Goal: Task Accomplishment & Management: Use online tool/utility

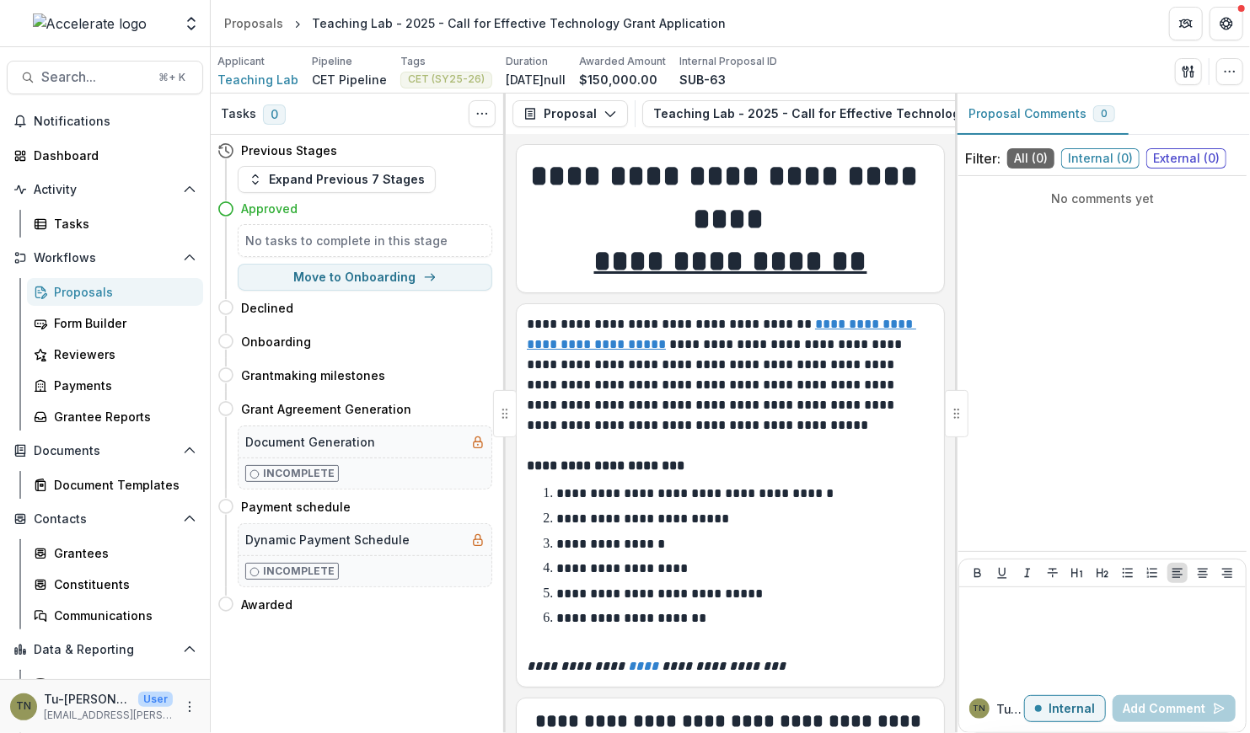
click at [83, 278] on link "Proposals" at bounding box center [115, 292] width 176 height 28
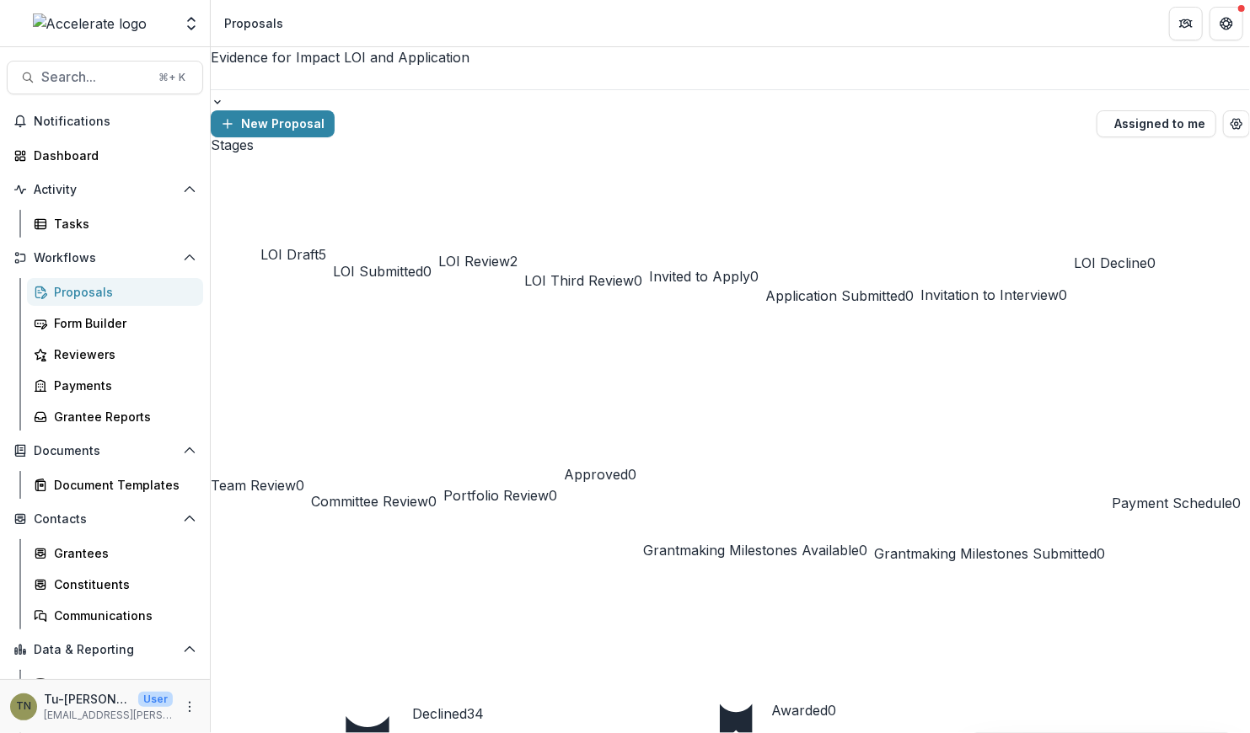
click at [108, 322] on div "Form Builder" at bounding box center [122, 323] width 136 height 18
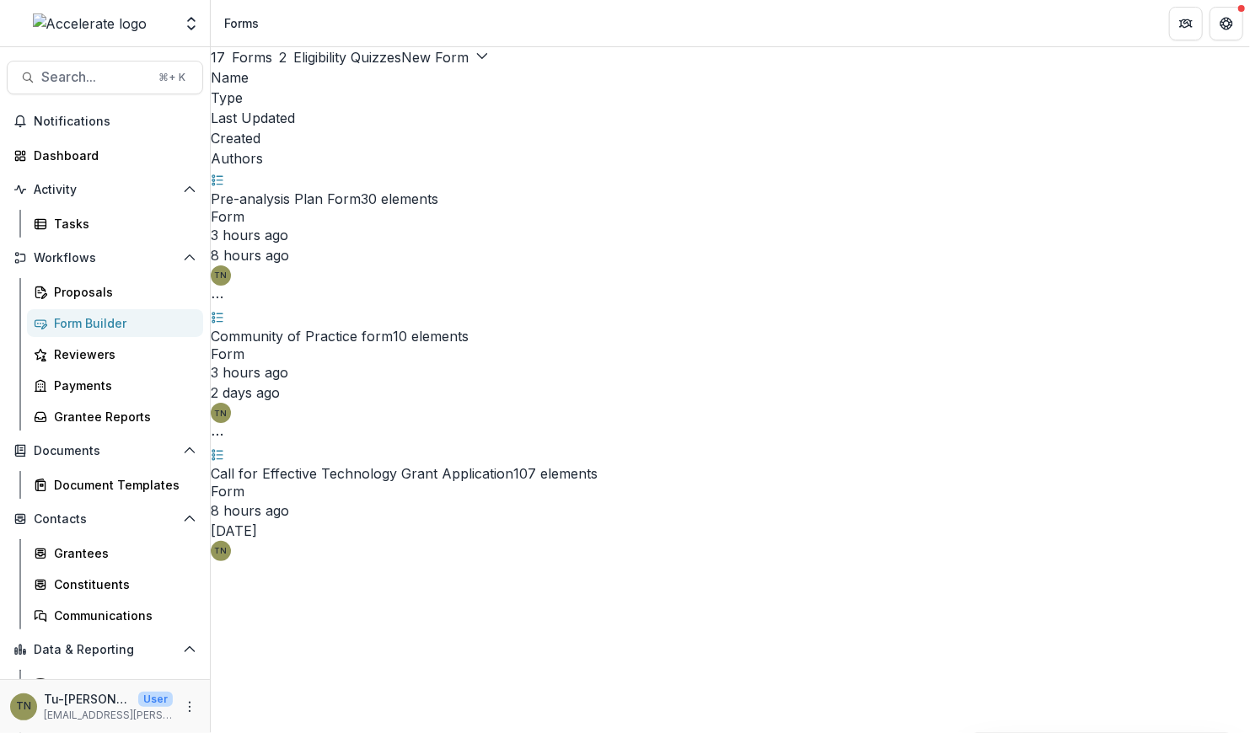
click at [351, 190] on link "Pre-analysis Plan Form" at bounding box center [286, 198] width 150 height 17
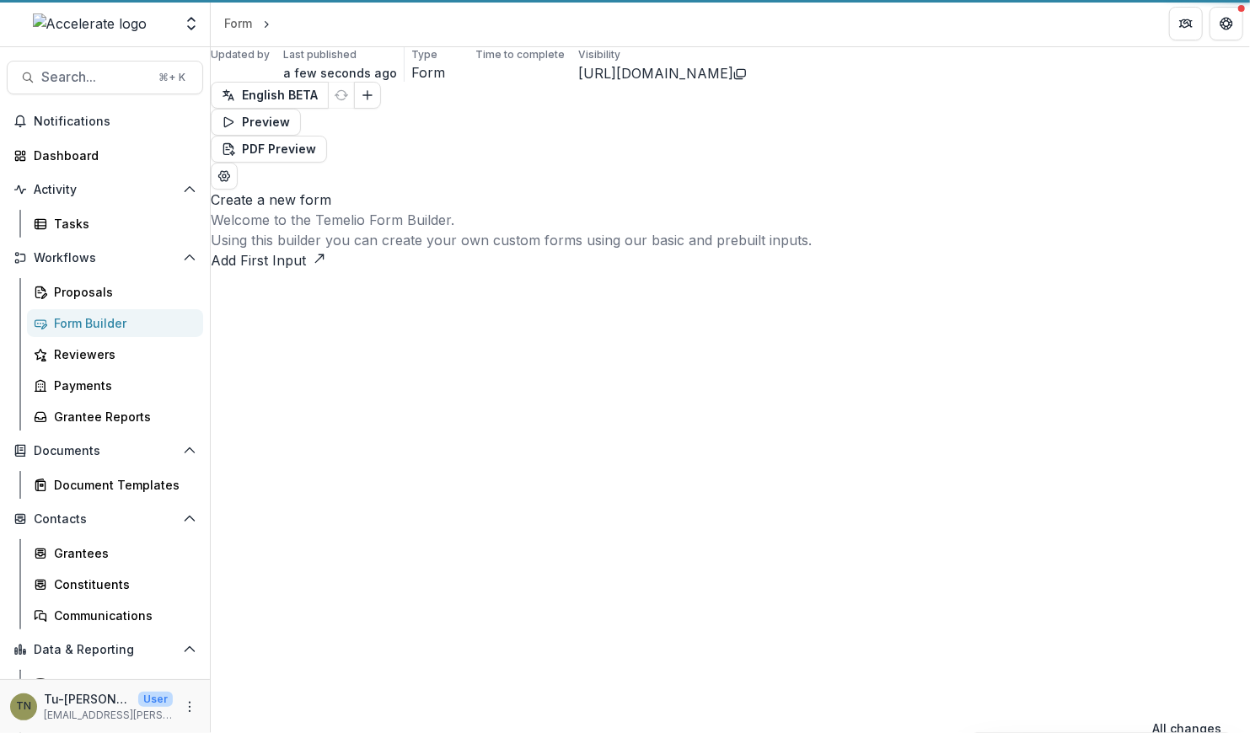
select select "********"
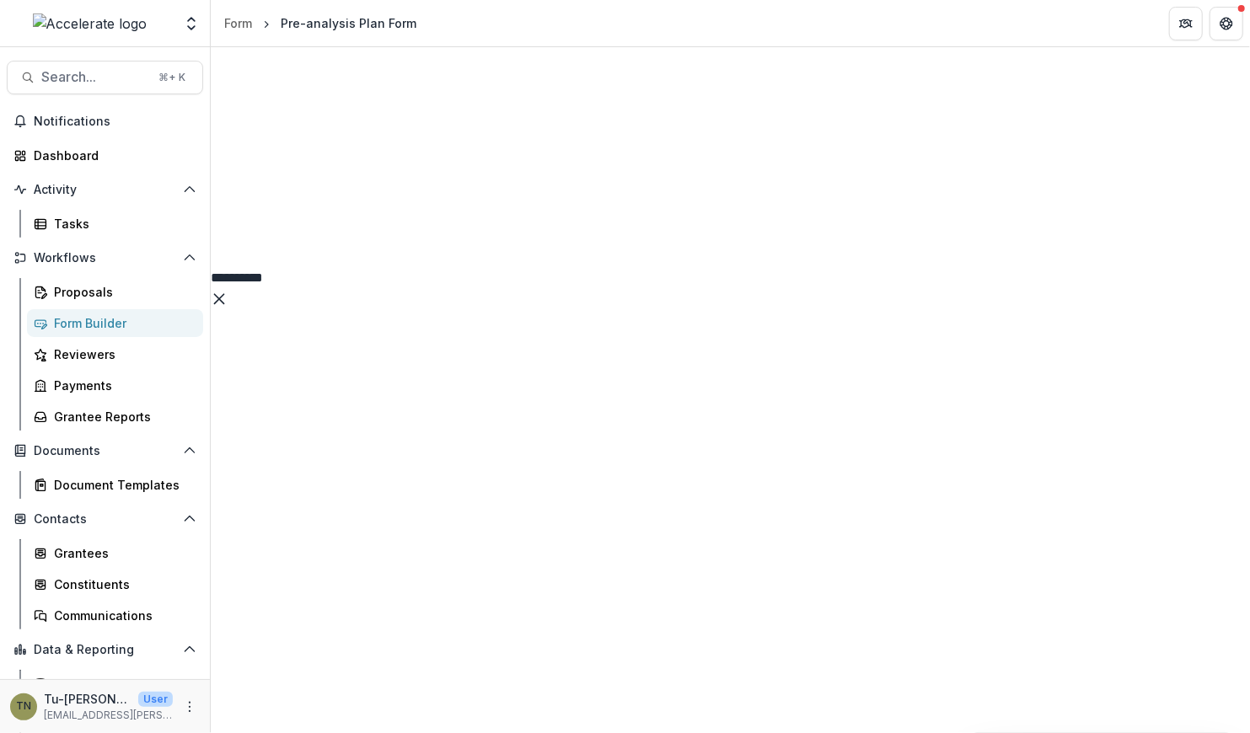
scroll to position [12168, 0]
click at [95, 290] on div "Proposals" at bounding box center [122, 292] width 136 height 18
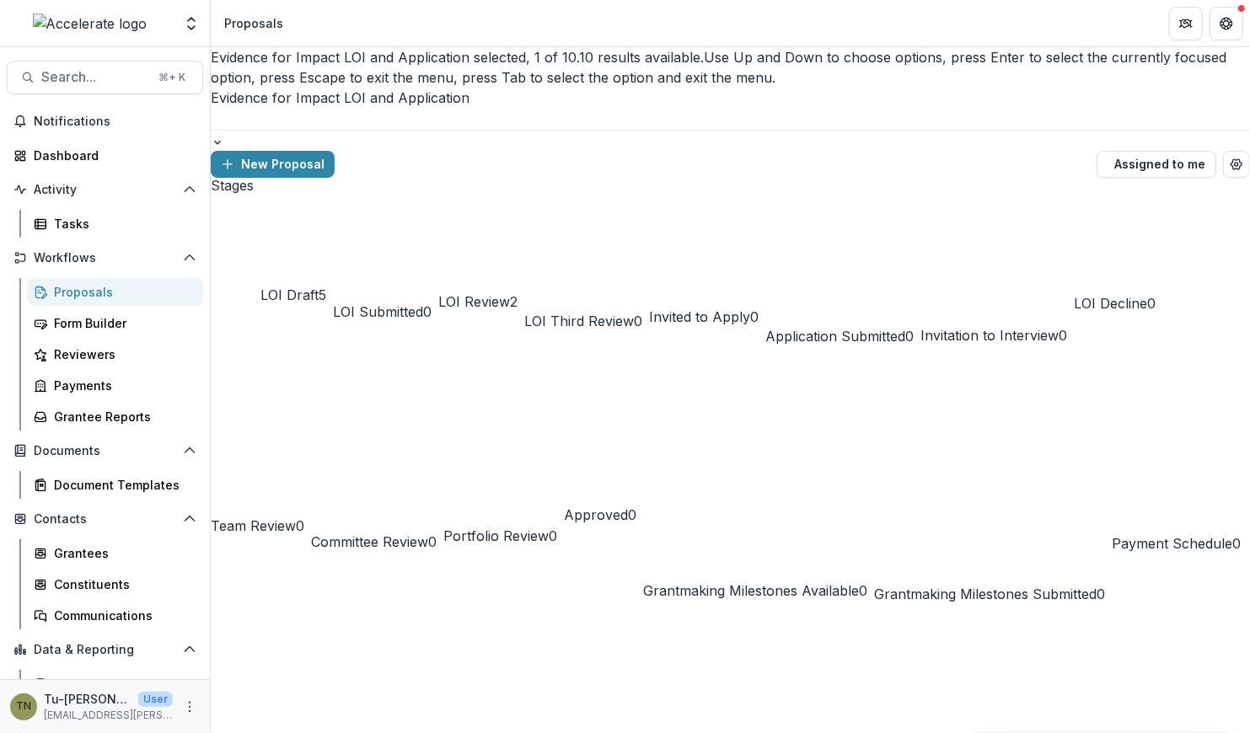
click at [397, 88] on div "Evidence for Impact LOI and Application" at bounding box center [730, 109] width 1039 height 42
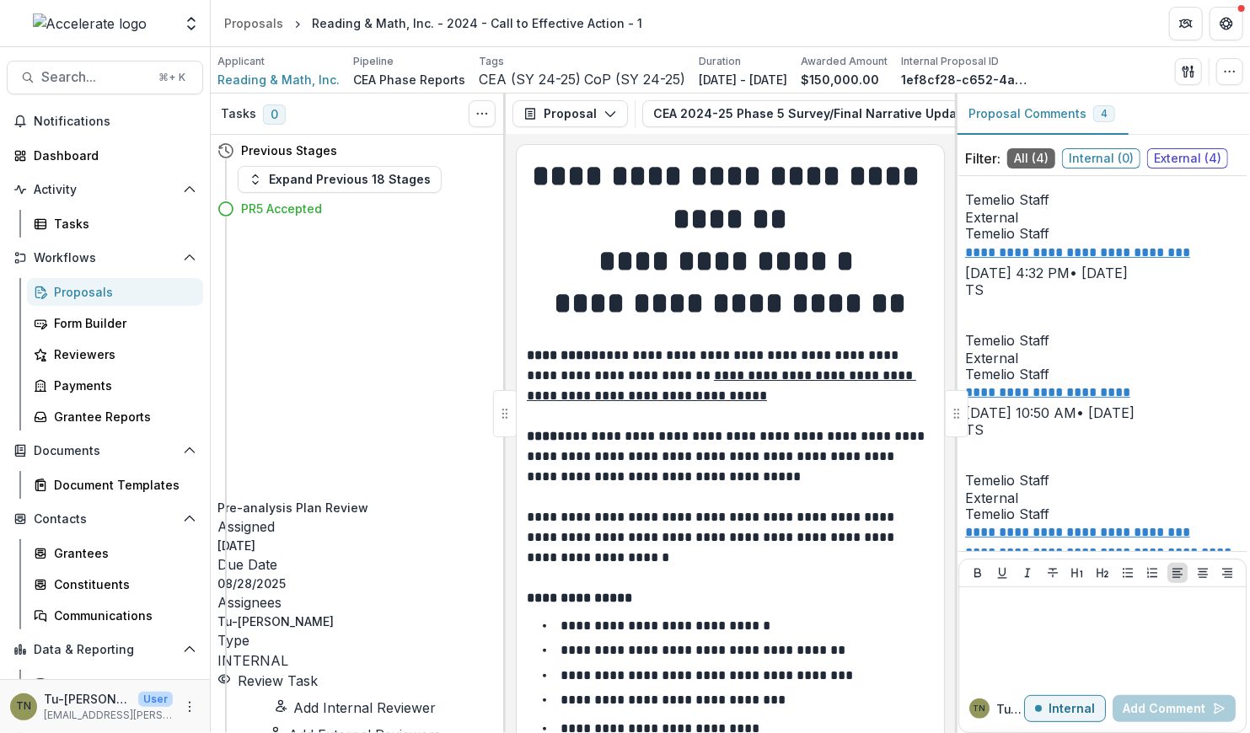
click at [318, 673] on link "Review Task" at bounding box center [267, 681] width 100 height 17
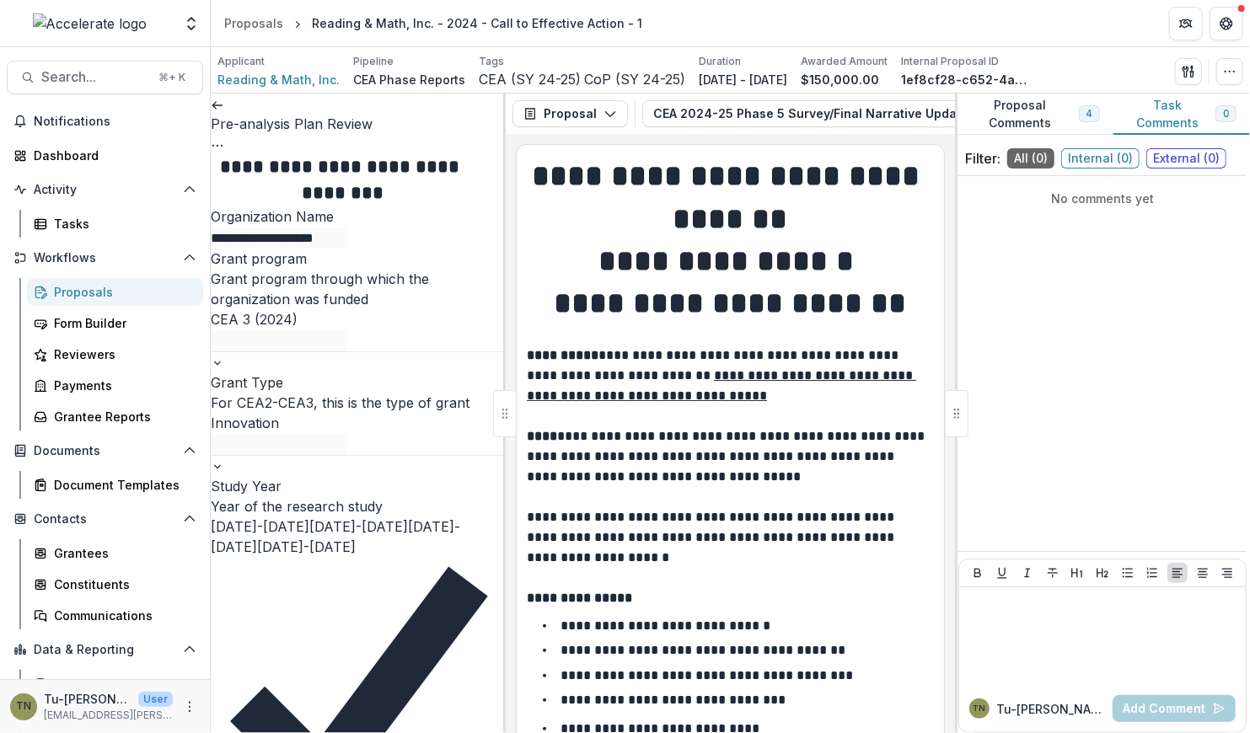
click at [224, 107] on icon at bounding box center [217, 105] width 13 height 13
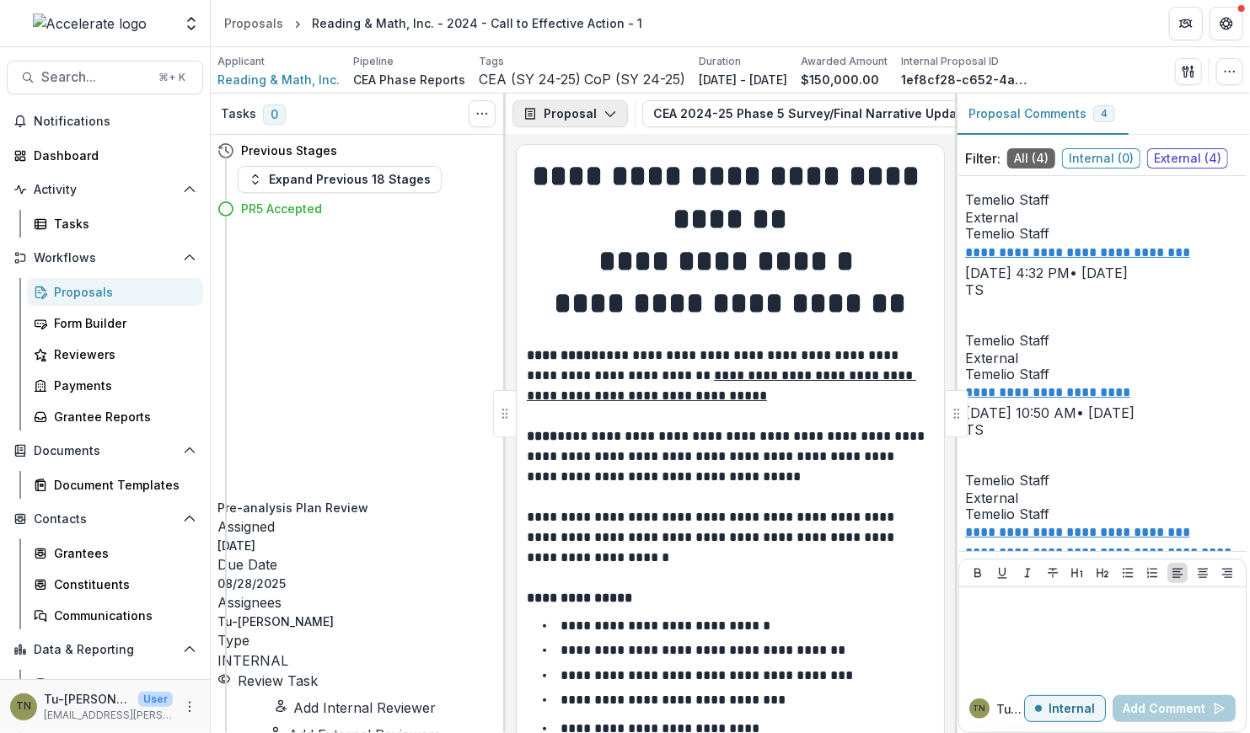
click at [608, 115] on polyline "button" at bounding box center [609, 114] width 9 height 5
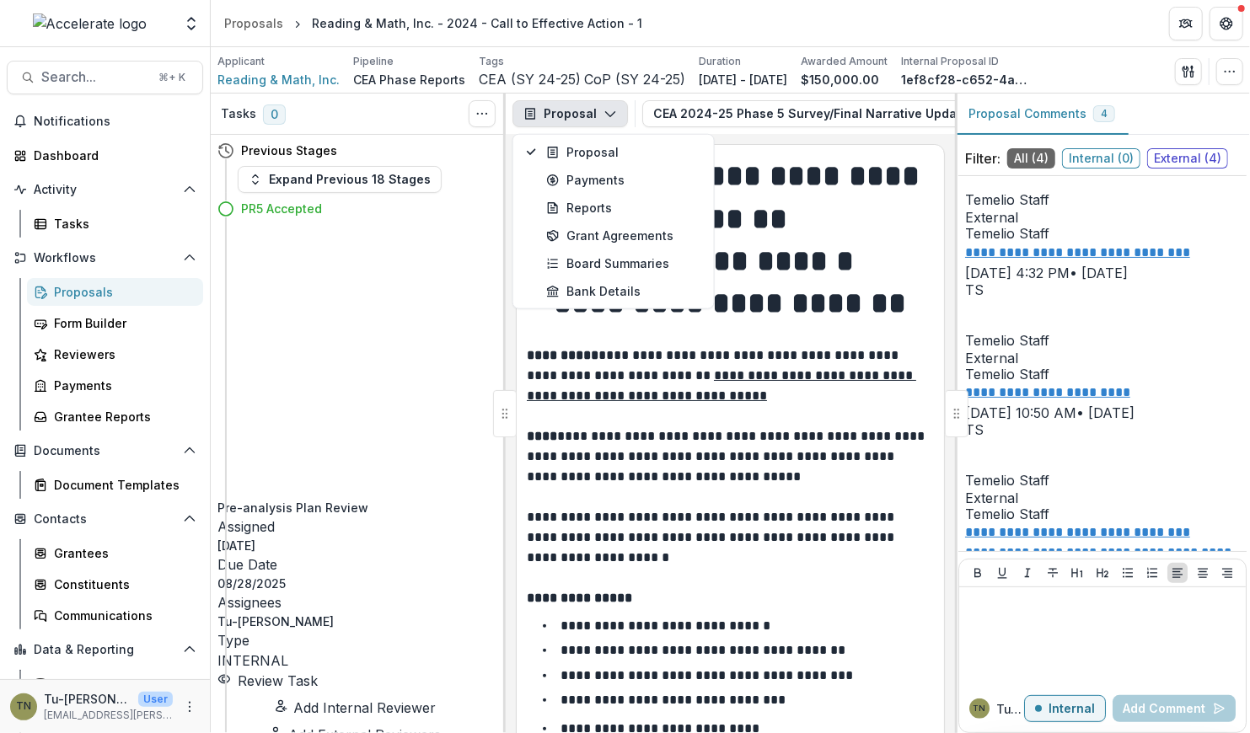
click at [608, 115] on polyline "button" at bounding box center [609, 114] width 9 height 5
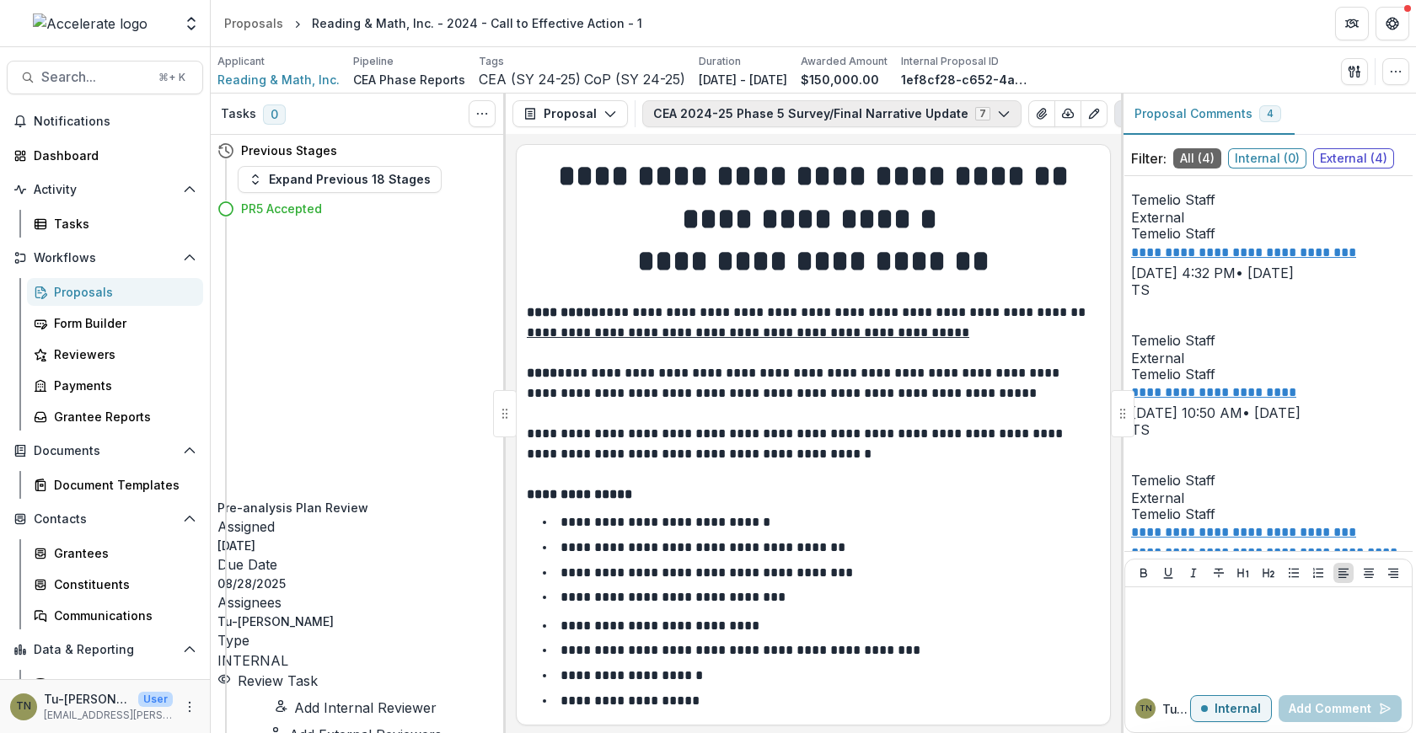
click at [997, 112] on icon "button" at bounding box center [1003, 113] width 13 height 13
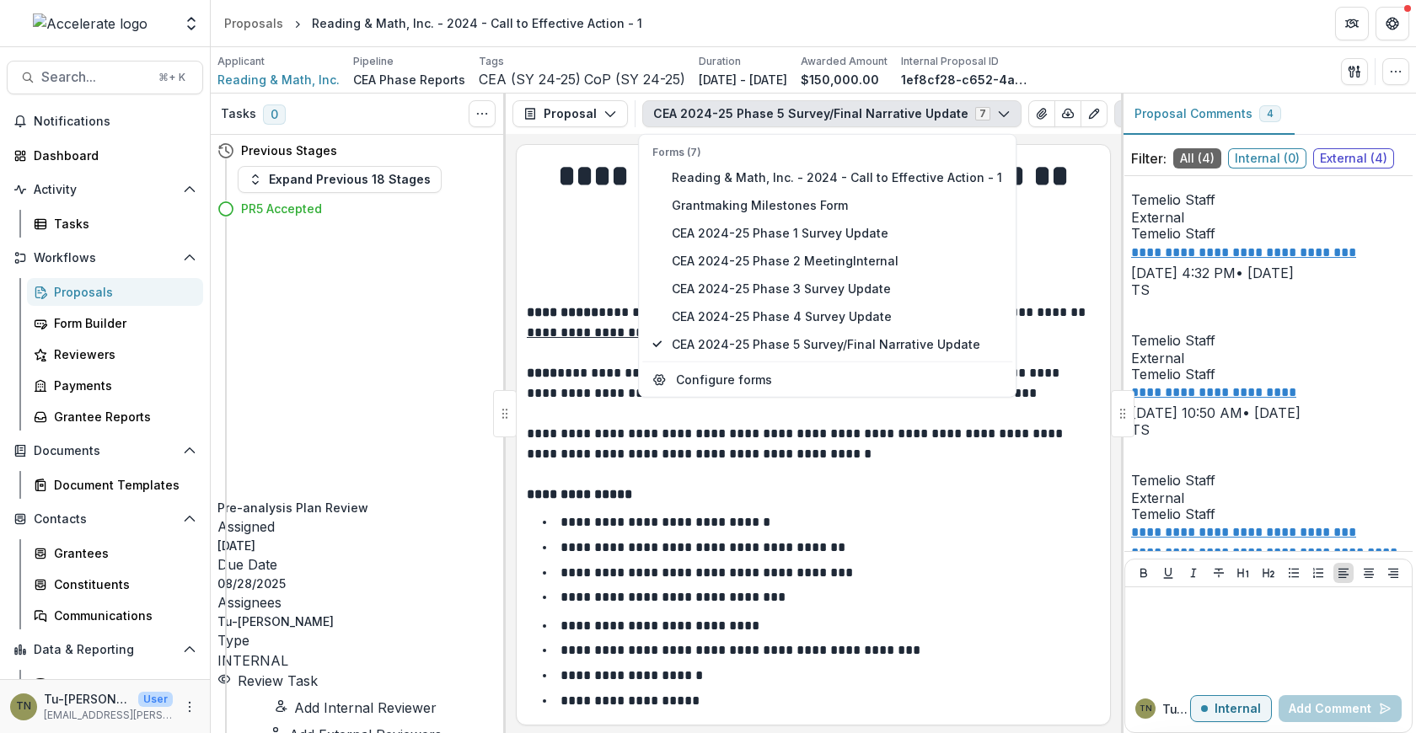
click at [922, 468] on p at bounding box center [813, 474] width 573 height 20
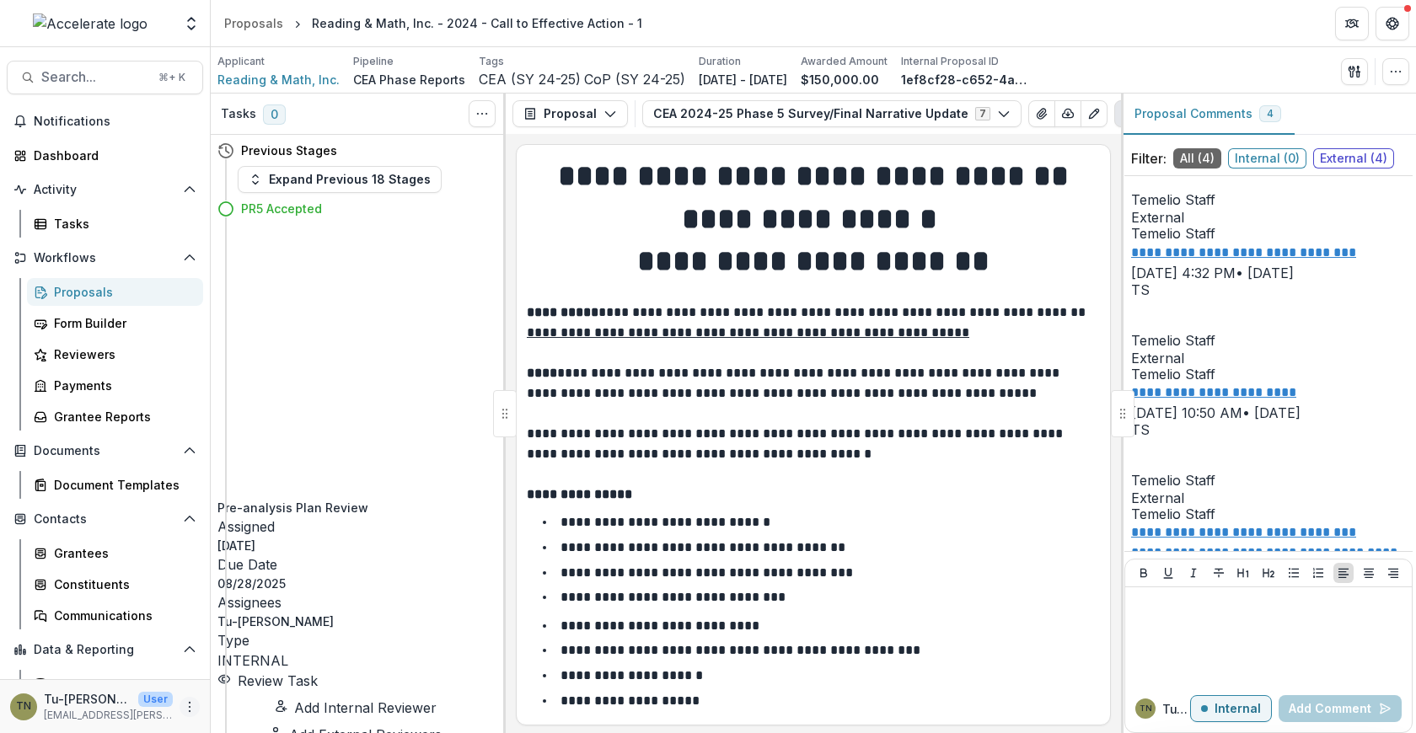
click at [180, 707] on button "More" at bounding box center [190, 707] width 20 height 20
click at [234, 671] on link "User Settings" at bounding box center [297, 671] width 180 height 28
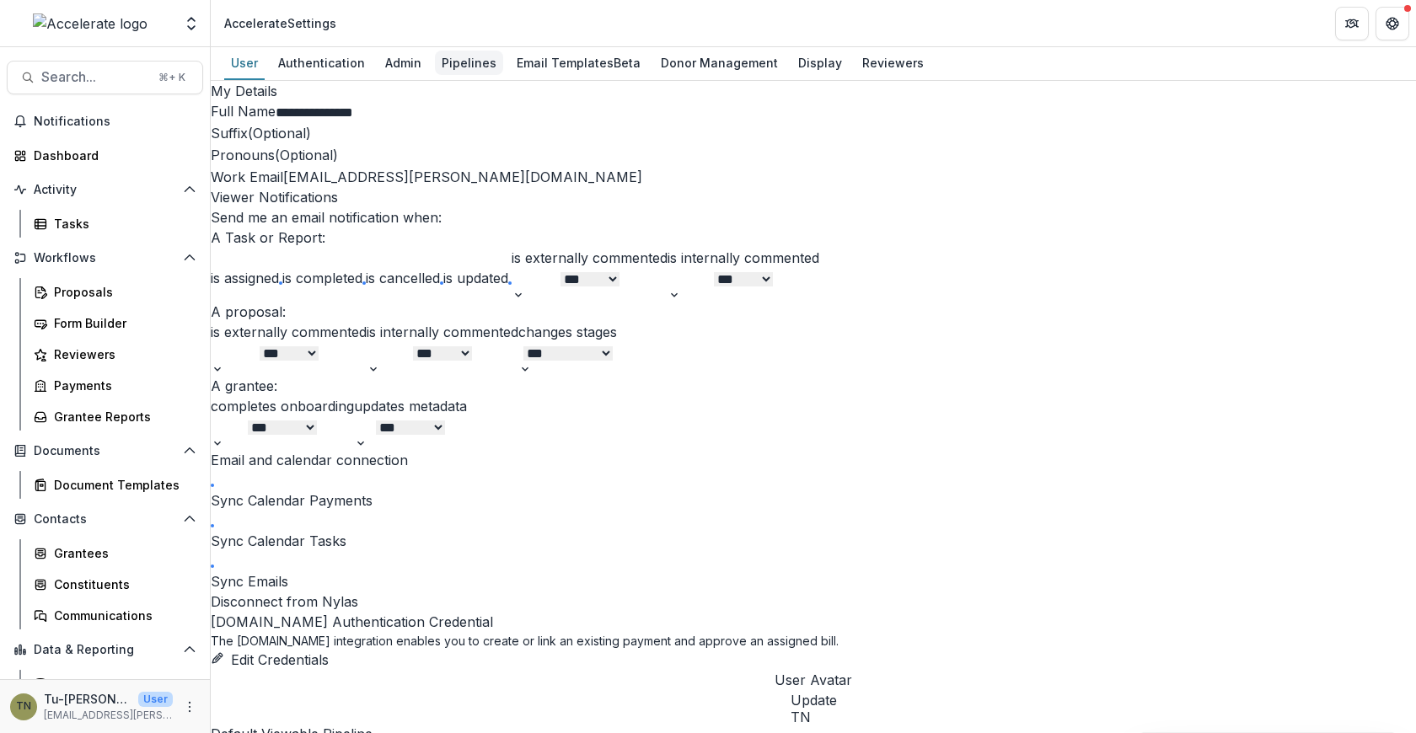
click at [456, 56] on div "Pipelines" at bounding box center [469, 63] width 68 height 24
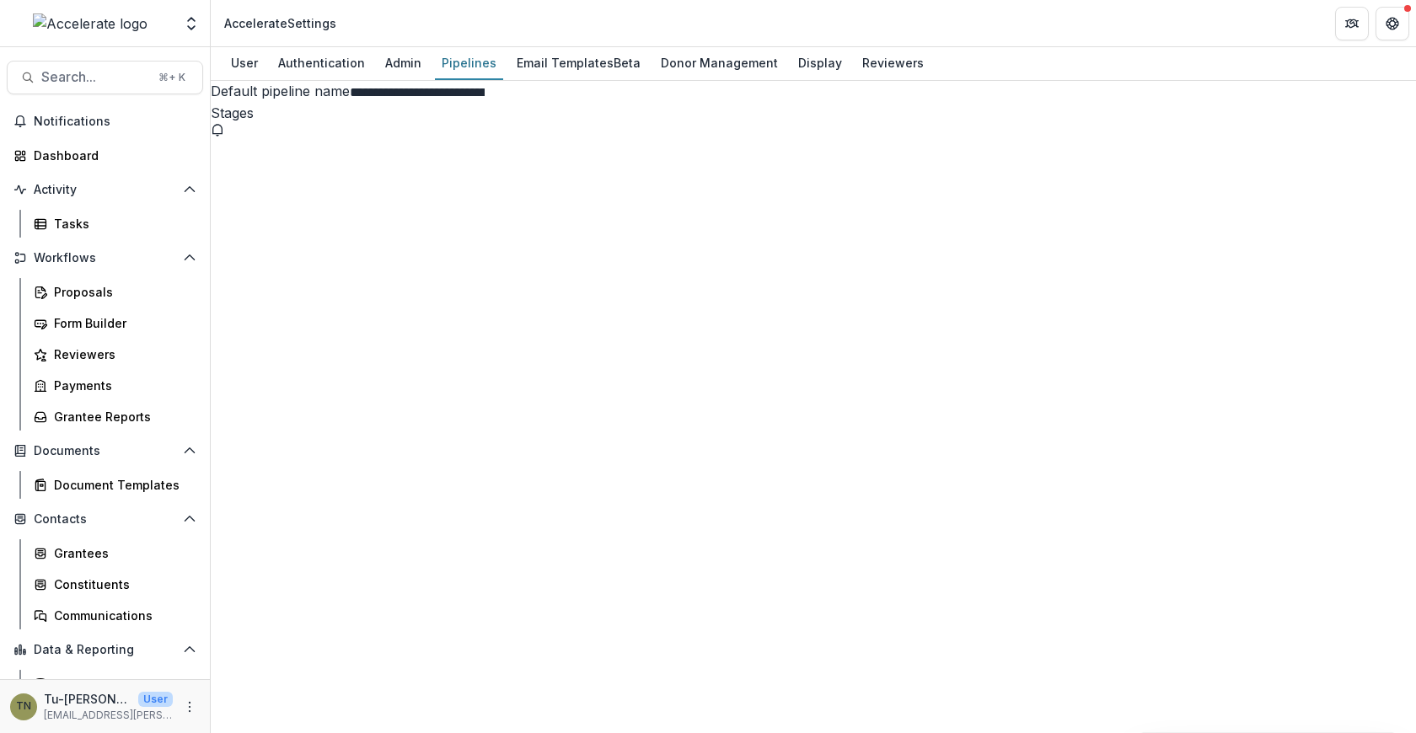
scroll to position [132, 0]
select select "******"
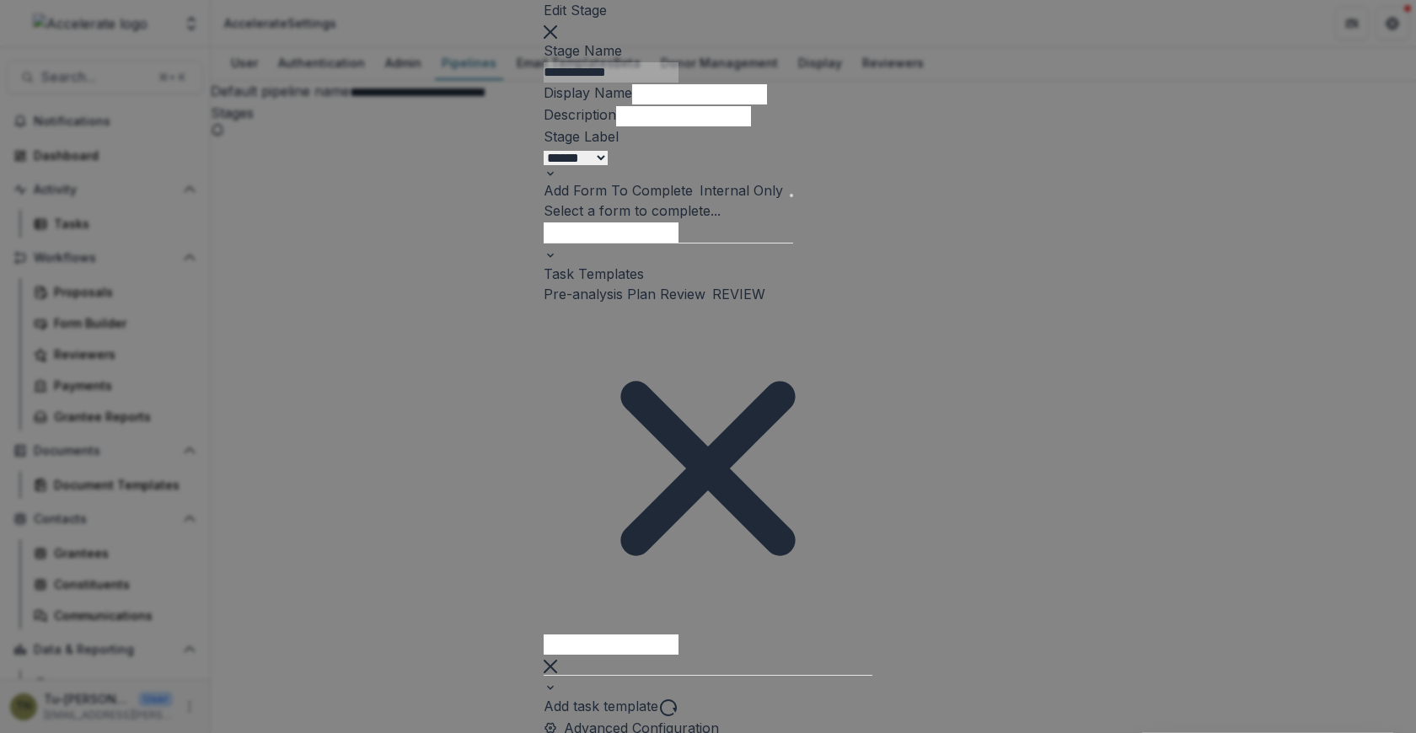
click at [793, 197] on span at bounding box center [791, 195] width 3 height 3
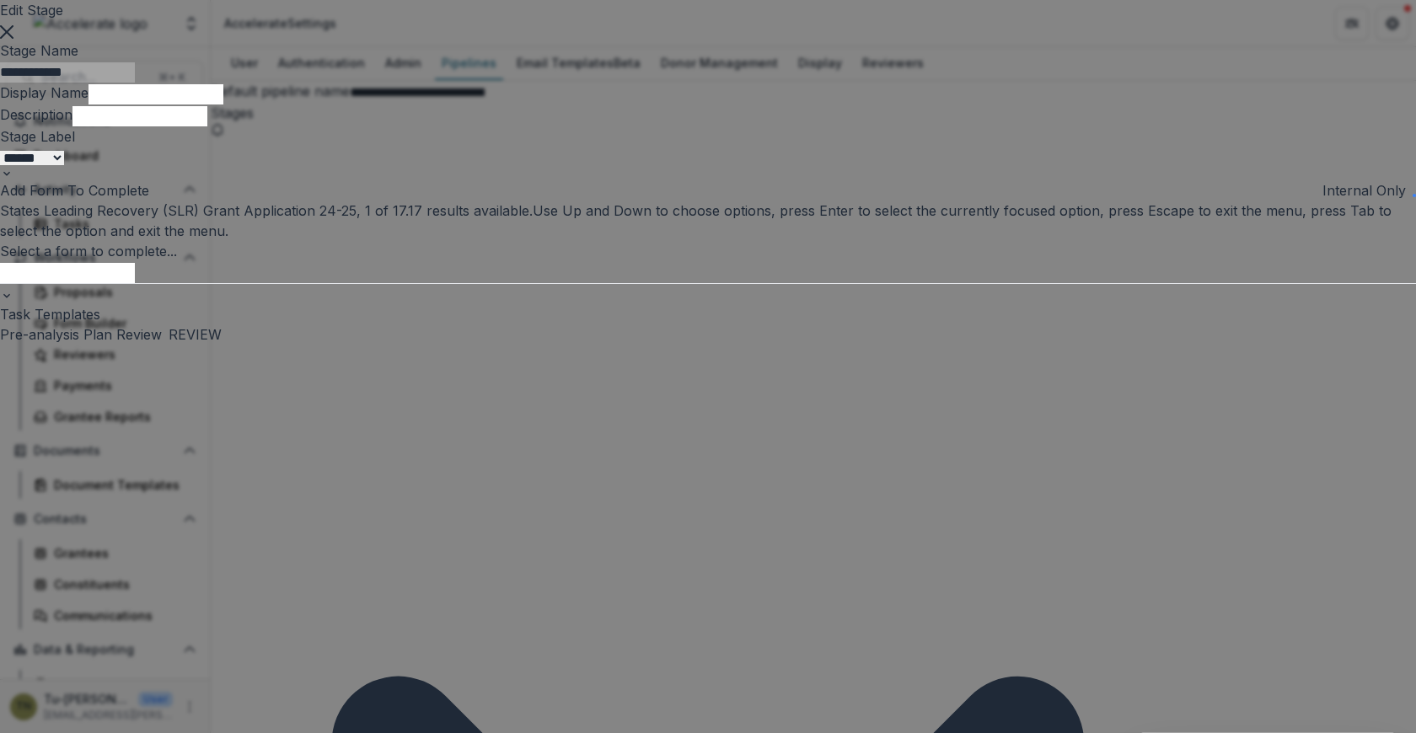
click at [884, 283] on div at bounding box center [708, 272] width 1416 height 22
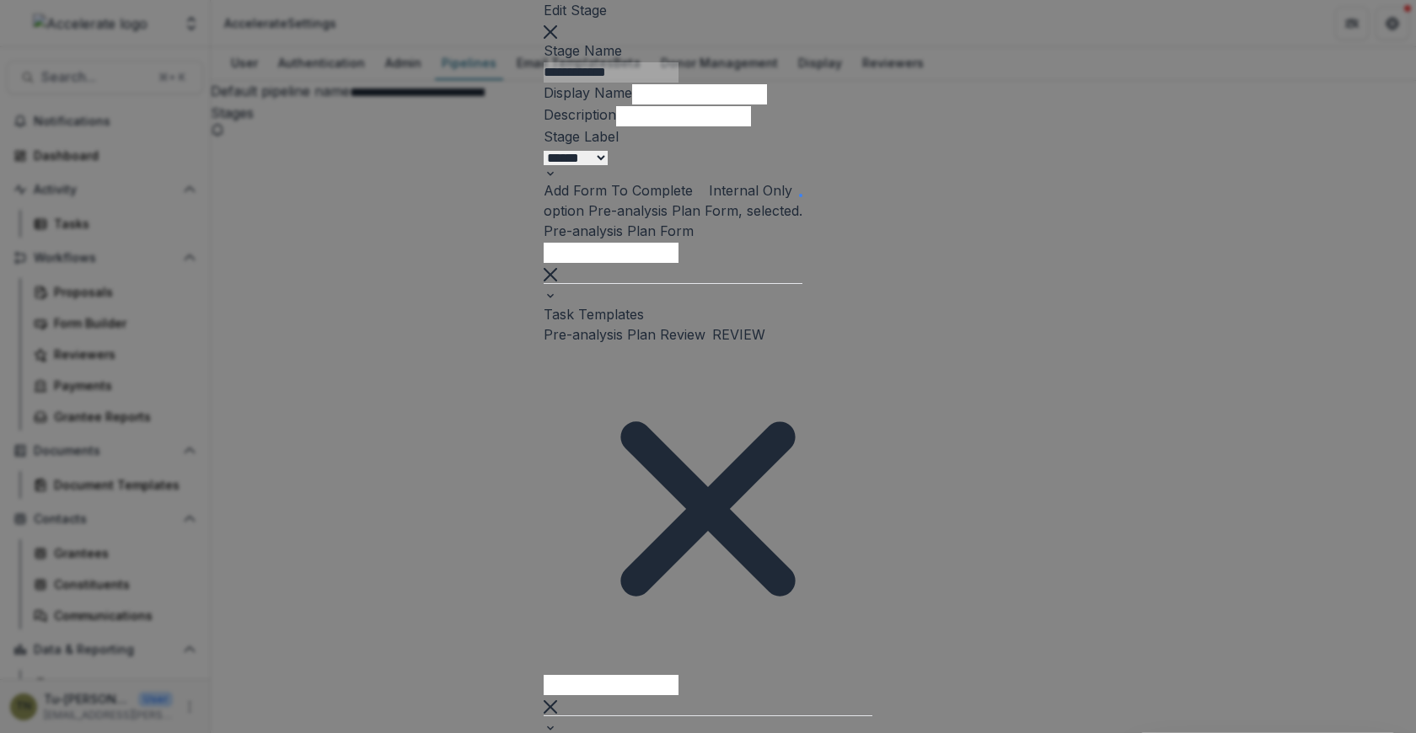
scroll to position [18, 0]
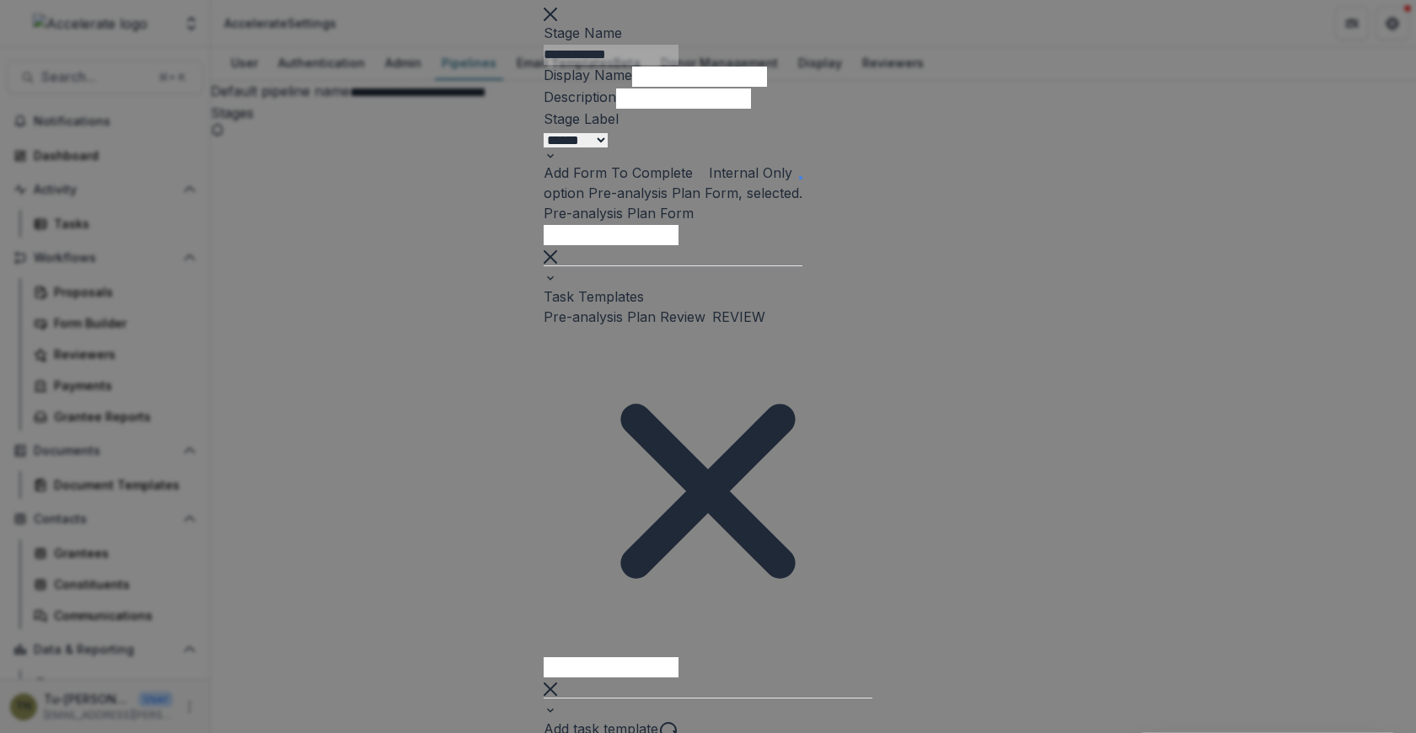
click at [679, 518] on icon "Remove [object Object]" at bounding box center [708, 491] width 329 height 329
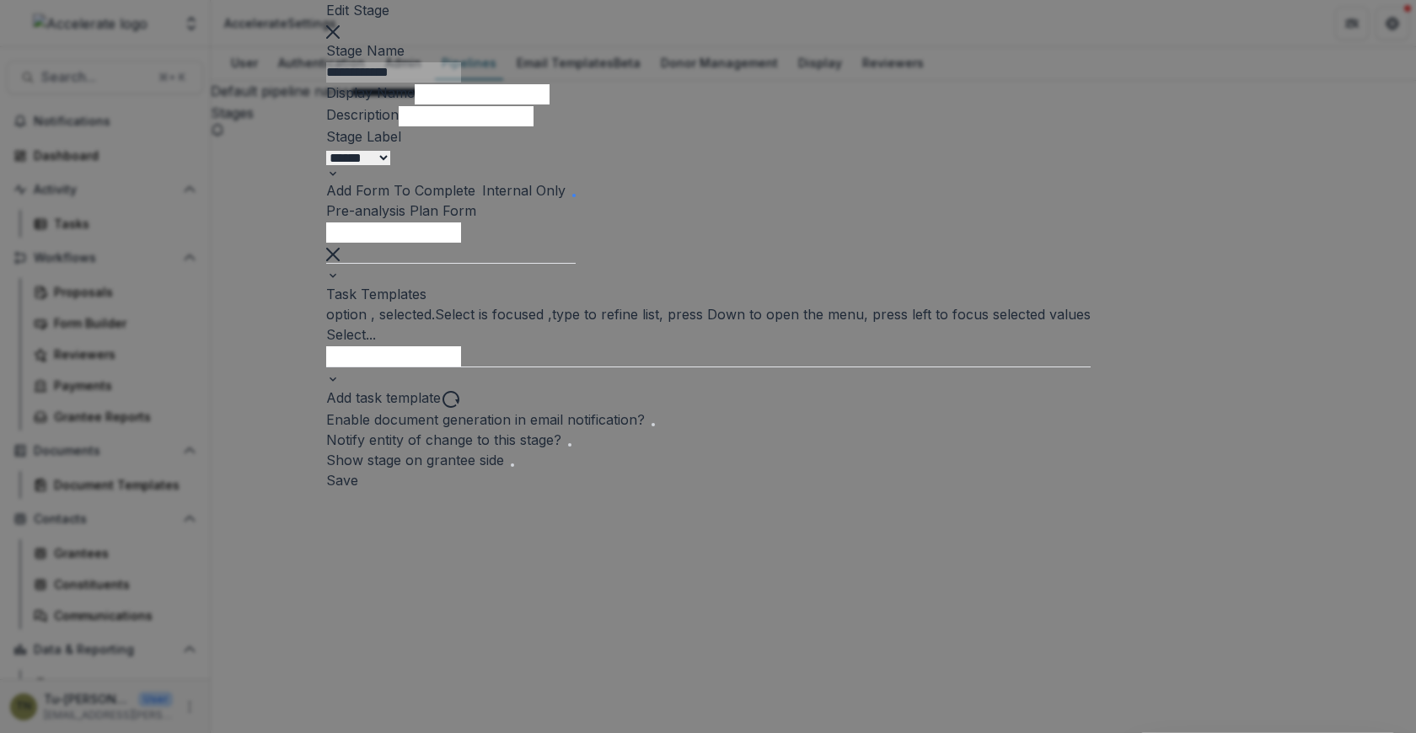
scroll to position [86, 0]
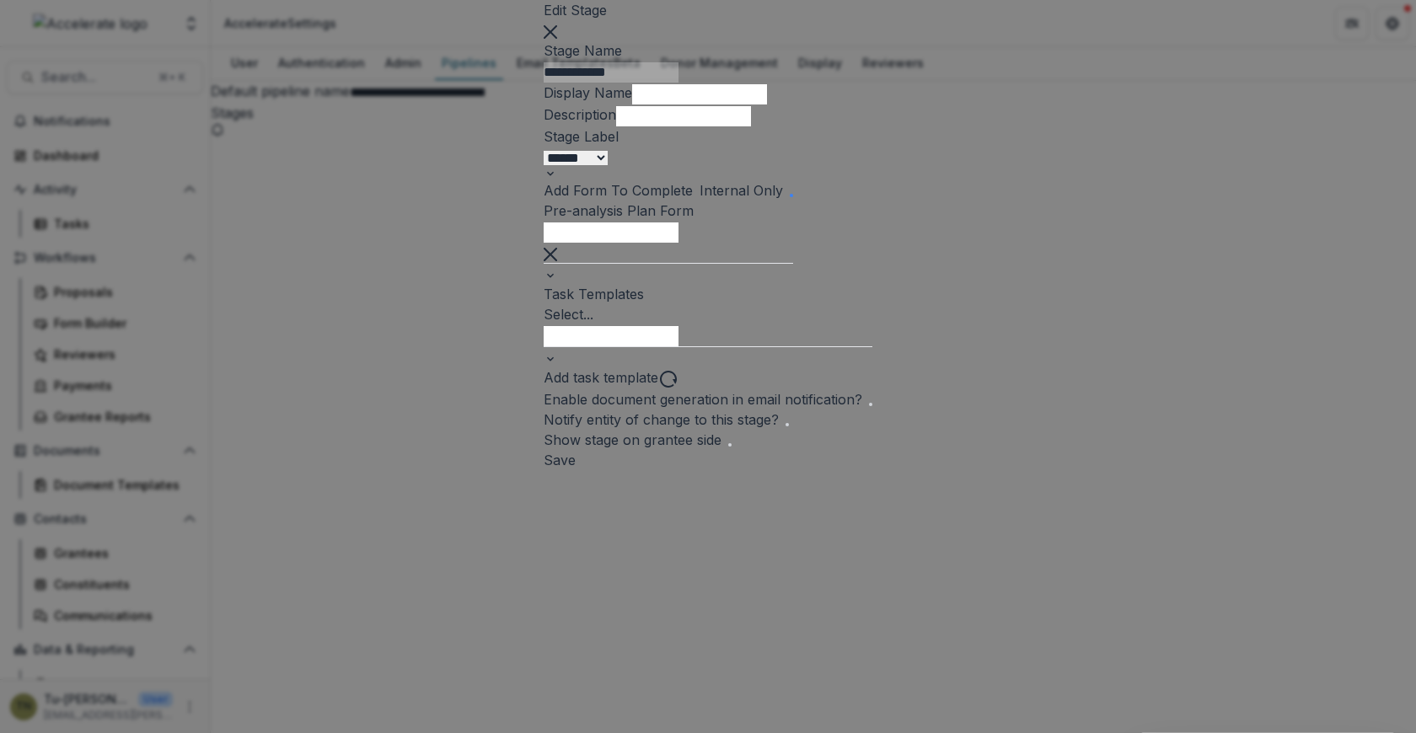
click at [774, 201] on div "Add Form To Complete Internal Only" at bounding box center [668, 190] width 249 height 20
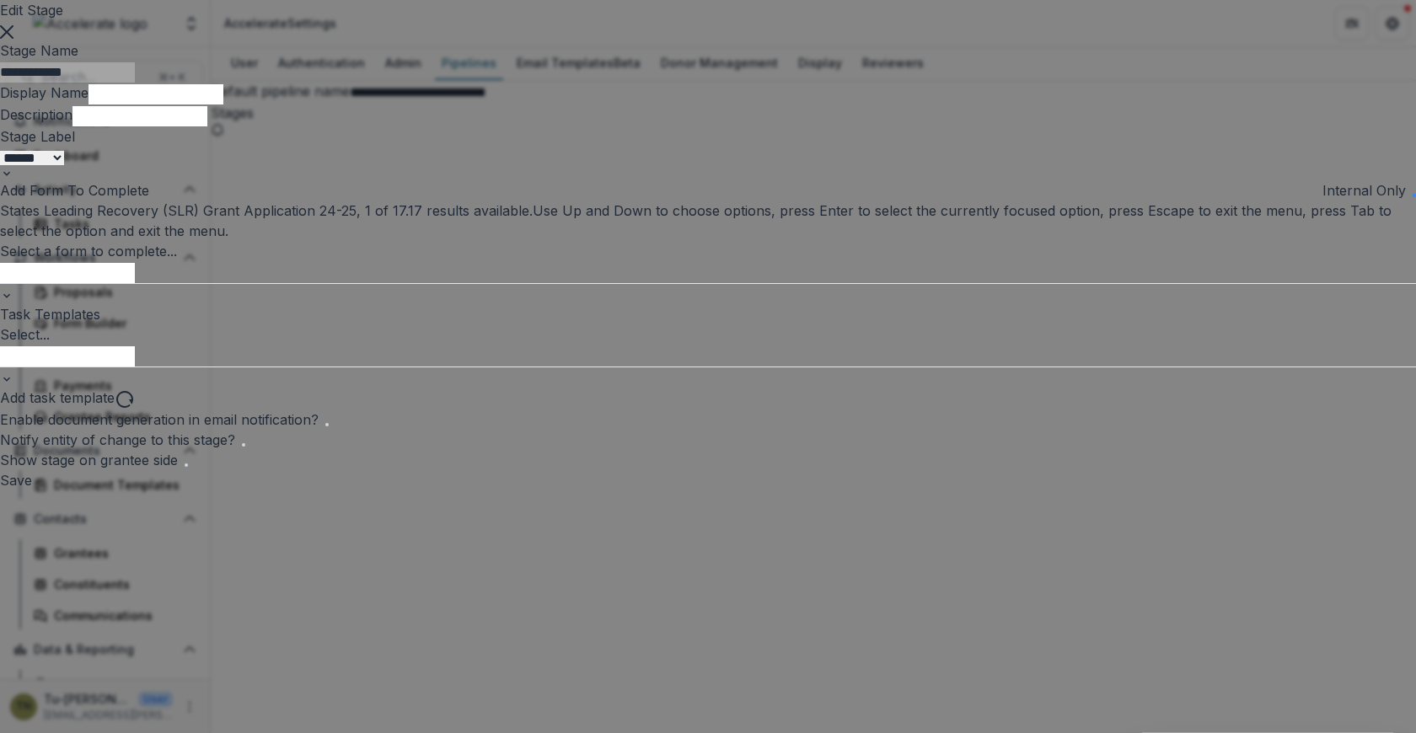
click at [863, 283] on div at bounding box center [708, 272] width 1416 height 22
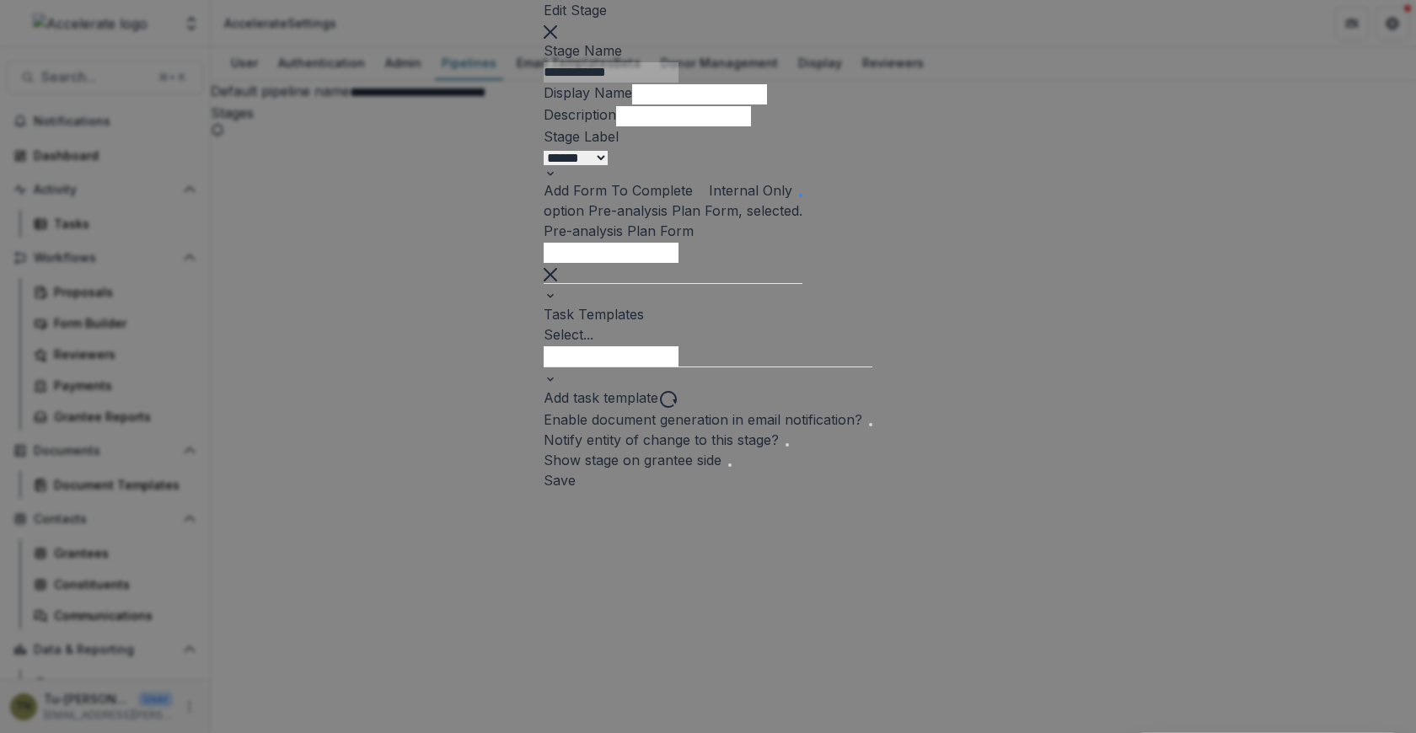
click at [576, 491] on button "Save" at bounding box center [560, 480] width 32 height 20
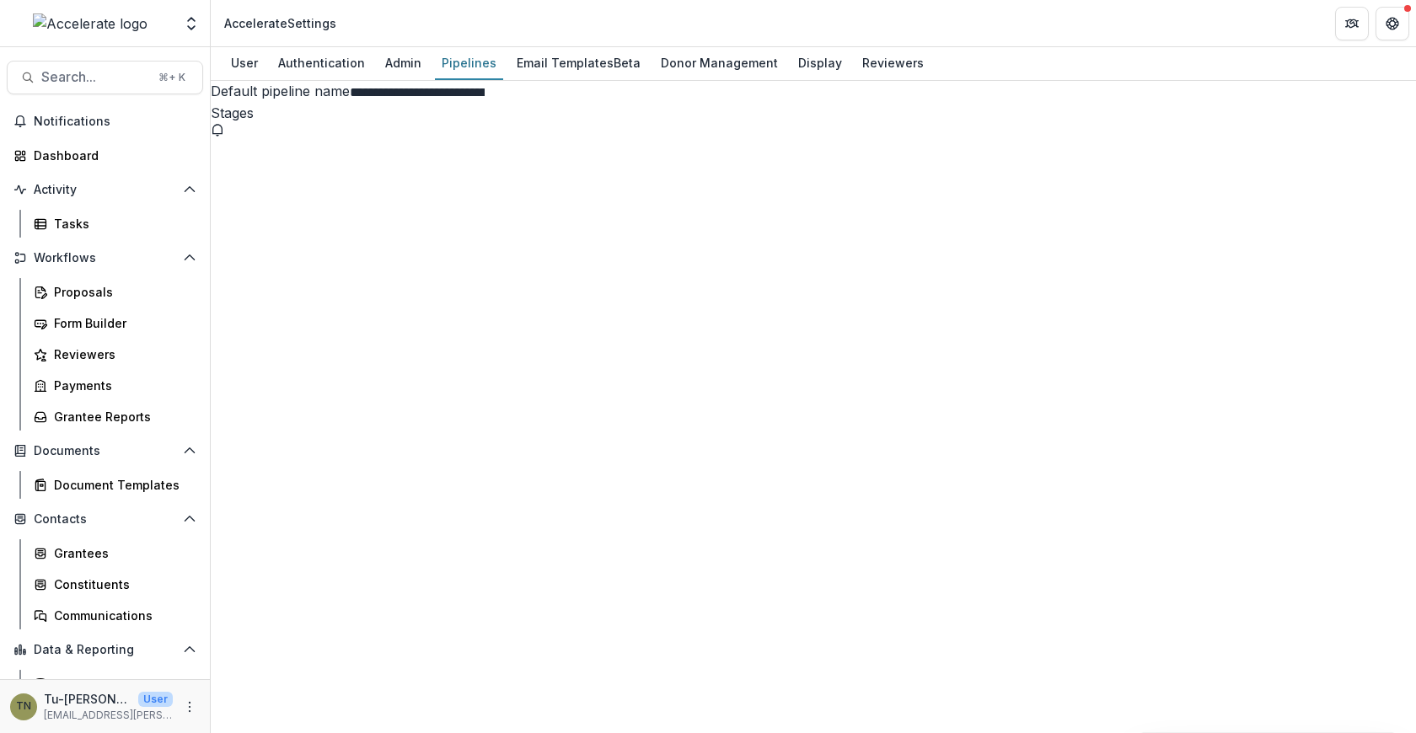
click at [131, 294] on div "Proposals" at bounding box center [122, 292] width 136 height 18
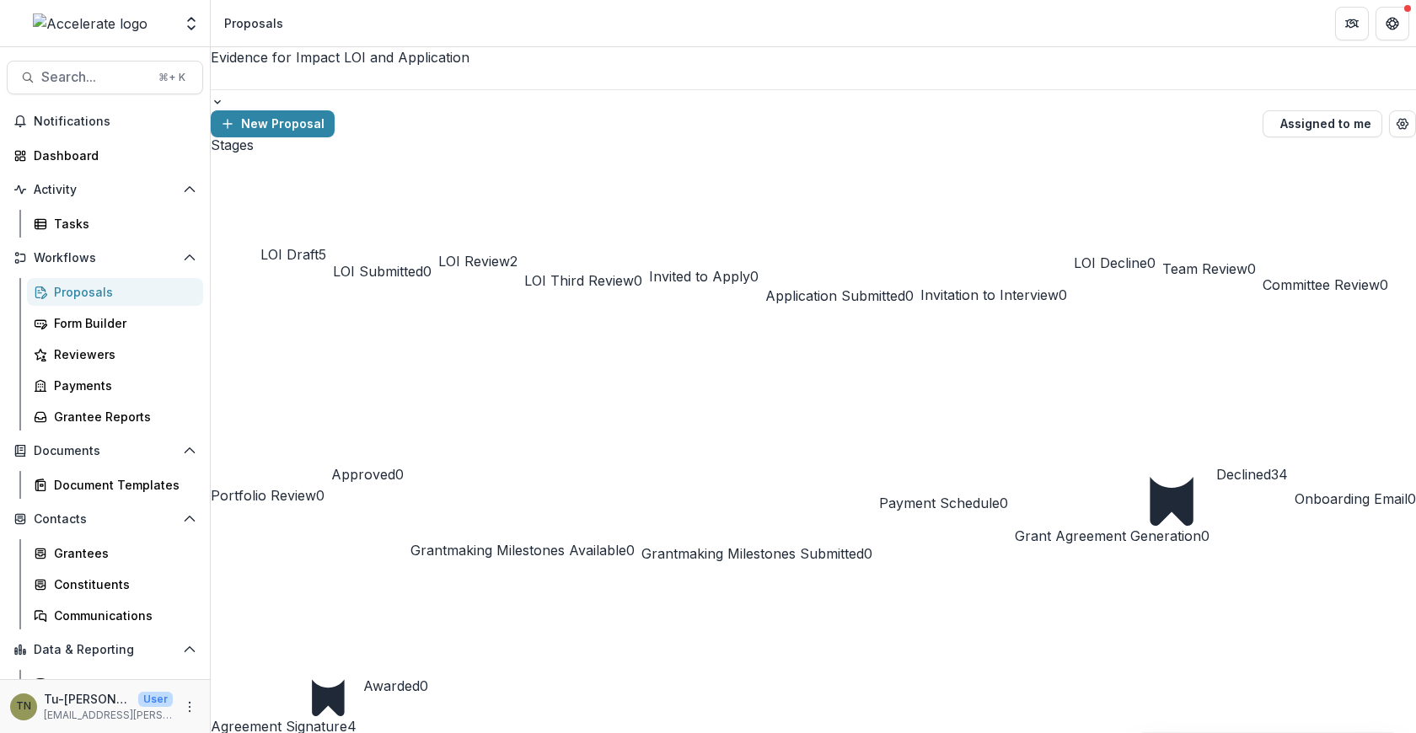
click at [373, 68] on div at bounding box center [813, 78] width 1205 height 22
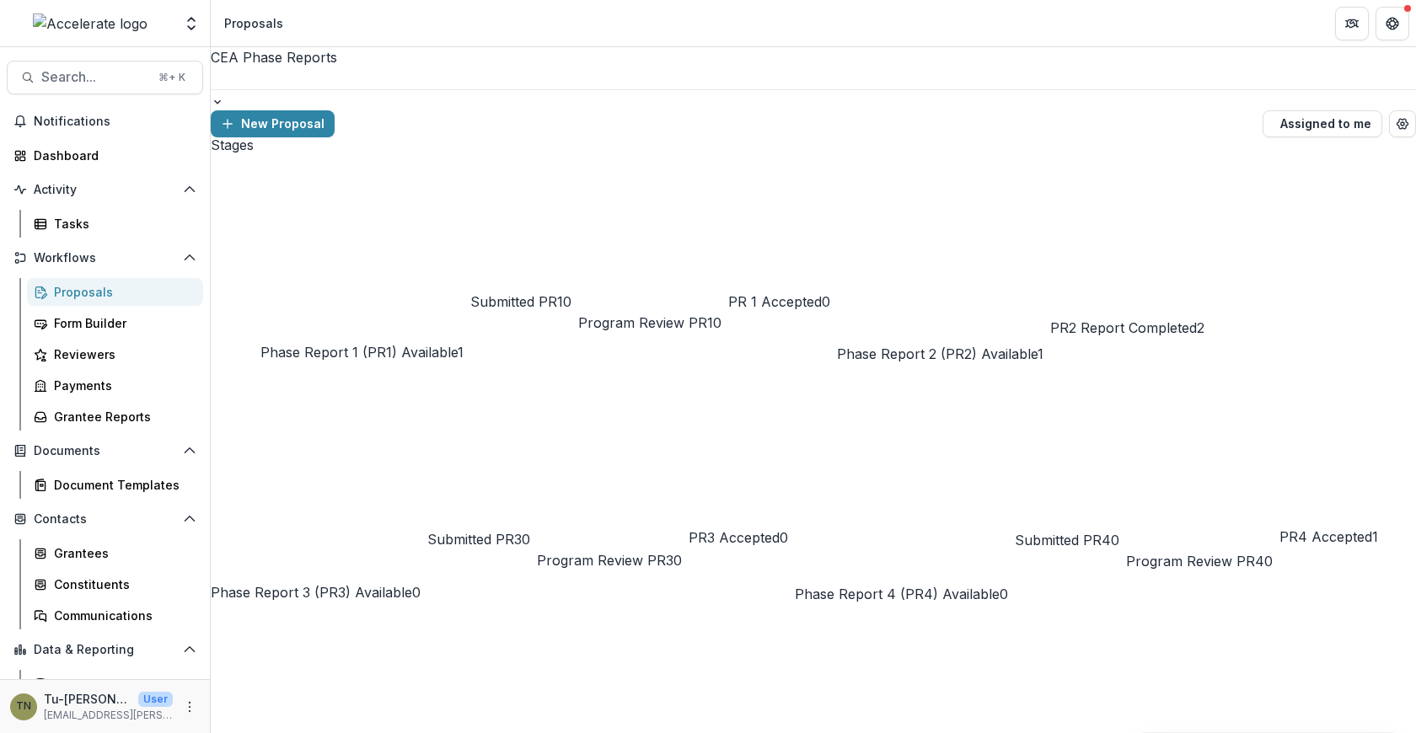
scroll to position [445, 0]
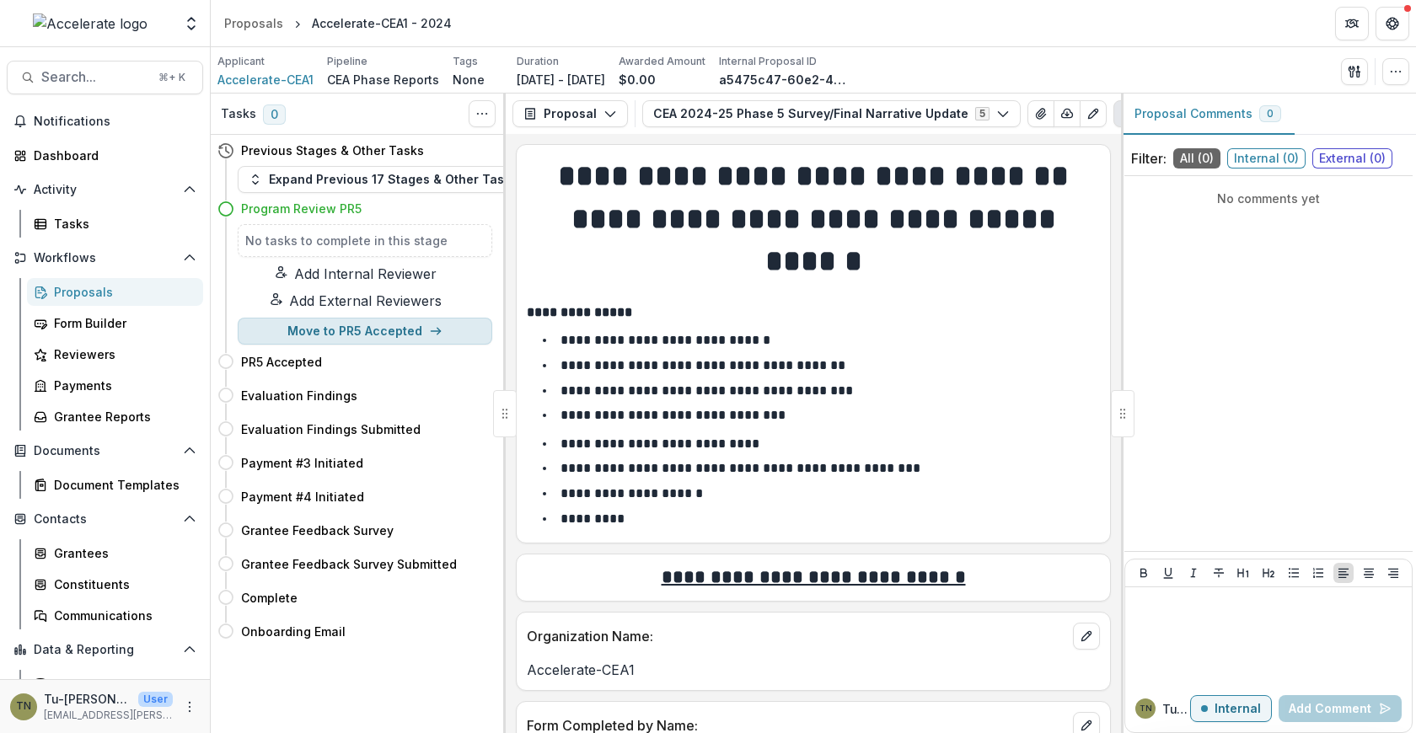
click at [389, 341] on button "Move to PR5 Accepted" at bounding box center [365, 331] width 255 height 27
select select "**********"
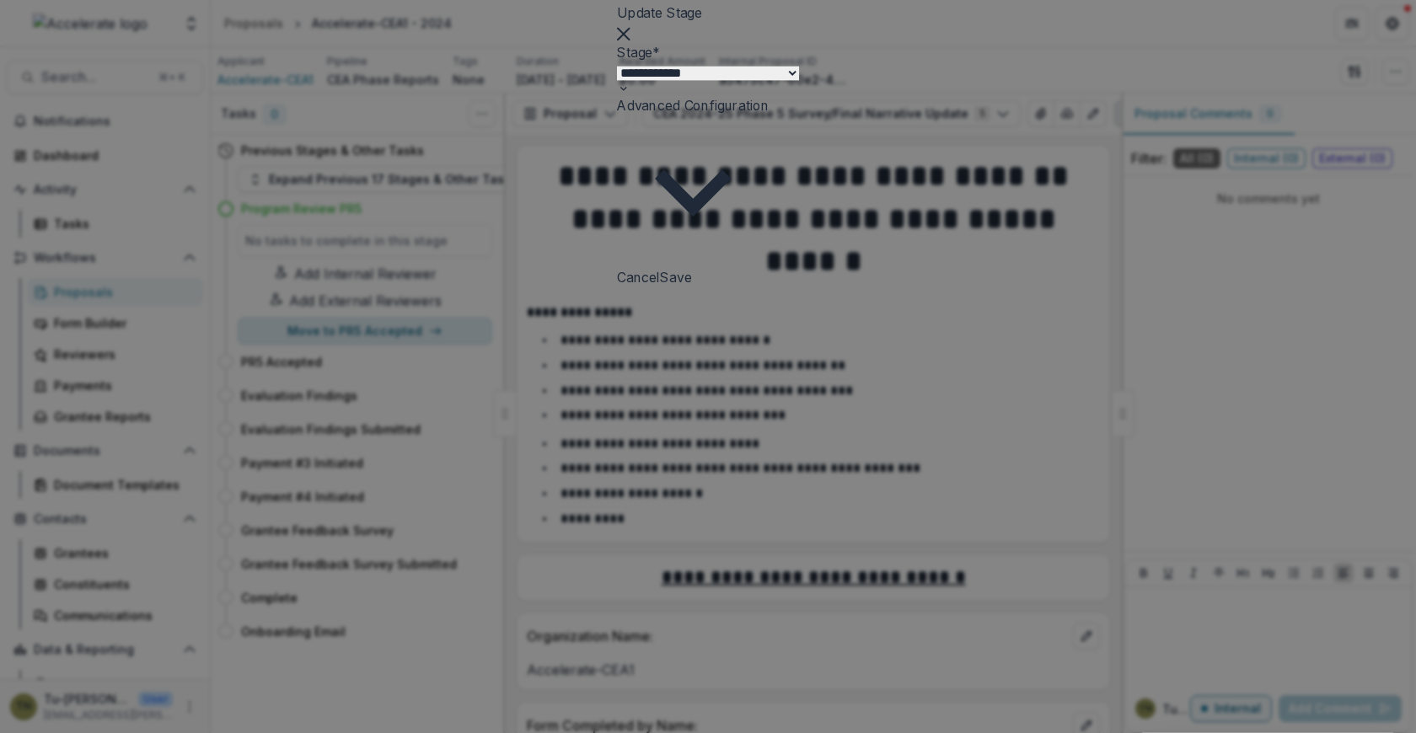
select select "**********"
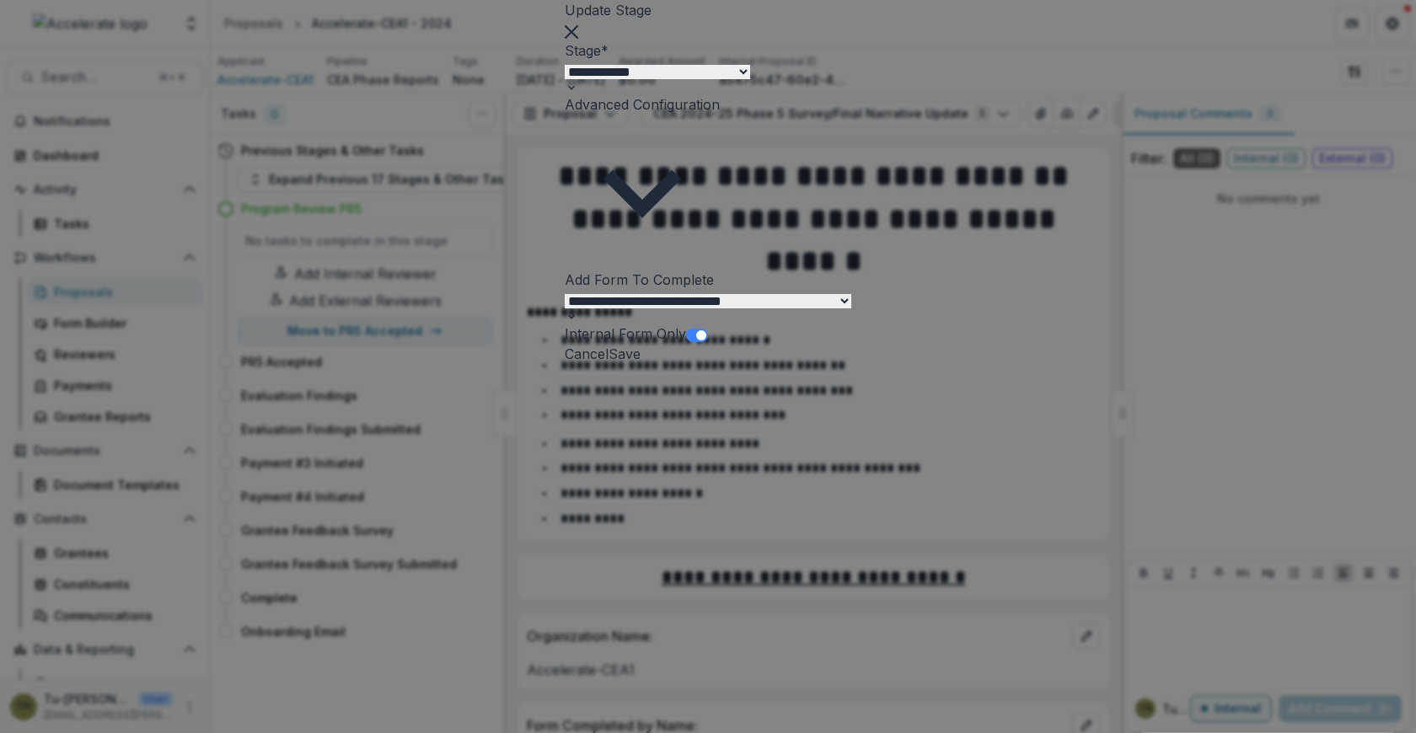
click at [641, 364] on button "Save" at bounding box center [625, 354] width 32 height 20
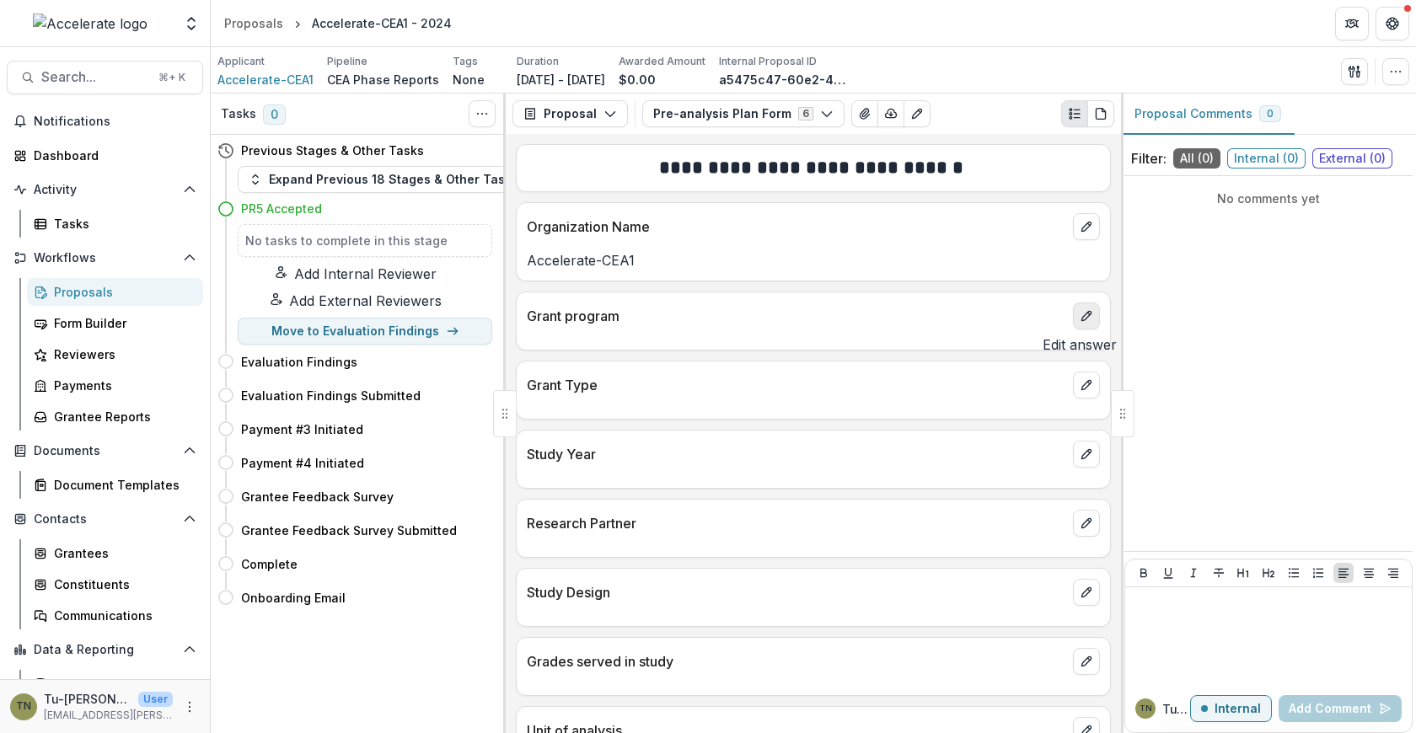
click at [1082, 314] on icon "edit" at bounding box center [1085, 315] width 9 height 9
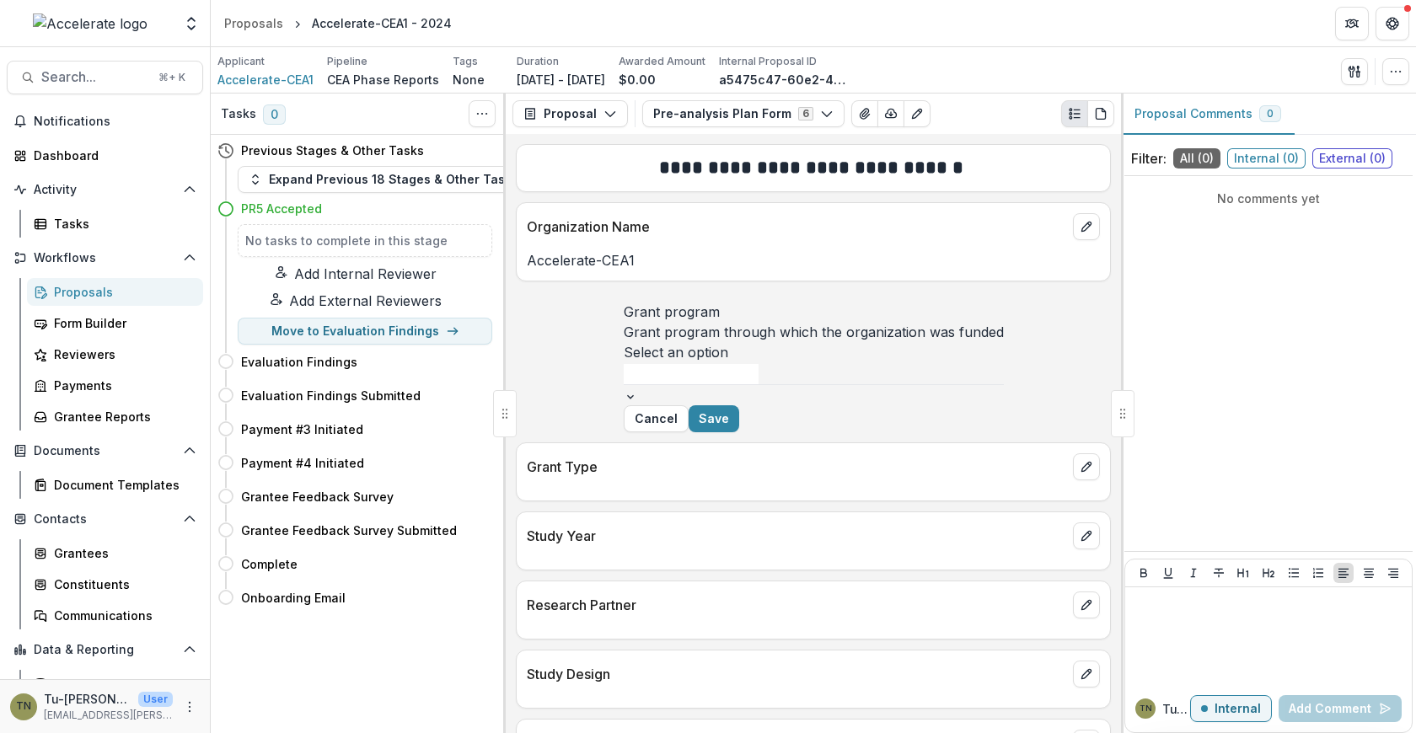
click at [851, 370] on div at bounding box center [814, 373] width 380 height 22
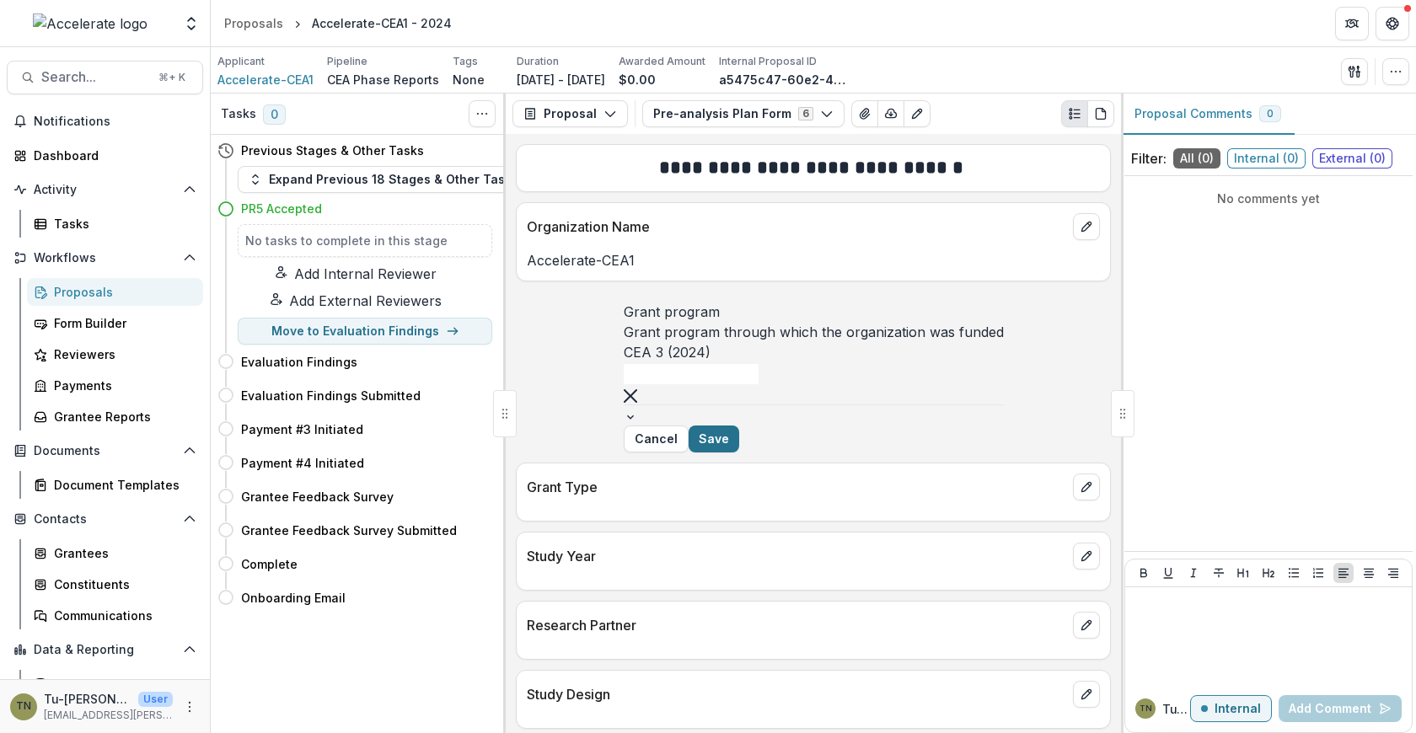
click at [739, 439] on button "Save" at bounding box center [714, 439] width 51 height 27
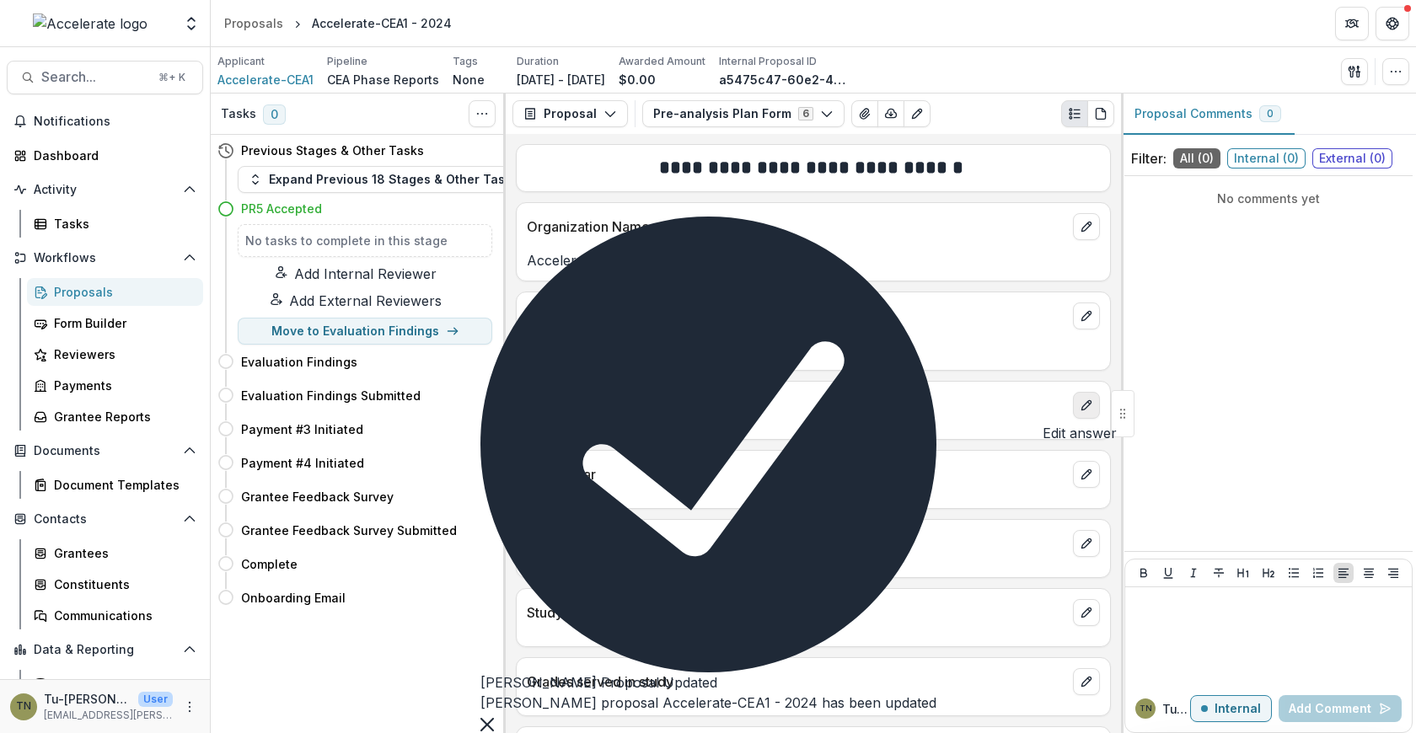
click at [1087, 400] on icon "edit" at bounding box center [1086, 405] width 13 height 13
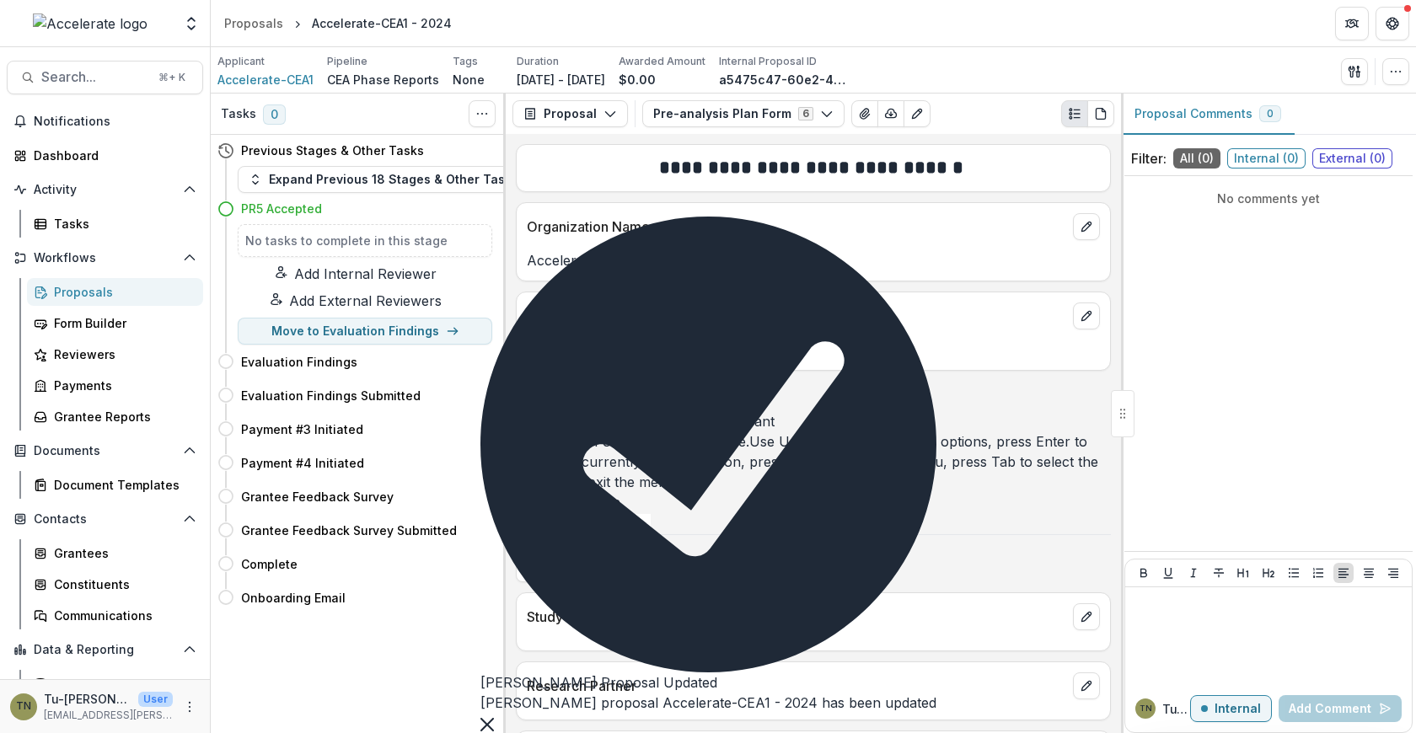
click at [861, 512] on div at bounding box center [813, 523] width 595 height 22
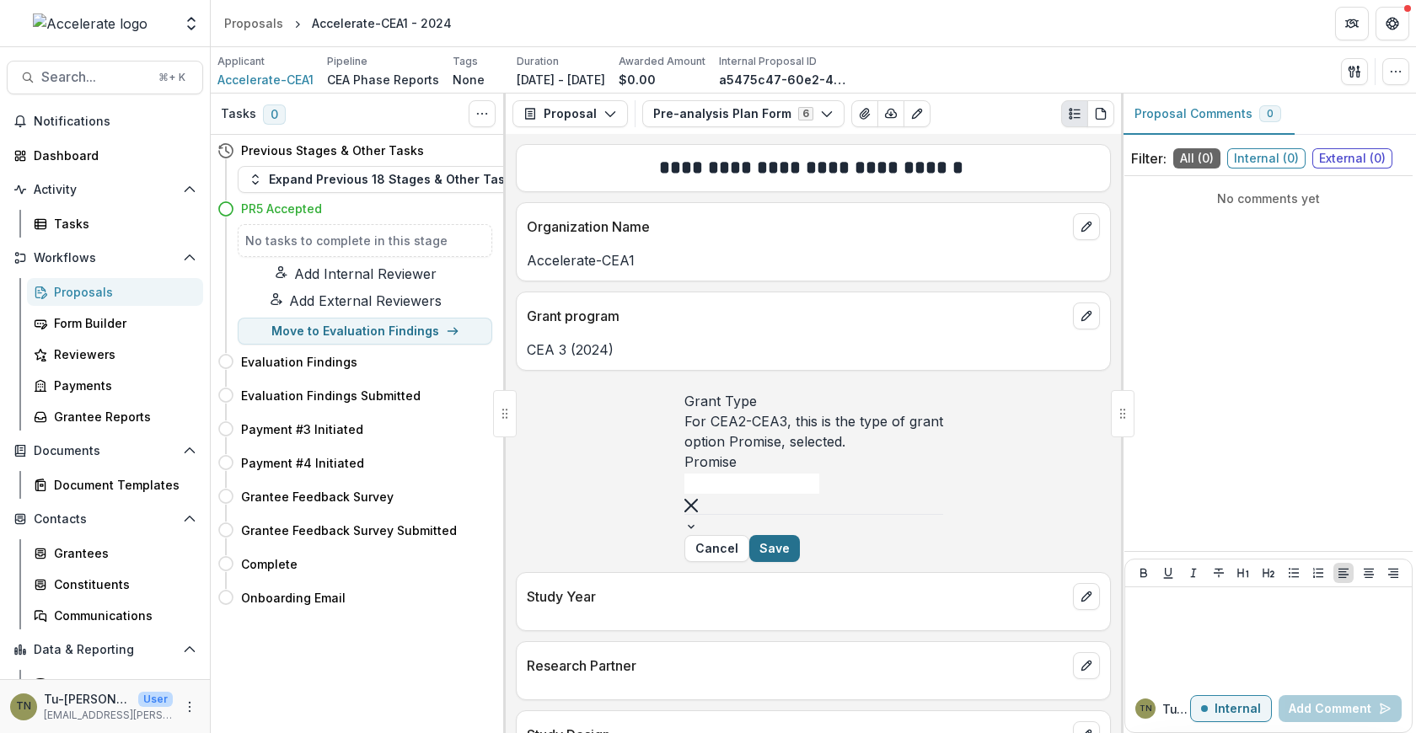
click at [800, 535] on button "Save" at bounding box center [774, 548] width 51 height 27
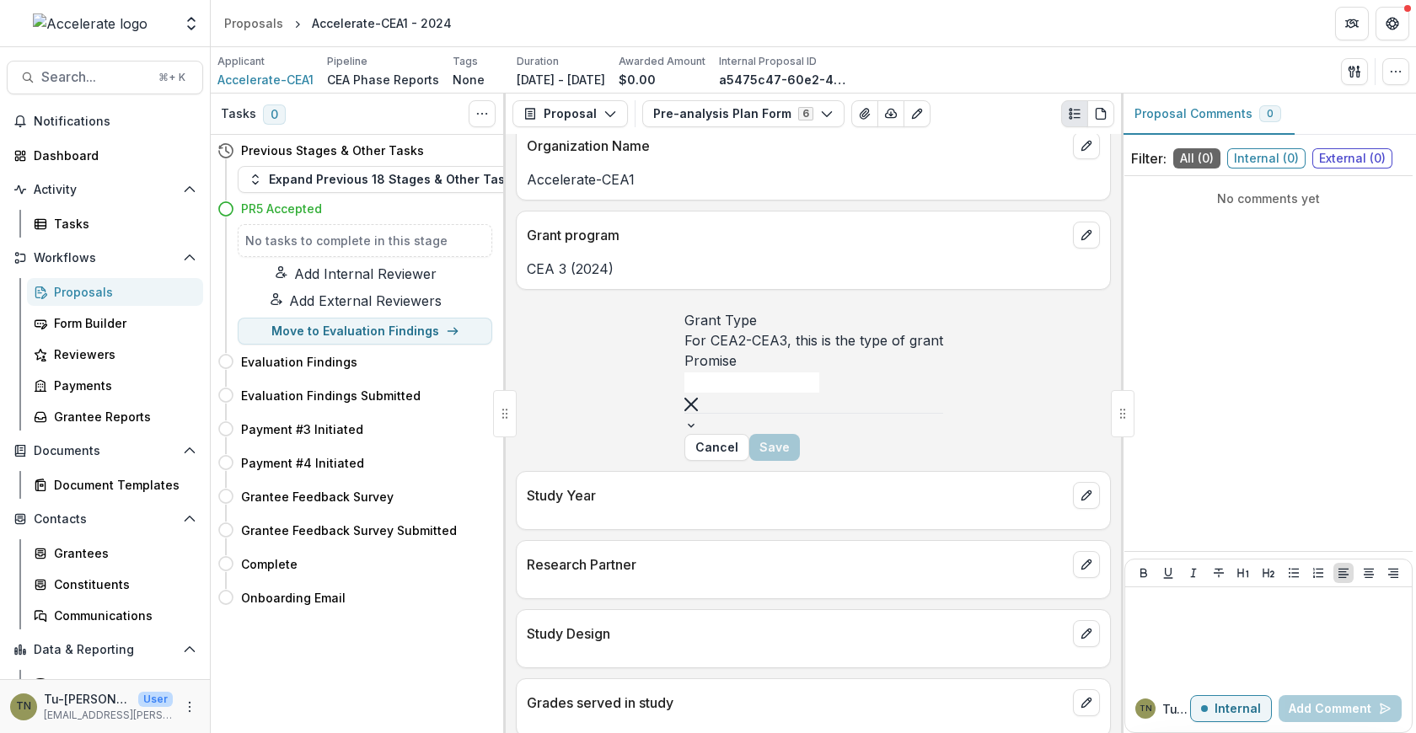
scroll to position [155, 0]
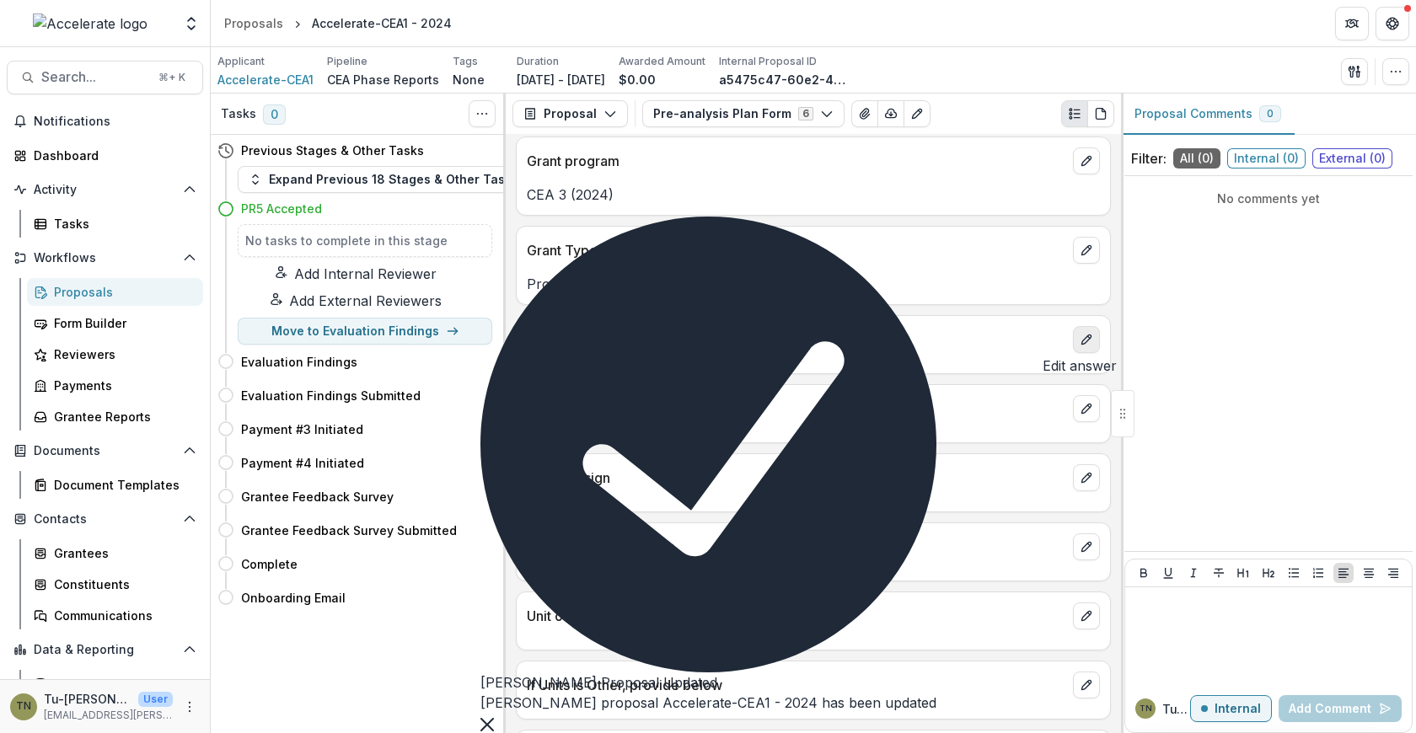
click at [1080, 341] on icon "edit" at bounding box center [1086, 339] width 13 height 13
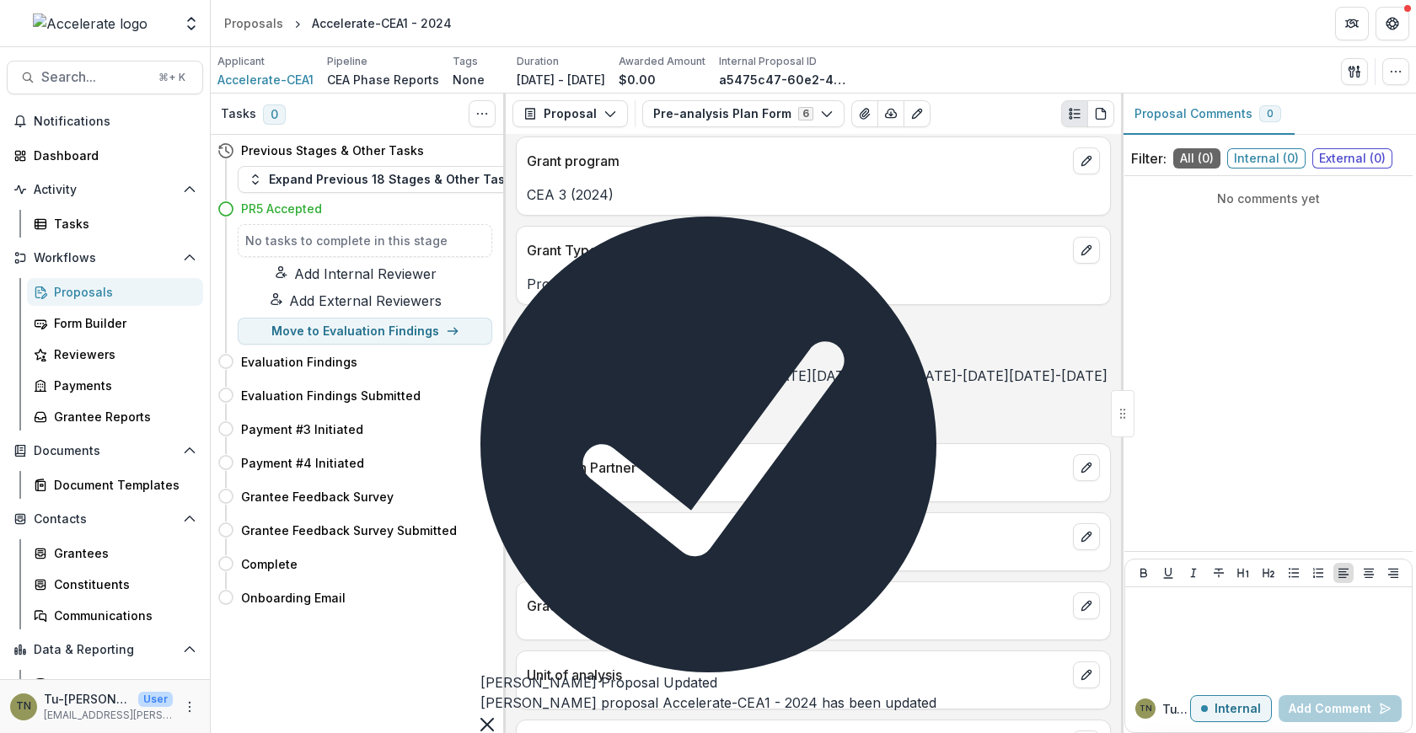
click at [713, 384] on label "[DATE]-[DATE]" at bounding box center [663, 375] width 99 height 17
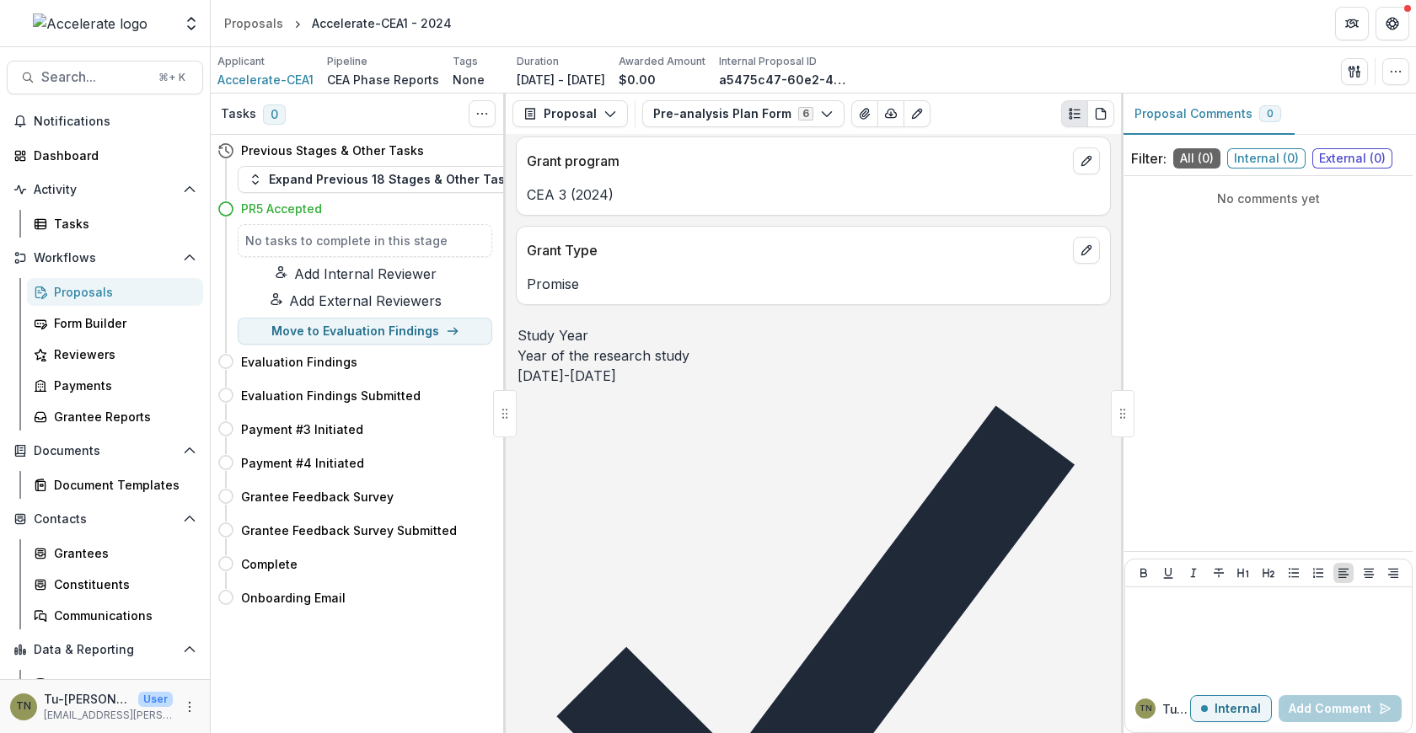
click at [695, 423] on label "[DATE]-[DATE]" at bounding box center [814, 642] width 592 height 512
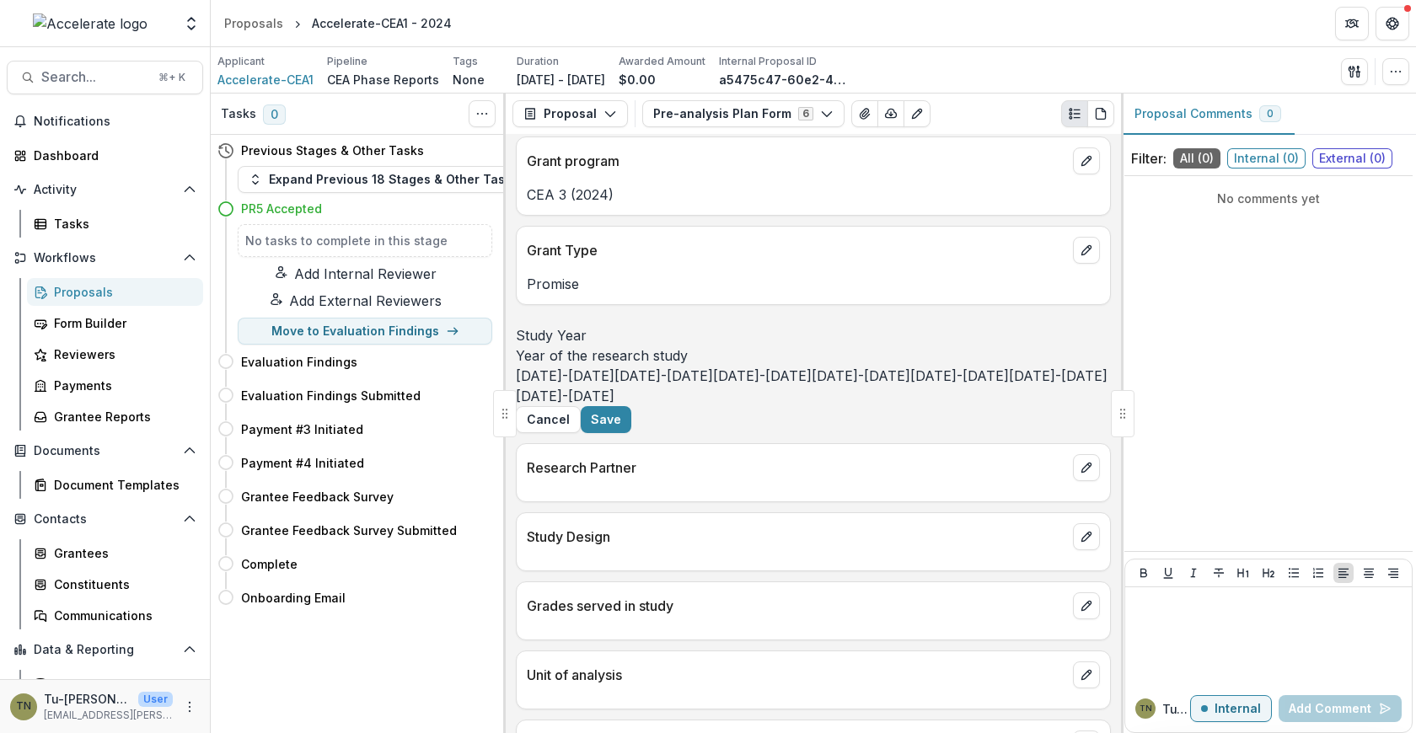
click at [812, 384] on label "[DATE]-[DATE]" at bounding box center [861, 375] width 99 height 17
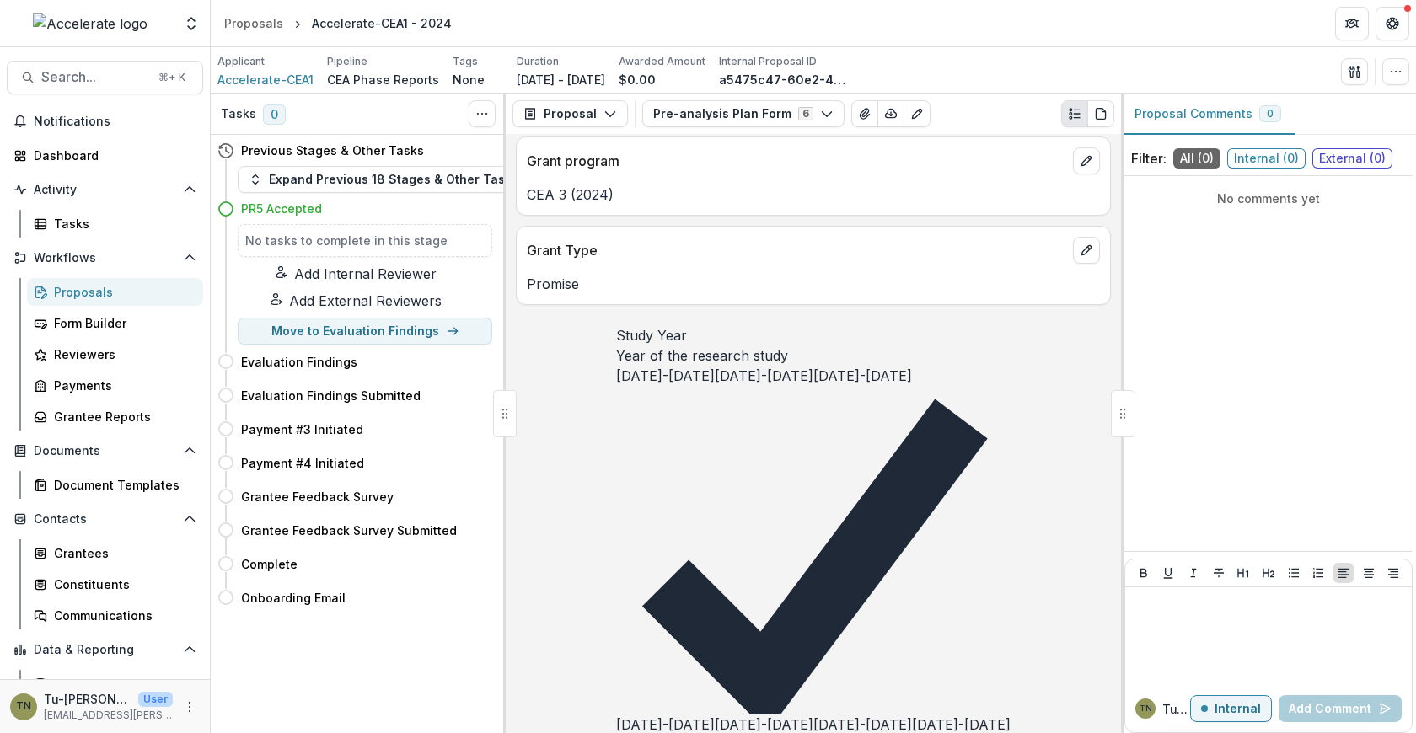
click at [662, 479] on label "[DATE]-[DATE]" at bounding box center [813, 559] width 394 height 347
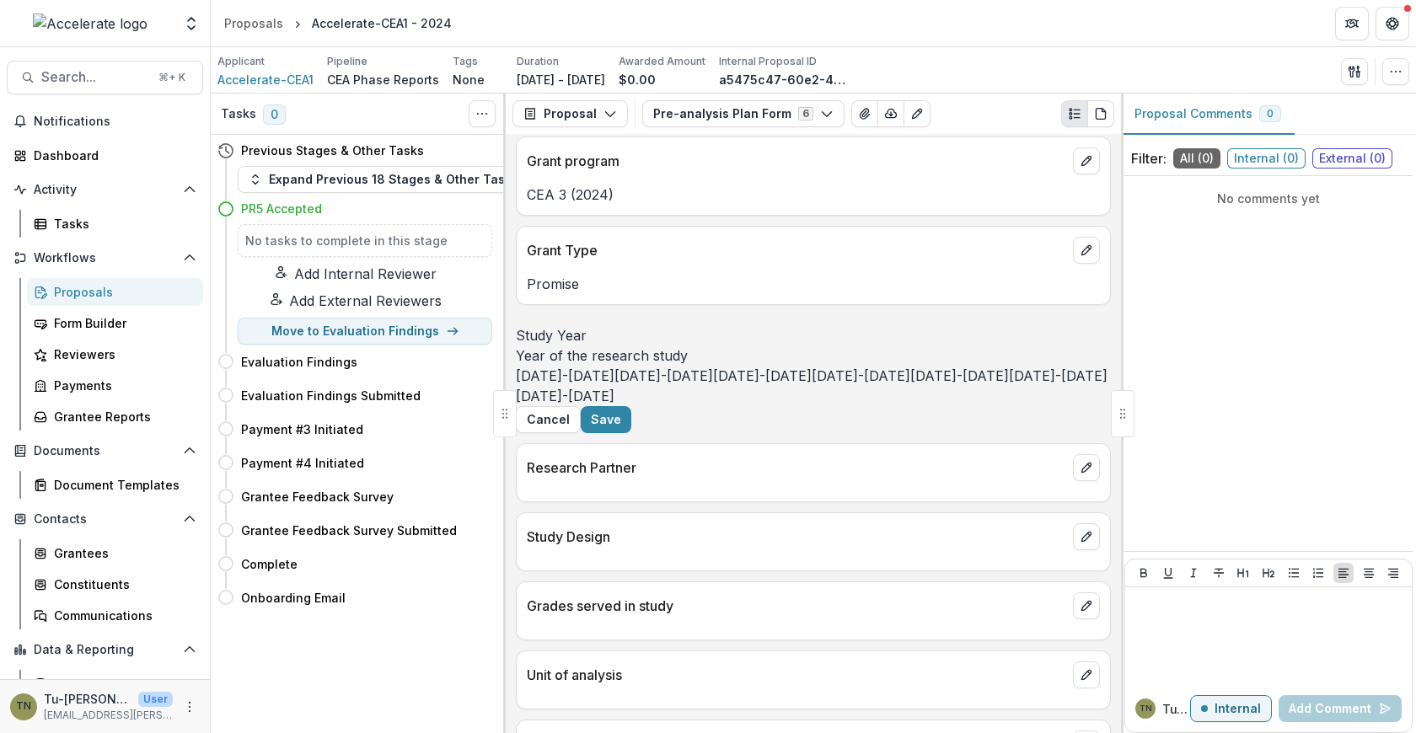
click at [910, 384] on label "[DATE]-[DATE]" at bounding box center [959, 375] width 99 height 17
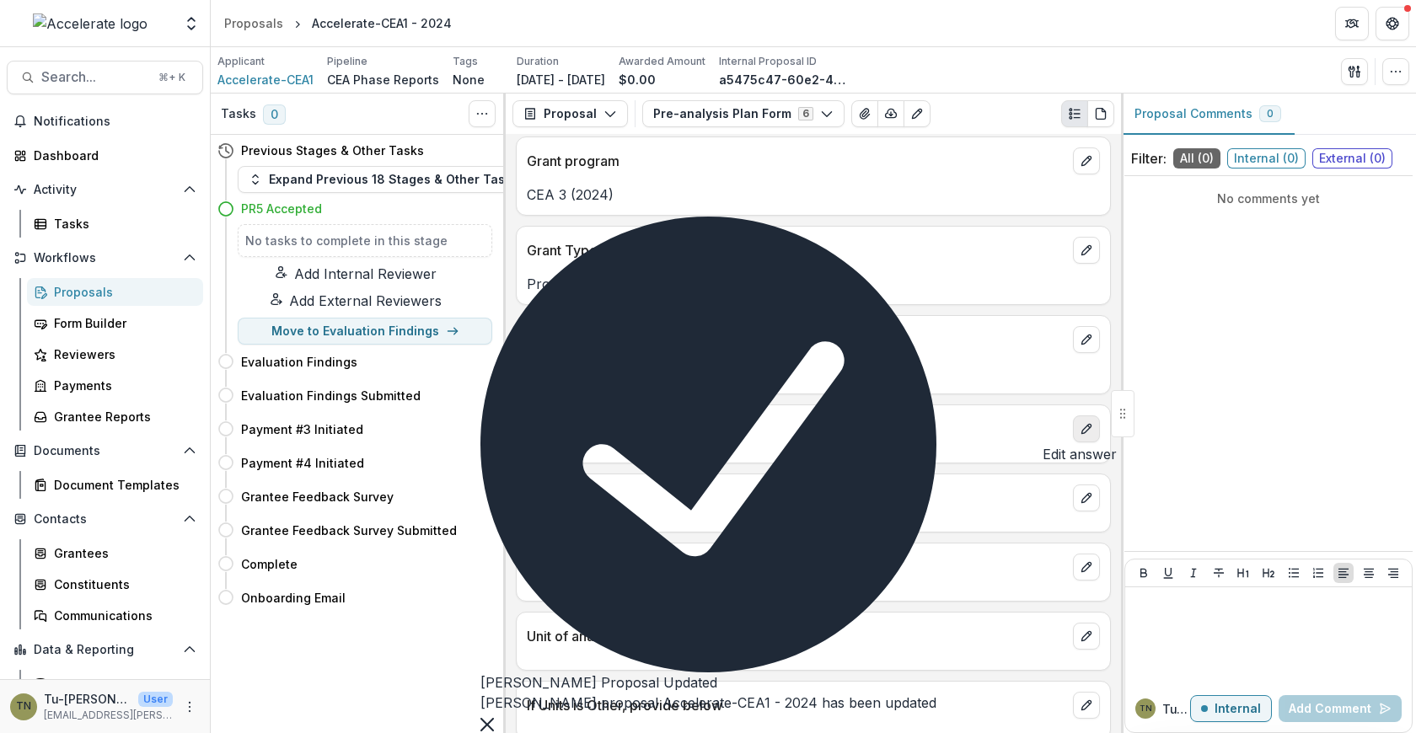
click at [1083, 431] on button "edit" at bounding box center [1086, 429] width 27 height 27
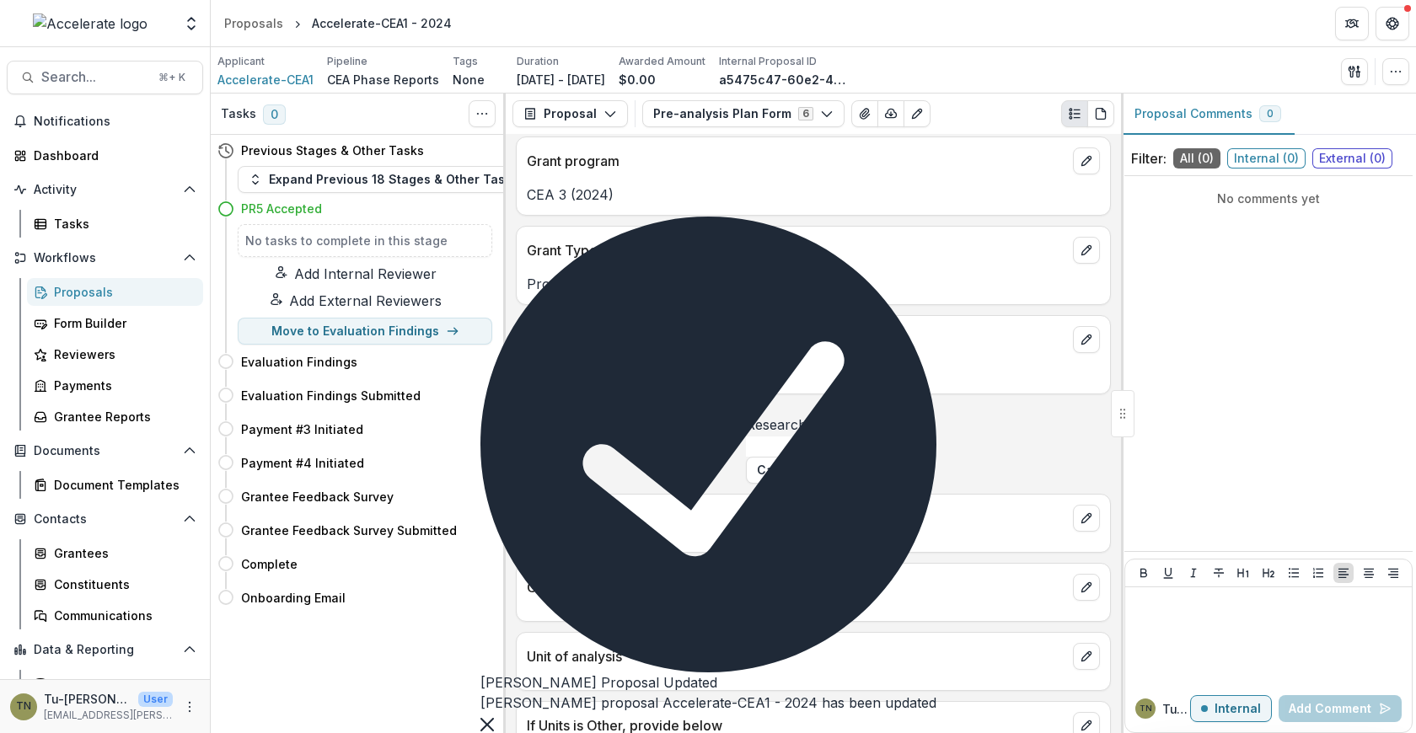
click at [881, 457] on input "Research Partner" at bounding box center [813, 447] width 135 height 20
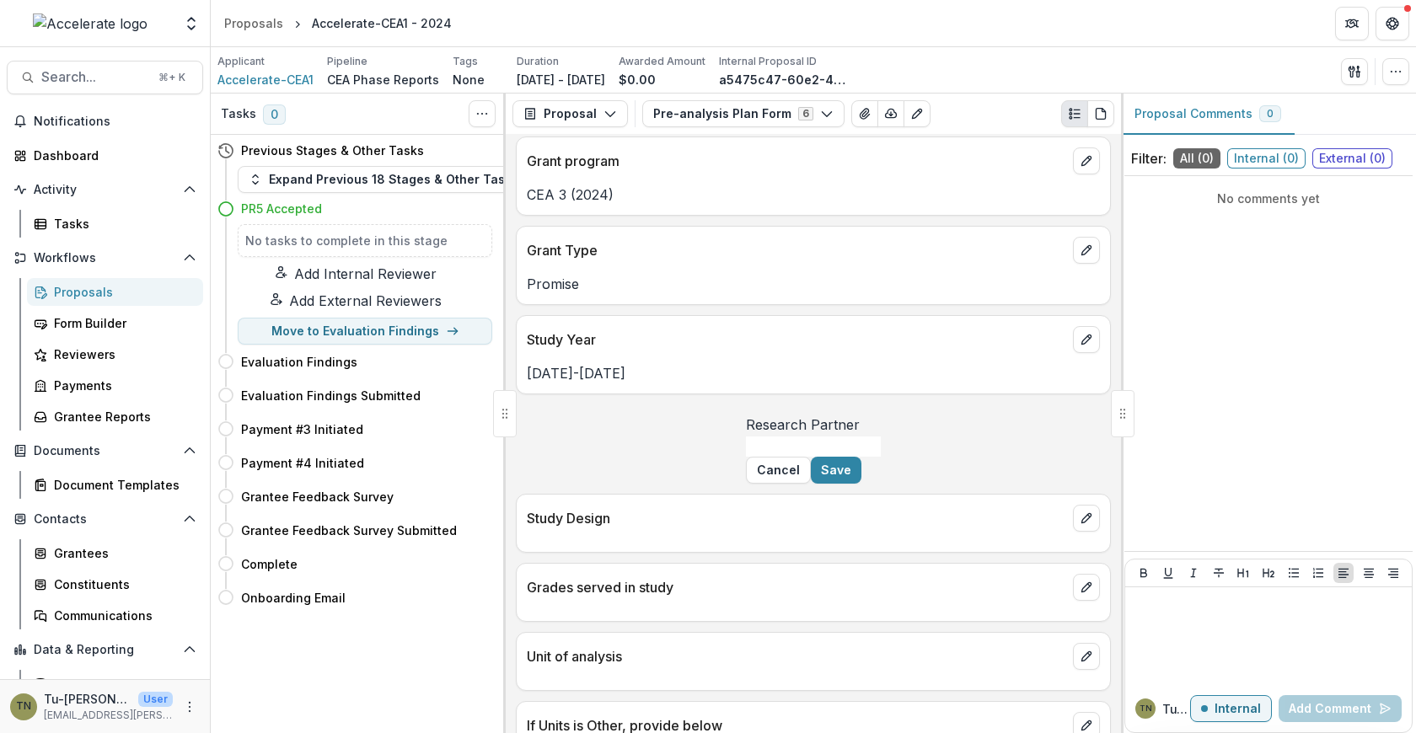
type input "*"
type input "**********"
click at [861, 484] on button "Save" at bounding box center [836, 470] width 51 height 27
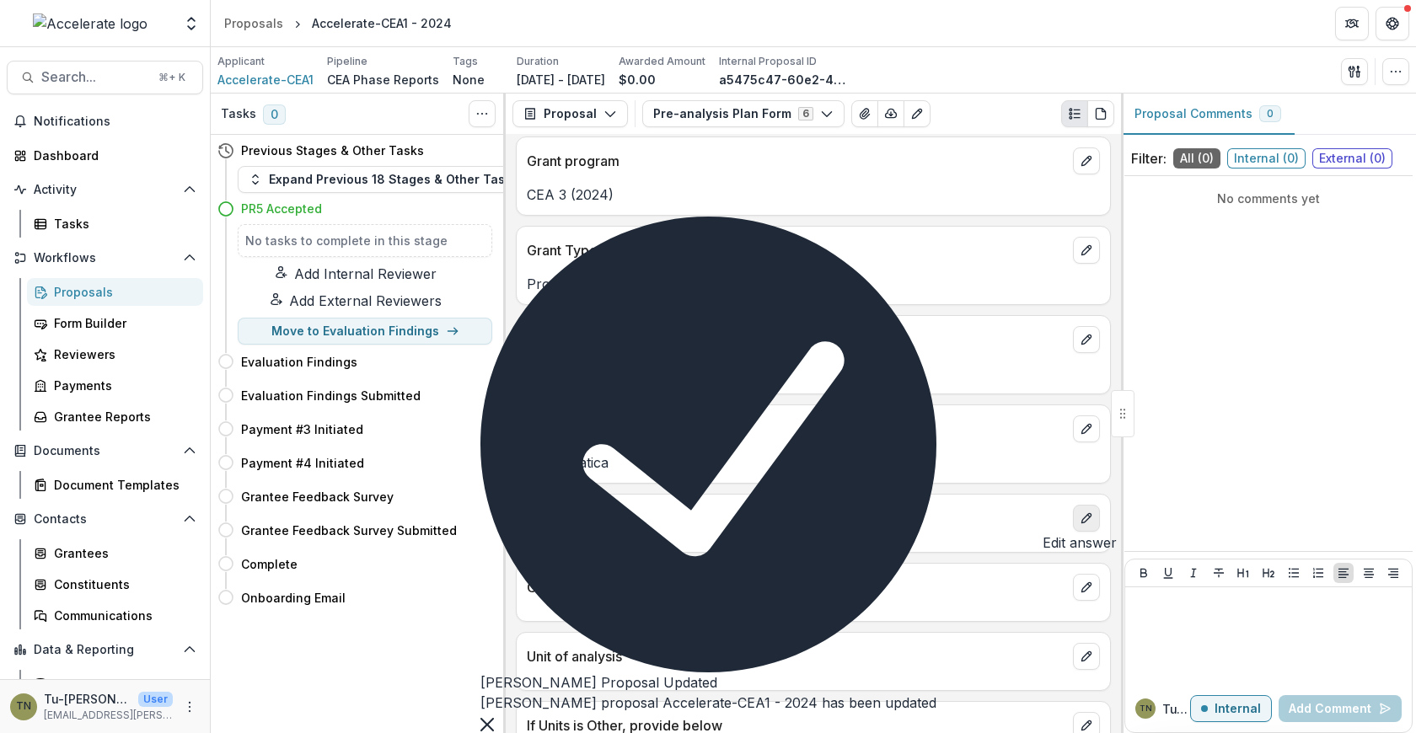
click at [1086, 512] on icon "edit" at bounding box center [1086, 518] width 13 height 13
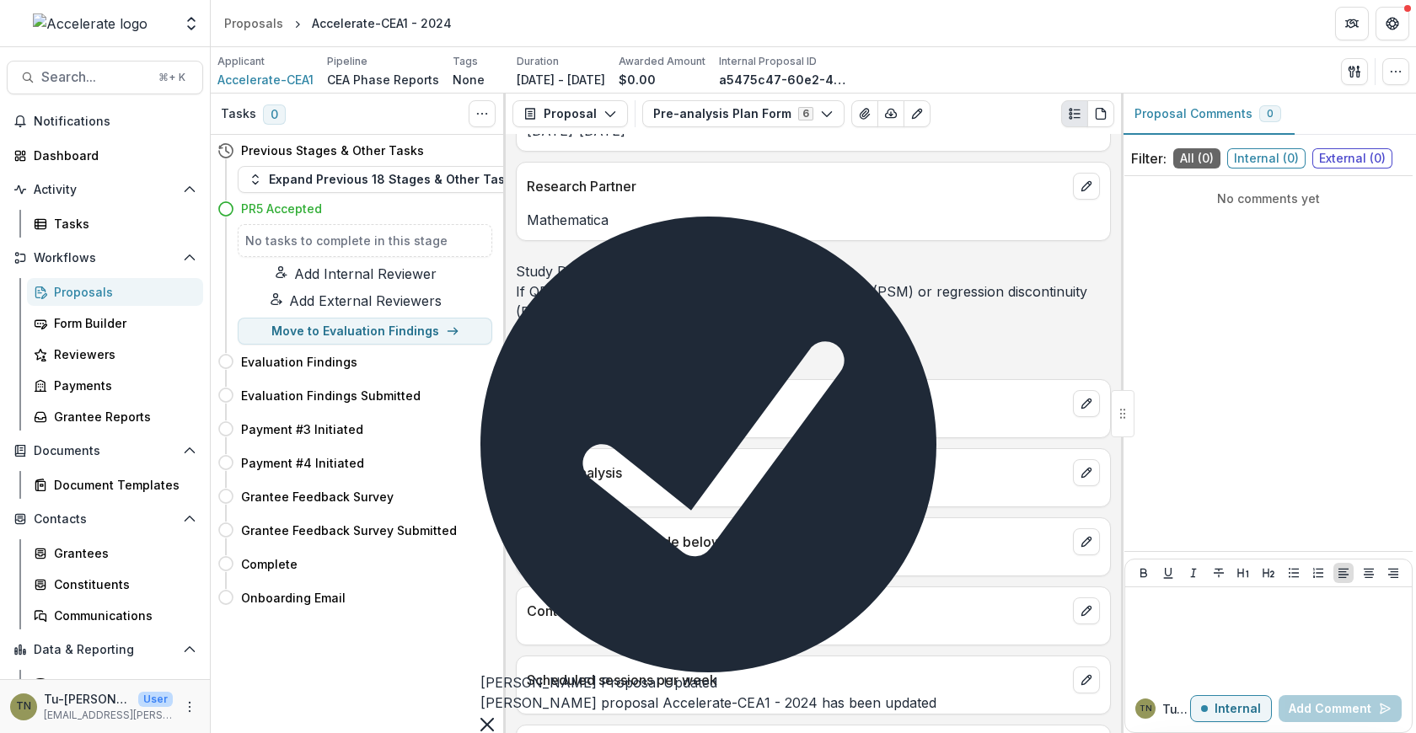
scroll to position [411, 0]
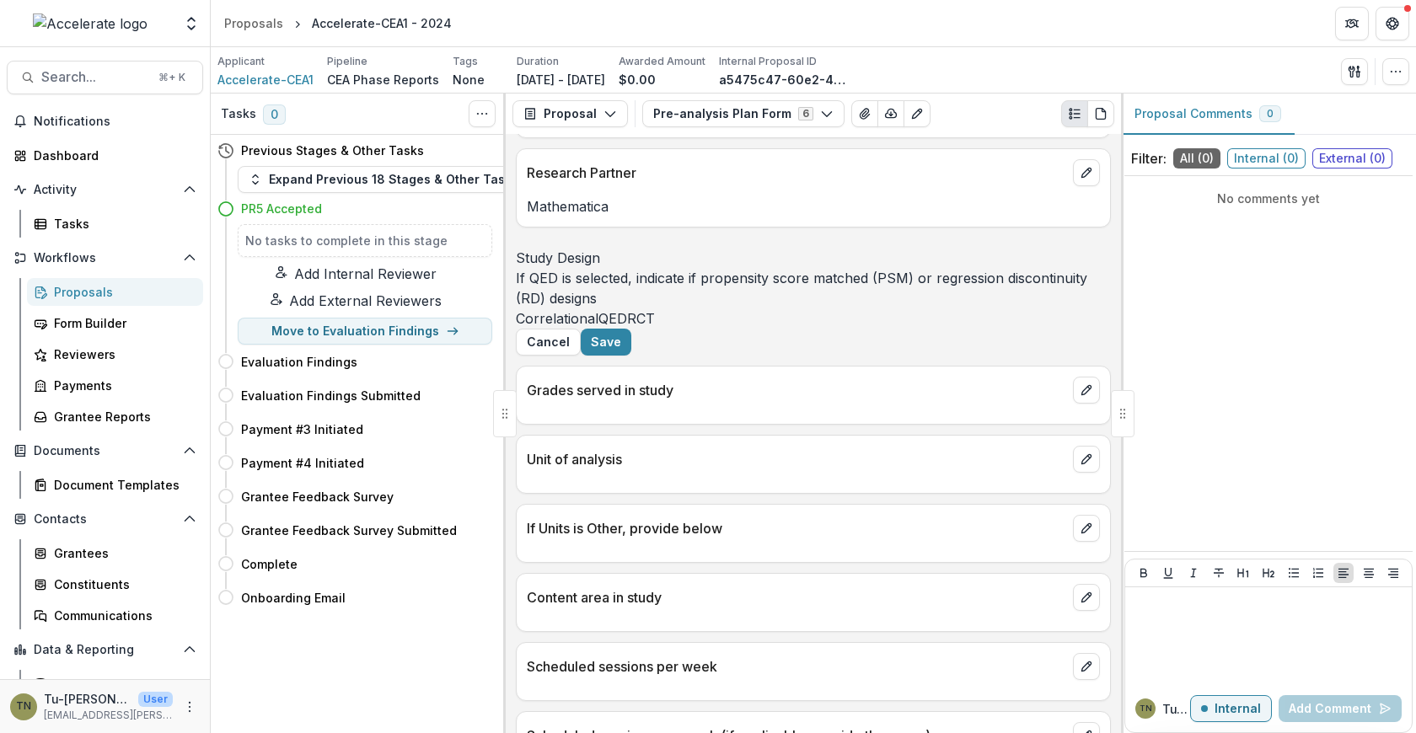
click at [598, 327] on span "QED" at bounding box center [612, 318] width 29 height 17
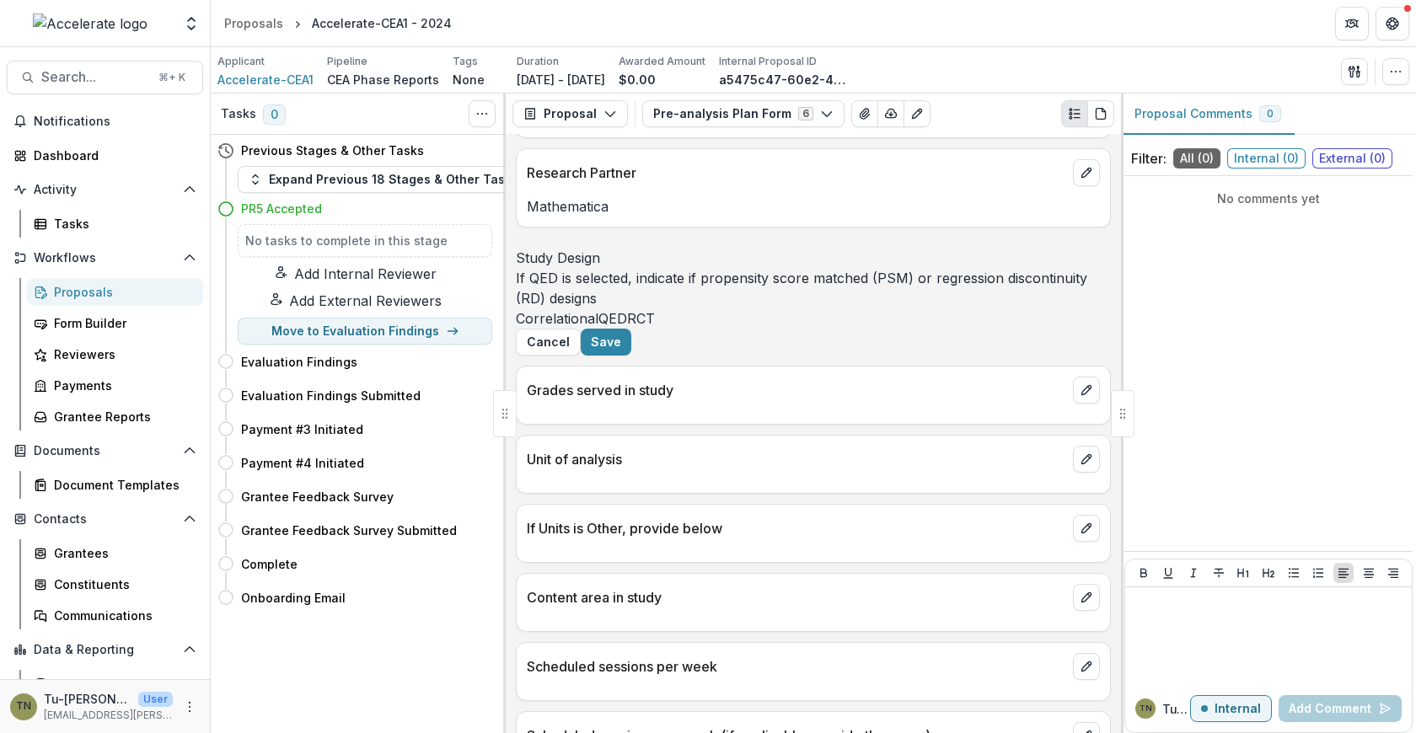
click at [598, 327] on span "QED" at bounding box center [612, 318] width 29 height 17
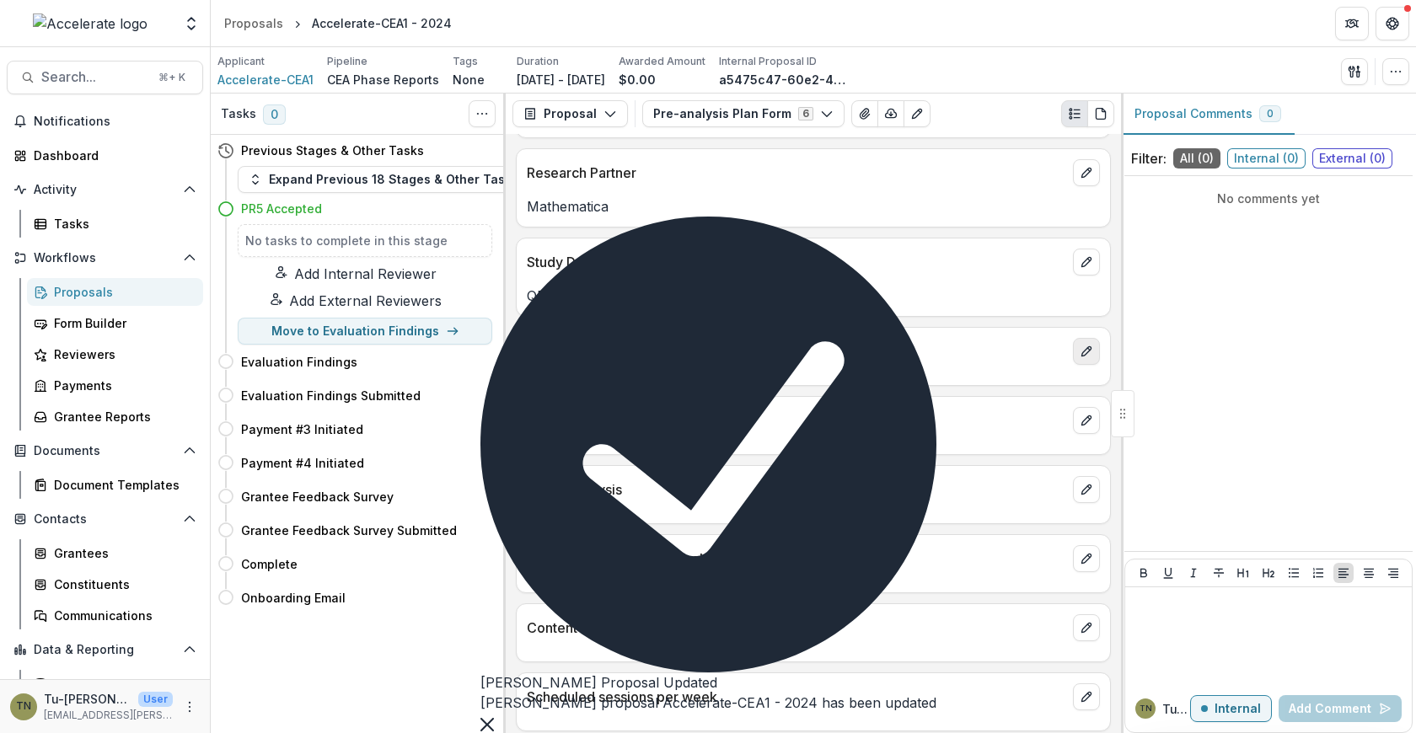
click at [1092, 345] on button "edit" at bounding box center [1086, 351] width 27 height 27
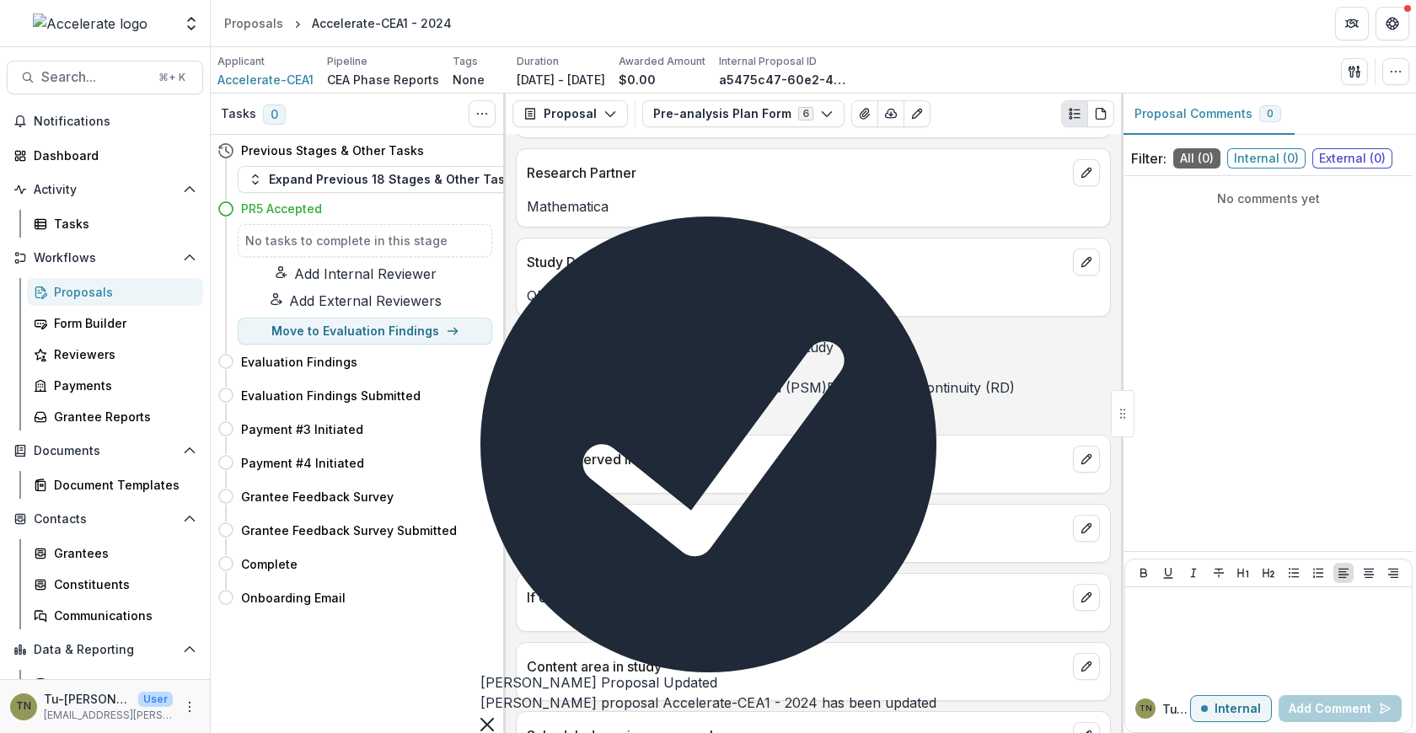
click at [775, 389] on label "Propensity score matched (PSM)" at bounding box center [720, 387] width 214 height 17
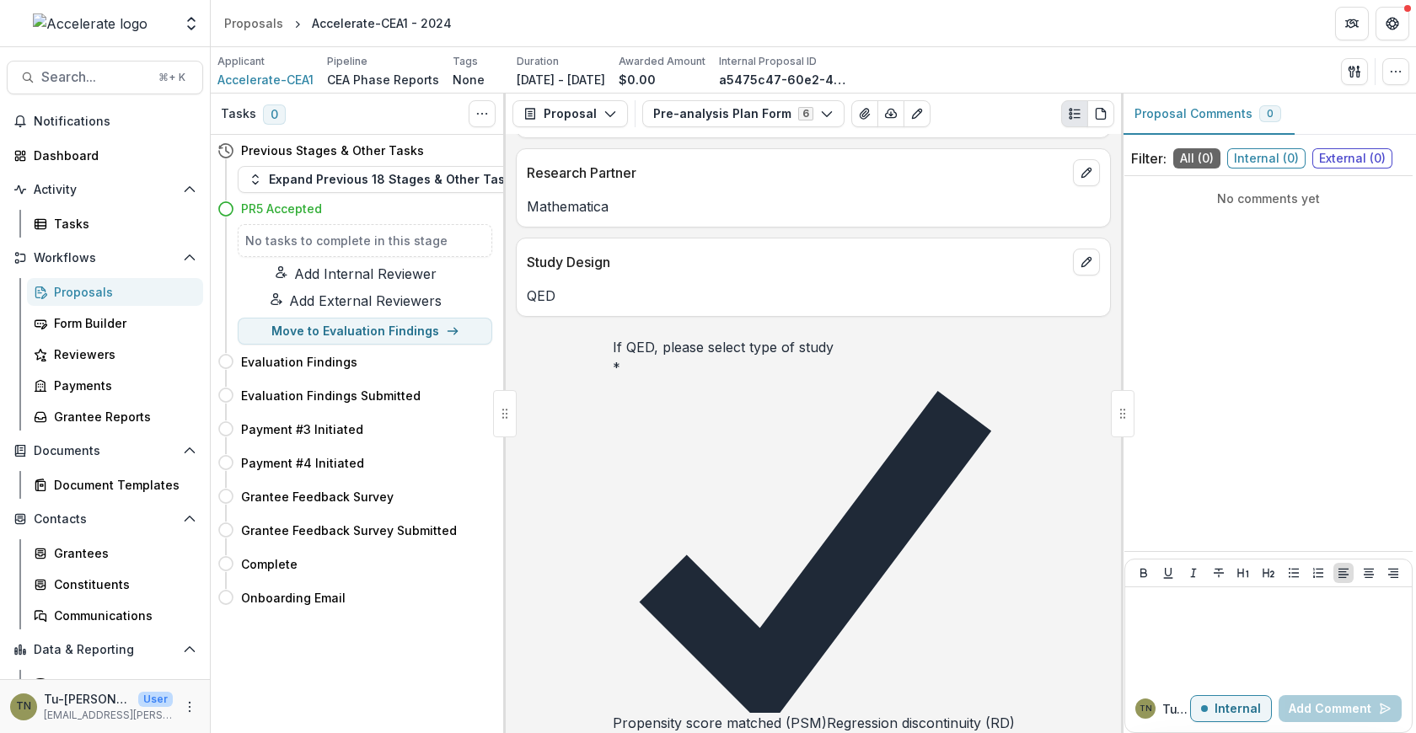
click at [728, 732] on button "Save" at bounding box center [703, 746] width 51 height 27
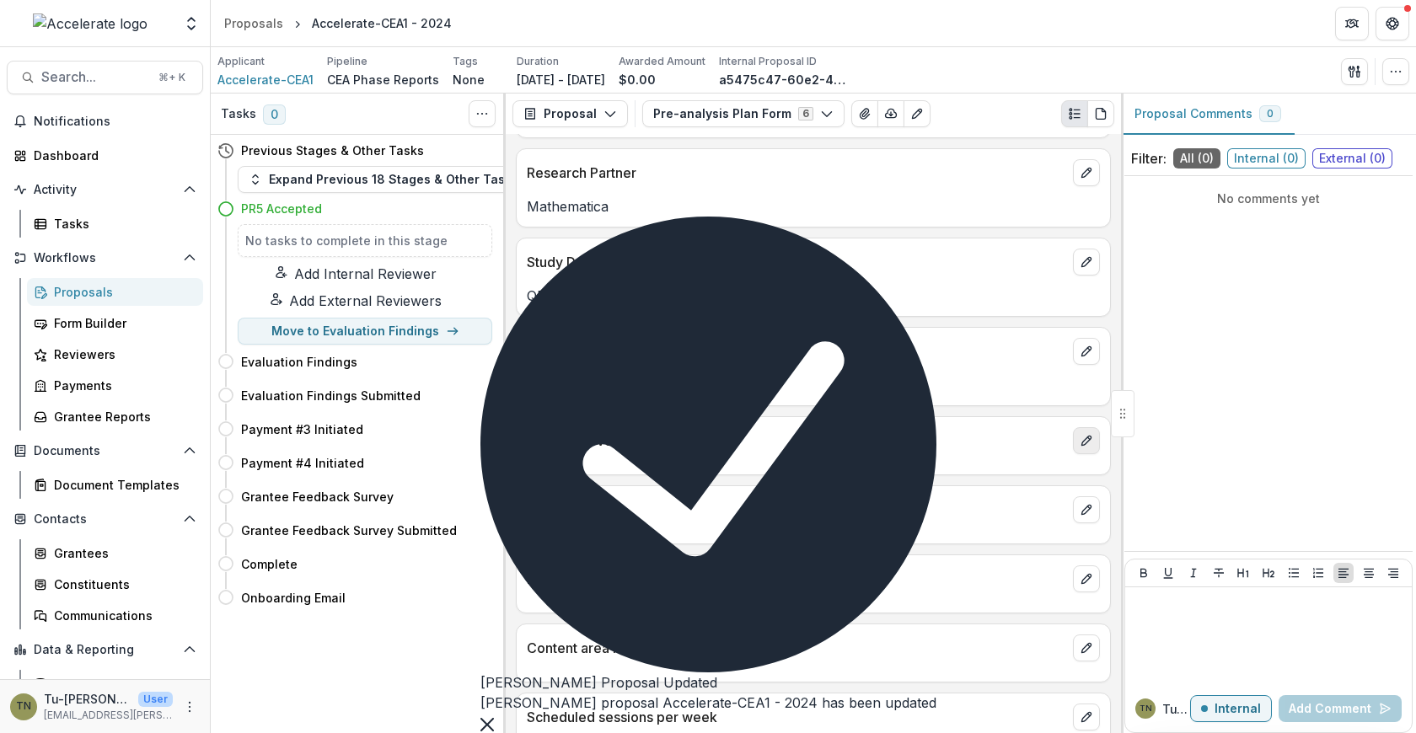
click at [1087, 434] on icon "edit" at bounding box center [1086, 440] width 13 height 13
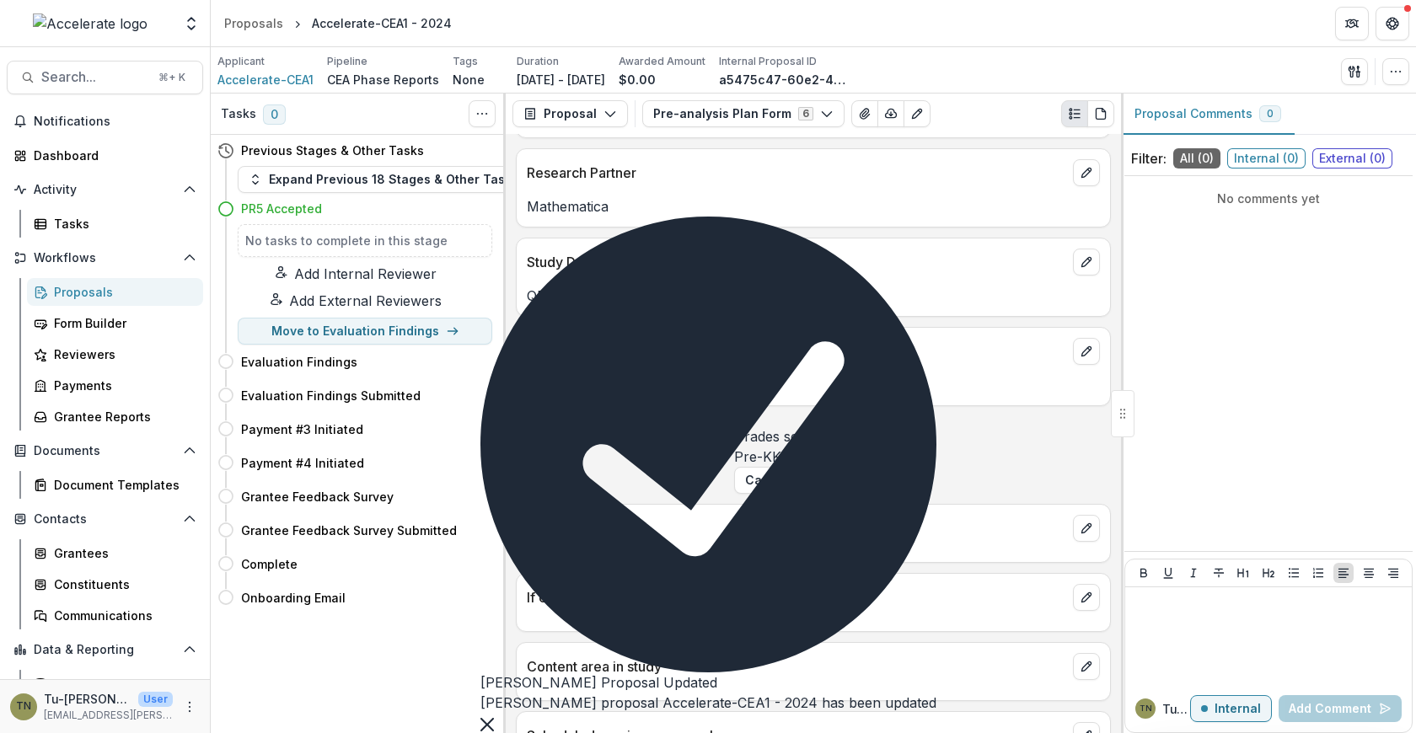
click at [781, 465] on label "1" at bounding box center [784, 456] width 6 height 17
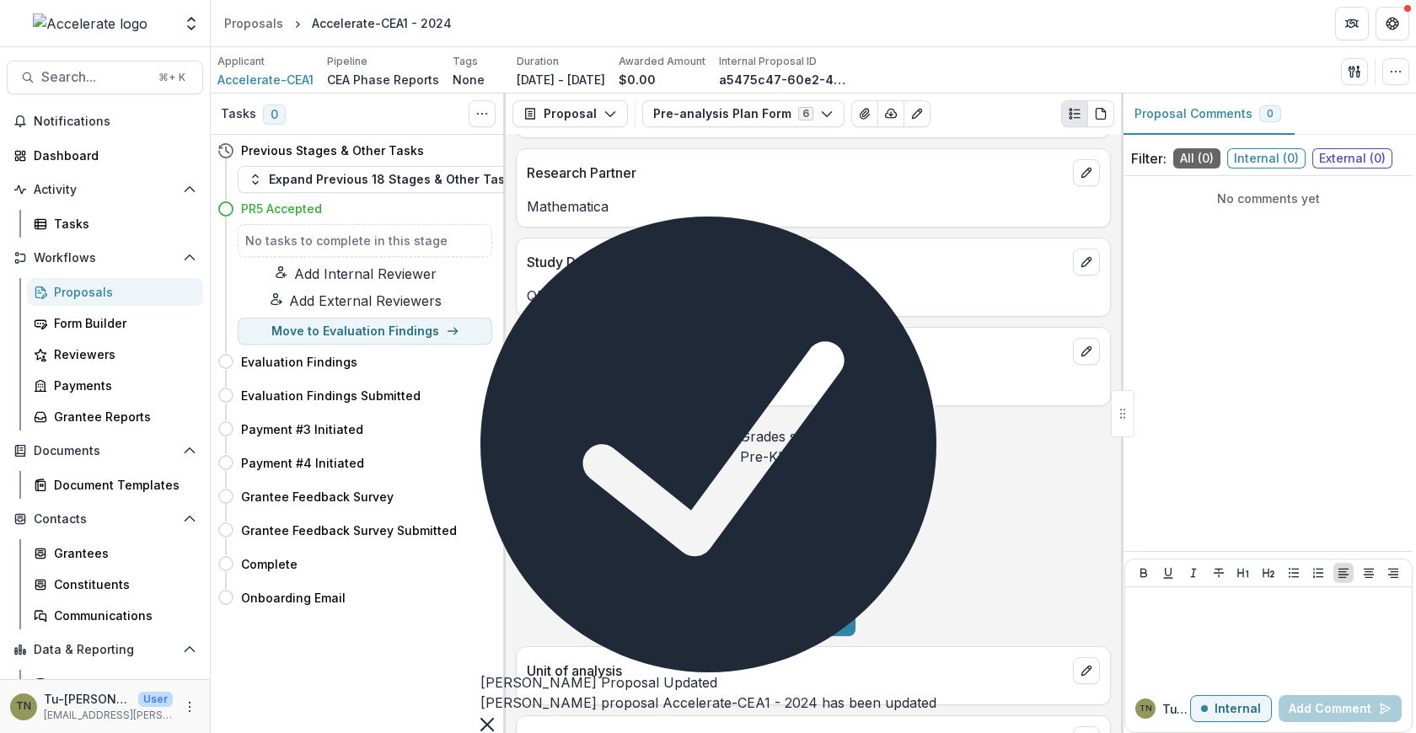
click at [746, 591] on label "2" at bounding box center [750, 599] width 8 height 17
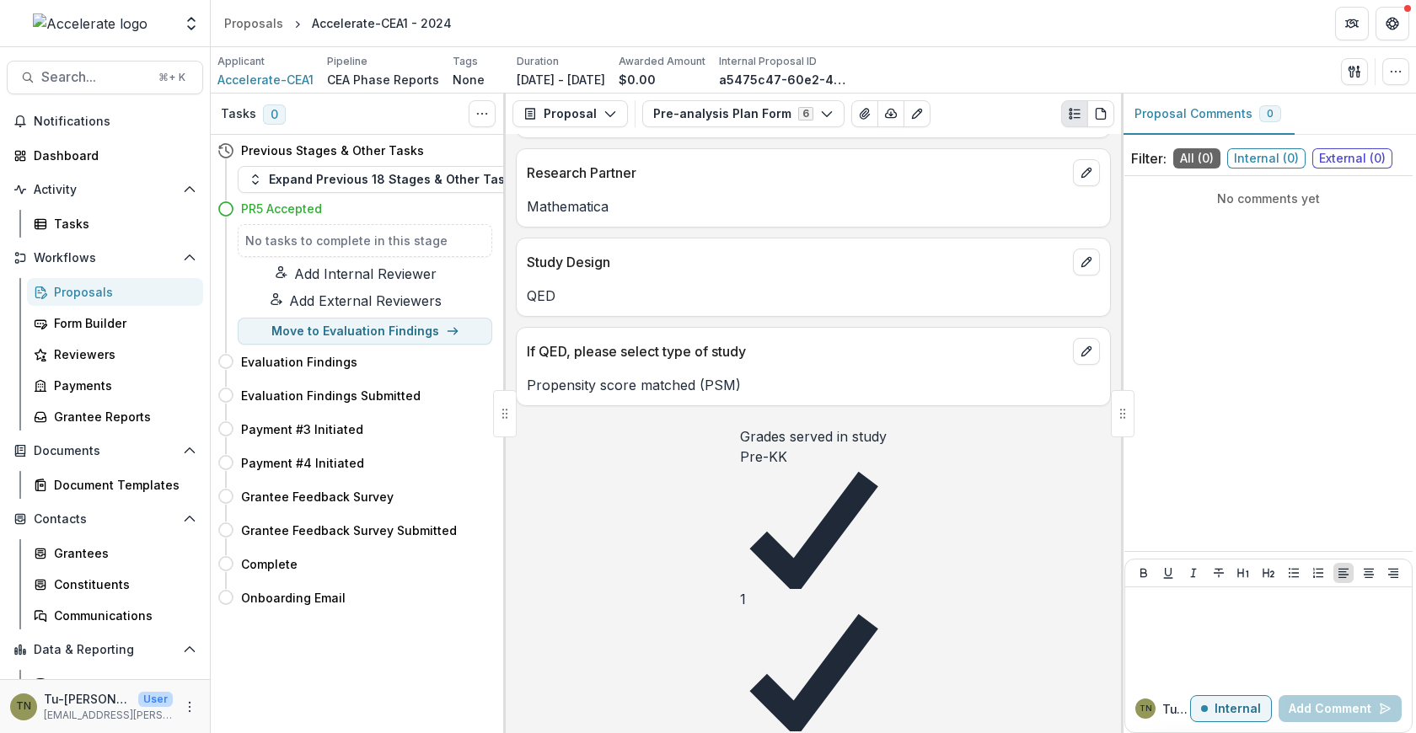
click at [748, 732] on span at bounding box center [748, 741] width 0 height 17
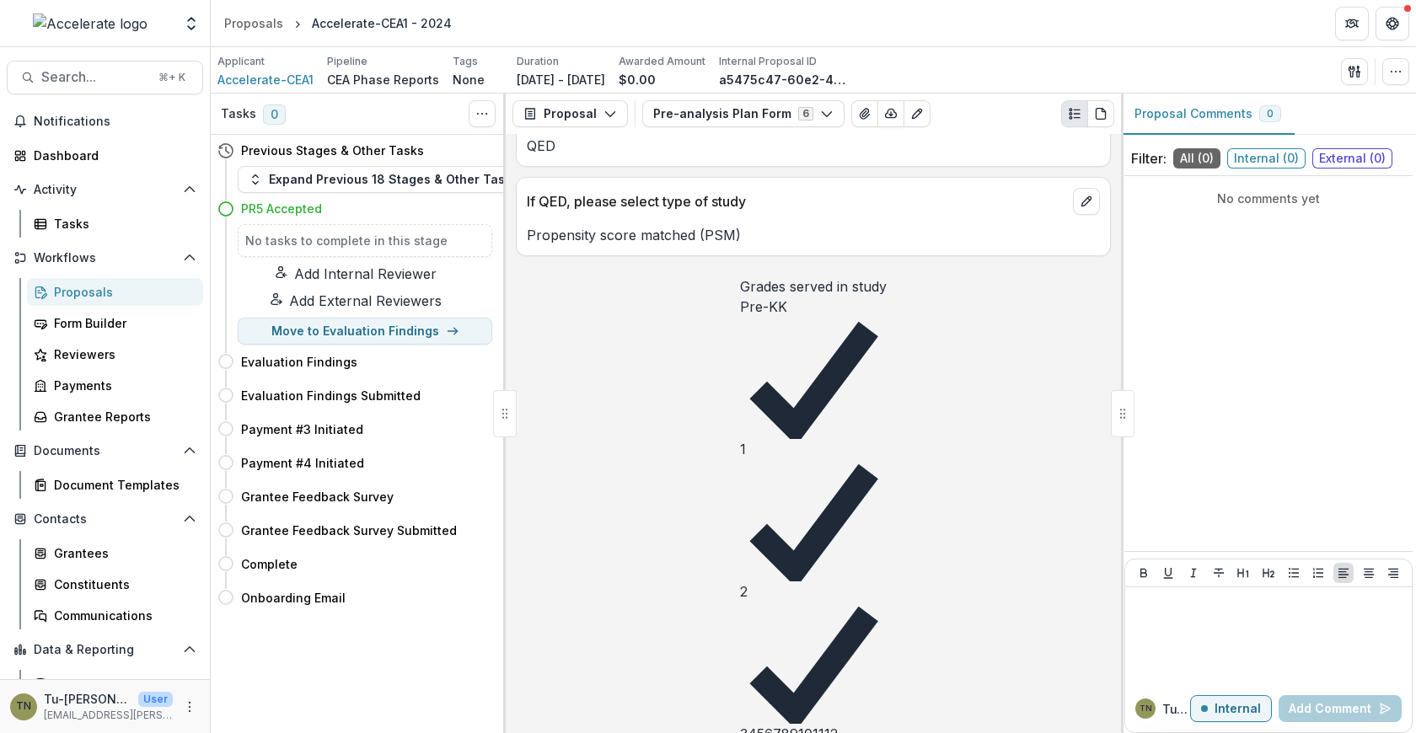
scroll to position [601, 0]
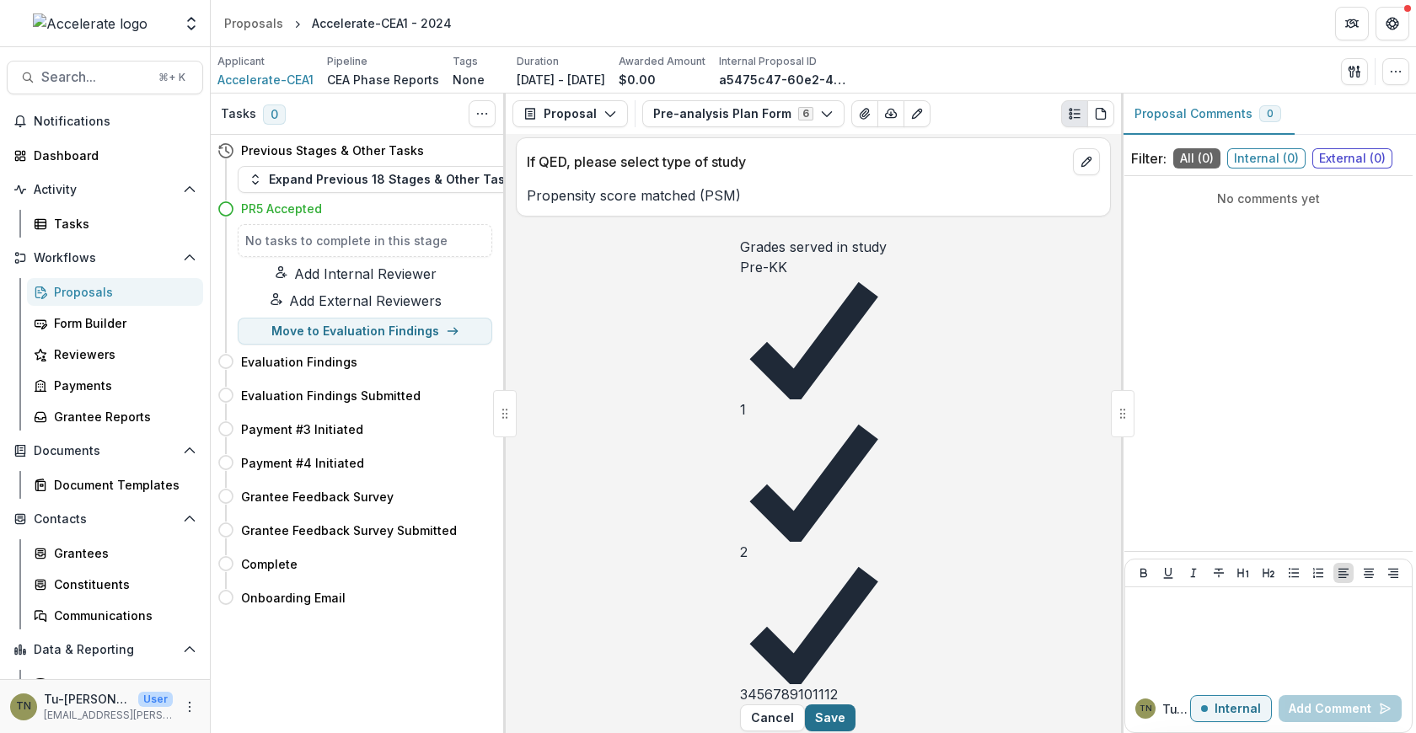
click at [856, 705] on button "Save" at bounding box center [830, 718] width 51 height 27
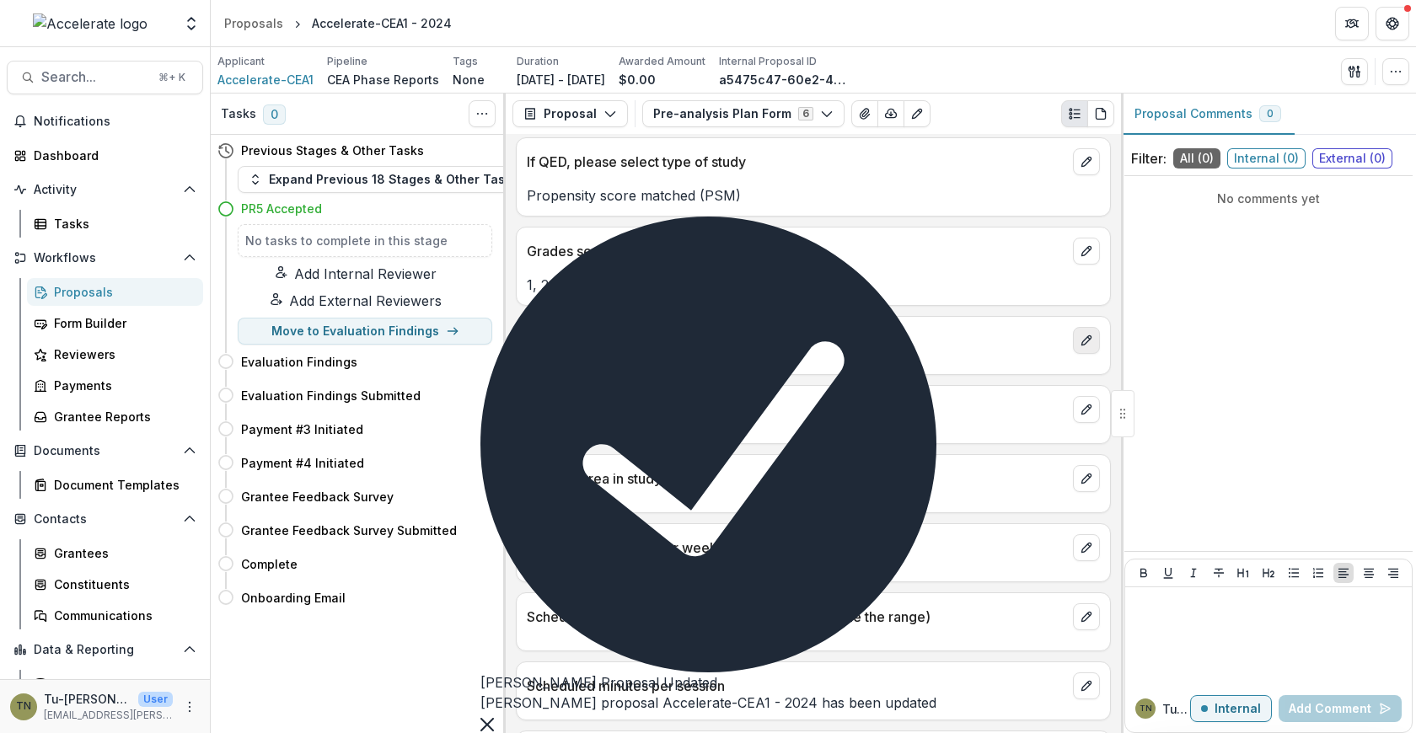
click at [1080, 334] on icon "edit" at bounding box center [1086, 340] width 13 height 13
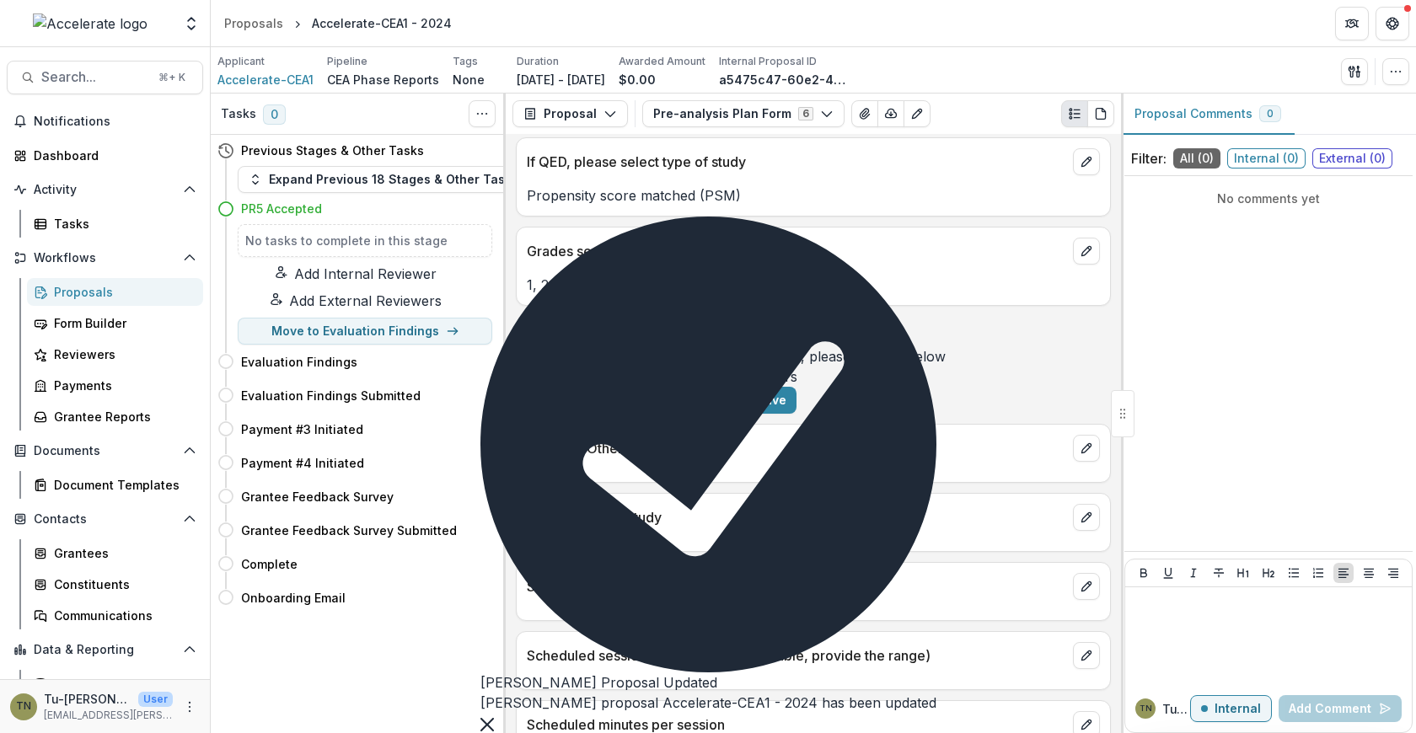
click at [681, 385] on span "Students" at bounding box center [709, 376] width 56 height 17
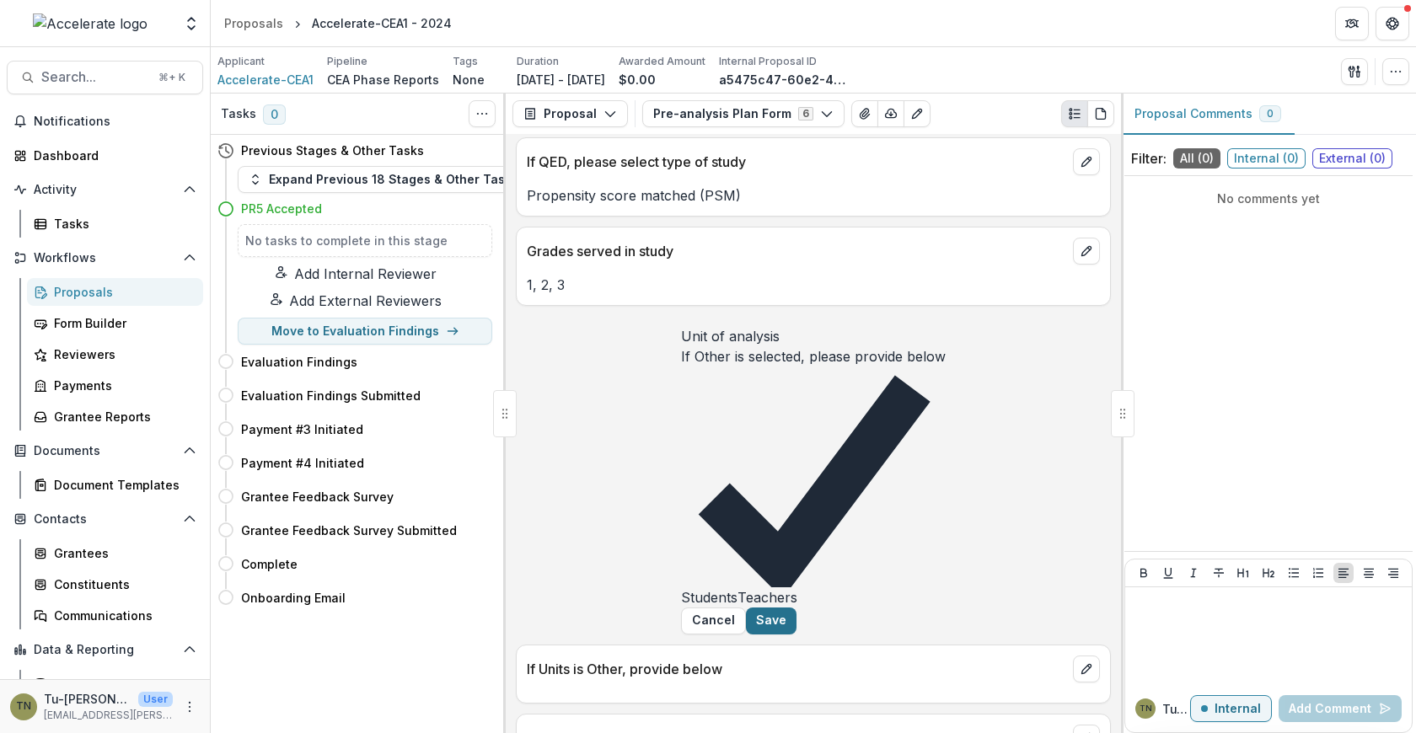
click at [797, 608] on button "Save" at bounding box center [771, 621] width 51 height 27
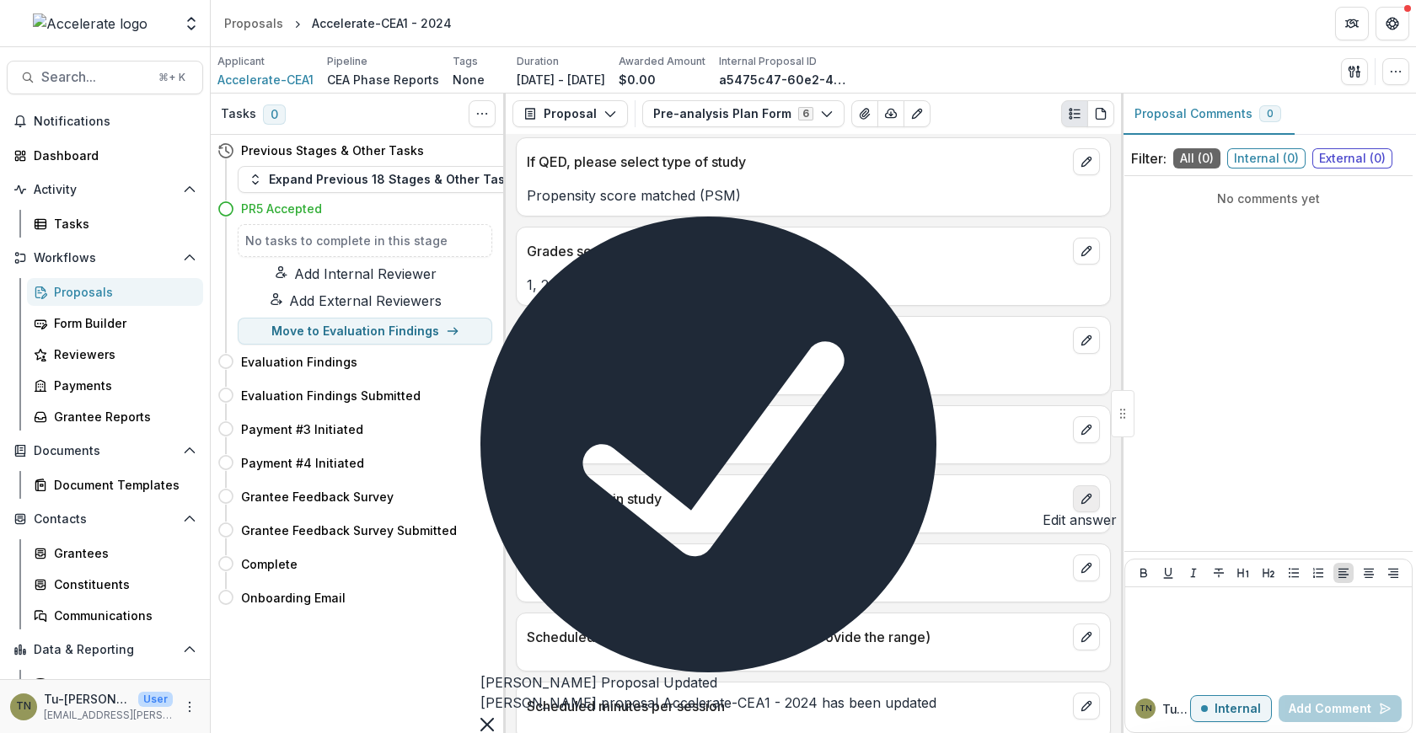
click at [1082, 492] on icon "edit" at bounding box center [1086, 498] width 13 height 13
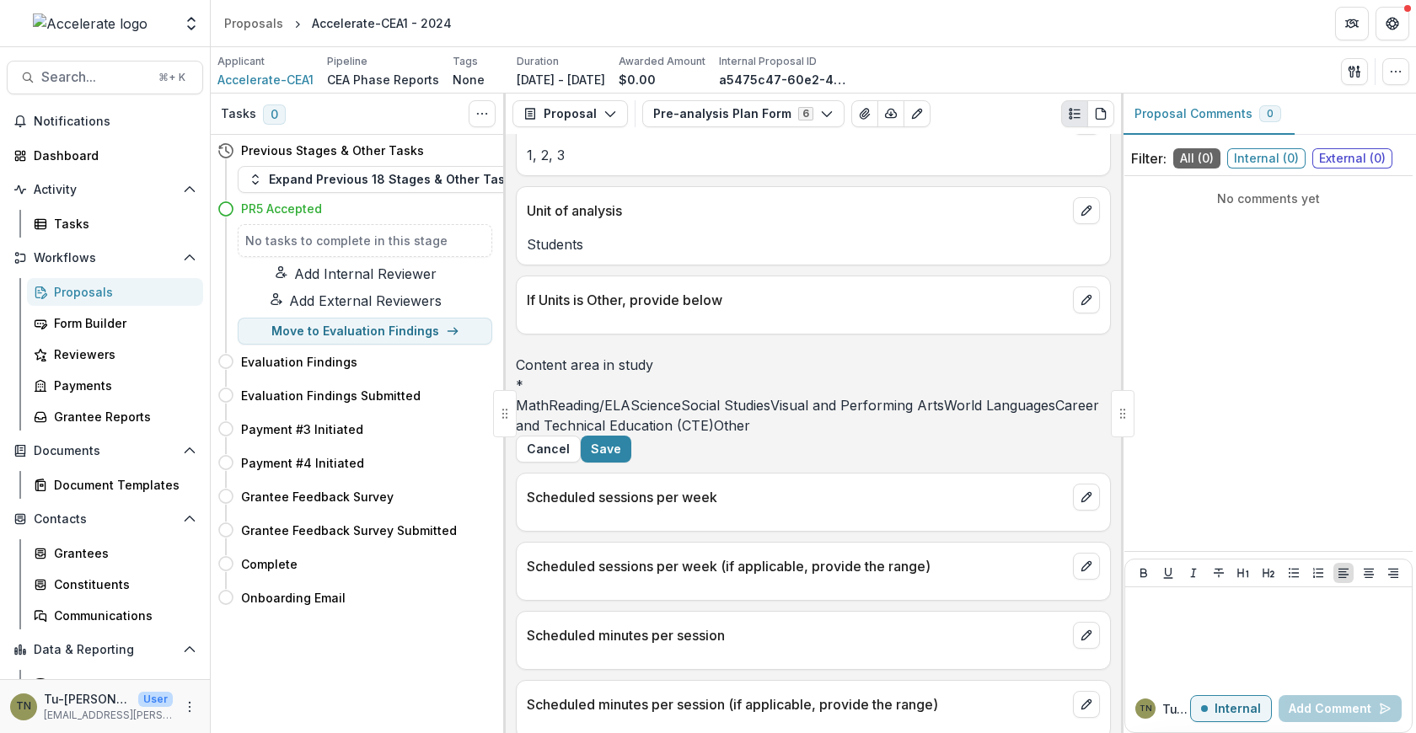
scroll to position [753, 0]
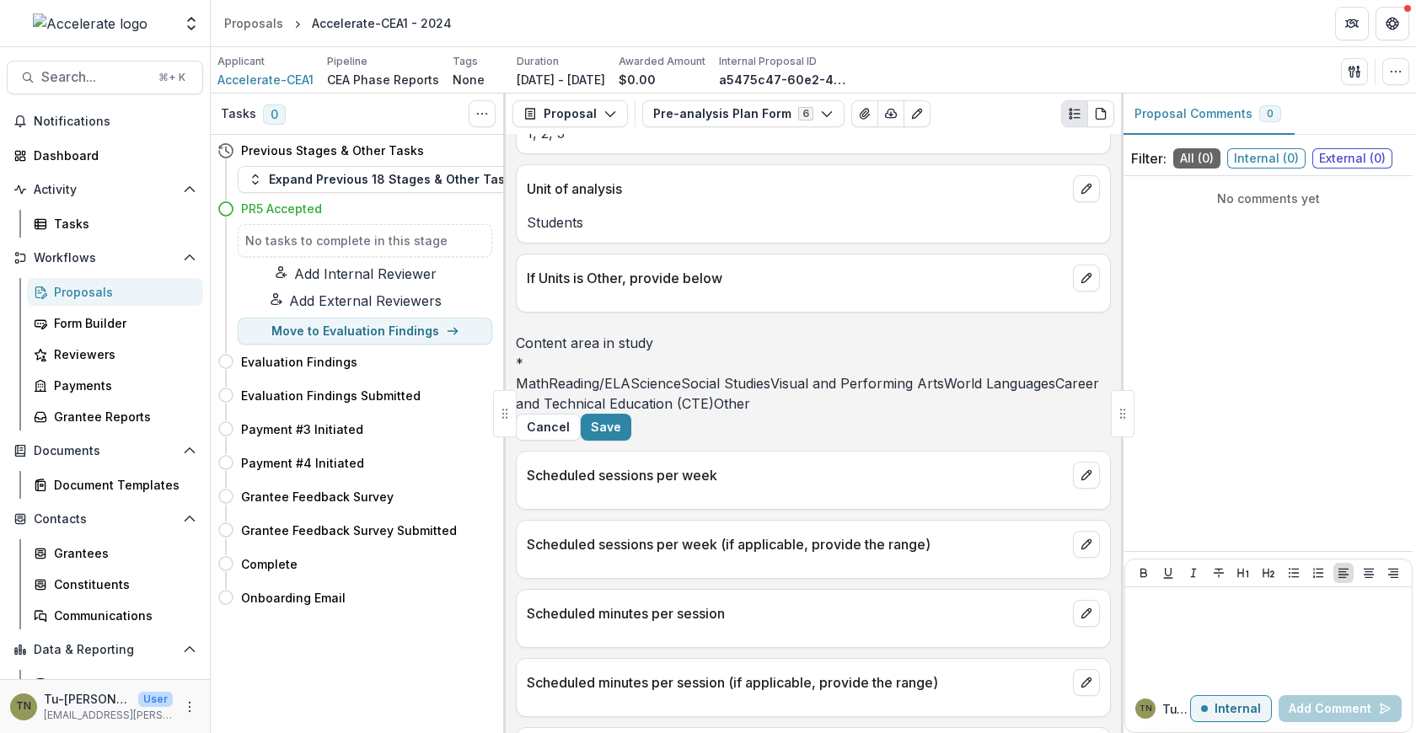
click at [549, 391] on span "Math" at bounding box center [532, 383] width 33 height 17
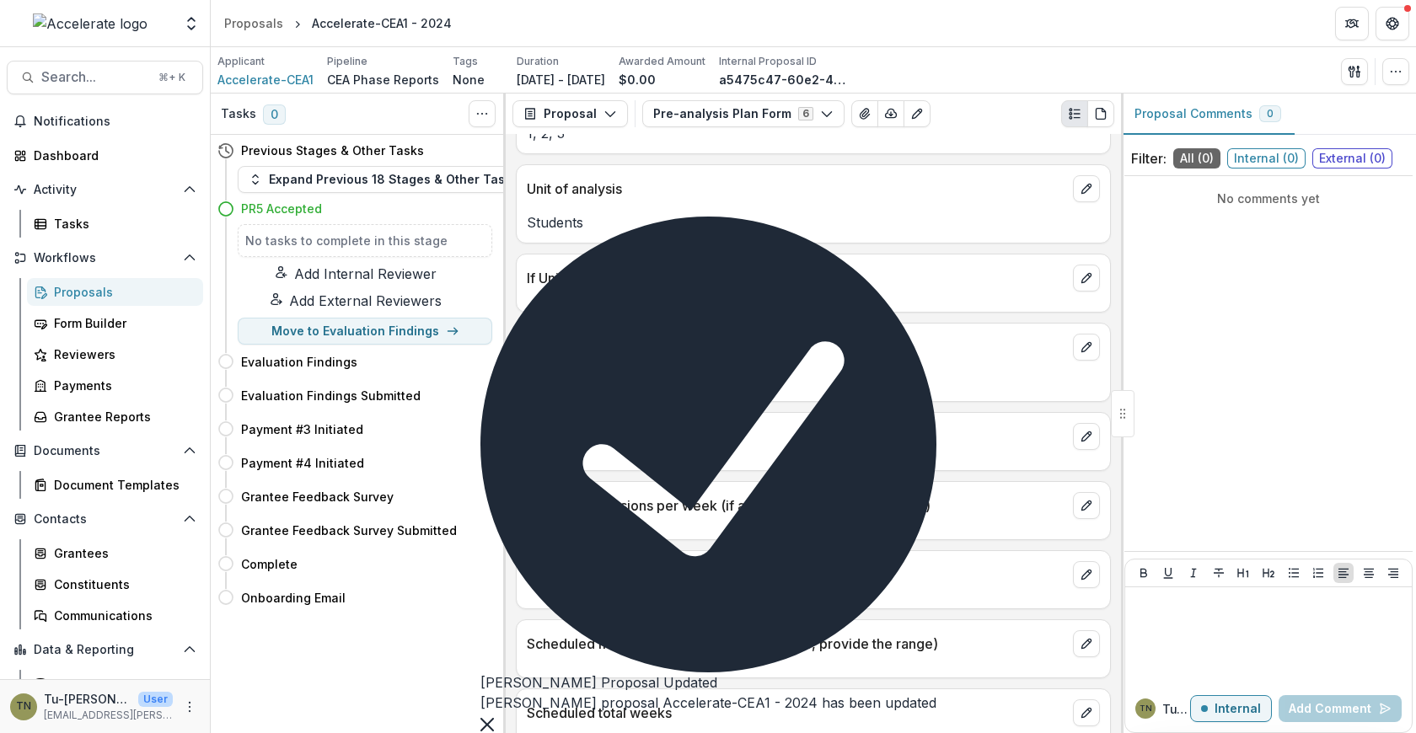
click at [1007, 450] on div at bounding box center [813, 455] width 593 height 10
click at [1081, 432] on icon "edit" at bounding box center [1085, 436] width 9 height 9
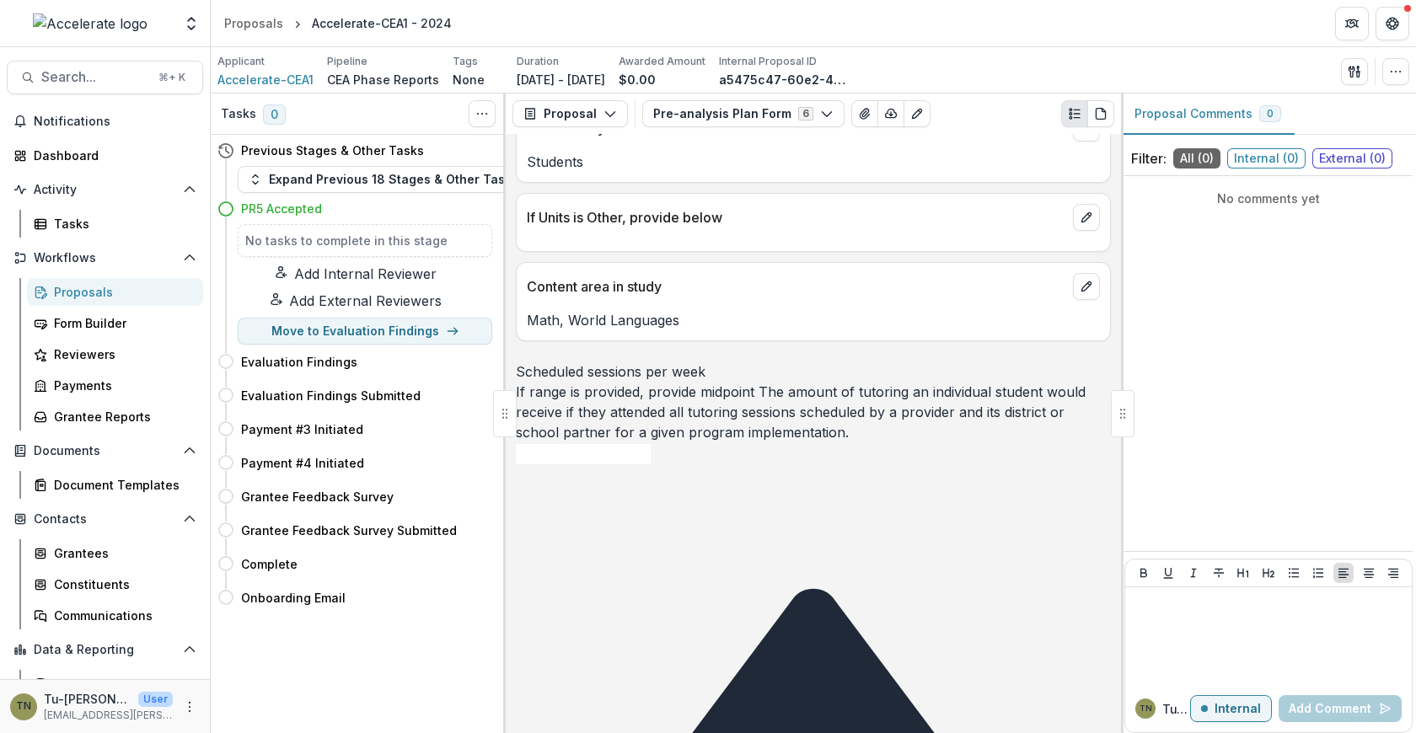
scroll to position [833, 0]
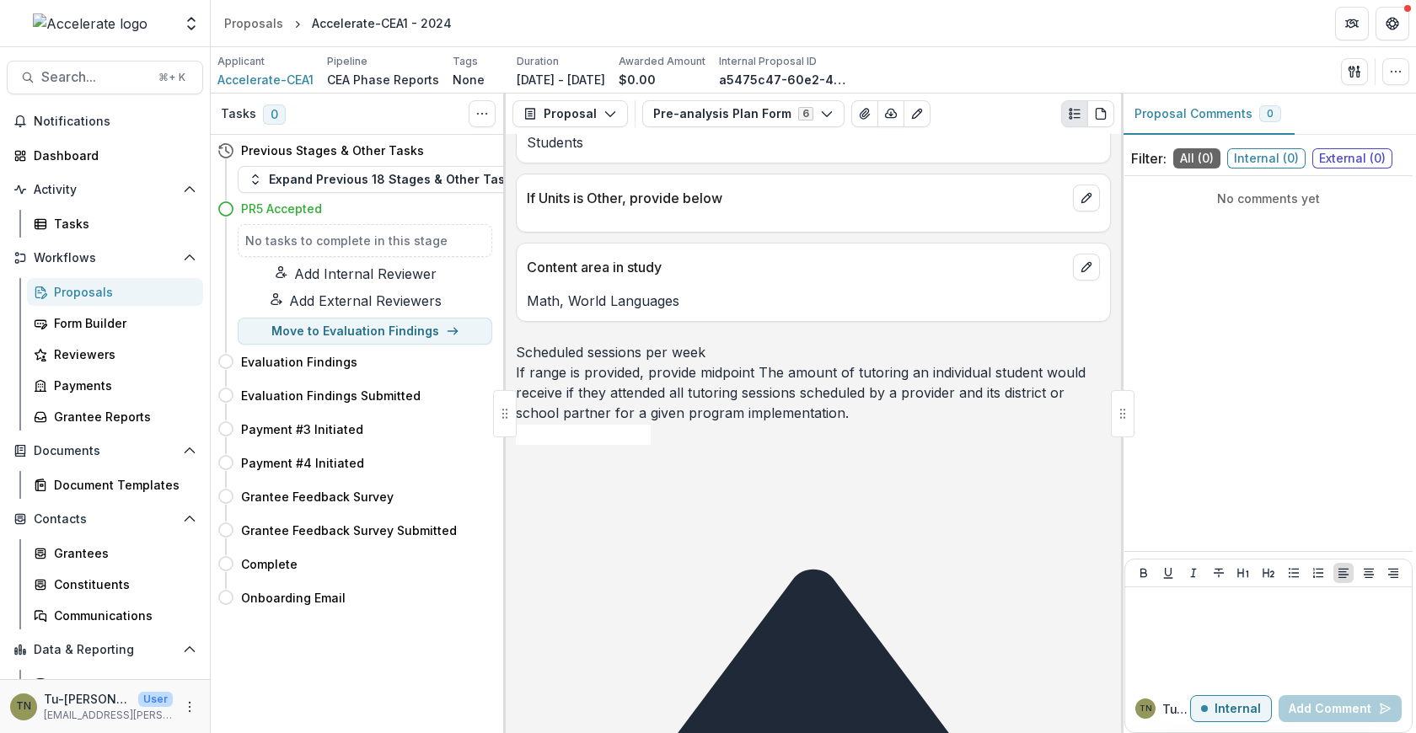
click at [651, 445] on input "Scheduled sessions per week" at bounding box center [583, 435] width 135 height 20
type input "**"
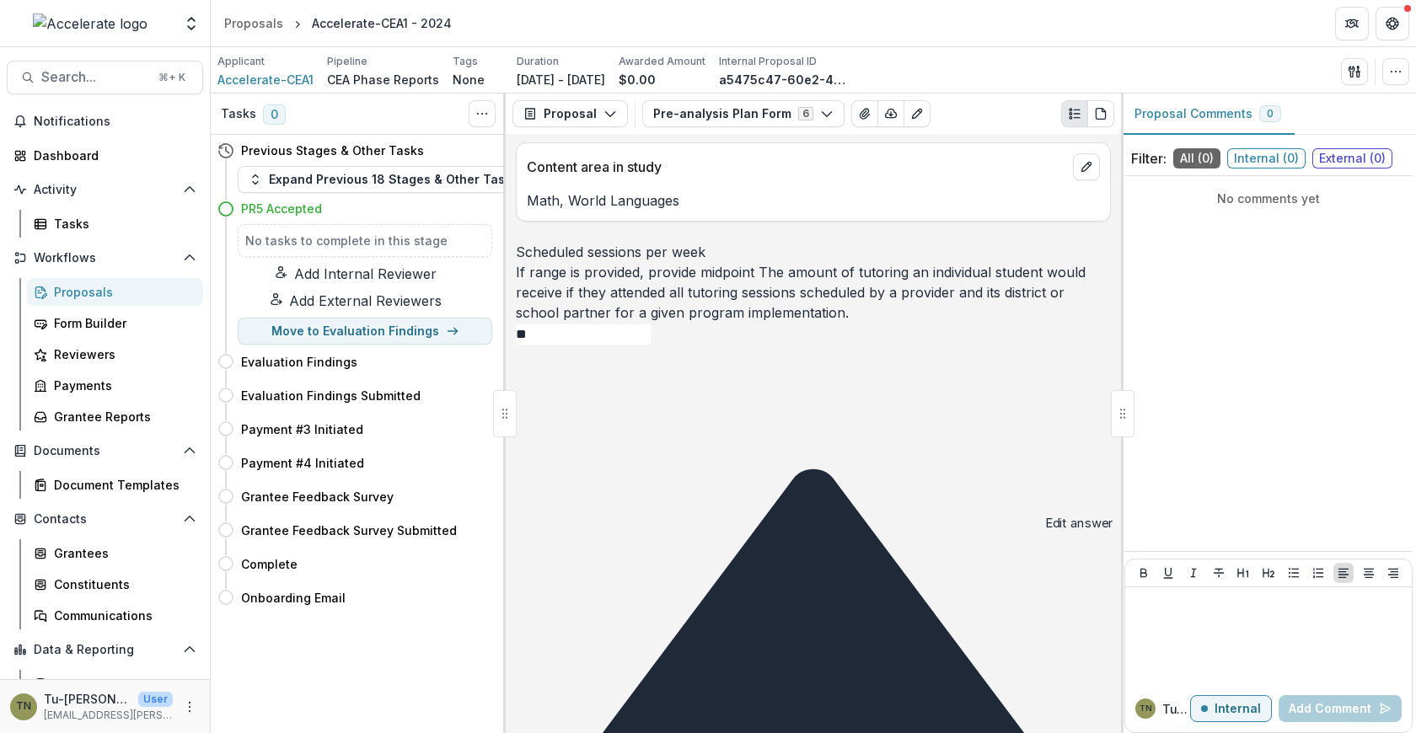
scroll to position [936, 0]
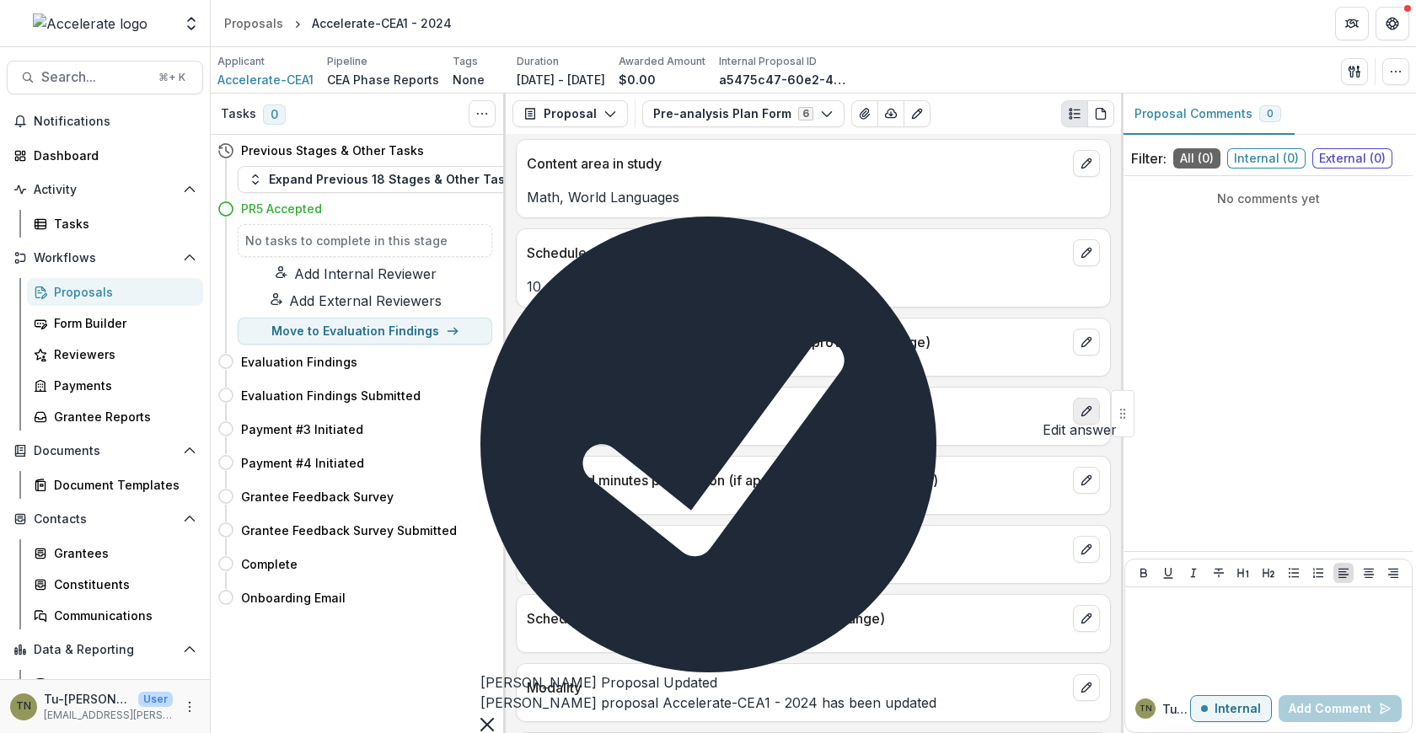
click at [1080, 405] on icon "edit" at bounding box center [1086, 411] width 13 height 13
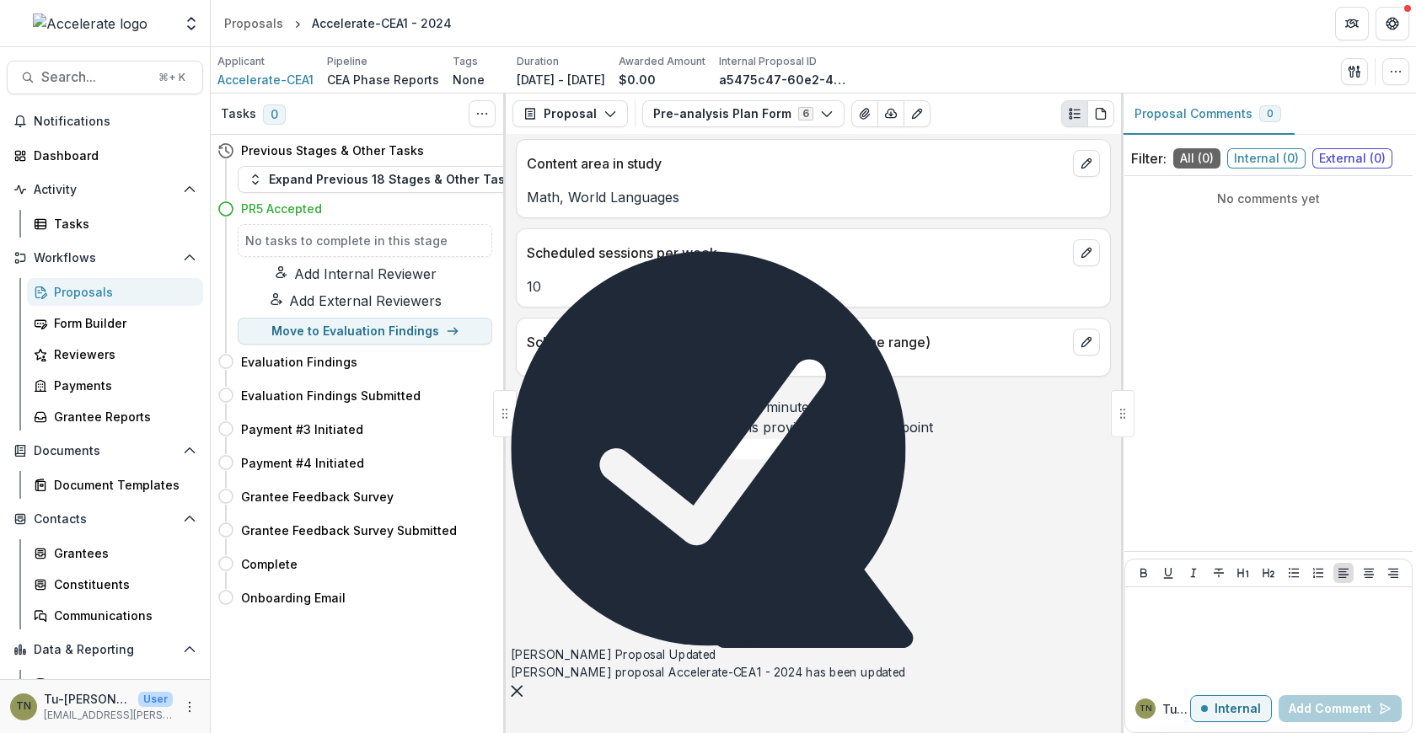
click at [829, 459] on input "Scheduled minutes per session" at bounding box center [762, 449] width 135 height 20
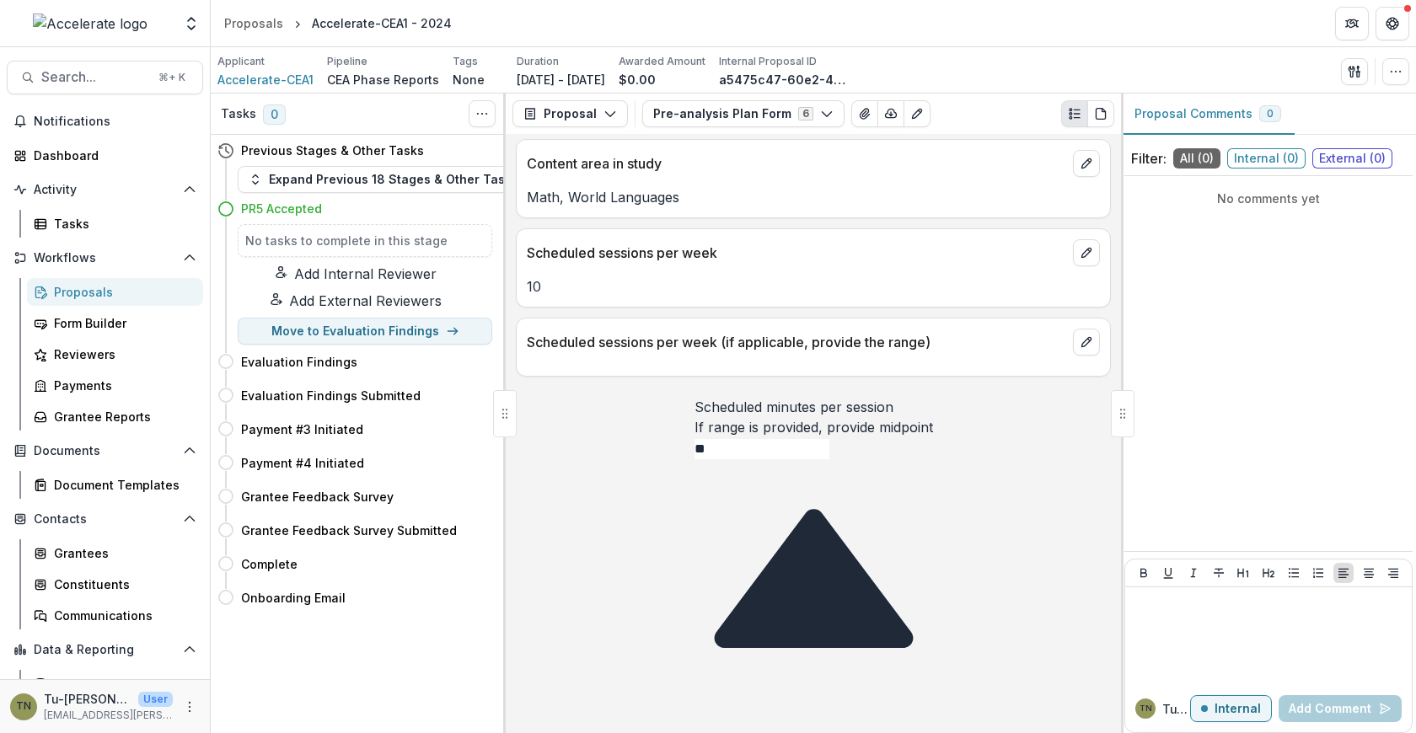
type input "**"
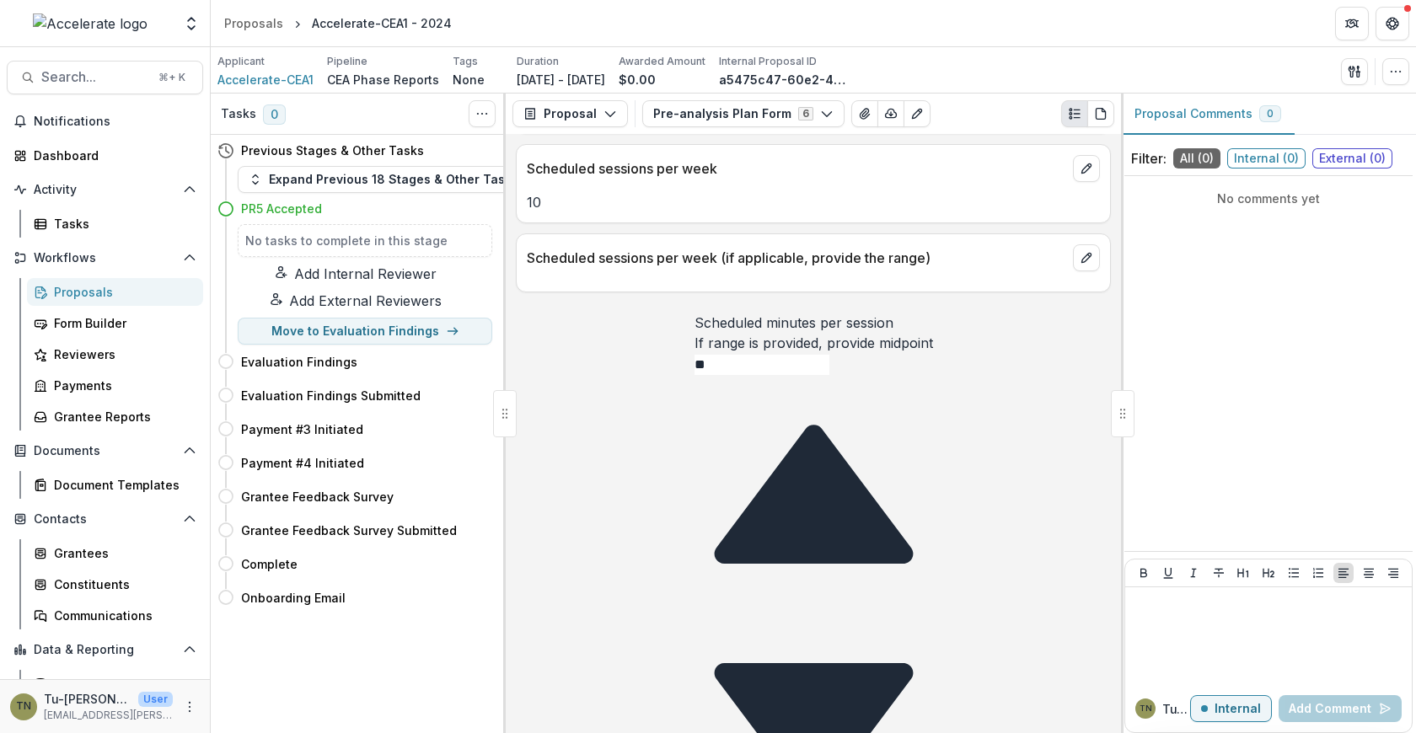
scroll to position [1057, 0]
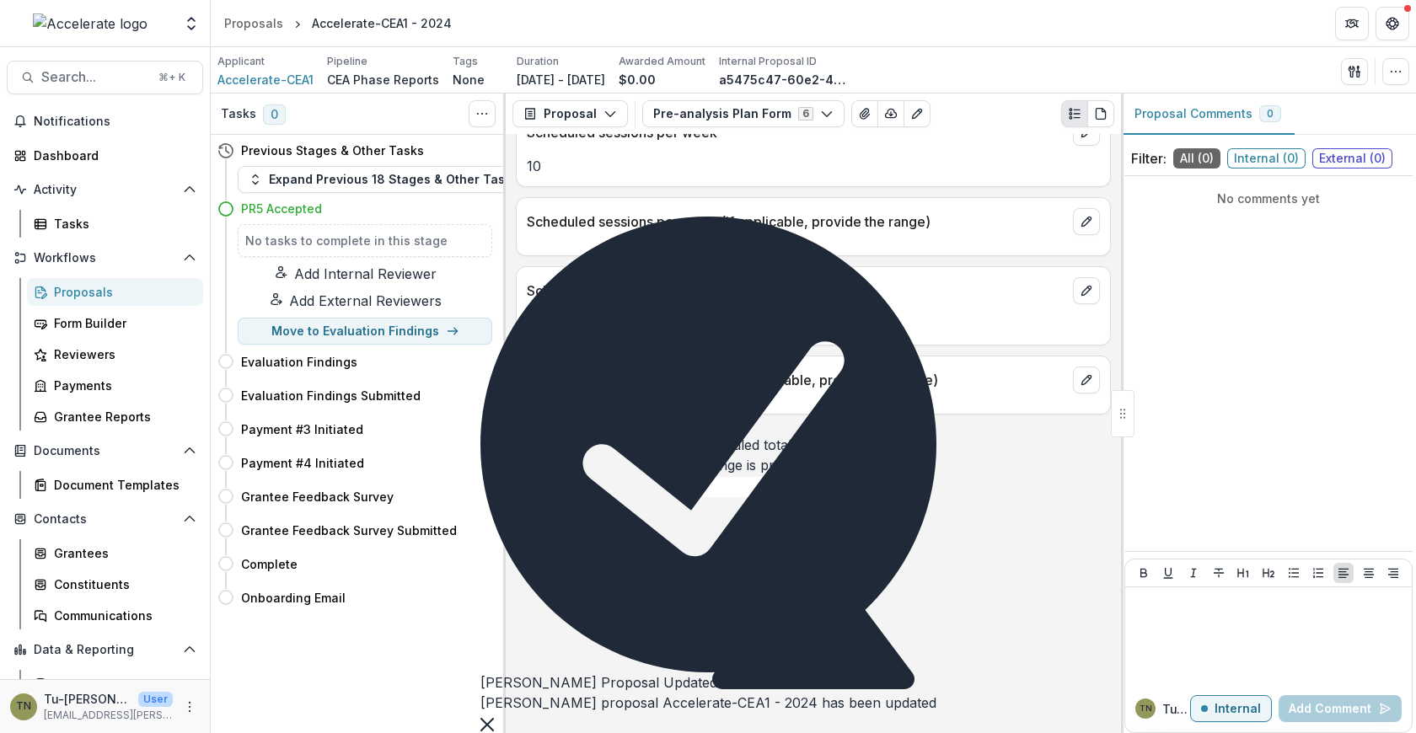
click at [792, 497] on input "Scheduled total weeks" at bounding box center [759, 487] width 135 height 20
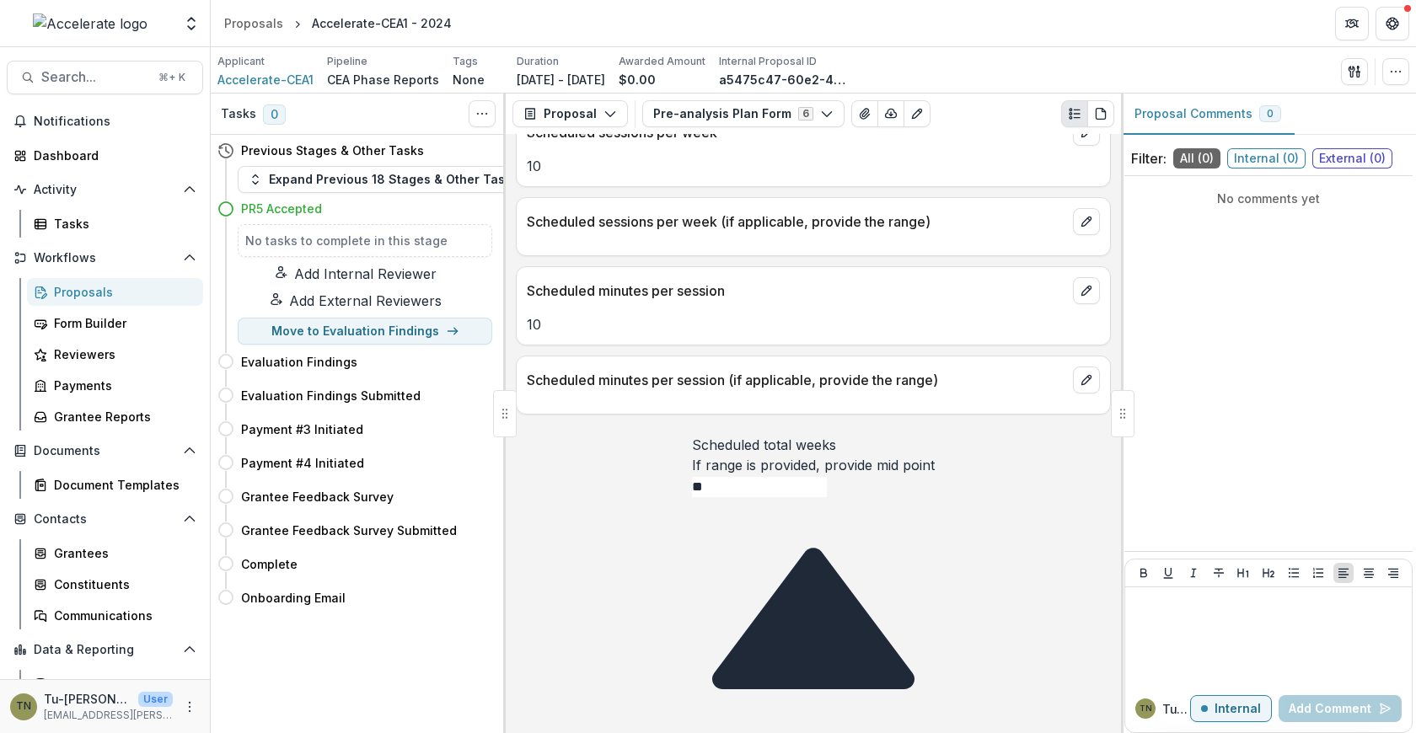
type input "**"
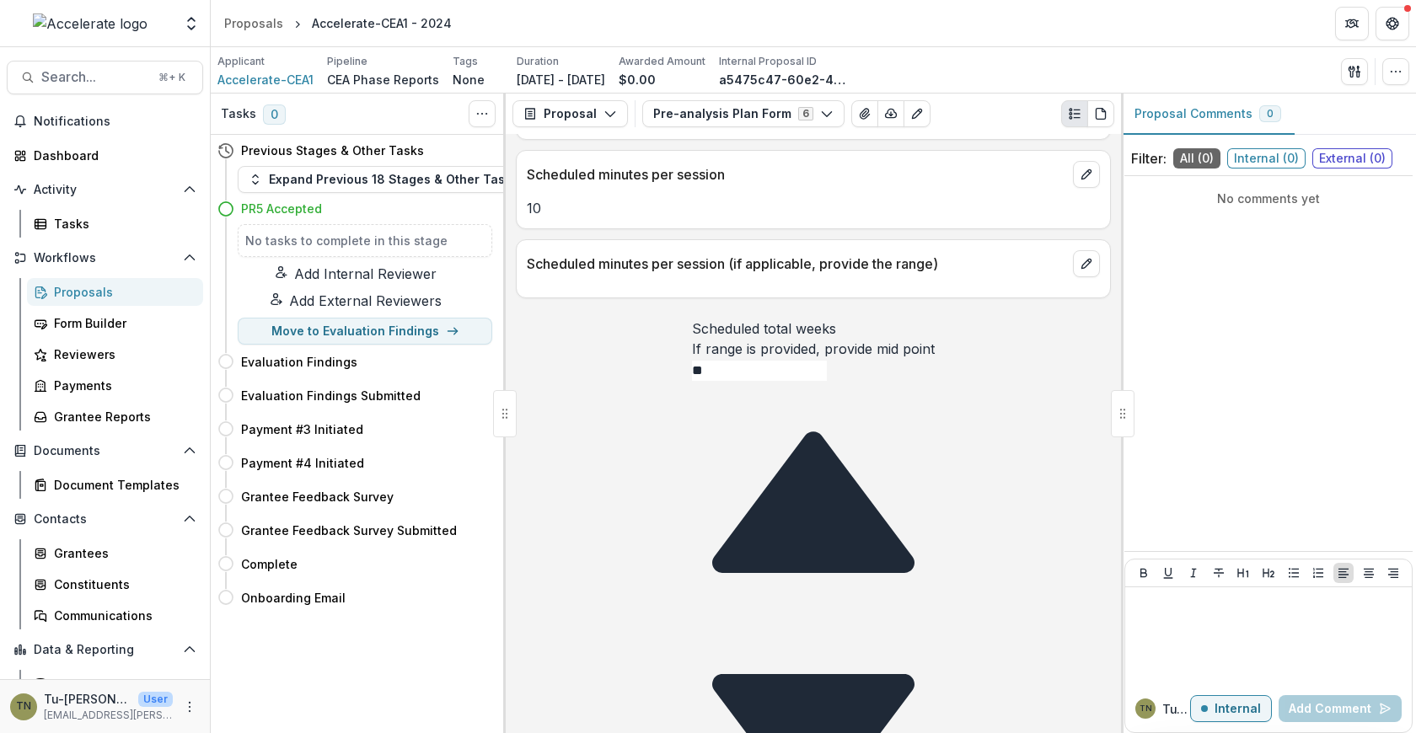
scroll to position [1180, 0]
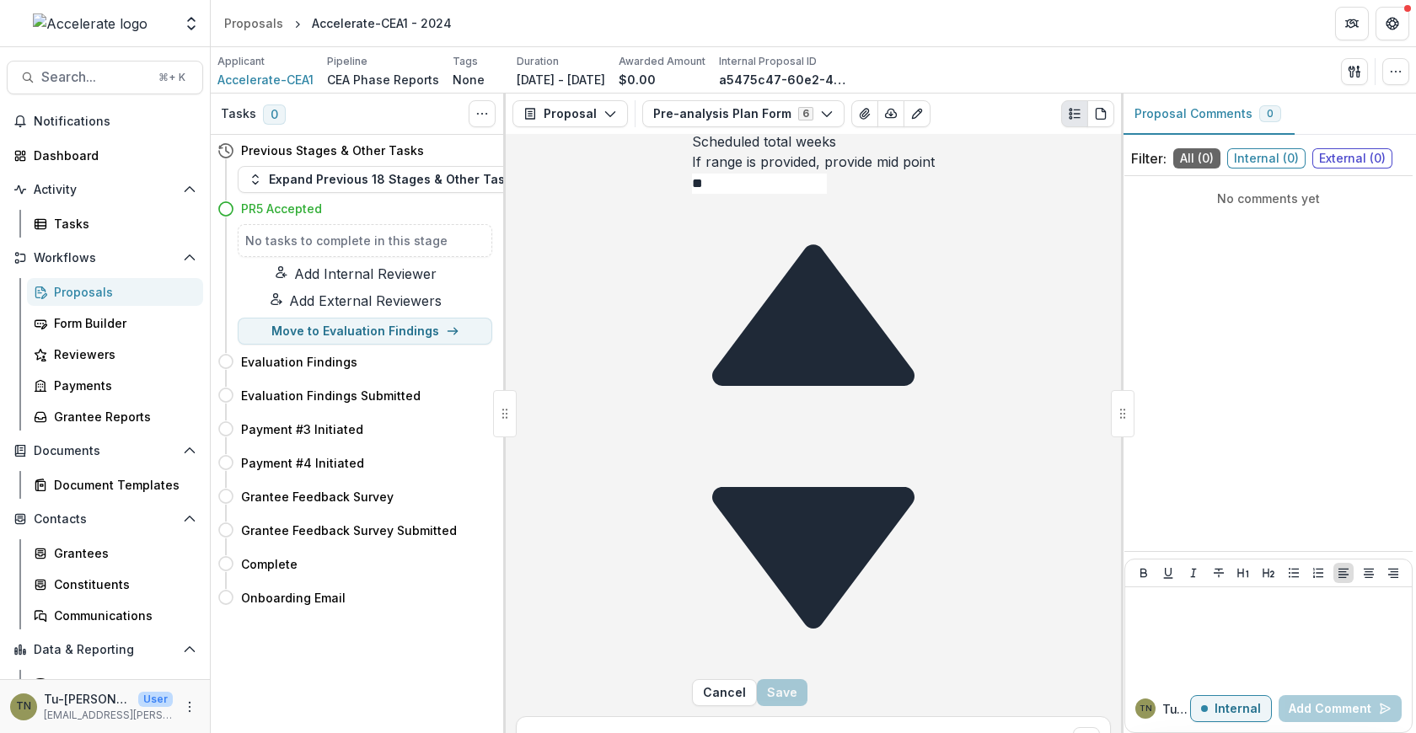
scroll to position [1387, 0]
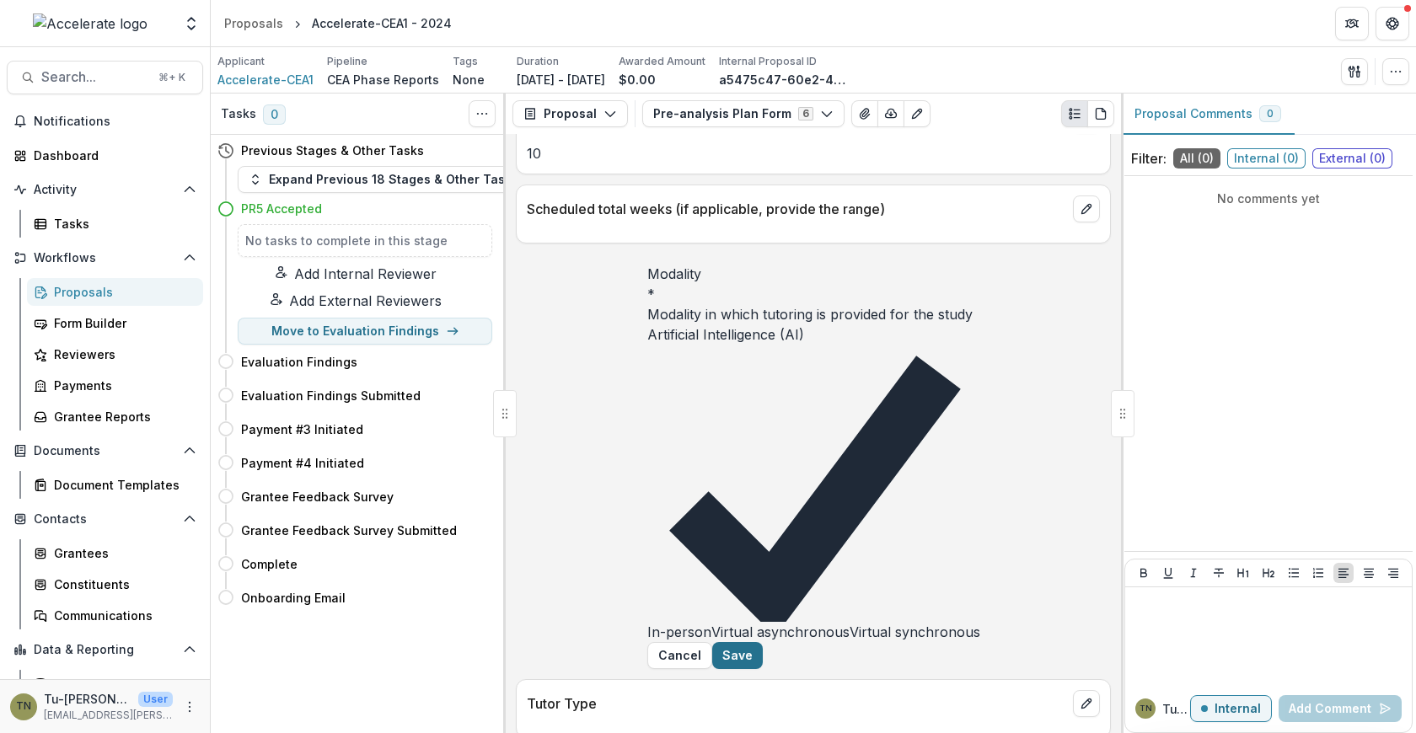
scroll to position [1407, 0]
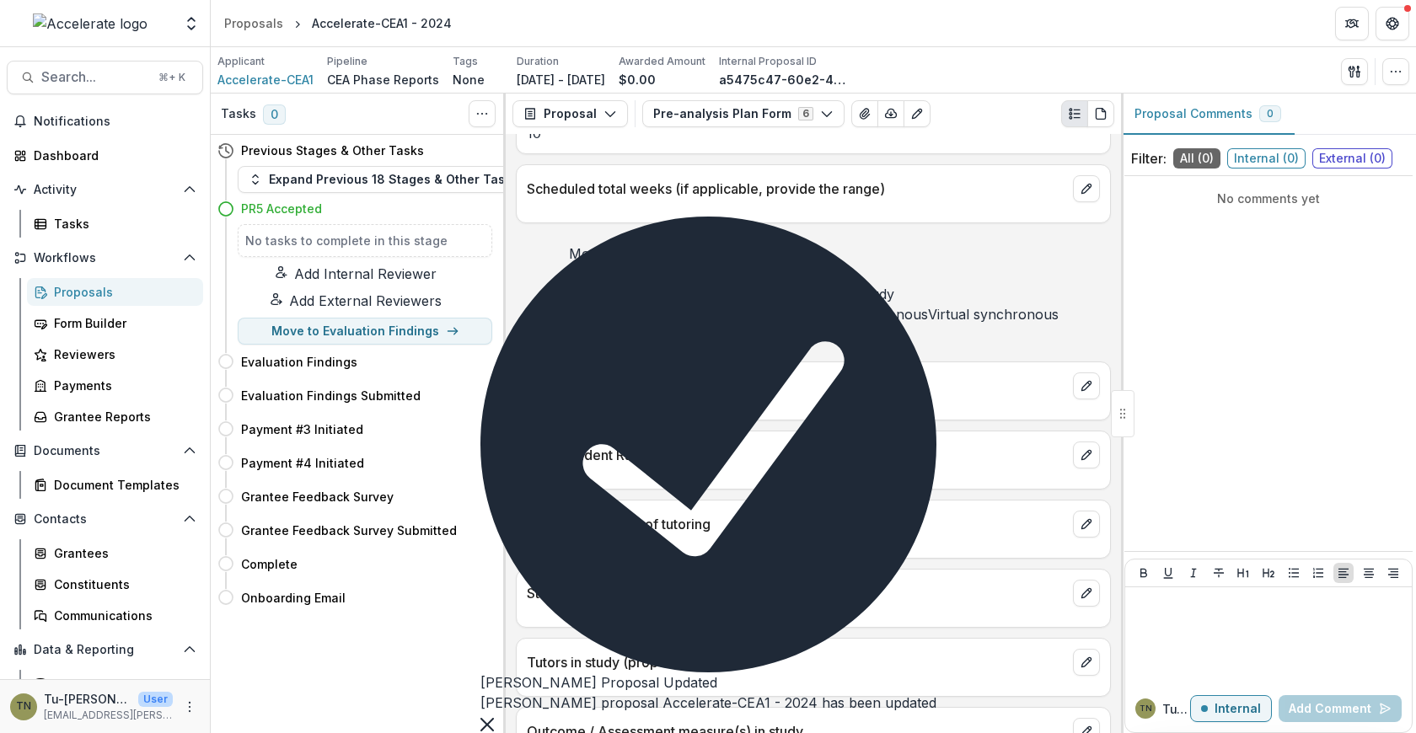
click at [684, 351] on button "Save" at bounding box center [659, 338] width 51 height 27
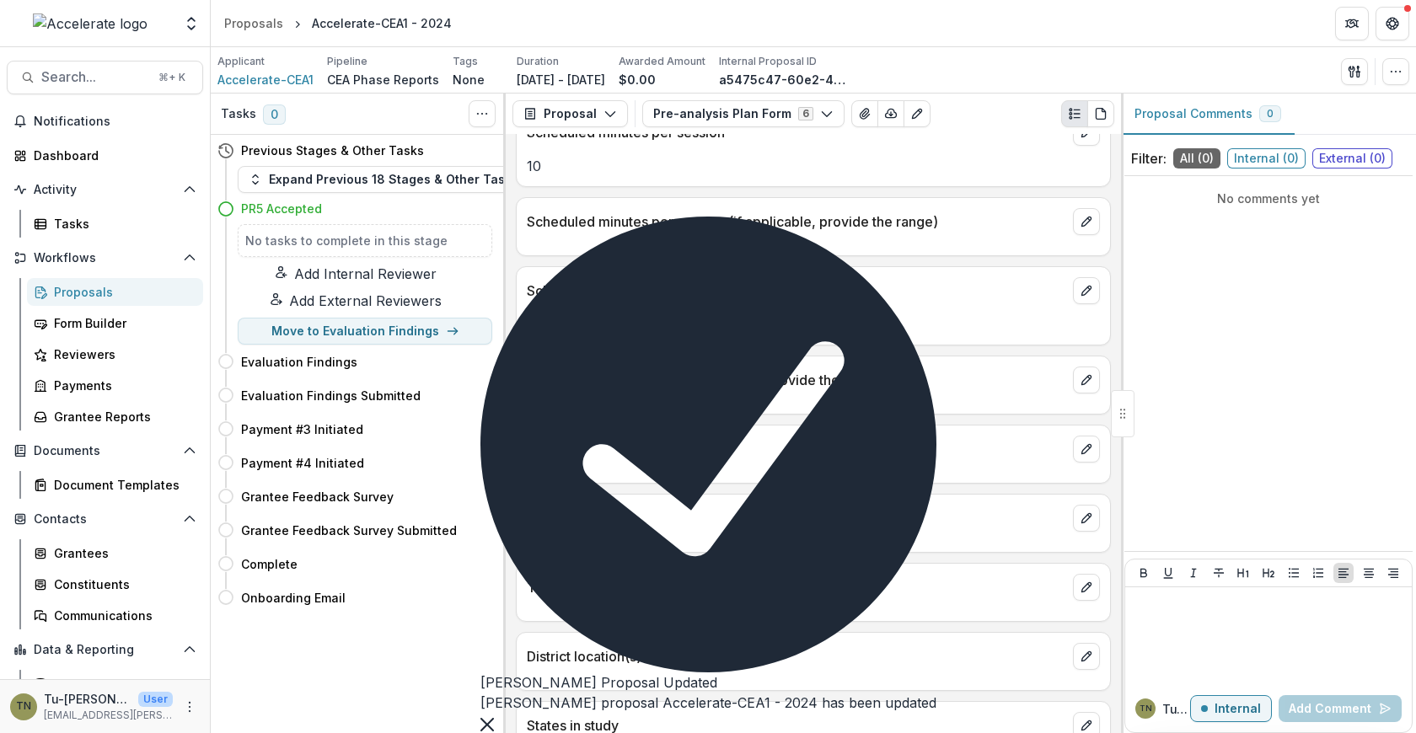
scroll to position [1219, 0]
click at [1082, 439] on icon "edit" at bounding box center [1086, 445] width 13 height 13
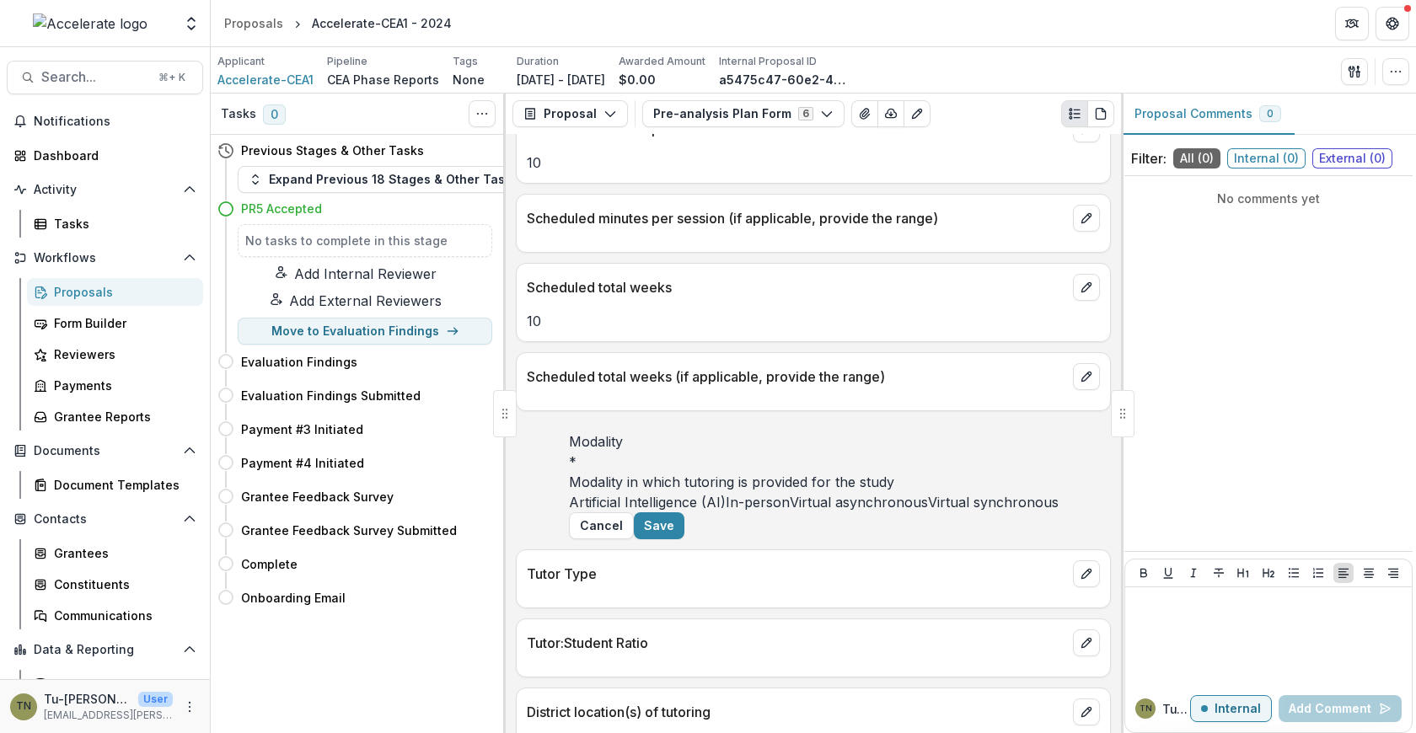
click at [726, 511] on span "In-person" at bounding box center [758, 502] width 64 height 17
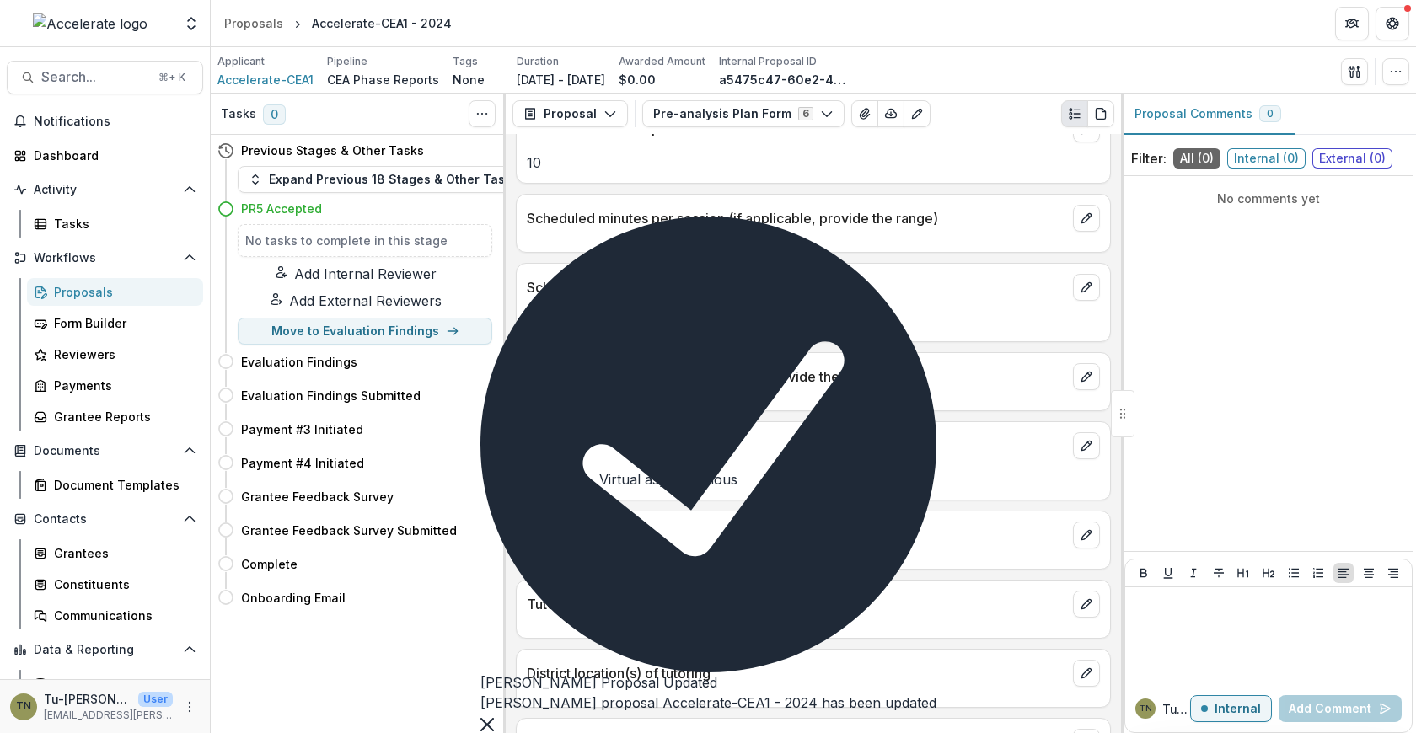
scroll to position [1321, 0]
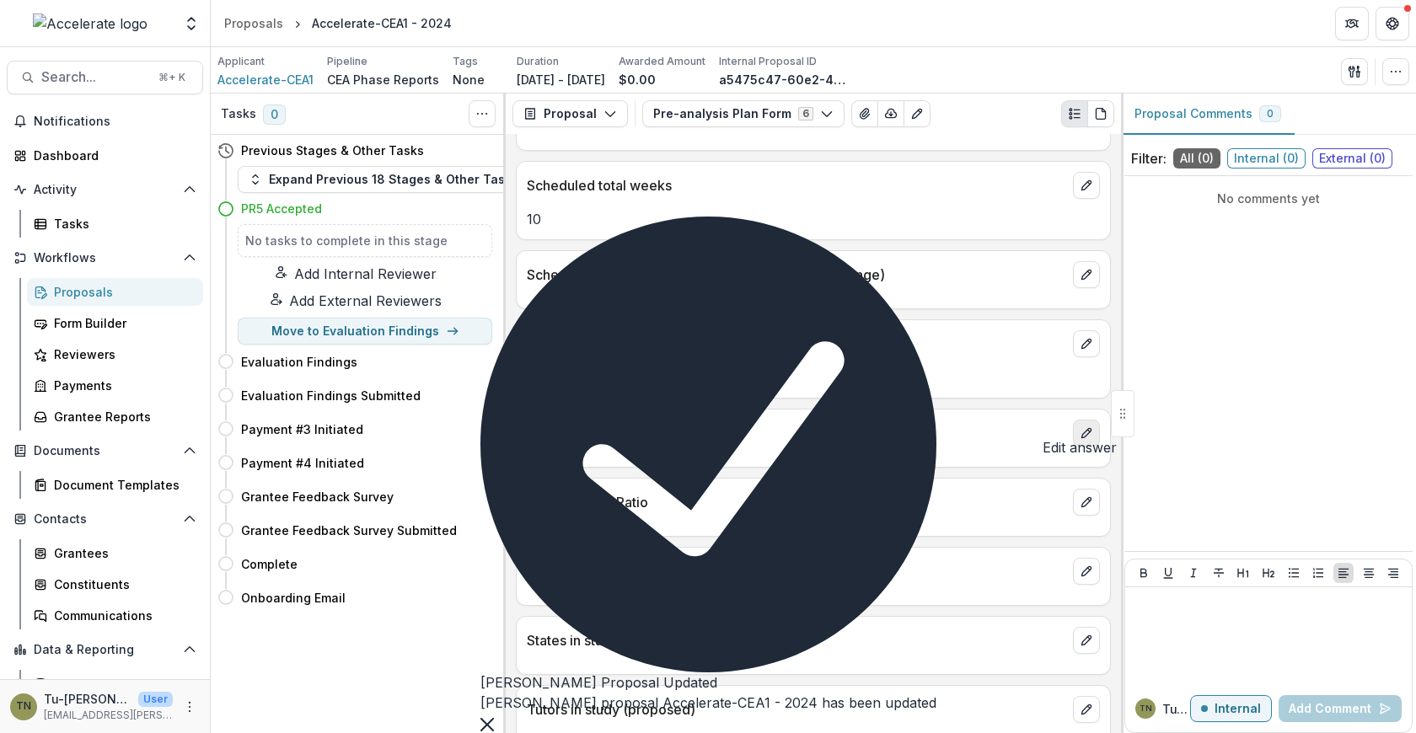
click at [1083, 426] on icon "edit" at bounding box center [1086, 432] width 13 height 13
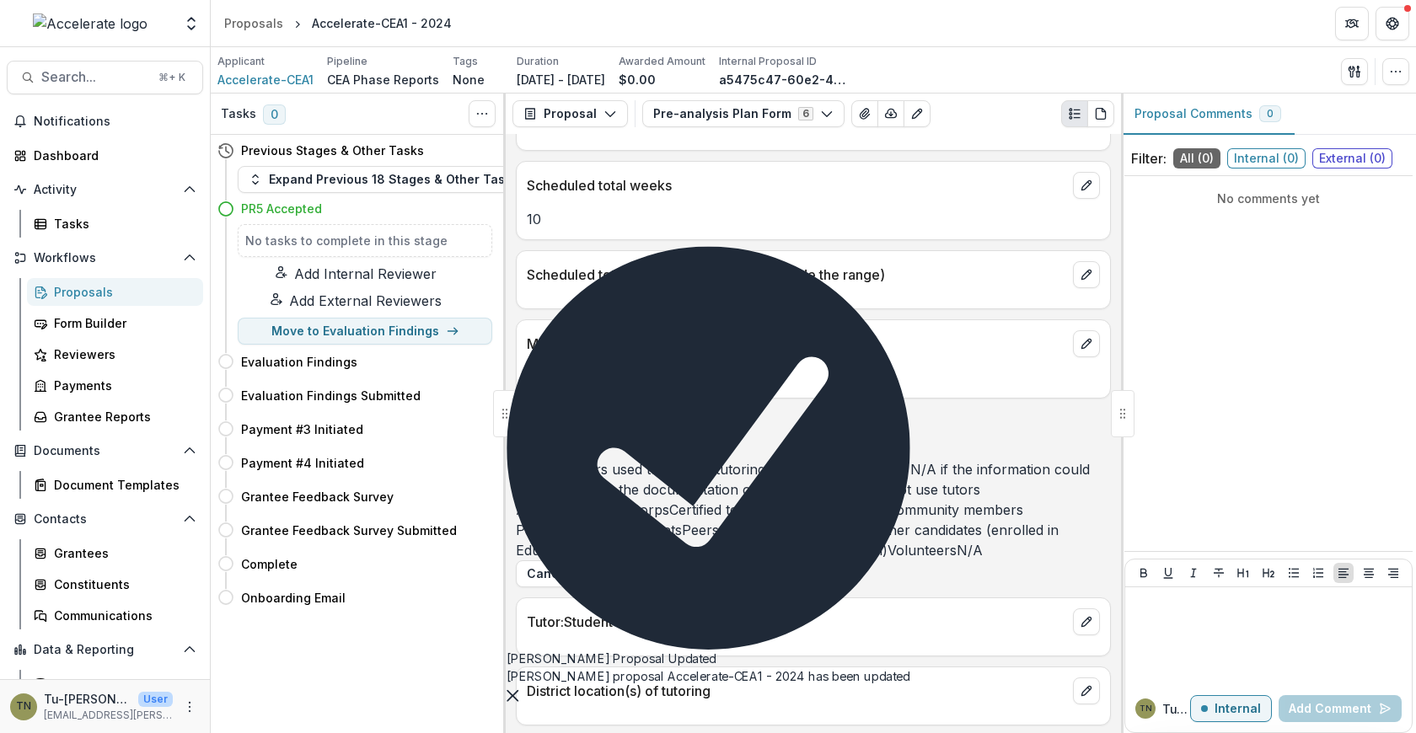
click at [593, 506] on span "AI-powered" at bounding box center [554, 510] width 77 height 17
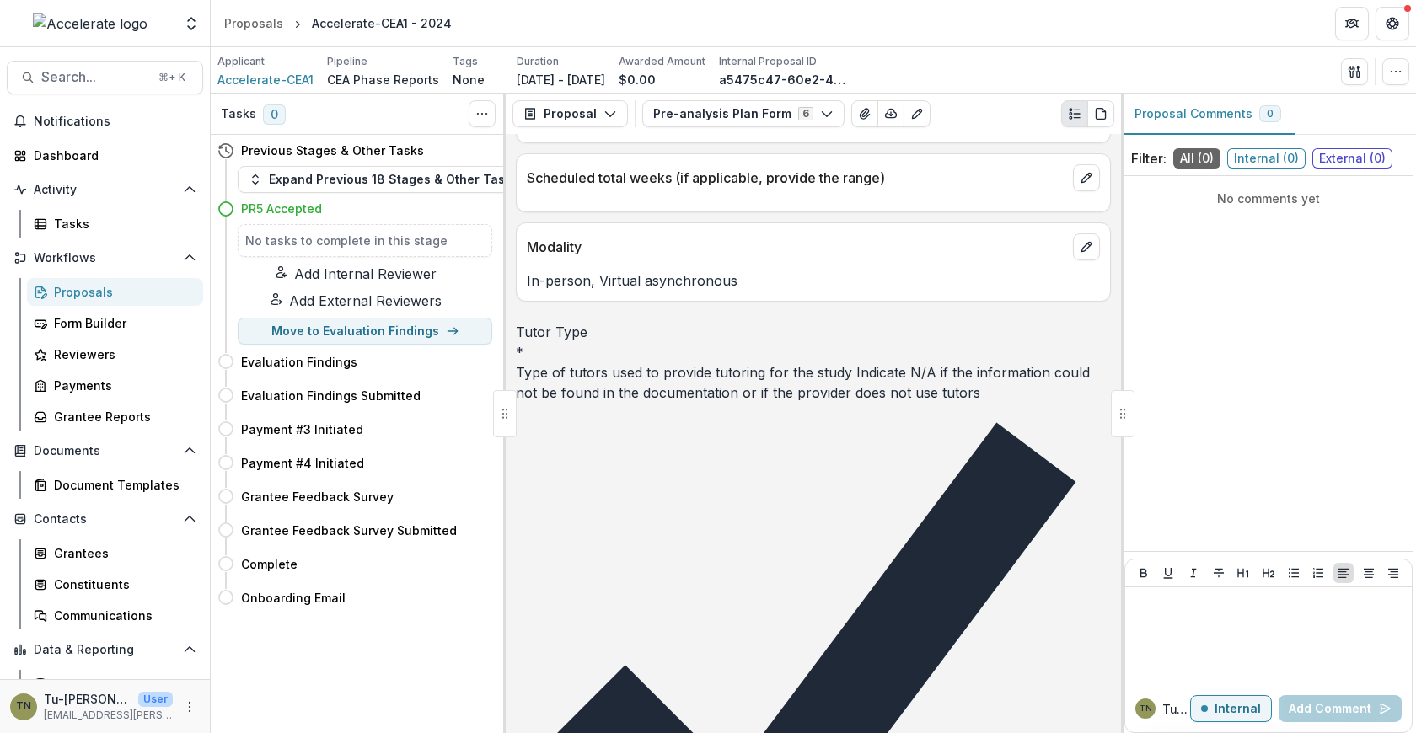
scroll to position [1439, 0]
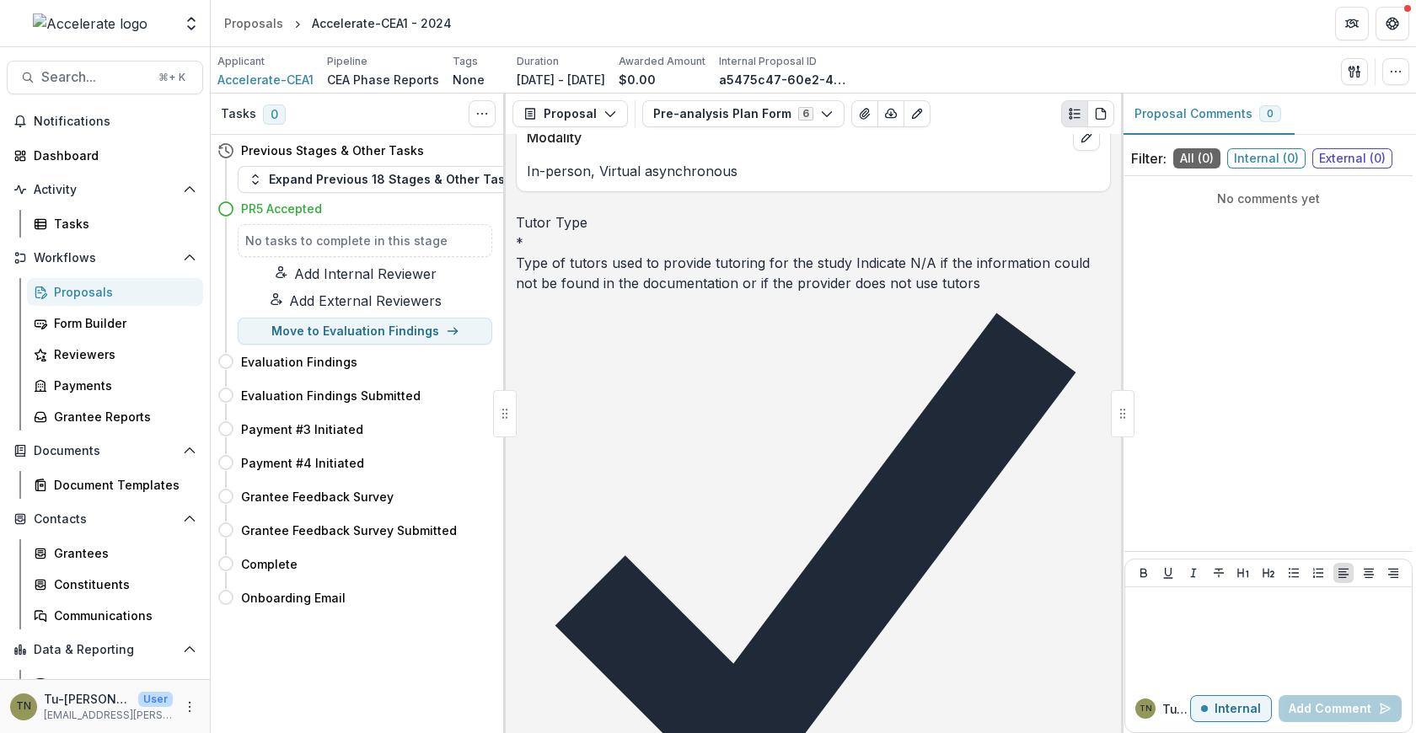
scroll to position [1567, 0]
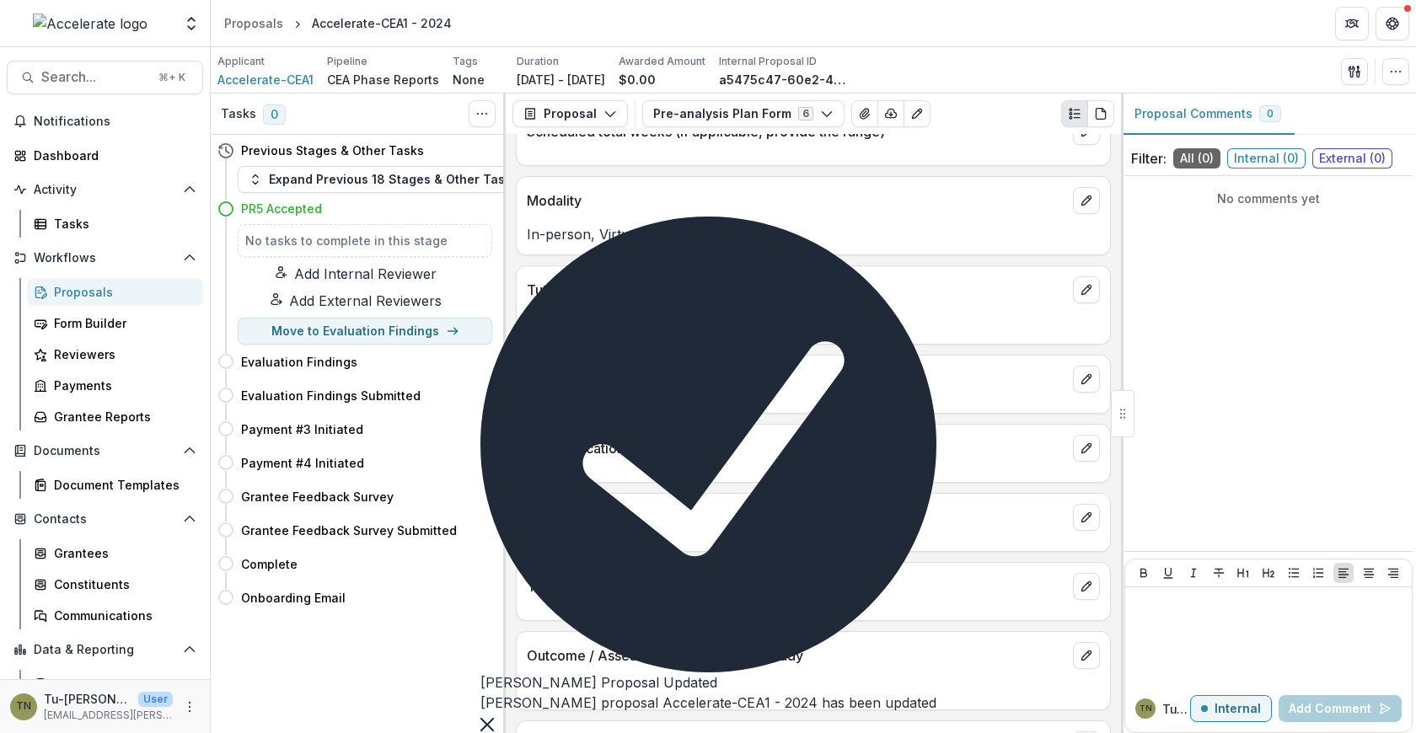
scroll to position [1456, 0]
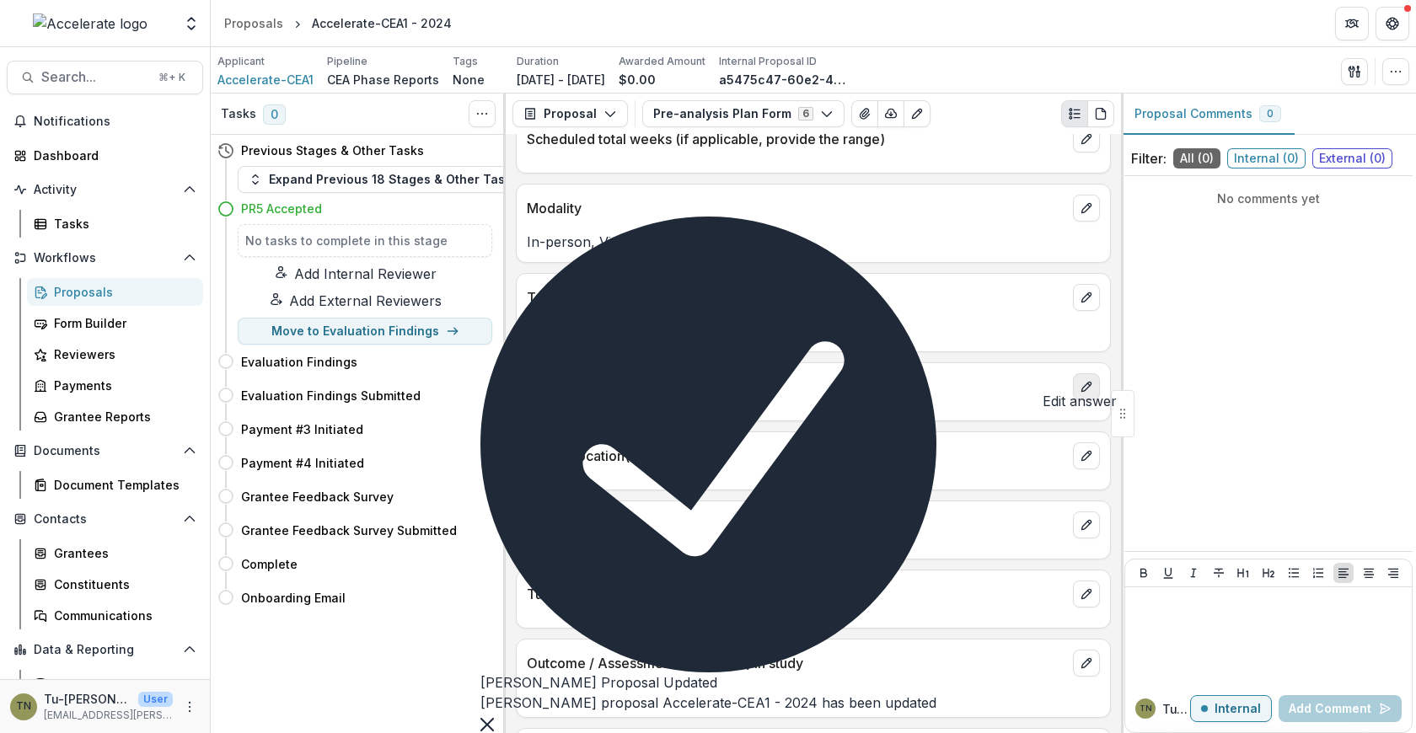
click at [1084, 382] on icon "edit" at bounding box center [1085, 386] width 9 height 9
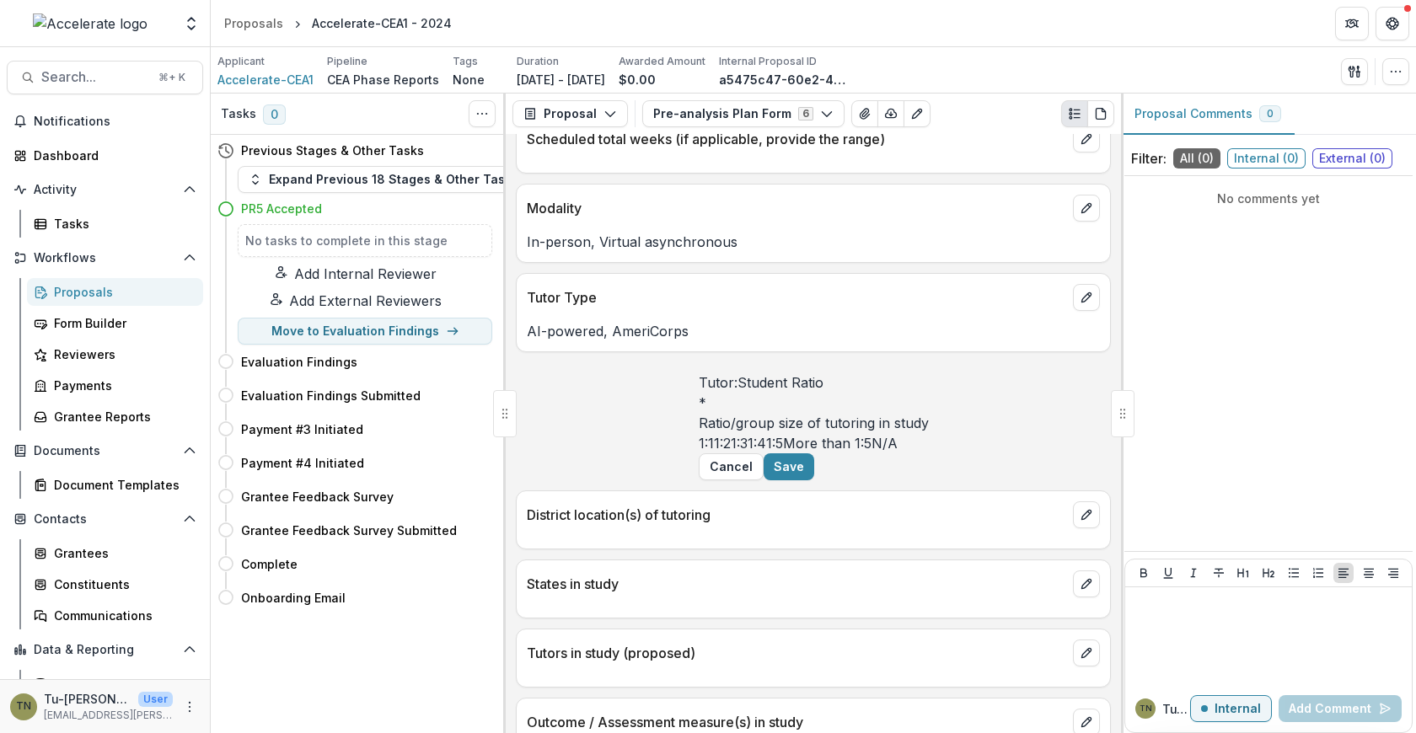
click at [699, 435] on span at bounding box center [699, 443] width 0 height 17
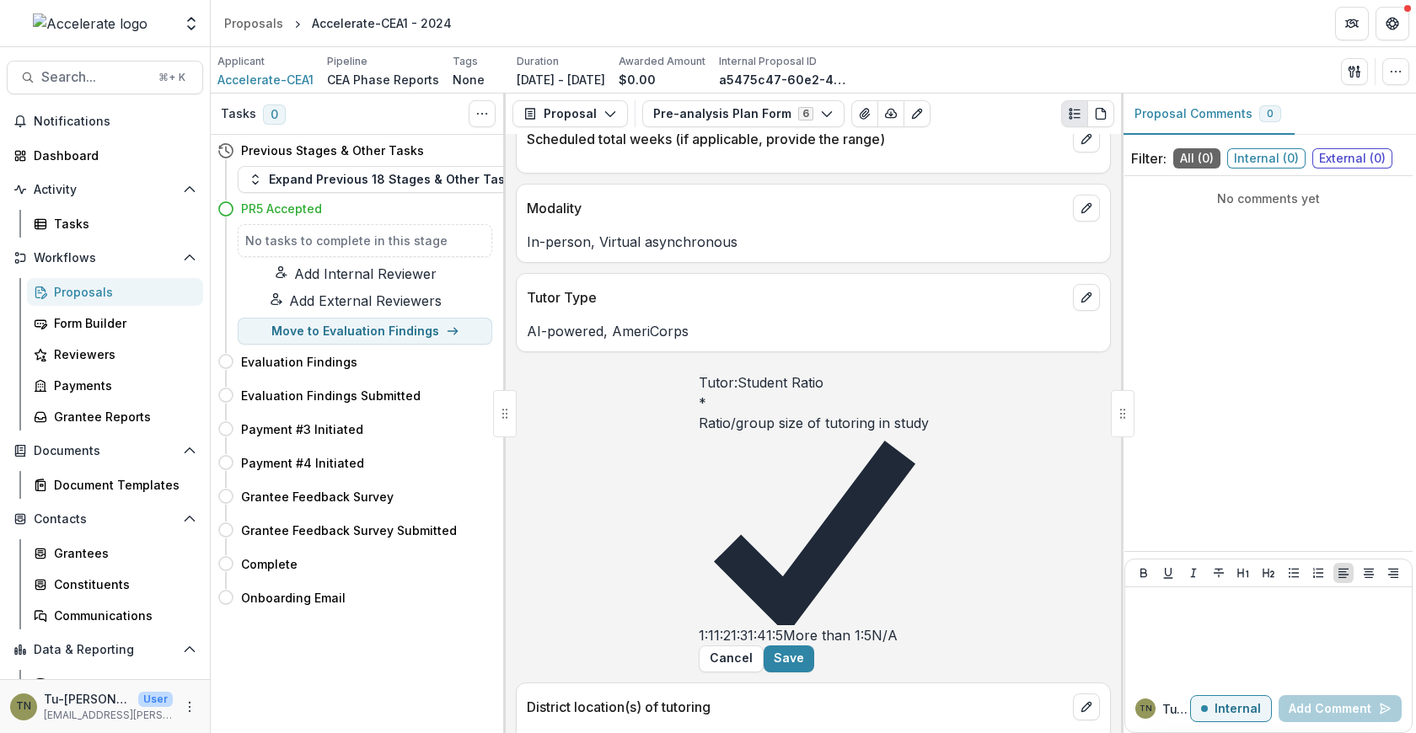
click at [714, 627] on span at bounding box center [714, 635] width 0 height 17
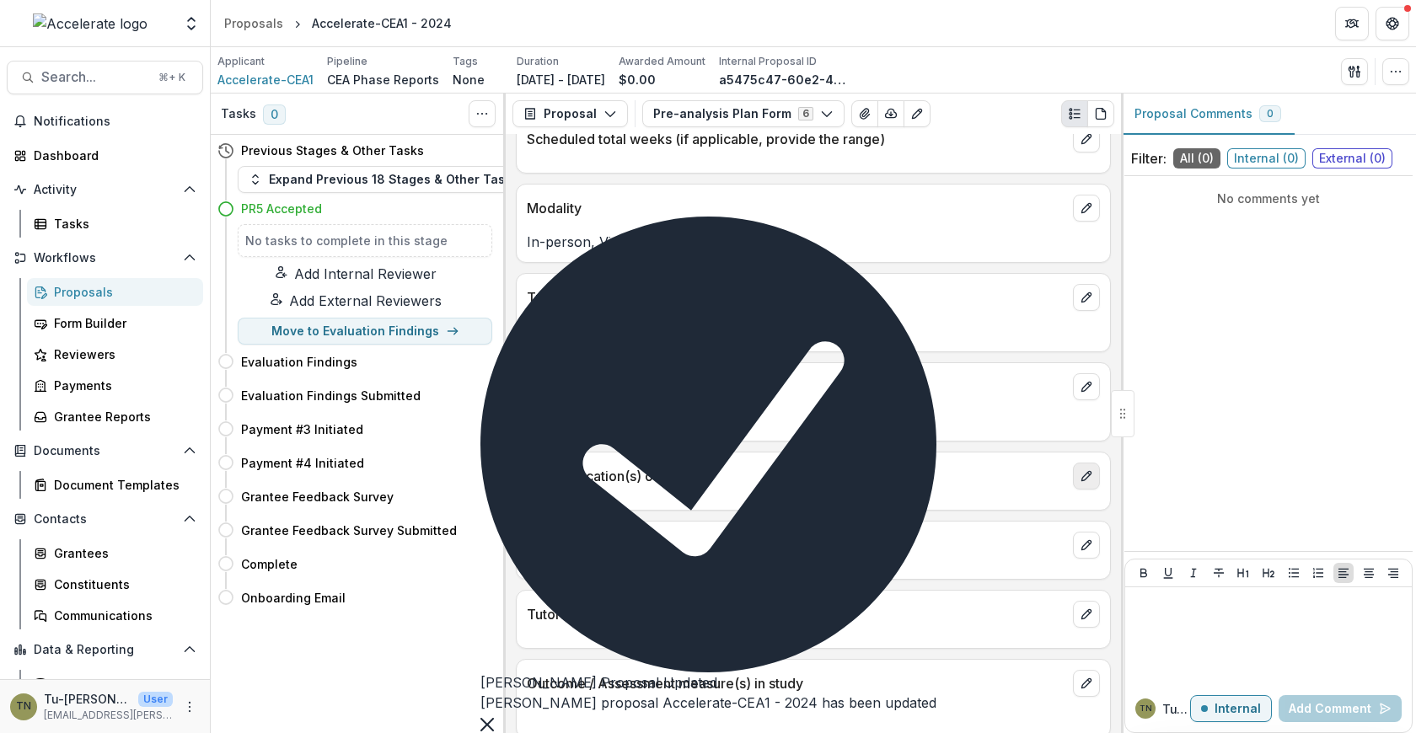
click at [1087, 469] on icon "edit" at bounding box center [1086, 475] width 13 height 13
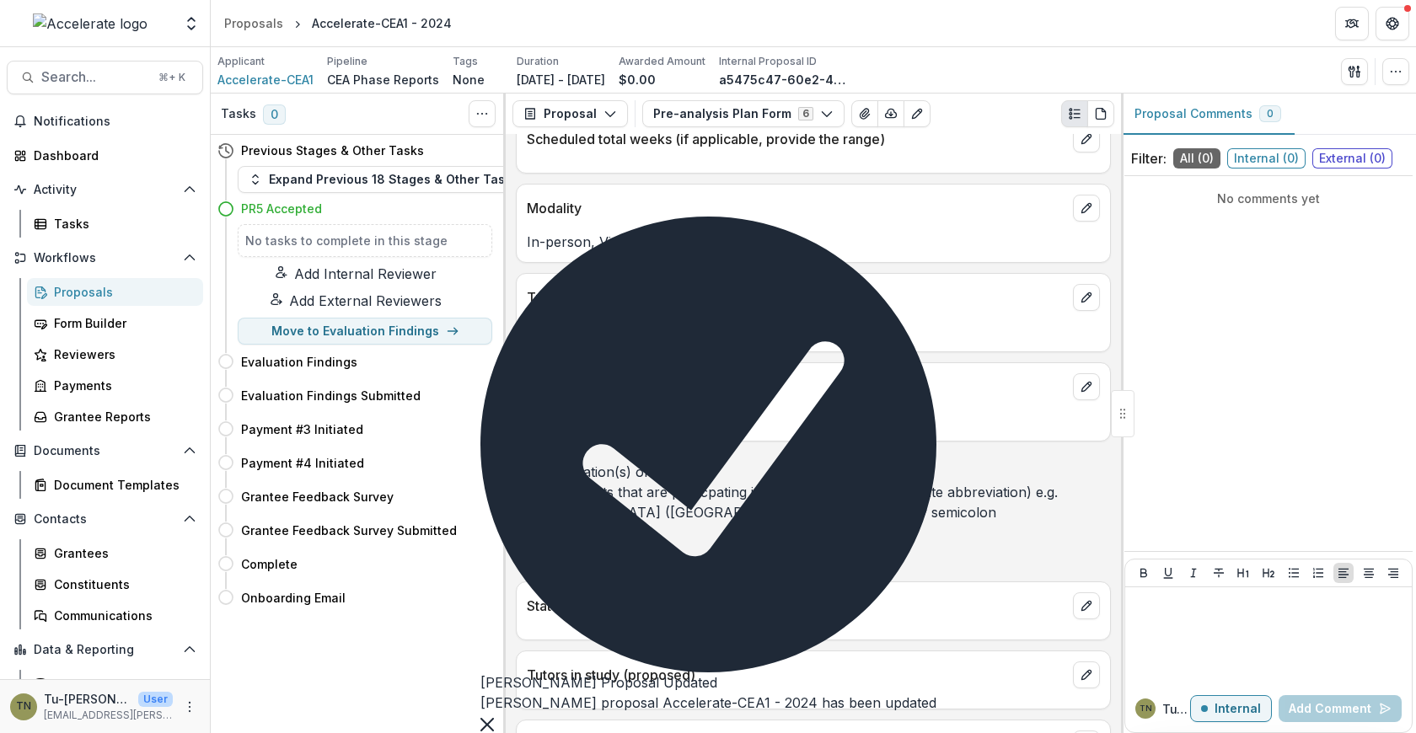
click at [651, 533] on input "District location(s) of tutoring" at bounding box center [583, 534] width 135 height 20
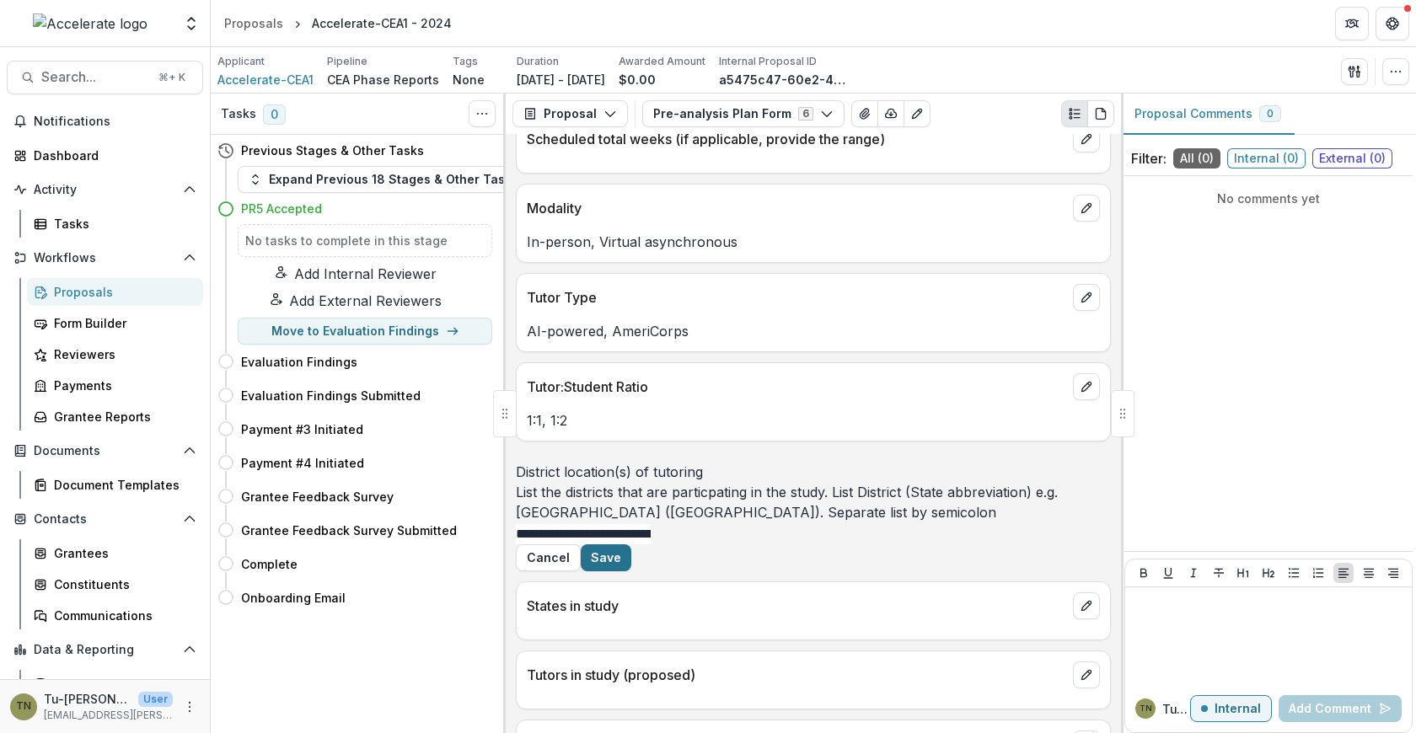
type input "**********"
click at [631, 571] on button "Save" at bounding box center [606, 557] width 51 height 27
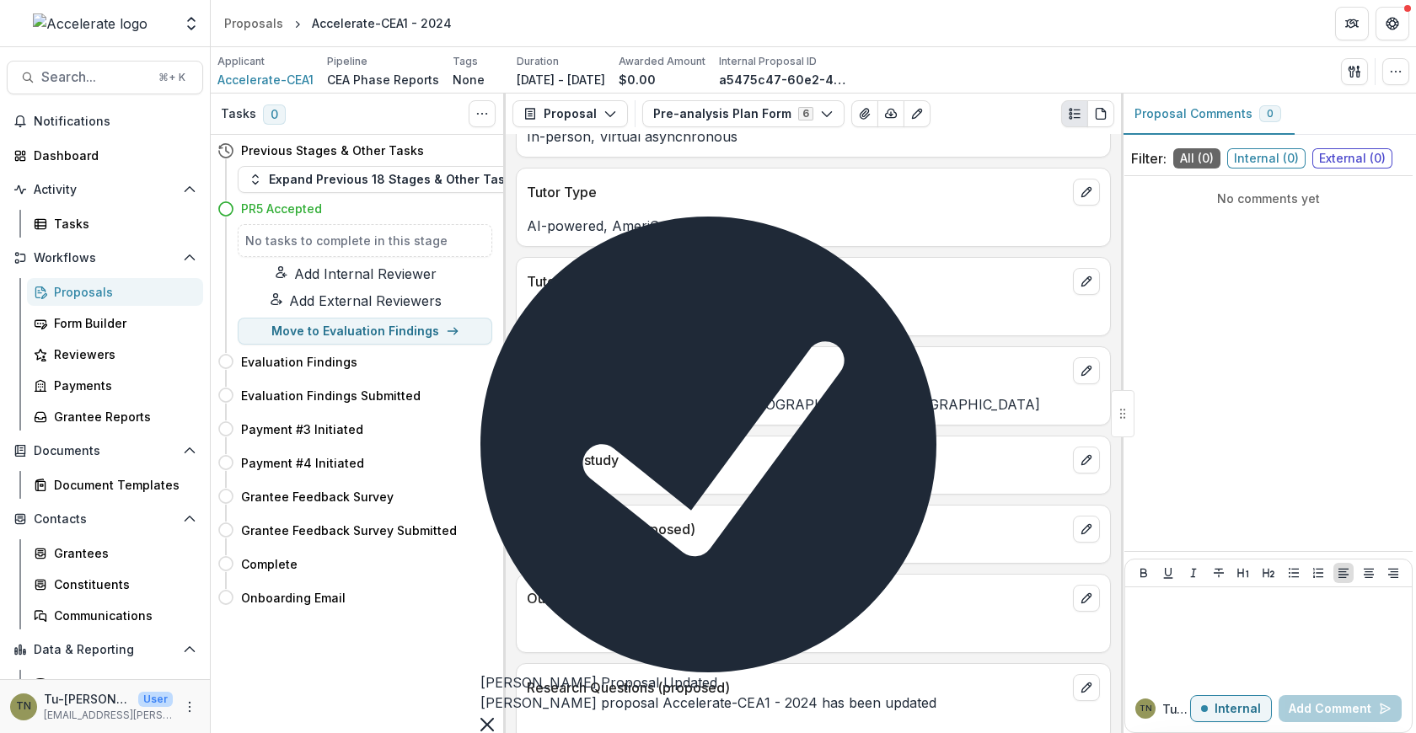
scroll to position [1564, 0]
click at [799, 448] on p "States in study" at bounding box center [796, 458] width 539 height 20
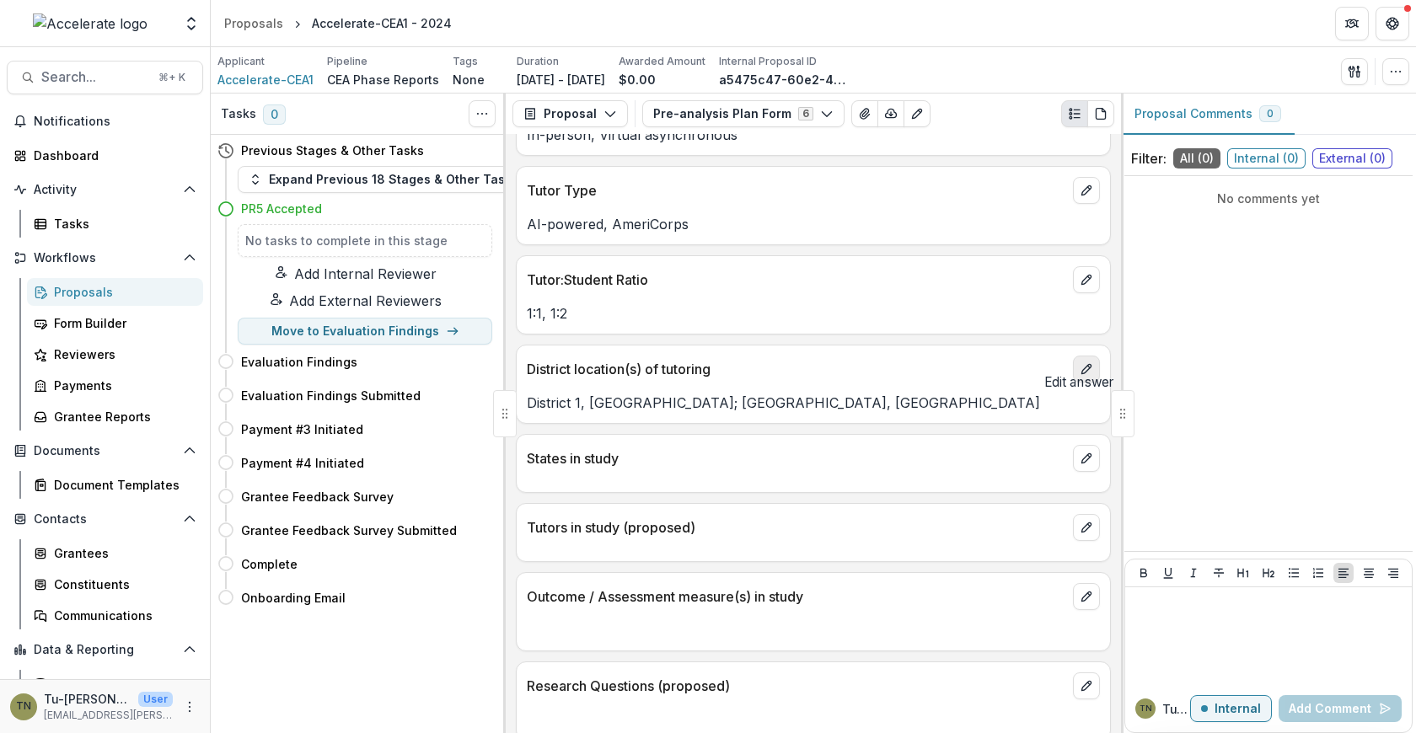
click at [1073, 359] on button "edit" at bounding box center [1086, 369] width 27 height 27
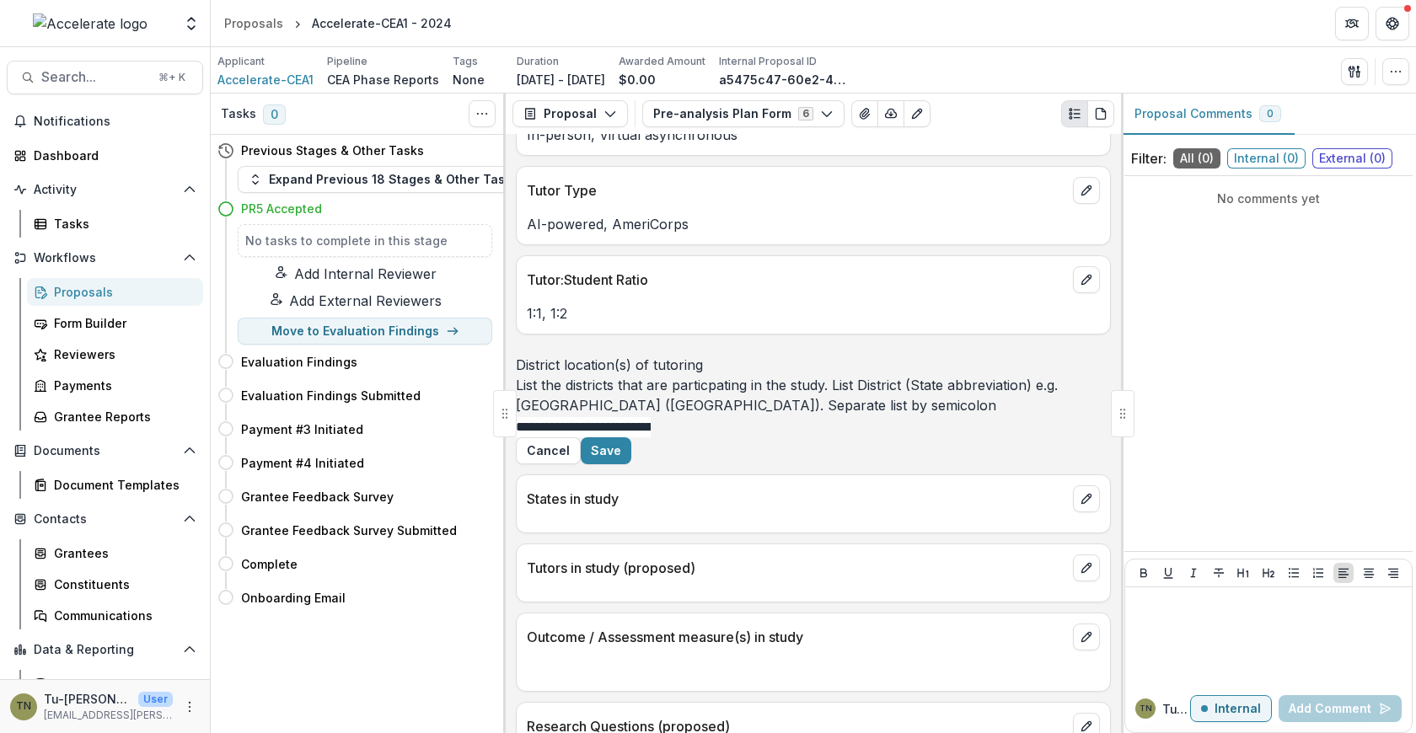
click at [615, 434] on input "**********" at bounding box center [583, 427] width 135 height 20
click at [651, 430] on input "**********" at bounding box center [583, 427] width 135 height 20
type input "**********"
click at [631, 464] on button "Save" at bounding box center [606, 450] width 51 height 27
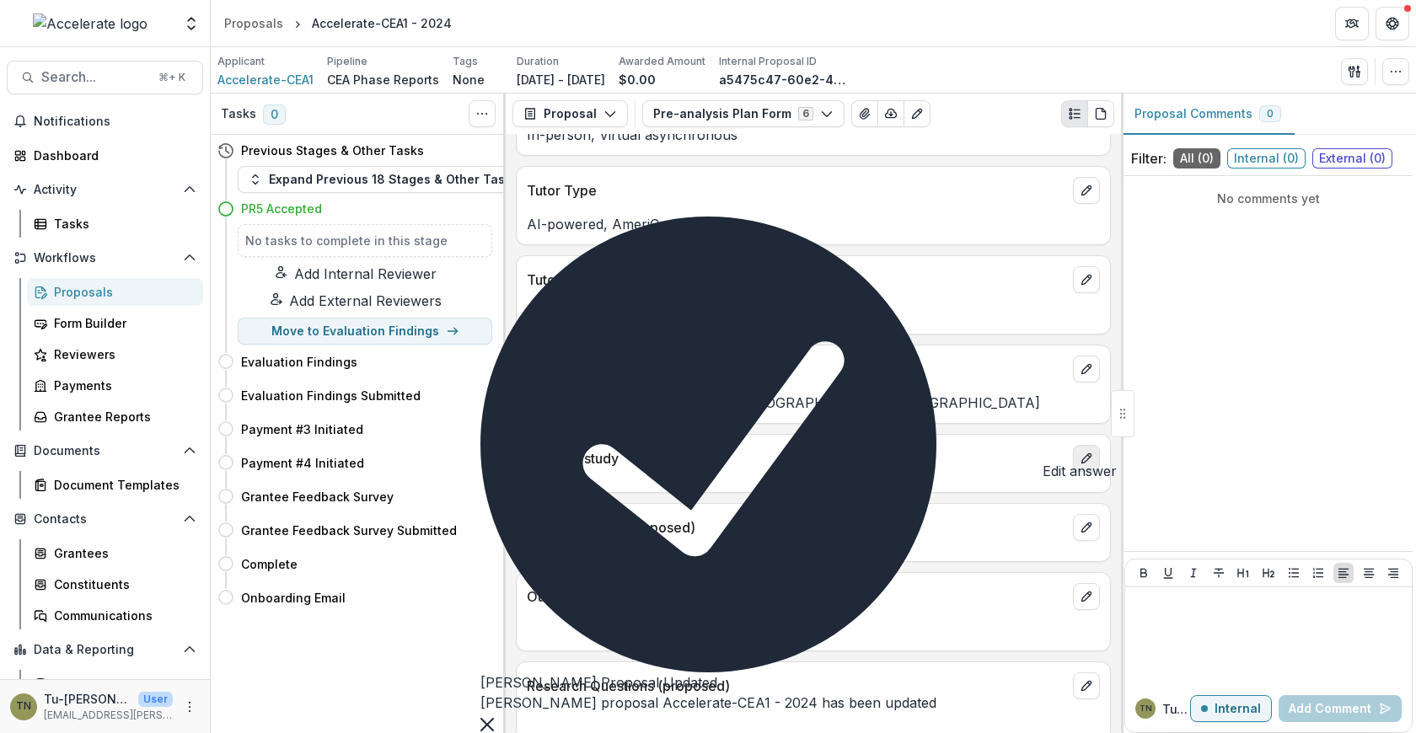
click at [1080, 452] on icon "edit" at bounding box center [1086, 458] width 13 height 13
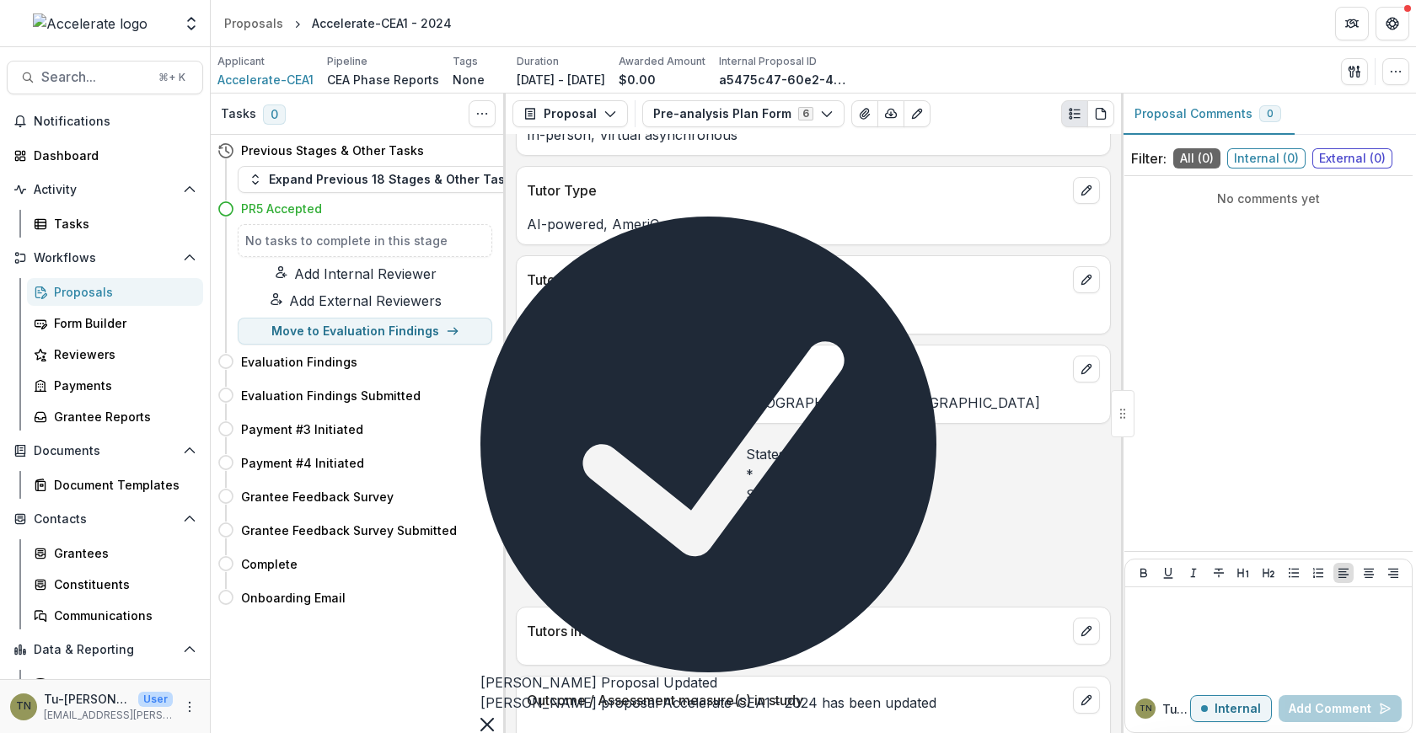
click at [820, 505] on div at bounding box center [813, 516] width 135 height 22
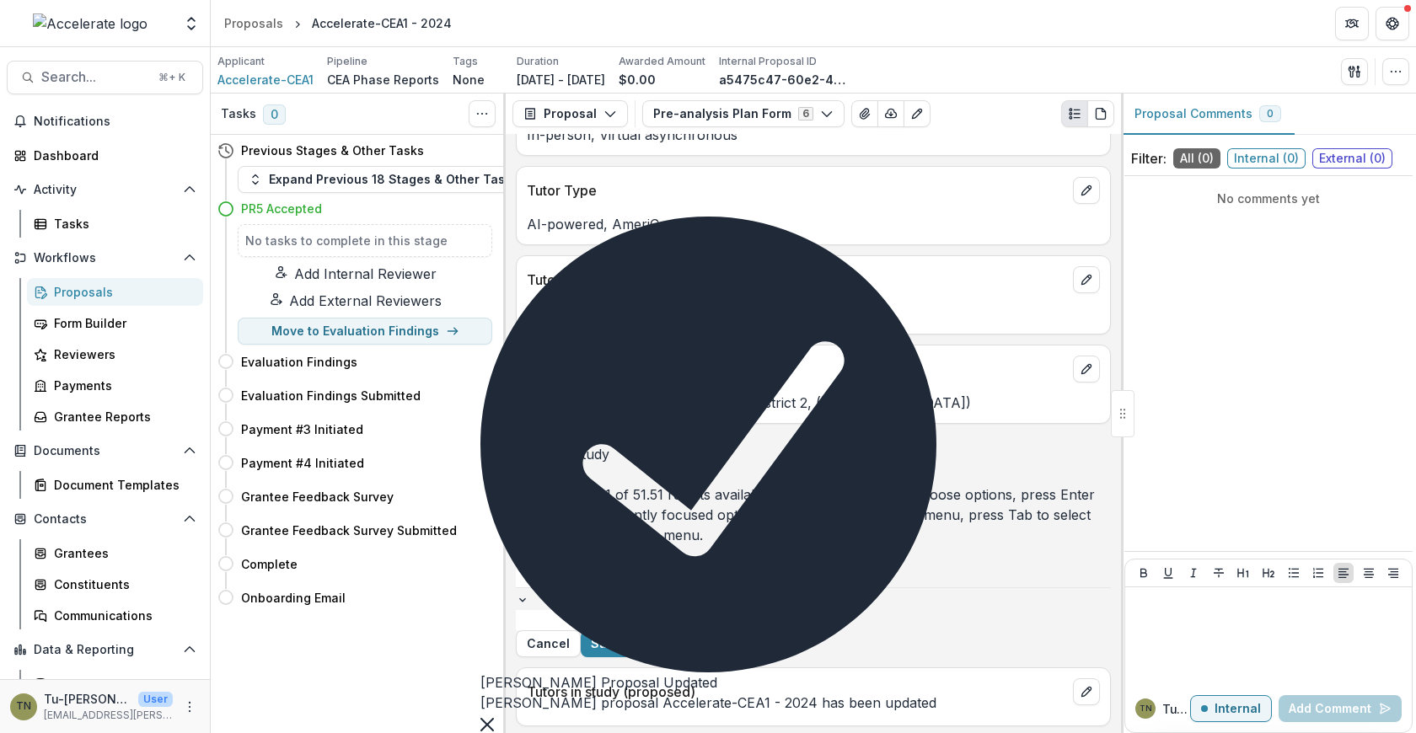
click at [824, 566] on div at bounding box center [813, 577] width 595 height 22
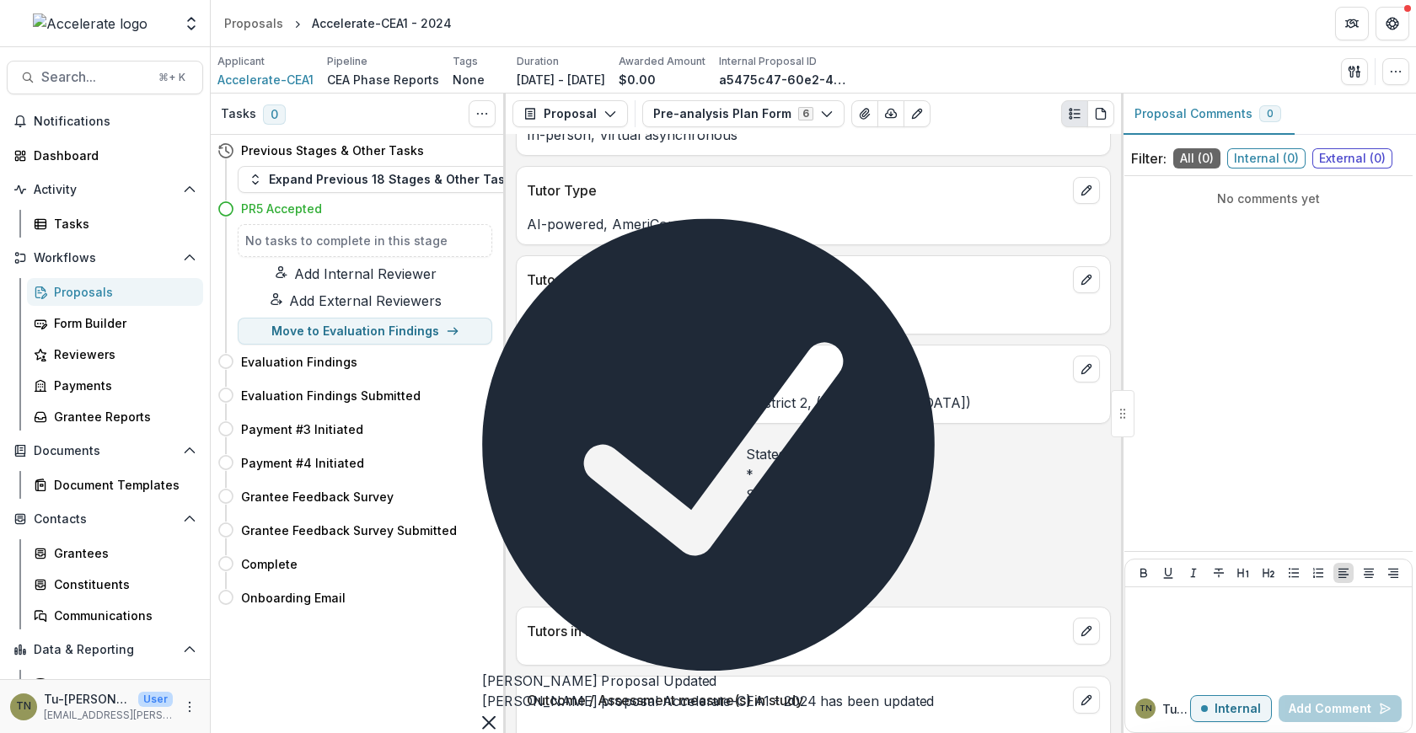
type input "**"
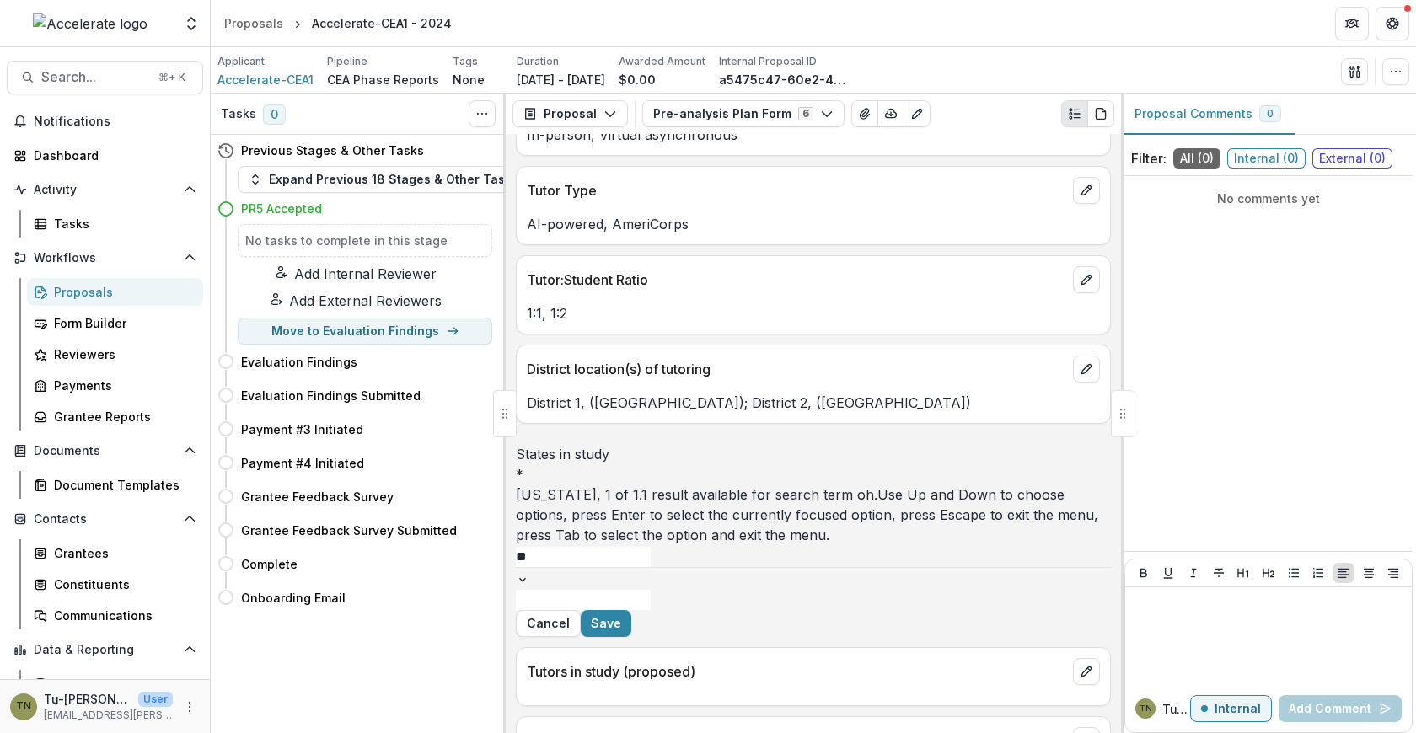
click at [803, 732] on div "[US_STATE]" at bounding box center [708, 743] width 1416 height 20
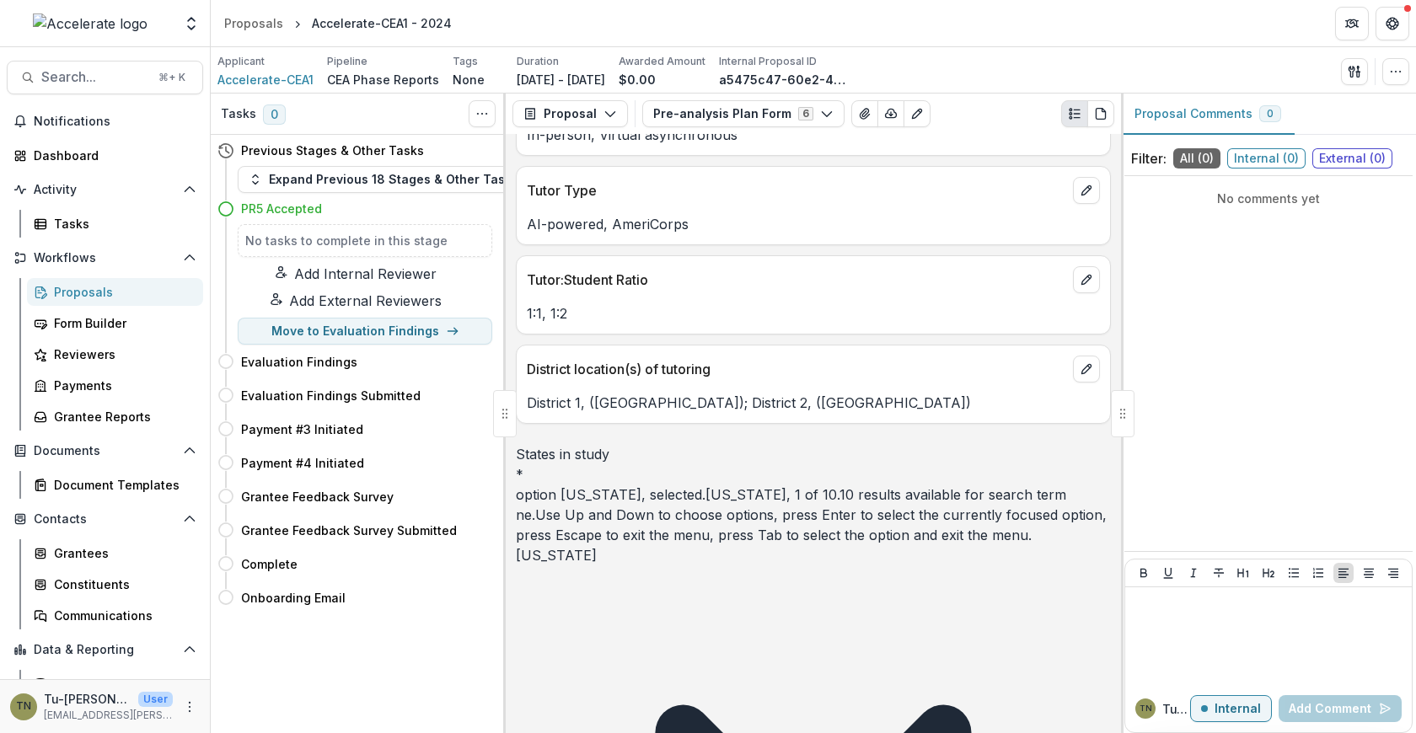
type input "***"
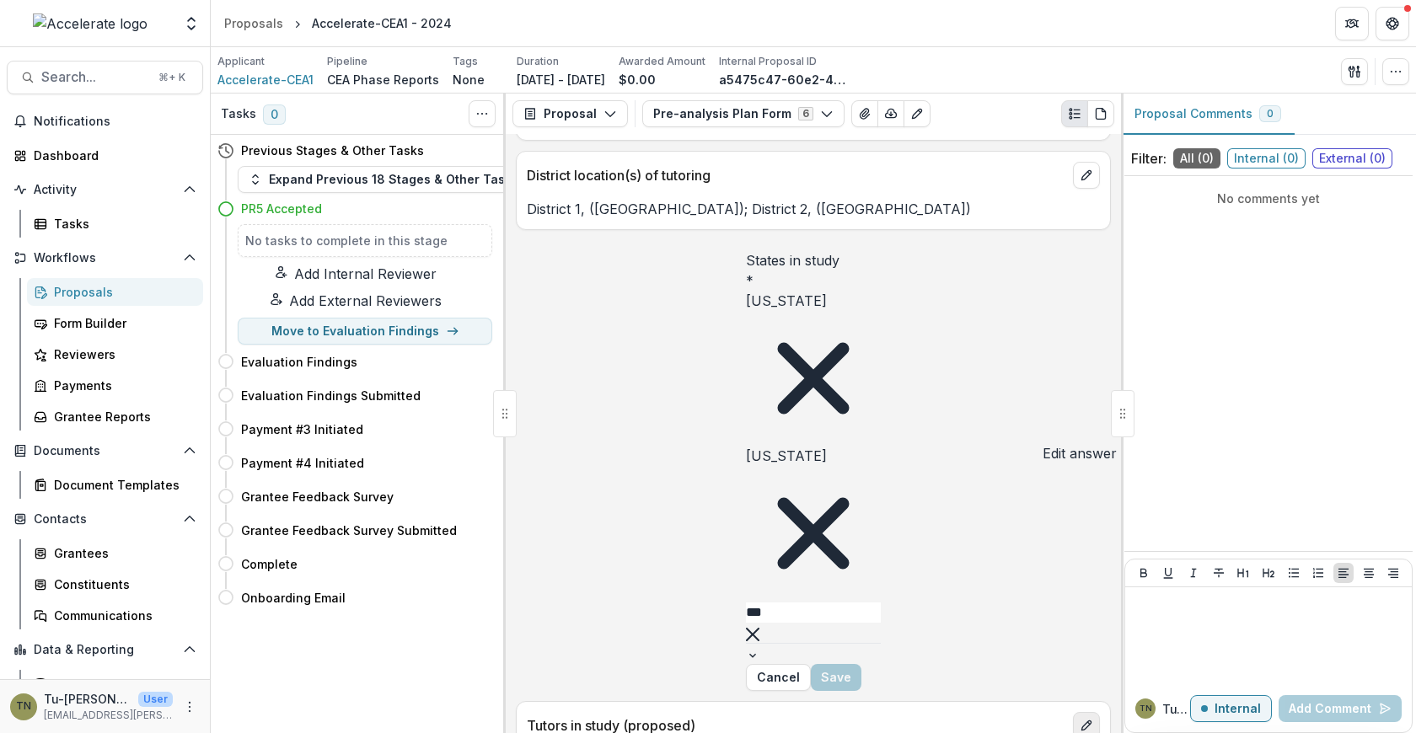
click at [1080, 719] on icon "edit" at bounding box center [1086, 725] width 13 height 13
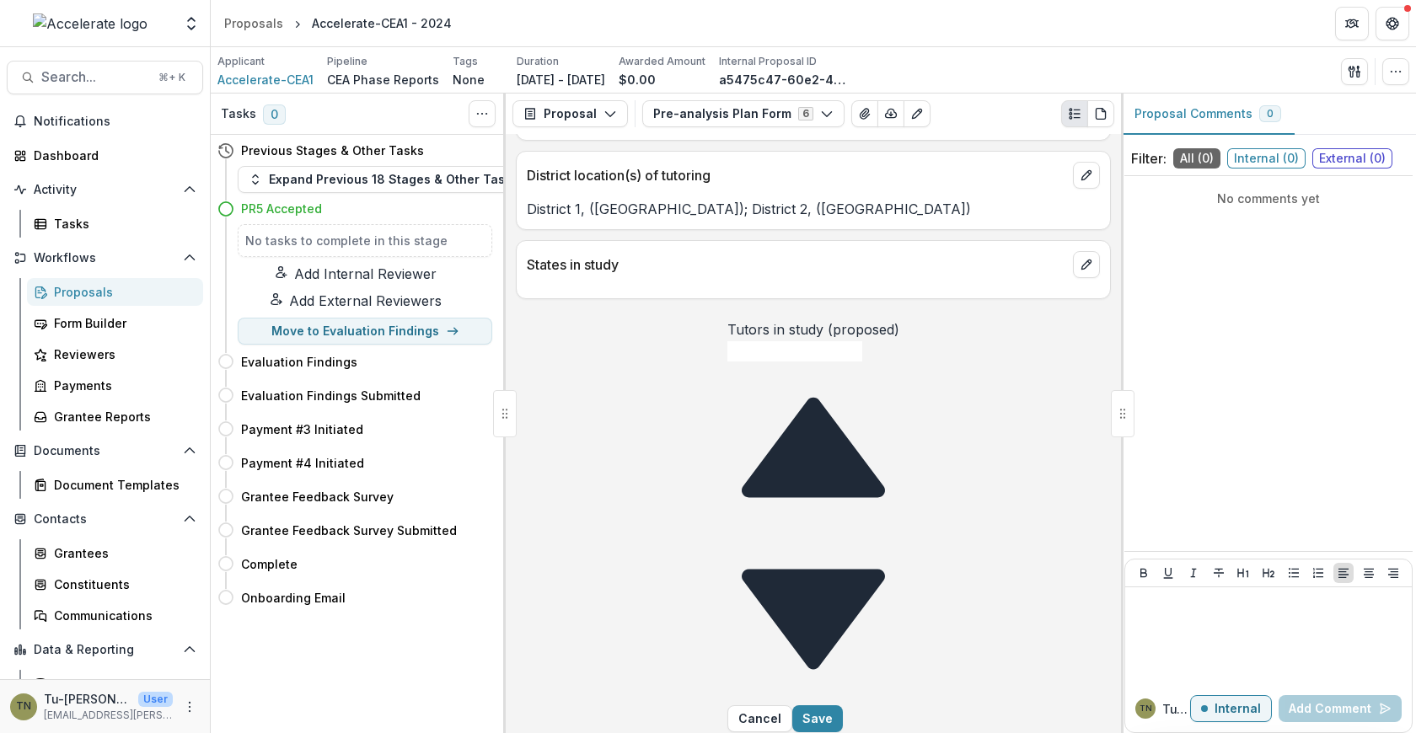
click at [809, 474] on div "**********" at bounding box center [813, 433] width 615 height 599
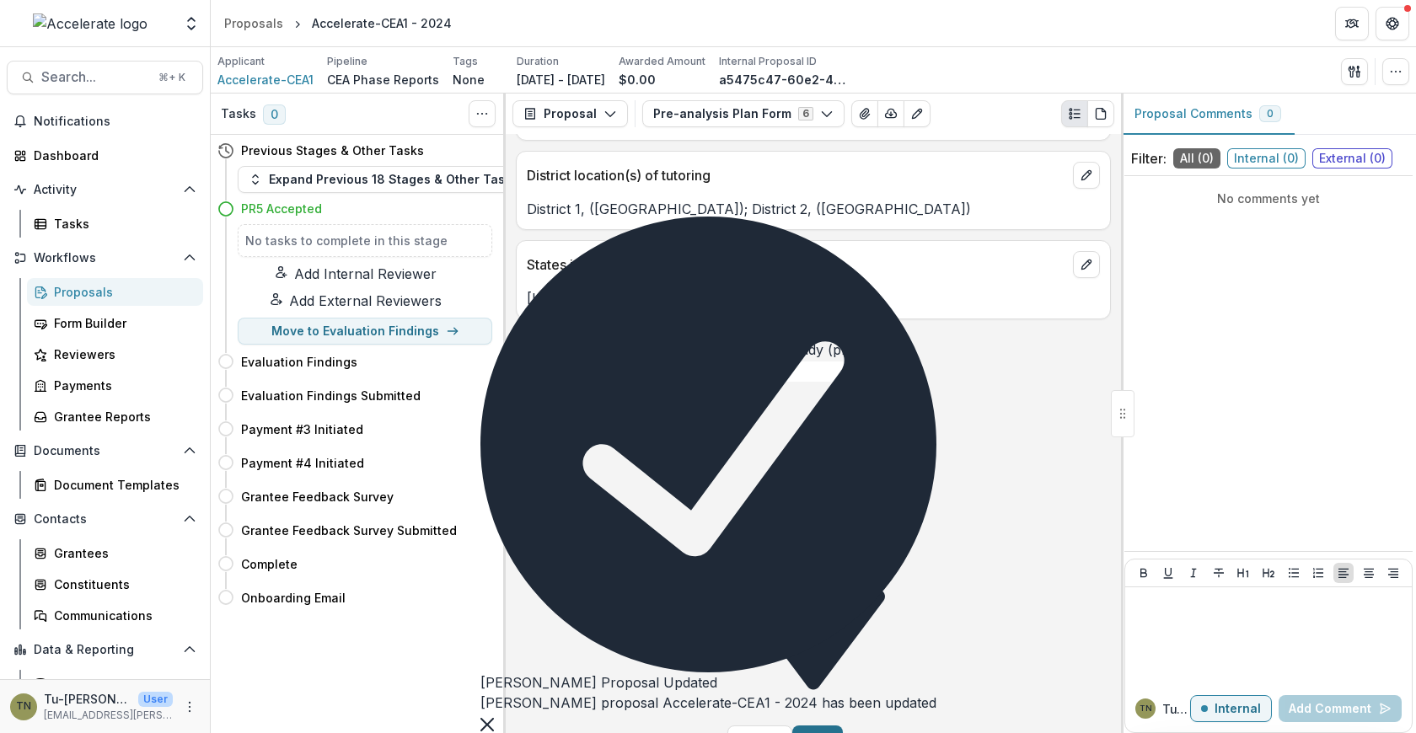
type input "**"
click at [843, 726] on button "Save" at bounding box center [817, 739] width 51 height 27
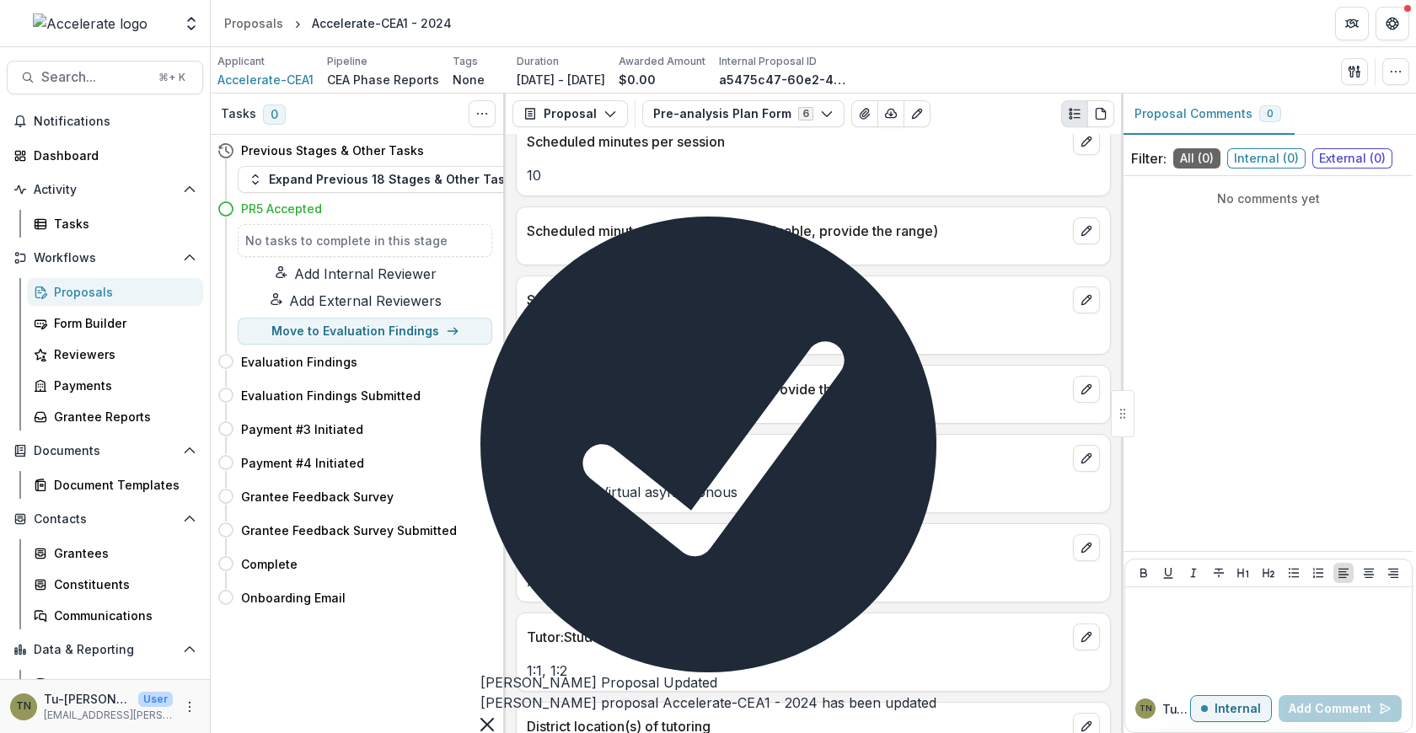
scroll to position [1690, 0]
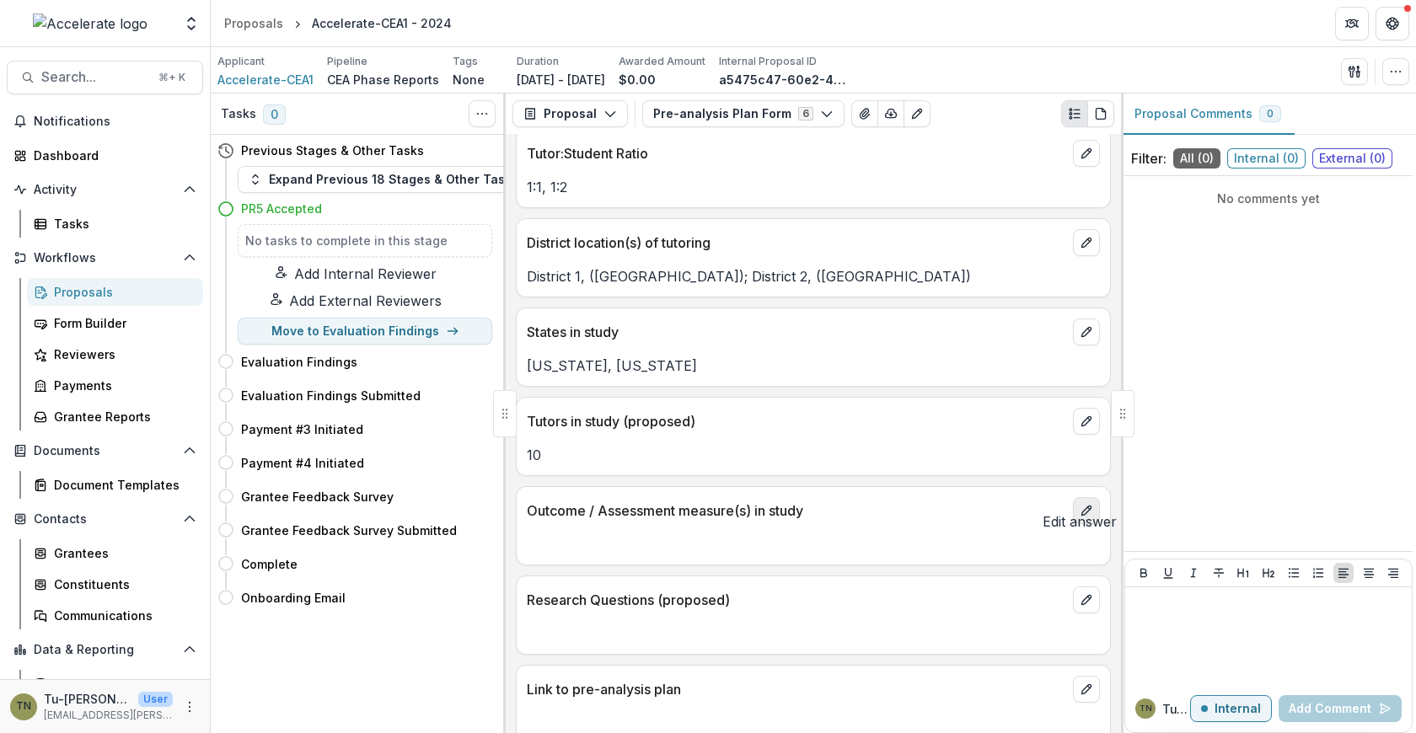
click at [1081, 506] on icon "edit" at bounding box center [1085, 510] width 9 height 9
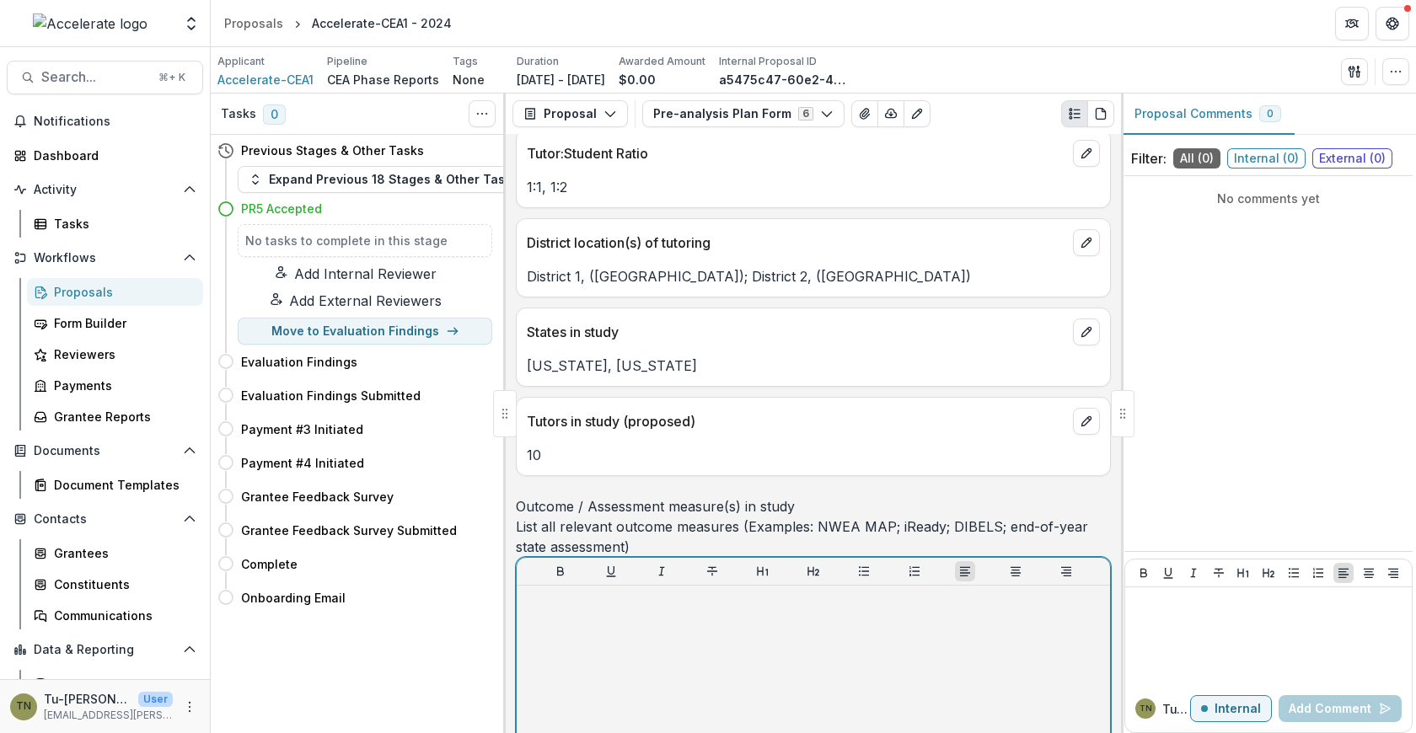
click at [870, 624] on div at bounding box center [813, 719] width 580 height 253
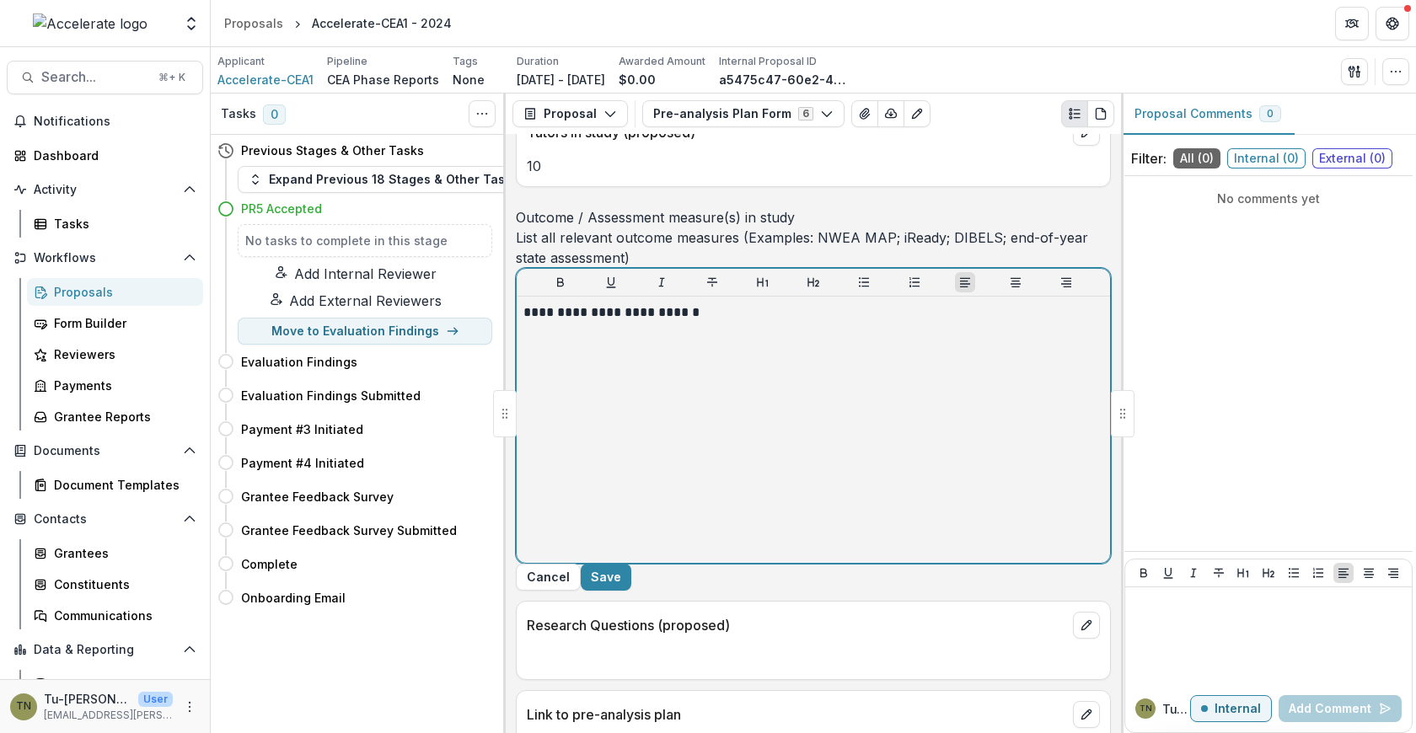
scroll to position [1987, 0]
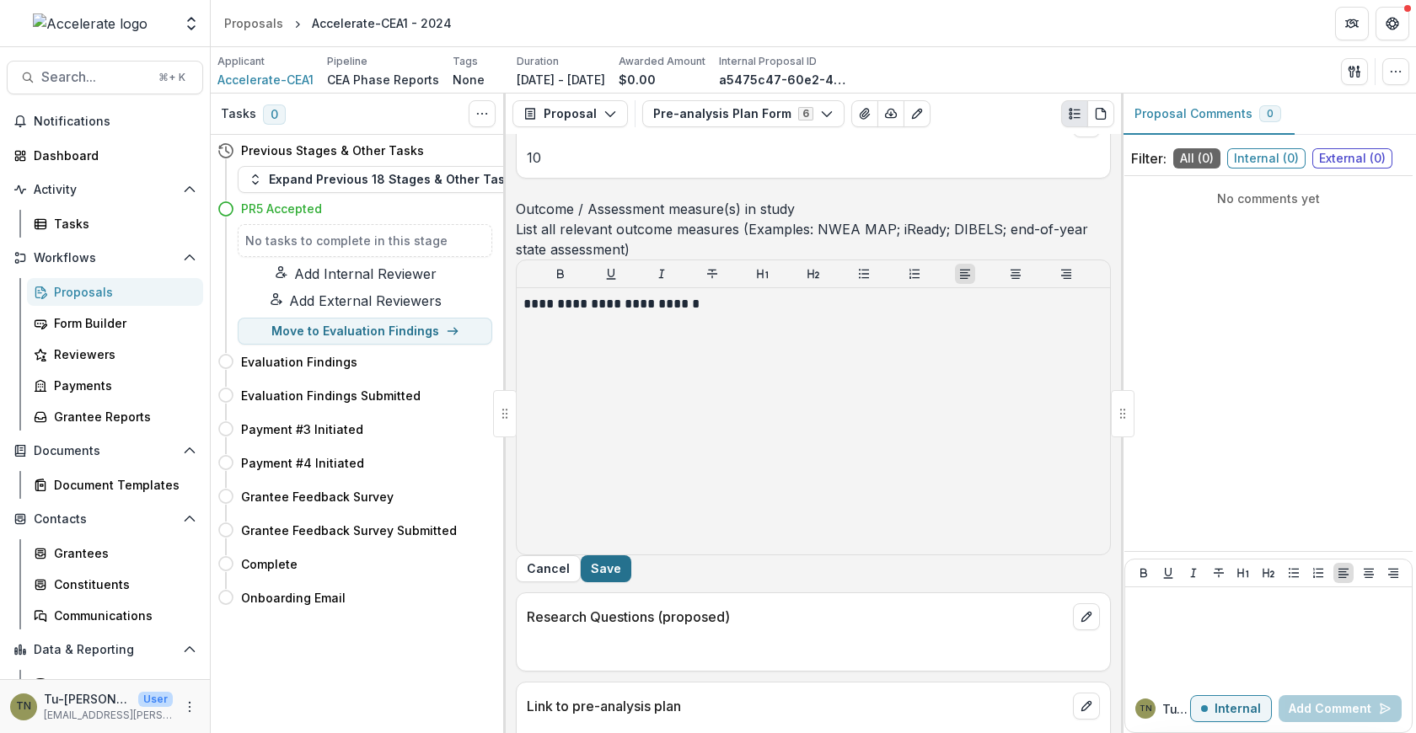
click at [631, 582] on button "Save" at bounding box center [606, 568] width 51 height 27
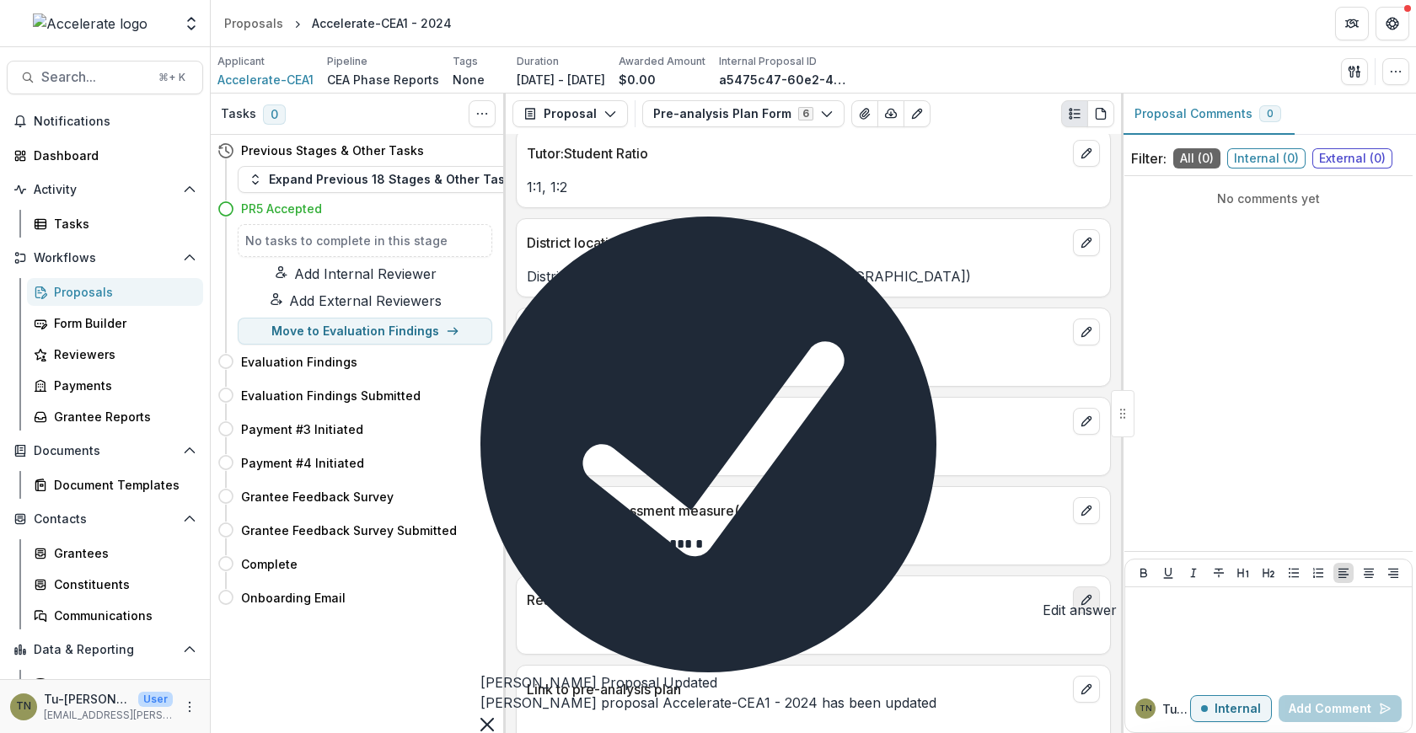
click at [1085, 595] on icon "edit" at bounding box center [1085, 599] width 9 height 9
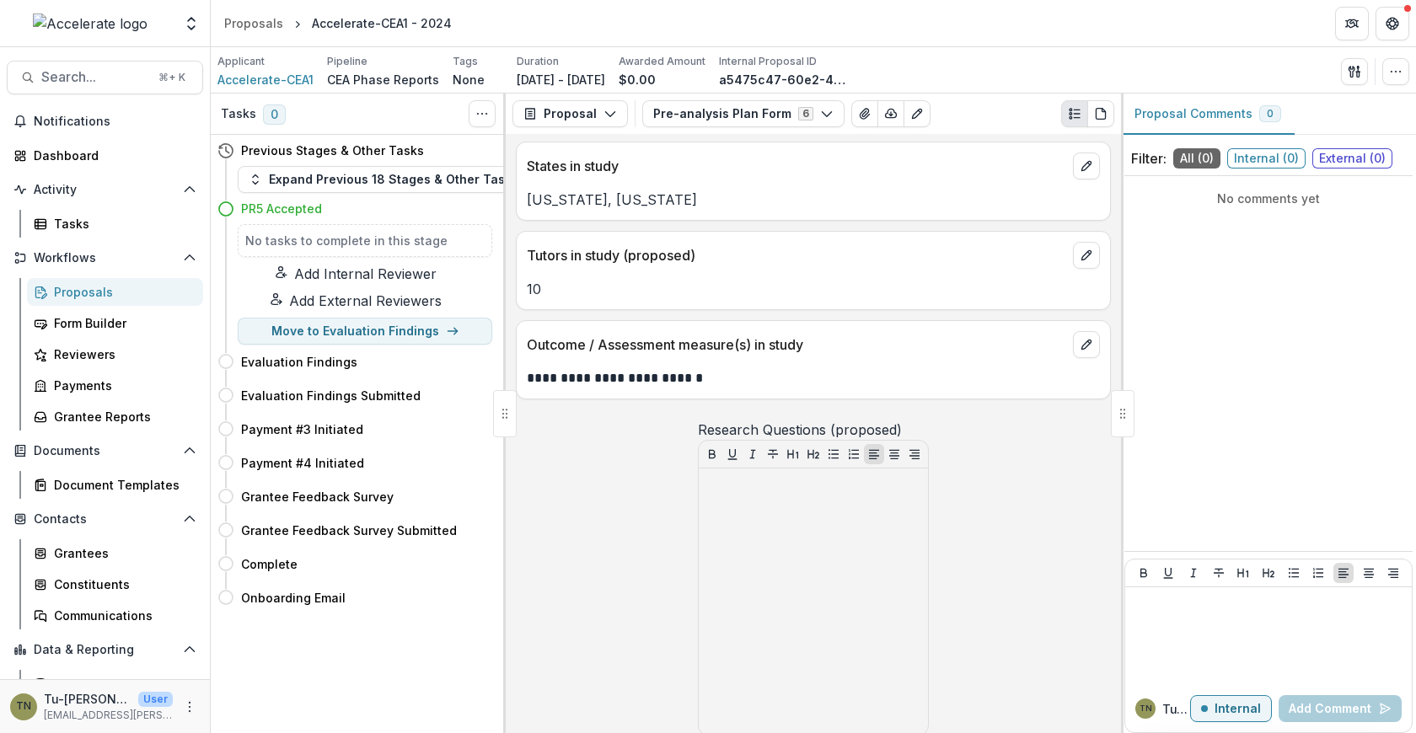
scroll to position [1899, 0]
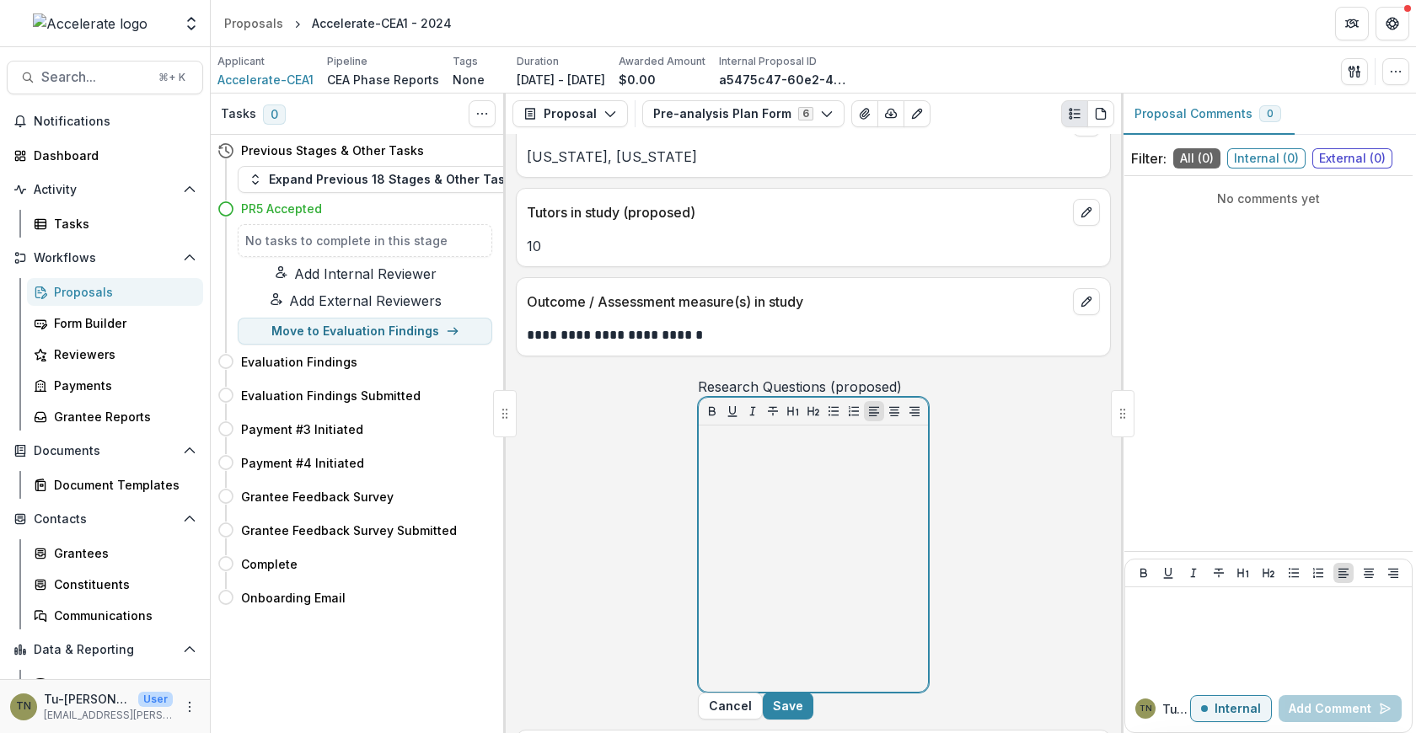
click at [827, 508] on div at bounding box center [813, 558] width 216 height 253
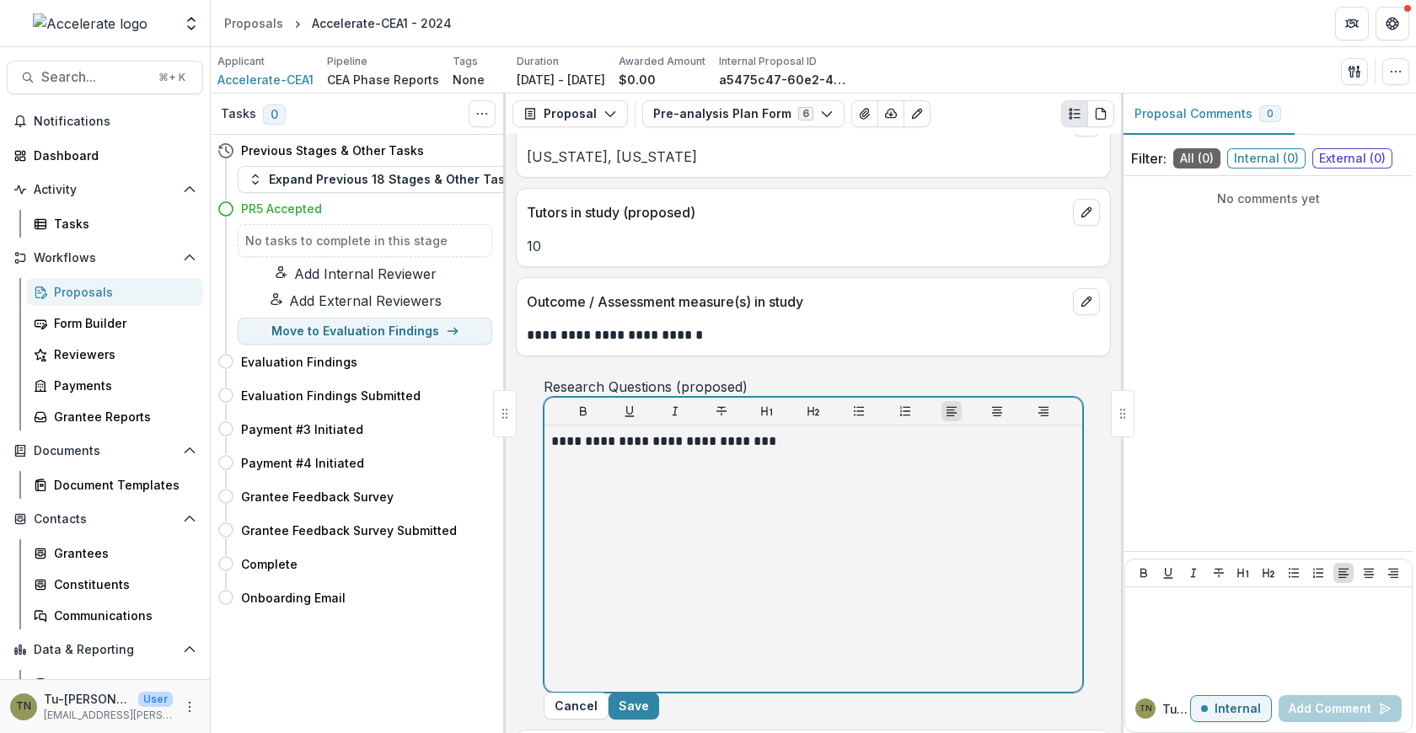
scroll to position [2046, 0]
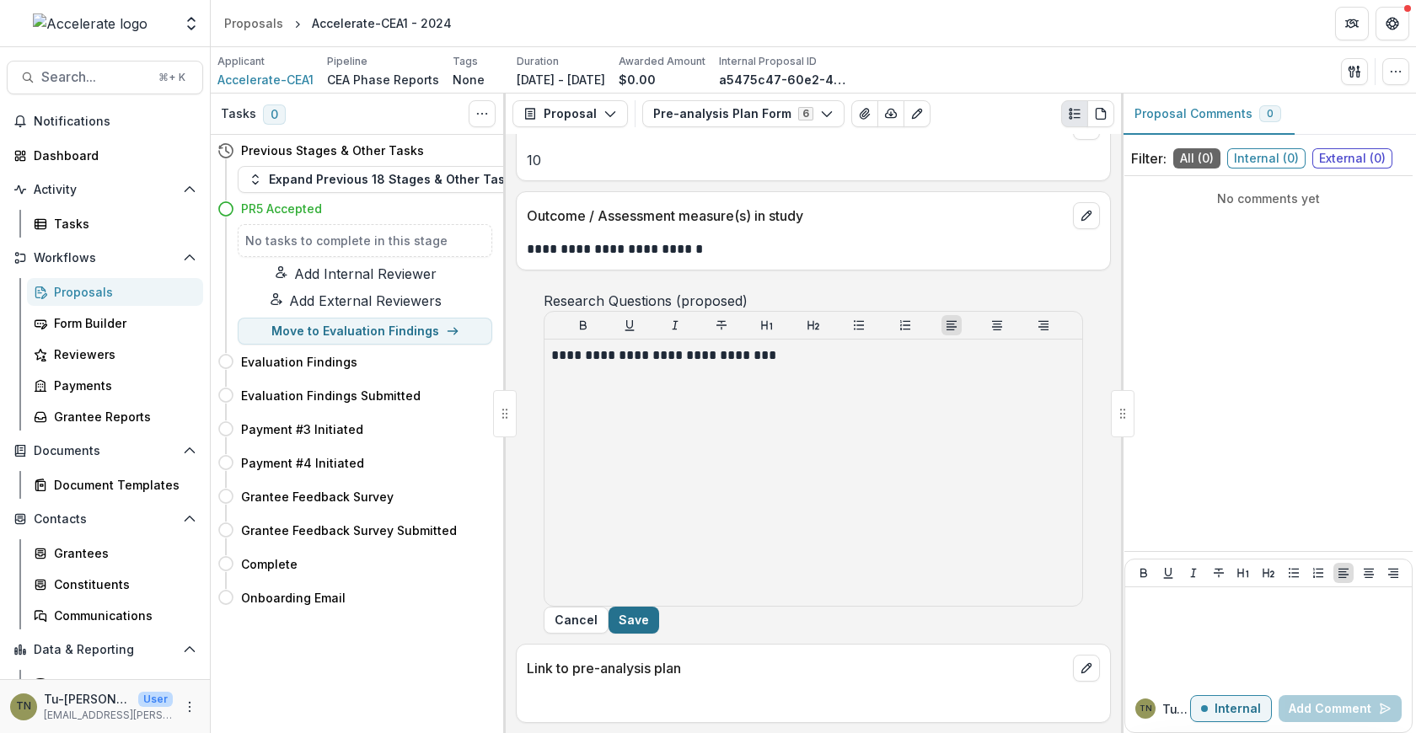
click at [659, 619] on button "Save" at bounding box center [634, 620] width 51 height 27
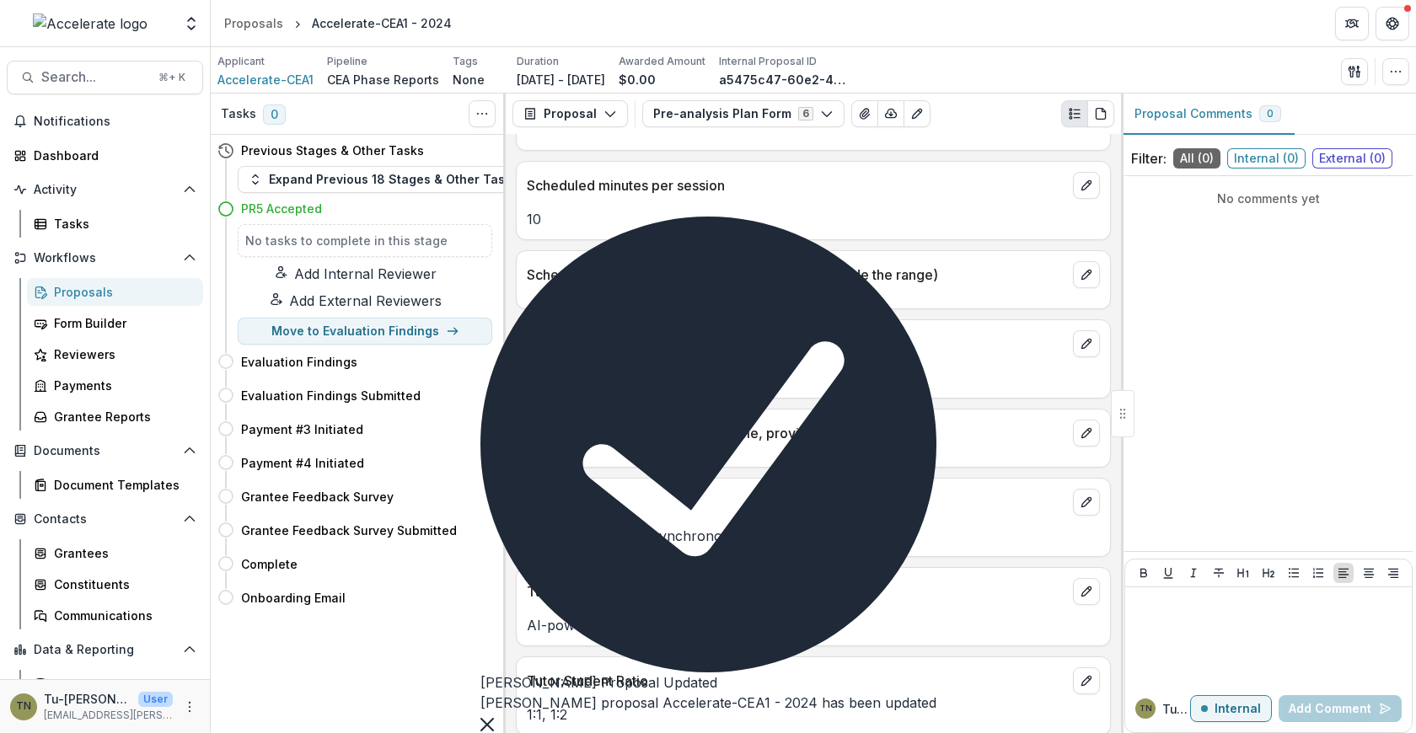
scroll to position [502, 0]
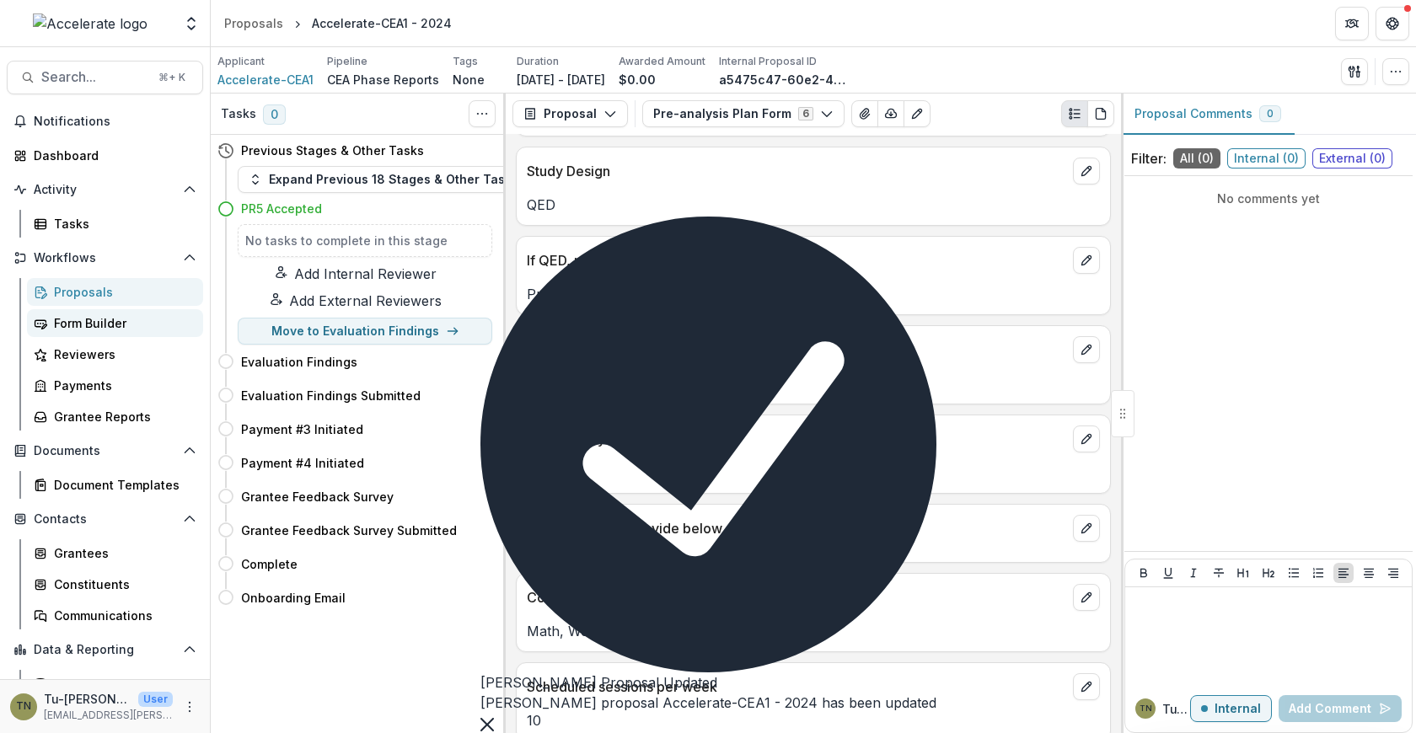
click at [117, 319] on div "Form Builder" at bounding box center [122, 323] width 136 height 18
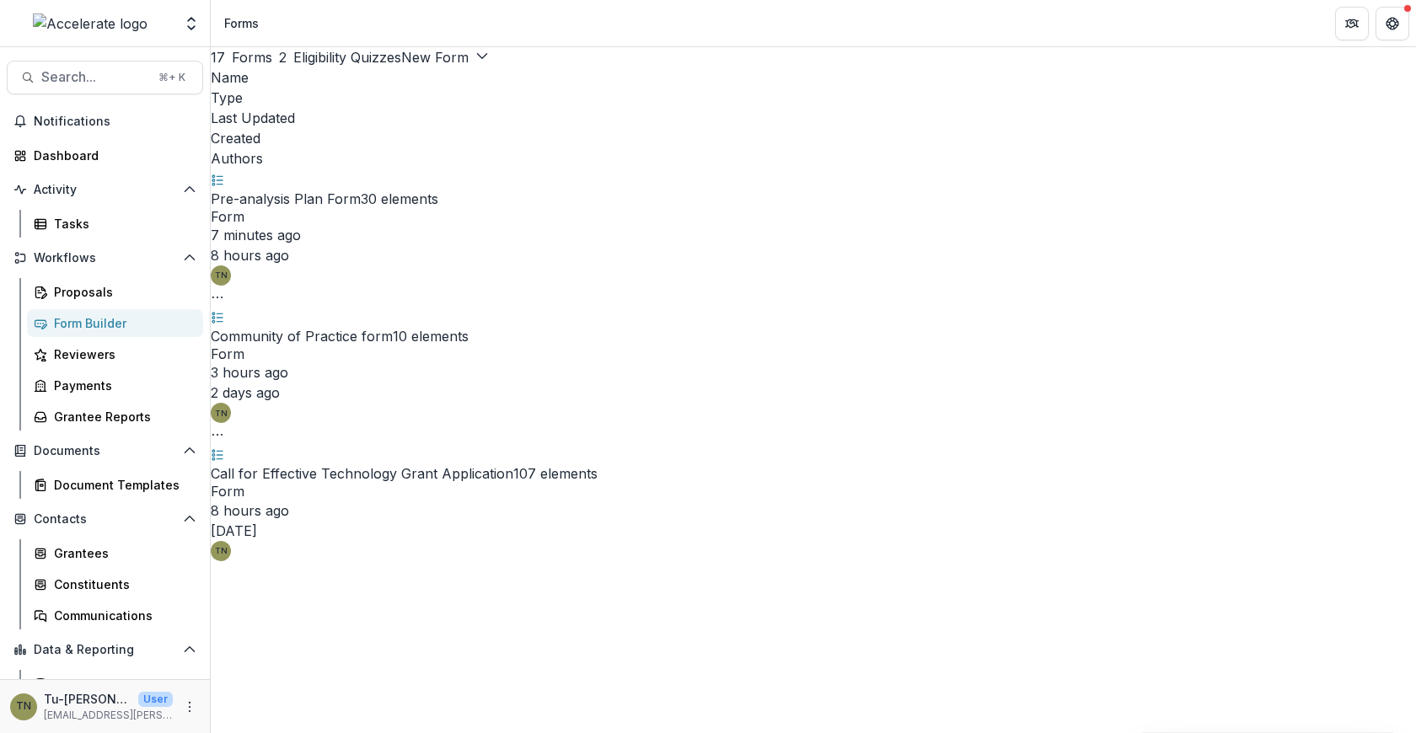
click at [361, 190] on link "Pre-analysis Plan Form" at bounding box center [286, 198] width 150 height 17
select select "********"
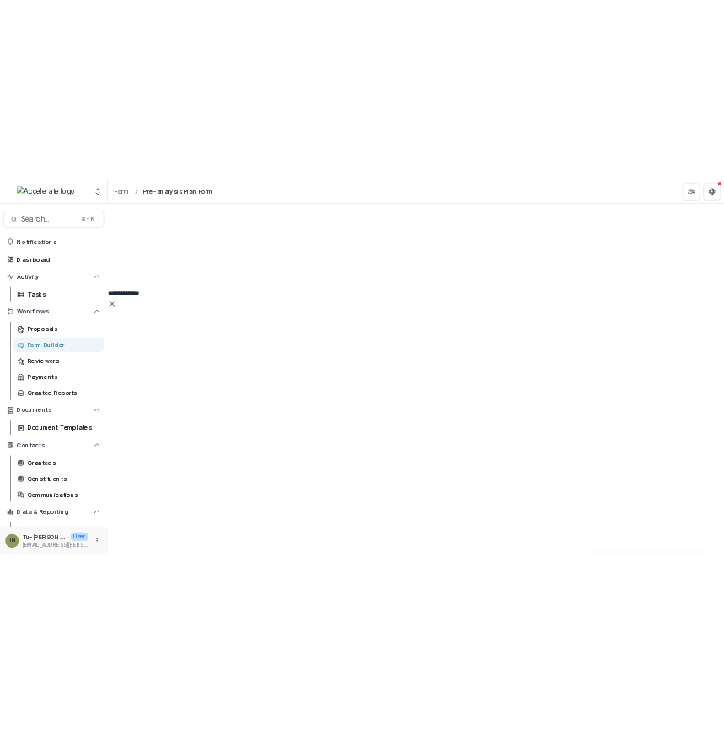
scroll to position [4985, 0]
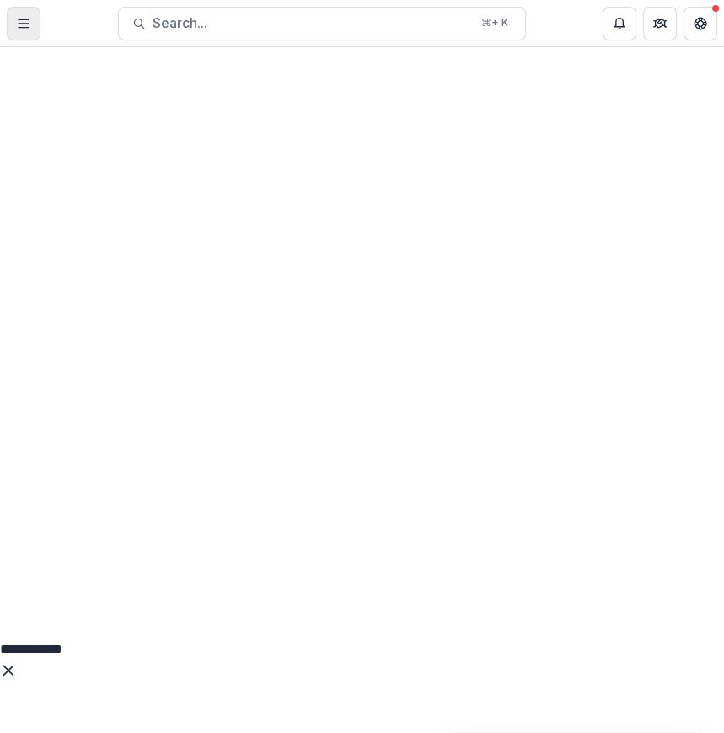
click at [25, 30] on icon "Toggle Menu" at bounding box center [23, 23] width 13 height 13
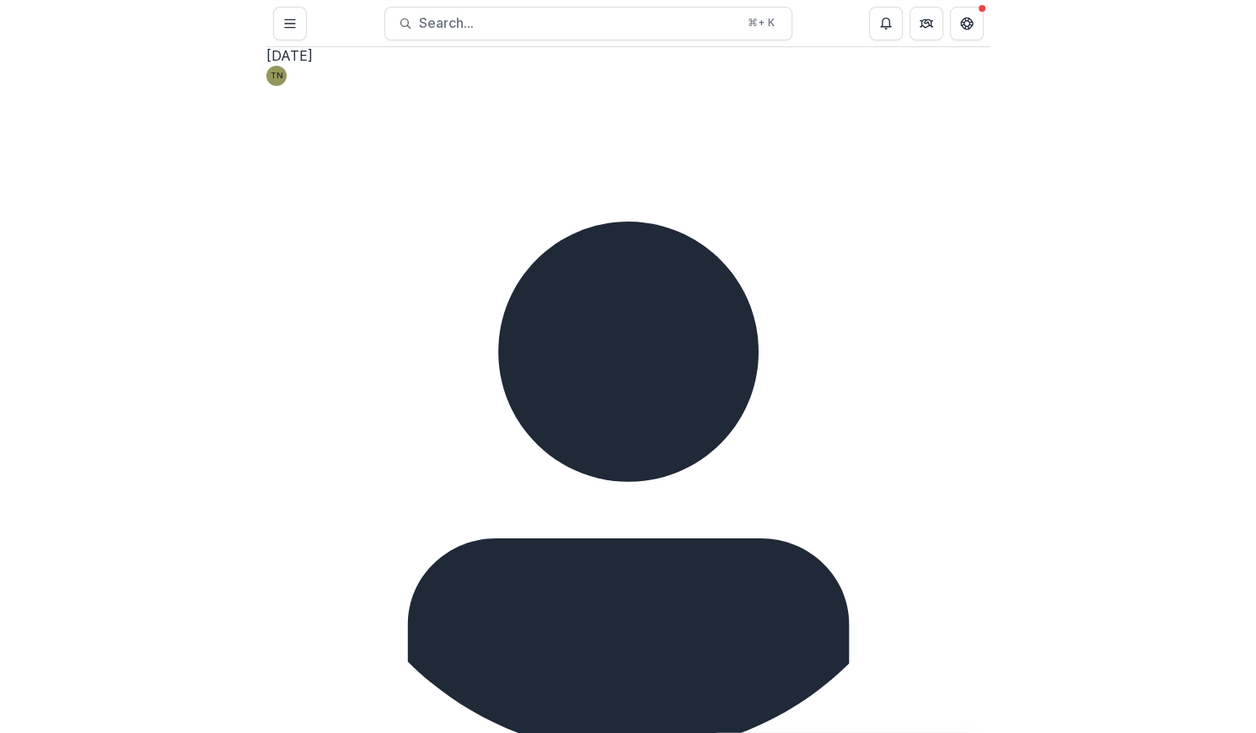
scroll to position [382, 0]
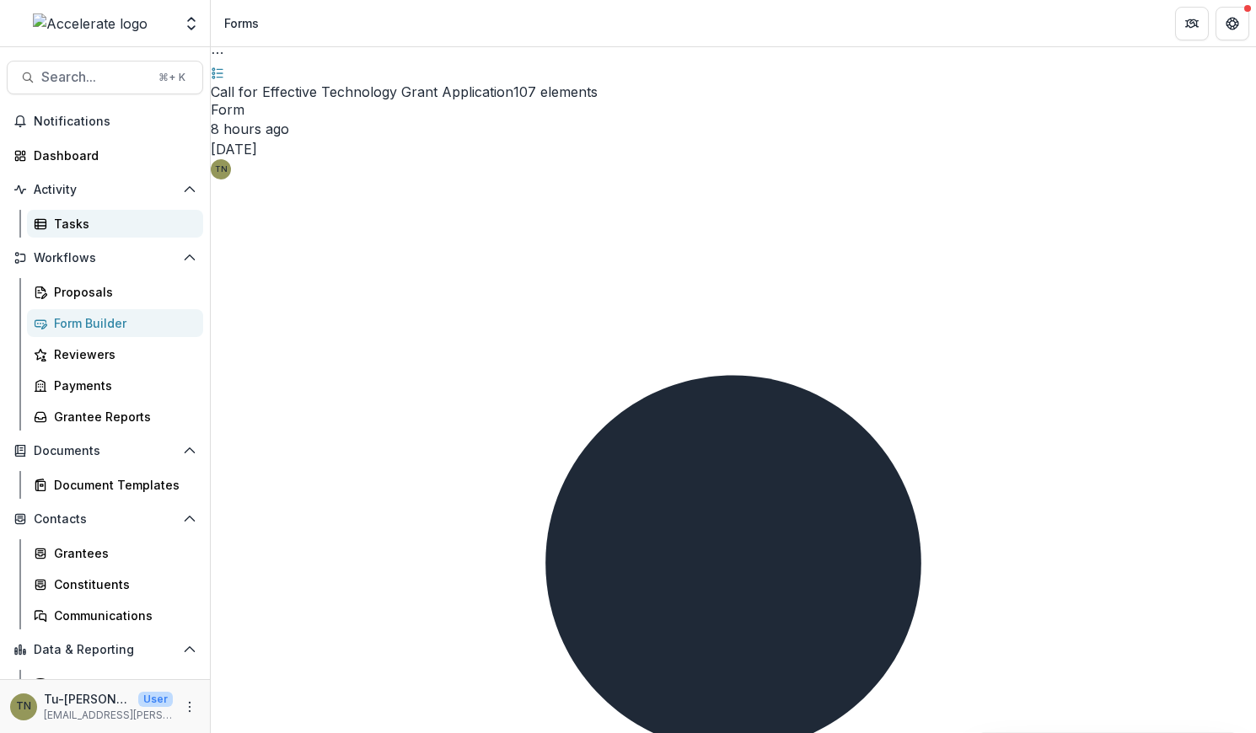
click at [83, 216] on div "Tasks" at bounding box center [122, 224] width 136 height 18
click at [67, 223] on div "Tasks" at bounding box center [122, 224] width 136 height 18
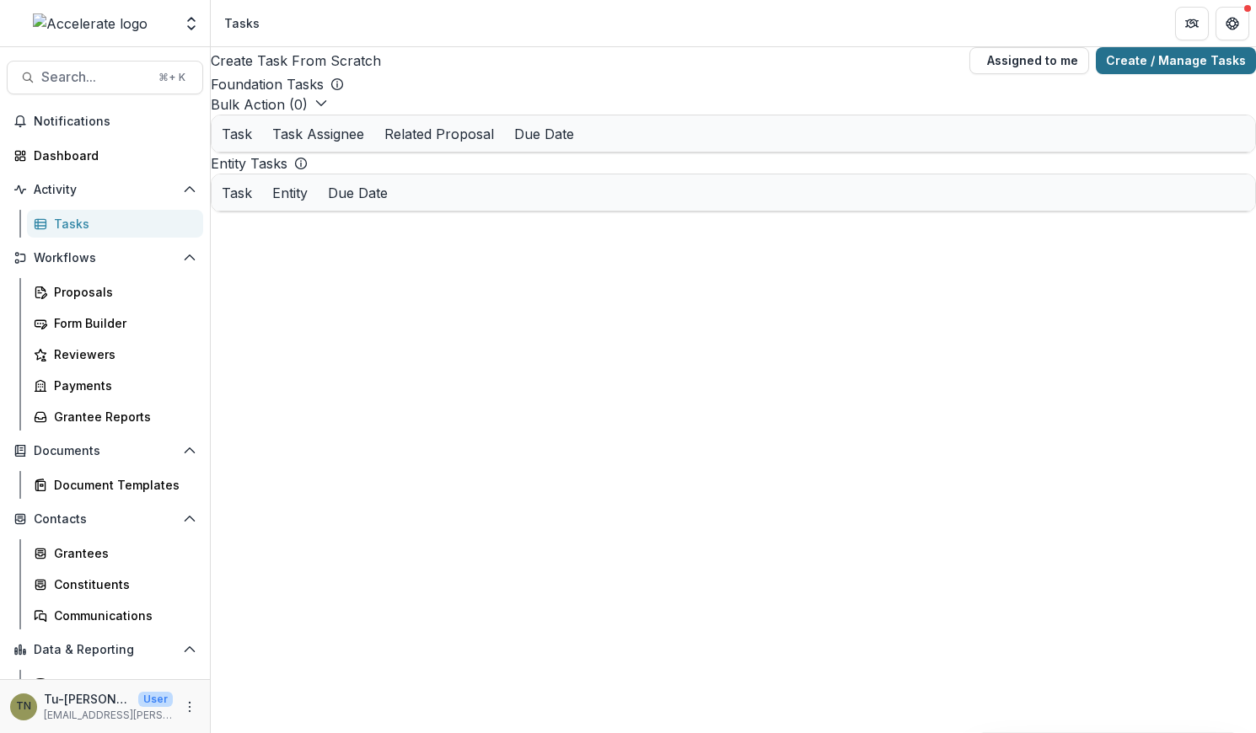
click at [1141, 62] on link "Create / Manage Tasks" at bounding box center [1176, 60] width 160 height 27
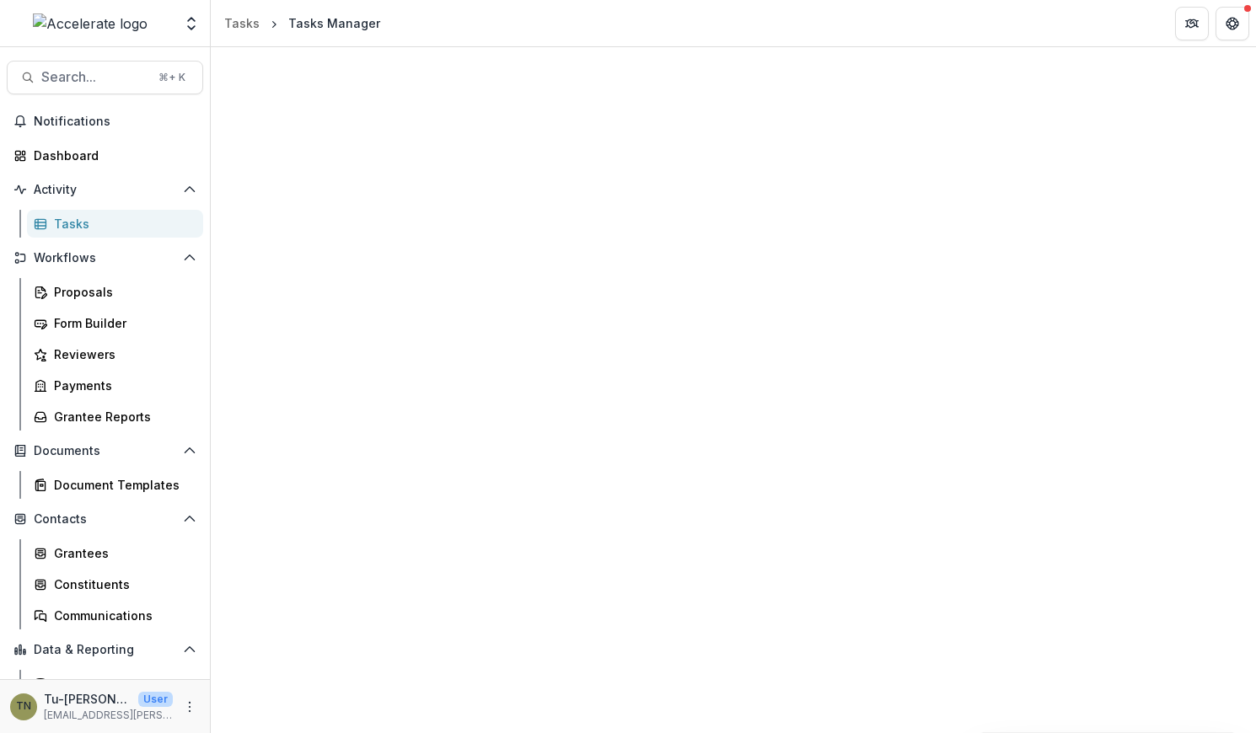
scroll to position [1829, 0]
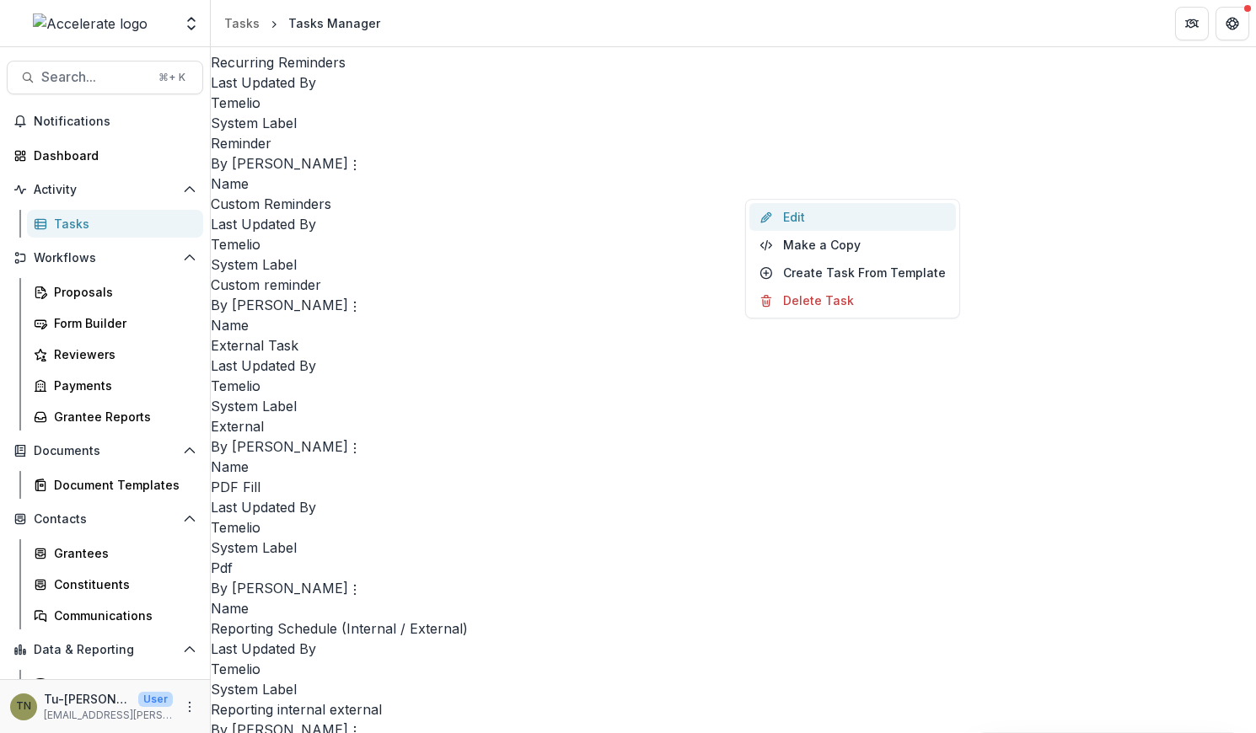
click at [781, 214] on link "Edit" at bounding box center [852, 217] width 207 height 28
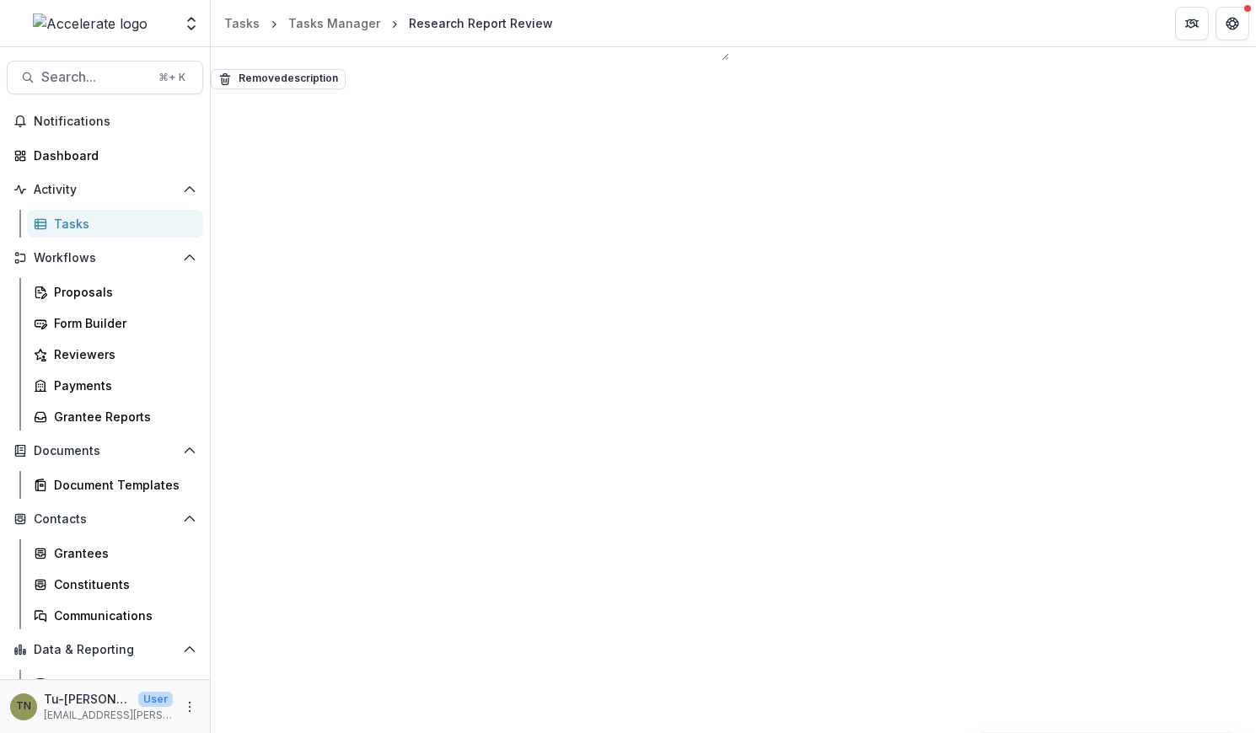
scroll to position [9788, 0]
copy p "**********"
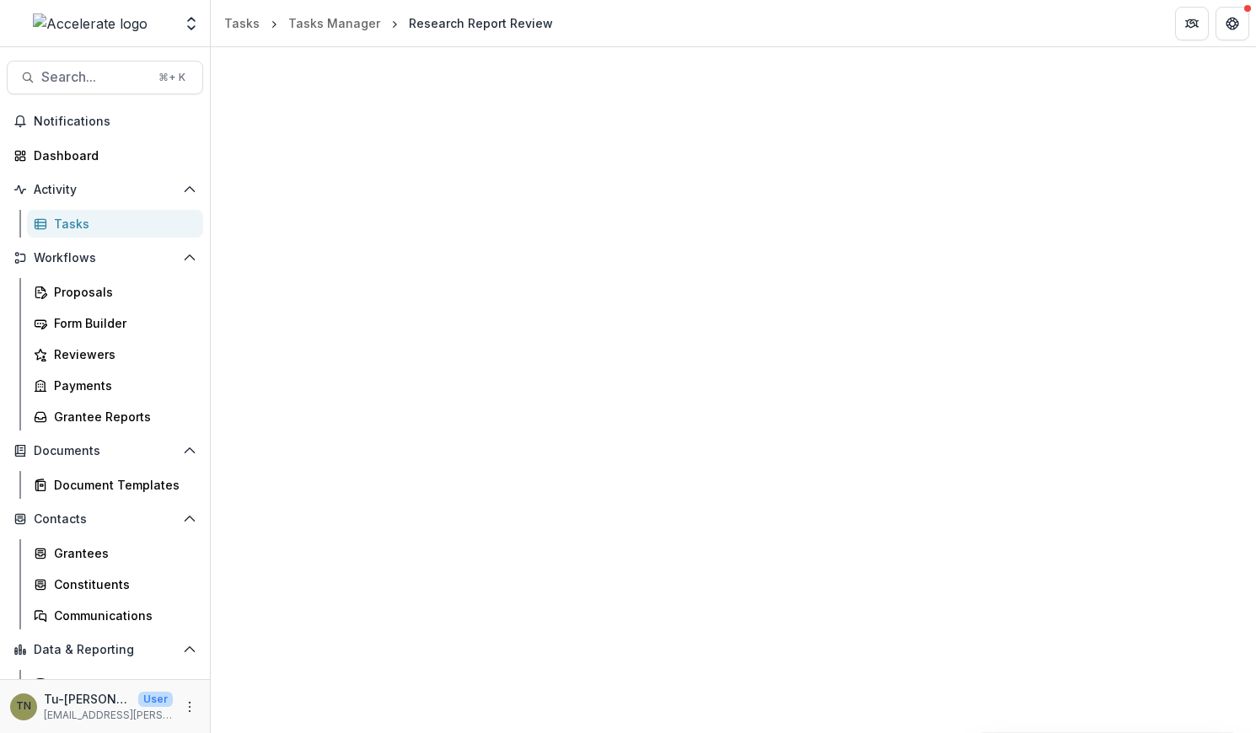
copy p "**********"
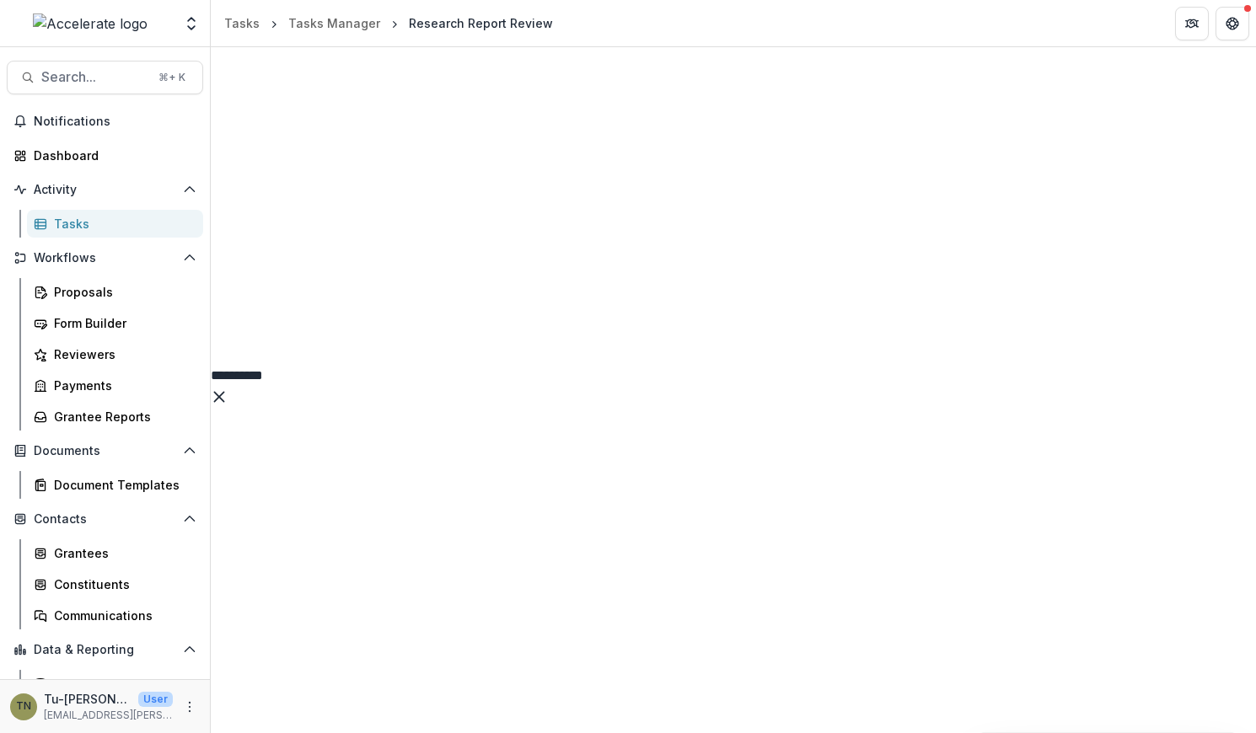
scroll to position [10550, 0]
copy p "**********"
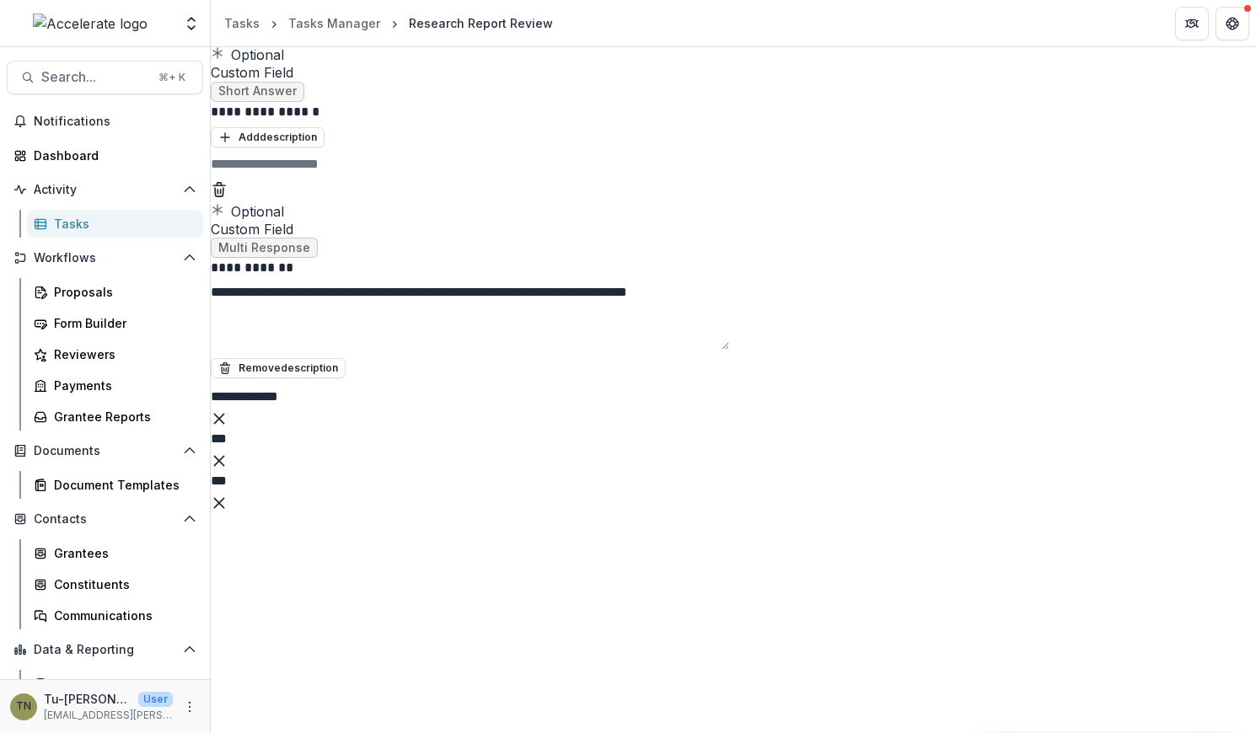
scroll to position [13788, 0]
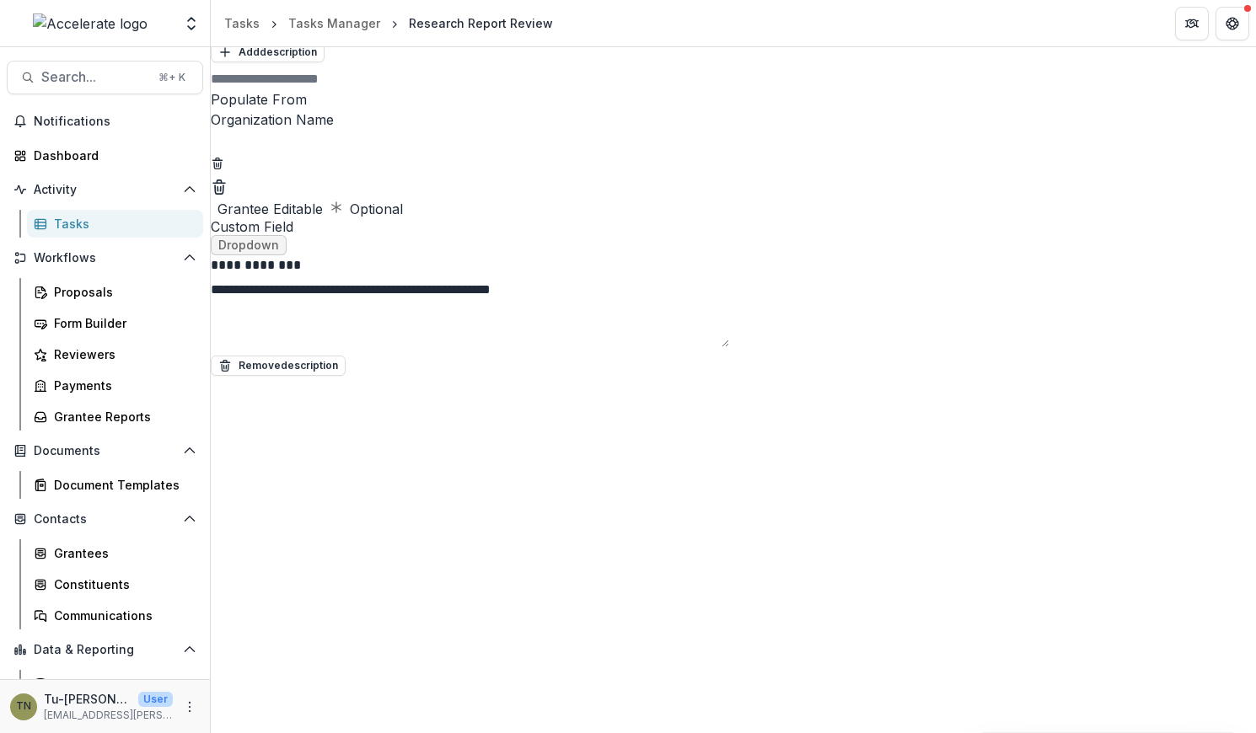
scroll to position [0, 0]
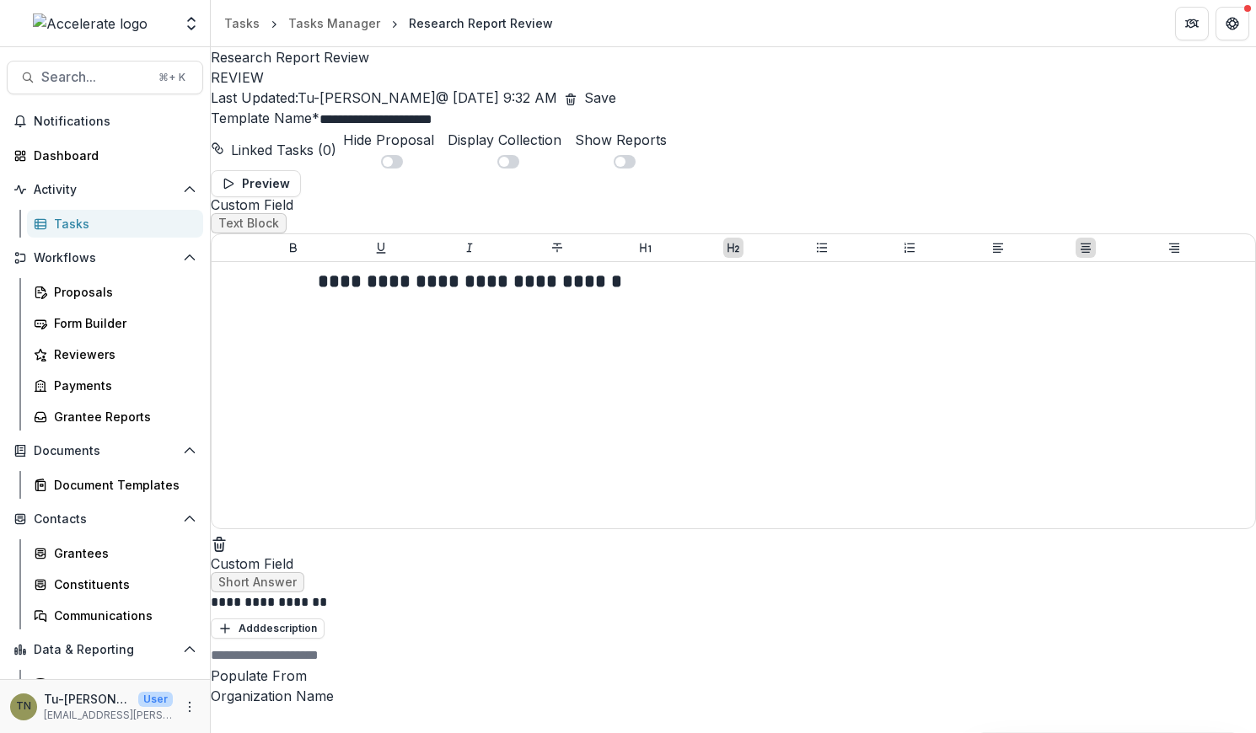
click at [616, 89] on button "Save" at bounding box center [600, 98] width 32 height 20
click at [90, 316] on div "Form Builder" at bounding box center [122, 323] width 136 height 18
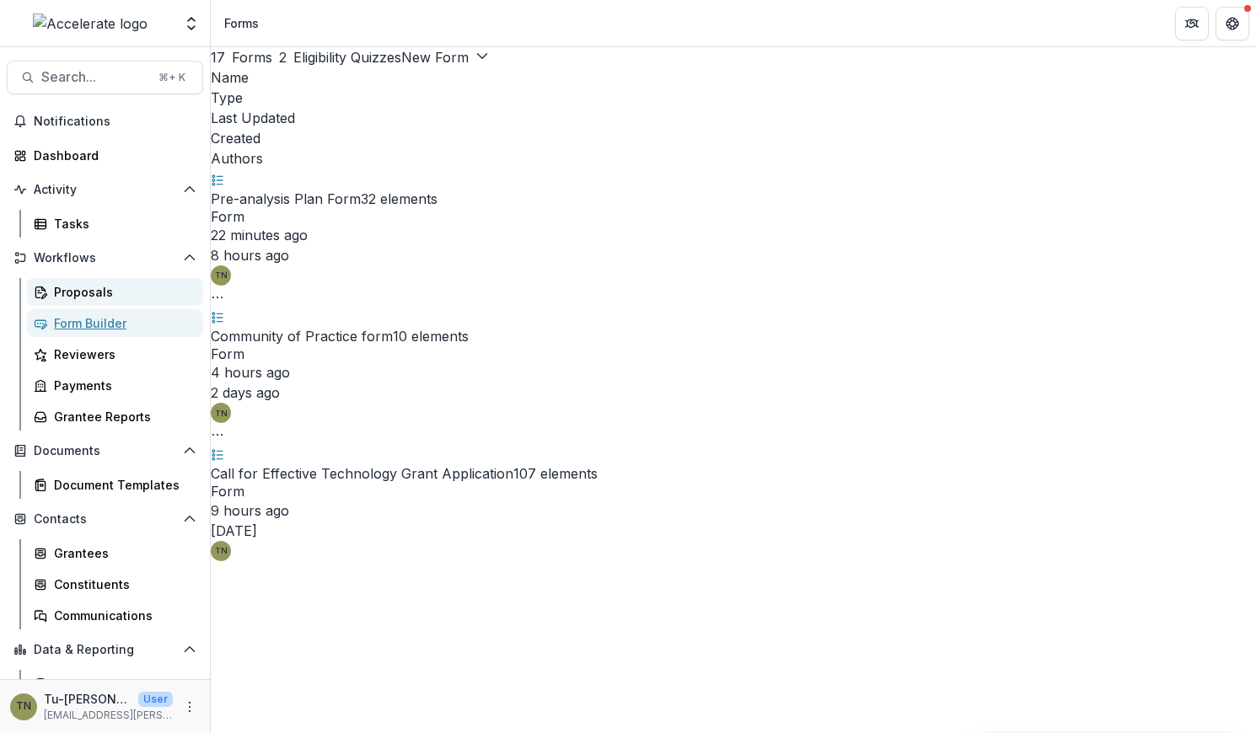
click at [67, 287] on div "Proposals" at bounding box center [122, 292] width 136 height 18
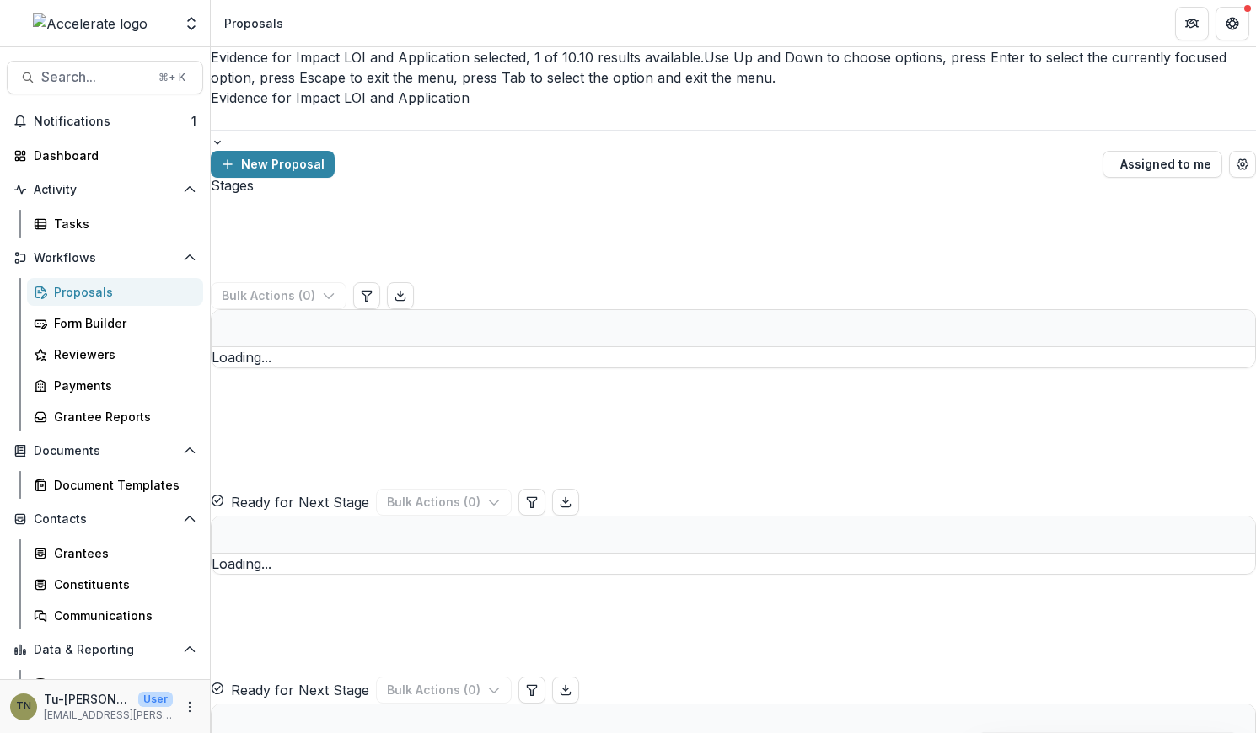
click at [396, 88] on div "Evidence for Impact LOI and Application" at bounding box center [733, 109] width 1045 height 42
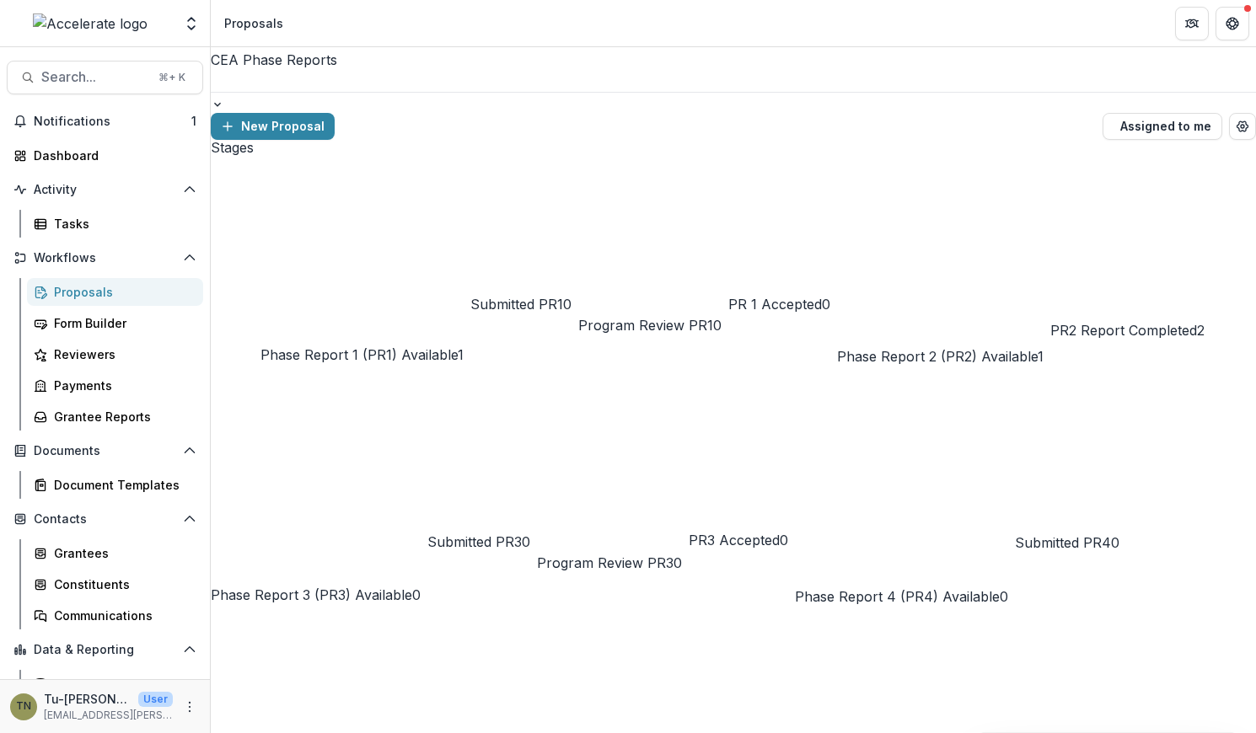
scroll to position [18, 0]
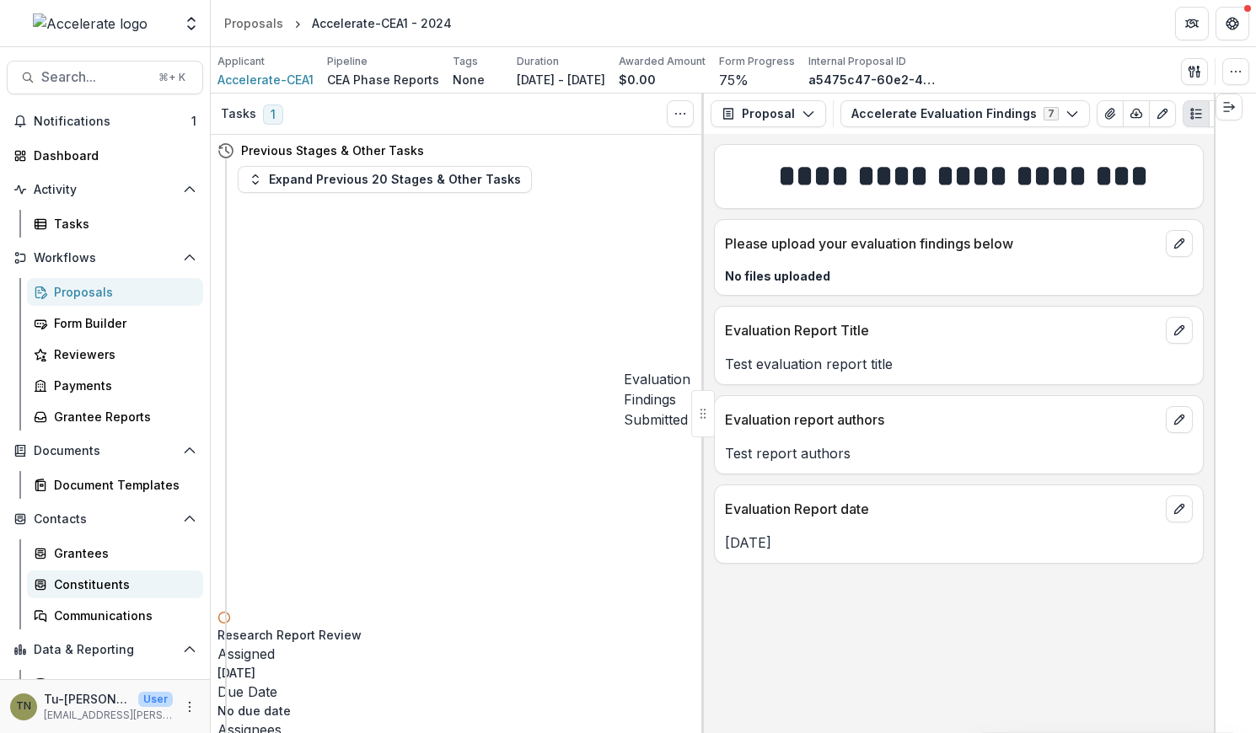
scroll to position [80, 0]
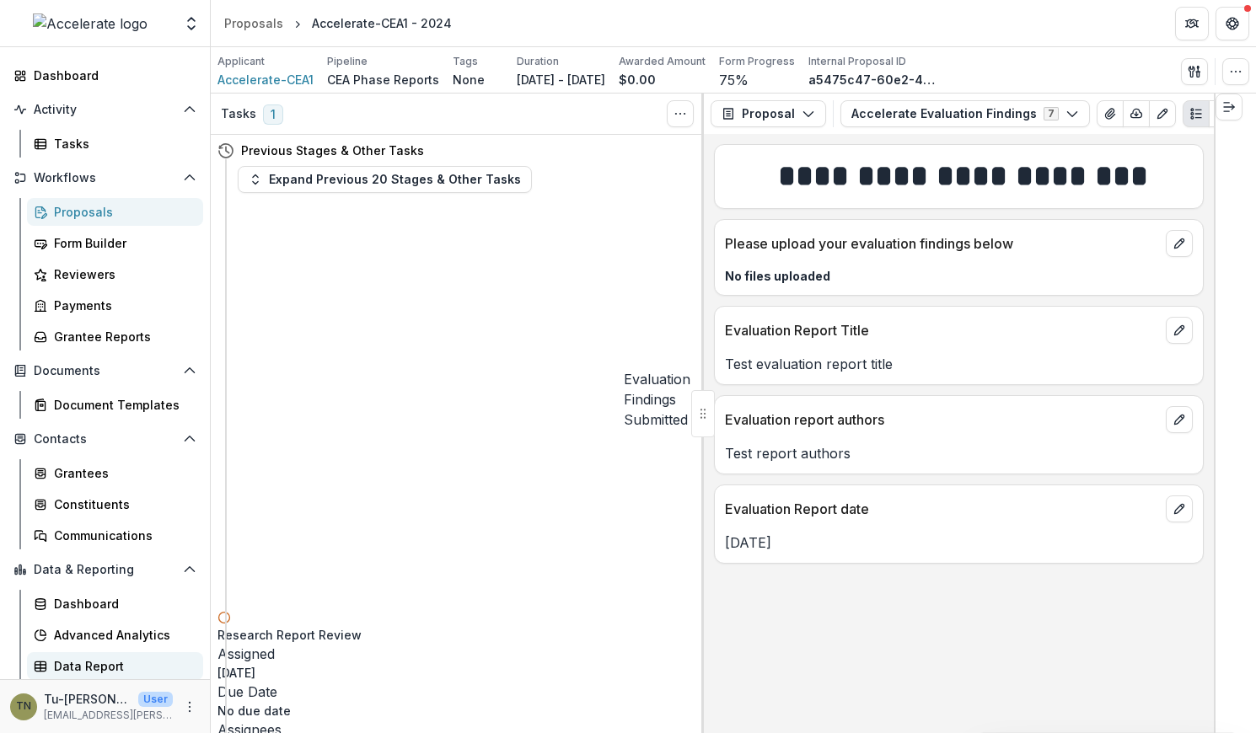
click at [126, 659] on div "Data Report" at bounding box center [122, 666] width 136 height 18
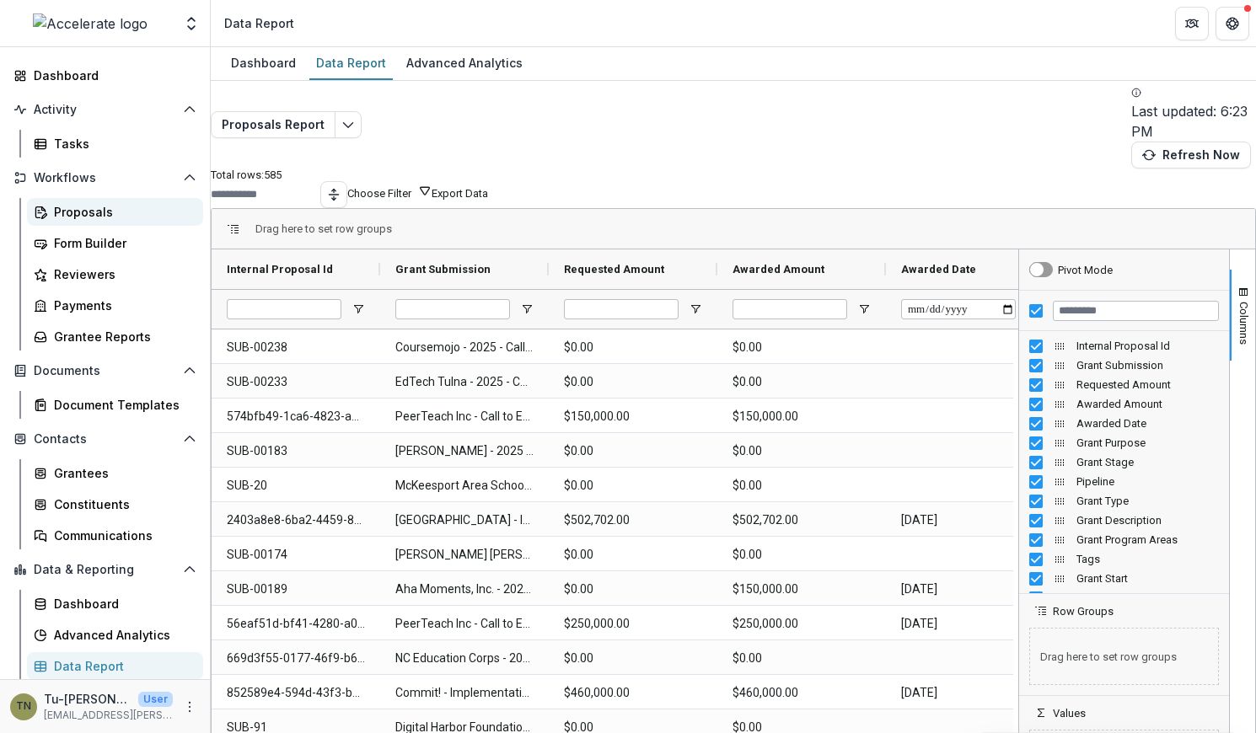
click at [105, 213] on div "Proposals" at bounding box center [122, 212] width 136 height 18
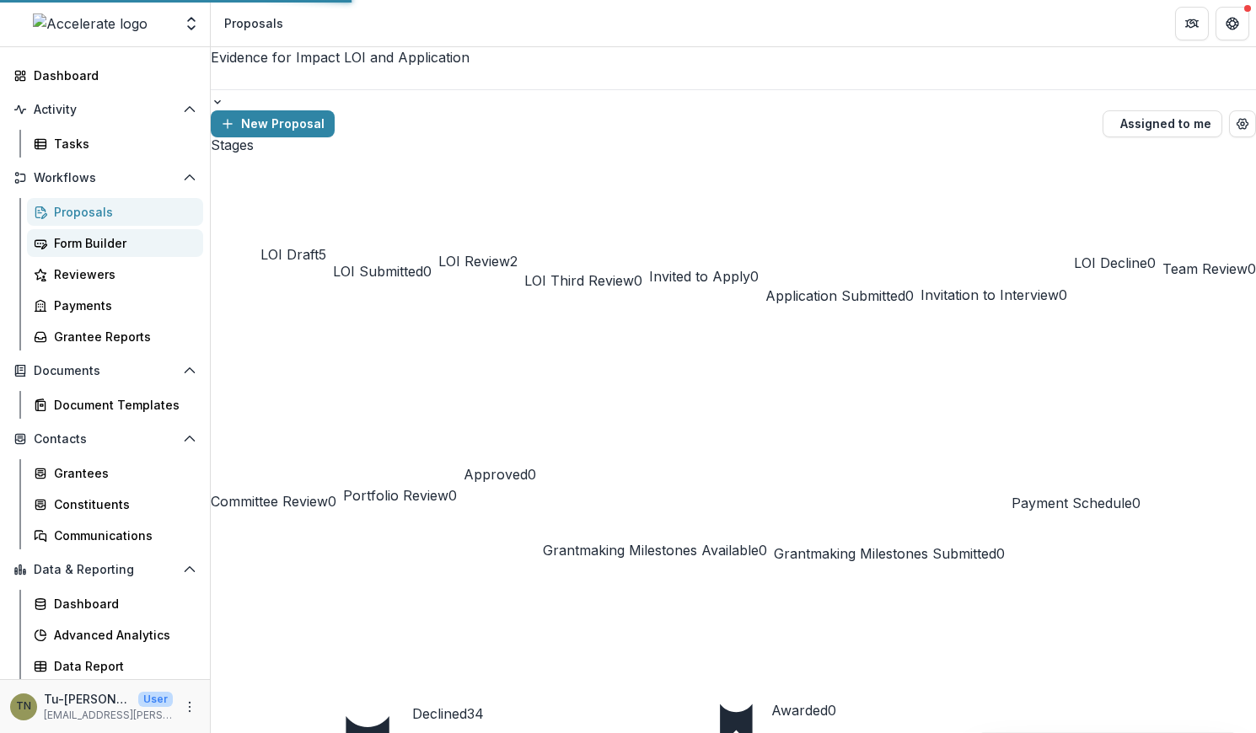
click at [128, 240] on div "Form Builder" at bounding box center [122, 243] width 136 height 18
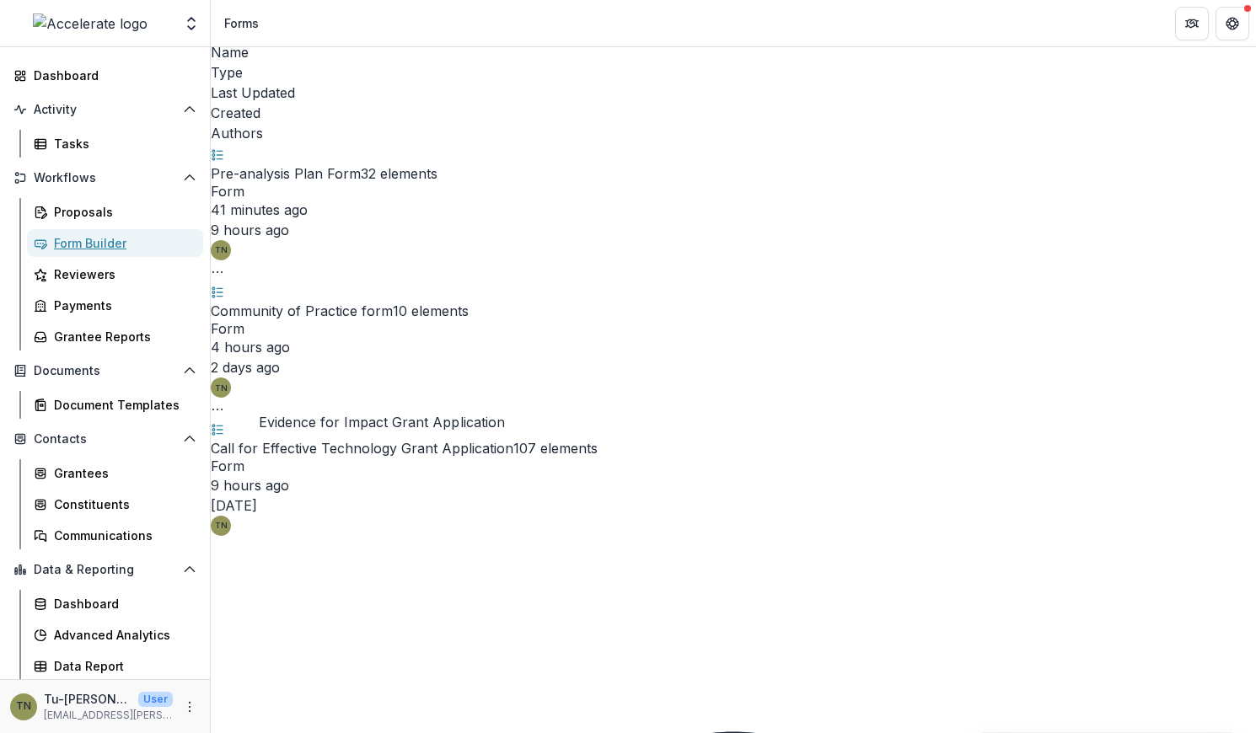
scroll to position [382, 0]
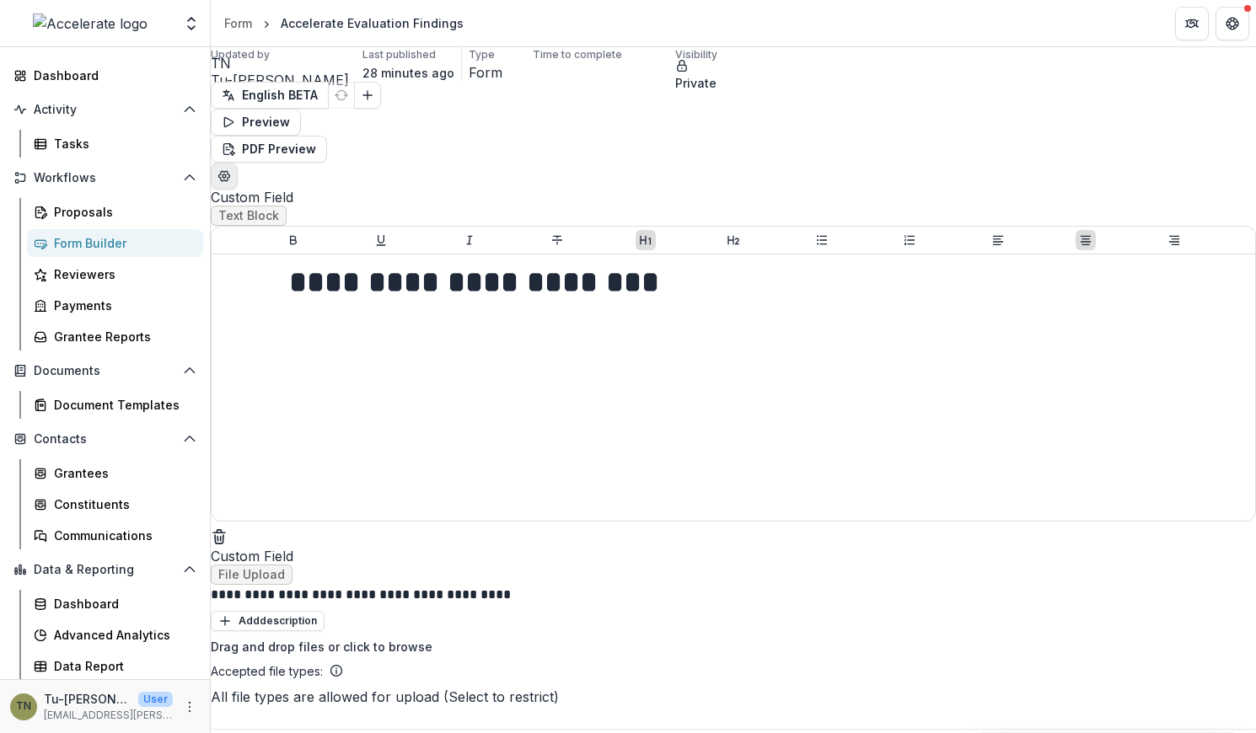
click at [231, 169] on icon "Edit Form Settings" at bounding box center [223, 175] width 13 height 13
select select "*******"
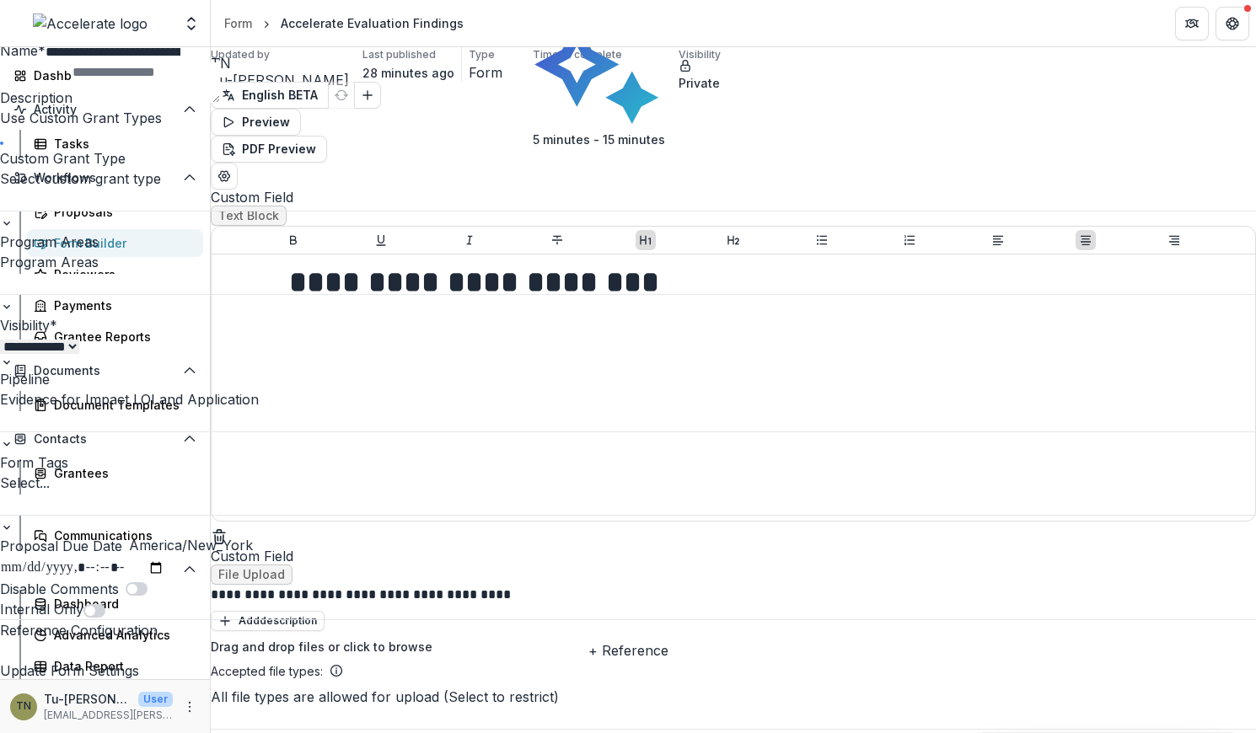
drag, startPoint x: 928, startPoint y: 119, endPoint x: 829, endPoint y: 112, distance: 98.8
click at [829, 112] on div "**********" at bounding box center [628, 350] width 1256 height 620
click at [180, 62] on input "**********" at bounding box center [113, 52] width 135 height 20
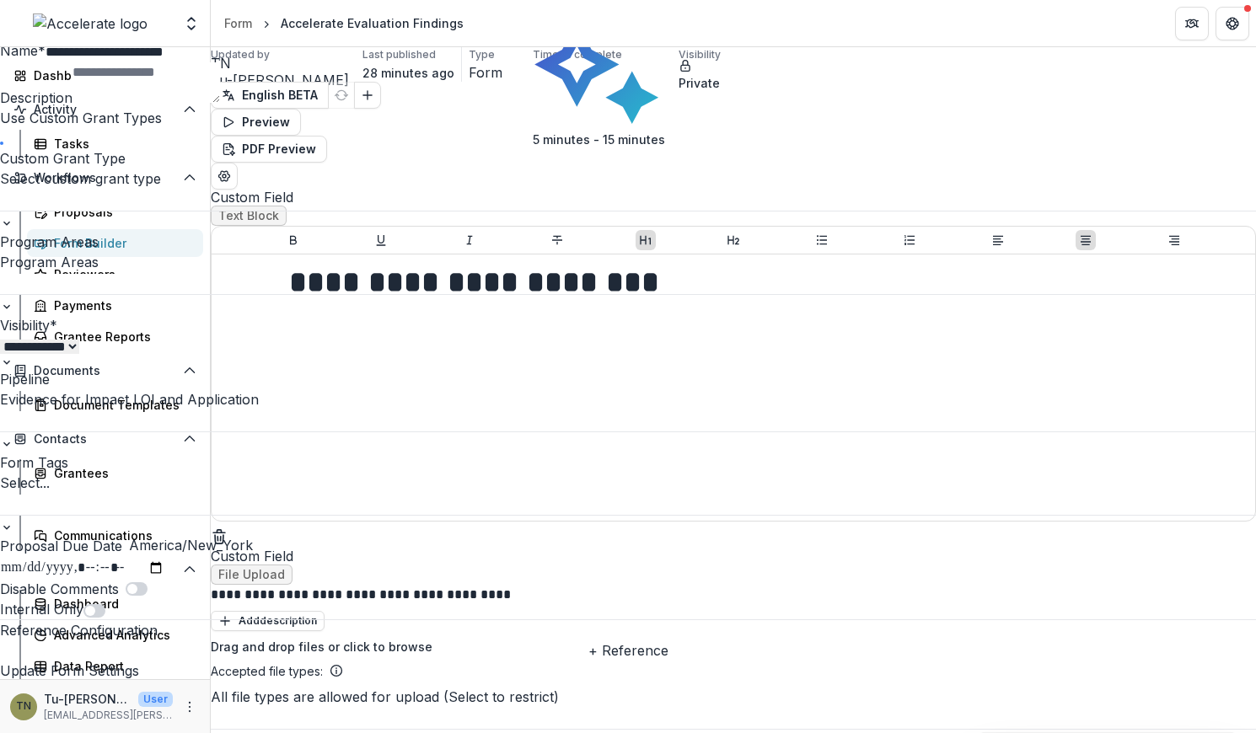
type input "**********"
click at [1121, 410] on div at bounding box center [628, 421] width 1256 height 22
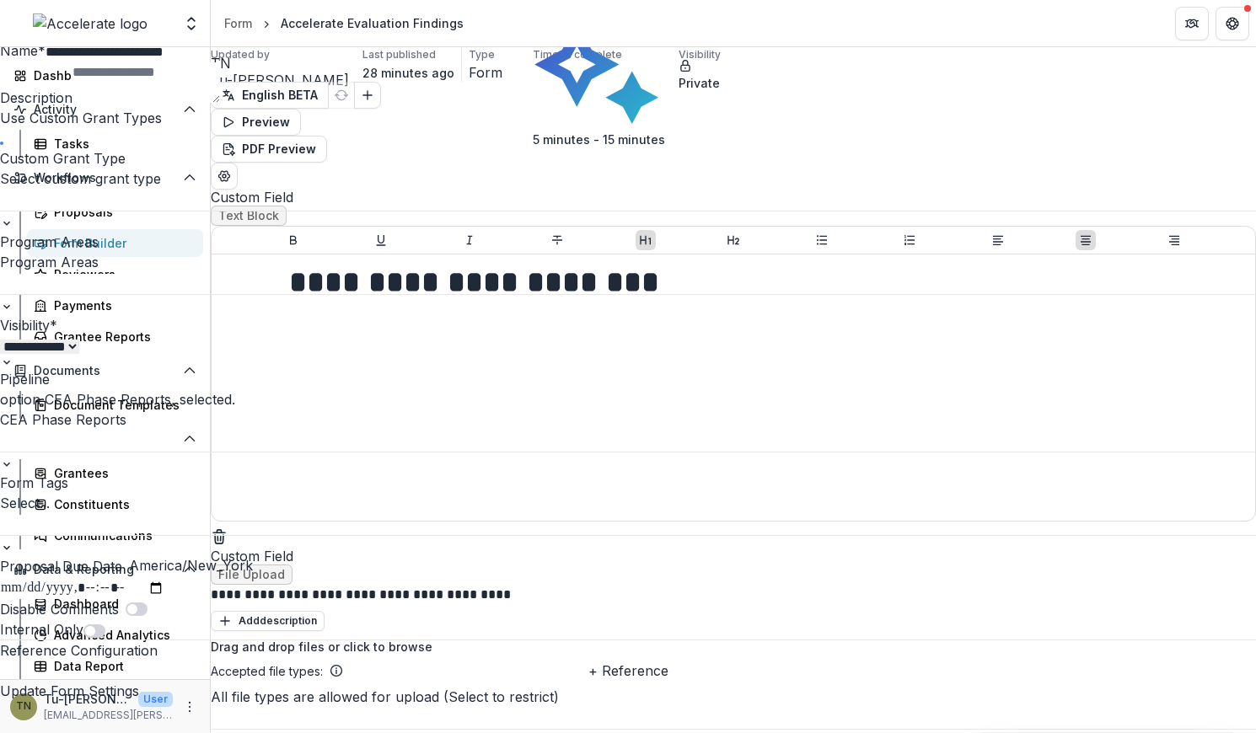
click at [139, 701] on button "Update Form Settings" at bounding box center [69, 691] width 139 height 20
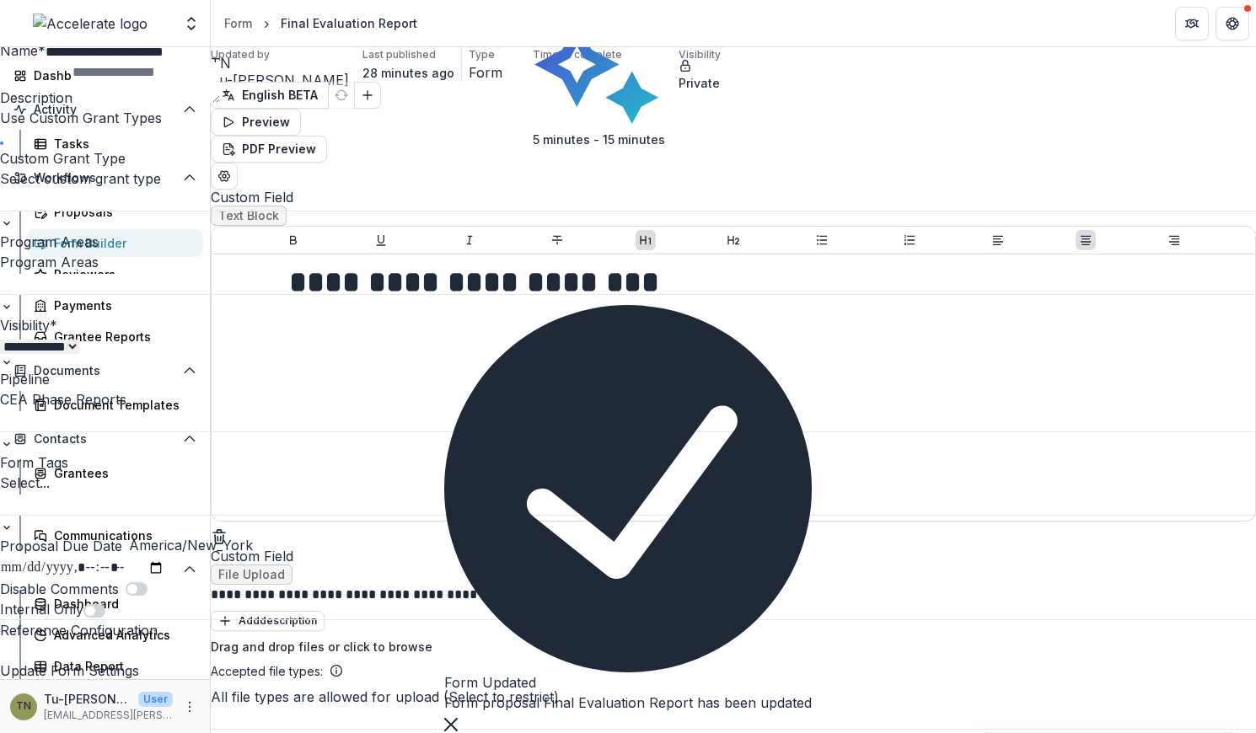
click at [399, 732] on div "**********" at bounding box center [628, 733] width 1256 height 0
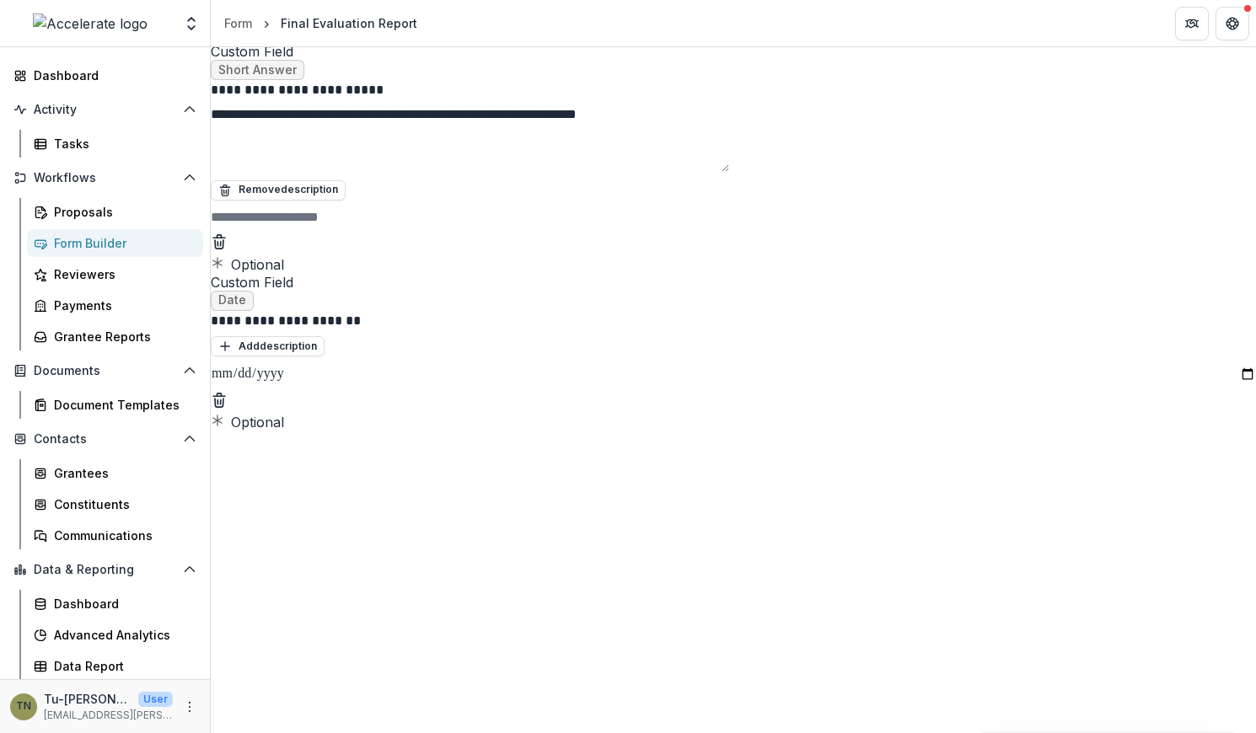
scroll to position [977, 0]
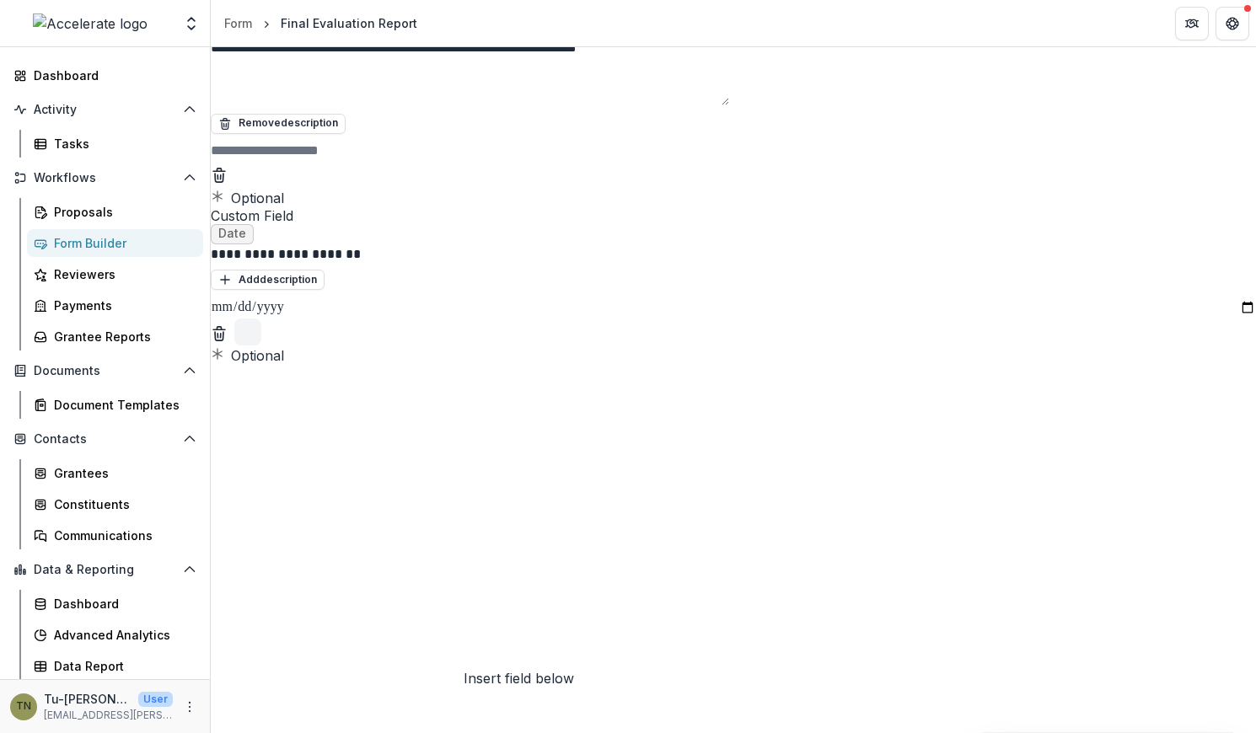
click at [256, 332] on line "Add field" at bounding box center [247, 332] width 17 height 0
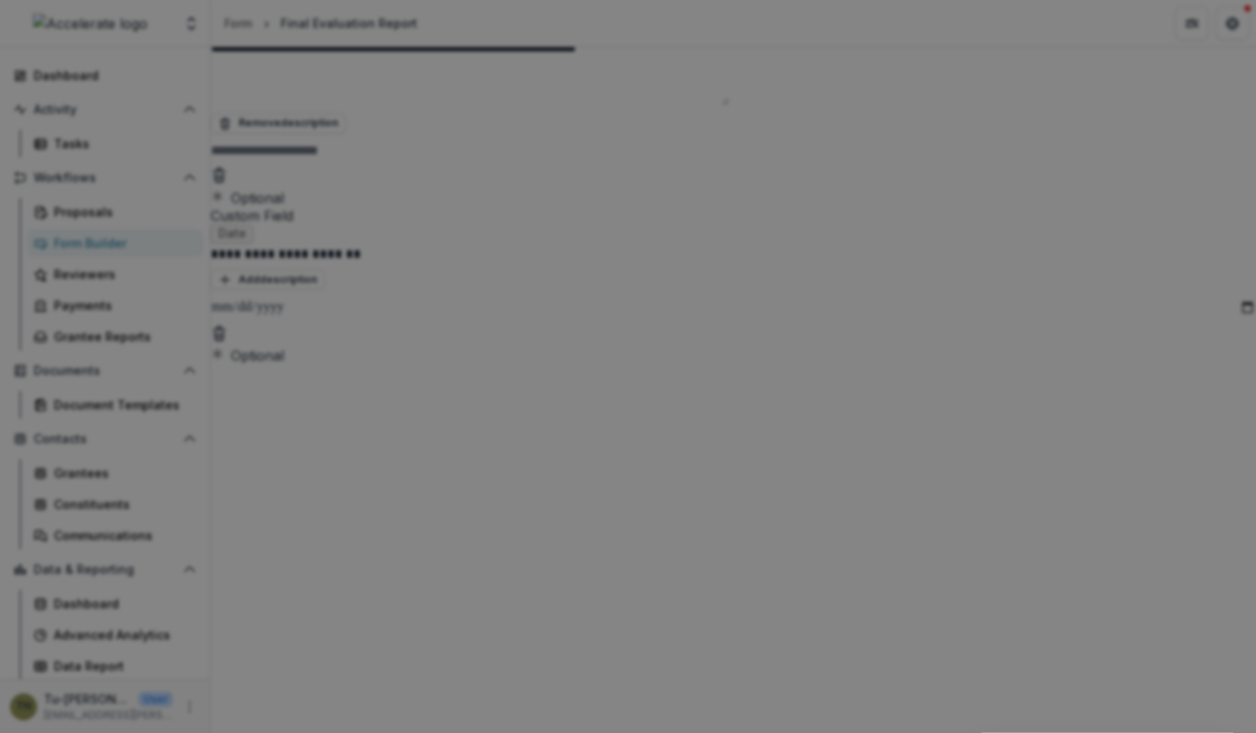
scroll to position [284, 0]
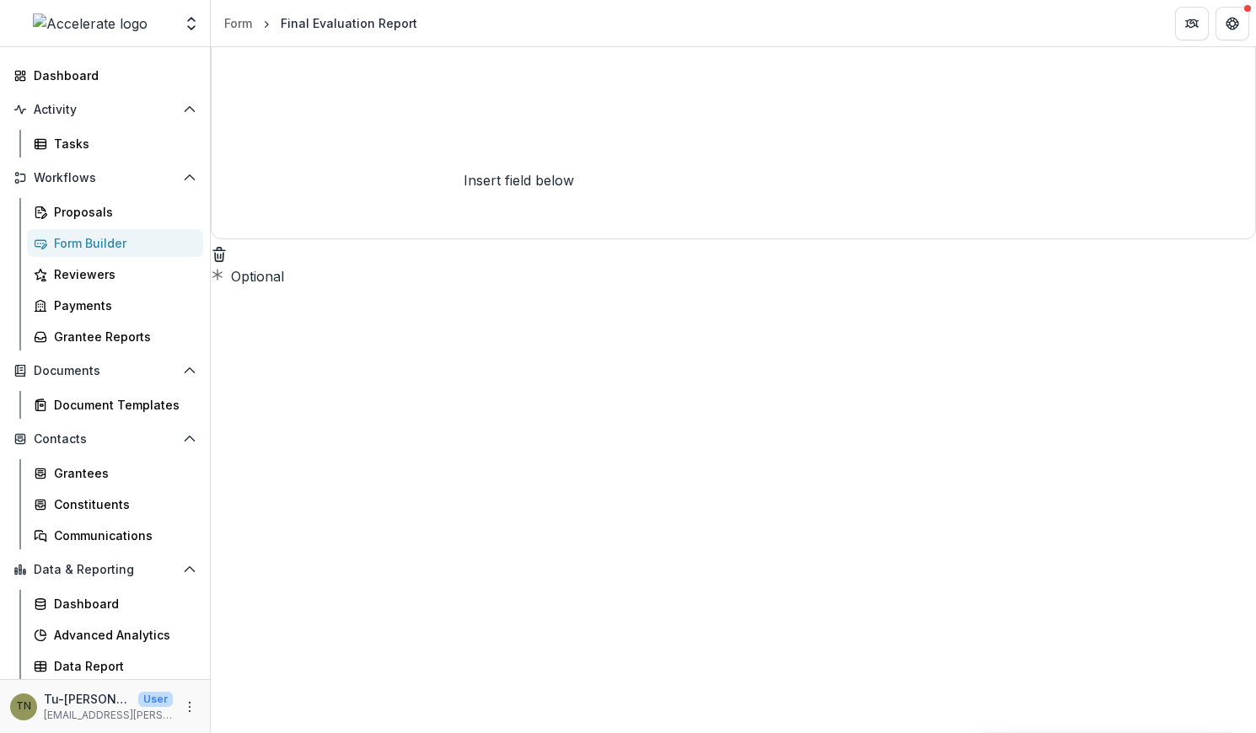
scroll to position [1454, 0]
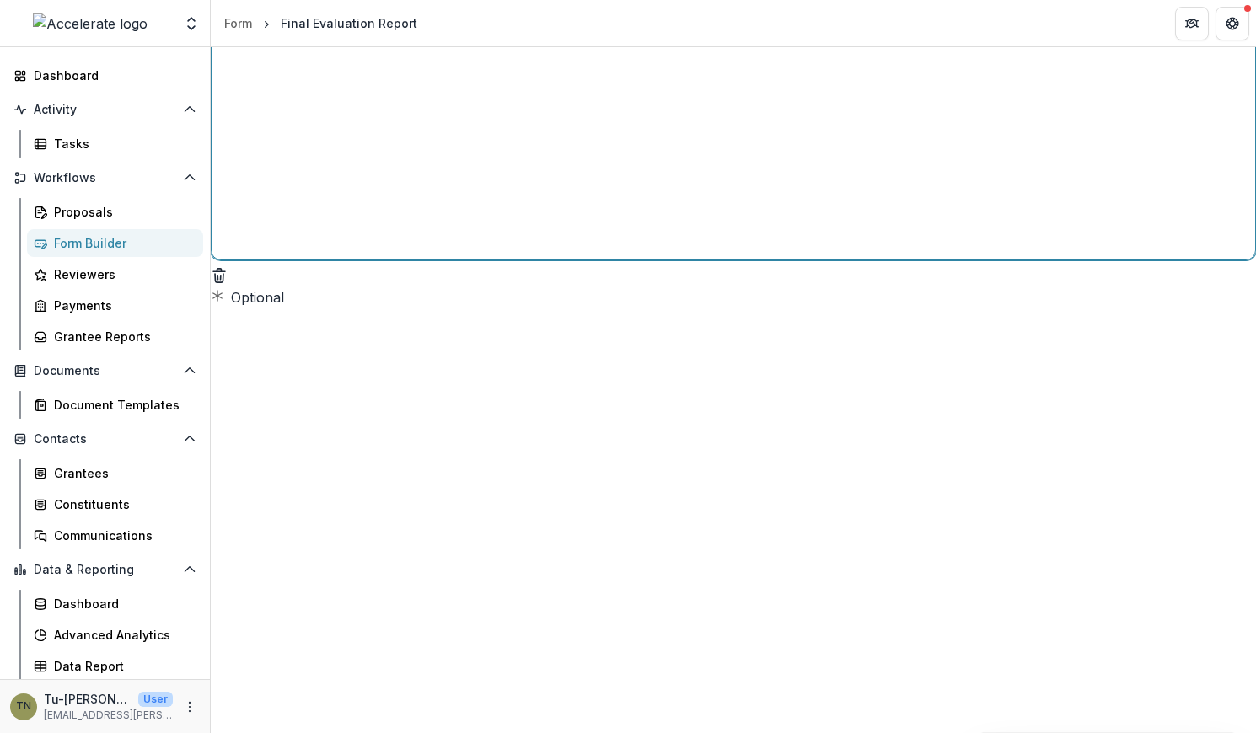
click at [818, 253] on div at bounding box center [733, 126] width 1030 height 253
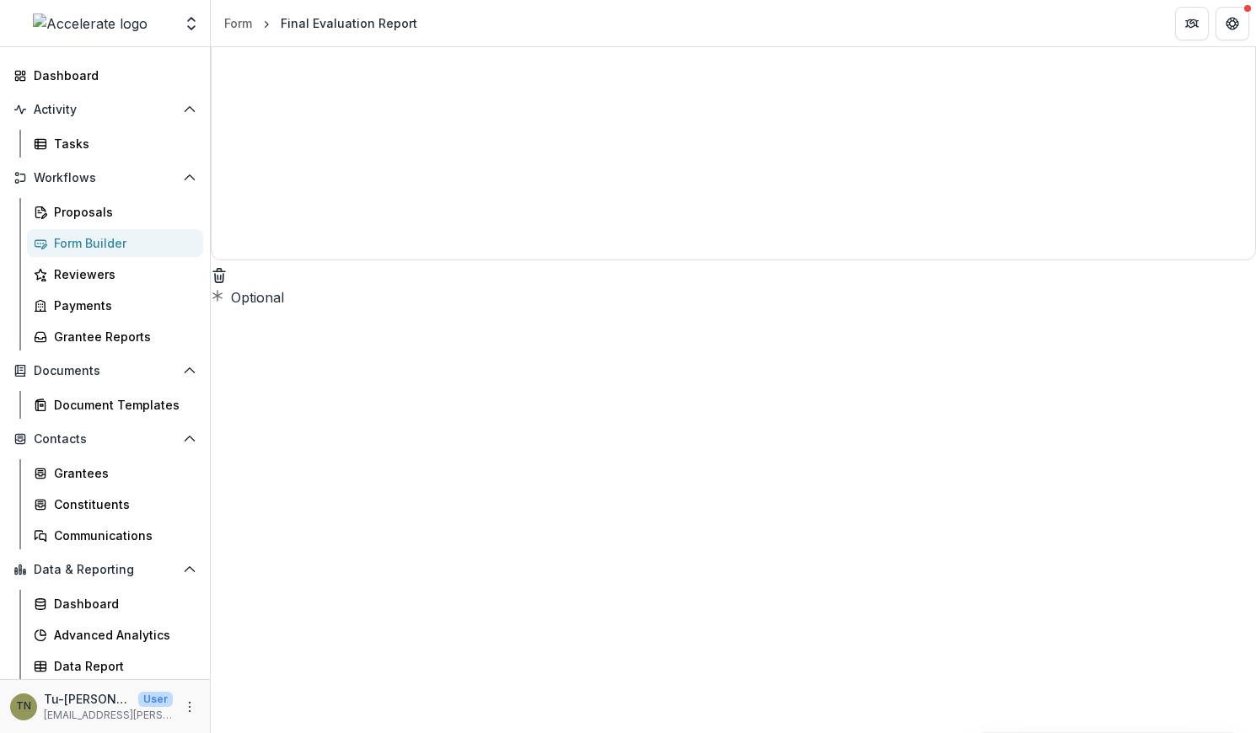
click at [278, 284] on circle "Field Settings" at bounding box center [276, 282] width 4 height 4
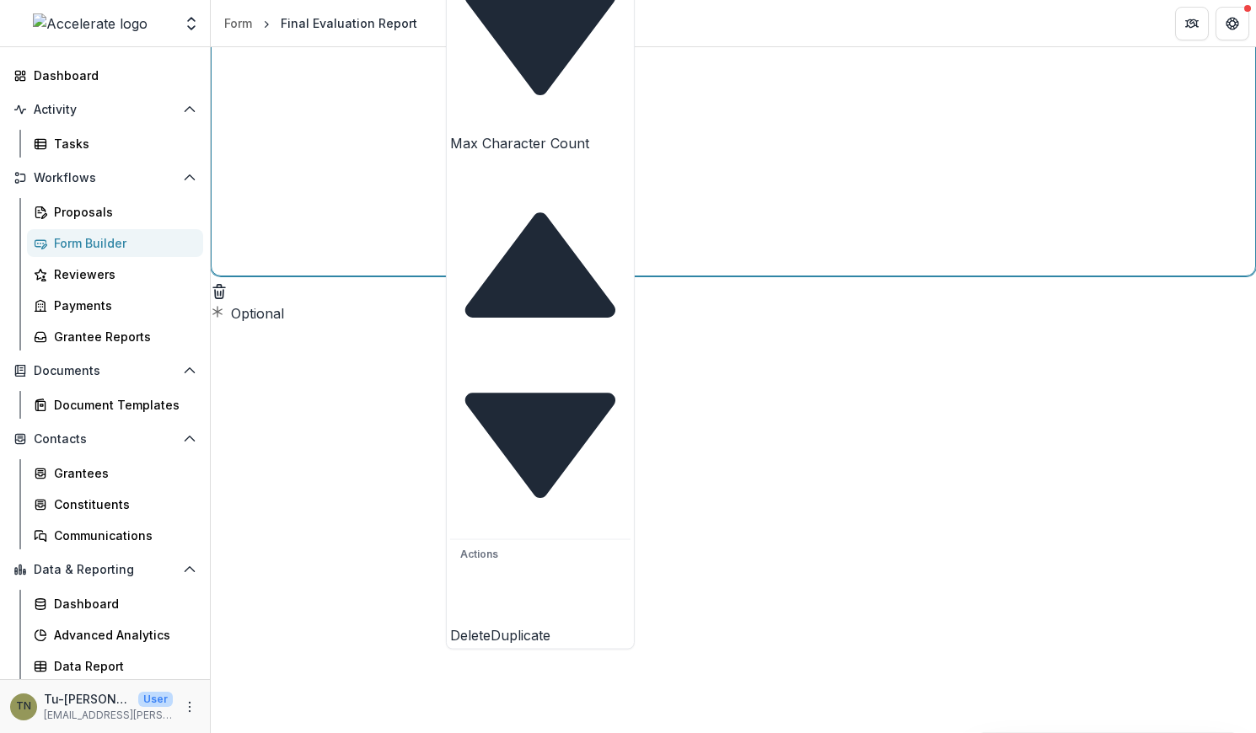
click at [738, 269] on div at bounding box center [733, 142] width 1030 height 253
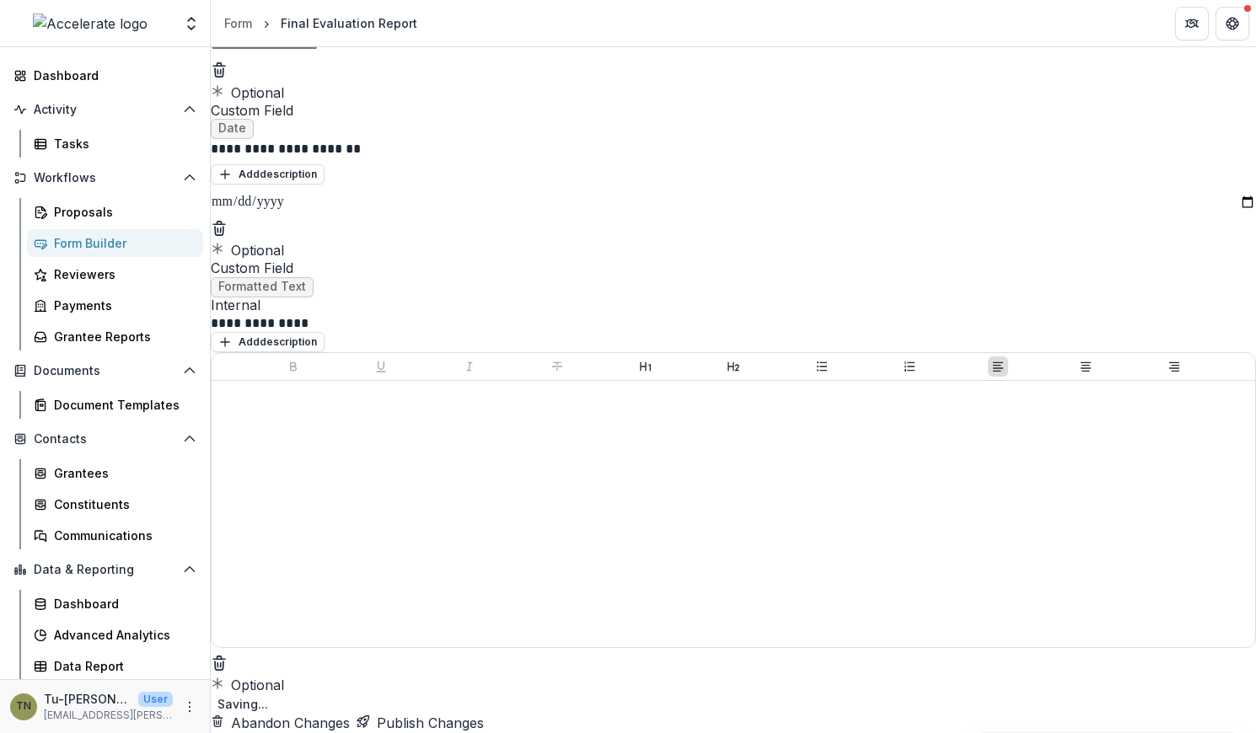
click at [589, 314] on p "**********" at bounding box center [463, 323] width 504 height 18
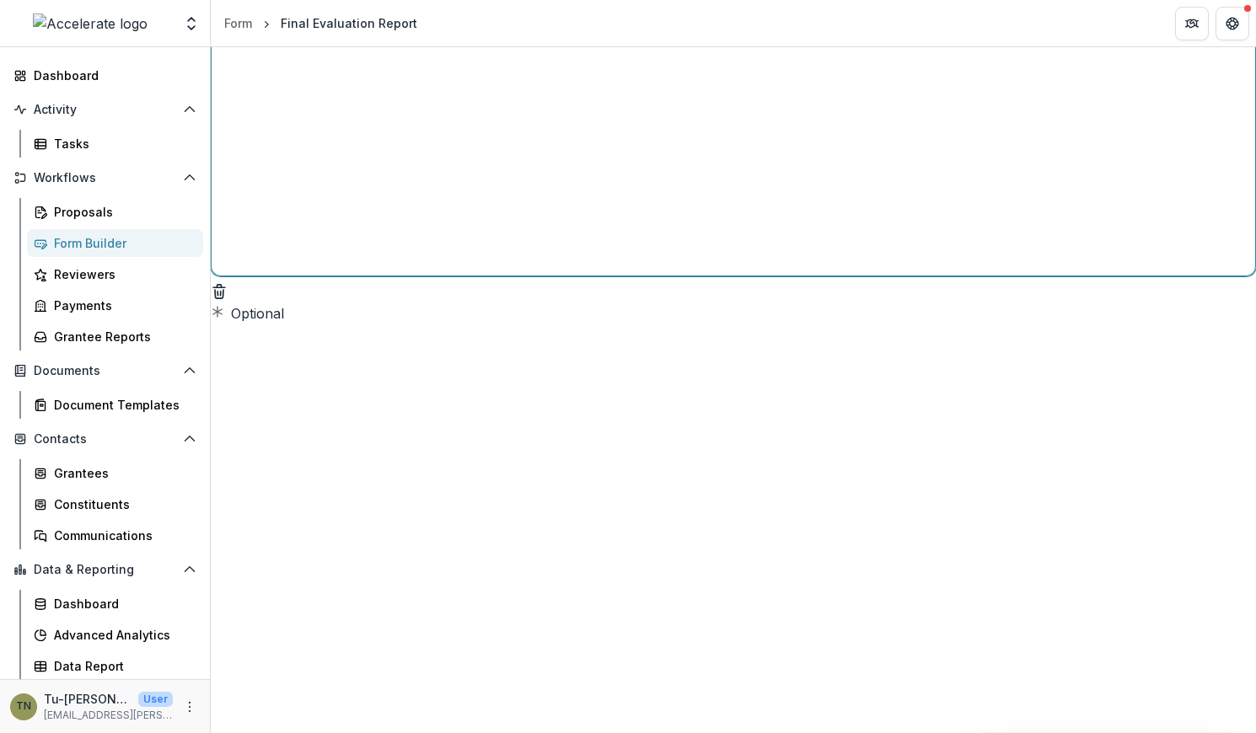
click at [698, 269] on div at bounding box center [733, 142] width 1030 height 253
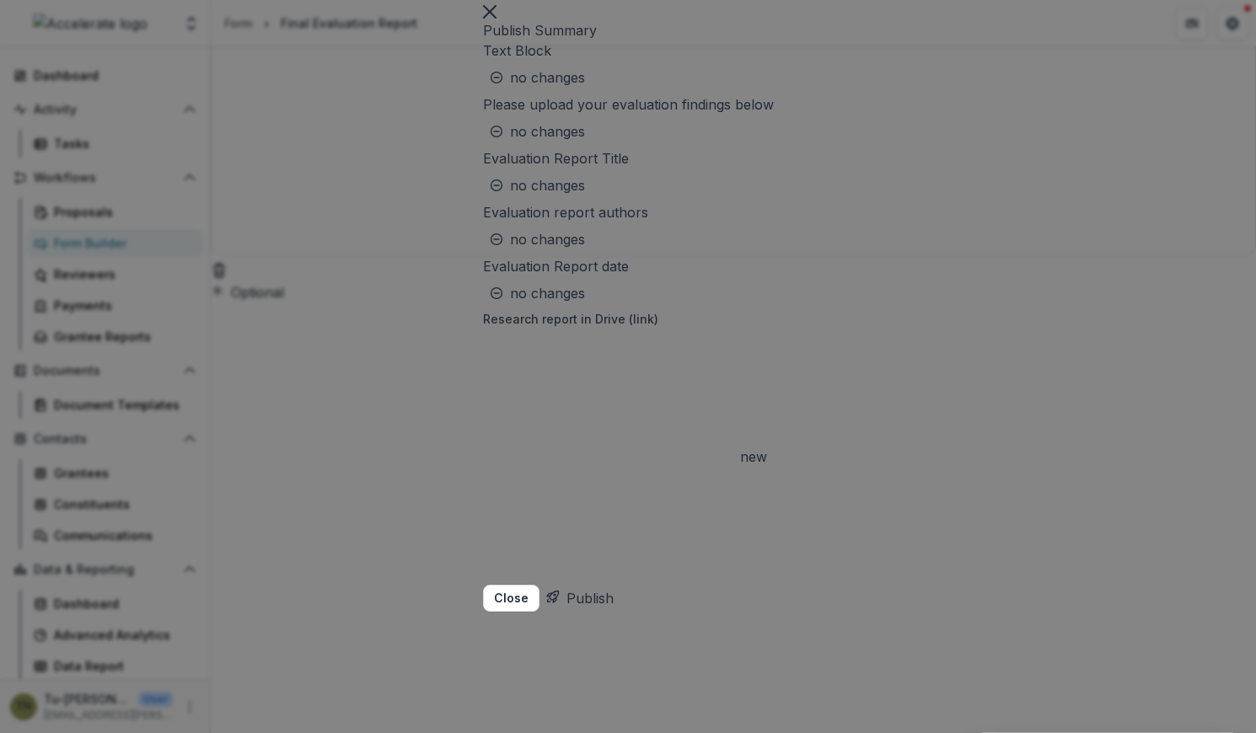
click at [614, 612] on button "Publish" at bounding box center [579, 598] width 67 height 27
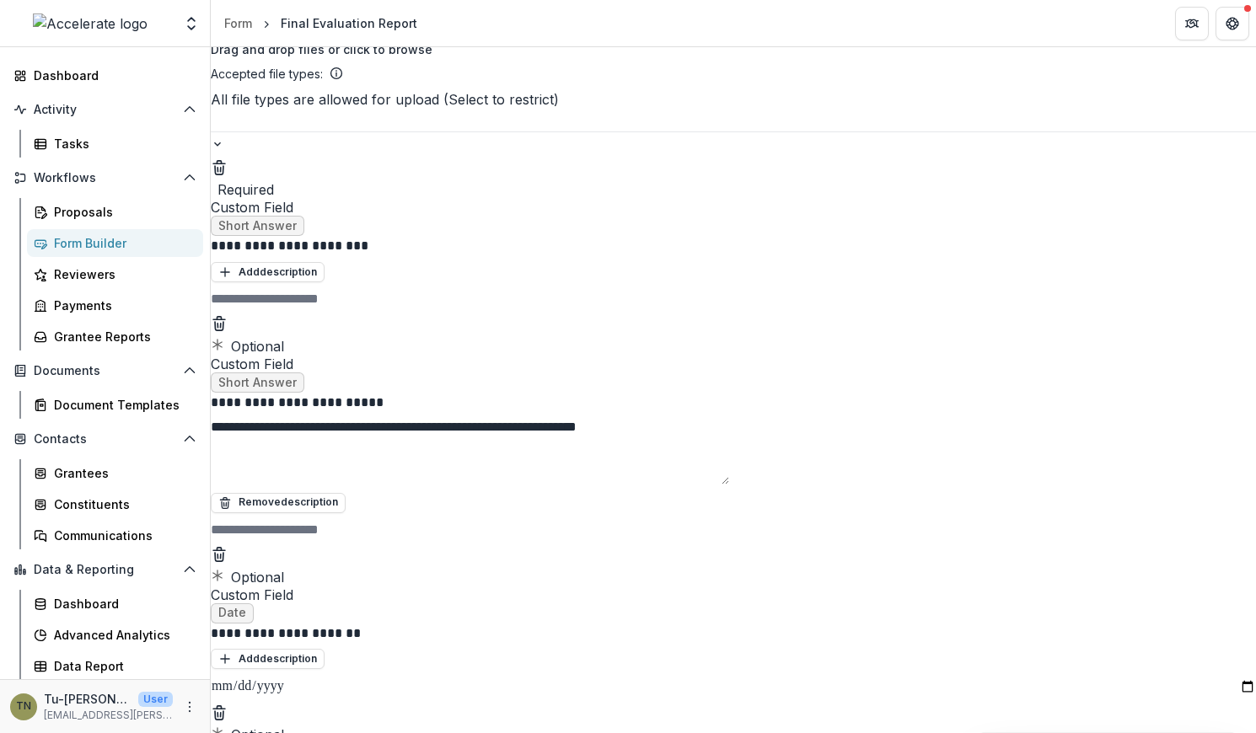
scroll to position [132, 0]
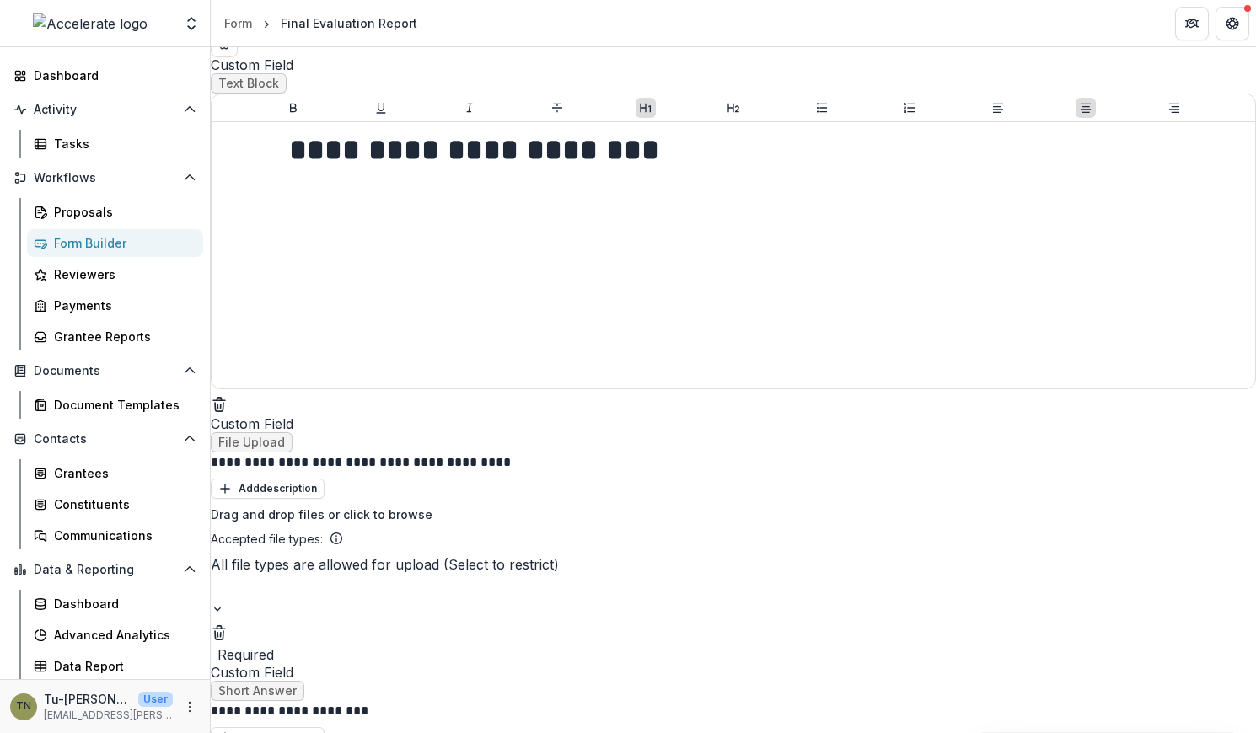
click at [112, 234] on div "Form Builder" at bounding box center [122, 243] width 136 height 18
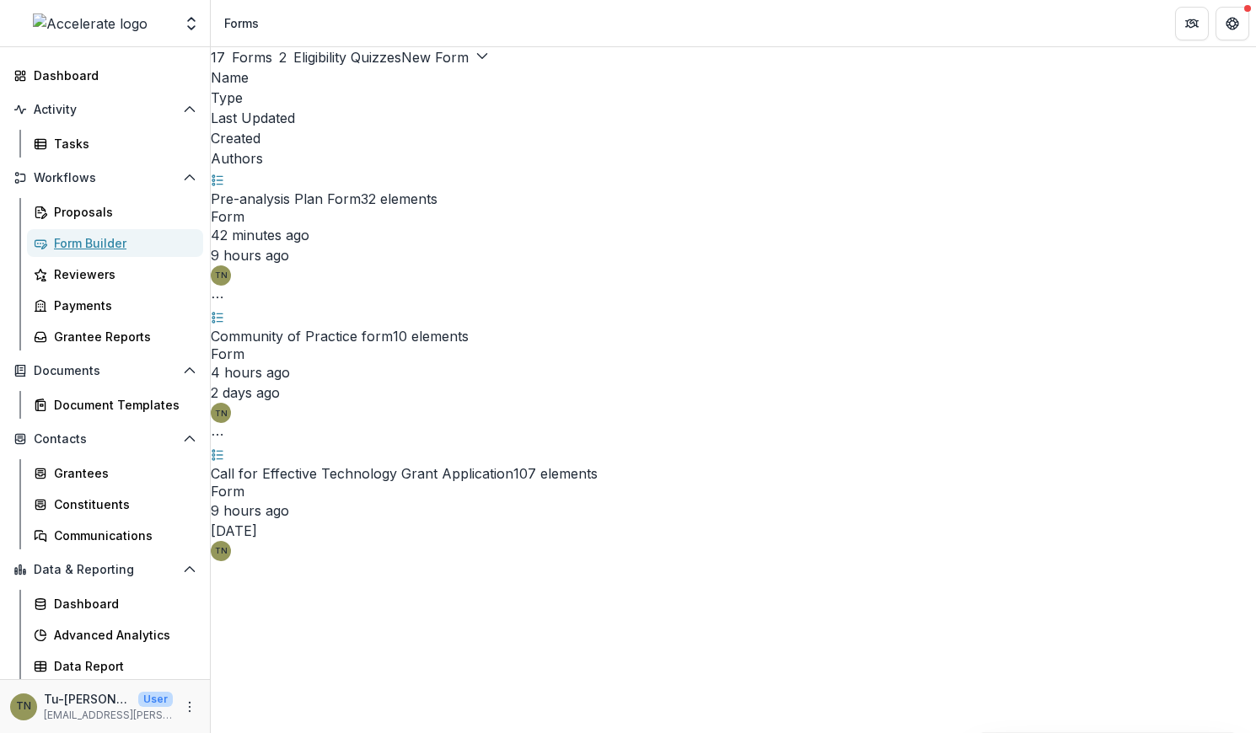
scroll to position [382, 0]
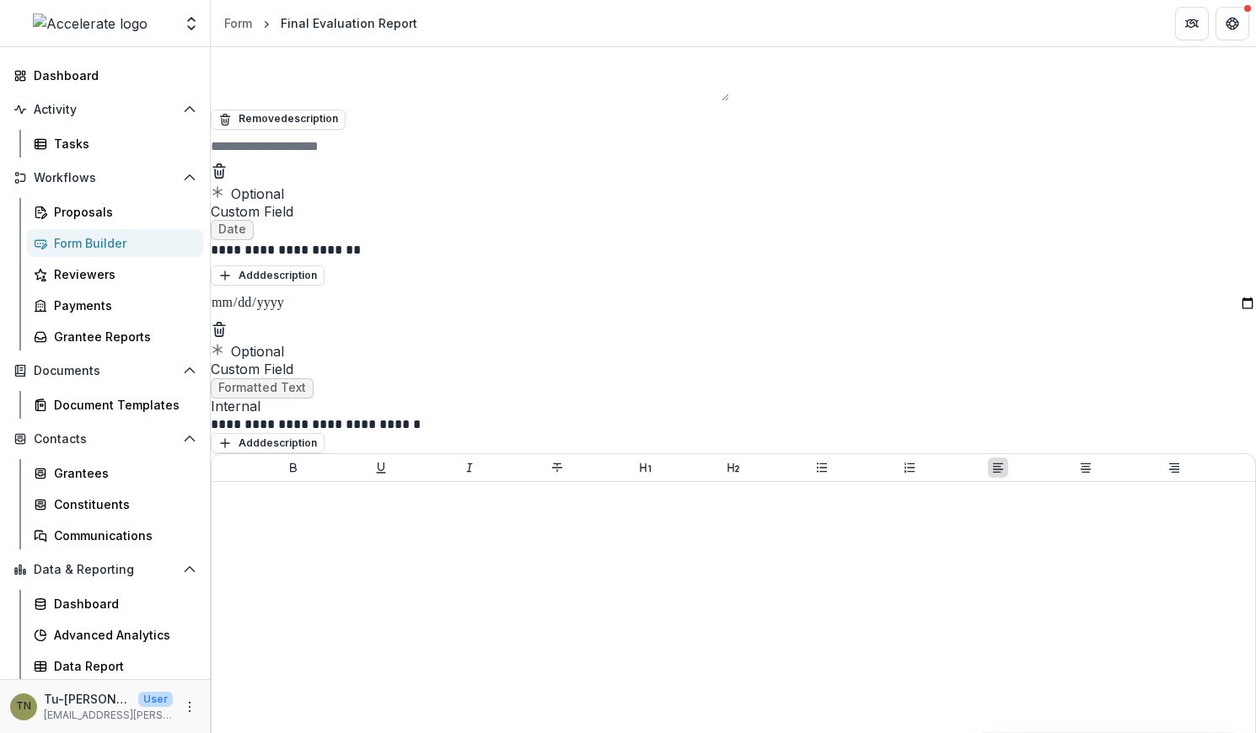
scroll to position [988, 0]
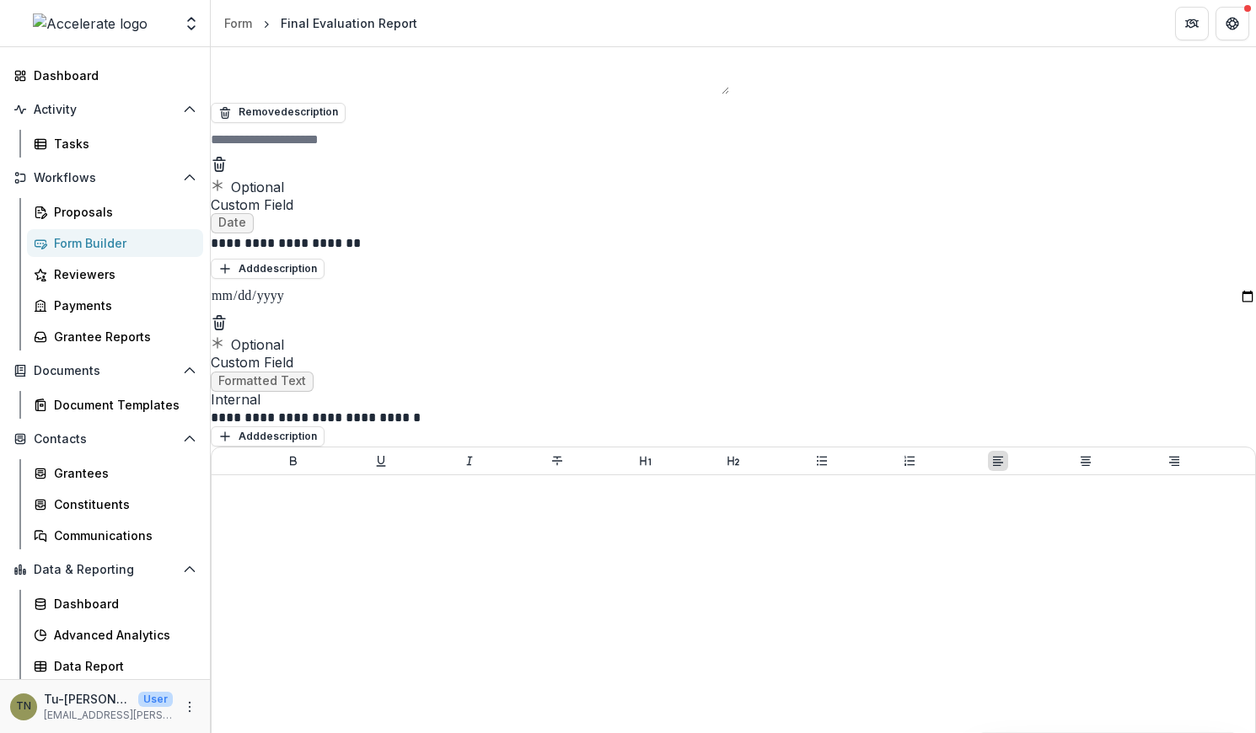
click at [729, 94] on textarea "**********" at bounding box center [470, 60] width 518 height 67
drag, startPoint x: 619, startPoint y: 270, endPoint x: 485, endPoint y: 270, distance: 133.2
click at [485, 94] on textarea "**********" at bounding box center [470, 60] width 518 height 67
type textarea "**********"
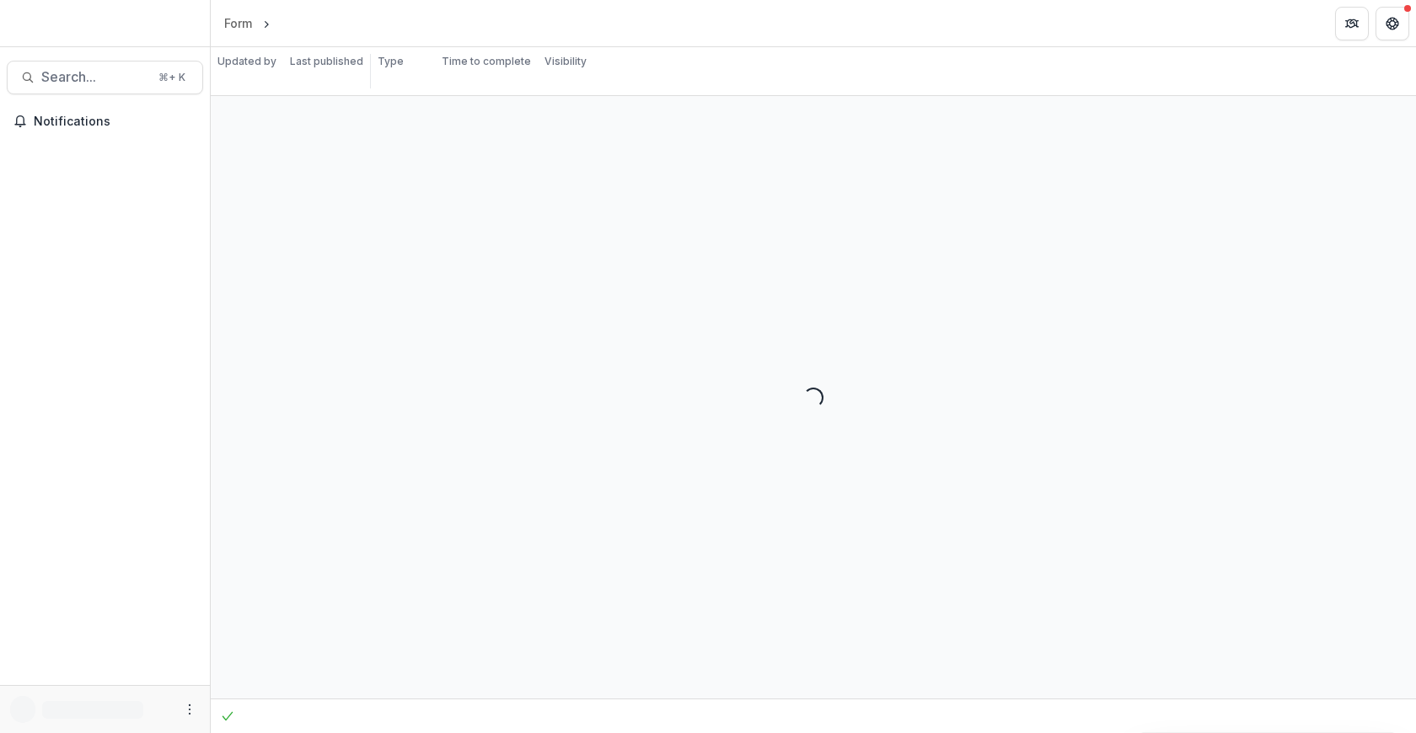
select select "********"
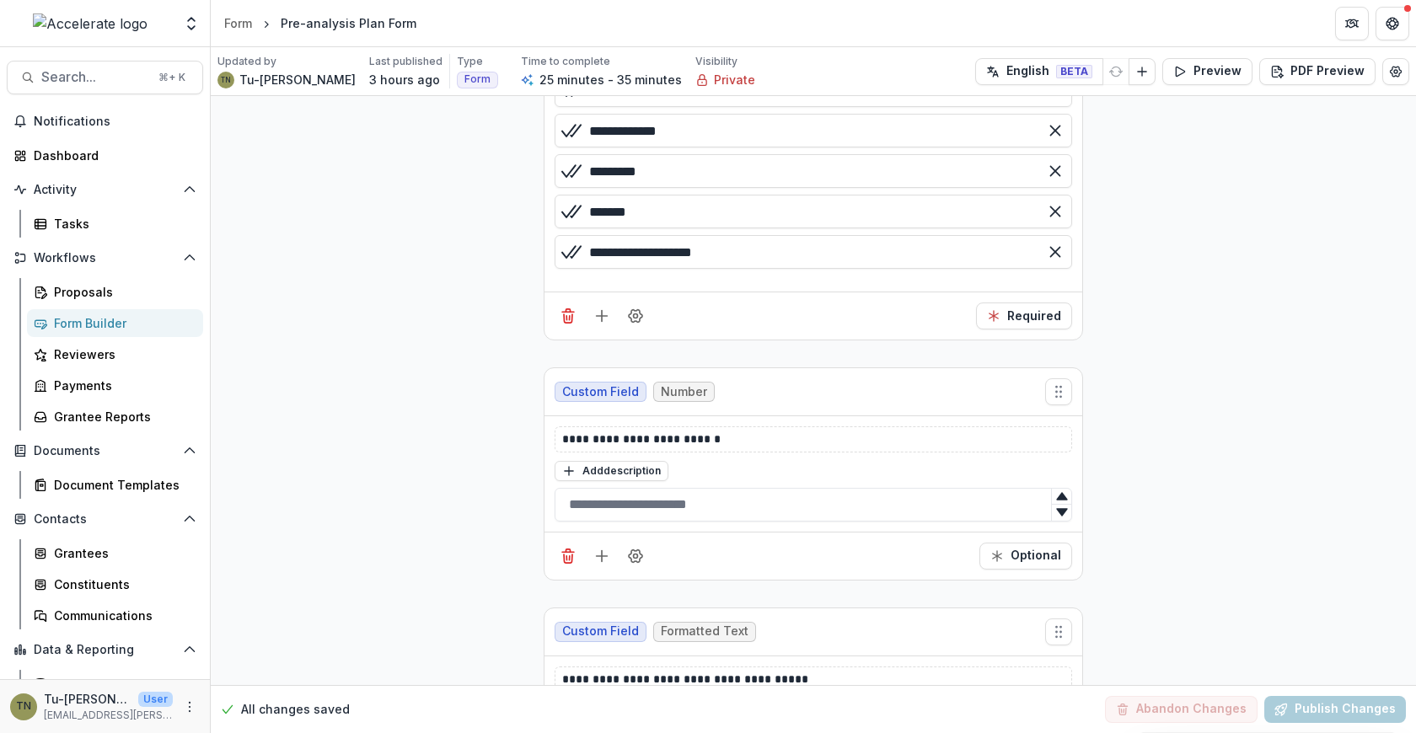
scroll to position [10679, 0]
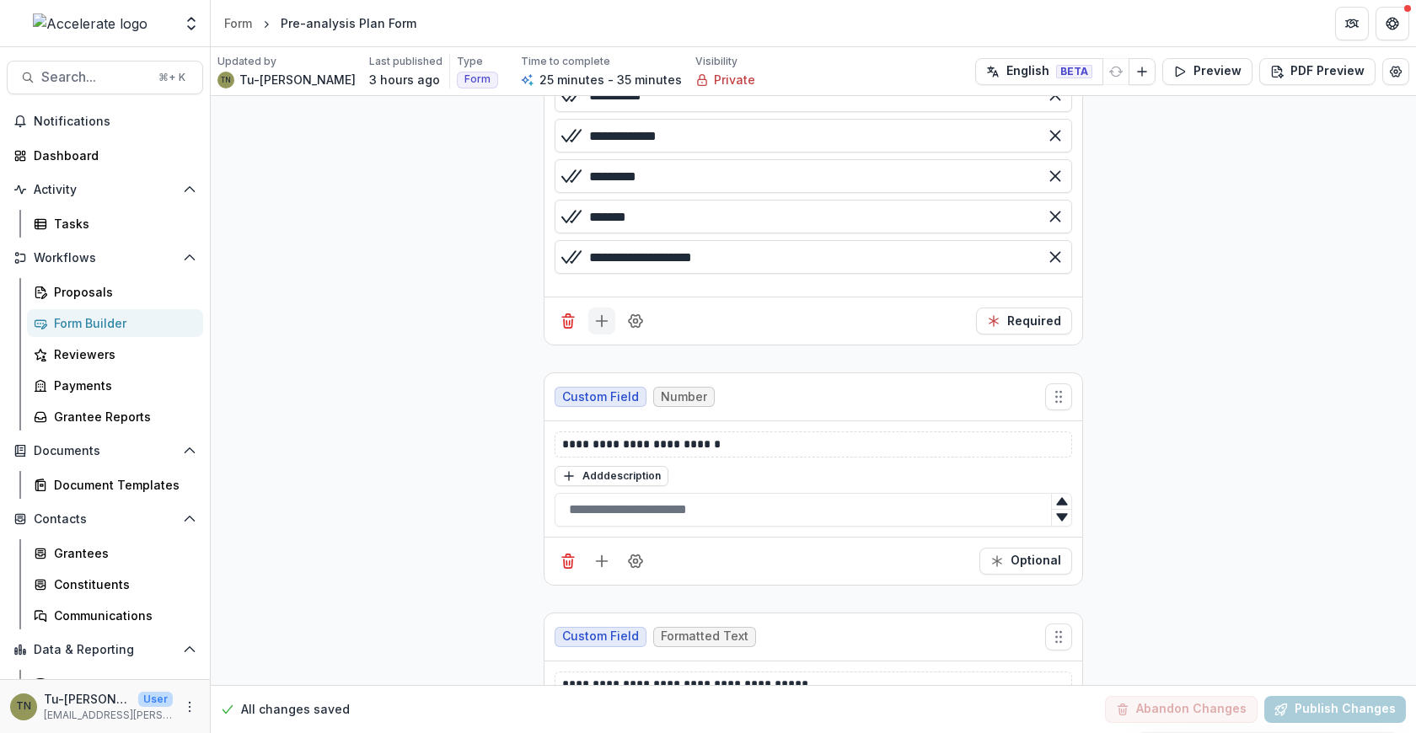
click at [602, 316] on line "Add field" at bounding box center [602, 321] width 0 height 11
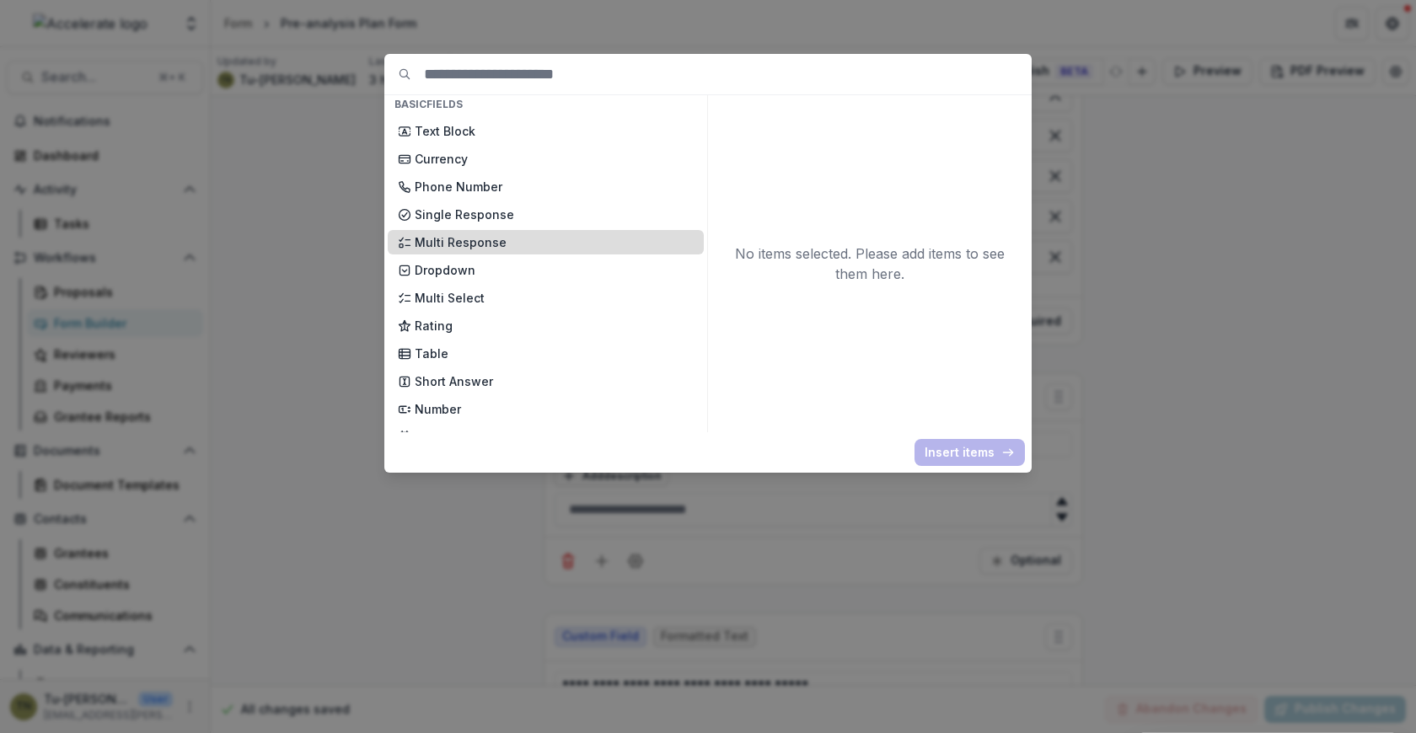
scroll to position [98, 0]
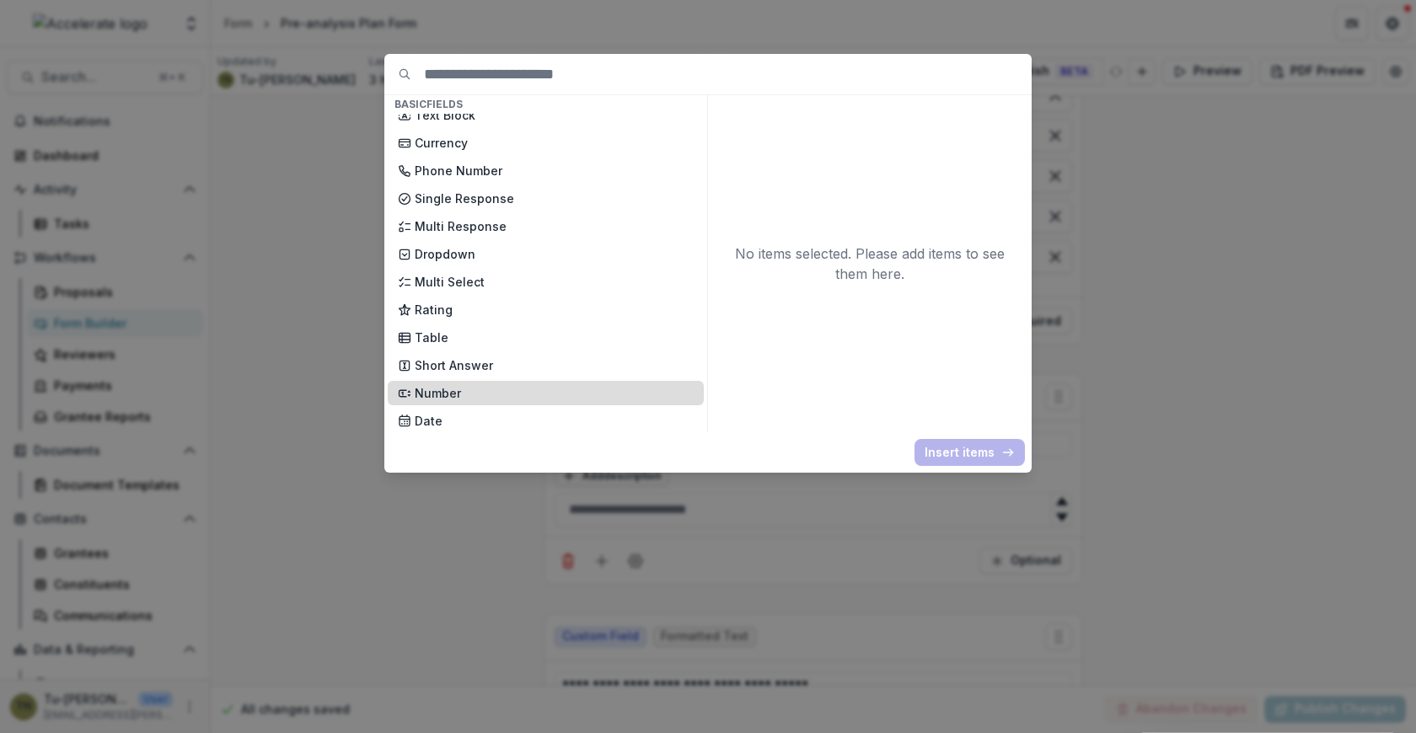
click at [503, 384] on p "Number" at bounding box center [554, 393] width 279 height 18
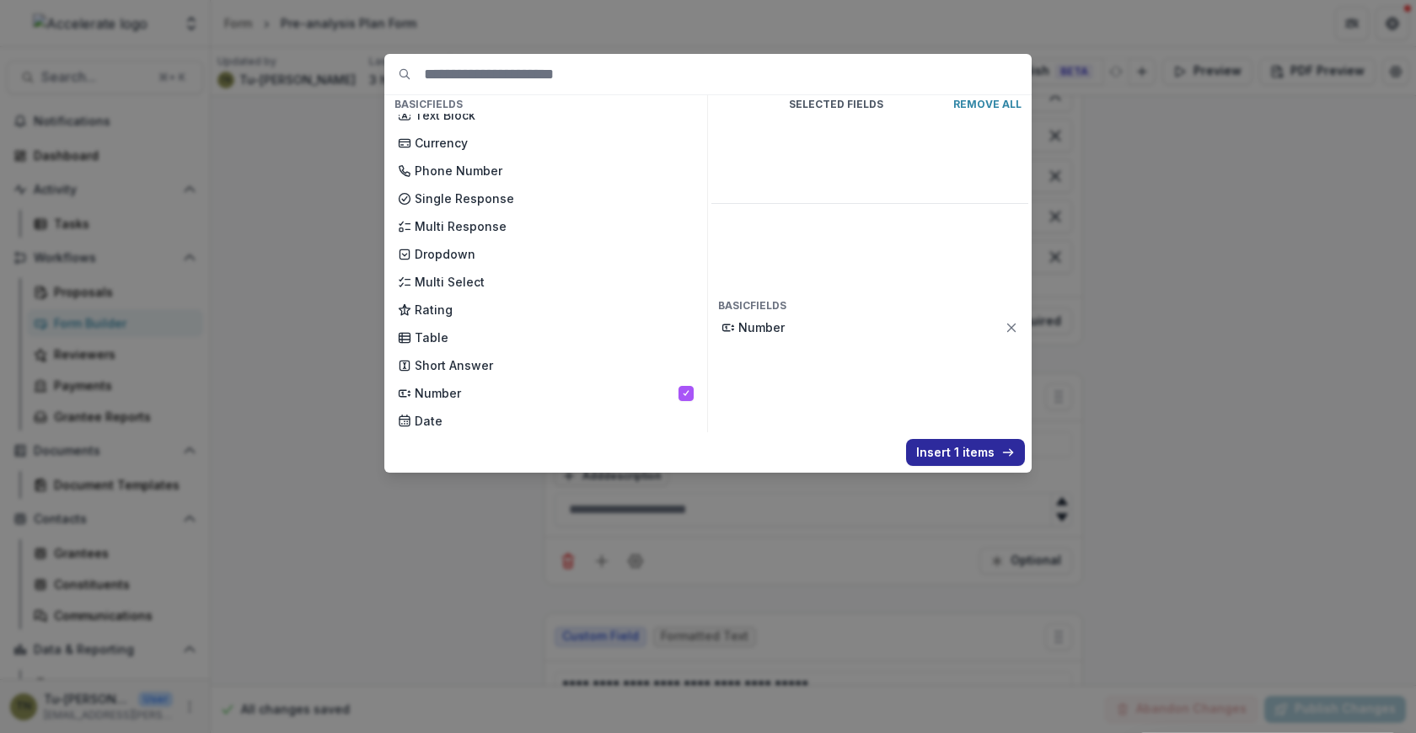
click at [941, 447] on button "Insert 1 items" at bounding box center [965, 452] width 119 height 27
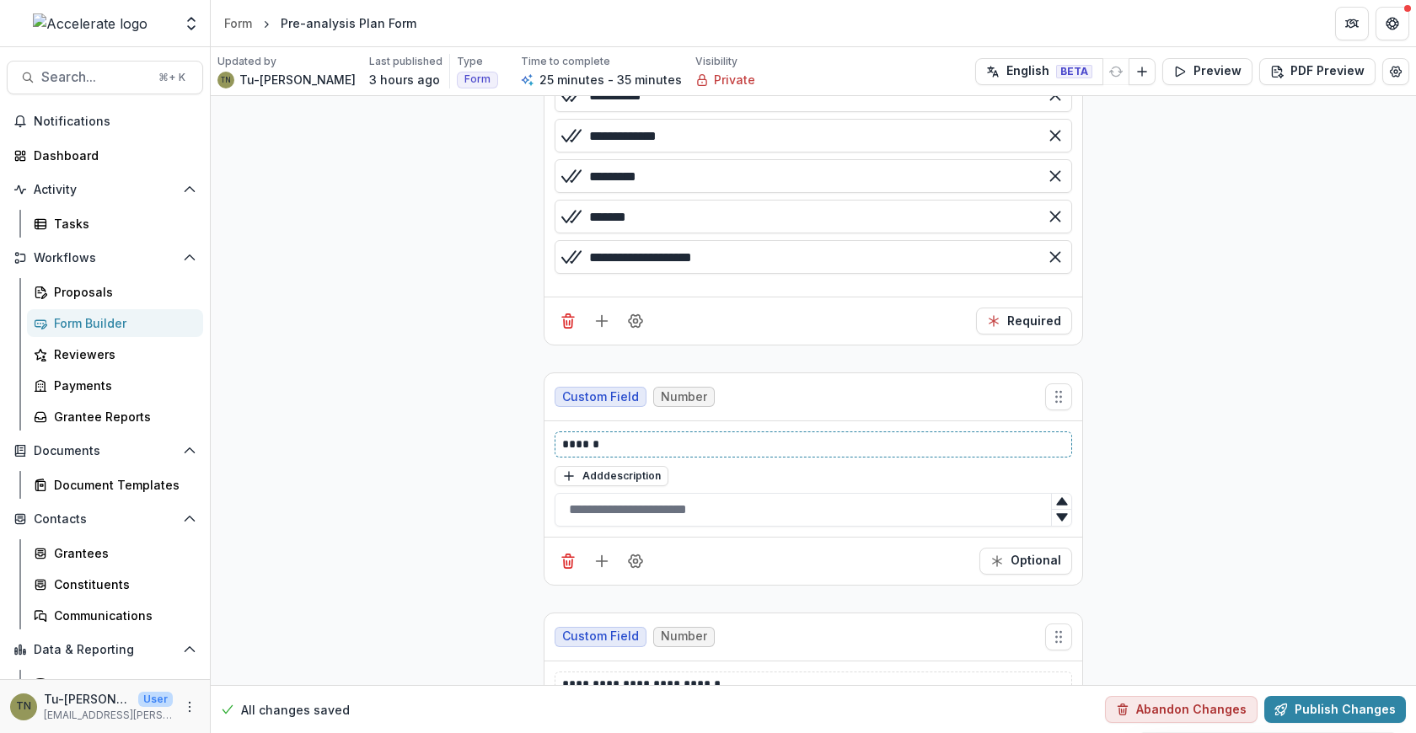
click at [807, 436] on p "******" at bounding box center [814, 445] width 504 height 18
click at [665, 436] on p "**********" at bounding box center [814, 445] width 504 height 18
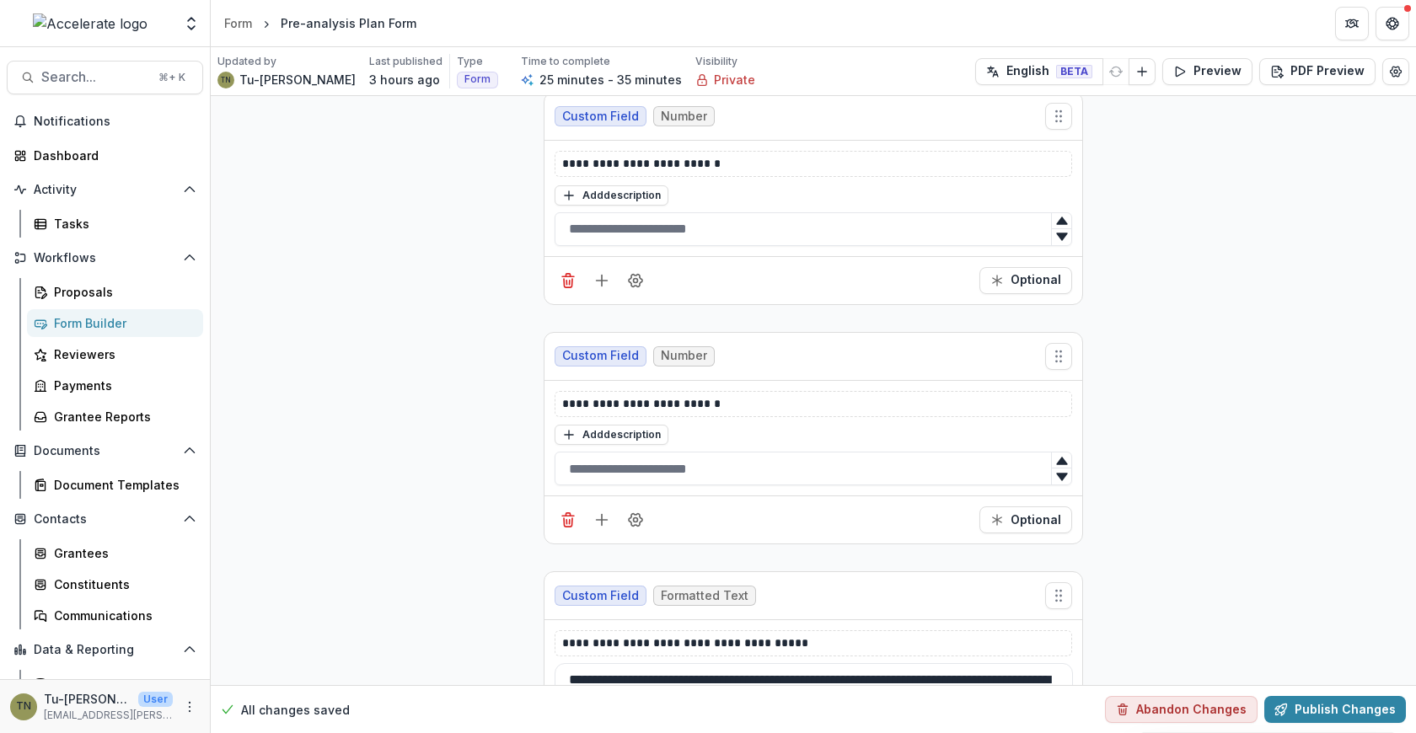
scroll to position [10971, 0]
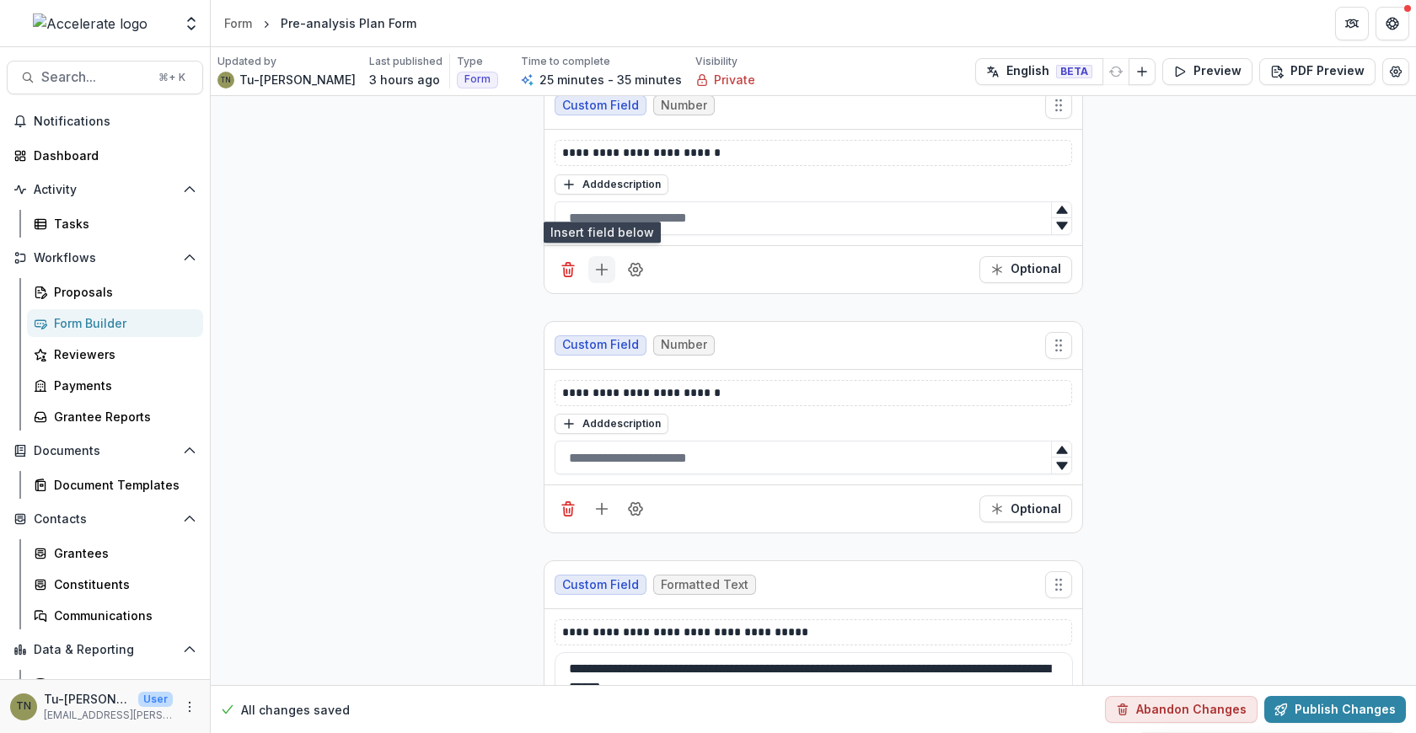
click at [601, 256] on button "Add field" at bounding box center [601, 269] width 27 height 27
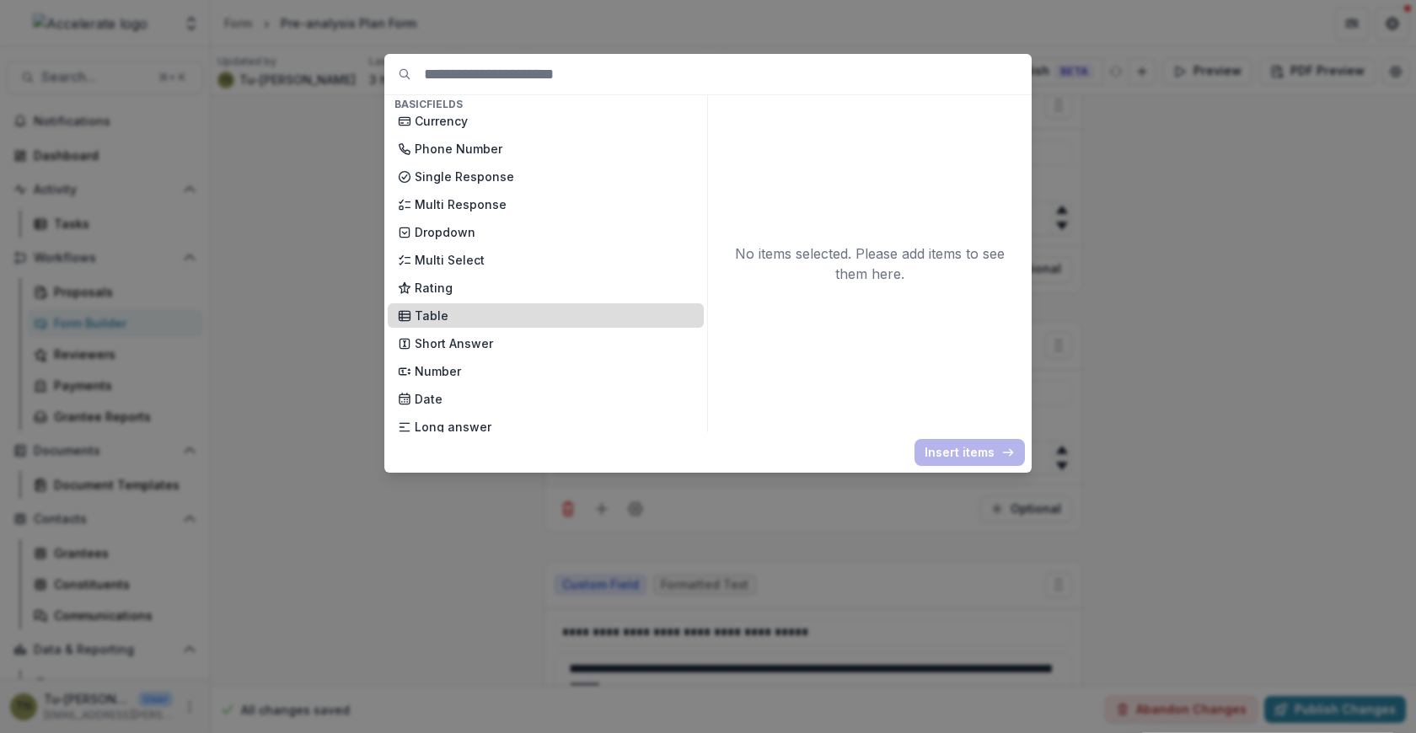
scroll to position [127, 0]
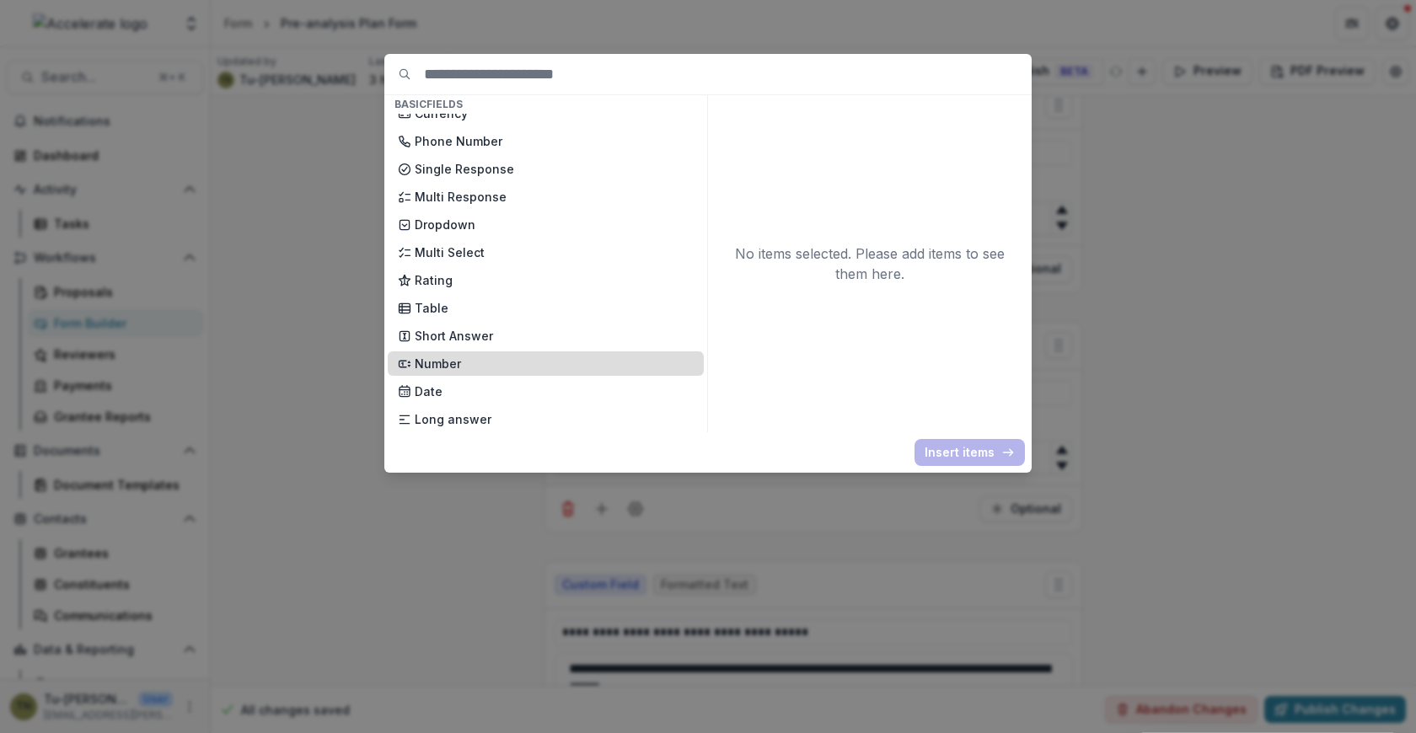
click at [506, 367] on p "Number" at bounding box center [554, 364] width 279 height 18
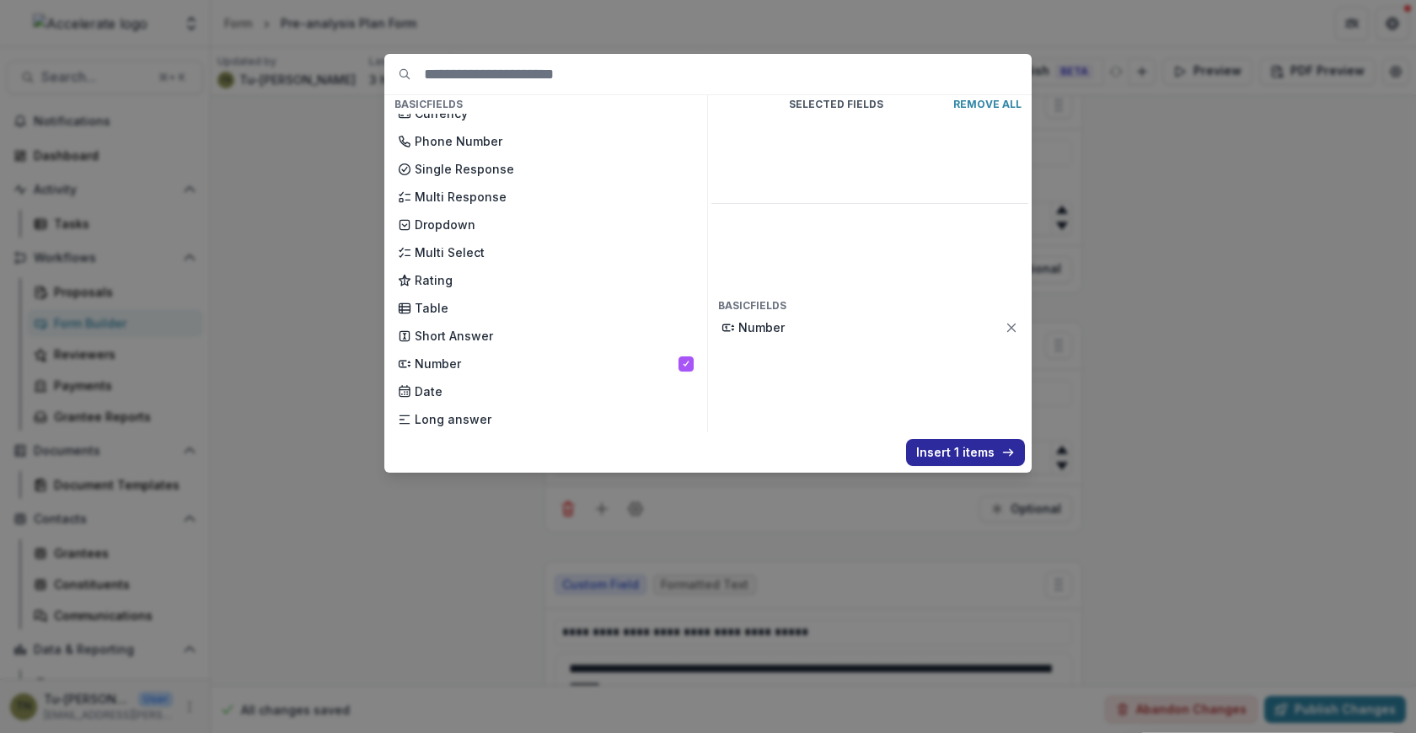
click at [936, 446] on button "Insert 1 items" at bounding box center [965, 452] width 119 height 27
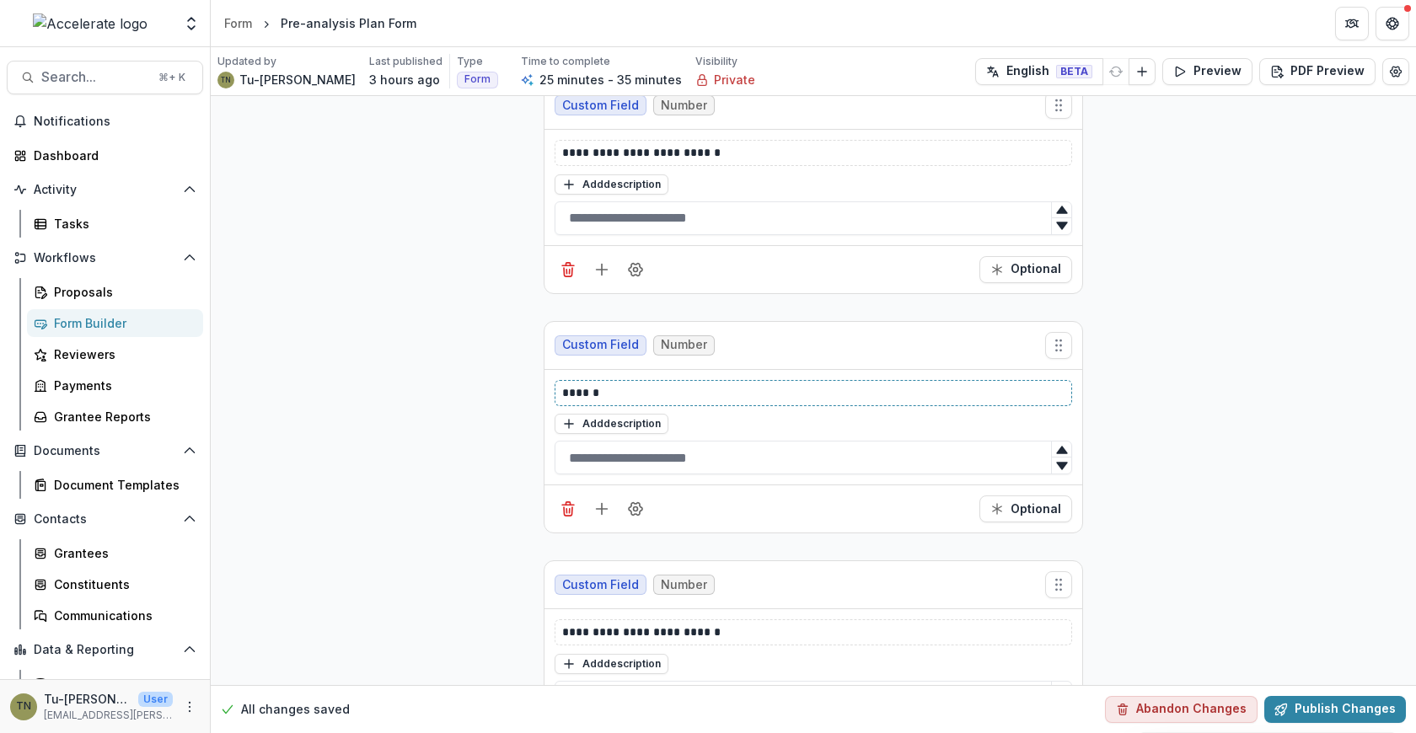
click at [738, 384] on p "******" at bounding box center [814, 393] width 504 height 18
click at [659, 384] on p "******" at bounding box center [814, 393] width 504 height 18
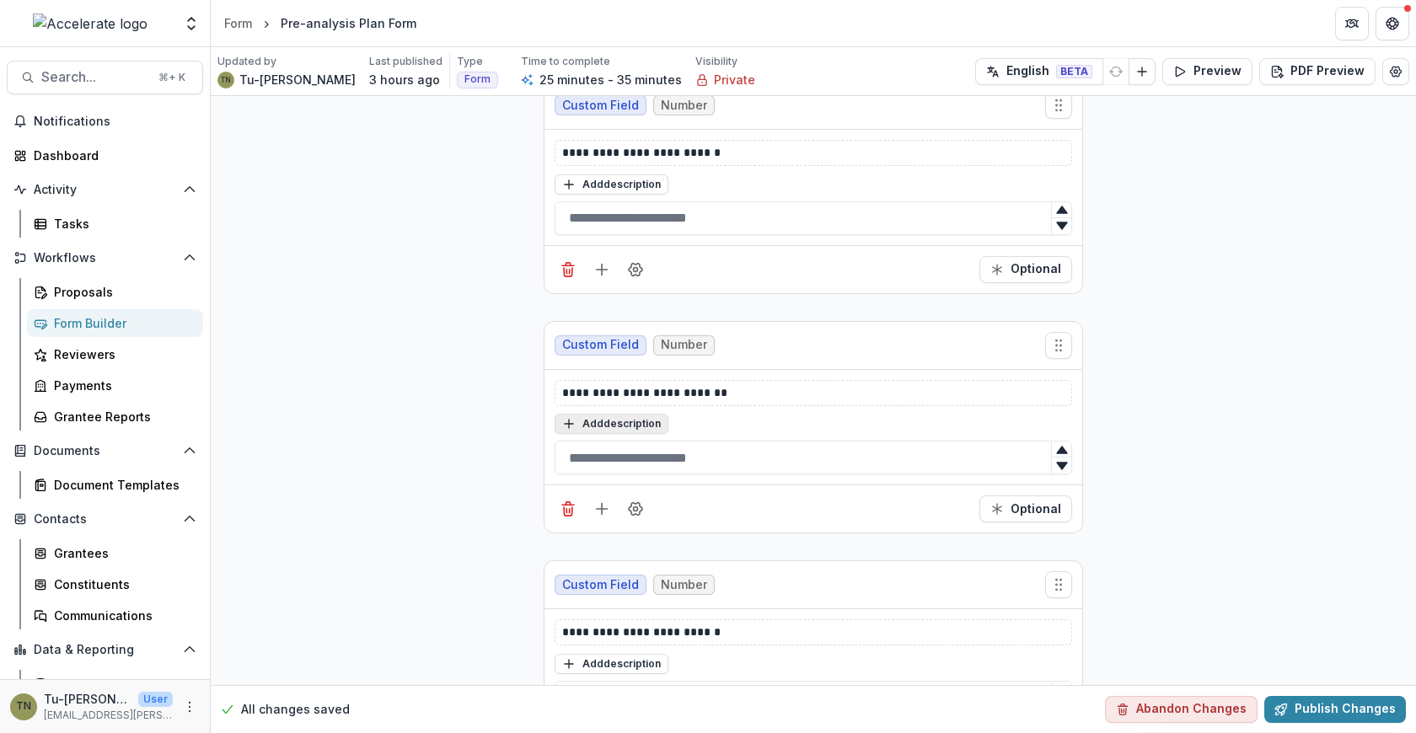
click at [606, 414] on button "Add description" at bounding box center [612, 424] width 114 height 20
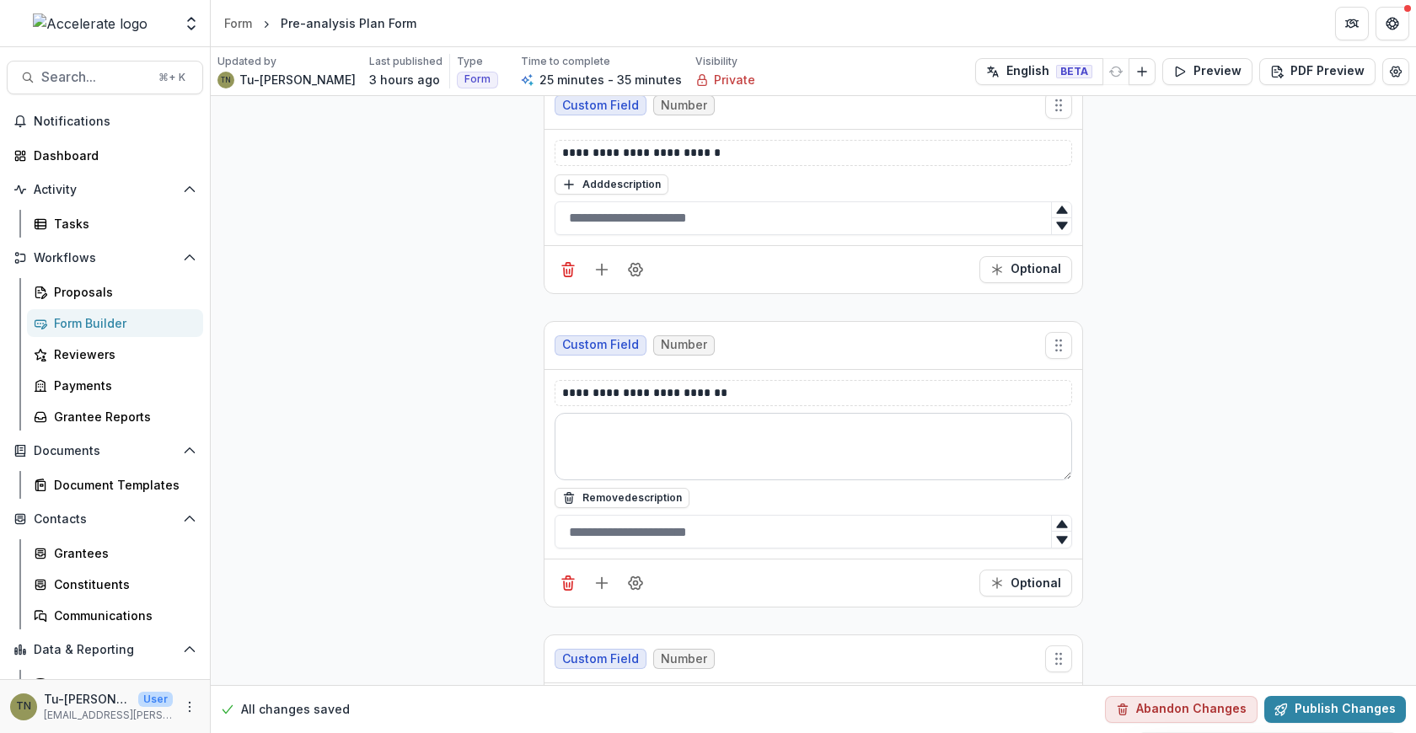
click at [629, 413] on textarea at bounding box center [814, 446] width 518 height 67
paste textarea "**********"
type textarea "**********"
click at [593, 575] on icon "Add field" at bounding box center [601, 583] width 17 height 17
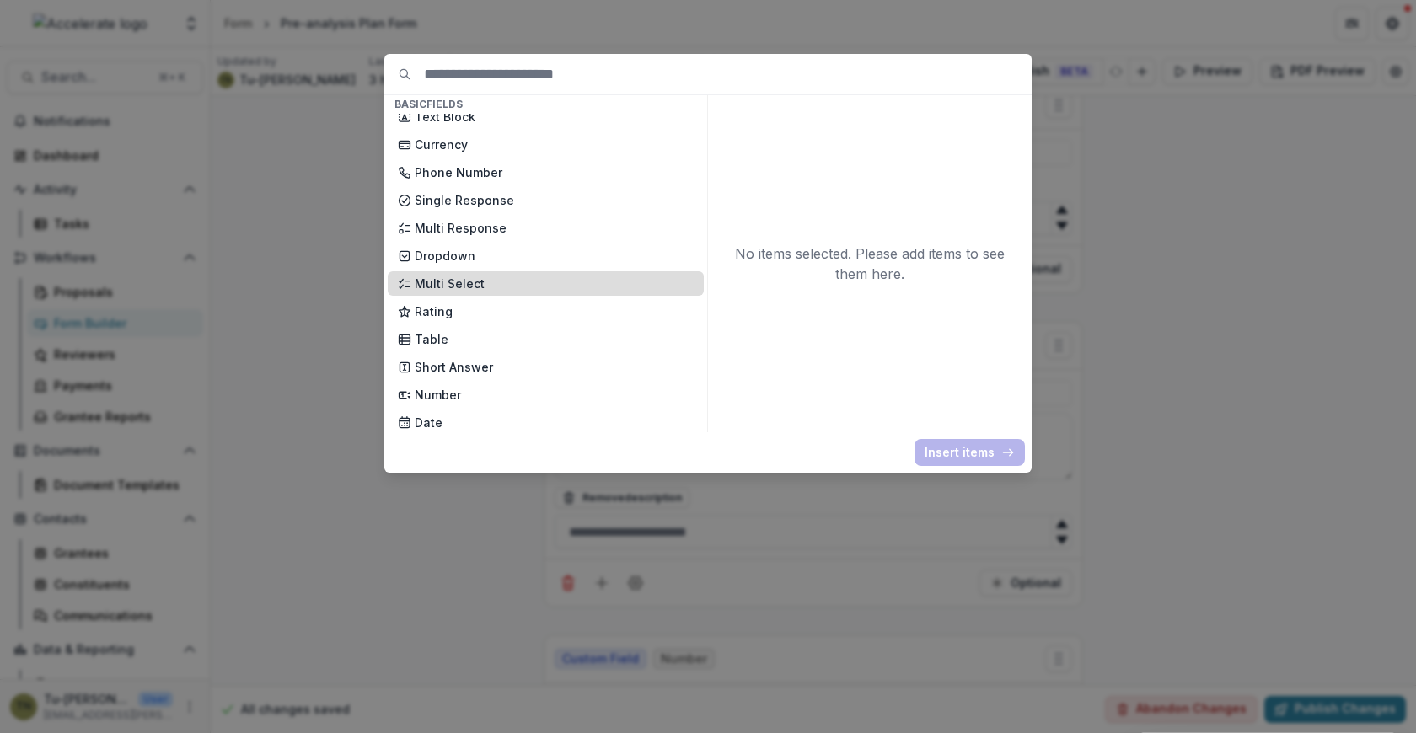
scroll to position [99, 0]
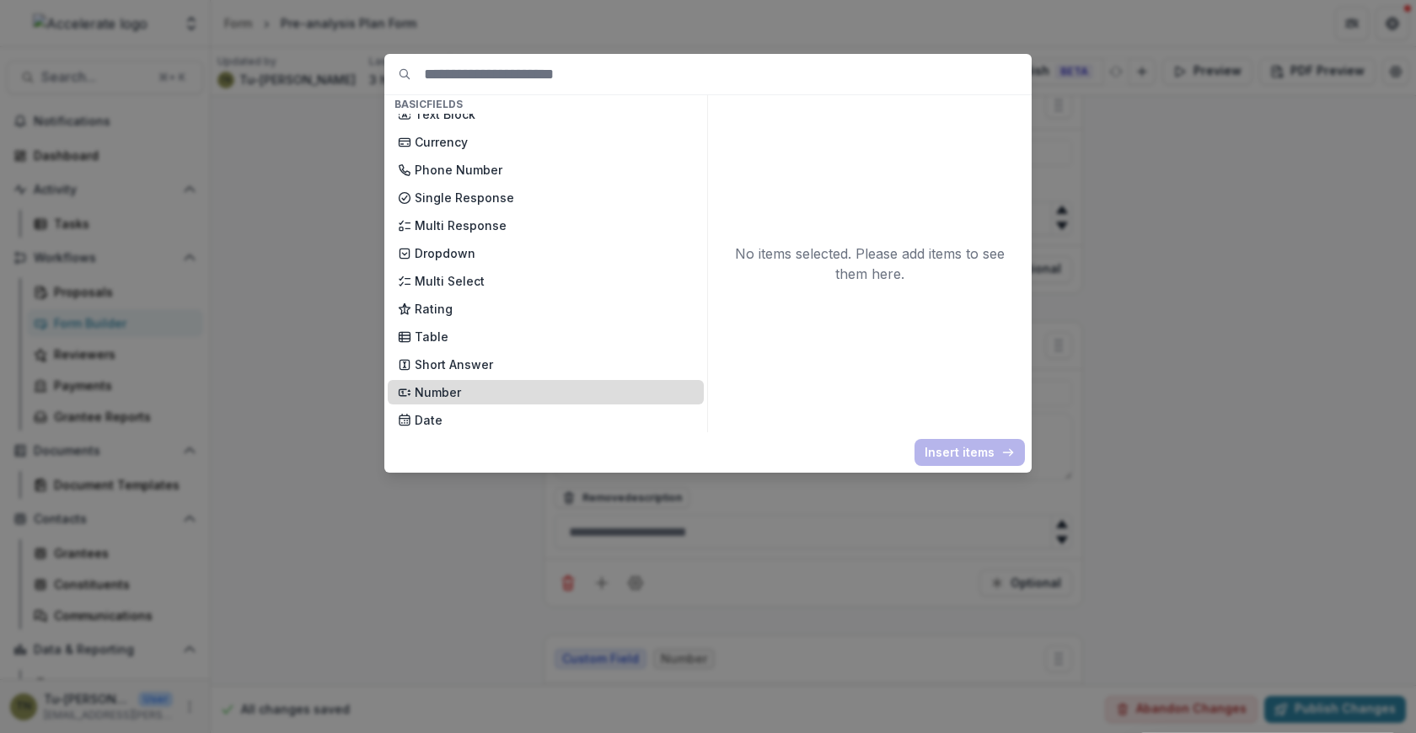
click at [528, 389] on p "Number" at bounding box center [554, 393] width 279 height 18
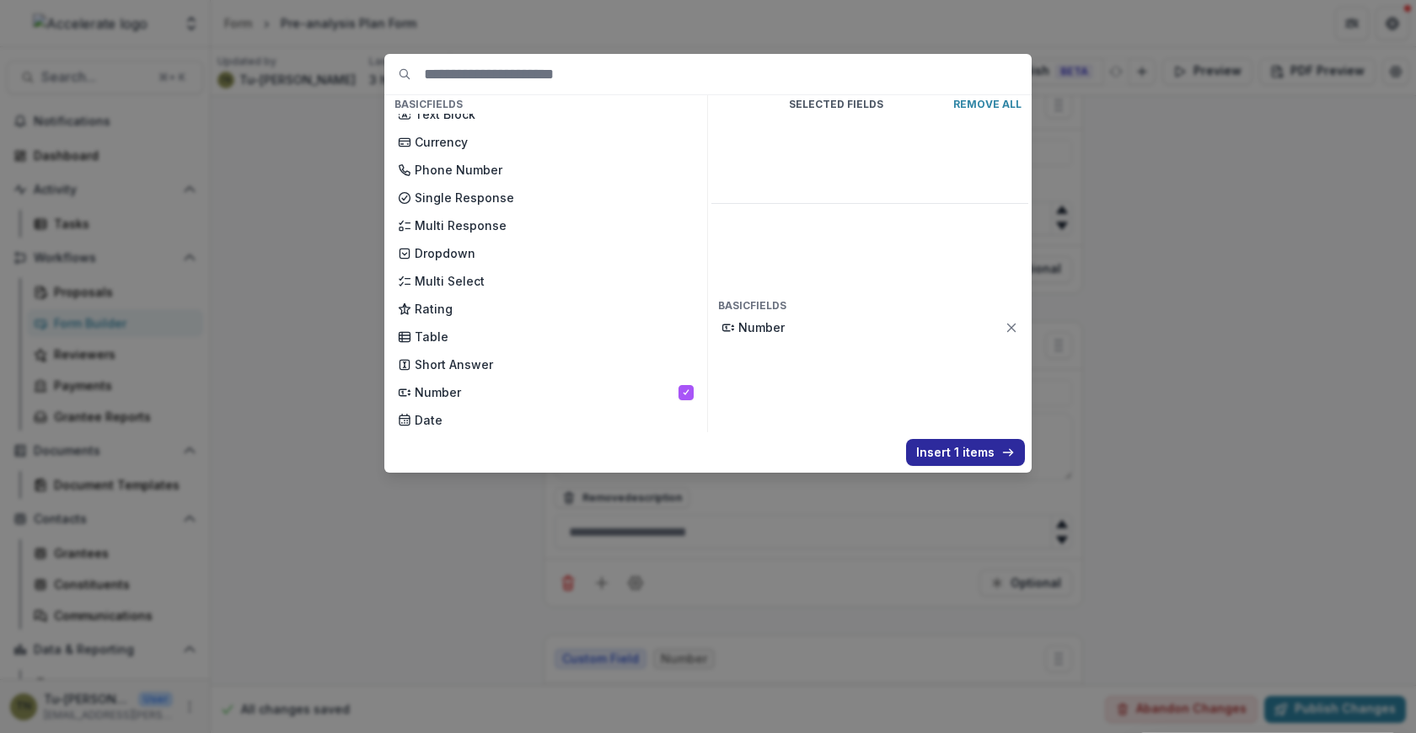
click at [932, 446] on button "Insert 1 items" at bounding box center [965, 452] width 119 height 27
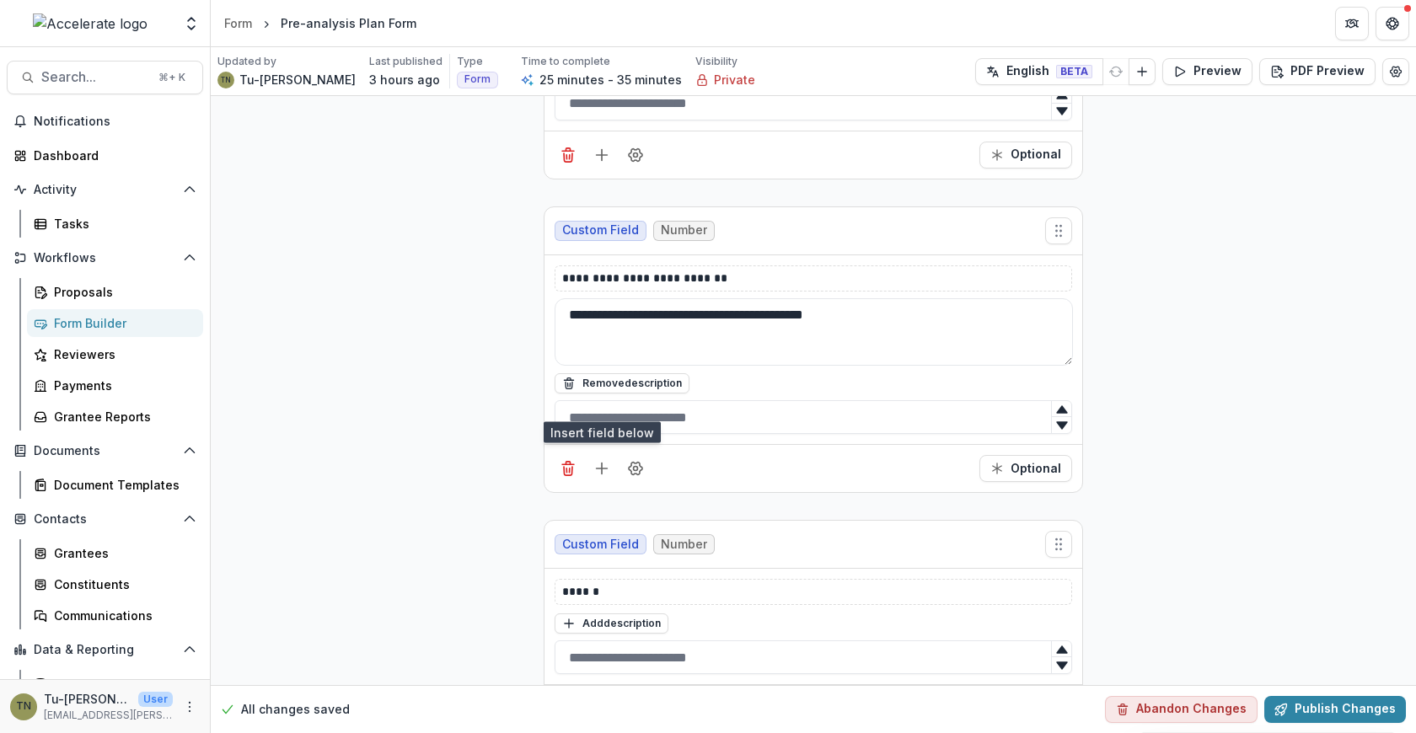
scroll to position [11086, 0]
click at [641, 582] on p "******" at bounding box center [814, 591] width 504 height 18
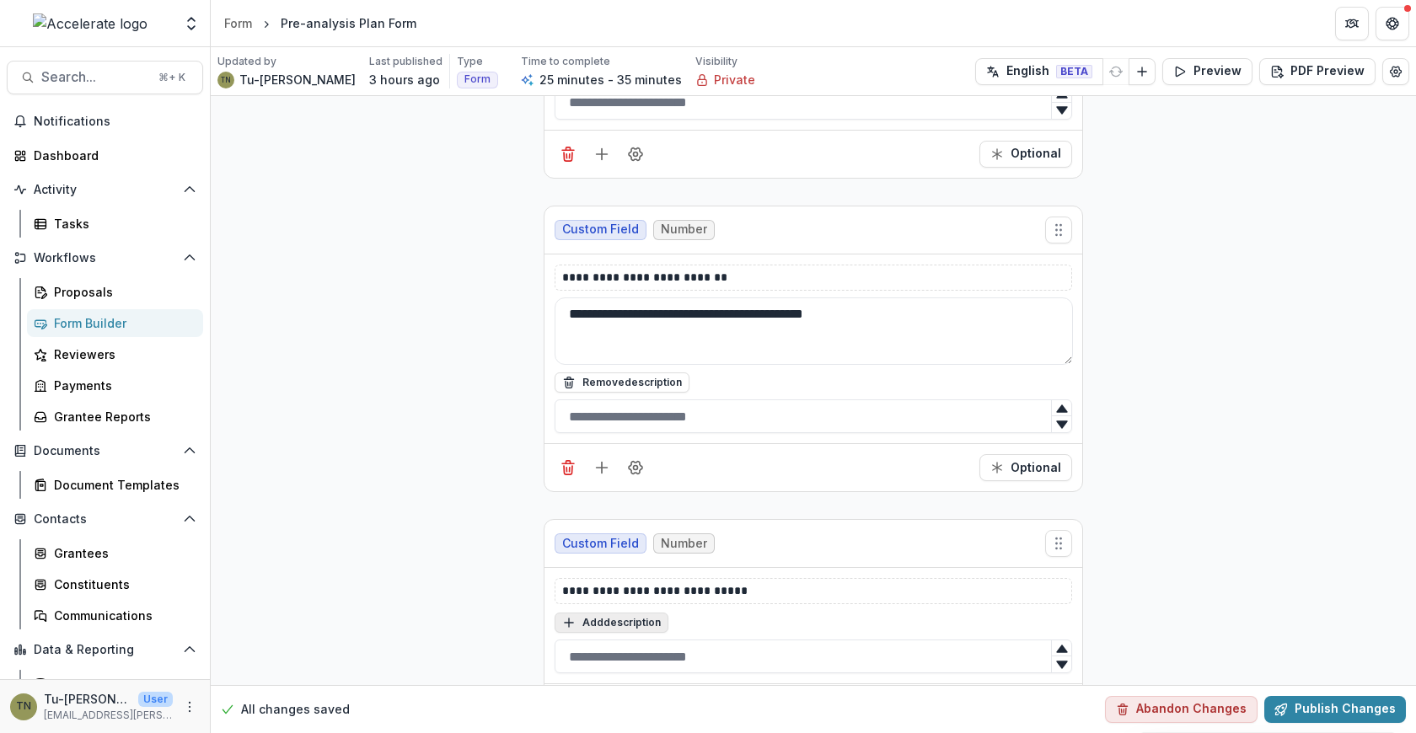
click at [646, 613] on button "Add description" at bounding box center [612, 623] width 114 height 20
click at [697, 611] on textarea at bounding box center [814, 644] width 518 height 67
paste textarea "**********"
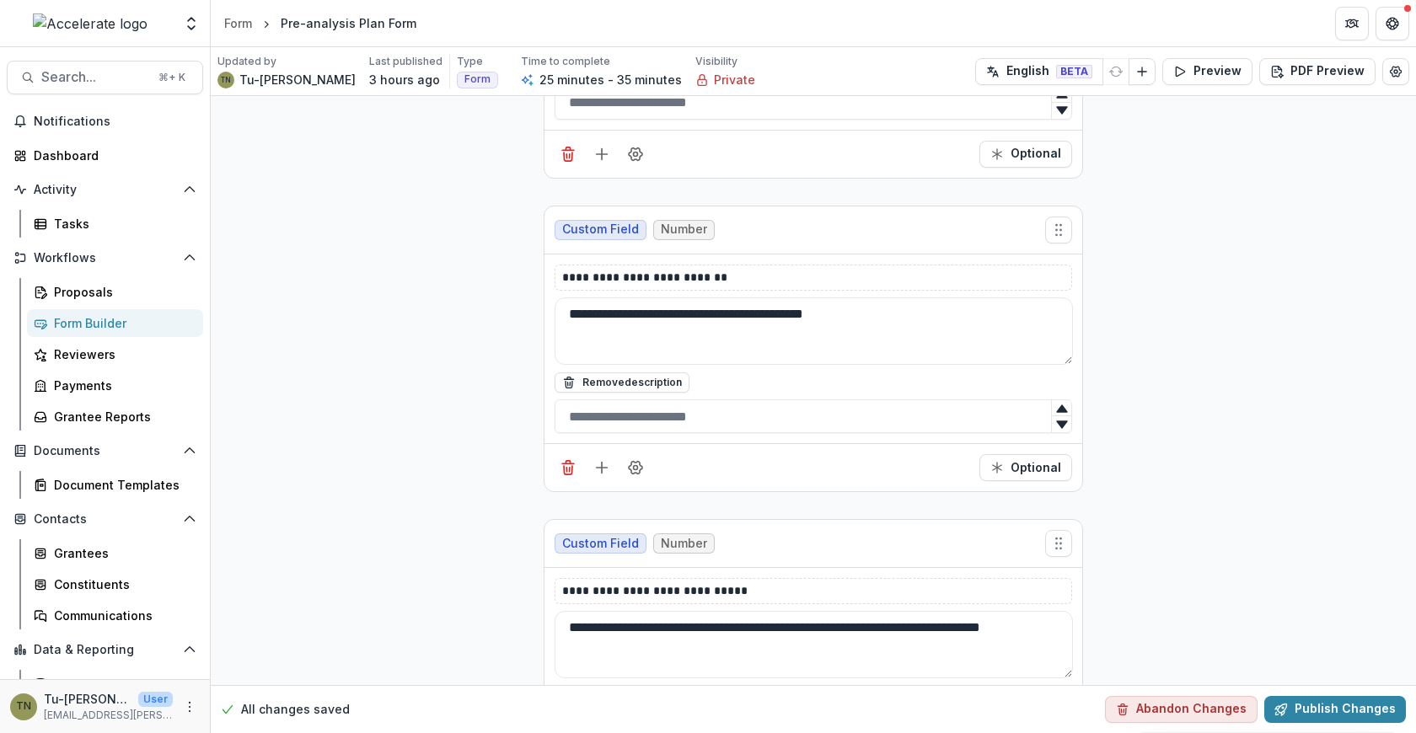
type textarea "**********"
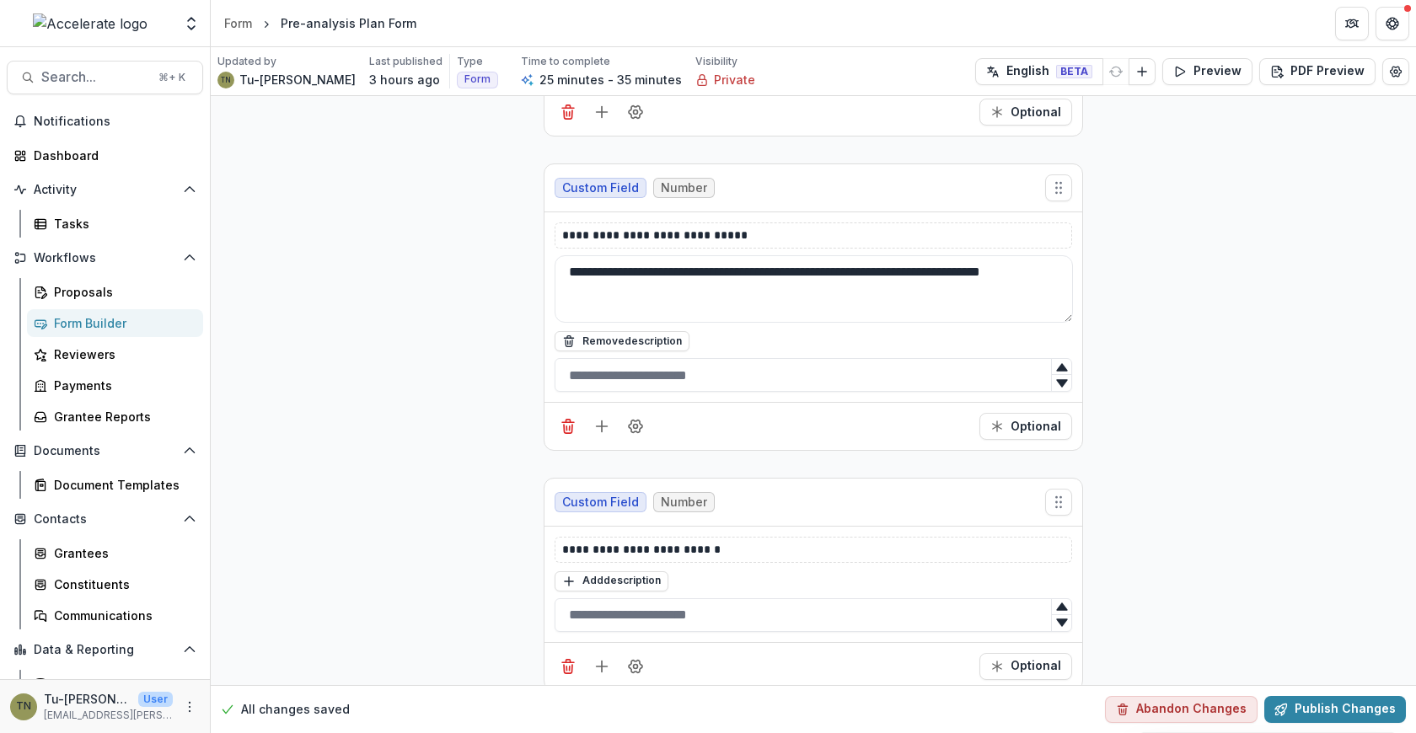
scroll to position [11444, 0]
click at [615, 539] on p "**********" at bounding box center [814, 548] width 504 height 18
click at [641, 539] on p "**********" at bounding box center [814, 548] width 504 height 18
drag, startPoint x: 642, startPoint y: 471, endPoint x: 597, endPoint y: 471, distance: 45.5
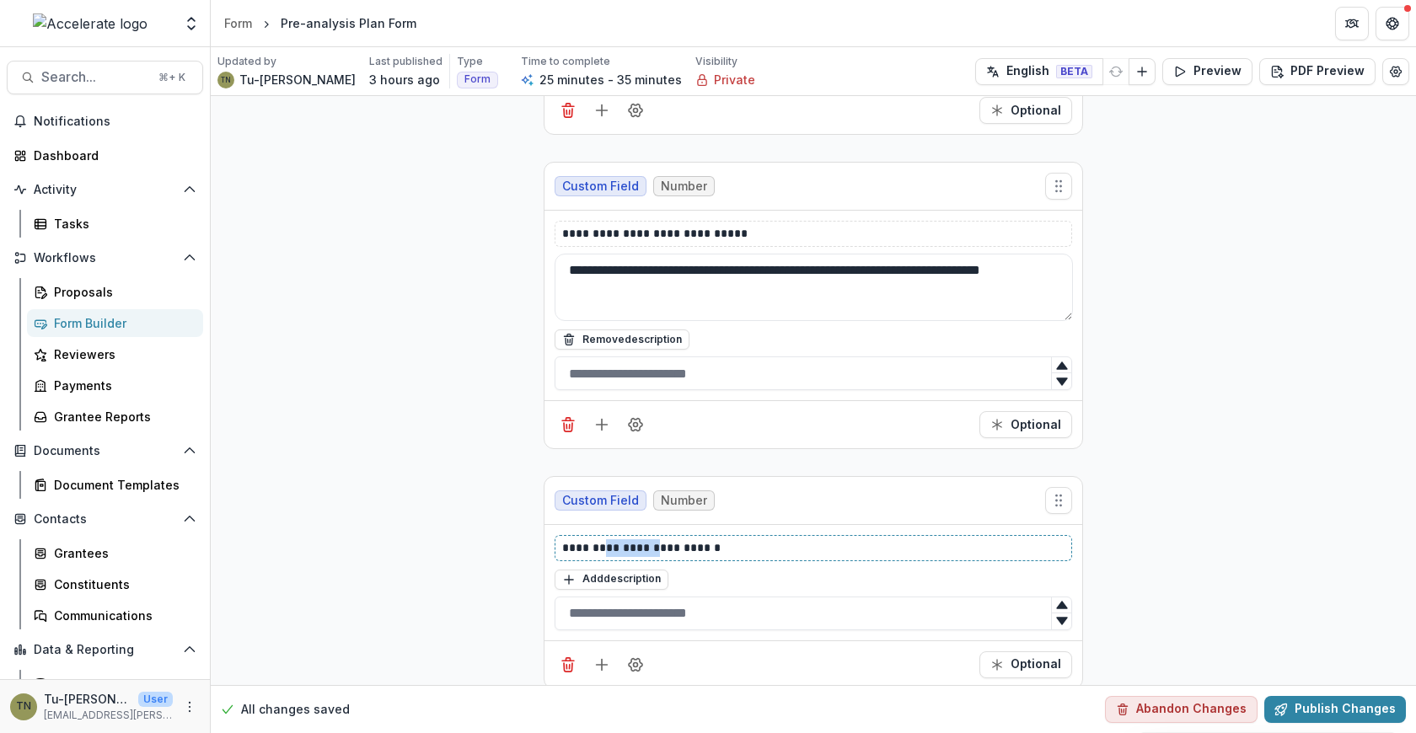
click at [597, 539] on p "**********" at bounding box center [814, 548] width 504 height 18
click at [1285, 705] on icon "button" at bounding box center [1282, 709] width 9 height 9
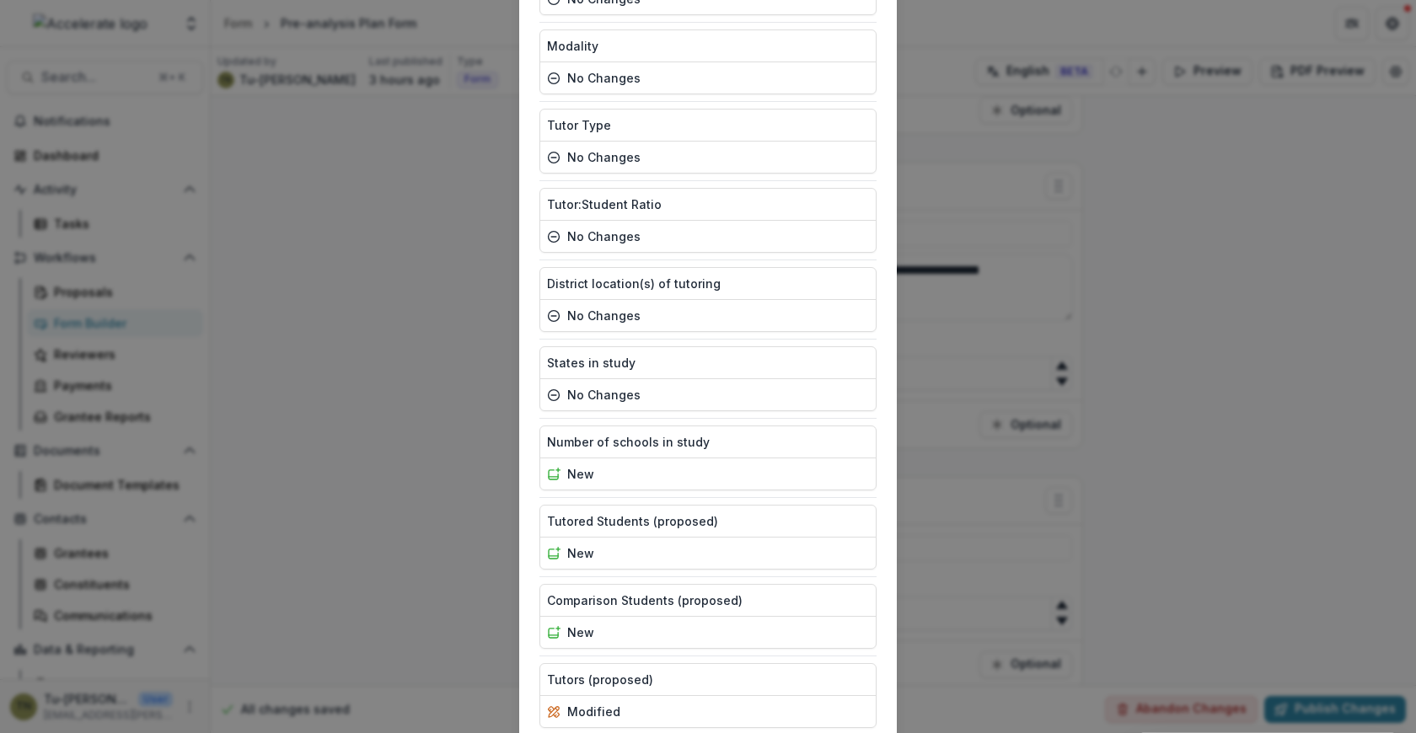
scroll to position [2105, 0]
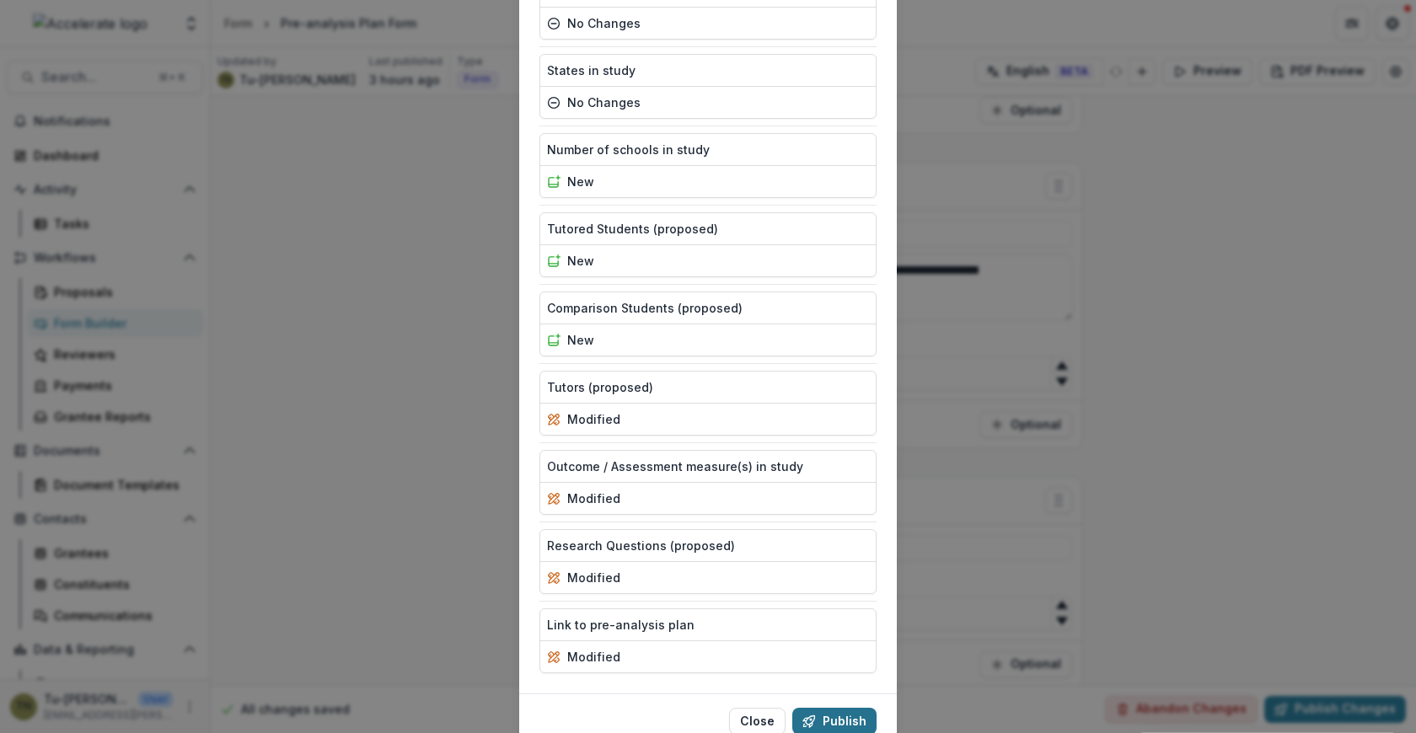
click at [853, 708] on button "Publish" at bounding box center [834, 721] width 84 height 27
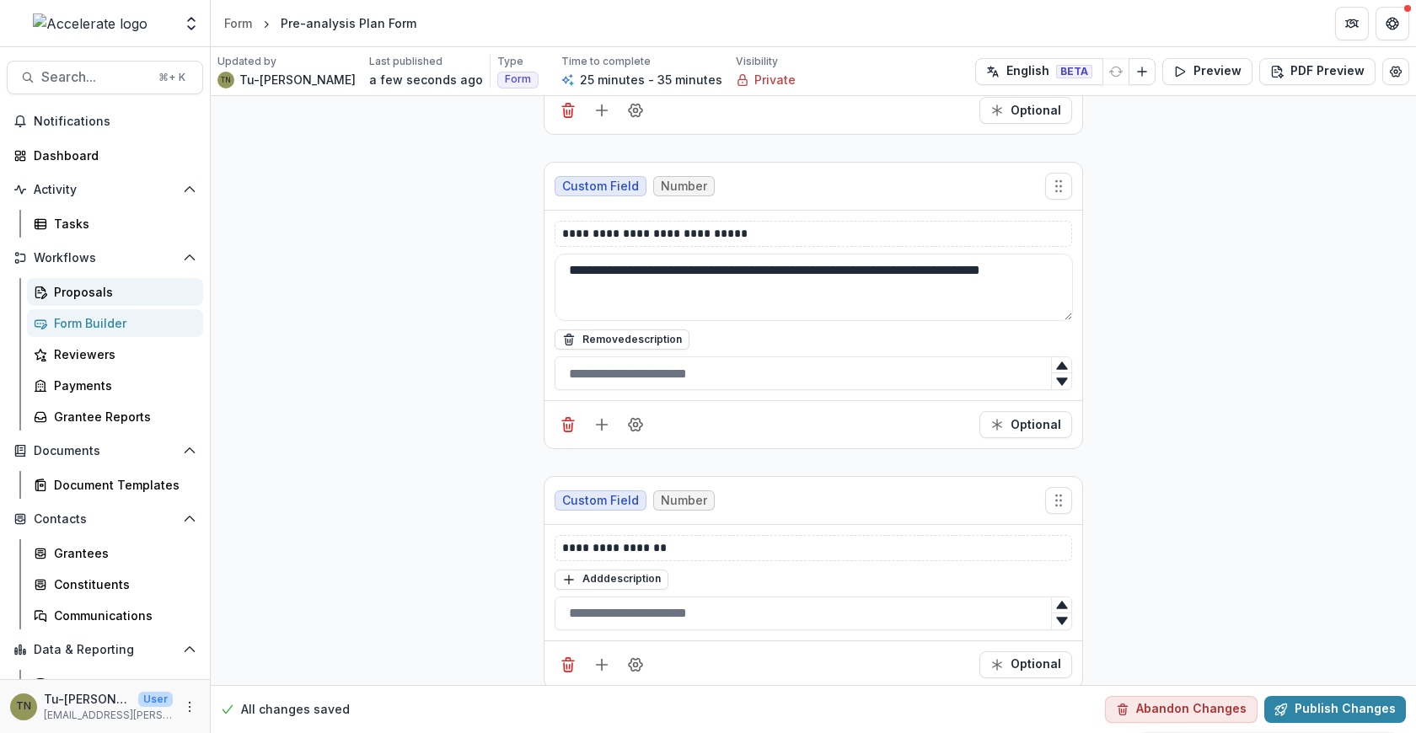
click at [106, 290] on div "Proposals" at bounding box center [122, 292] width 136 height 18
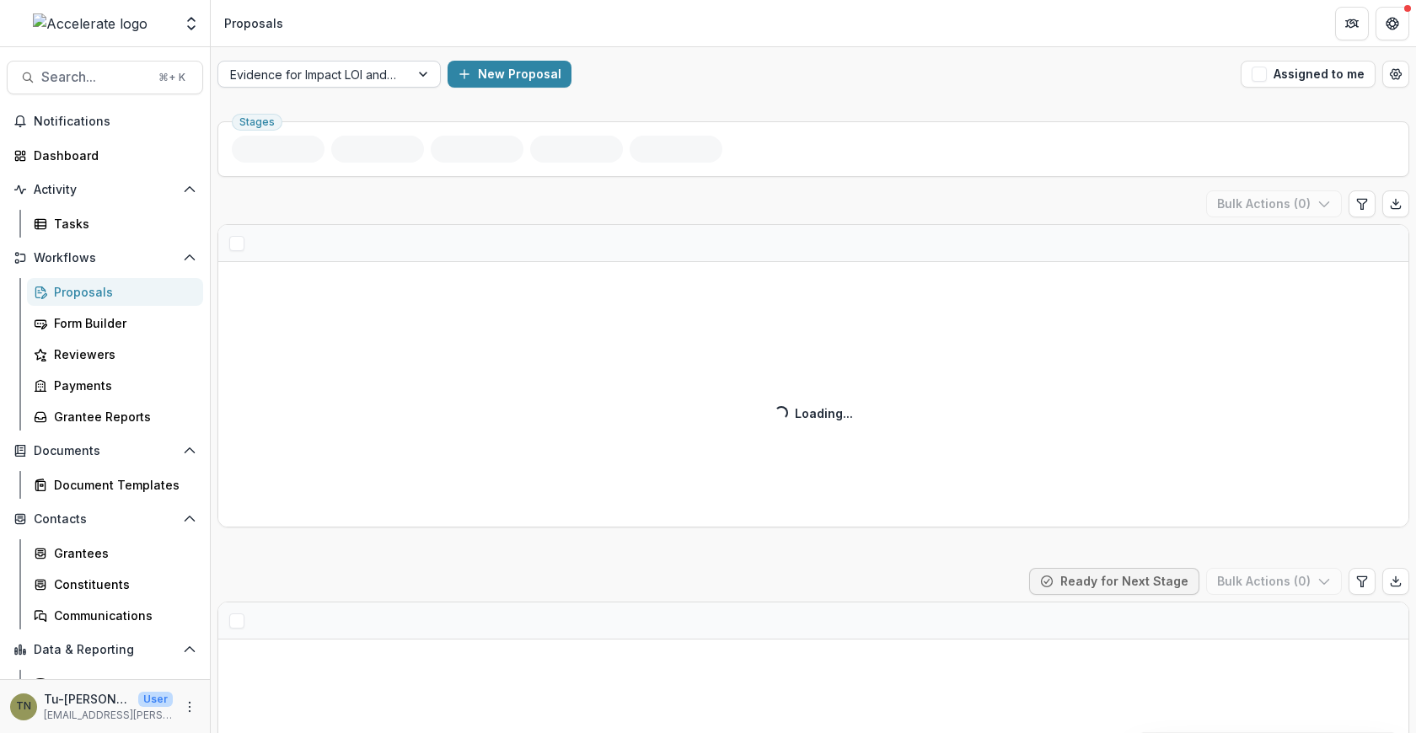
click at [414, 71] on div at bounding box center [425, 74] width 30 height 25
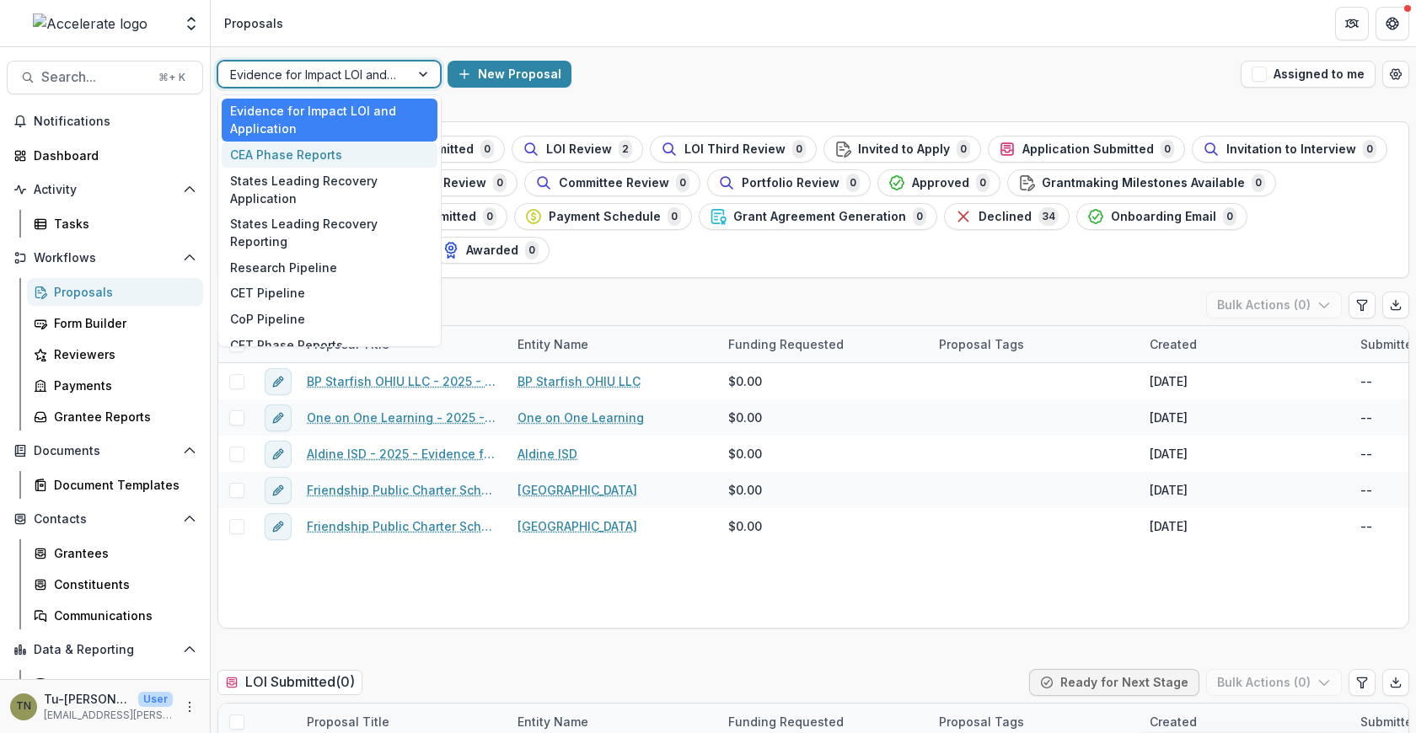
click at [372, 150] on div "CEA Phase Reports" at bounding box center [330, 155] width 216 height 26
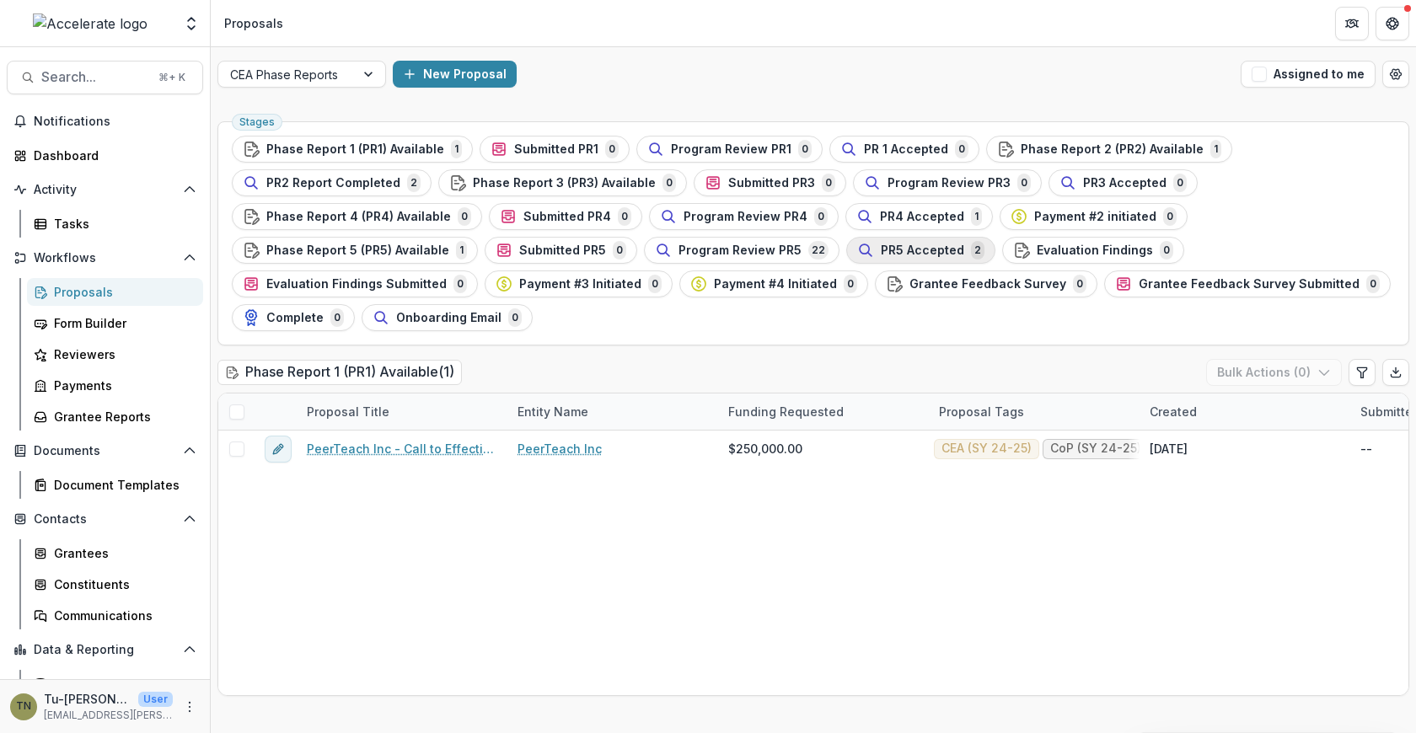
click at [881, 251] on span "PR5 Accepted" at bounding box center [922, 251] width 83 height 14
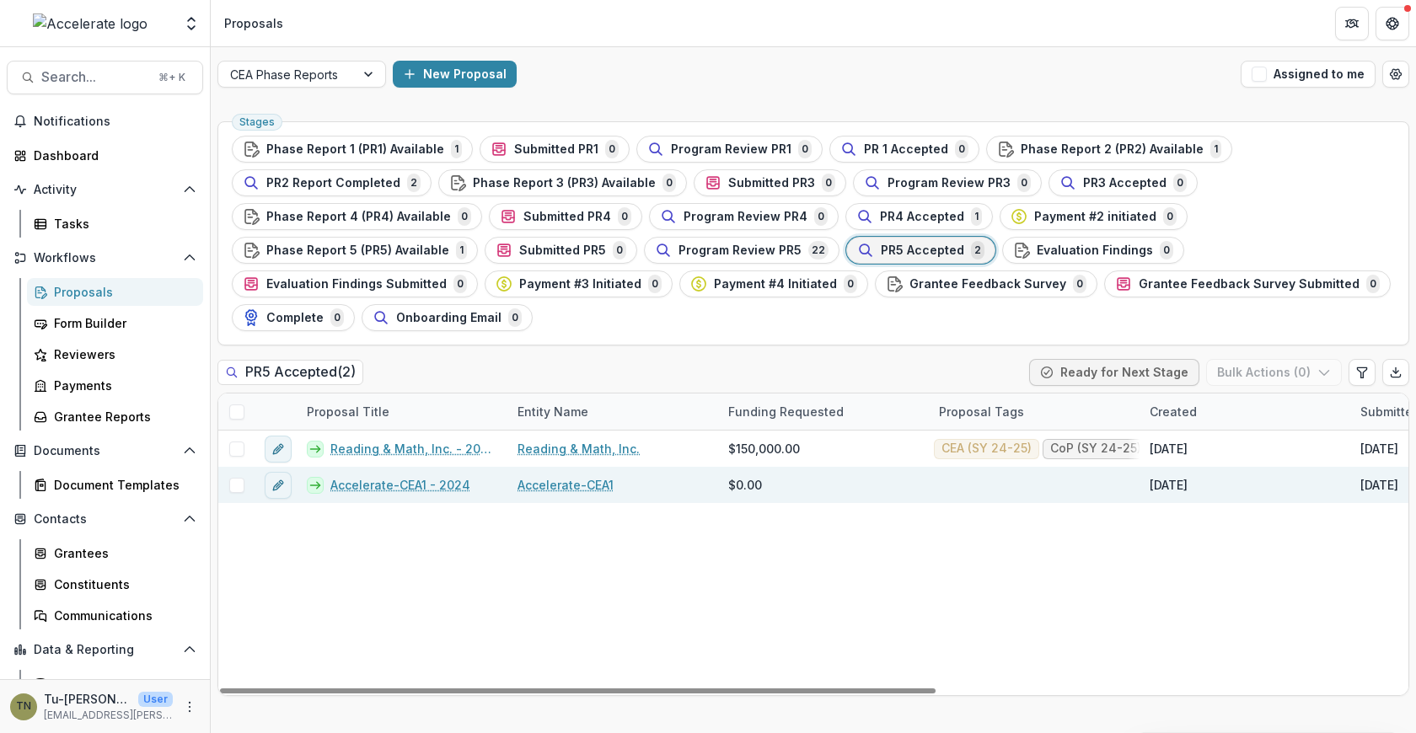
click at [415, 480] on link "Accelerate-CEA1 - 2024" at bounding box center [400, 485] width 140 height 18
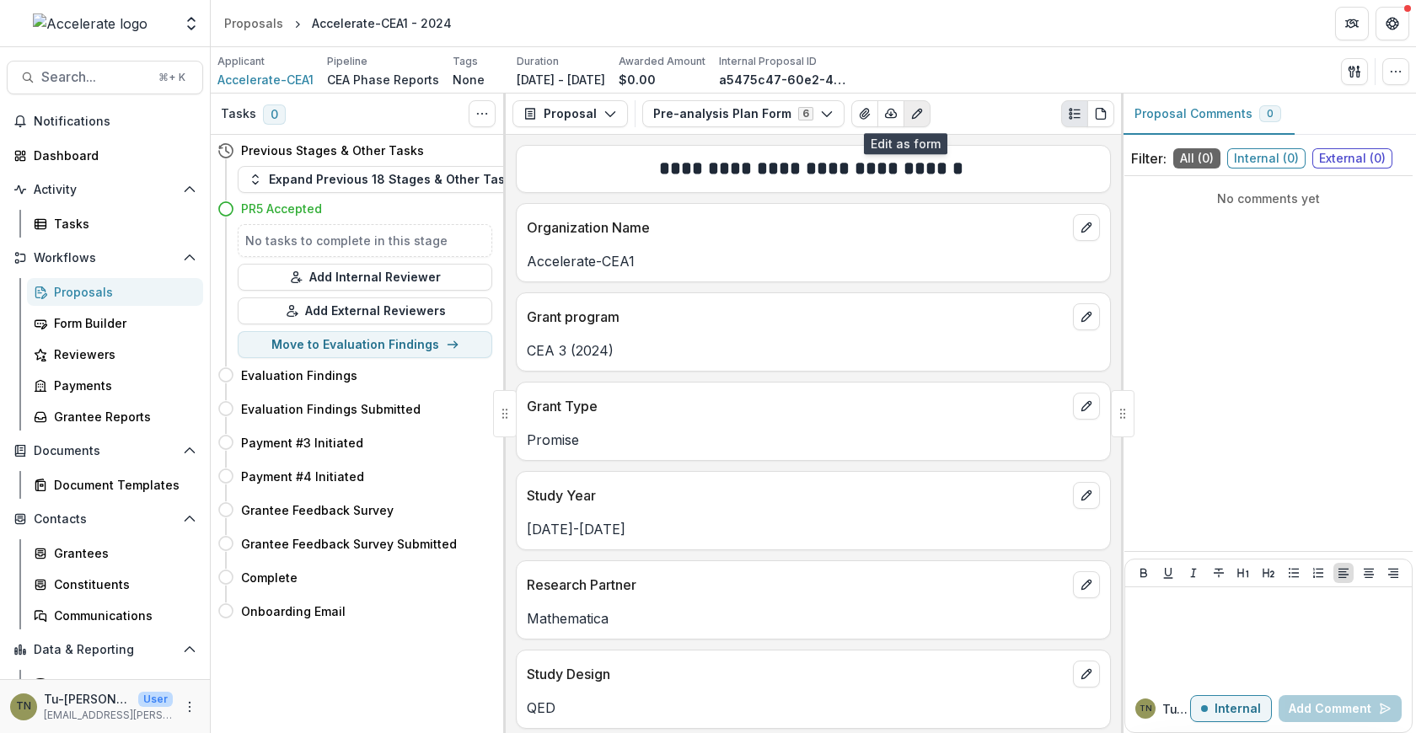
click at [910, 109] on icon "Edit as form" at bounding box center [916, 113] width 13 height 13
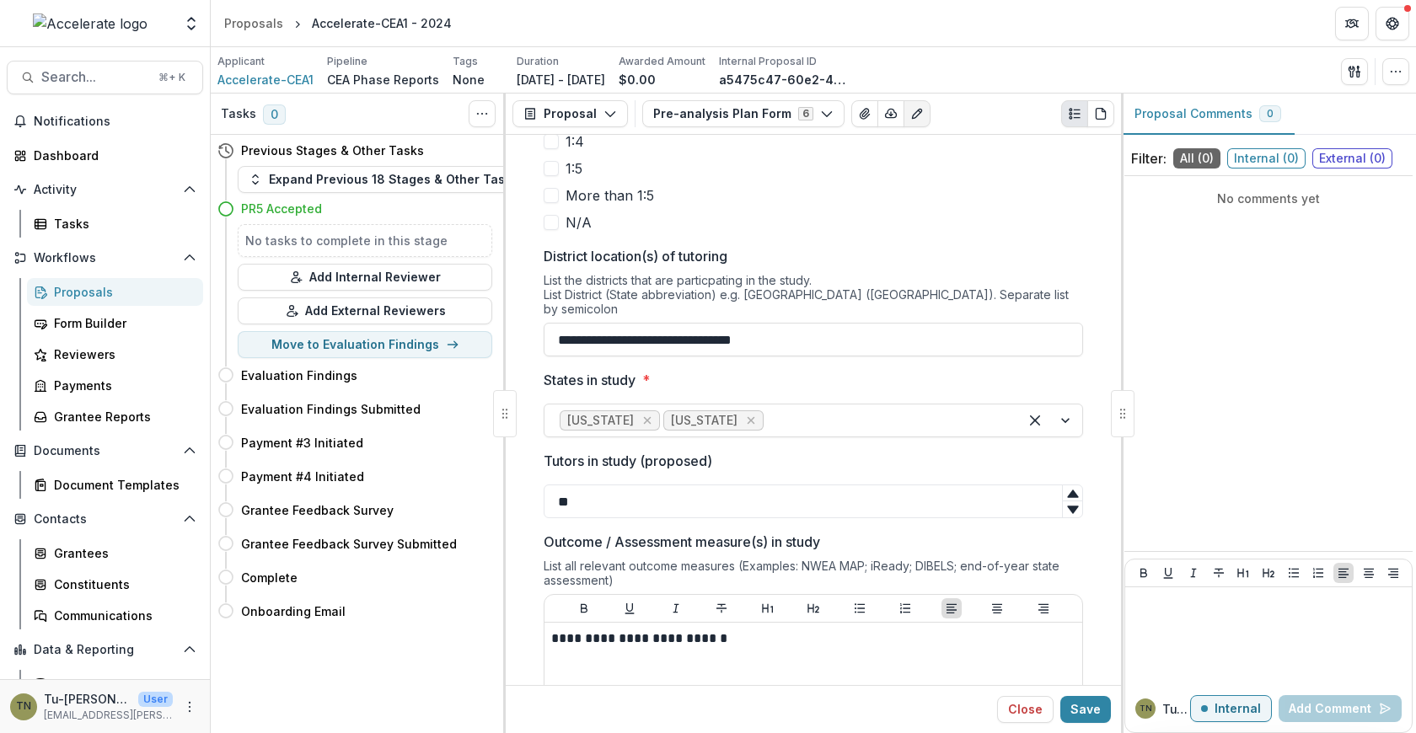
scroll to position [3053, 0]
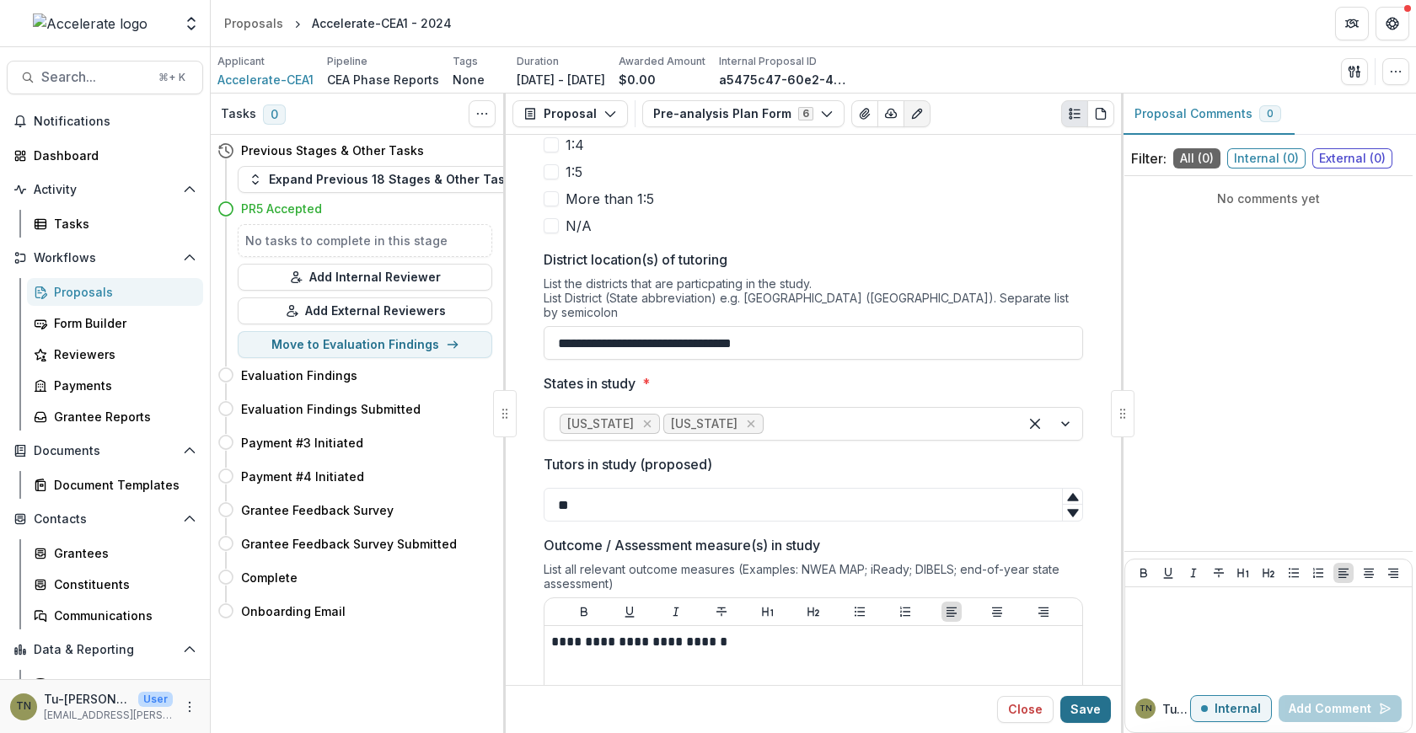
click at [1079, 700] on button "Save" at bounding box center [1085, 709] width 51 height 27
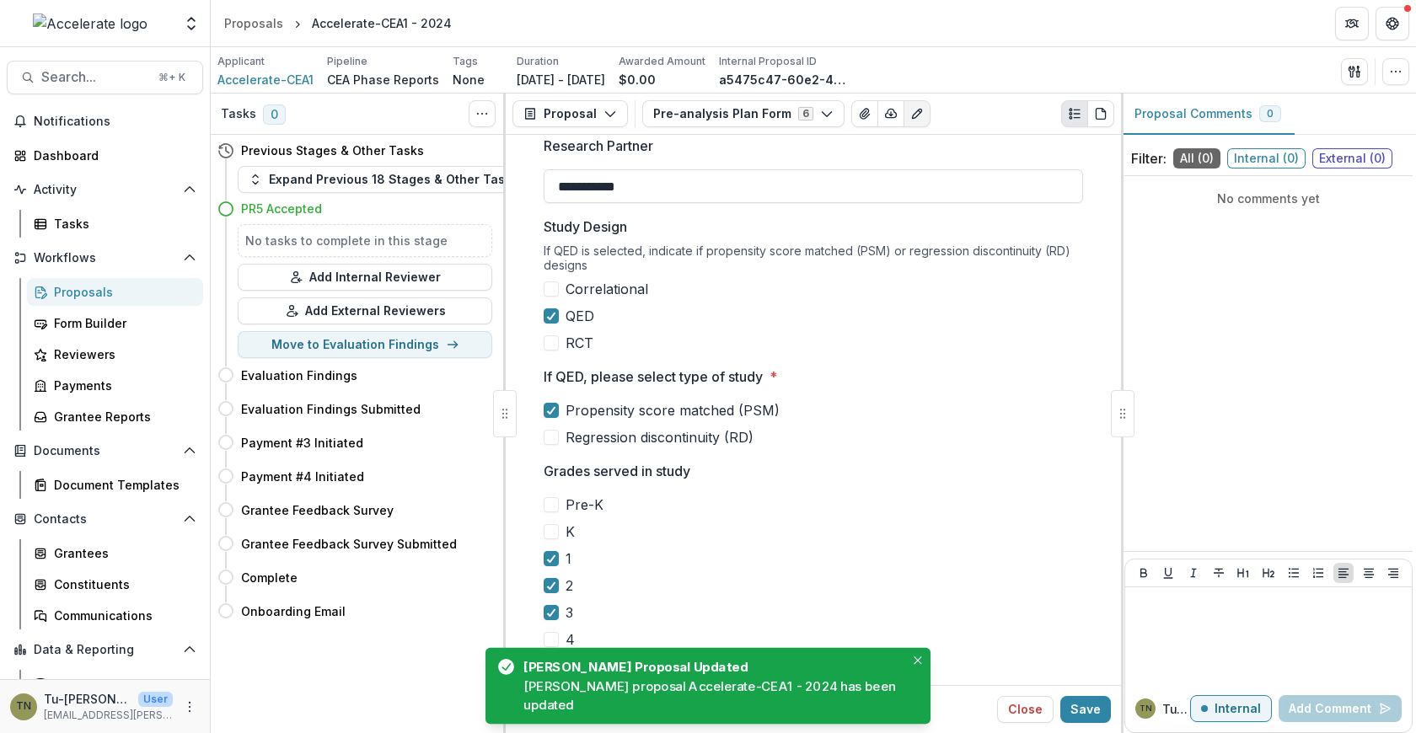
scroll to position [0, 0]
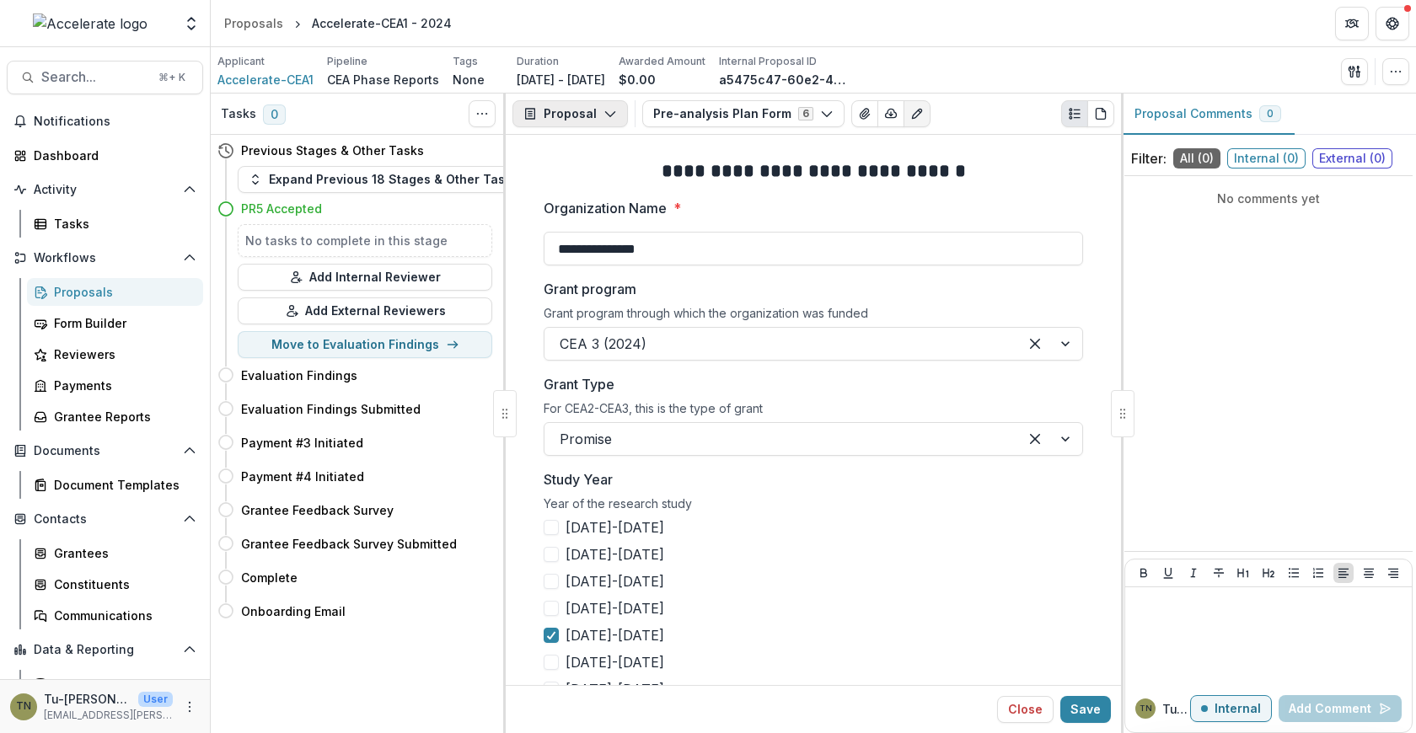
click at [605, 109] on icon "button" at bounding box center [609, 113] width 13 height 13
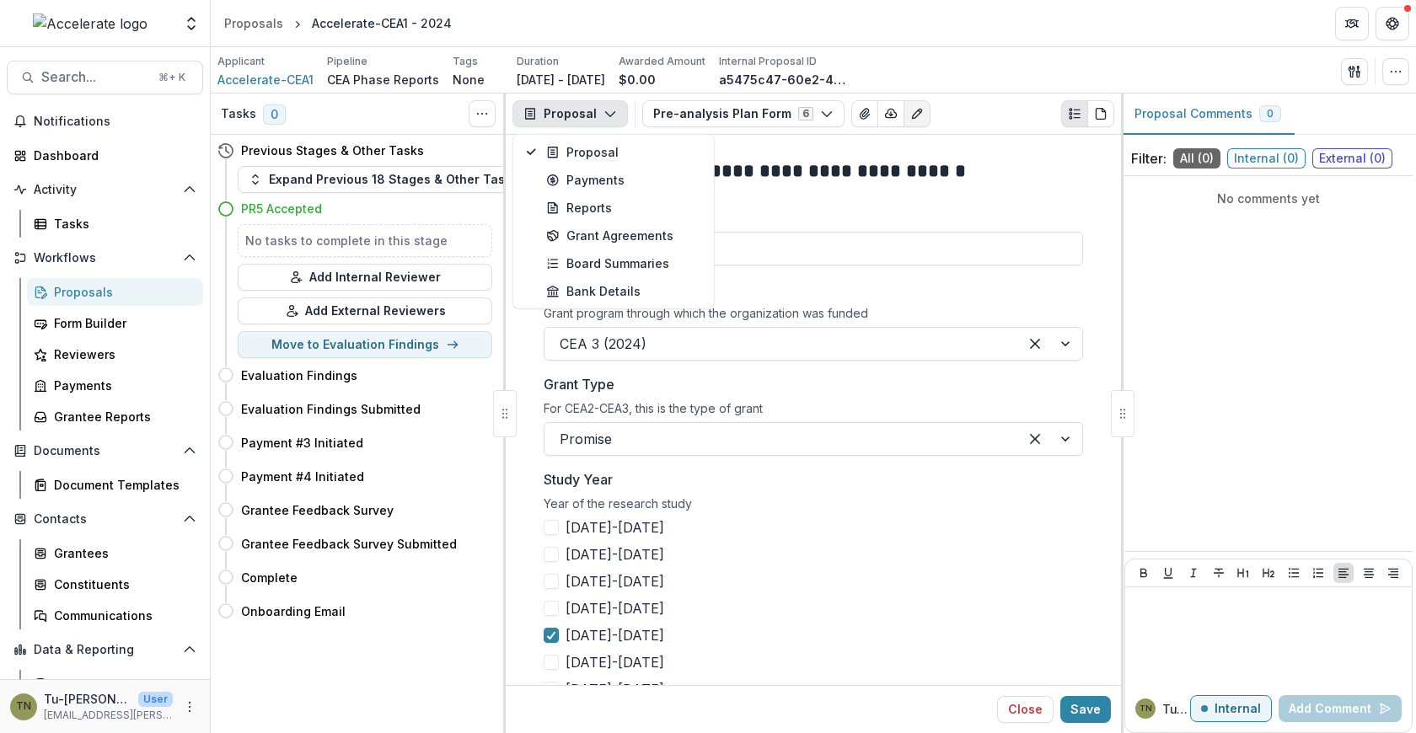
click at [605, 109] on icon "button" at bounding box center [609, 113] width 13 height 13
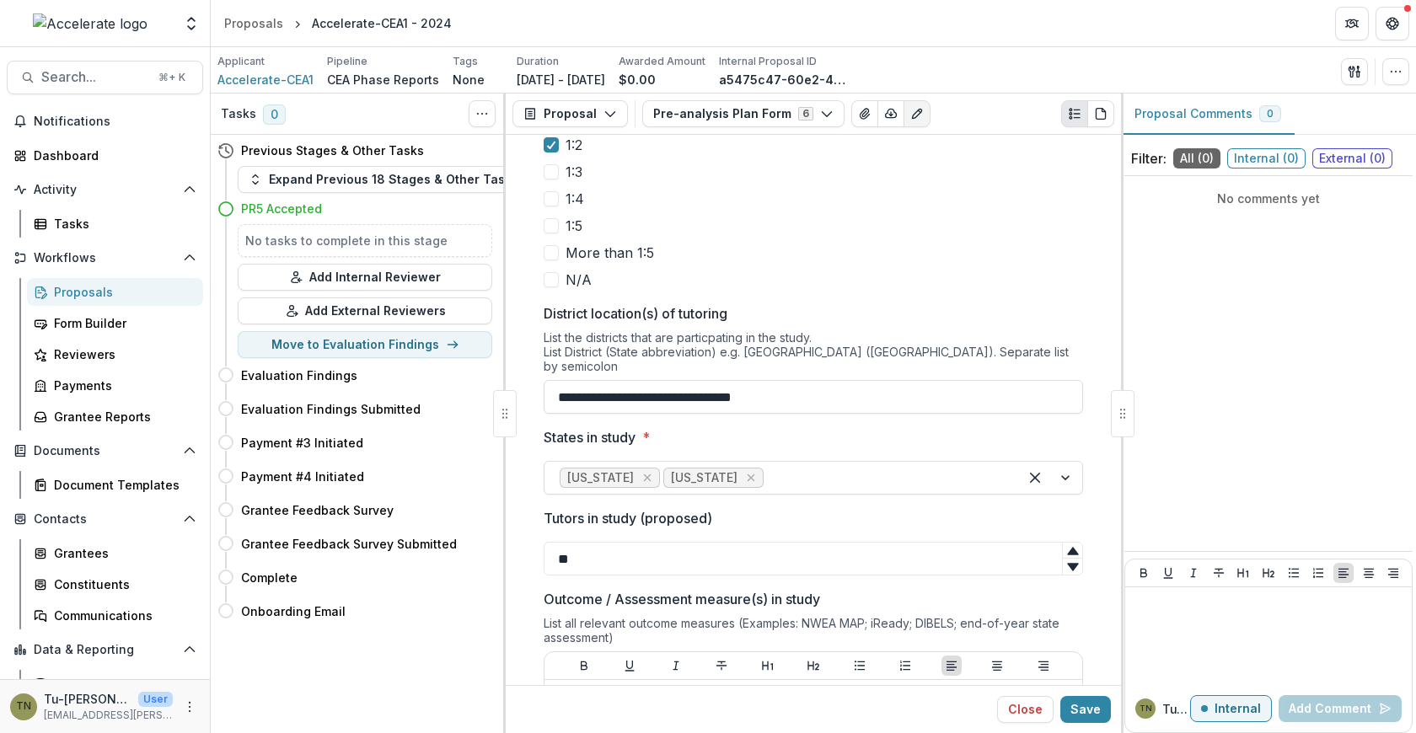
scroll to position [2895, 0]
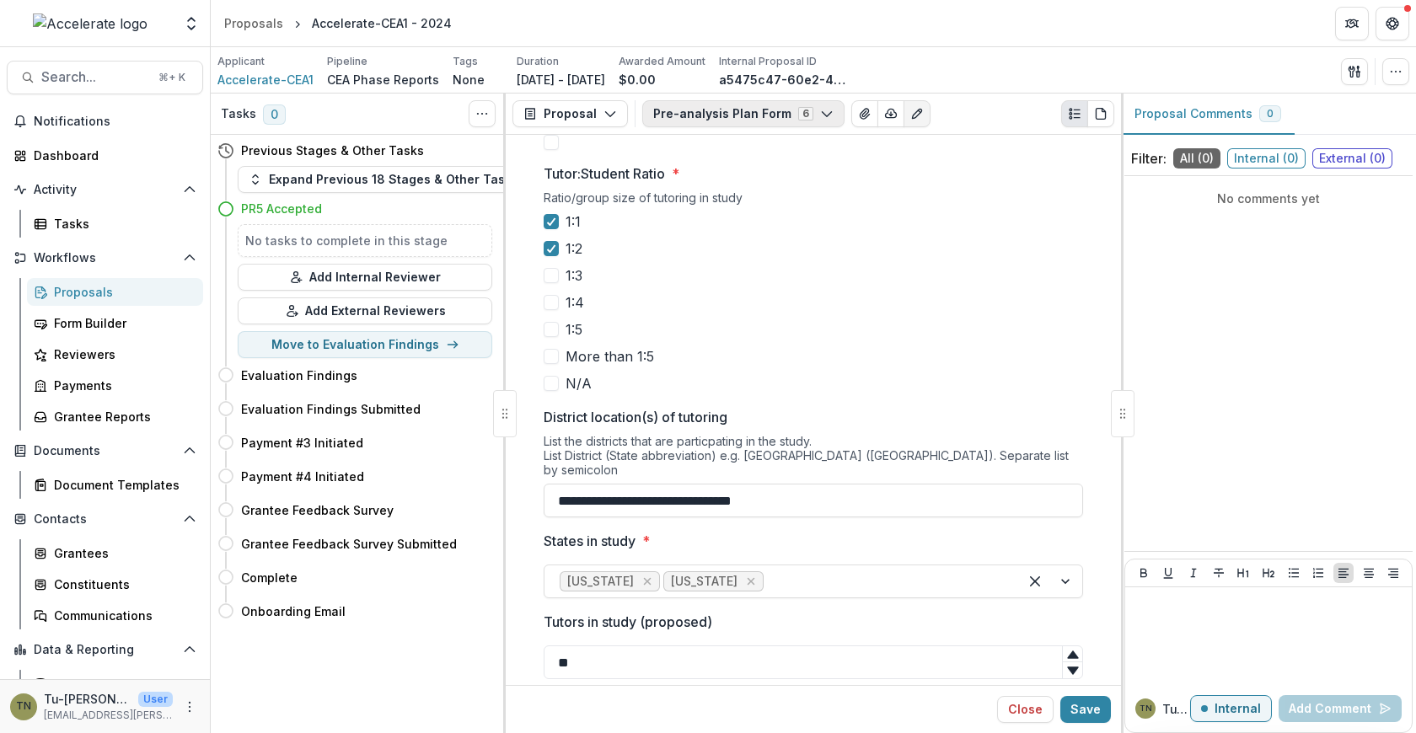
click at [820, 115] on icon "button" at bounding box center [826, 113] width 13 height 13
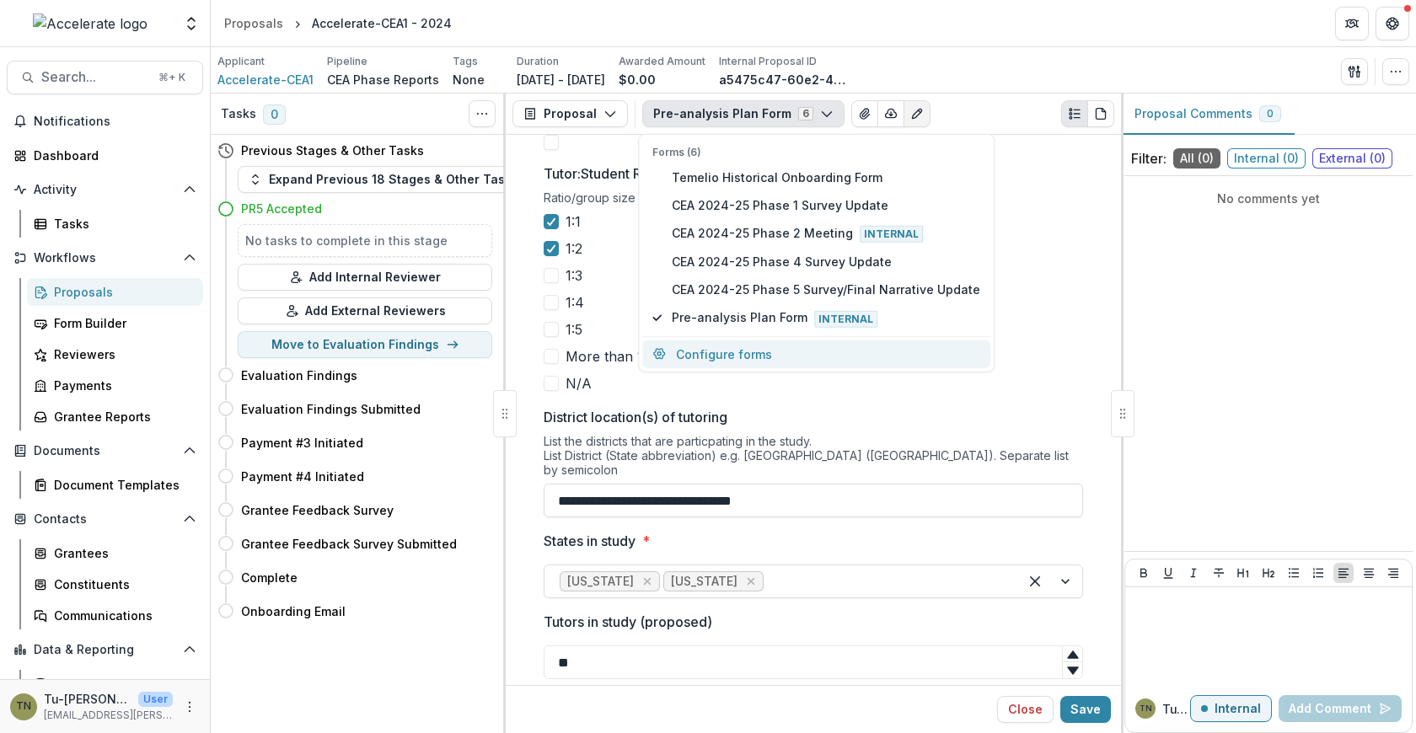
click at [752, 354] on button "Configure forms" at bounding box center [816, 354] width 348 height 28
select select "****"
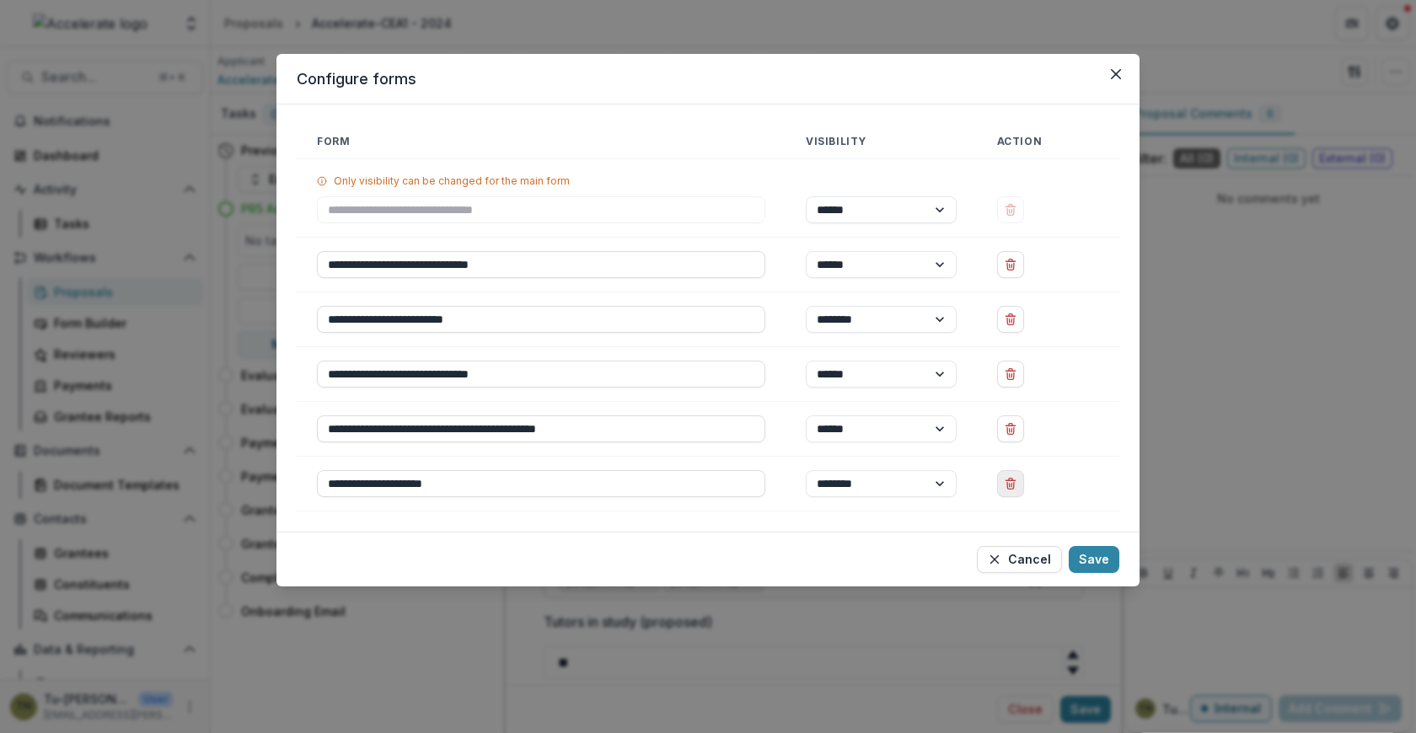
click at [1015, 480] on icon "Delete Pre-analysis Plan Form" at bounding box center [1010, 483] width 13 height 13
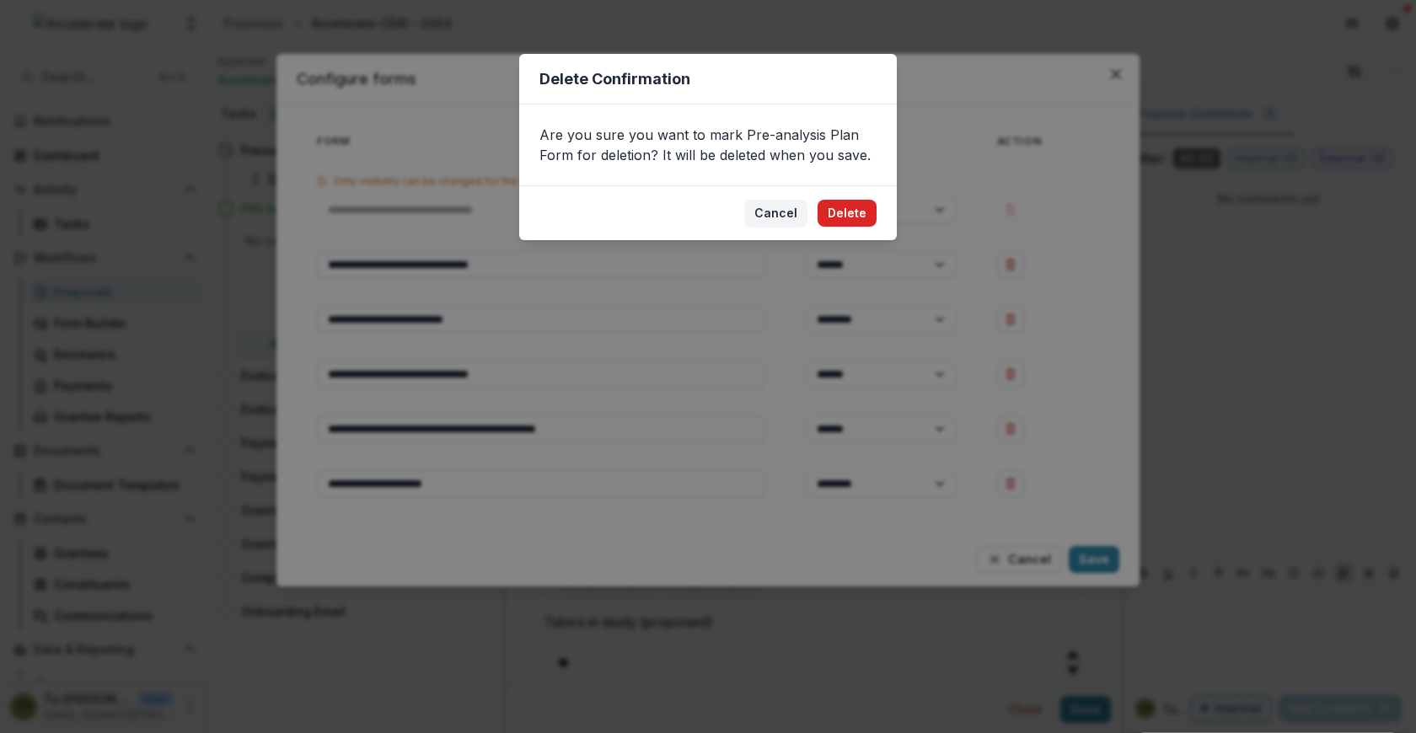
click at [858, 213] on button "Delete" at bounding box center [847, 213] width 59 height 27
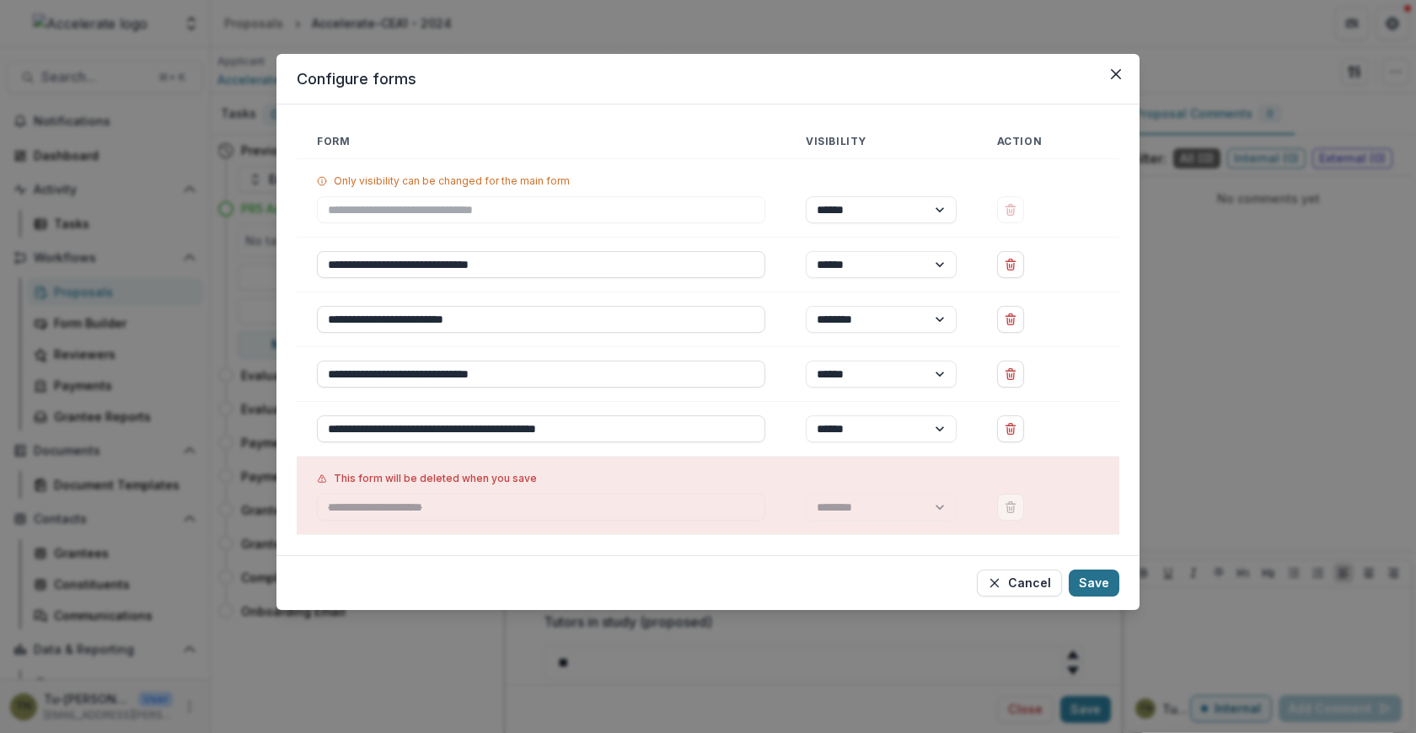
click at [1097, 582] on button "Save" at bounding box center [1094, 583] width 51 height 27
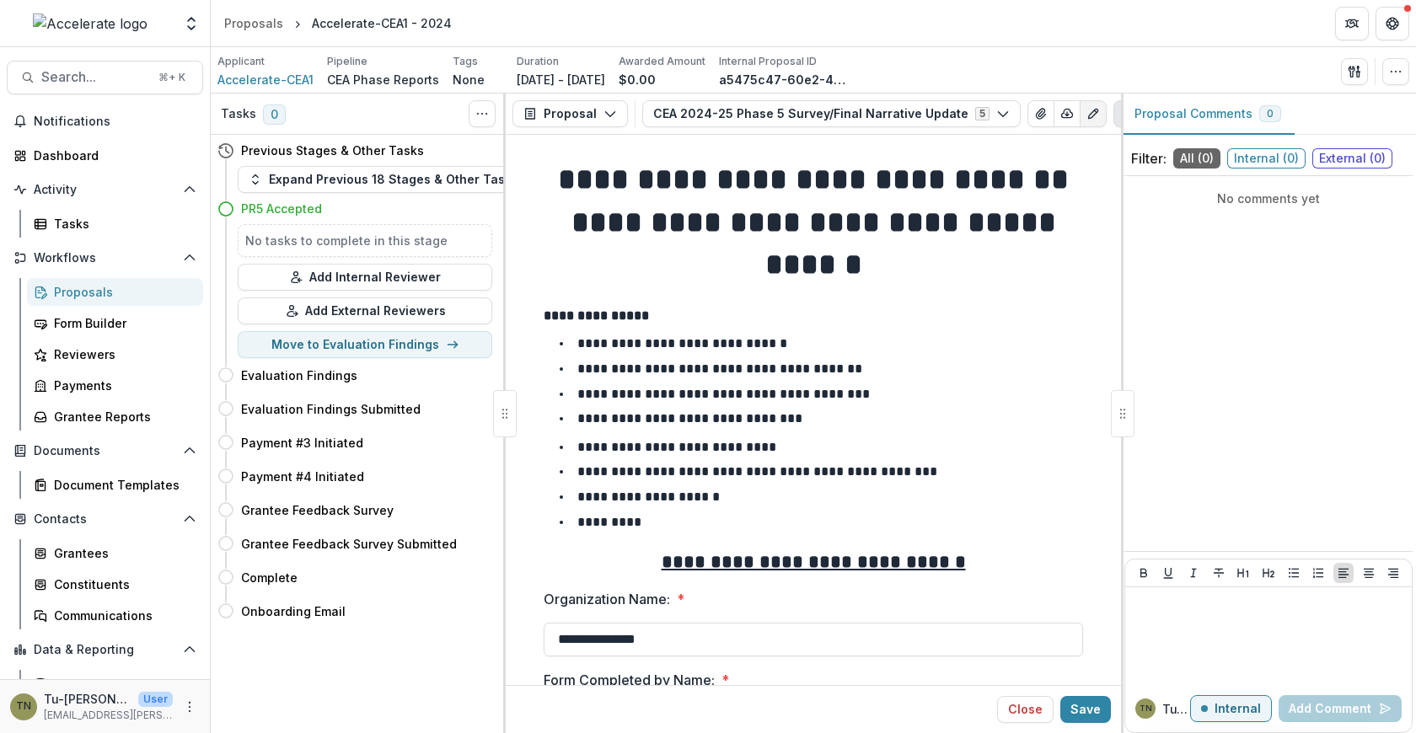
click at [405, 236] on h5 "No tasks to complete in this stage" at bounding box center [364, 241] width 239 height 18
click at [996, 109] on icon "button" at bounding box center [1002, 113] width 13 height 13
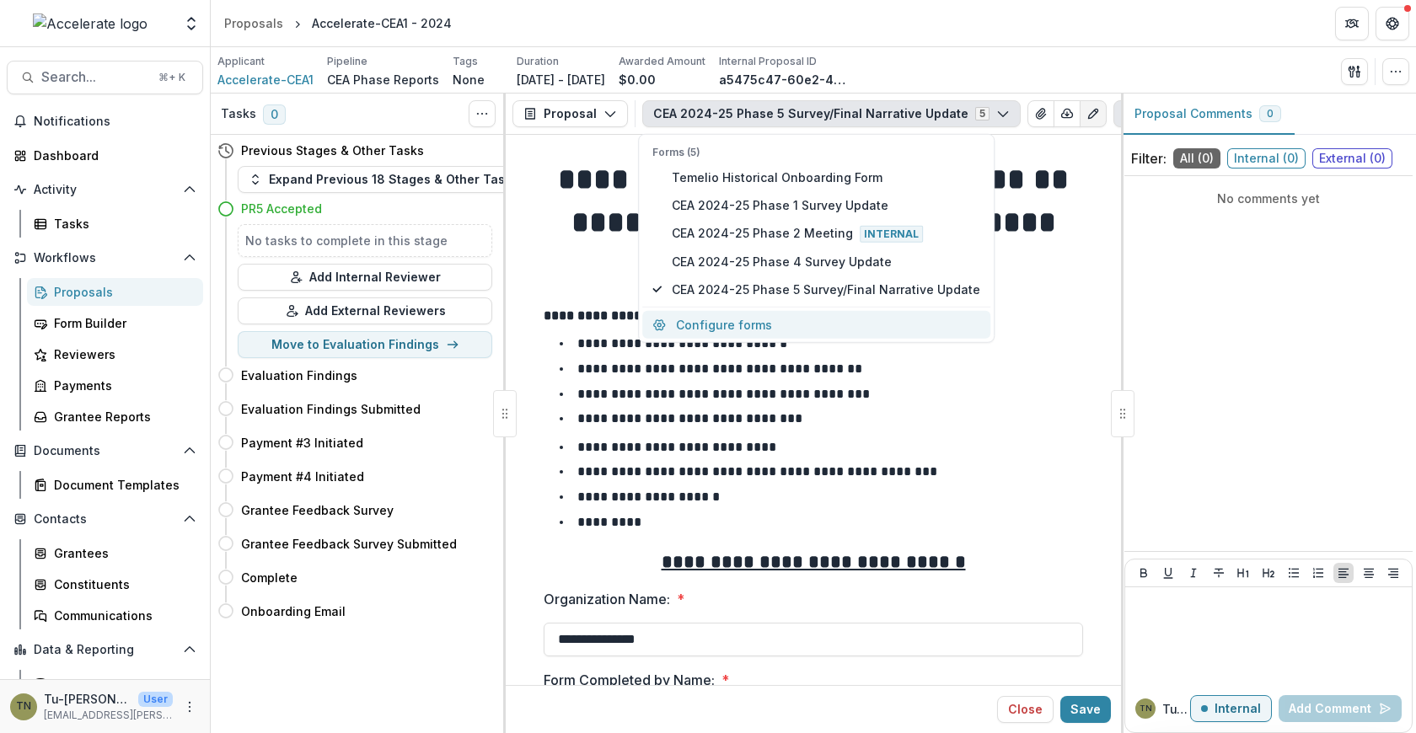
click at [735, 315] on button "Configure forms" at bounding box center [816, 325] width 348 height 28
select select "****"
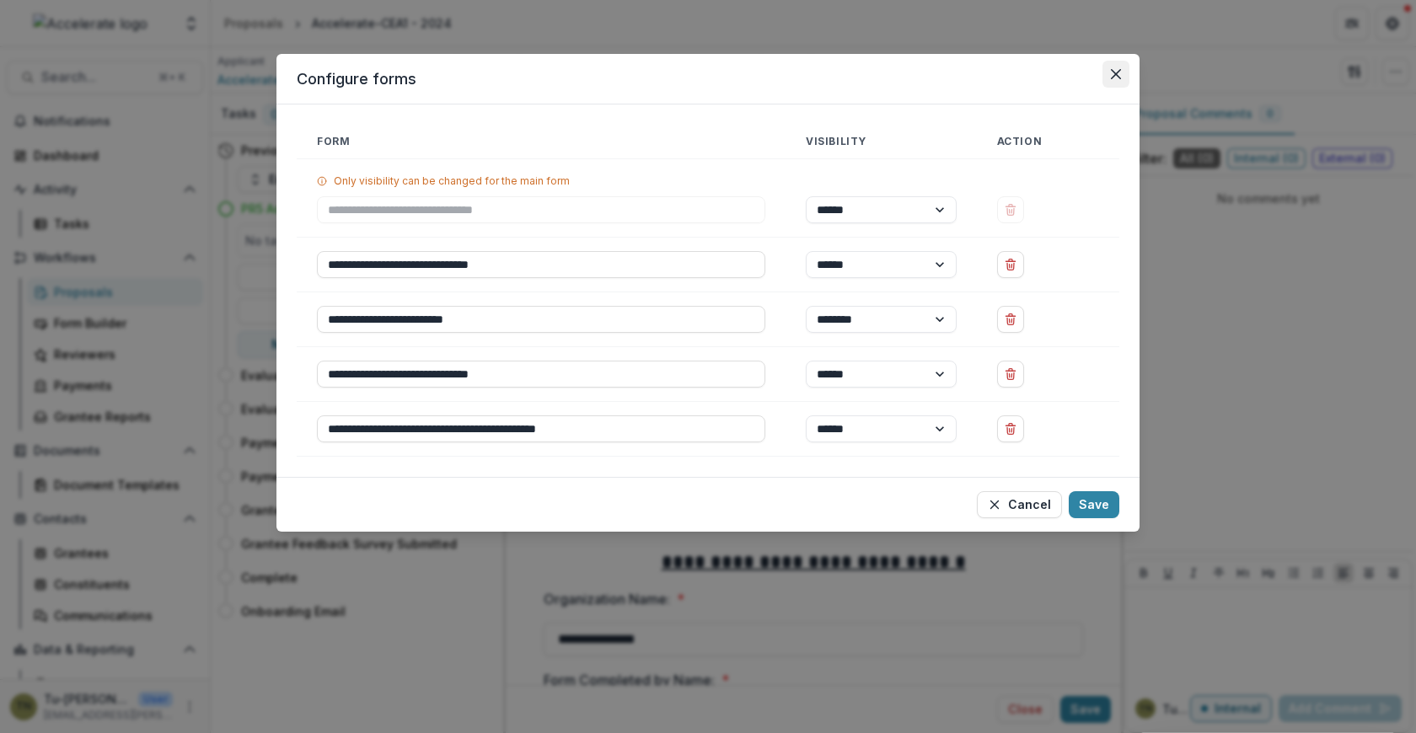
click at [1119, 78] on icon "Close" at bounding box center [1116, 74] width 10 height 10
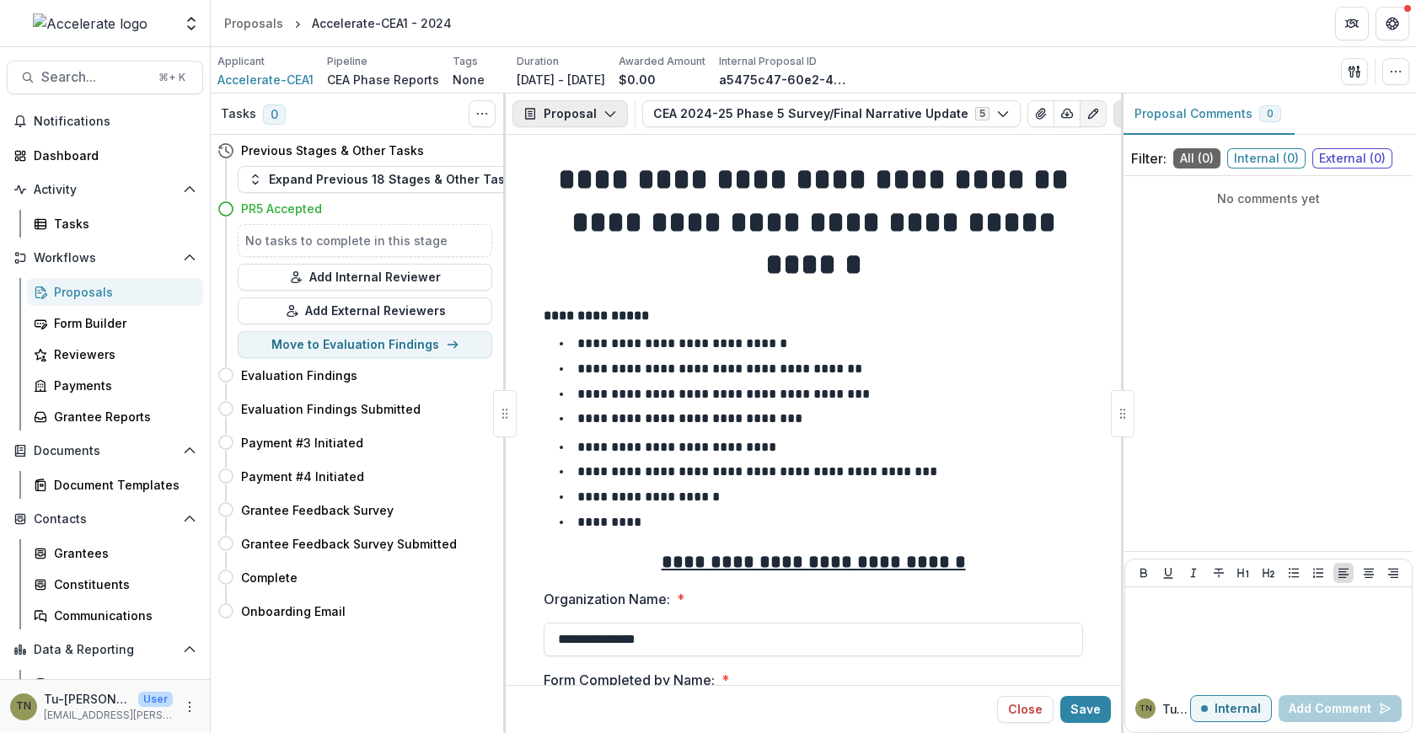
click at [603, 108] on icon "button" at bounding box center [609, 113] width 13 height 13
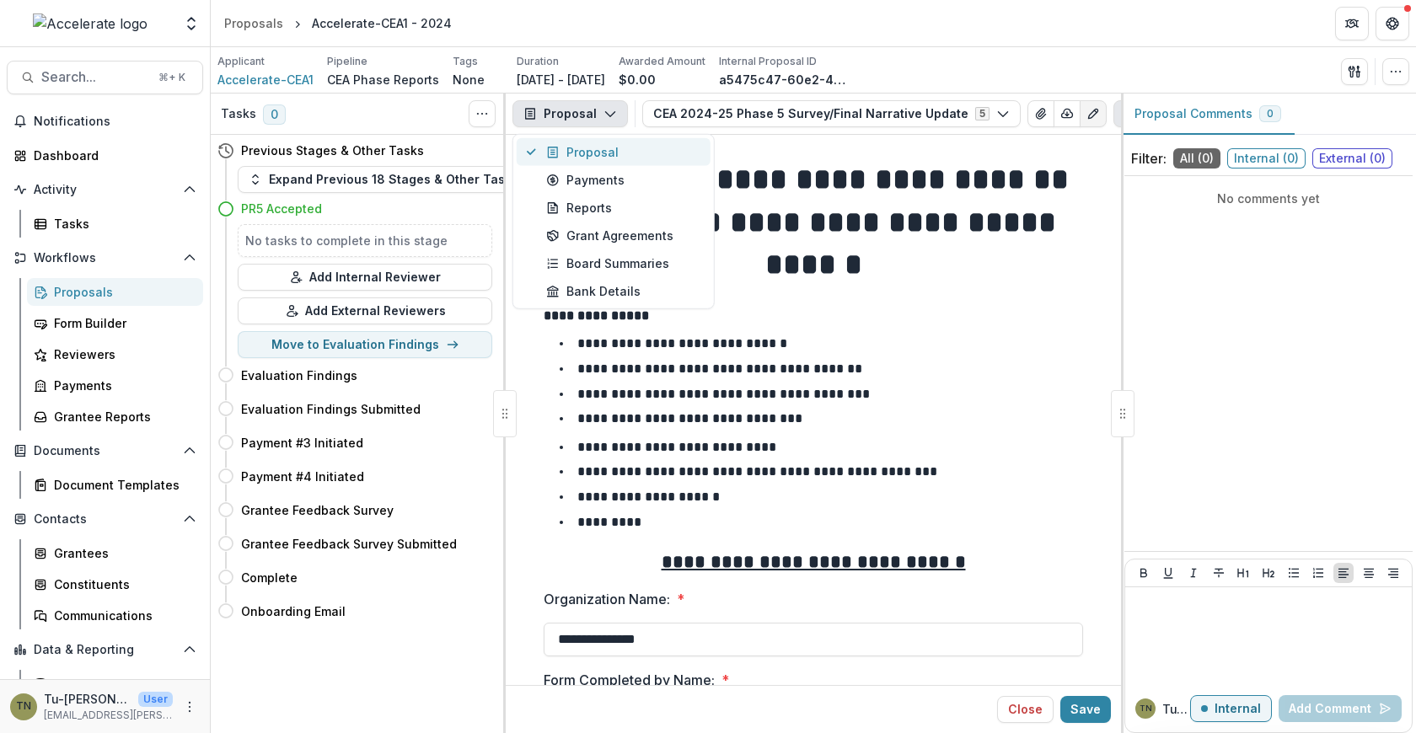
click at [599, 147] on div "Proposal" at bounding box center [623, 152] width 154 height 18
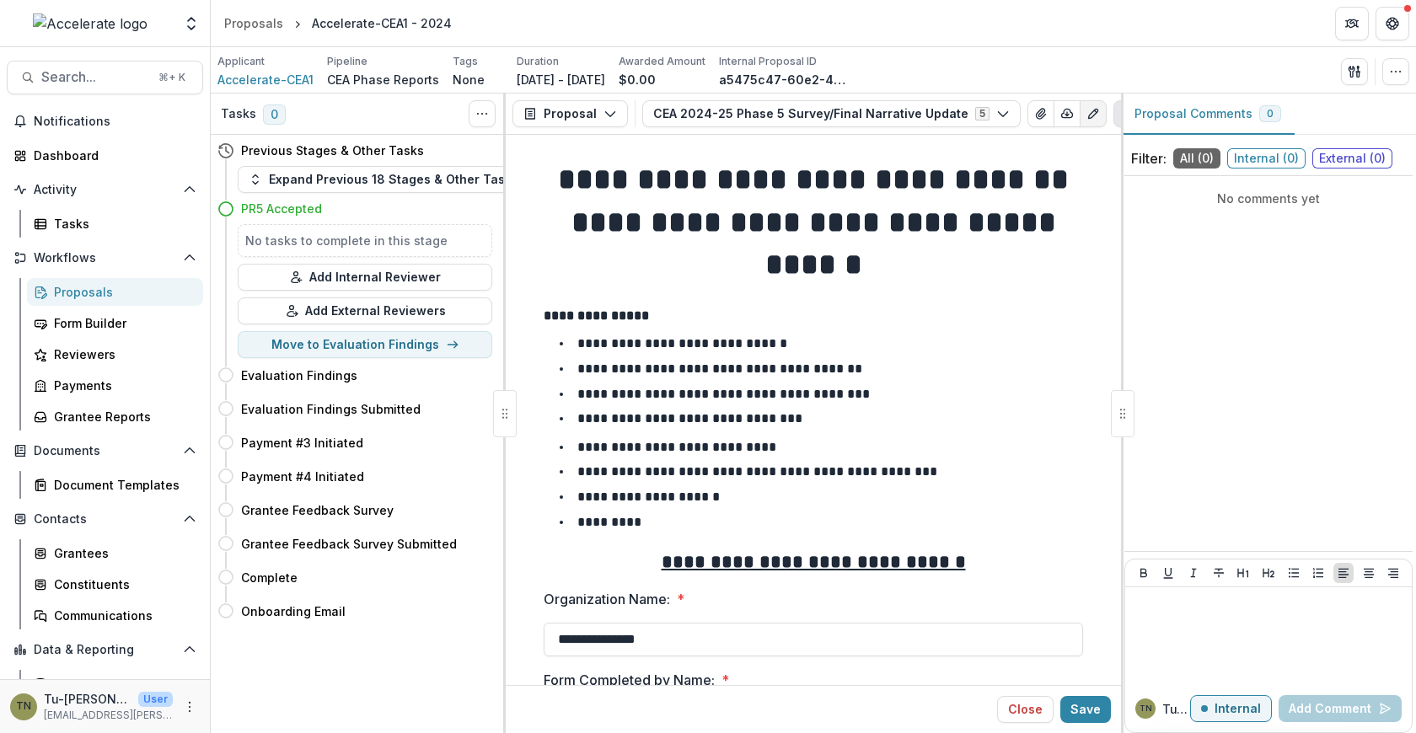
click at [1120, 112] on icon "Plaintext view" at bounding box center [1126, 113] width 13 height 13
click at [970, 111] on button "CEA 2024-25 Phase 5 Survey/Final Narrative Update 5" at bounding box center [831, 113] width 378 height 27
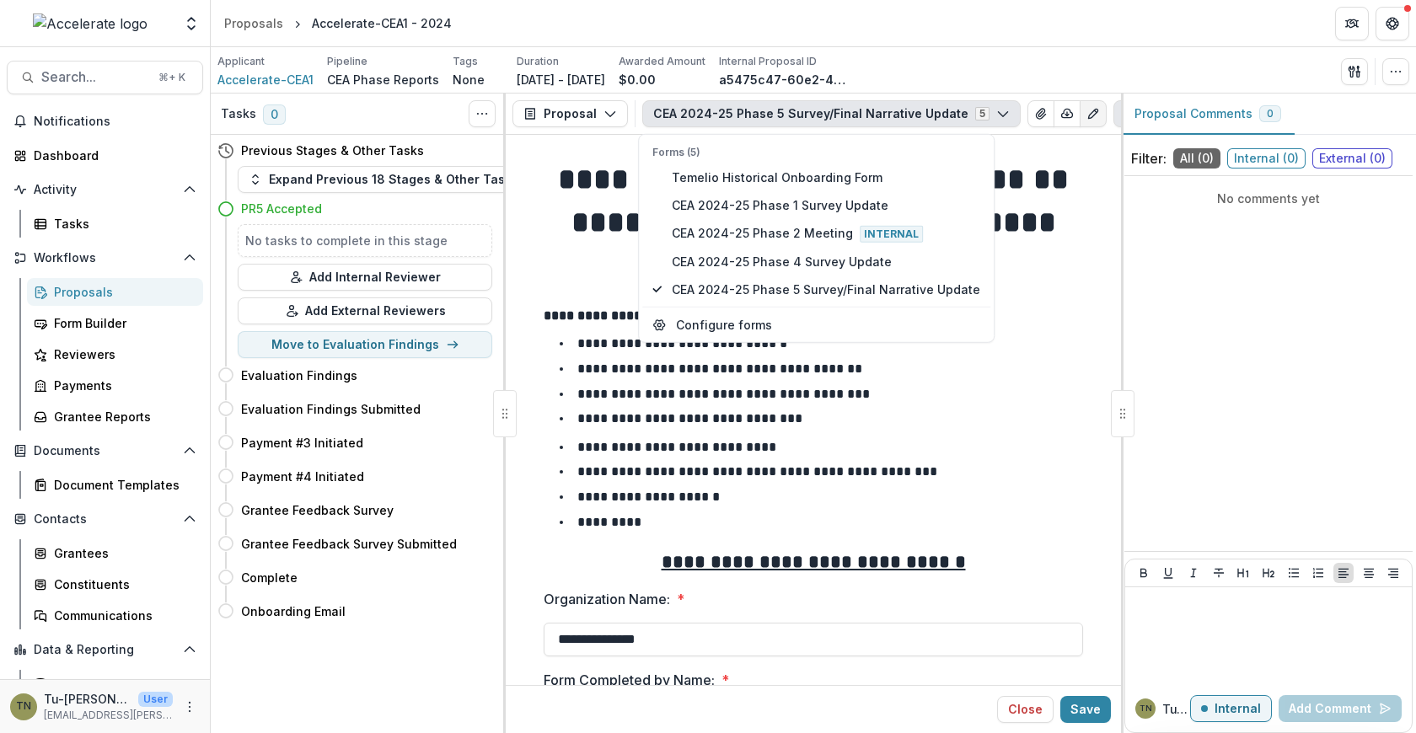
click at [568, 207] on h1 "**********" at bounding box center [813, 222] width 539 height 42
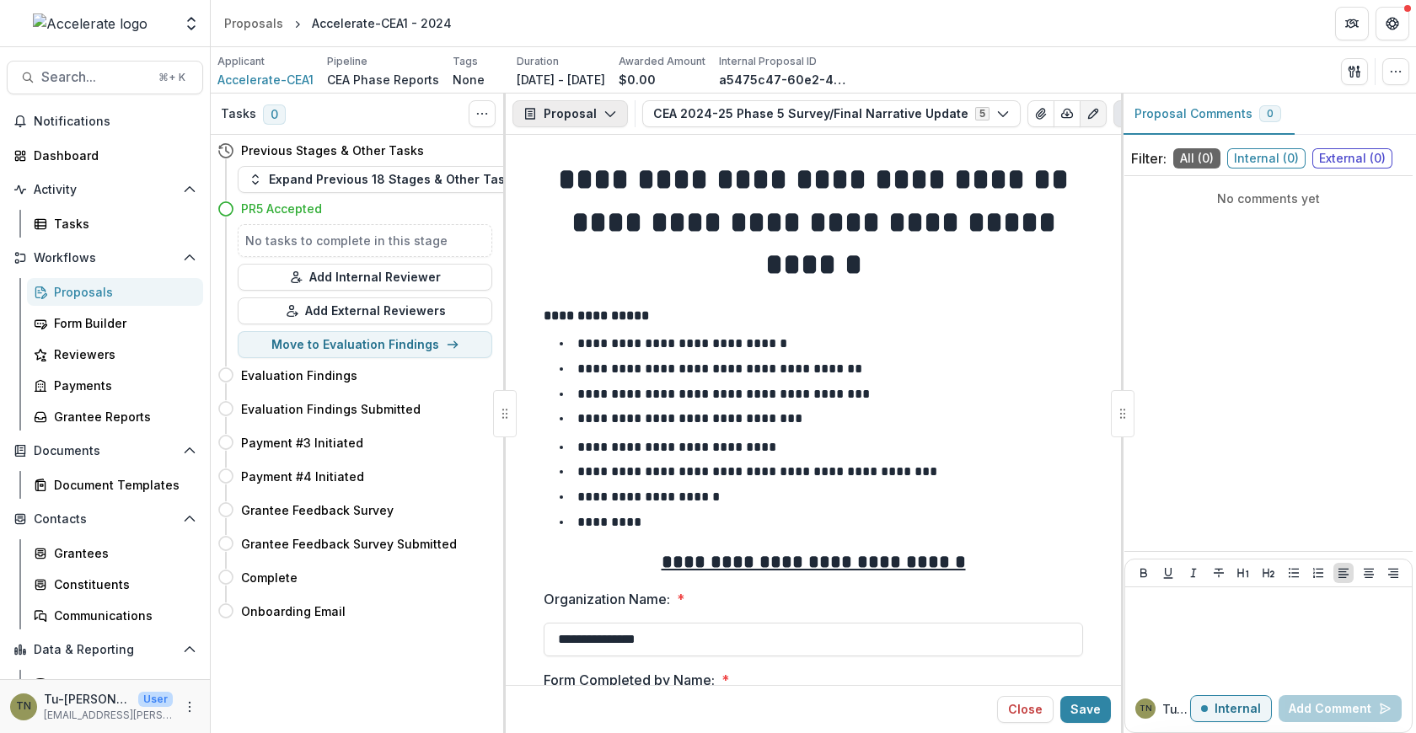
click at [598, 110] on button "Proposal" at bounding box center [569, 113] width 115 height 27
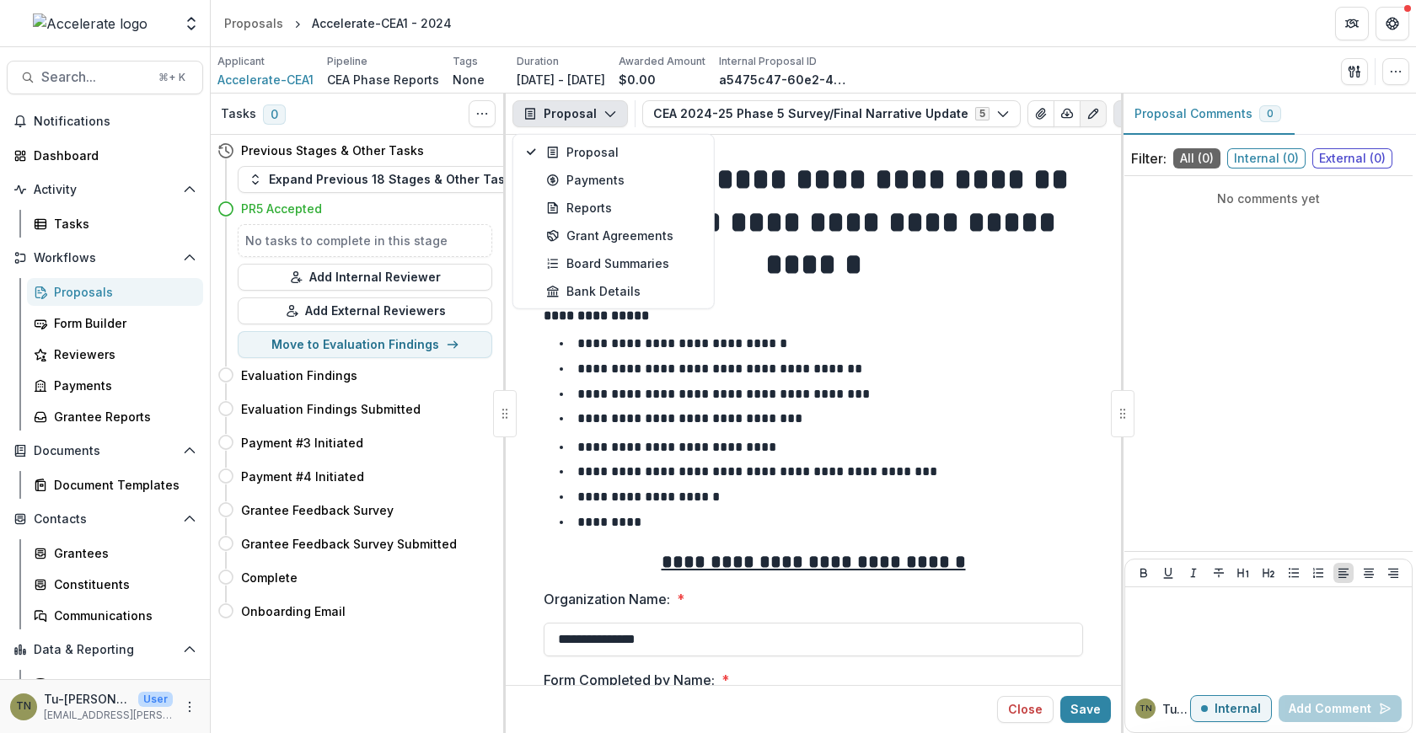
click at [916, 249] on h1 "******" at bounding box center [813, 265] width 539 height 42
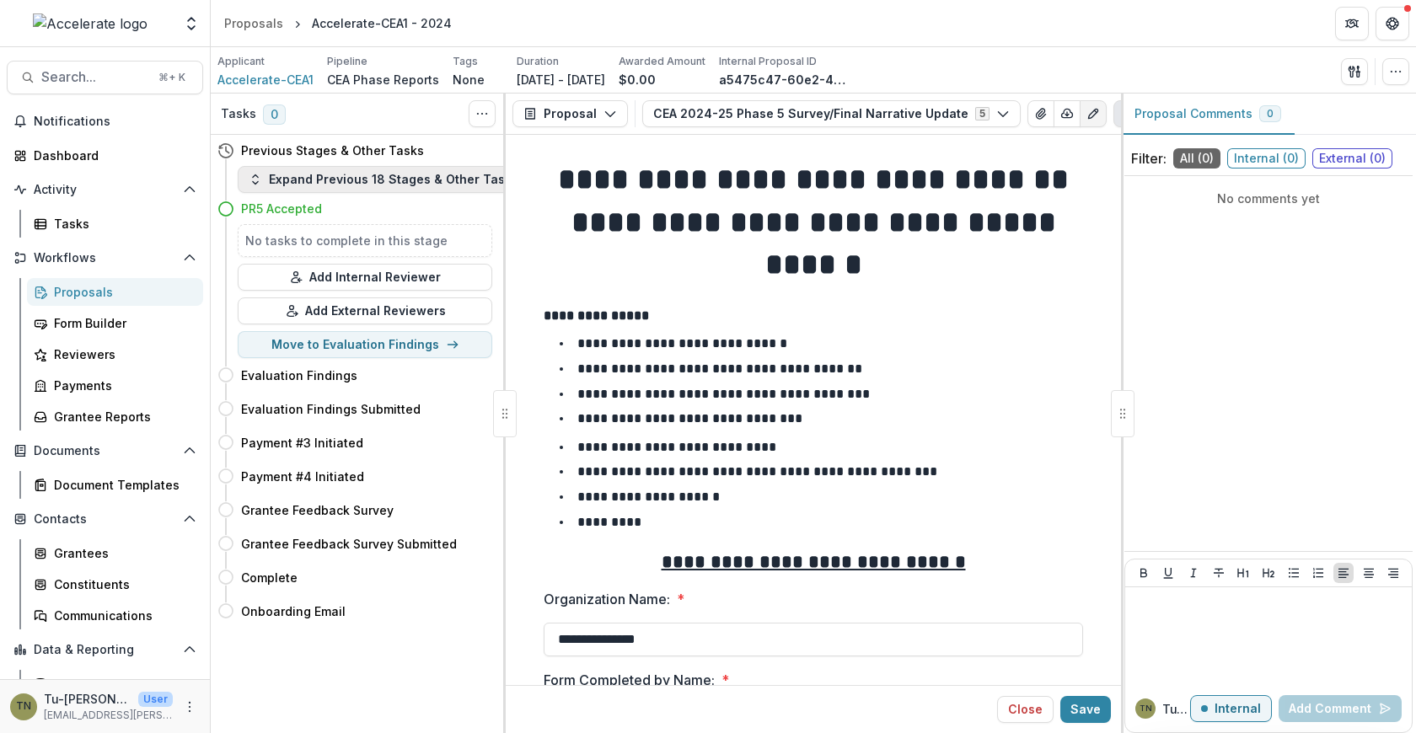
click at [430, 175] on button "Expand Previous 18 Stages & Other Tasks" at bounding box center [384, 179] width 292 height 27
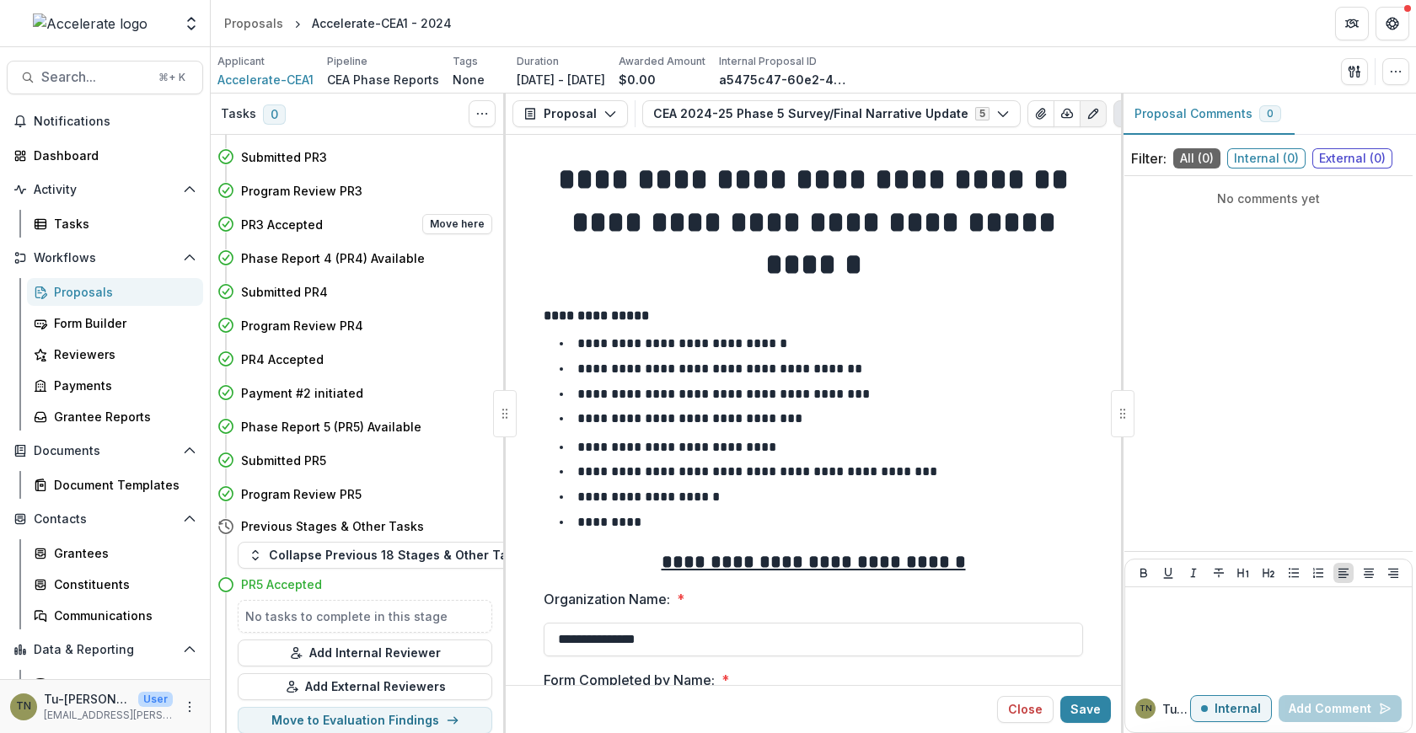
scroll to position [266, 0]
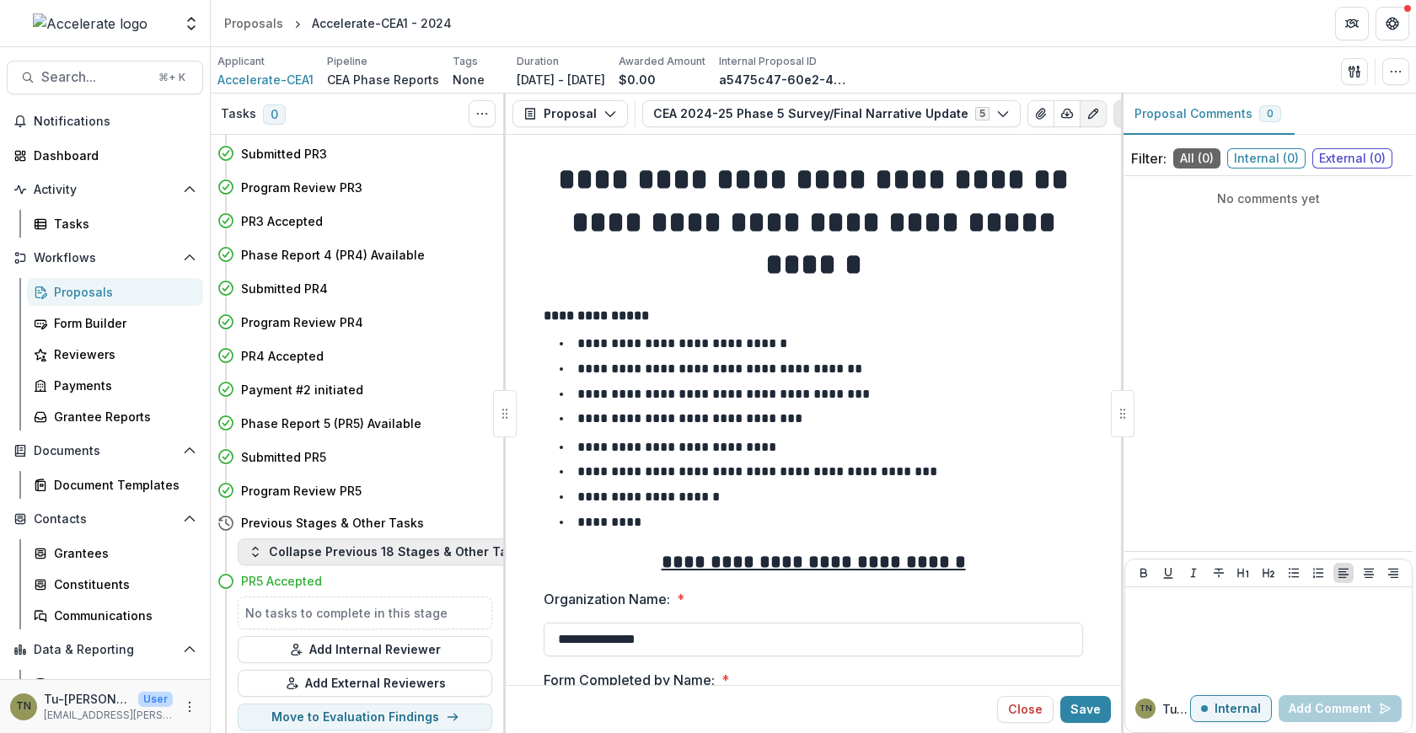
click at [357, 550] on button "Collapse Previous 18 Stages & Other Tasks" at bounding box center [388, 552] width 301 height 27
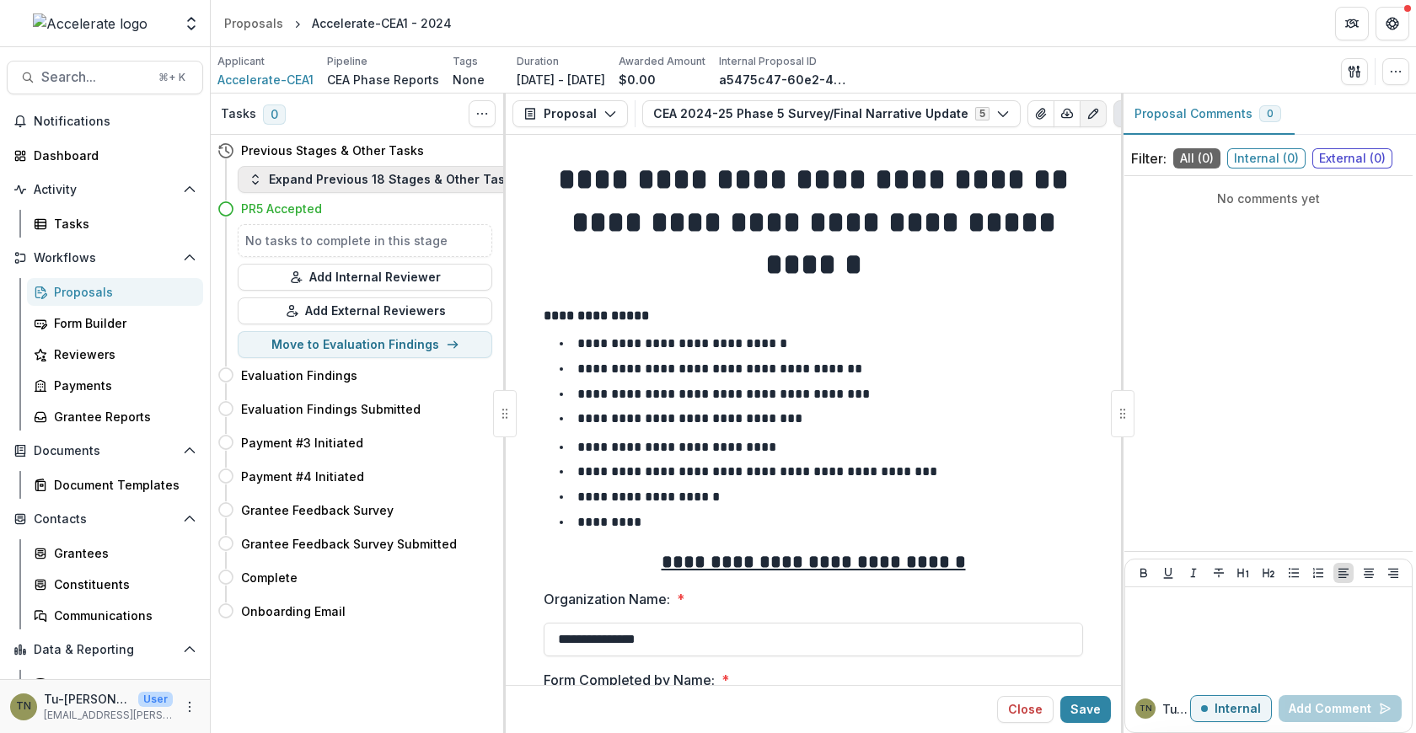
scroll to position [0, 0]
click at [362, 178] on button "Expand Previous 18 Stages & Other Tasks" at bounding box center [384, 179] width 292 height 27
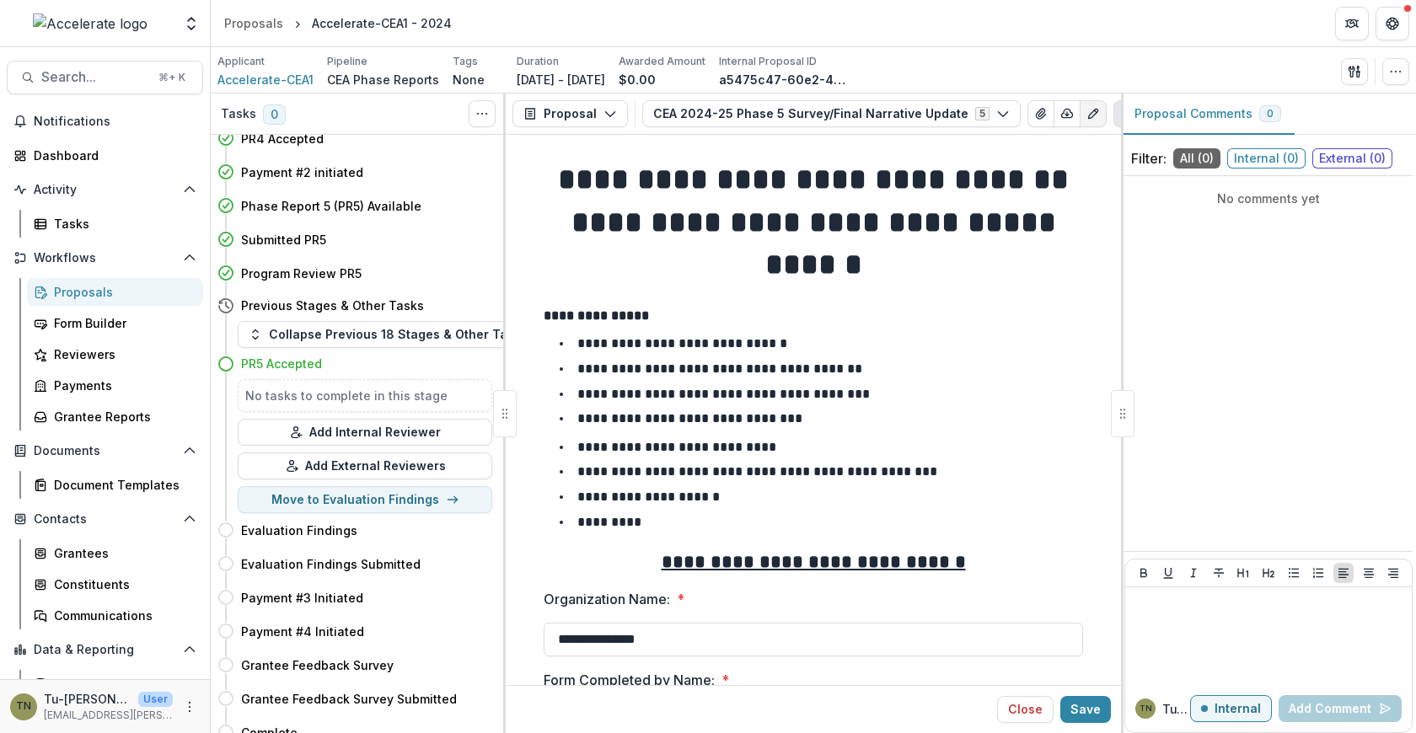
scroll to position [474, 0]
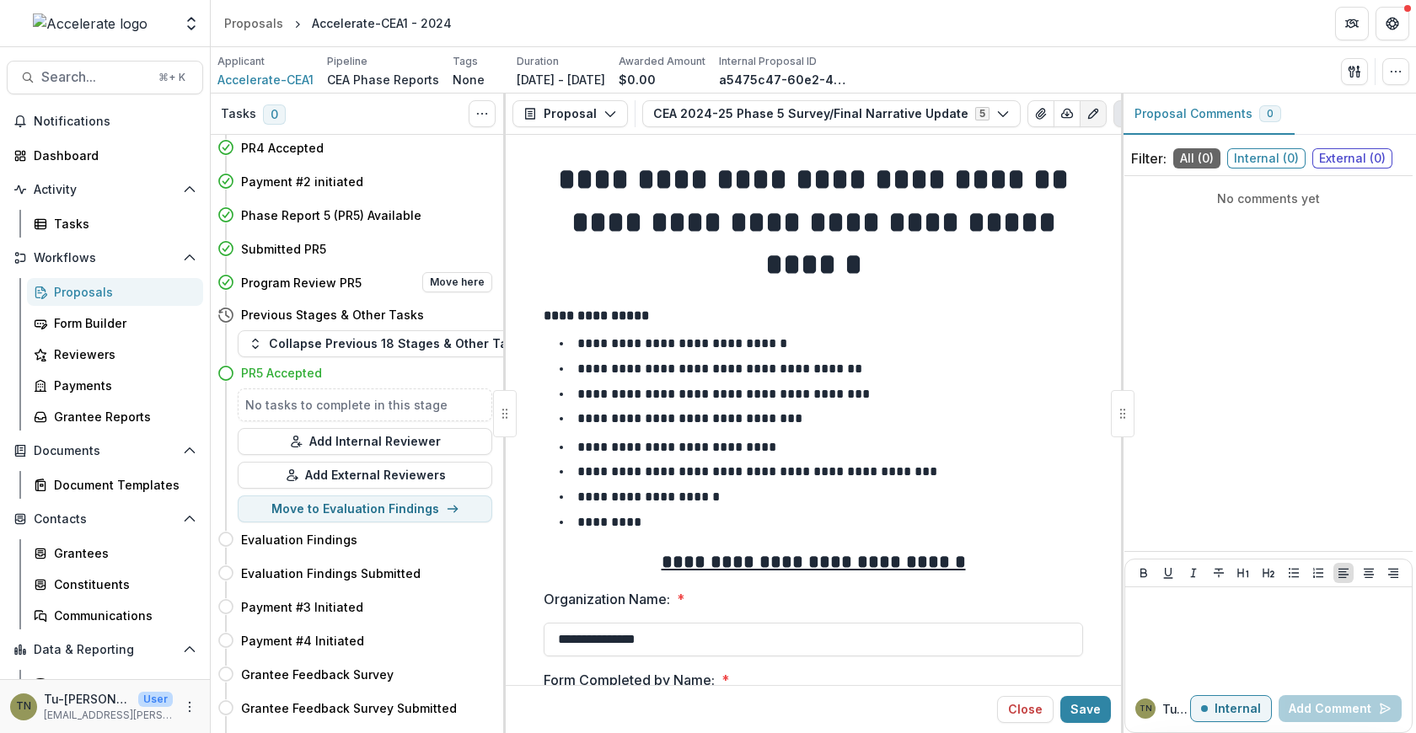
click at [298, 281] on h4 "Program Review PR5" at bounding box center [301, 283] width 121 height 18
click at [452, 285] on button "Move here" at bounding box center [457, 282] width 70 height 20
select select "**********"
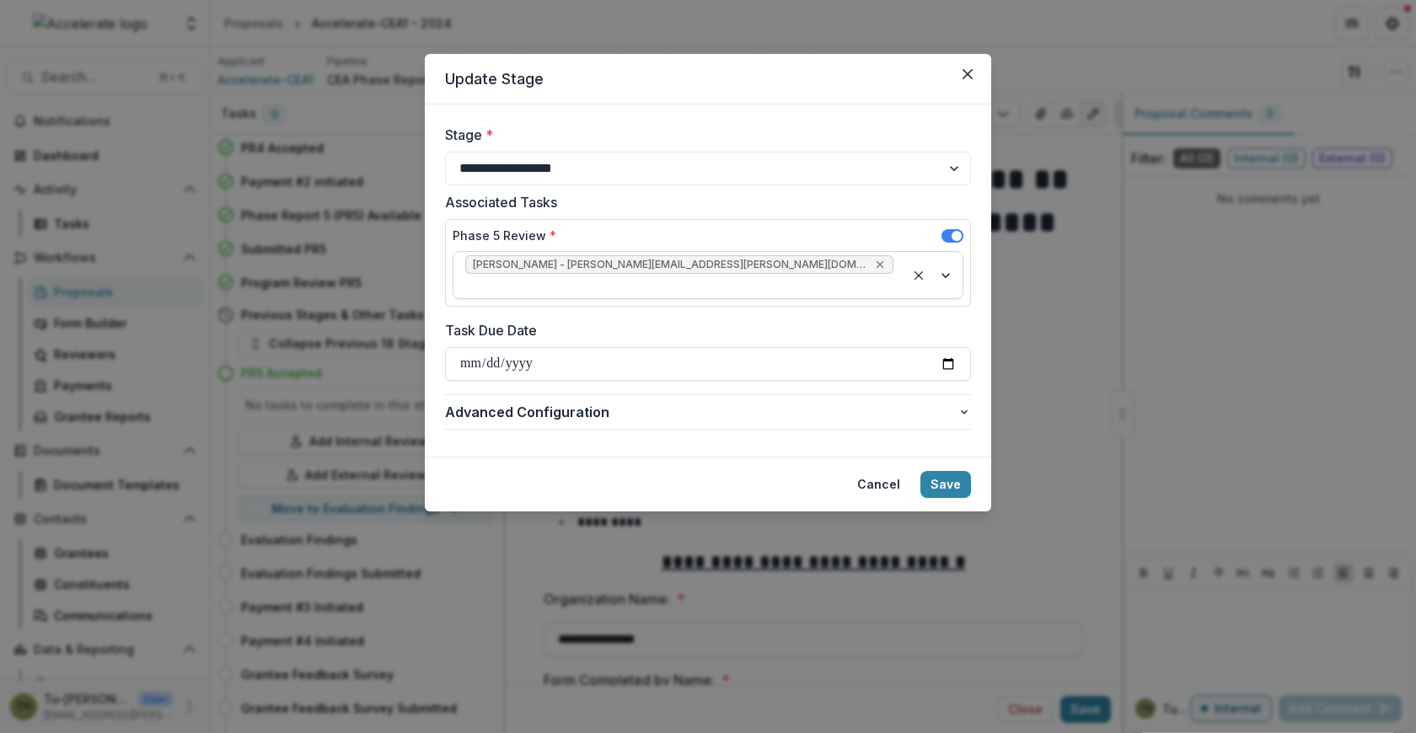
click at [873, 264] on icon "Remove Jennifer Bronson - jennifer.bronson@accelerate.us" at bounding box center [879, 264] width 13 height 13
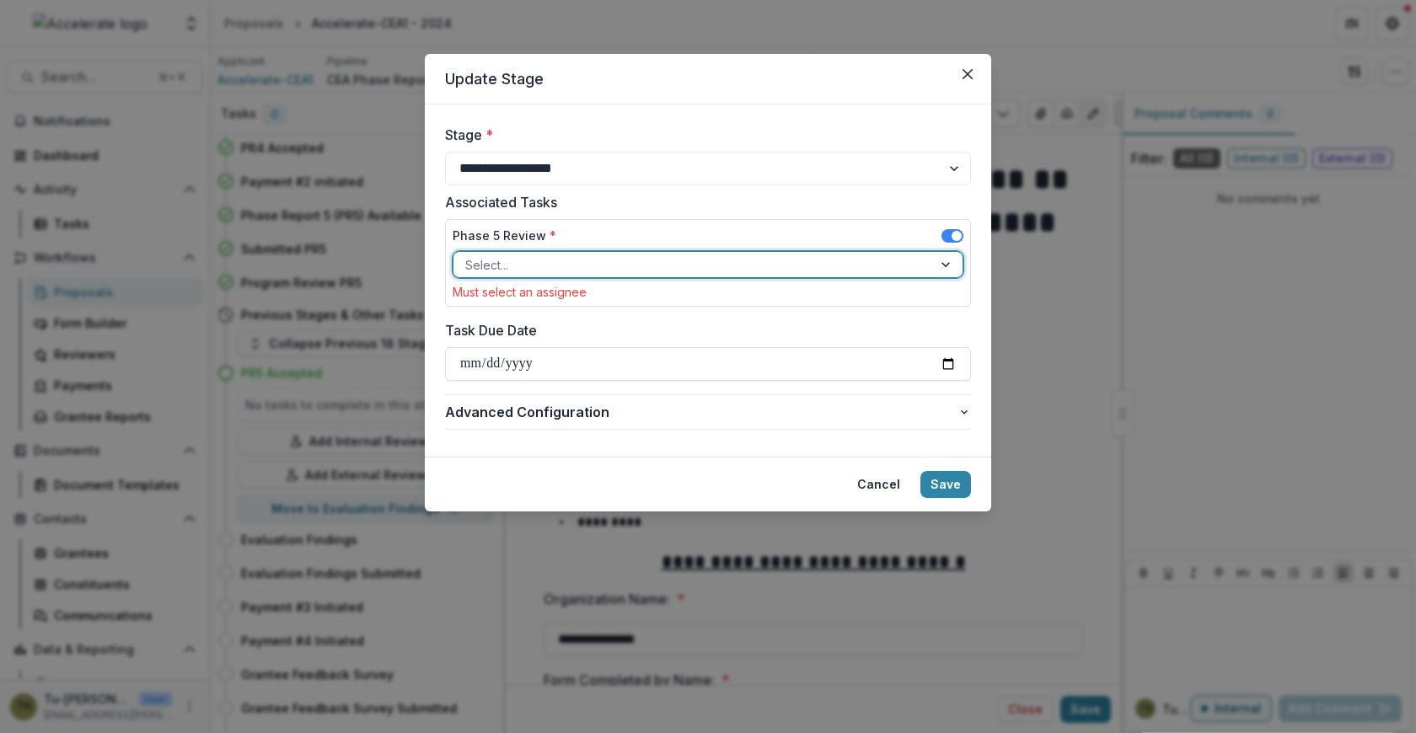
click at [946, 232] on span at bounding box center [952, 235] width 22 height 13
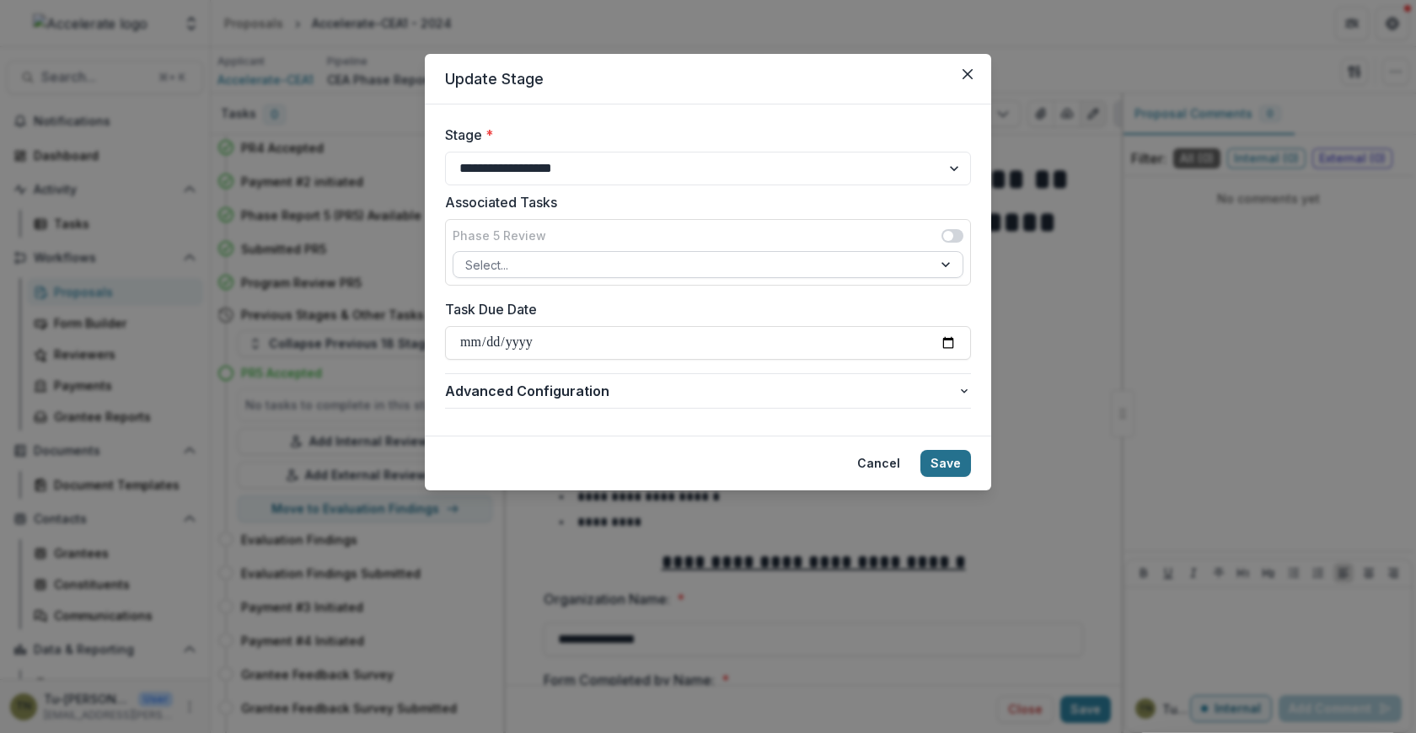
click at [936, 461] on button "Save" at bounding box center [945, 463] width 51 height 27
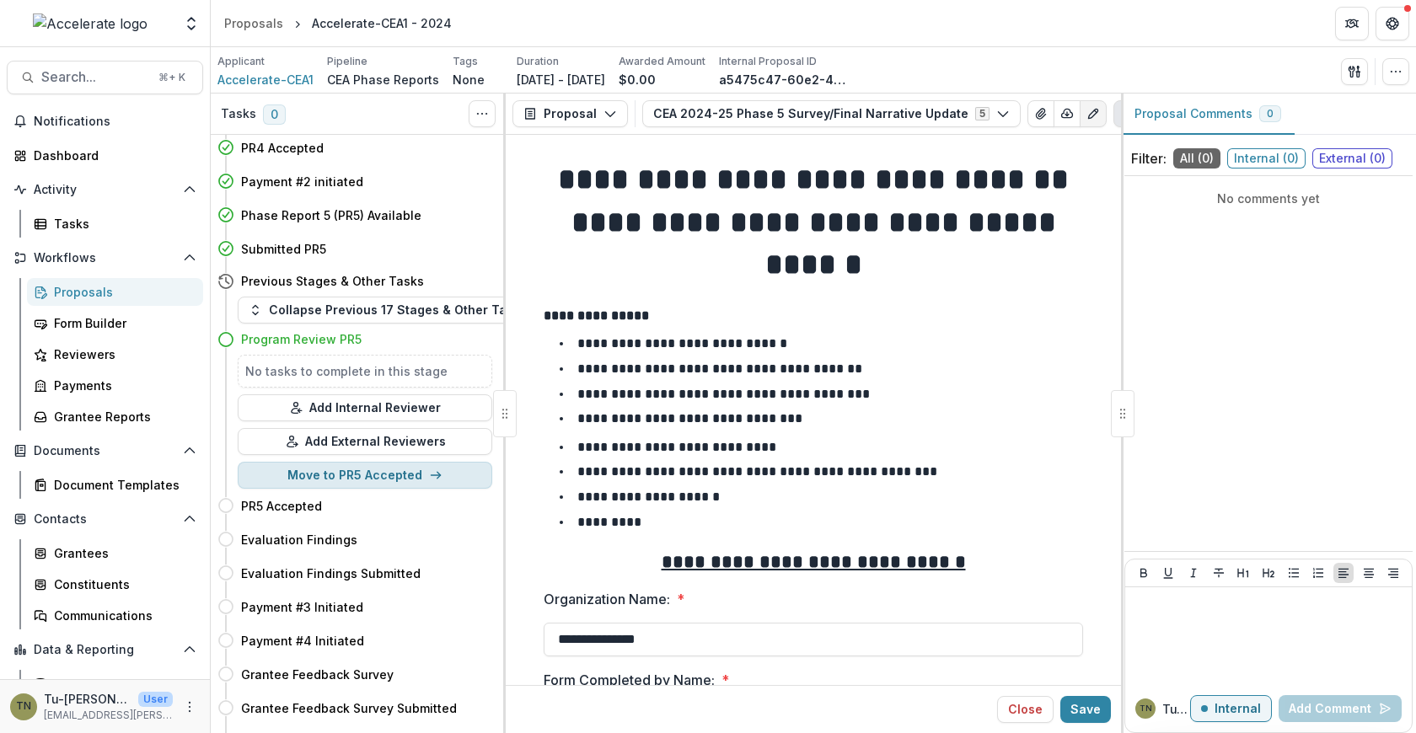
click at [367, 475] on button "Move to PR5 Accepted" at bounding box center [365, 475] width 255 height 27
select select "**********"
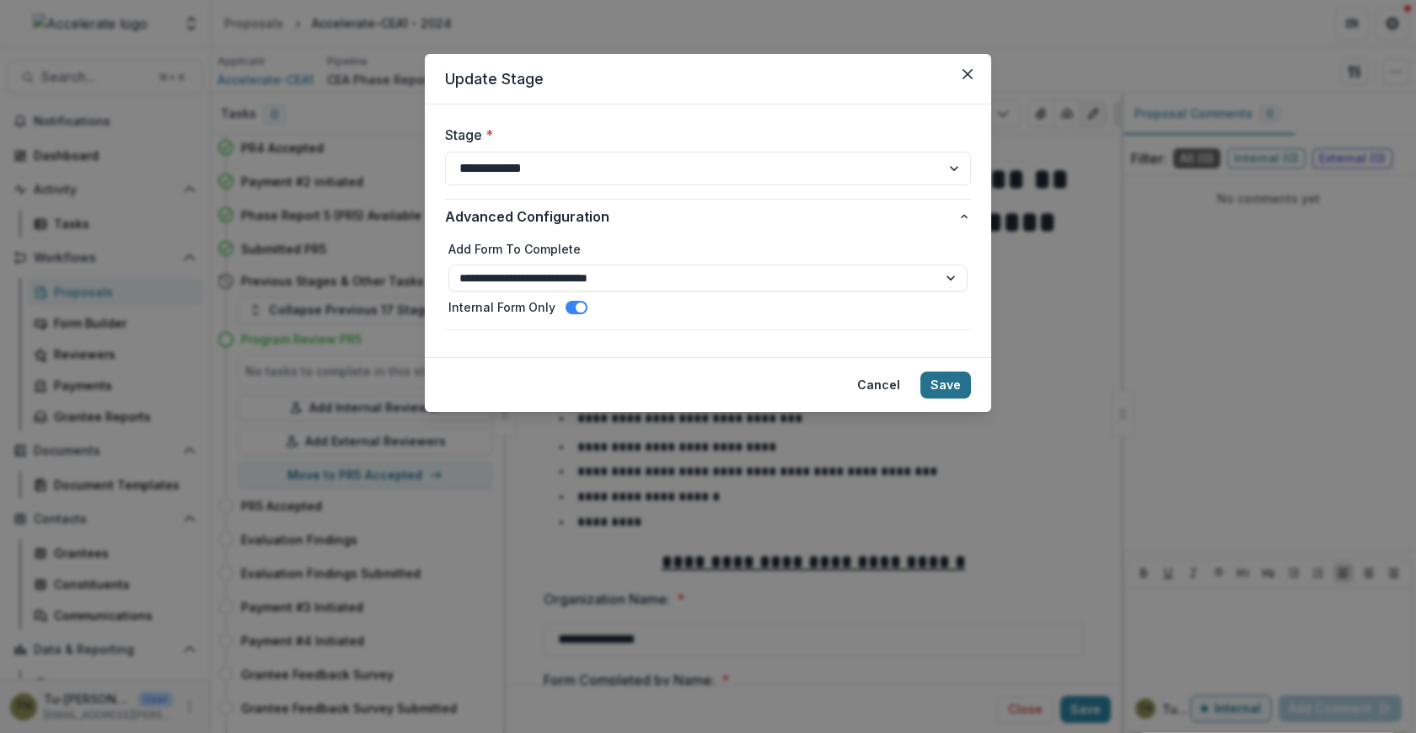
click at [945, 383] on button "Save" at bounding box center [945, 385] width 51 height 27
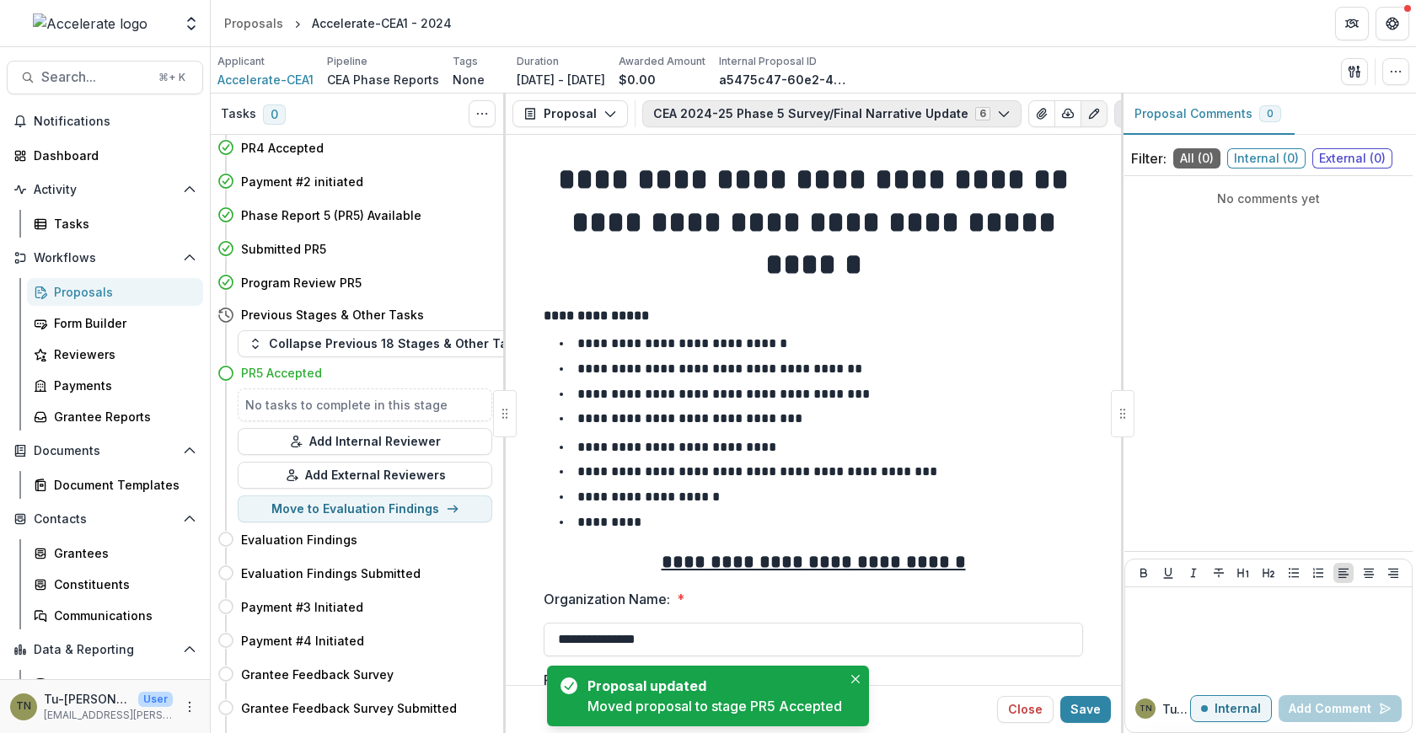
click at [819, 123] on button "CEA 2024-25 Phase 5 Survey/Final Narrative Update 6" at bounding box center [831, 113] width 379 height 27
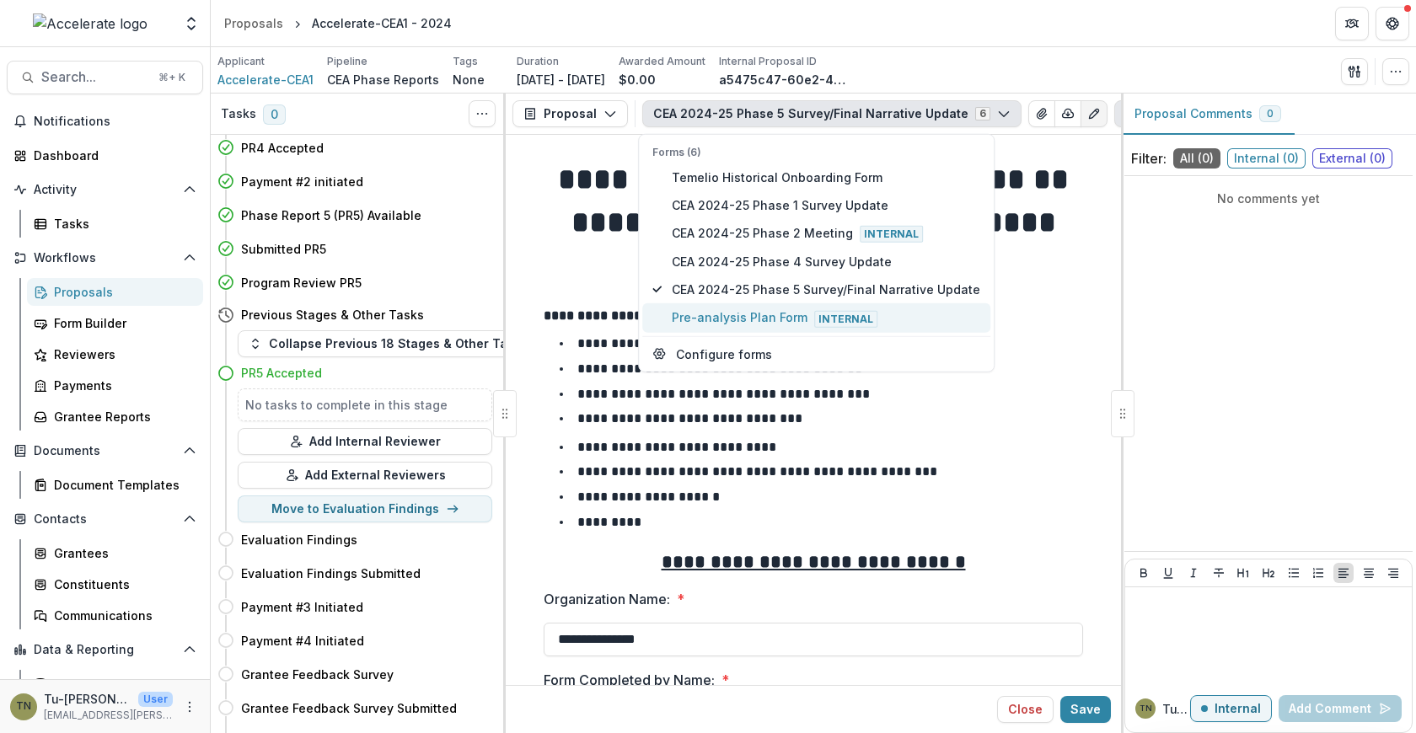
click at [768, 308] on span "Pre-analysis Plan Form Internal" at bounding box center [826, 317] width 308 height 19
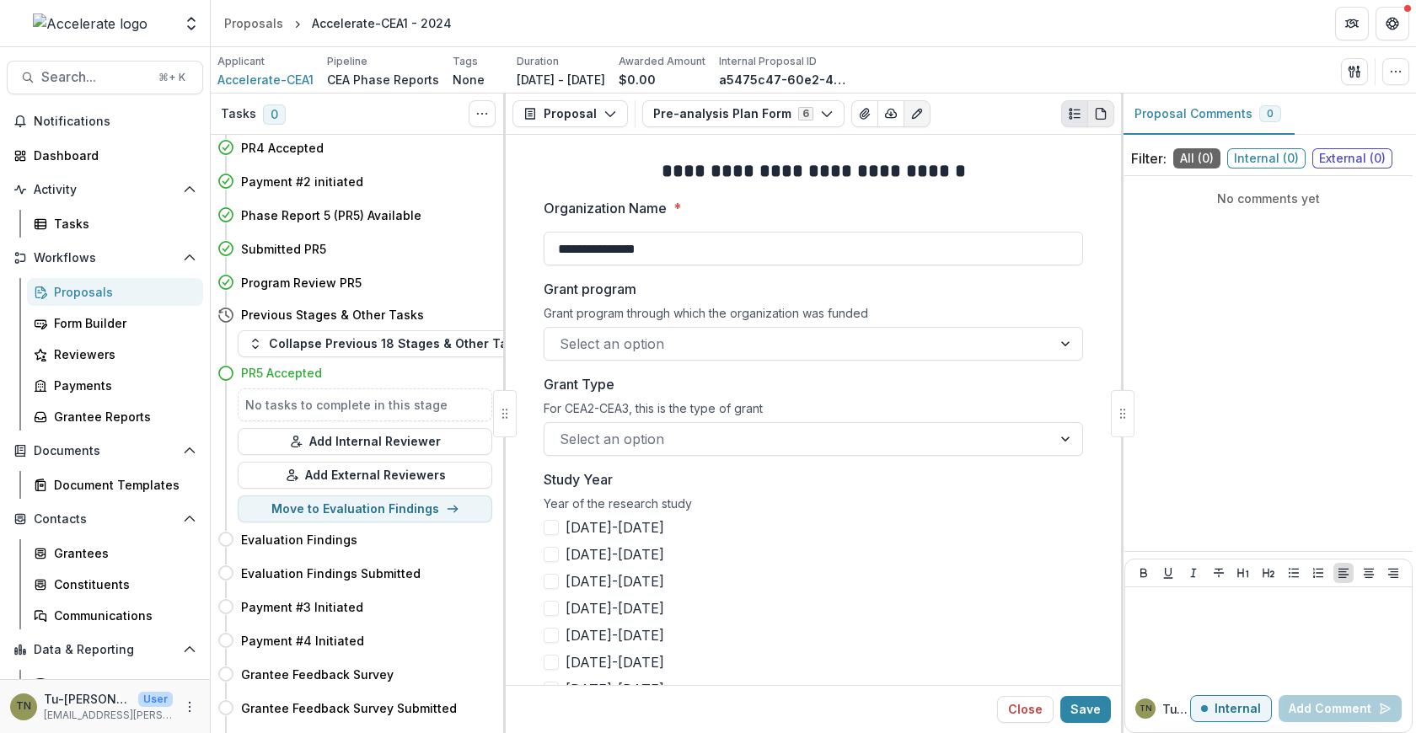
click at [1102, 107] on icon "PDF view" at bounding box center [1100, 113] width 13 height 13
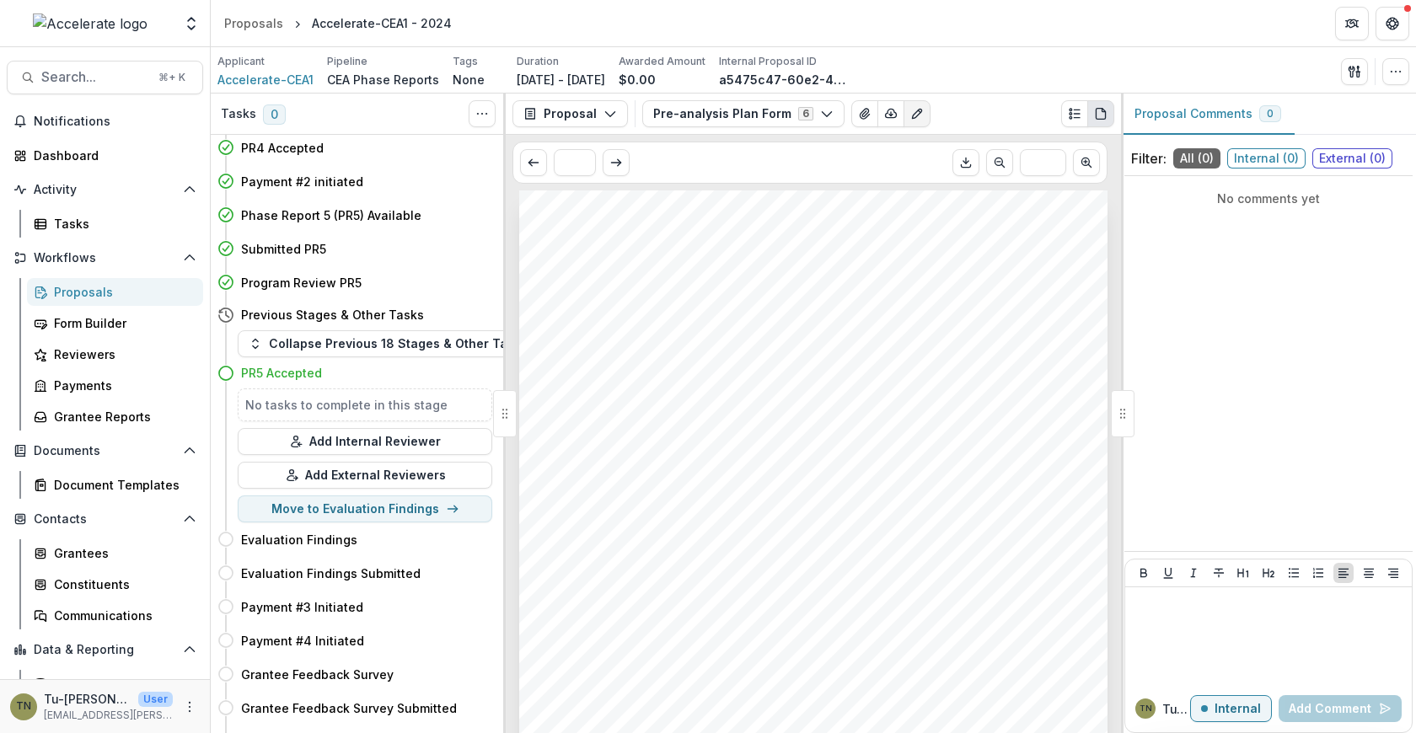
click at [1102, 113] on icon "PDF view" at bounding box center [1100, 113] width 13 height 13
click at [912, 112] on icon "Edit as form" at bounding box center [916, 114] width 9 height 9
click at [910, 112] on icon "Edit as form" at bounding box center [916, 113] width 13 height 13
click at [1072, 111] on icon "Plaintext view" at bounding box center [1074, 113] width 13 height 13
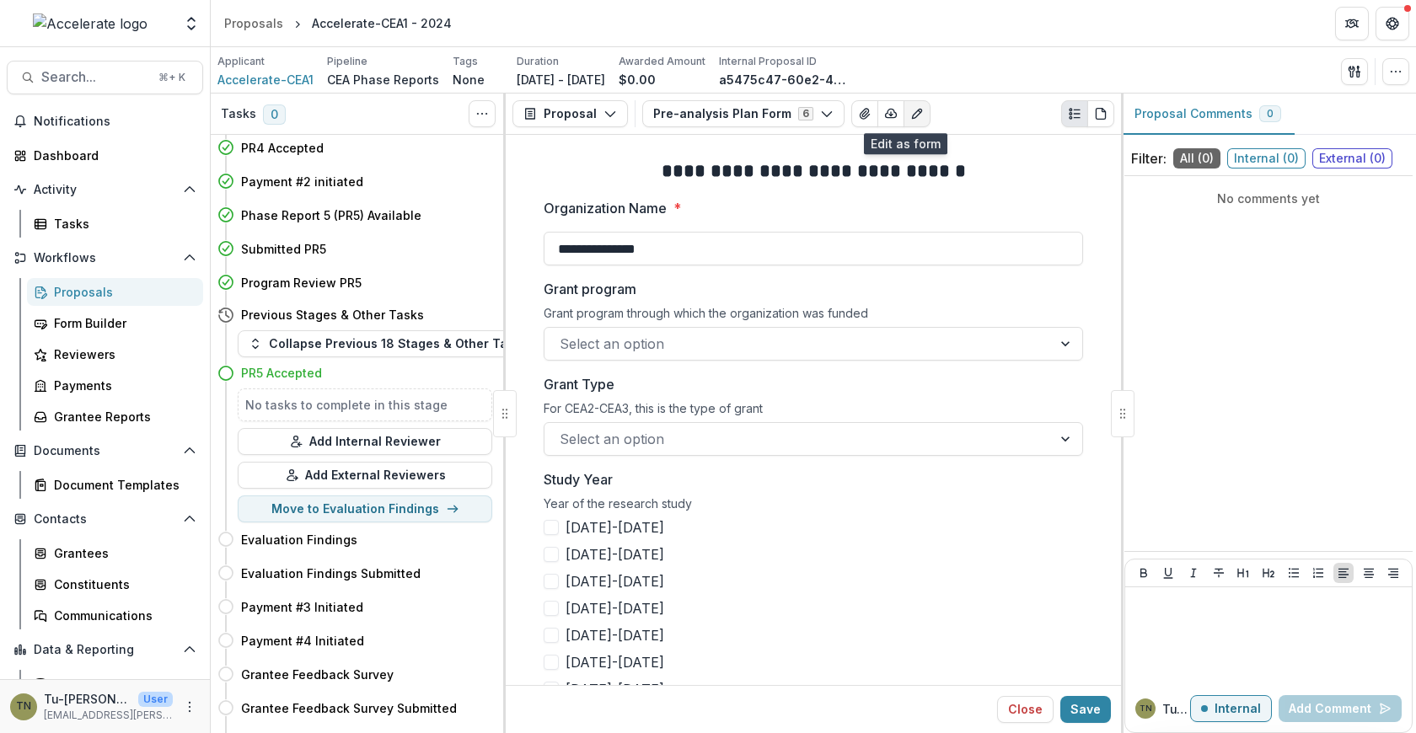
click at [912, 110] on button "Edit as form" at bounding box center [917, 113] width 27 height 27
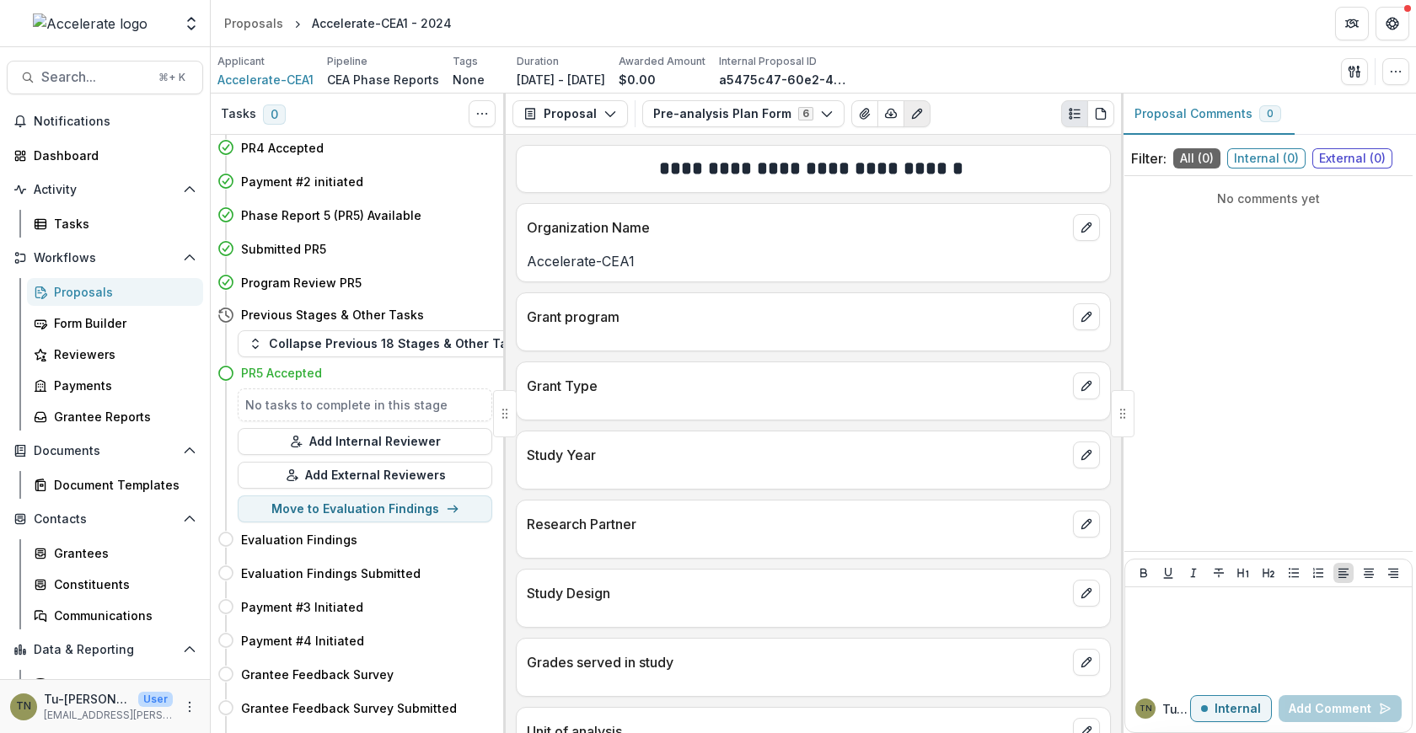
click at [912, 110] on button "Edit as form" at bounding box center [917, 113] width 27 height 27
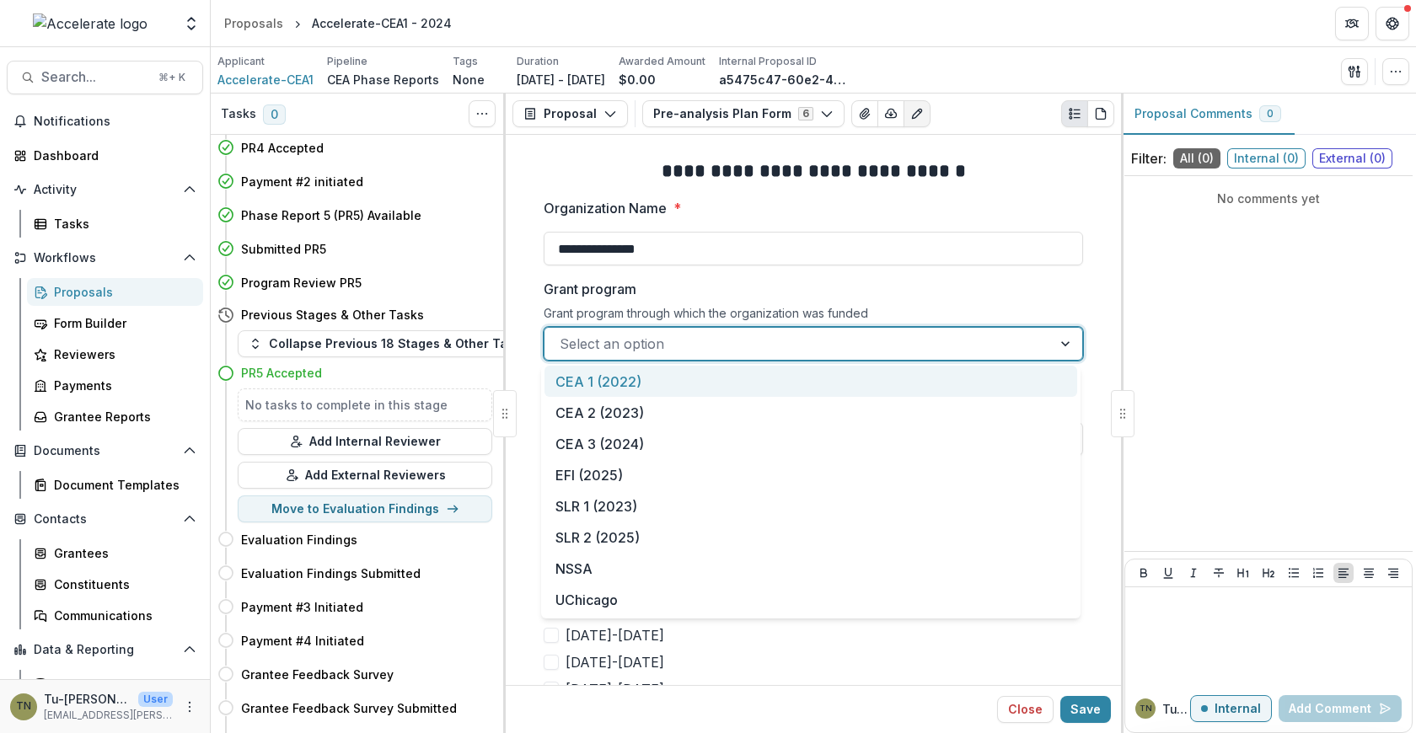
click at [760, 340] on div at bounding box center [798, 344] width 477 height 24
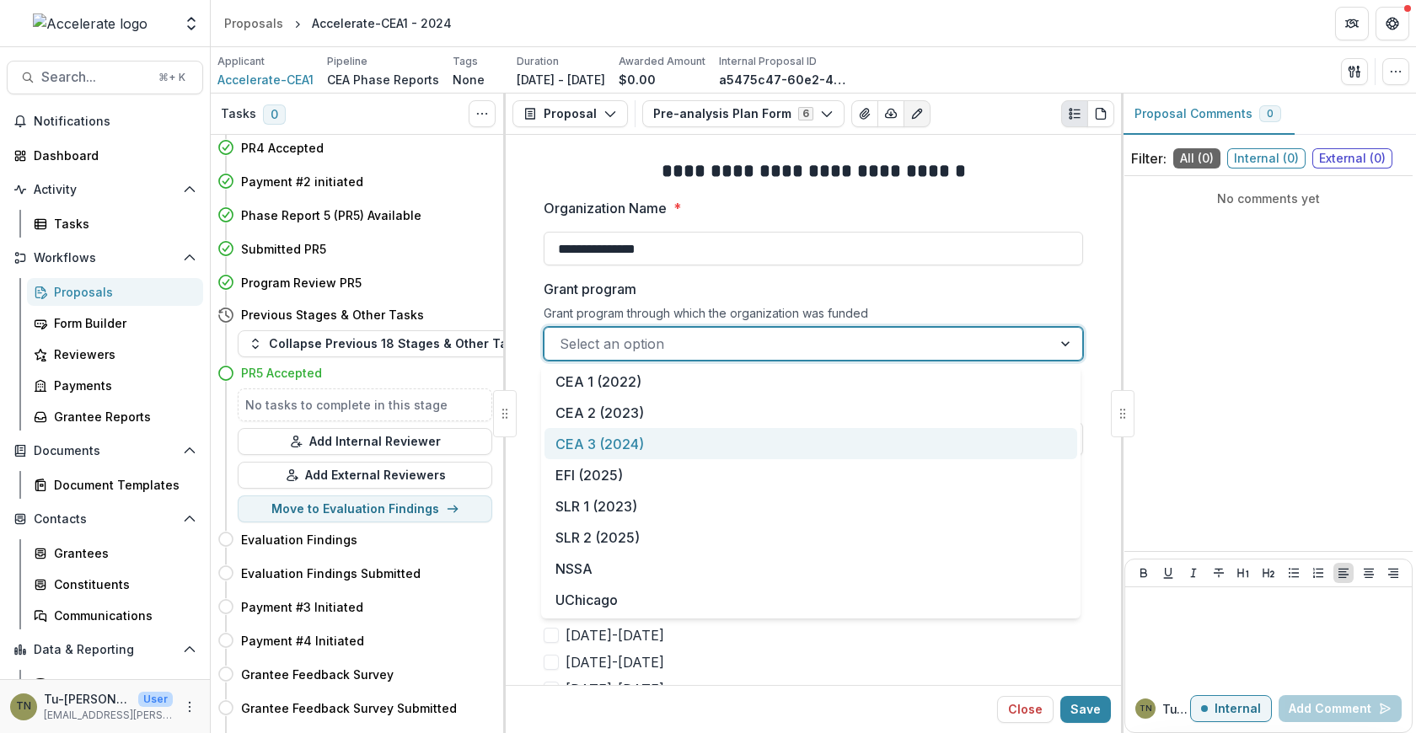
click at [743, 451] on div "CEA 3 (2024)" at bounding box center [810, 443] width 533 height 31
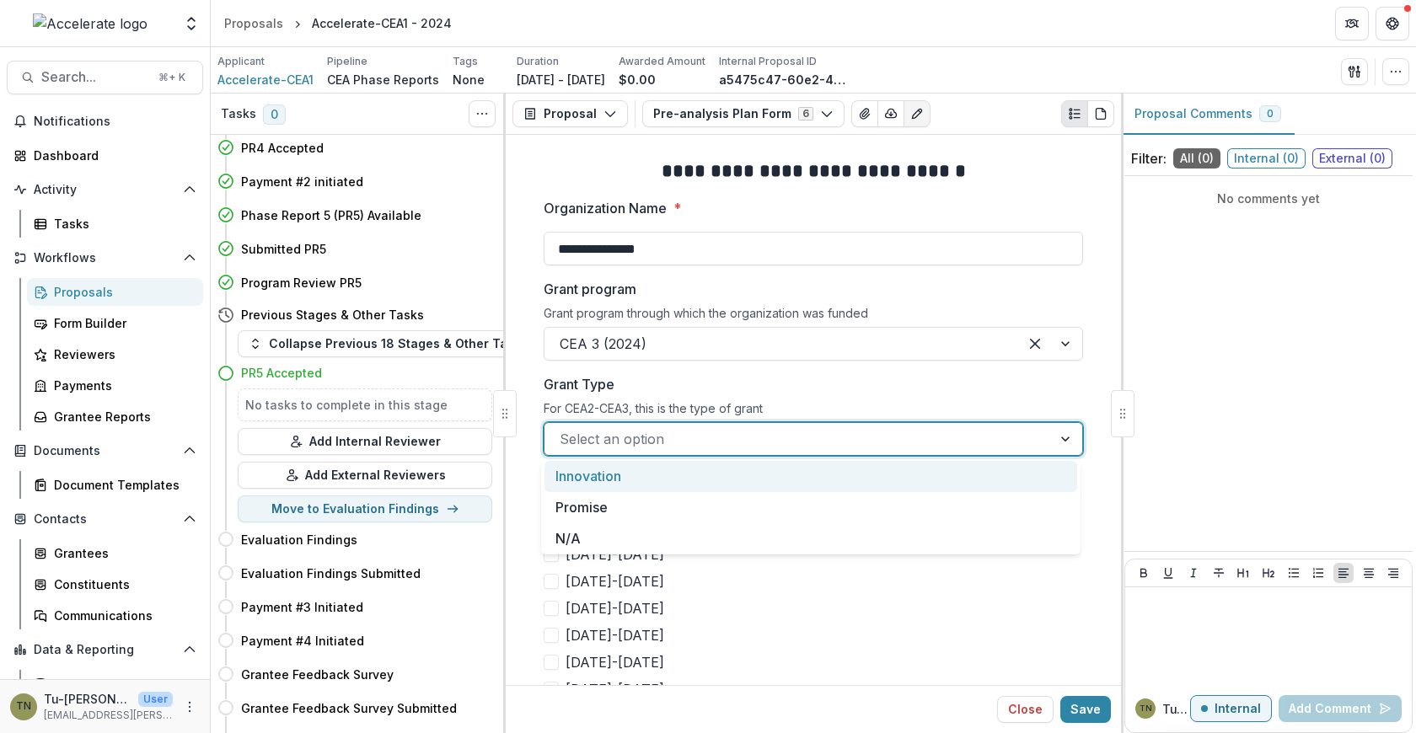
click at [752, 434] on div at bounding box center [798, 439] width 477 height 24
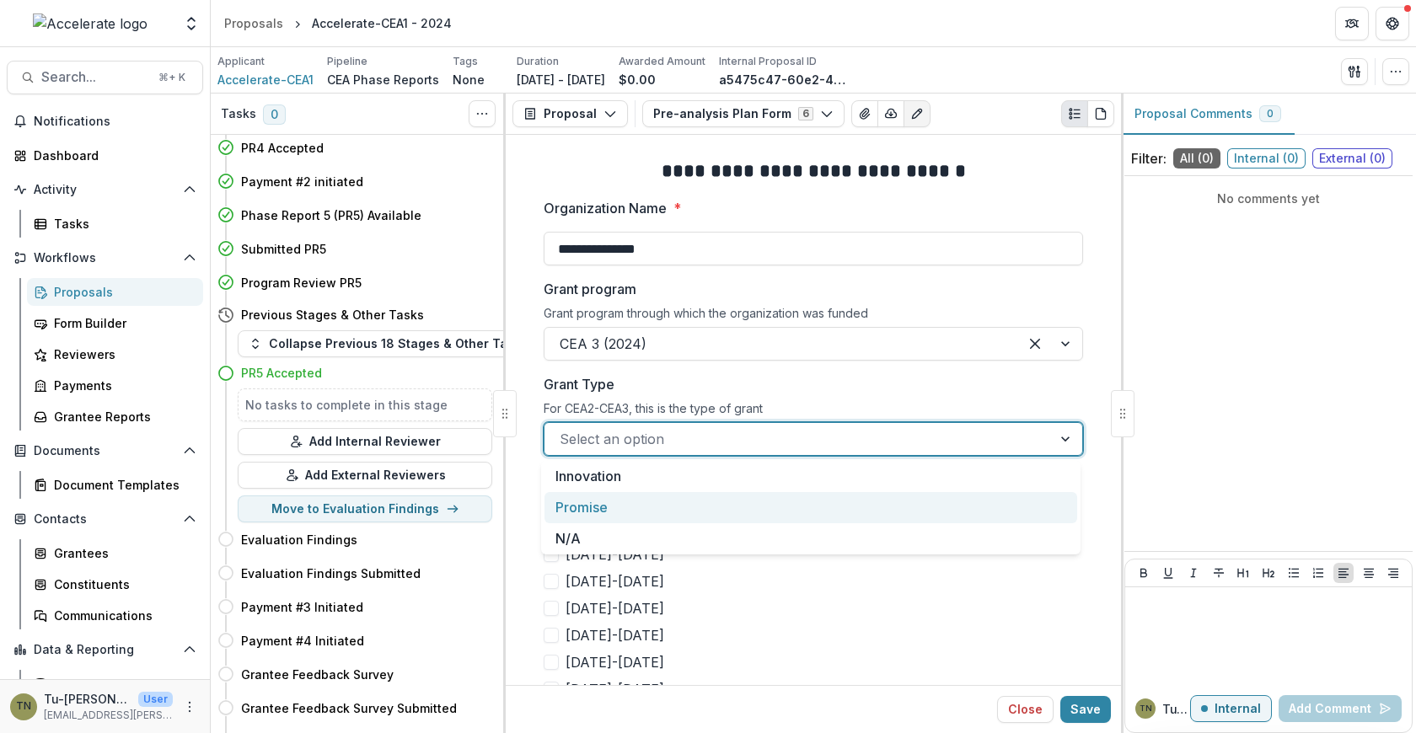
click at [732, 506] on div "Promise" at bounding box center [810, 507] width 533 height 31
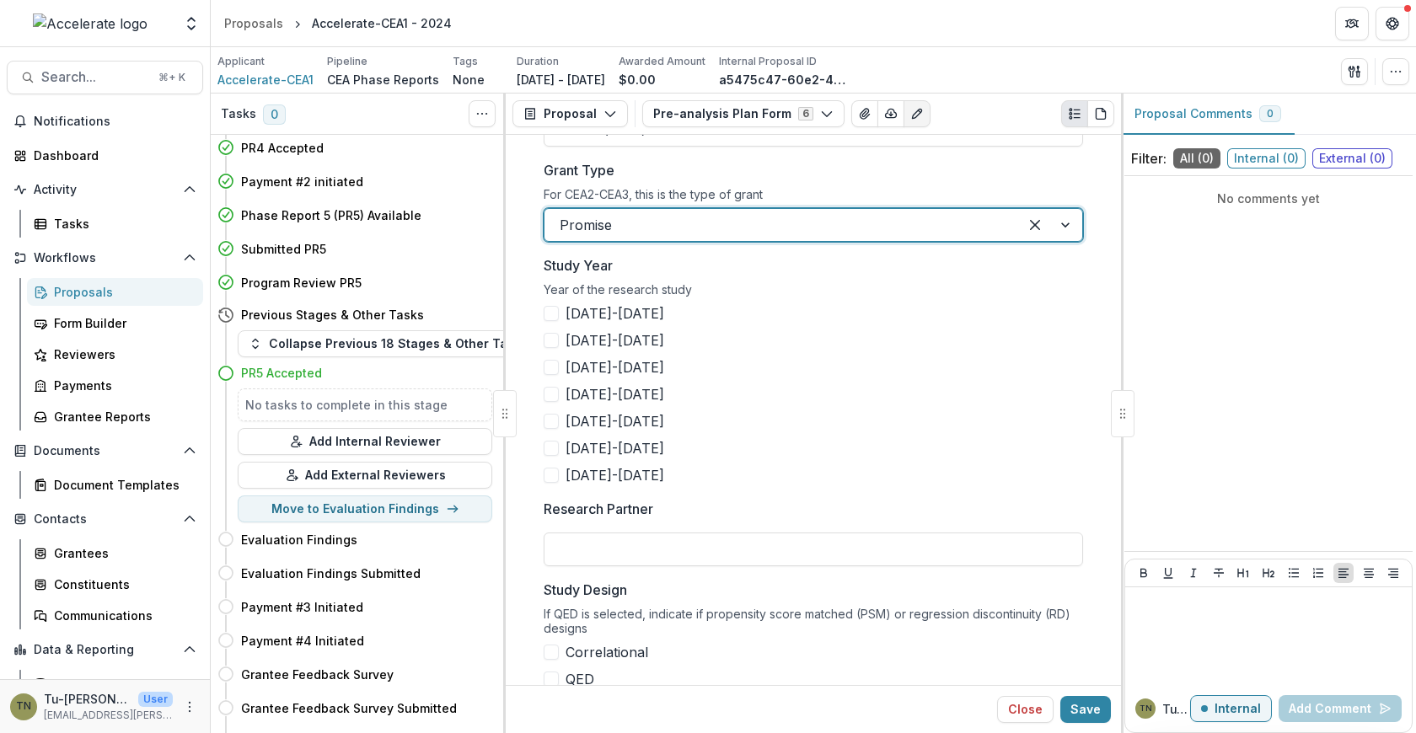
scroll to position [224, 0]
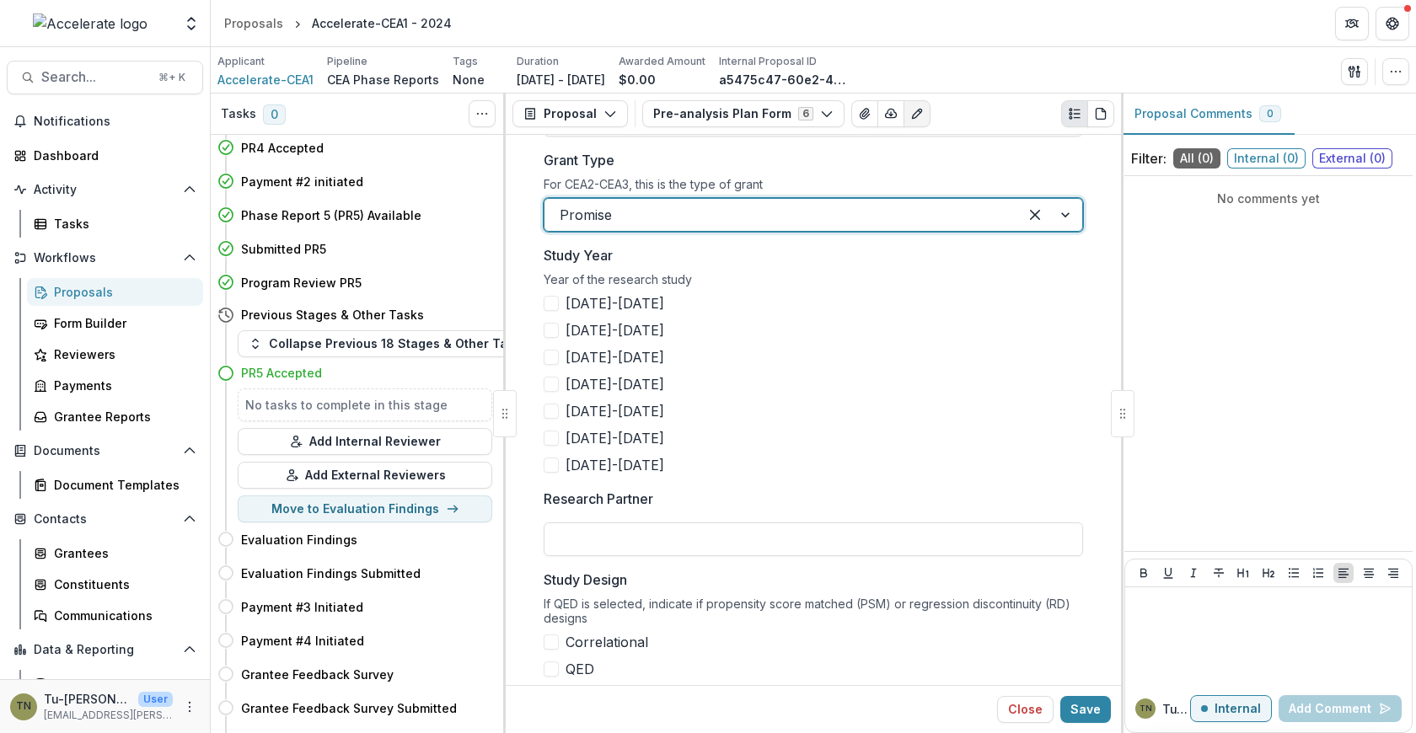
click at [612, 408] on span "[DATE]-[DATE]" at bounding box center [615, 411] width 99 height 20
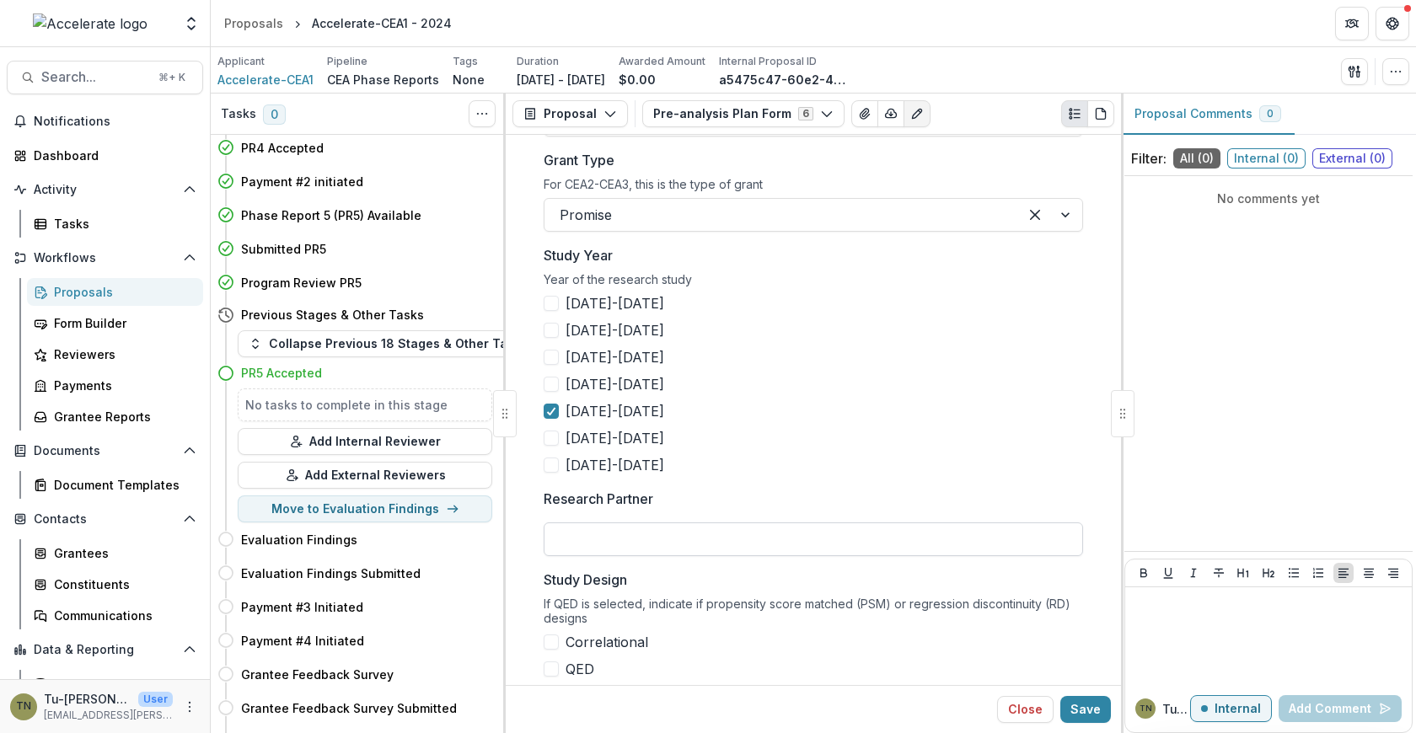
click at [654, 532] on input "Research Partner" at bounding box center [813, 540] width 539 height 34
type input "**********"
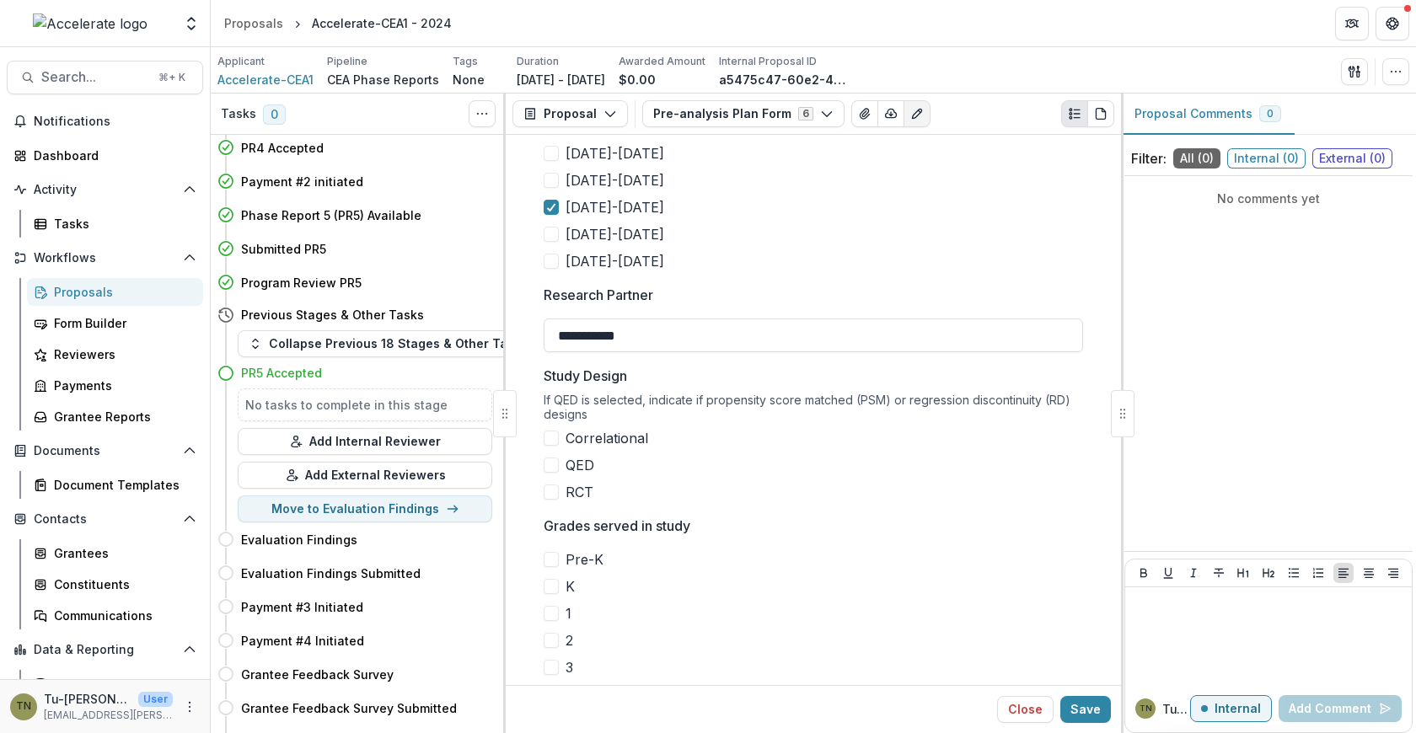
scroll to position [440, 0]
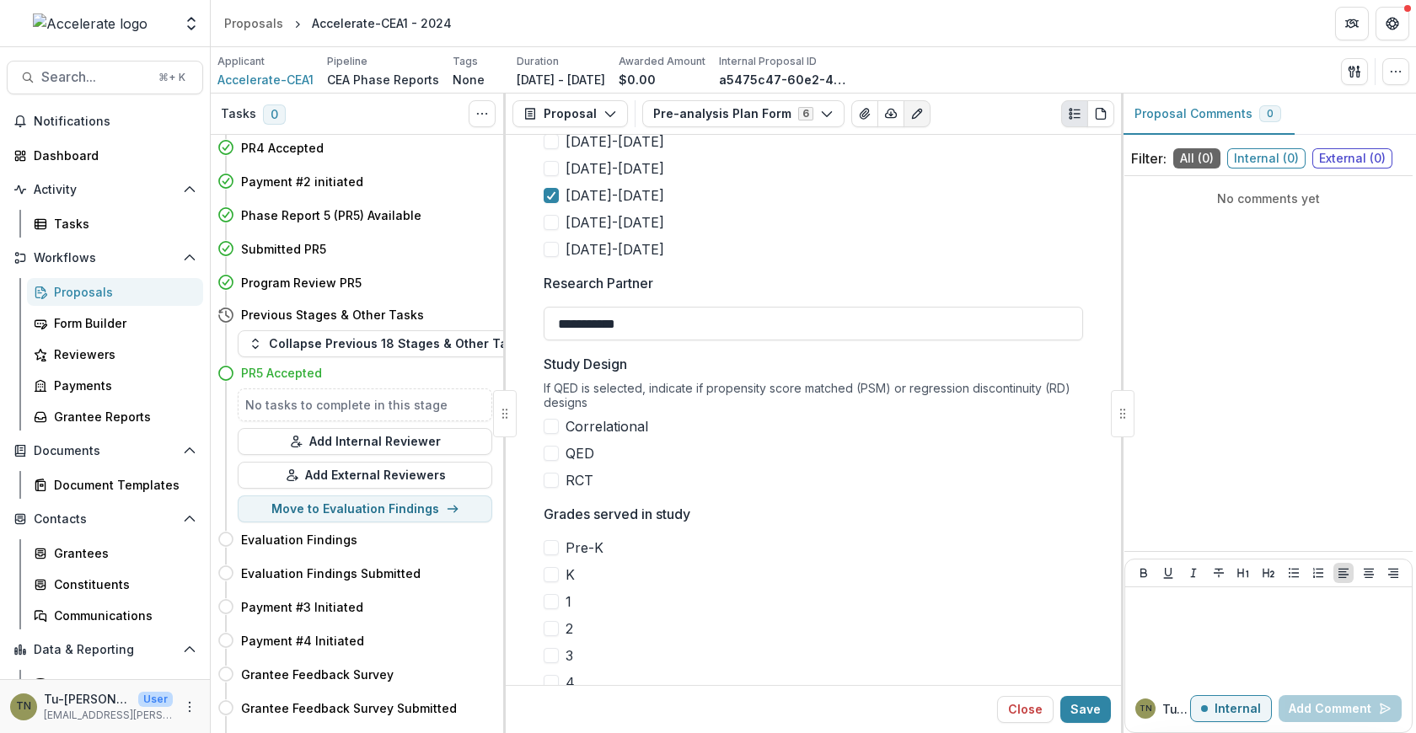
click at [583, 456] on span "QED" at bounding box center [580, 453] width 29 height 20
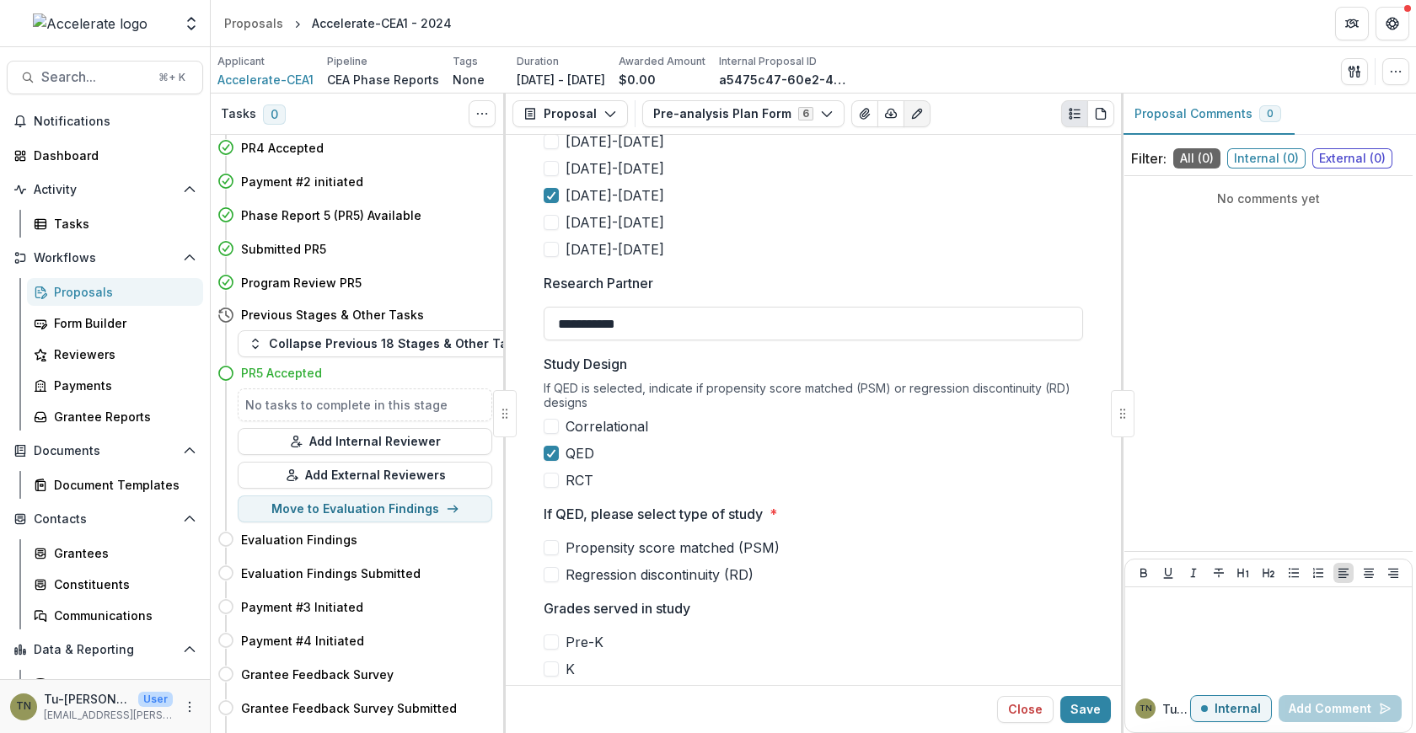
click at [641, 540] on span "Propensity score matched (PSM)" at bounding box center [673, 548] width 214 height 20
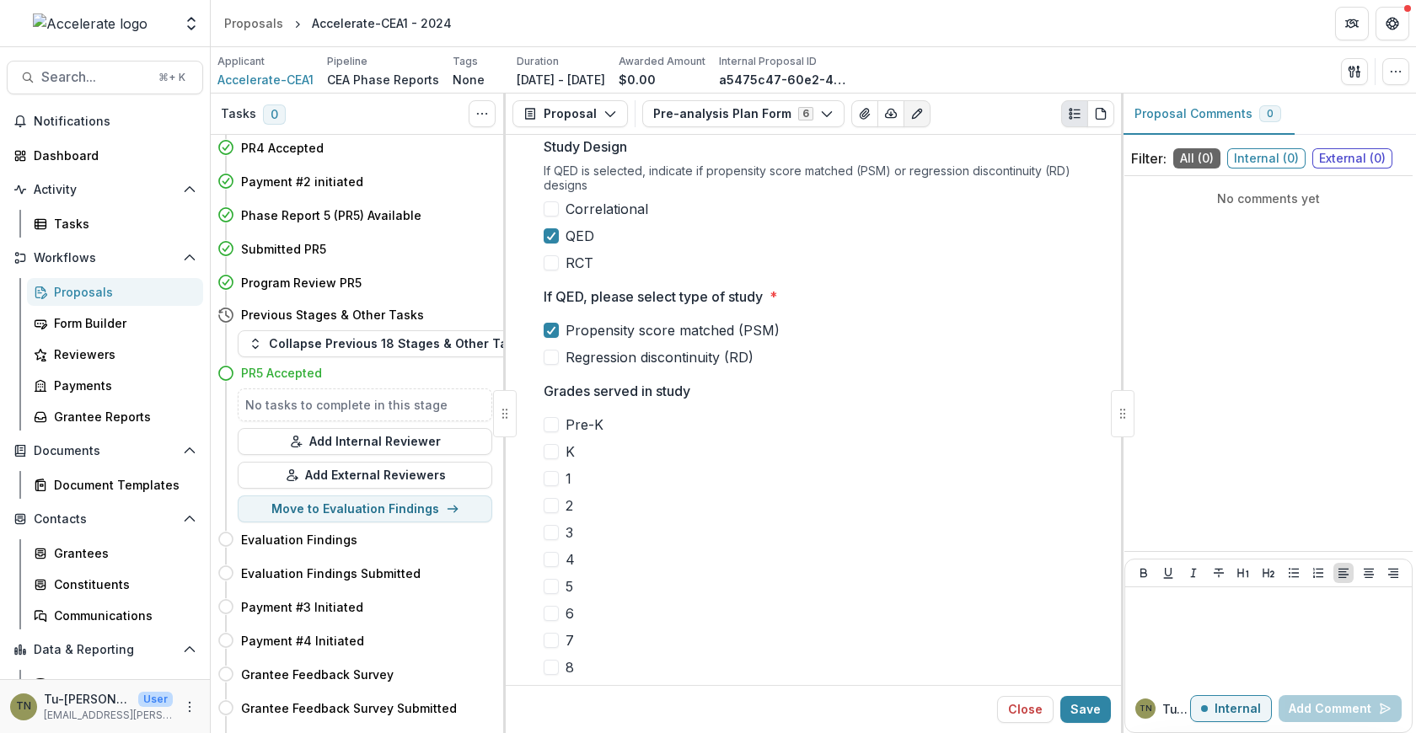
scroll to position [684, 0]
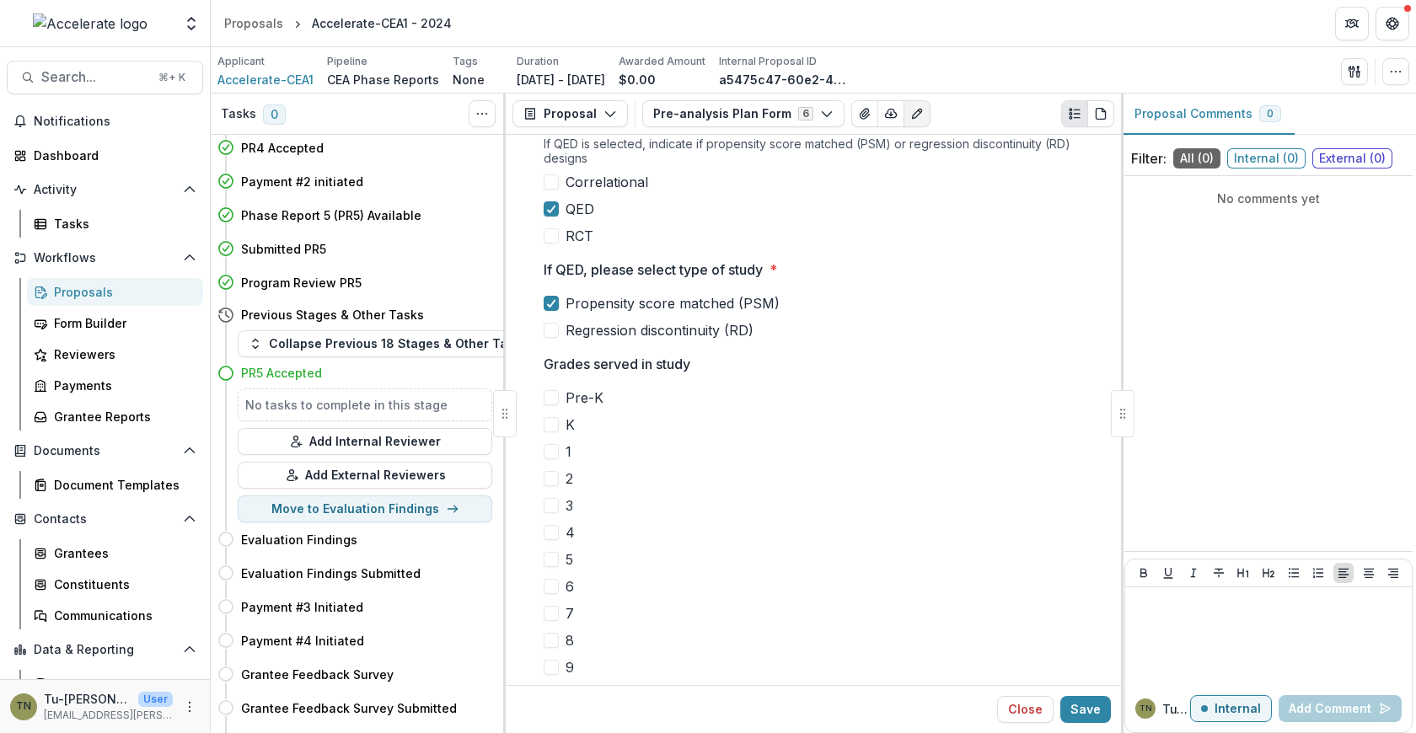
click at [561, 472] on label "2" at bounding box center [813, 479] width 539 height 20
click at [561, 501] on label "3" at bounding box center [813, 506] width 539 height 20
click at [561, 524] on label "4" at bounding box center [813, 533] width 539 height 20
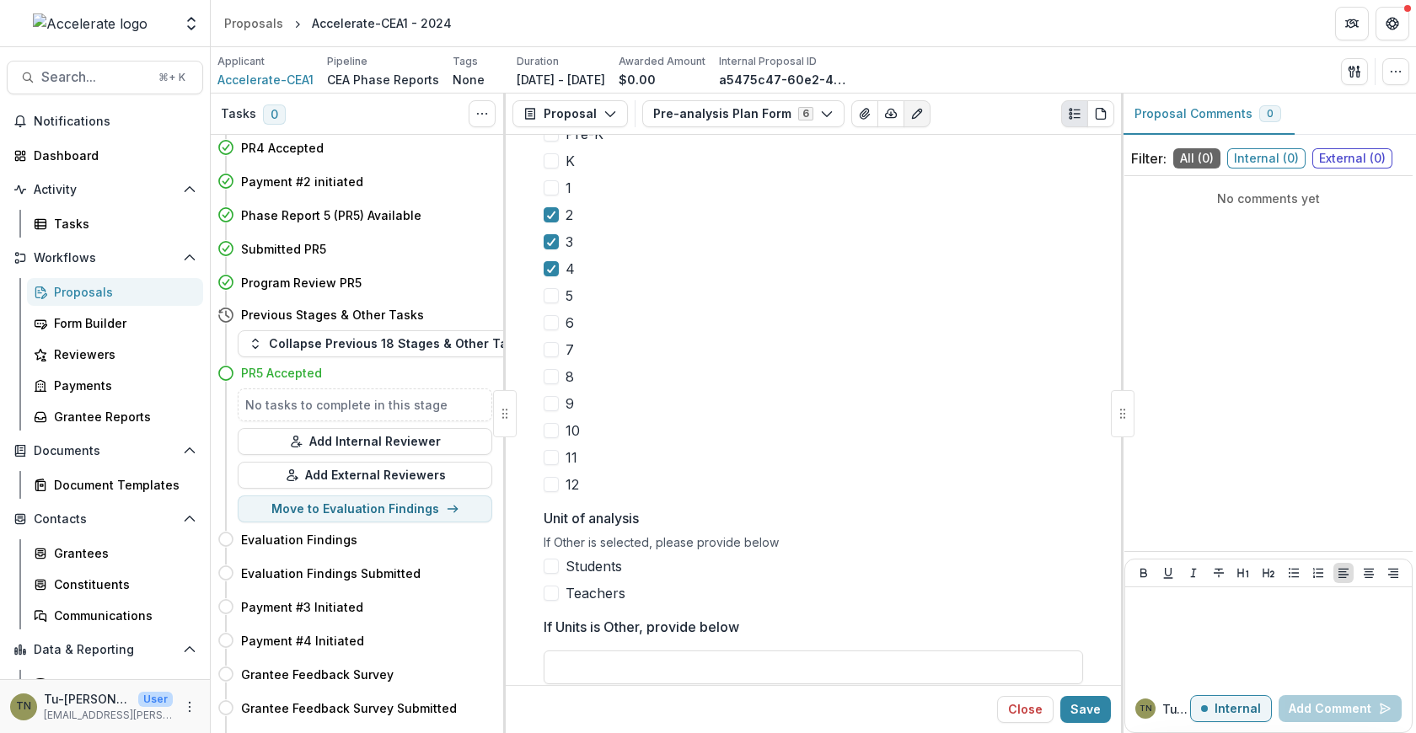
scroll to position [958, 0]
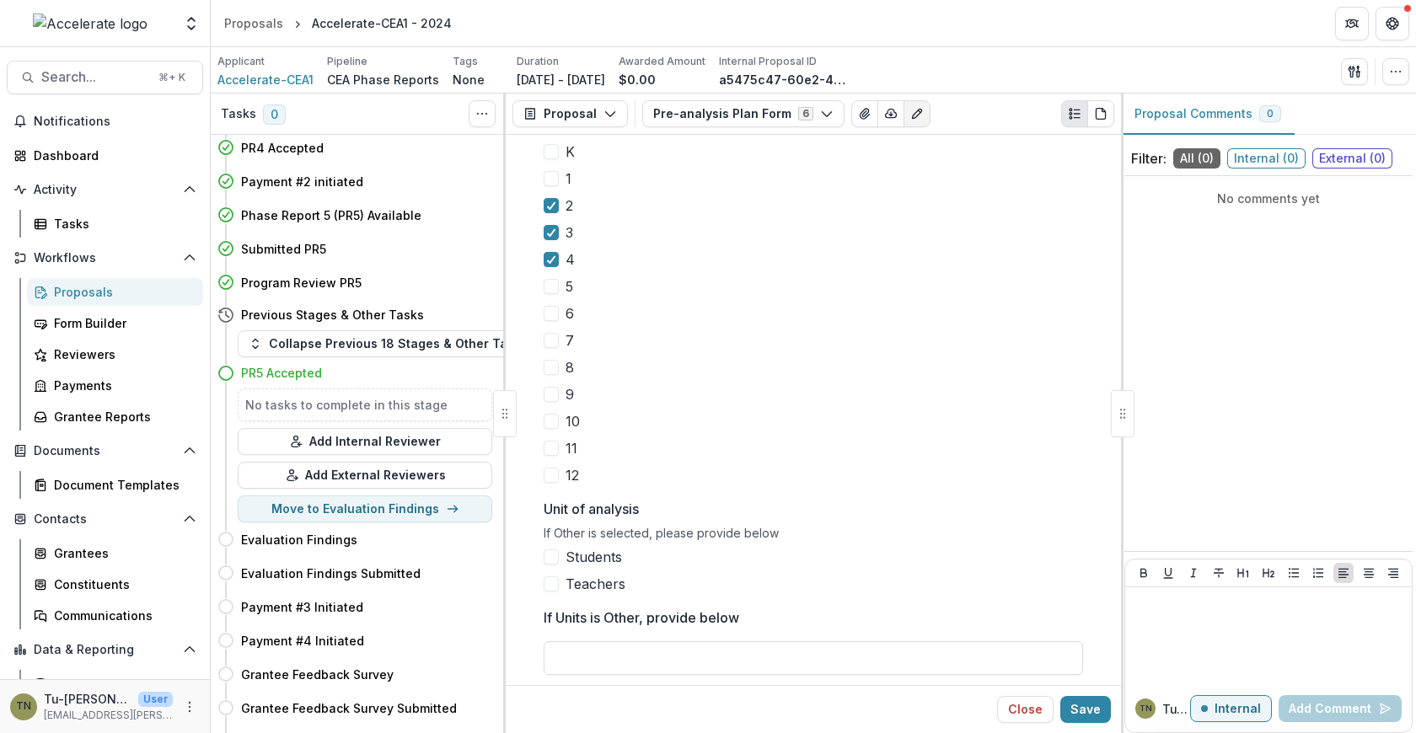
click at [588, 556] on span "Students" at bounding box center [594, 557] width 56 height 20
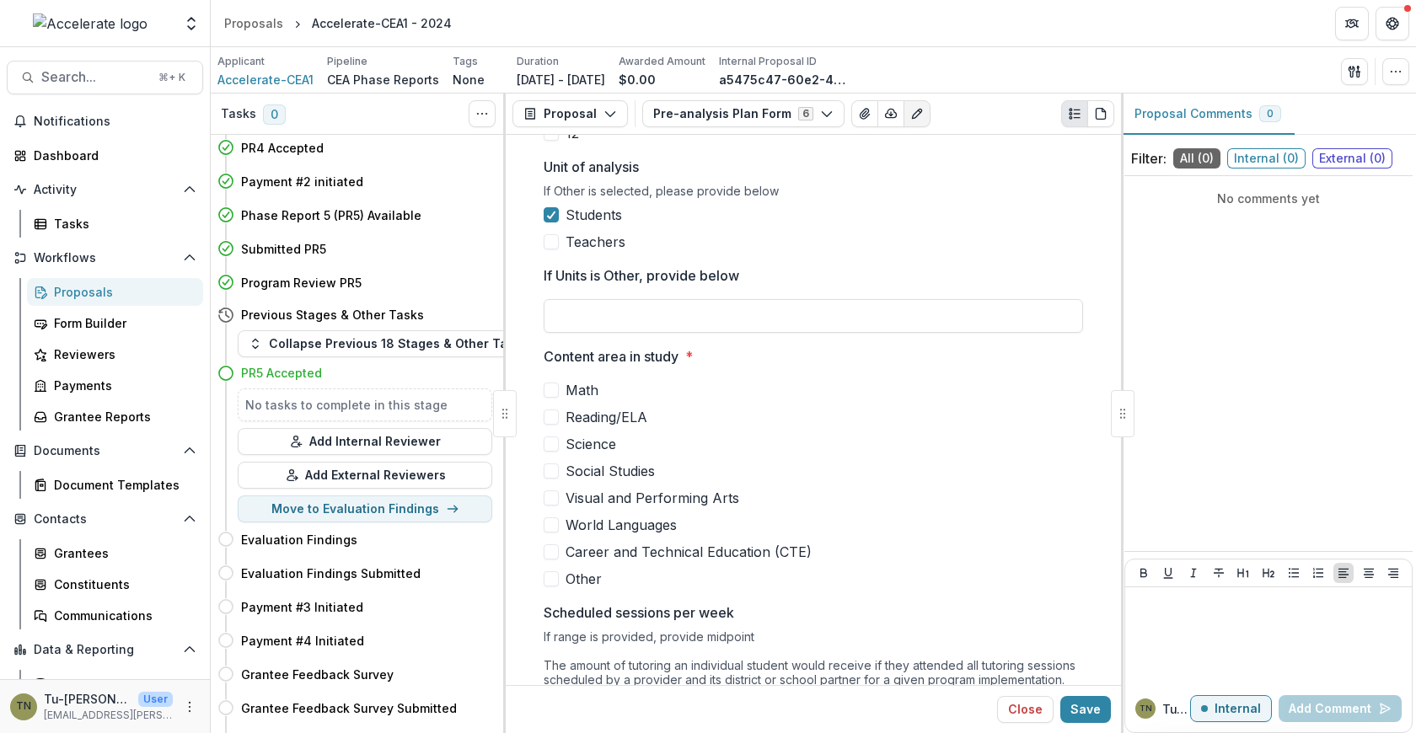
scroll to position [1301, 0]
click at [591, 382] on span "Math" at bounding box center [582, 388] width 33 height 20
click at [1033, 709] on button "Close" at bounding box center [1025, 709] width 56 height 27
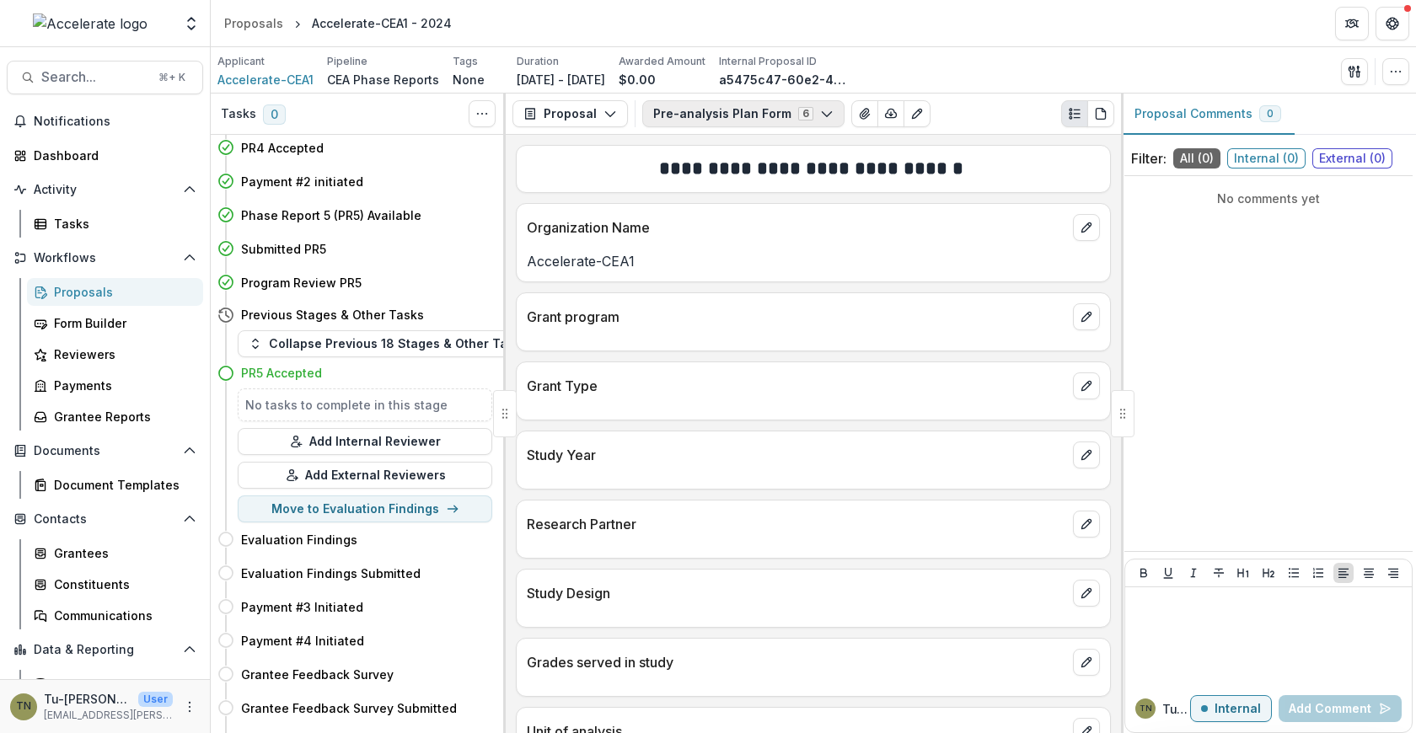
click at [820, 110] on icon "button" at bounding box center [826, 113] width 13 height 13
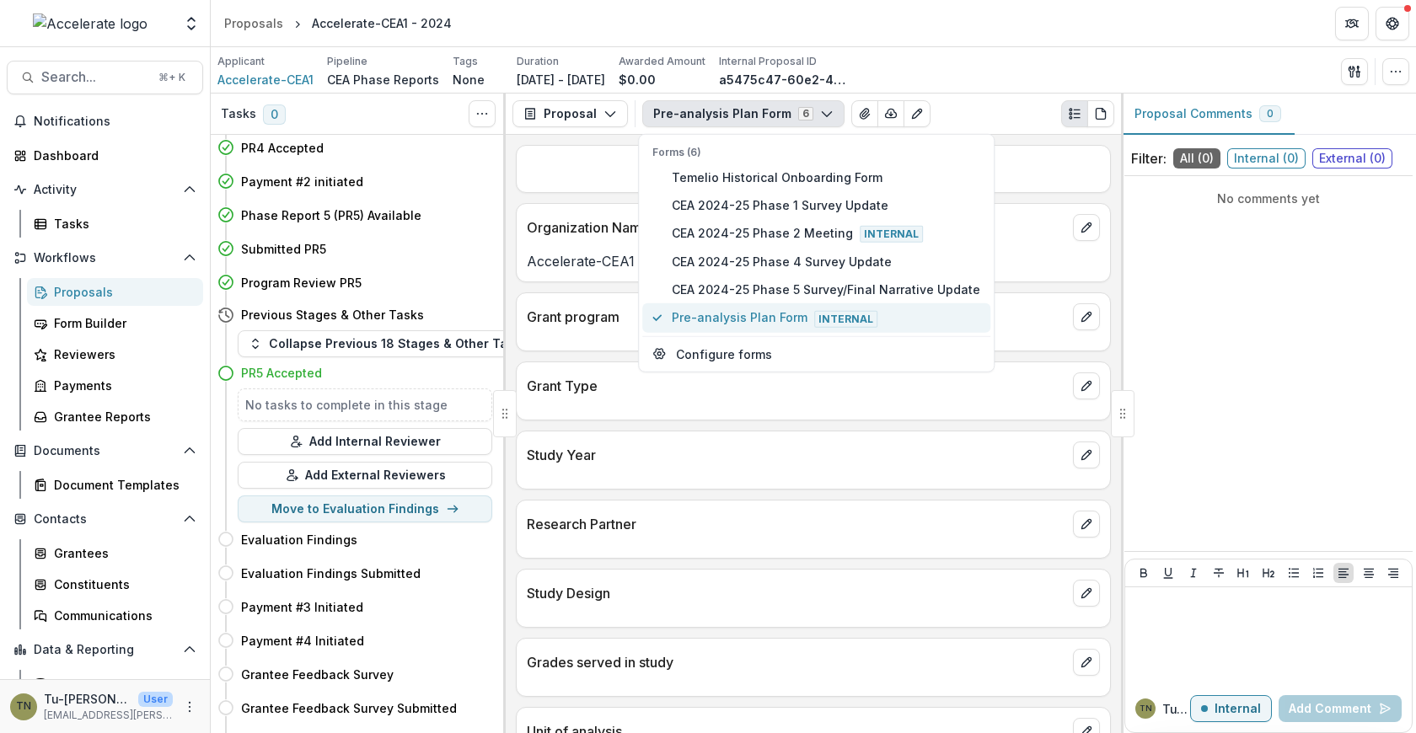
click at [829, 317] on span "Internal" at bounding box center [845, 318] width 63 height 17
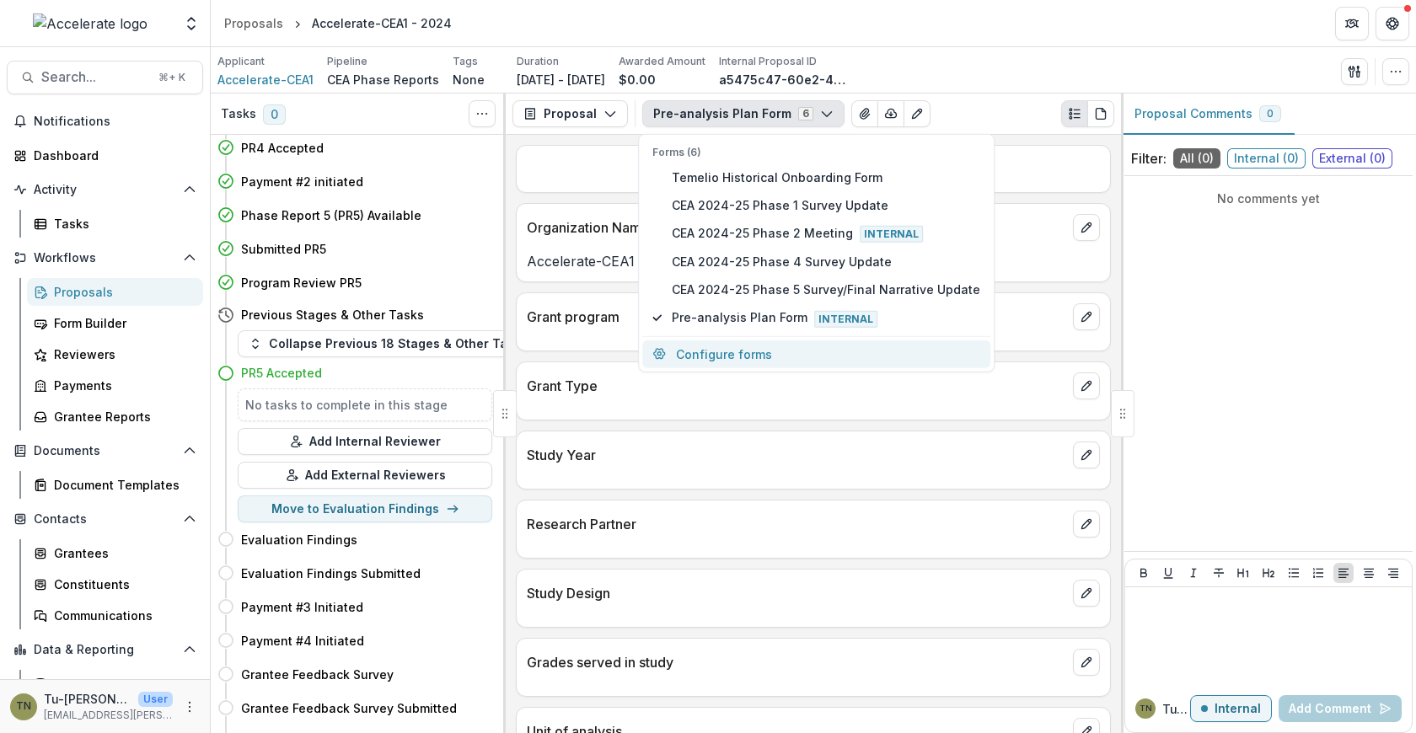
click at [823, 340] on button "Configure forms" at bounding box center [816, 354] width 348 height 28
select select "****"
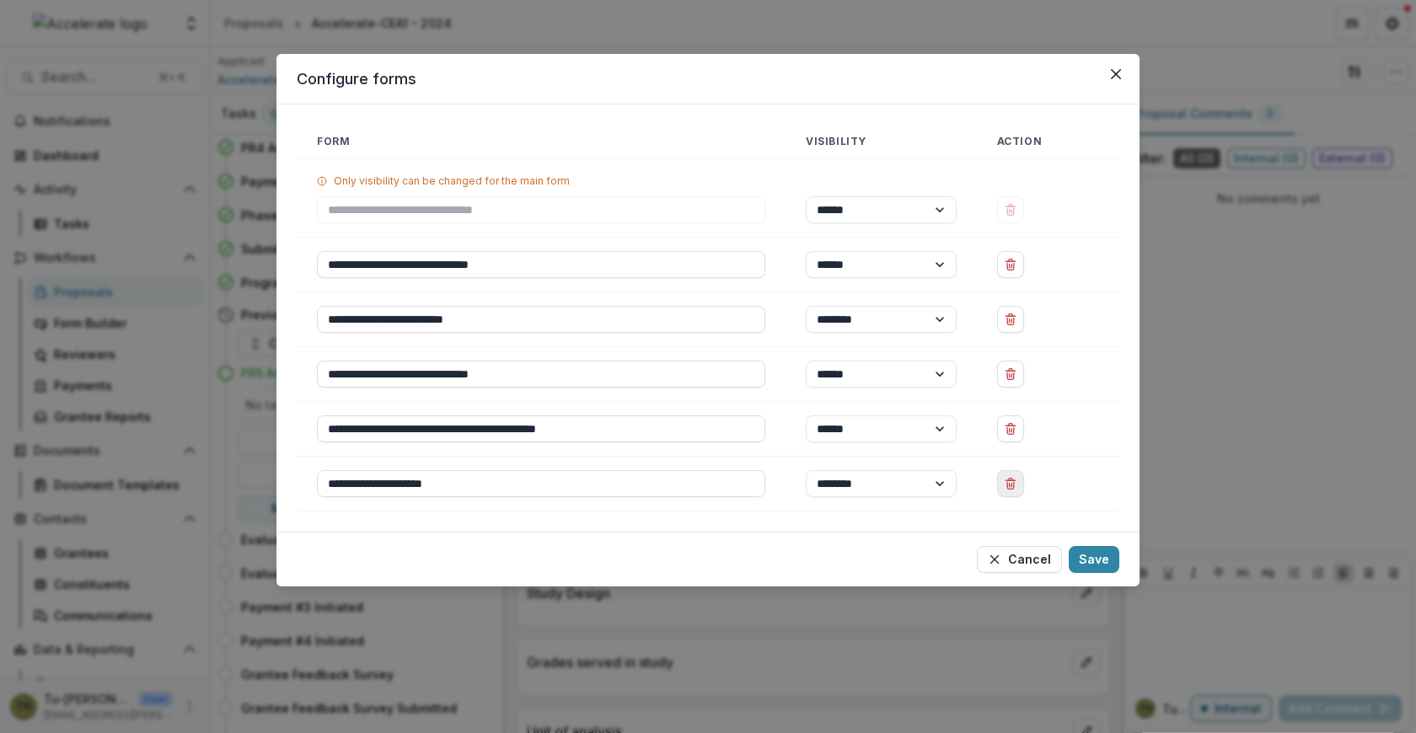
click at [1012, 486] on icon "Delete Pre-analysis Plan Form" at bounding box center [1010, 485] width 7 height 7
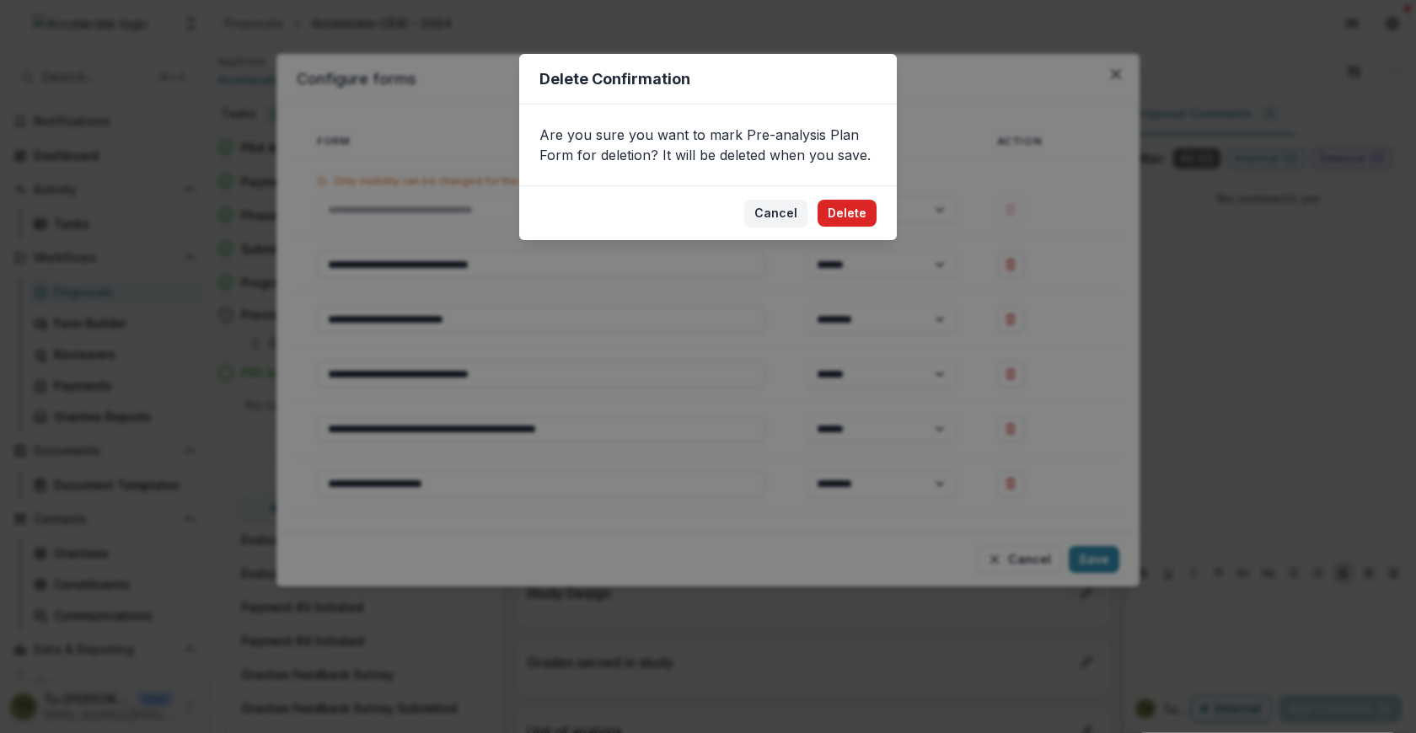
click at [855, 209] on button "Delete" at bounding box center [847, 213] width 59 height 27
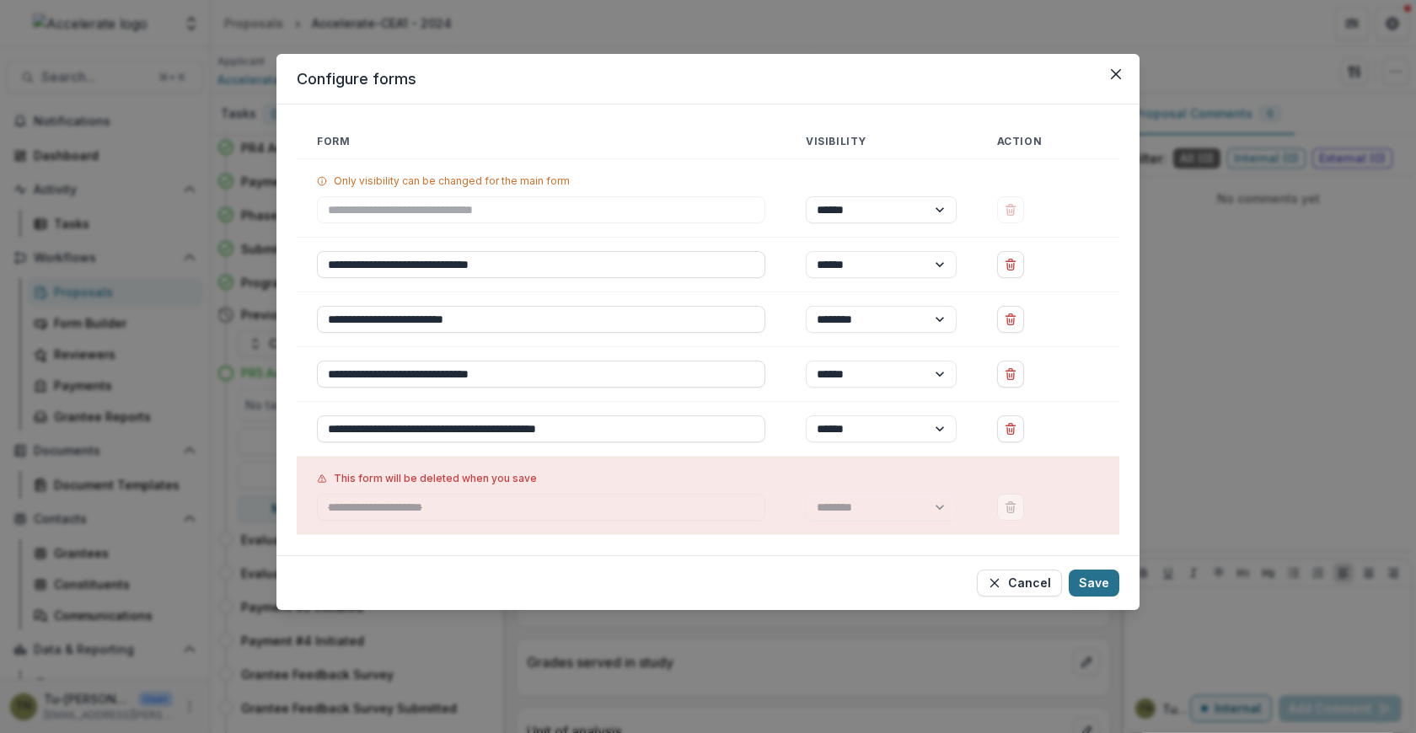
click at [1099, 570] on button "Save" at bounding box center [1094, 583] width 51 height 27
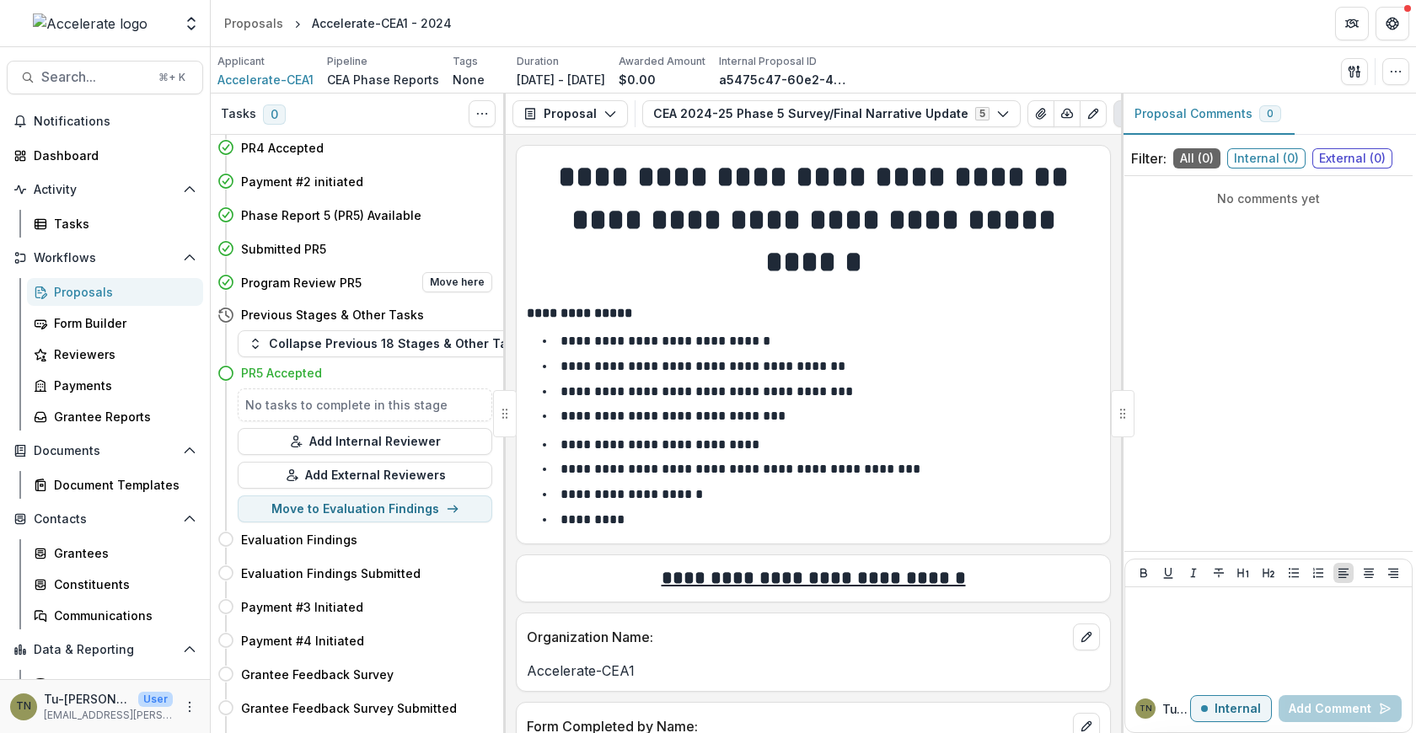
click at [368, 278] on div "Program Review PR5 Move here" at bounding box center [366, 282] width 251 height 20
click at [446, 277] on button "Move here" at bounding box center [457, 282] width 70 height 20
select select "**********"
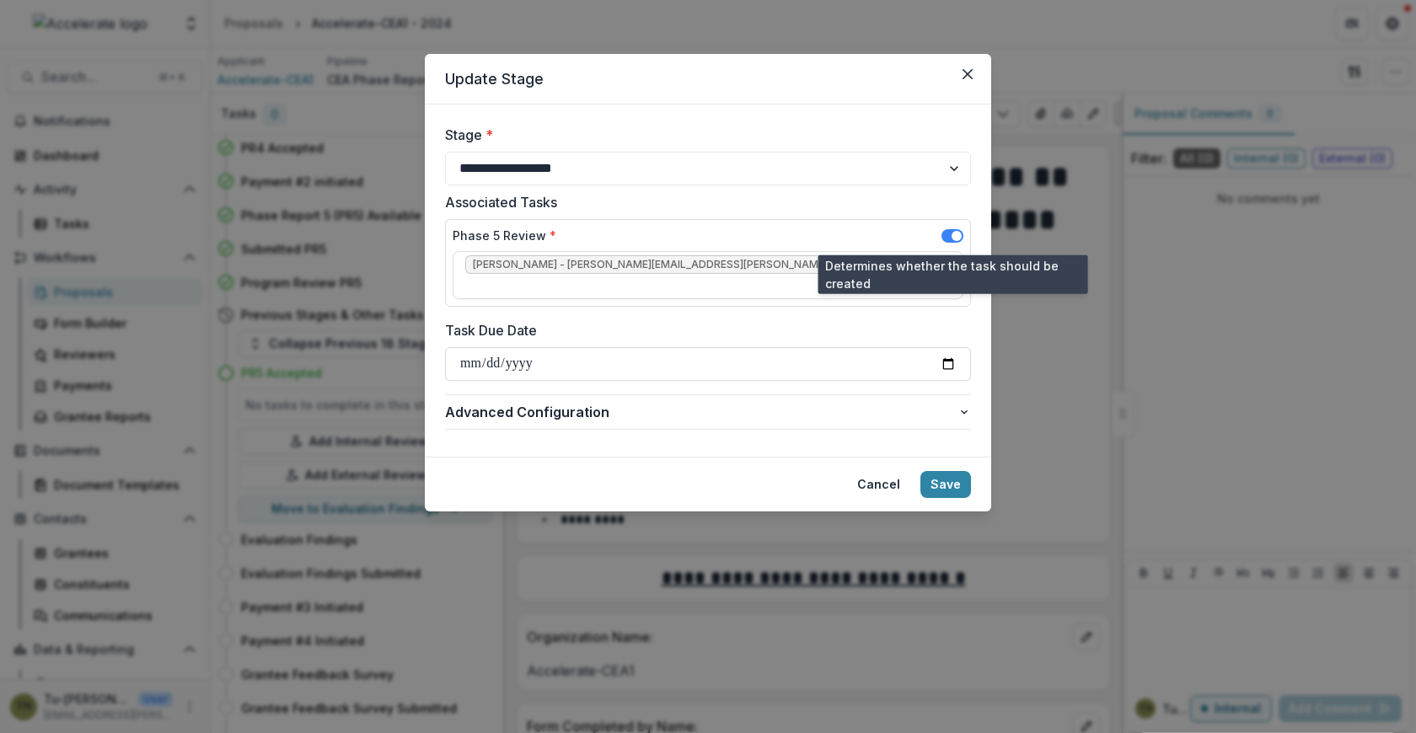
click at [951, 233] on span at bounding box center [952, 235] width 22 height 13
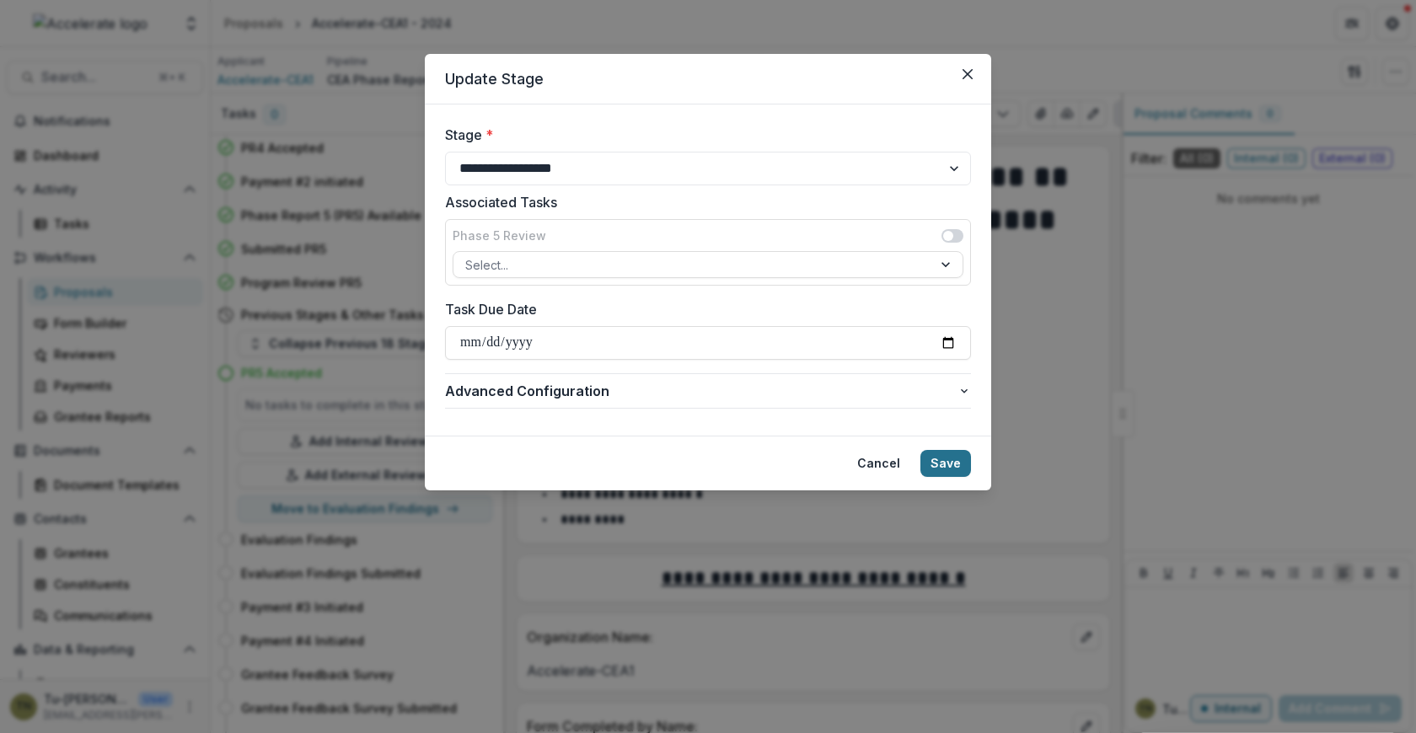
click at [950, 453] on button "Save" at bounding box center [945, 463] width 51 height 27
click at [119, 335] on link "Form Builder" at bounding box center [115, 323] width 176 height 28
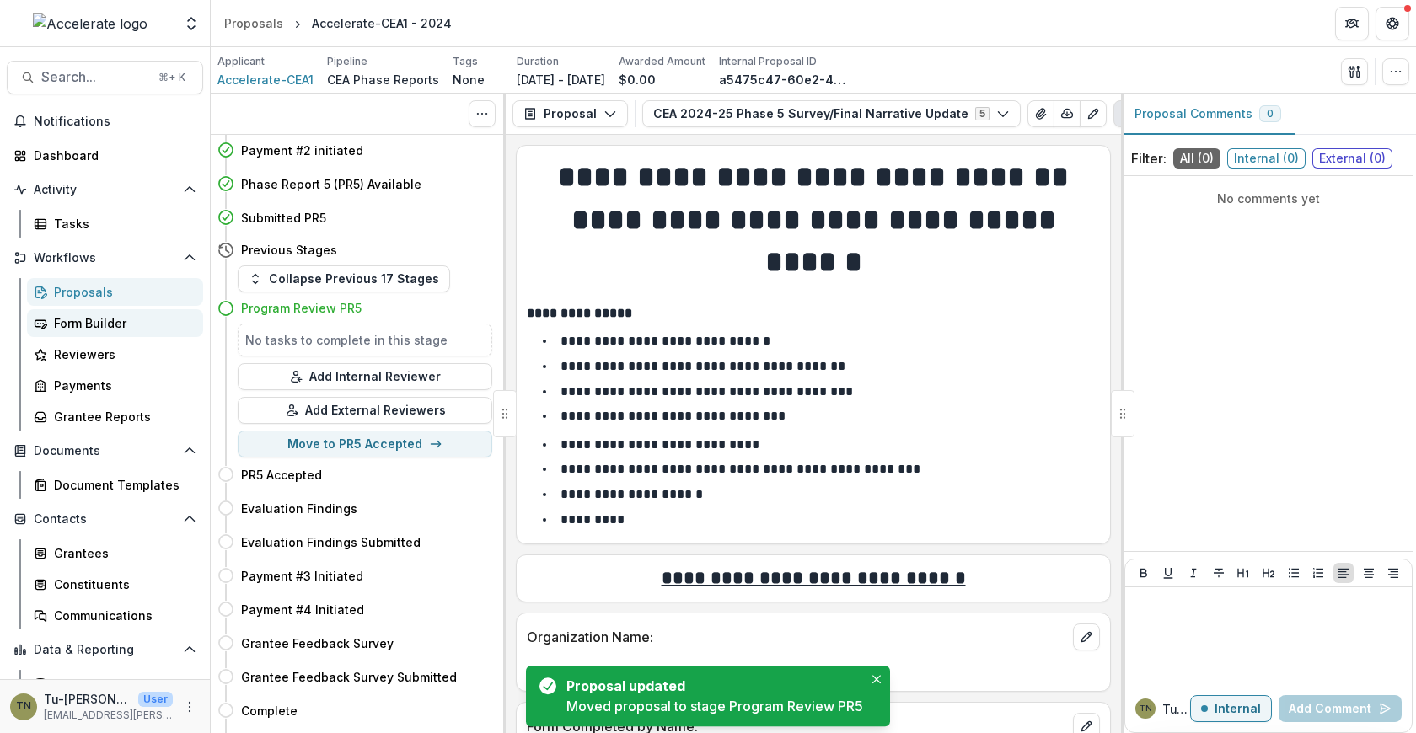
scroll to position [443, 0]
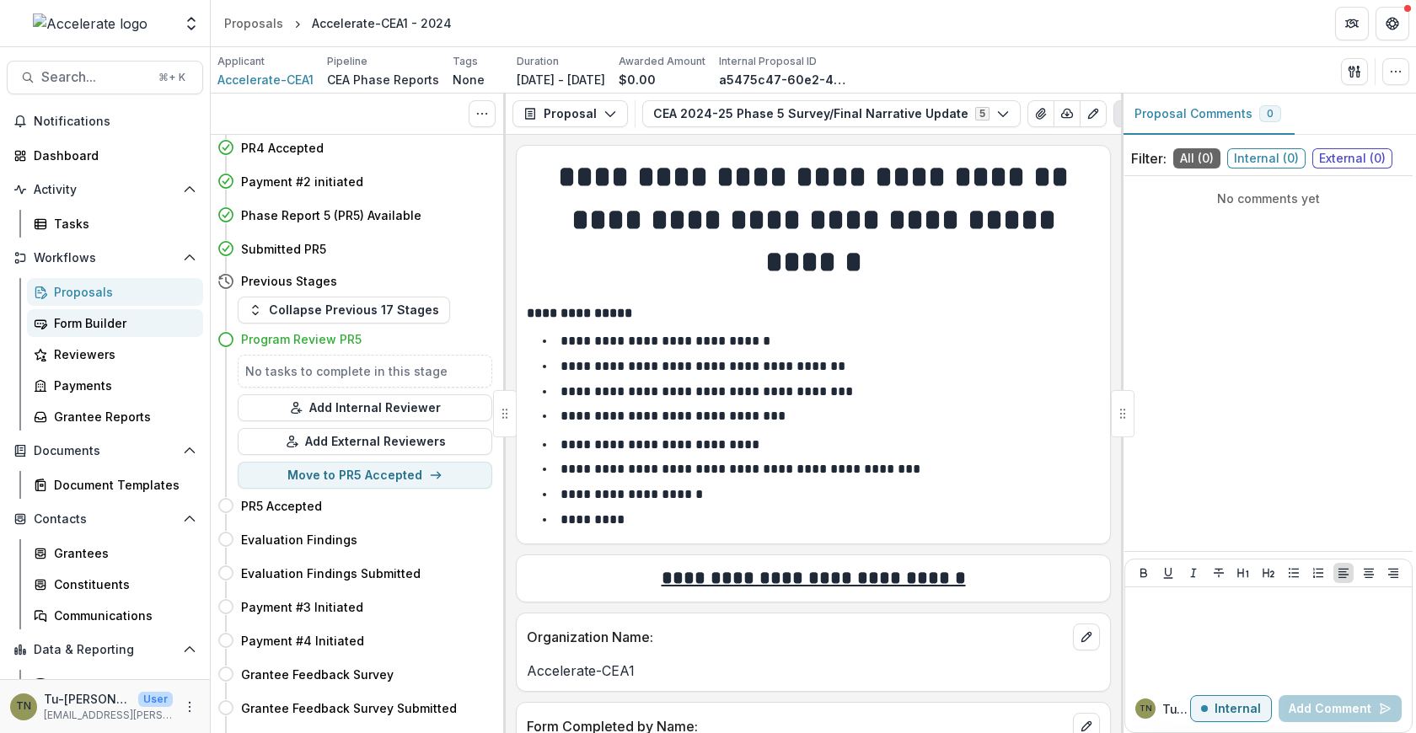
click at [110, 322] on div "Form Builder" at bounding box center [122, 323] width 136 height 18
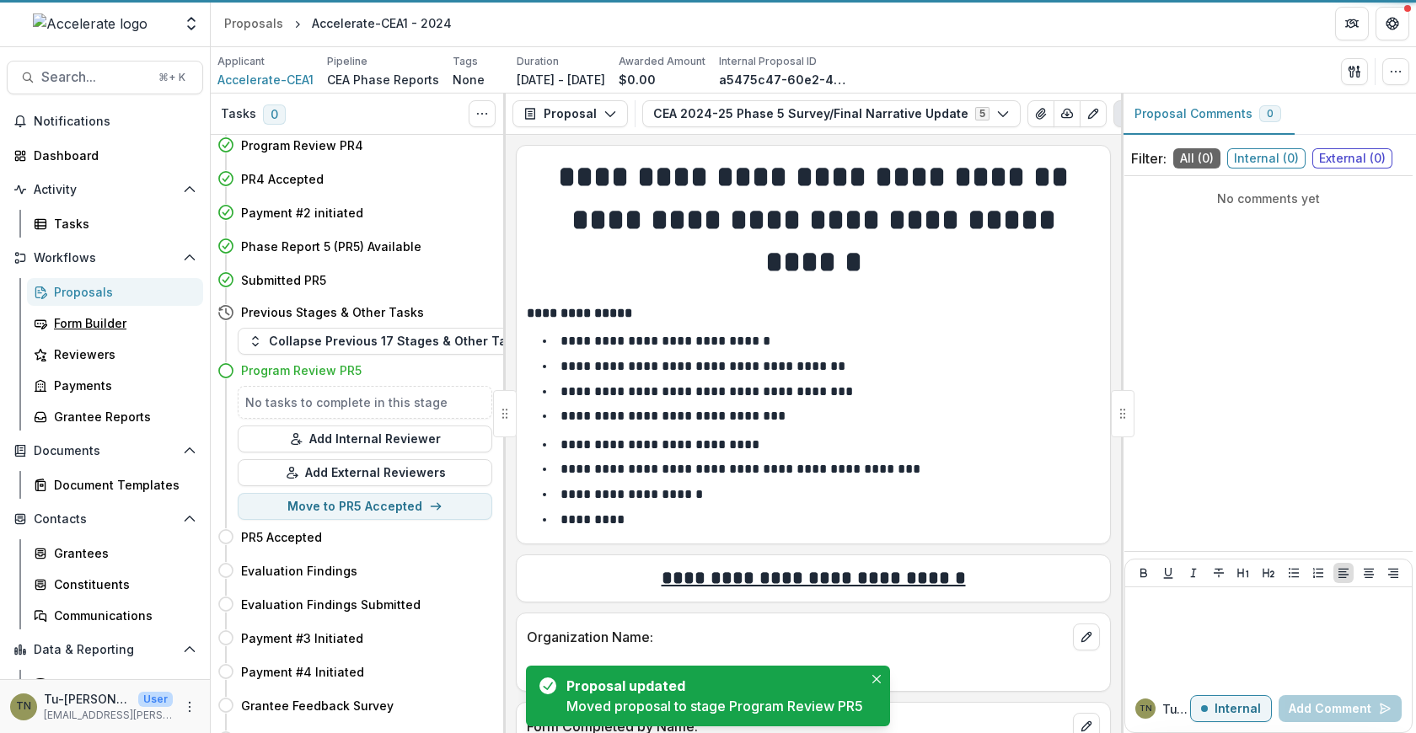
scroll to position [474, 0]
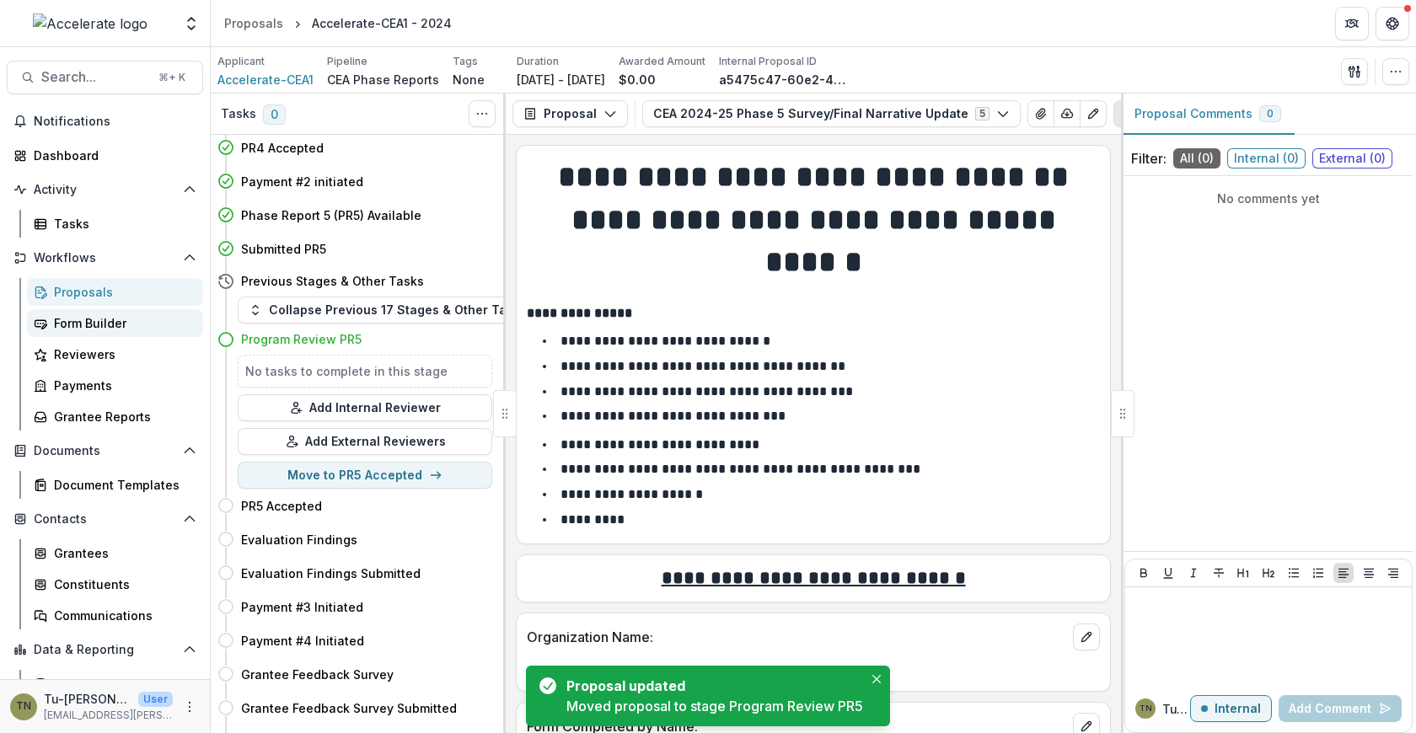
click at [110, 322] on div "Form Builder" at bounding box center [122, 323] width 136 height 18
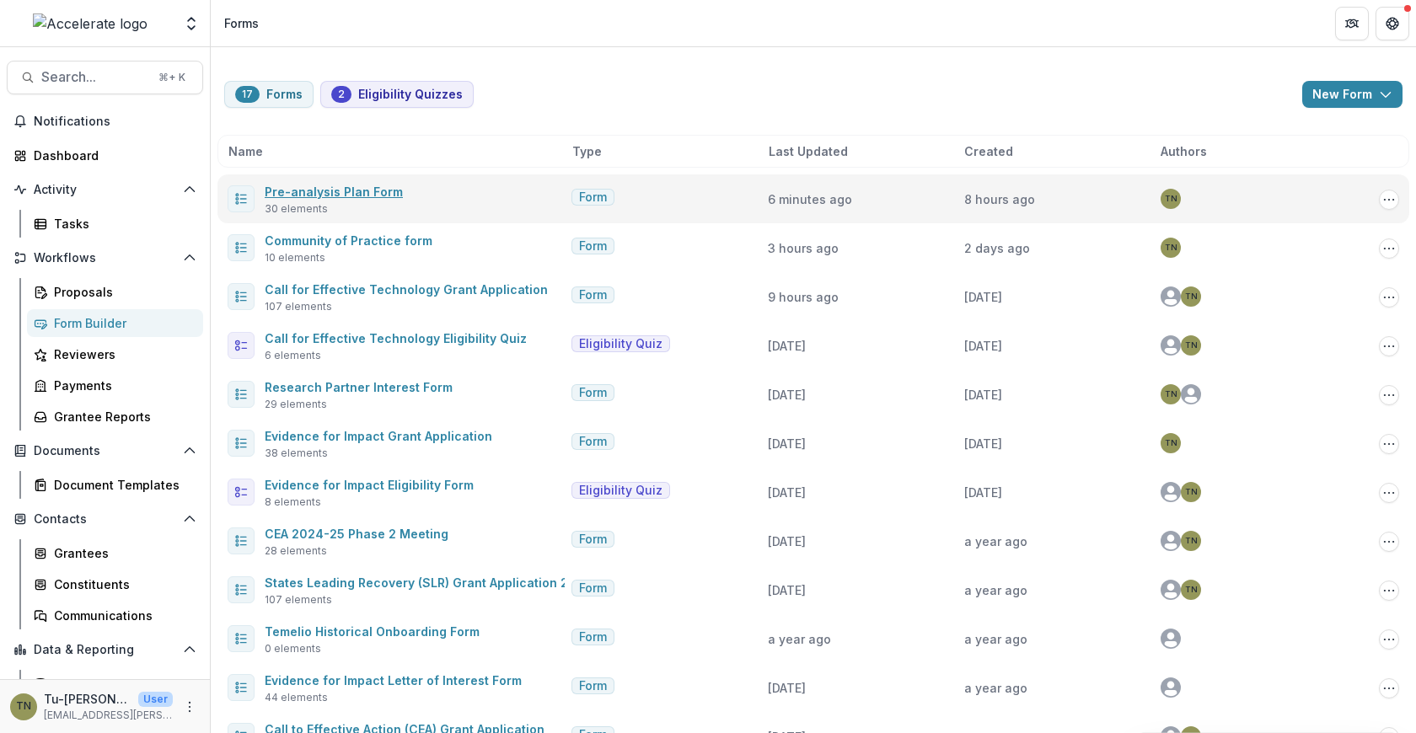
click at [365, 198] on span "Pre-analysis Plan Form" at bounding box center [334, 191] width 138 height 20
click at [359, 186] on link "Pre-analysis Plan Form" at bounding box center [334, 192] width 138 height 14
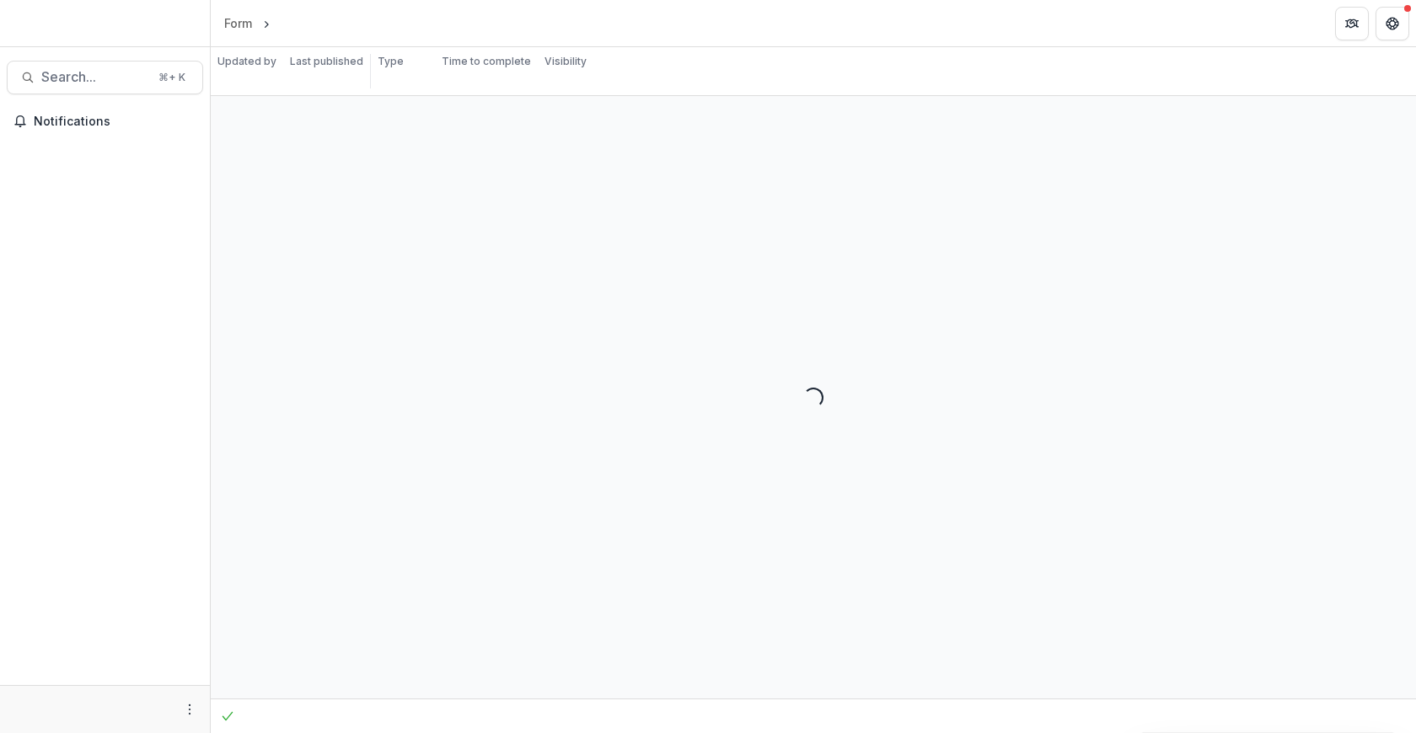
select select "********"
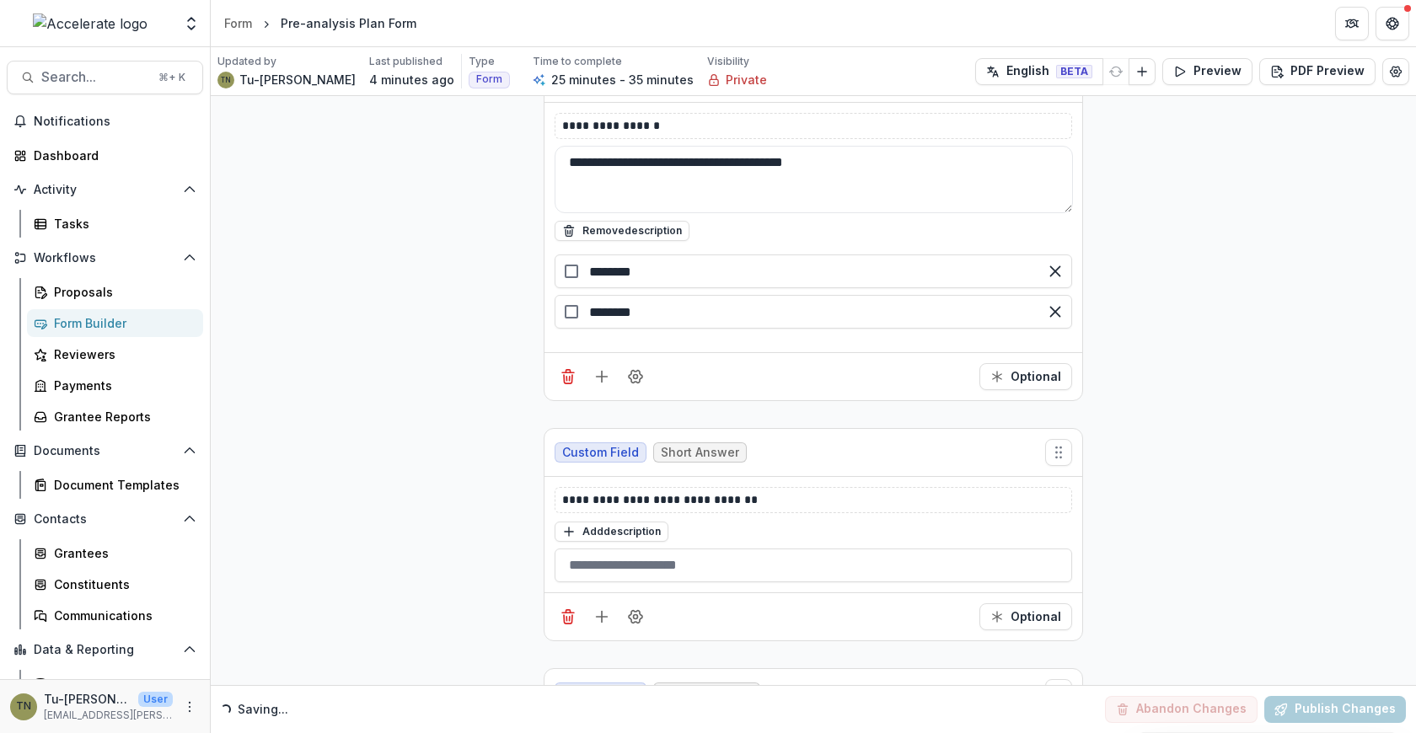
scroll to position [5506, 0]
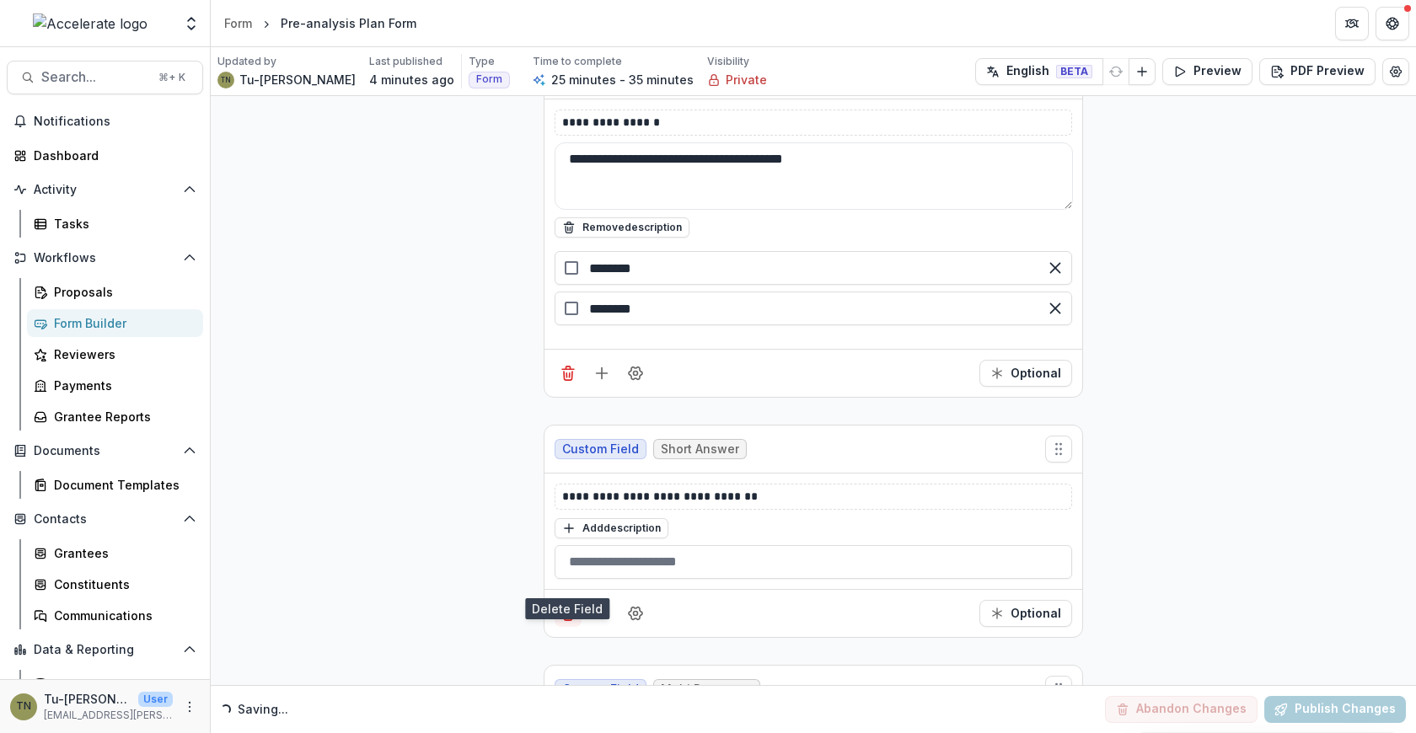
click at [565, 605] on icon "Delete field" at bounding box center [568, 613] width 17 height 17
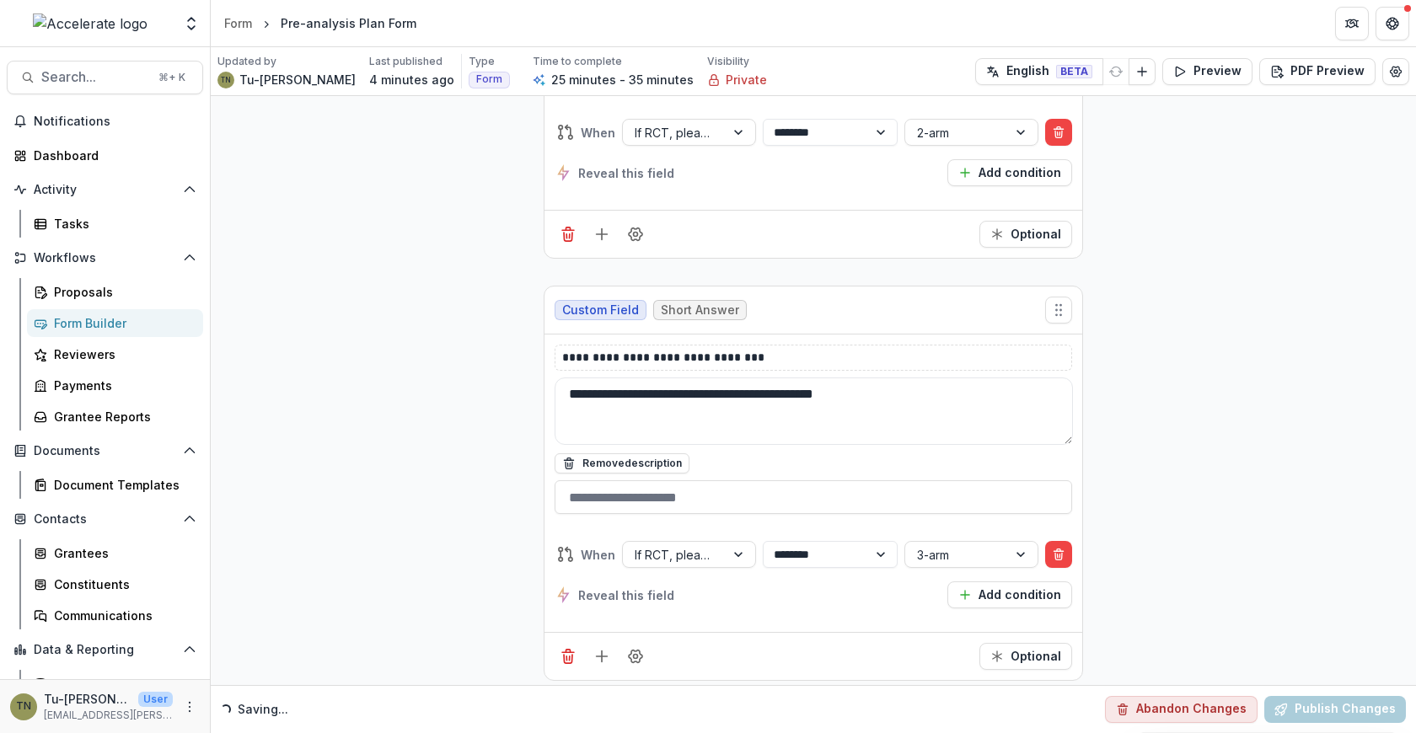
scroll to position [4224, 0]
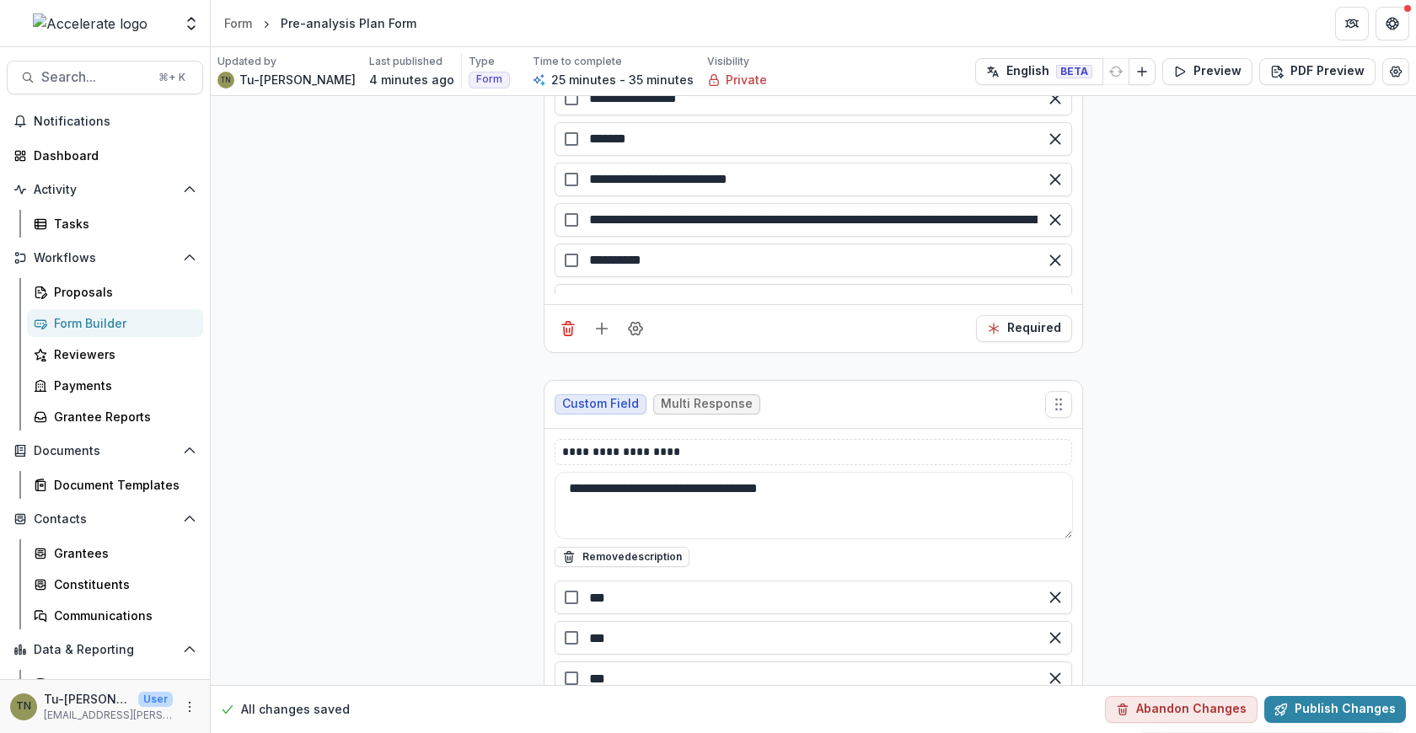
scroll to position [9412, 0]
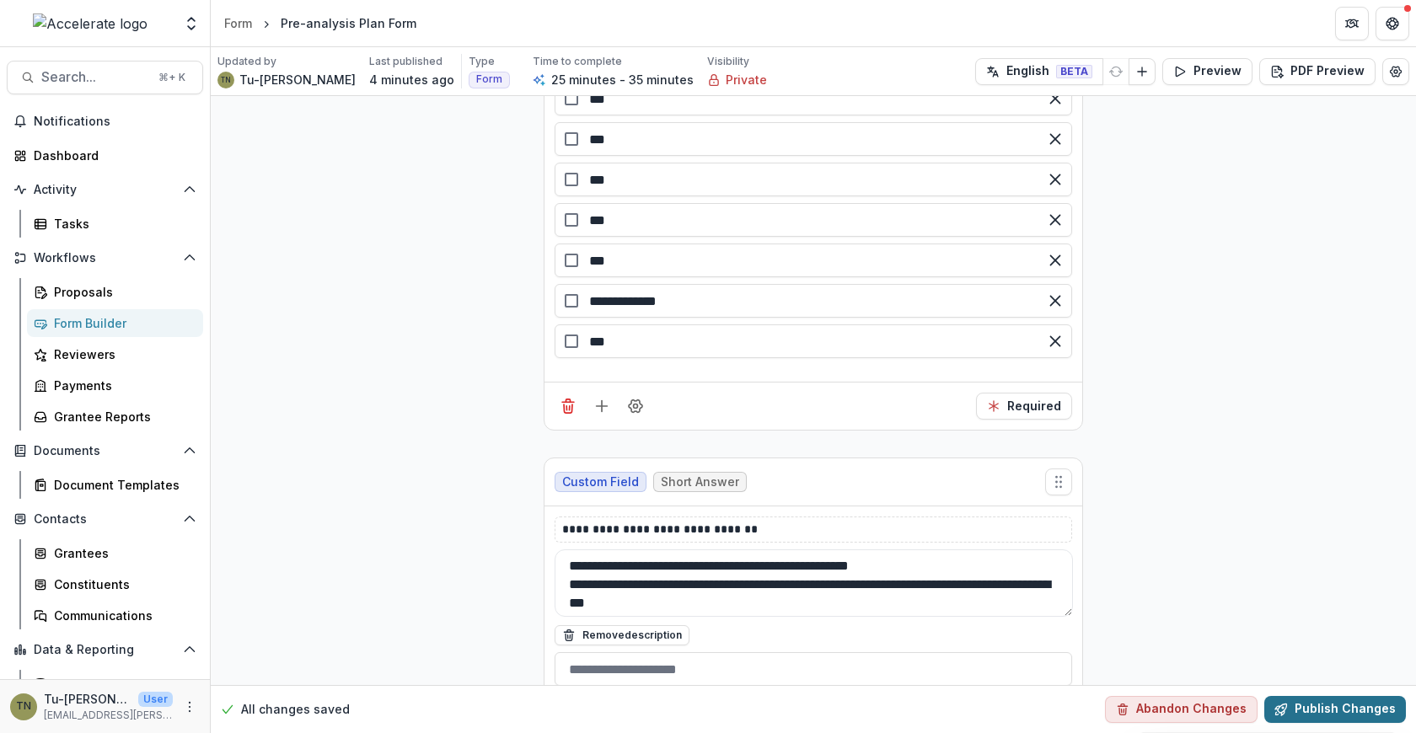
click at [1333, 710] on button "Publish Changes" at bounding box center [1335, 709] width 142 height 27
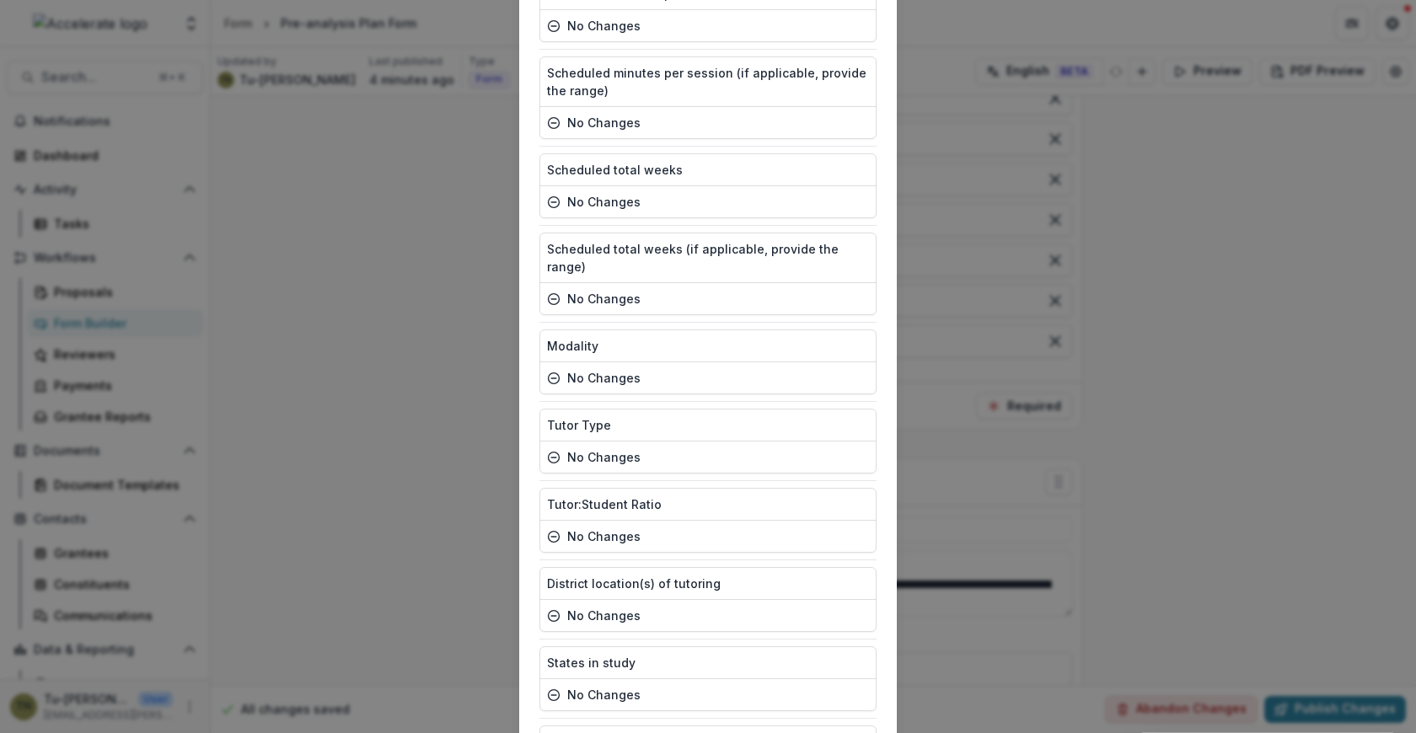
scroll to position [2105, 0]
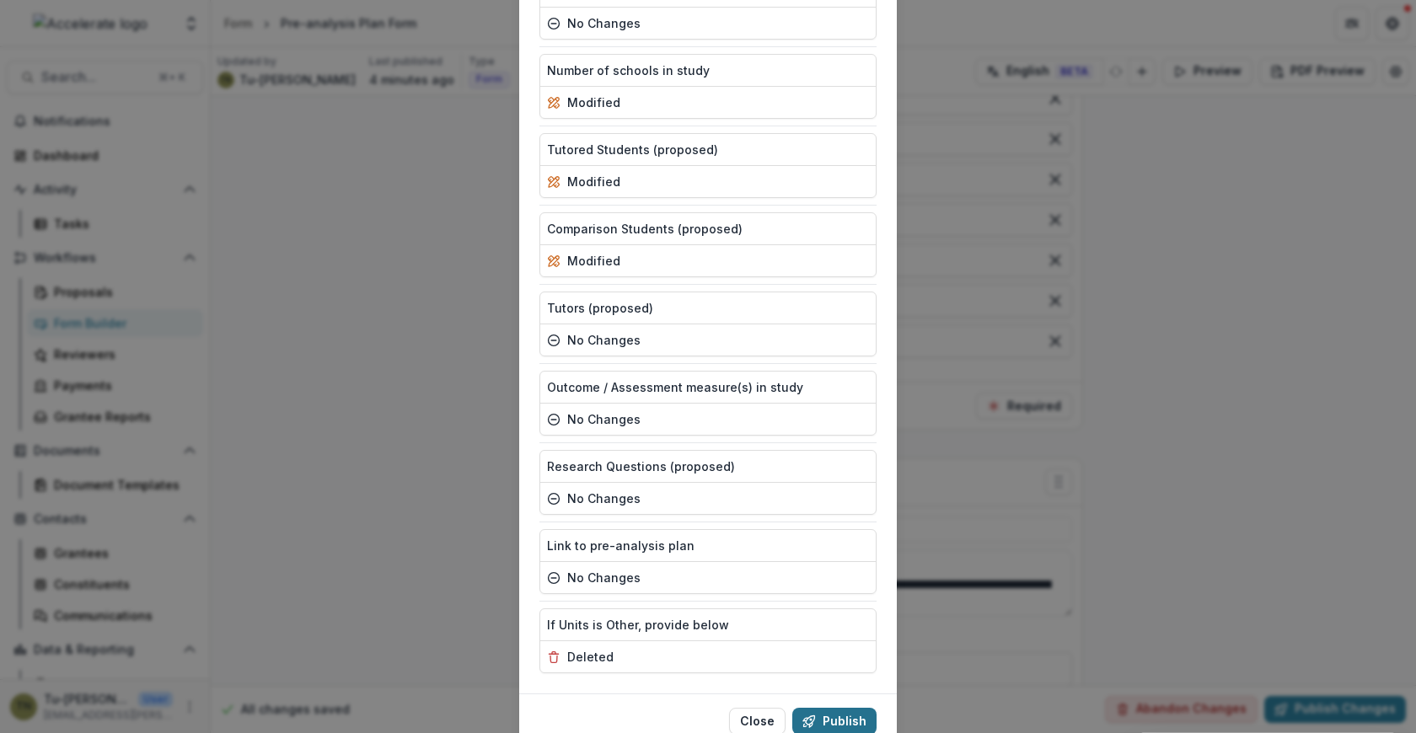
click at [826, 708] on button "Publish" at bounding box center [834, 721] width 84 height 27
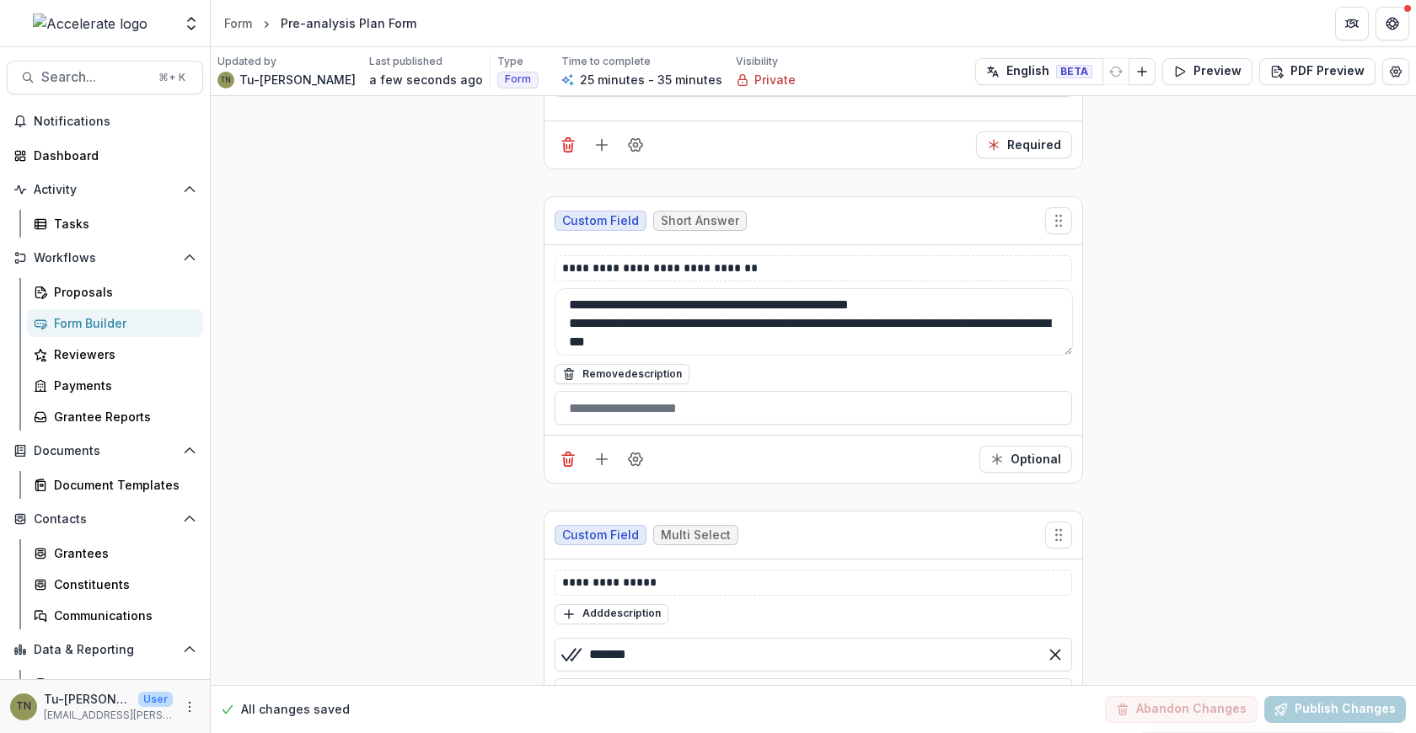
scroll to position [9682, 0]
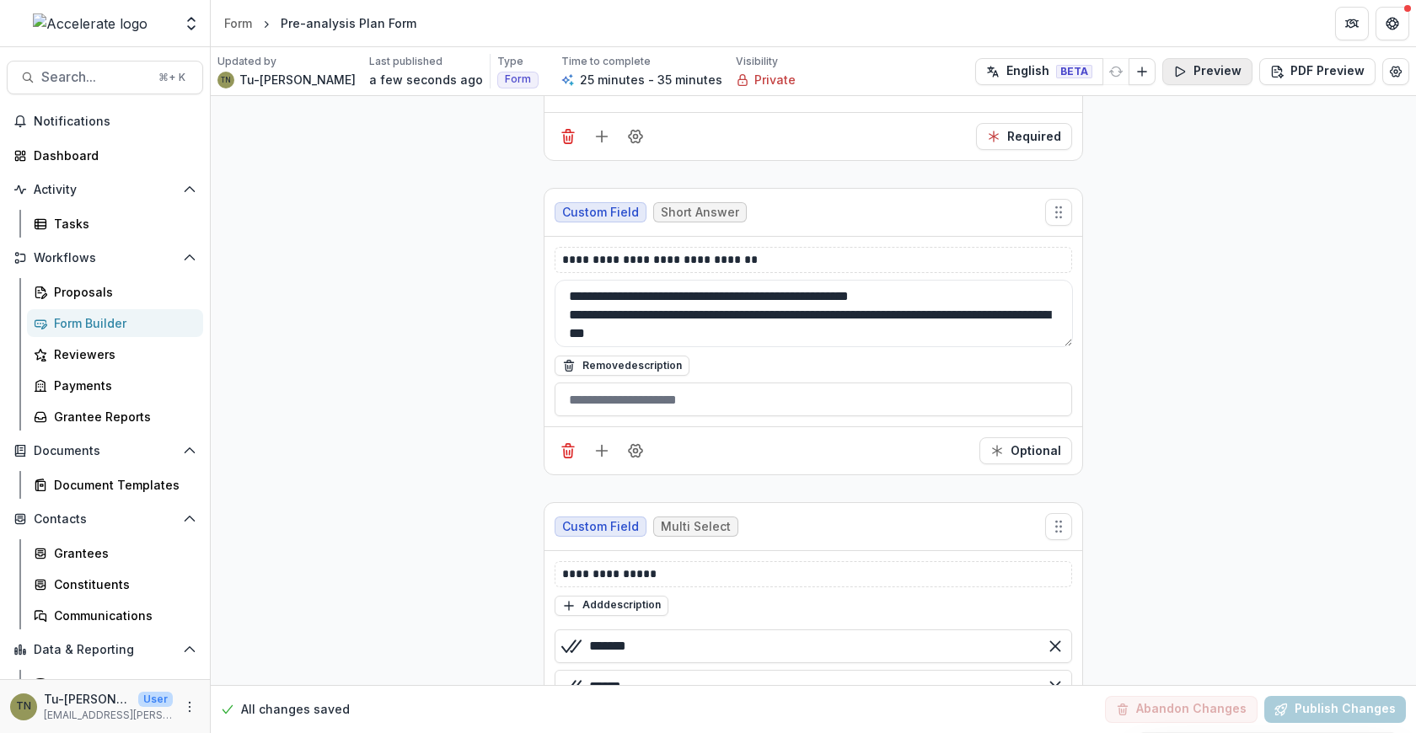
click at [1197, 75] on button "Preview" at bounding box center [1207, 71] width 90 height 27
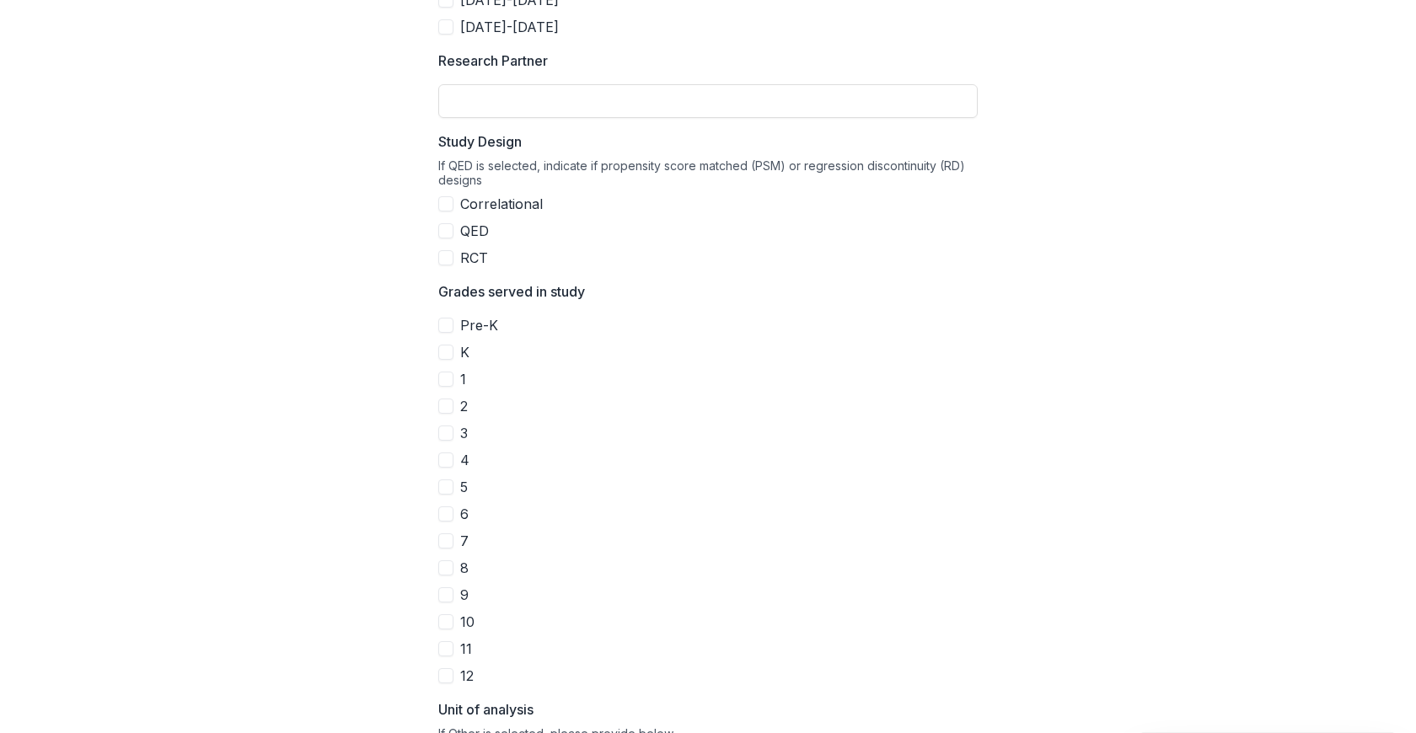
scroll to position [583, 0]
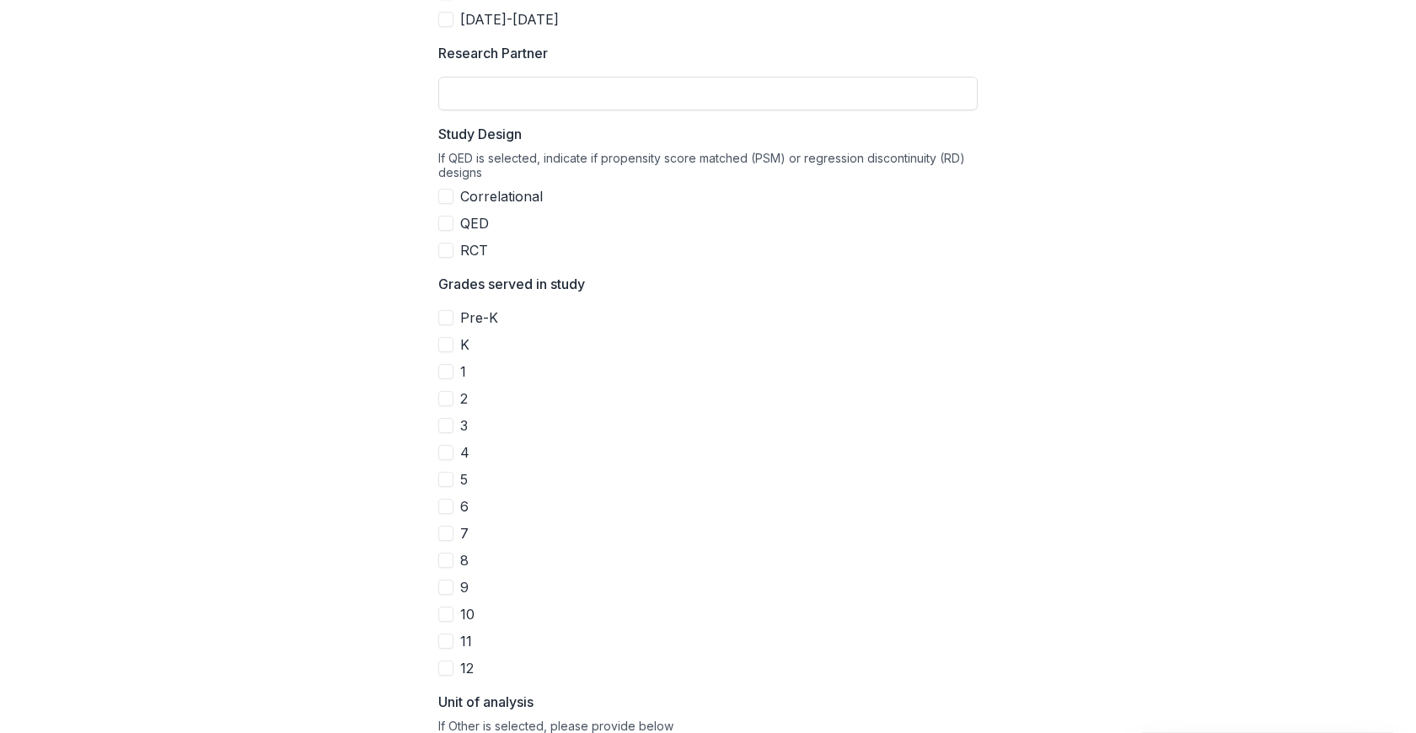
click at [464, 250] on span "RCT" at bounding box center [474, 250] width 28 height 20
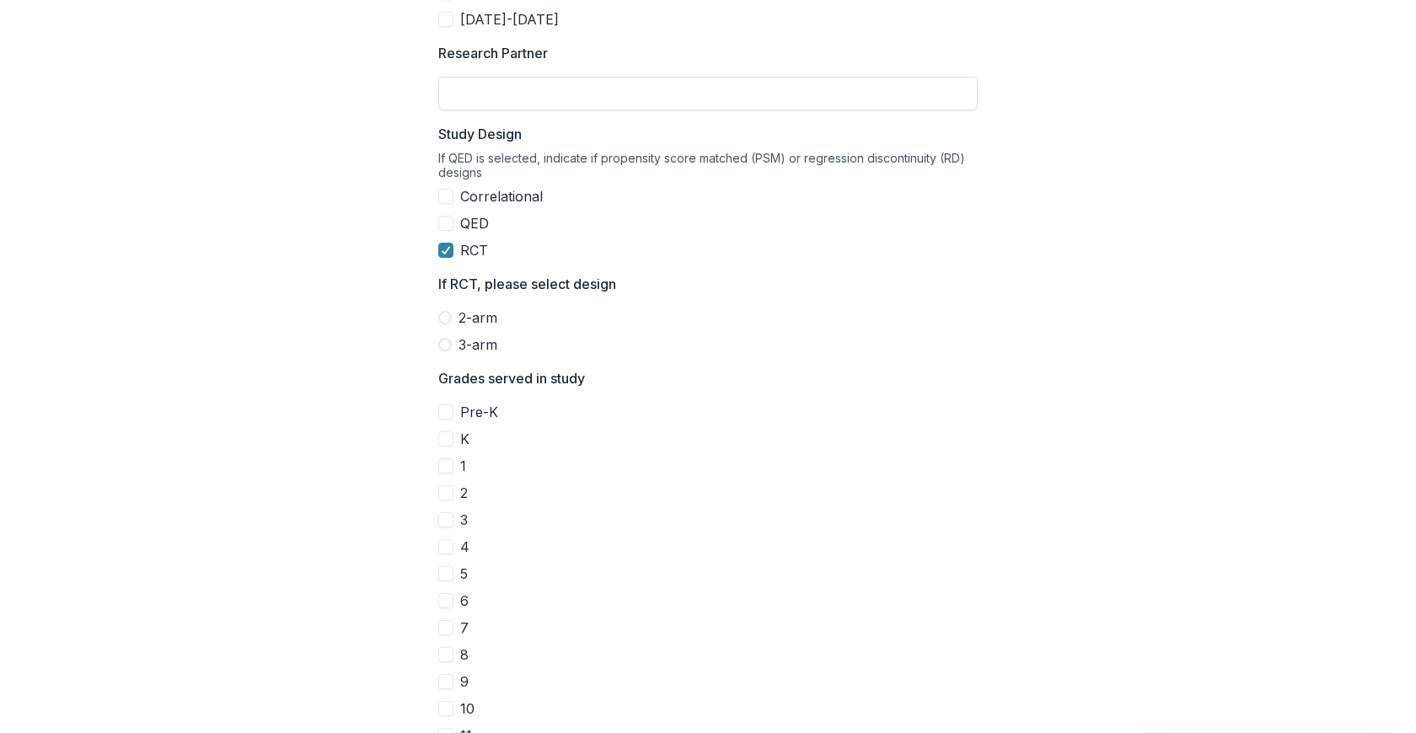
click at [464, 318] on span "2-arm" at bounding box center [478, 318] width 39 height 20
click at [464, 341] on span "3-arm" at bounding box center [478, 345] width 39 height 20
click at [472, 315] on span "2-arm" at bounding box center [478, 318] width 39 height 20
click at [463, 244] on span "RCT" at bounding box center [474, 250] width 28 height 20
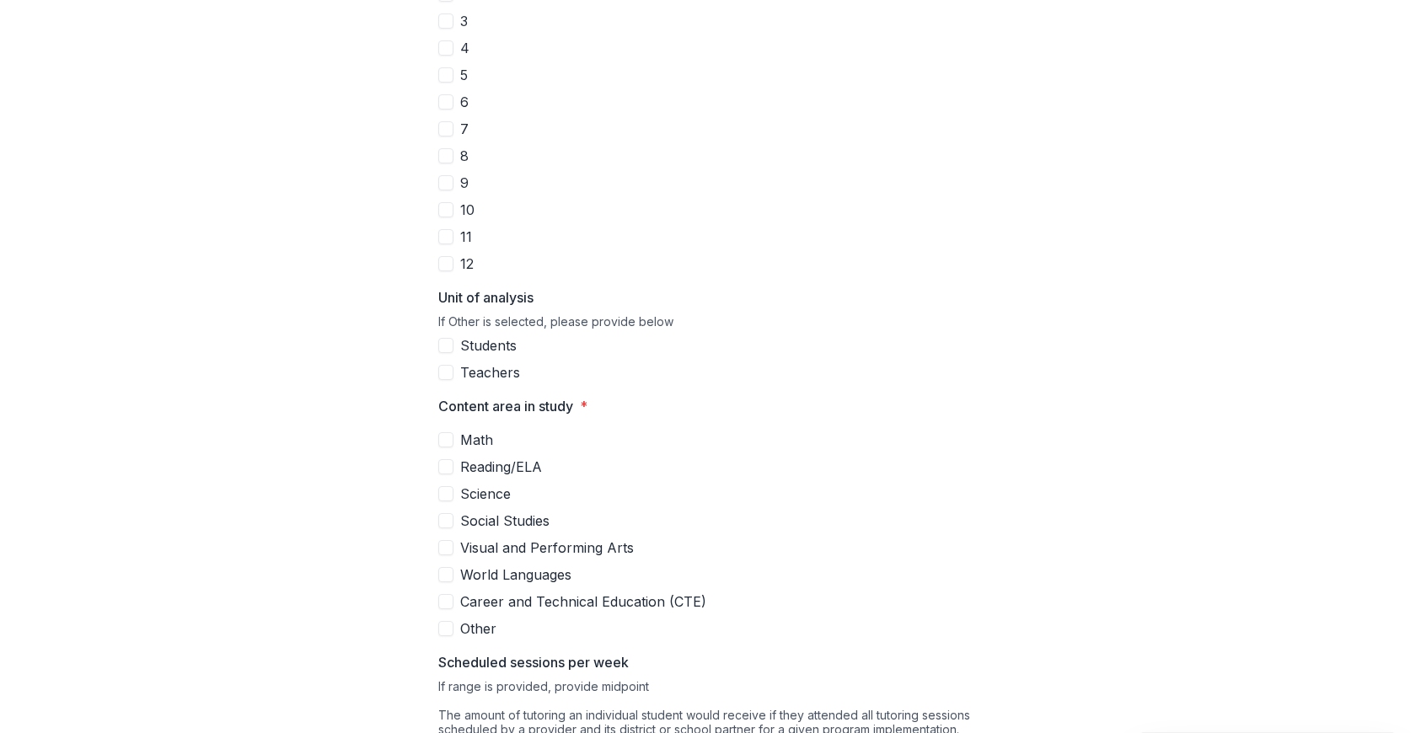
scroll to position [1071, 0]
click at [506, 366] on span "Teachers" at bounding box center [490, 370] width 60 height 20
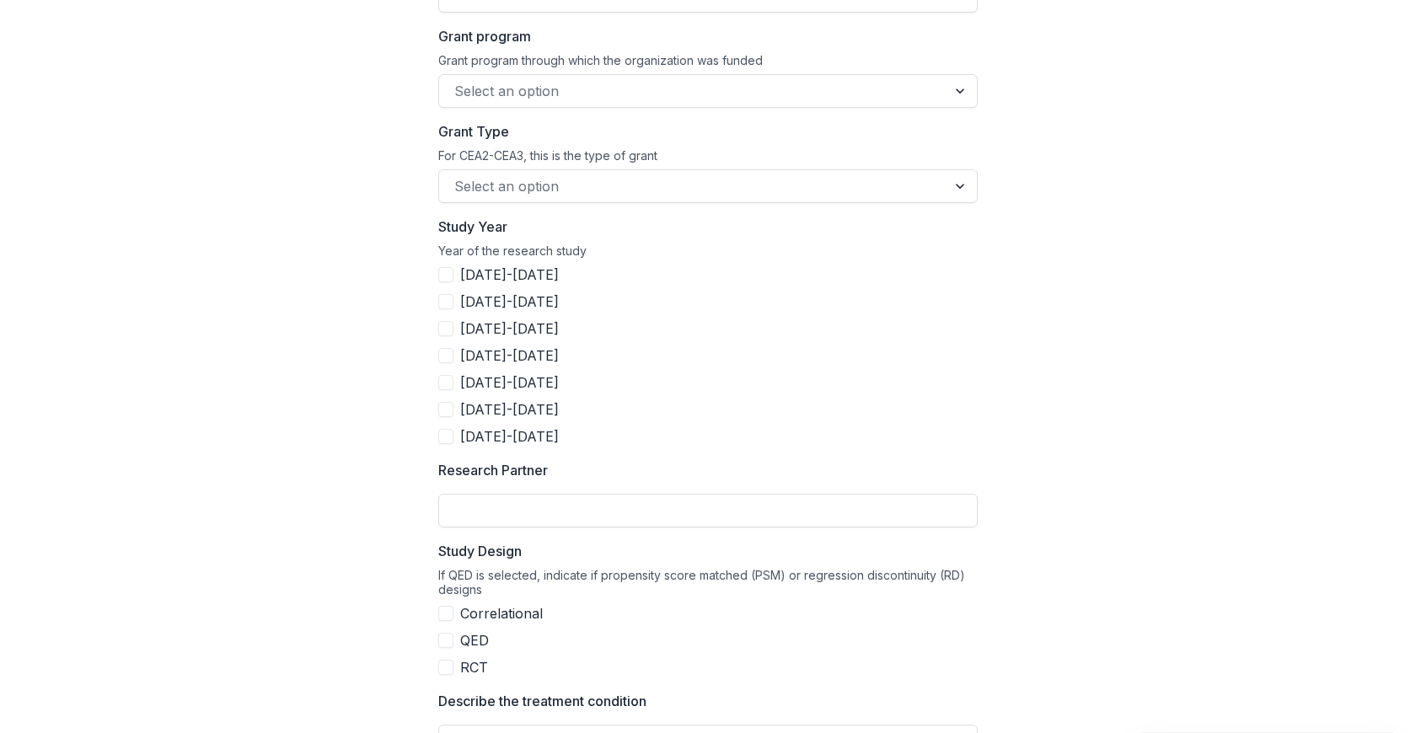
scroll to position [0, 0]
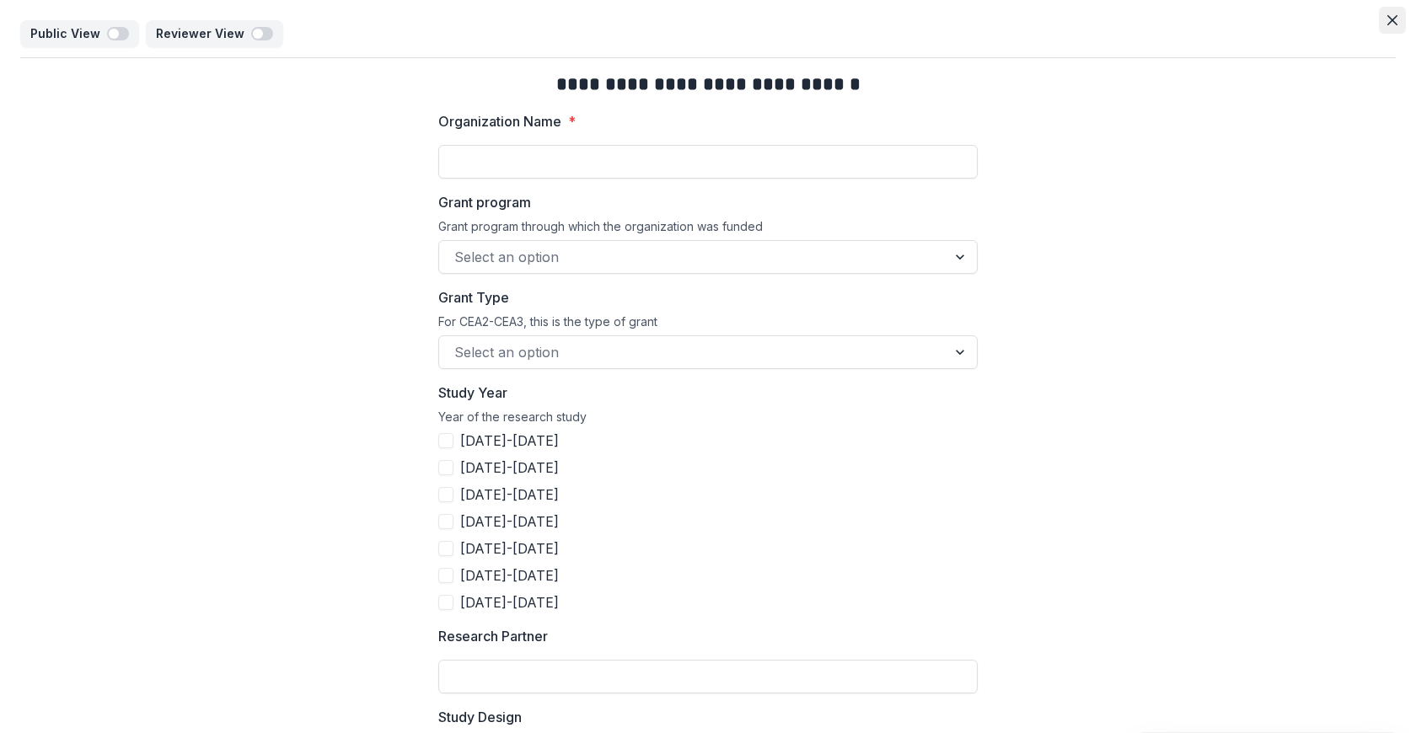
click at [1387, 12] on button "Close" at bounding box center [1392, 20] width 27 height 27
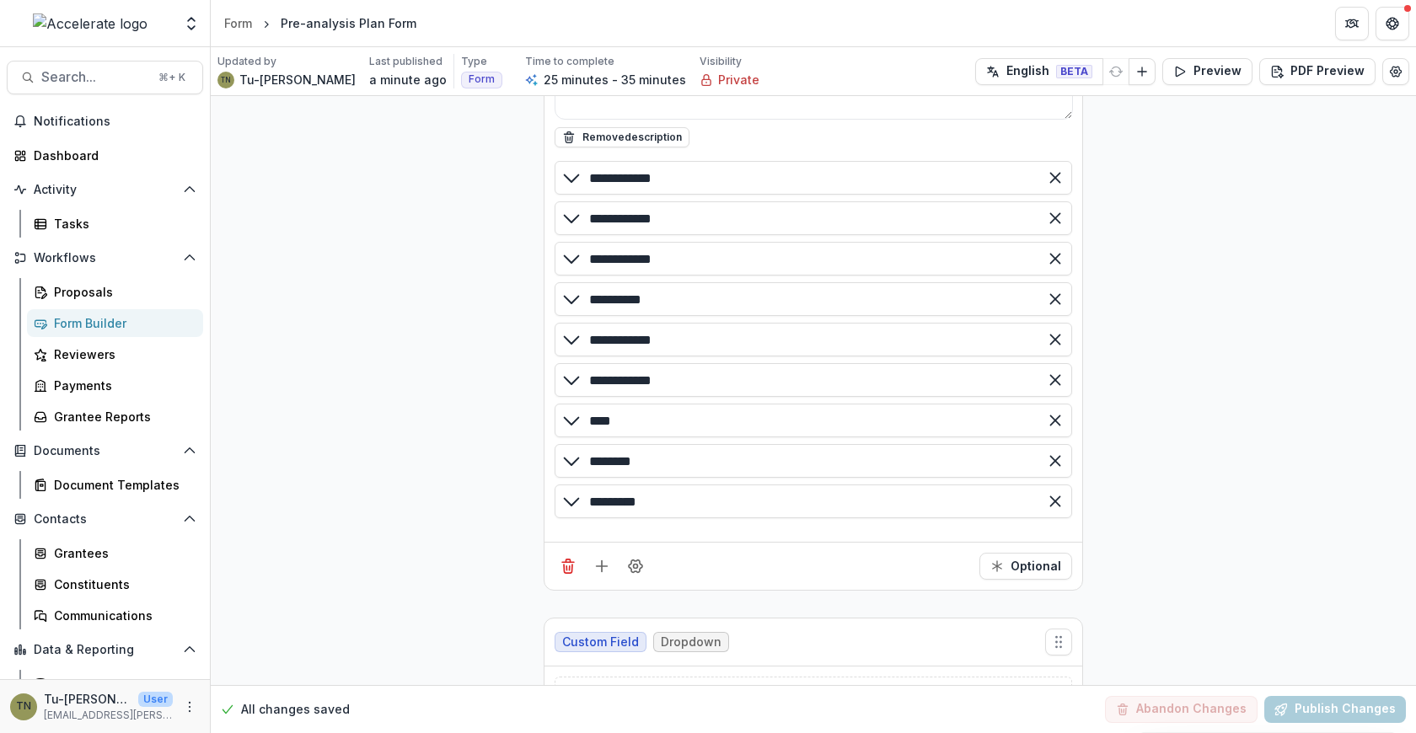
scroll to position [928, 0]
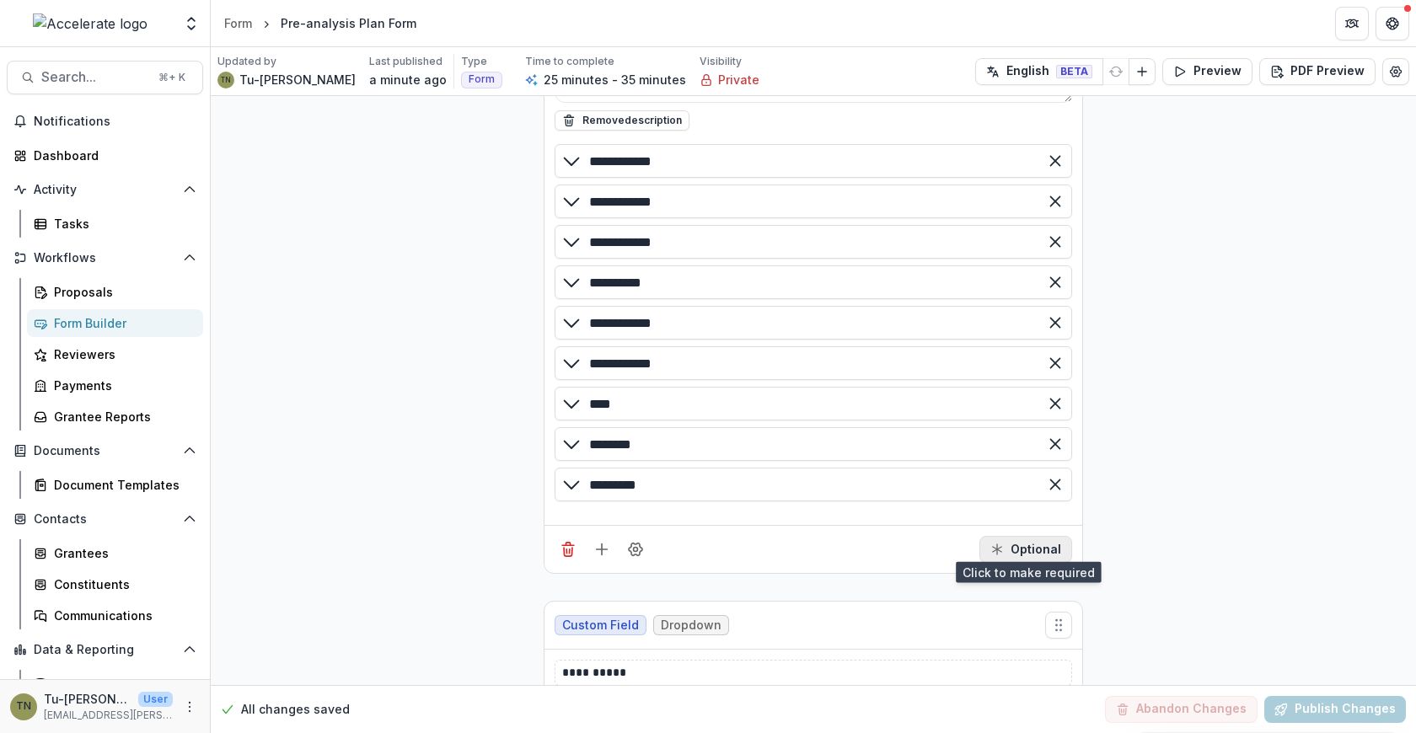
click at [1019, 536] on button "Optional" at bounding box center [1025, 549] width 93 height 27
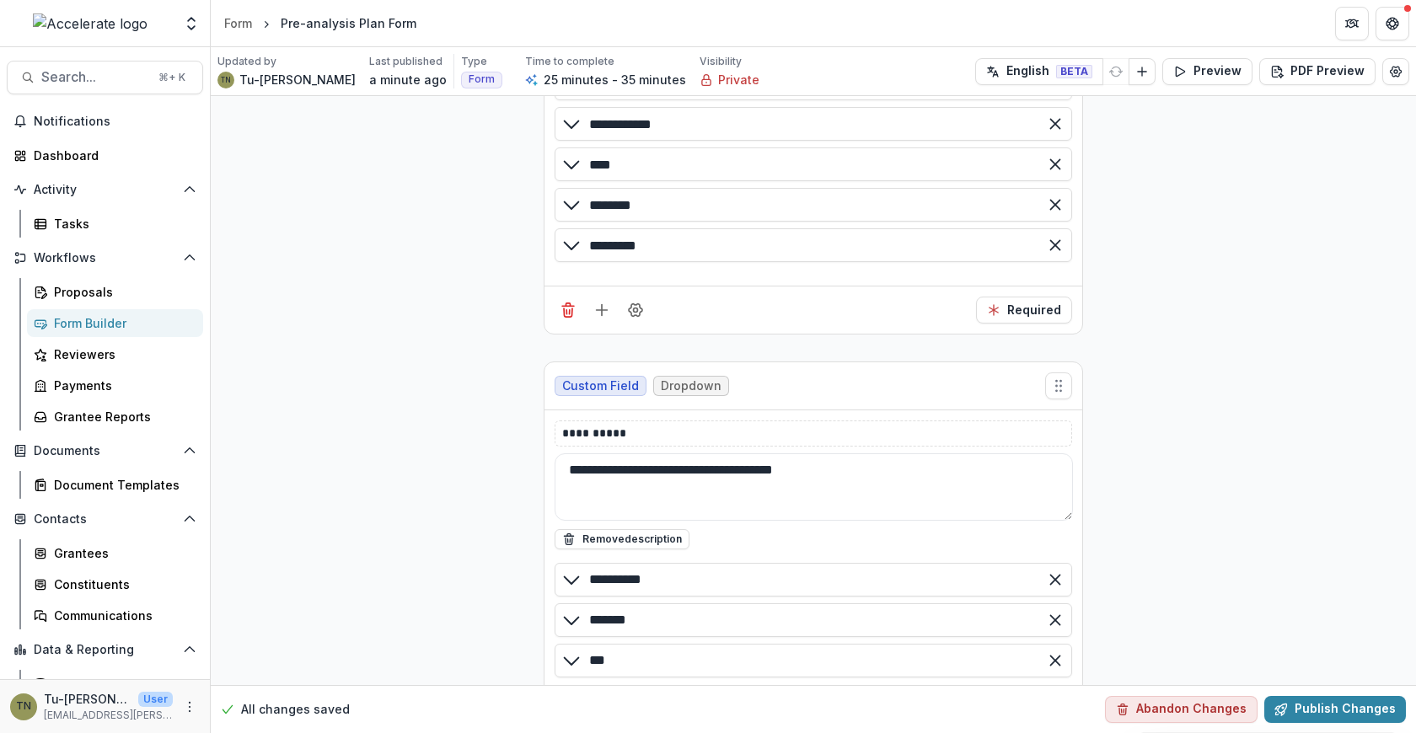
scroll to position [1478, 0]
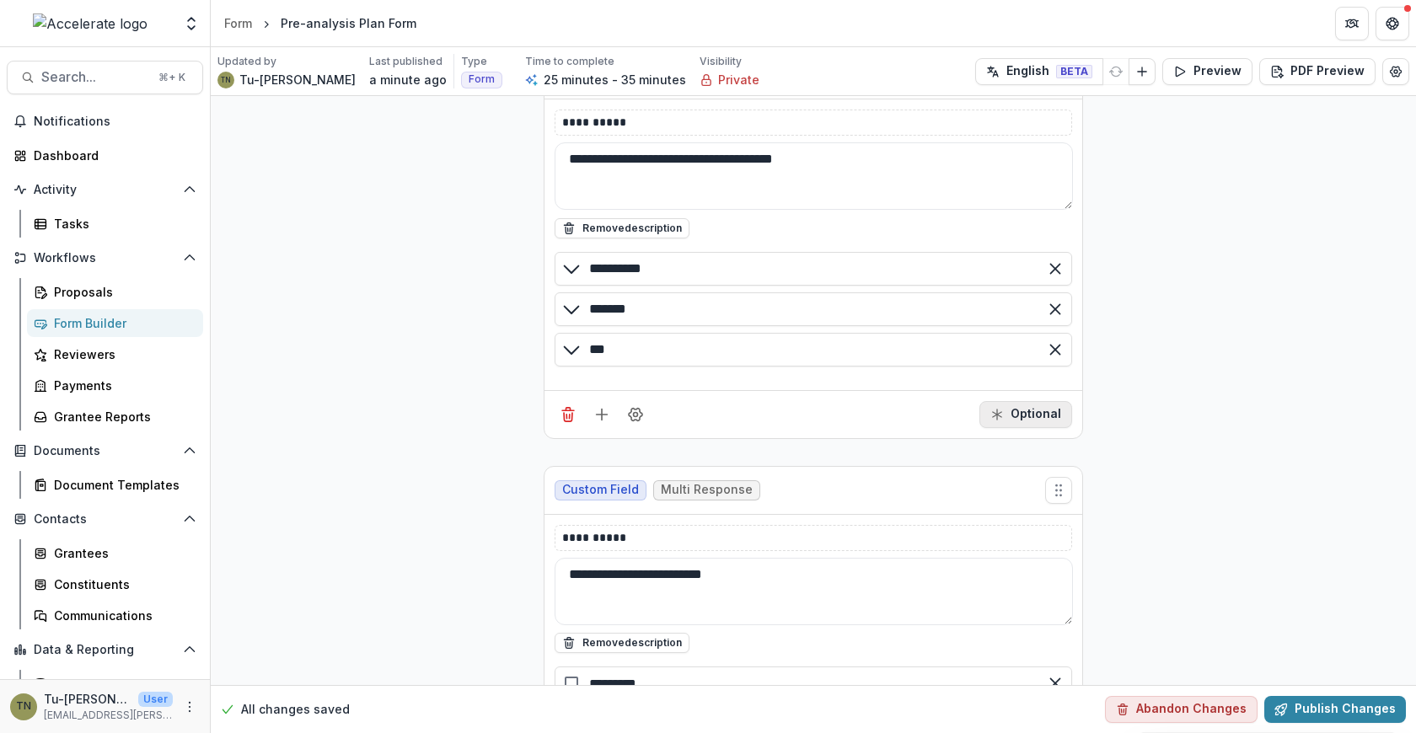
click at [1047, 412] on button "Optional" at bounding box center [1025, 414] width 93 height 27
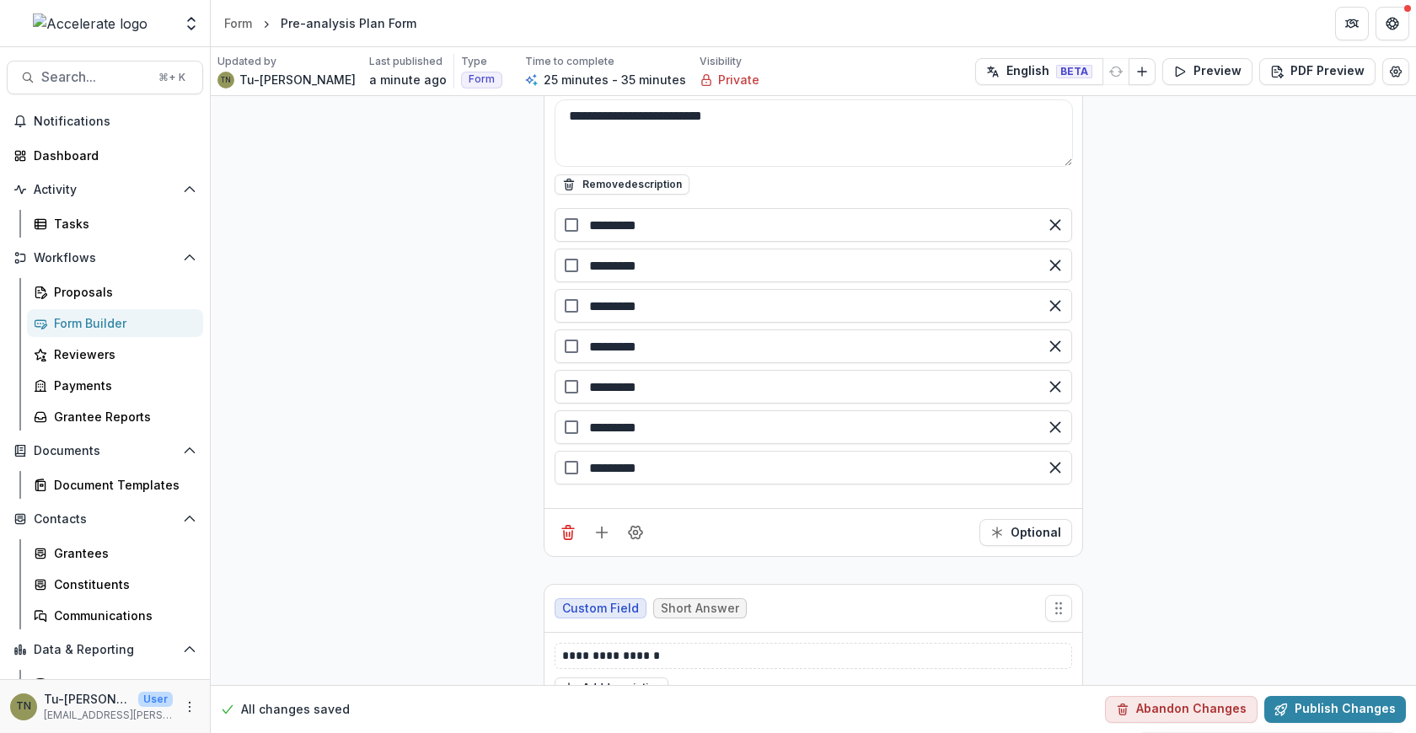
scroll to position [1961, 0]
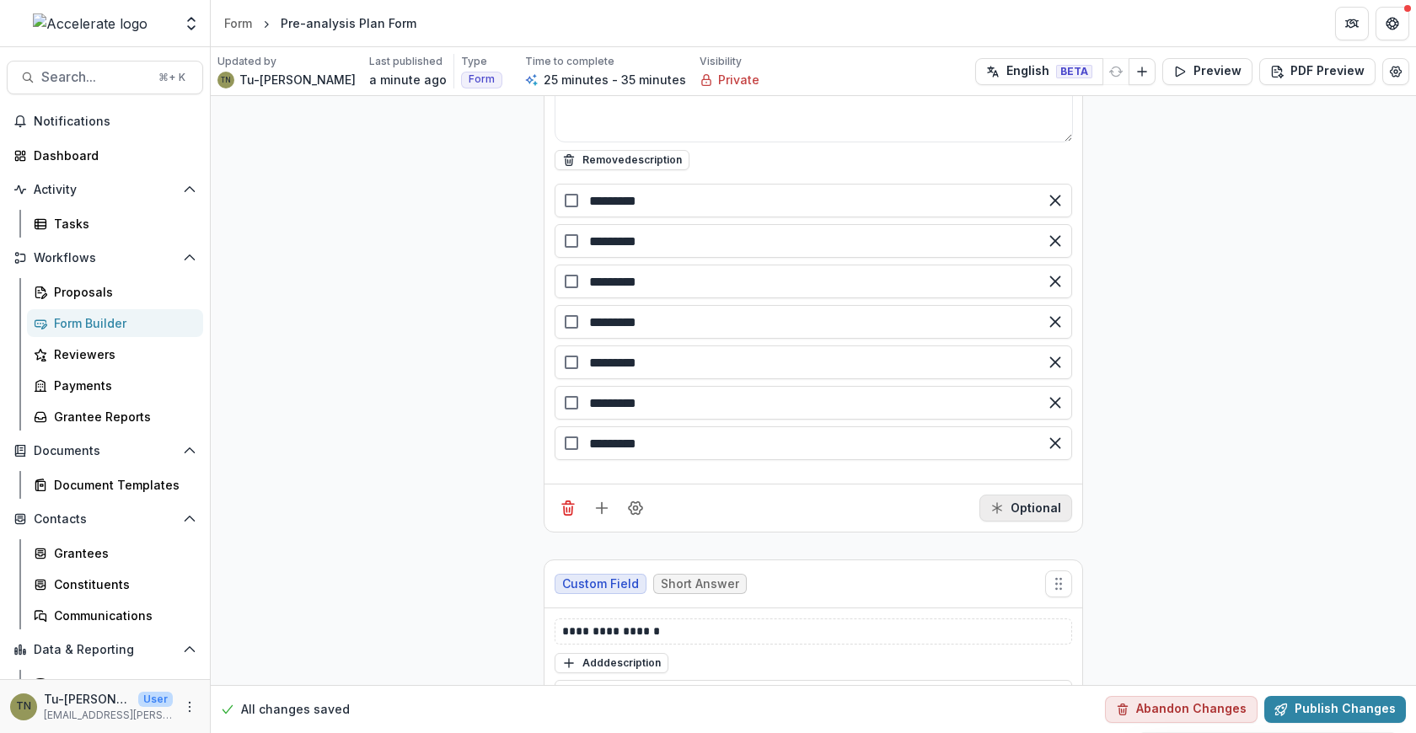
click at [1038, 495] on button "Optional" at bounding box center [1025, 508] width 93 height 27
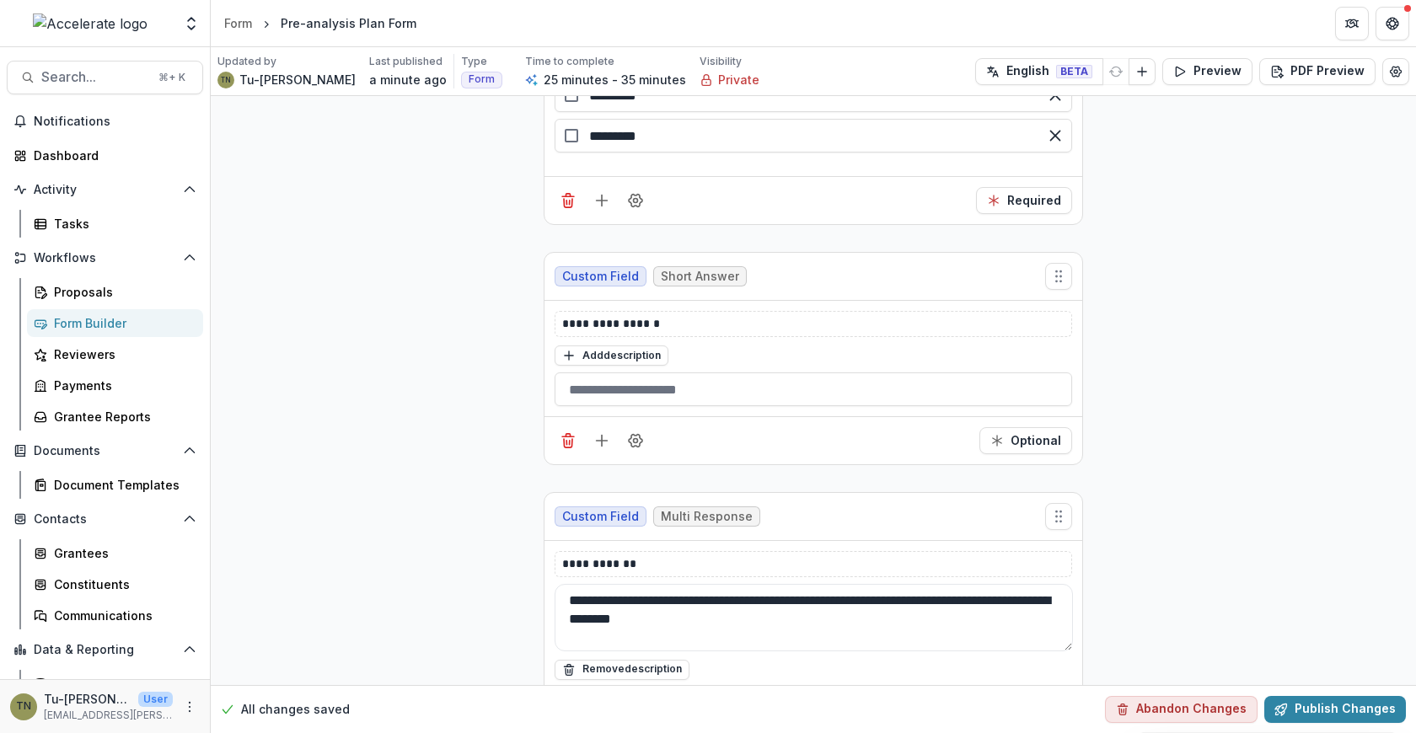
scroll to position [2412, 0]
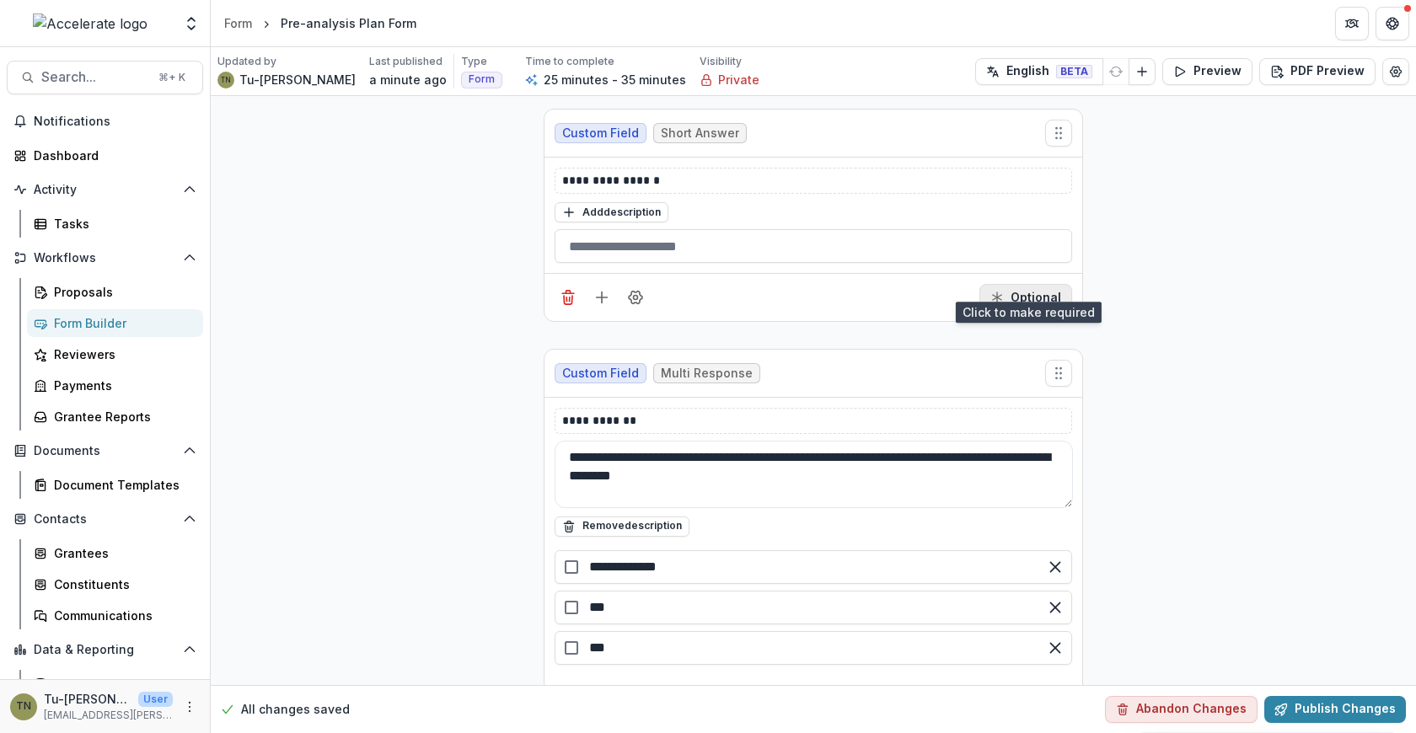
click at [1036, 286] on button "Optional" at bounding box center [1025, 297] width 93 height 27
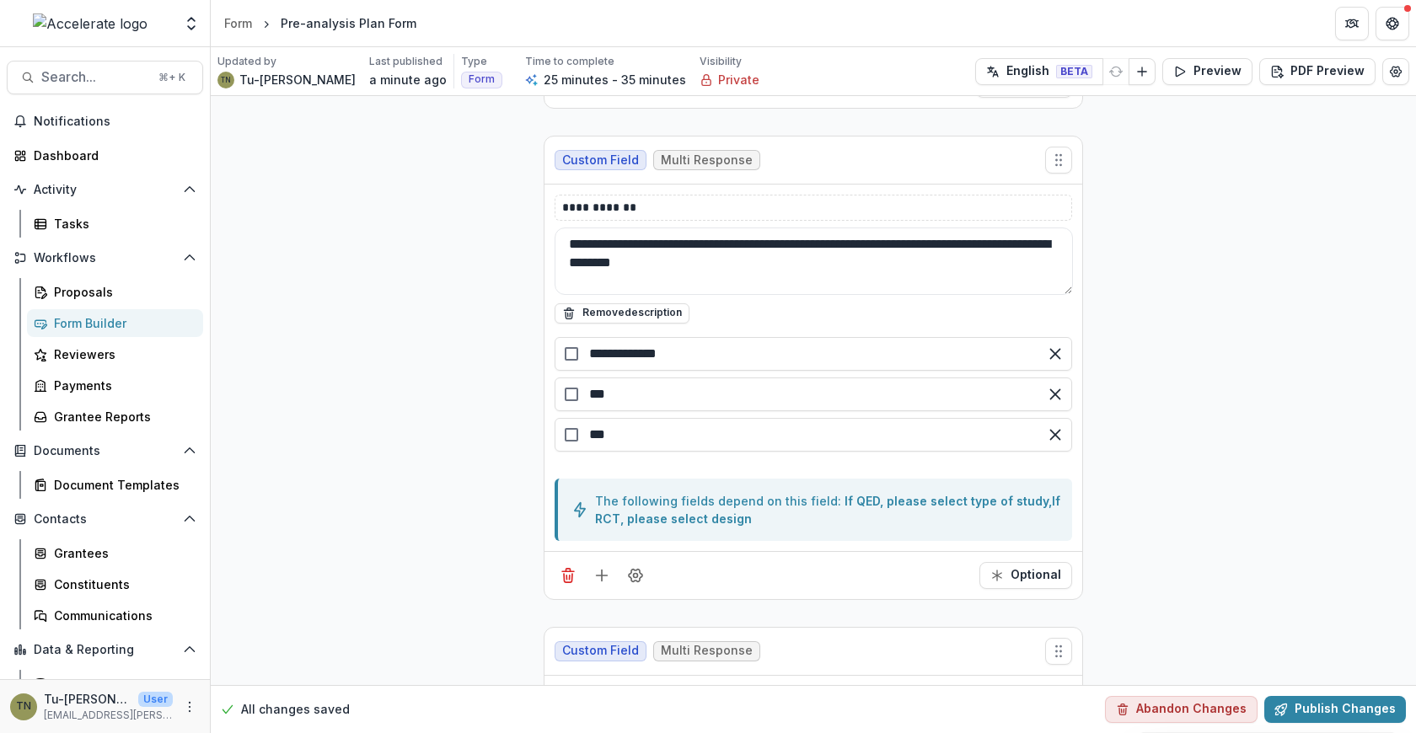
scroll to position [2625, 0]
click at [1033, 563] on button "Optional" at bounding box center [1025, 576] width 93 height 27
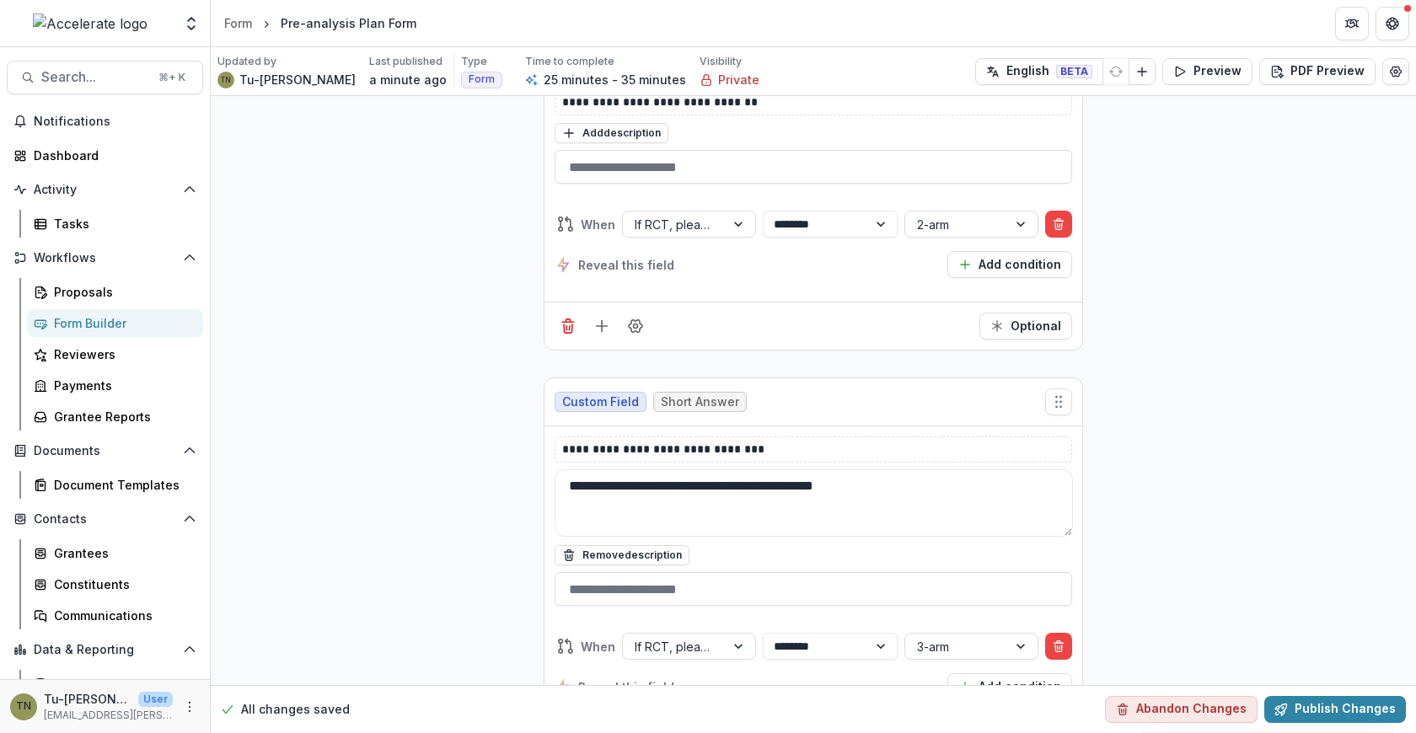
scroll to position [4055, 0]
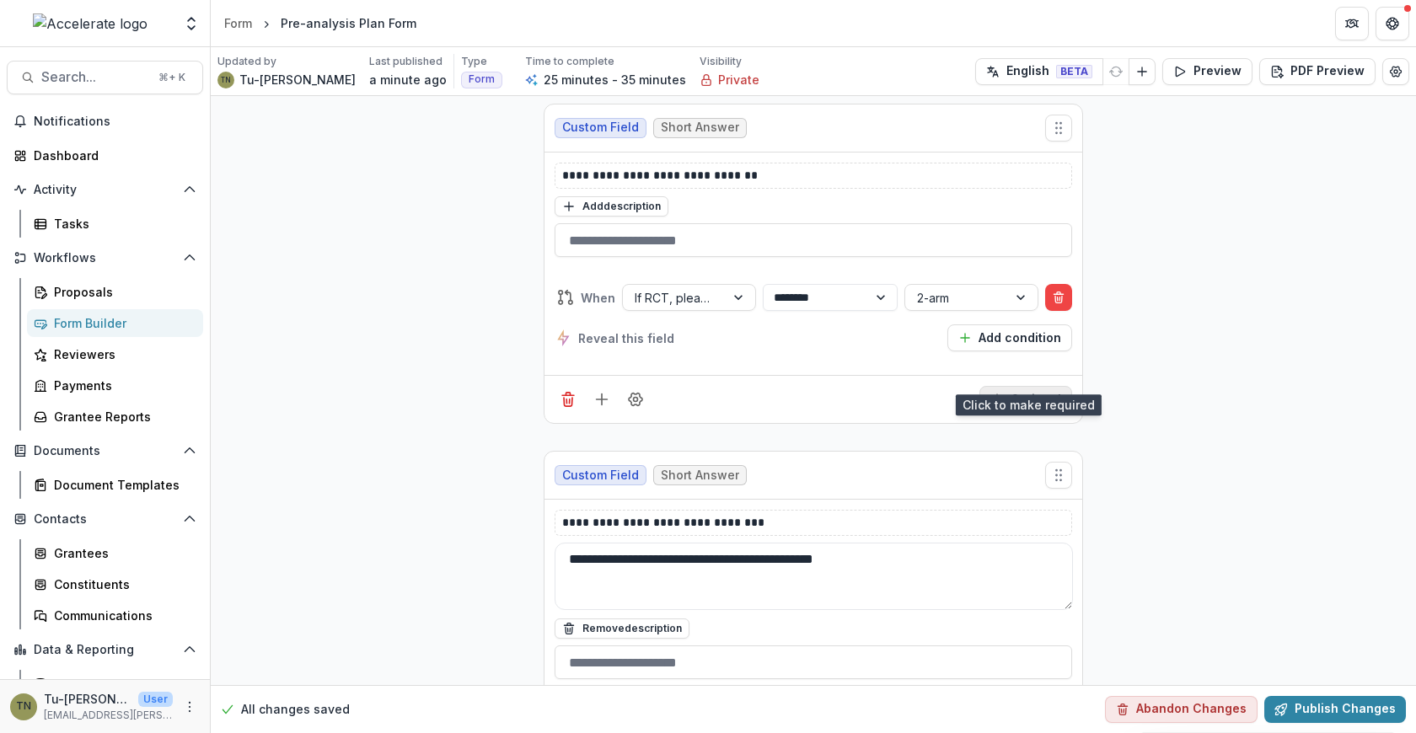
click at [1033, 386] on button "Optional" at bounding box center [1025, 399] width 93 height 27
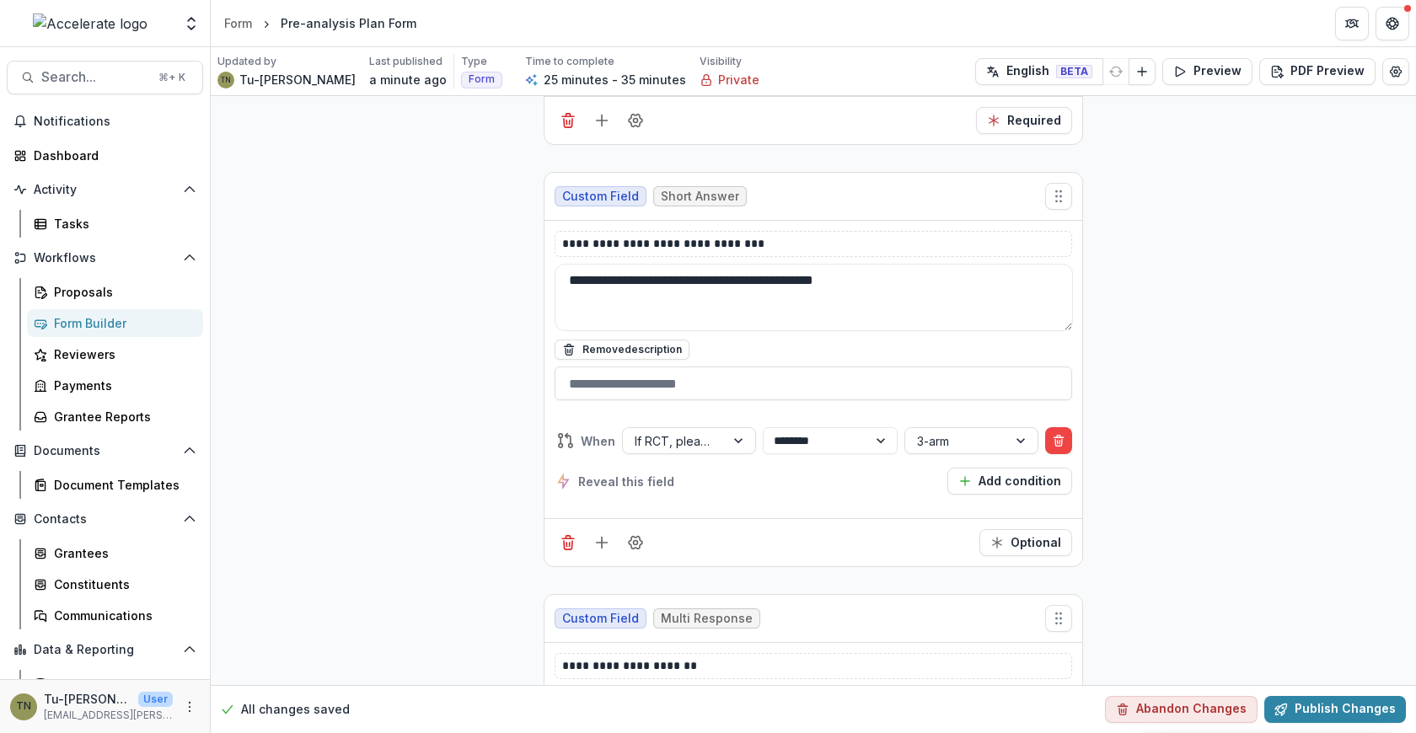
scroll to position [4359, 0]
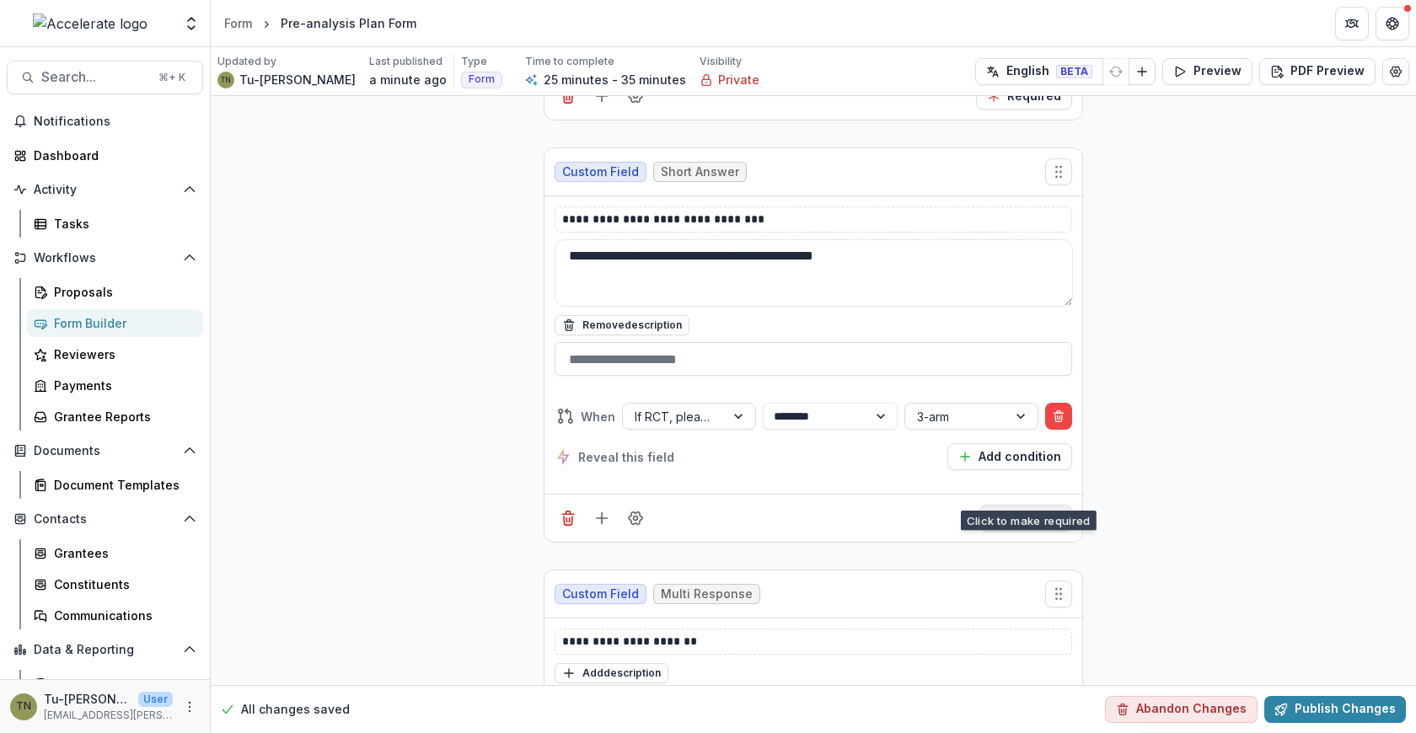
click at [1049, 505] on button "Optional" at bounding box center [1025, 518] width 93 height 27
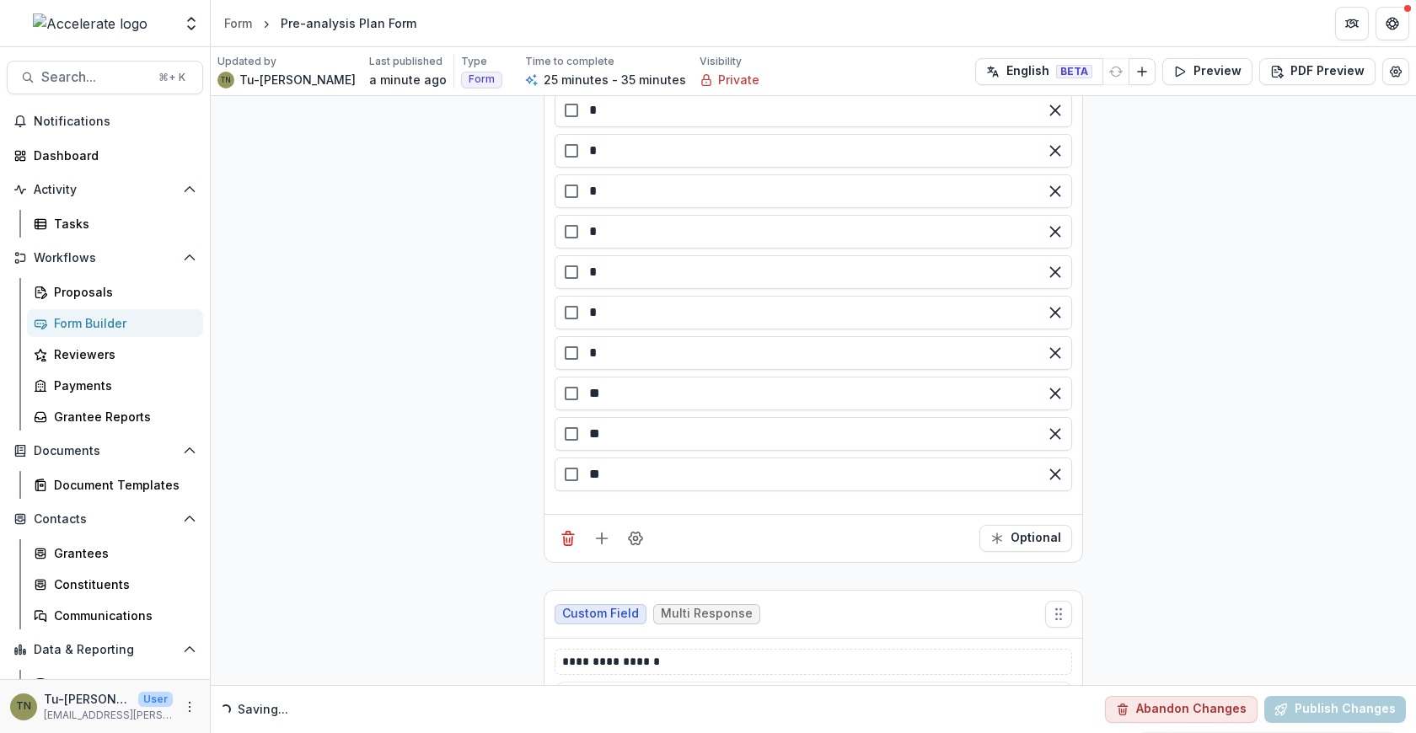
scroll to position [5116, 0]
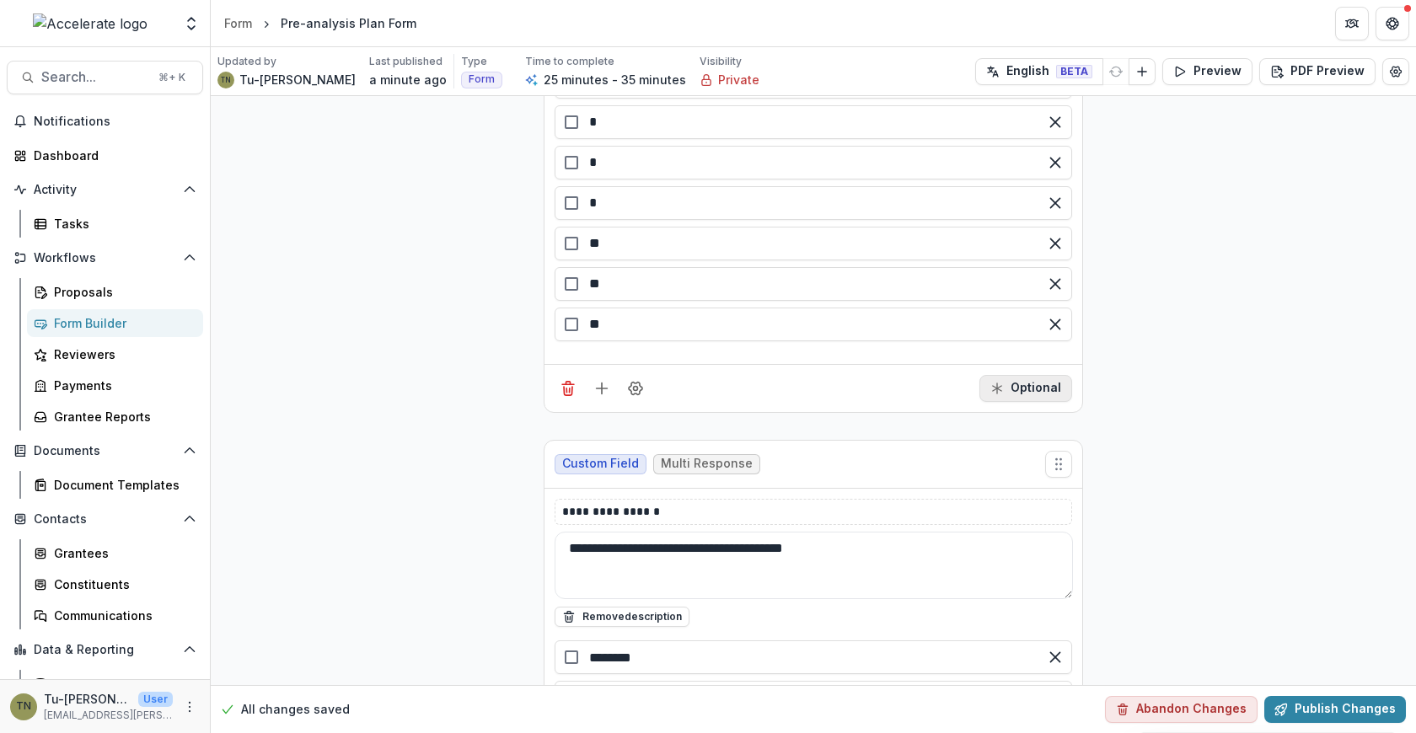
click at [1038, 375] on button "Optional" at bounding box center [1025, 388] width 93 height 27
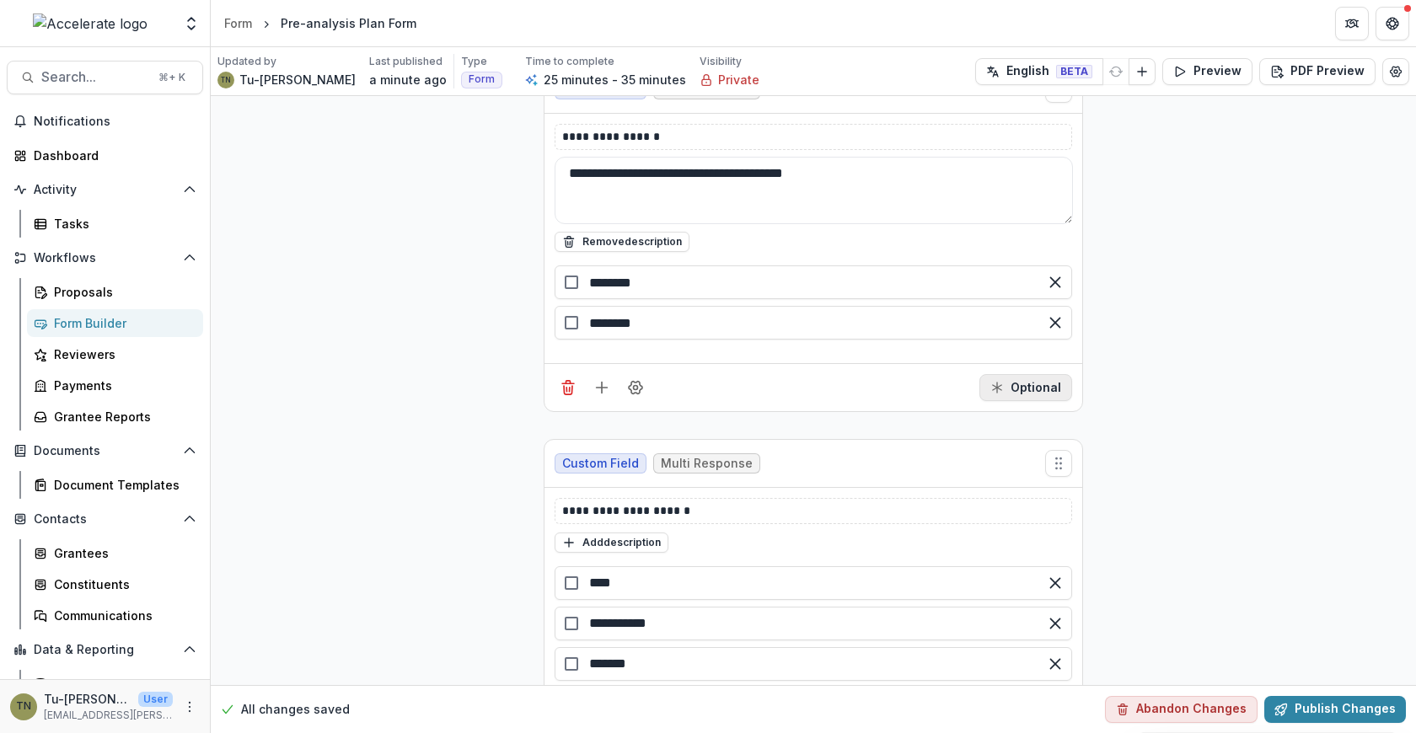
click at [1033, 374] on button "Optional" at bounding box center [1025, 387] width 93 height 27
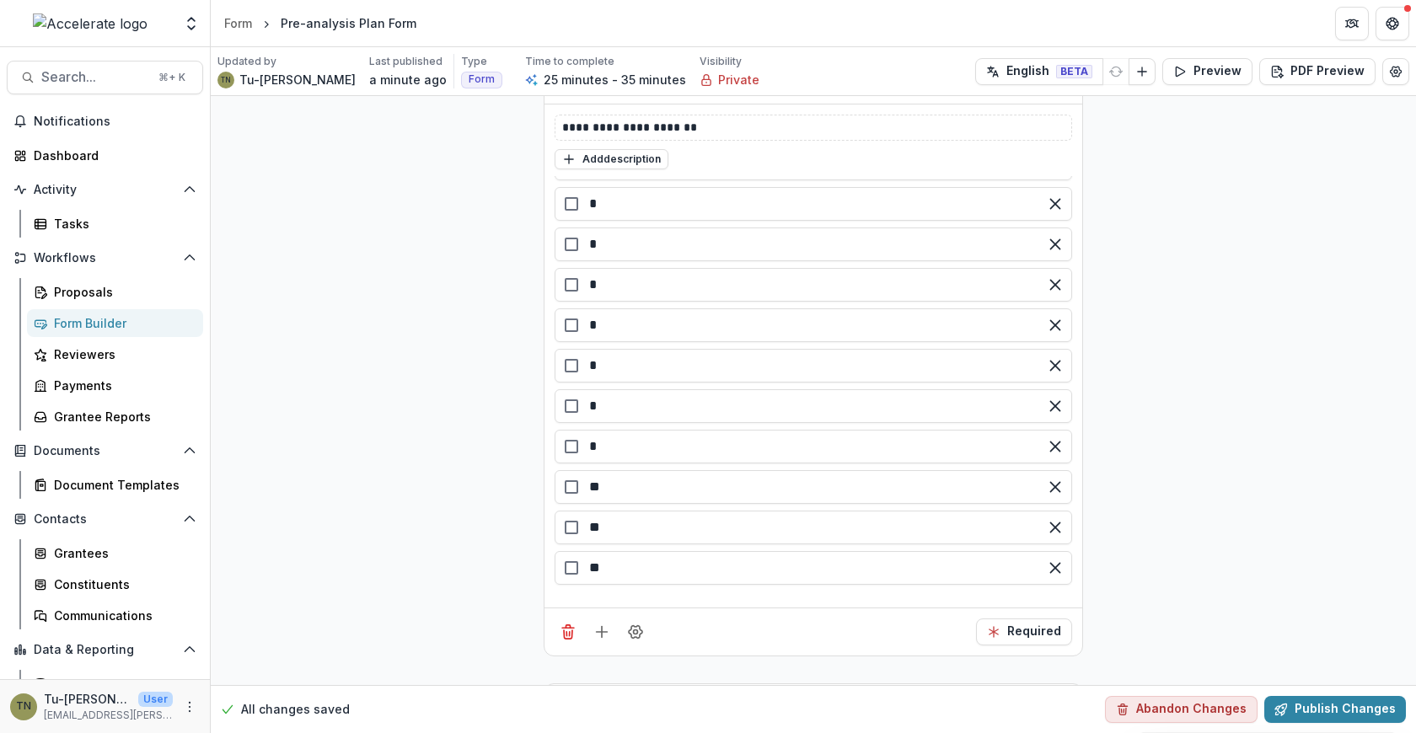
scroll to position [4878, 0]
click at [598, 619] on icon "Add field" at bounding box center [601, 627] width 17 height 17
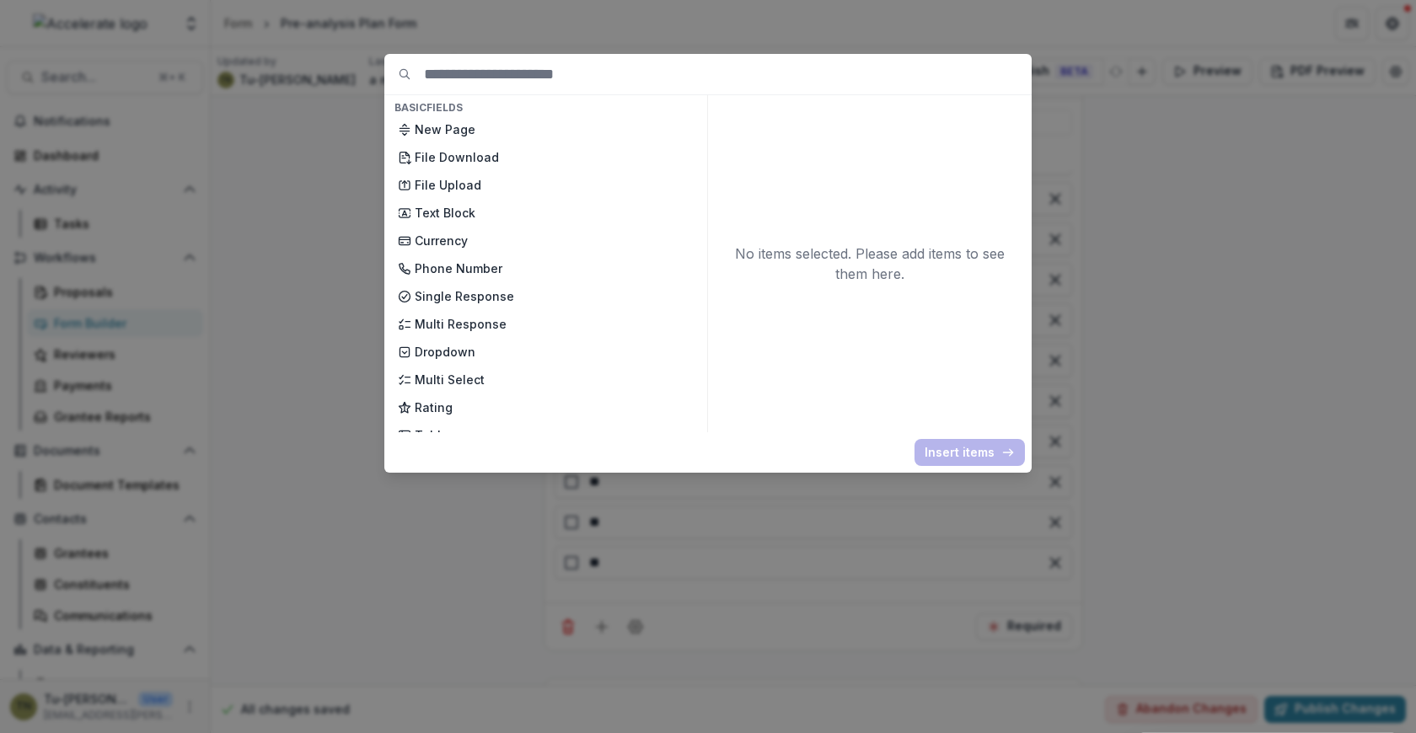
click at [408, 534] on div "Basic Fields New Page File Download File Upload Text Block Currency Phone Numbe…" at bounding box center [708, 366] width 1416 height 733
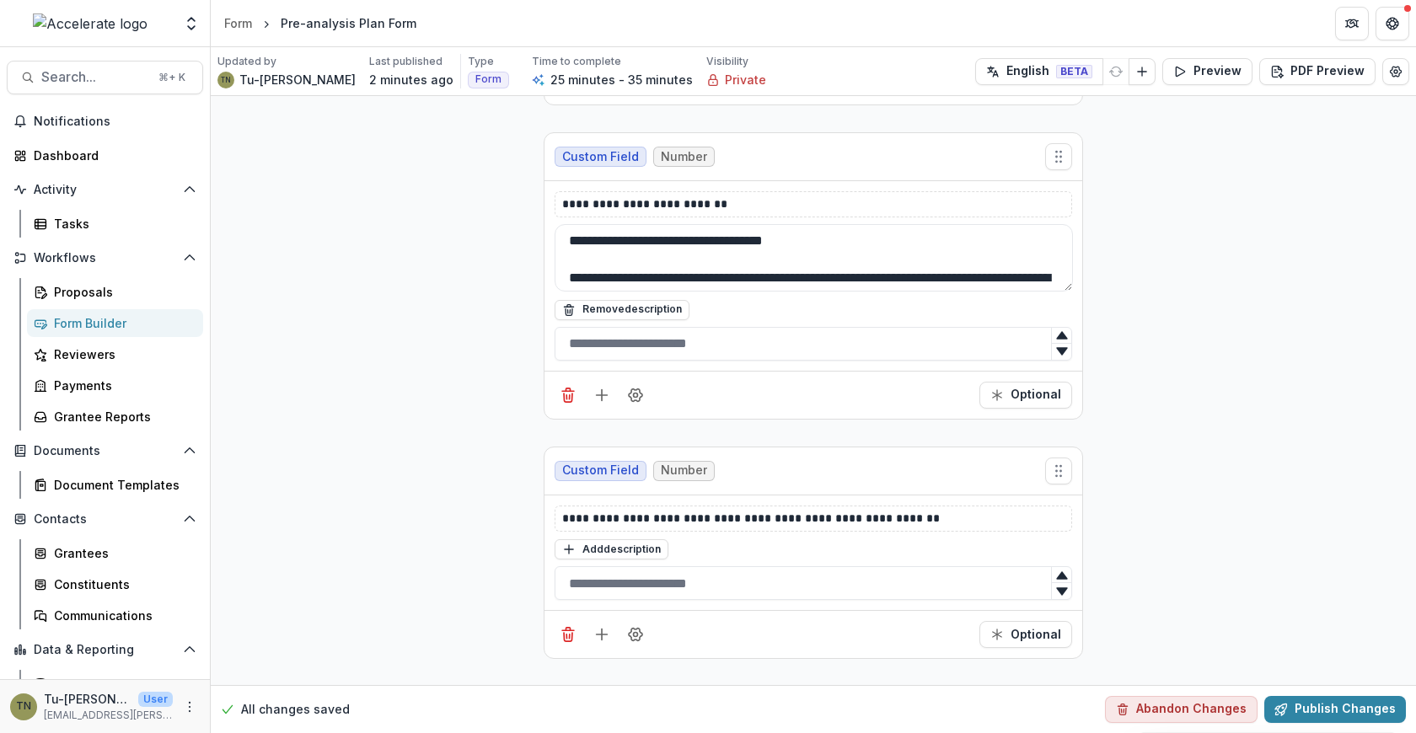
scroll to position [6341, 0]
click at [1026, 383] on button "Optional" at bounding box center [1025, 396] width 93 height 27
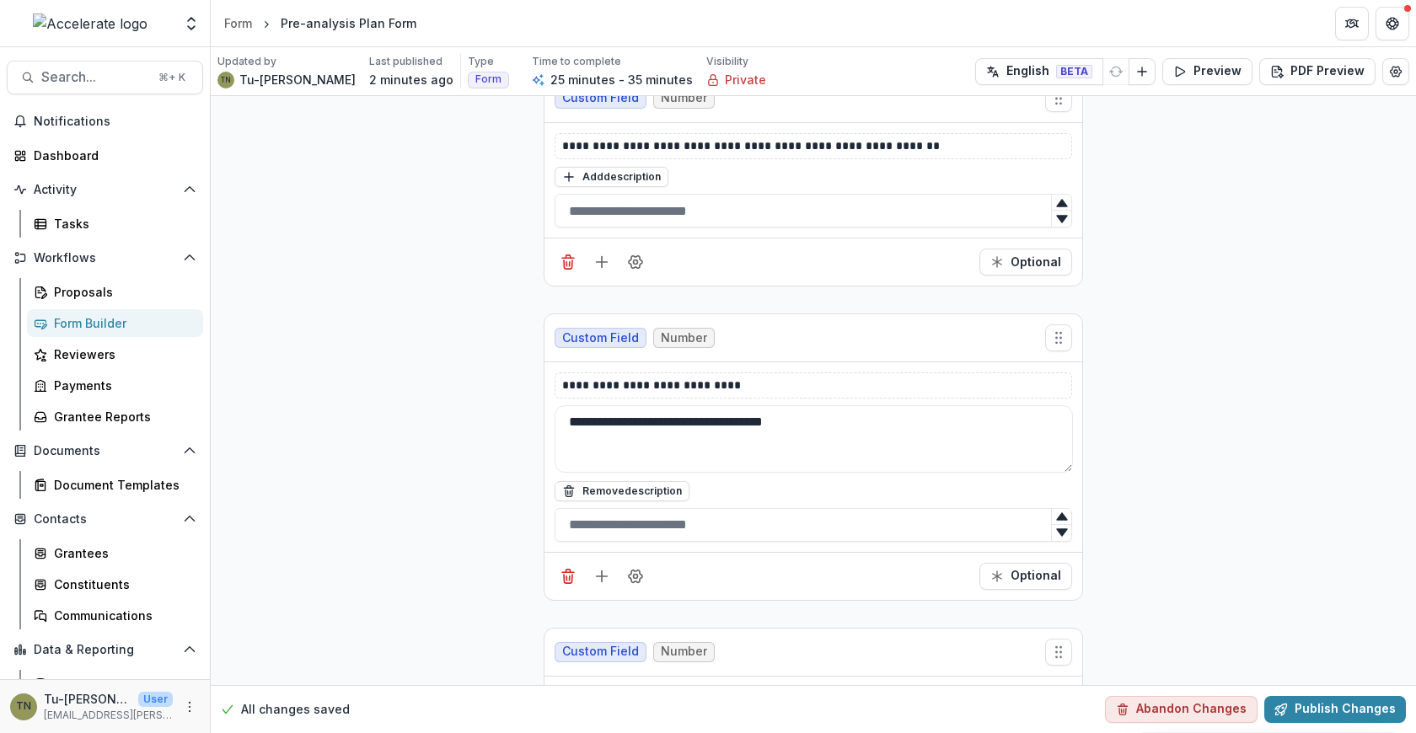
scroll to position [6731, 0]
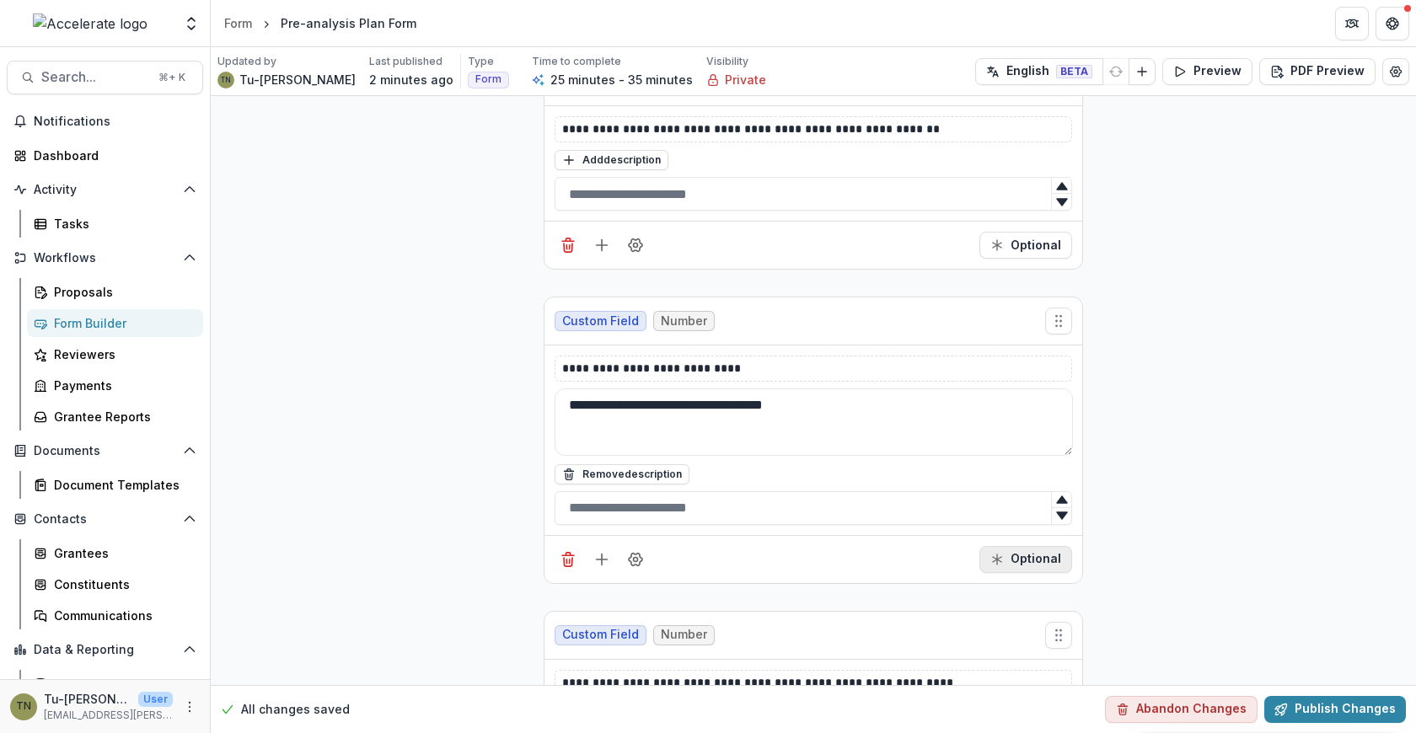
click at [1041, 546] on button "Optional" at bounding box center [1025, 559] width 93 height 27
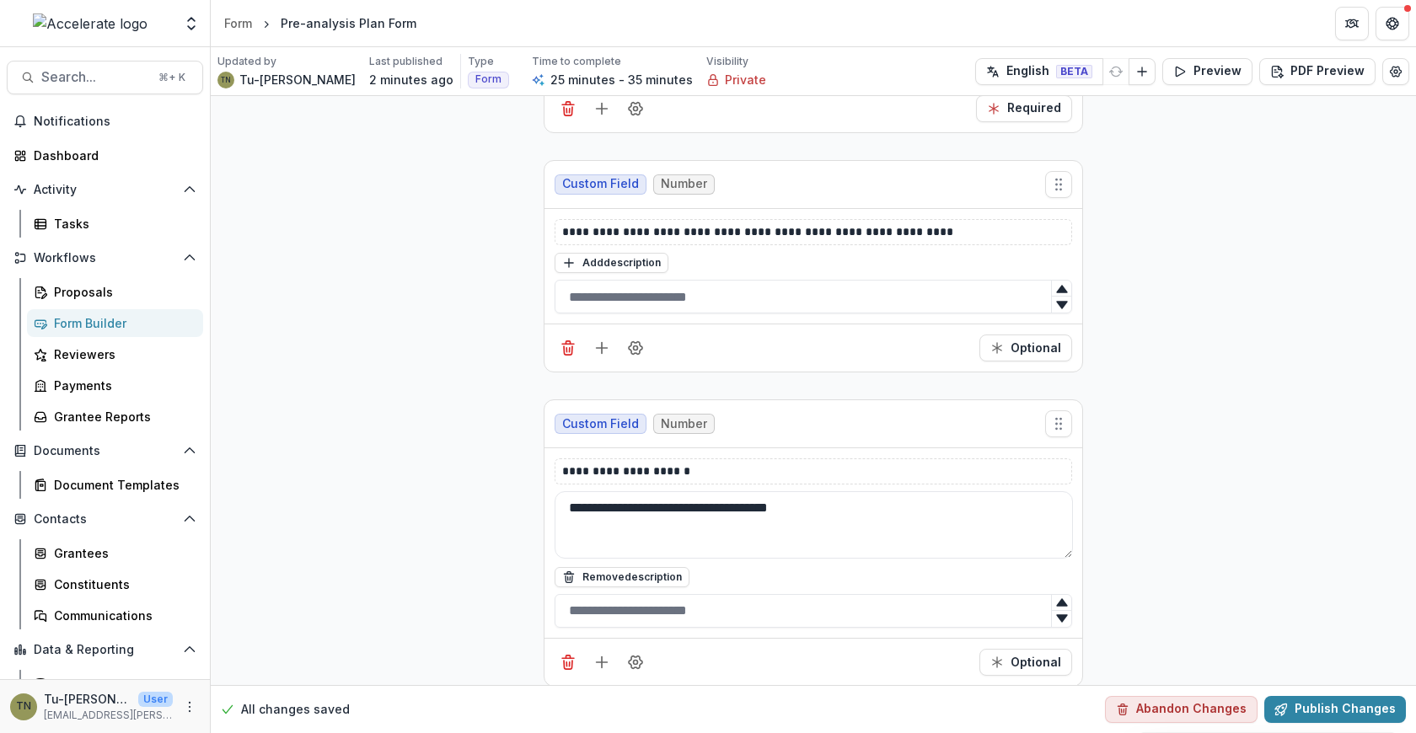
scroll to position [7190, 0]
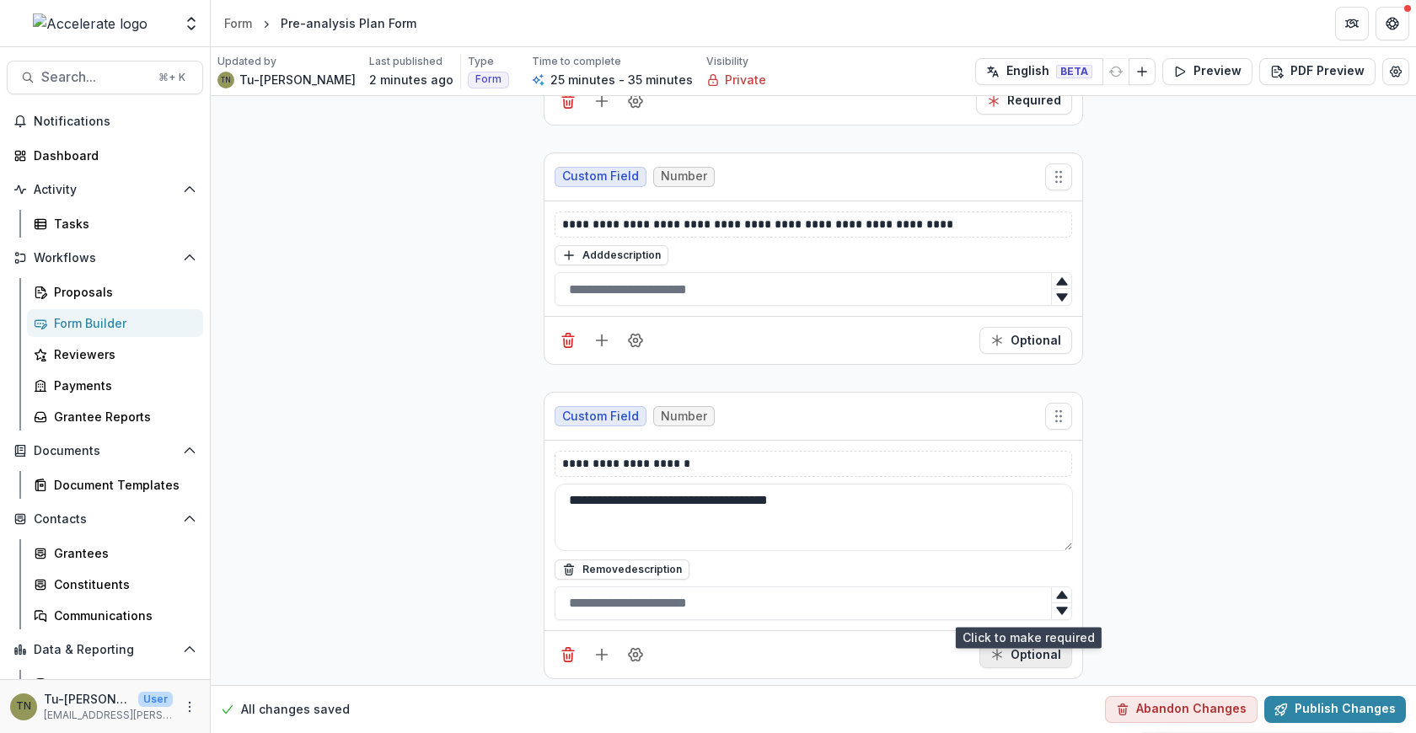
click at [1022, 641] on button "Optional" at bounding box center [1025, 654] width 93 height 27
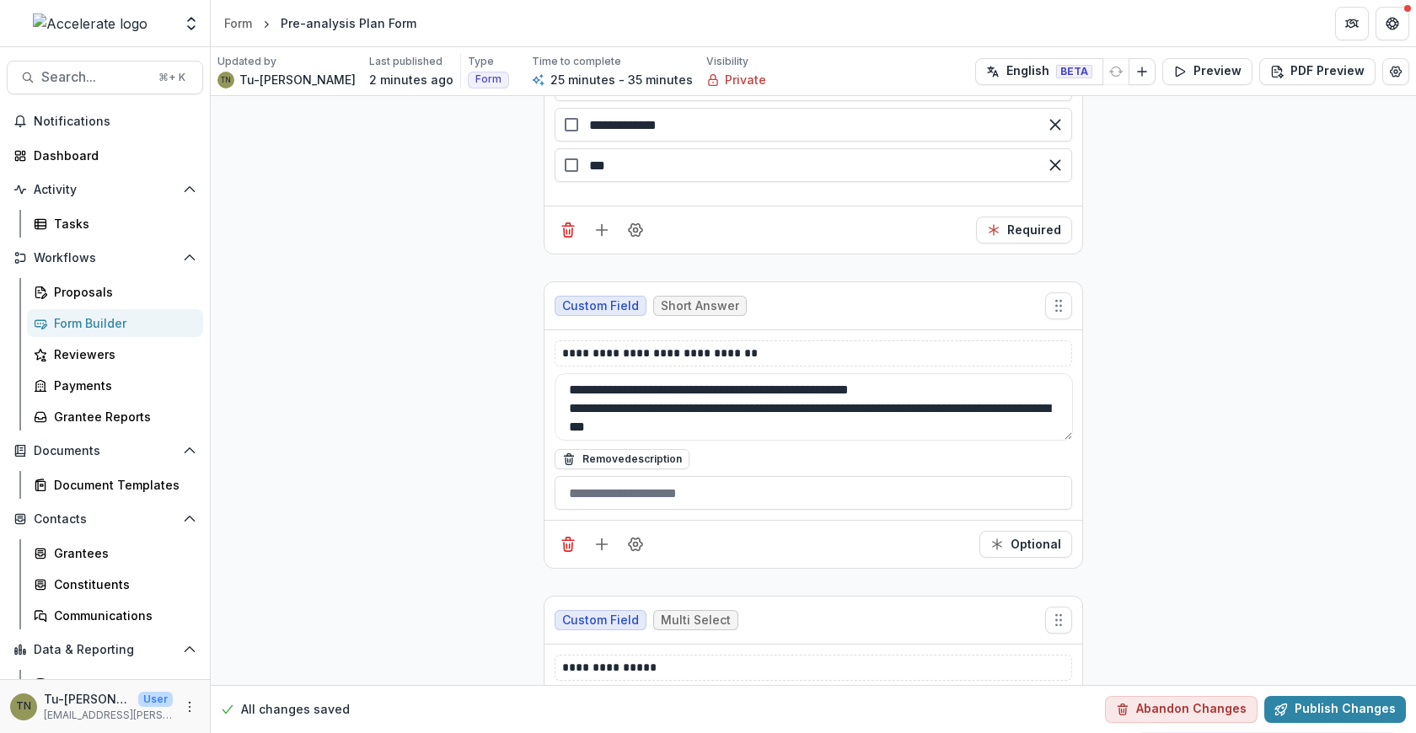
scroll to position [9664, 0]
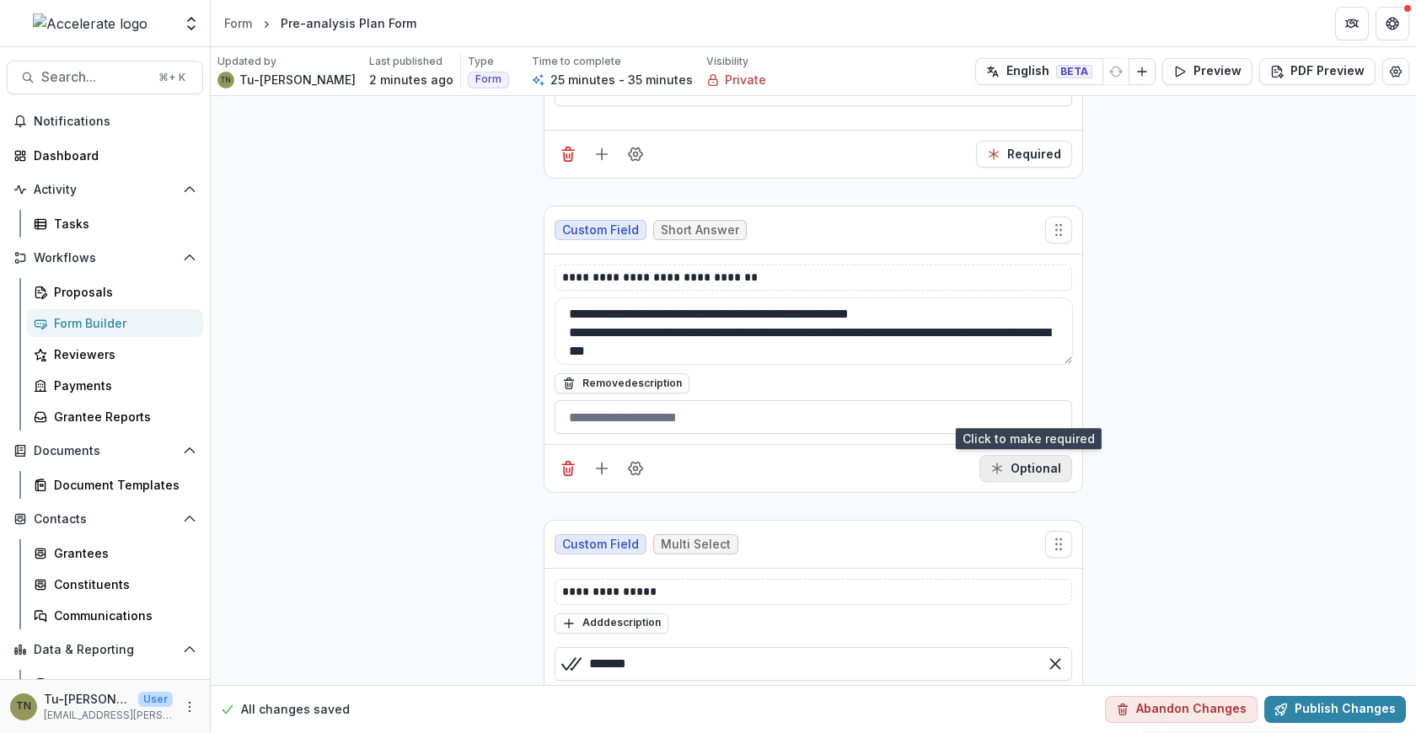
click at [1027, 455] on button "Optional" at bounding box center [1025, 468] width 93 height 27
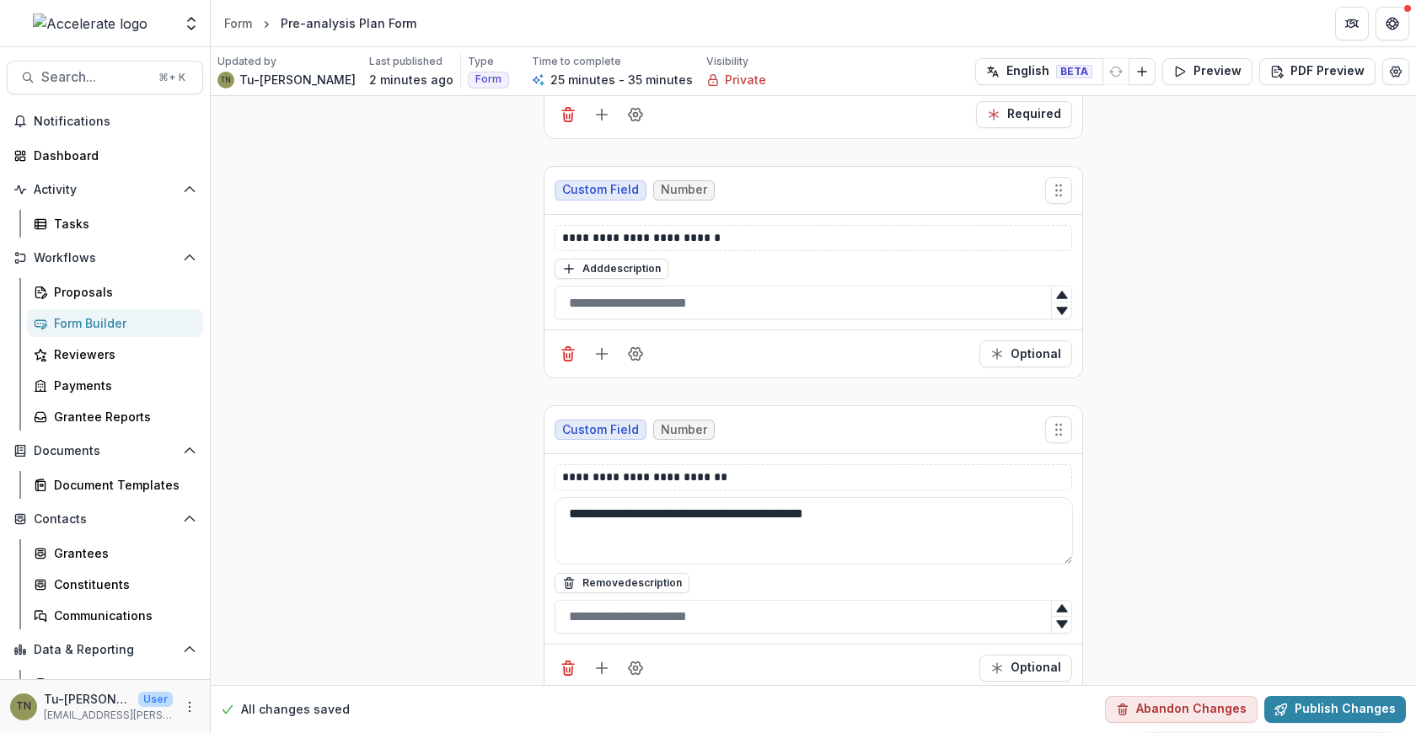
scroll to position [10652, 0]
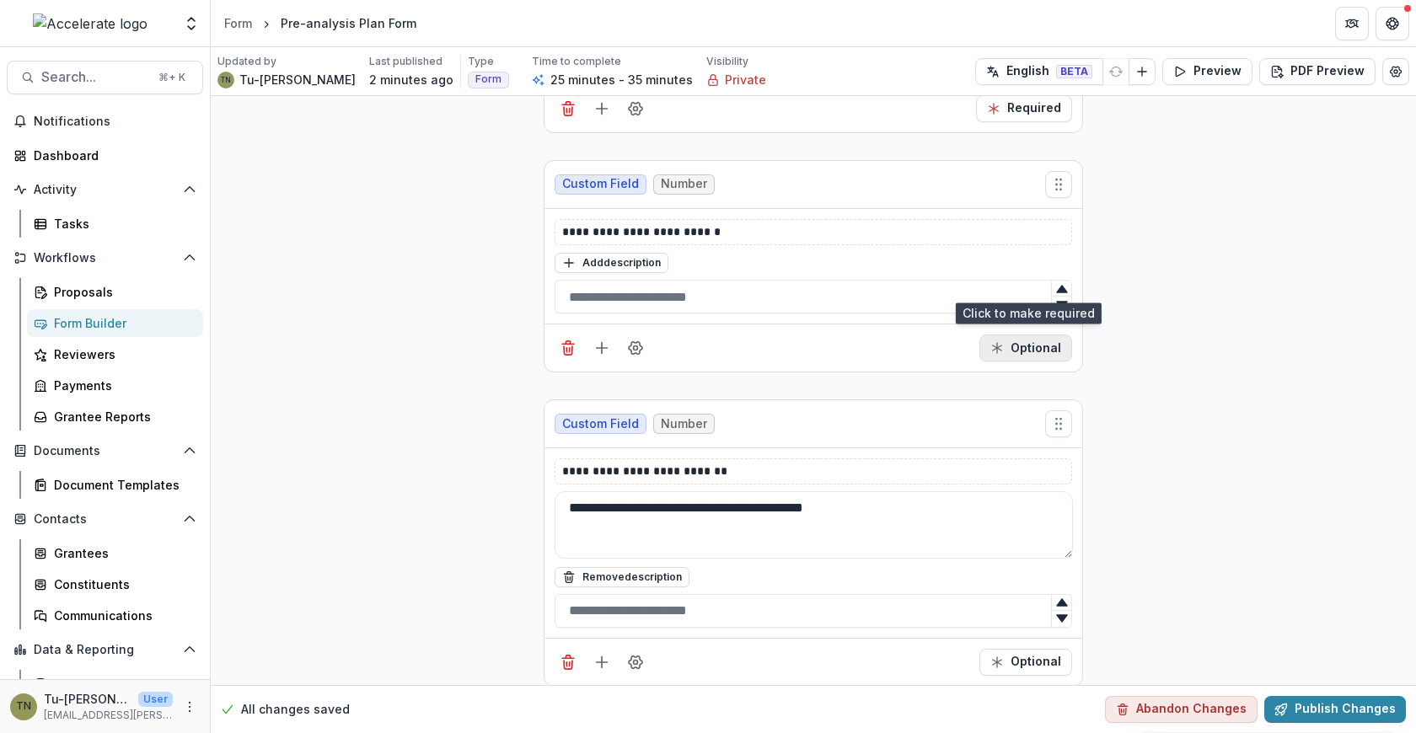
click at [1022, 335] on button "Optional" at bounding box center [1025, 348] width 93 height 27
click at [1022, 335] on button "Required" at bounding box center [1024, 348] width 96 height 27
click at [1031, 335] on button "Optional" at bounding box center [1025, 348] width 93 height 27
click at [1047, 335] on button "Required" at bounding box center [1024, 348] width 96 height 27
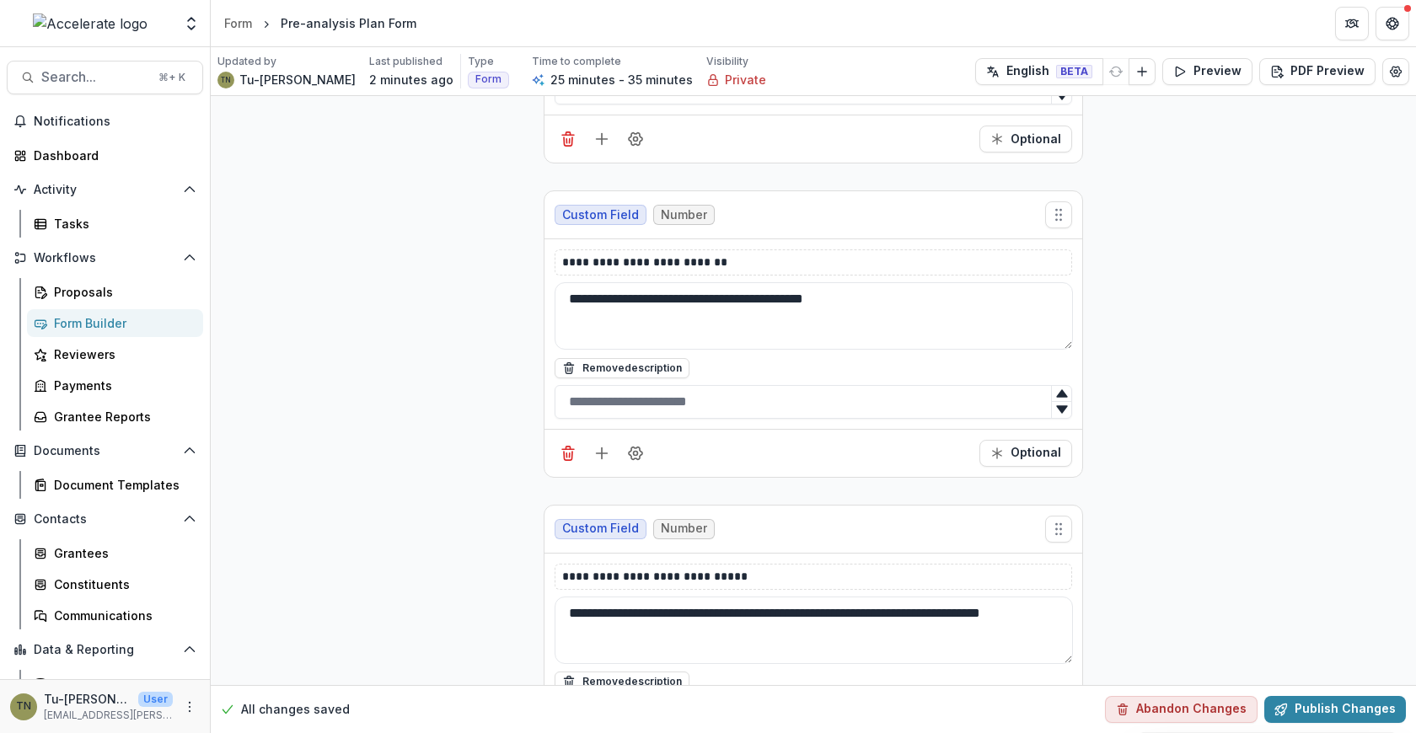
scroll to position [10804, 0]
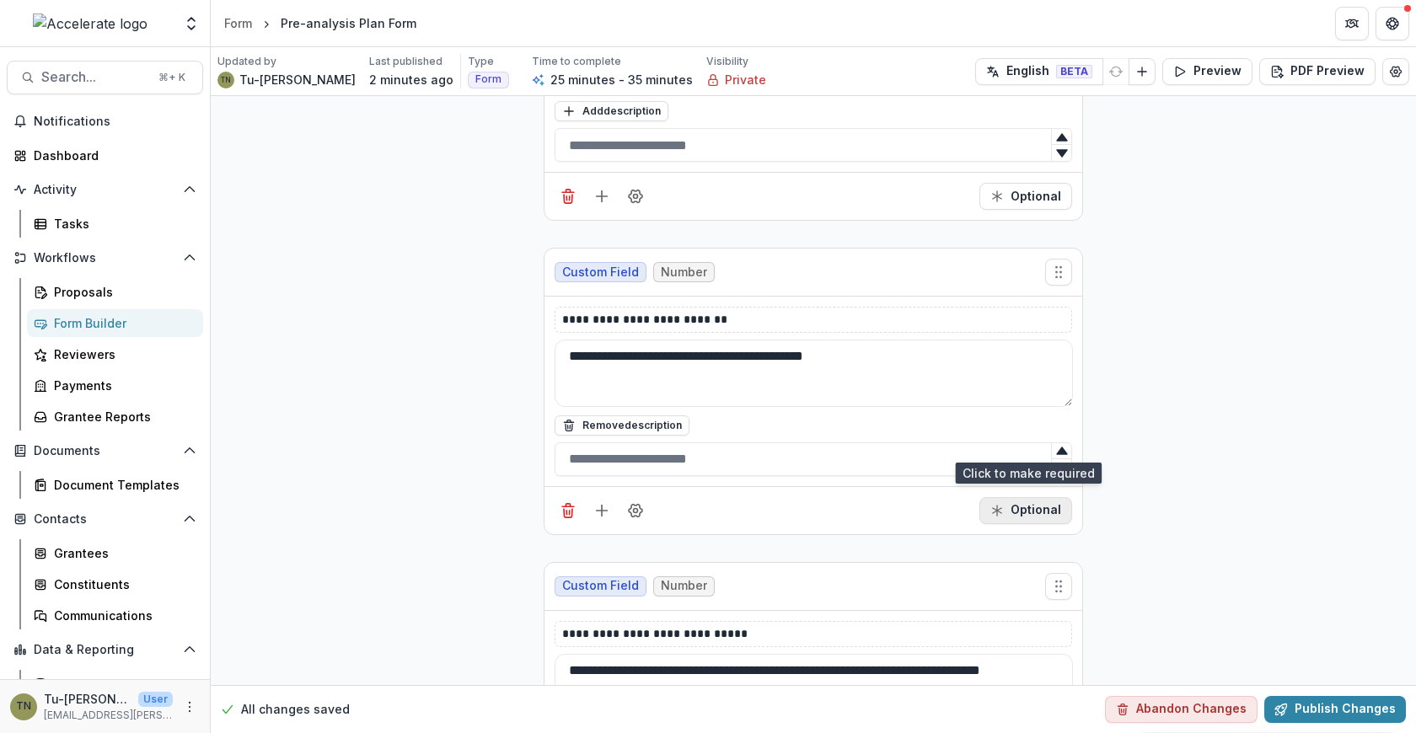
click at [1022, 497] on button "Optional" at bounding box center [1025, 510] width 93 height 27
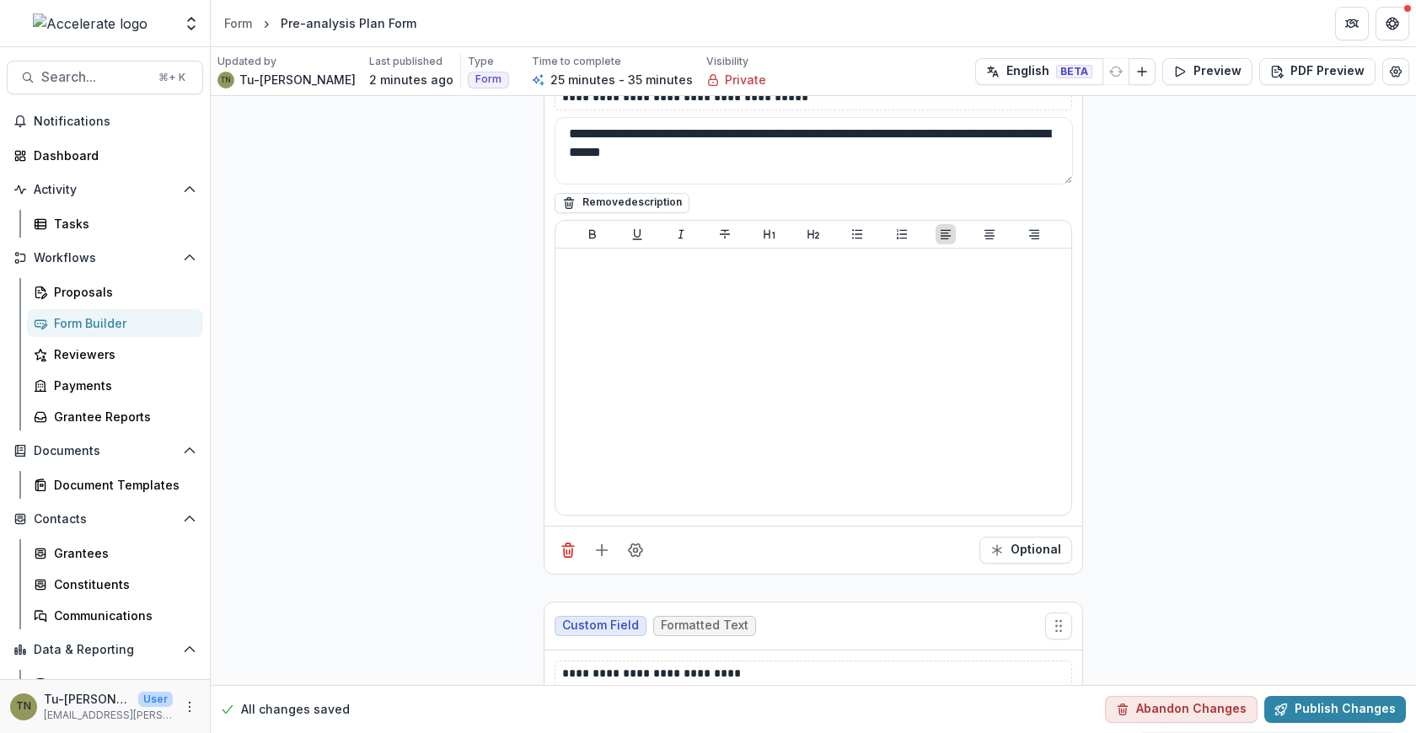
scroll to position [11976, 0]
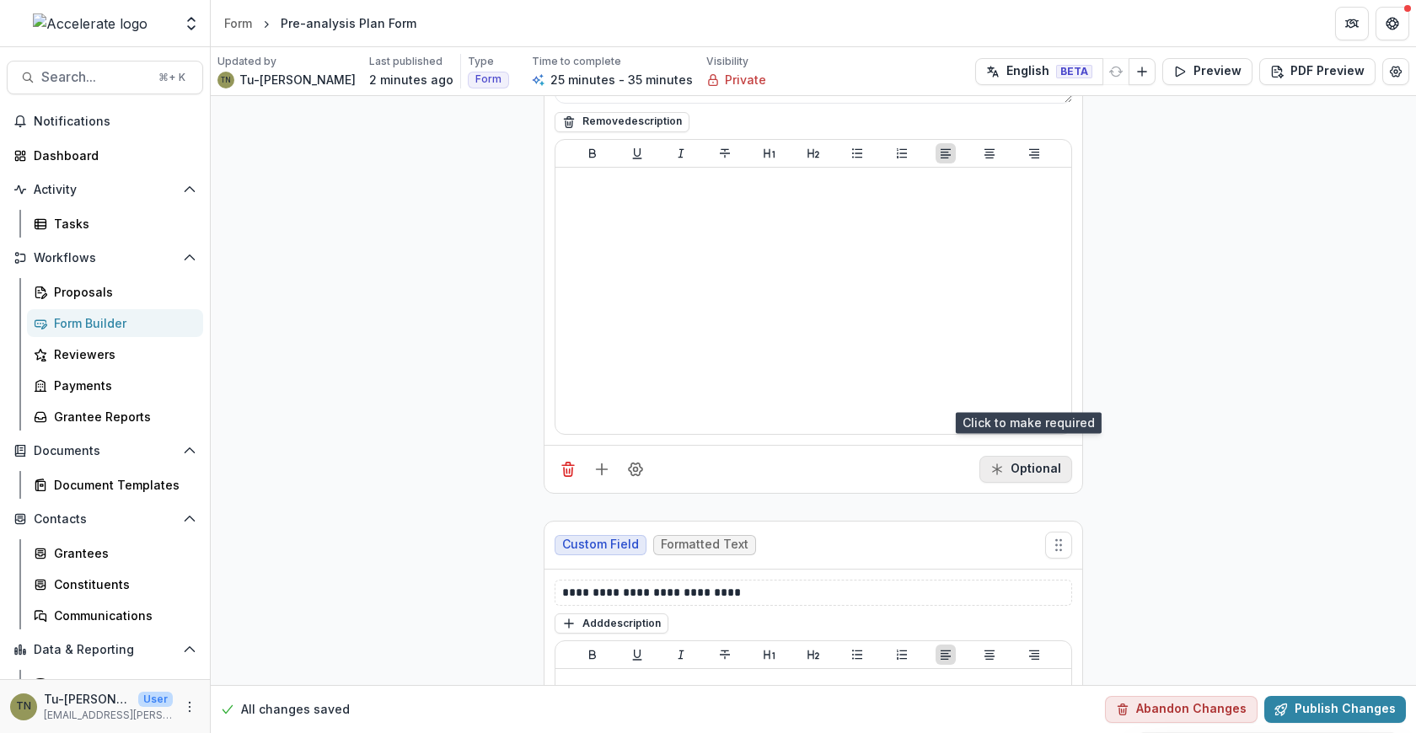
click at [1045, 456] on button "Optional" at bounding box center [1025, 469] width 93 height 27
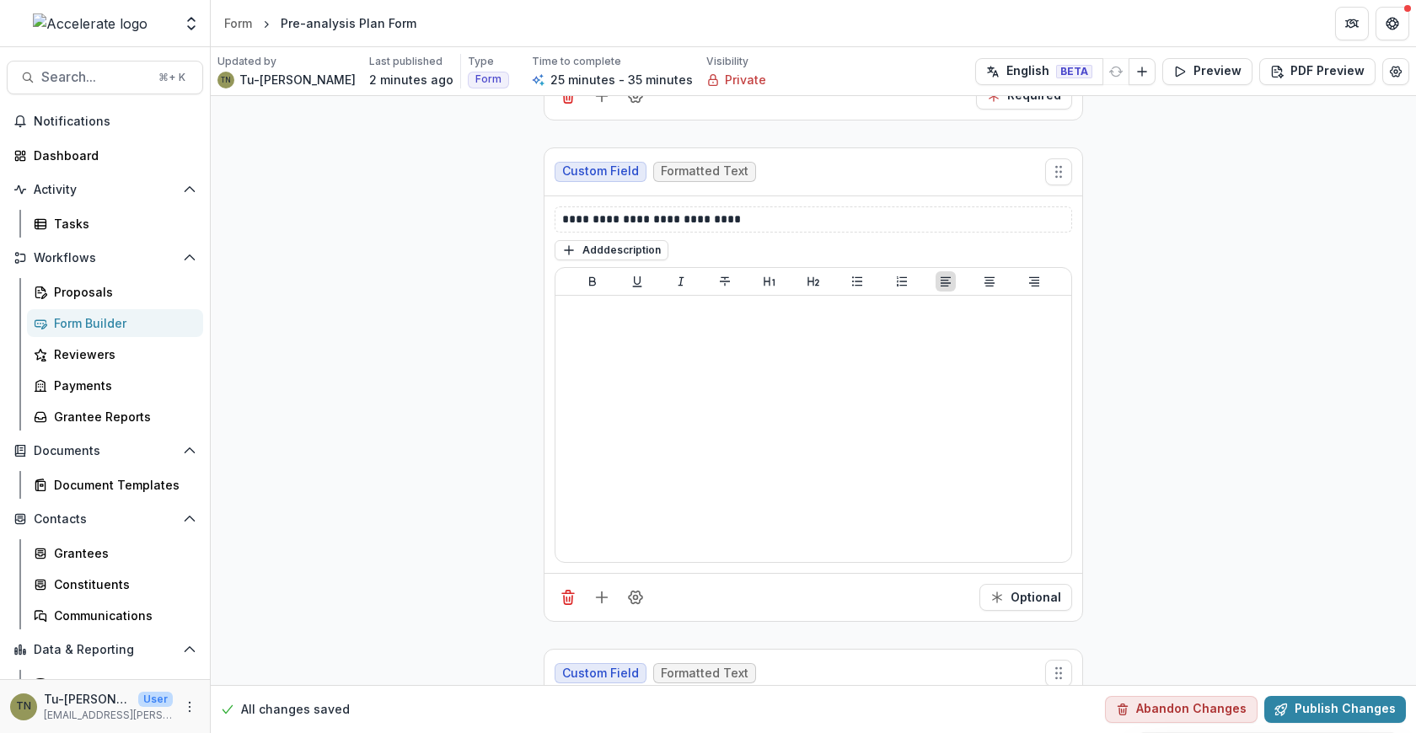
scroll to position [12397, 0]
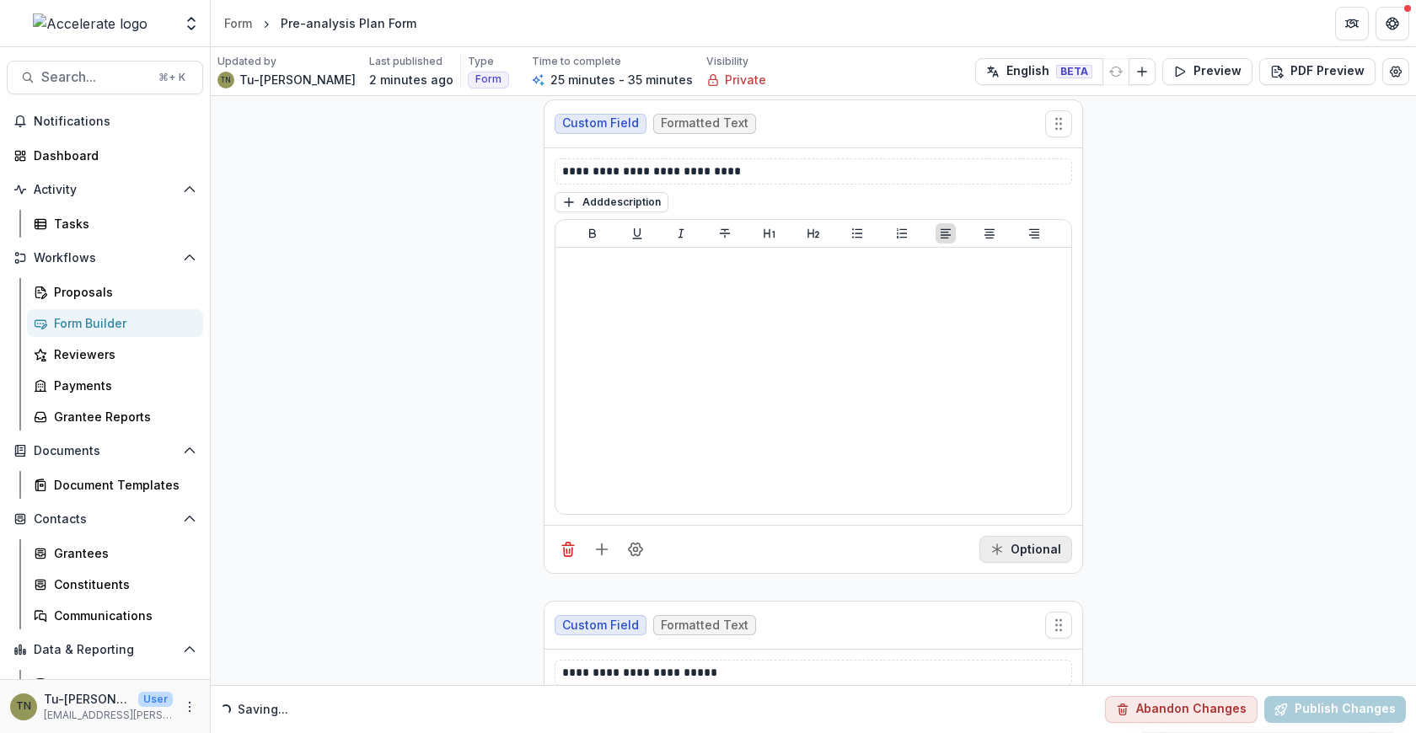
click at [1041, 536] on button "Optional" at bounding box center [1025, 549] width 93 height 27
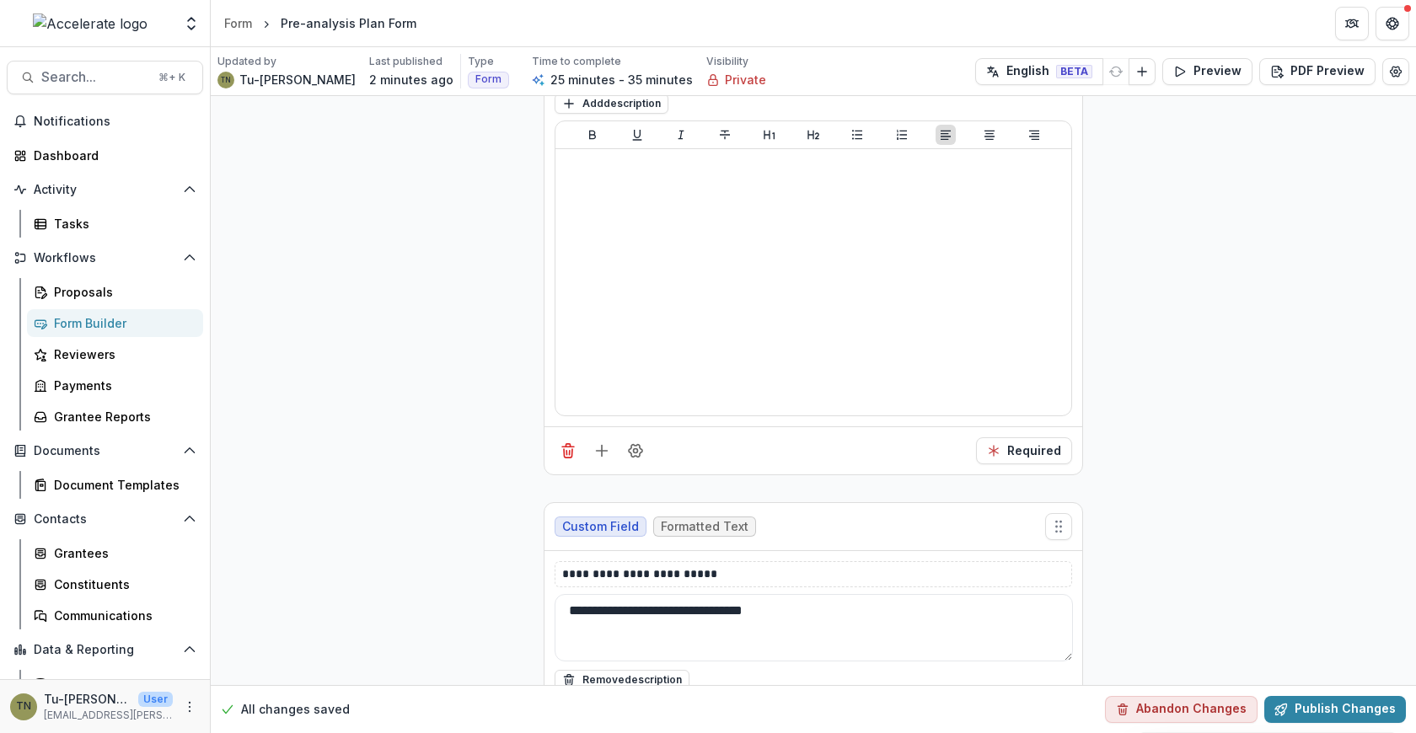
scroll to position [12791, 0]
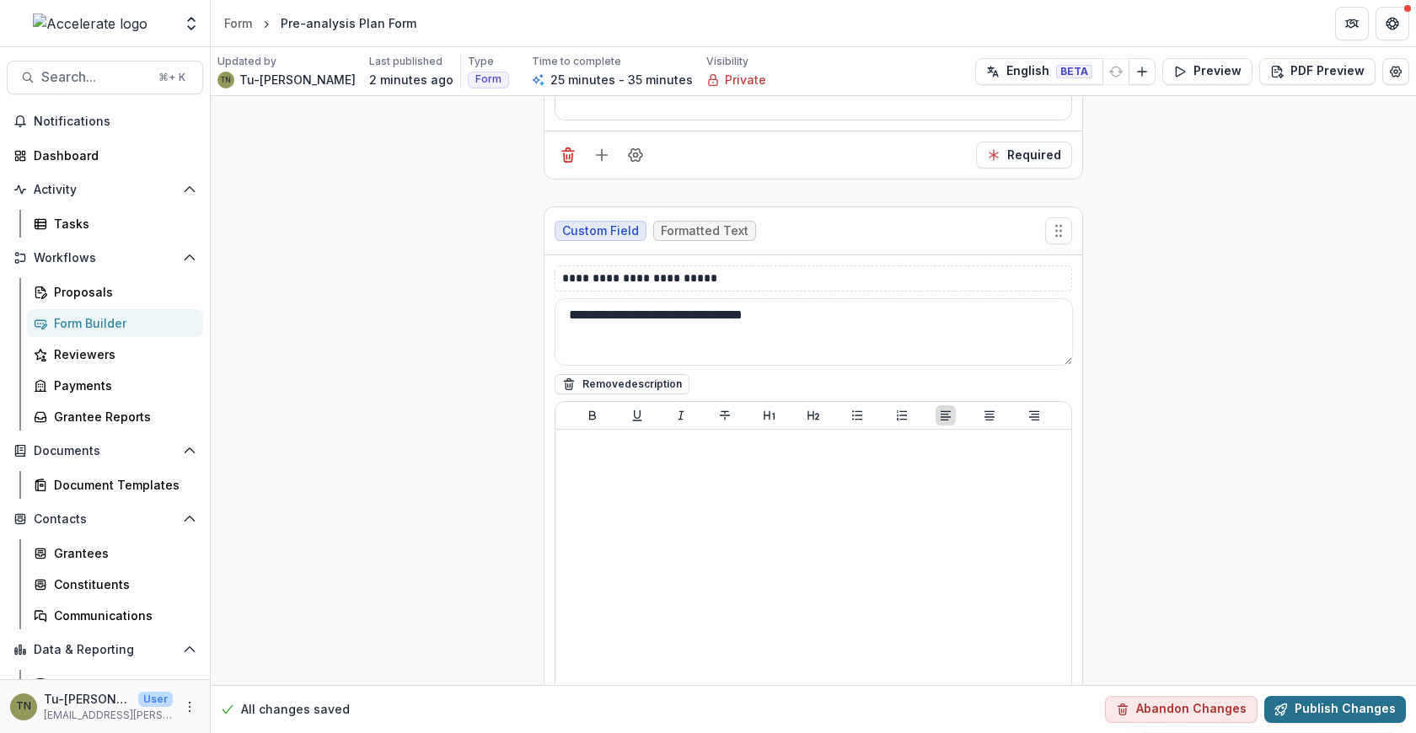
click at [1299, 706] on button "Publish Changes" at bounding box center [1335, 709] width 142 height 27
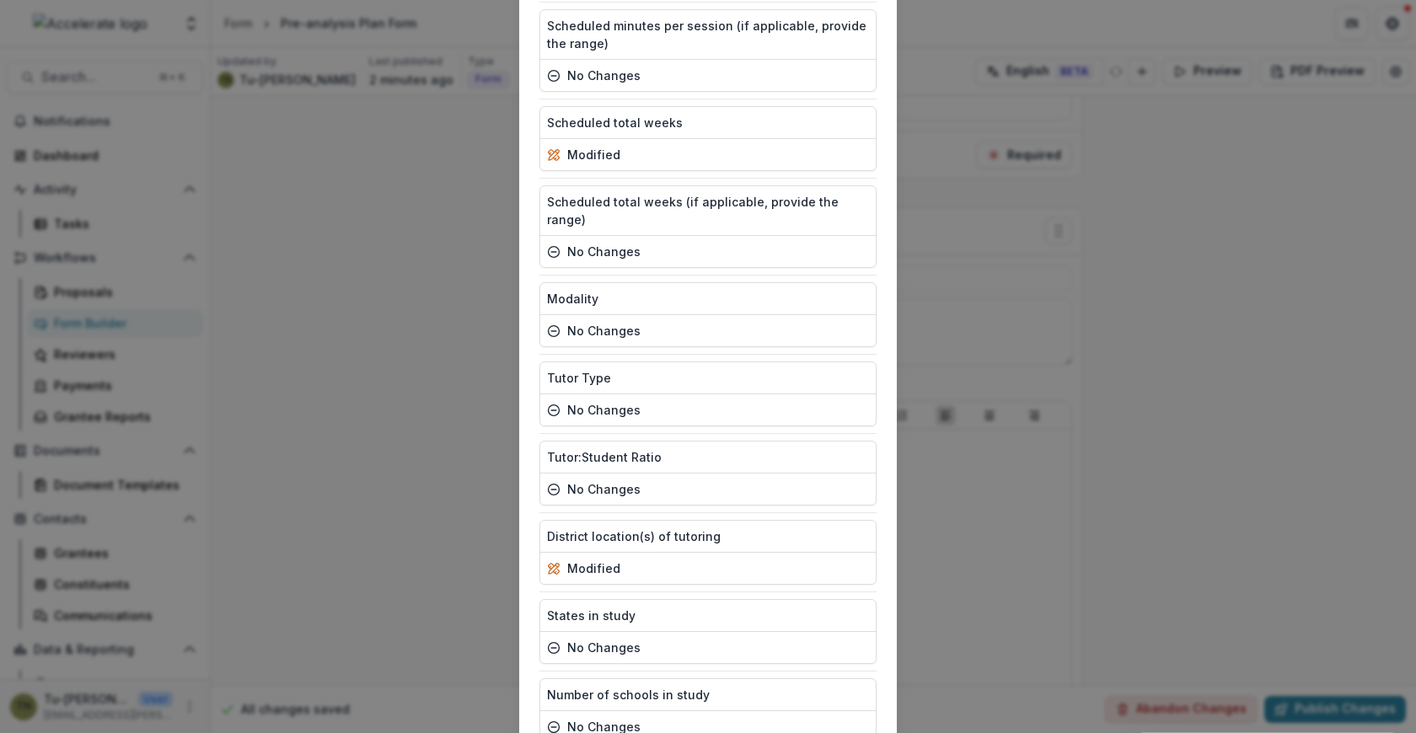
scroll to position [2027, 0]
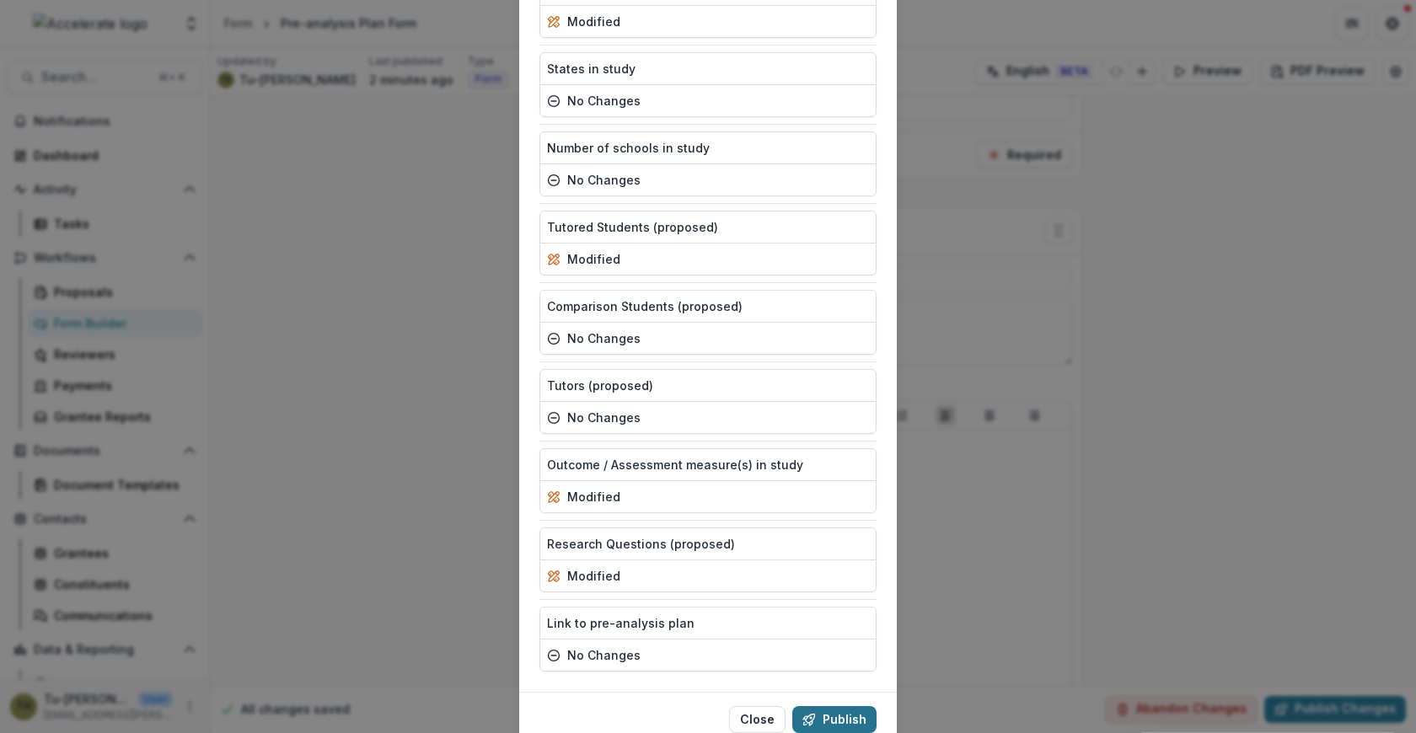
click at [854, 706] on button "Publish" at bounding box center [834, 719] width 84 height 27
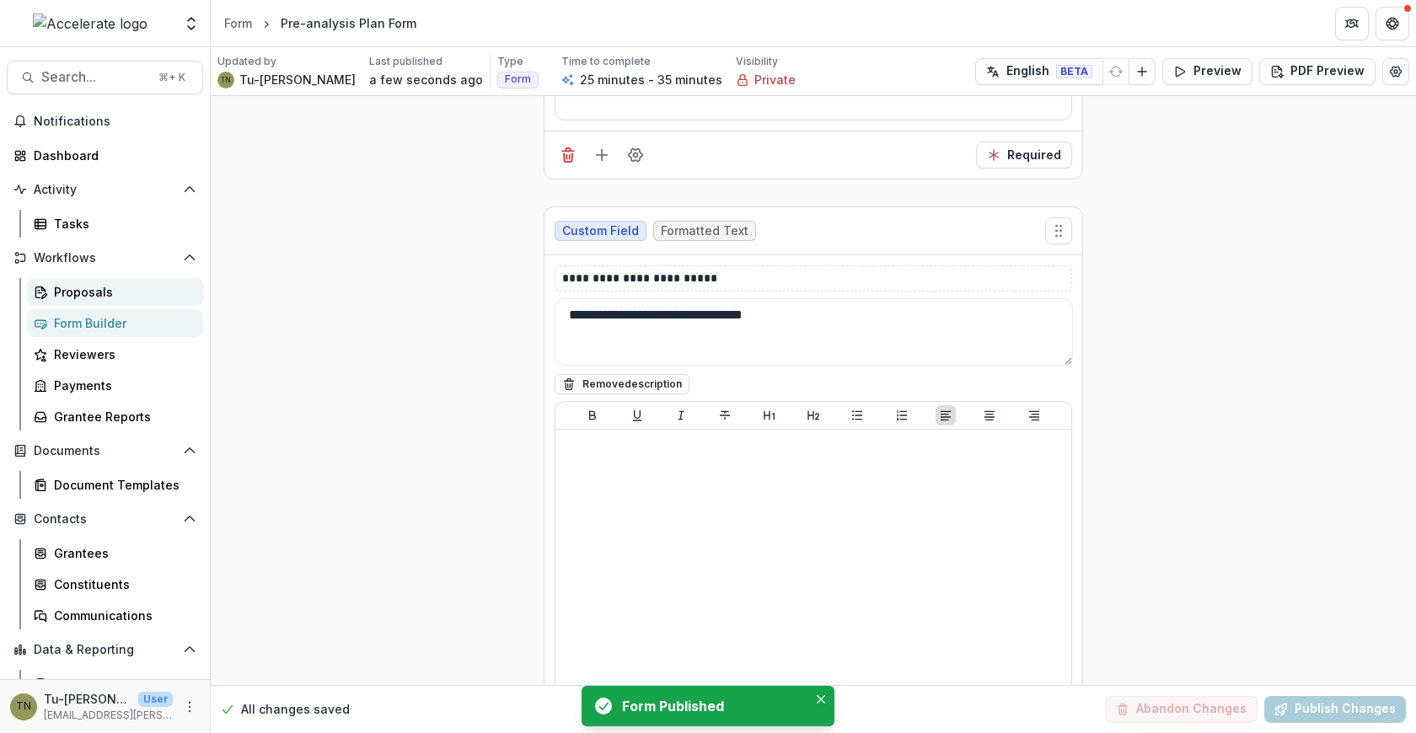
click at [131, 290] on div "Proposals" at bounding box center [122, 292] width 136 height 18
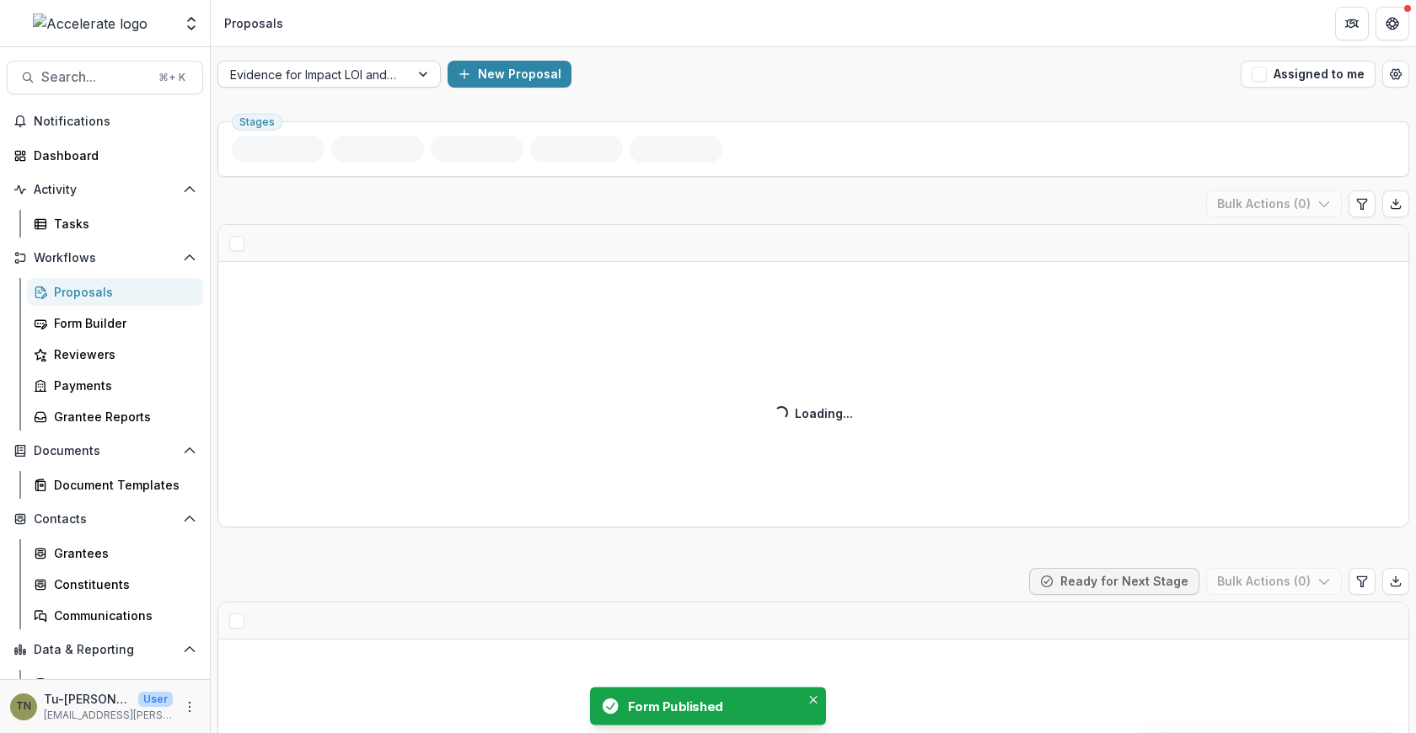
click at [351, 73] on div at bounding box center [314, 74] width 168 height 21
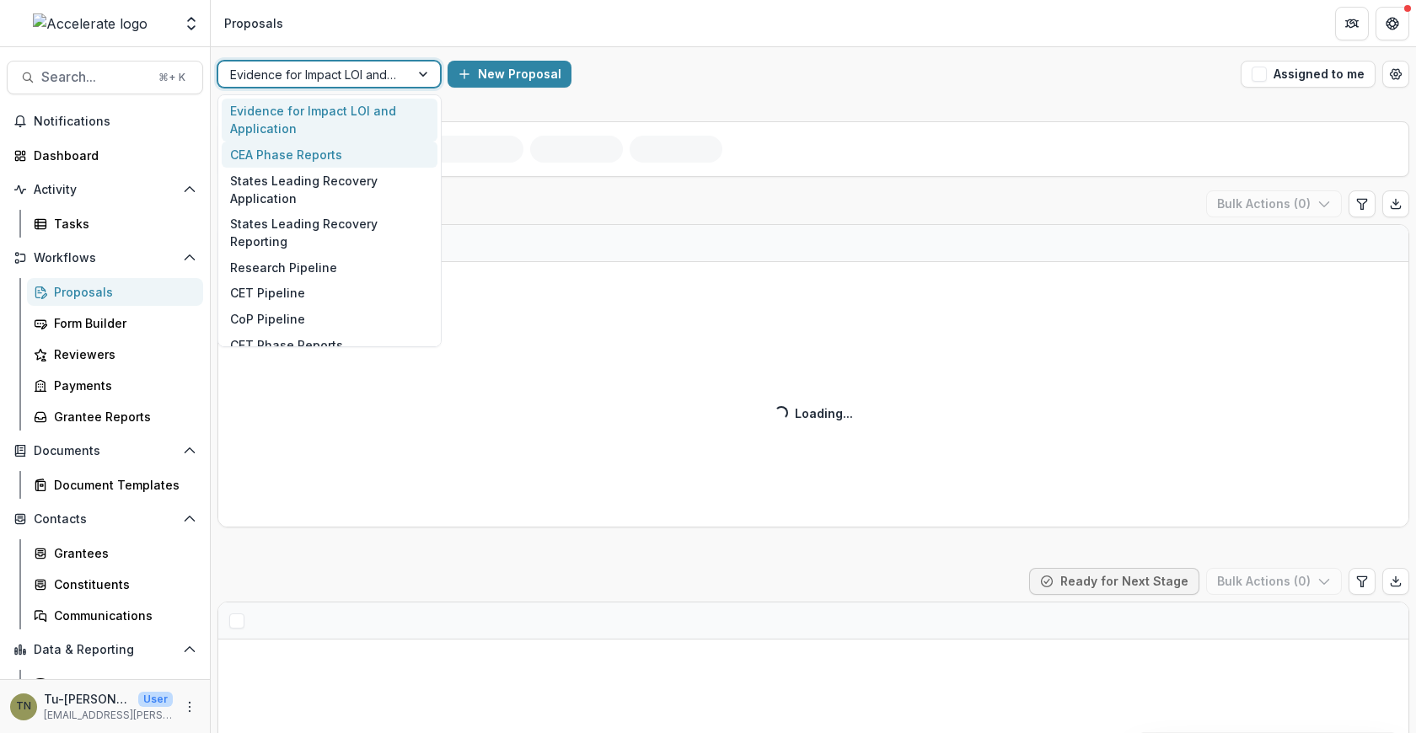
click at [337, 149] on div "CEA Phase Reports" at bounding box center [330, 155] width 216 height 26
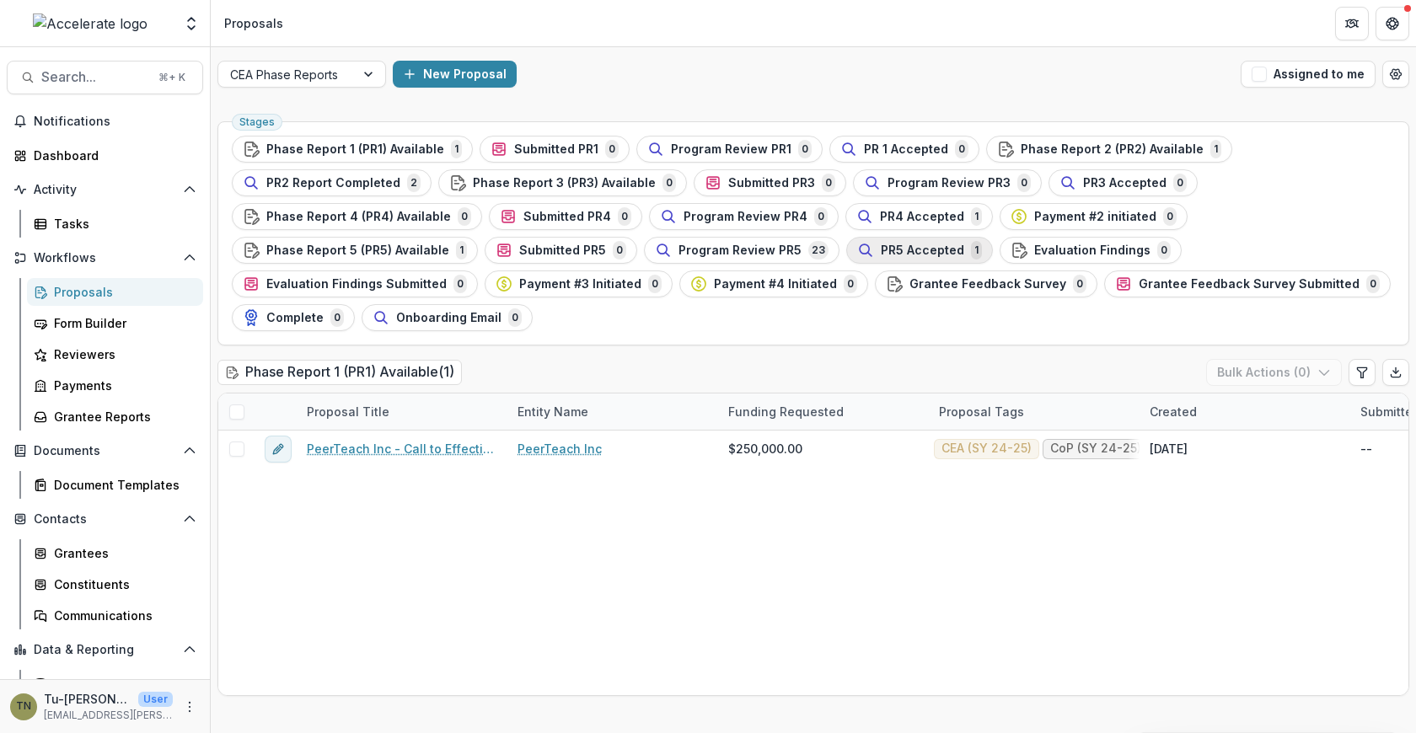
click at [936, 251] on span "PR5 Accepted" at bounding box center [922, 251] width 83 height 14
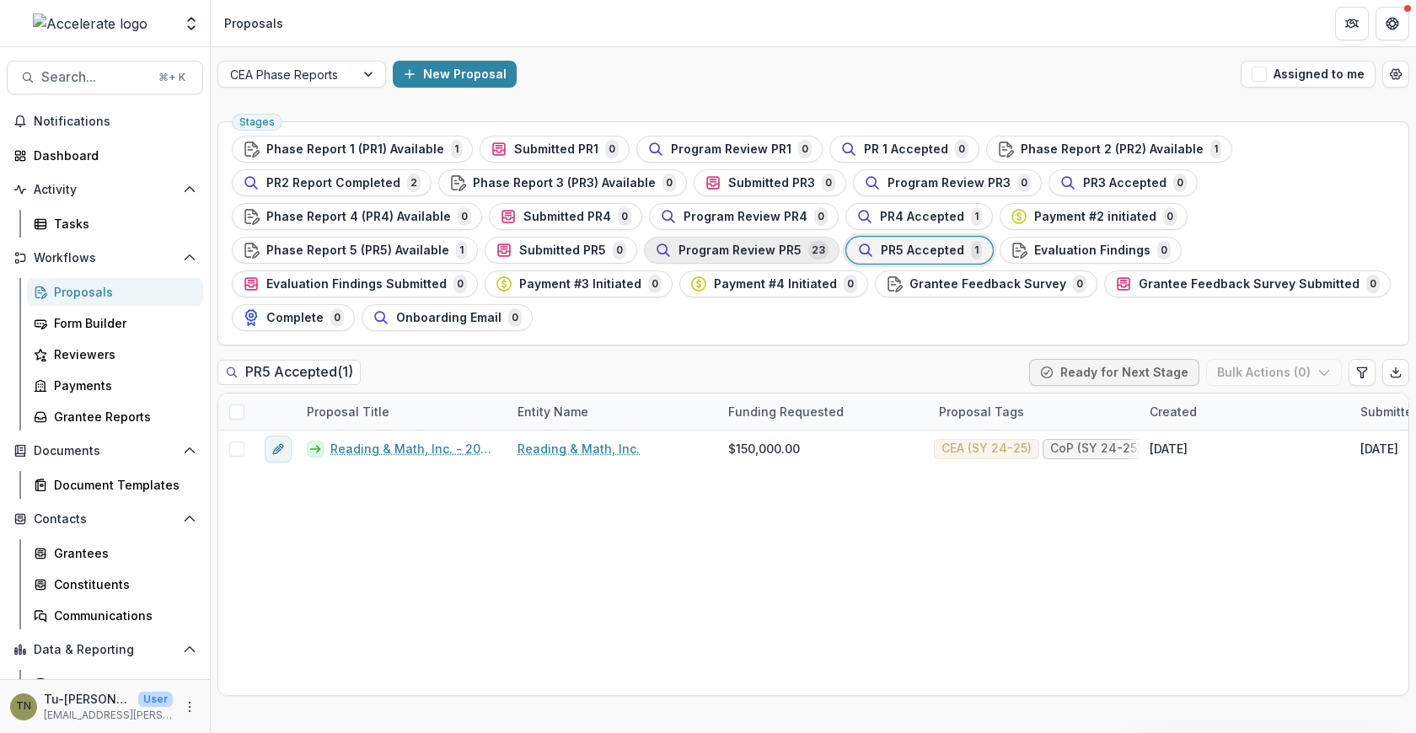
click at [785, 239] on button "Program Review PR5 23" at bounding box center [742, 250] width 196 height 27
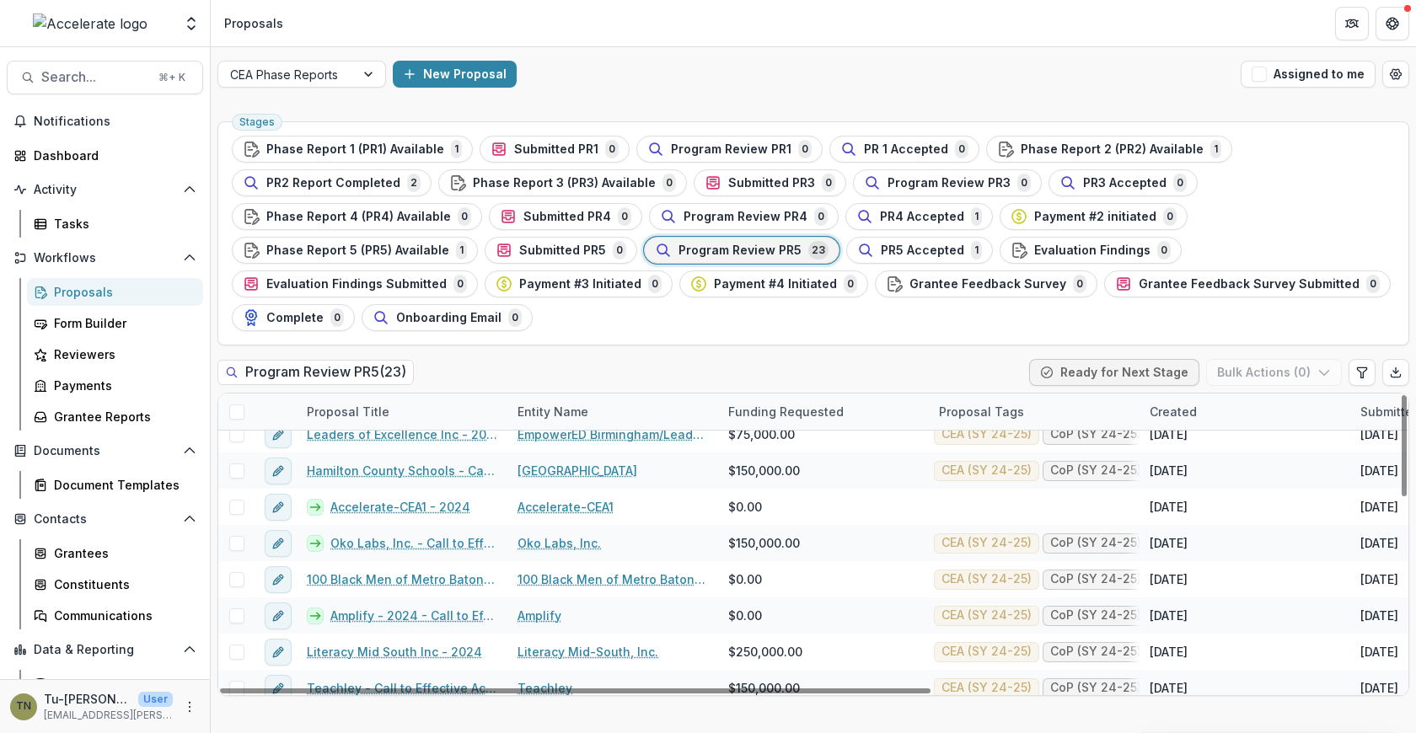
scroll to position [437, 0]
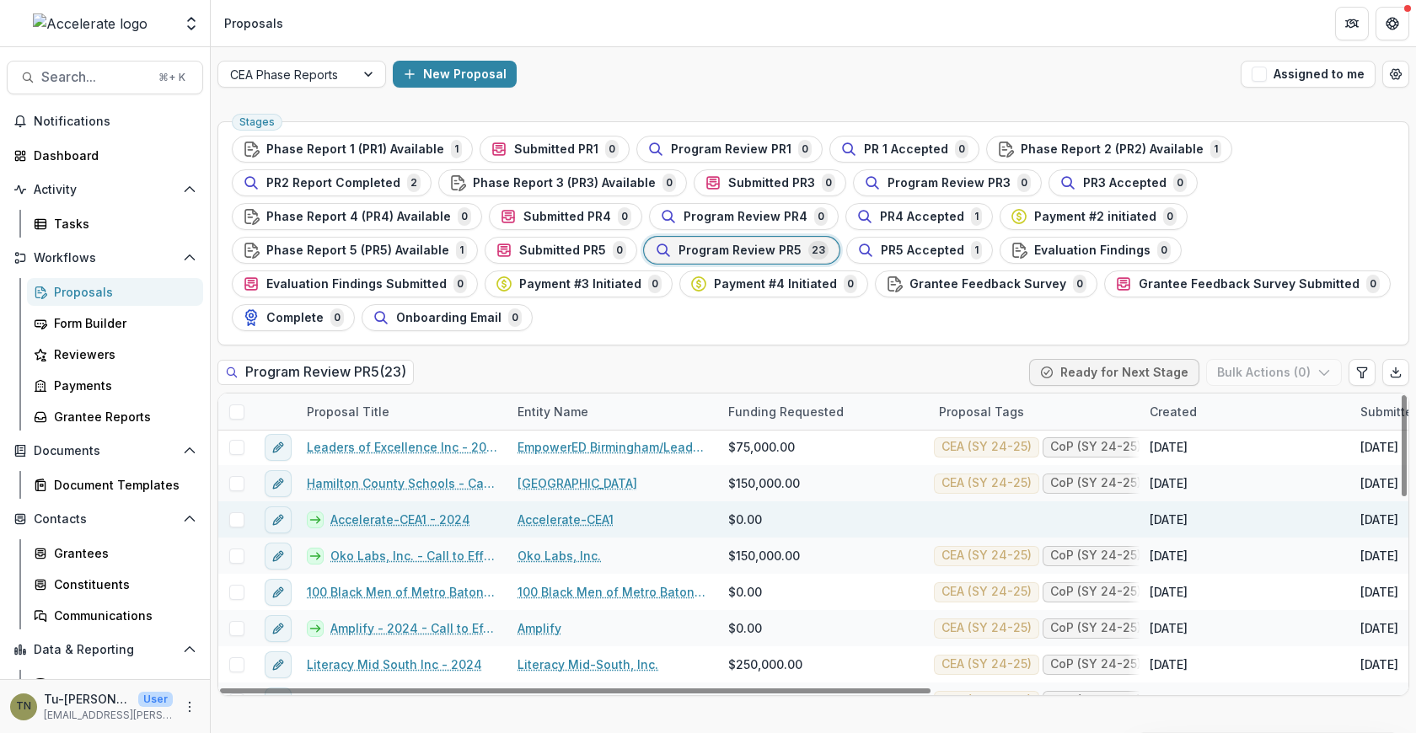
click at [431, 517] on link "Accelerate-CEA1 - 2024" at bounding box center [400, 520] width 140 height 18
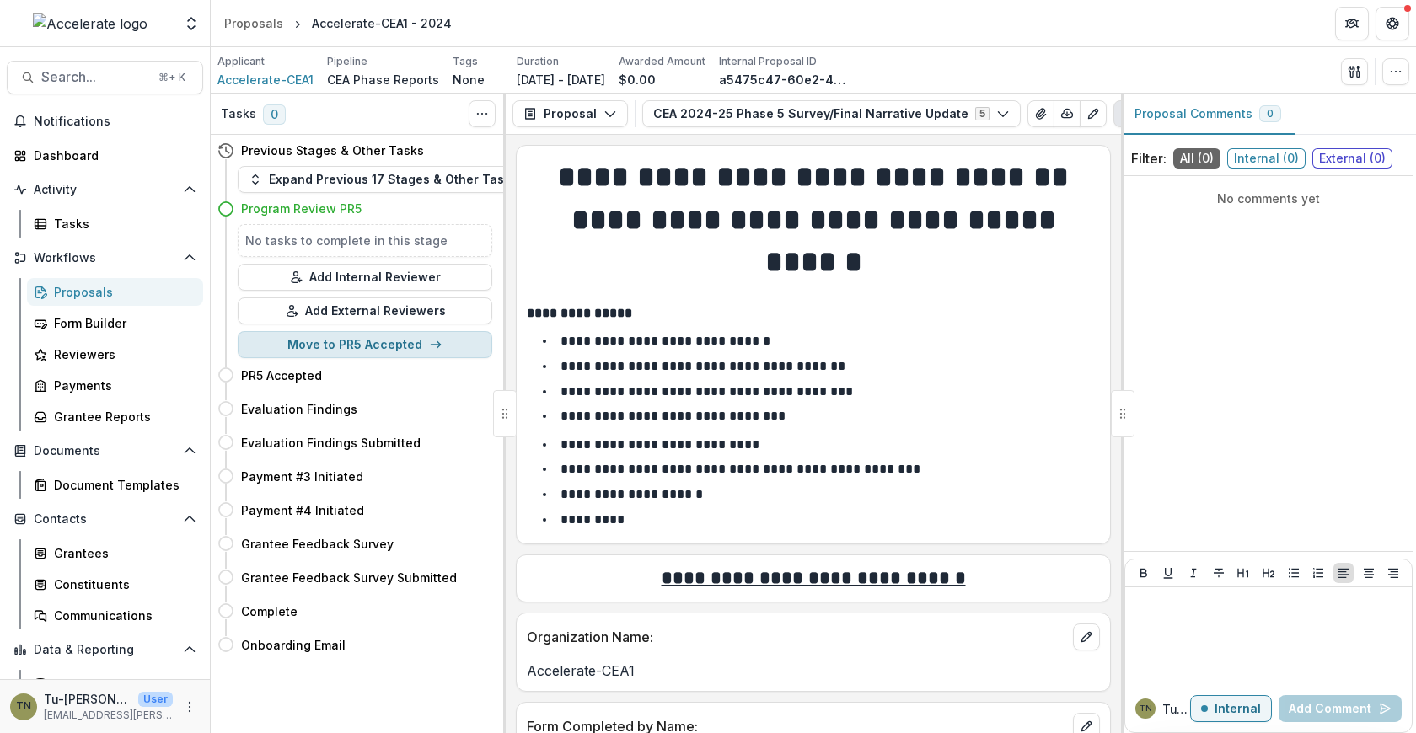
click at [413, 343] on button "Move to PR5 Accepted" at bounding box center [365, 344] width 255 height 27
select select "**********"
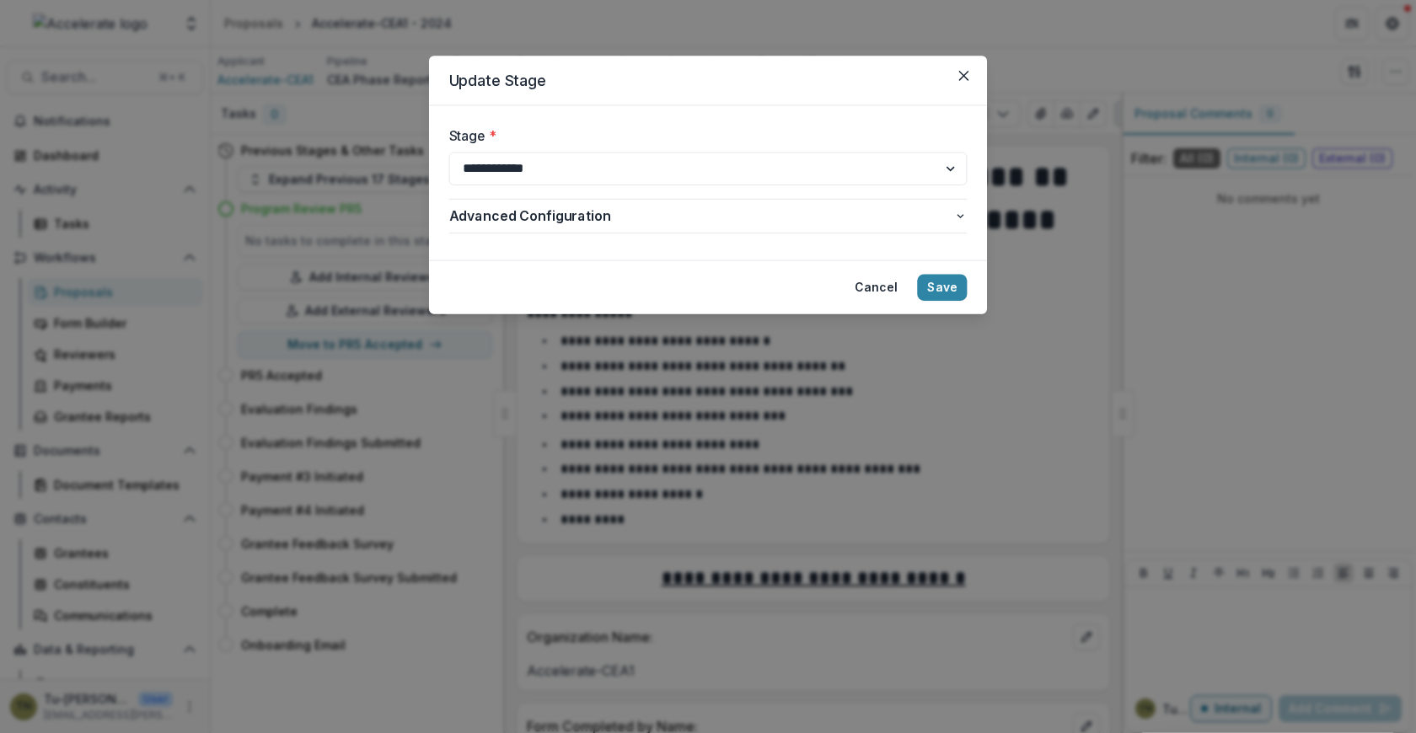
select select "**********"
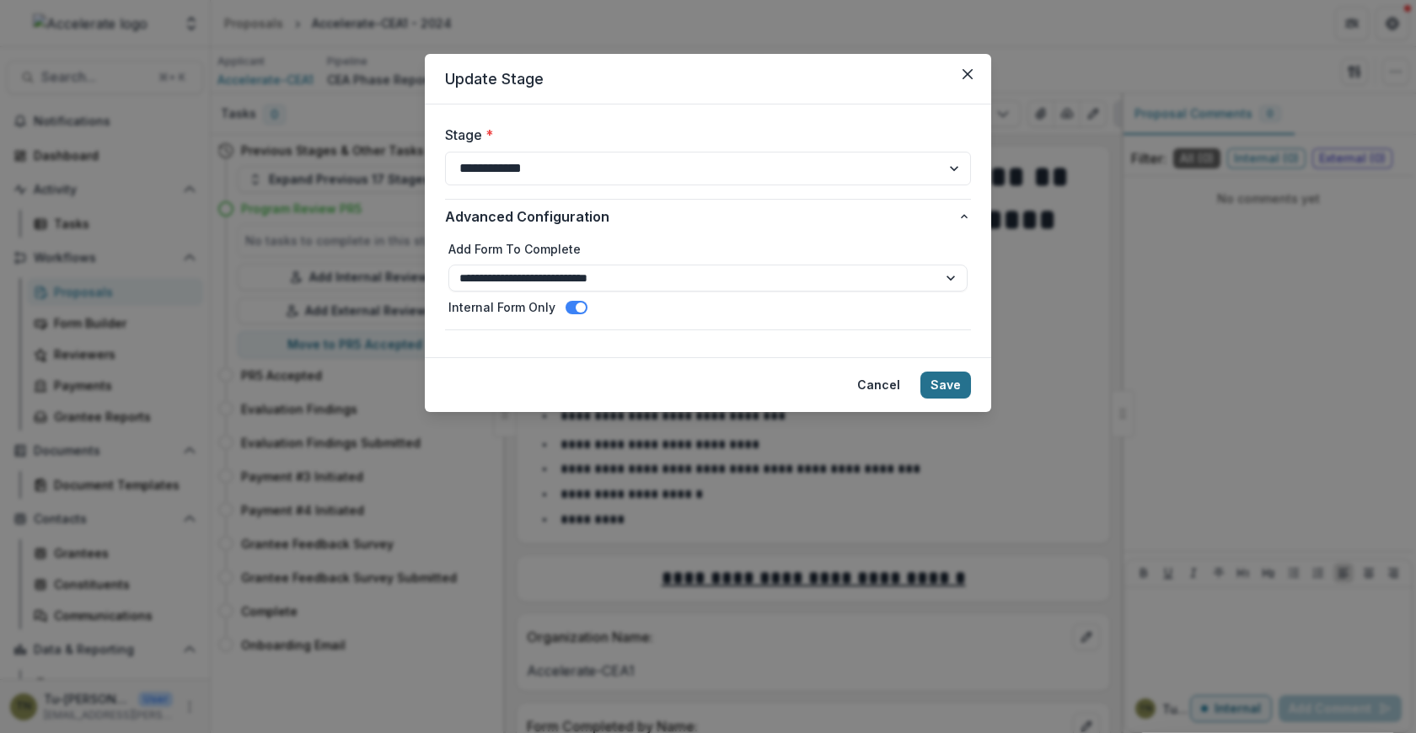
click at [935, 380] on button "Save" at bounding box center [945, 385] width 51 height 27
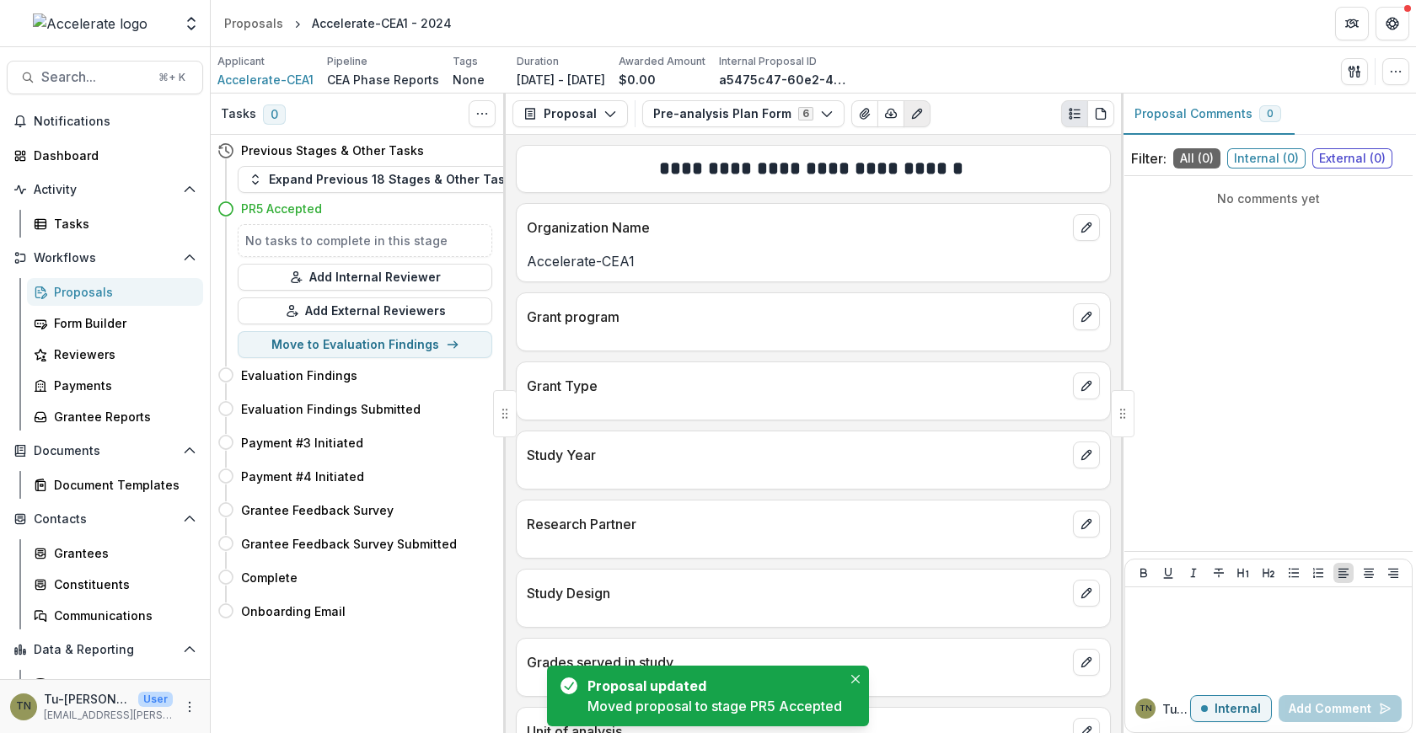
click at [910, 111] on icon "Edit as form" at bounding box center [916, 113] width 13 height 13
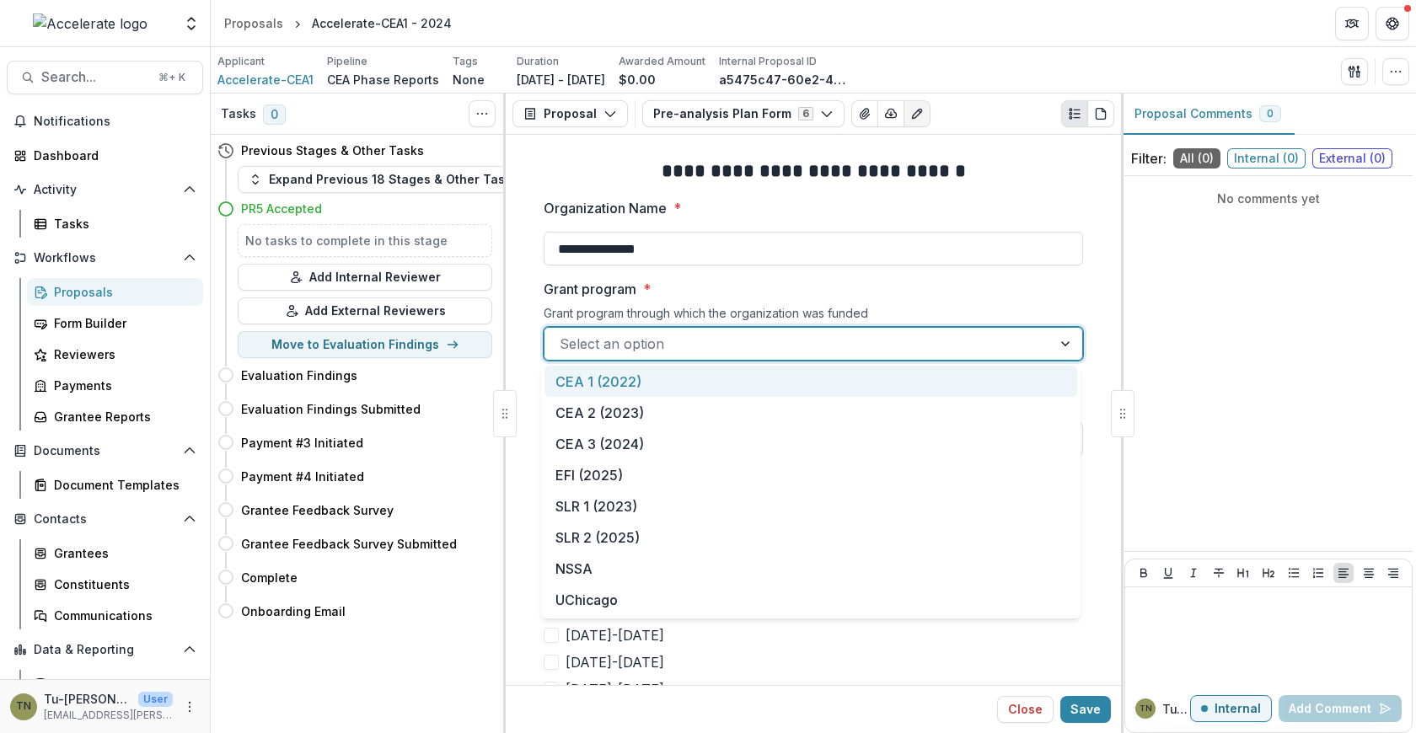
click at [819, 340] on div at bounding box center [798, 344] width 477 height 24
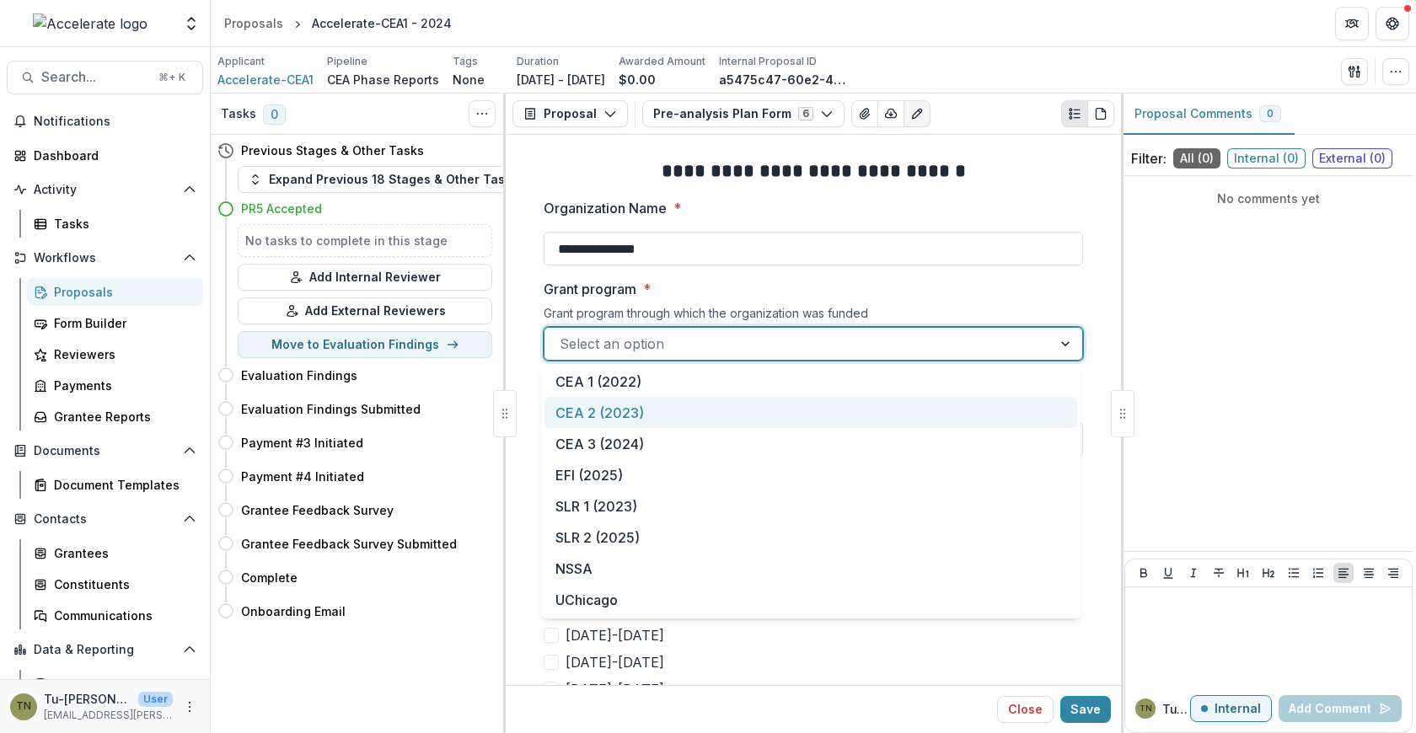
click at [818, 397] on div "CEA 2 (2023)" at bounding box center [810, 412] width 533 height 31
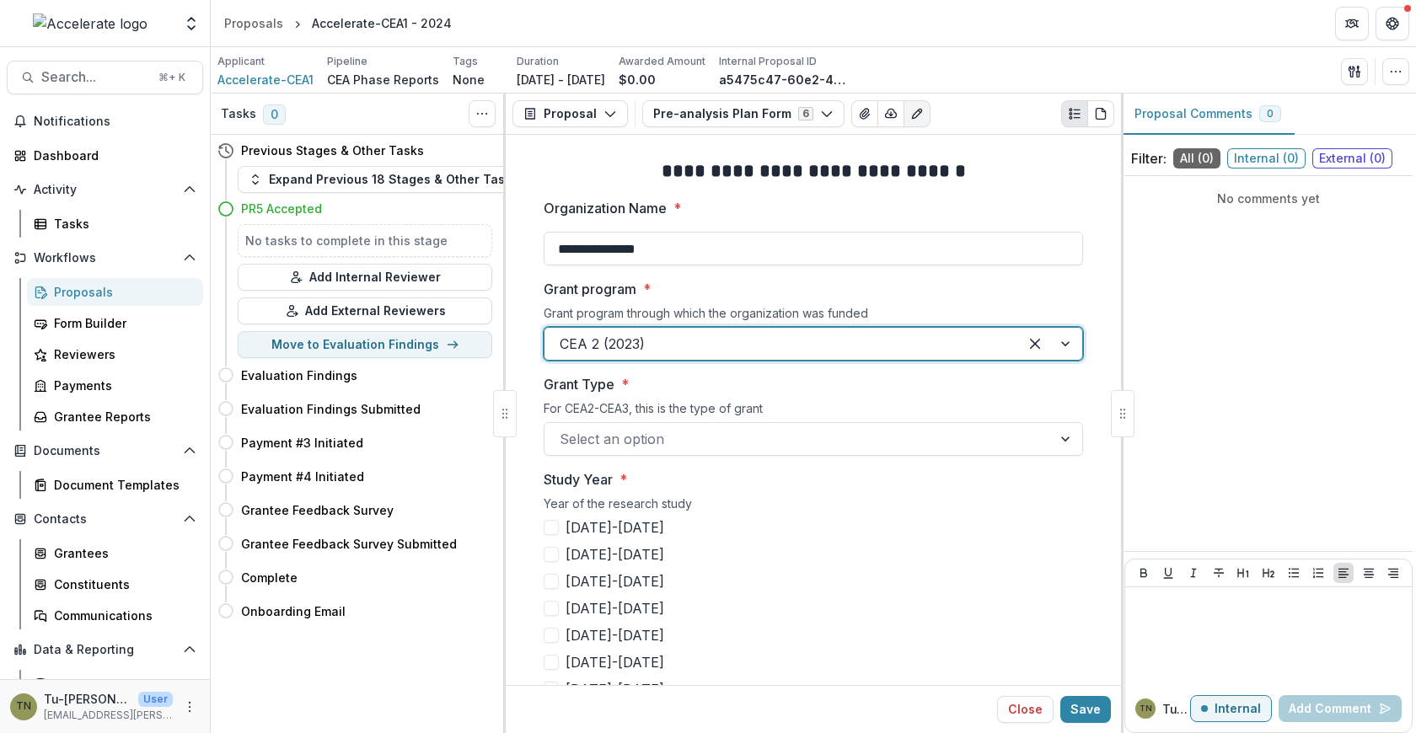
click at [803, 343] on div at bounding box center [781, 344] width 443 height 24
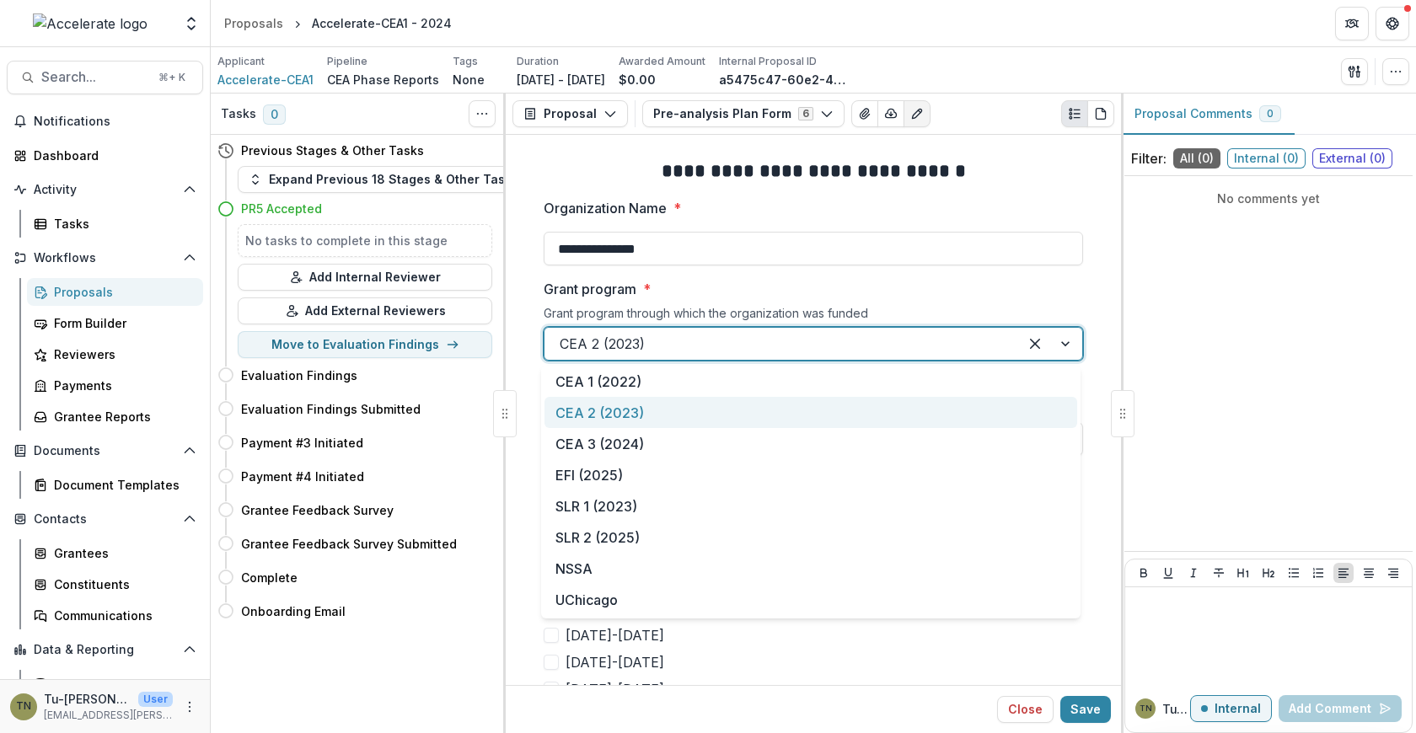
click at [787, 423] on div "CEA 2 (2023)" at bounding box center [810, 412] width 533 height 31
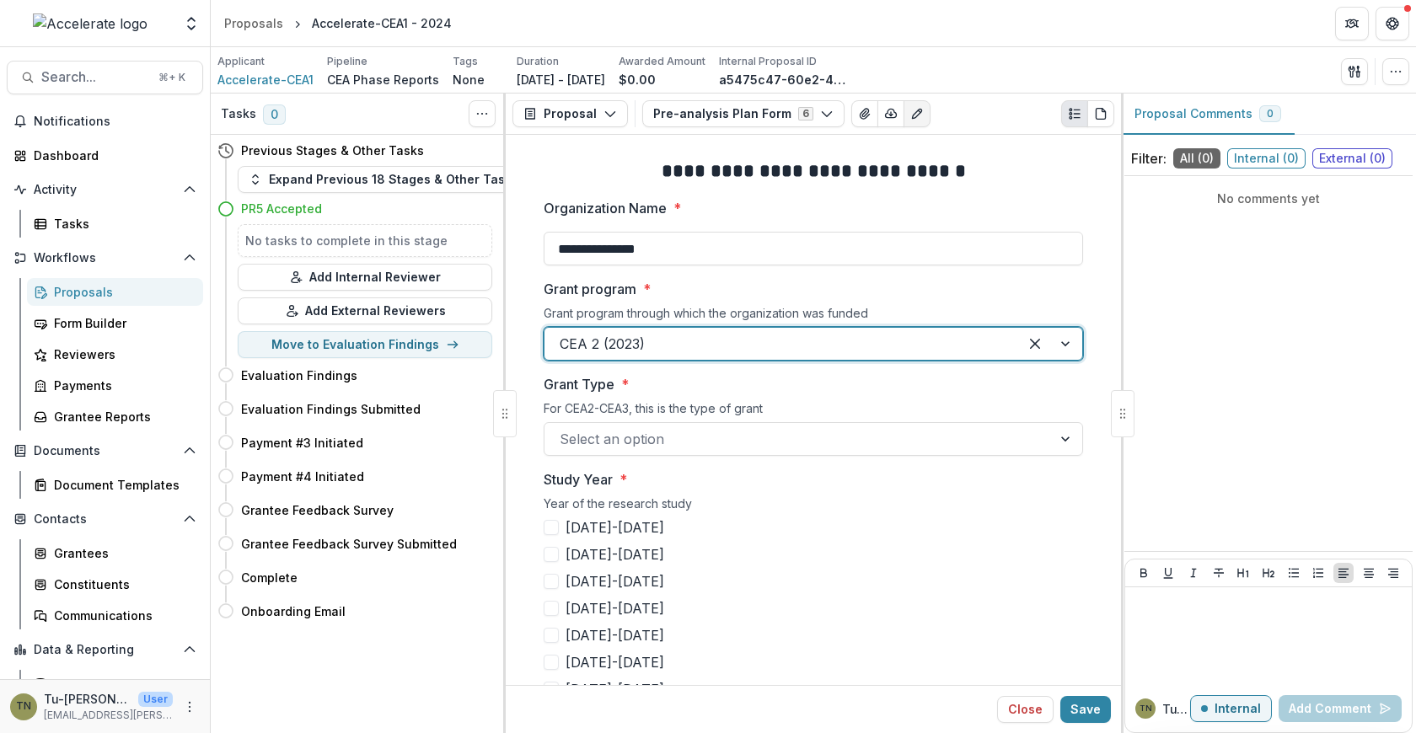
click at [769, 337] on div at bounding box center [781, 344] width 443 height 24
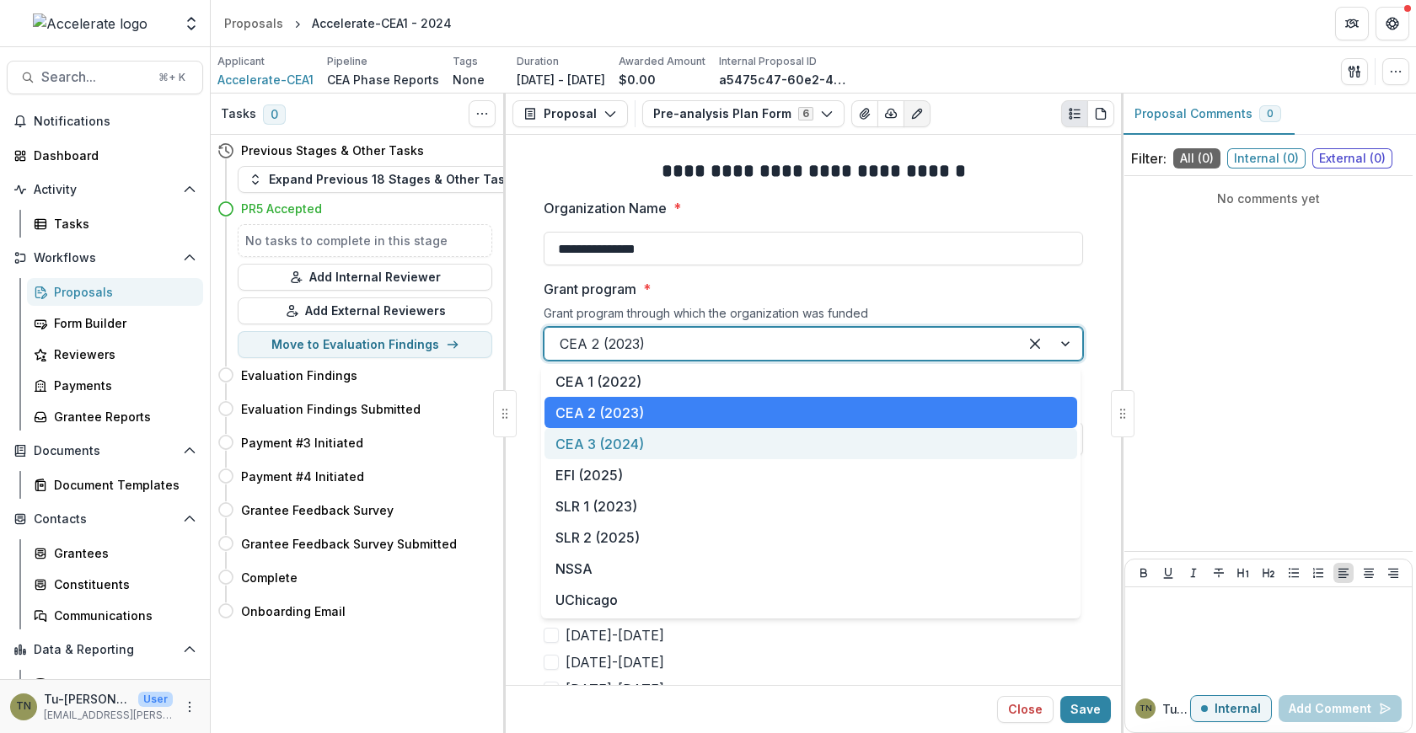
click at [748, 438] on div "CEA 3 (2024)" at bounding box center [810, 443] width 533 height 31
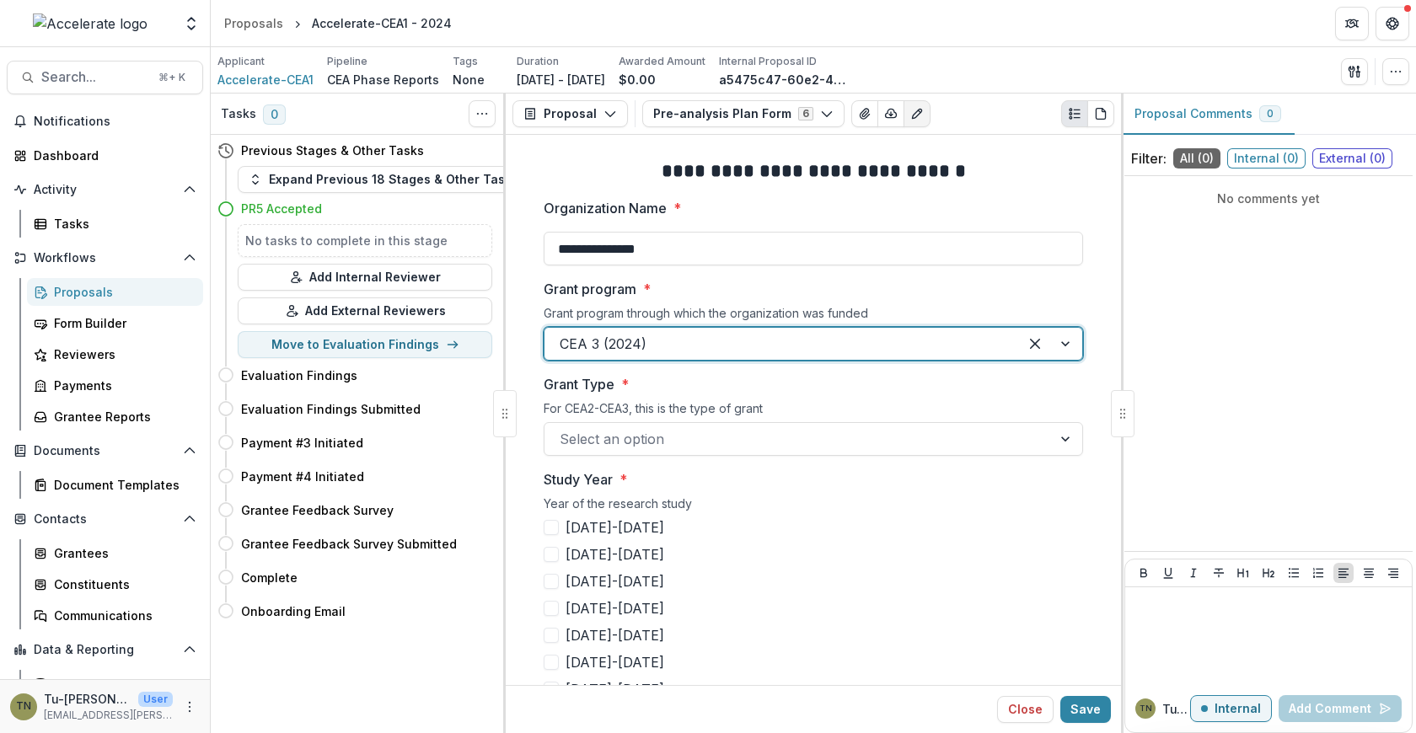
click at [748, 439] on div at bounding box center [798, 439] width 477 height 24
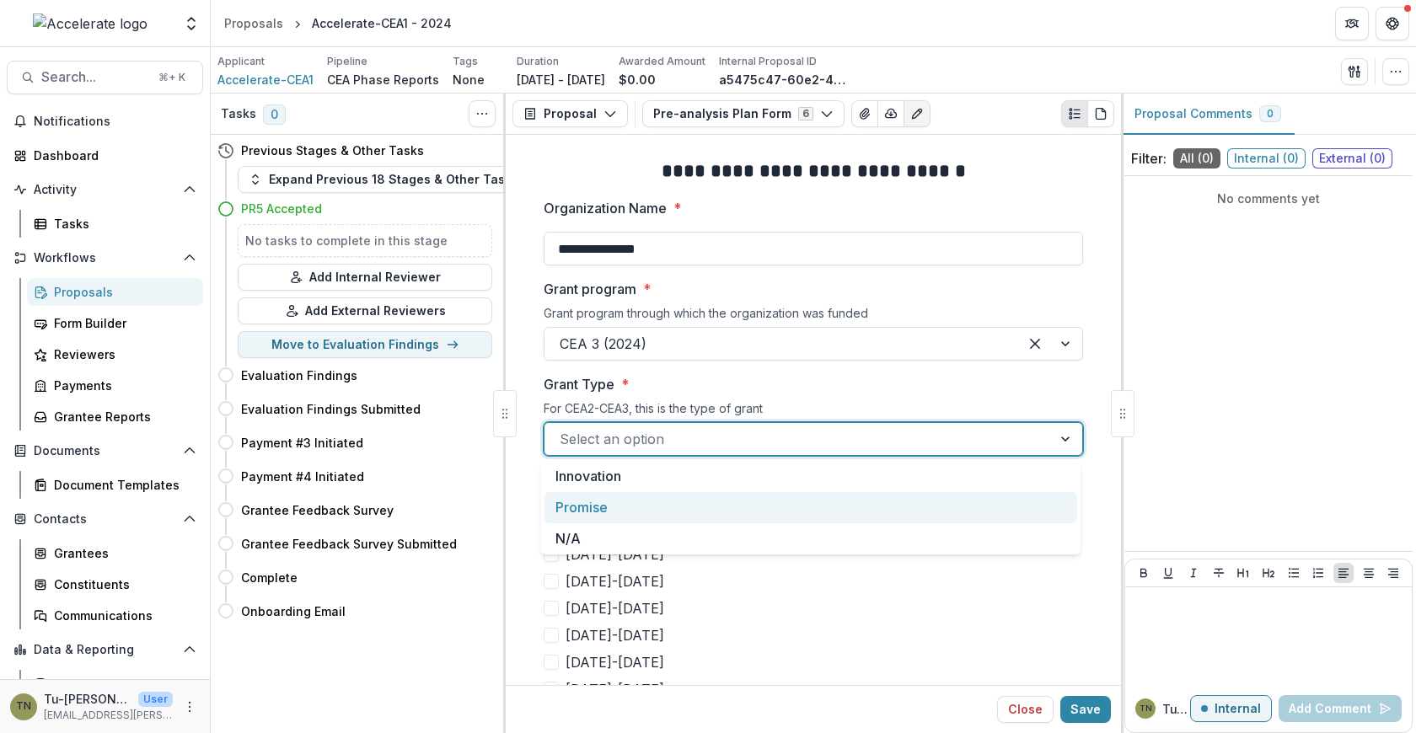
click at [739, 502] on div "Promise" at bounding box center [810, 507] width 533 height 31
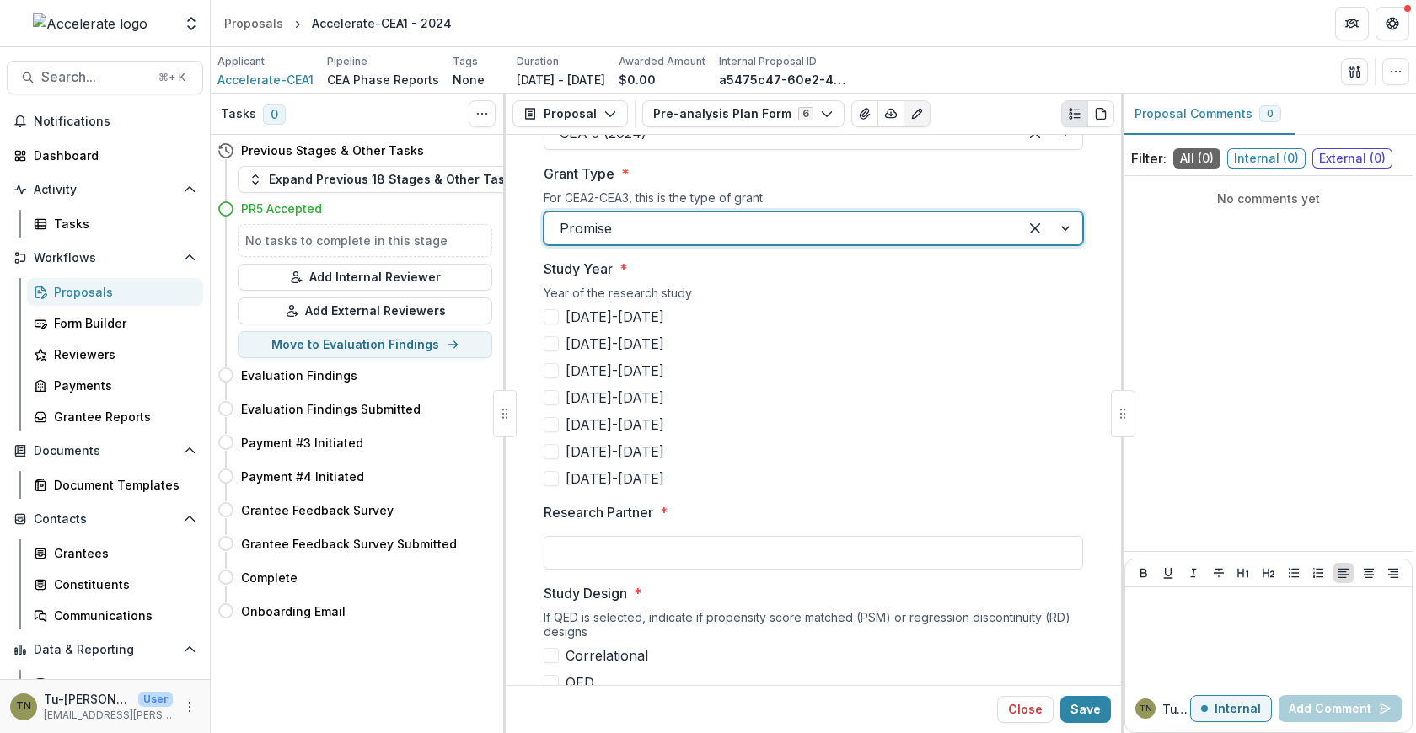
scroll to position [217, 0]
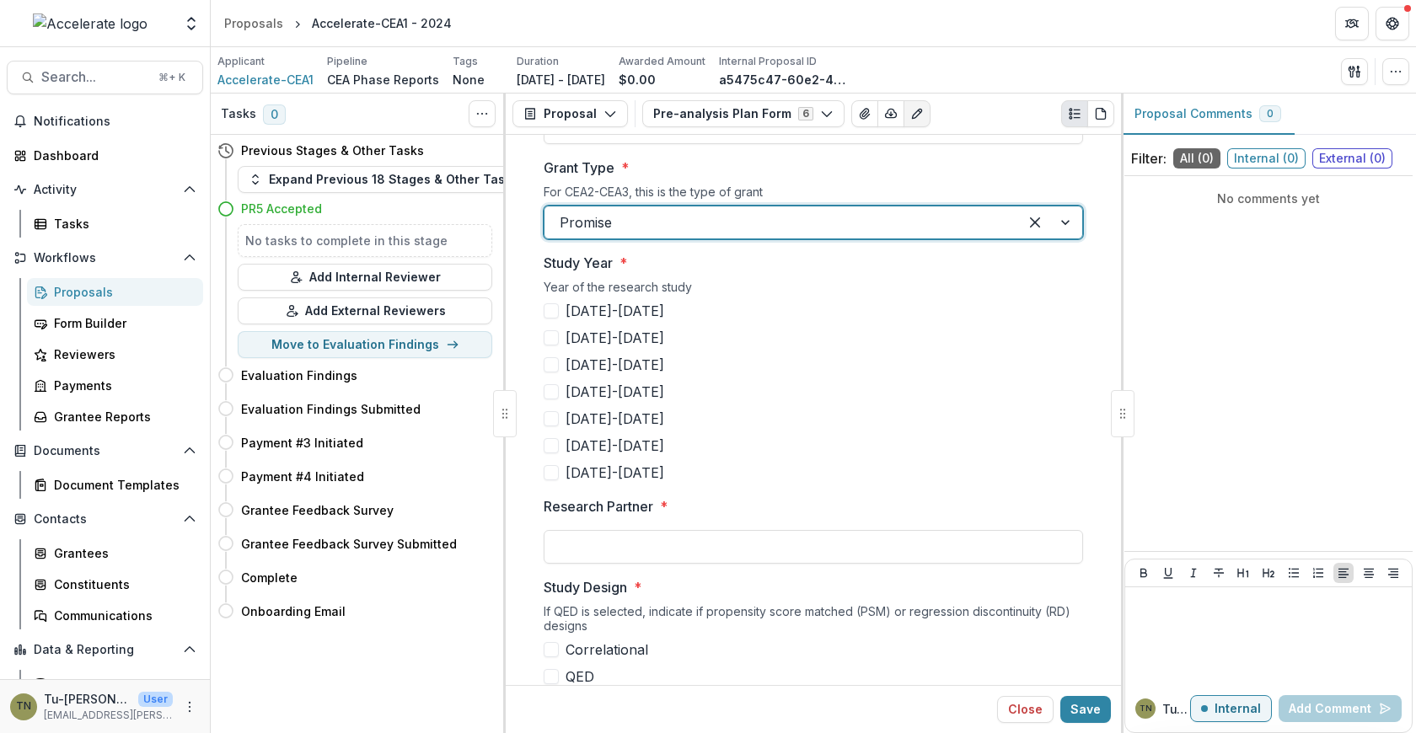
click at [613, 421] on span "[DATE]-[DATE]" at bounding box center [615, 419] width 99 height 20
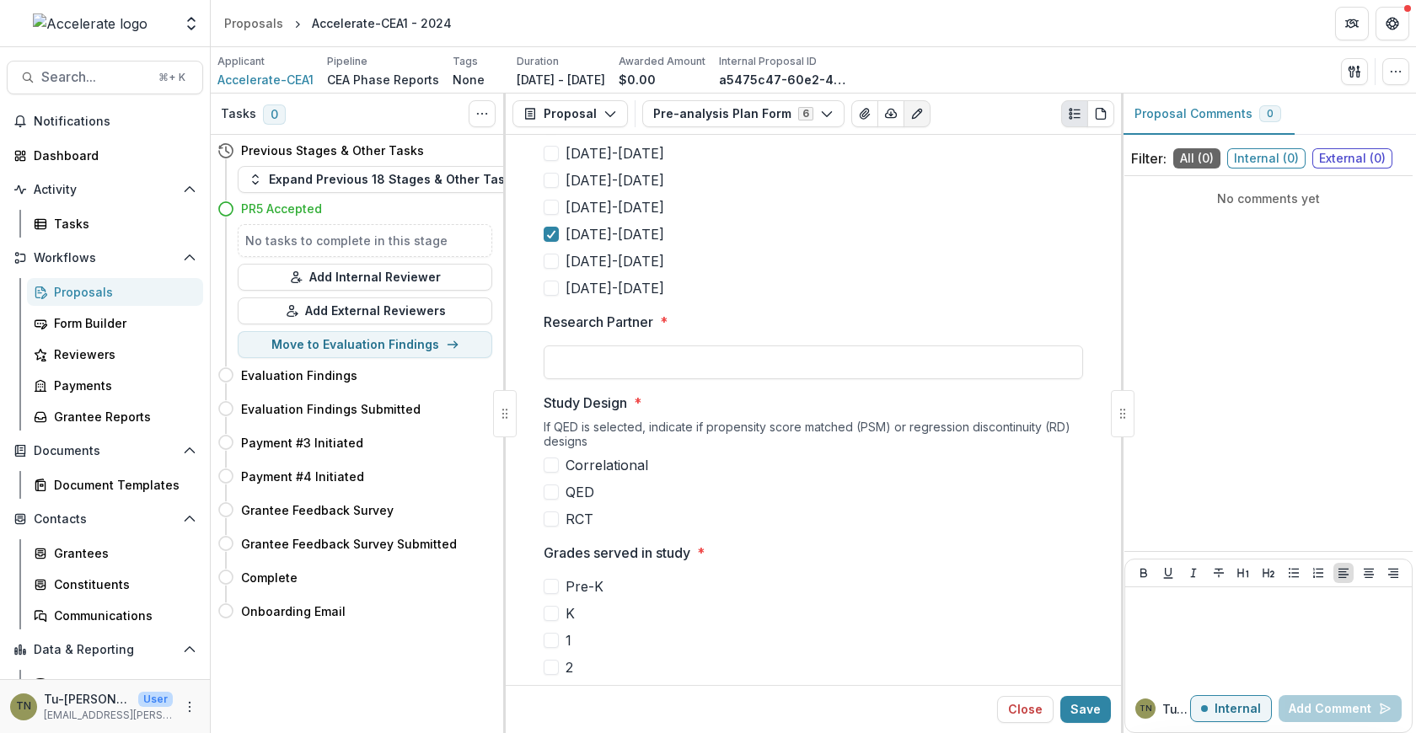
scroll to position [402, 0]
click at [673, 355] on input "Research Partner *" at bounding box center [813, 362] width 539 height 34
type input "**********"
click at [574, 502] on div "Correlational QED RCT" at bounding box center [813, 491] width 539 height 74
click at [581, 517] on span "RCT" at bounding box center [580, 518] width 28 height 20
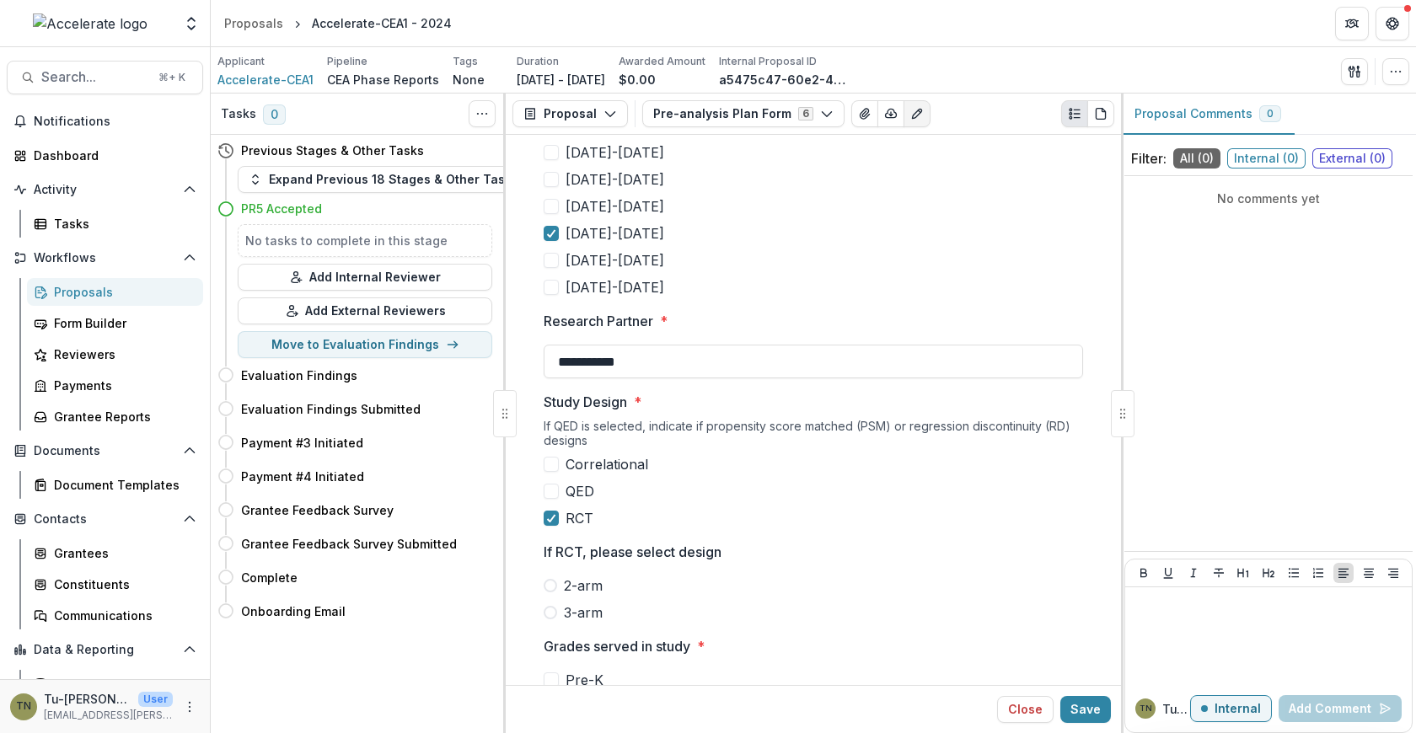
click at [592, 587] on span "2-arm" at bounding box center [583, 586] width 39 height 20
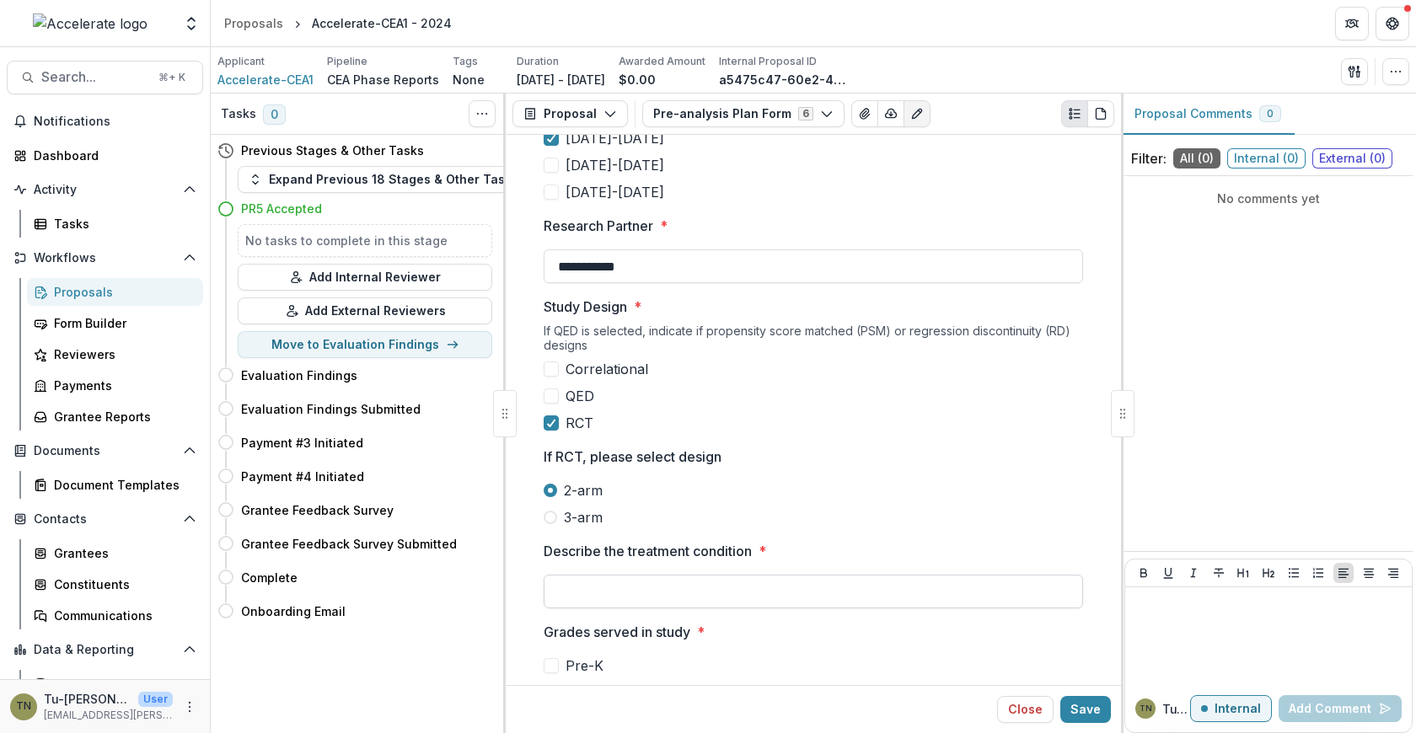
click at [668, 582] on input "Describe the treatment condition *" at bounding box center [813, 592] width 539 height 34
type input "*"
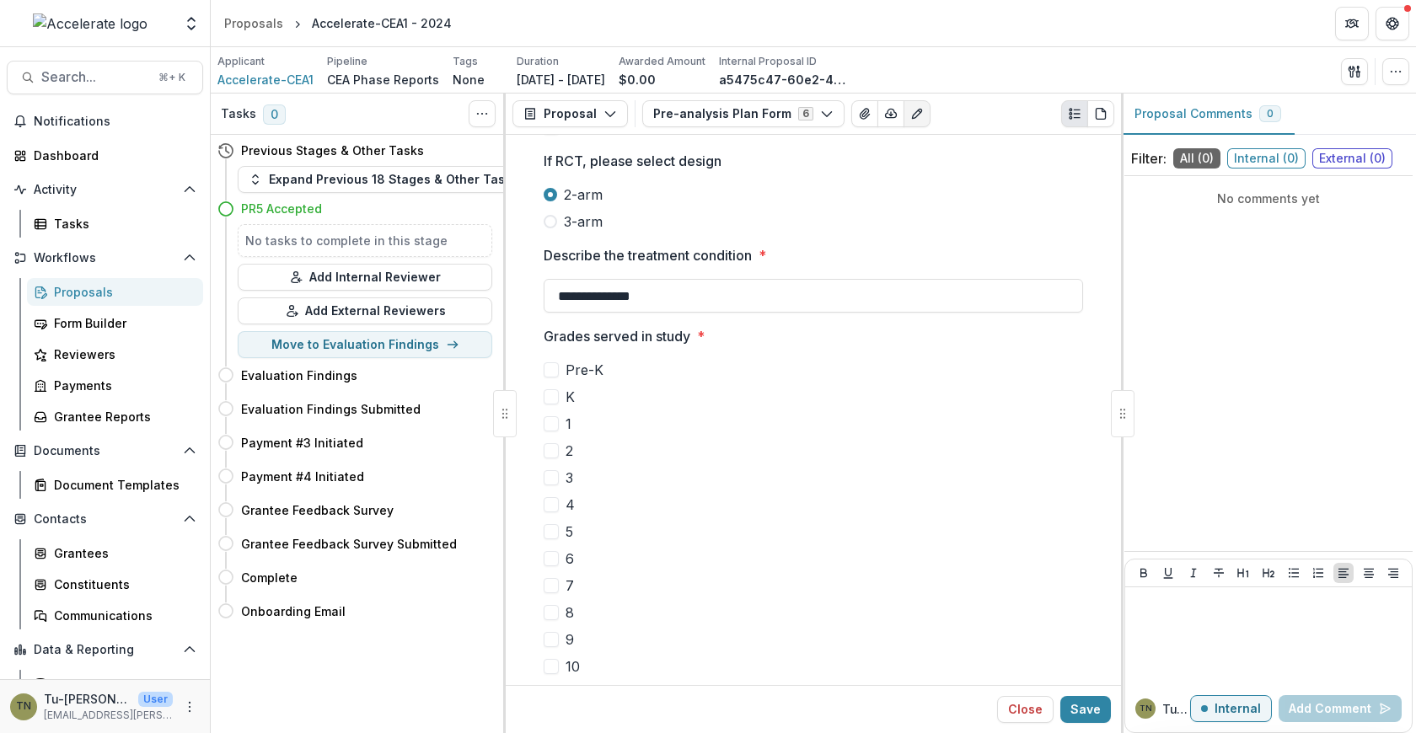
scroll to position [798, 0]
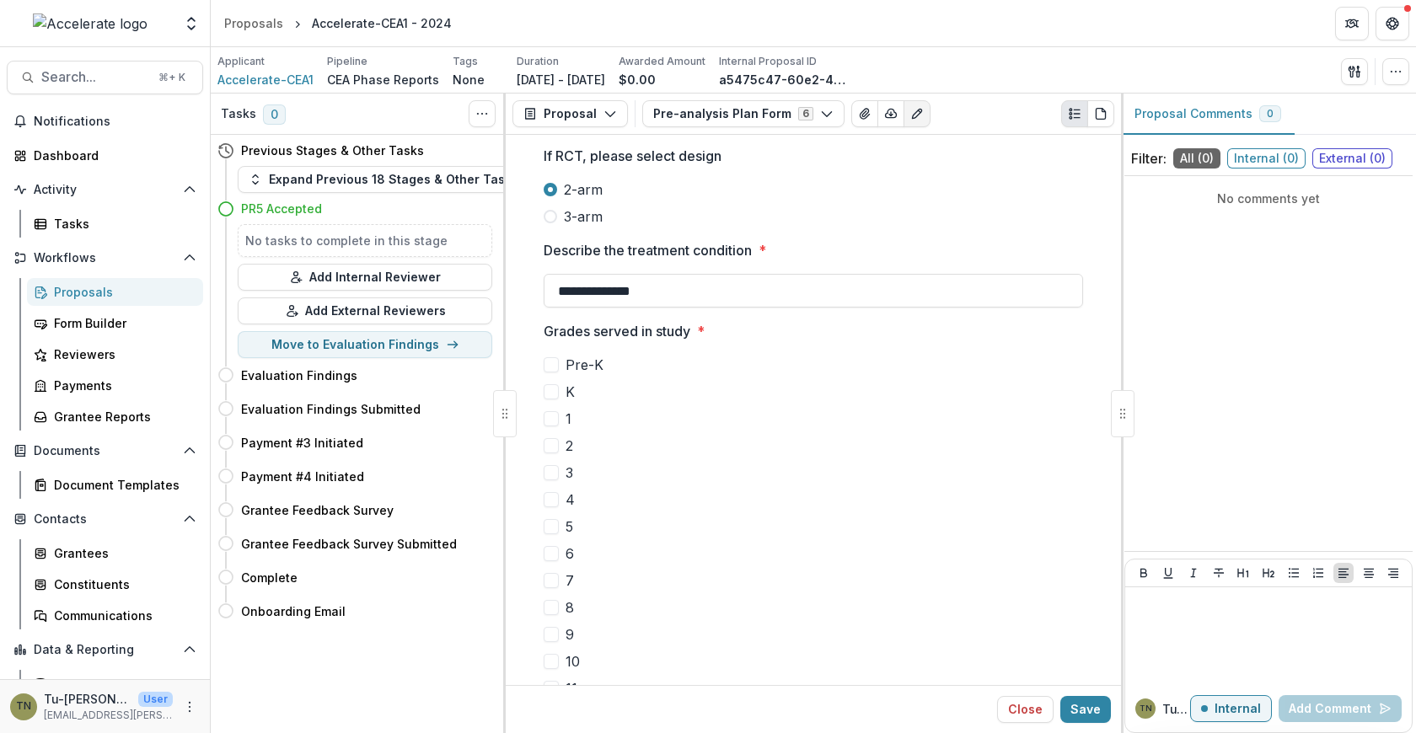
click at [566, 411] on span "1" at bounding box center [569, 419] width 6 height 20
type input "**********"
click at [566, 449] on span "2" at bounding box center [570, 446] width 8 height 20
click at [566, 467] on span "3" at bounding box center [570, 473] width 8 height 20
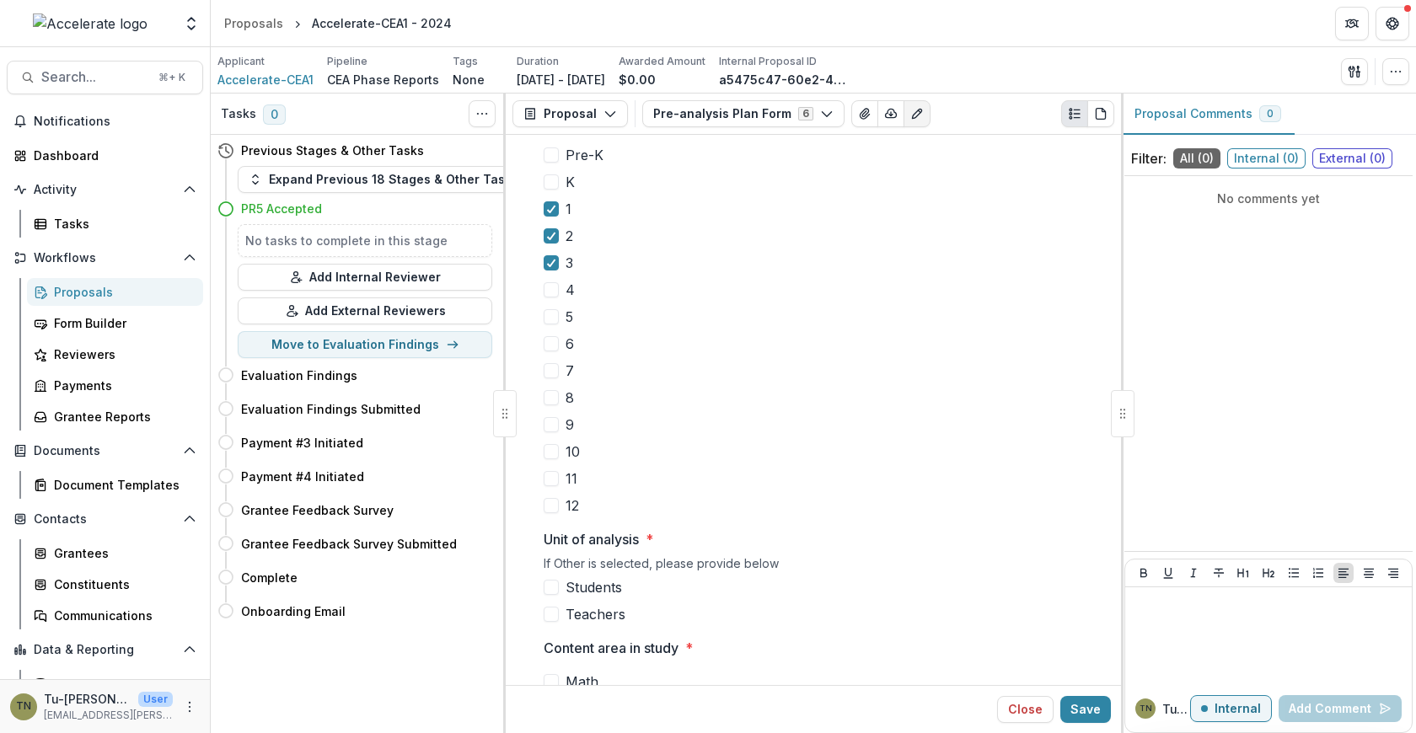
scroll to position [1098, 0]
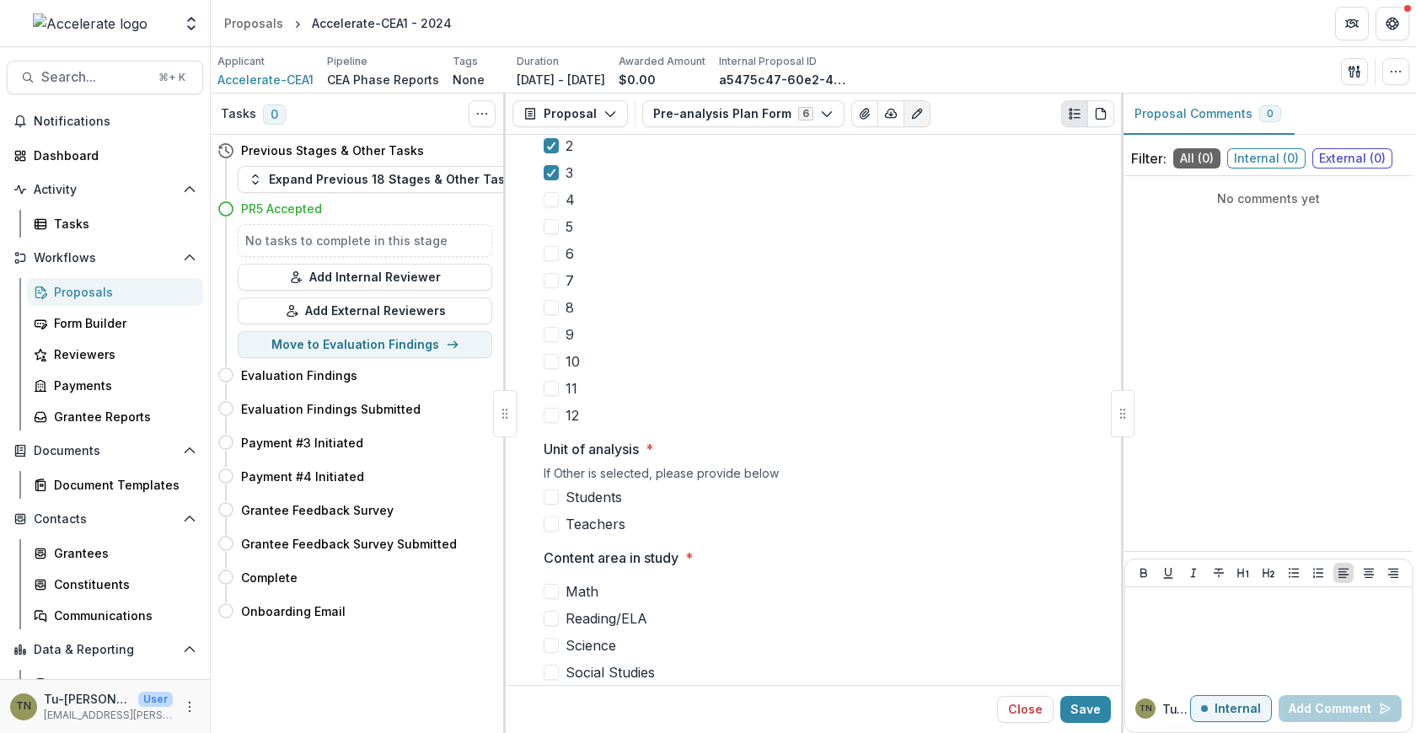
click at [600, 491] on span "Students" at bounding box center [594, 497] width 56 height 20
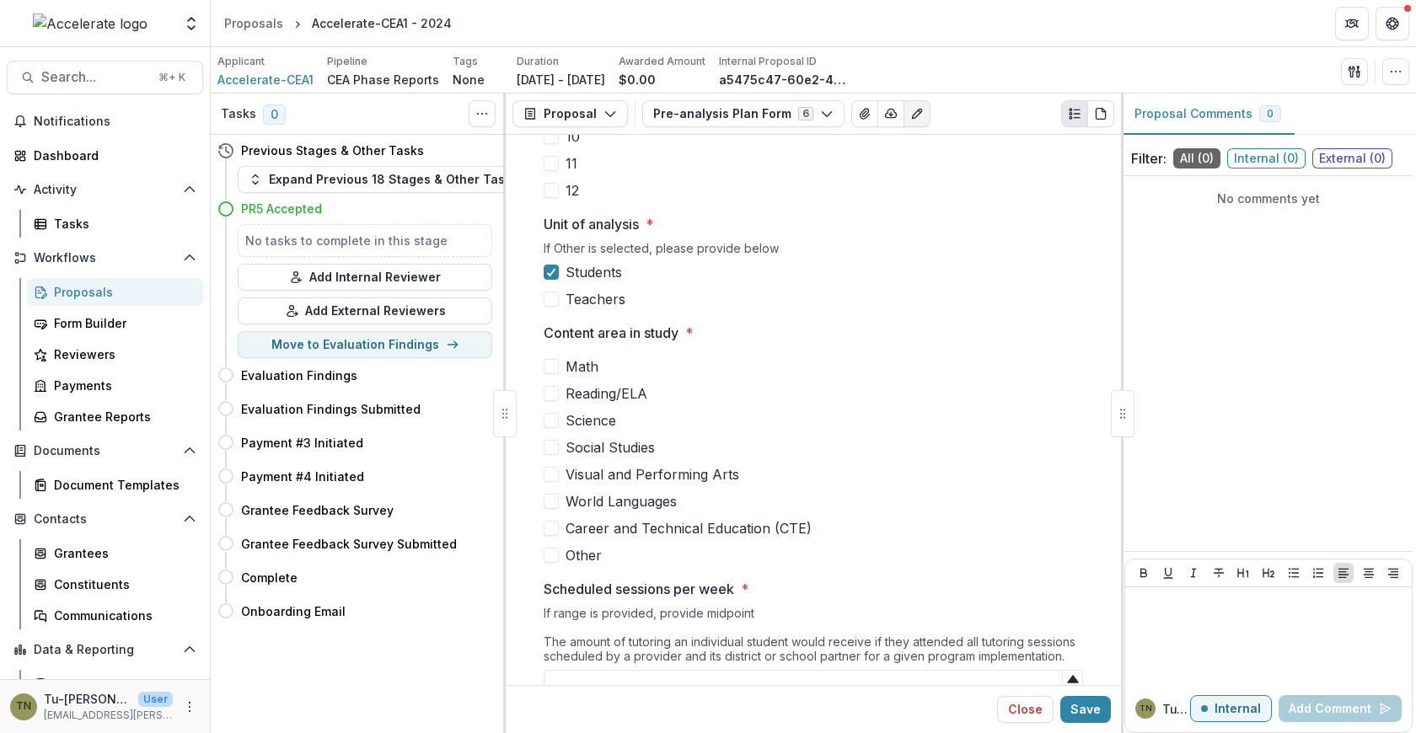
scroll to position [1324, 0]
click at [570, 357] on span "Math" at bounding box center [582, 366] width 33 height 20
click at [584, 395] on span "Reading/ELA" at bounding box center [607, 393] width 82 height 20
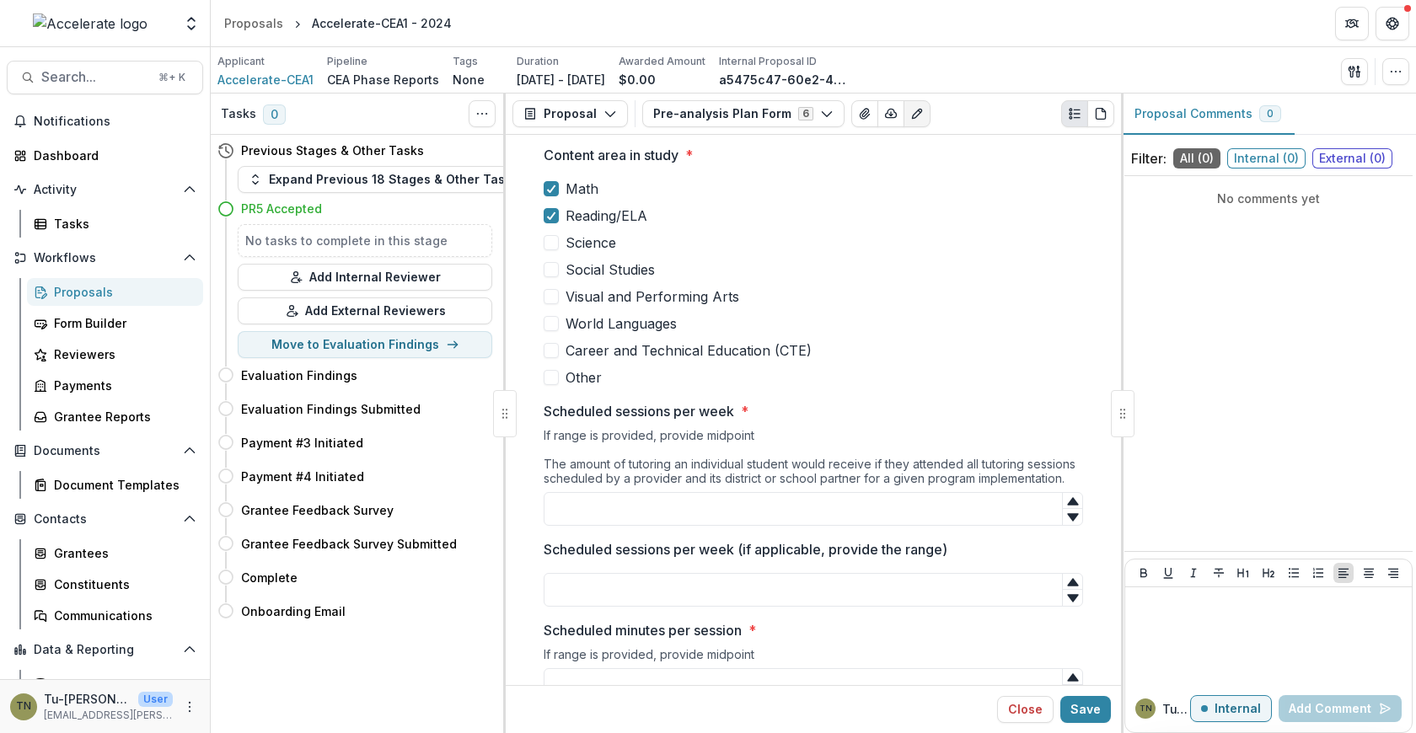
scroll to position [1507, 0]
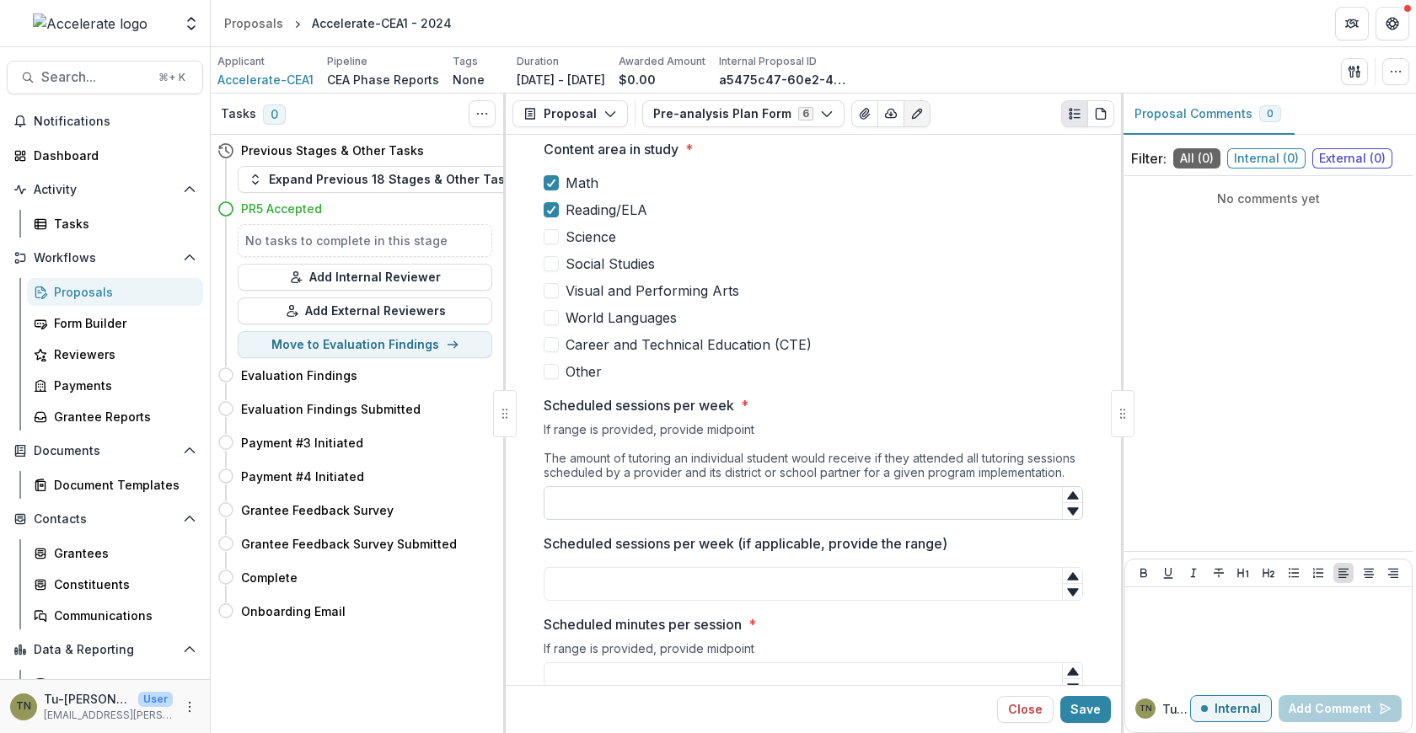
click at [706, 495] on input "Scheduled sessions per week *" at bounding box center [813, 503] width 539 height 34
type input "*"
click at [625, 486] on input "**" at bounding box center [813, 503] width 539 height 34
click at [625, 499] on input "**" at bounding box center [813, 503] width 539 height 34
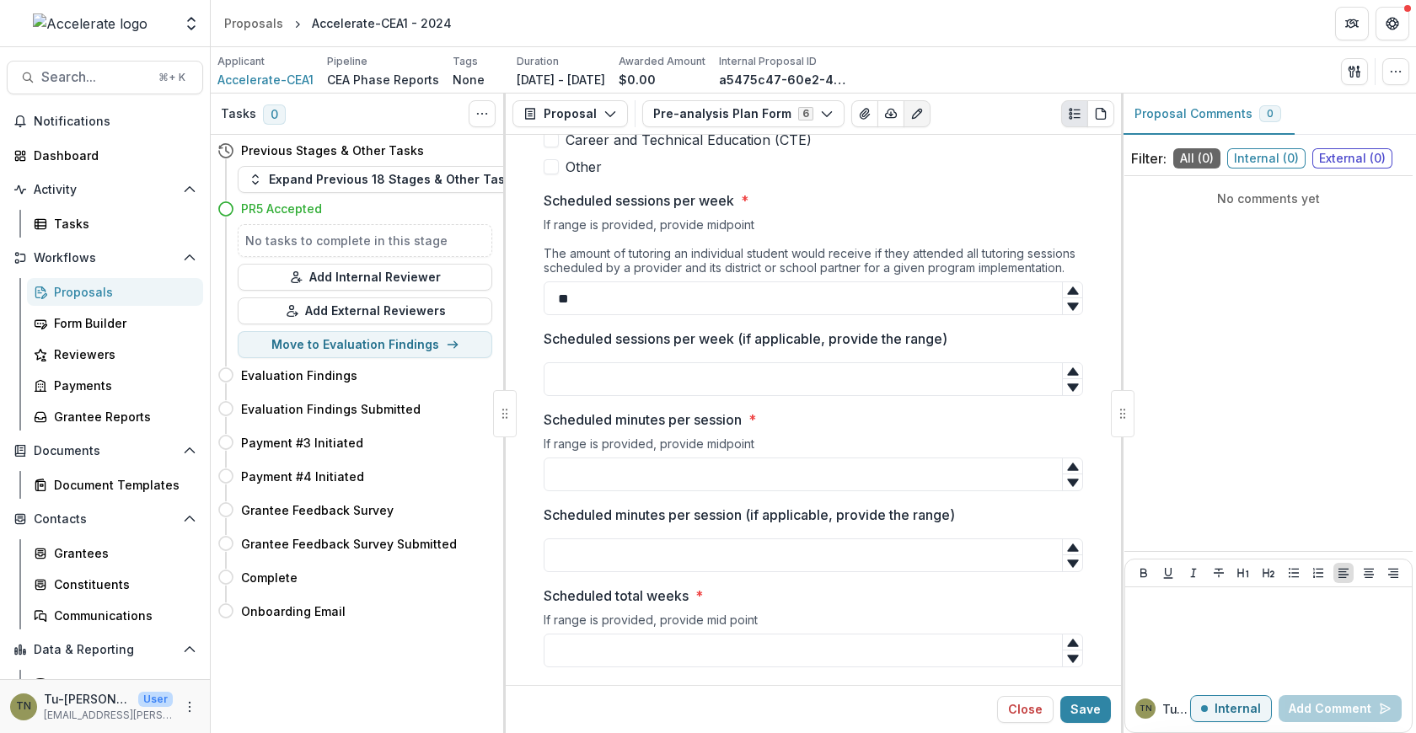
scroll to position [1717, 0]
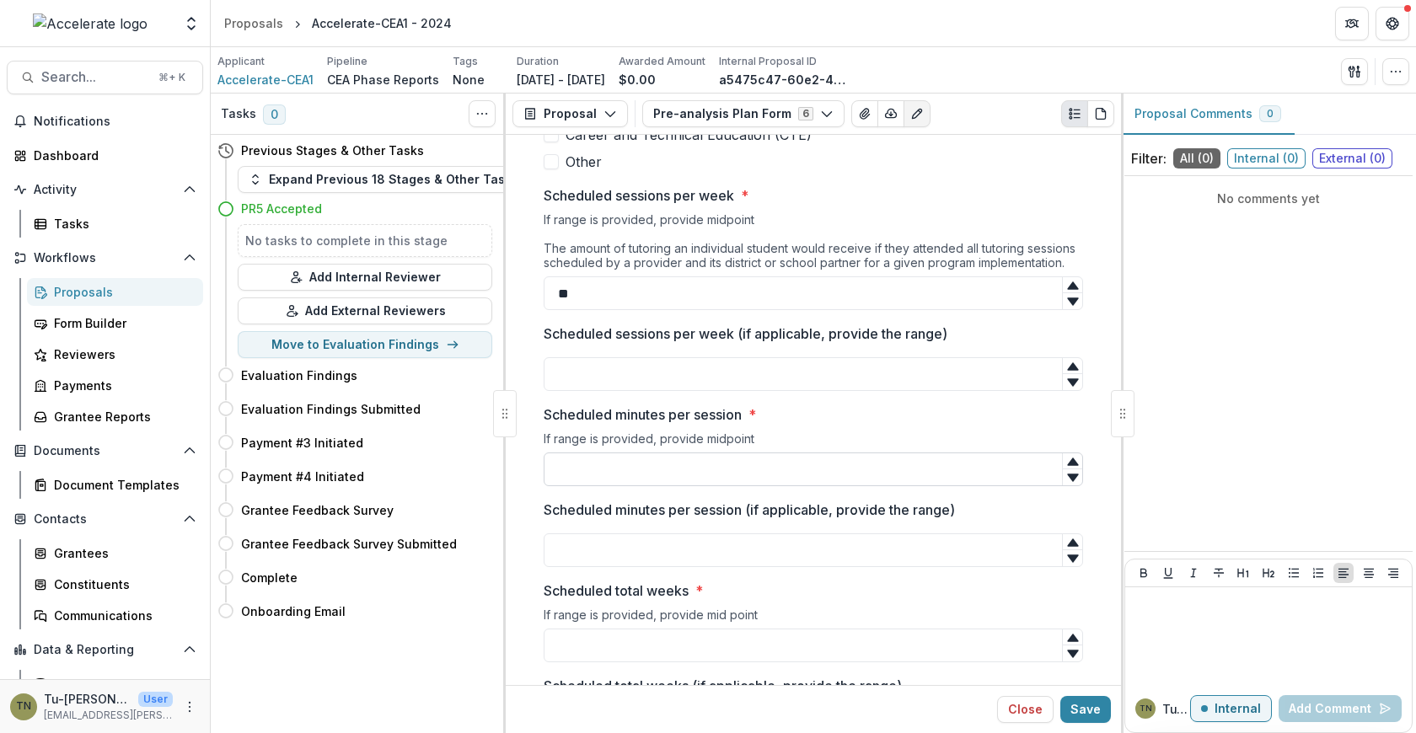
type input "**"
click at [629, 460] on input "Scheduled minutes per session *" at bounding box center [813, 470] width 539 height 34
paste input "**"
type input "**"
click at [636, 631] on input "Scheduled total weeks *" at bounding box center [813, 646] width 539 height 34
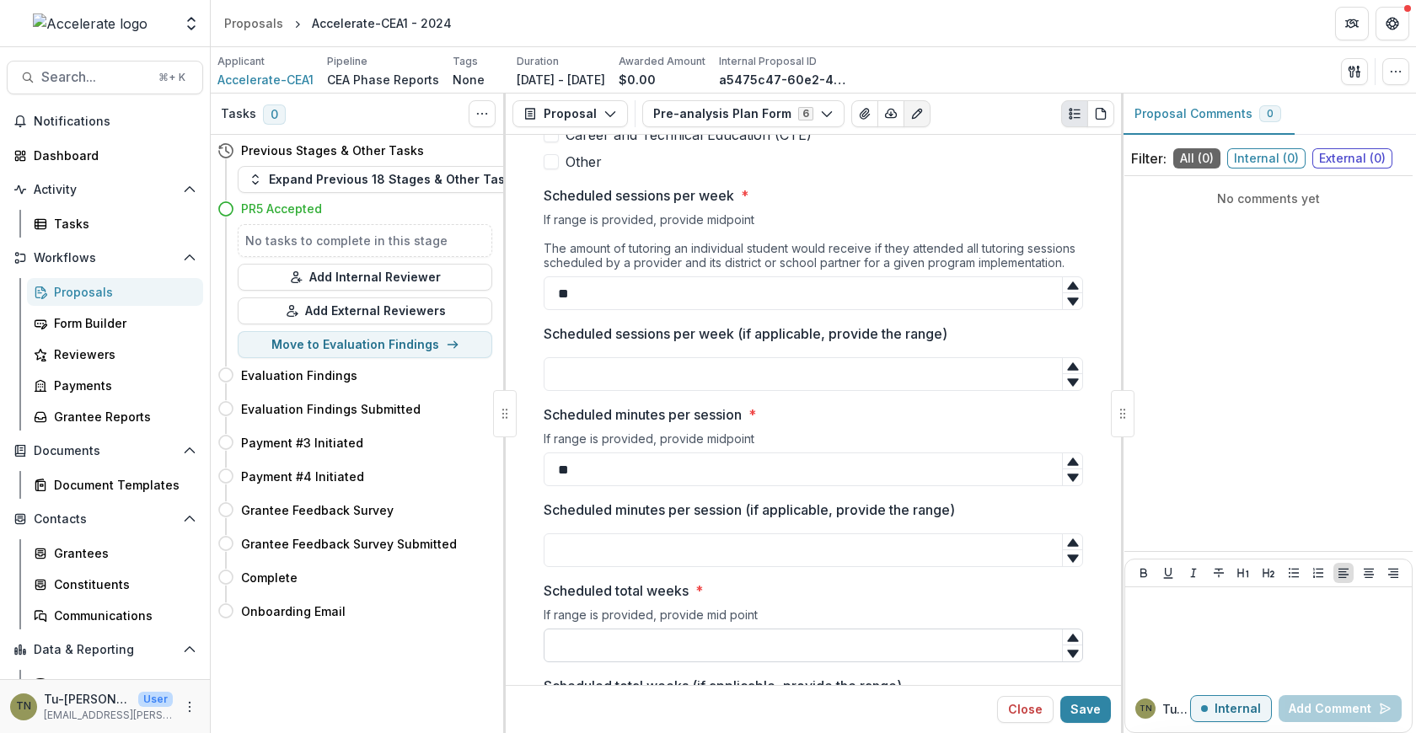
paste input "**"
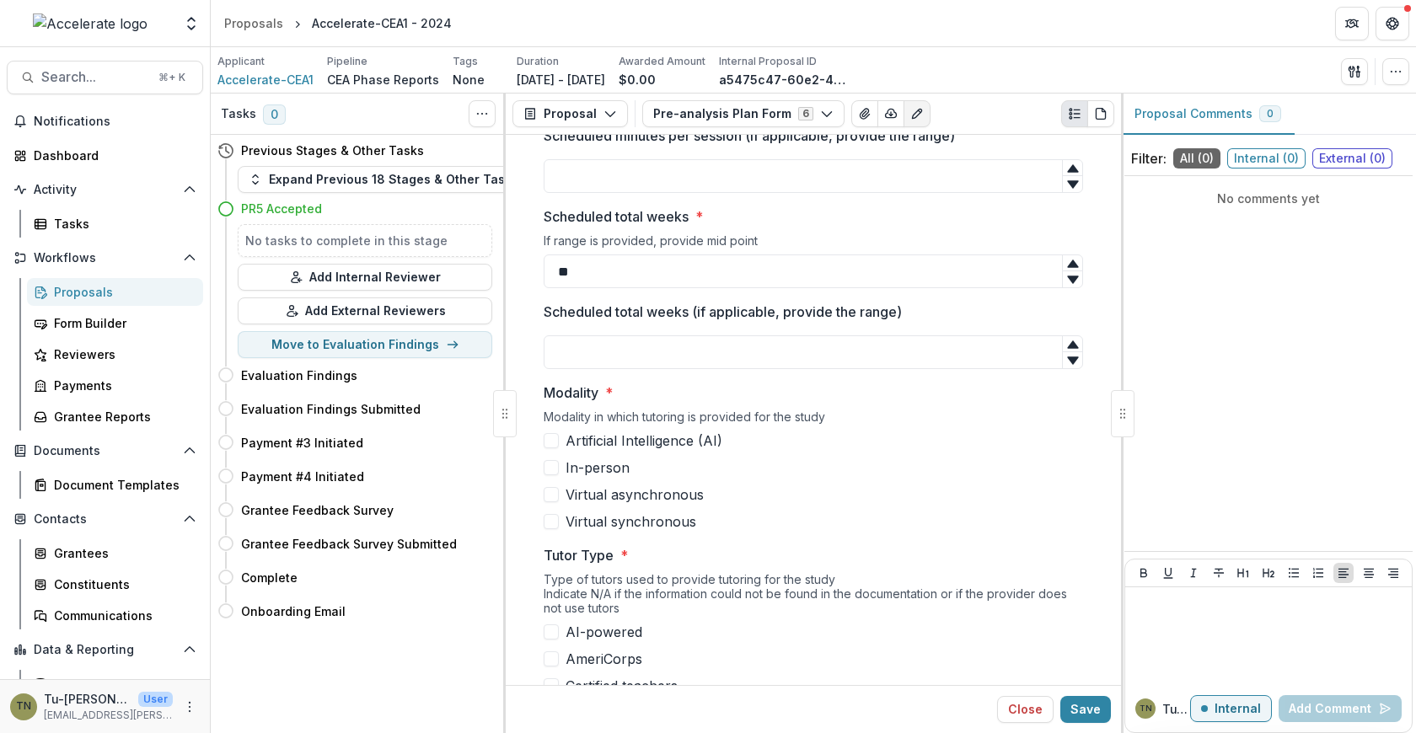
scroll to position [2099, 0]
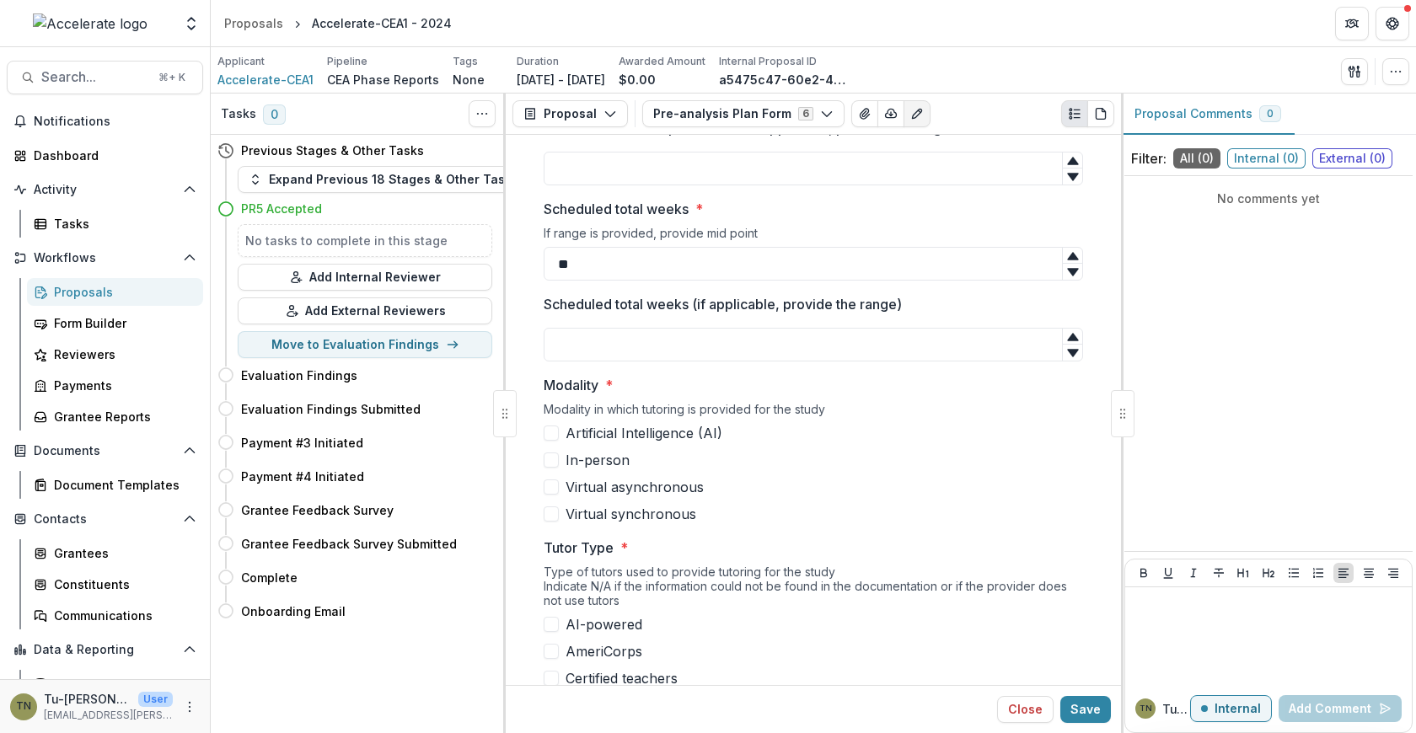
click at [577, 457] on span "In-person" at bounding box center [598, 460] width 64 height 20
type input "**"
click at [576, 494] on div "Artificial Intelligence (AI) In-person Virtual asynchronous Virtual synchronous" at bounding box center [813, 473] width 539 height 101
click at [577, 483] on span "Virtual asynchronous" at bounding box center [635, 487] width 138 height 20
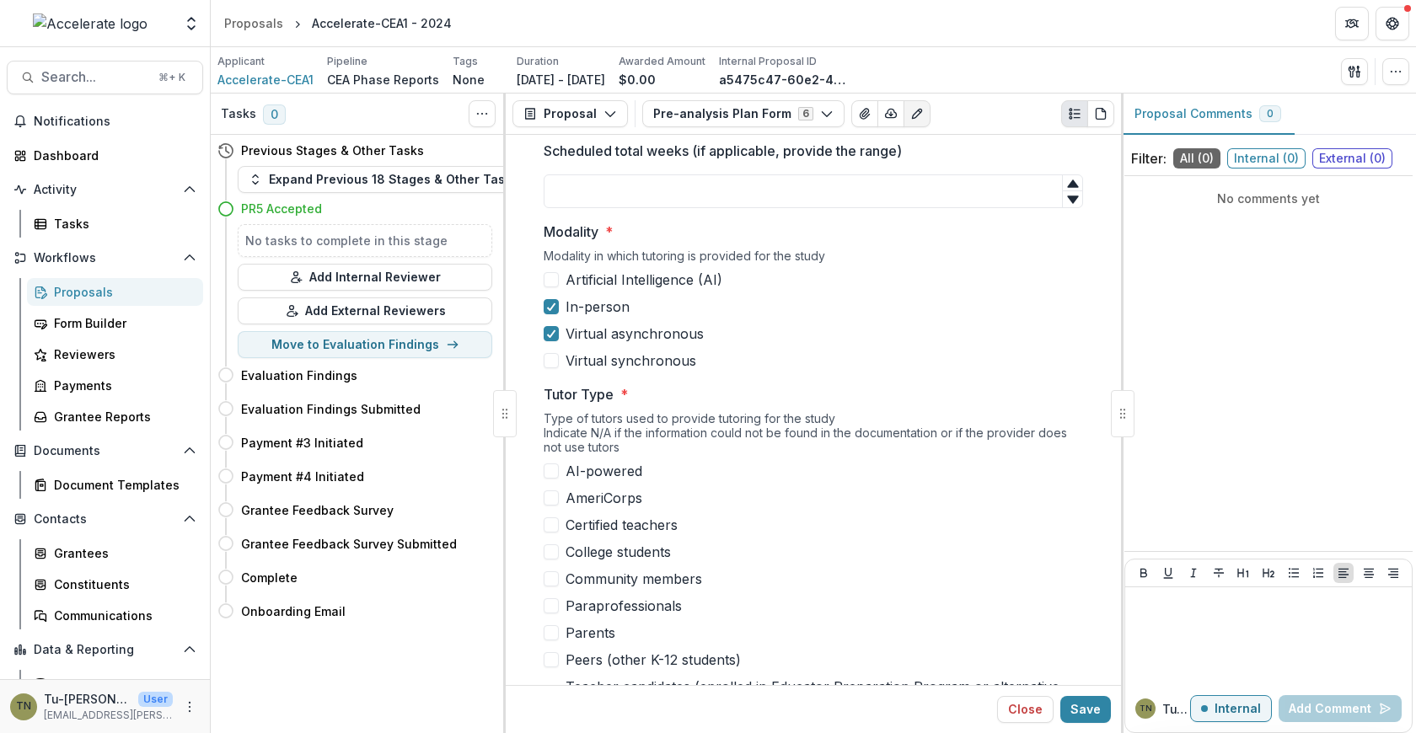
scroll to position [2303, 0]
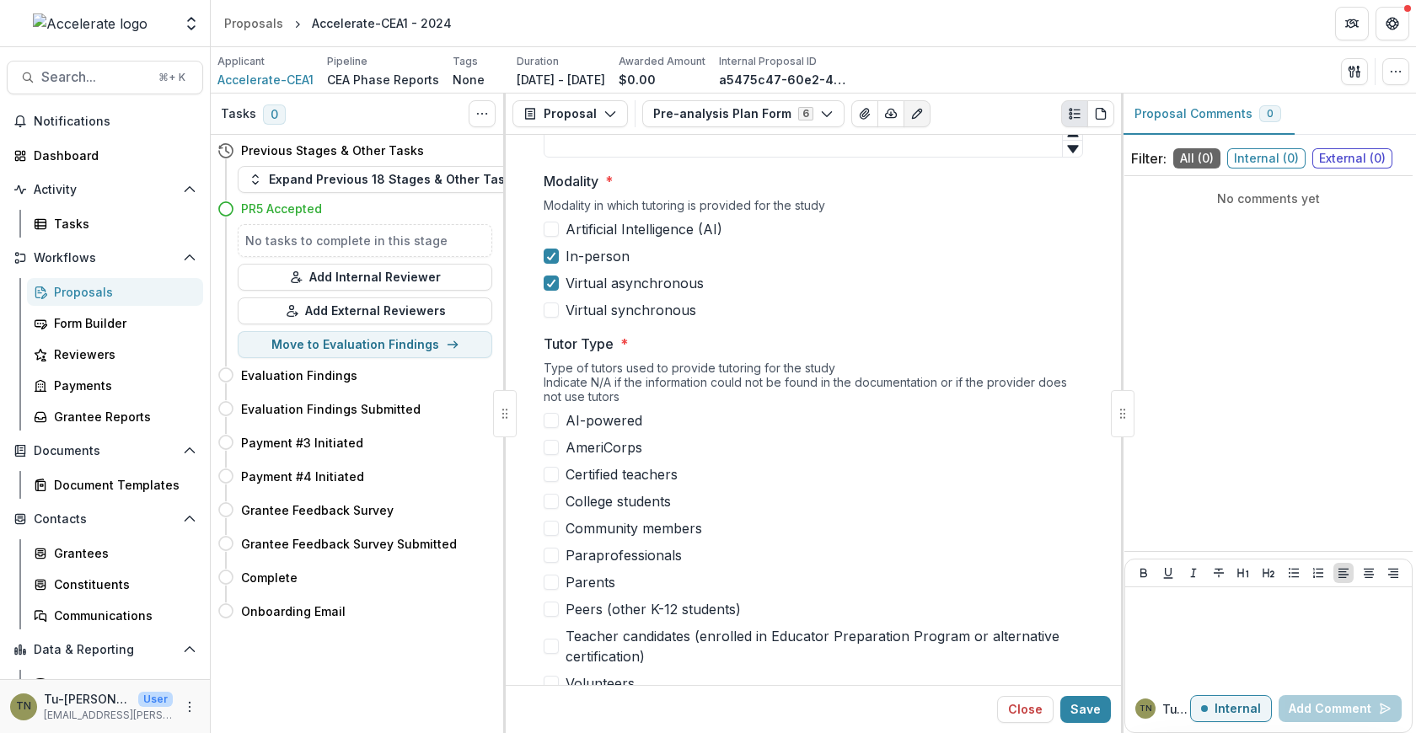
click at [596, 443] on span "AmeriCorps" at bounding box center [604, 447] width 77 height 20
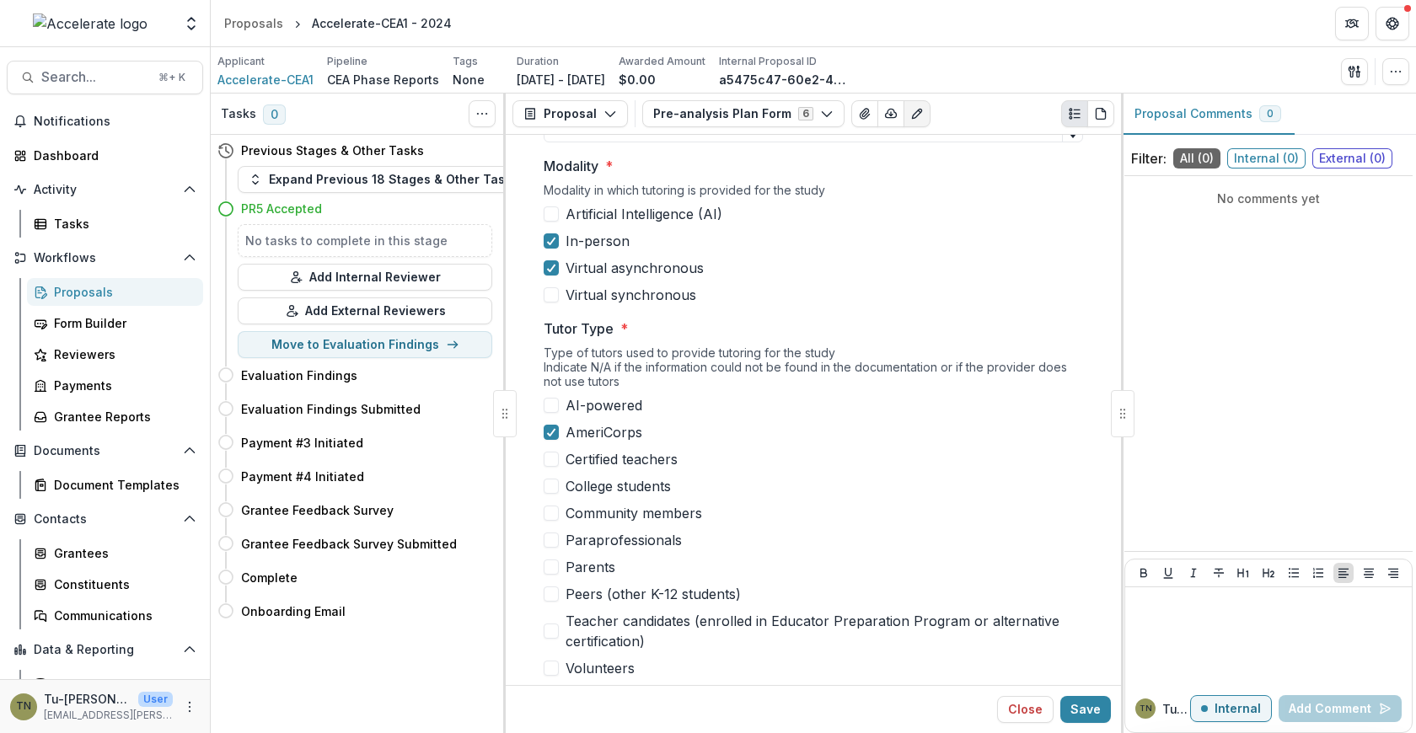
scroll to position [2319, 0]
click at [598, 462] on div "AI-powered AmeriCorps Certified teachers College students Community members Par…" at bounding box center [813, 560] width 539 height 332
click at [621, 449] on span "Certified teachers" at bounding box center [622, 458] width 112 height 20
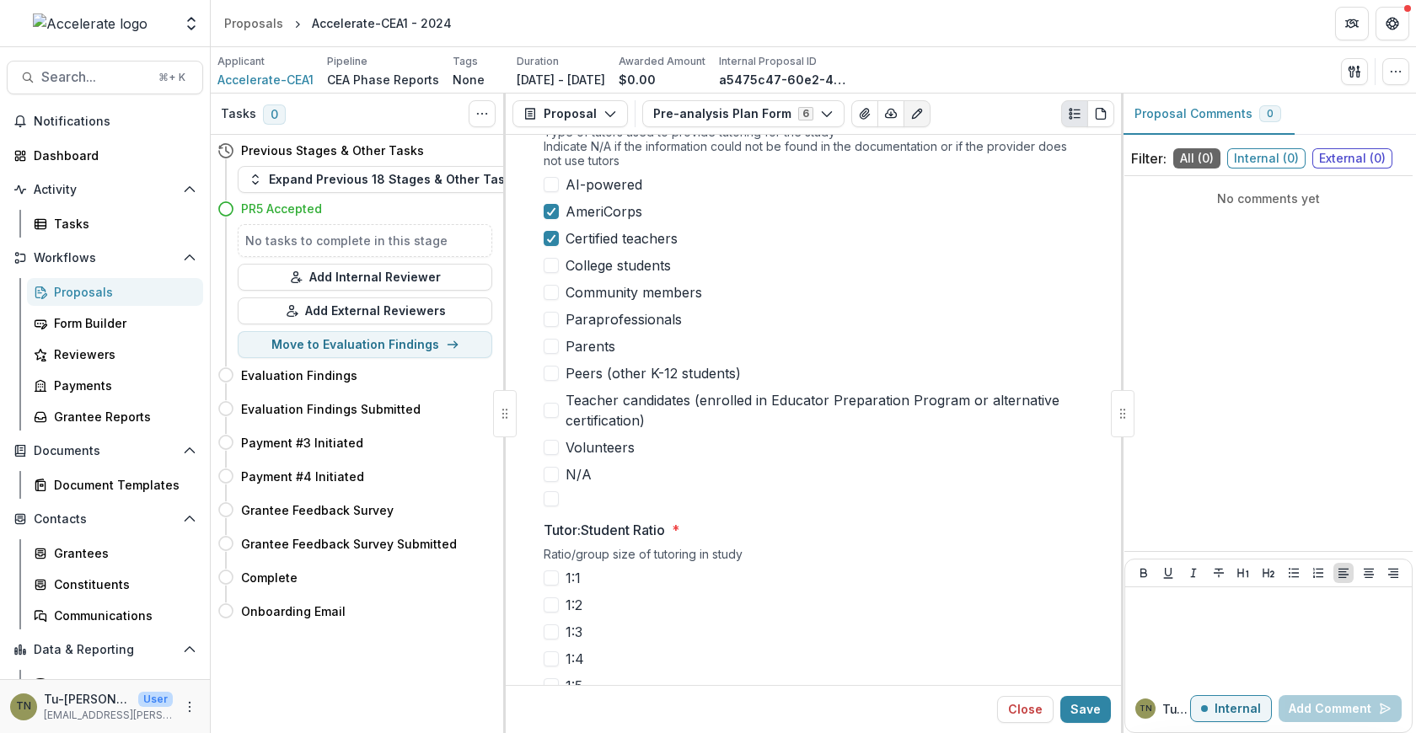
scroll to position [2567, 0]
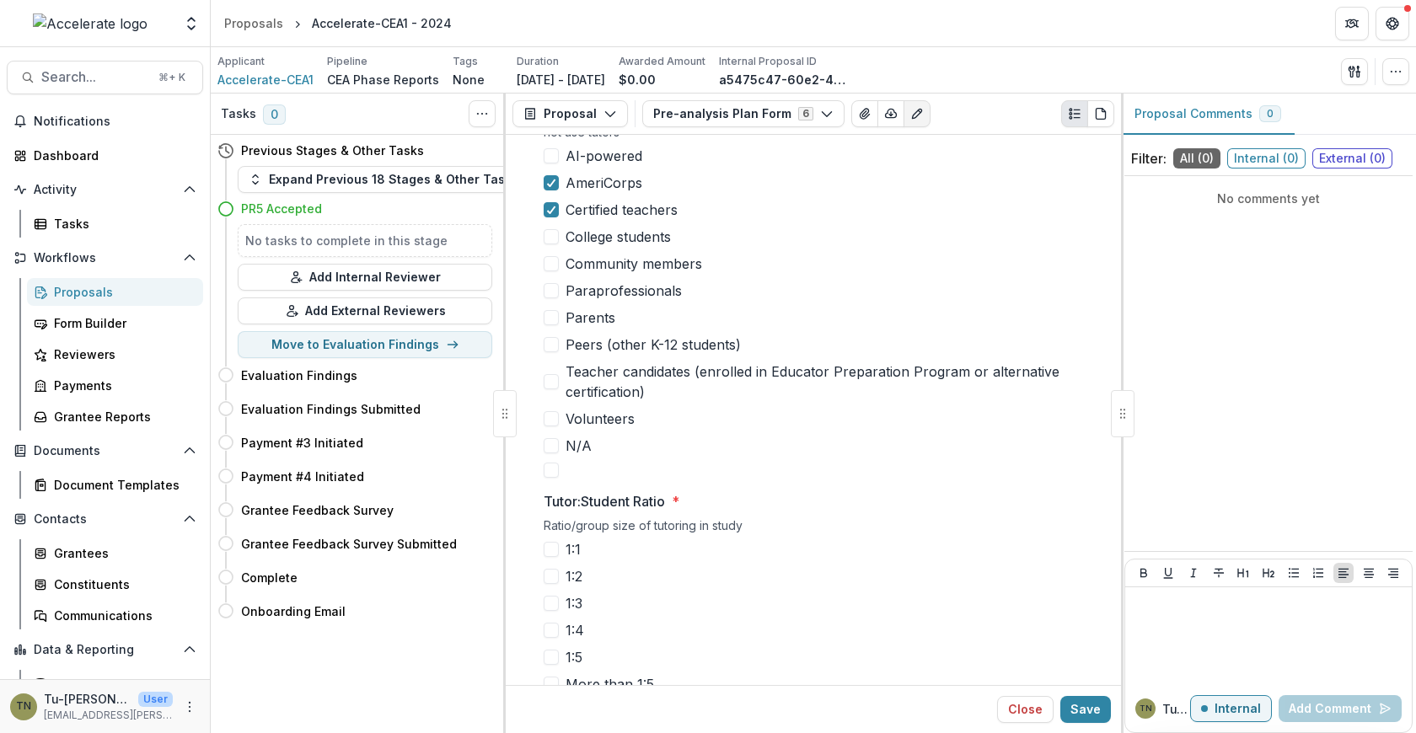
click at [567, 544] on span "1:1" at bounding box center [573, 549] width 15 height 20
click at [567, 566] on span "1:2" at bounding box center [574, 576] width 17 height 20
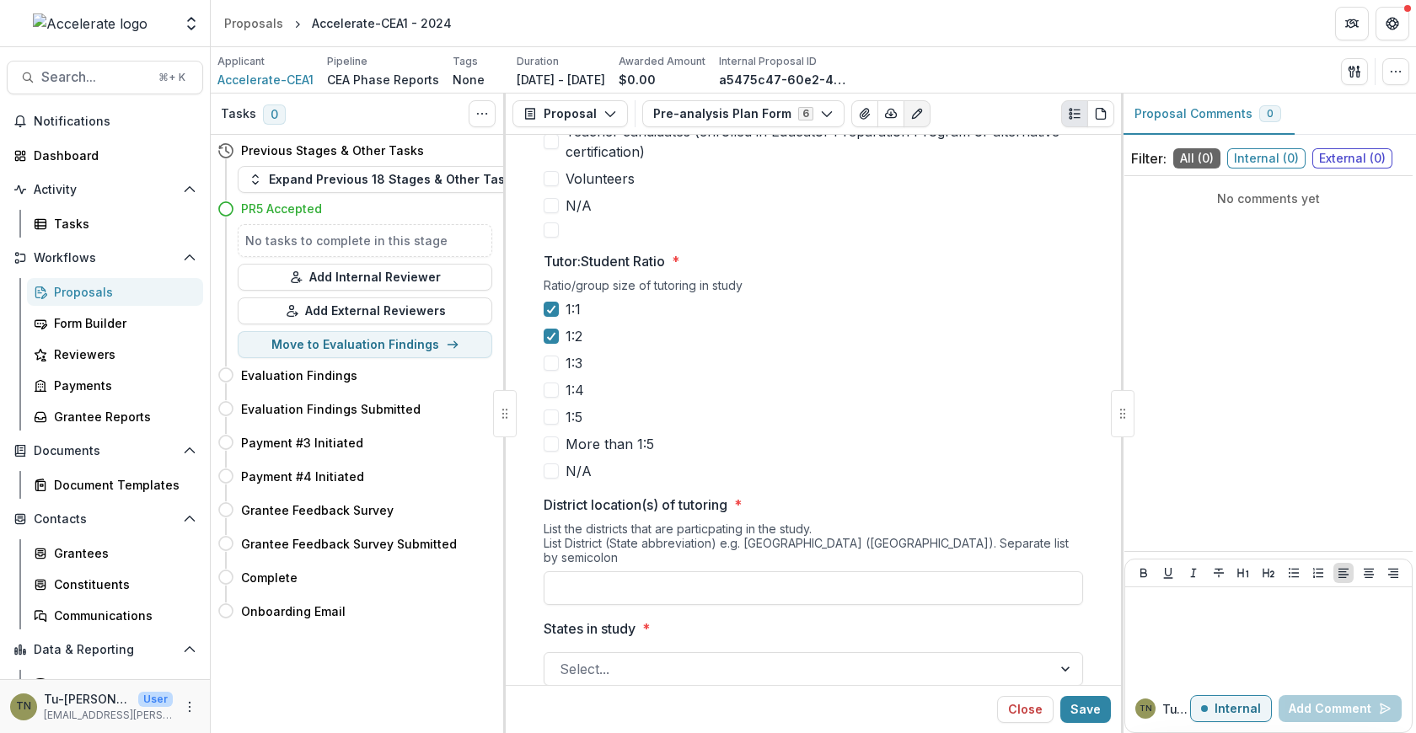
scroll to position [2809, 0]
click at [651, 577] on input "District location(s) of tutoring *" at bounding box center [813, 587] width 539 height 34
type input "**********"
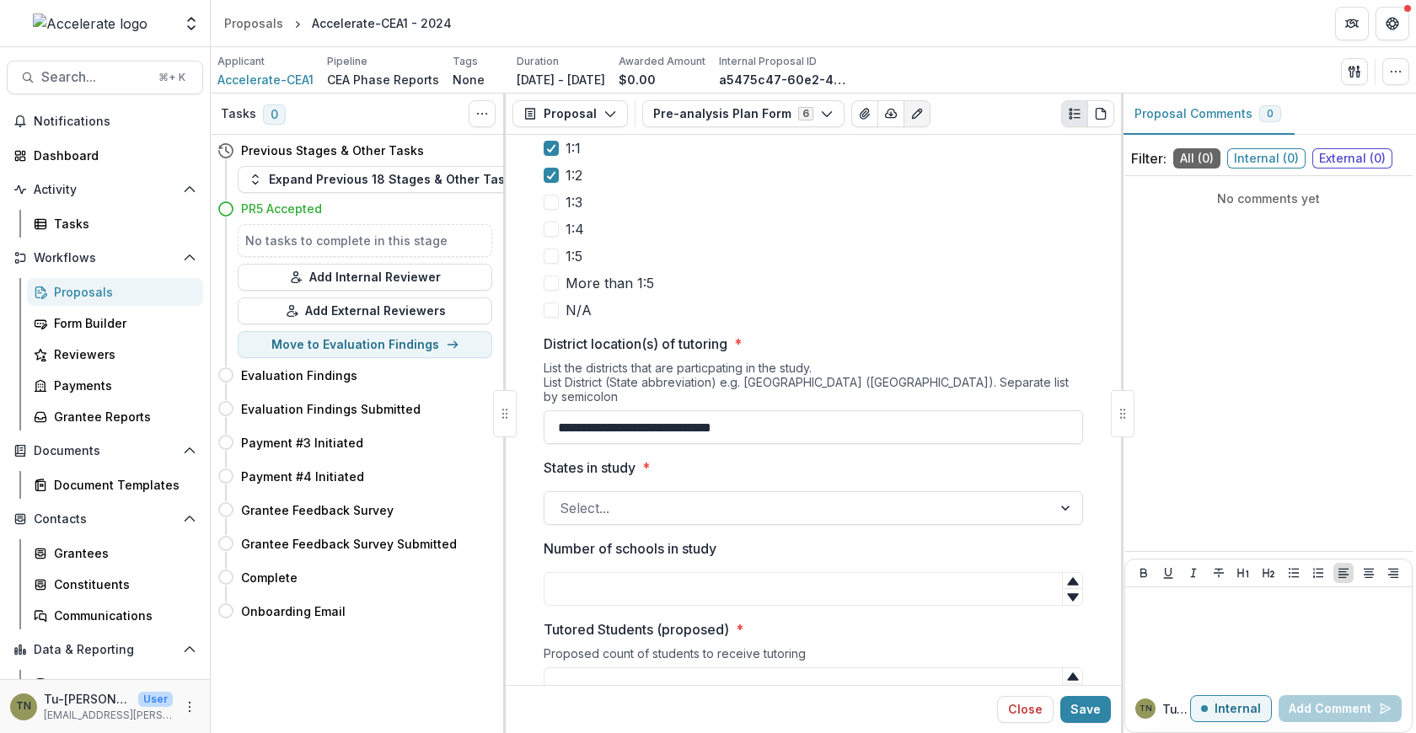
scroll to position [2979, 0]
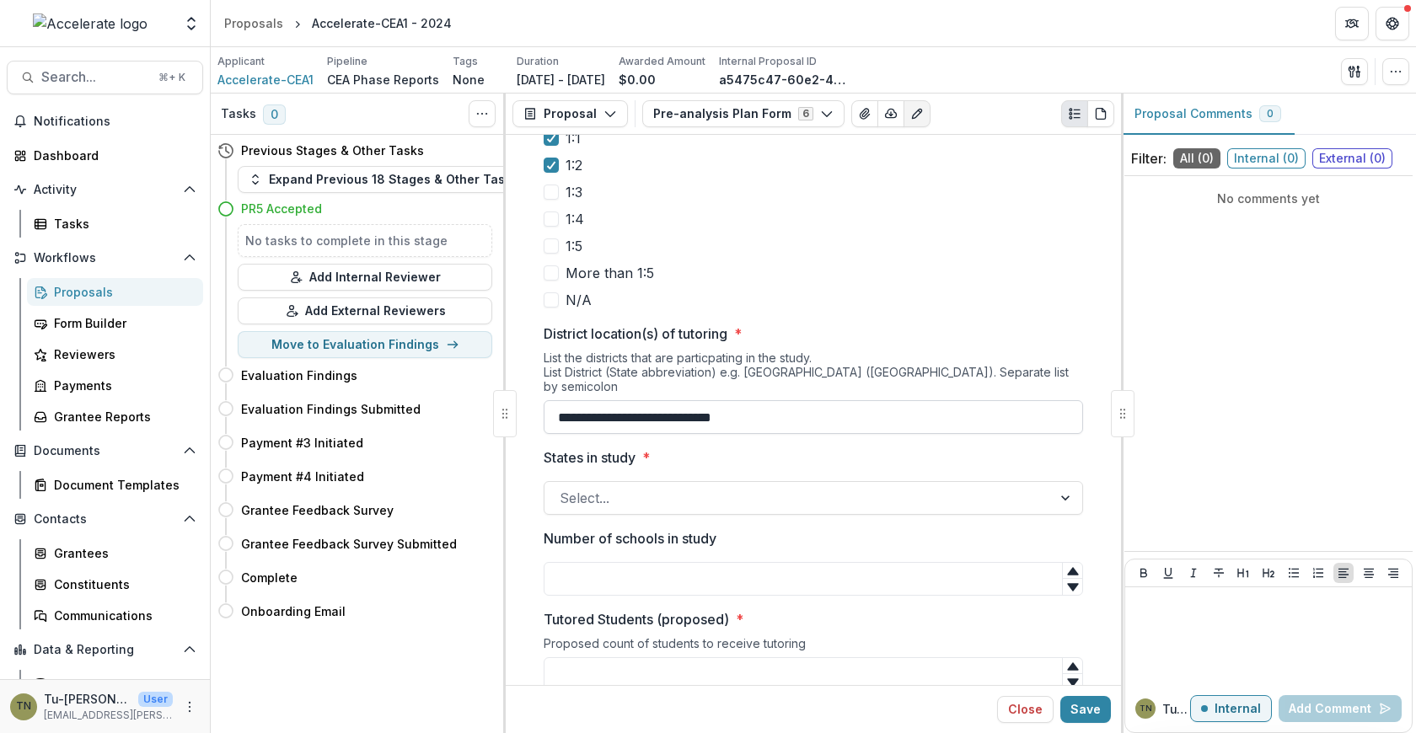
click at [682, 403] on input "**********" at bounding box center [813, 417] width 539 height 34
type input "**********"
click at [708, 486] on div at bounding box center [798, 498] width 477 height 24
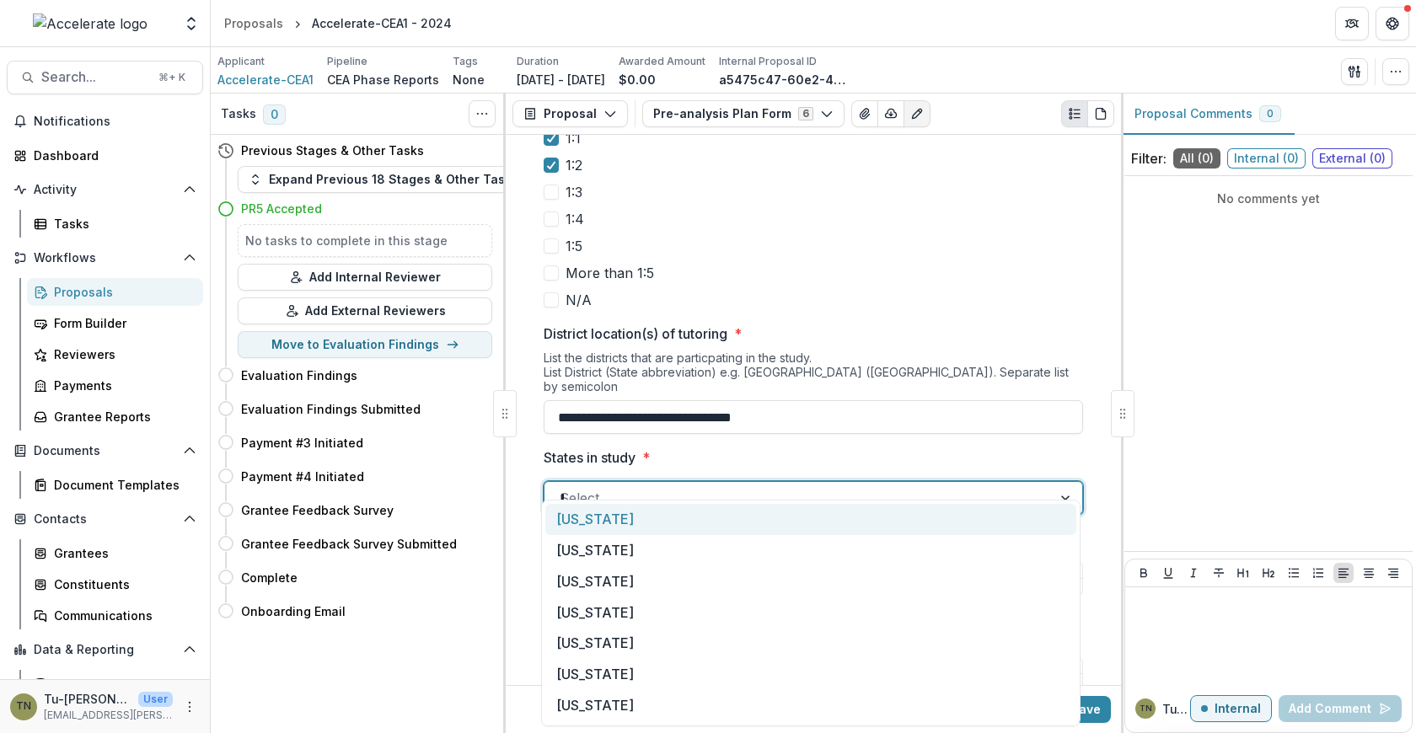
type input "**"
type input "***"
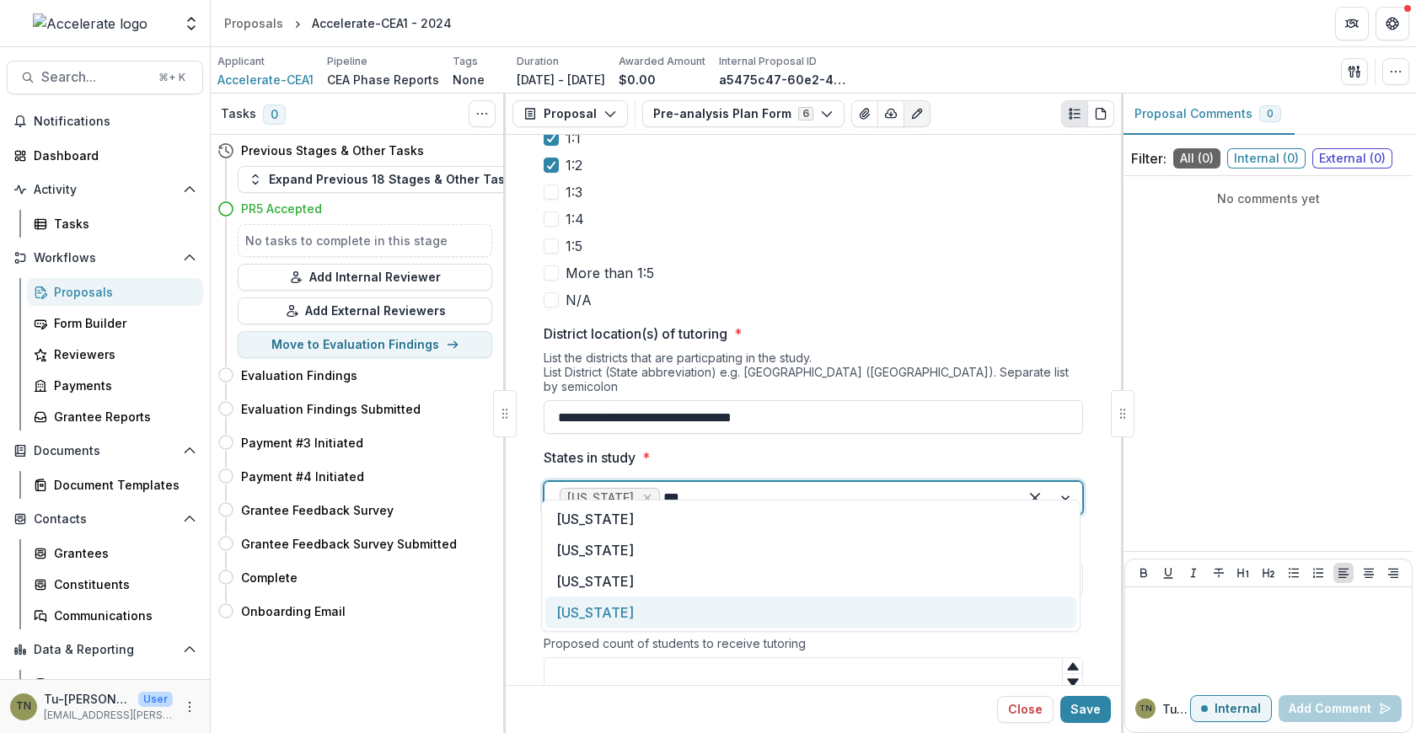
click at [656, 613] on div "[US_STATE]" at bounding box center [810, 612] width 531 height 31
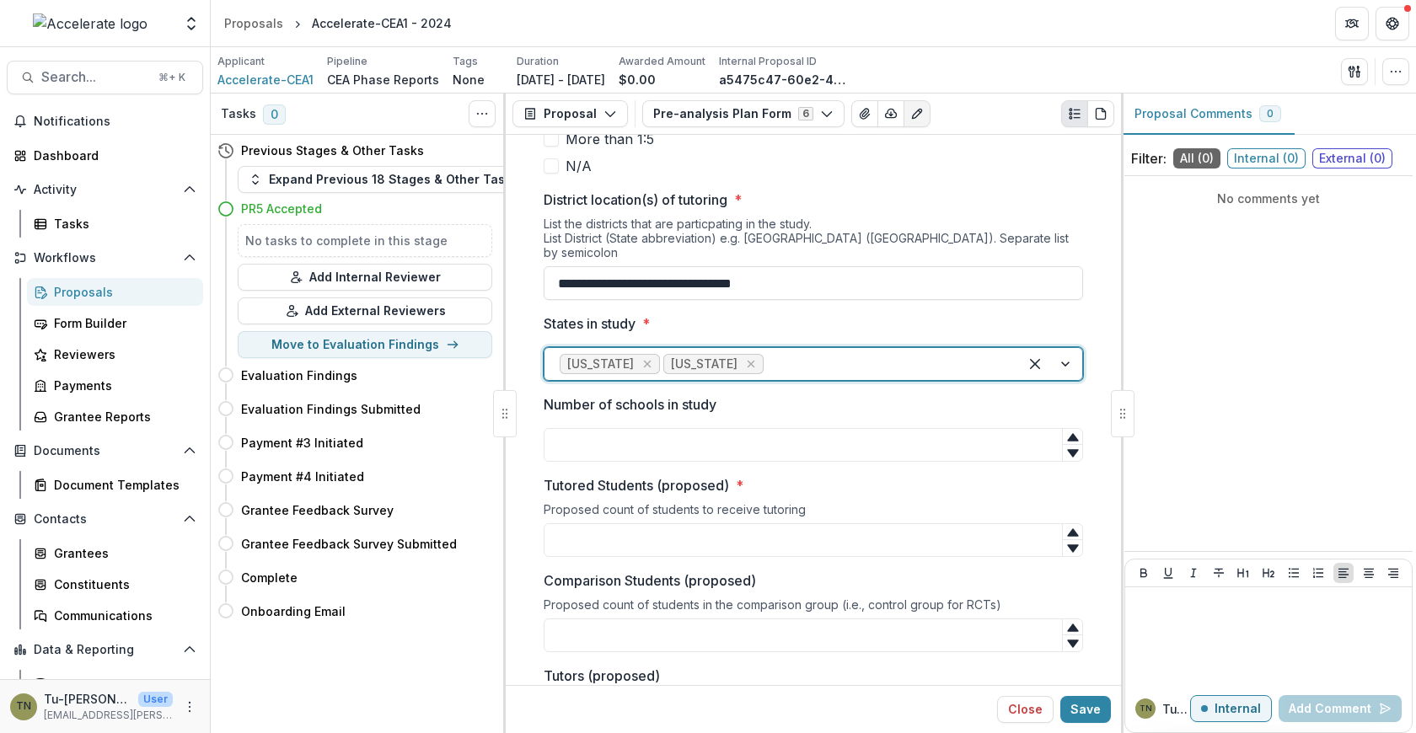
scroll to position [3162, 0]
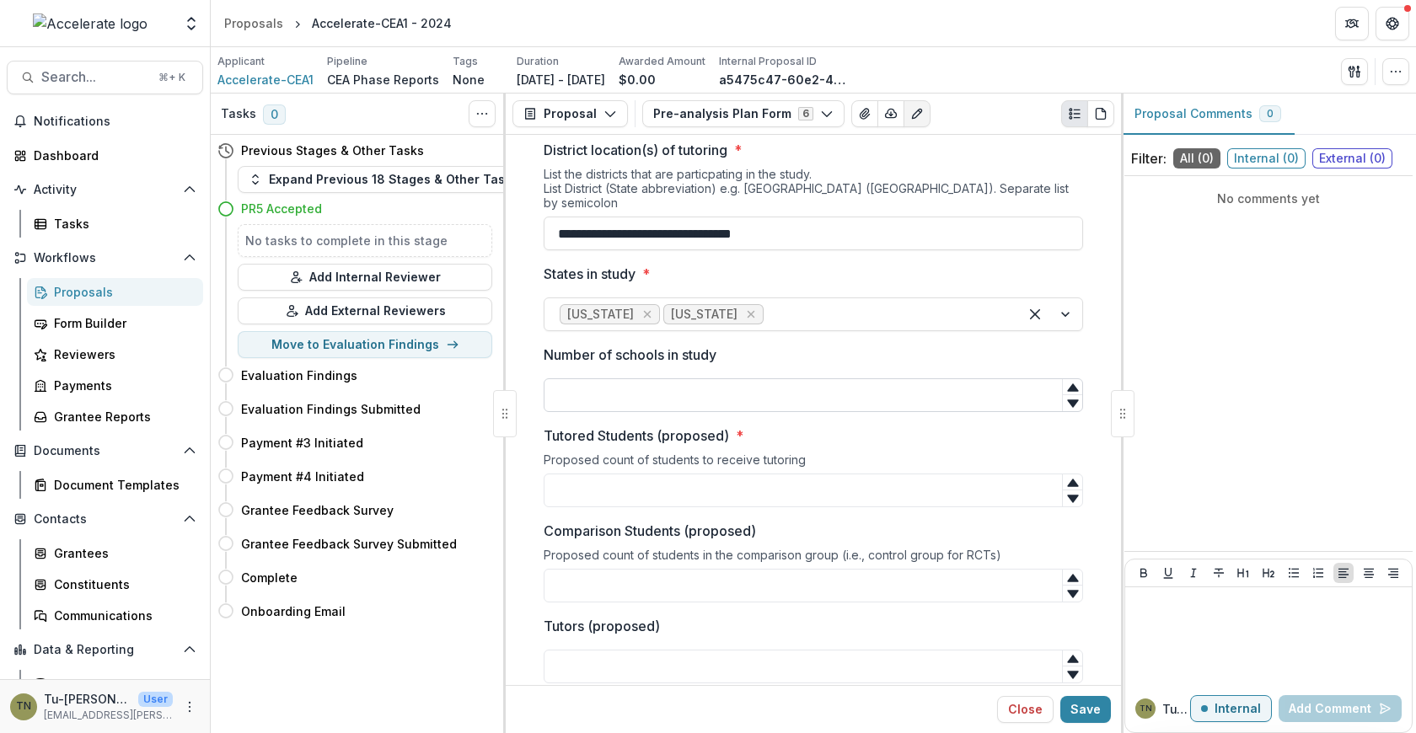
click at [711, 378] on input "Number of schools in study" at bounding box center [813, 395] width 539 height 34
type input "*"
click at [721, 475] on input "Tutored Students (proposed) *" at bounding box center [813, 491] width 539 height 34
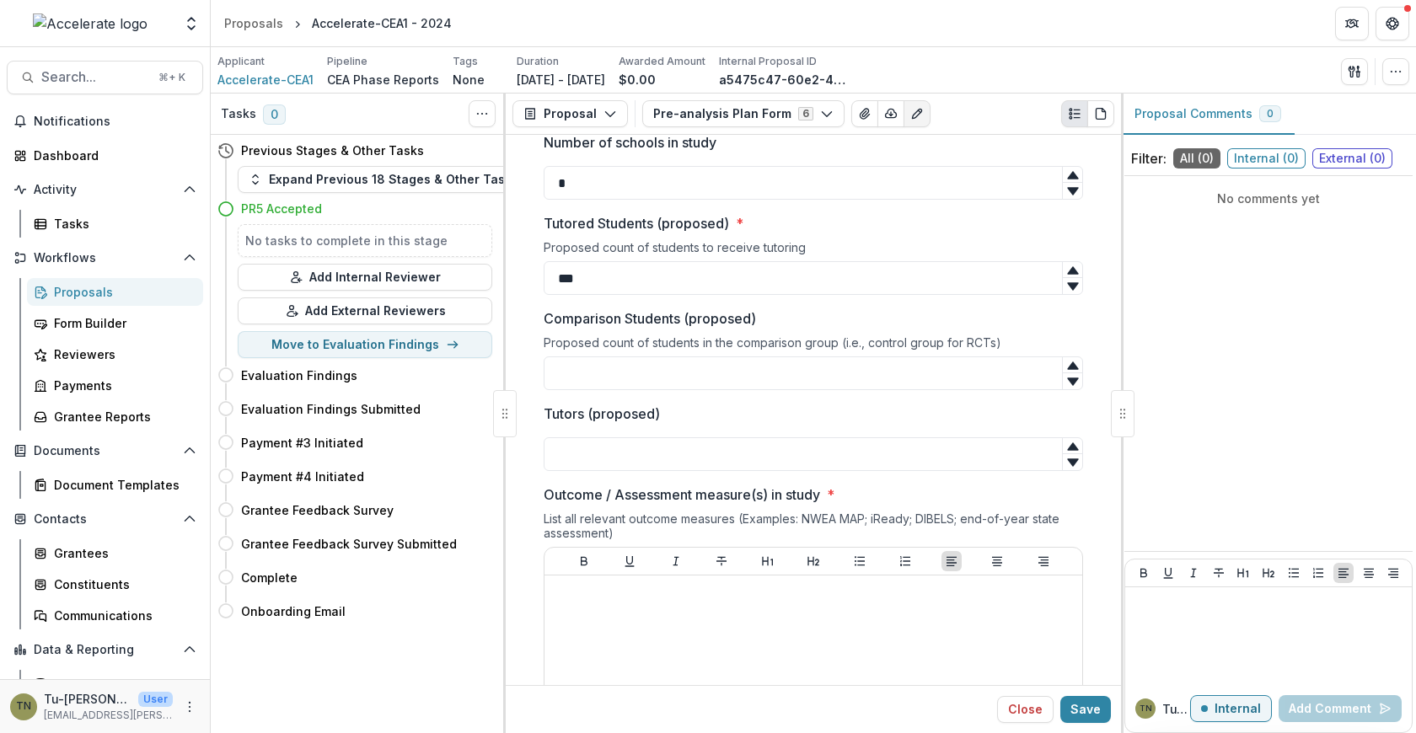
scroll to position [3378, 0]
type input "***"
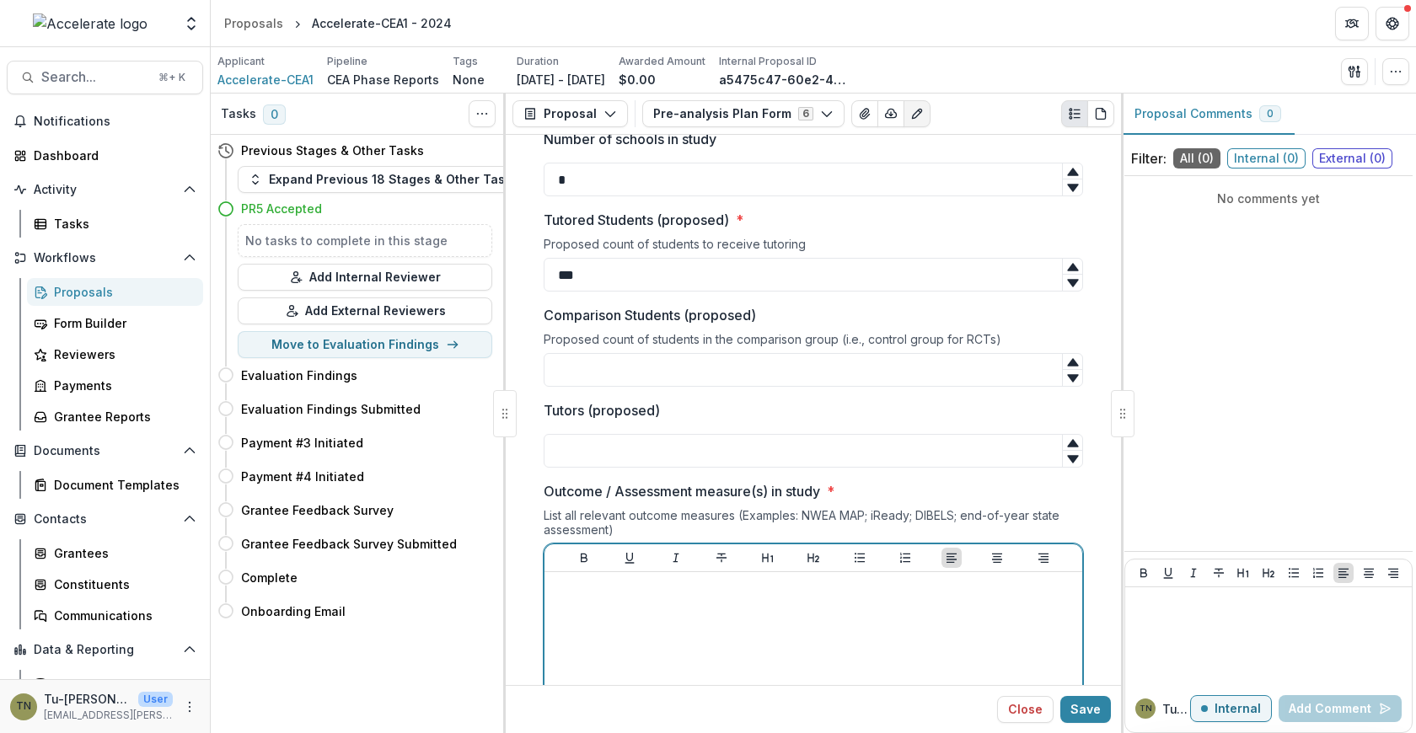
click at [696, 633] on div at bounding box center [813, 705] width 524 height 253
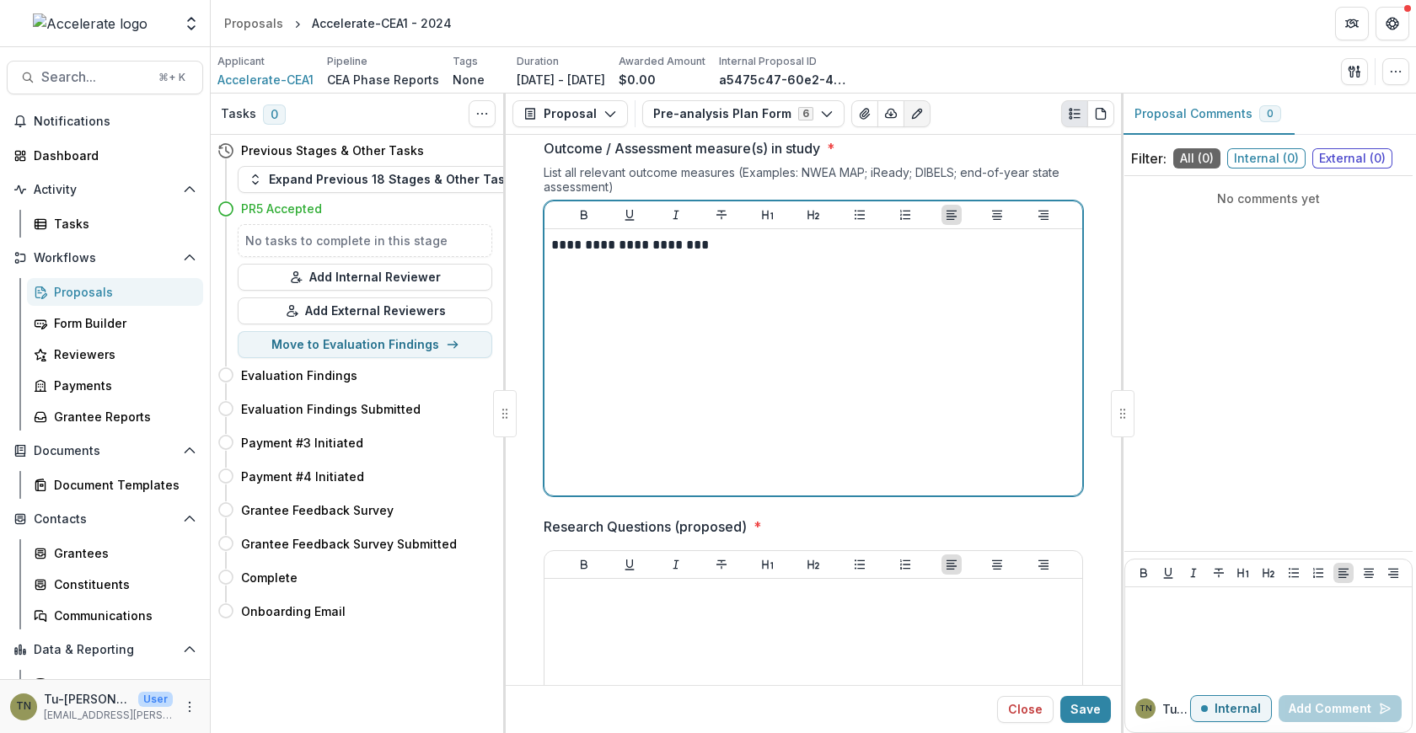
scroll to position [3752, 0]
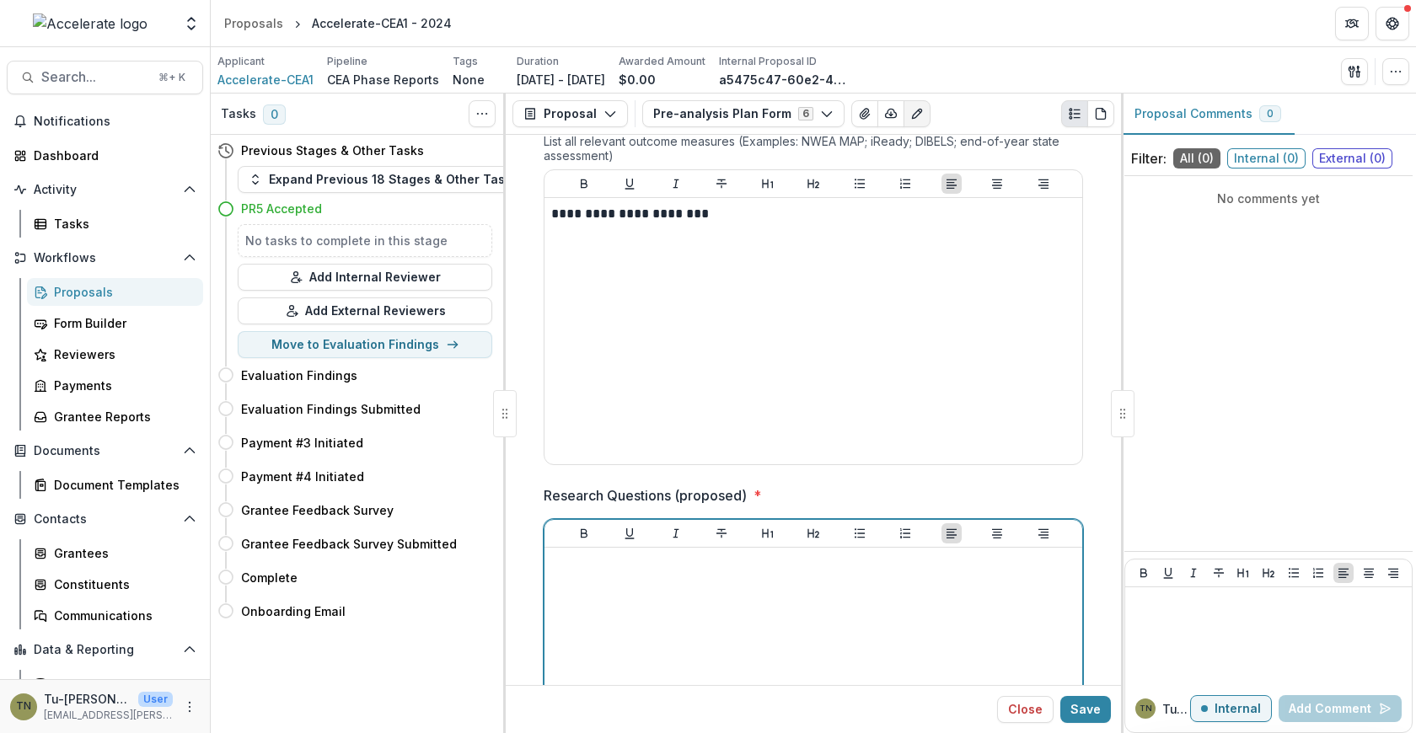
click at [705, 598] on div at bounding box center [813, 681] width 524 height 253
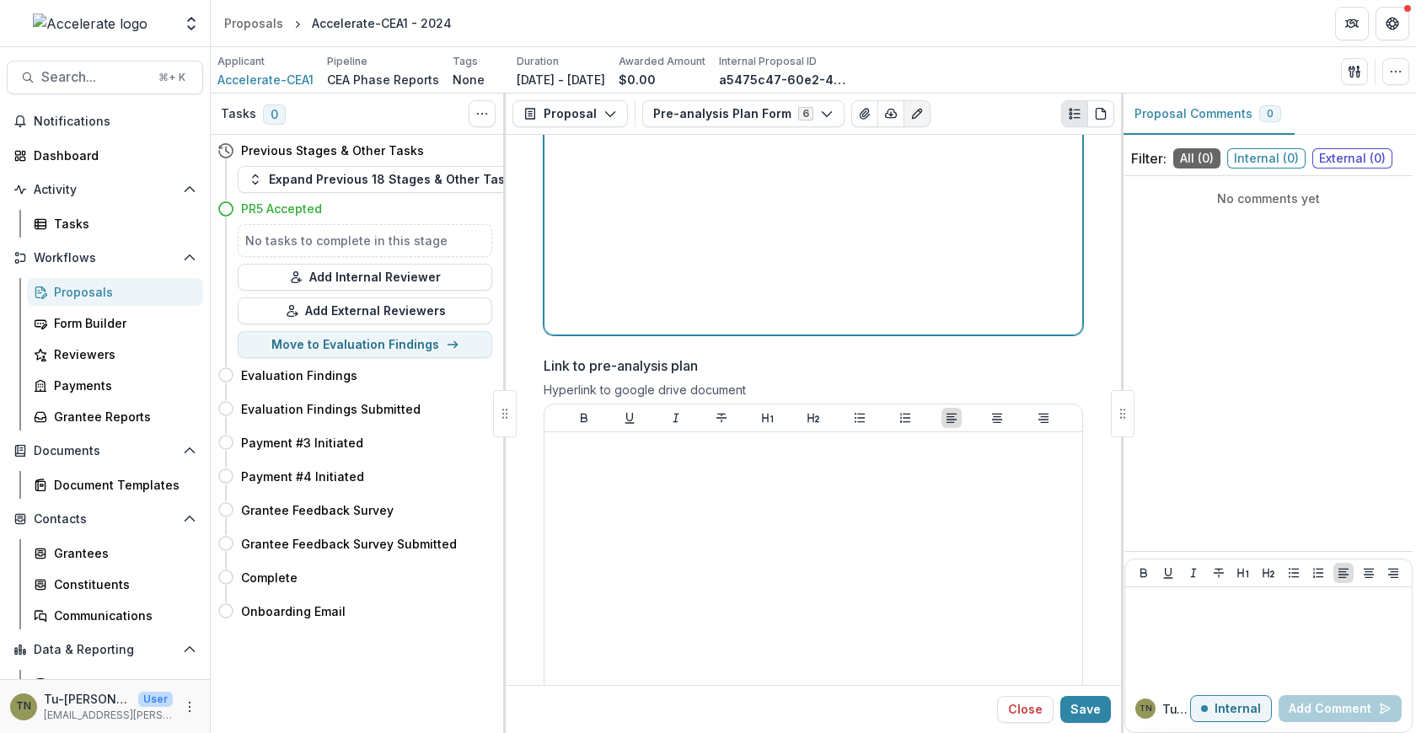
scroll to position [4262, 0]
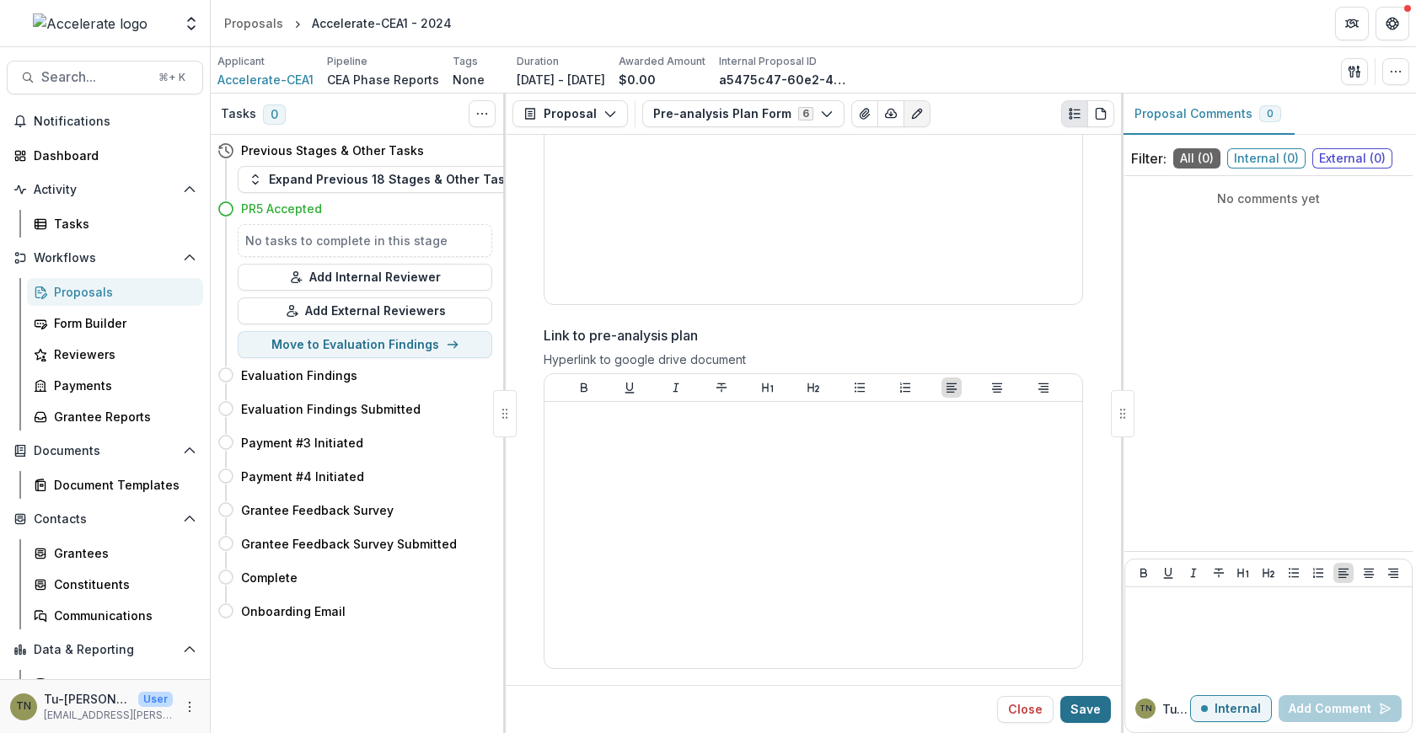
click at [1090, 699] on button "Save" at bounding box center [1085, 709] width 51 height 27
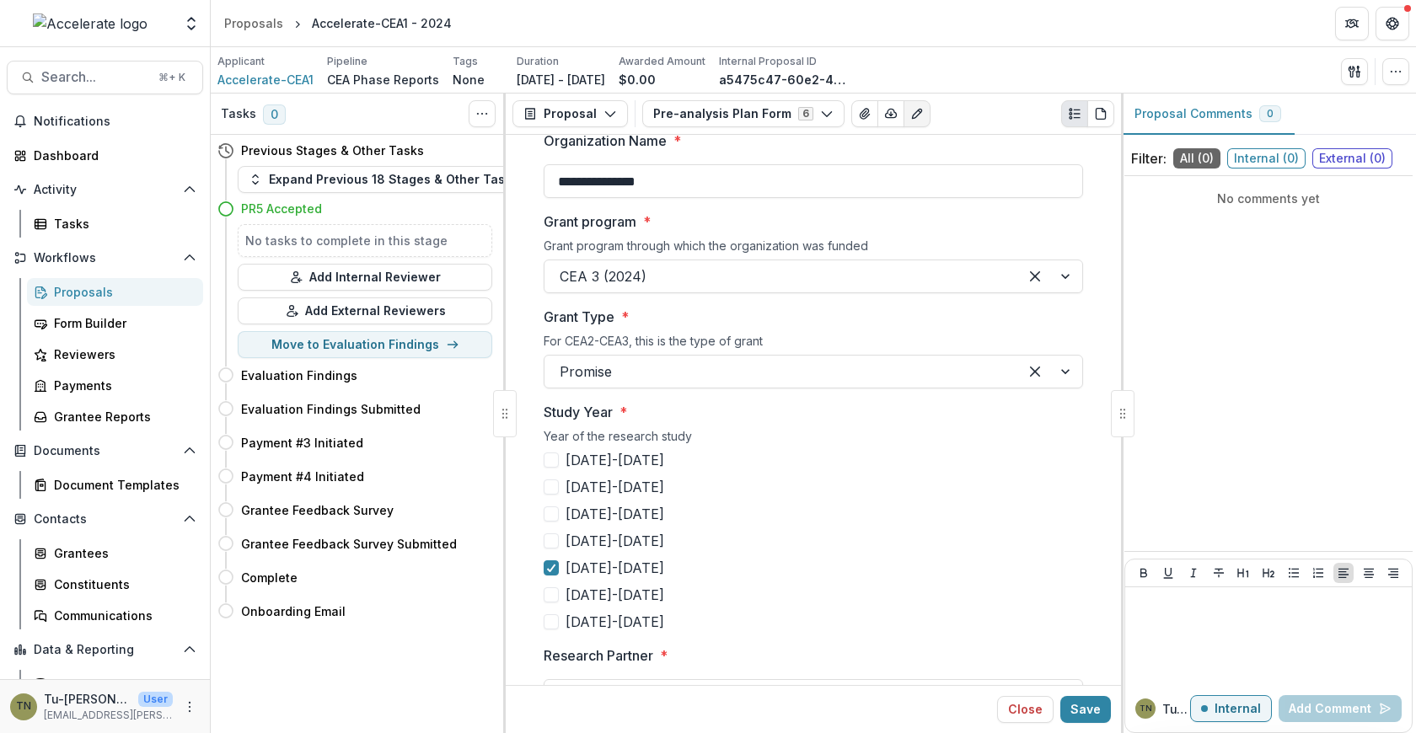
scroll to position [0, 0]
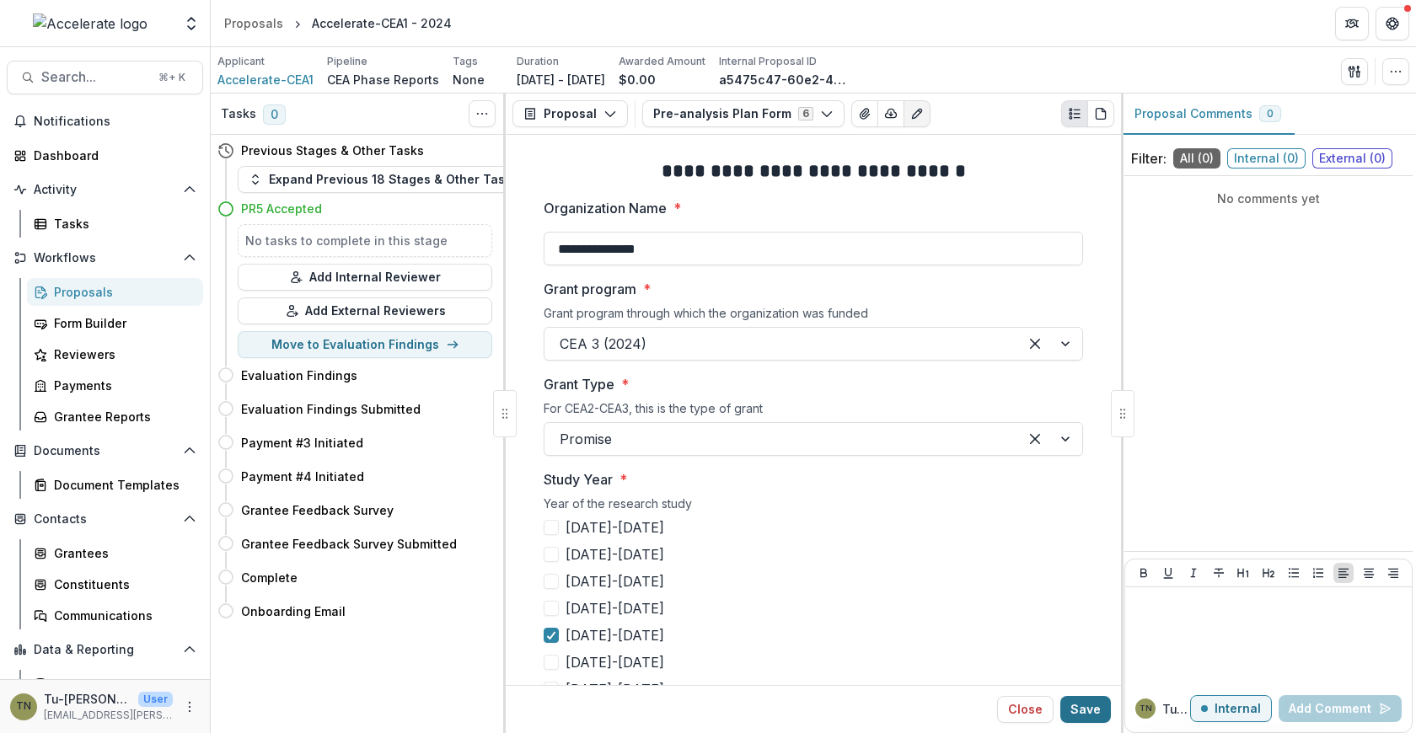
click at [1088, 706] on button "Save" at bounding box center [1085, 709] width 51 height 27
click at [405, 667] on div "Tasks 0 Show Cancelled Tasks Previous Stages & Other Tasks Expand Previous 18 S…" at bounding box center [358, 414] width 295 height 640
click at [111, 223] on div "Tasks" at bounding box center [122, 224] width 136 height 18
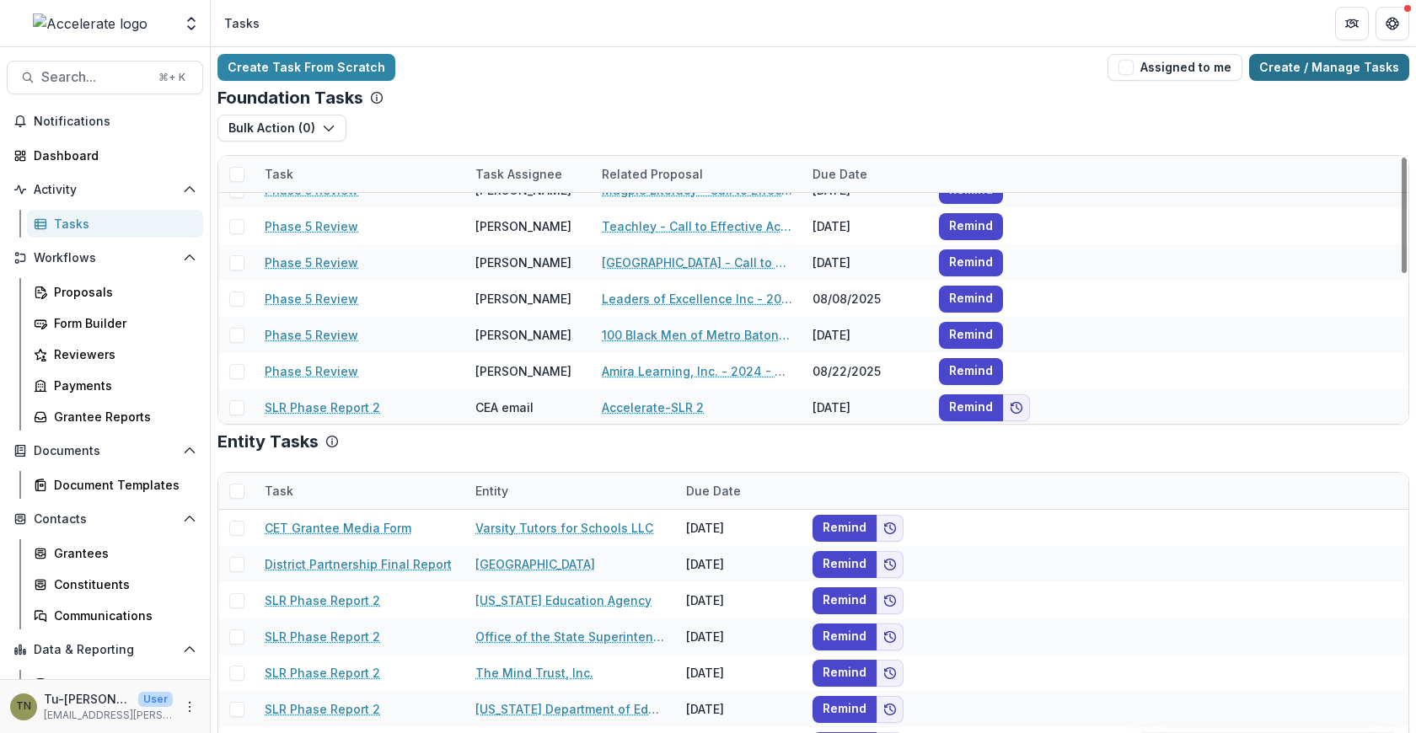
click at [1301, 65] on link "Create / Manage Tasks" at bounding box center [1329, 67] width 160 height 27
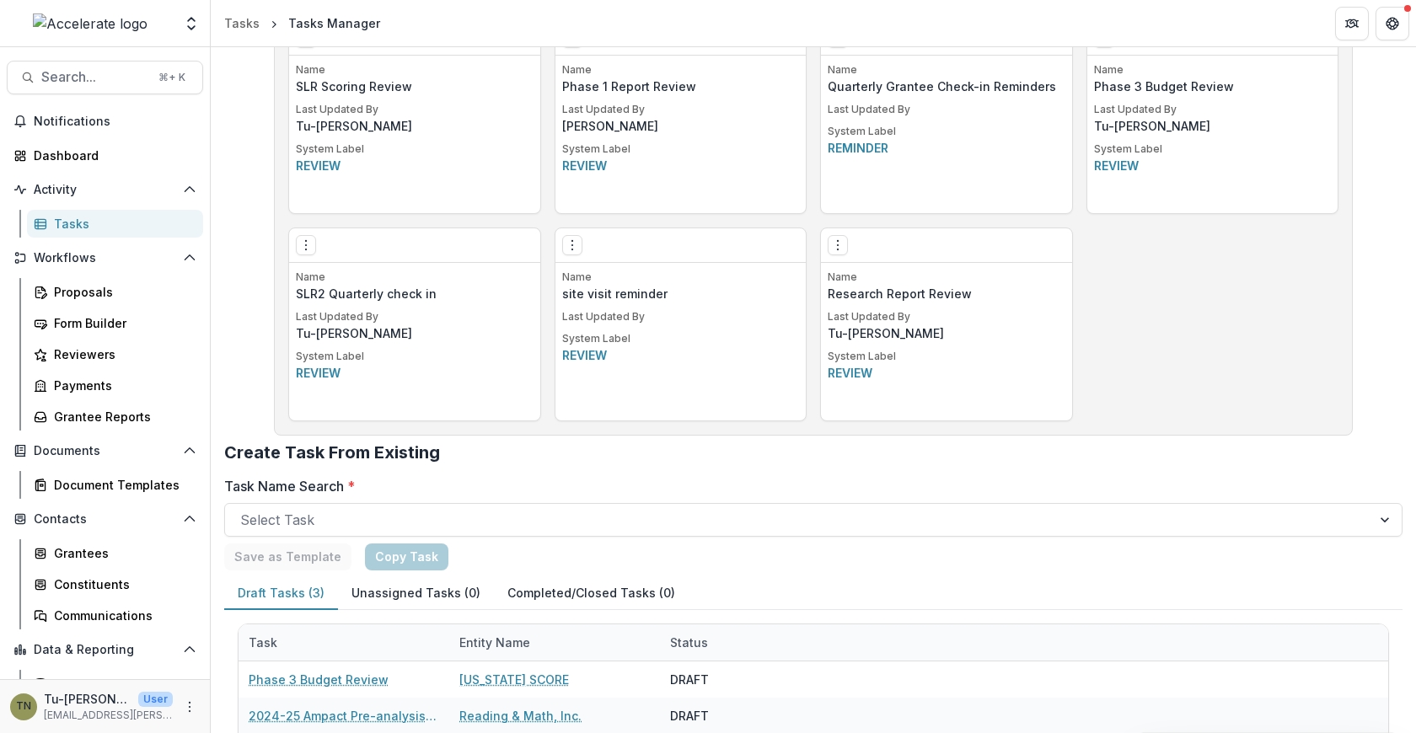
scroll to position [1829, 0]
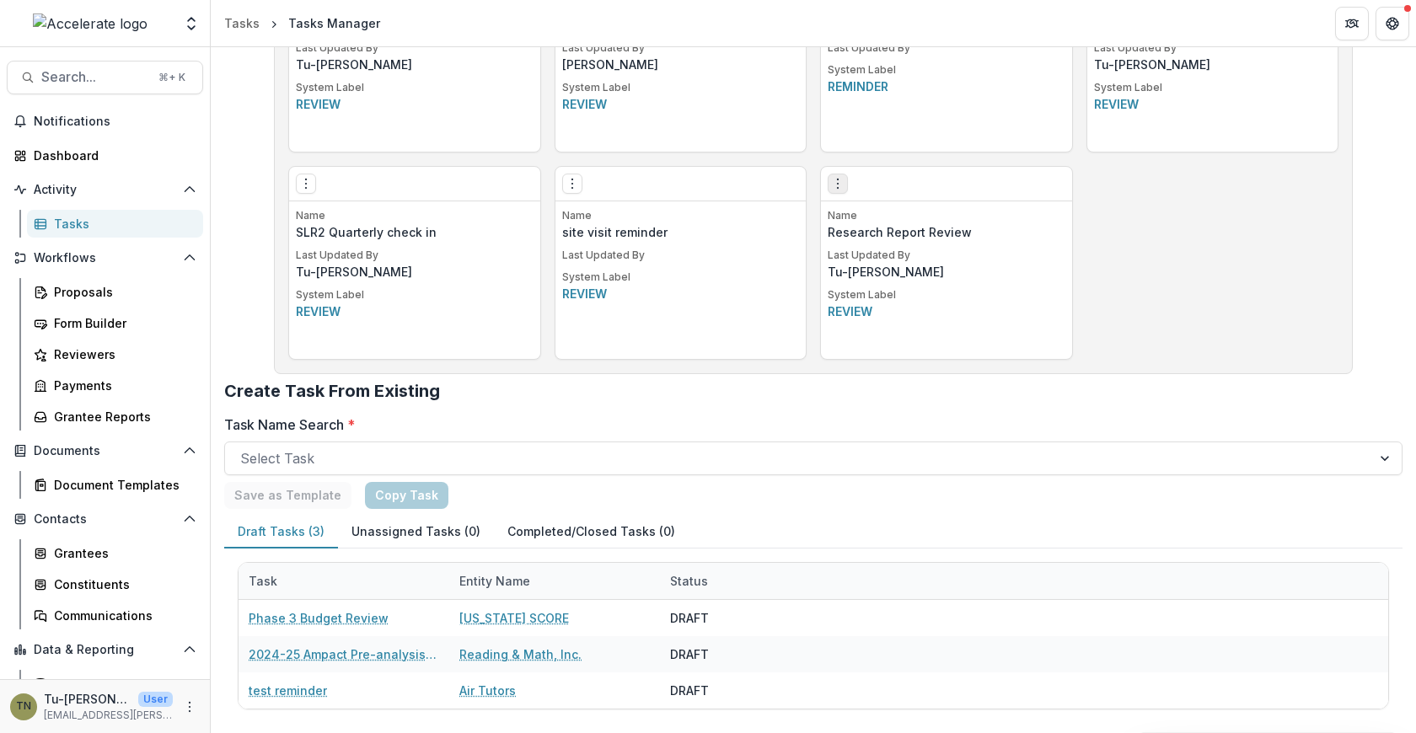
click at [836, 182] on icon "Options" at bounding box center [837, 183] width 13 height 13
click at [913, 216] on link "Edit" at bounding box center [932, 217] width 207 height 28
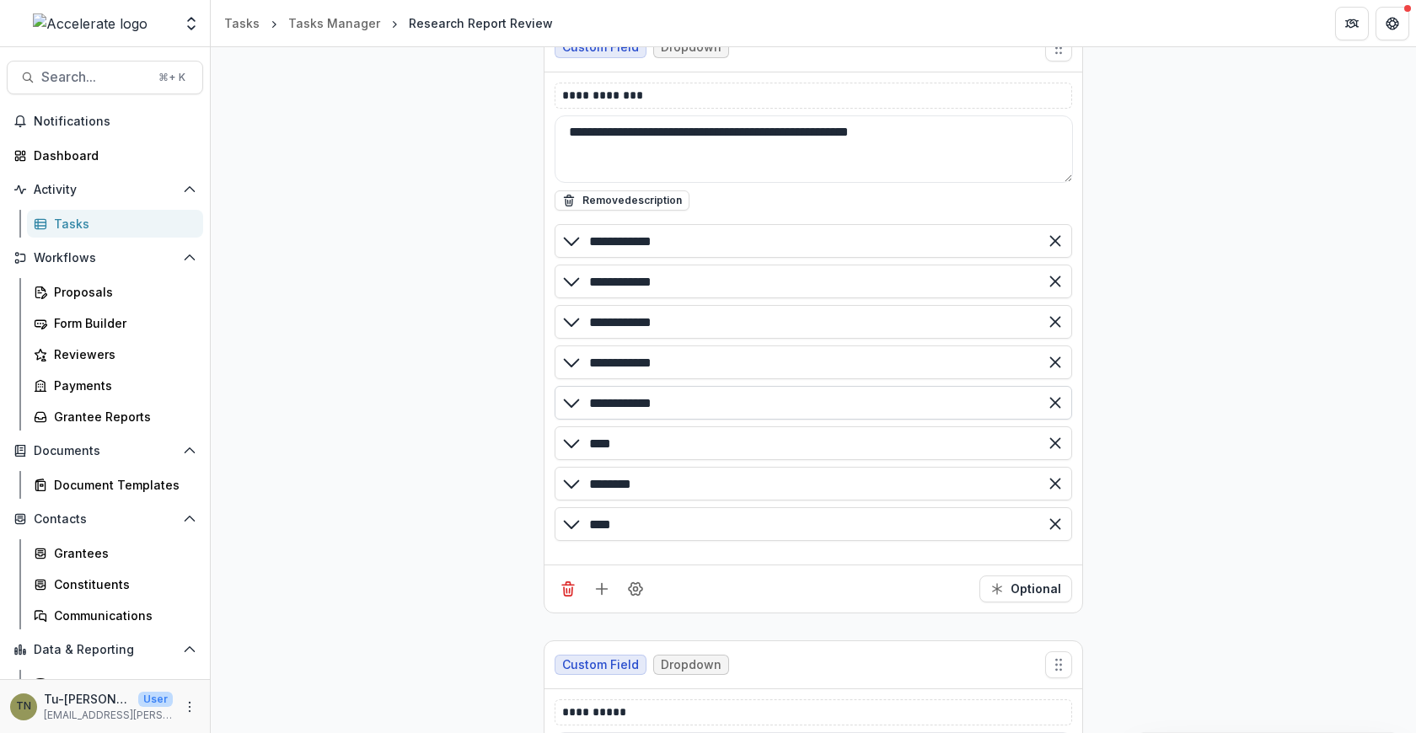
scroll to position [1012, 0]
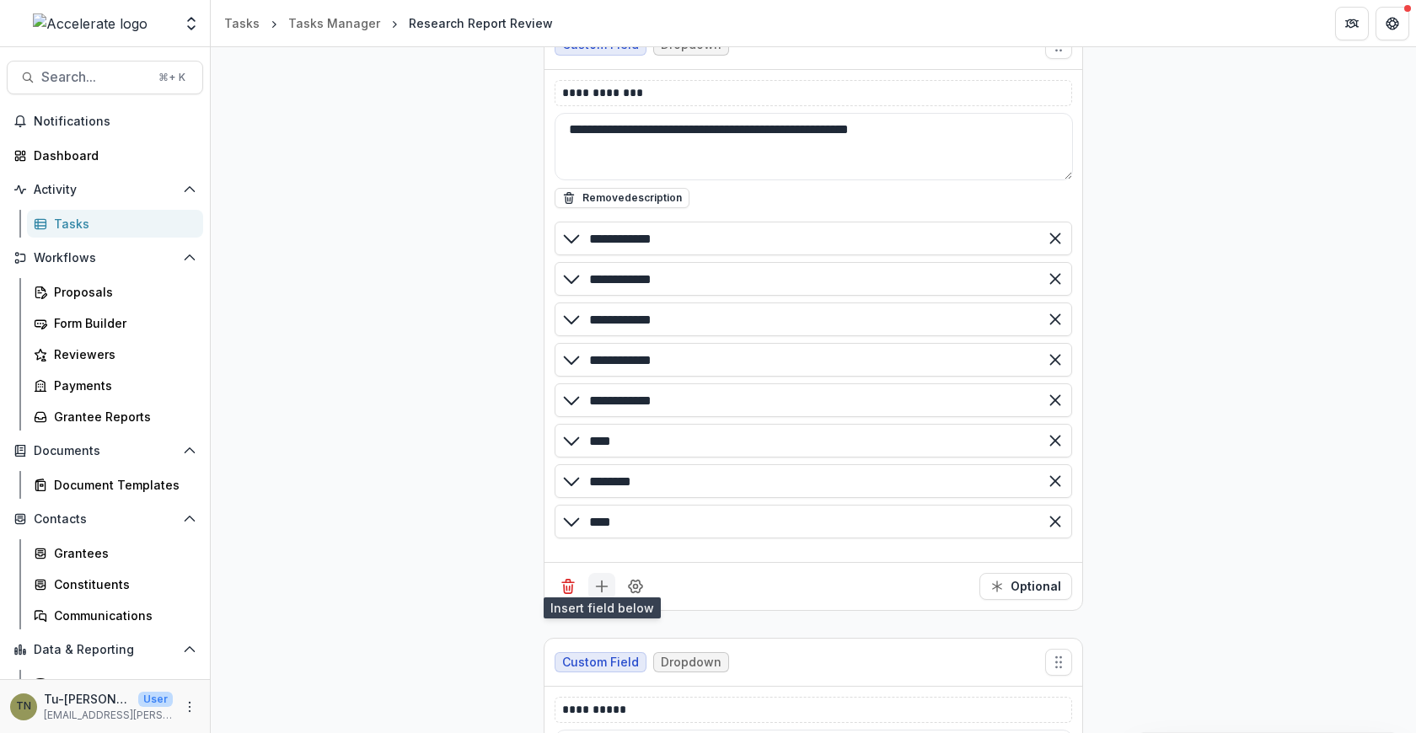
click at [597, 578] on icon "Add field" at bounding box center [601, 586] width 17 height 17
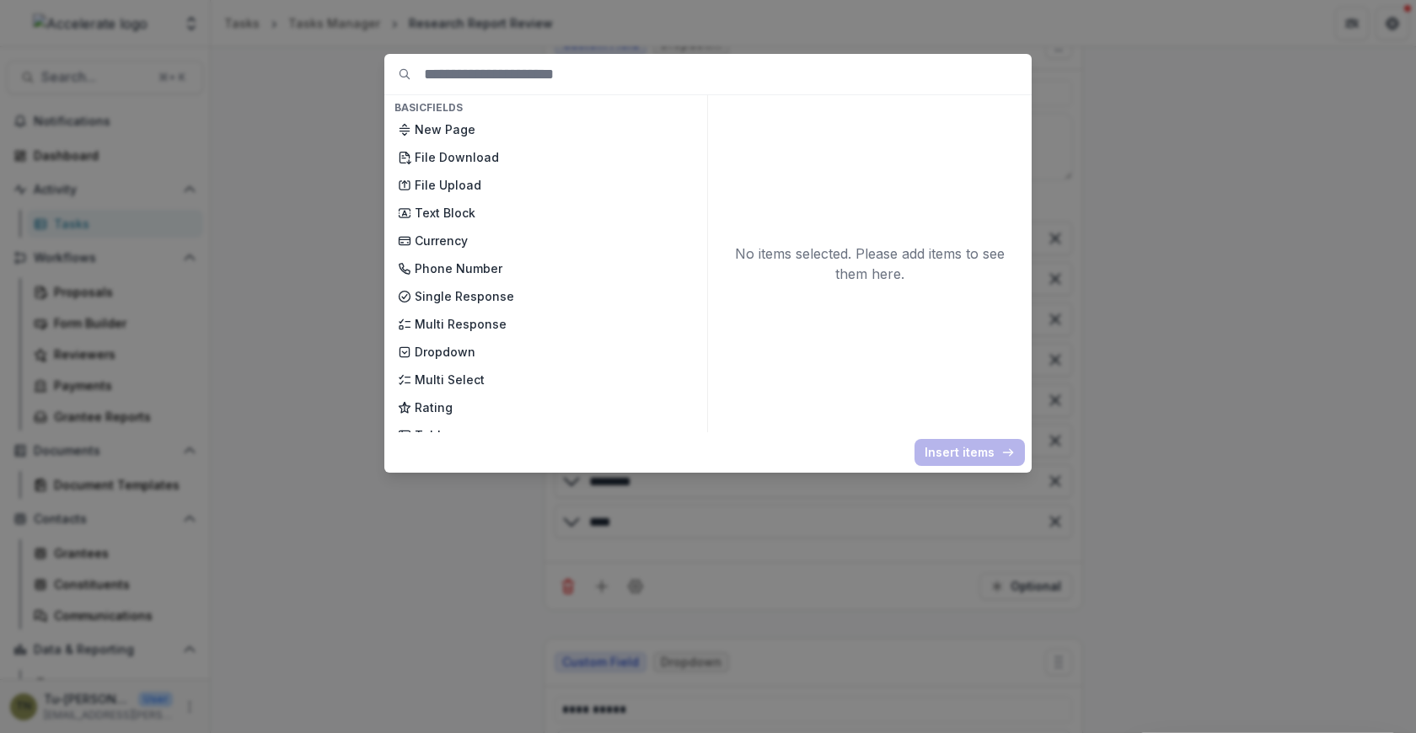
click at [445, 550] on div "Basic Fields New Page File Download File Upload Text Block Currency Phone Numbe…" at bounding box center [708, 366] width 1416 height 733
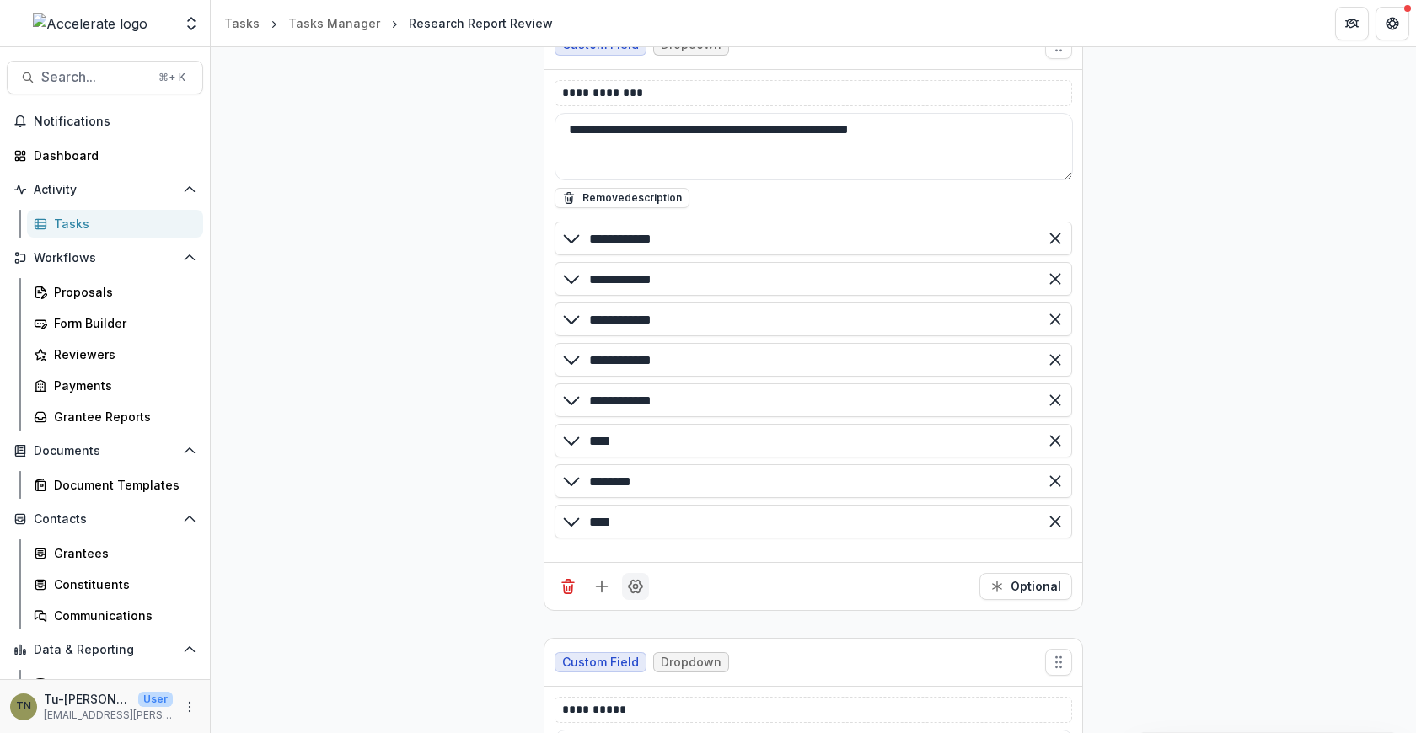
click at [631, 581] on icon "Field Settings" at bounding box center [635, 587] width 13 height 13
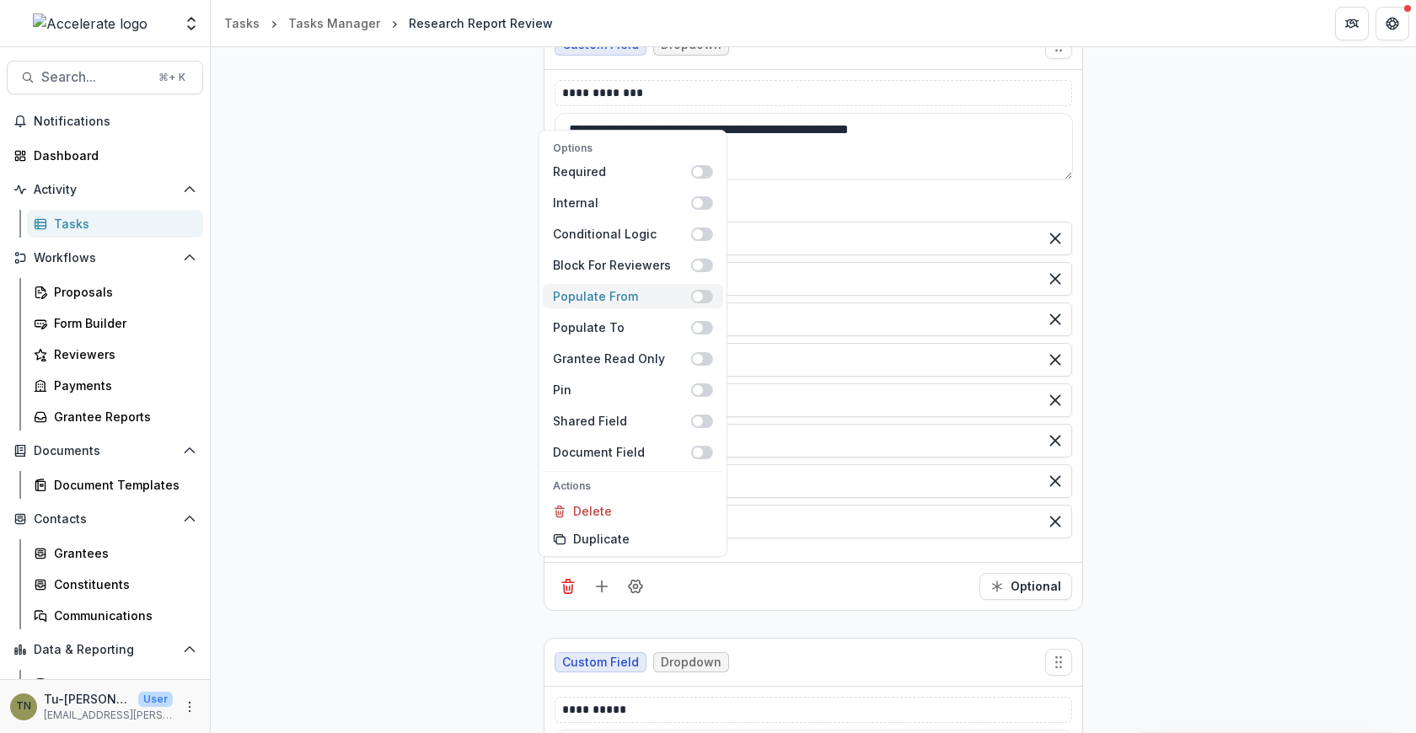
click at [701, 300] on span at bounding box center [702, 296] width 22 height 13
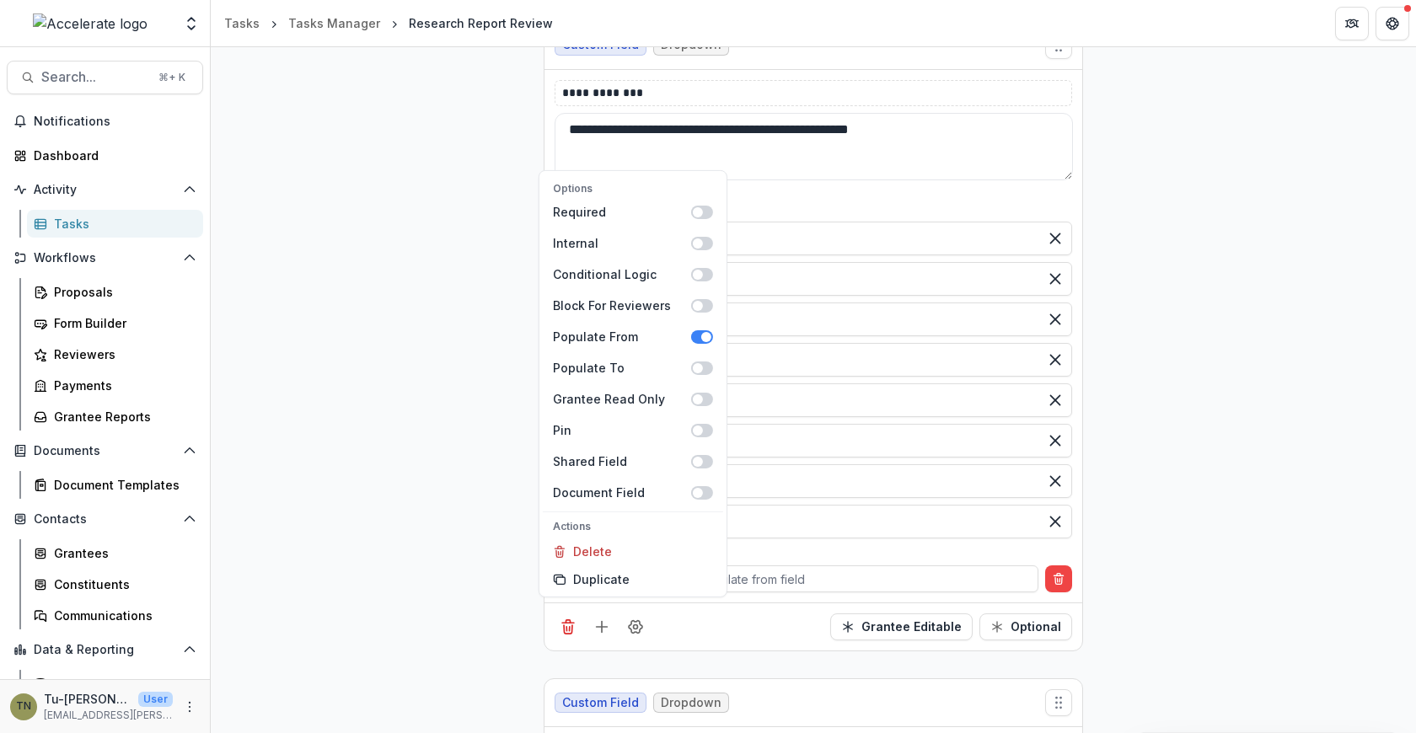
click at [800, 592] on div "**********" at bounding box center [813, 337] width 538 height 534
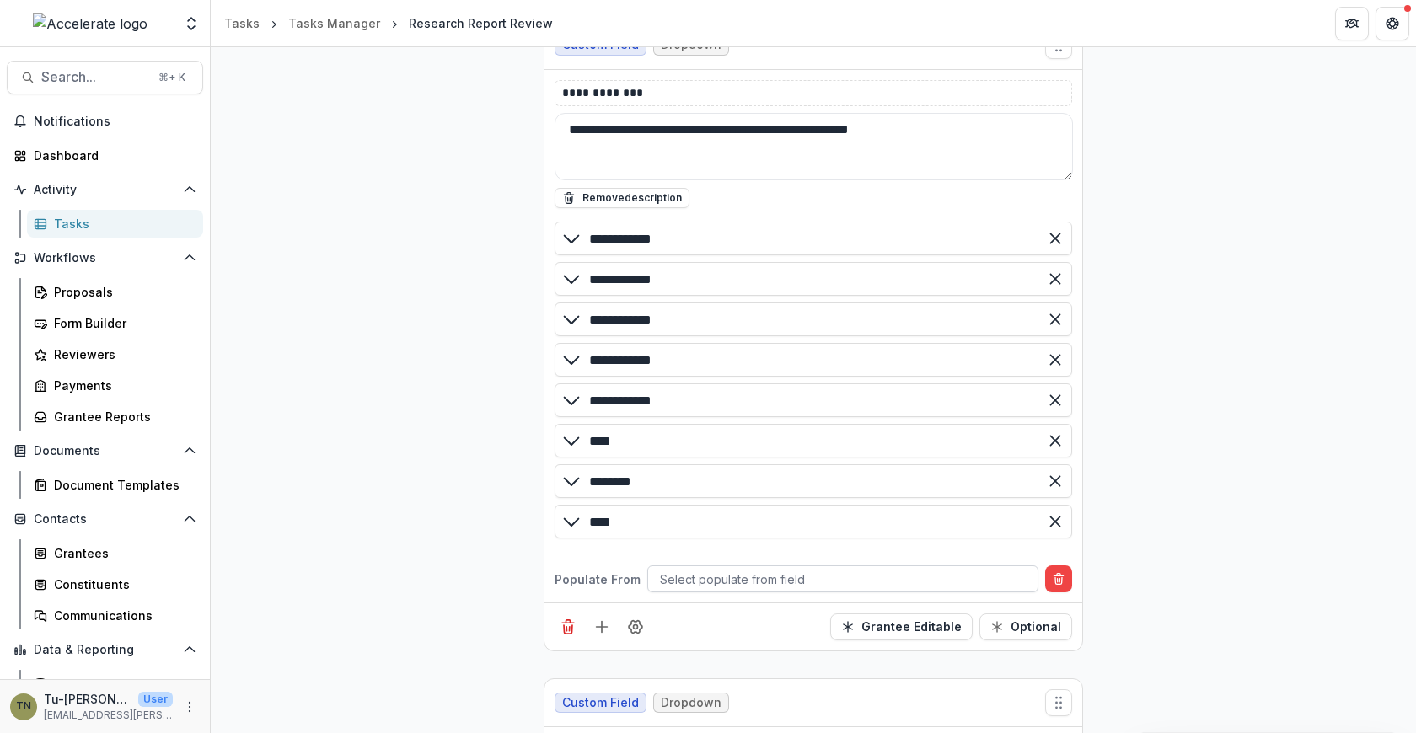
click at [793, 574] on div at bounding box center [843, 579] width 366 height 21
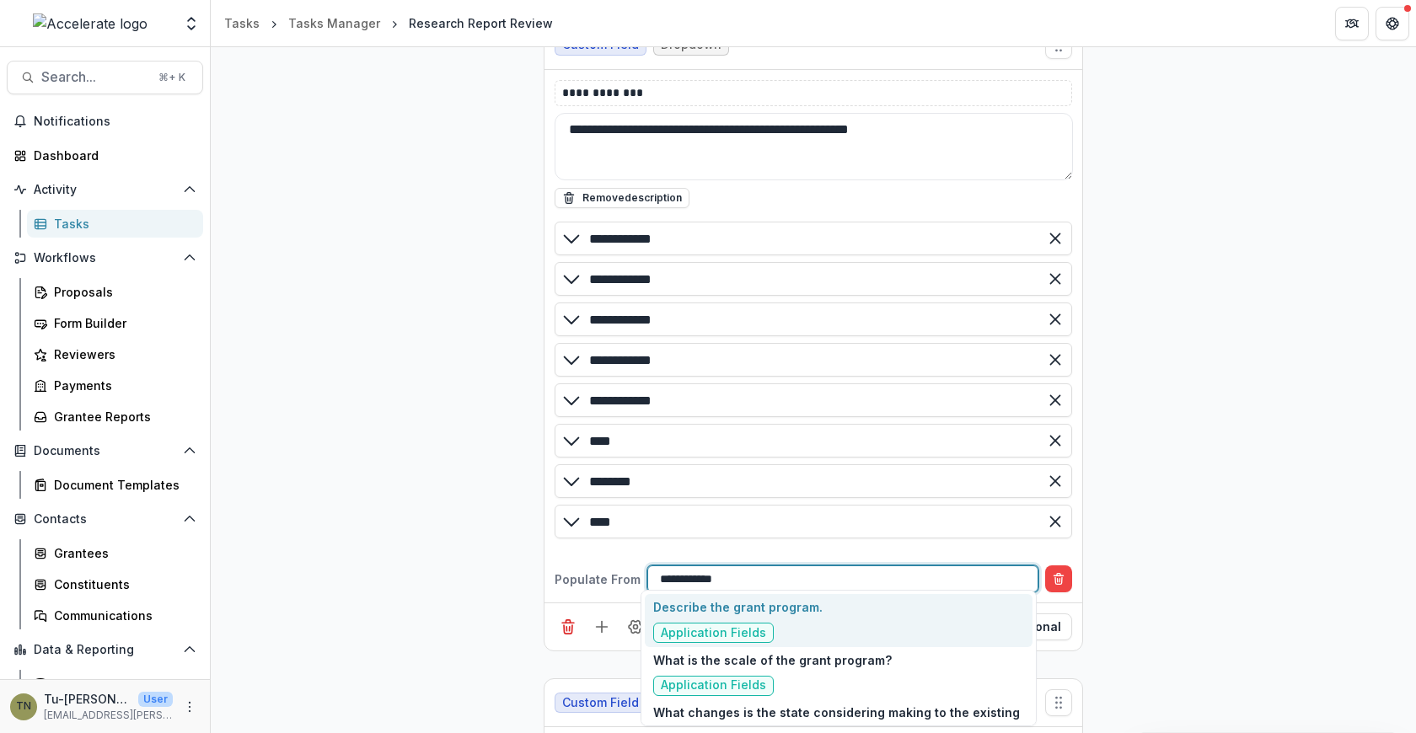
type input "**********"
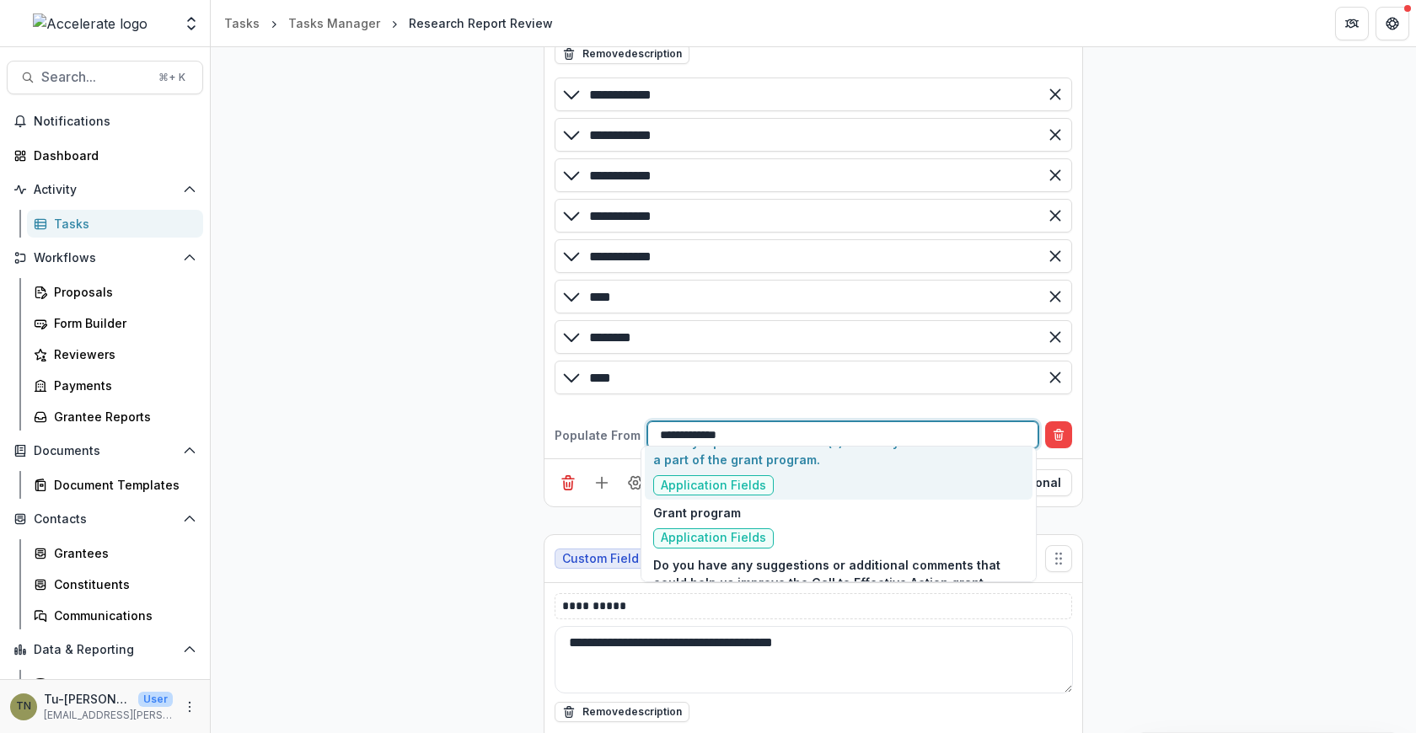
scroll to position [427, 0]
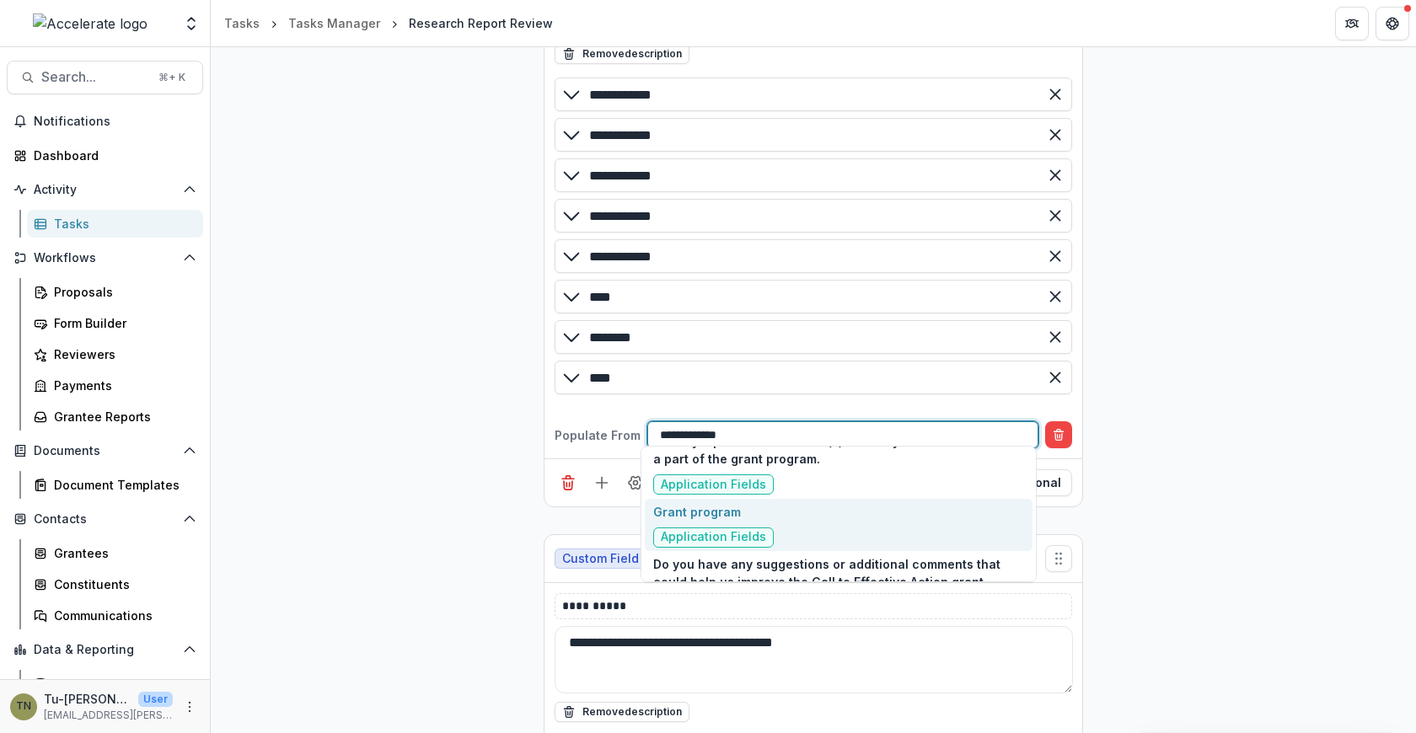
click at [887, 525] on div "Grant program Application Fields" at bounding box center [839, 525] width 388 height 53
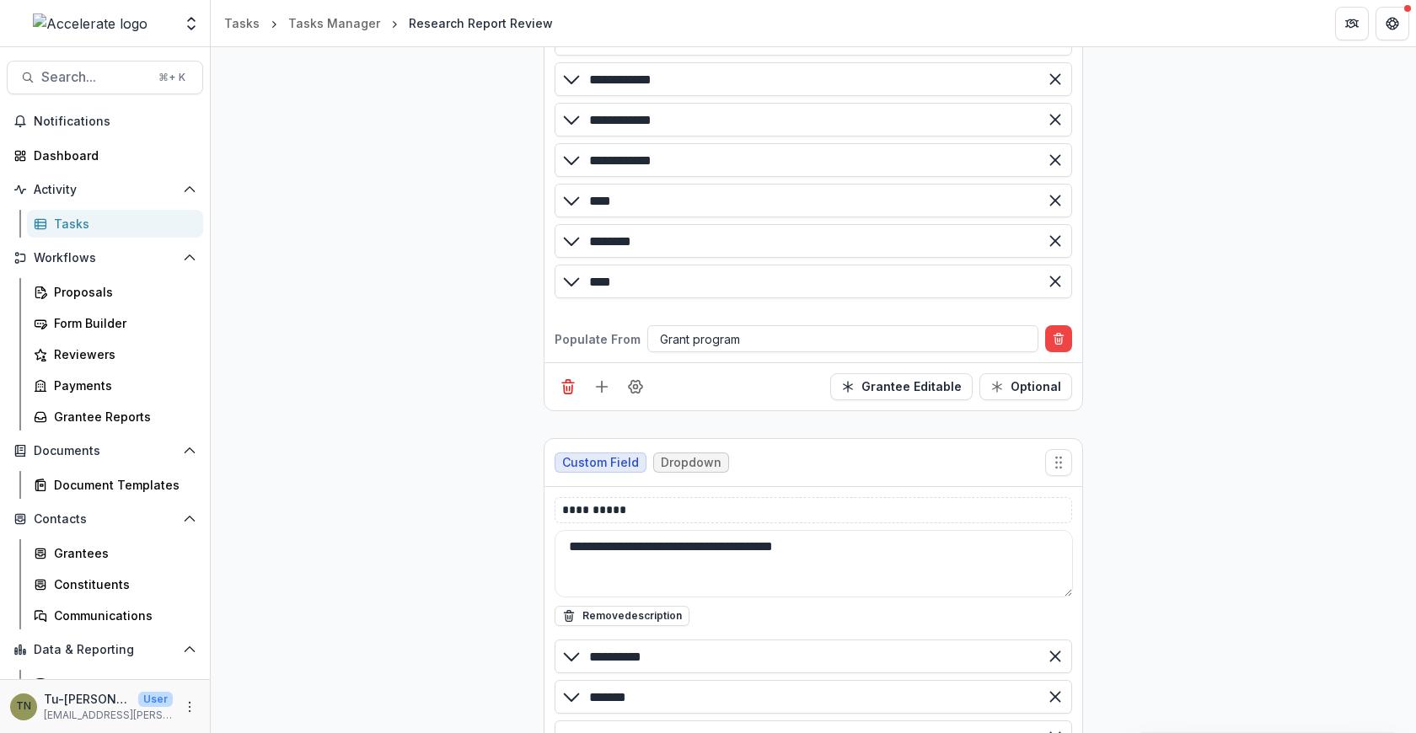
scroll to position [1256, 0]
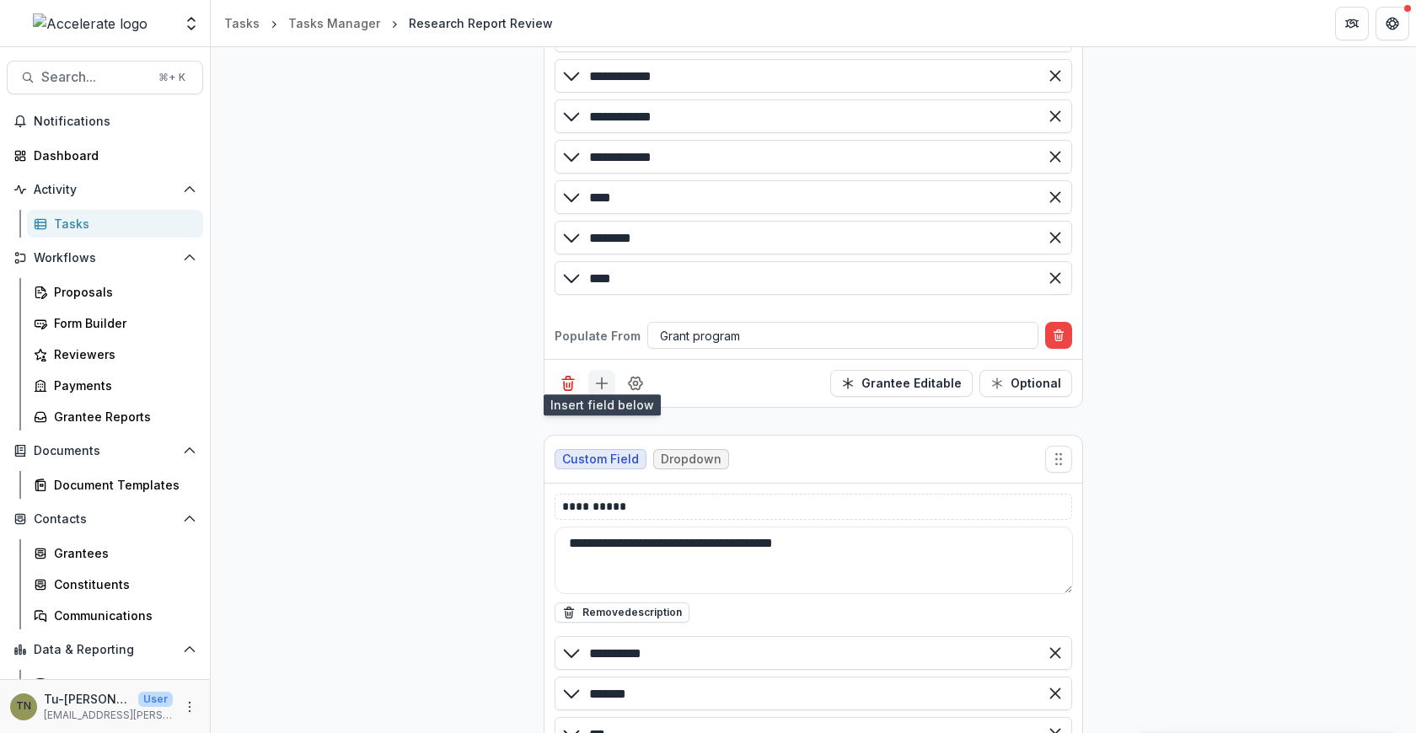
click at [605, 379] on icon "Add field" at bounding box center [601, 383] width 17 height 17
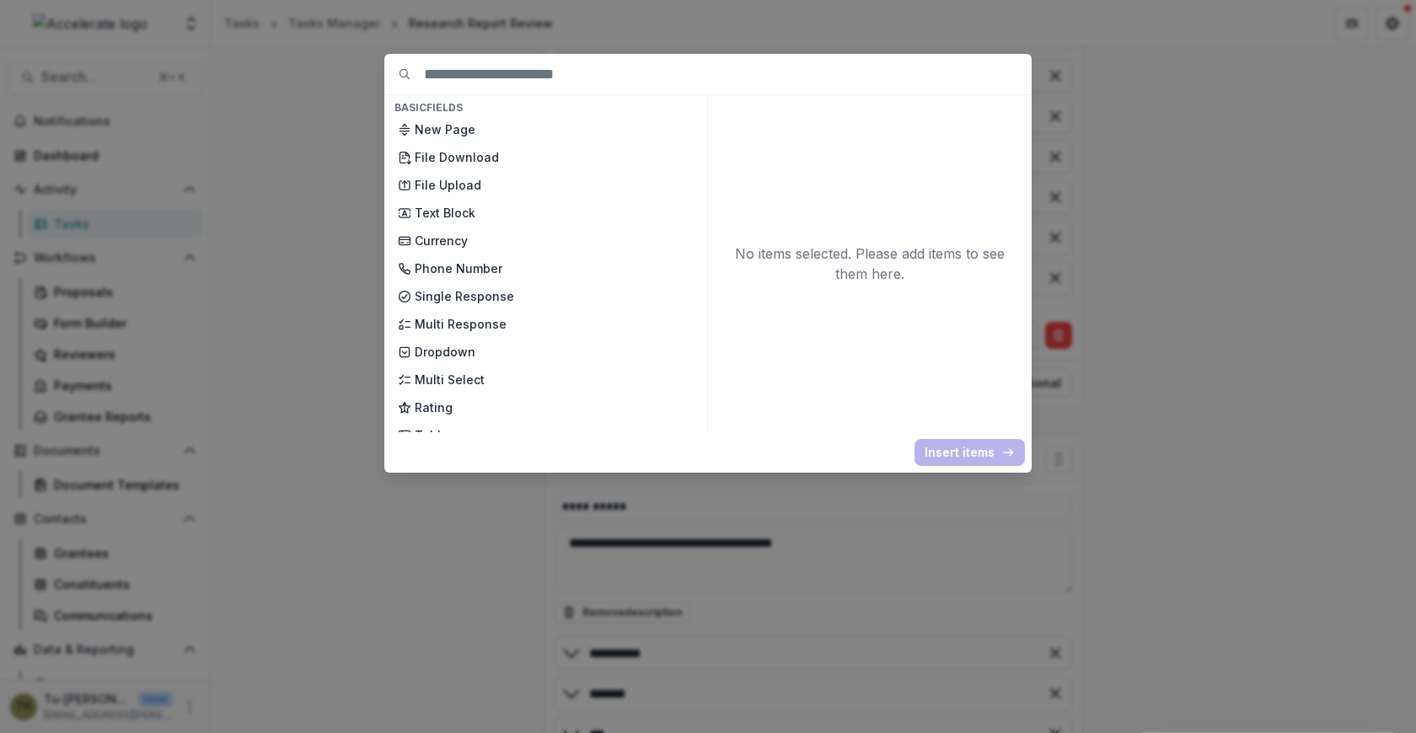
click at [759, 507] on div "Basic Fields New Page File Download File Upload Text Block Currency Phone Numbe…" at bounding box center [708, 366] width 1416 height 733
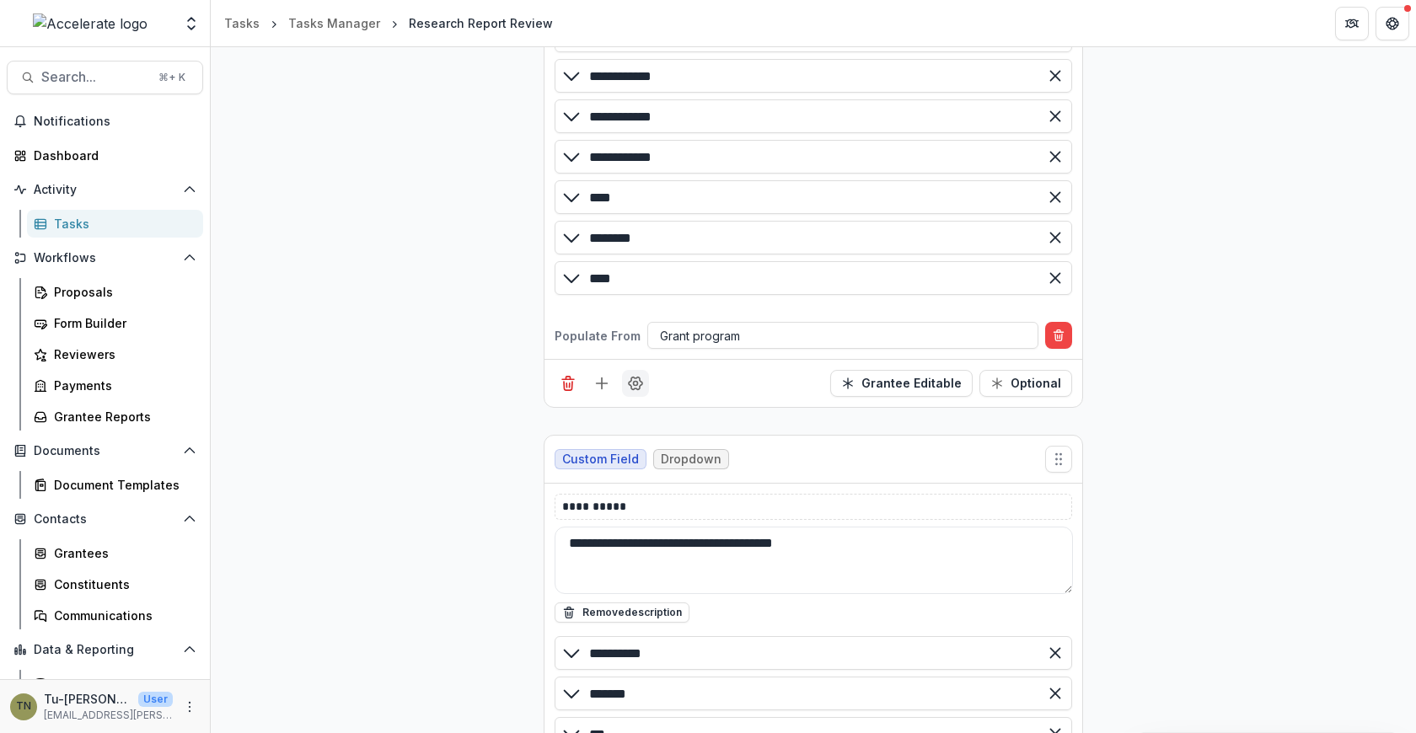
click at [641, 375] on icon "Field Settings" at bounding box center [635, 383] width 17 height 17
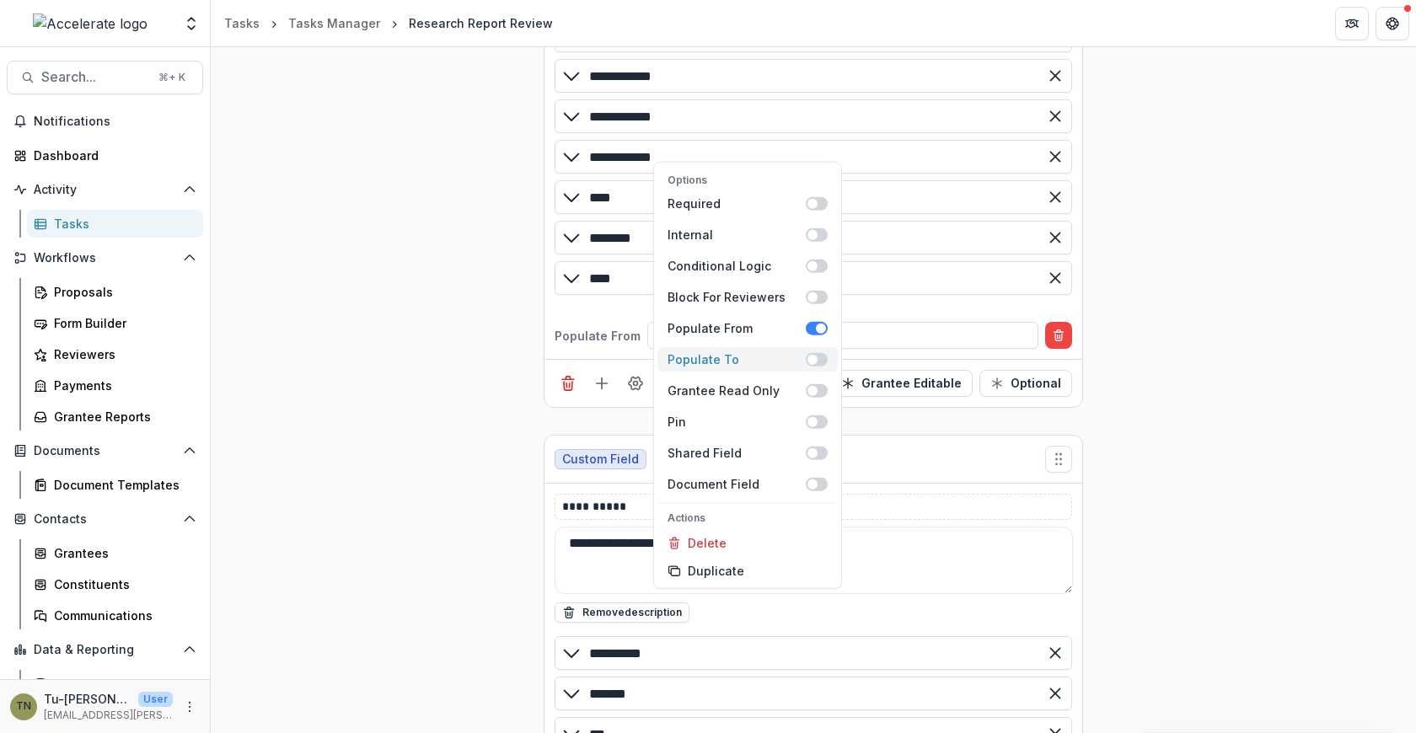
click at [818, 352] on span at bounding box center [817, 358] width 22 height 13
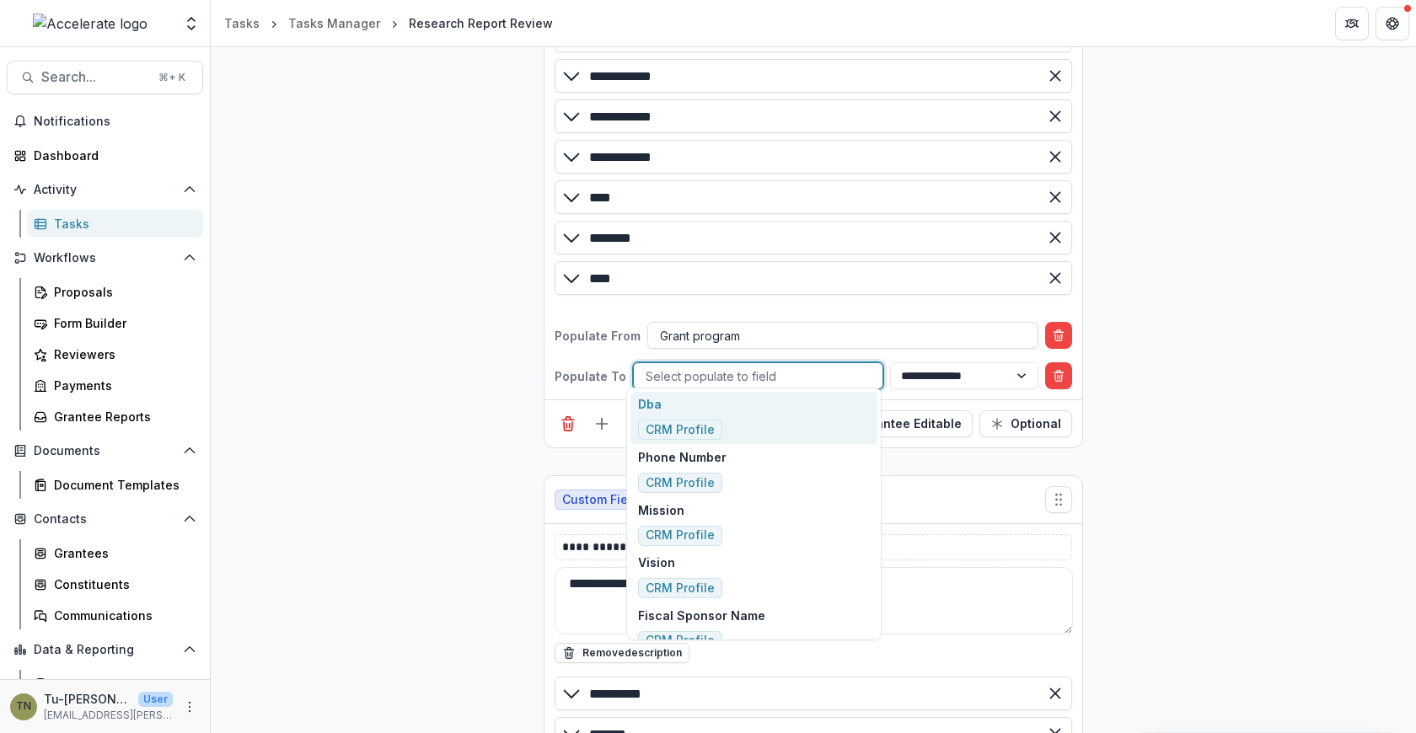
click at [766, 373] on div at bounding box center [758, 376] width 225 height 21
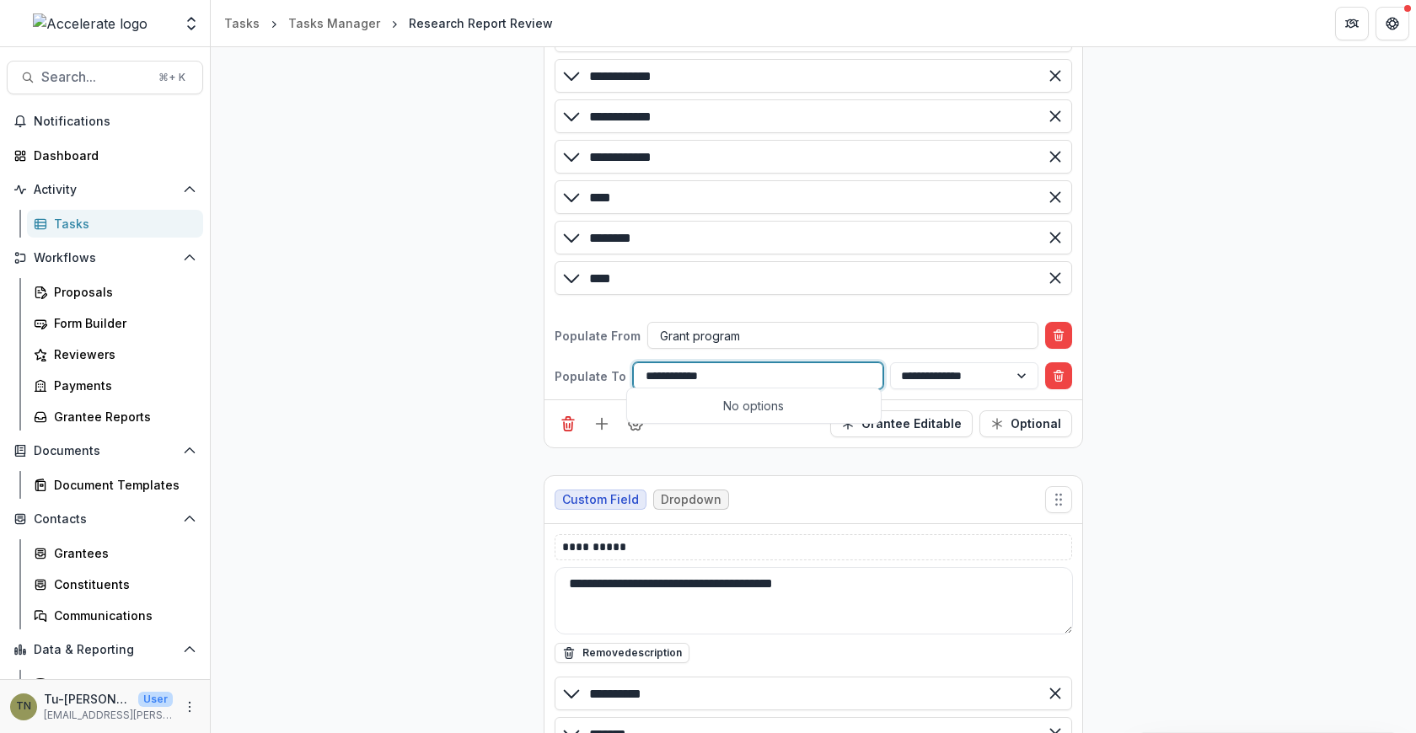
type input "**********"
click at [793, 367] on div at bounding box center [758, 376] width 225 height 21
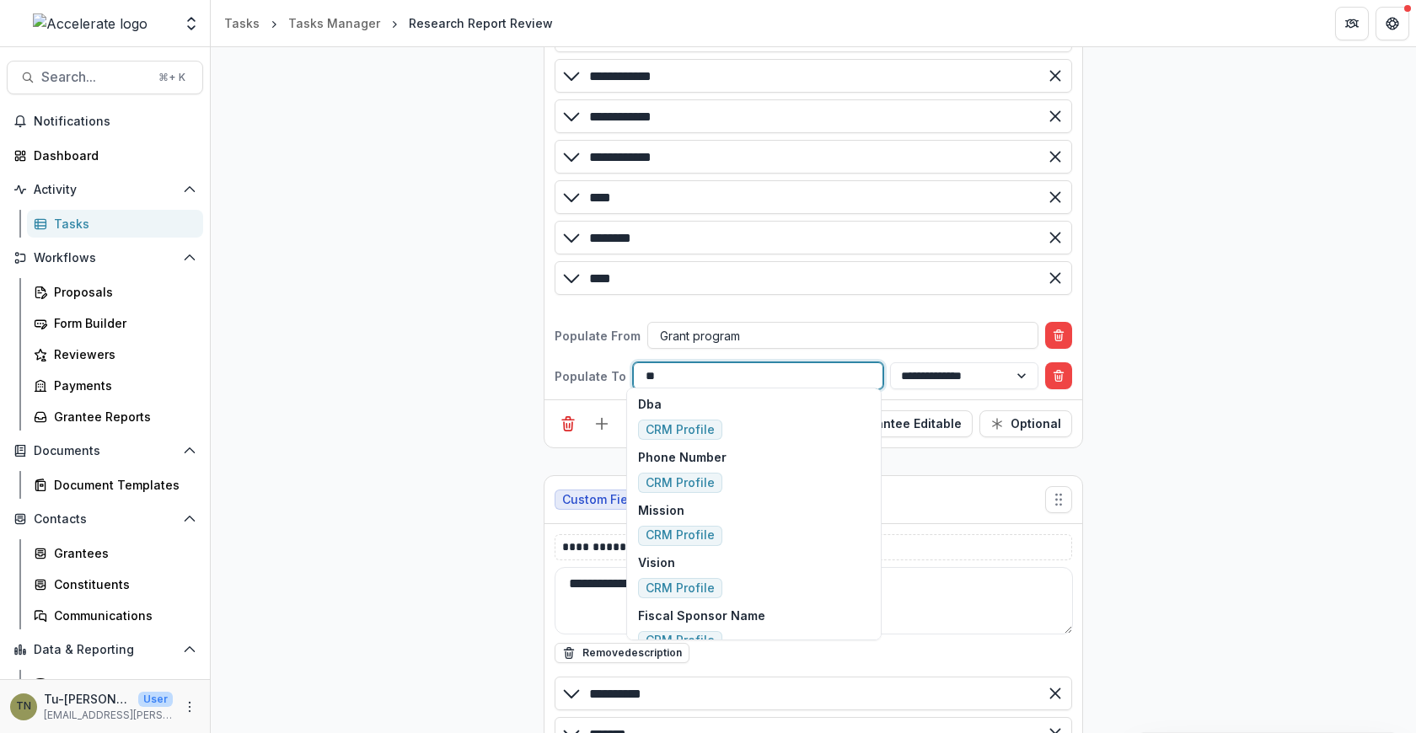
type input "*"
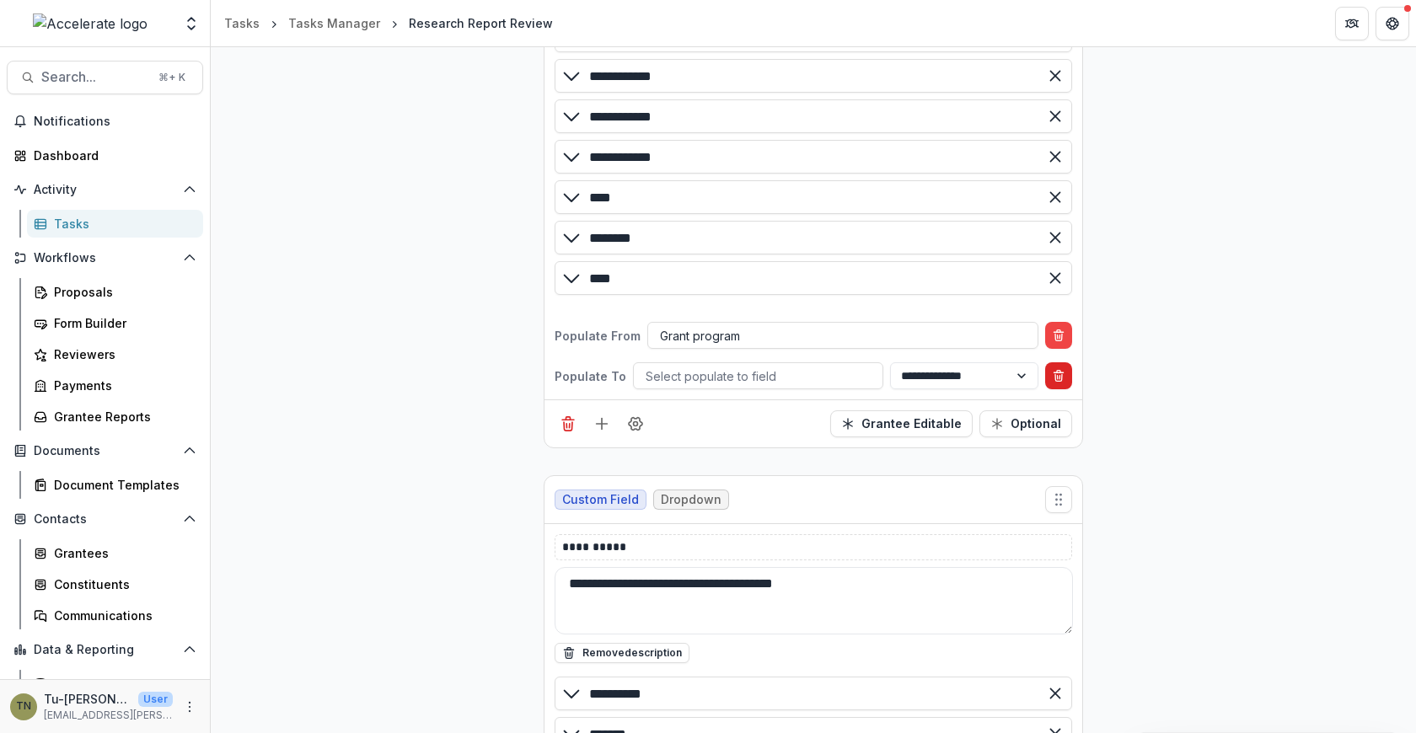
click at [1058, 369] on icon "Delete condition" at bounding box center [1058, 375] width 13 height 13
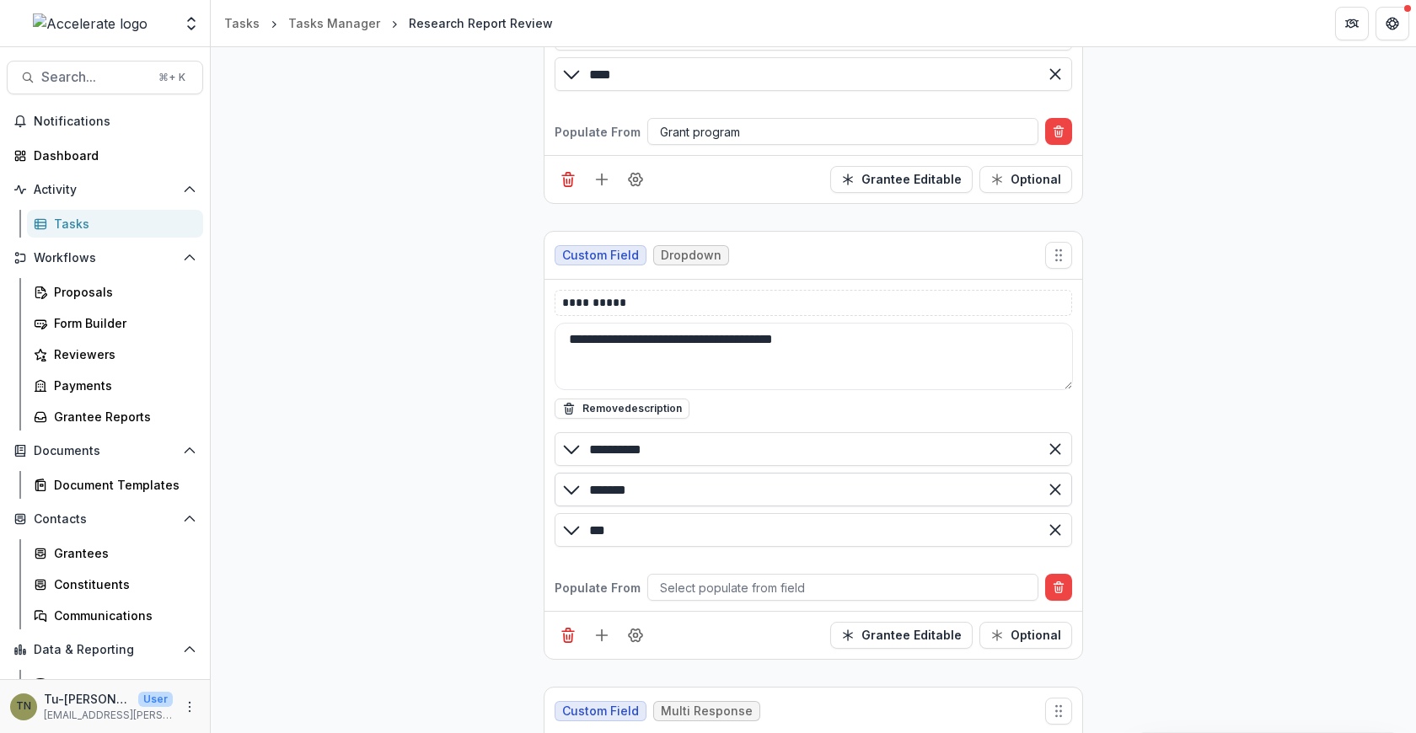
scroll to position [1506, 0]
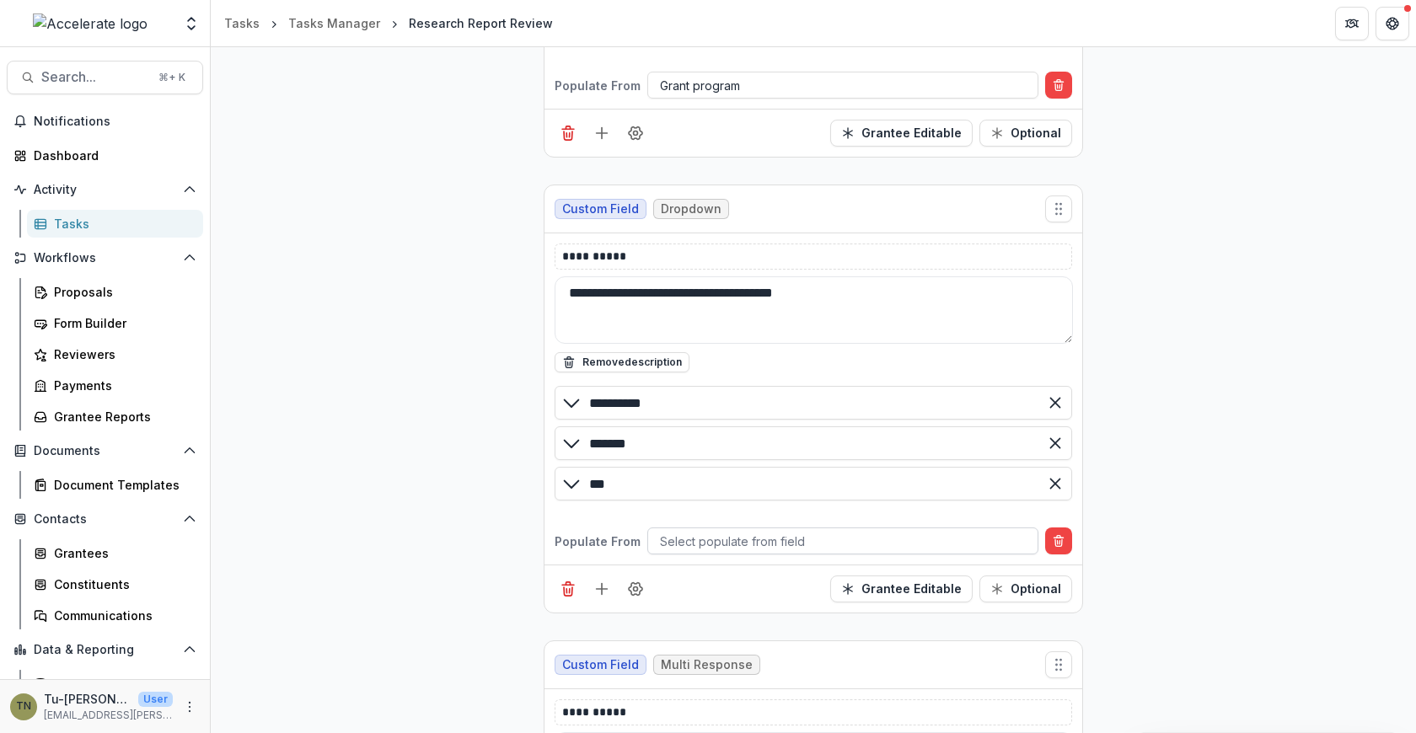
click at [733, 531] on div at bounding box center [843, 541] width 366 height 21
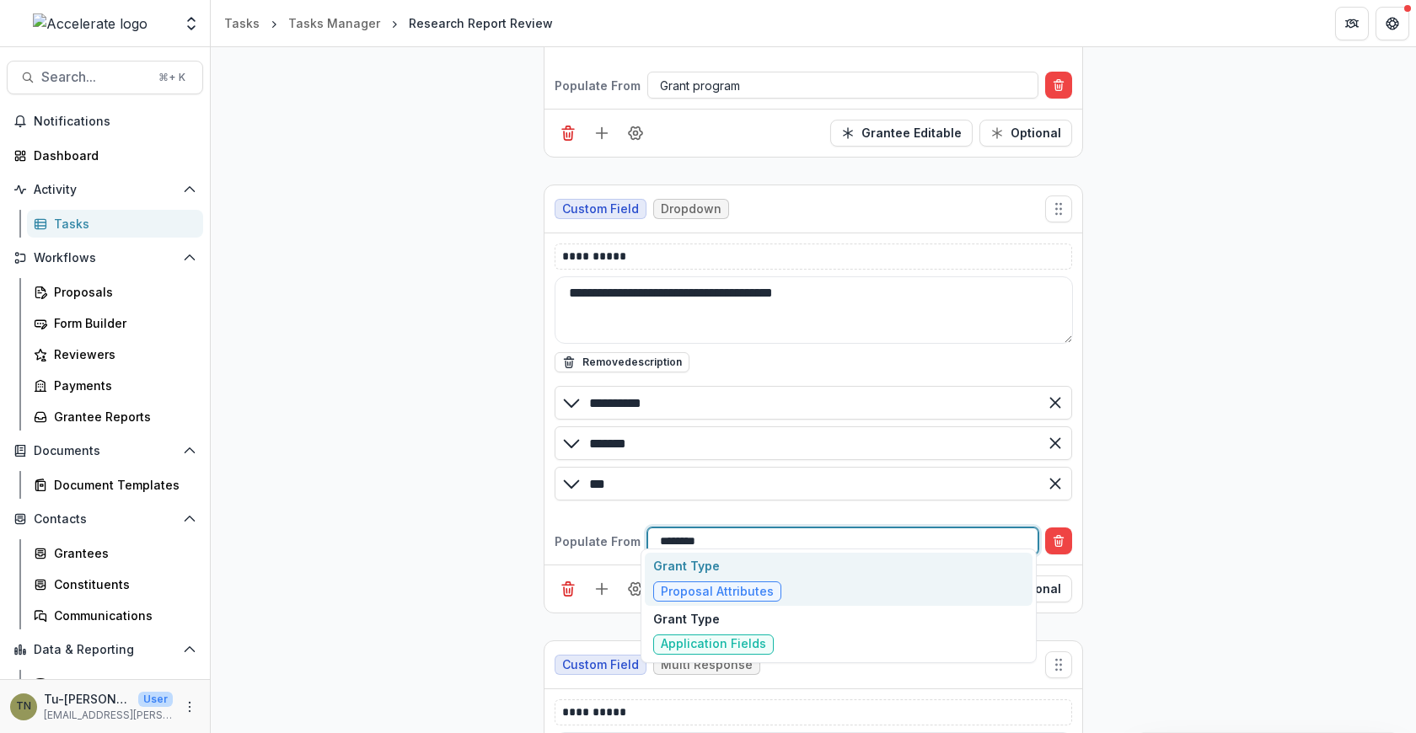
type input "*********"
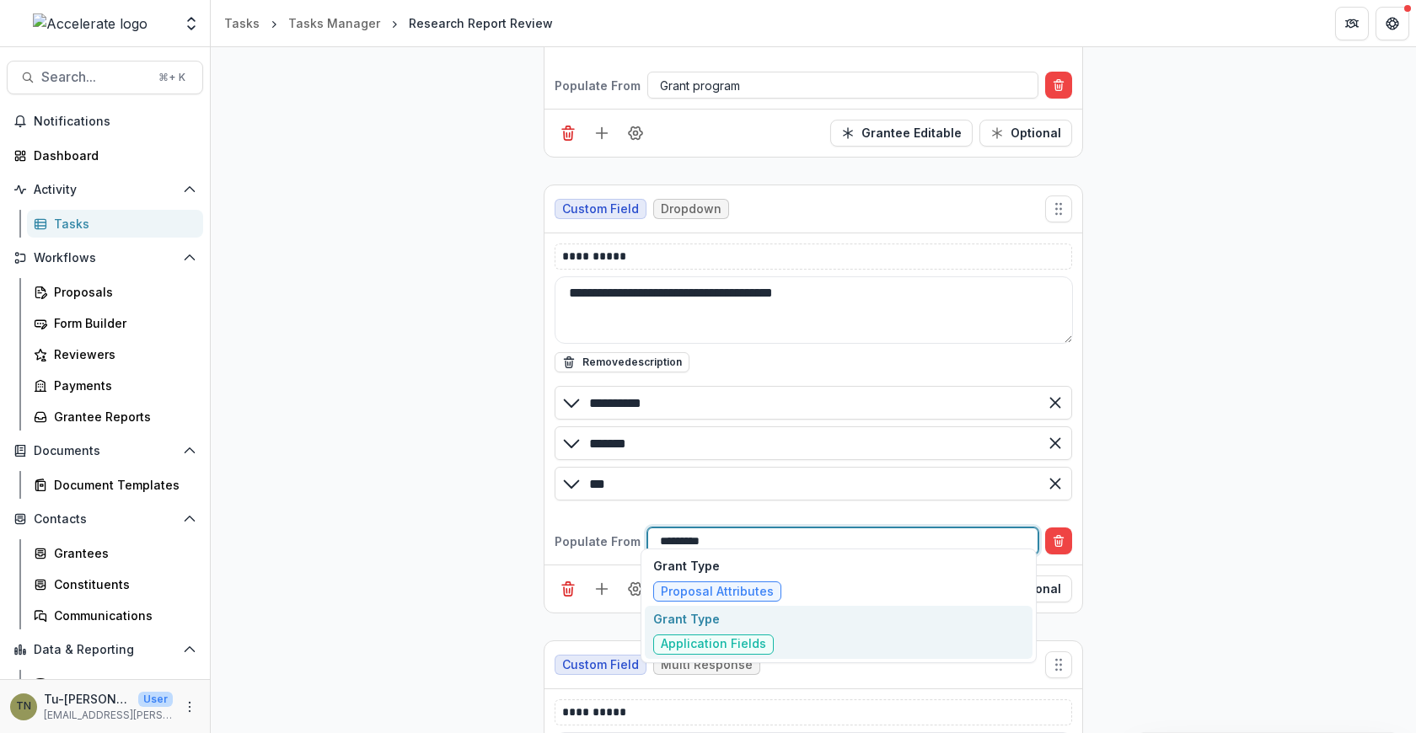
click at [769, 630] on div "Grant Type Application Fields" at bounding box center [839, 632] width 388 height 53
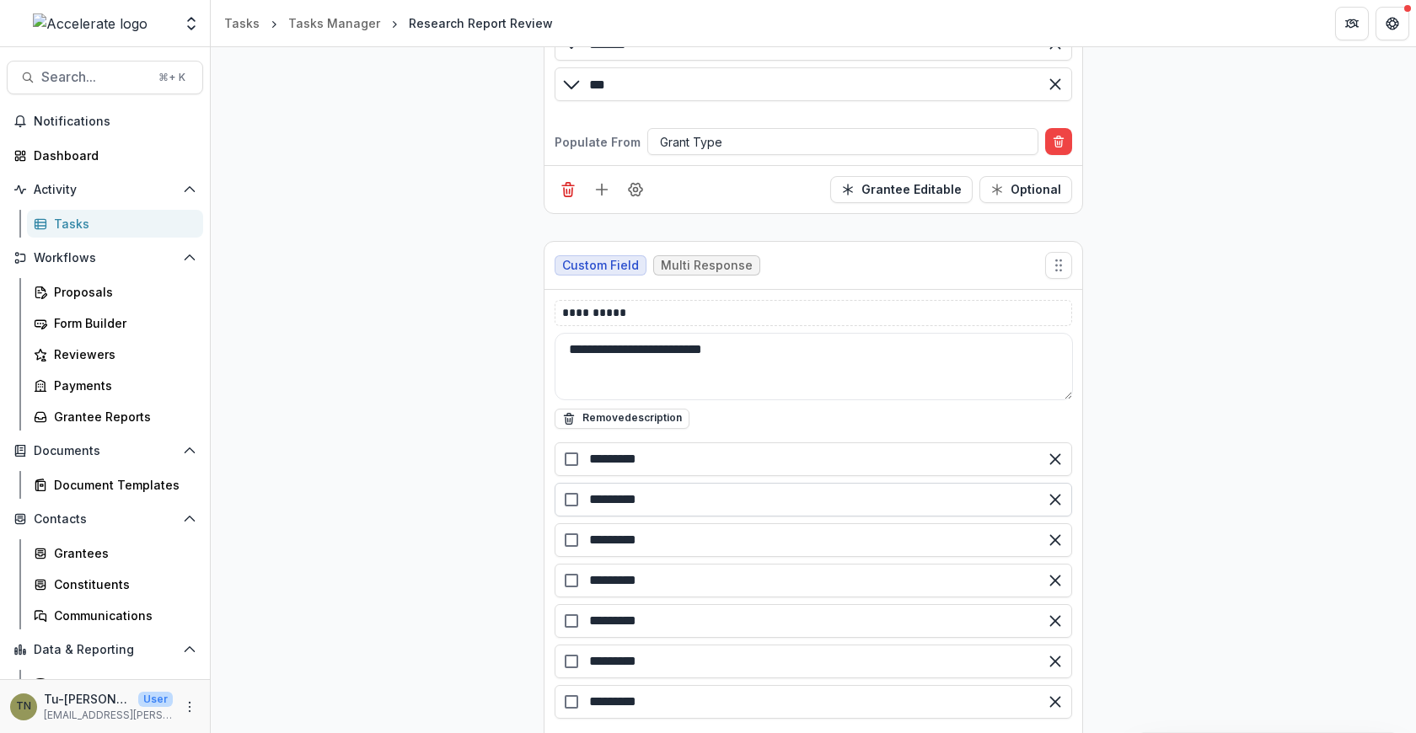
scroll to position [2082, 0]
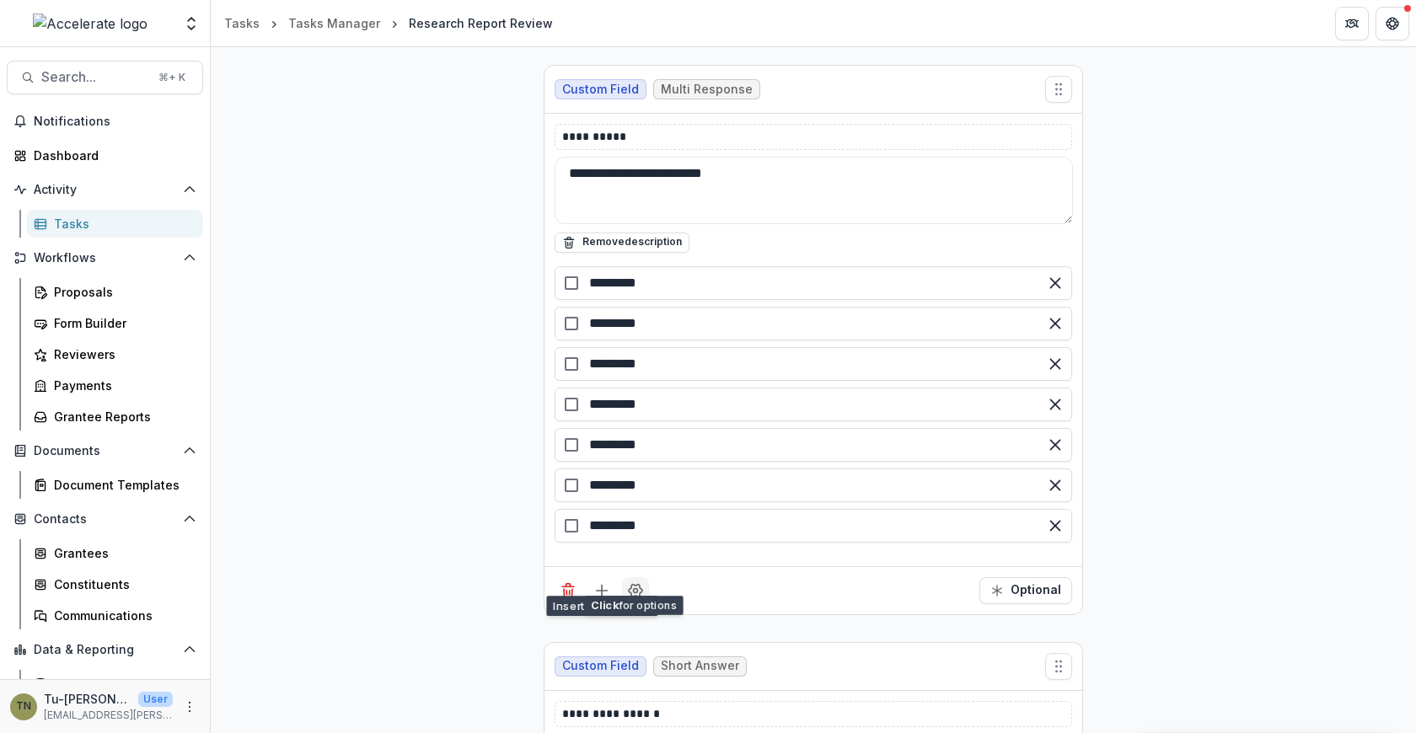
click at [635, 582] on icon "Field Settings" at bounding box center [635, 590] width 17 height 17
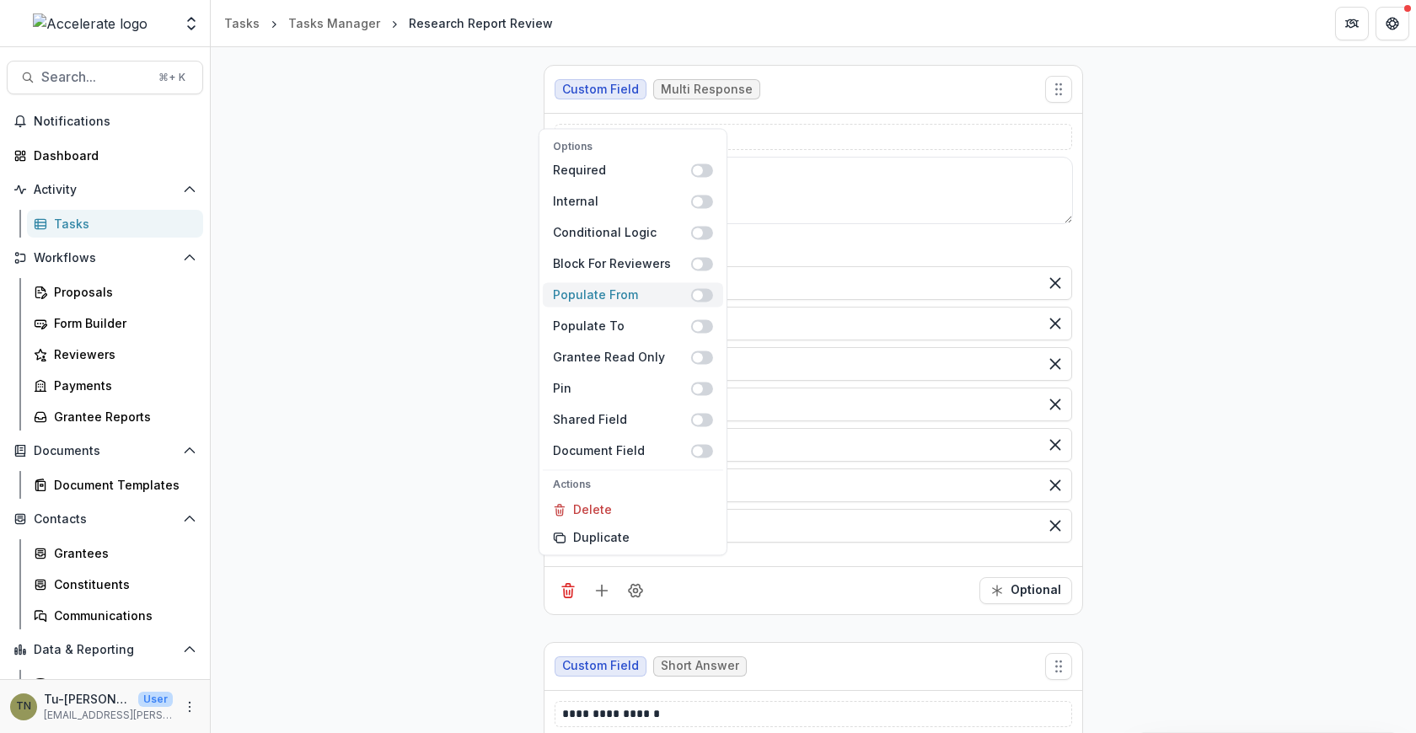
click at [707, 296] on span at bounding box center [702, 294] width 22 height 13
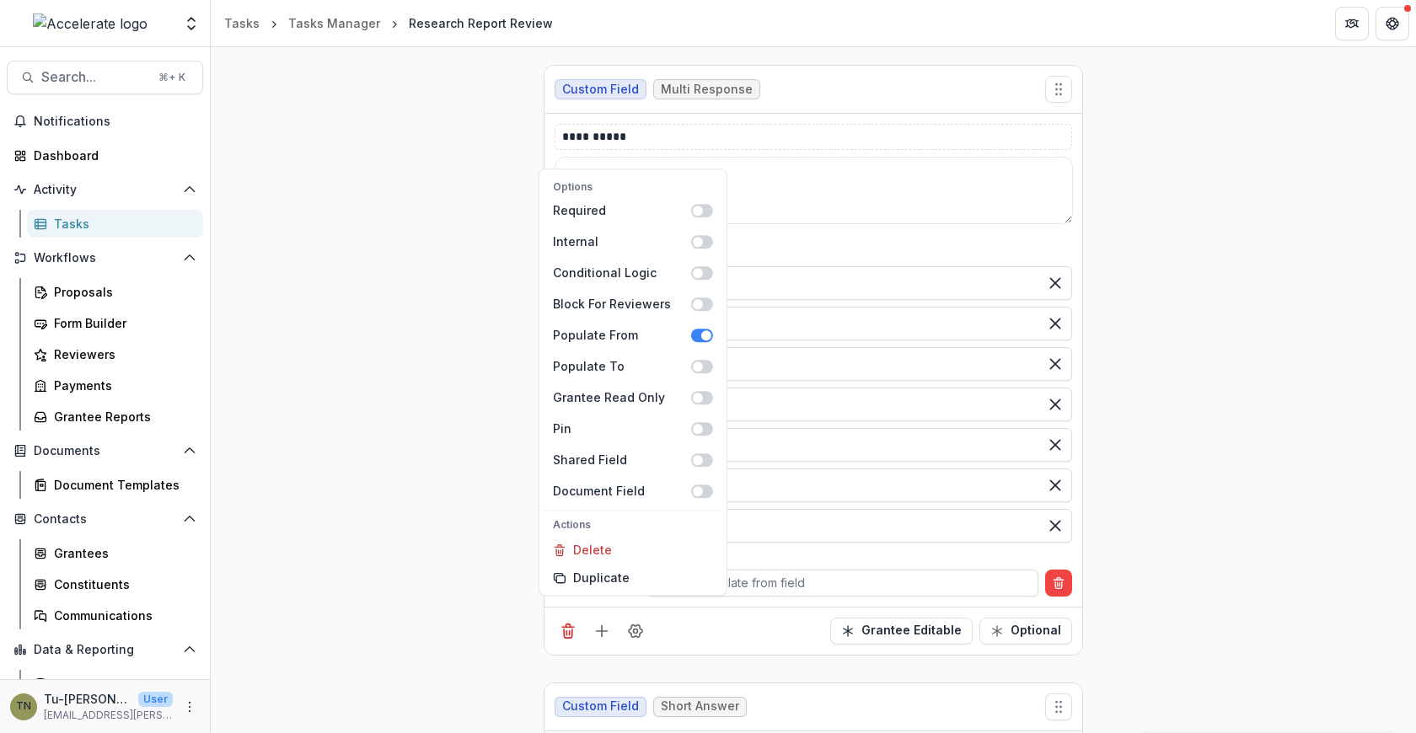
click at [761, 542] on div "**********" at bounding box center [813, 360] width 538 height 493
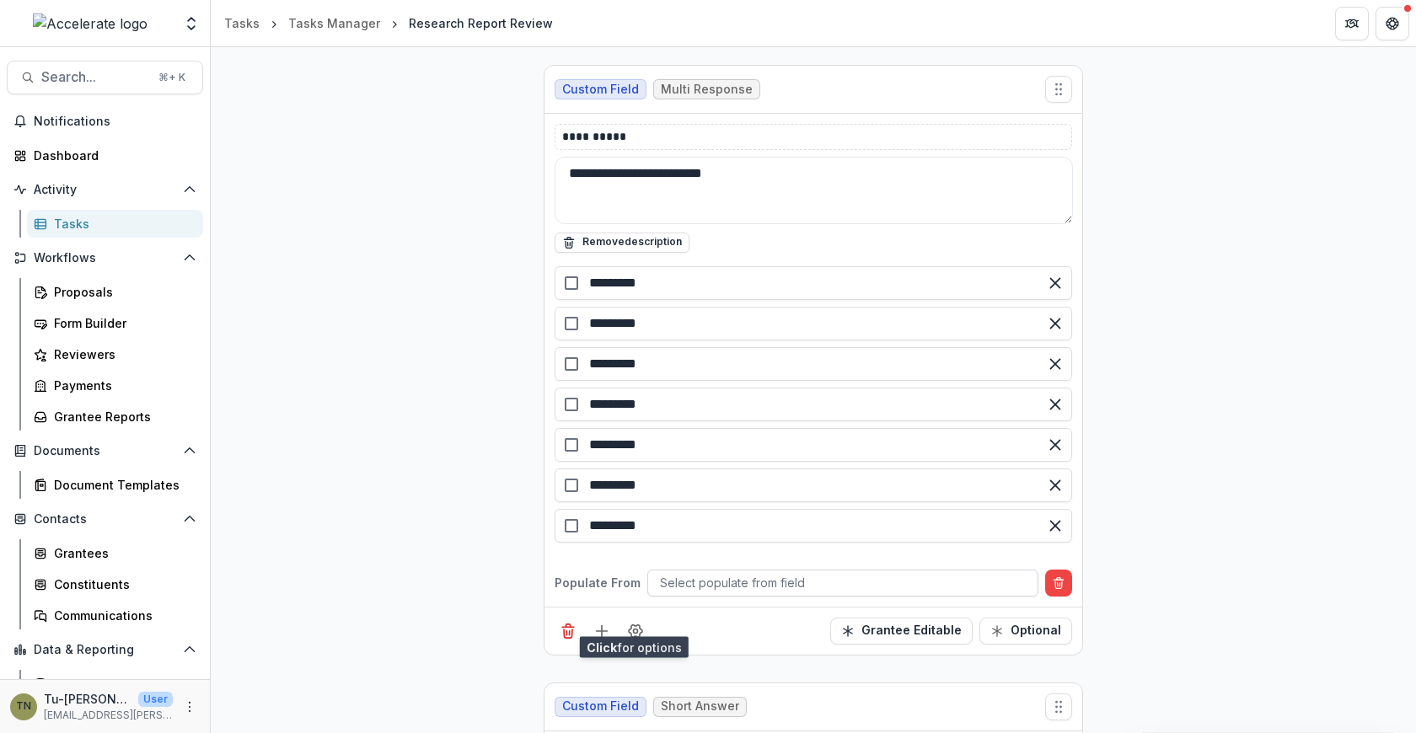
click at [769, 572] on div at bounding box center [843, 582] width 366 height 21
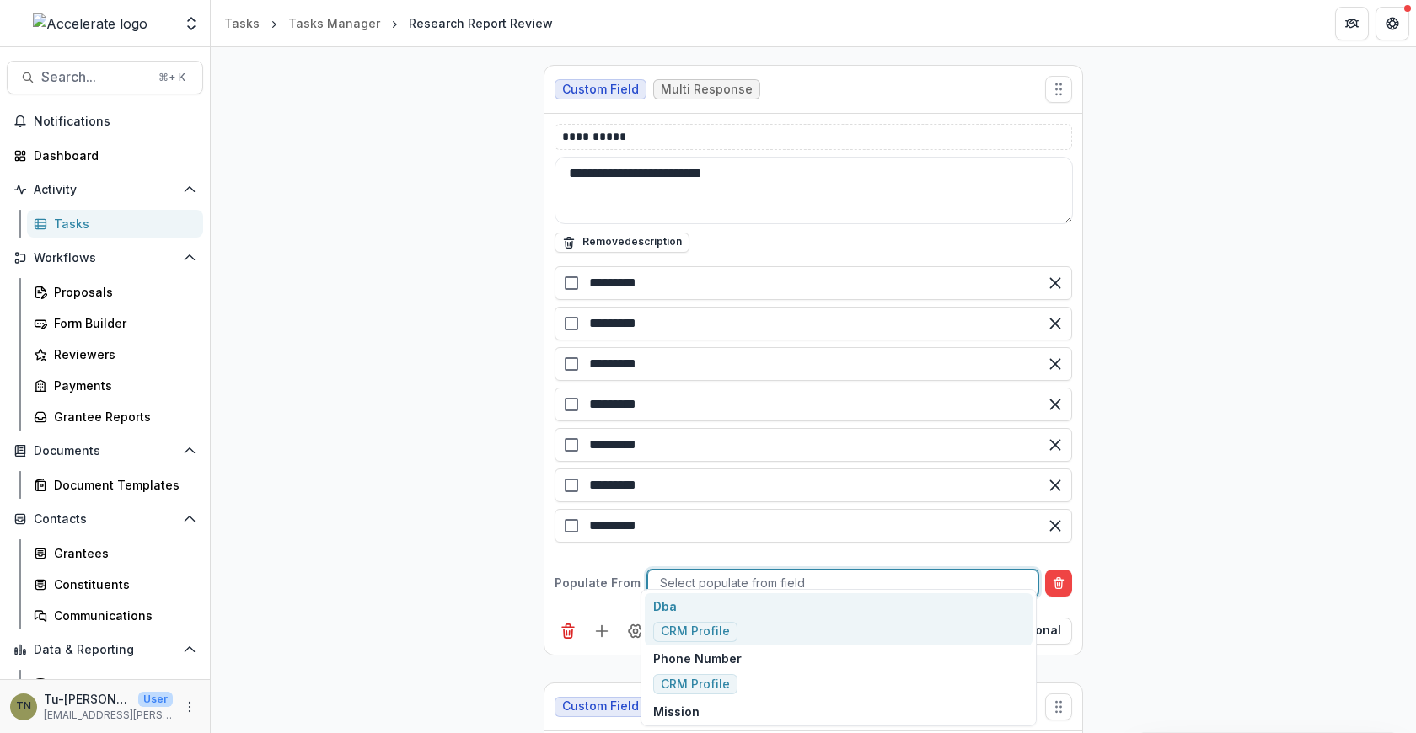
click at [786, 572] on div at bounding box center [843, 582] width 366 height 21
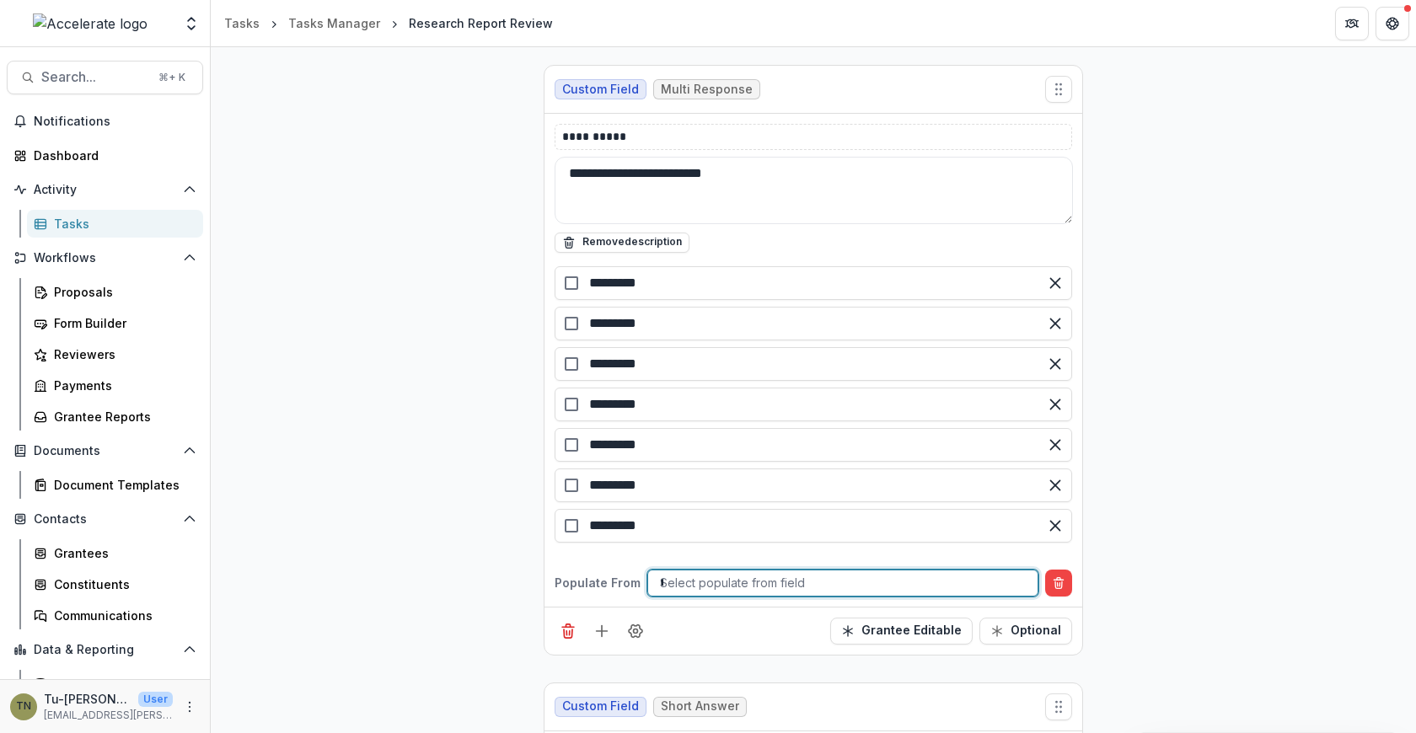
type input "**"
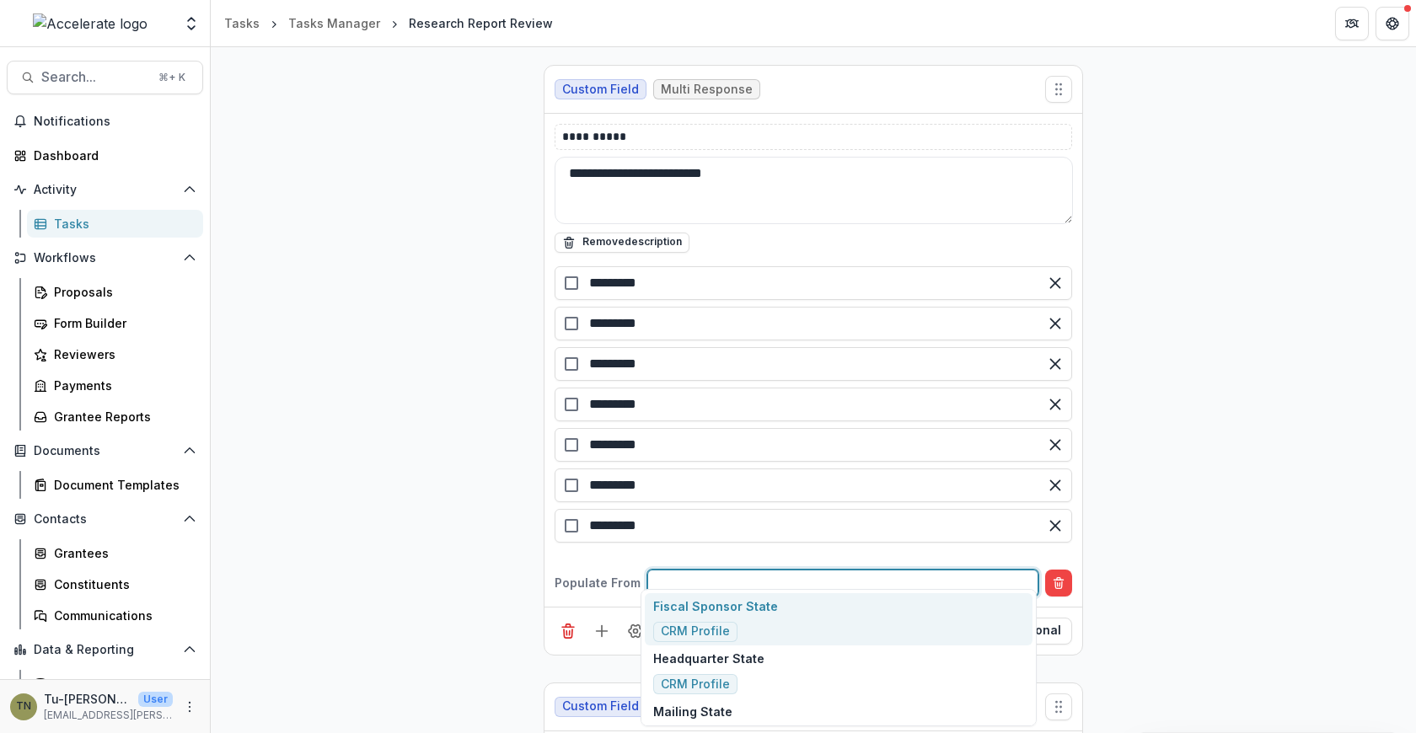
click at [786, 572] on div at bounding box center [843, 582] width 366 height 21
type input "**********"
click at [777, 599] on div "Study Year Application Fields" at bounding box center [839, 619] width 388 height 53
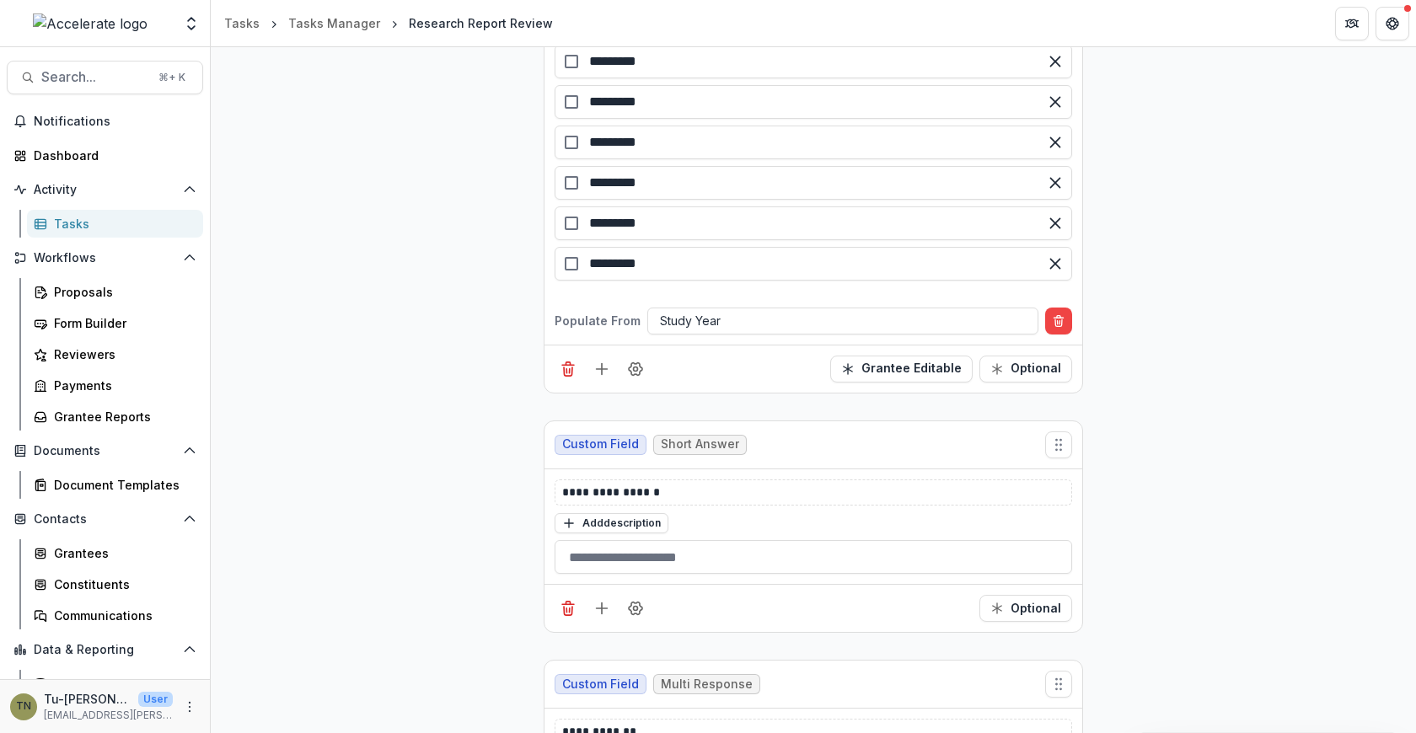
scroll to position [2330, 0]
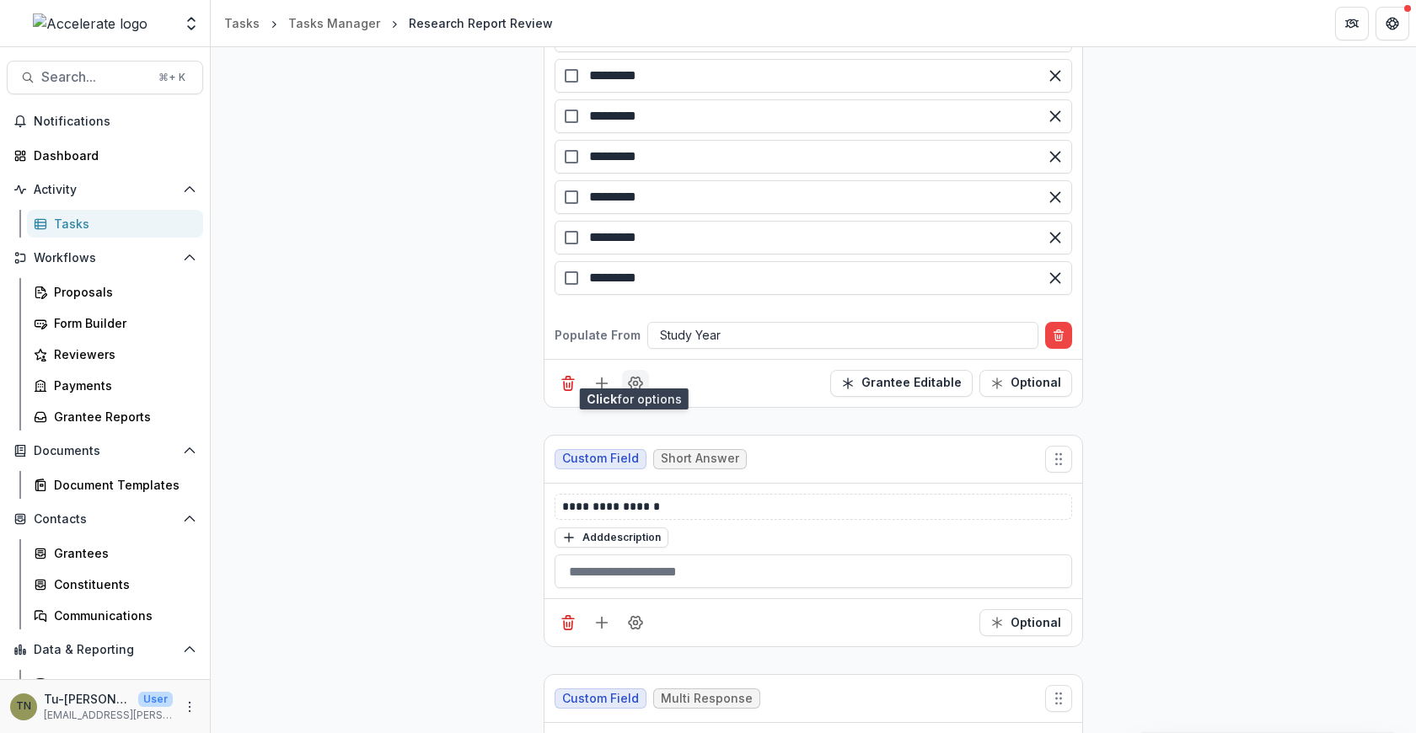
click at [634, 381] on circle "Field Settings" at bounding box center [636, 383] width 4 height 4
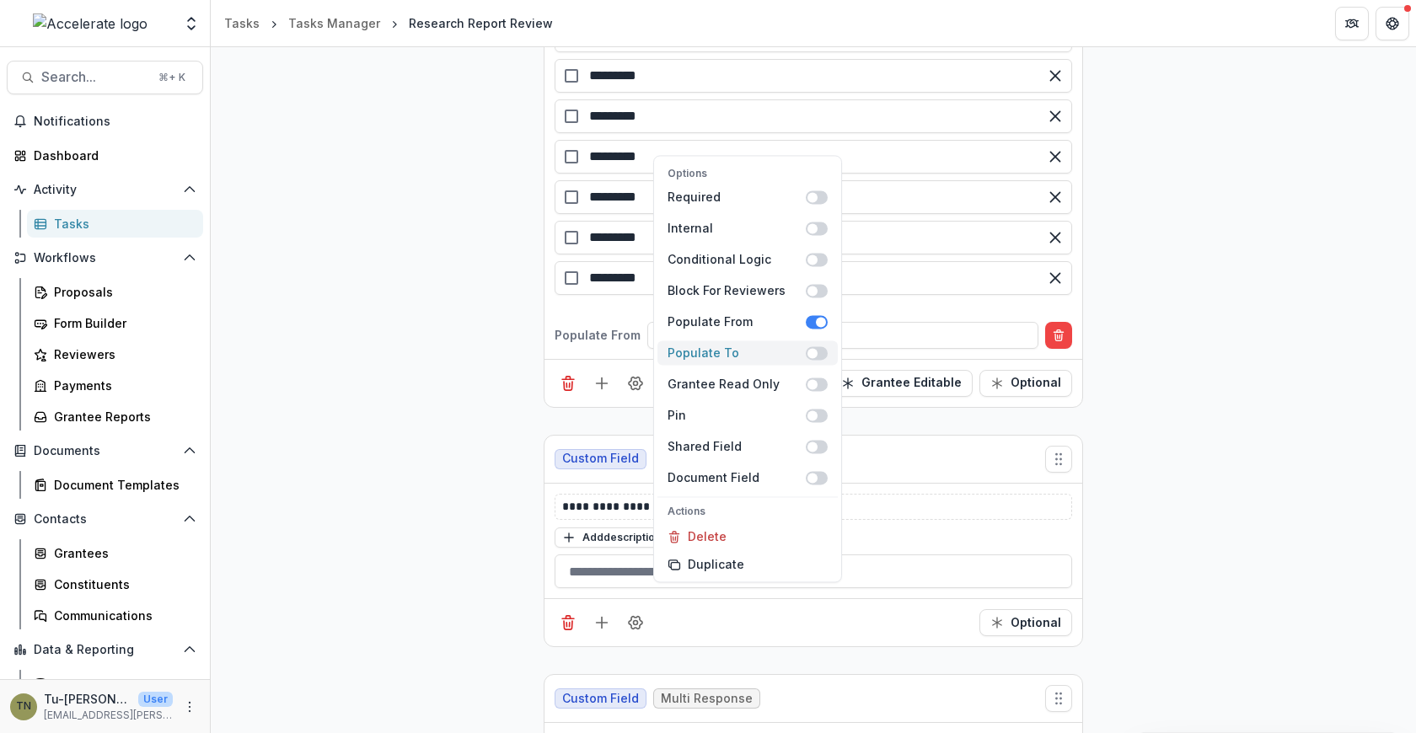
click at [822, 349] on span at bounding box center [817, 352] width 22 height 13
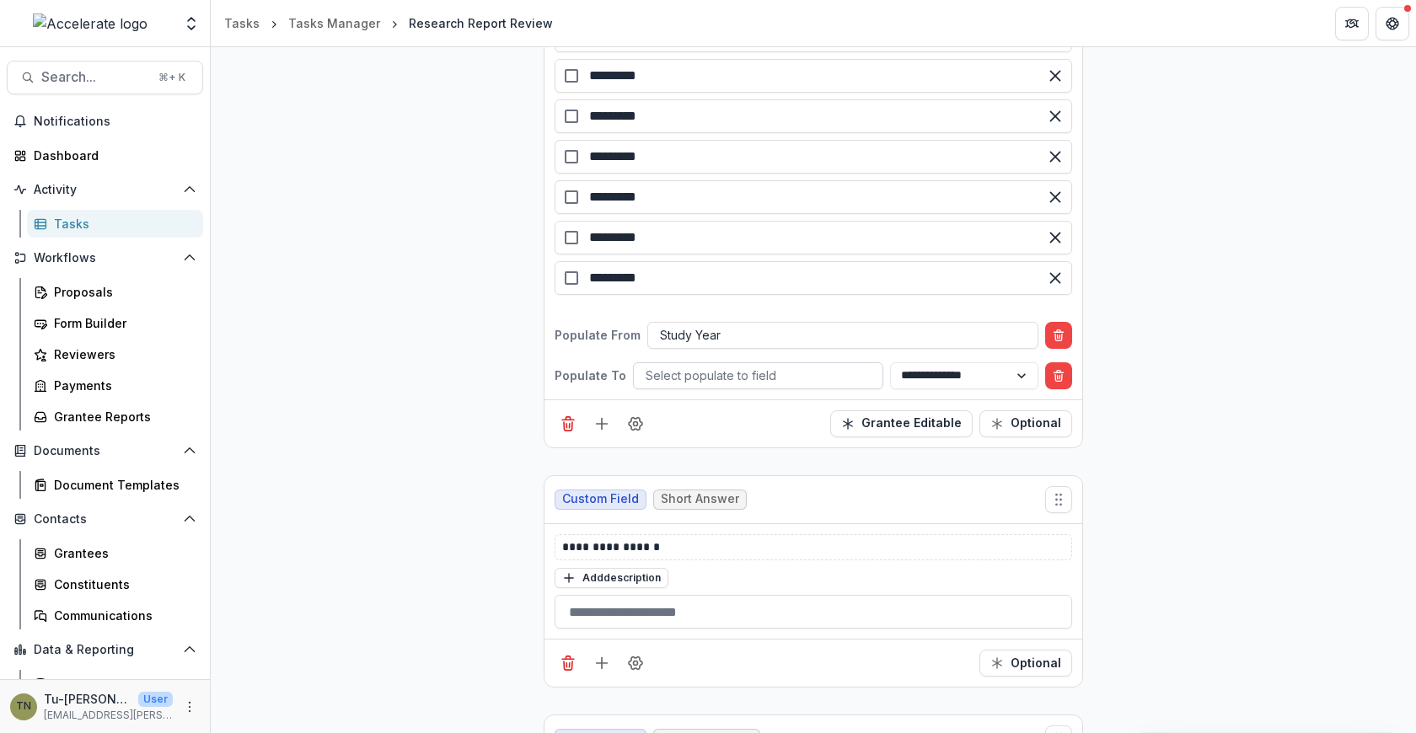
click at [840, 365] on div at bounding box center [758, 375] width 225 height 21
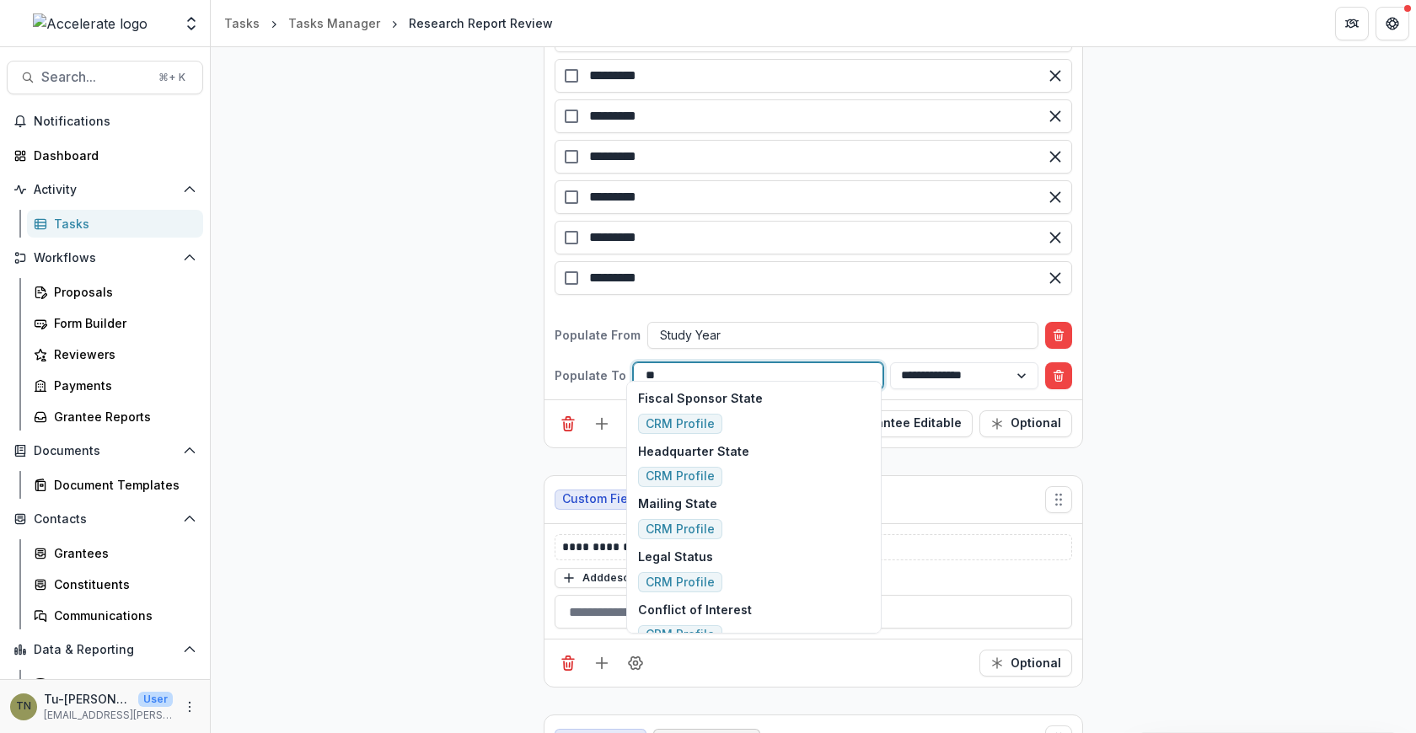
type input "*"
click at [1060, 369] on icon "Delete condition" at bounding box center [1058, 375] width 13 height 13
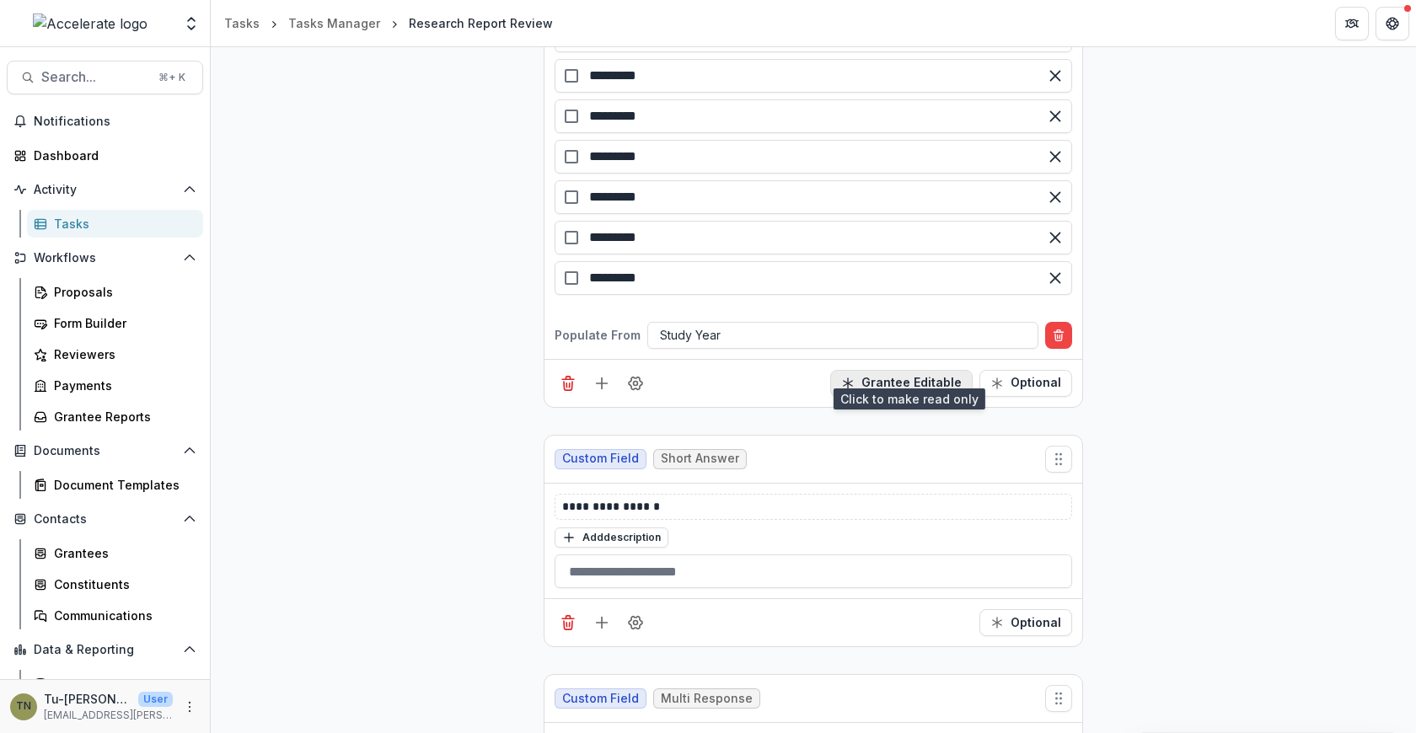
click at [924, 371] on button "Grantee Editable" at bounding box center [901, 383] width 142 height 27
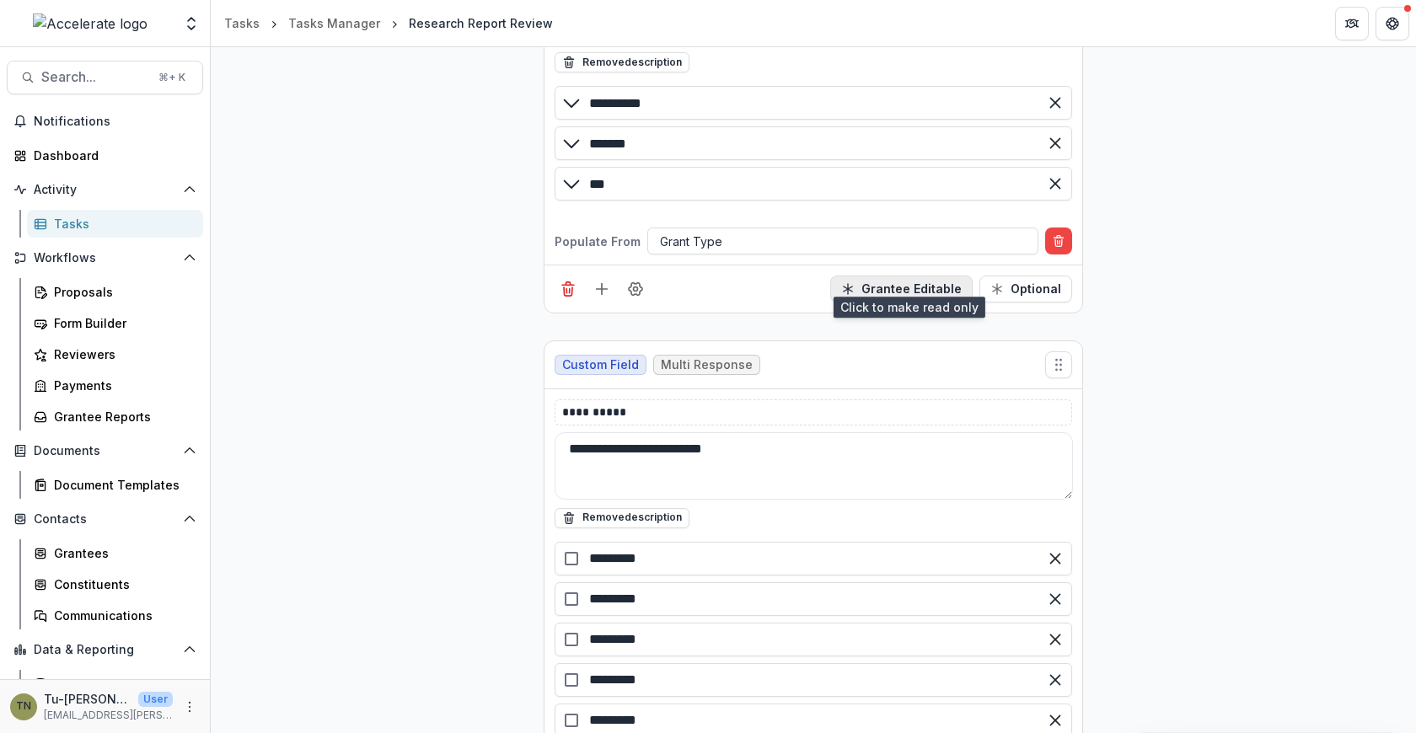
click at [947, 276] on button "Grantee Editable" at bounding box center [901, 289] width 142 height 27
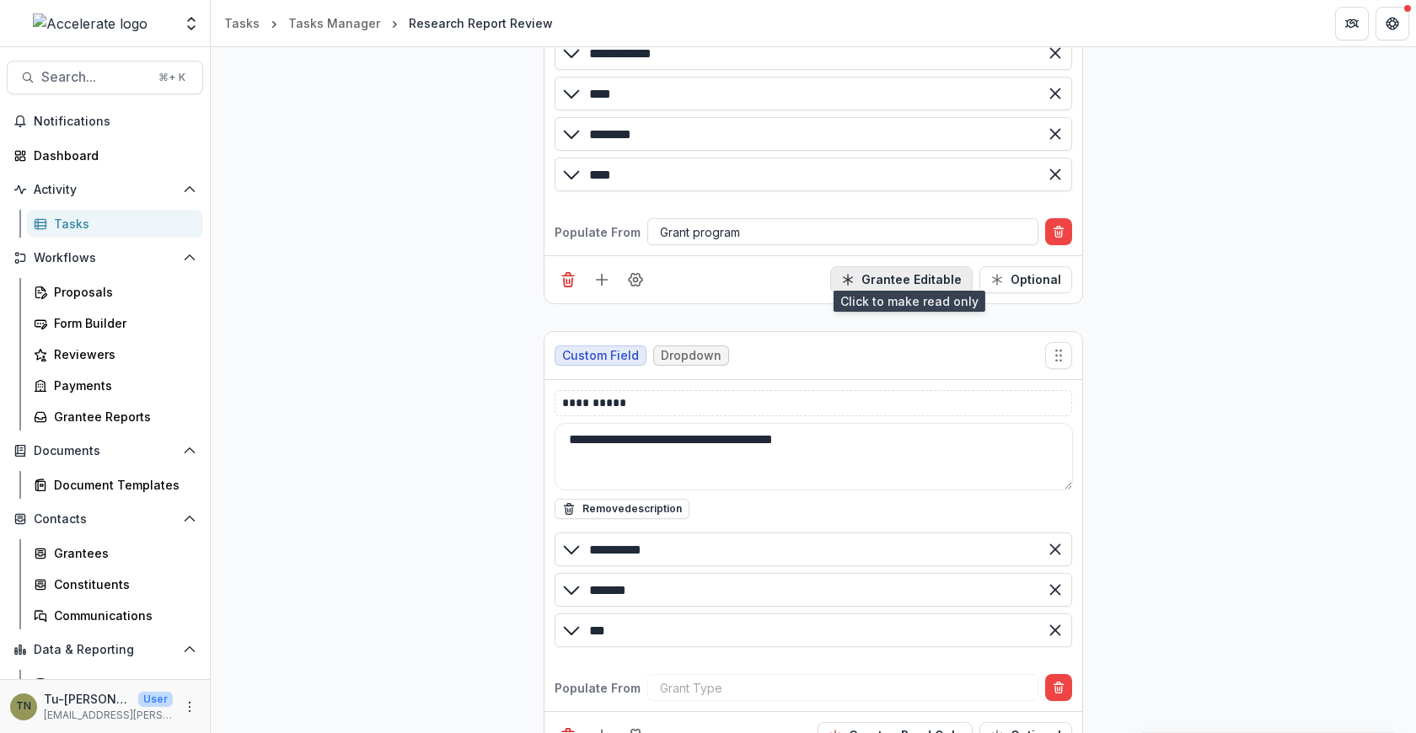
click at [940, 271] on button "Grantee Editable" at bounding box center [901, 279] width 142 height 27
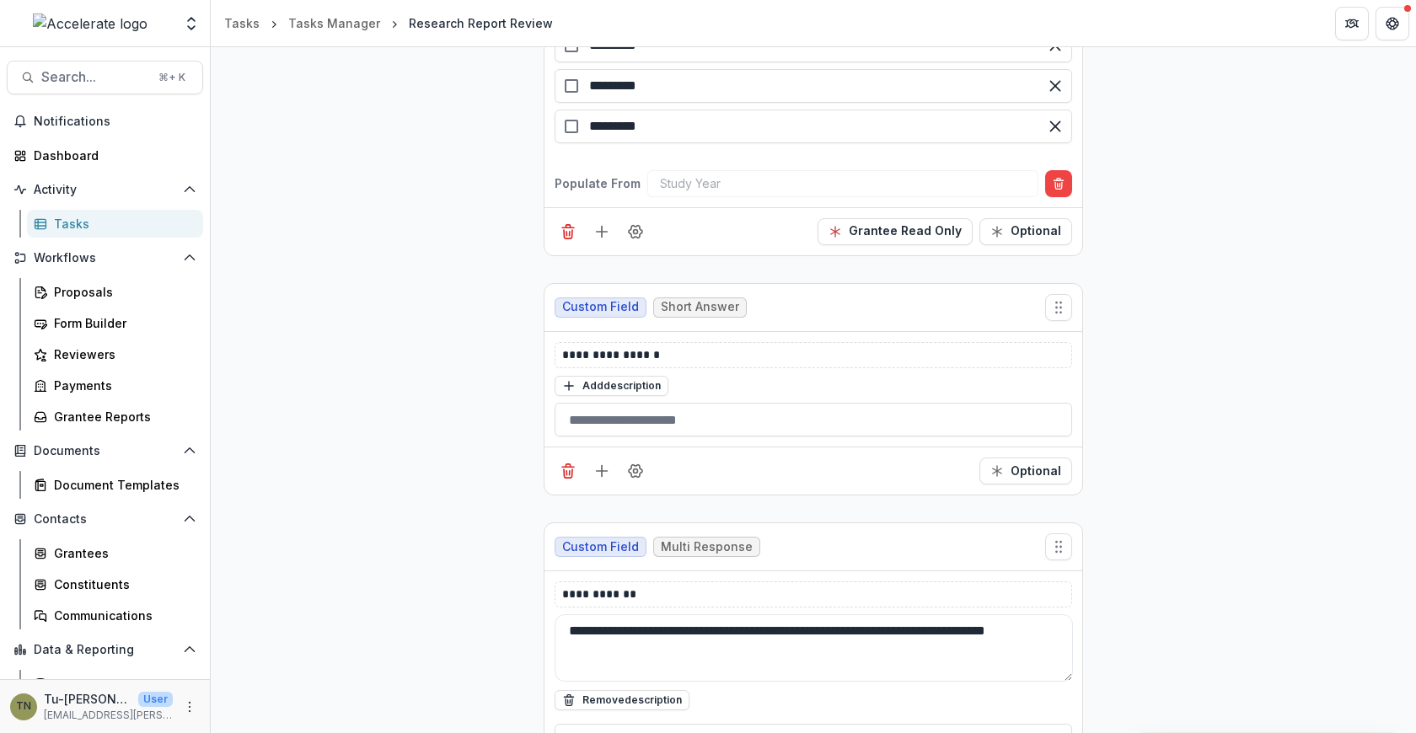
scroll to position [2484, 0]
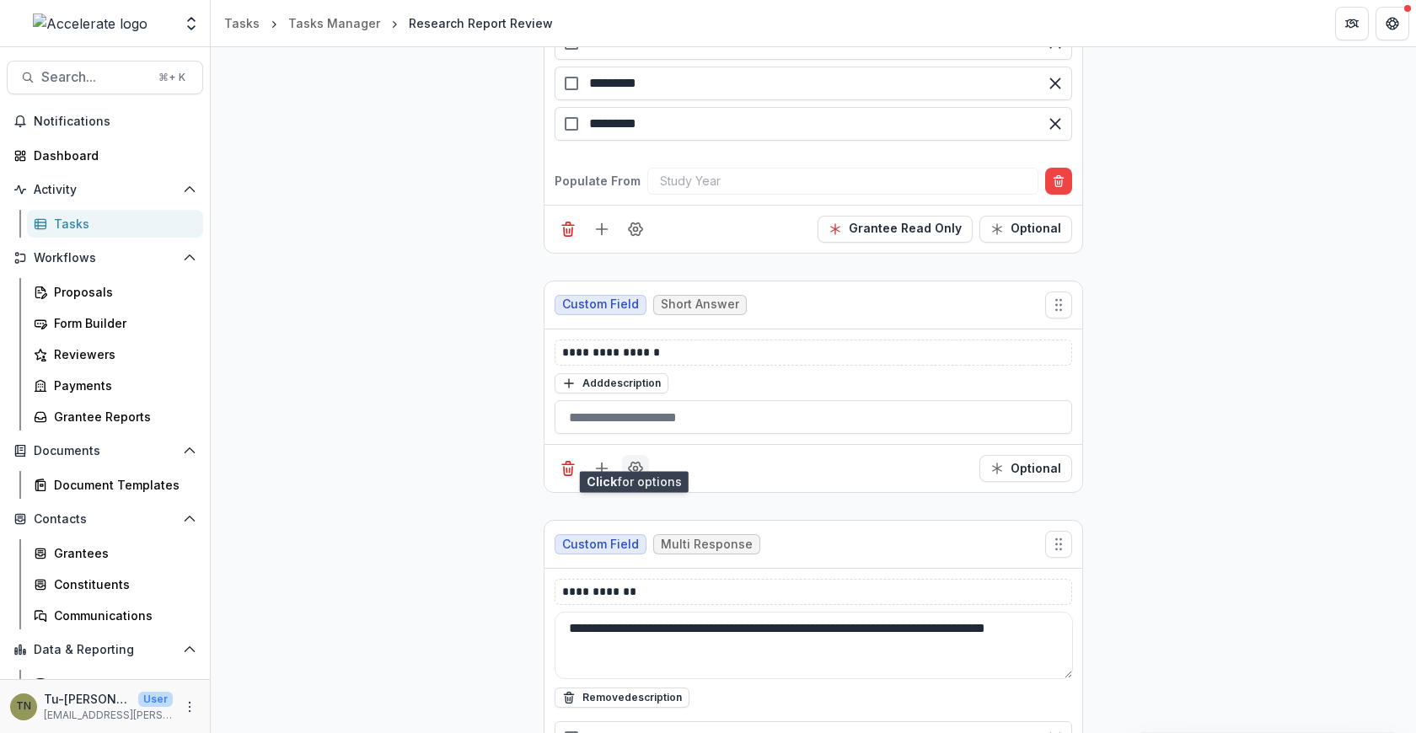
click at [634, 467] on circle "Field Settings" at bounding box center [636, 469] width 4 height 4
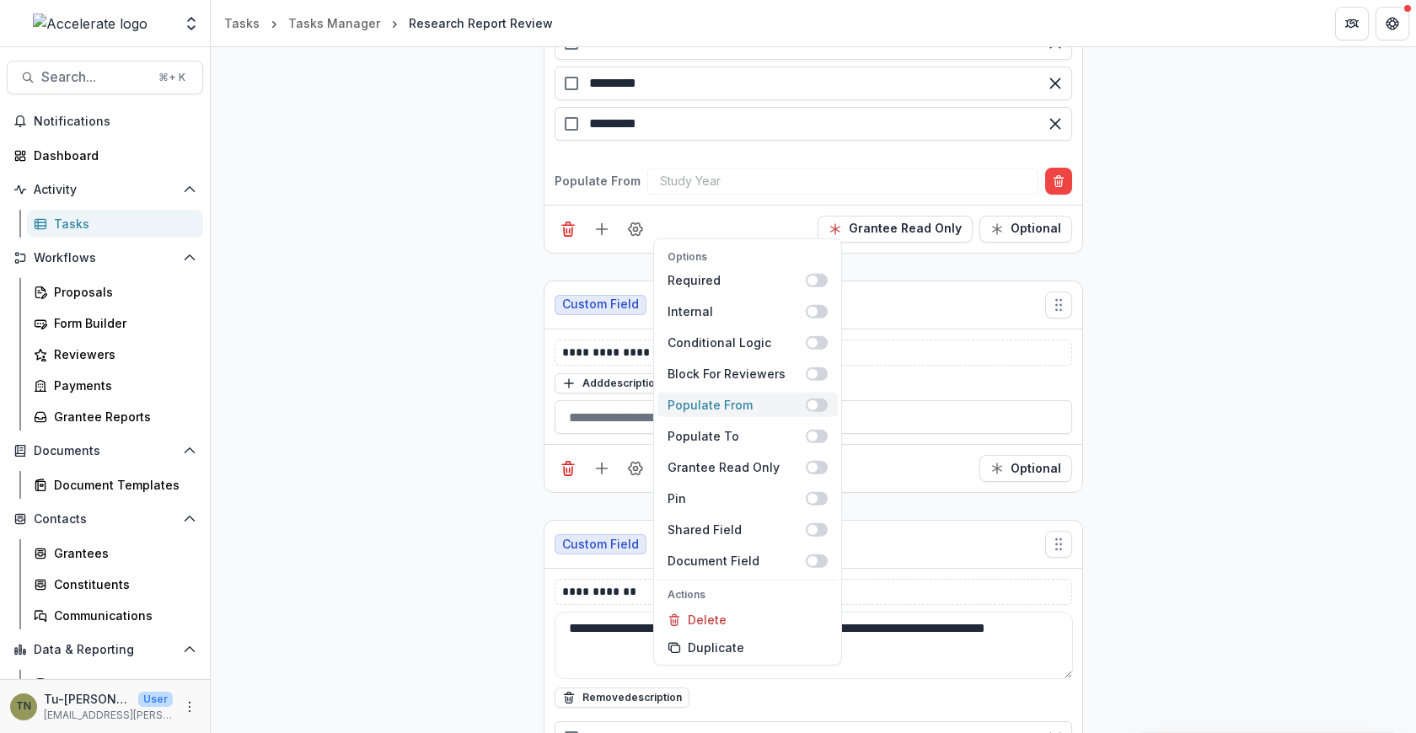
click at [821, 403] on span at bounding box center [817, 404] width 22 height 13
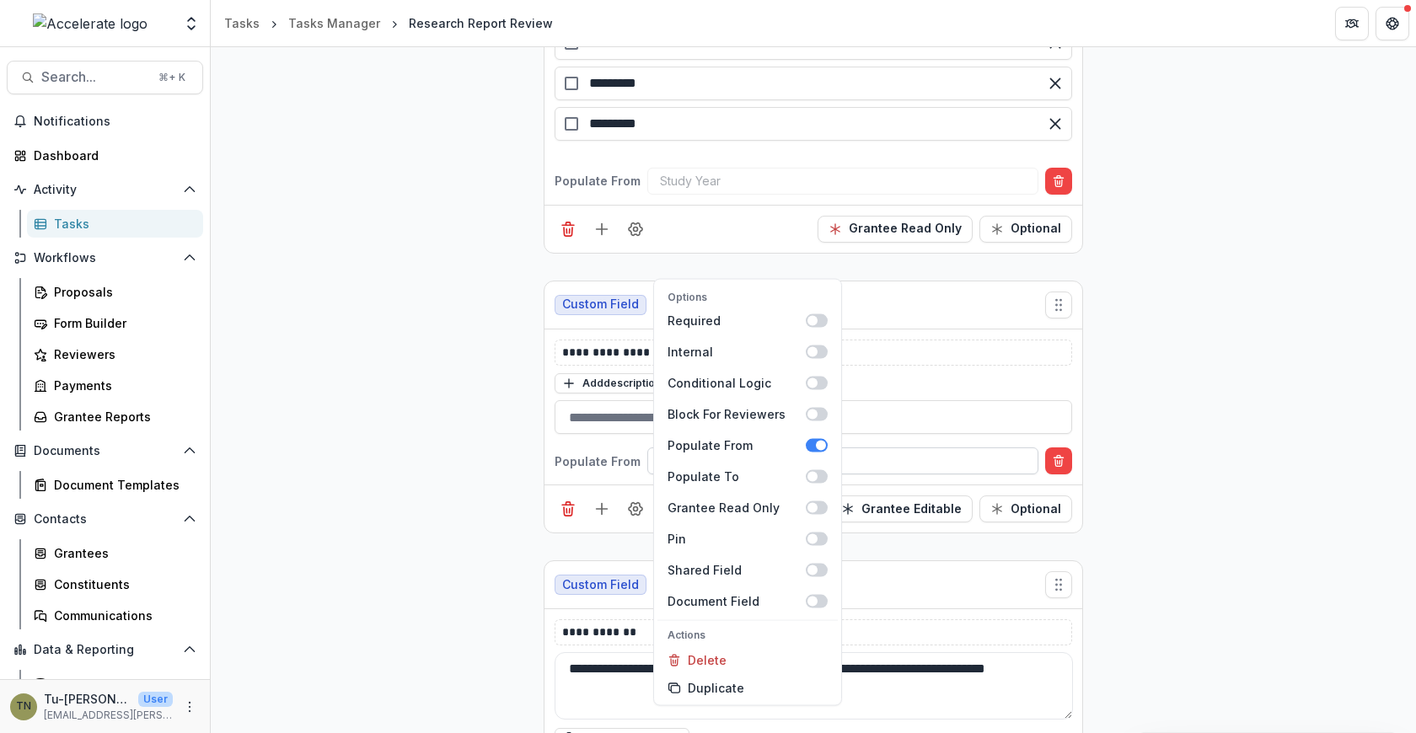
click at [887, 451] on div at bounding box center [843, 461] width 366 height 21
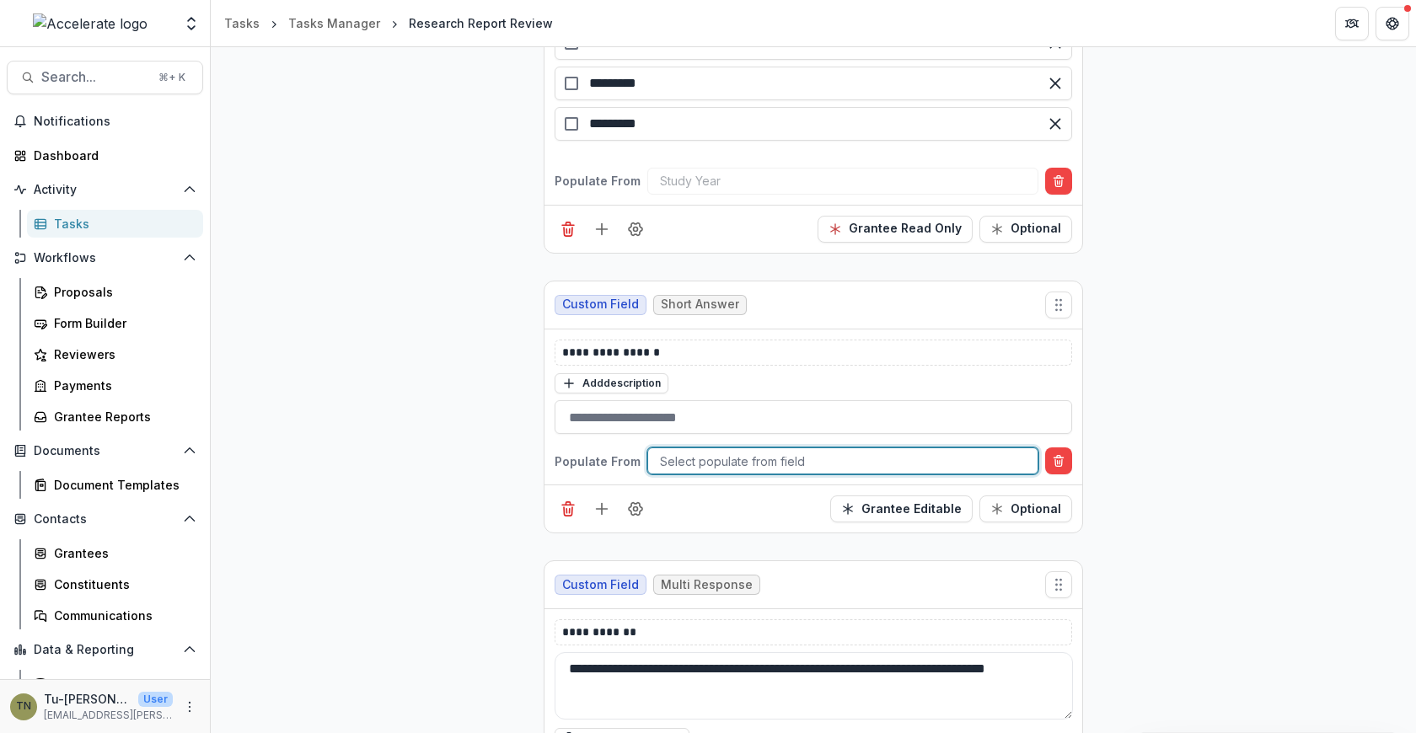
click at [904, 451] on div at bounding box center [843, 461] width 366 height 21
type input "******"
click at [904, 451] on div at bounding box center [843, 461] width 366 height 21
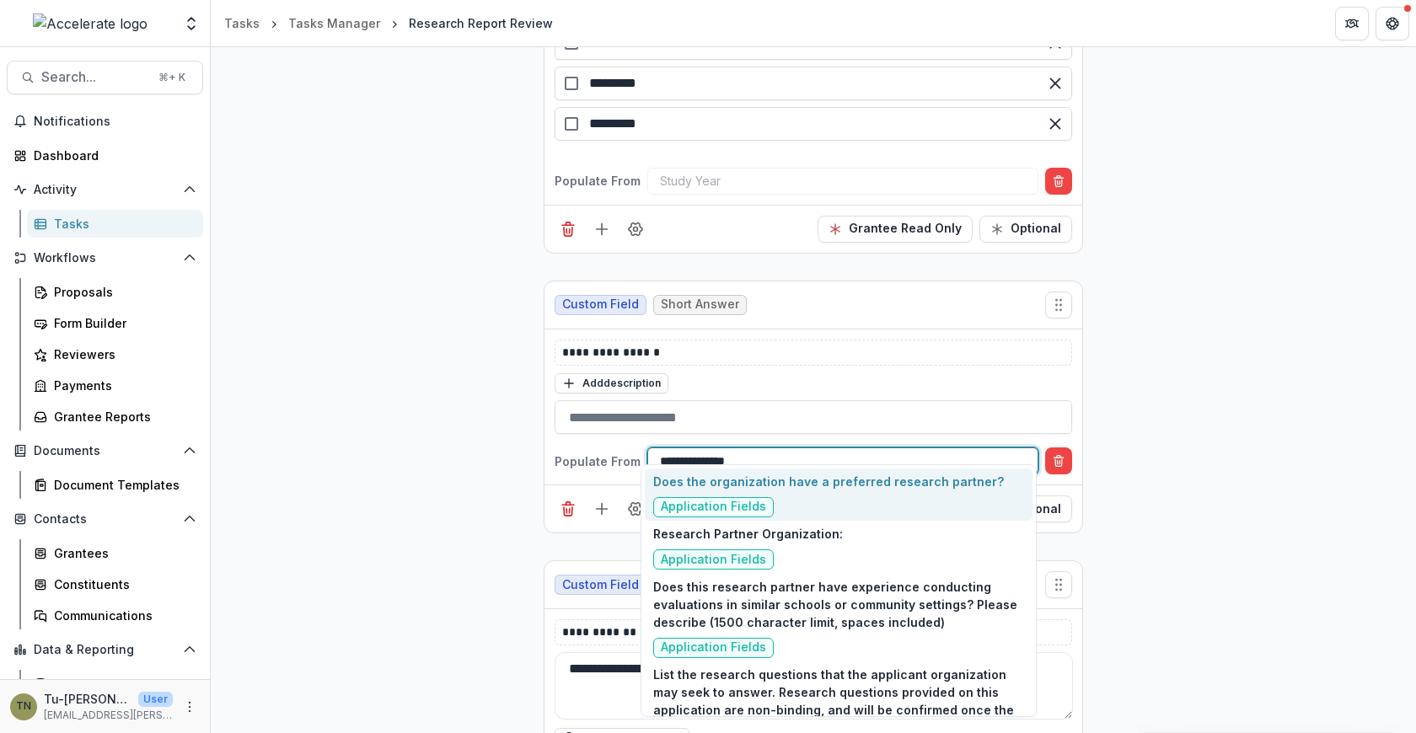
type input "**********"
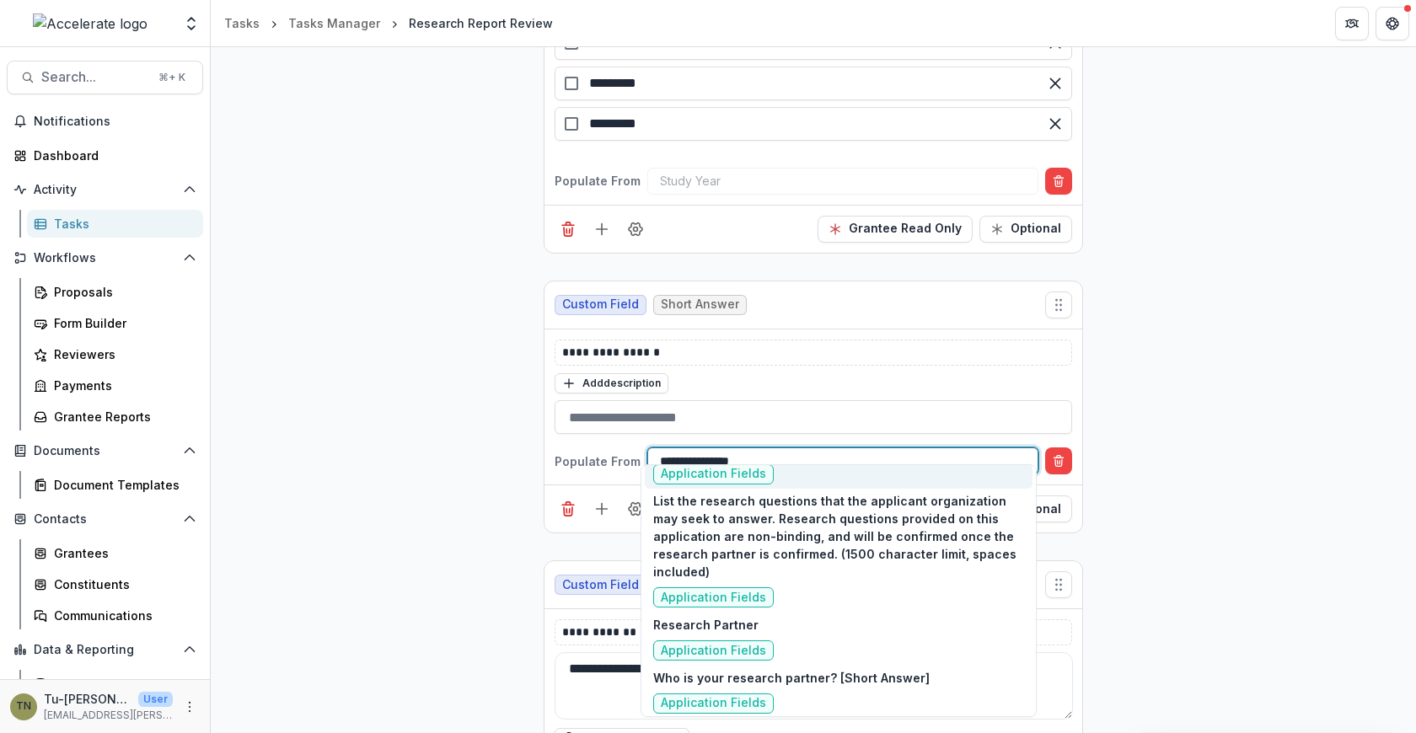
scroll to position [177, 0]
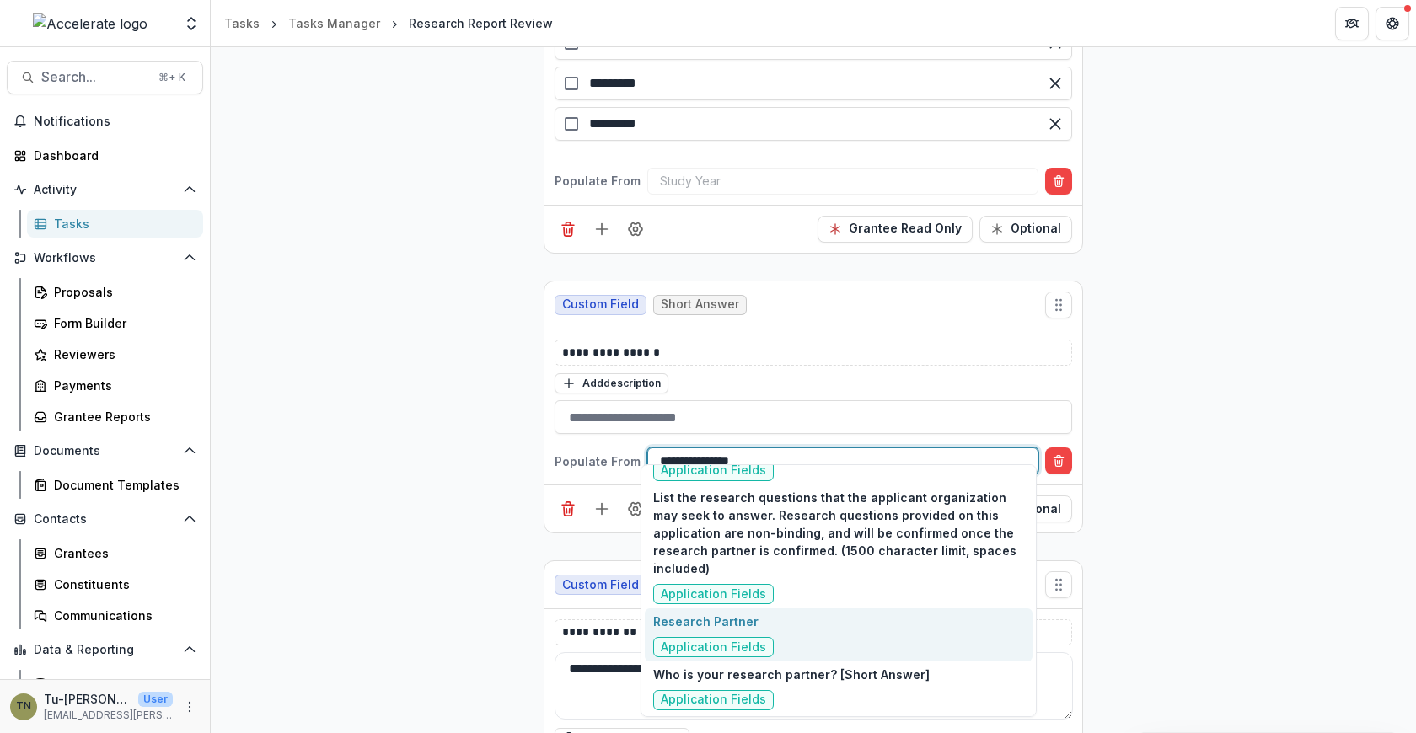
click at [888, 625] on div "Research Partner Application Fields" at bounding box center [839, 635] width 388 height 53
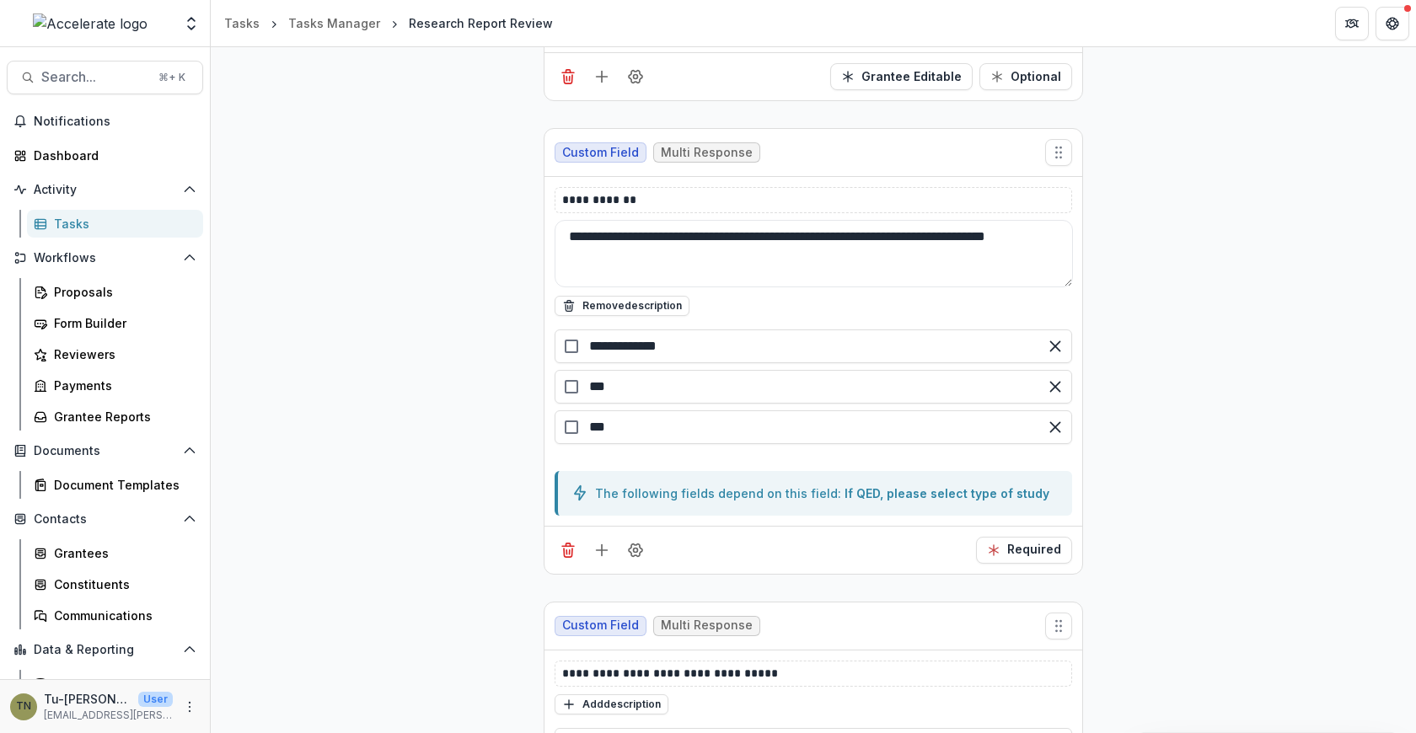
scroll to position [2968, 0]
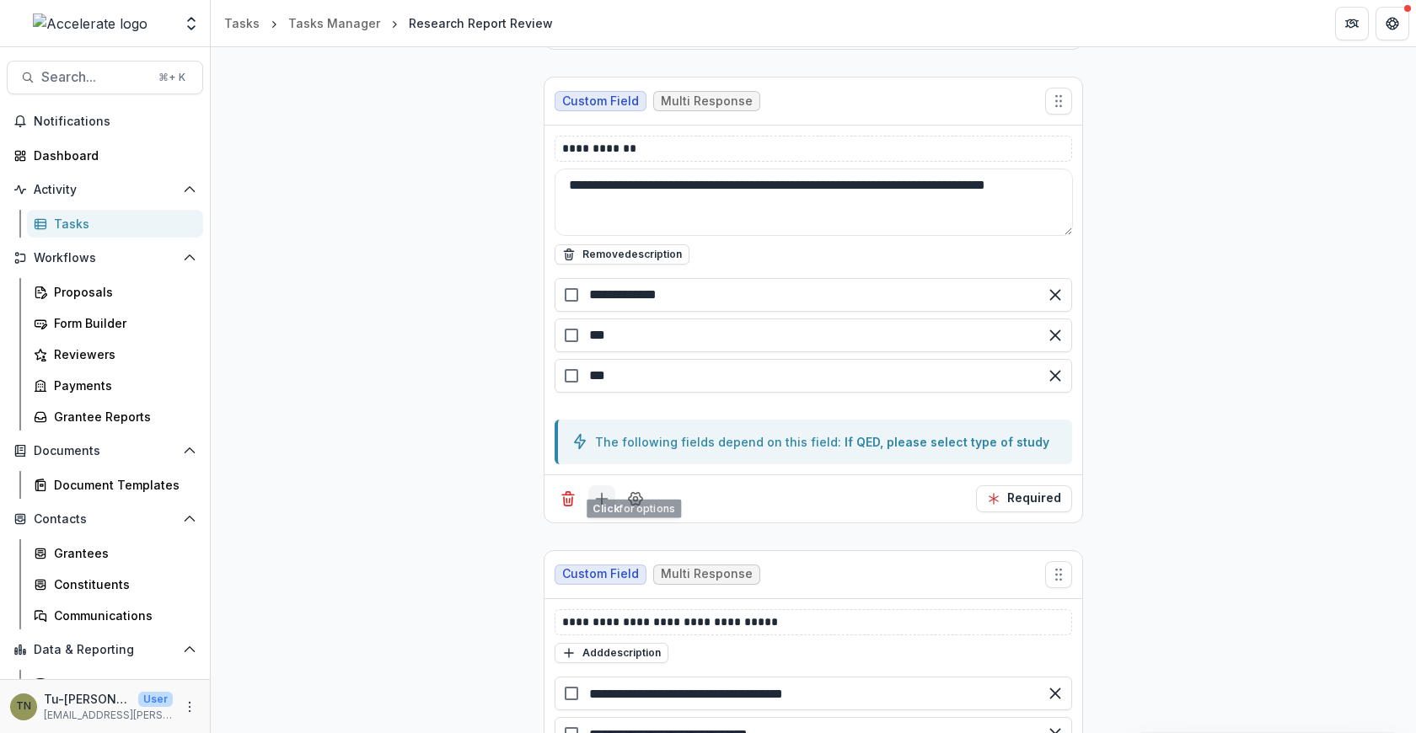
click at [602, 491] on icon "Add field" at bounding box center [601, 499] width 17 height 17
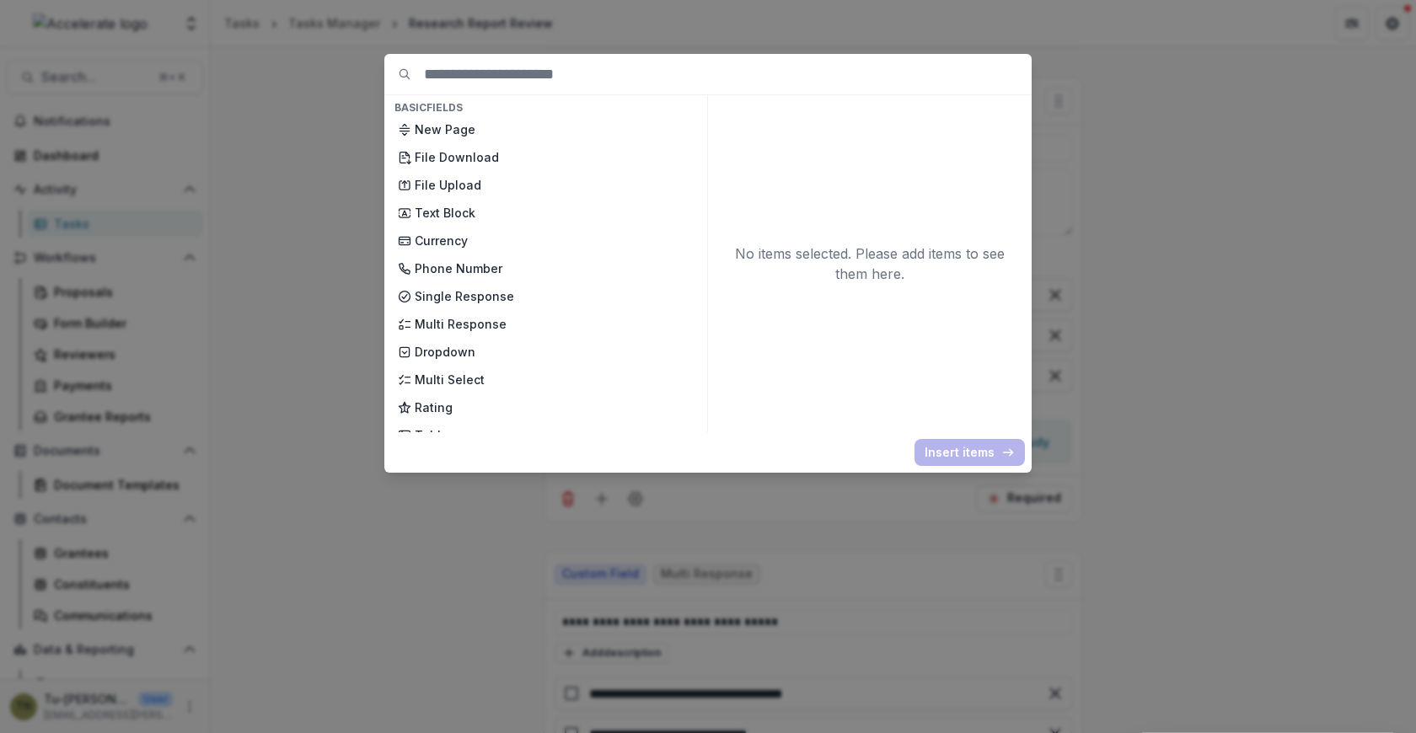
click at [1088, 480] on div "Basic Fields New Page File Download File Upload Text Block Currency Phone Numbe…" at bounding box center [708, 366] width 1416 height 733
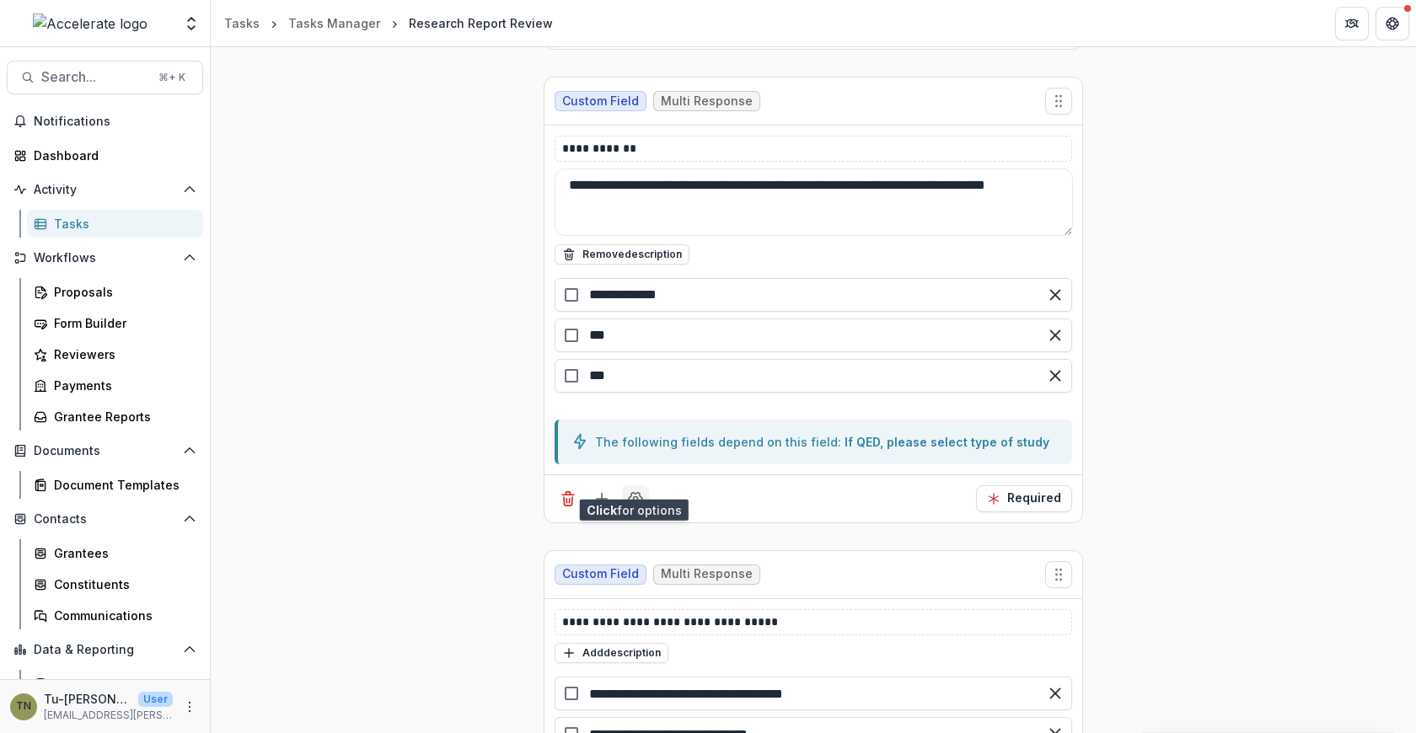
click at [634, 491] on icon "Field Settings" at bounding box center [635, 499] width 17 height 17
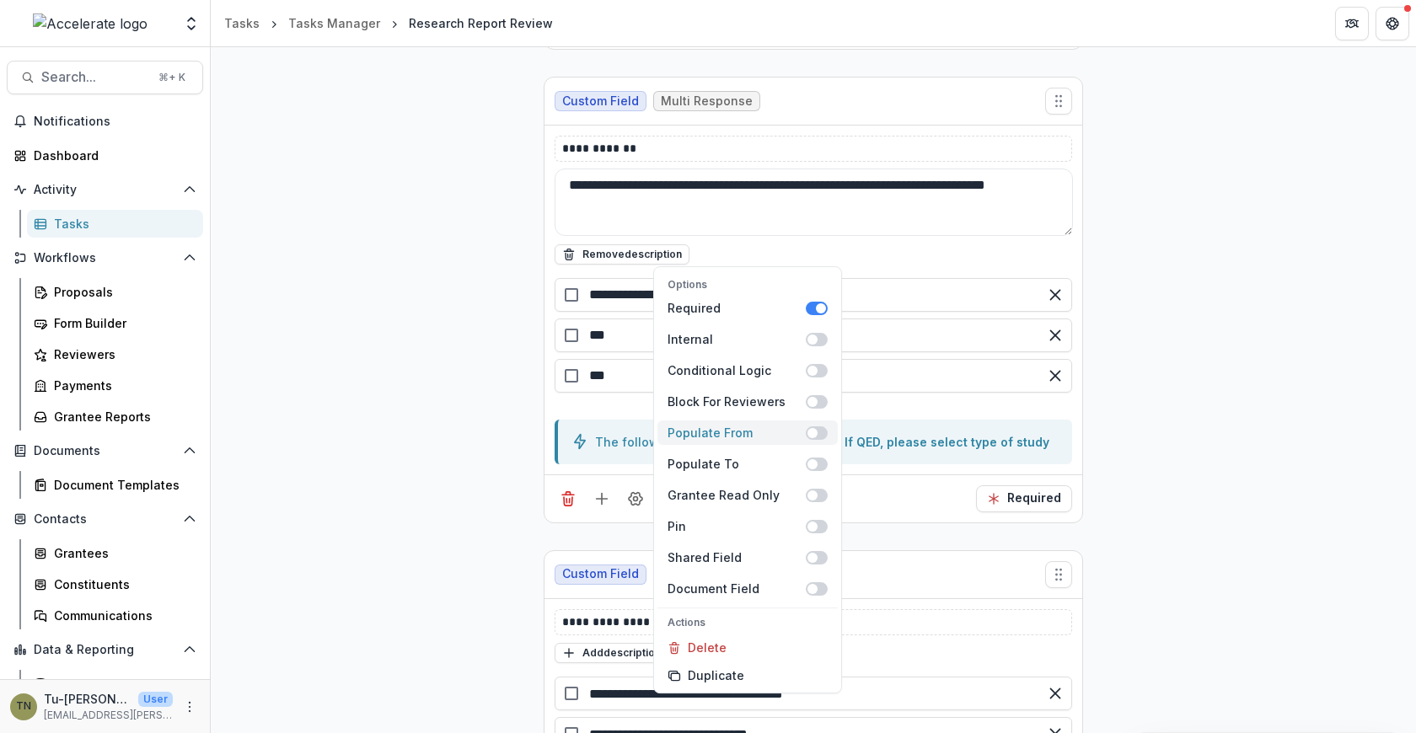
click at [818, 432] on span at bounding box center [817, 432] width 22 height 13
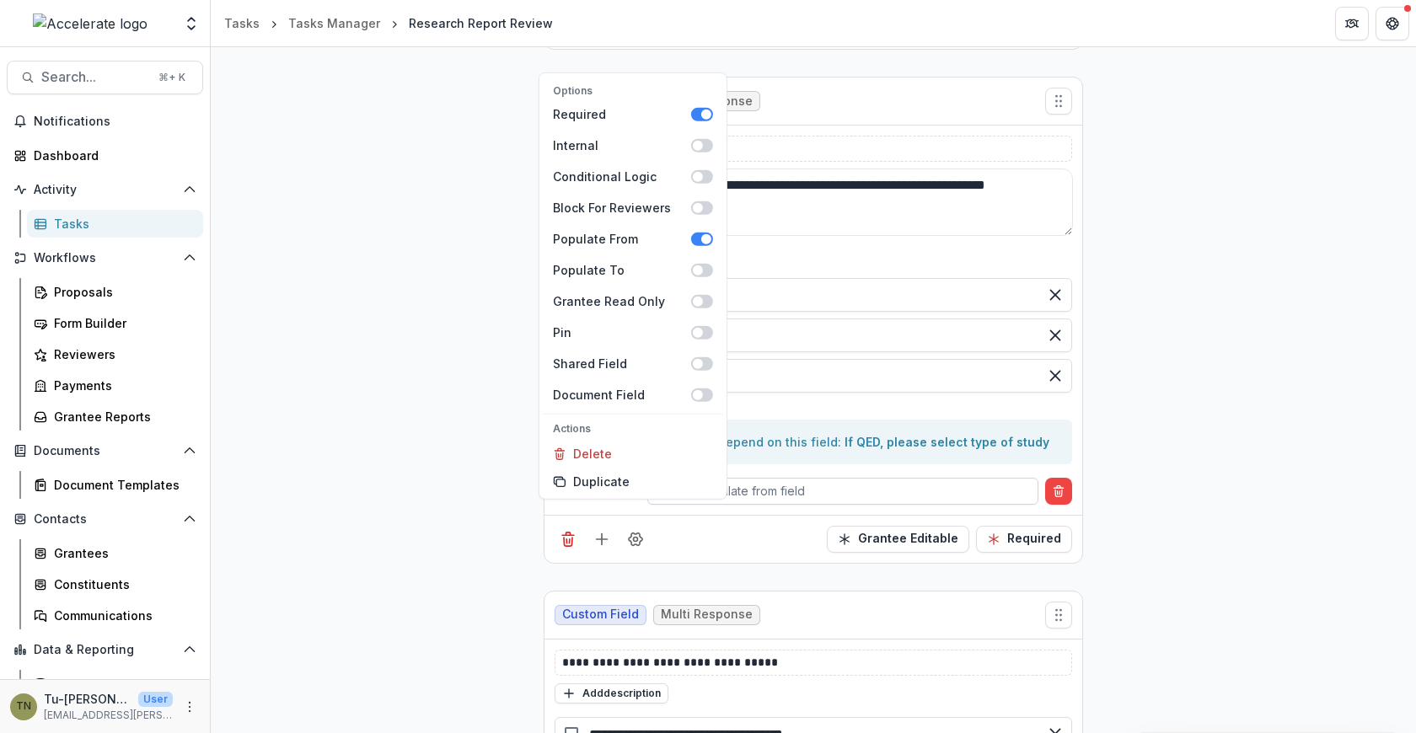
click at [808, 480] on div at bounding box center [843, 490] width 366 height 21
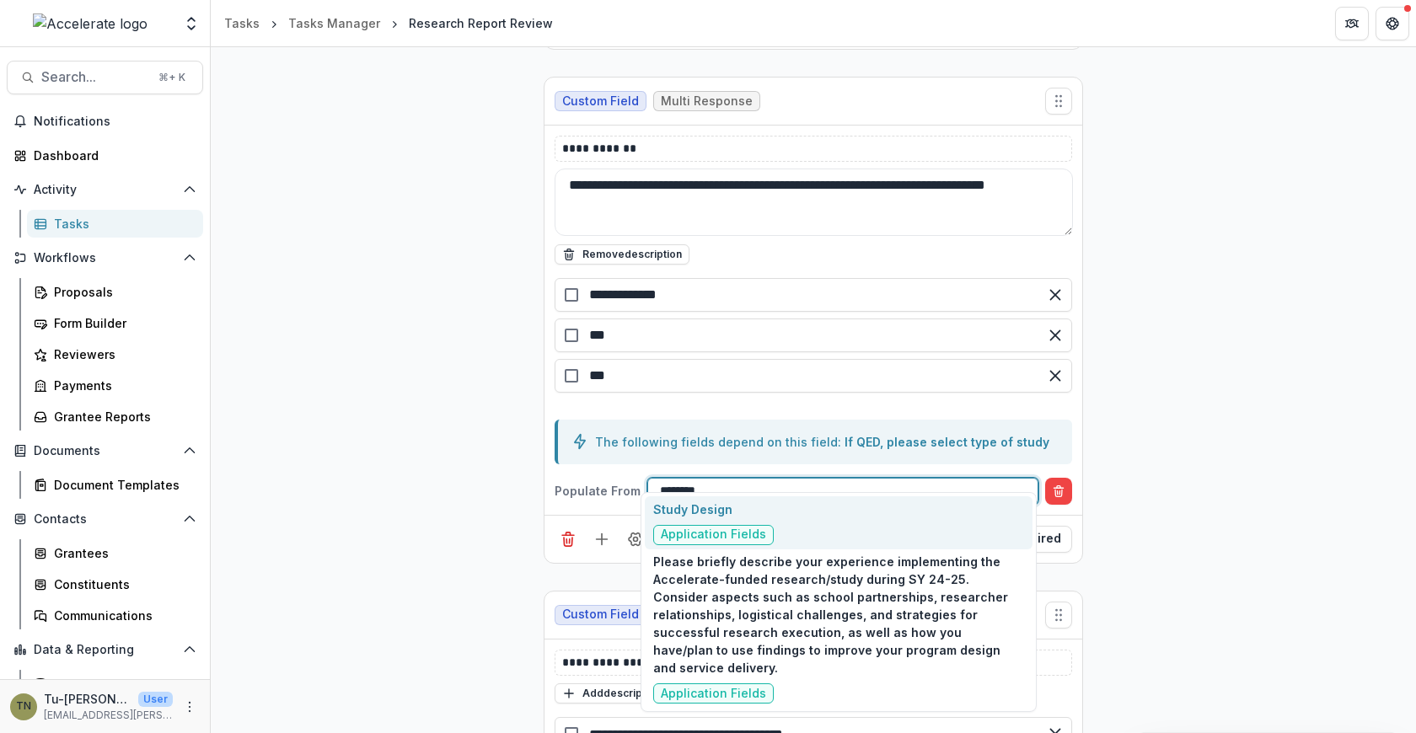
type input "*********"
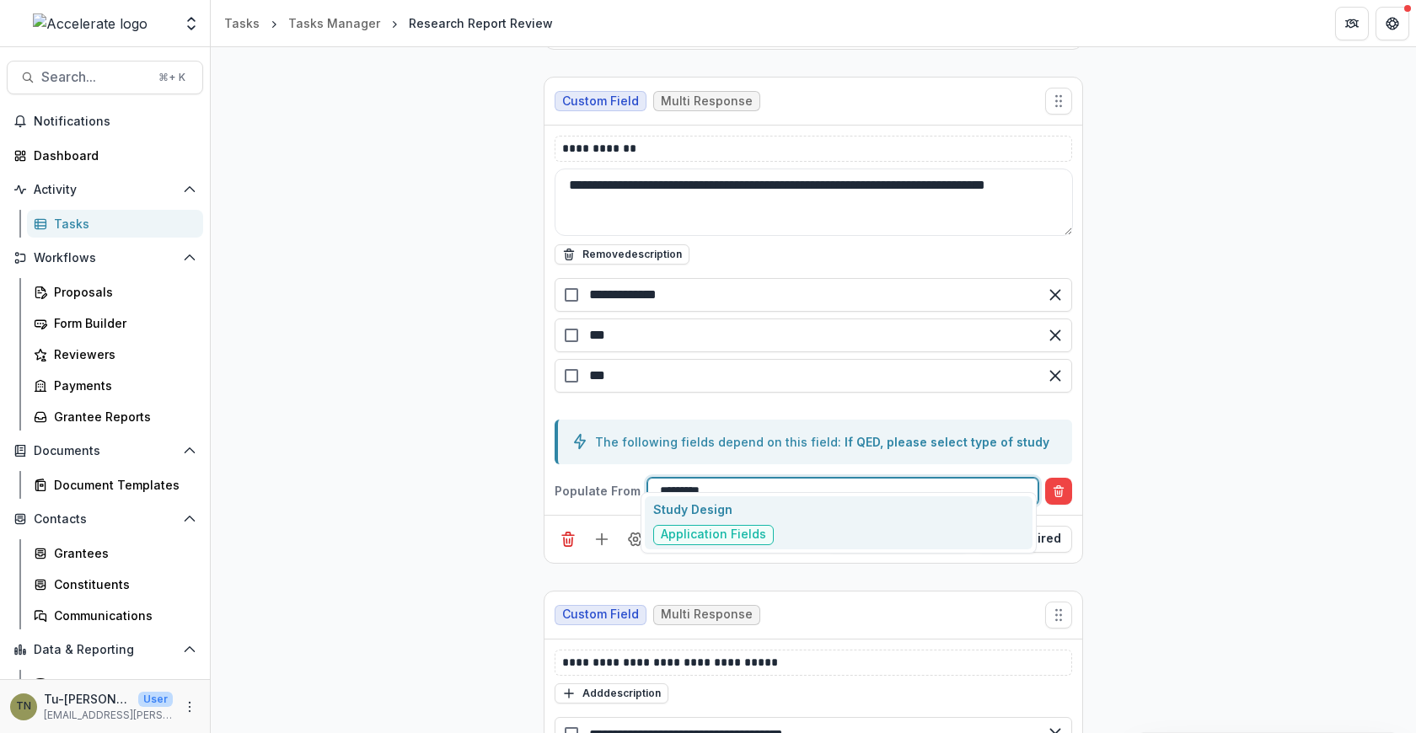
click at [824, 496] on div "Study Design Application Fields" at bounding box center [839, 522] width 388 height 53
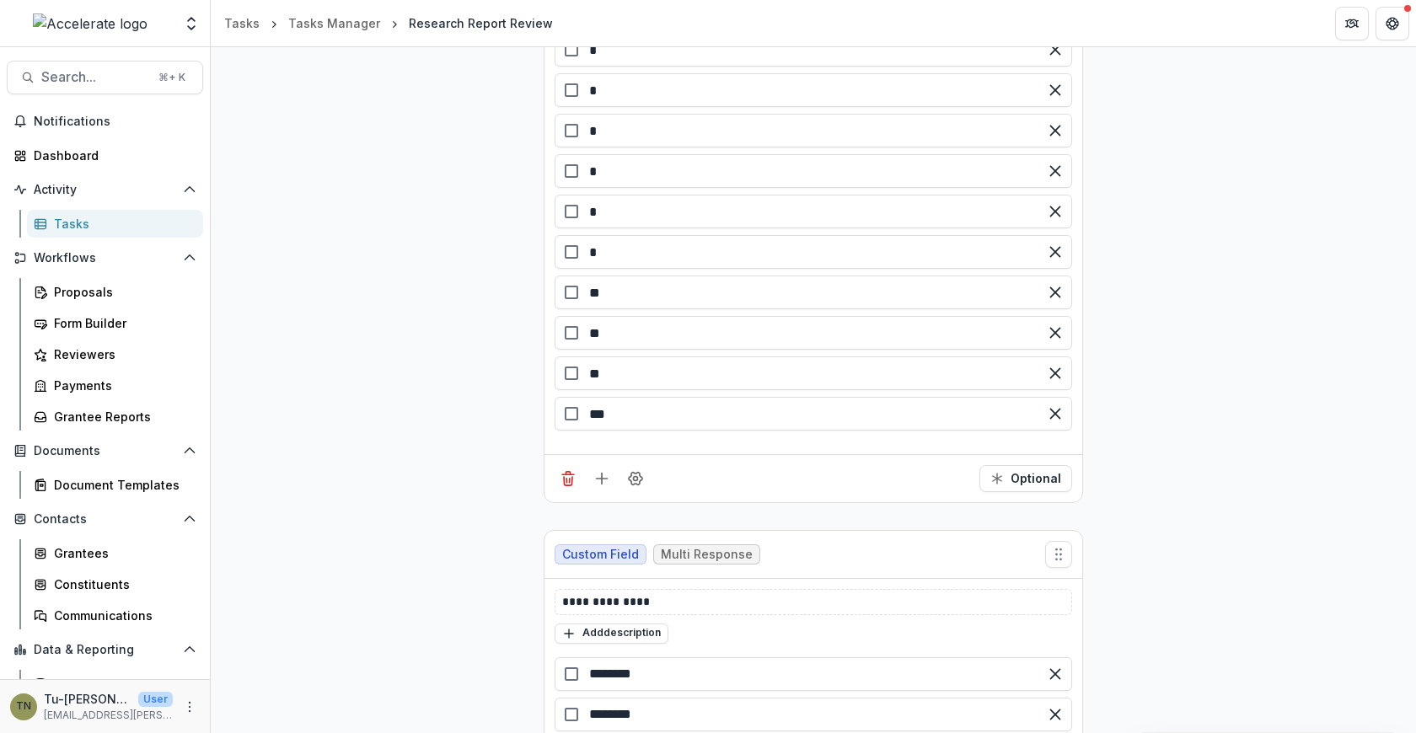
scroll to position [4162, 0]
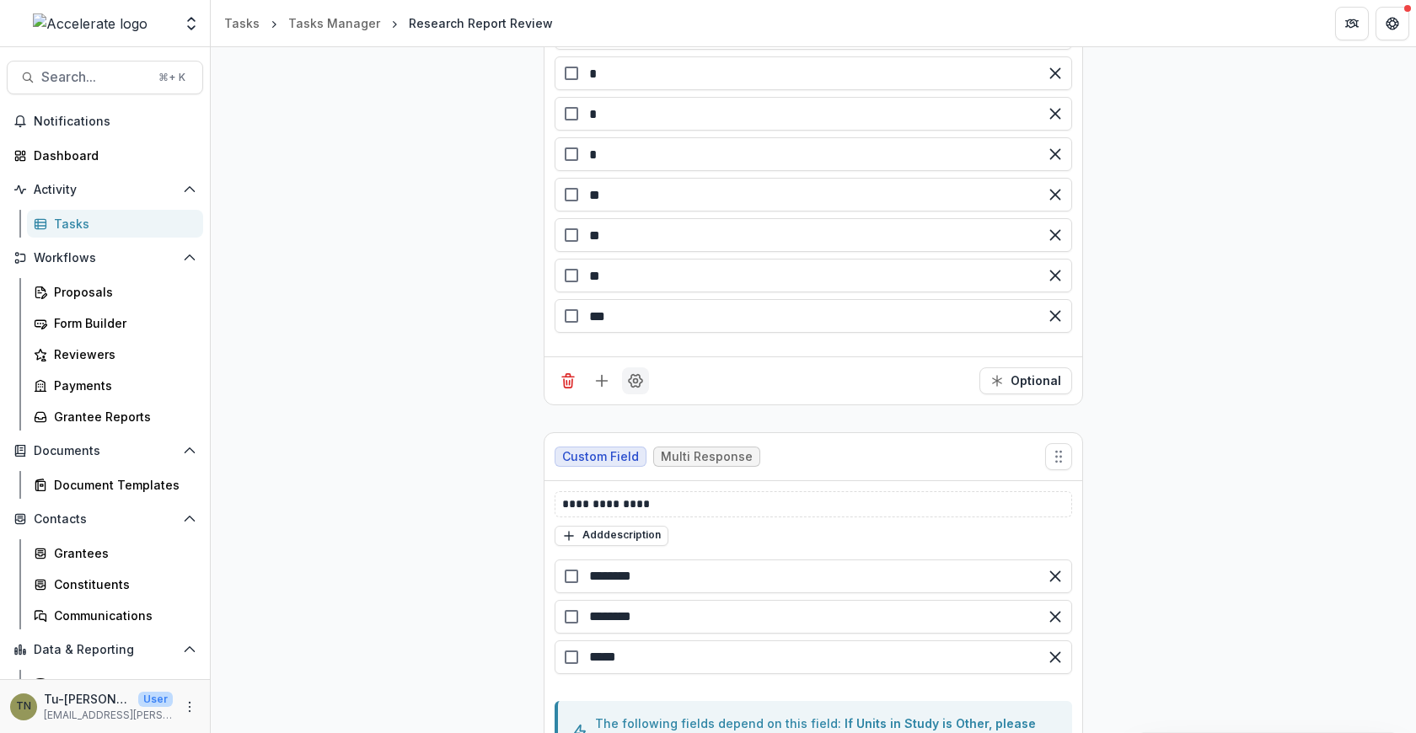
click at [636, 373] on icon "Field Settings" at bounding box center [635, 381] width 17 height 17
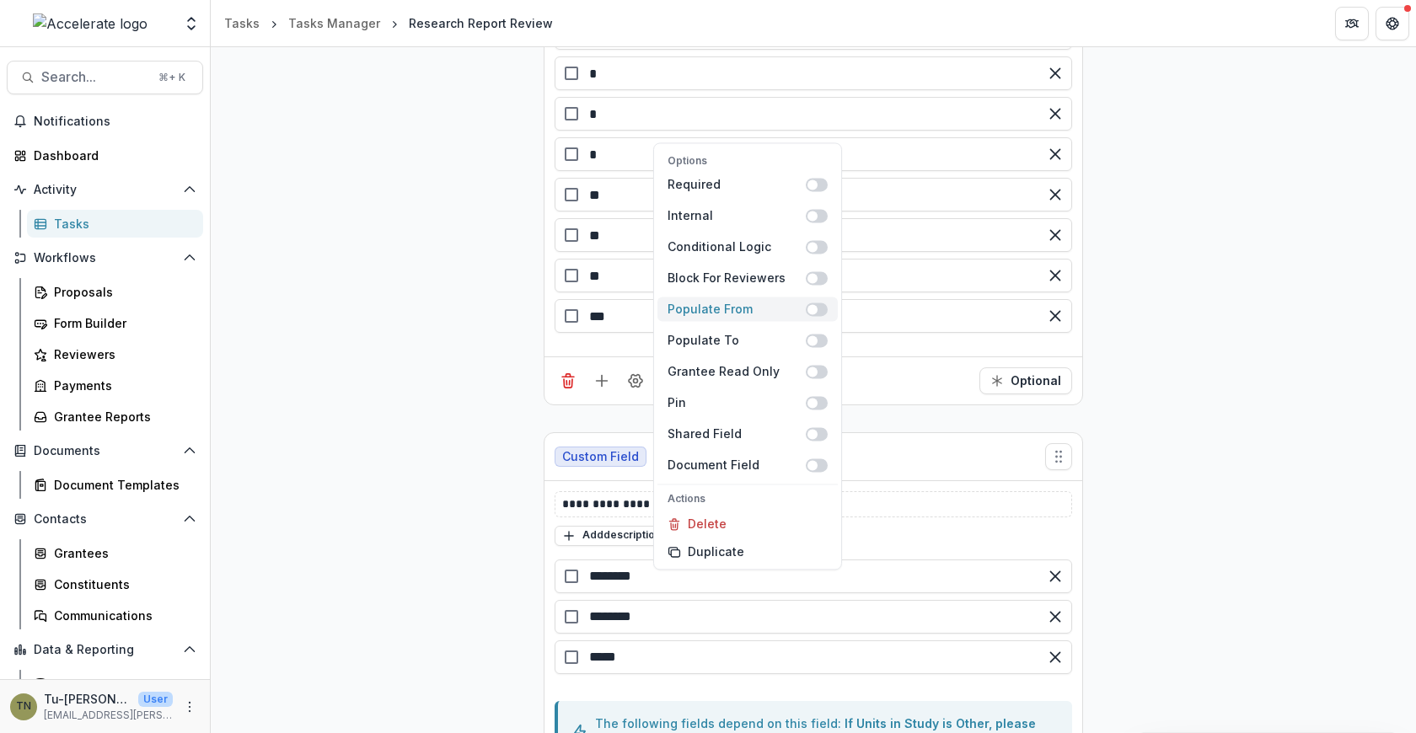
click at [817, 309] on span at bounding box center [812, 309] width 10 height 10
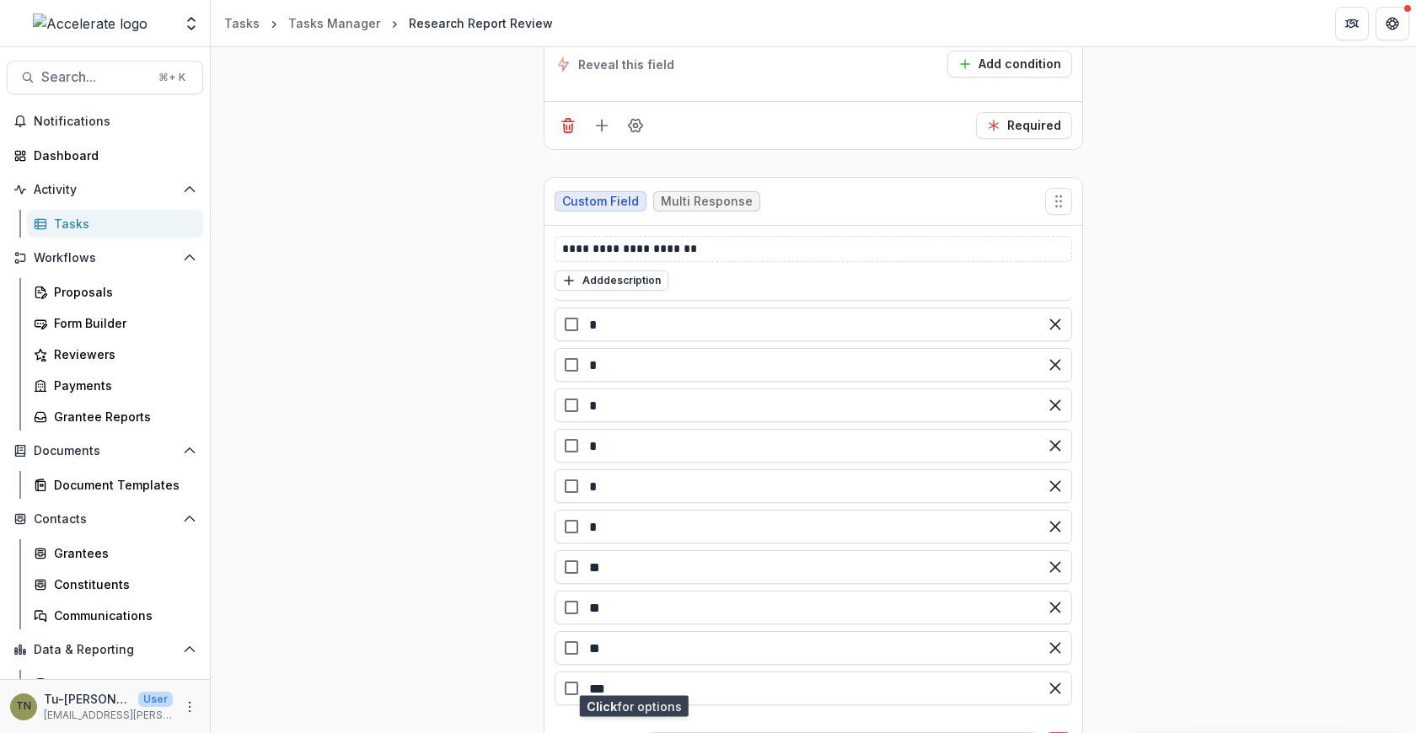
scroll to position [4026, 0]
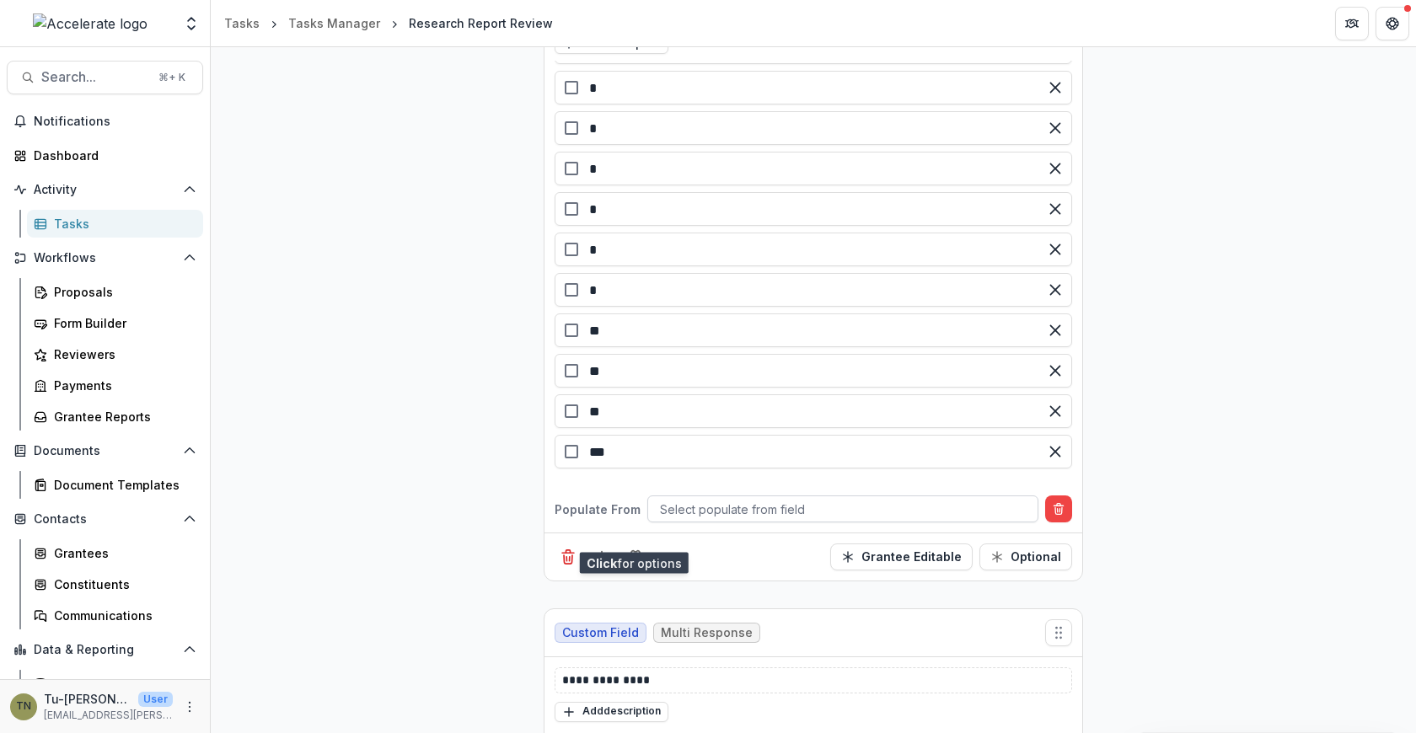
click at [759, 499] on div at bounding box center [843, 509] width 366 height 21
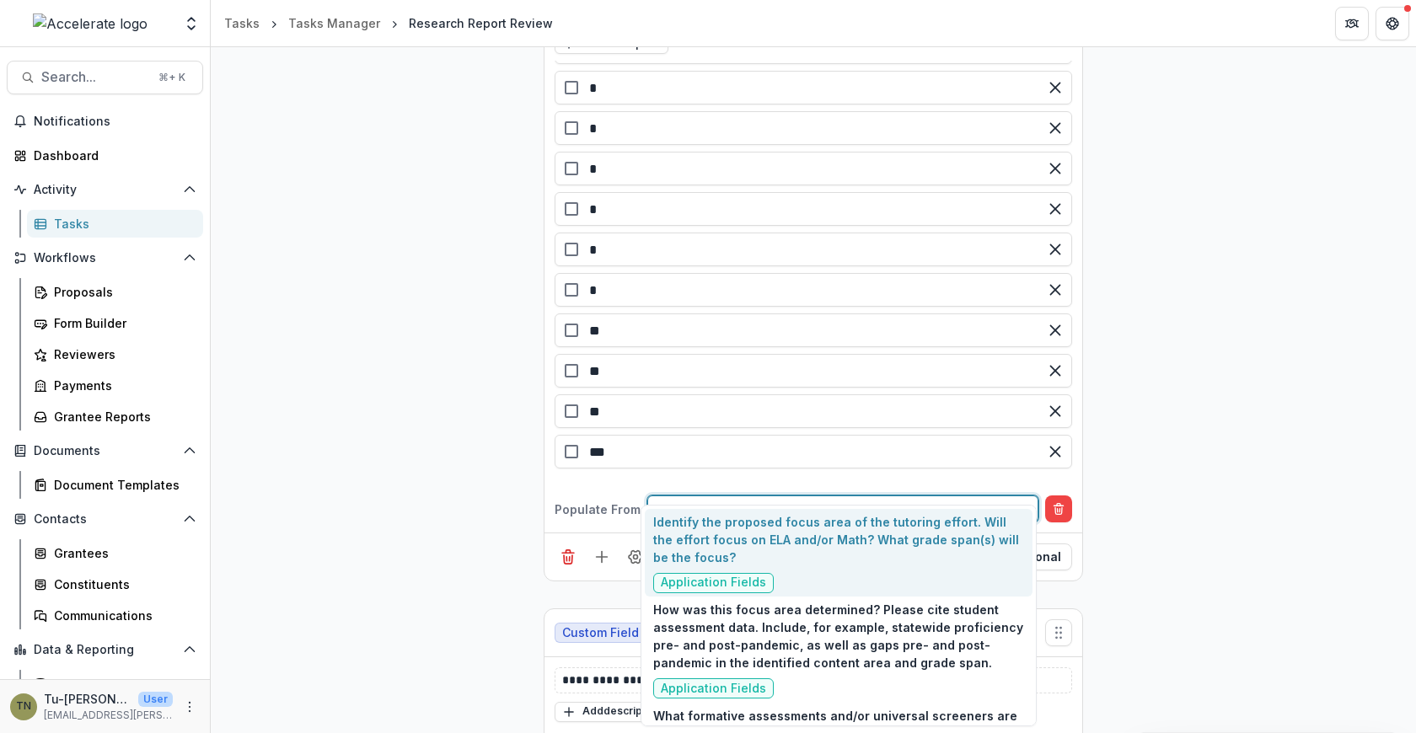
type input "******"
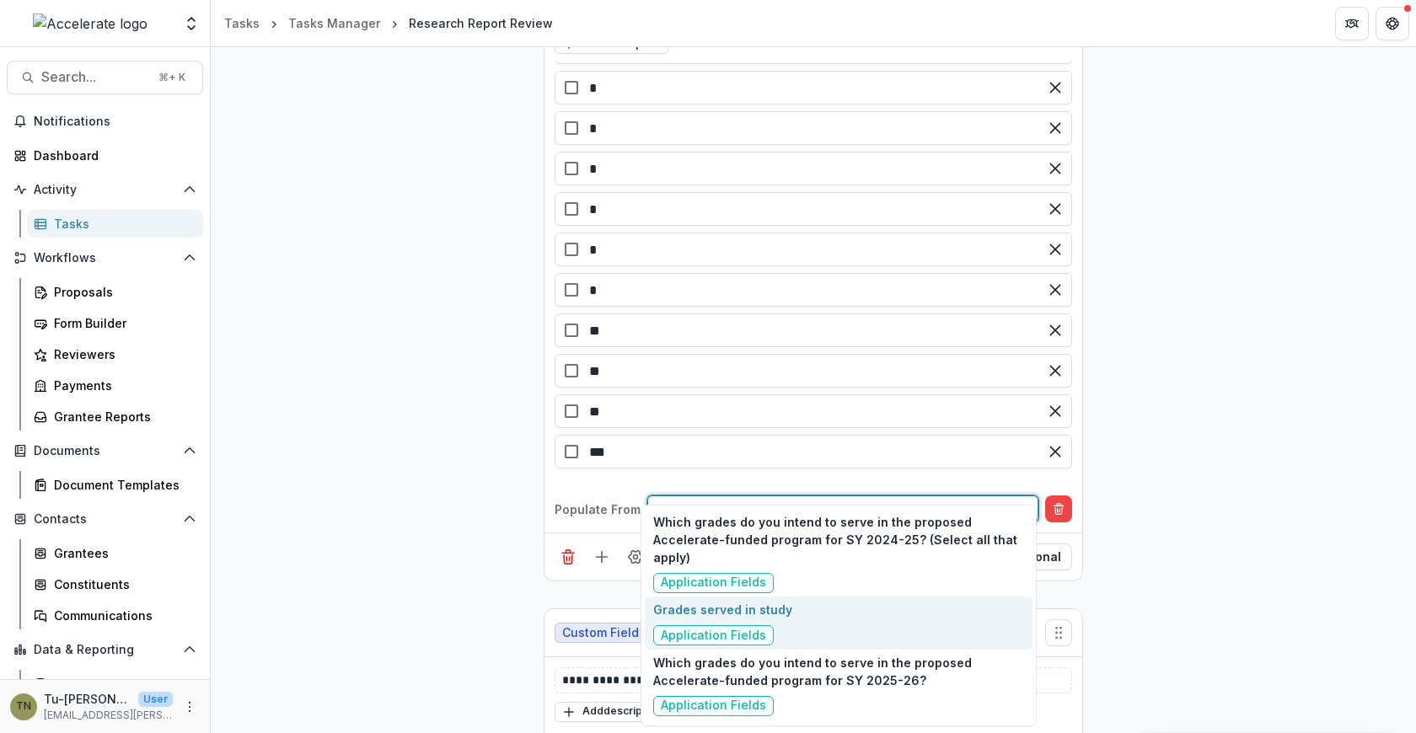
click at [771, 615] on p "Grades served in study" at bounding box center [722, 610] width 139 height 18
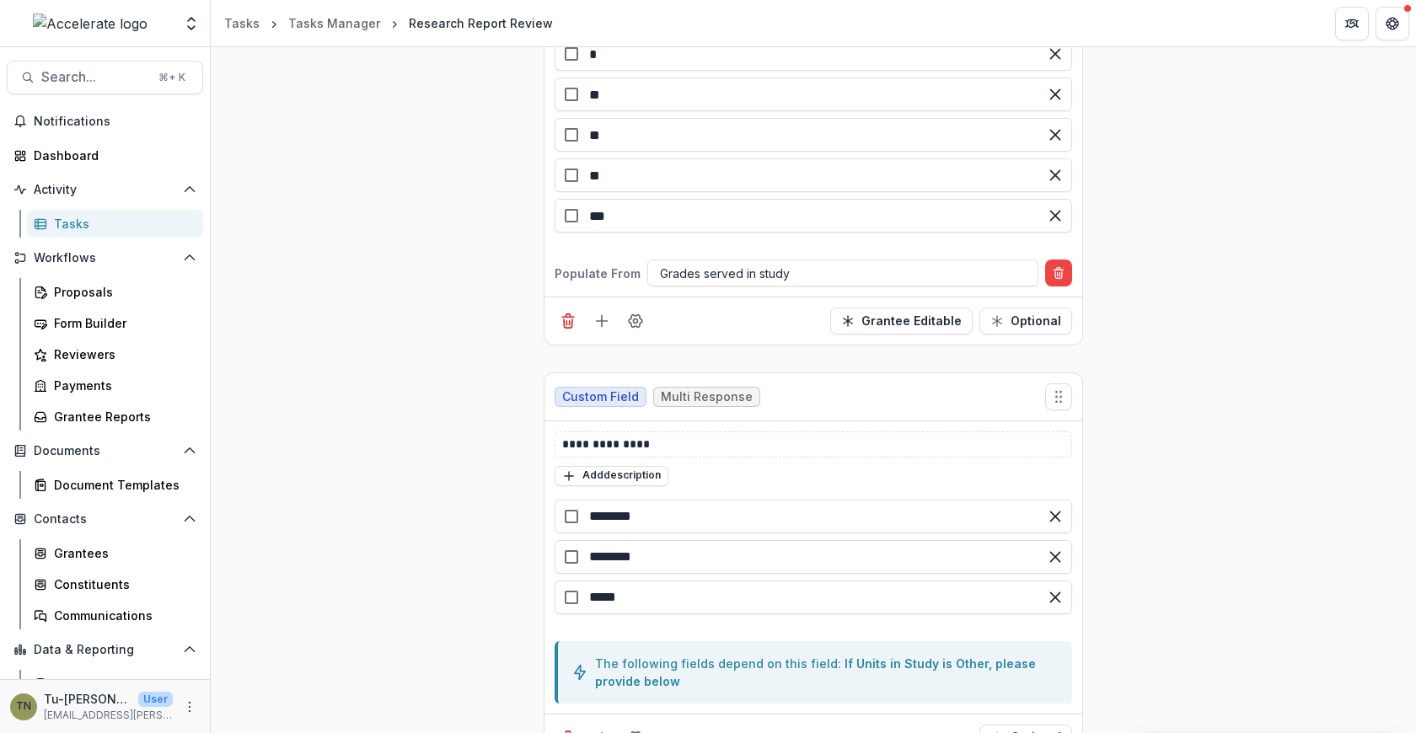
scroll to position [4426, 0]
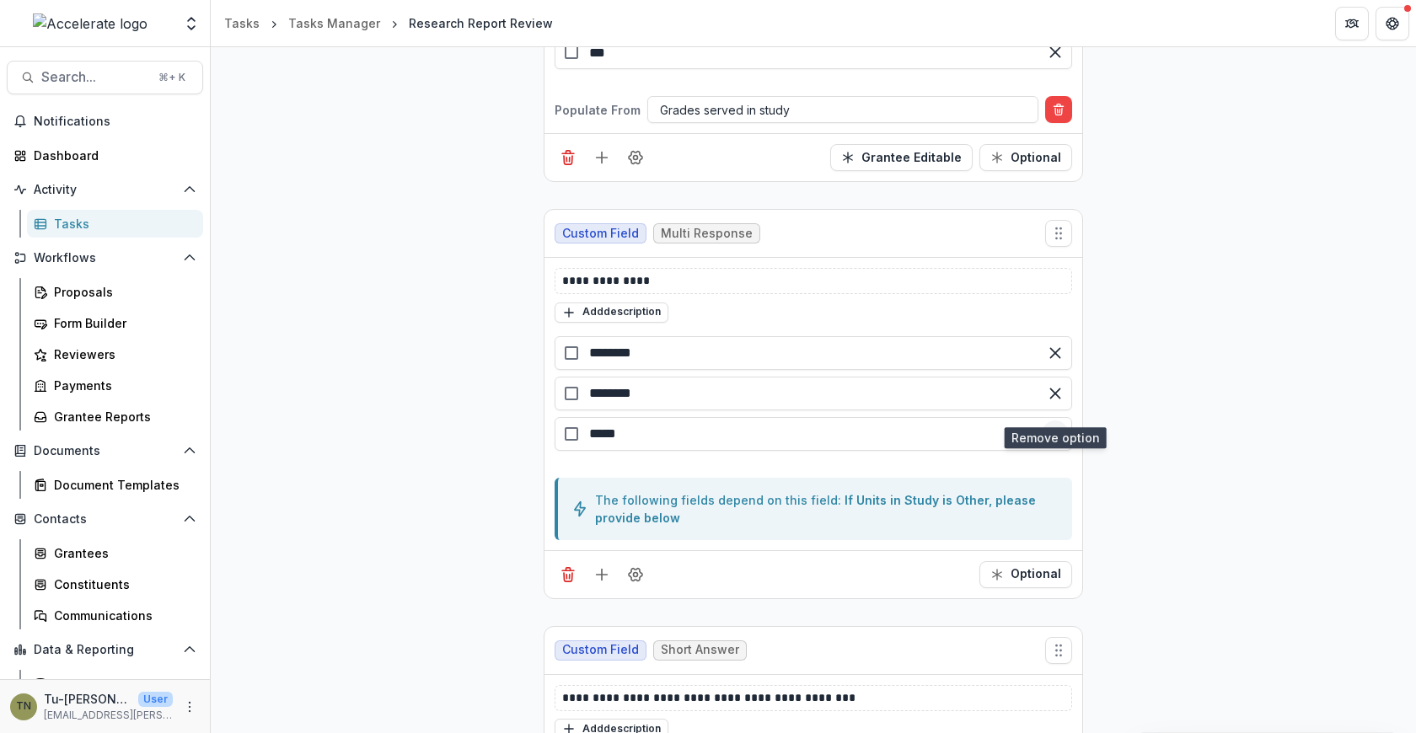
click at [1054, 426] on icon "Remove option" at bounding box center [1055, 434] width 17 height 17
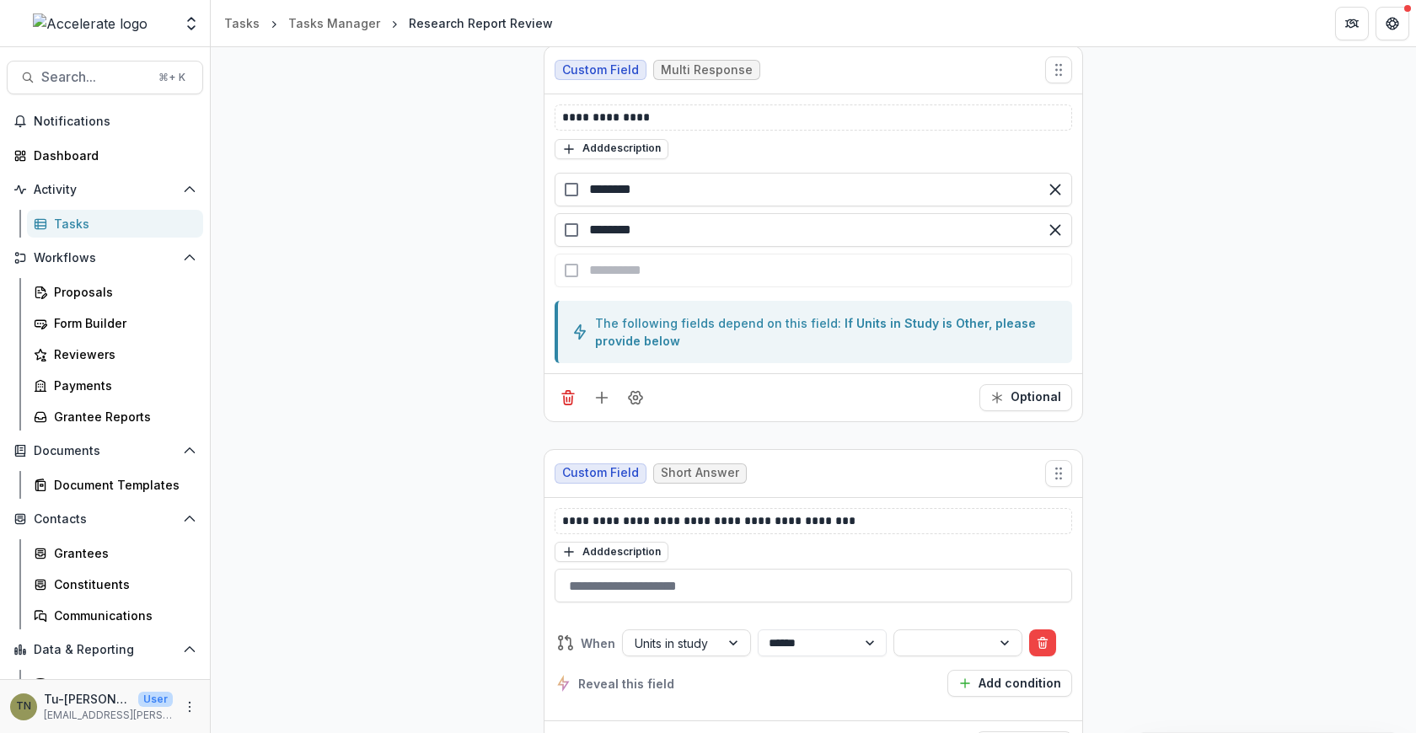
scroll to position [4589, 0]
click at [1055, 630] on div "**********" at bounding box center [814, 663] width 518 height 67
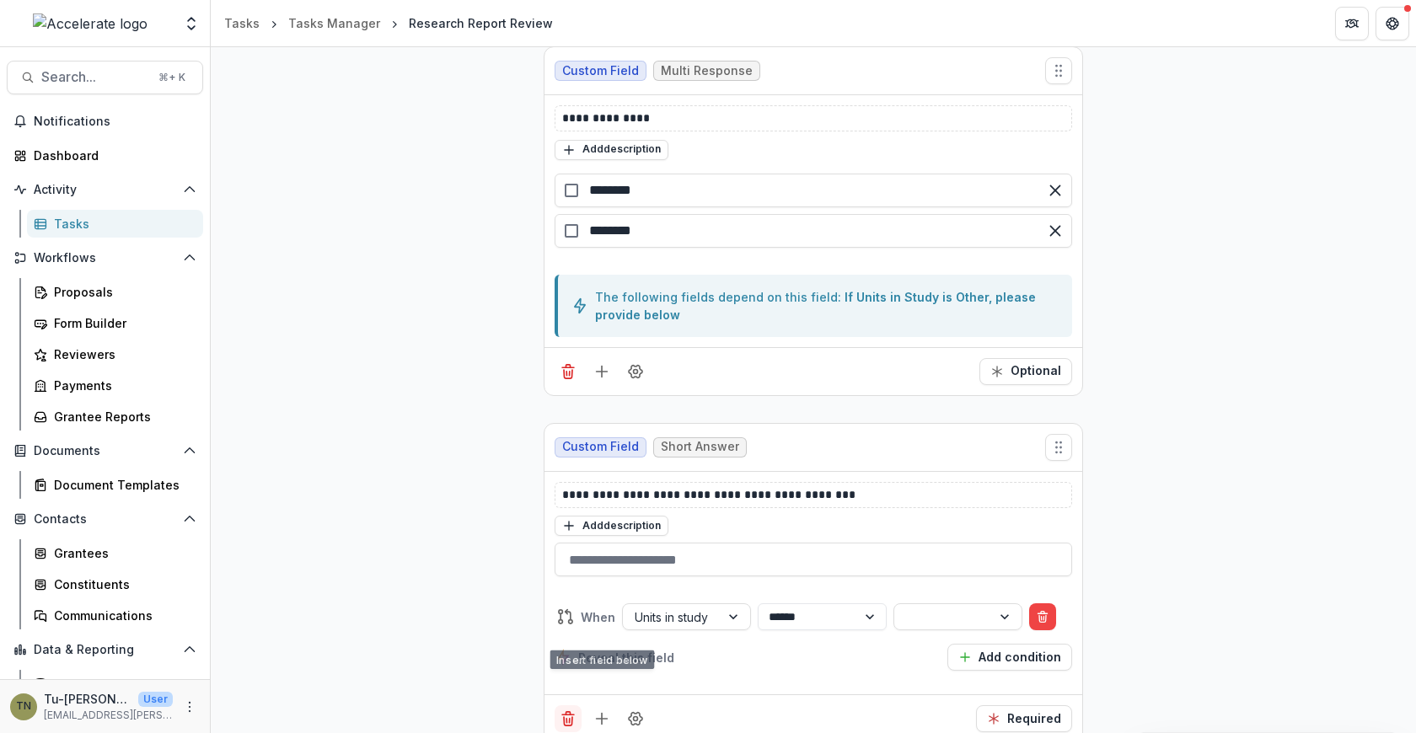
click at [566, 711] on icon "Delete field" at bounding box center [568, 719] width 17 height 17
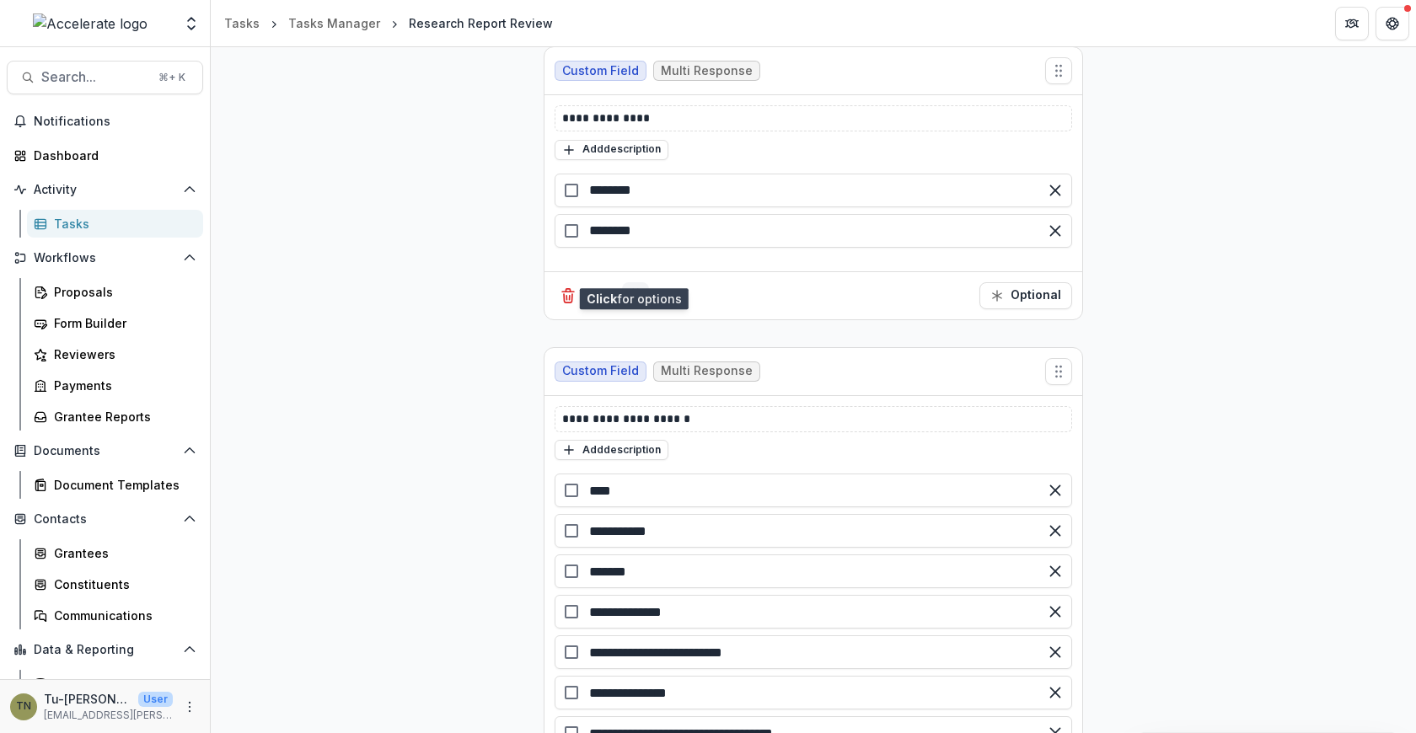
click at [638, 287] on icon "Field Settings" at bounding box center [635, 295] width 17 height 17
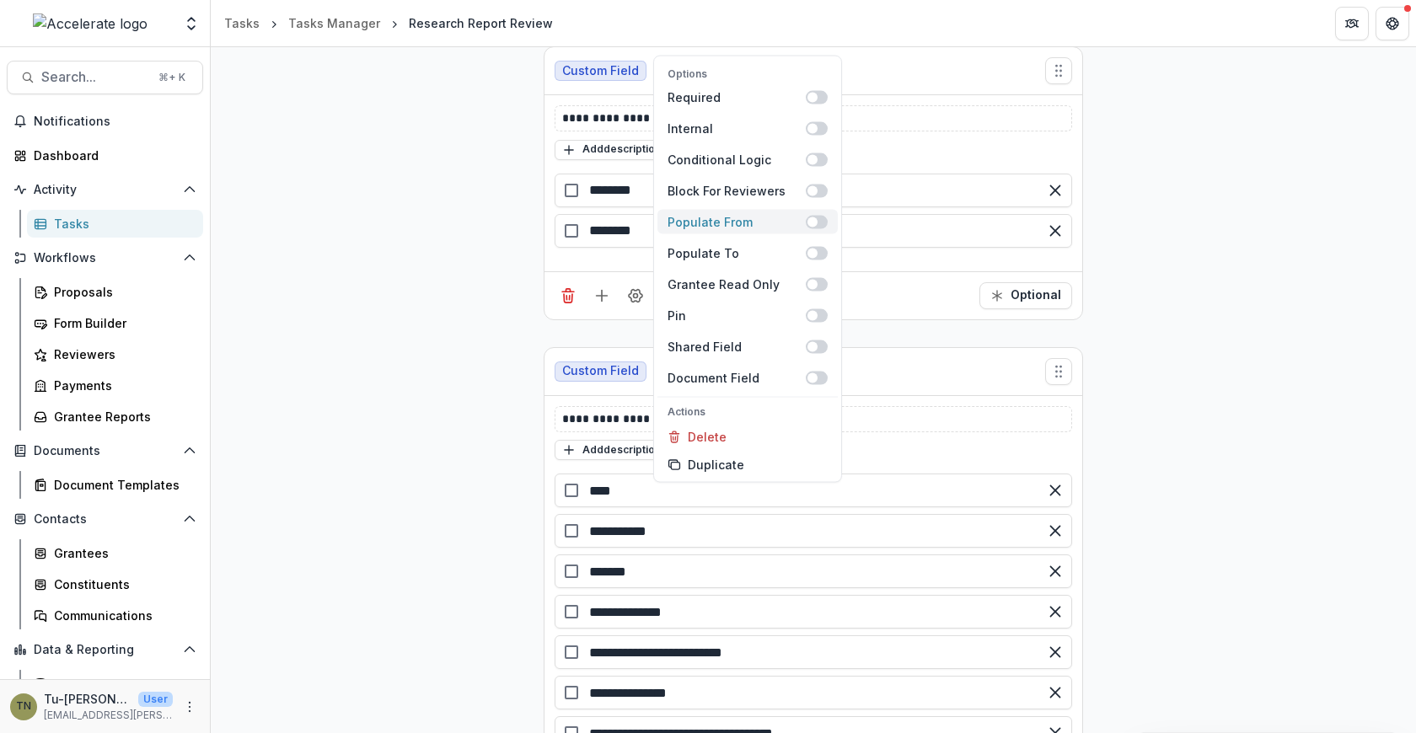
click at [824, 213] on label "Populate From" at bounding box center [747, 222] width 180 height 24
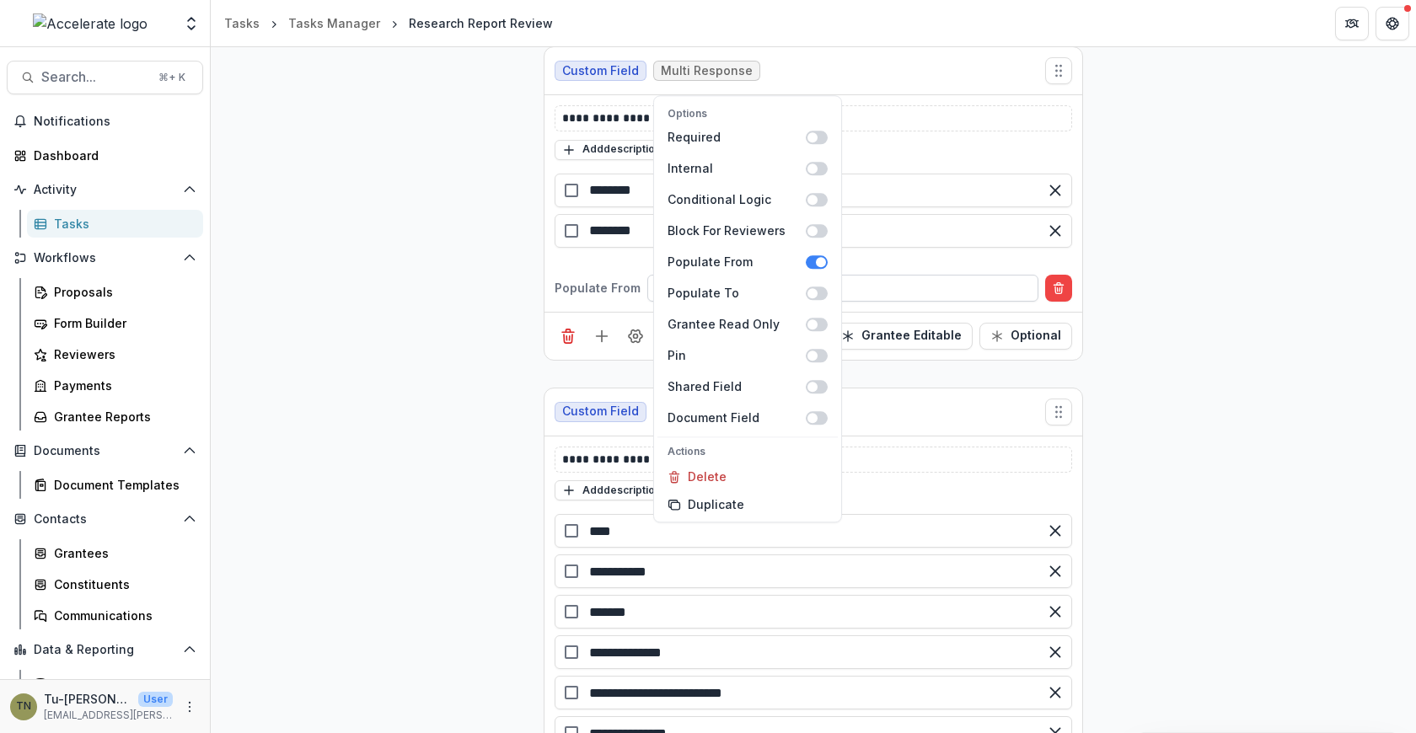
click at [893, 277] on div at bounding box center [843, 287] width 366 height 21
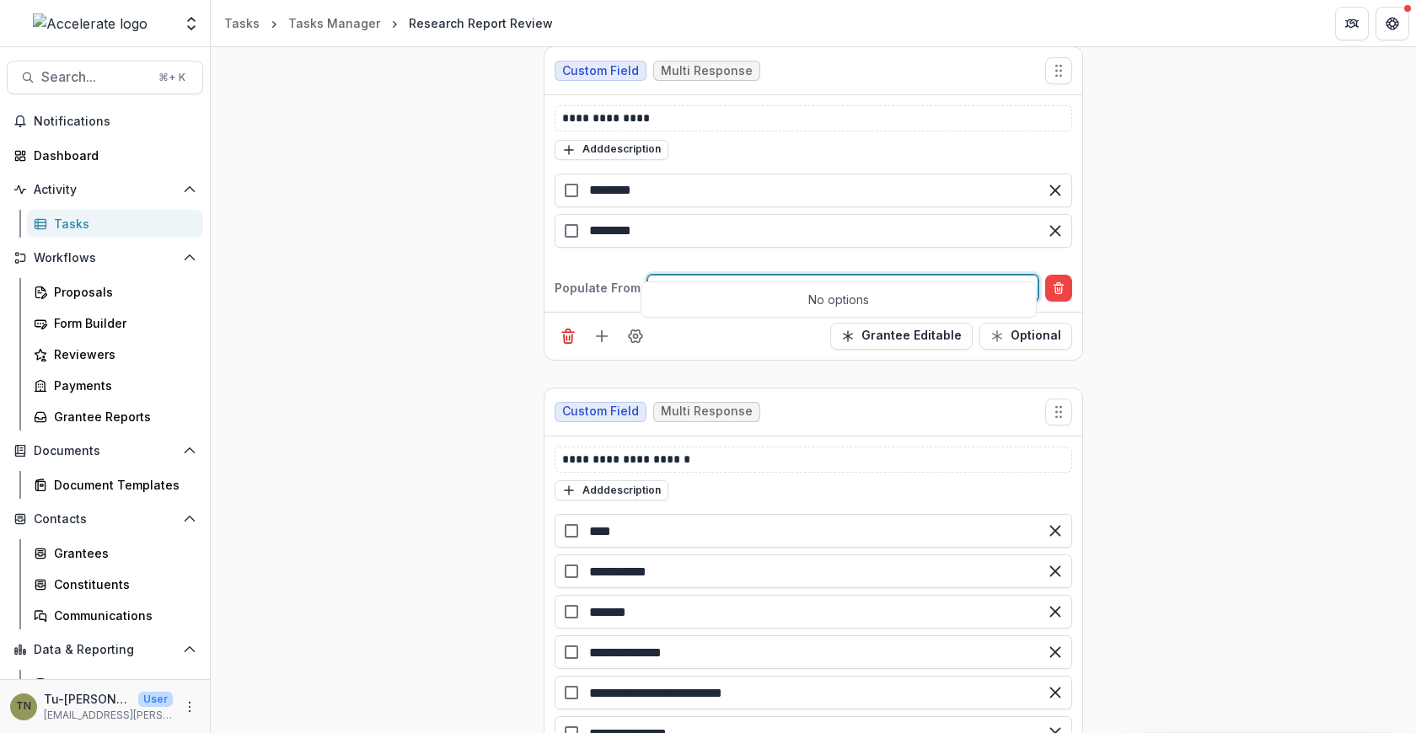
type input "****"
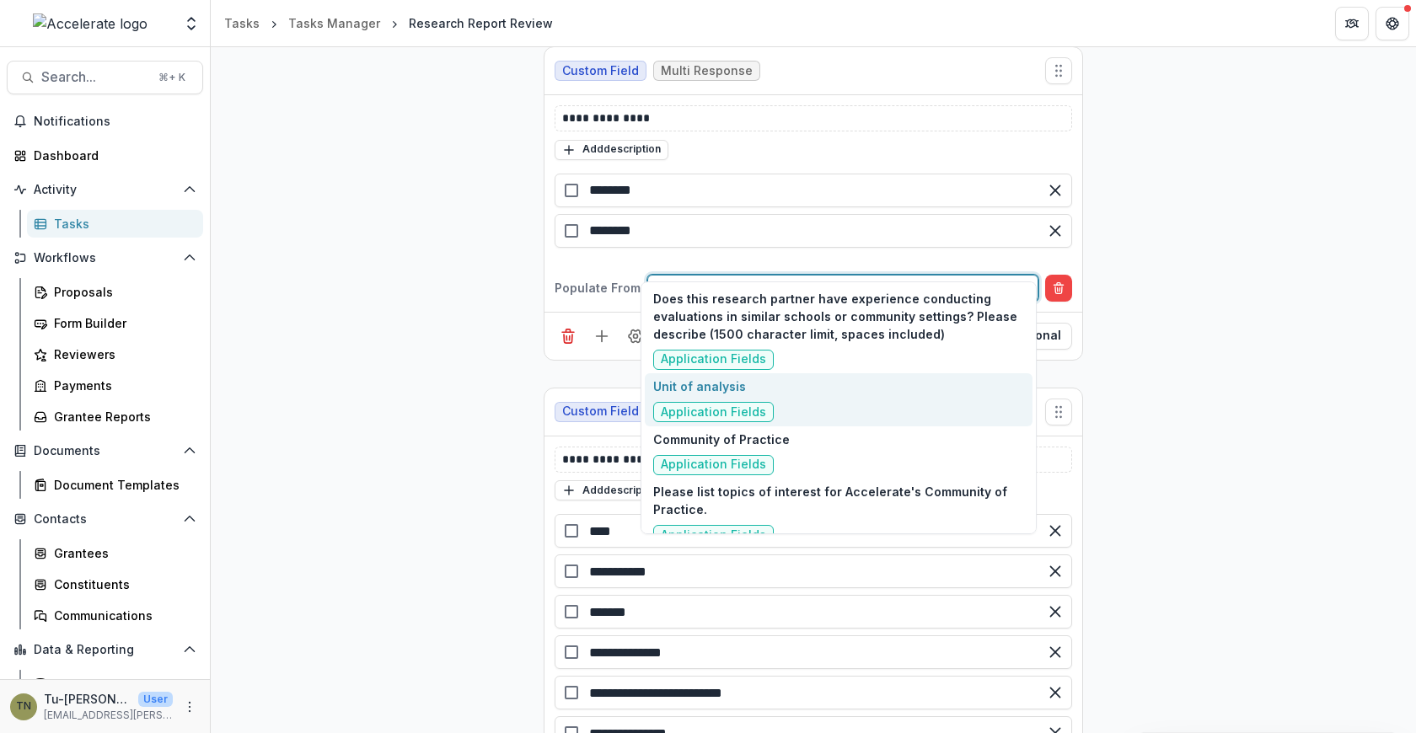
click at [841, 389] on div "Unit of analysis Application Fields" at bounding box center [839, 399] width 388 height 53
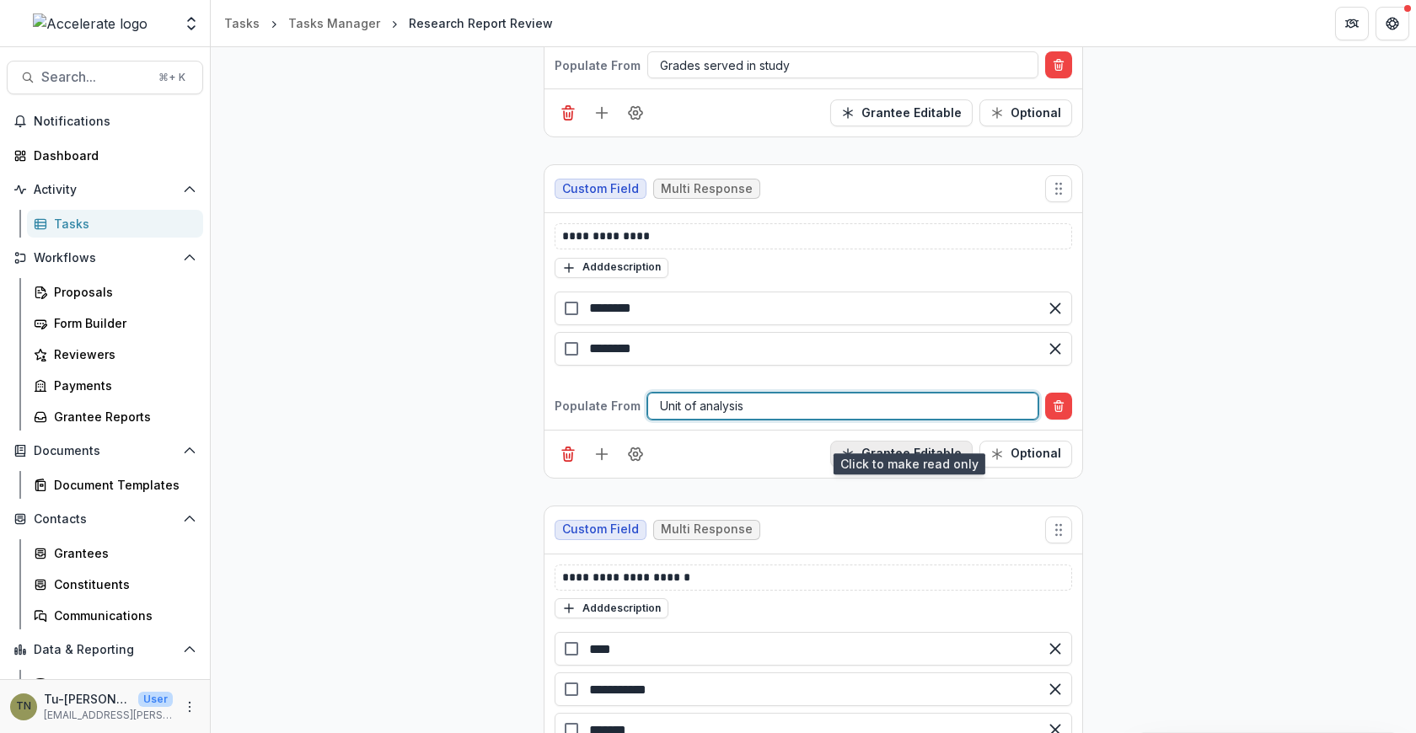
scroll to position [4400, 0]
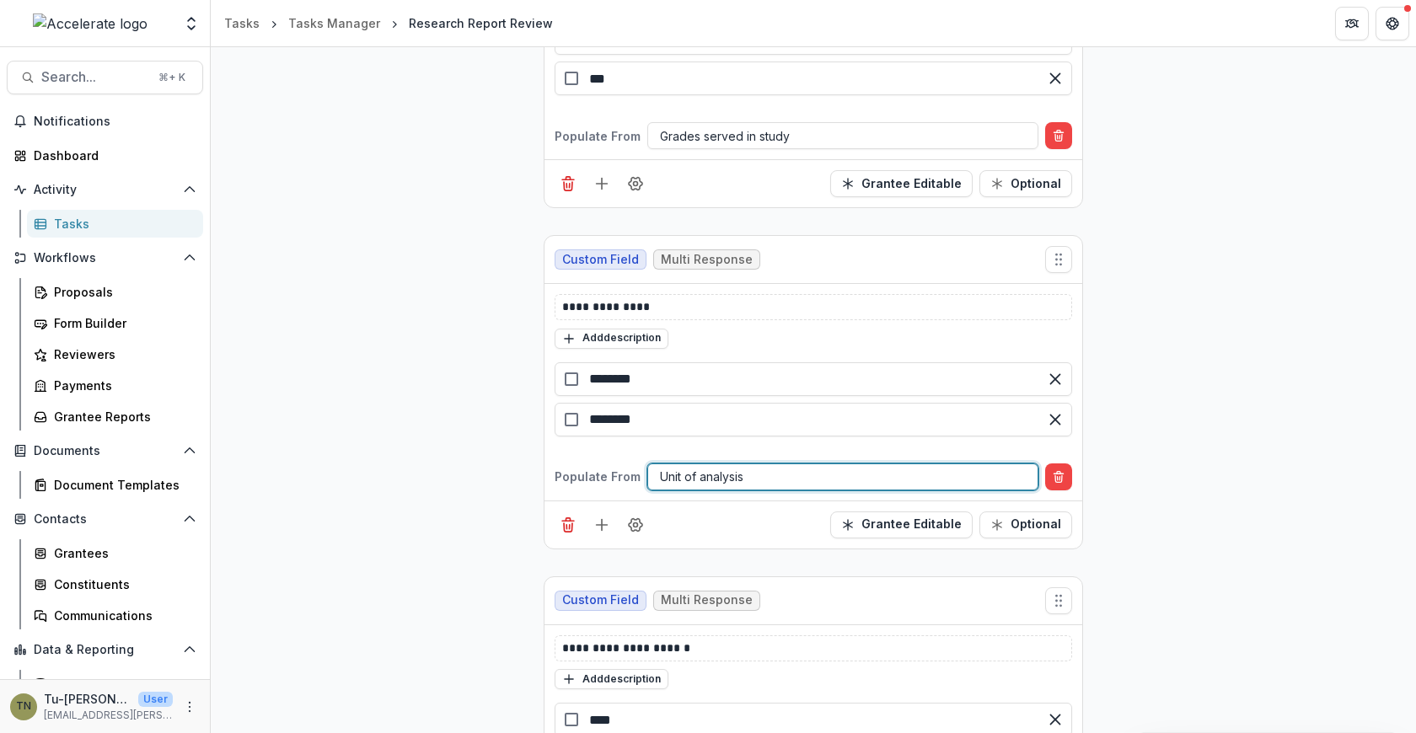
click at [748, 466] on div at bounding box center [843, 476] width 366 height 21
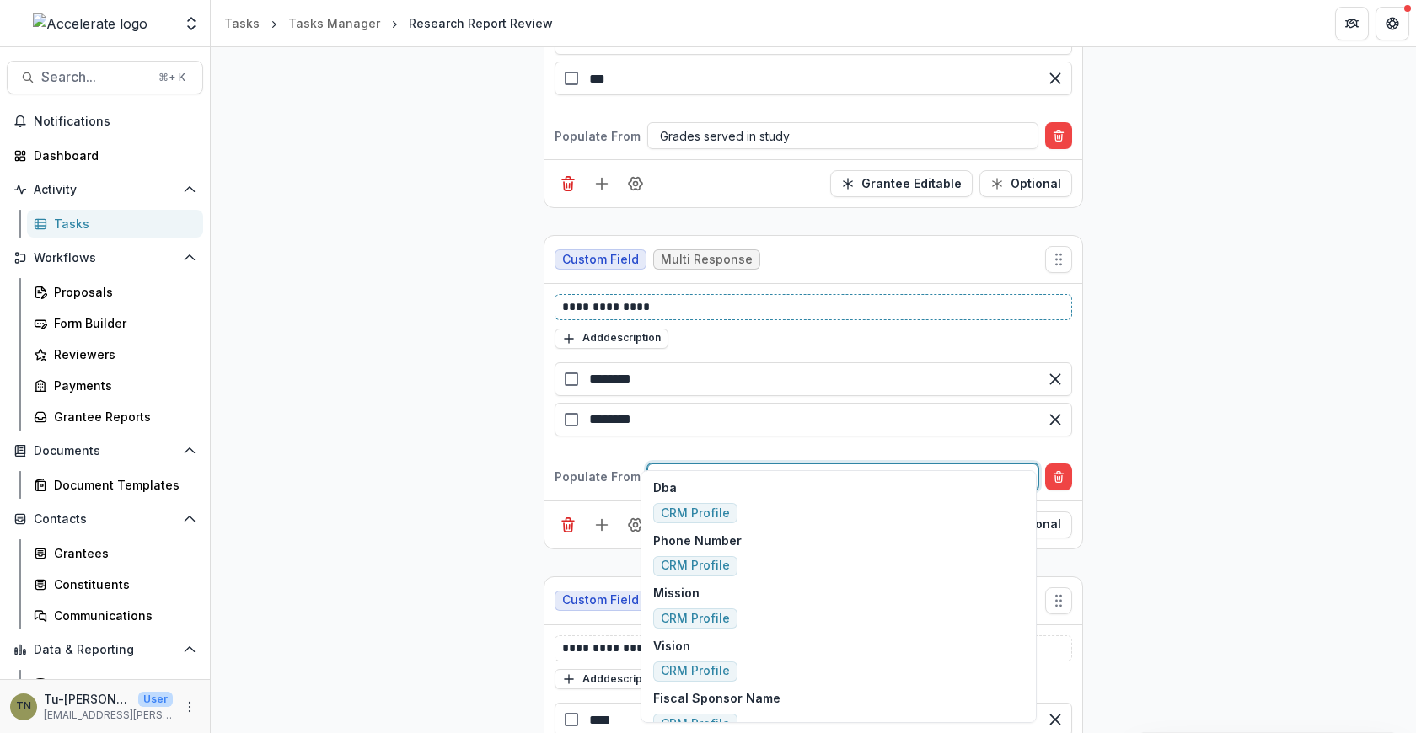
click at [653, 298] on p "**********" at bounding box center [814, 307] width 504 height 18
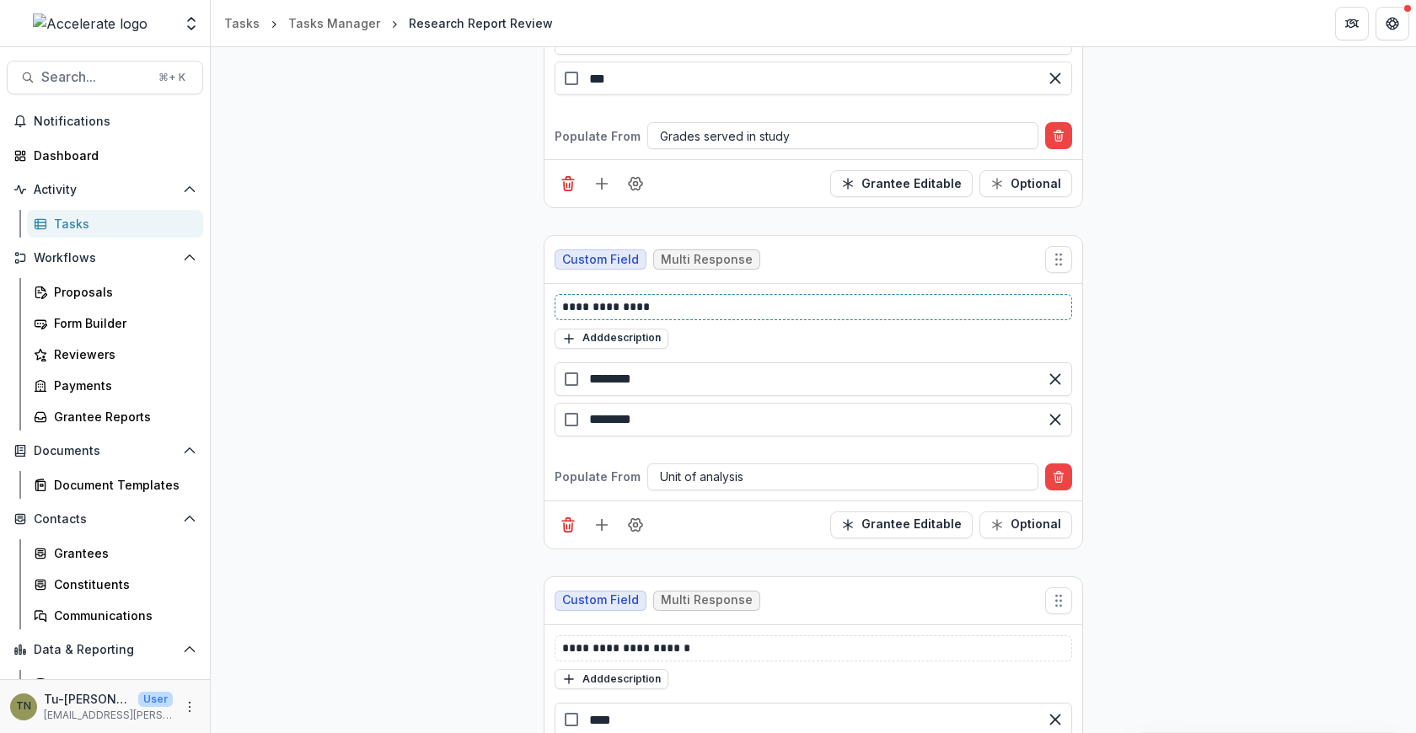
click at [653, 298] on p "**********" at bounding box center [814, 307] width 504 height 18
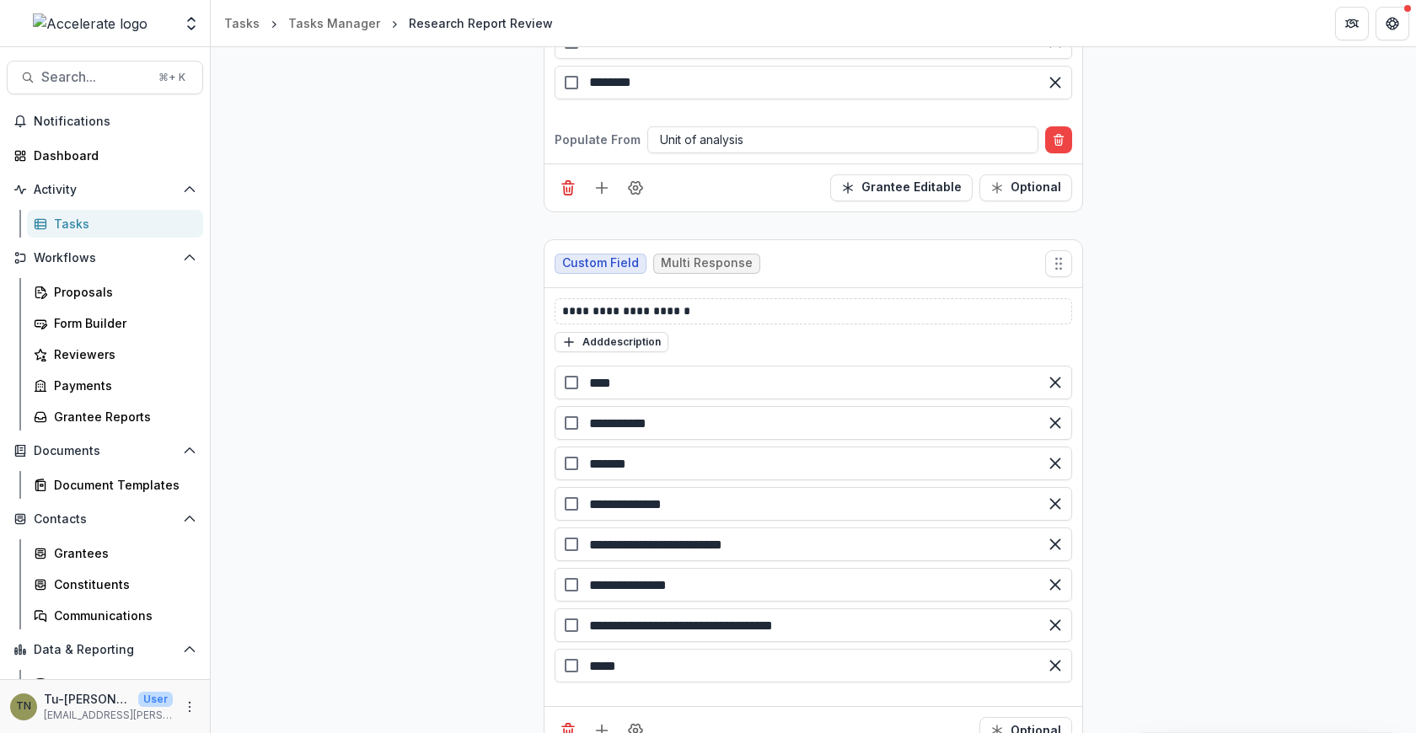
scroll to position [4842, 0]
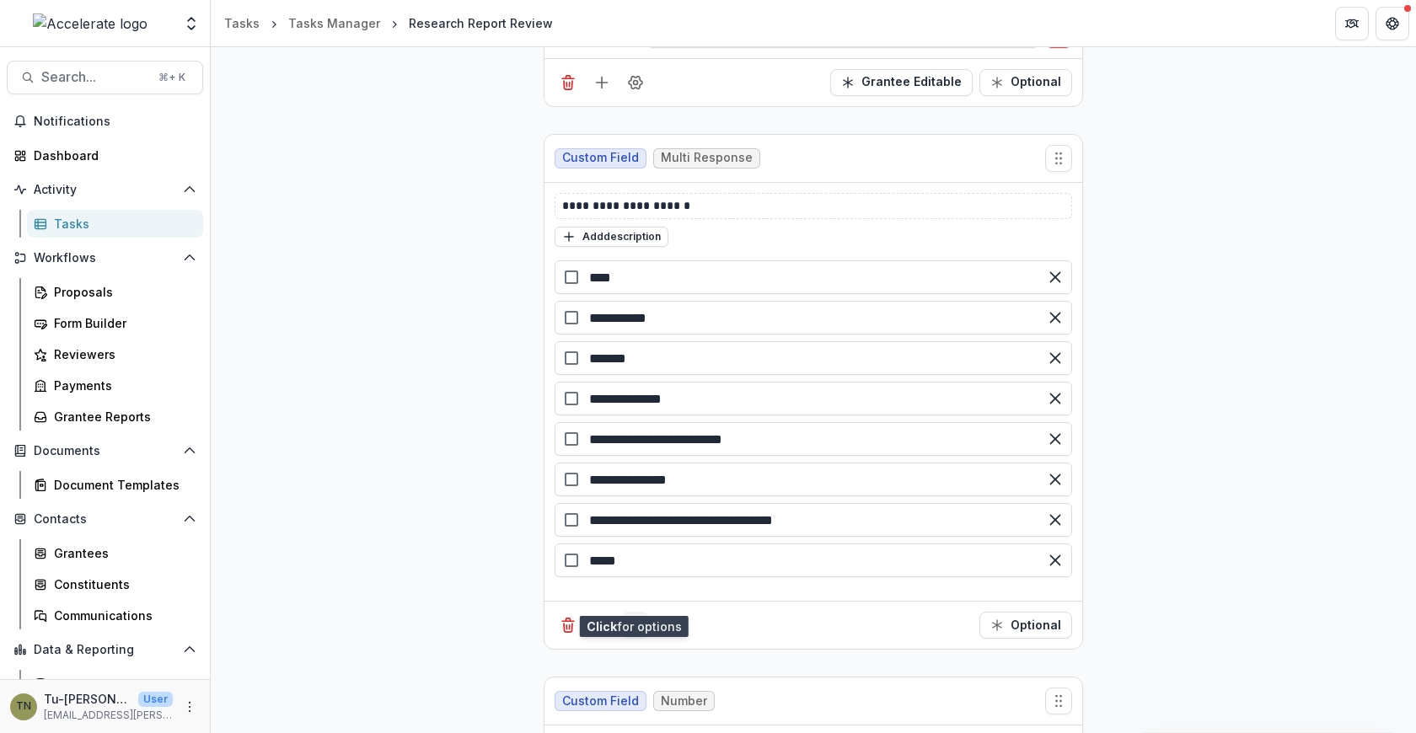
click at [636, 620] on icon "Field Settings" at bounding box center [635, 626] width 13 height 13
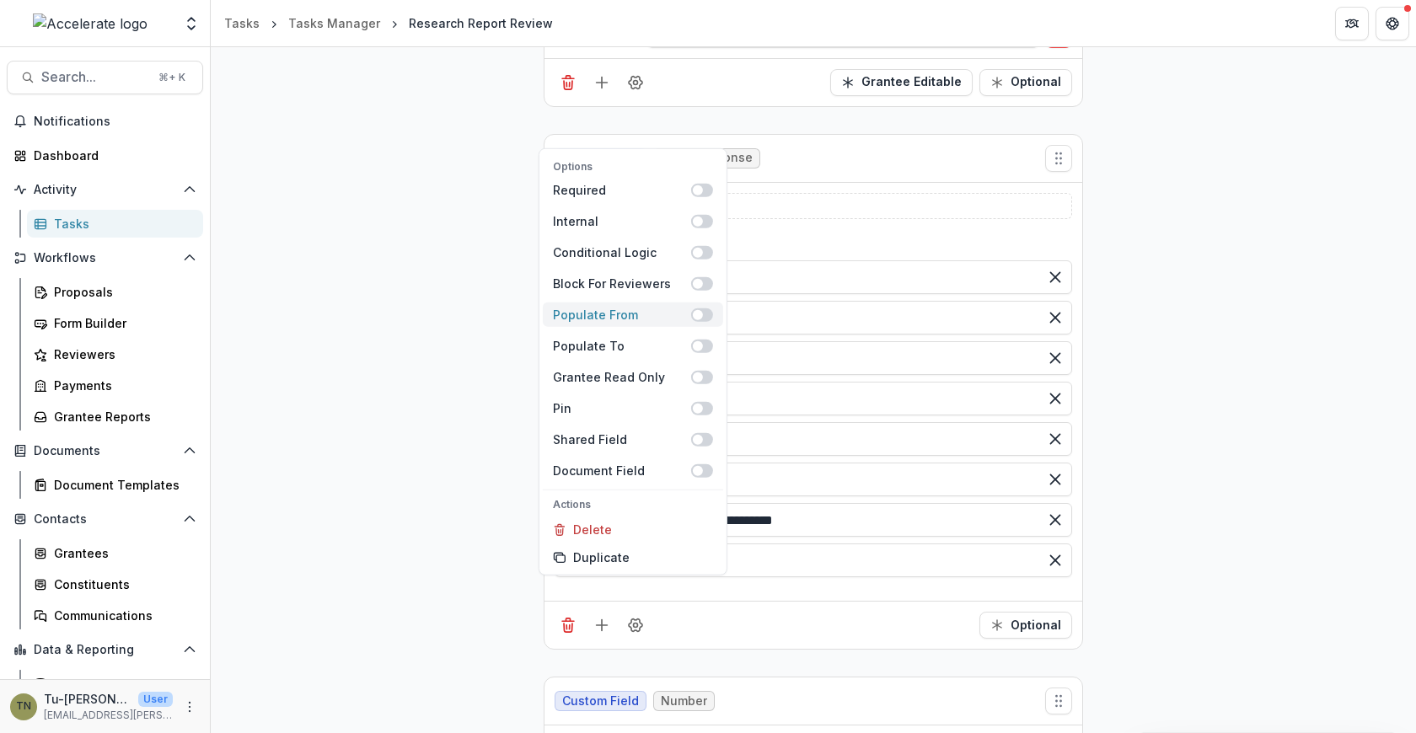
click at [705, 312] on span at bounding box center [702, 314] width 22 height 13
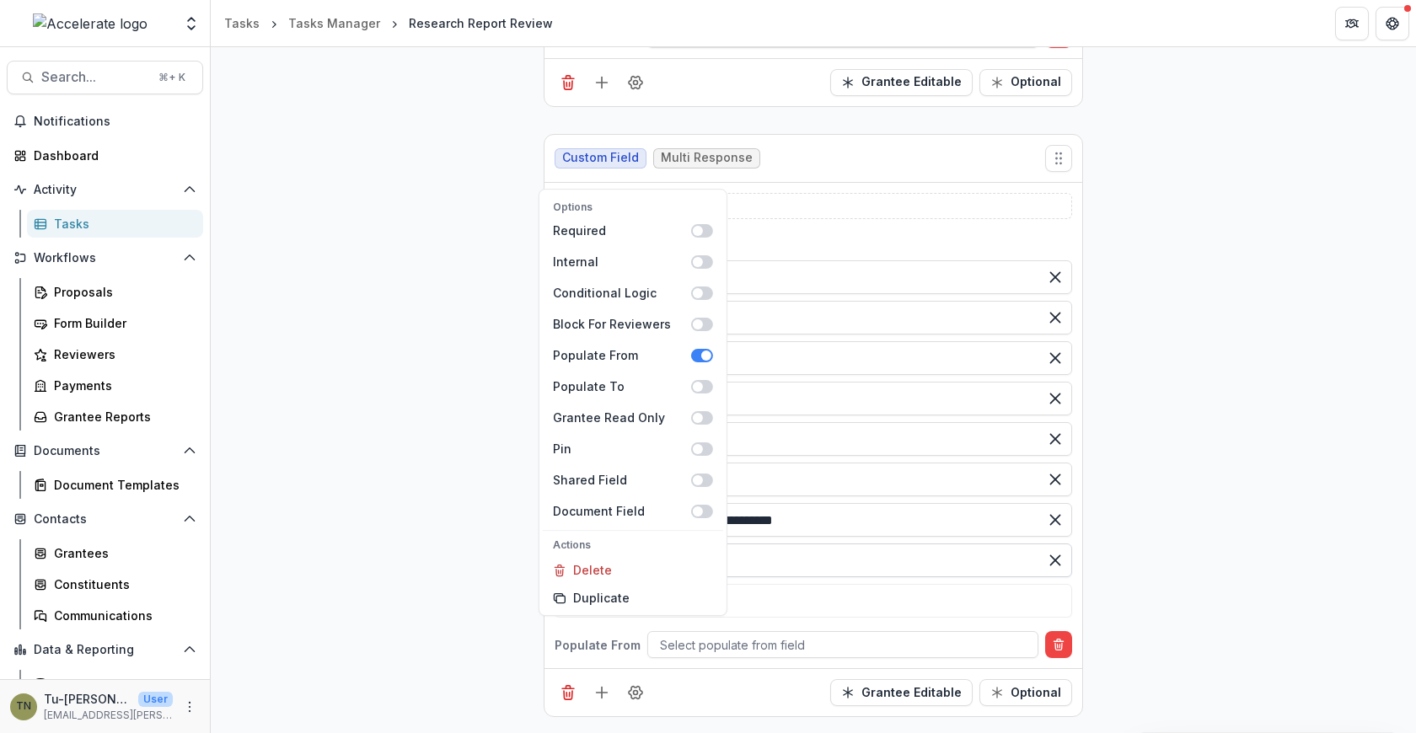
click at [836, 544] on input "*****" at bounding box center [814, 561] width 518 height 34
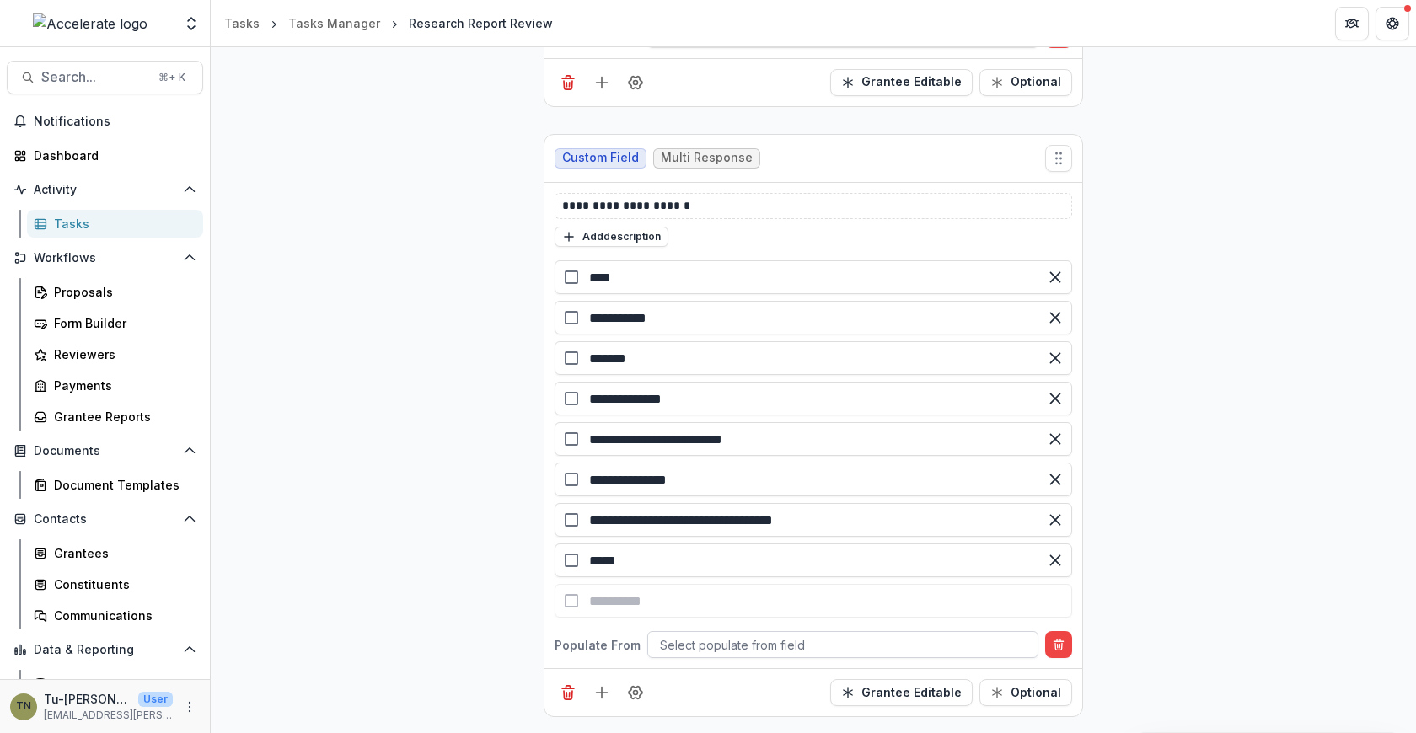
click at [854, 613] on body "**********" at bounding box center [708, 366] width 1416 height 733
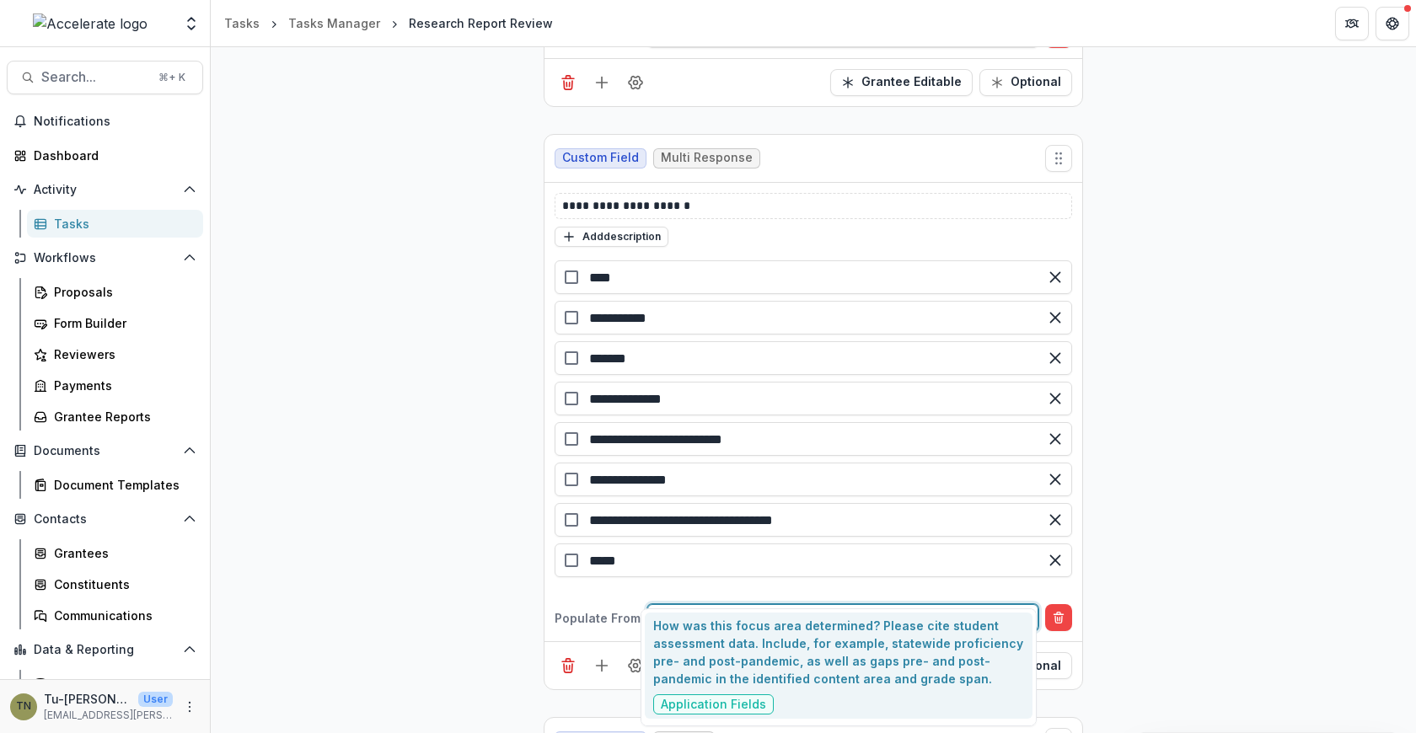
type input "**********"
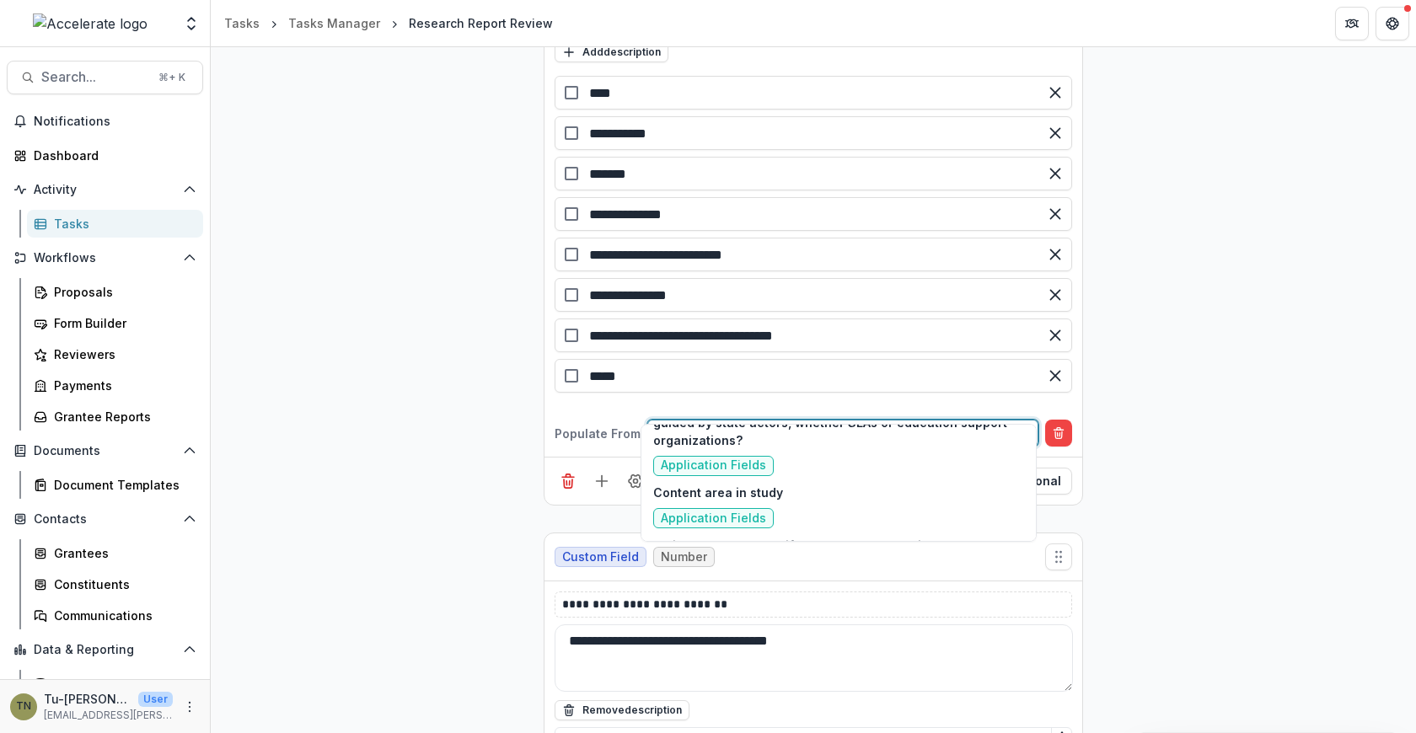
scroll to position [229, 0]
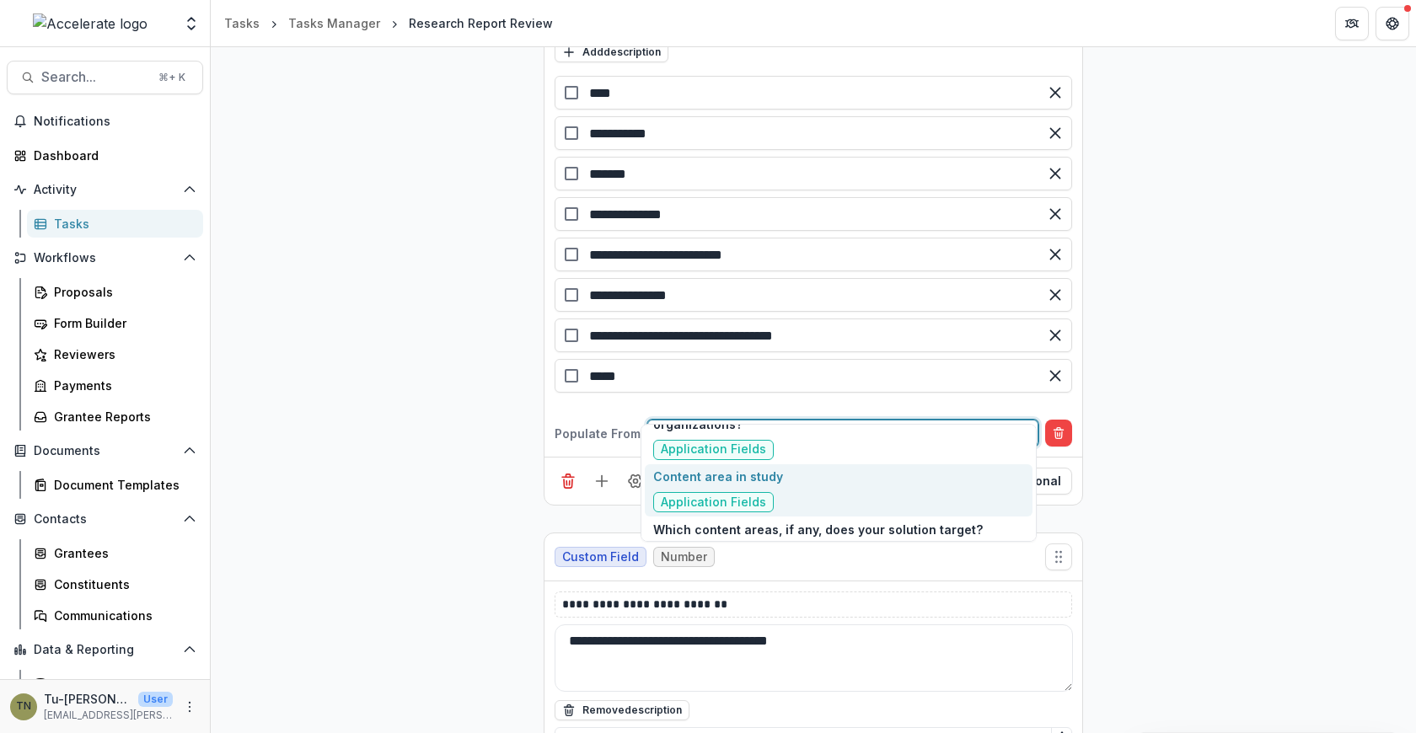
click at [920, 469] on div "Content area in study Application Fields" at bounding box center [839, 490] width 388 height 53
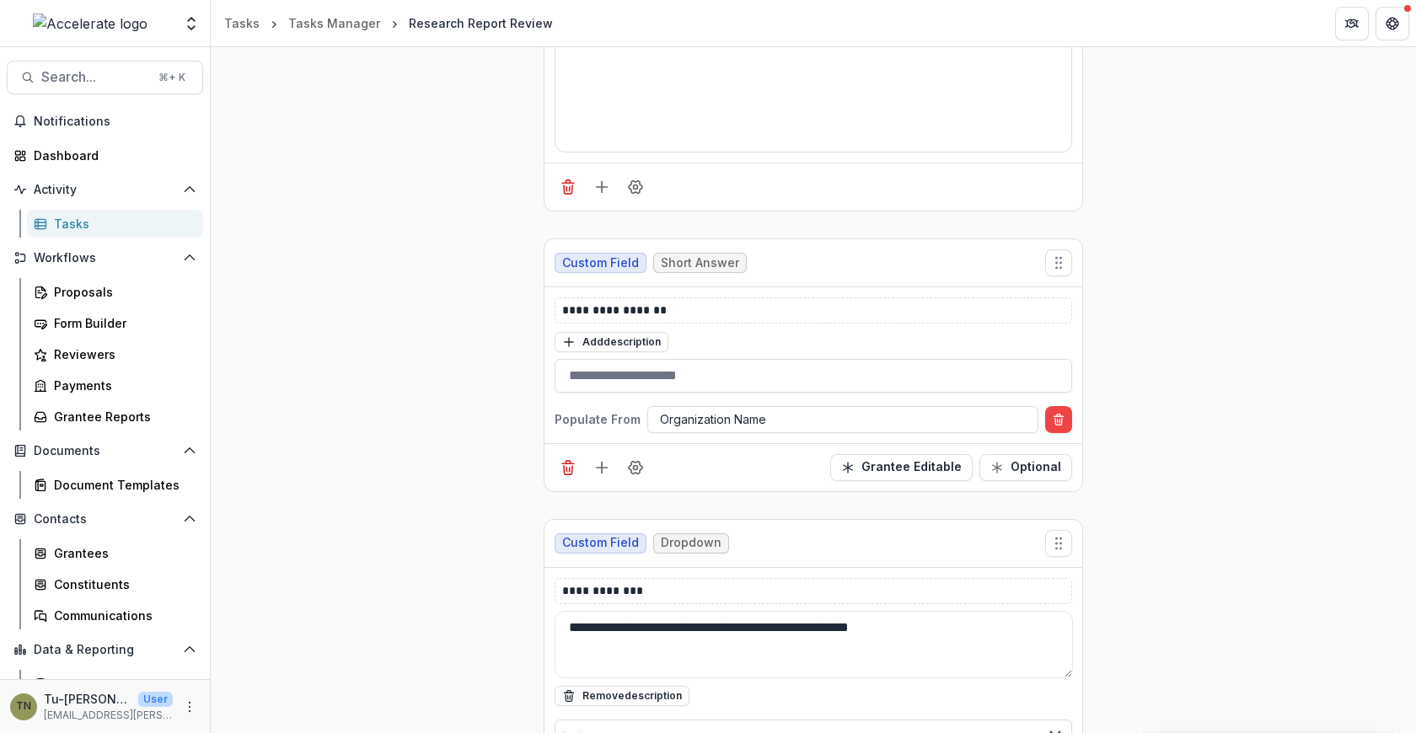
scroll to position [0, 0]
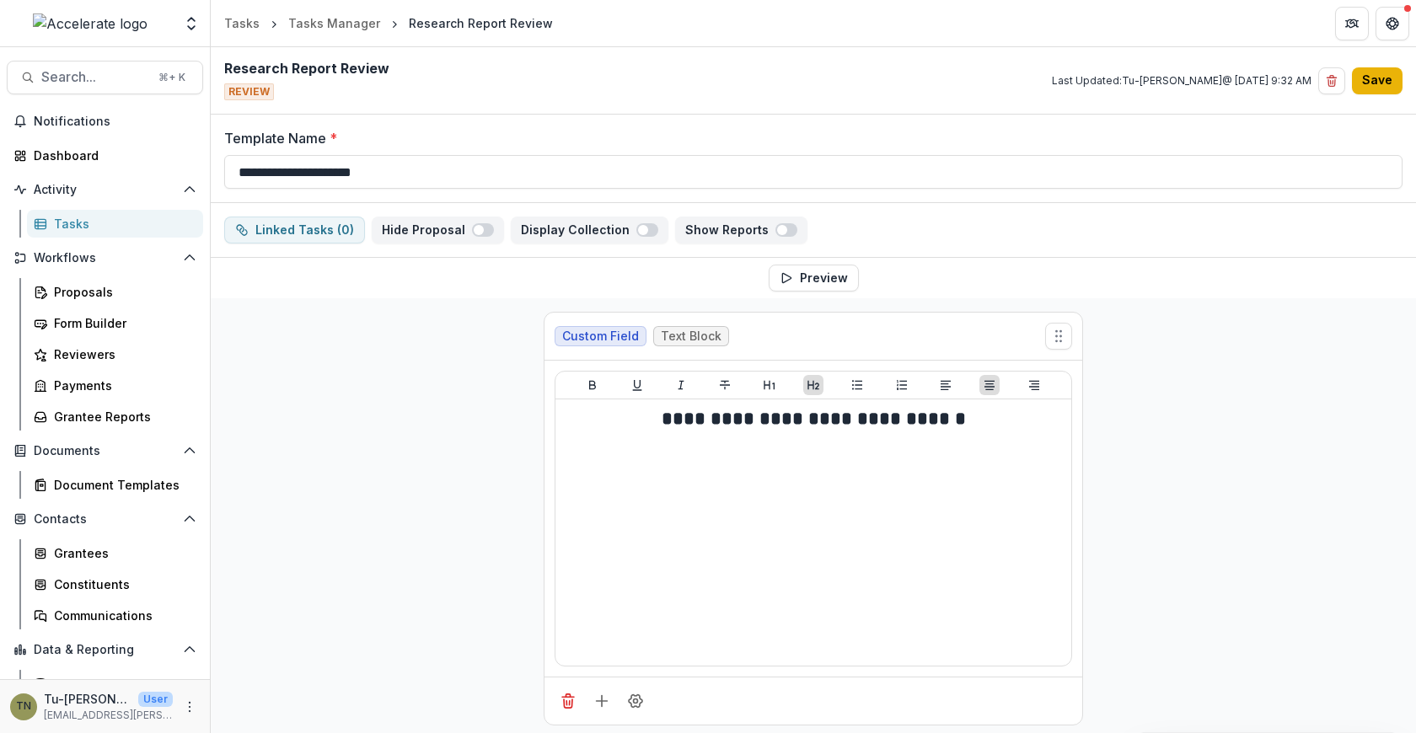
click at [1366, 83] on button "Save" at bounding box center [1377, 80] width 51 height 27
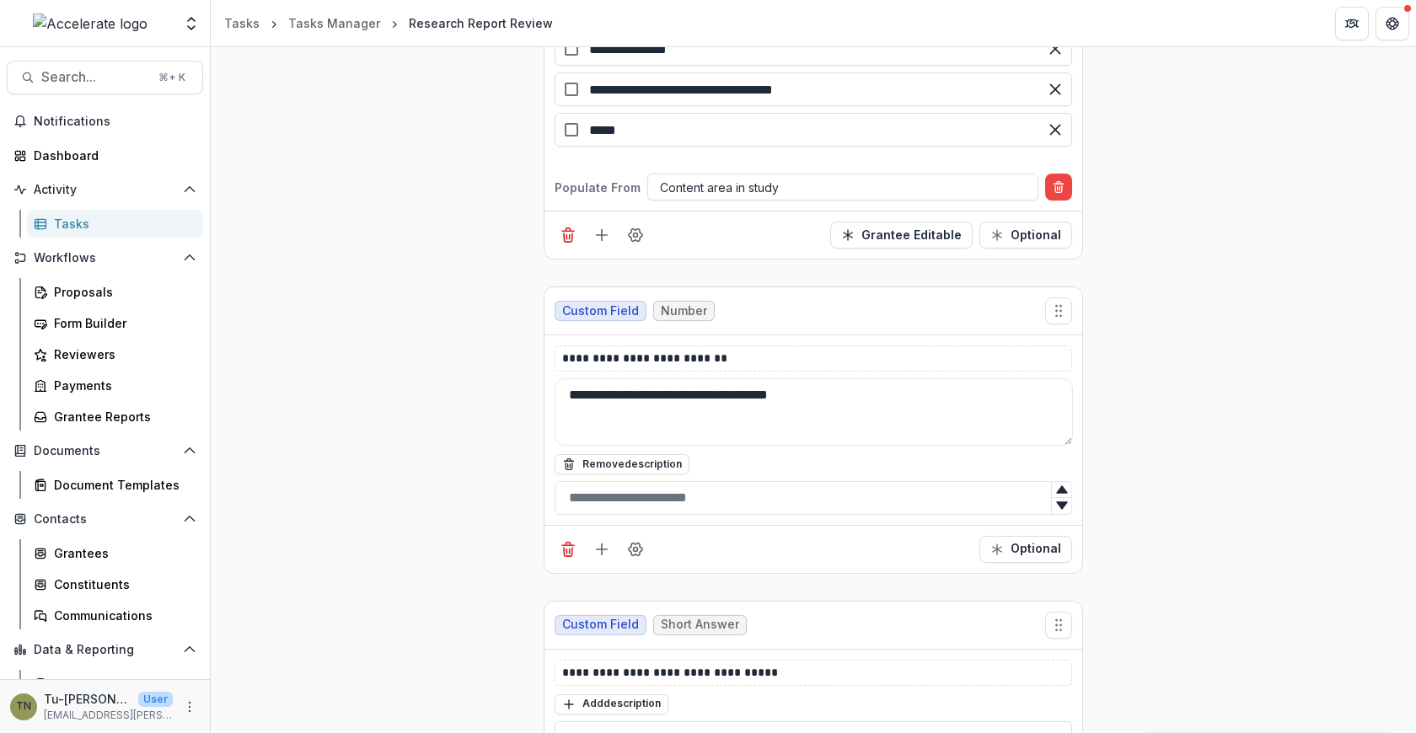
scroll to position [5277, 0]
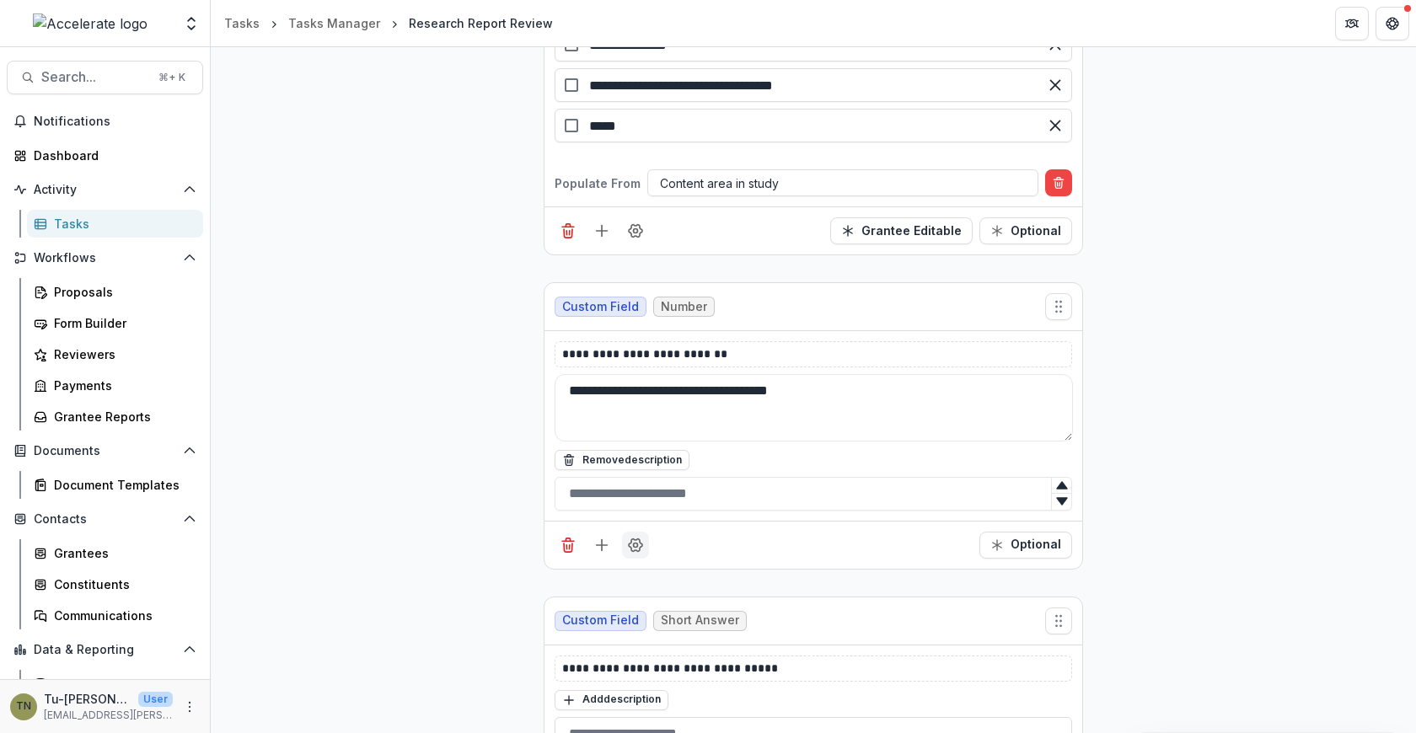
click at [640, 537] on icon "Field Settings" at bounding box center [635, 545] width 17 height 17
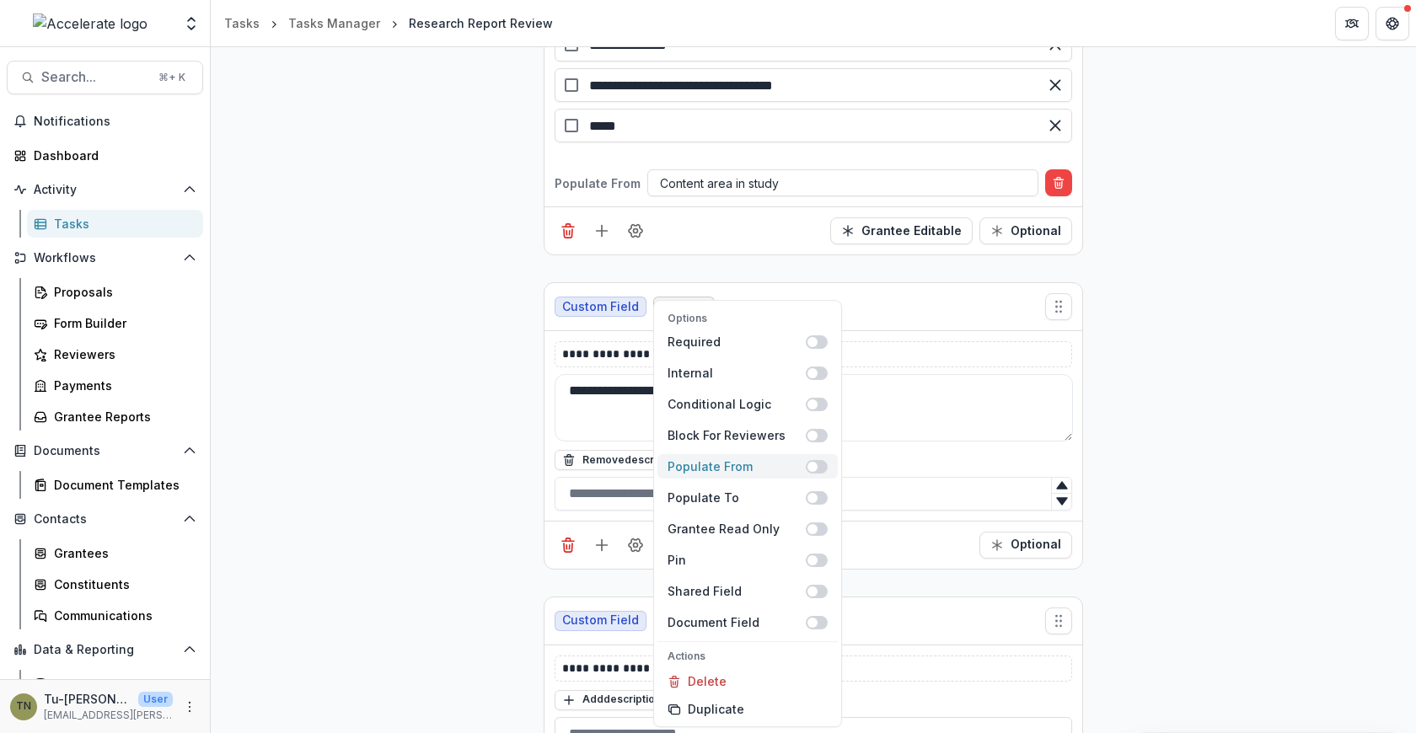
click at [823, 464] on span at bounding box center [817, 466] width 22 height 13
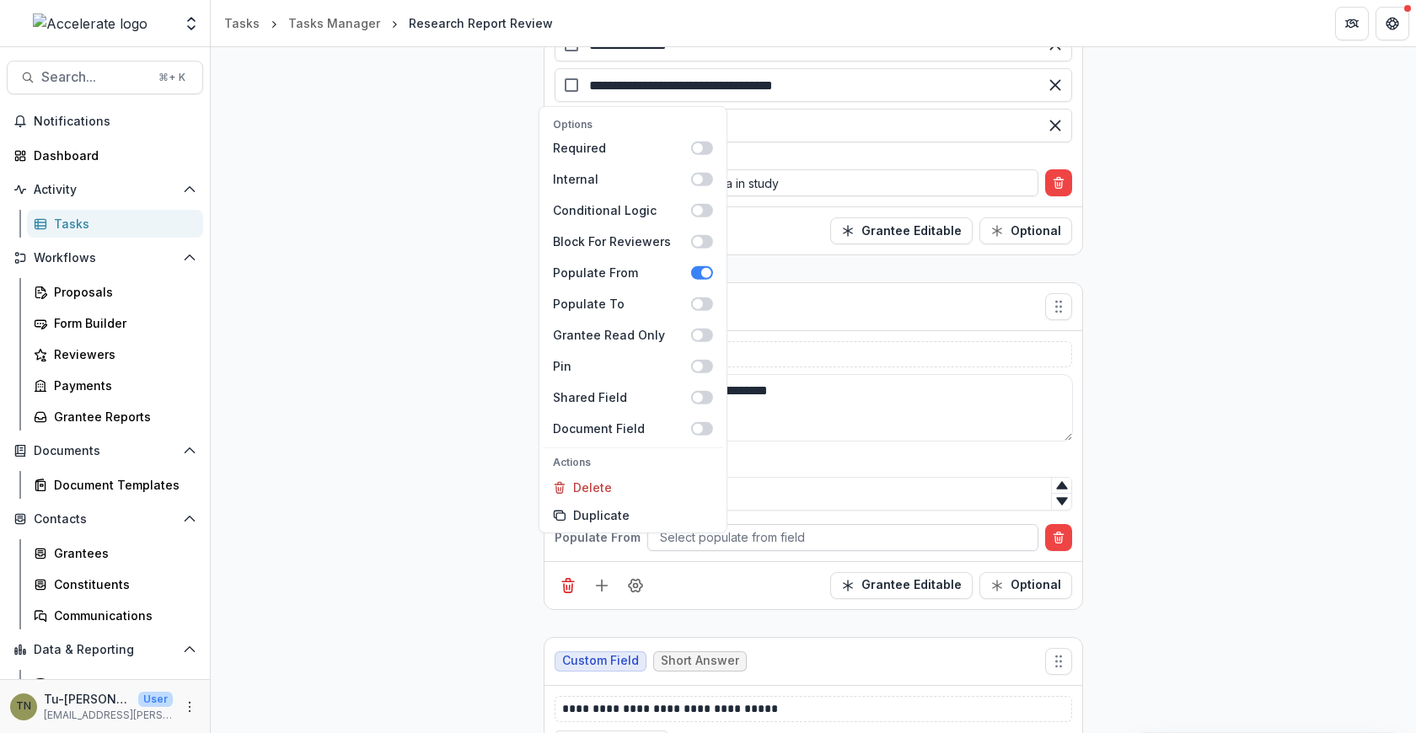
click at [832, 527] on div at bounding box center [843, 537] width 366 height 21
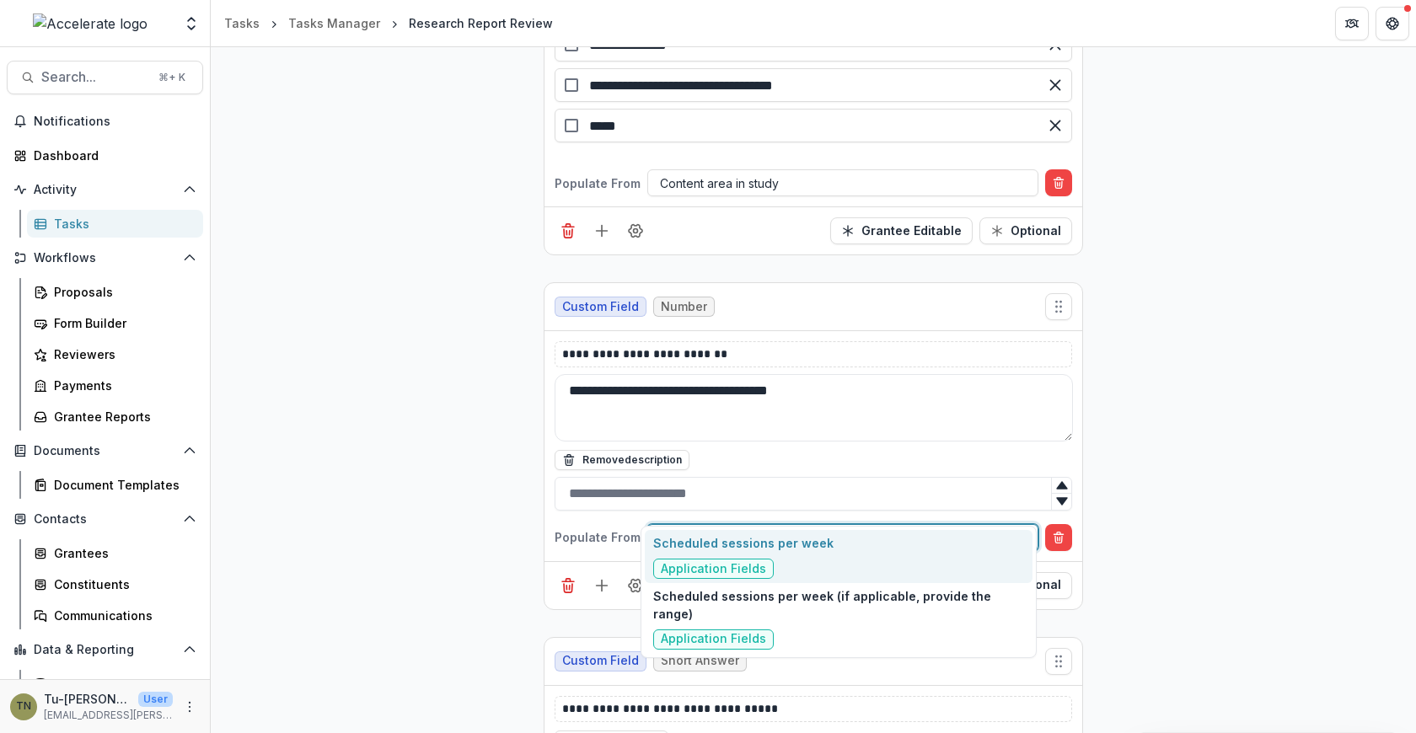
type input "**********"
click at [819, 547] on p "Scheduled sessions per week" at bounding box center [743, 543] width 180 height 18
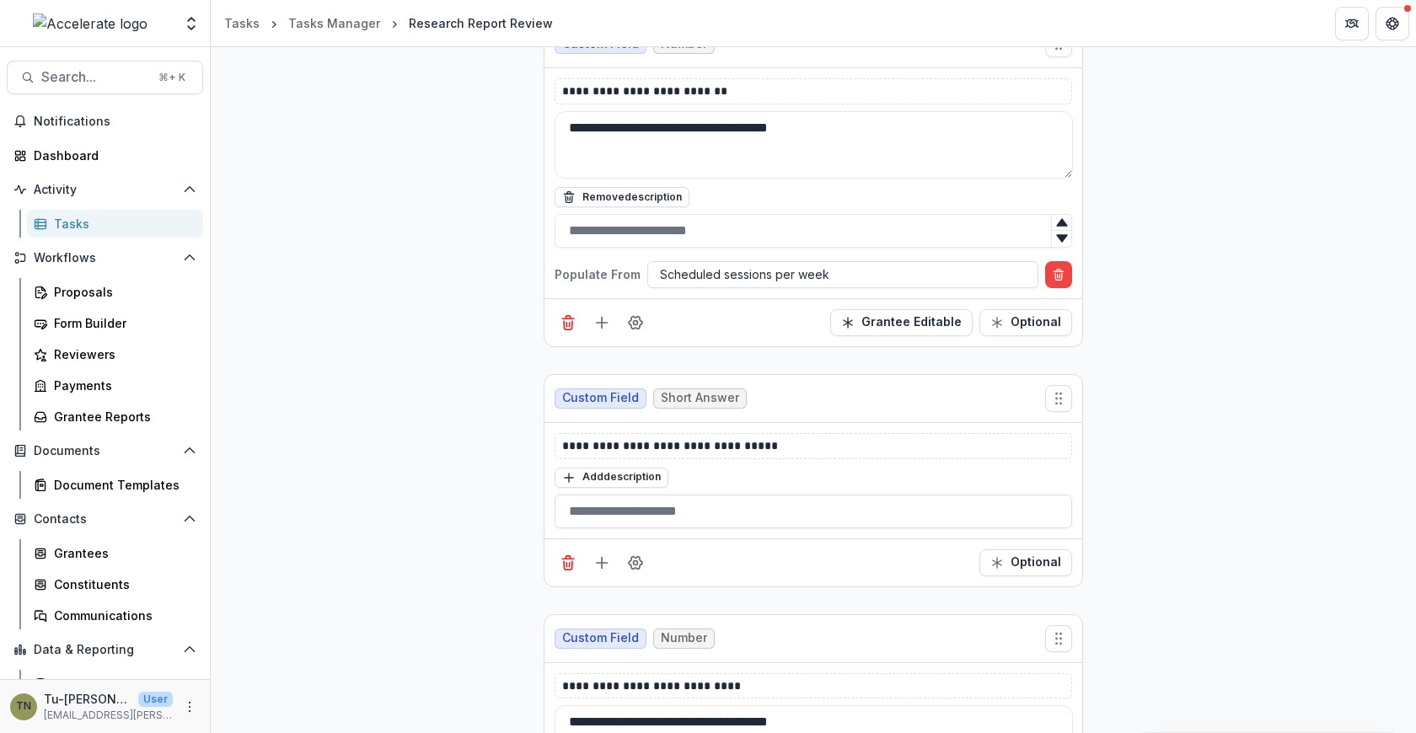
scroll to position [5496, 0]
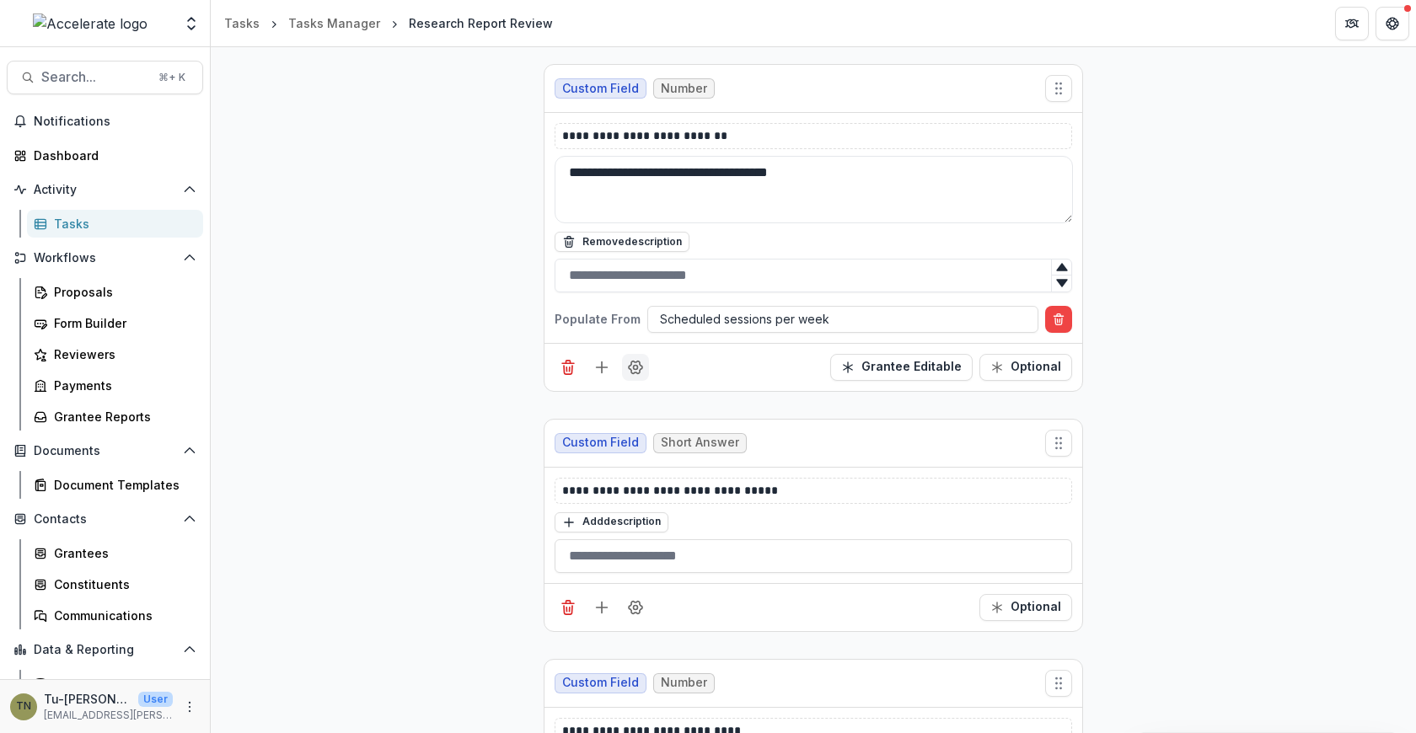
click at [632, 359] on icon "Field Settings" at bounding box center [635, 367] width 17 height 17
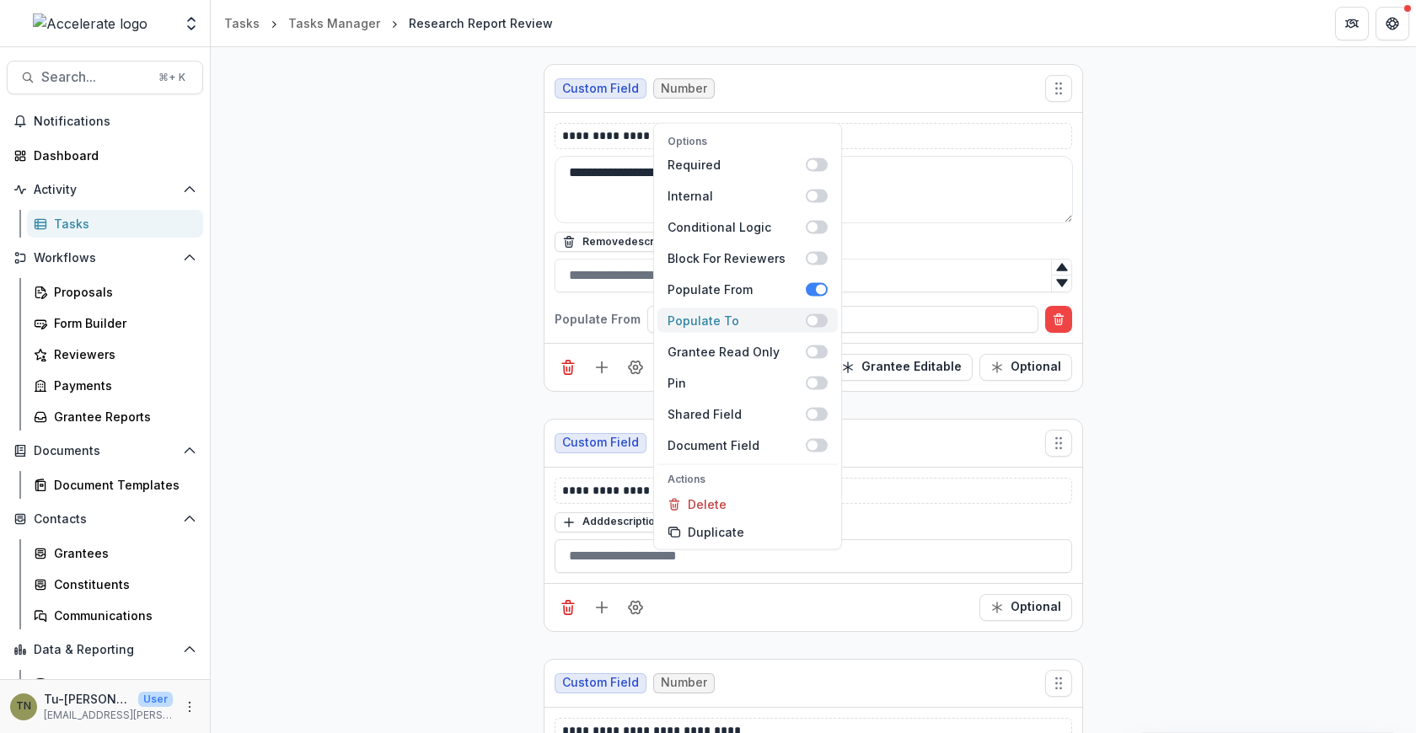
click at [819, 315] on span at bounding box center [817, 320] width 22 height 13
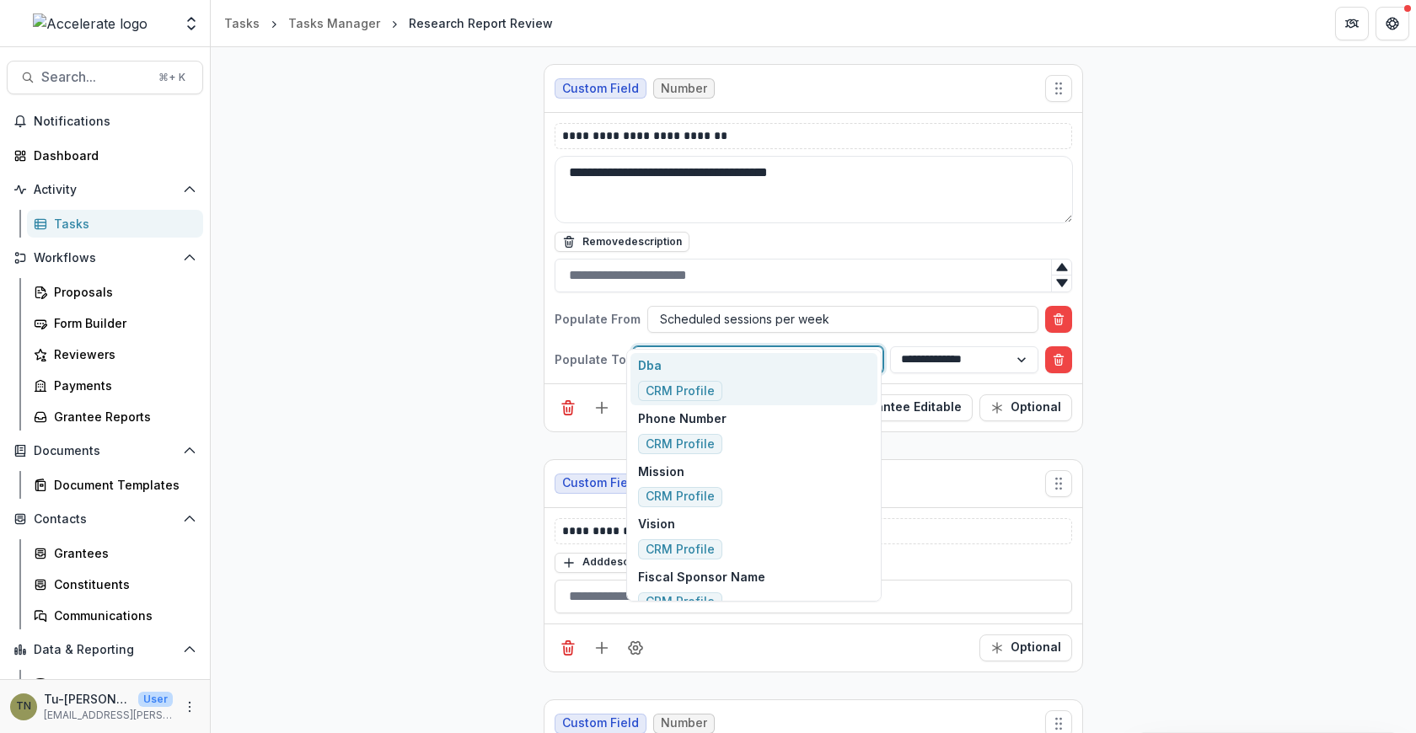
click at [850, 349] on div at bounding box center [758, 359] width 225 height 21
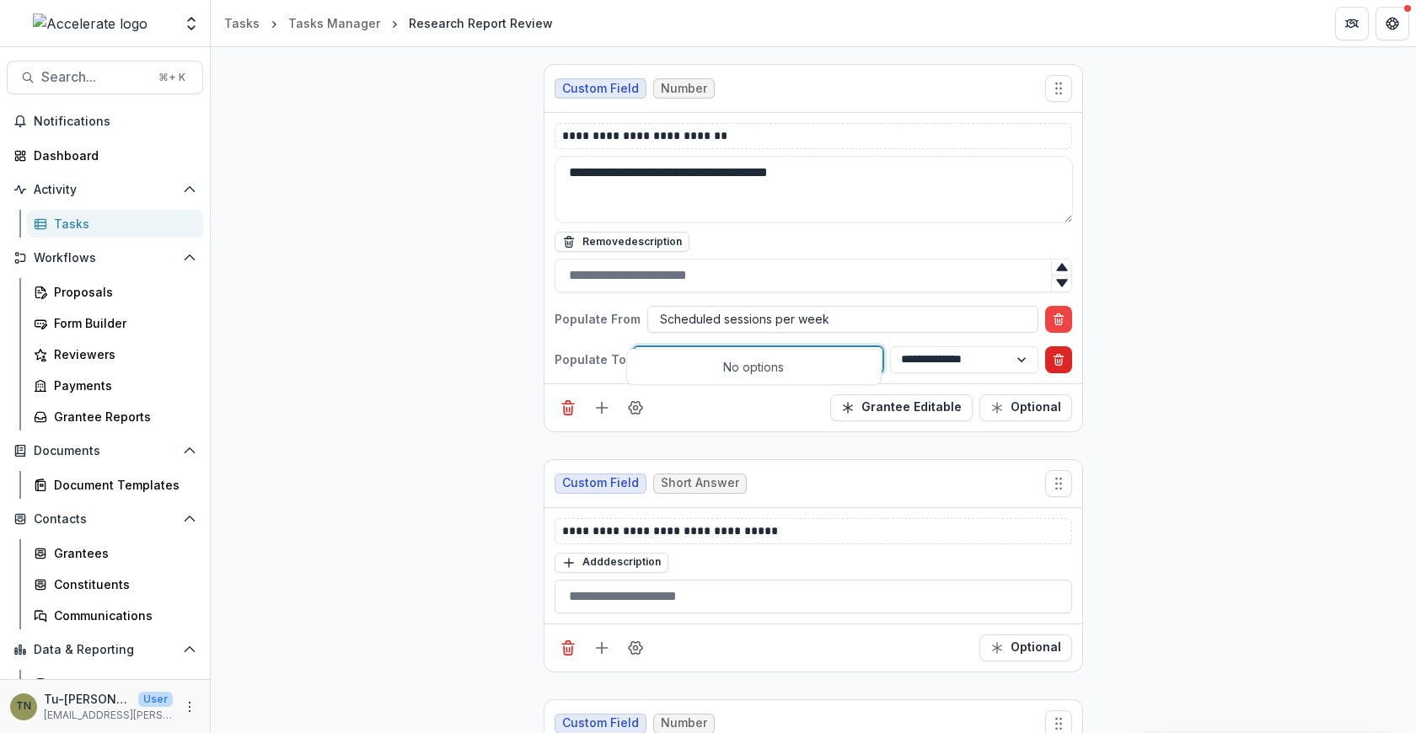
type input "**********"
click at [1058, 353] on icon "Delete condition" at bounding box center [1058, 359] width 13 height 13
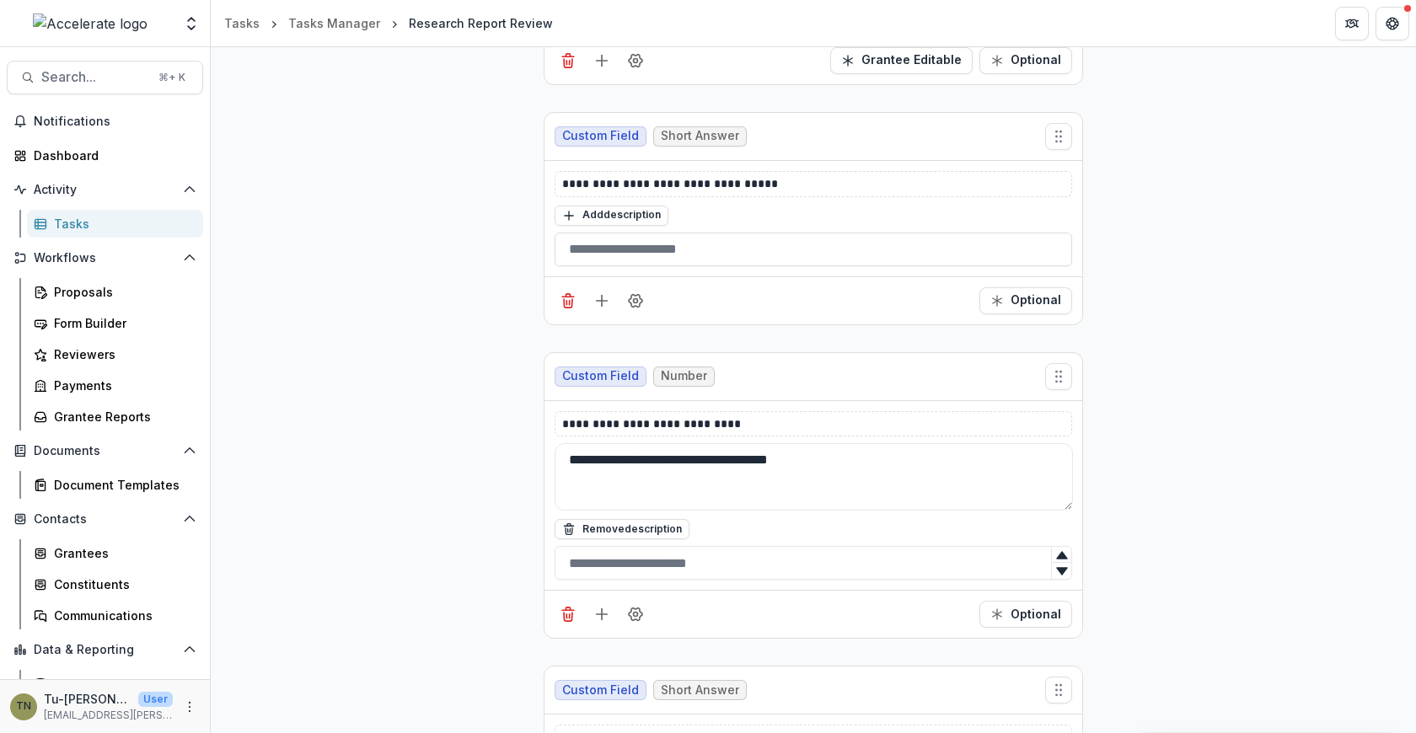
scroll to position [5806, 0]
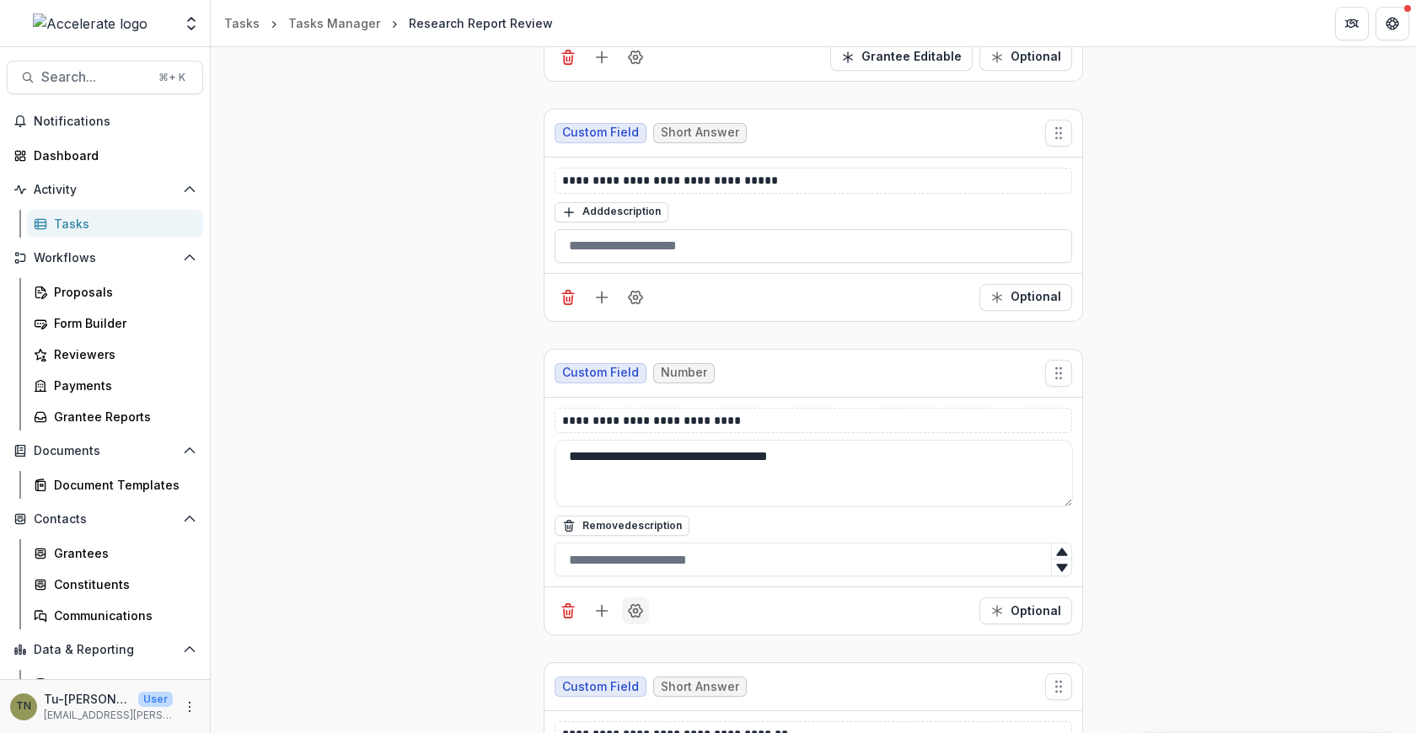
click at [632, 603] on icon "Field Settings" at bounding box center [635, 611] width 17 height 17
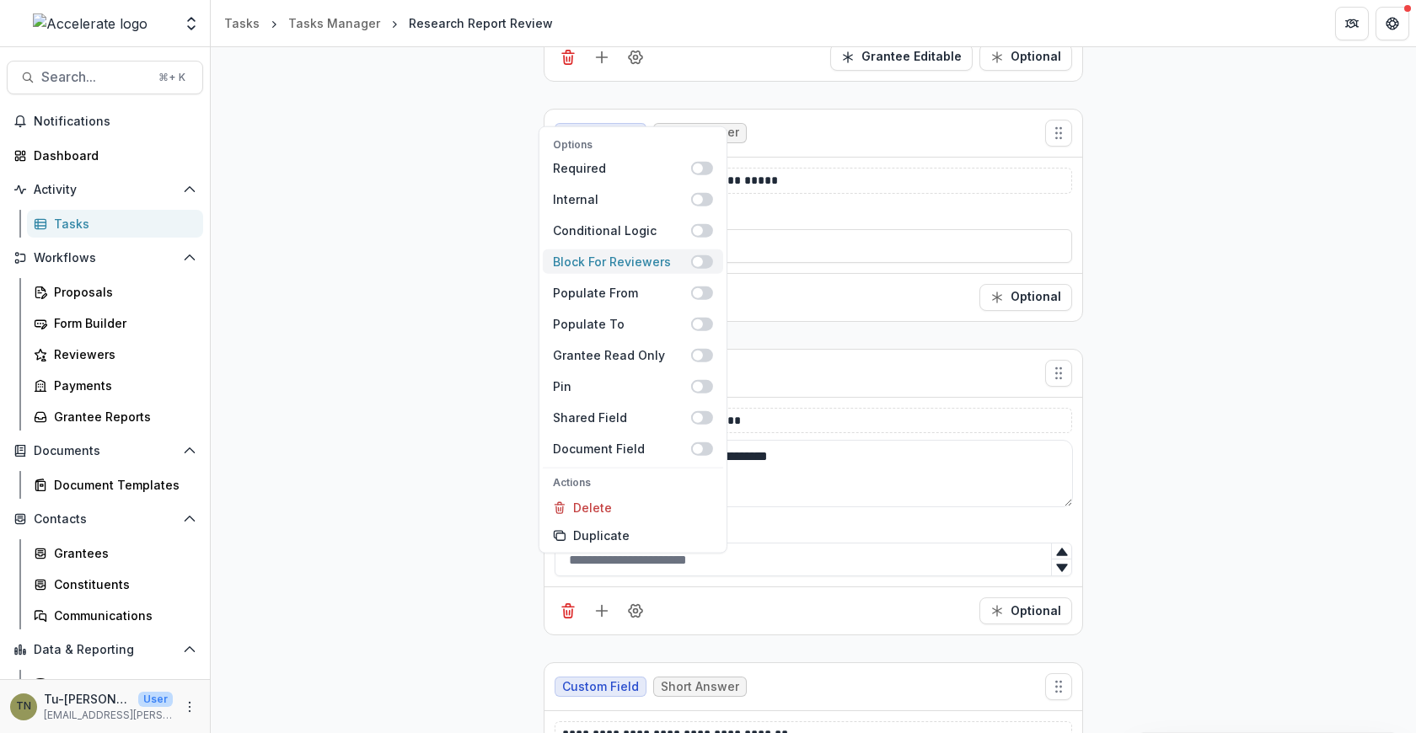
click at [712, 260] on span at bounding box center [702, 261] width 22 height 13
click at [702, 260] on span at bounding box center [706, 261] width 10 height 10
click at [714, 295] on label "Populate From" at bounding box center [633, 293] width 180 height 24
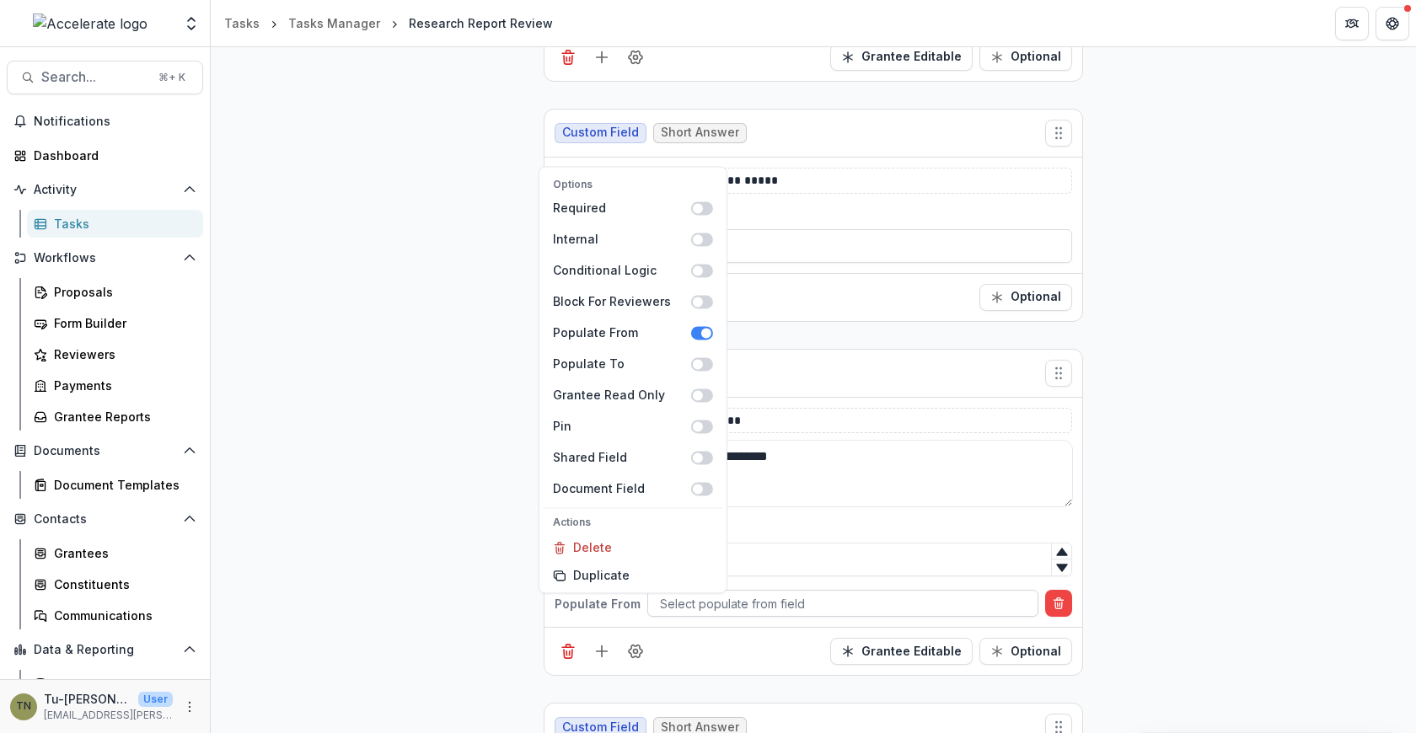
click at [852, 593] on div at bounding box center [843, 603] width 366 height 21
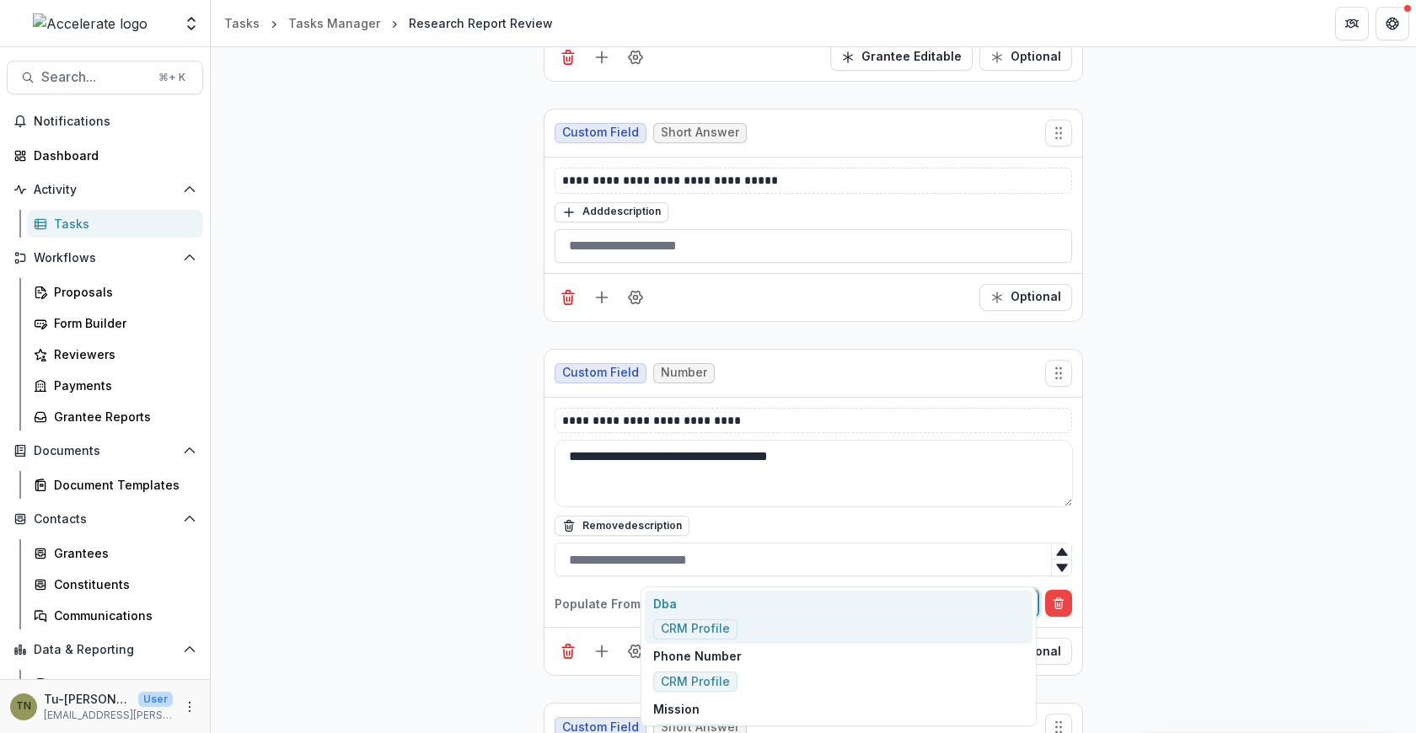
click at [871, 593] on div at bounding box center [843, 603] width 366 height 21
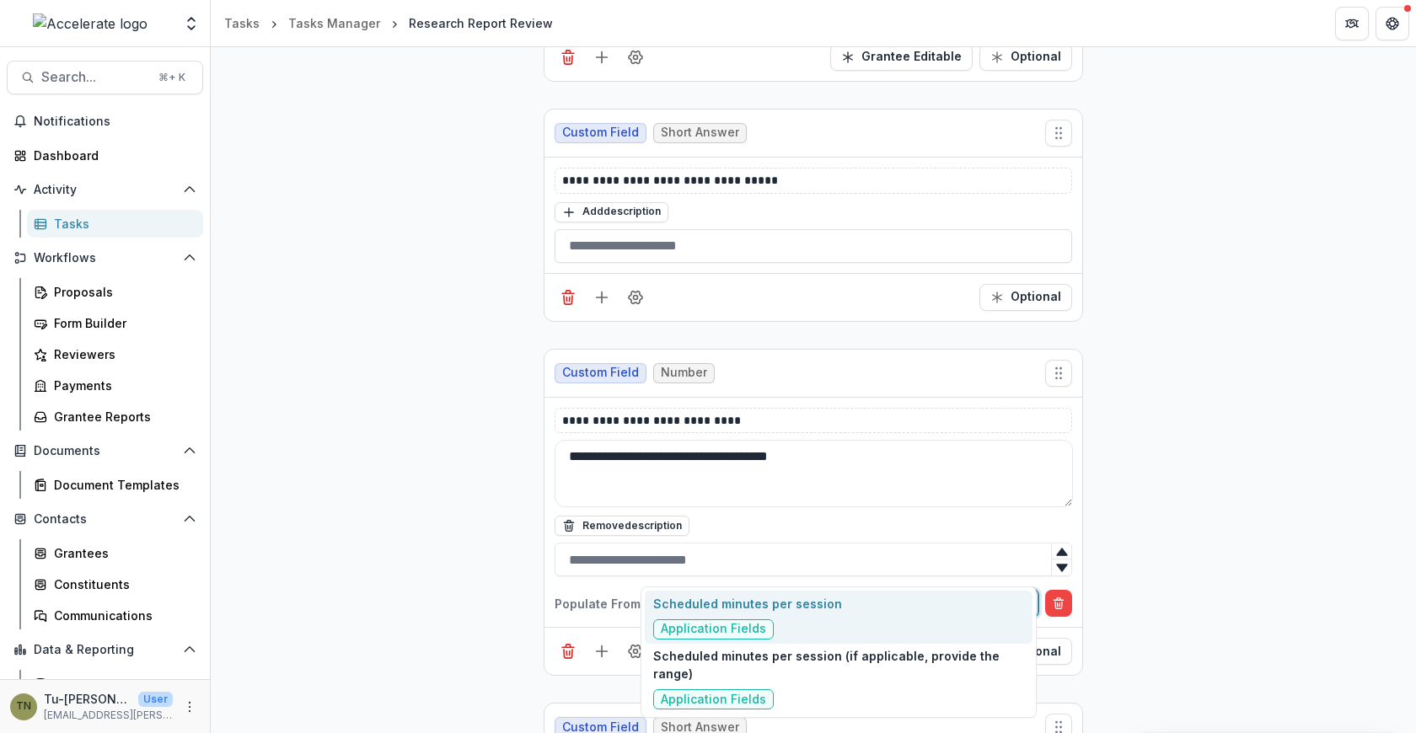
type input "**********"
click at [834, 614] on div "Scheduled minutes per session Application Fields" at bounding box center [839, 617] width 388 height 53
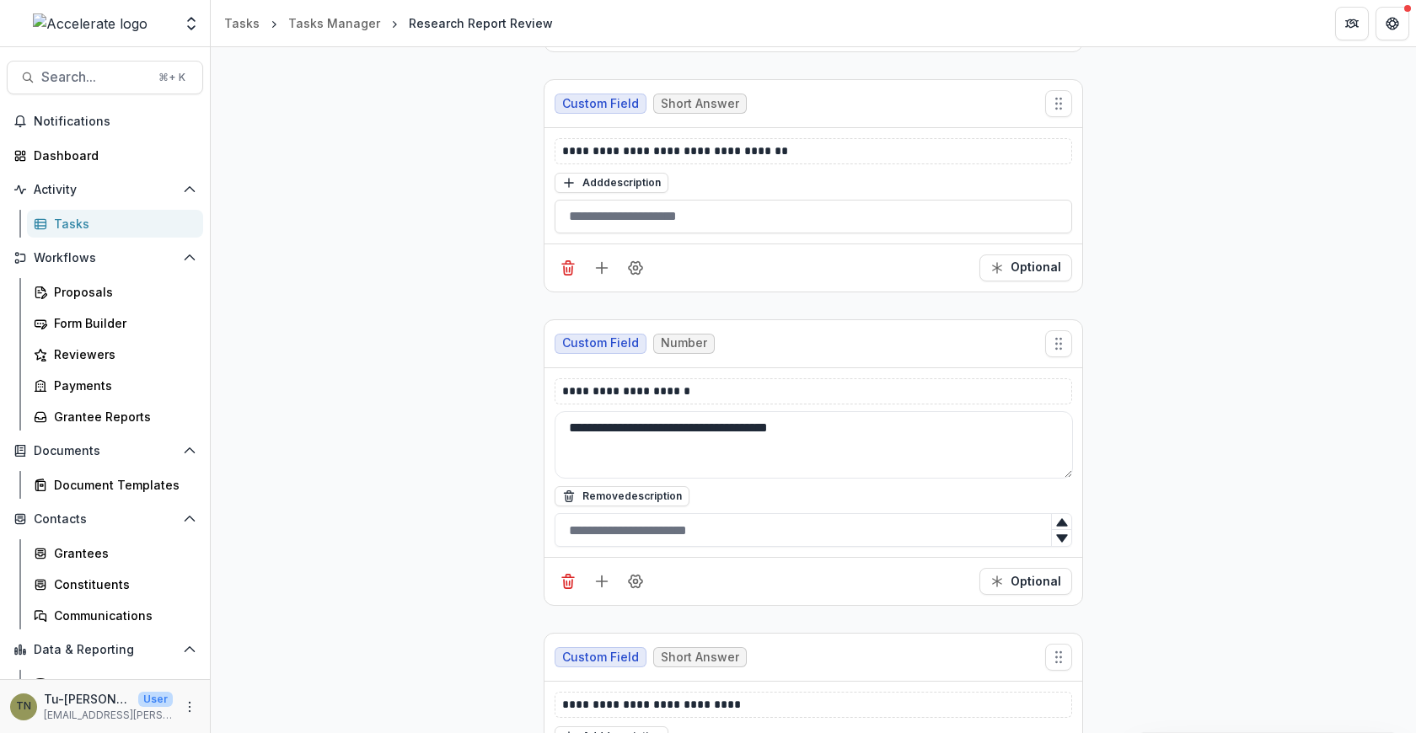
scroll to position [6467, 0]
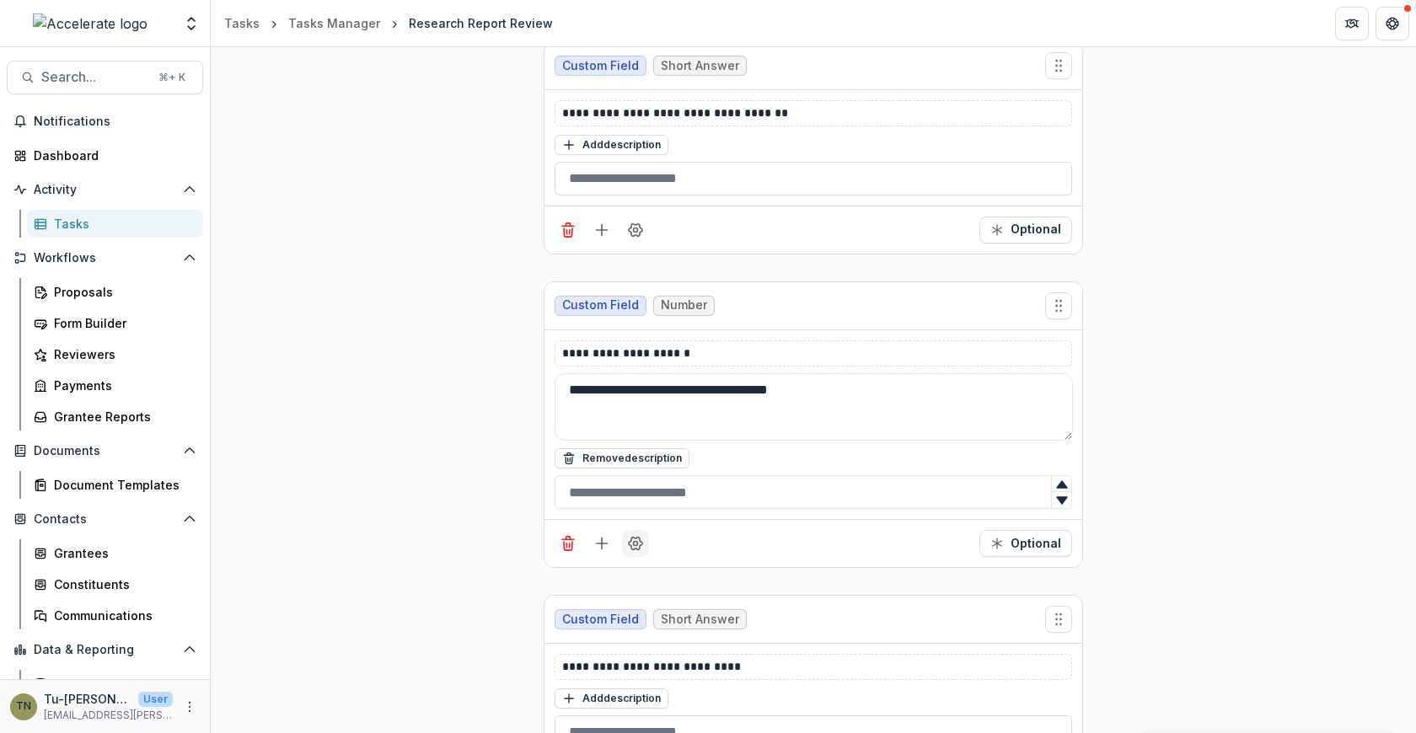
click at [635, 542] on circle "Field Settings" at bounding box center [636, 544] width 4 height 4
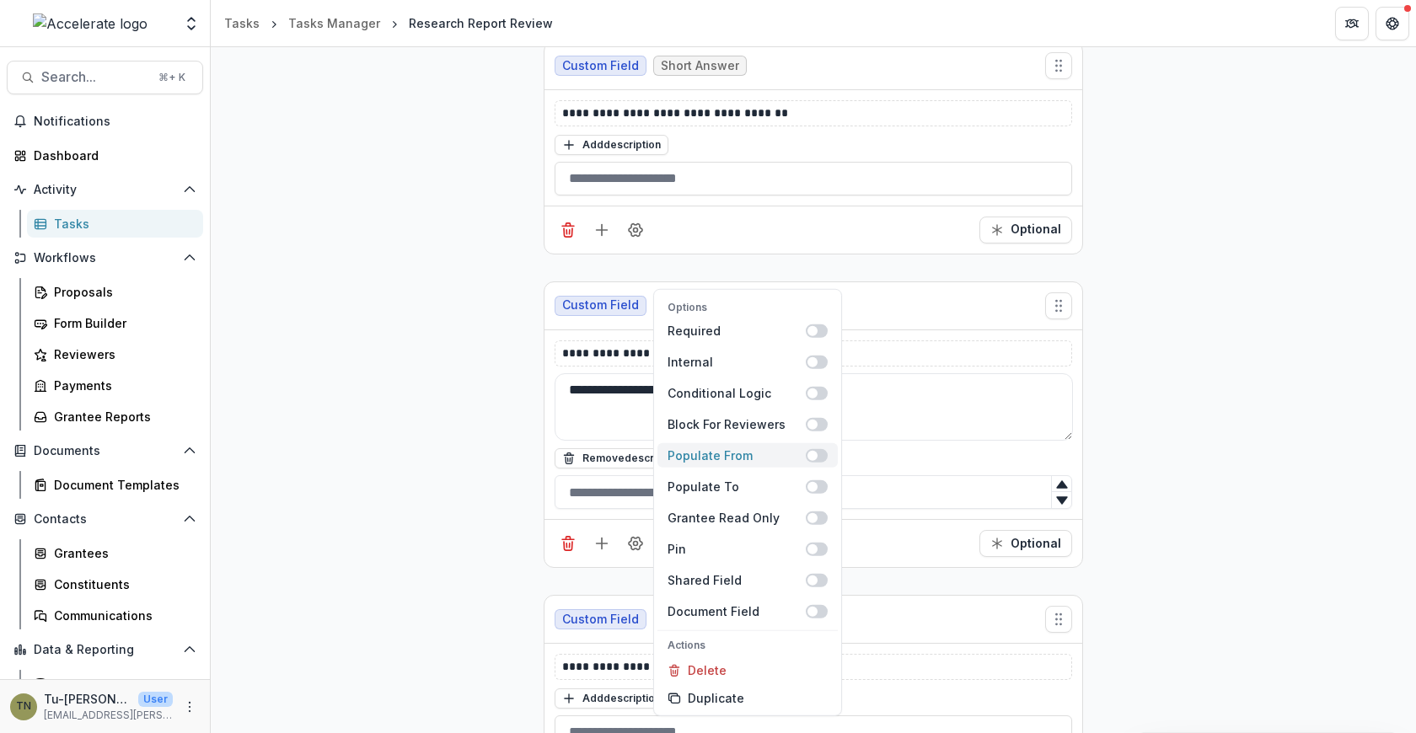
click at [823, 452] on span at bounding box center [817, 454] width 22 height 13
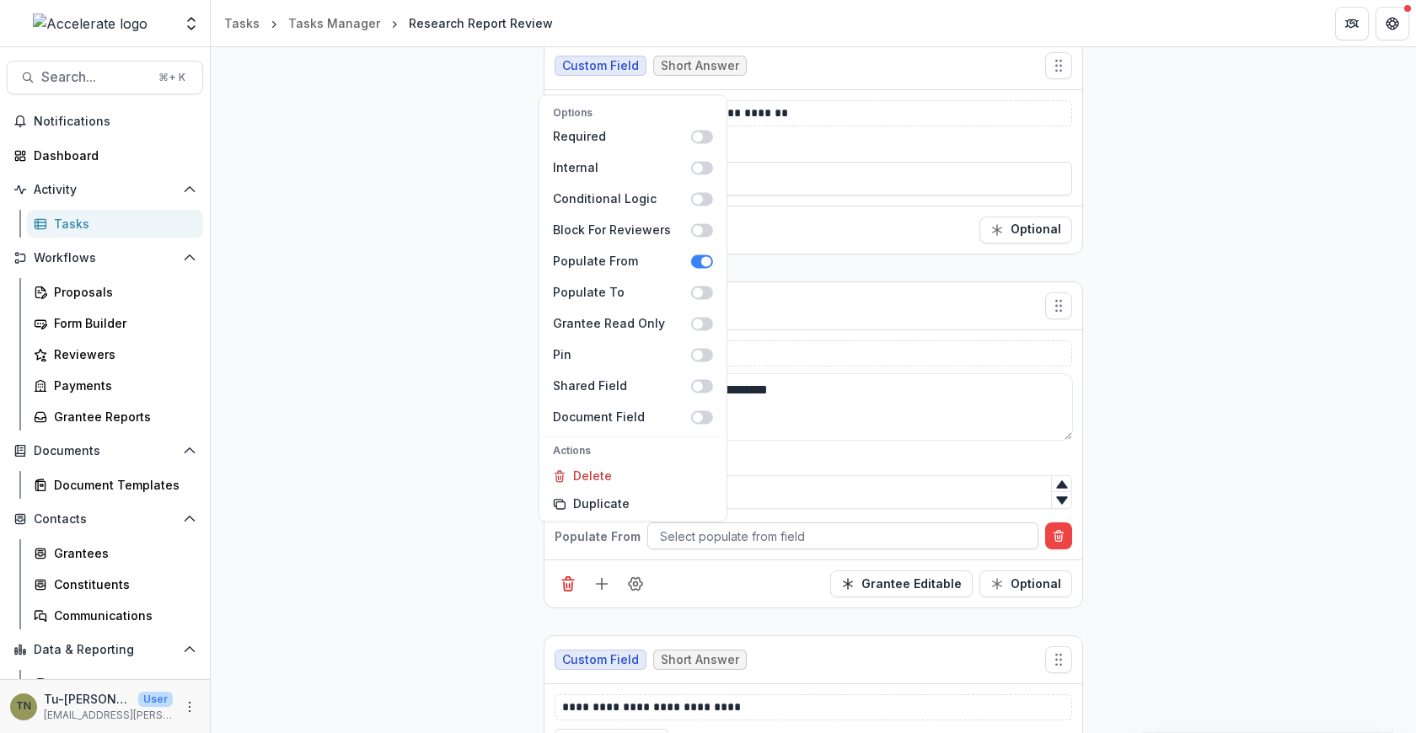
click at [839, 526] on div at bounding box center [843, 536] width 366 height 21
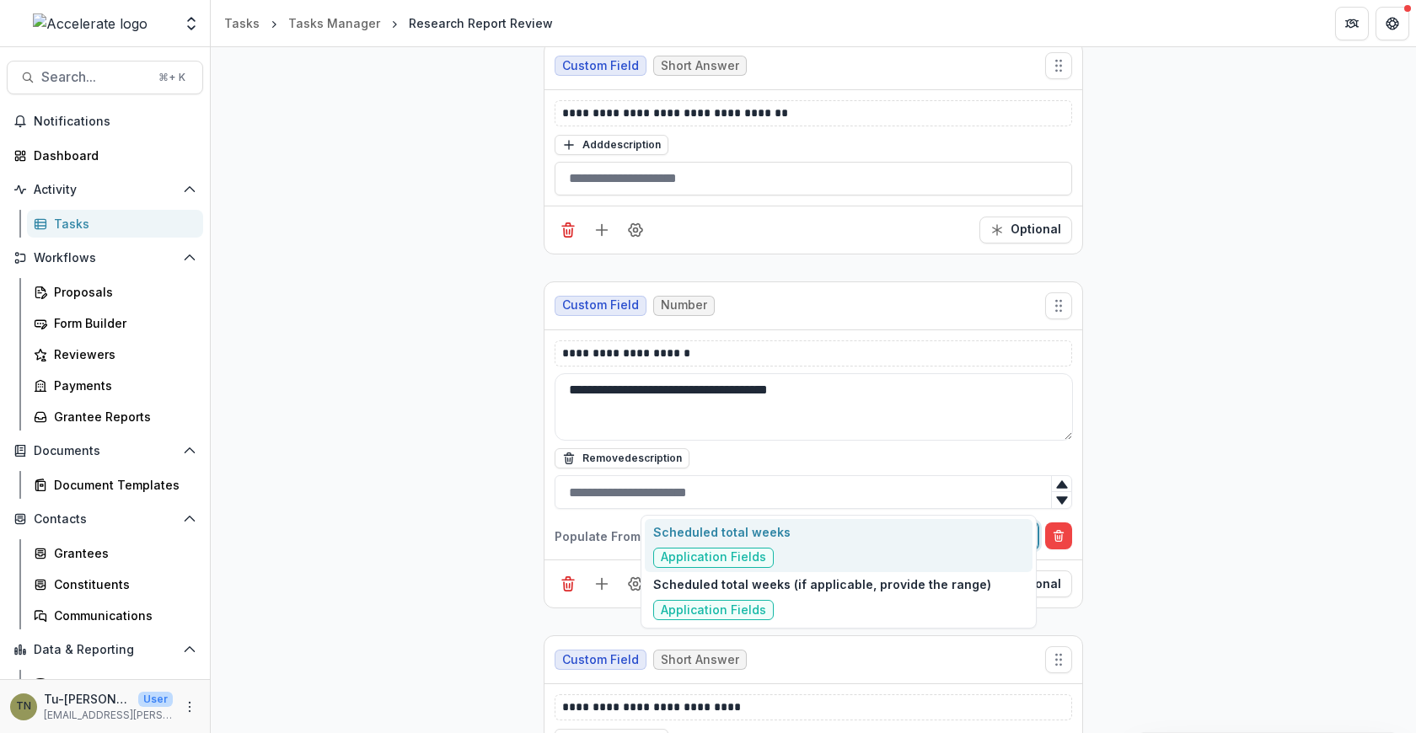
type input "**********"
click at [842, 529] on div "Scheduled total weeks Application Fields" at bounding box center [839, 545] width 388 height 53
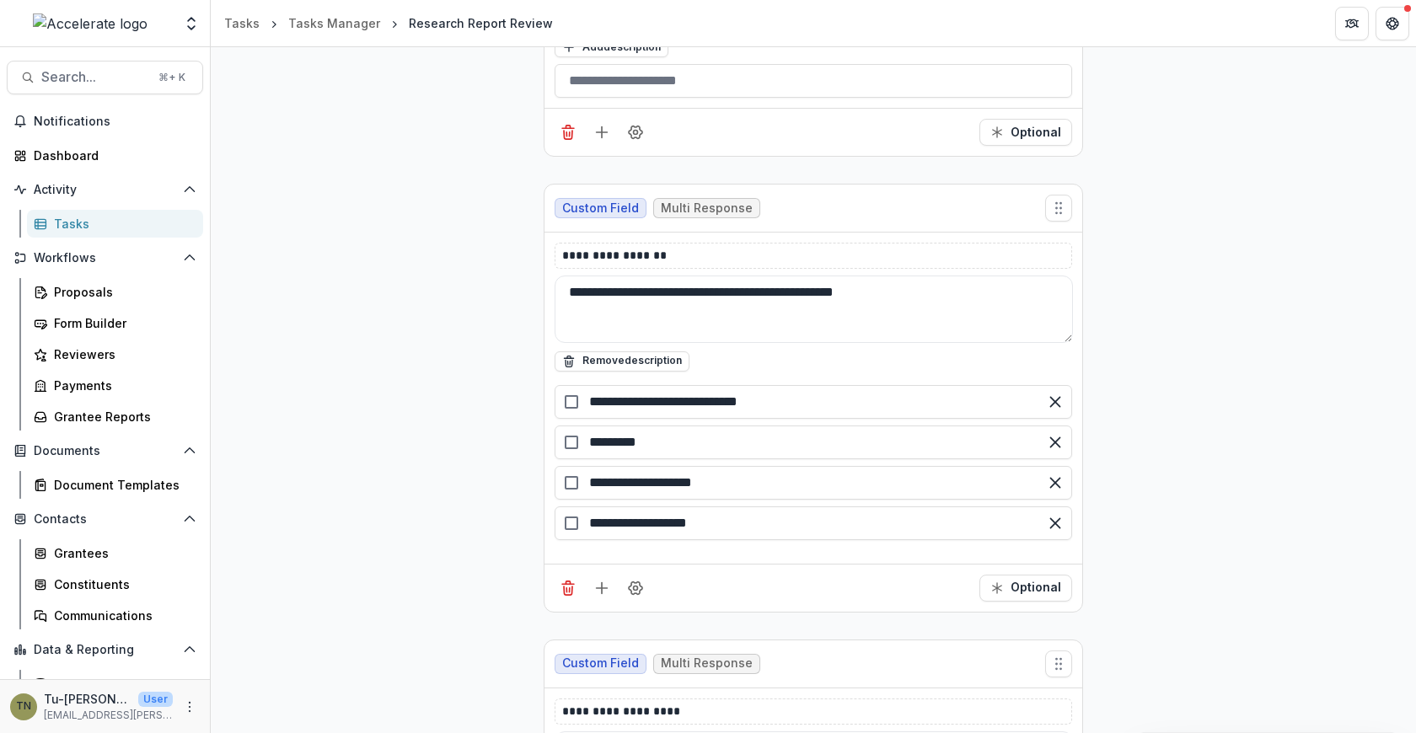
scroll to position [7187, 0]
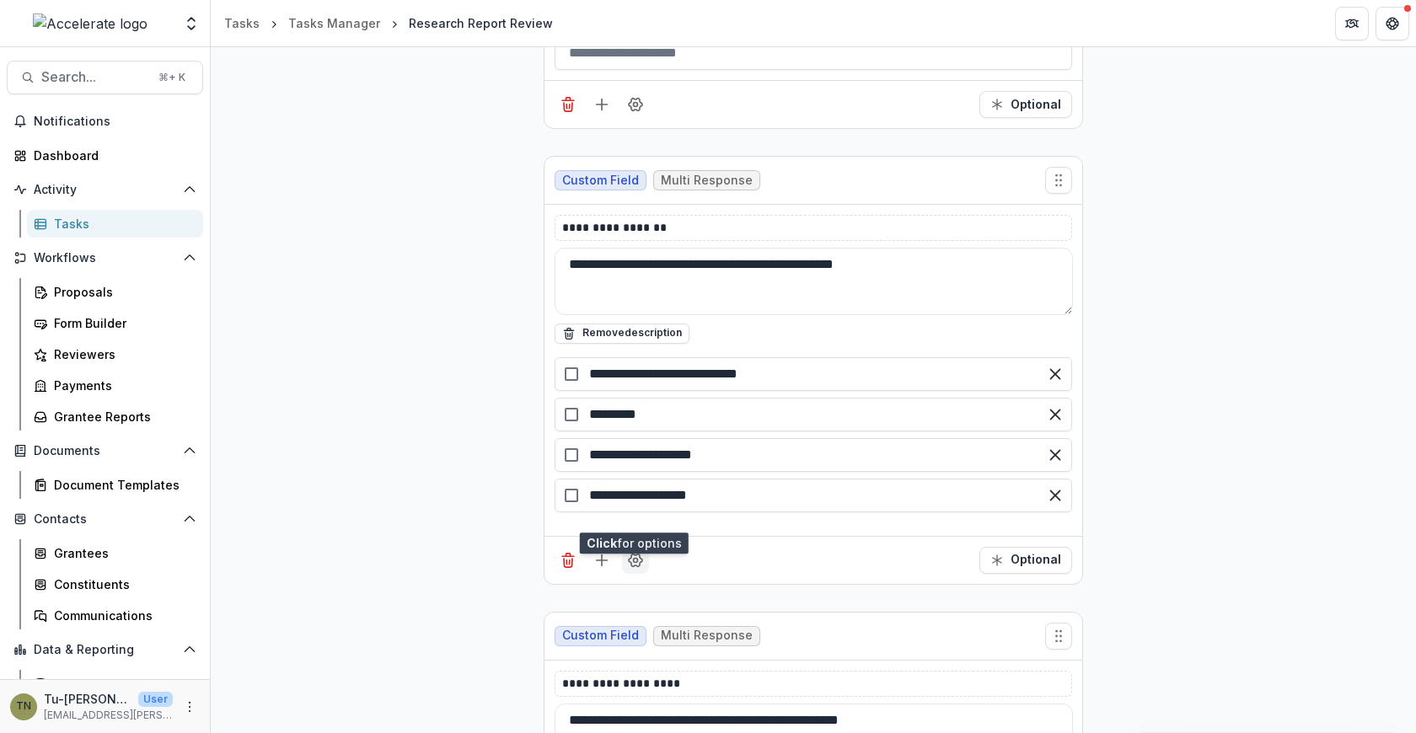
click at [635, 552] on icon "Field Settings" at bounding box center [635, 560] width 17 height 17
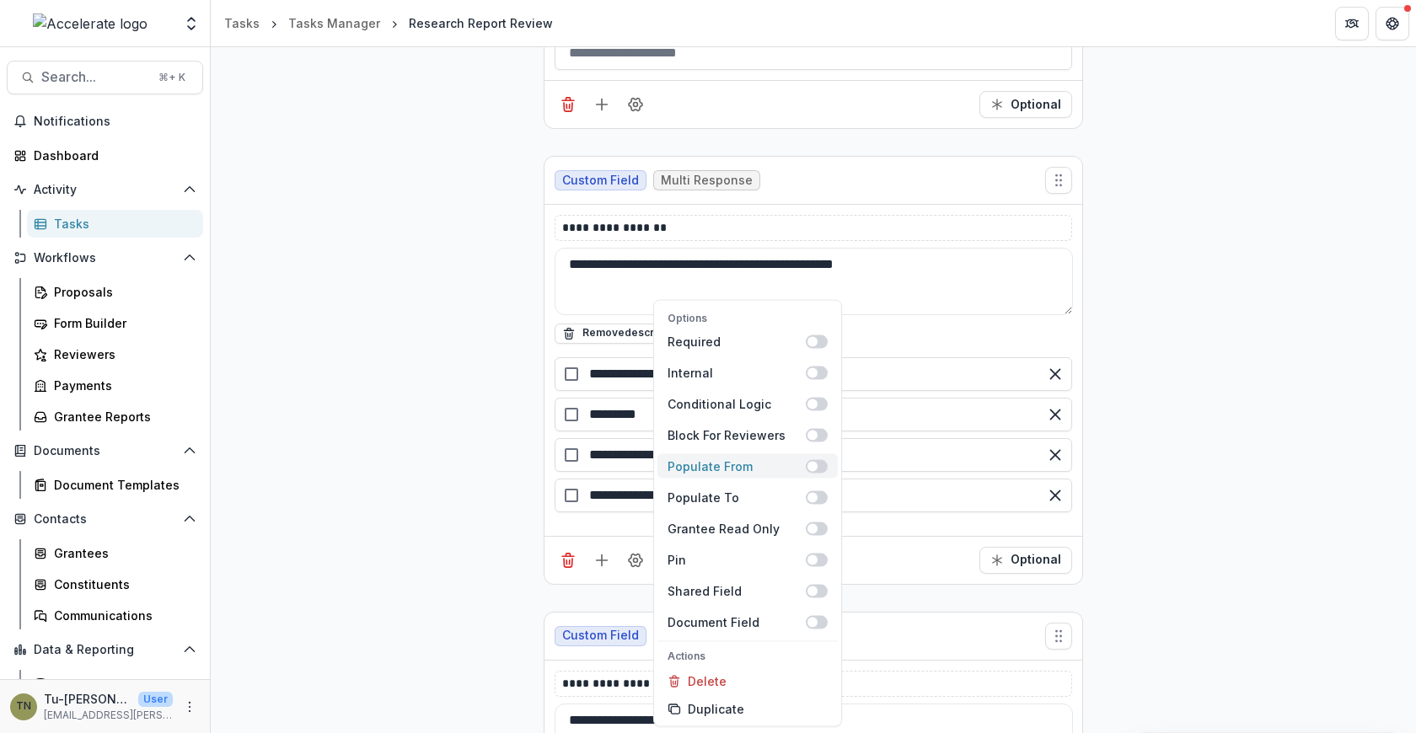
click at [826, 468] on span at bounding box center [817, 465] width 22 height 13
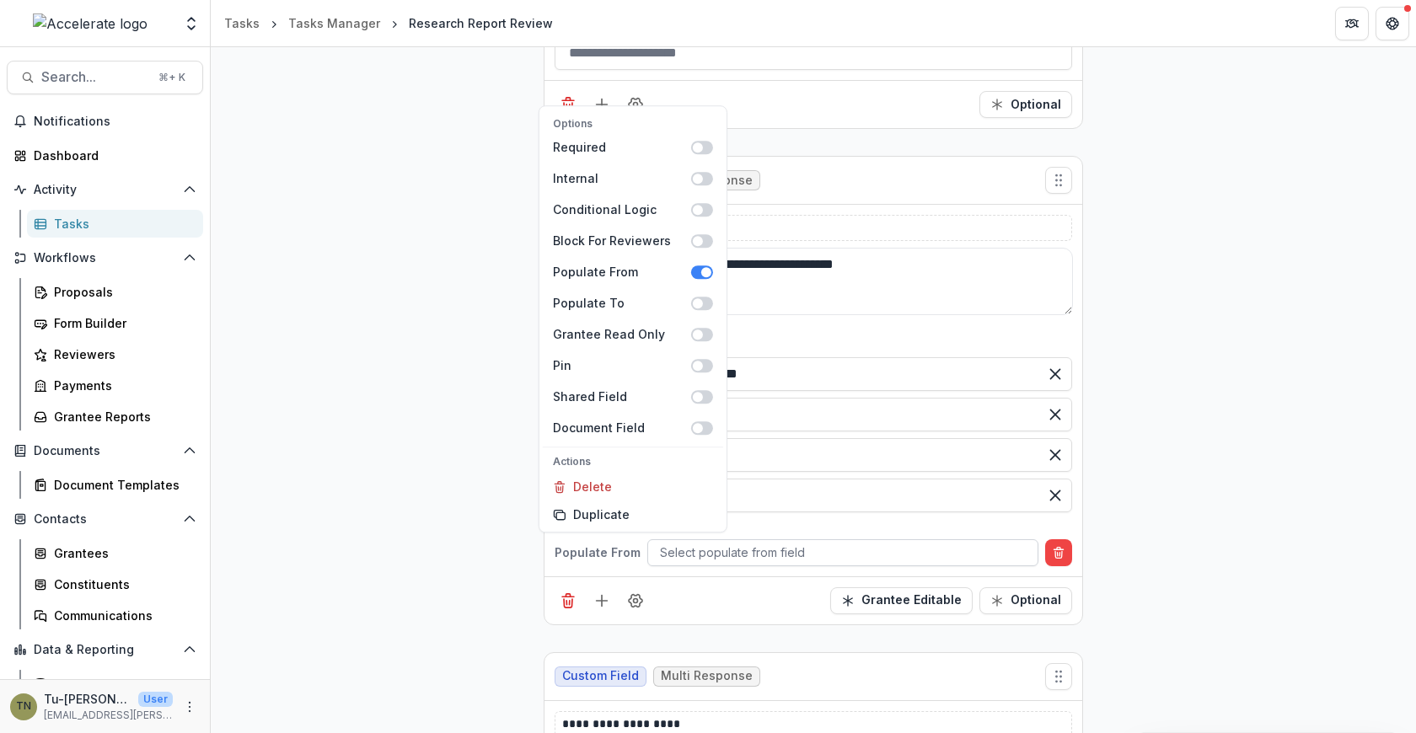
click at [869, 542] on div at bounding box center [843, 552] width 366 height 21
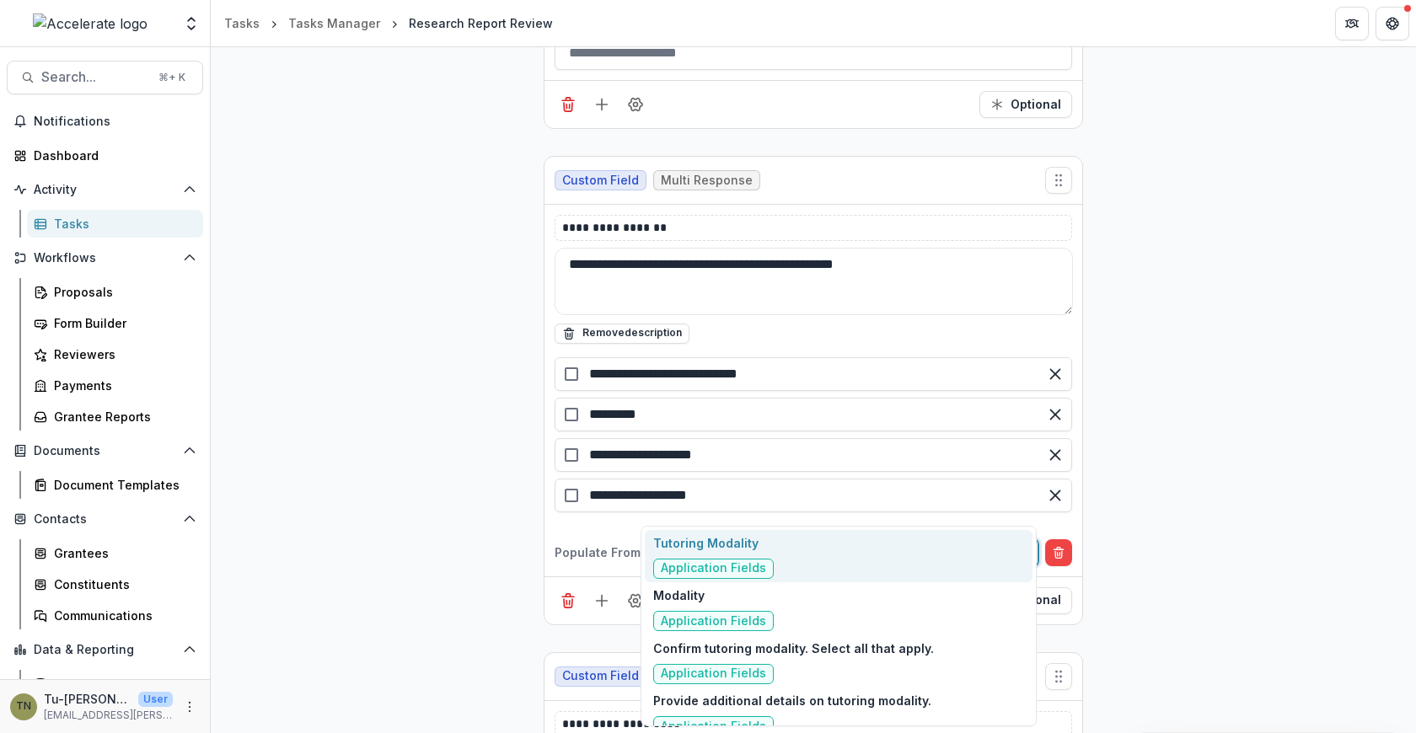
type input "*****"
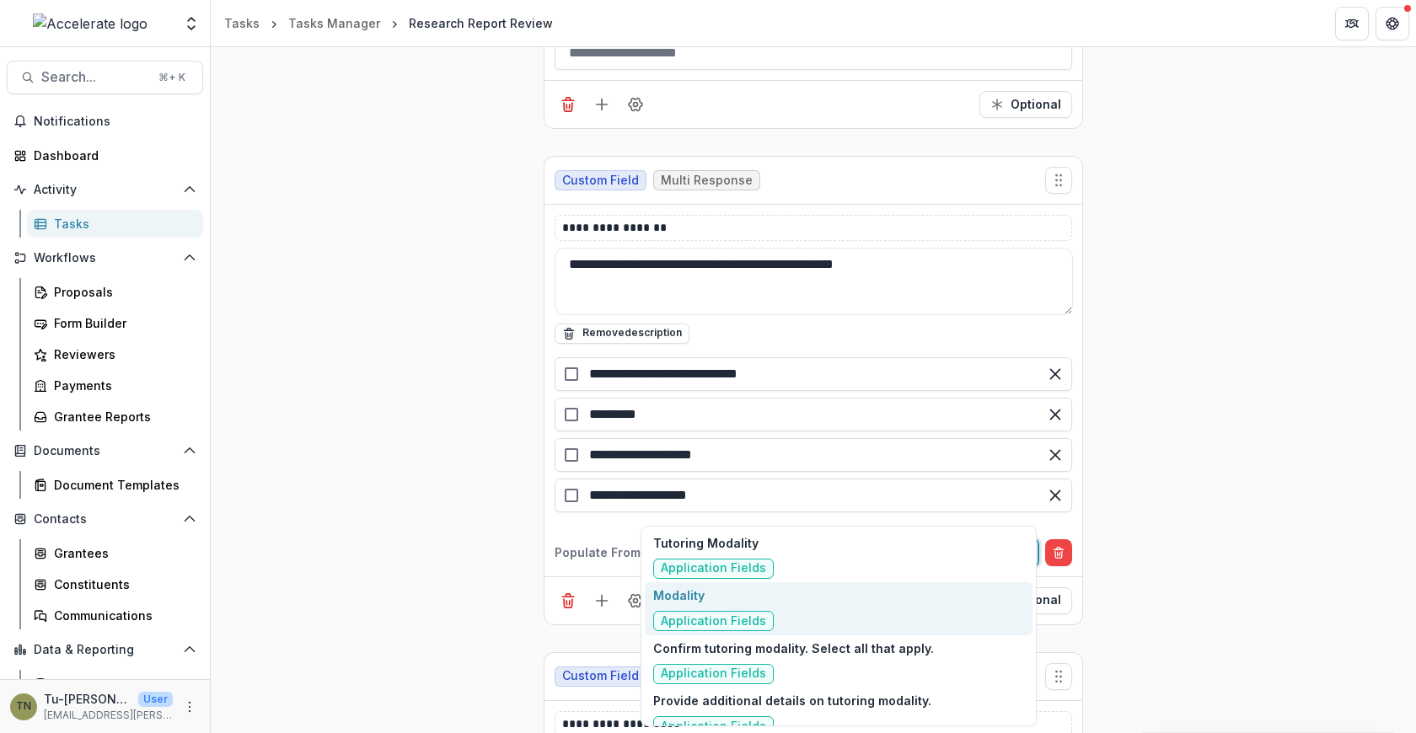
click at [860, 610] on div "Modality Application Fields" at bounding box center [839, 608] width 388 height 53
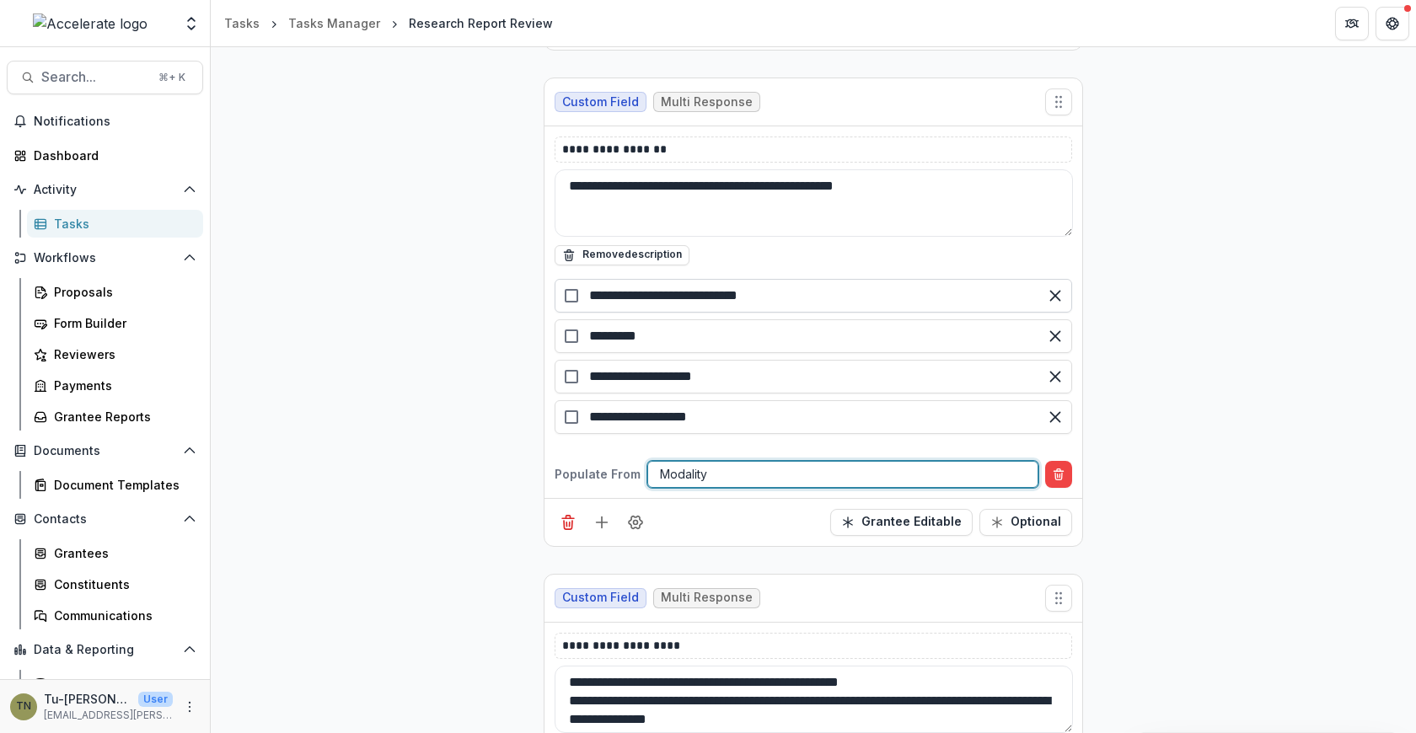
scroll to position [7250, 0]
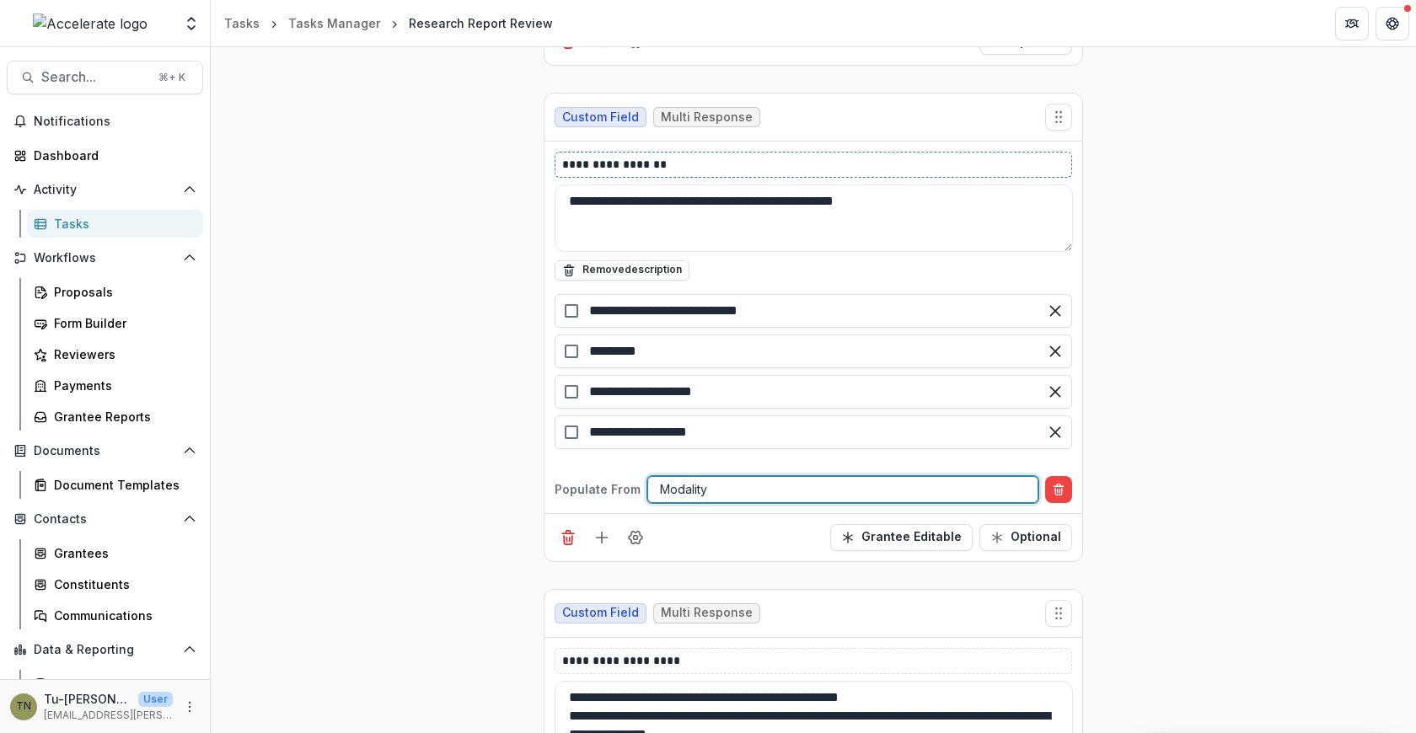
click at [625, 156] on p "**********" at bounding box center [814, 165] width 504 height 18
click at [474, 196] on div "**********" at bounding box center [813, 407] width 1205 height 14719
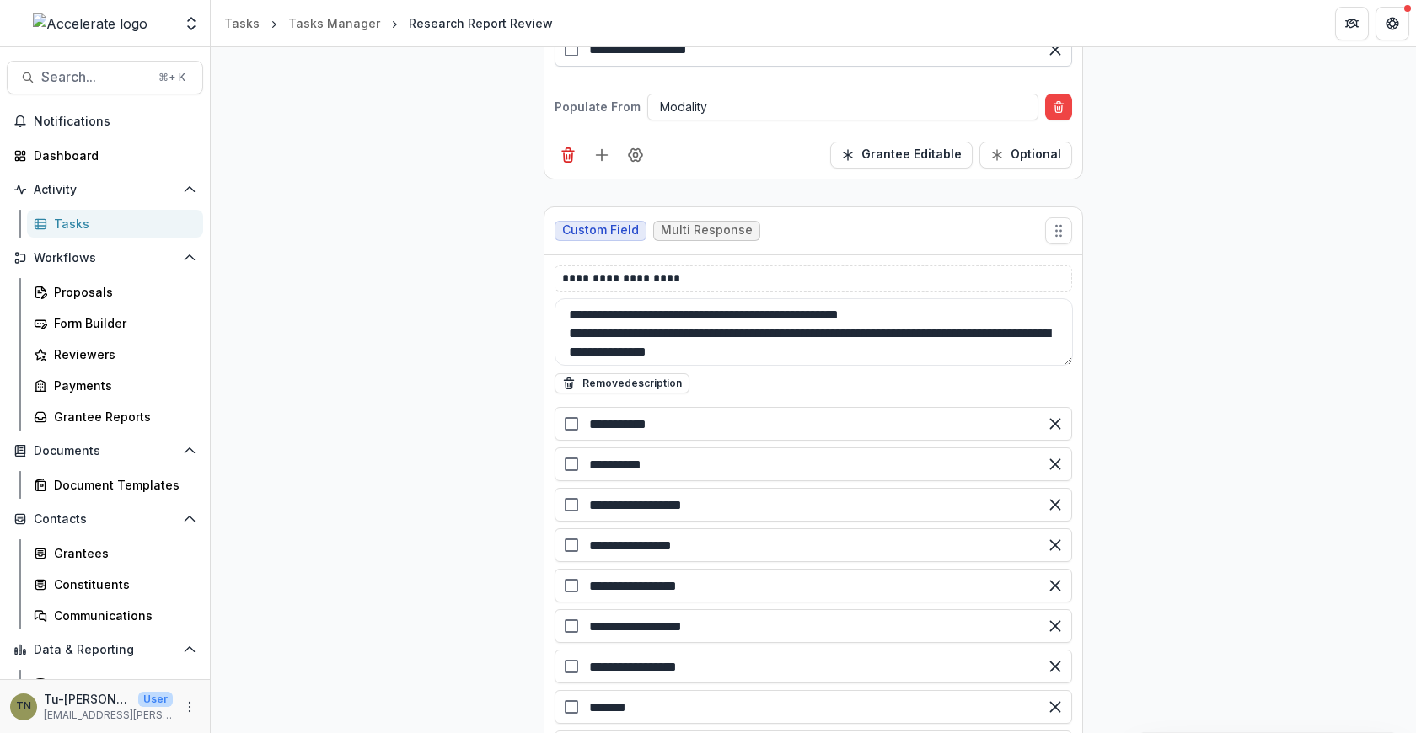
scroll to position [7666, 0]
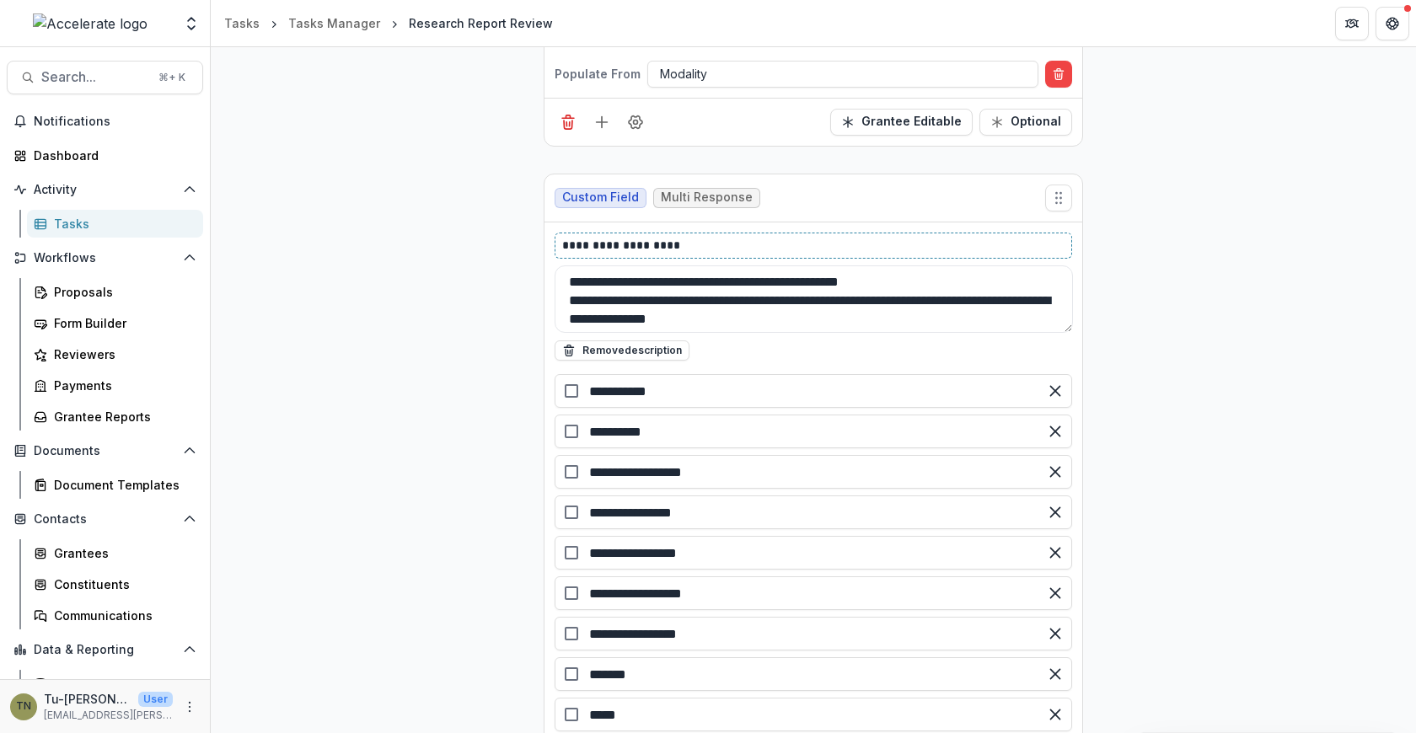
click at [625, 237] on p "**********" at bounding box center [814, 246] width 504 height 18
drag, startPoint x: 625, startPoint y: 198, endPoint x: 690, endPoint y: 198, distance: 65.7
click at [690, 237] on p "**********" at bounding box center [814, 246] width 504 height 18
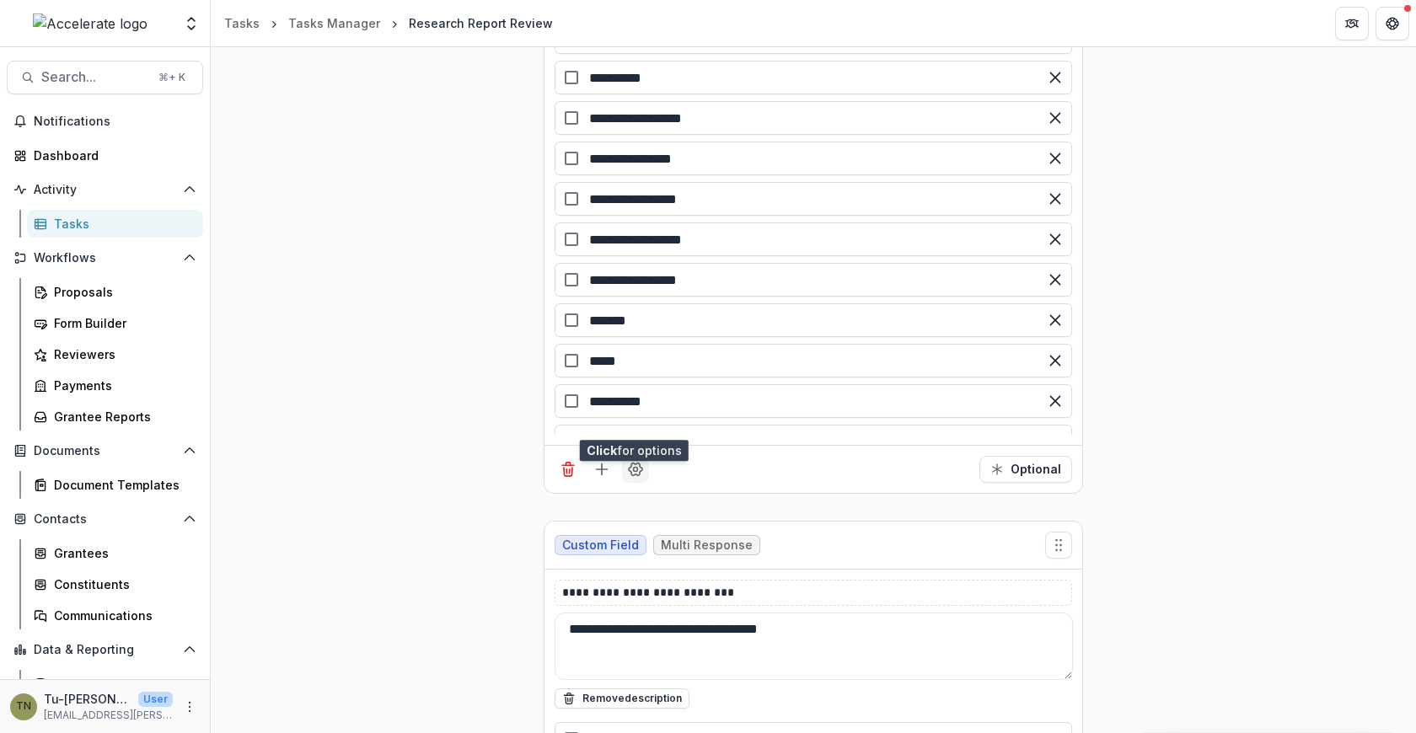
click at [637, 464] on icon "Field Settings" at bounding box center [635, 470] width 13 height 13
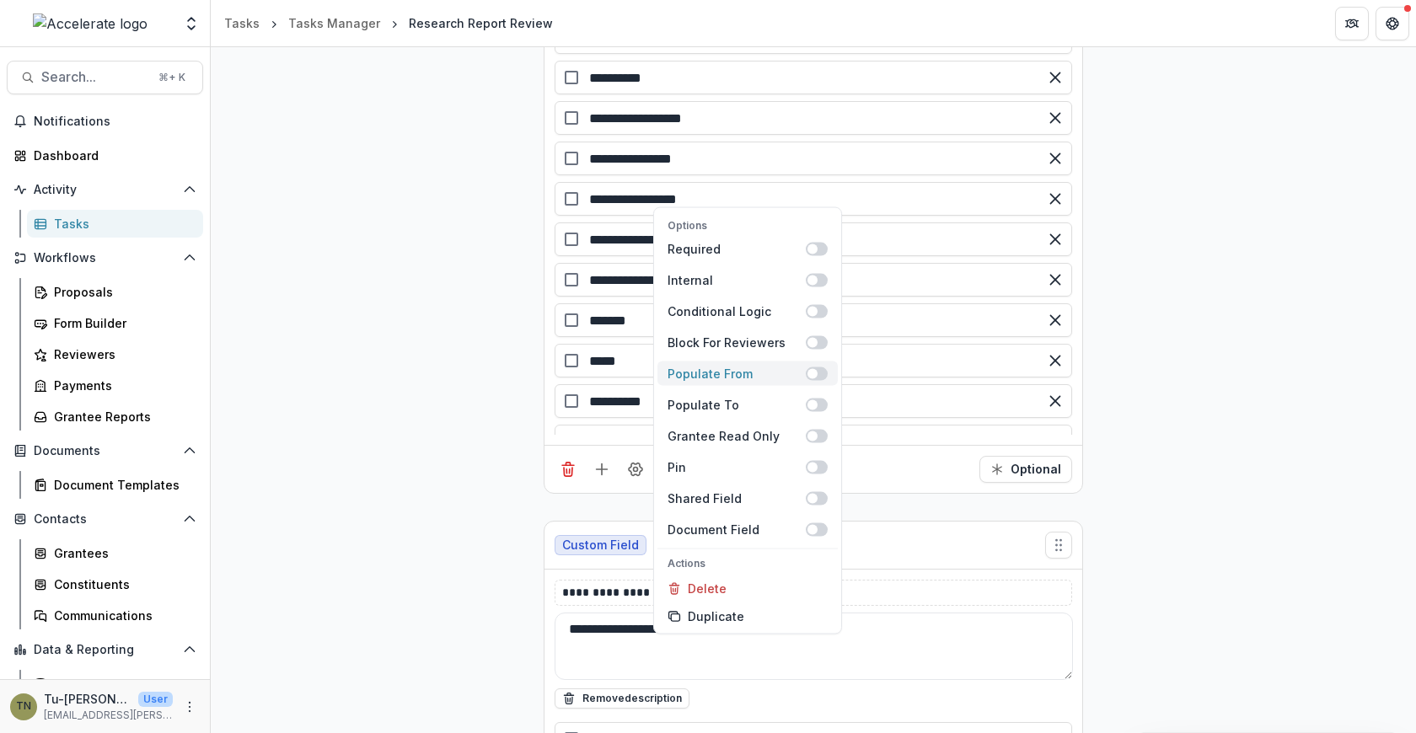
click at [820, 370] on span at bounding box center [817, 373] width 22 height 13
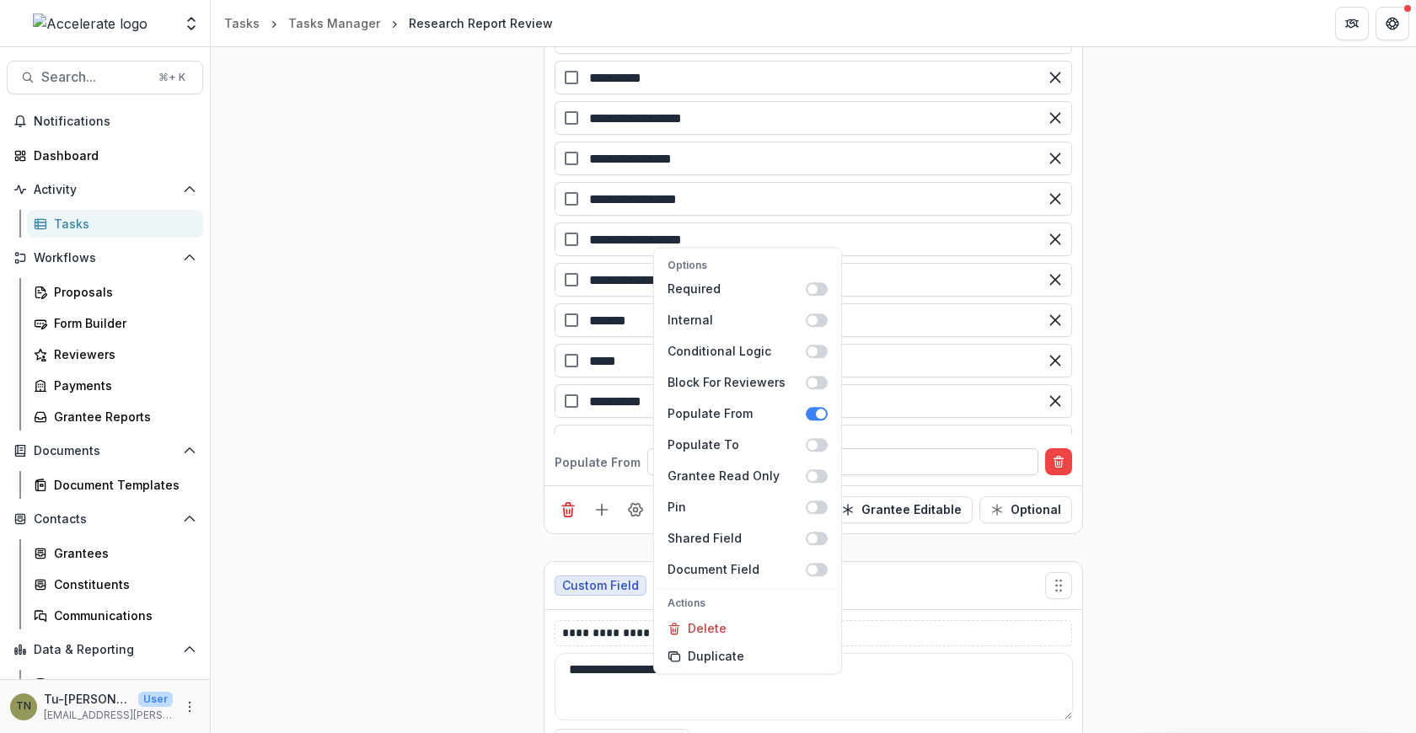
click at [856, 452] on div at bounding box center [843, 462] width 366 height 21
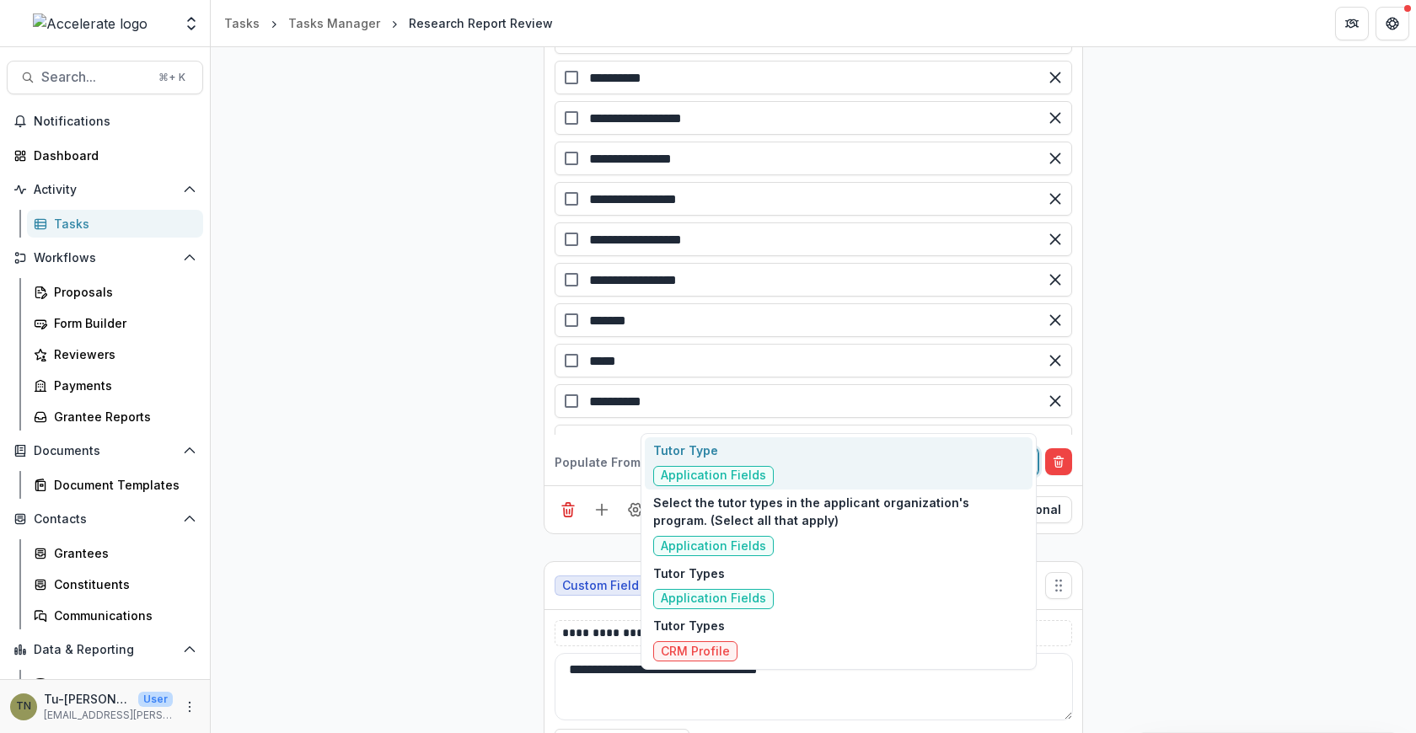
type input "**********"
click at [833, 468] on div "Tutor Type Application Fields" at bounding box center [839, 463] width 388 height 53
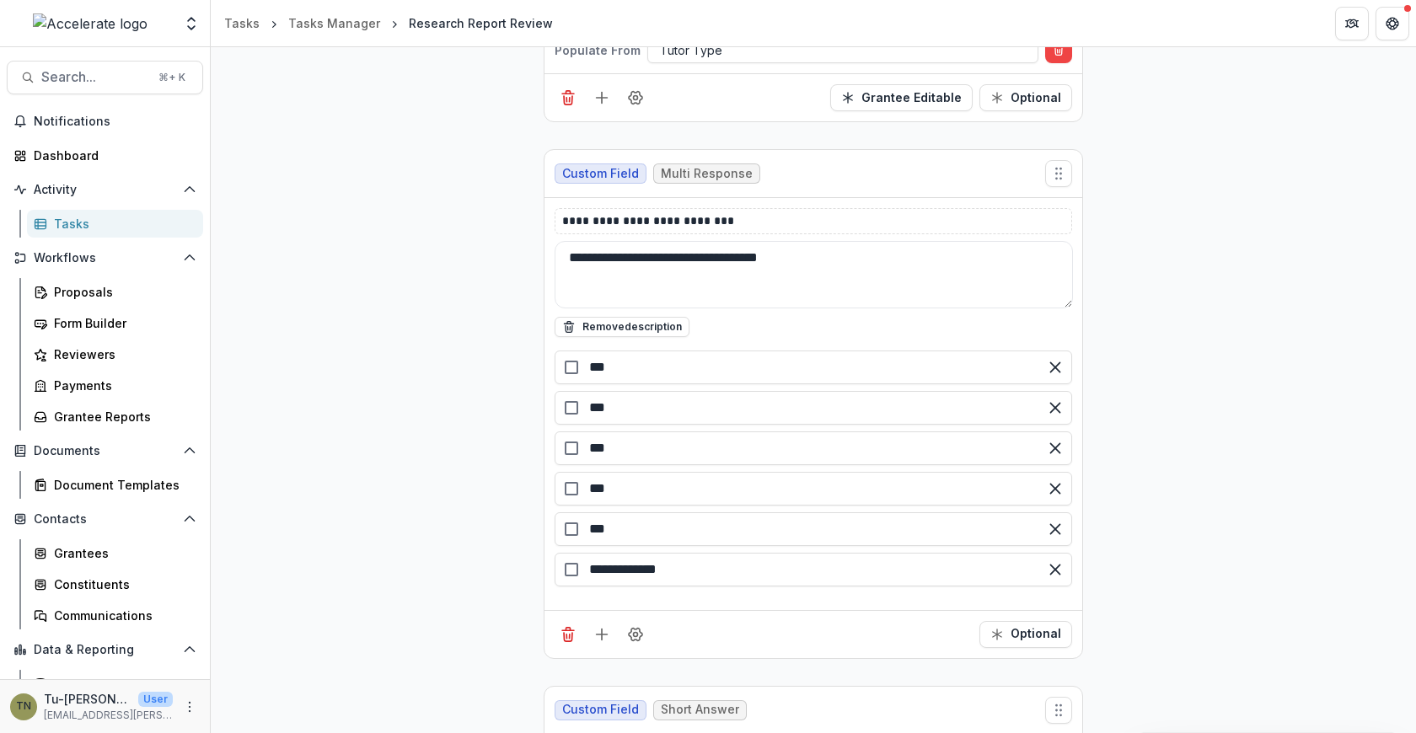
scroll to position [8444, 0]
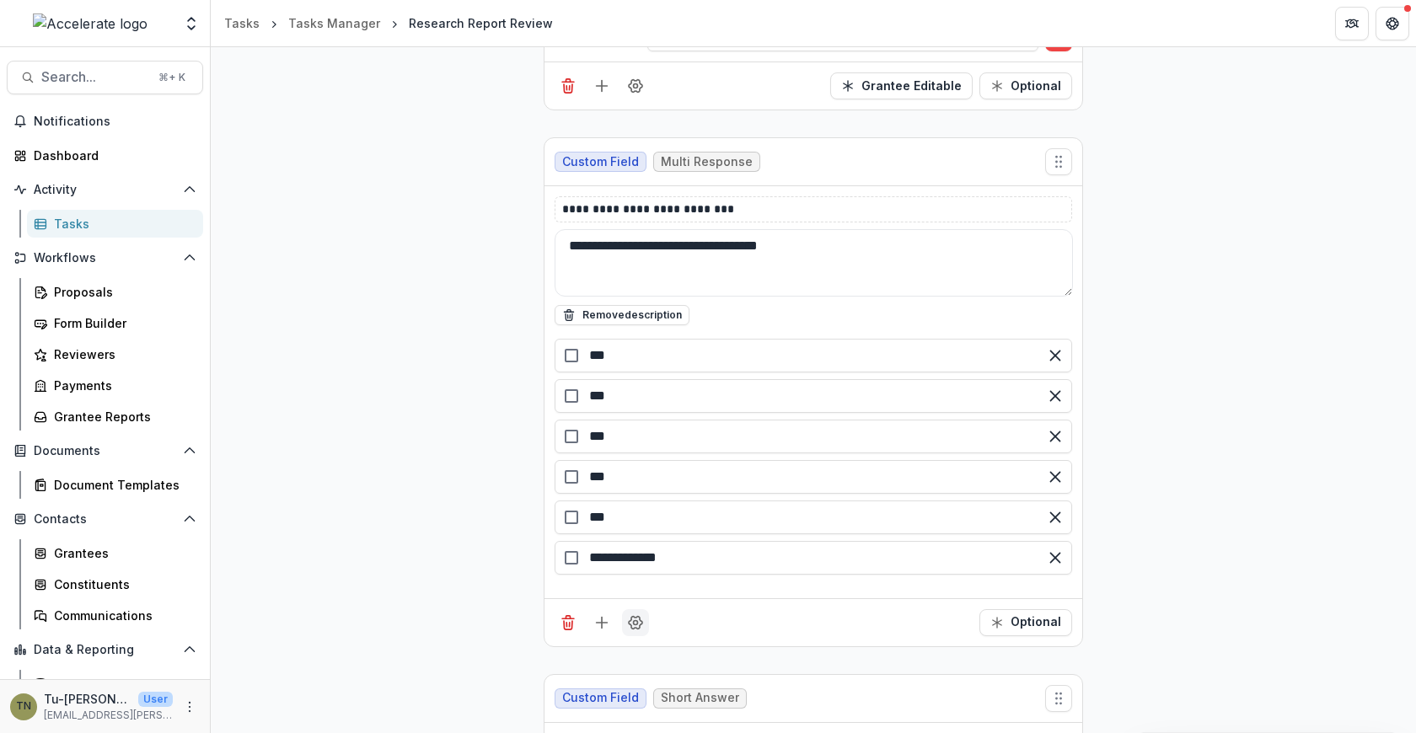
click at [637, 614] on icon "Field Settings" at bounding box center [635, 622] width 17 height 17
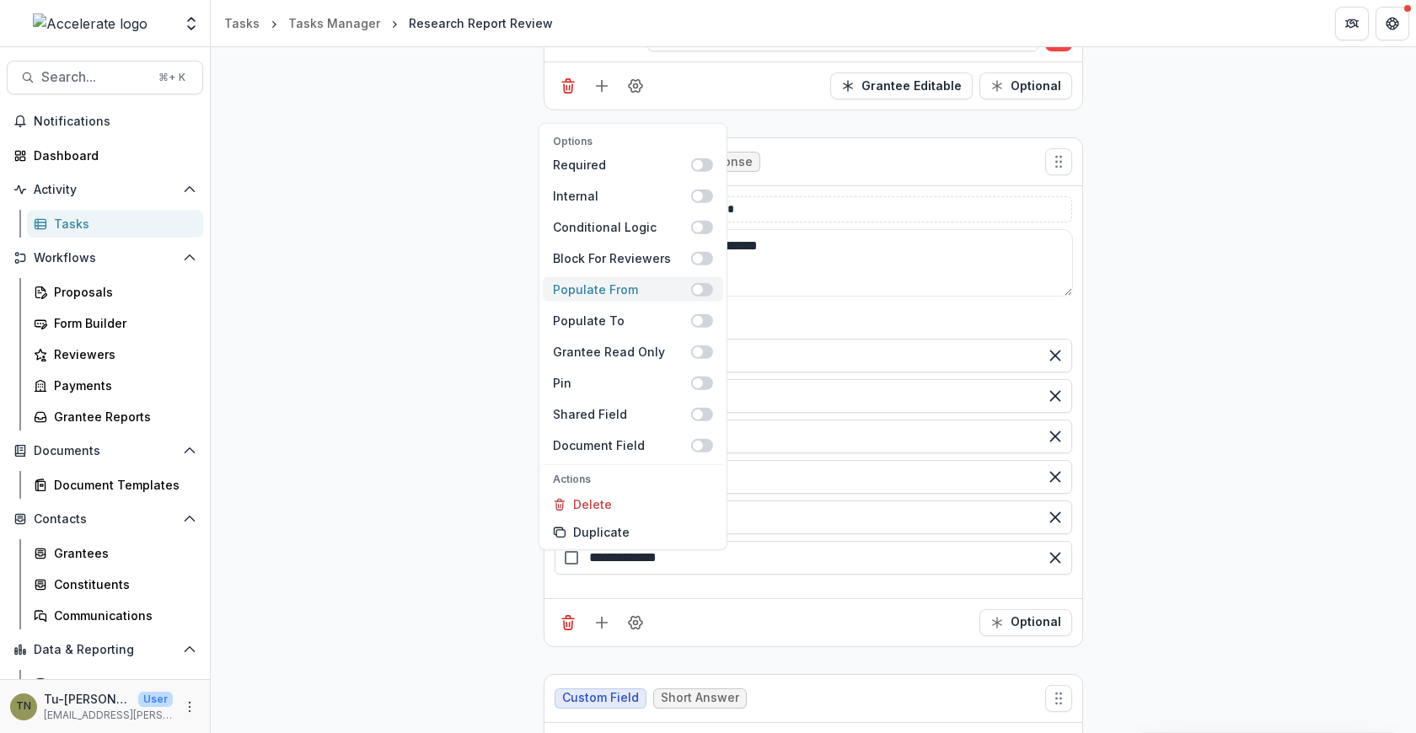
click at [707, 287] on span at bounding box center [702, 288] width 22 height 13
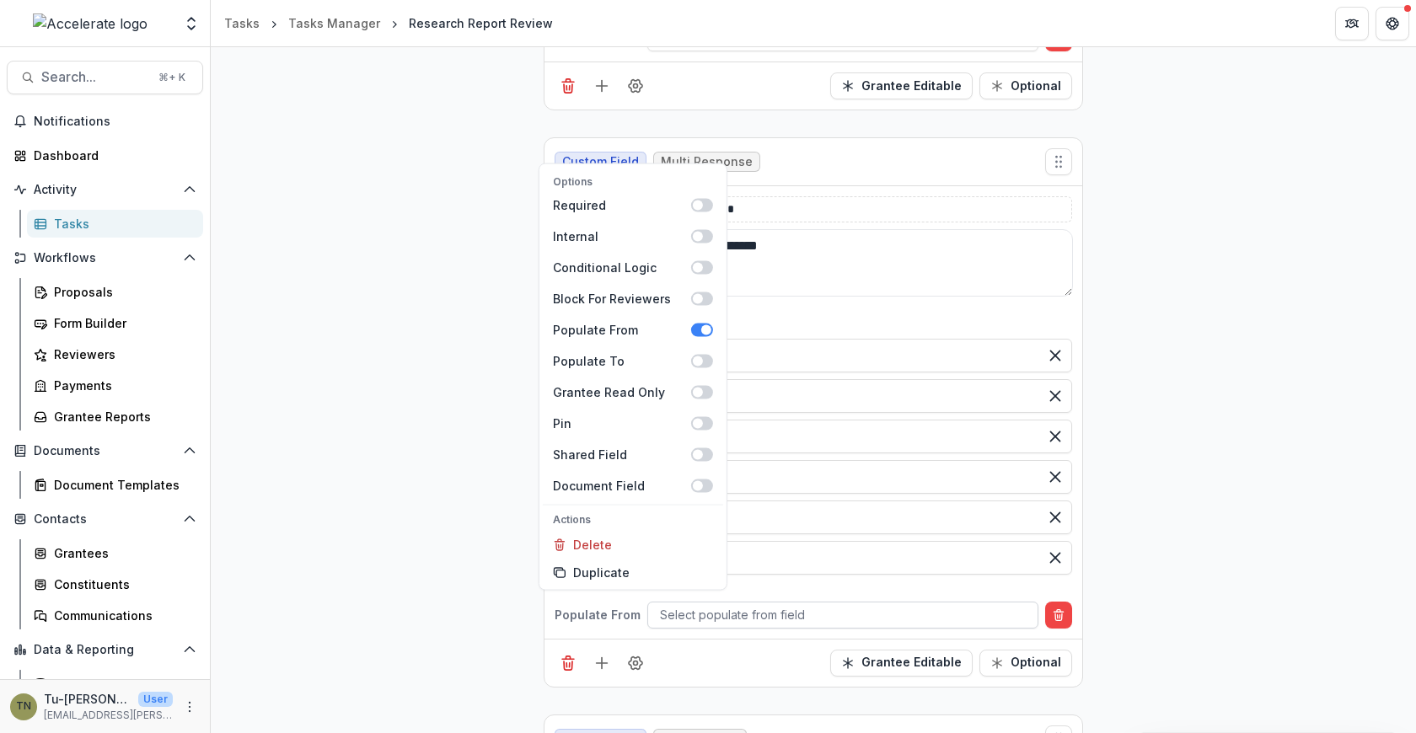
click at [819, 604] on div at bounding box center [843, 614] width 366 height 21
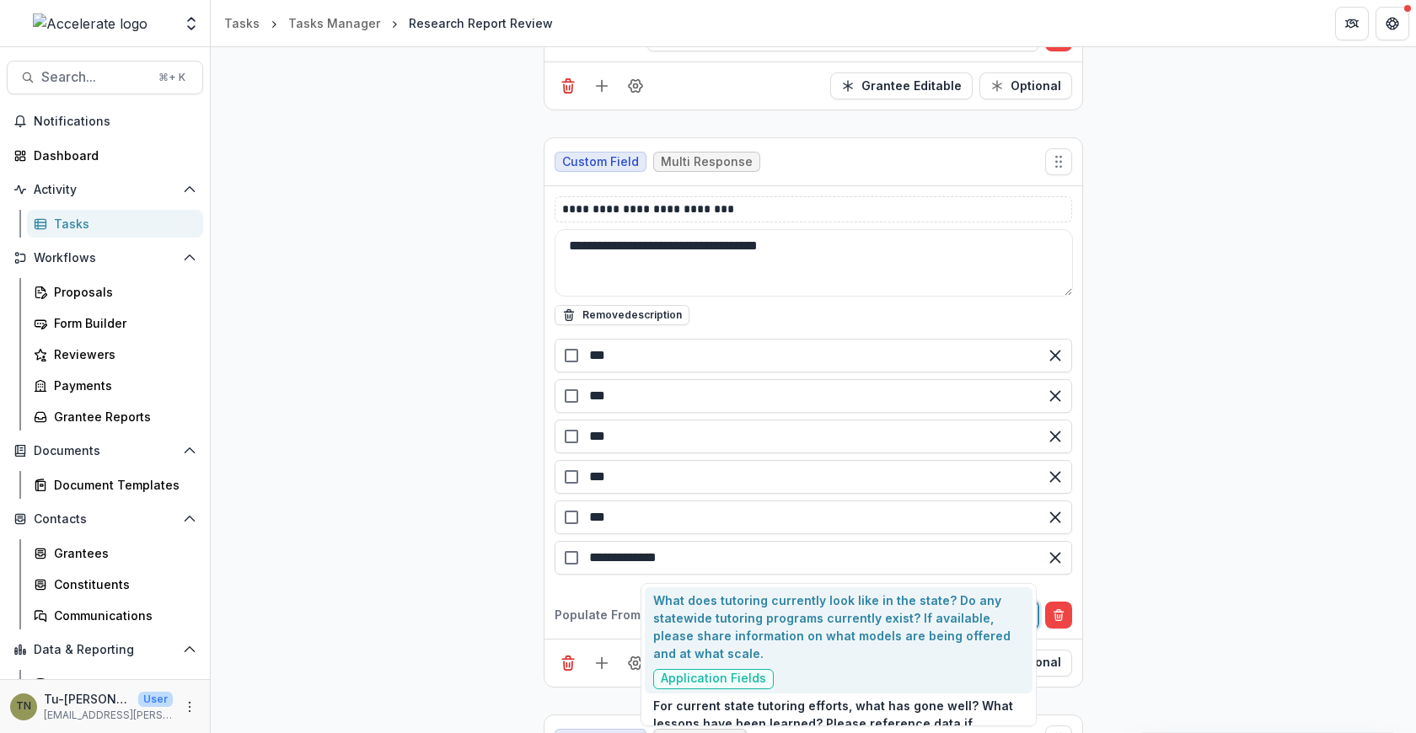
type input "******"
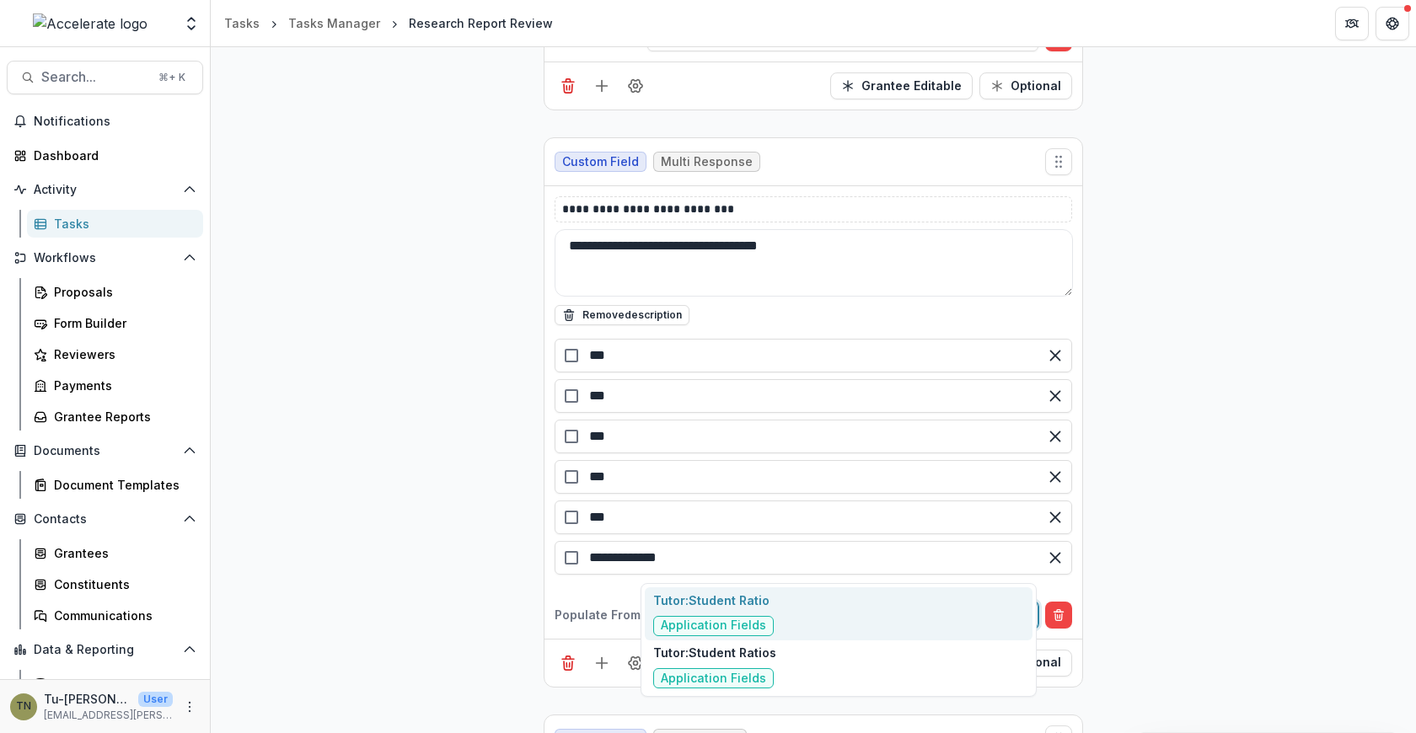
click at [843, 614] on div "Tutor:Student Ratio Application Fields" at bounding box center [839, 613] width 388 height 53
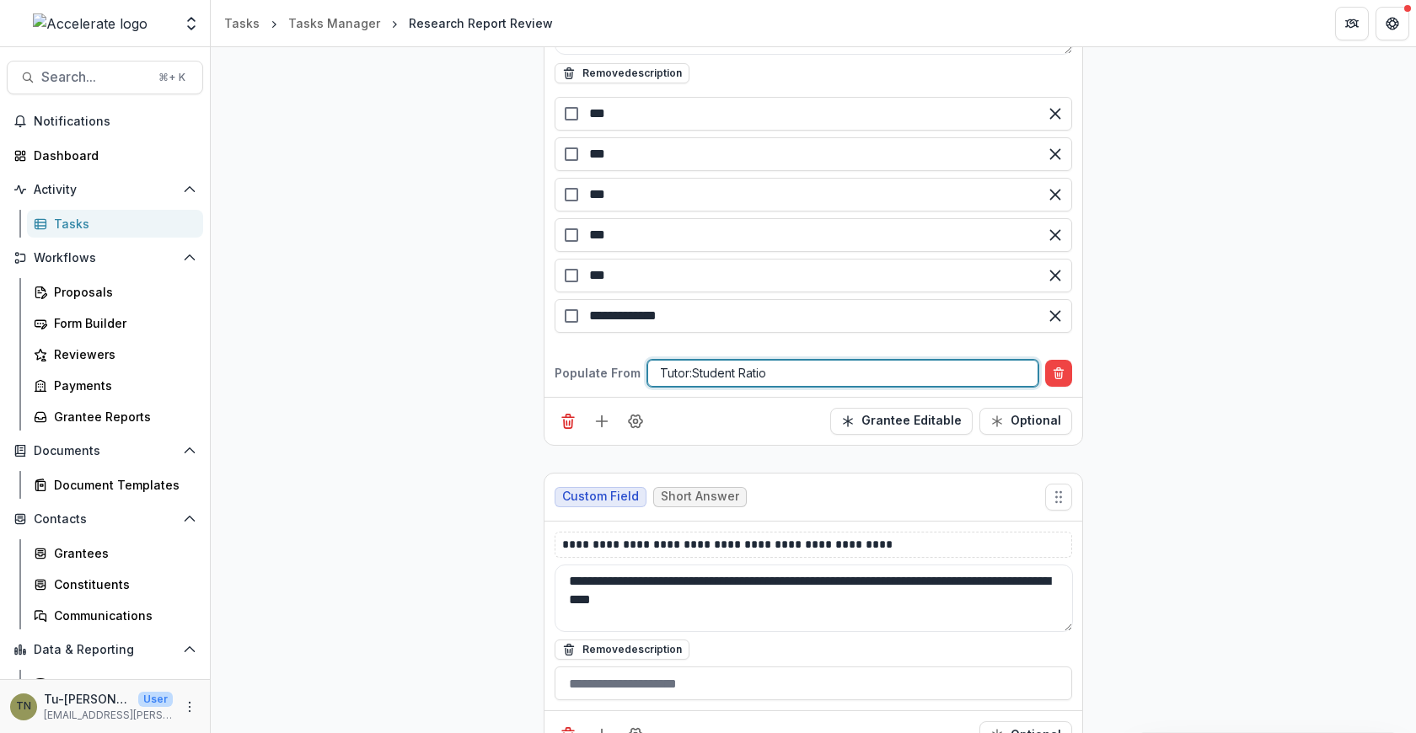
scroll to position [8770, 0]
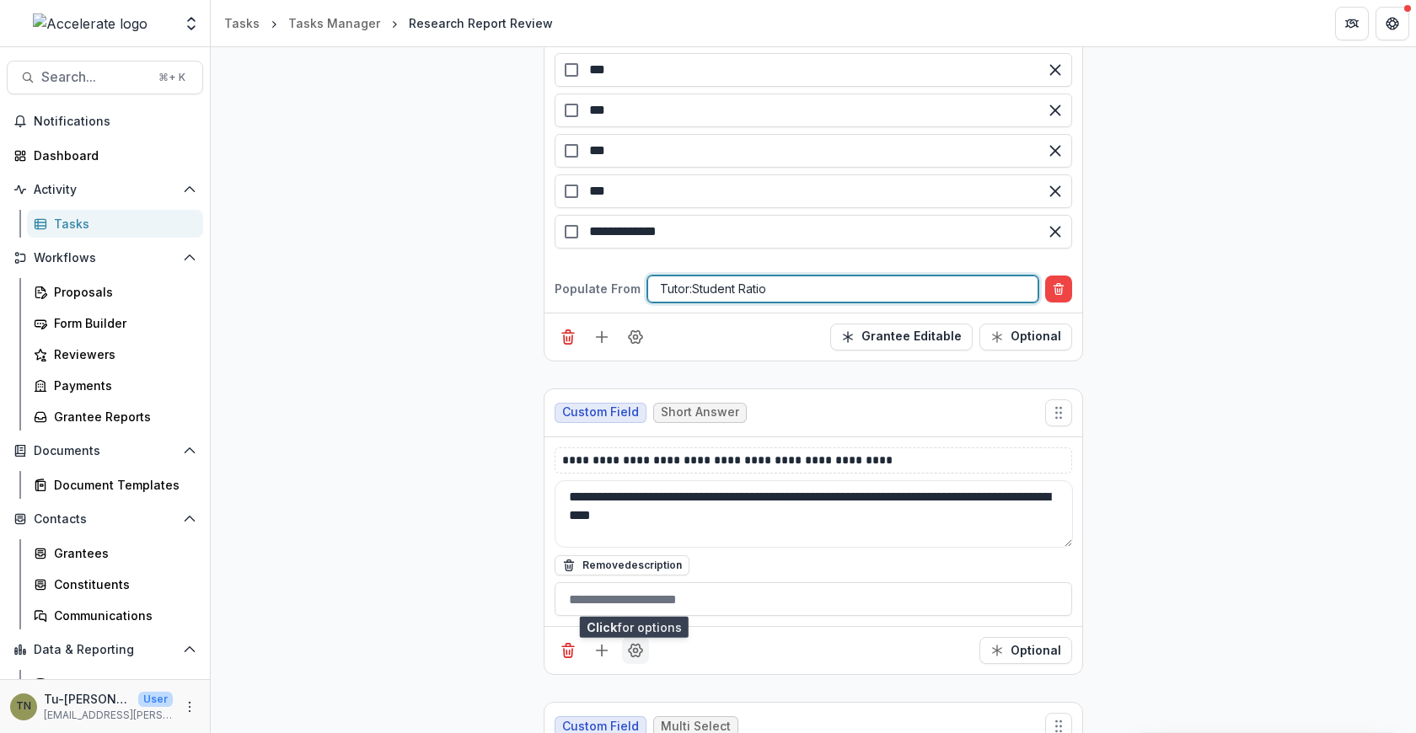
click at [641, 642] on icon "Field Settings" at bounding box center [635, 650] width 17 height 17
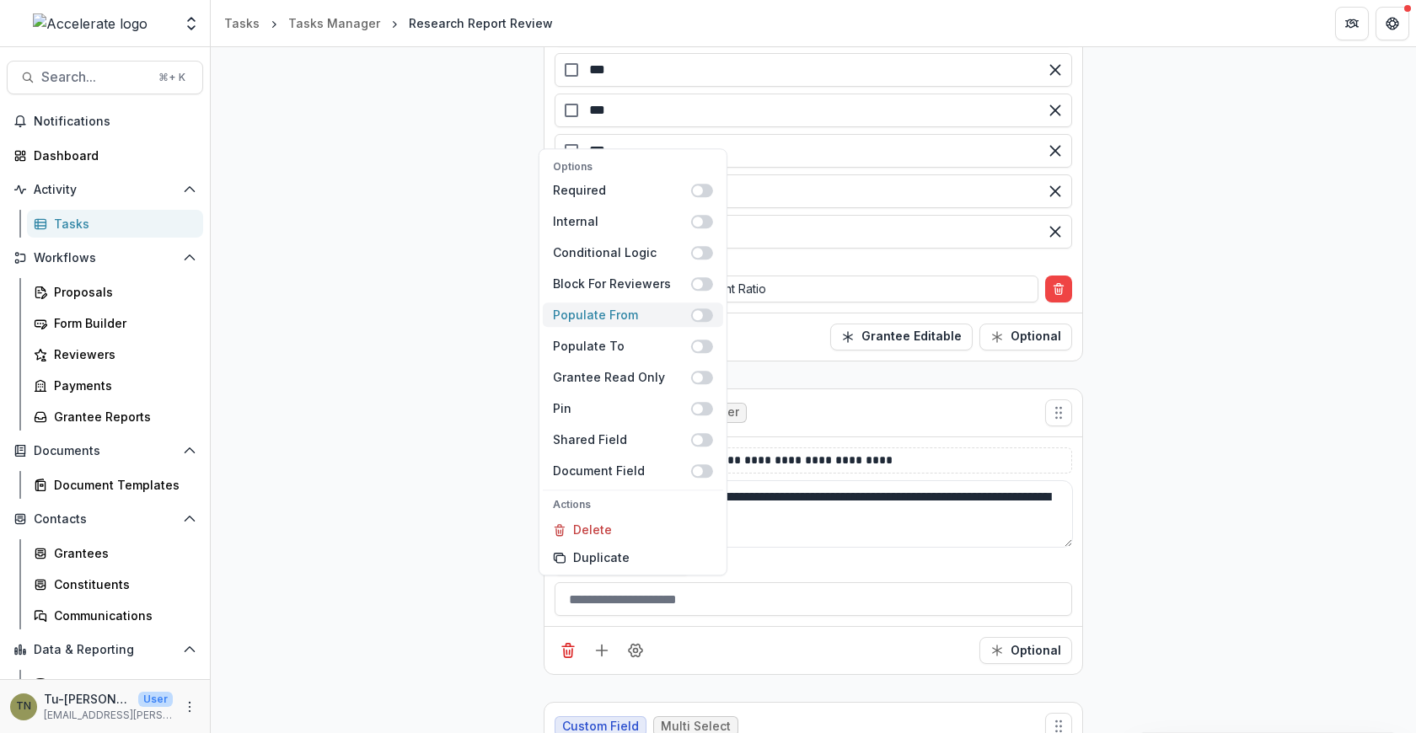
click at [711, 318] on span at bounding box center [702, 314] width 22 height 13
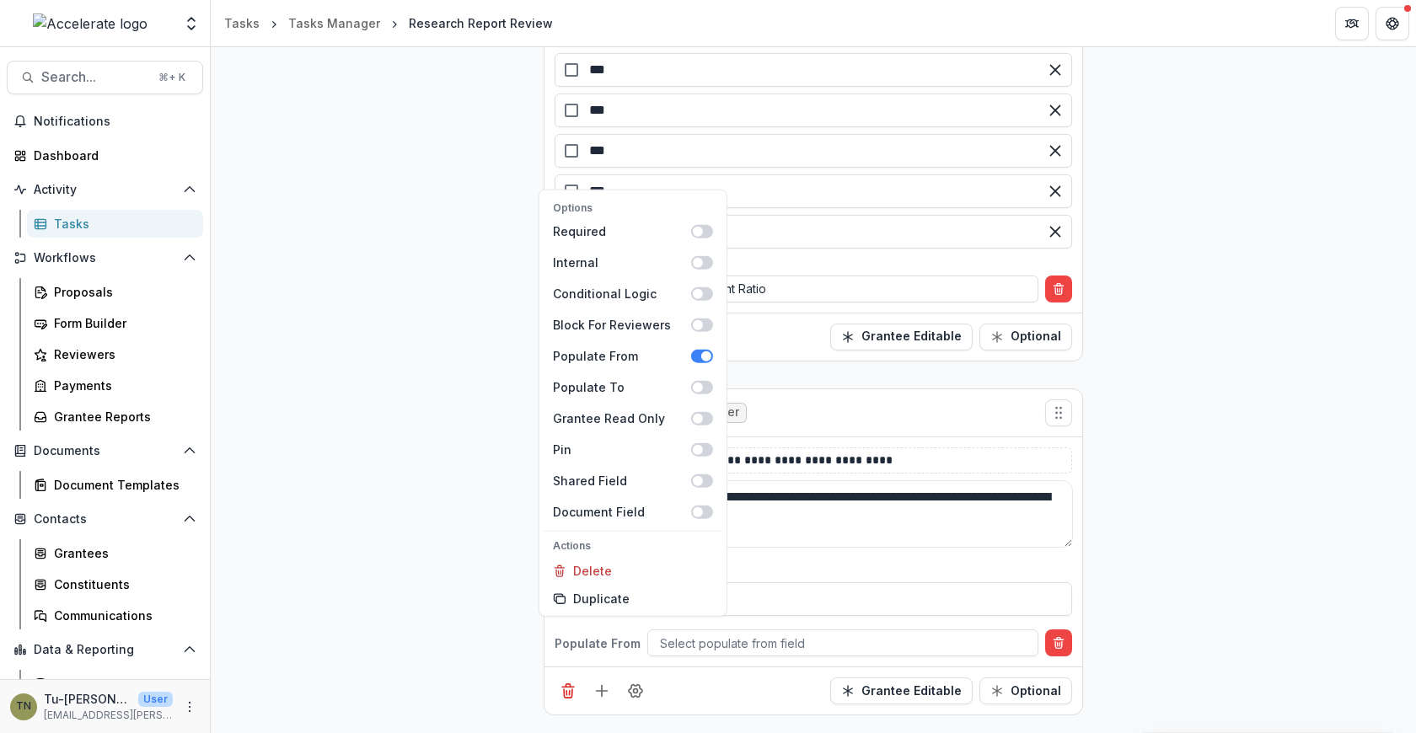
click at [792, 572] on div "**********" at bounding box center [813, 552] width 538 height 230
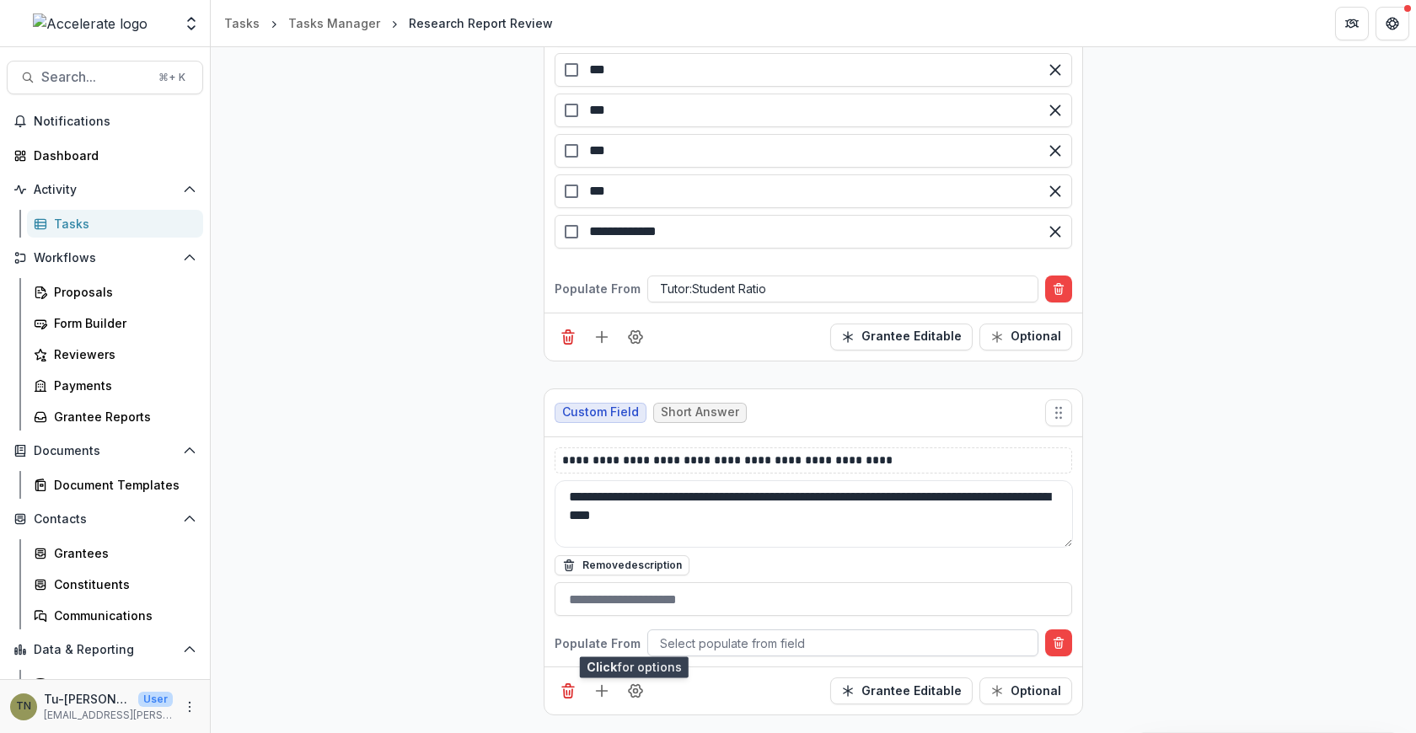
click at [801, 633] on div at bounding box center [843, 643] width 366 height 21
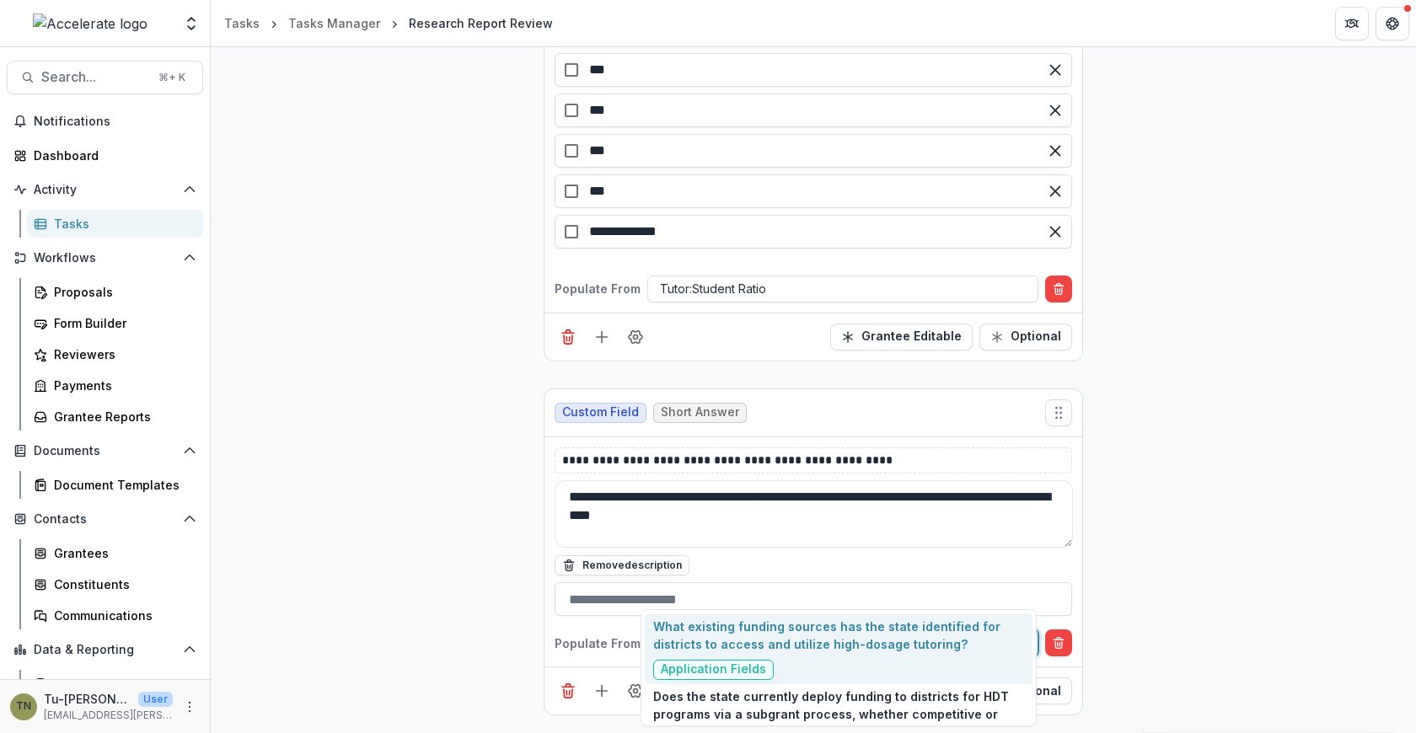
type input "**********"
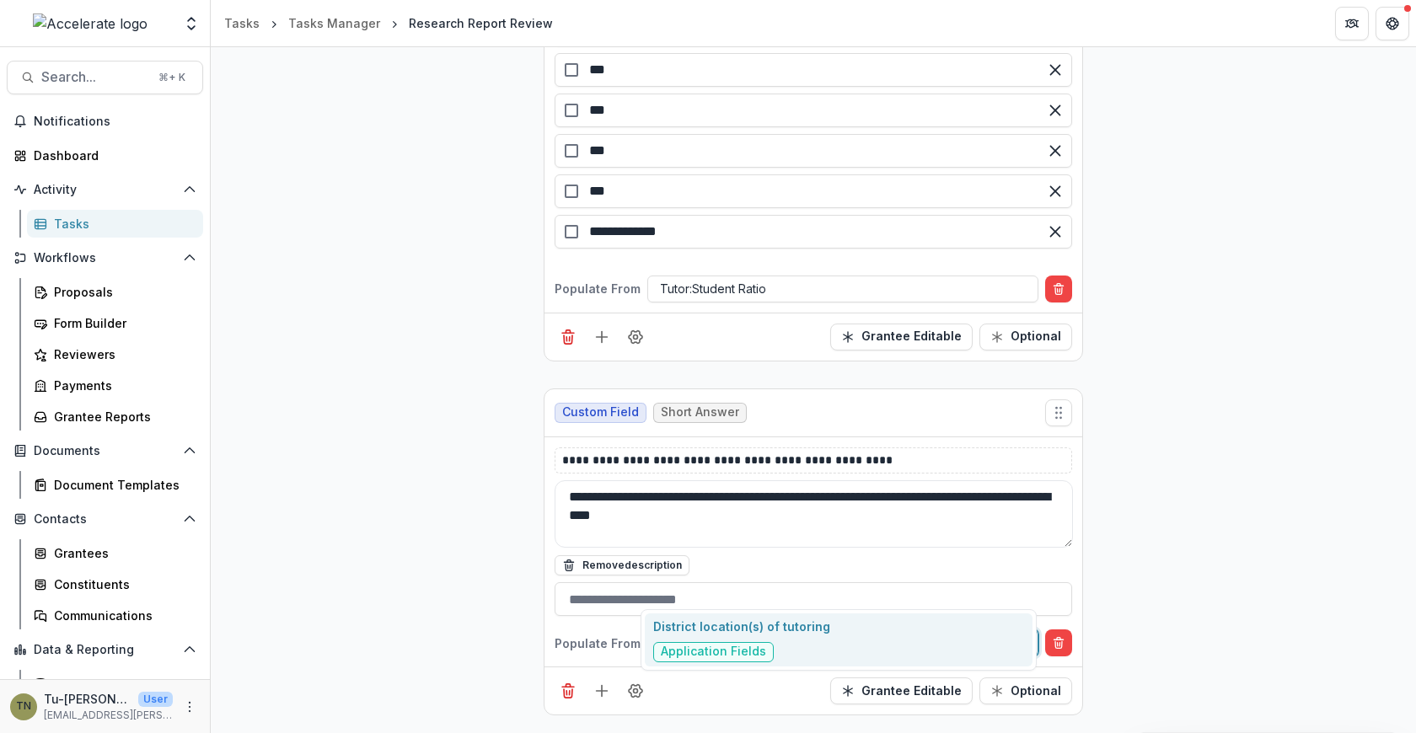
click at [822, 631] on div "District location(s) of tutoring Application Fields" at bounding box center [839, 640] width 388 height 53
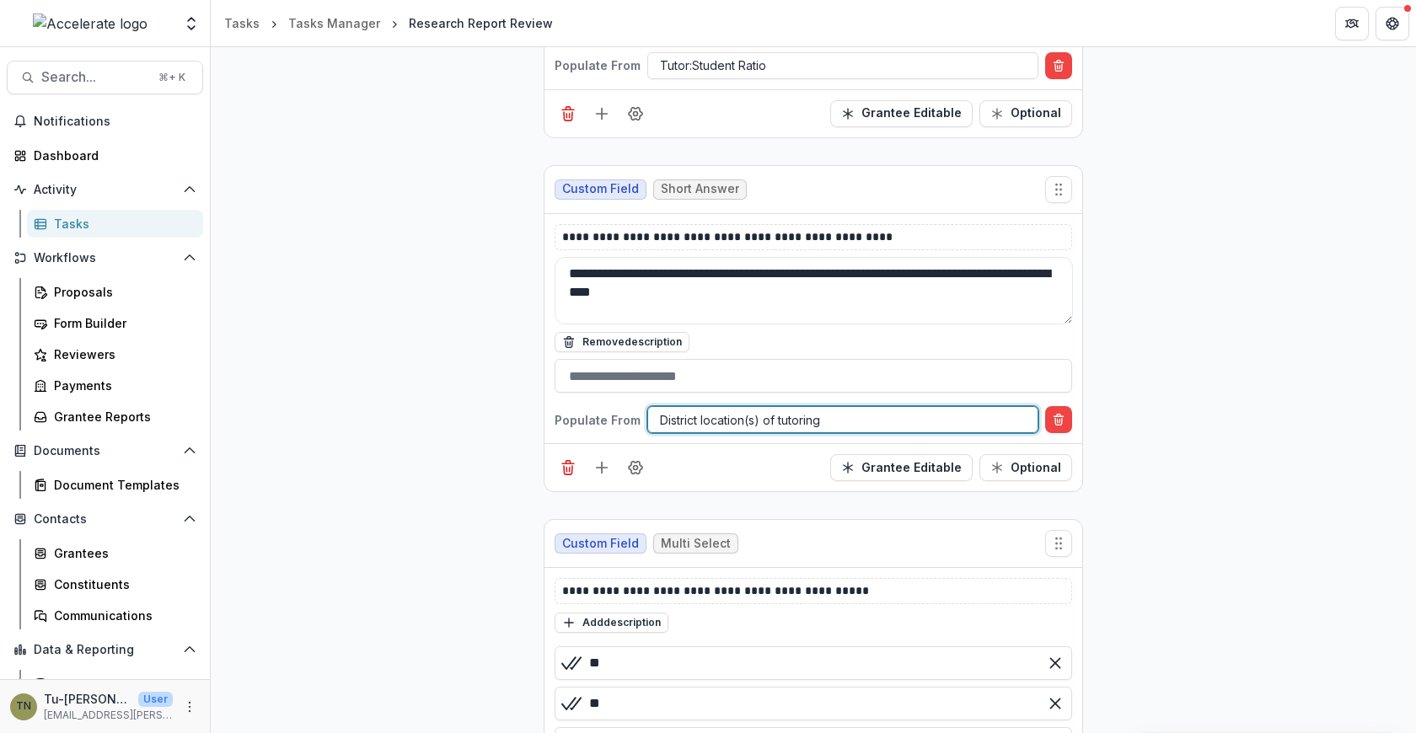
scroll to position [9006, 0]
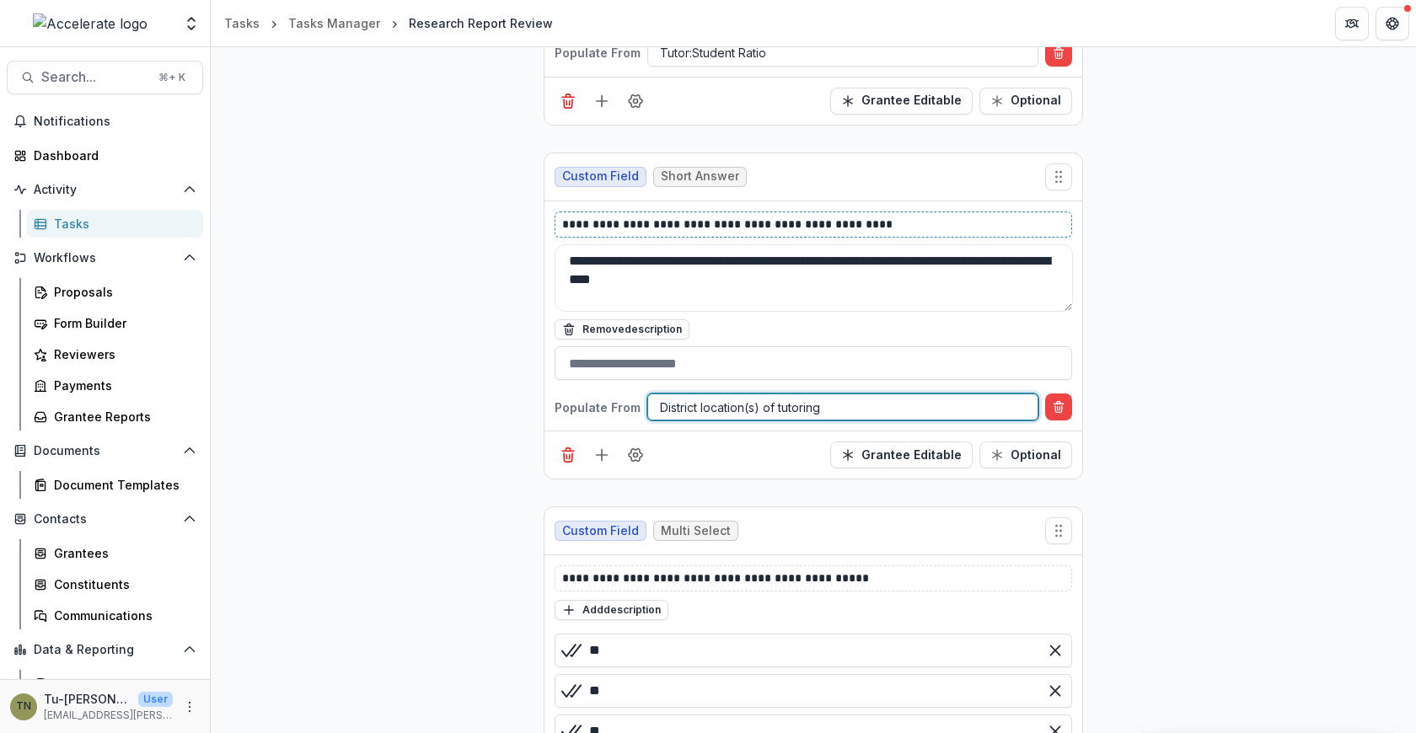
click at [739, 216] on p "**********" at bounding box center [814, 225] width 504 height 18
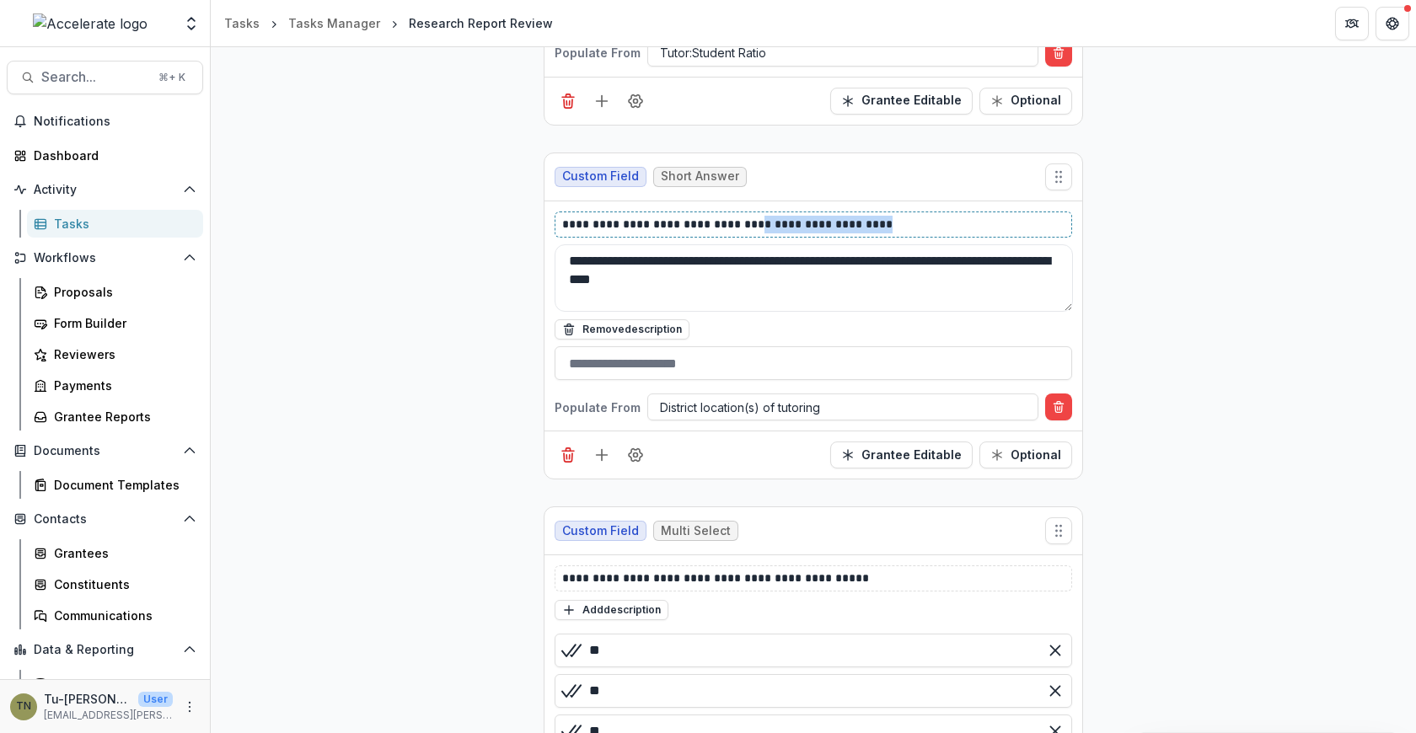
drag, startPoint x: 727, startPoint y: 173, endPoint x: 881, endPoint y: 172, distance: 154.2
click at [881, 216] on p "**********" at bounding box center [814, 225] width 504 height 18
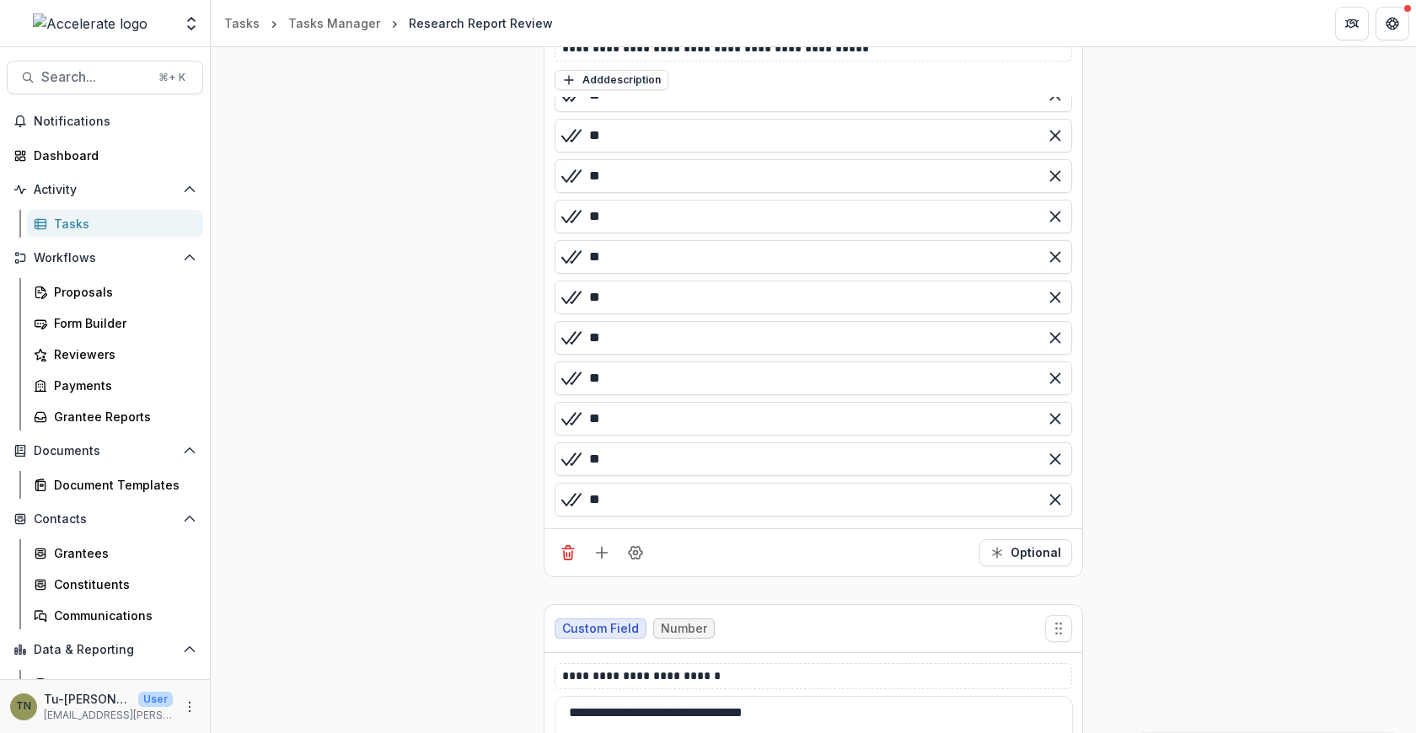
scroll to position [9478, 0]
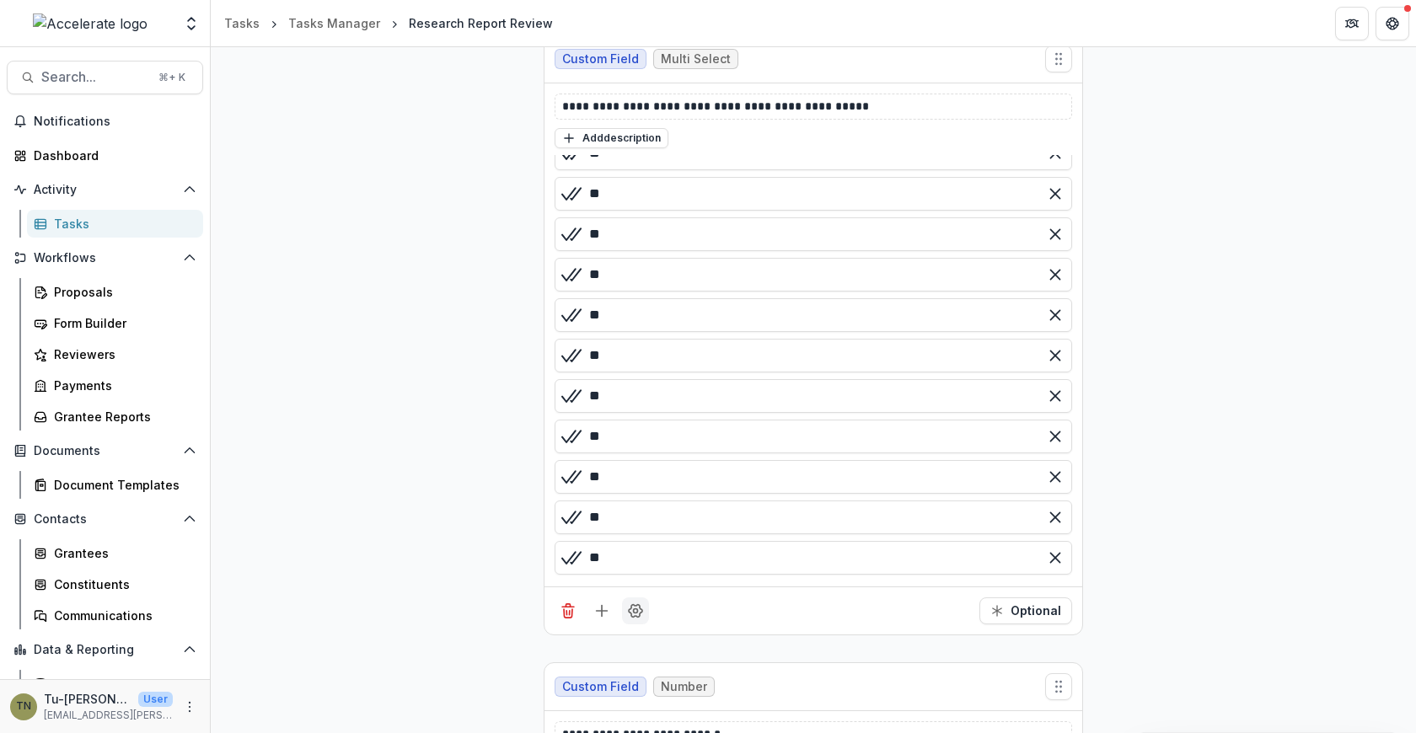
click at [637, 603] on icon "Field Settings" at bounding box center [635, 611] width 17 height 17
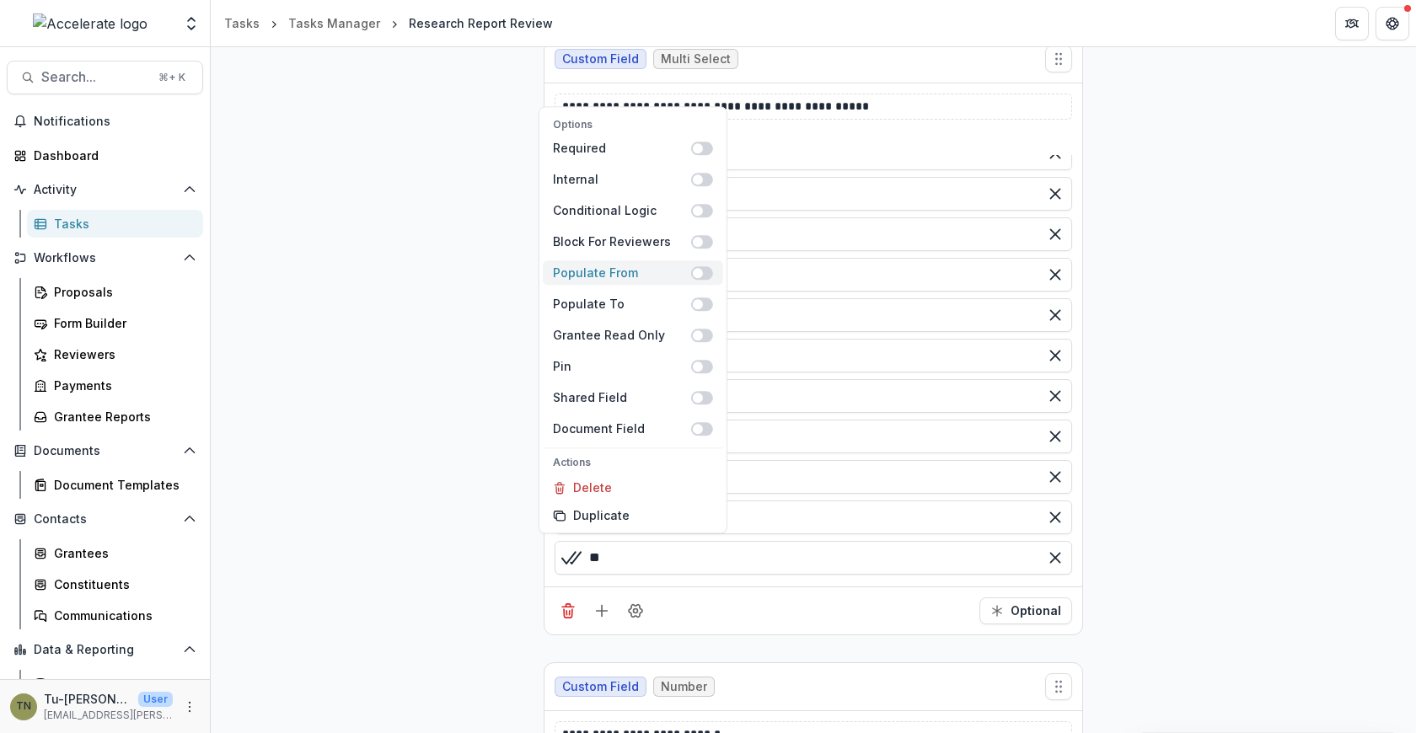
click at [707, 278] on span at bounding box center [702, 272] width 22 height 13
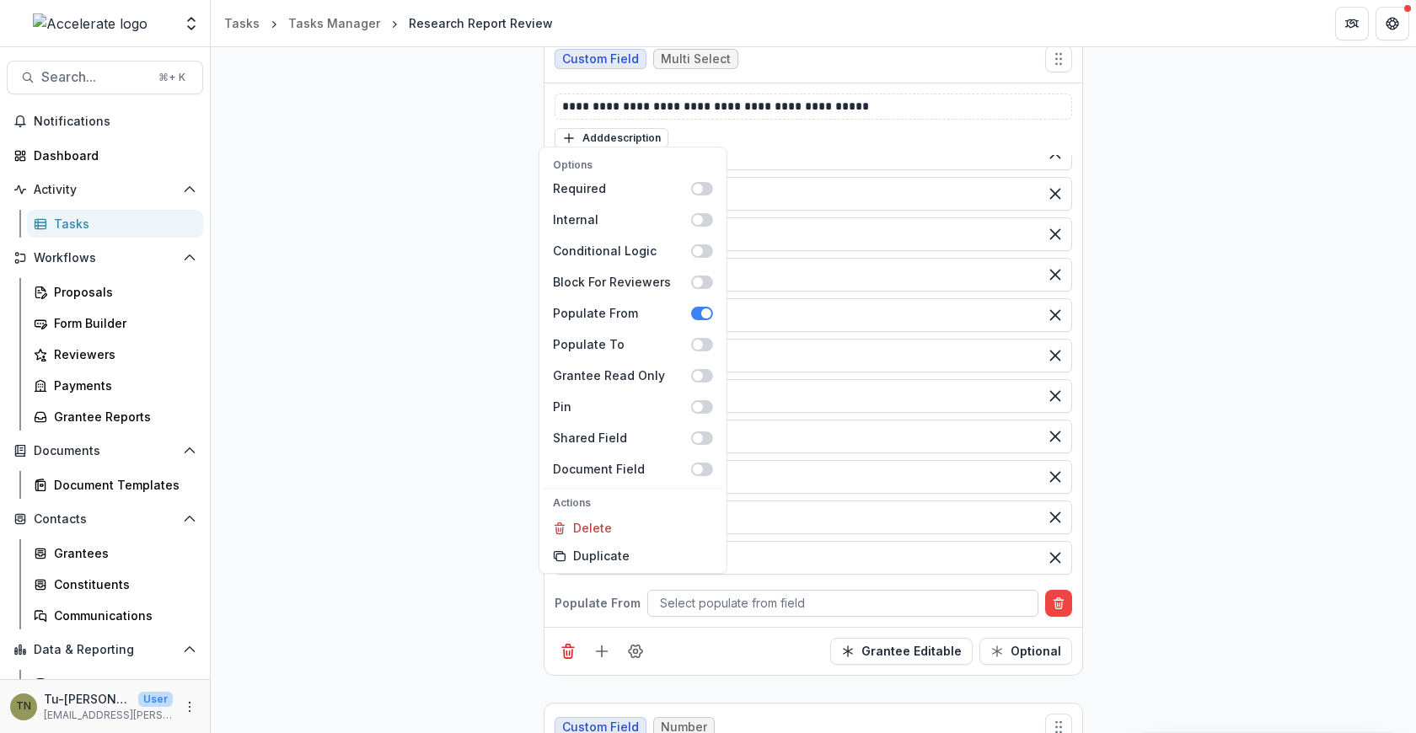
click at [811, 593] on div at bounding box center [843, 603] width 366 height 21
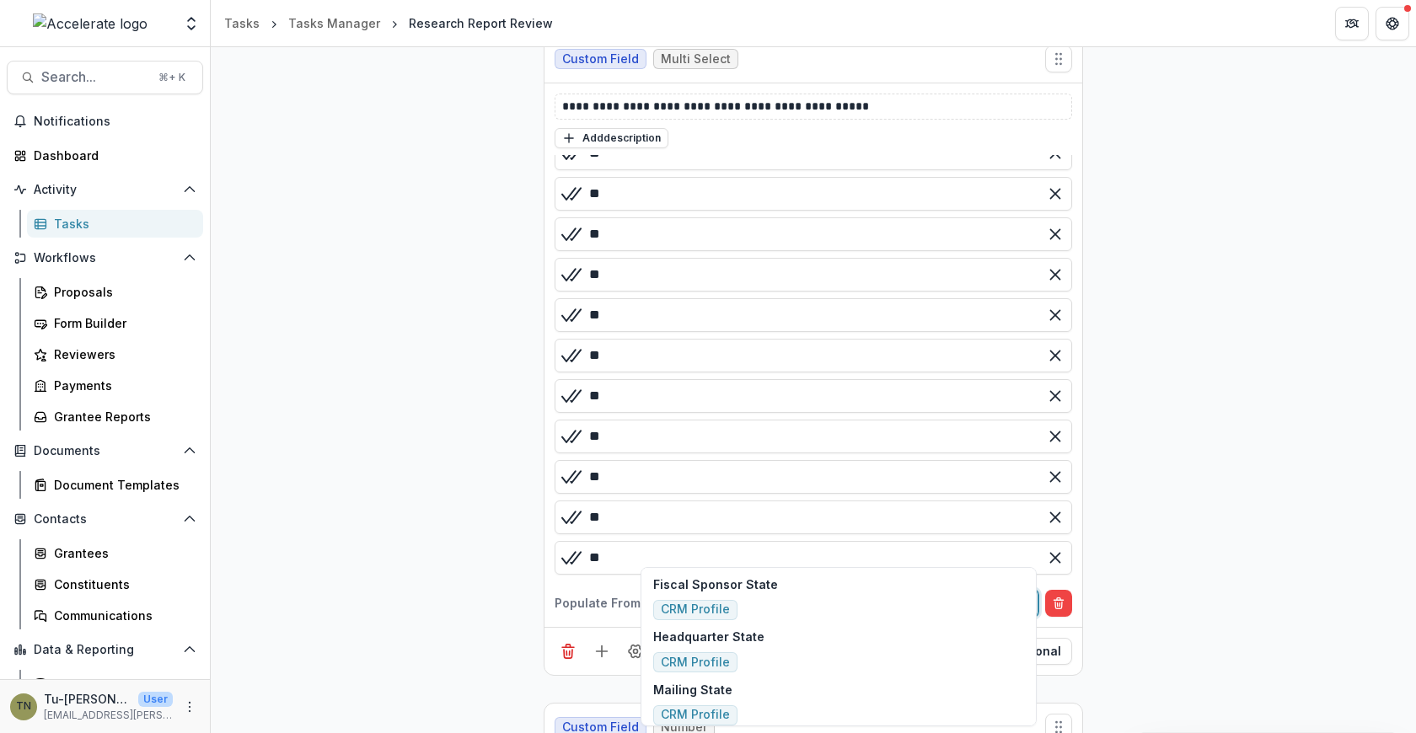
type input "******"
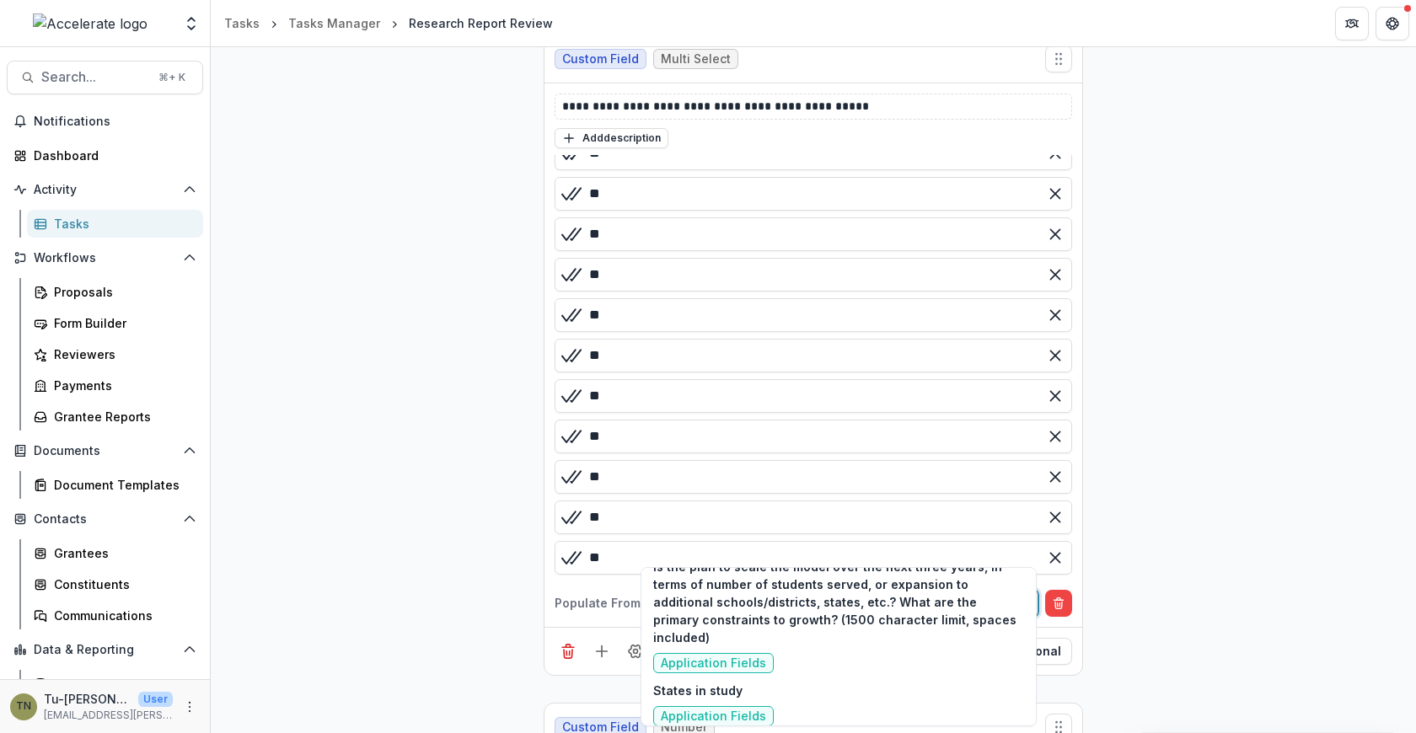
scroll to position [506, 0]
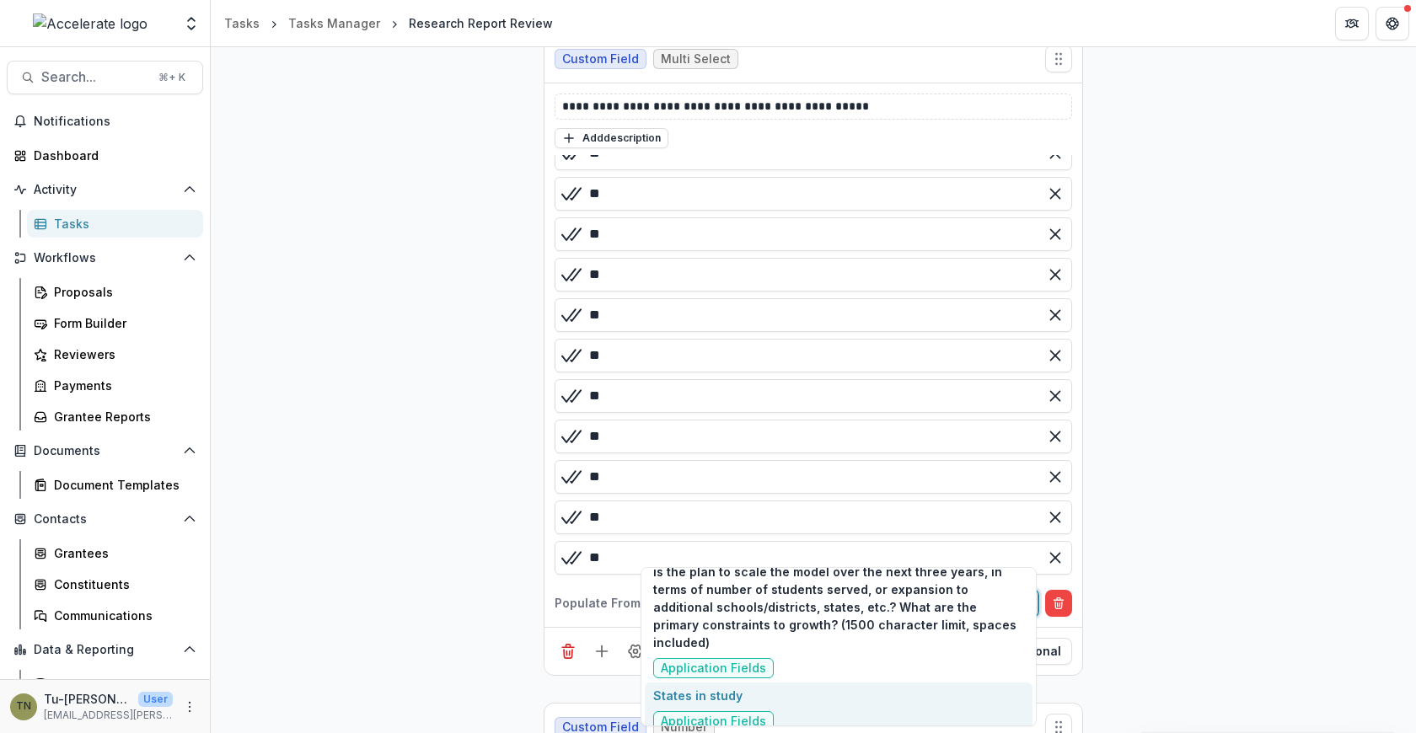
click at [908, 683] on div "States in study Application Fields" at bounding box center [839, 709] width 388 height 53
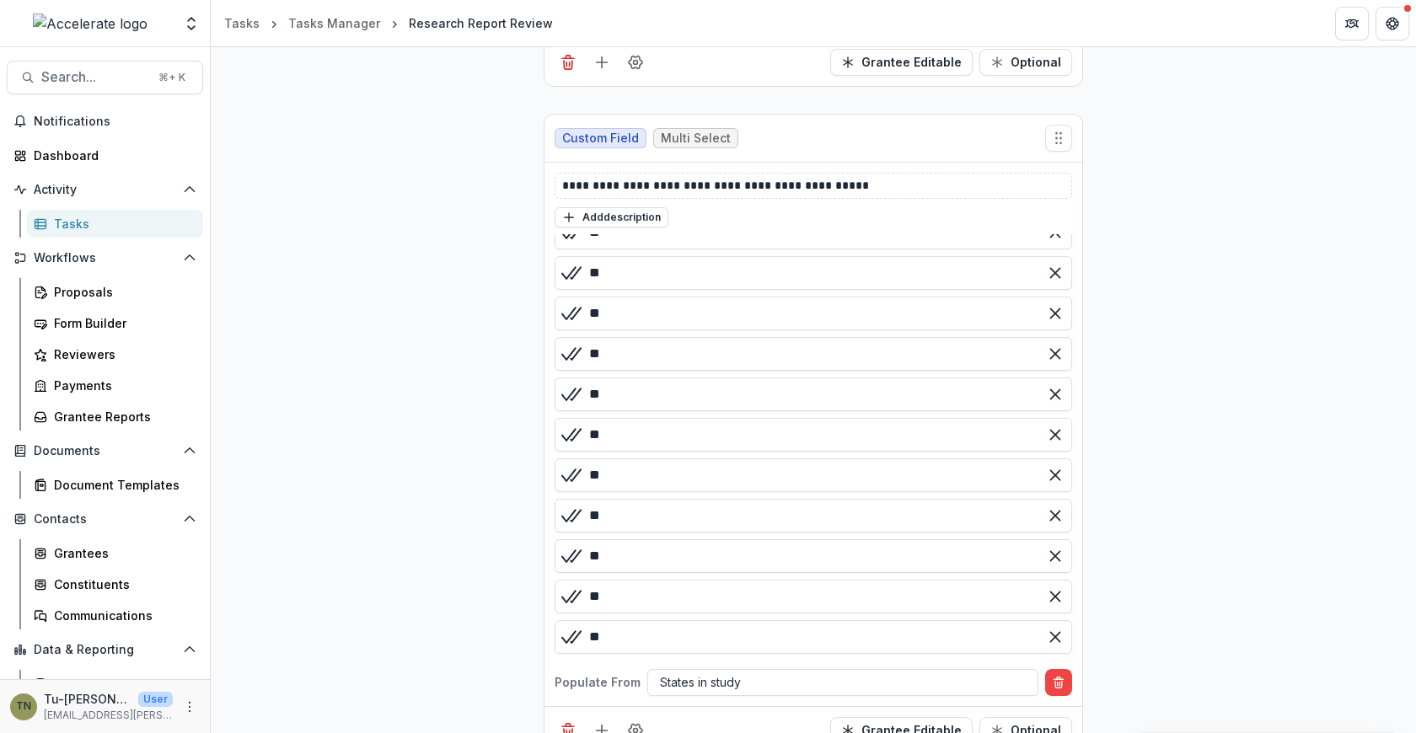
scroll to position [9410, 0]
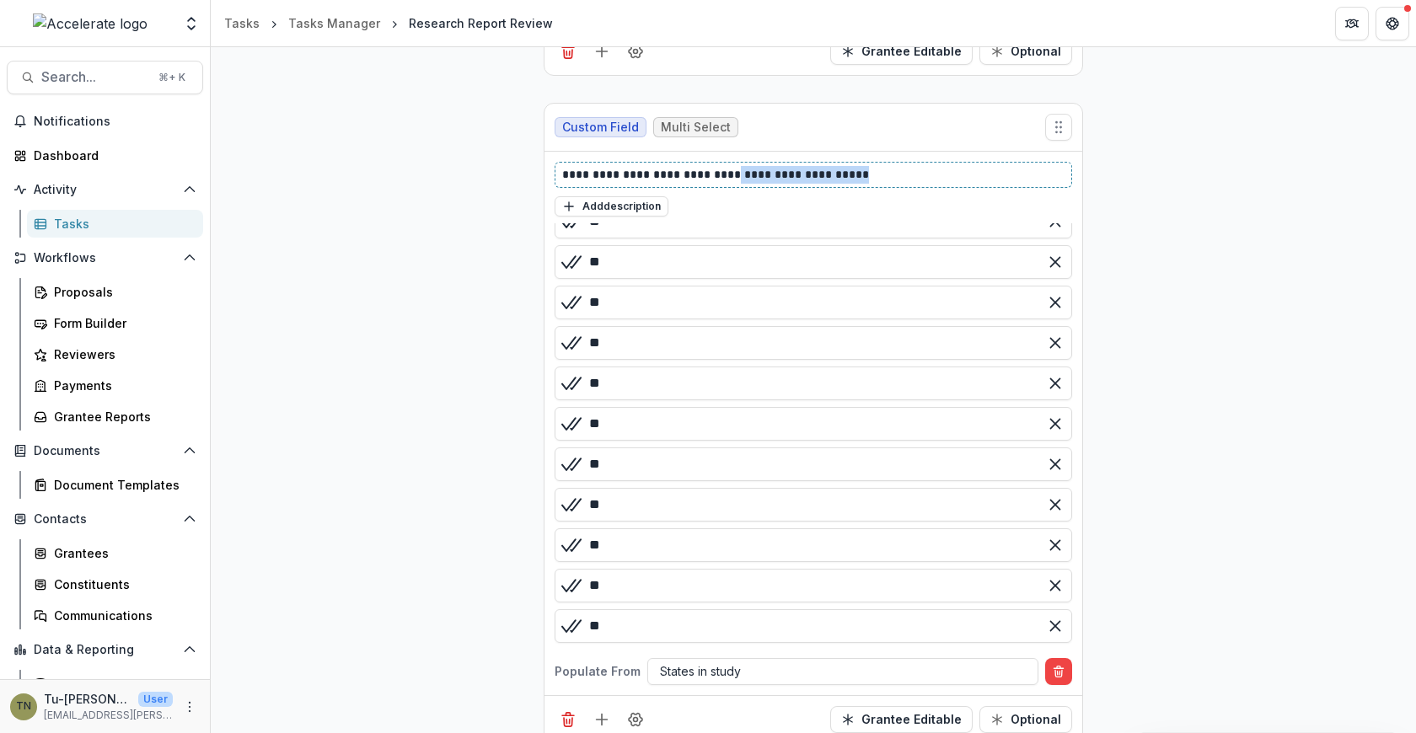
drag, startPoint x: 713, startPoint y: 117, endPoint x: 925, endPoint y: 118, distance: 211.6
click at [925, 166] on p "**********" at bounding box center [814, 175] width 504 height 18
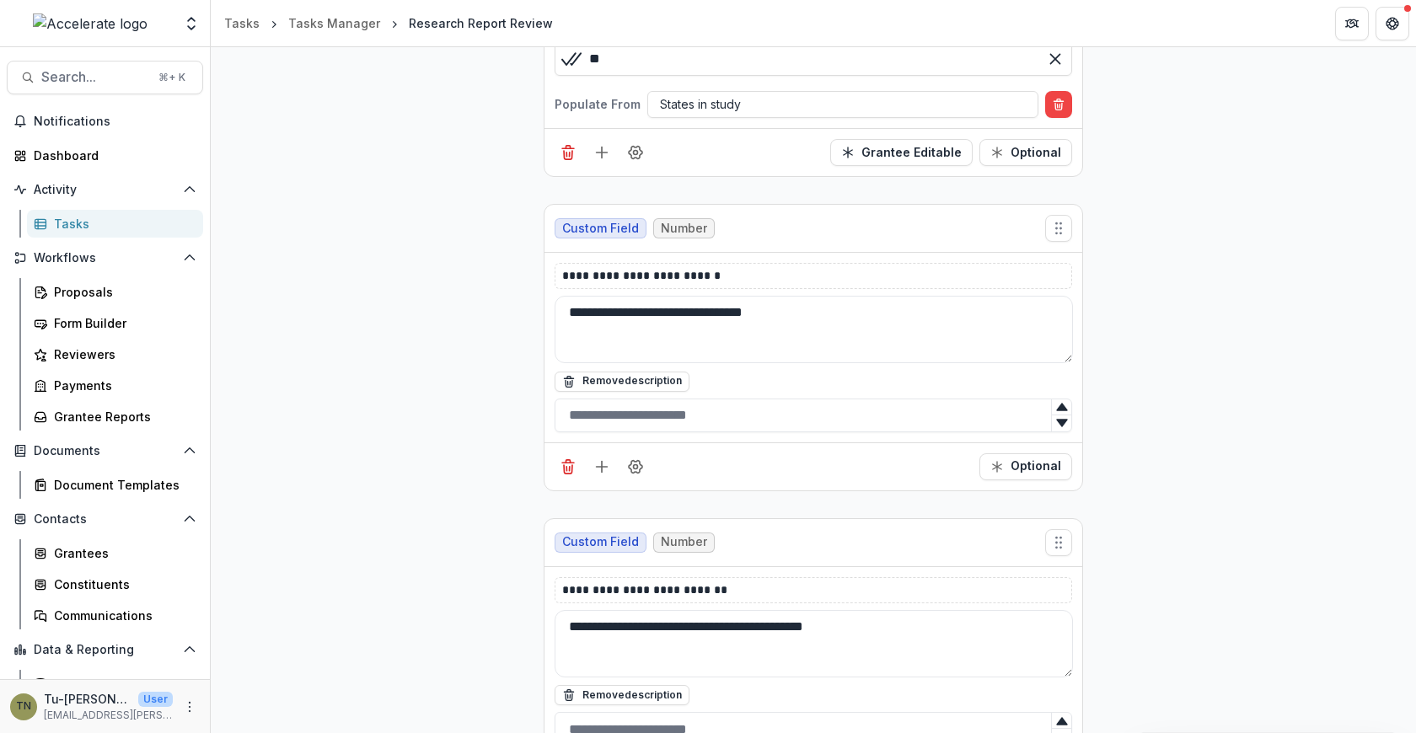
scroll to position [9990, 0]
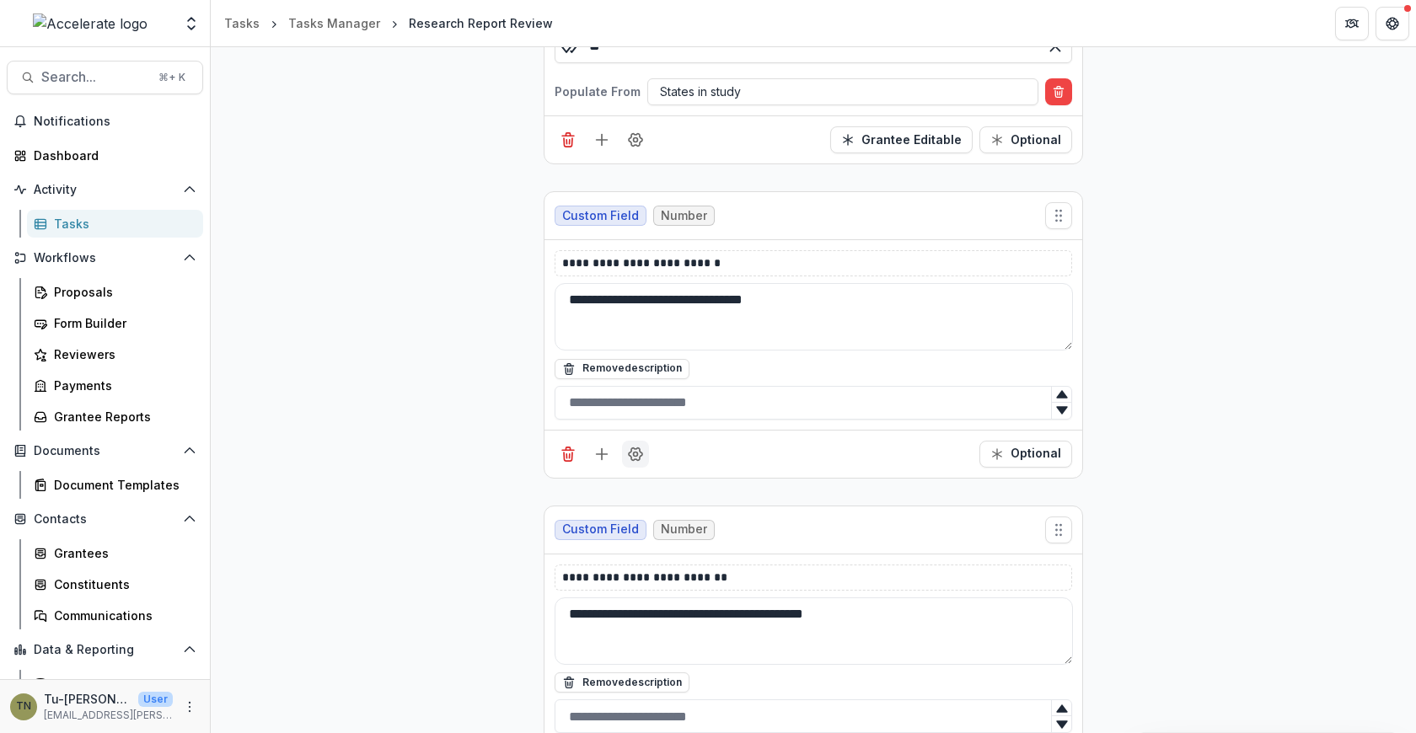
click at [633, 448] on icon "Field Settings" at bounding box center [635, 454] width 13 height 13
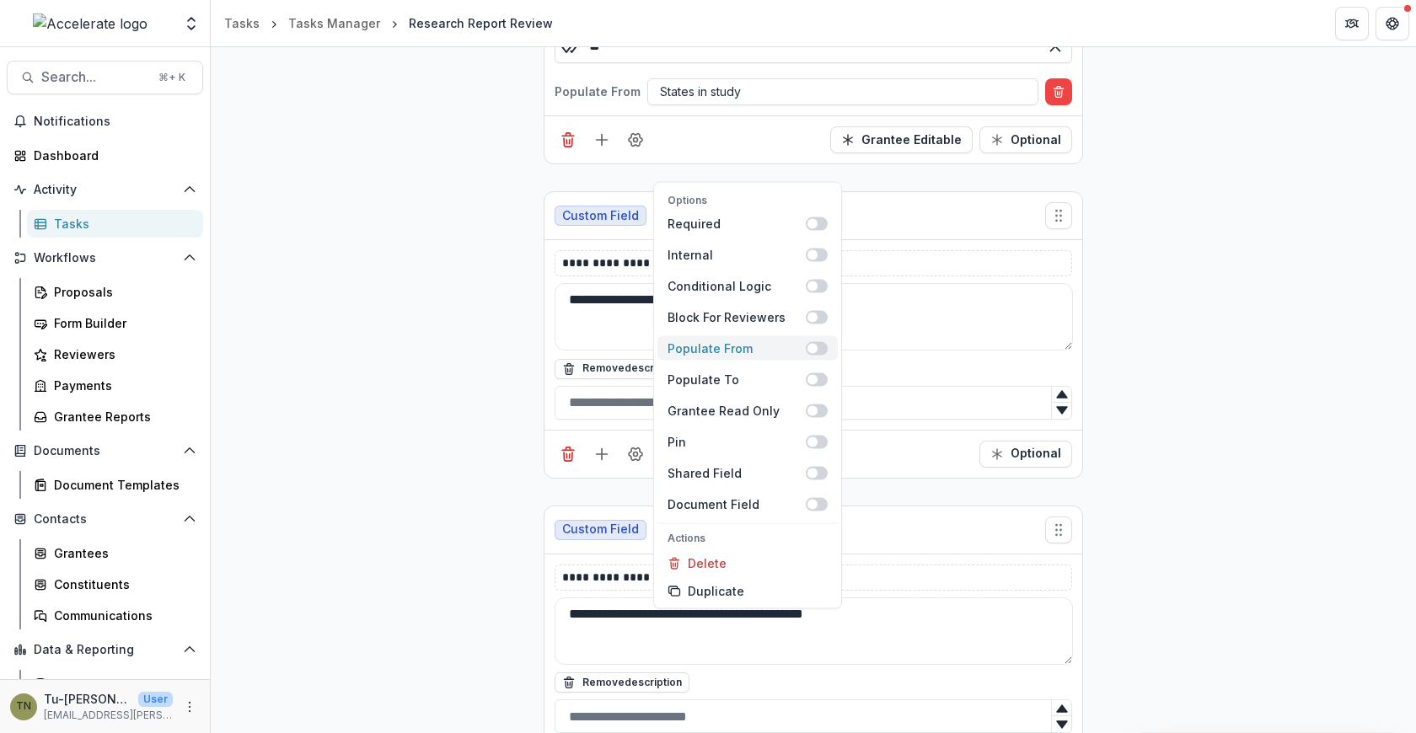
click at [822, 345] on span at bounding box center [817, 347] width 22 height 13
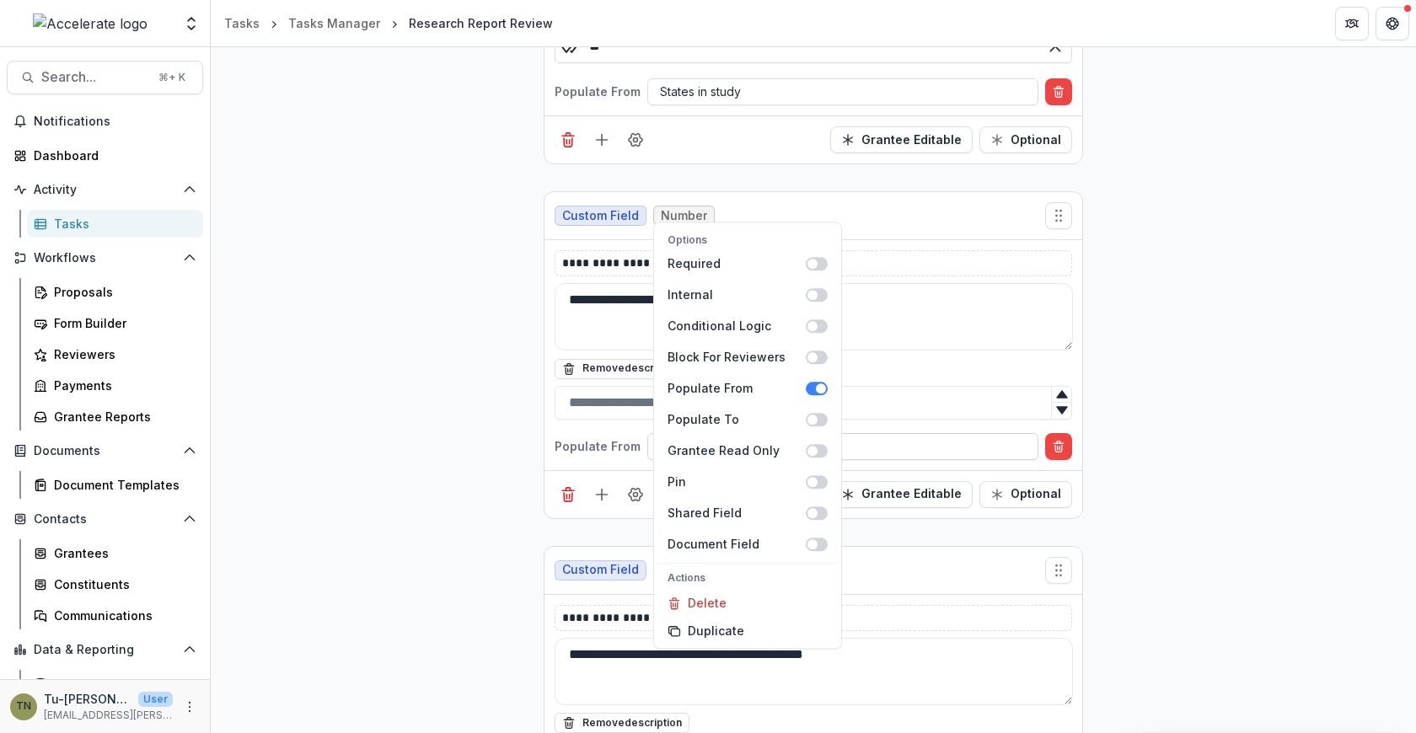
click at [889, 436] on div at bounding box center [843, 446] width 366 height 21
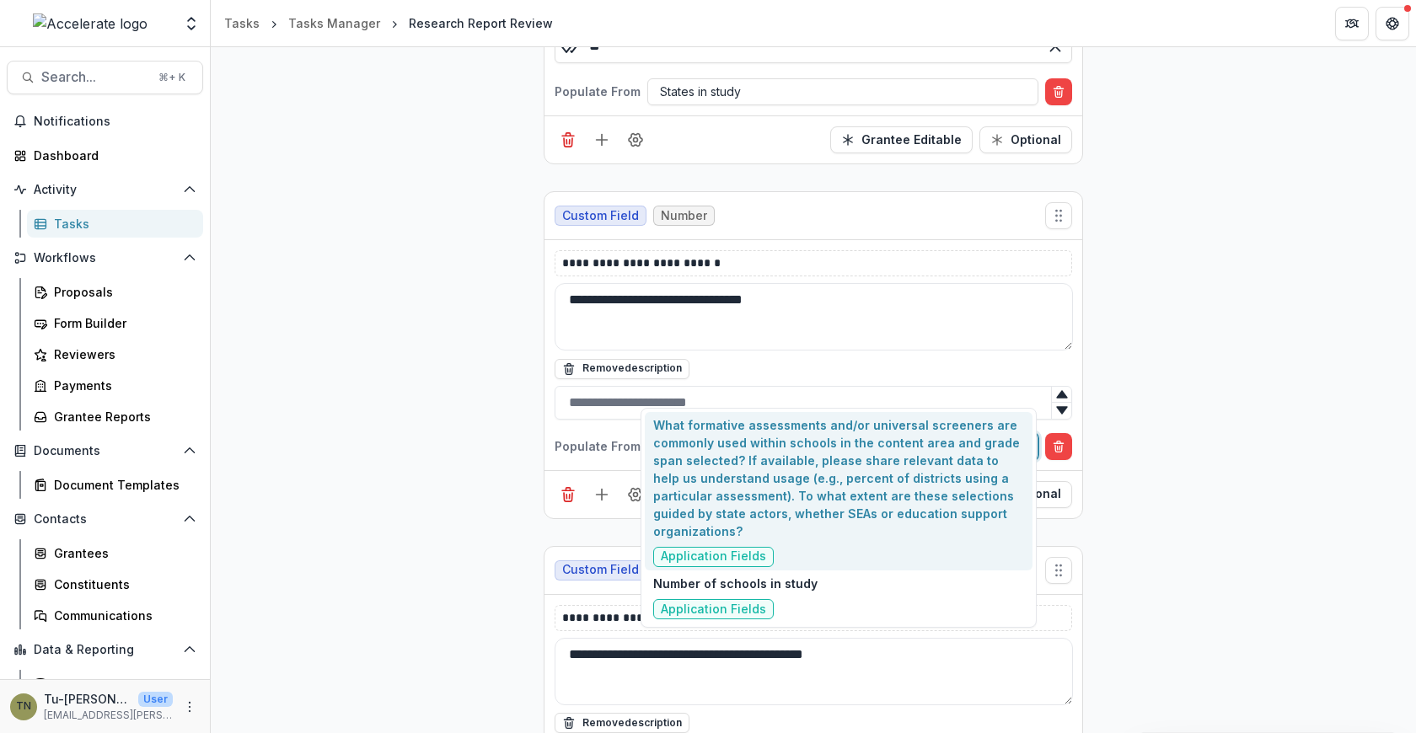
type input "**********"
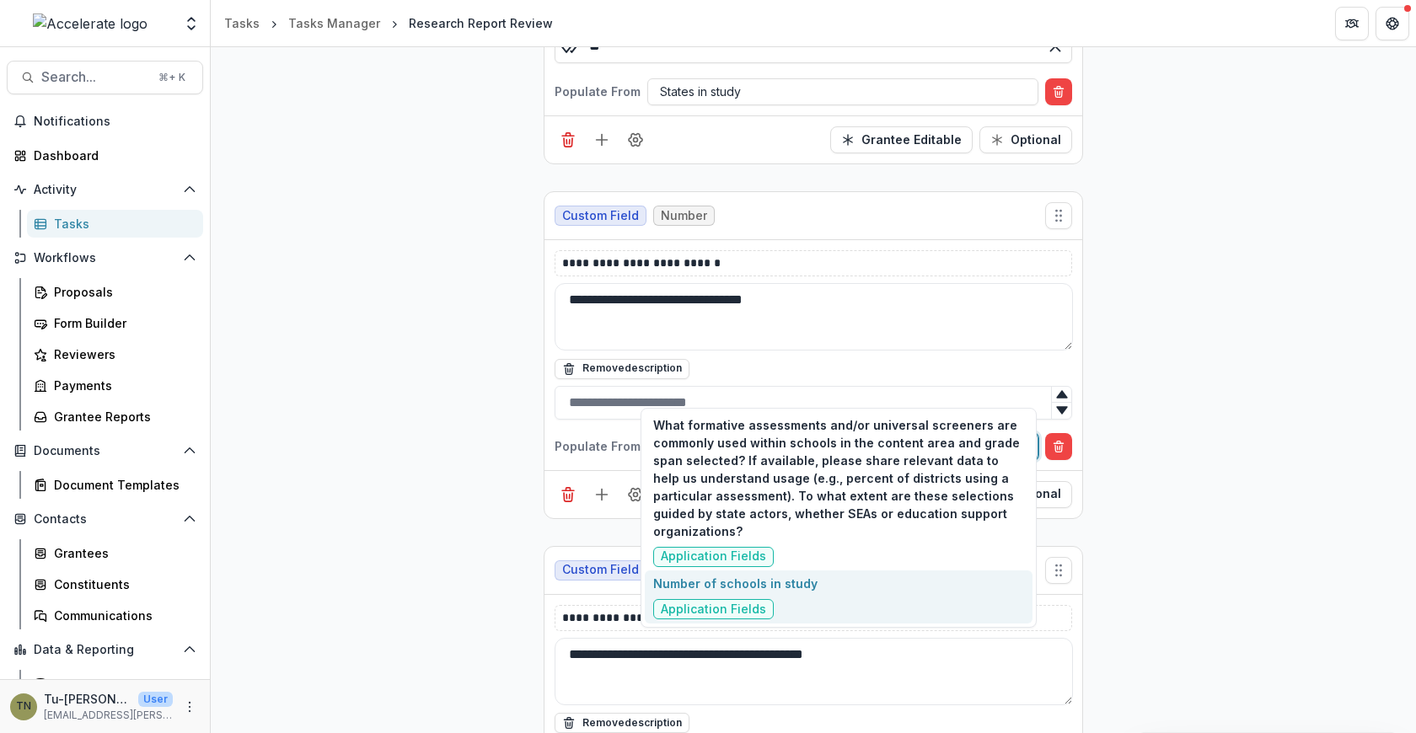
click at [863, 578] on div "Number of schools in study Application Fields" at bounding box center [839, 597] width 388 height 53
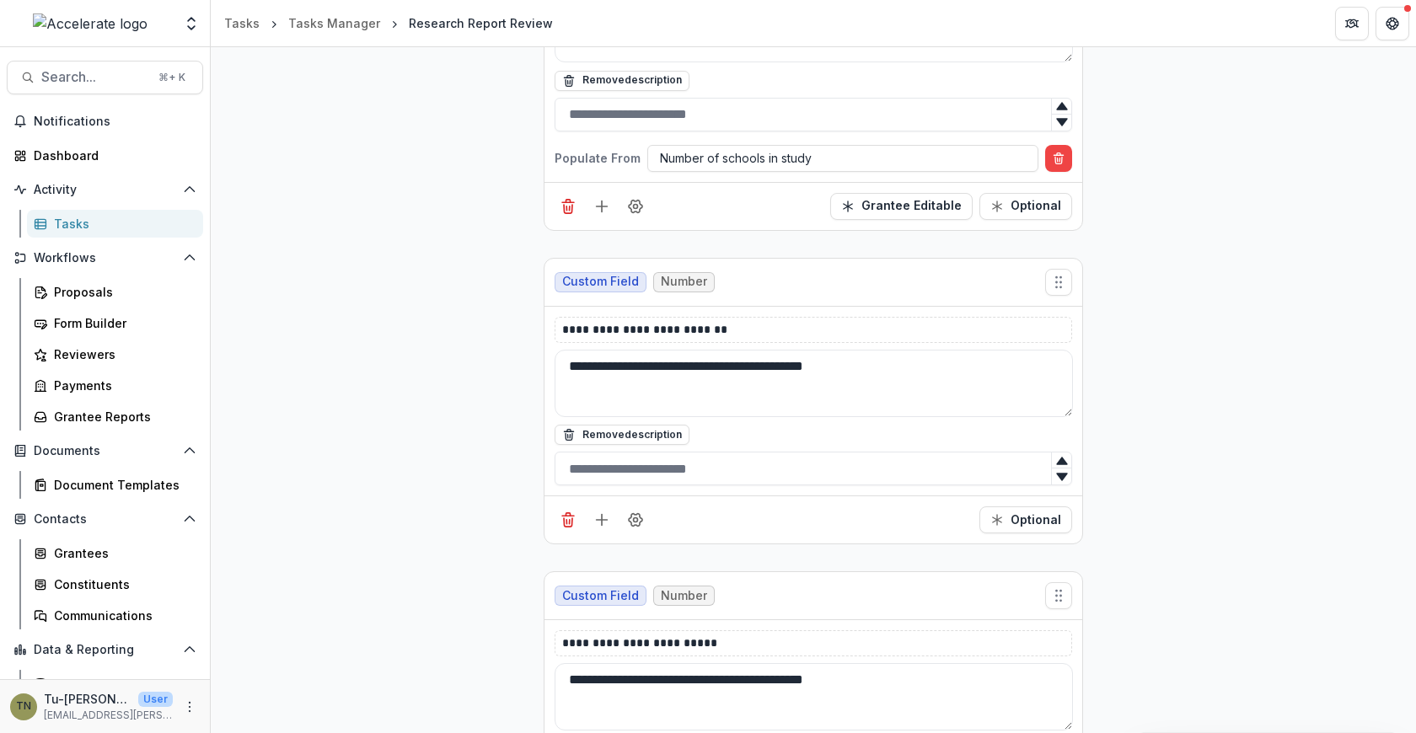
scroll to position [10301, 0]
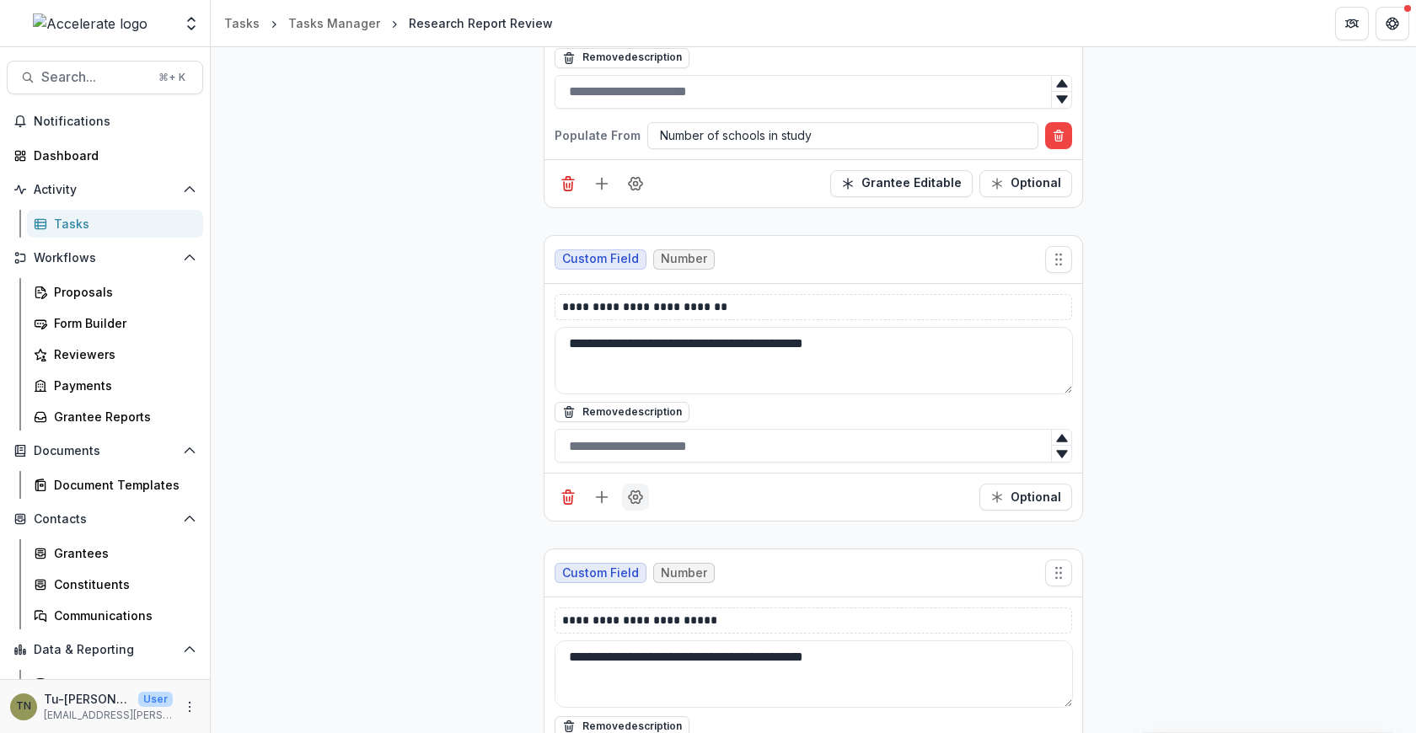
click at [636, 489] on icon "Field Settings" at bounding box center [635, 497] width 17 height 17
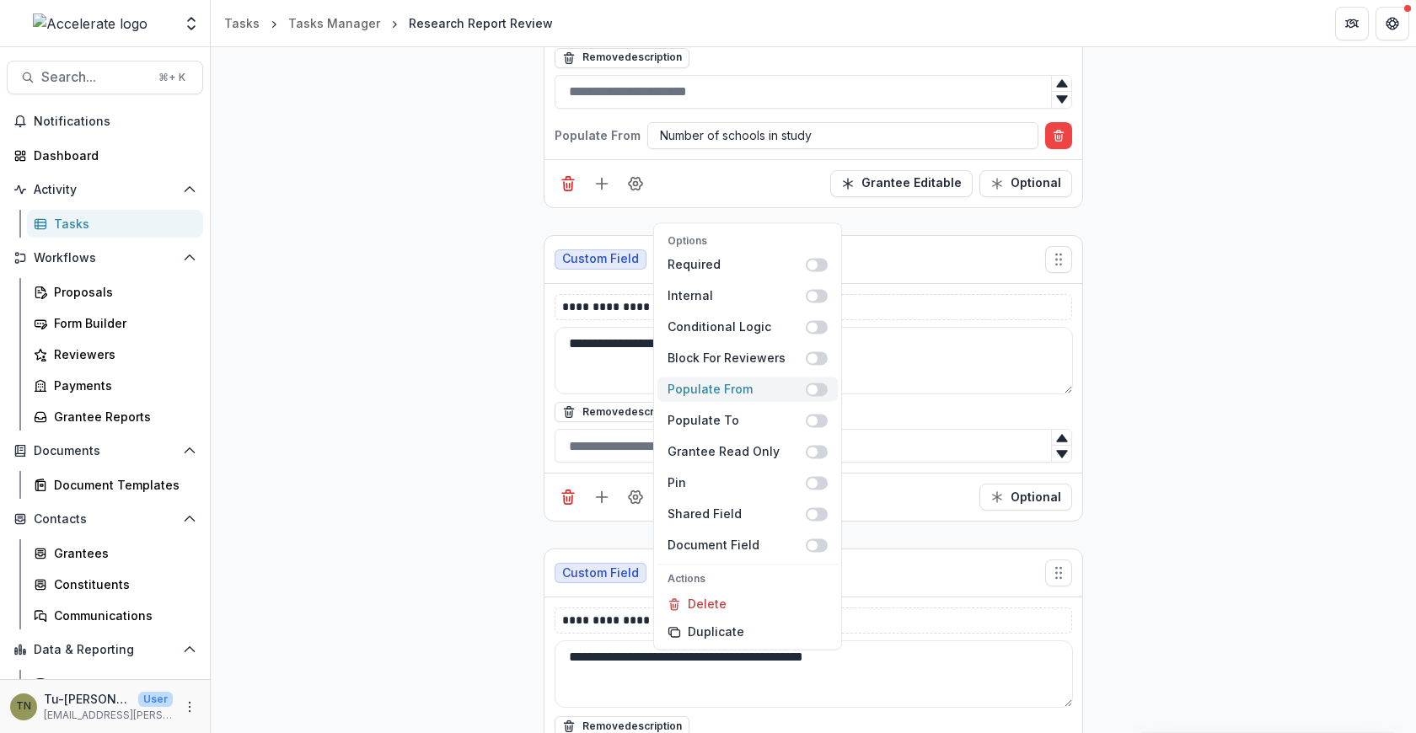
click at [823, 389] on span at bounding box center [817, 389] width 22 height 13
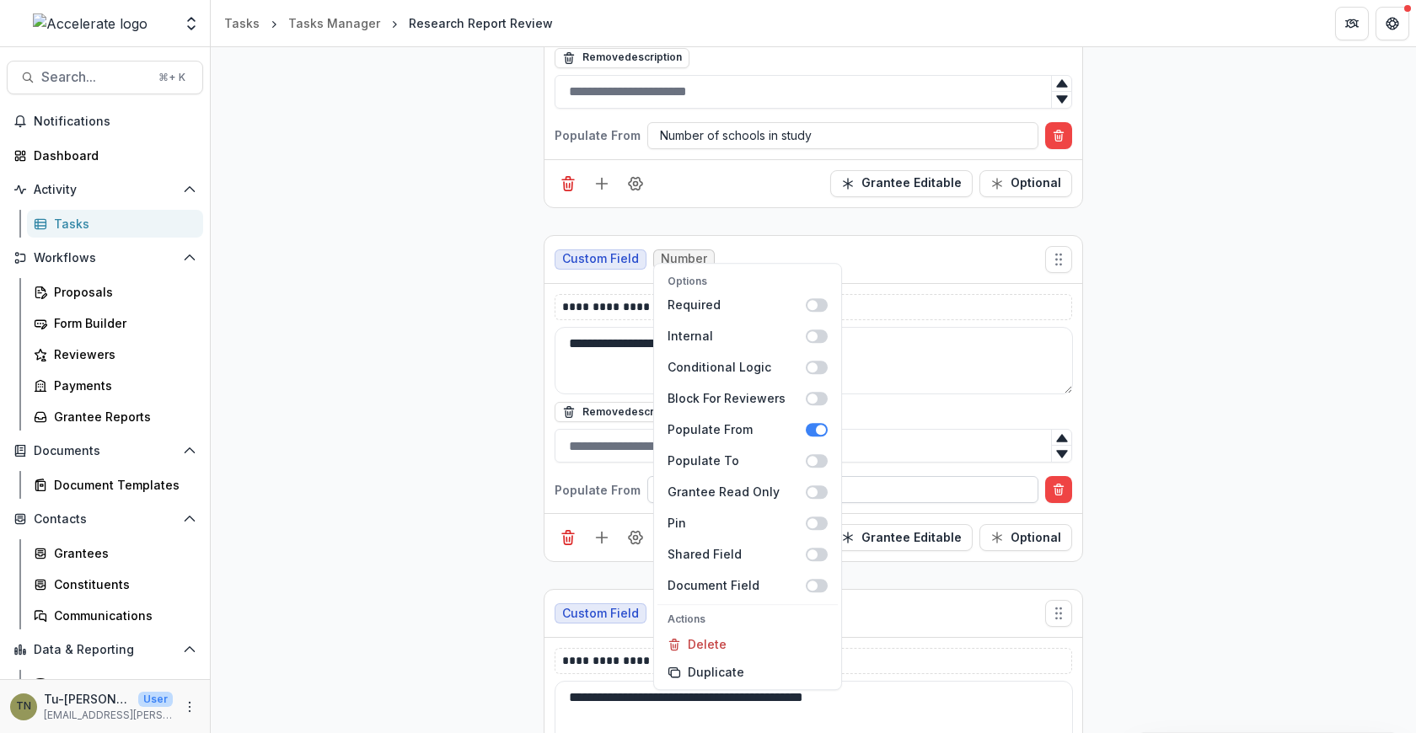
click at [891, 480] on div at bounding box center [843, 490] width 366 height 21
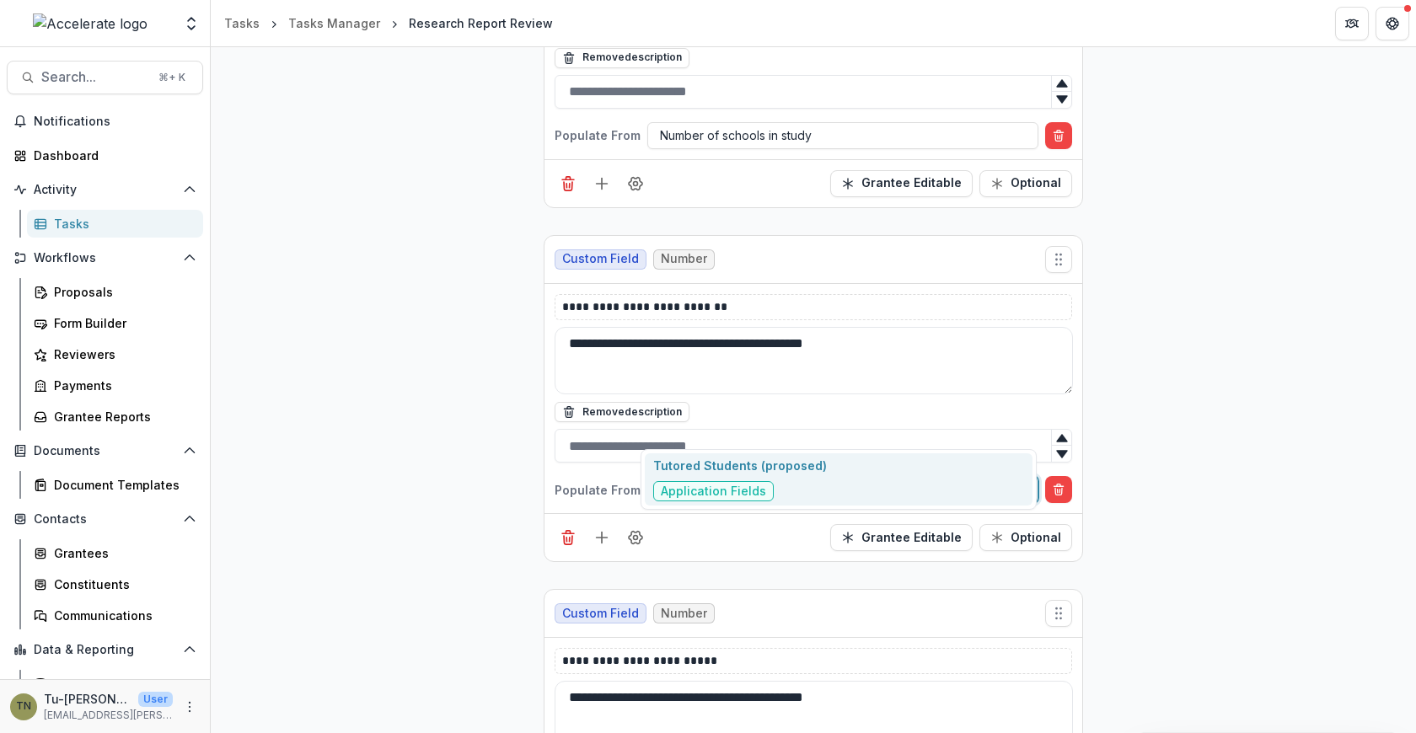
type input "*******"
click at [850, 469] on div "Tutored Students (proposed) Application Fields" at bounding box center [839, 479] width 388 height 53
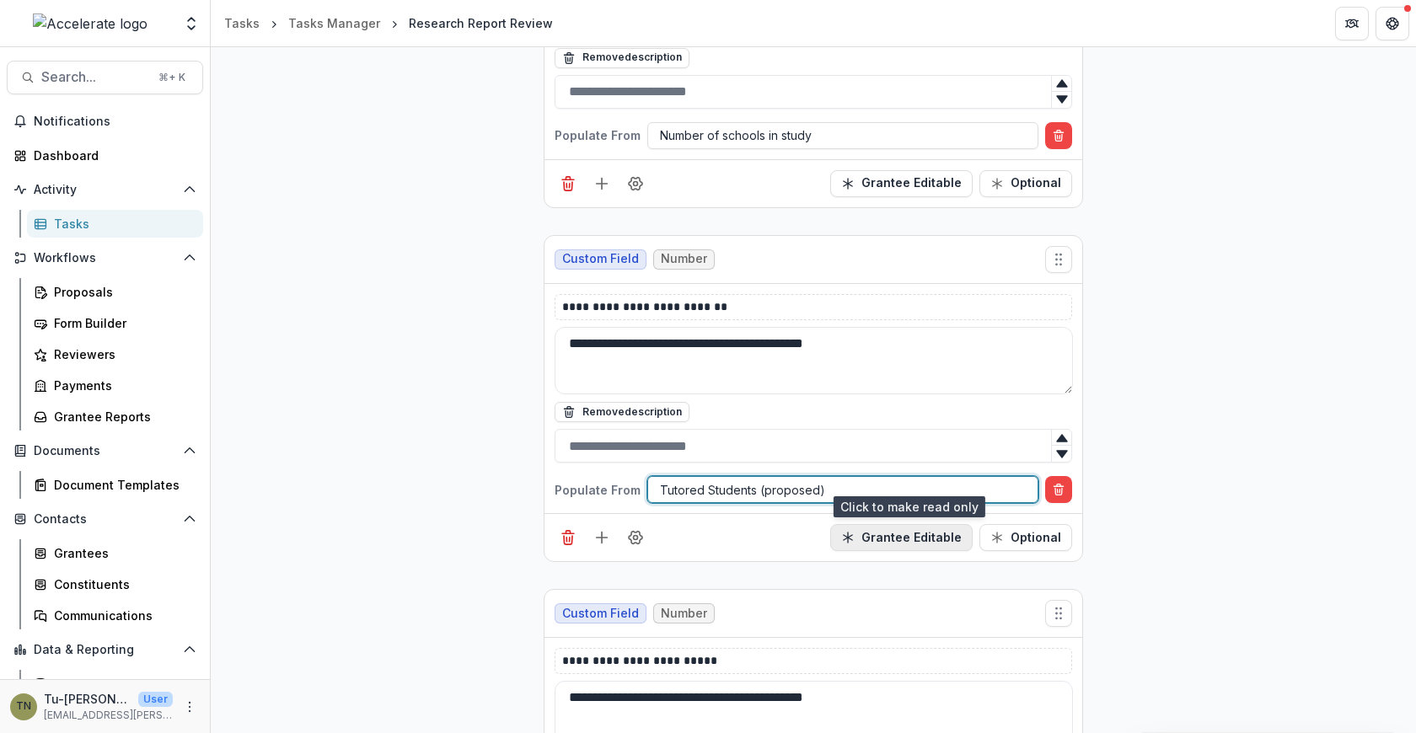
click at [909, 524] on button "Grantee Editable" at bounding box center [901, 537] width 142 height 27
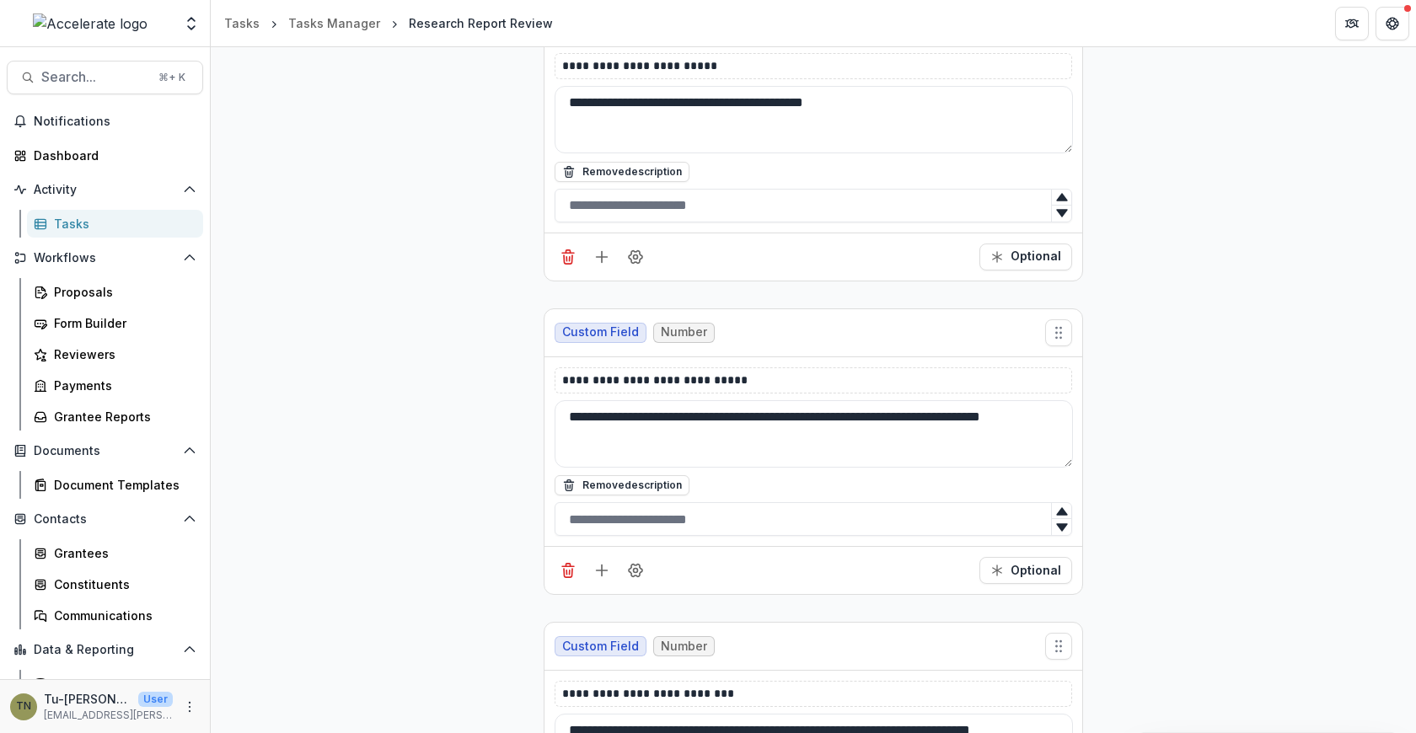
scroll to position [10909, 0]
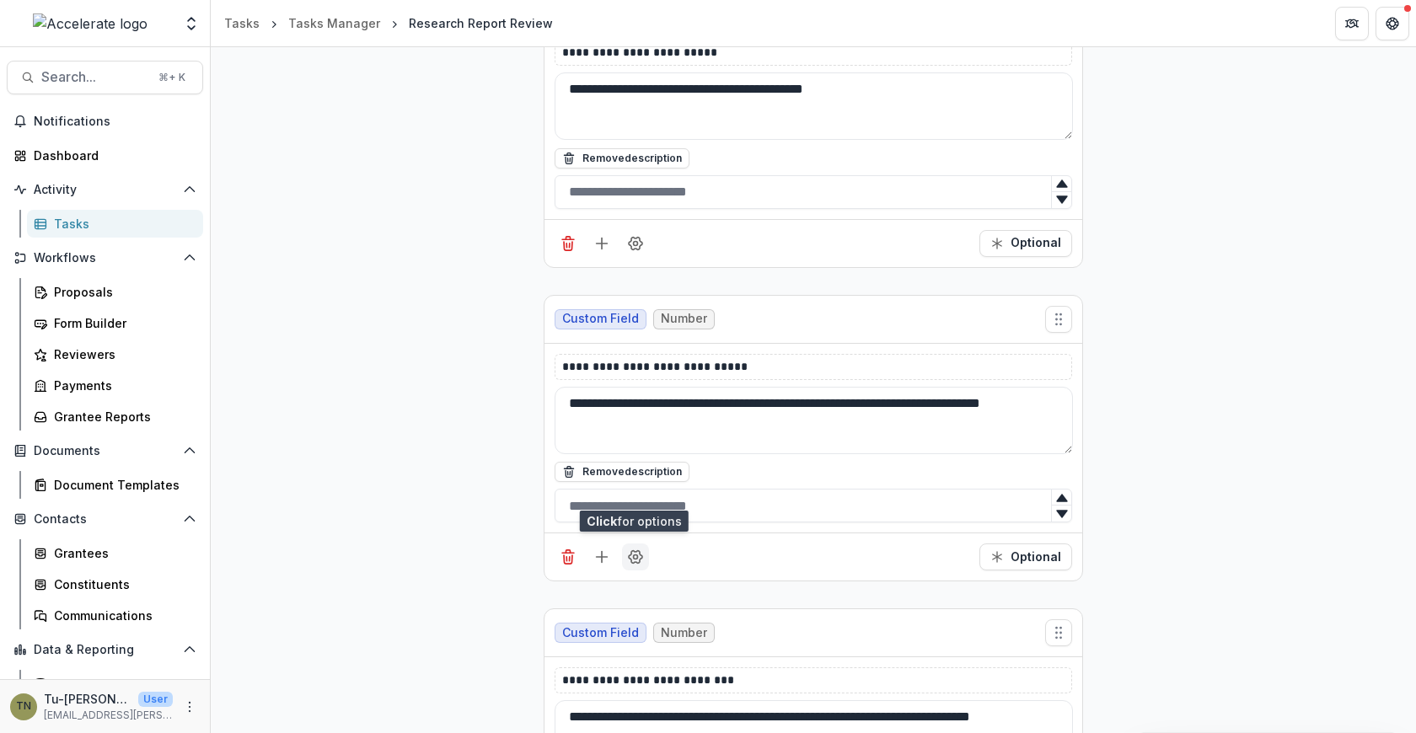
click at [636, 549] on icon "Field Settings" at bounding box center [635, 557] width 17 height 17
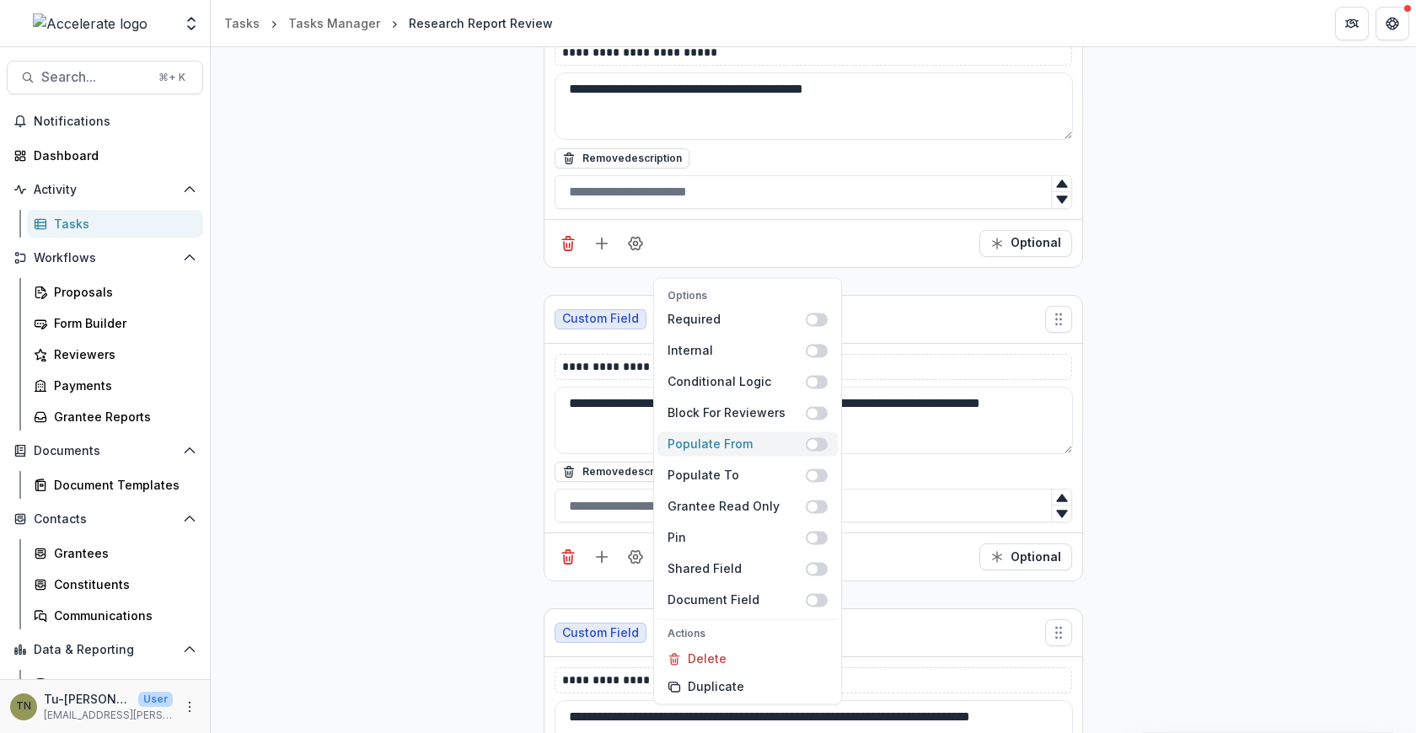
click at [822, 437] on span at bounding box center [817, 443] width 22 height 13
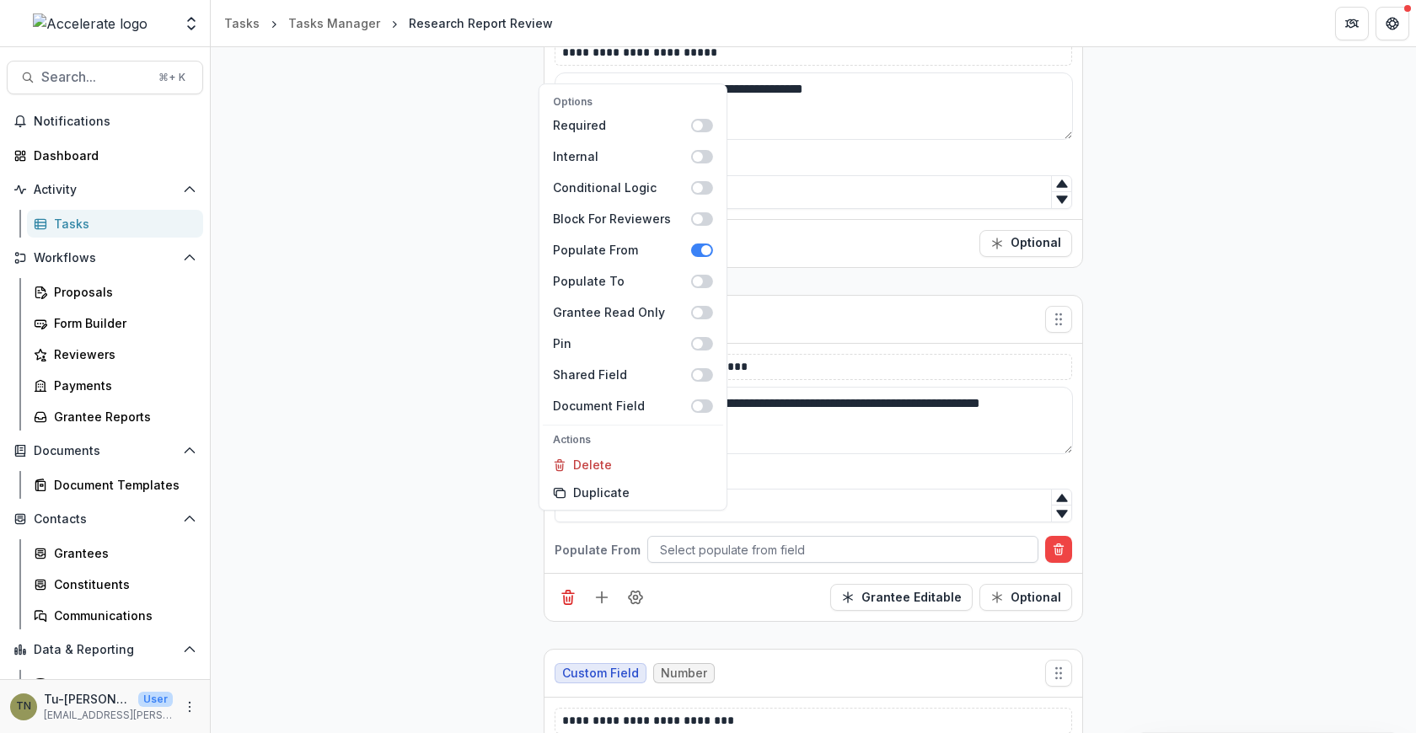
click at [869, 539] on div at bounding box center [843, 549] width 366 height 21
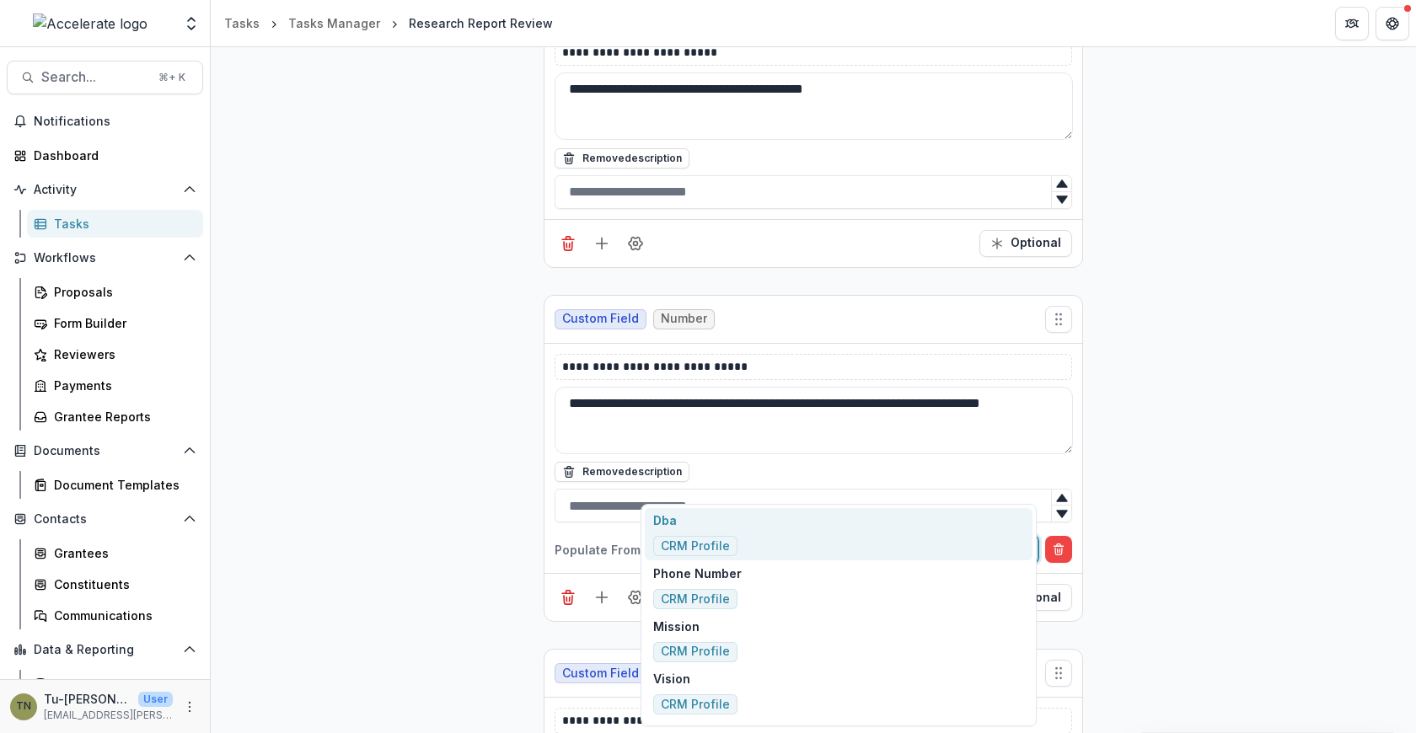
type input "******"
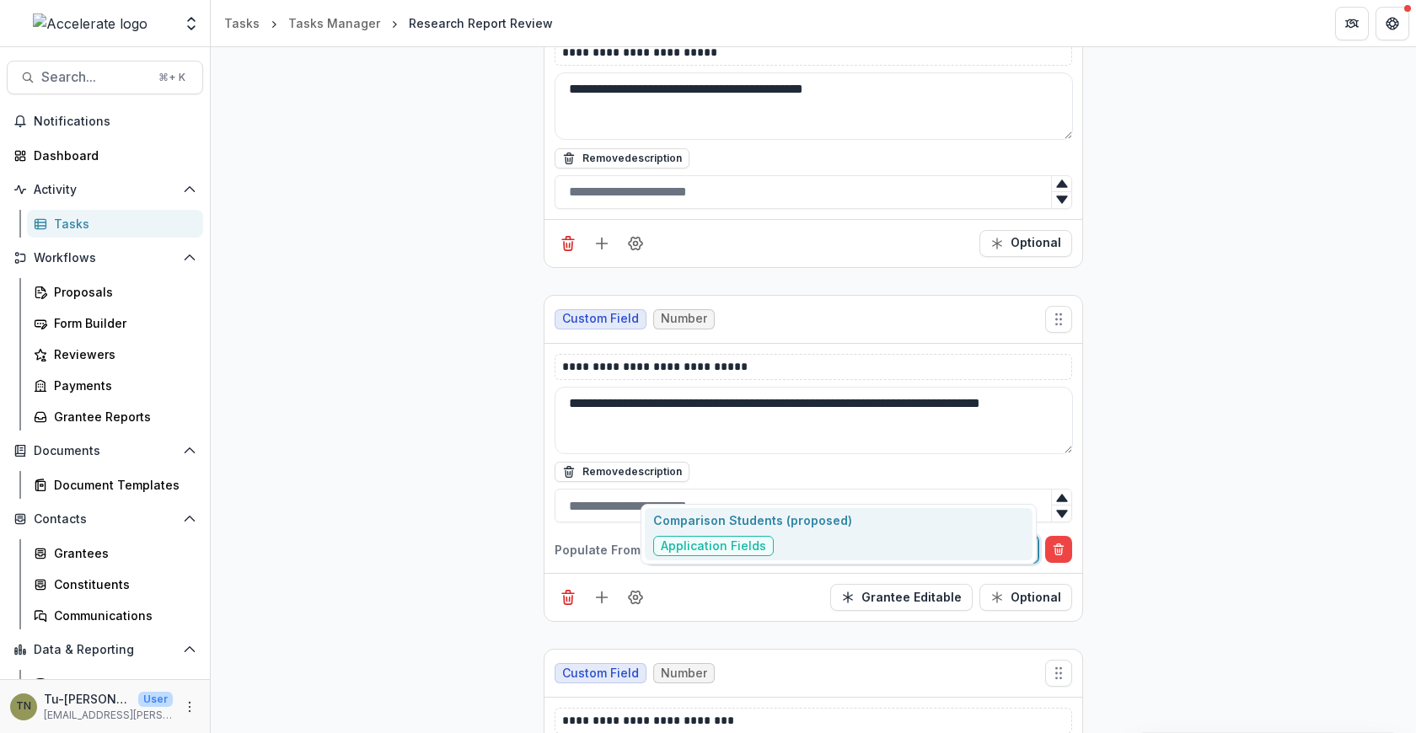
click at [862, 534] on div "Comparison Students (proposed) Application Fields" at bounding box center [839, 534] width 388 height 53
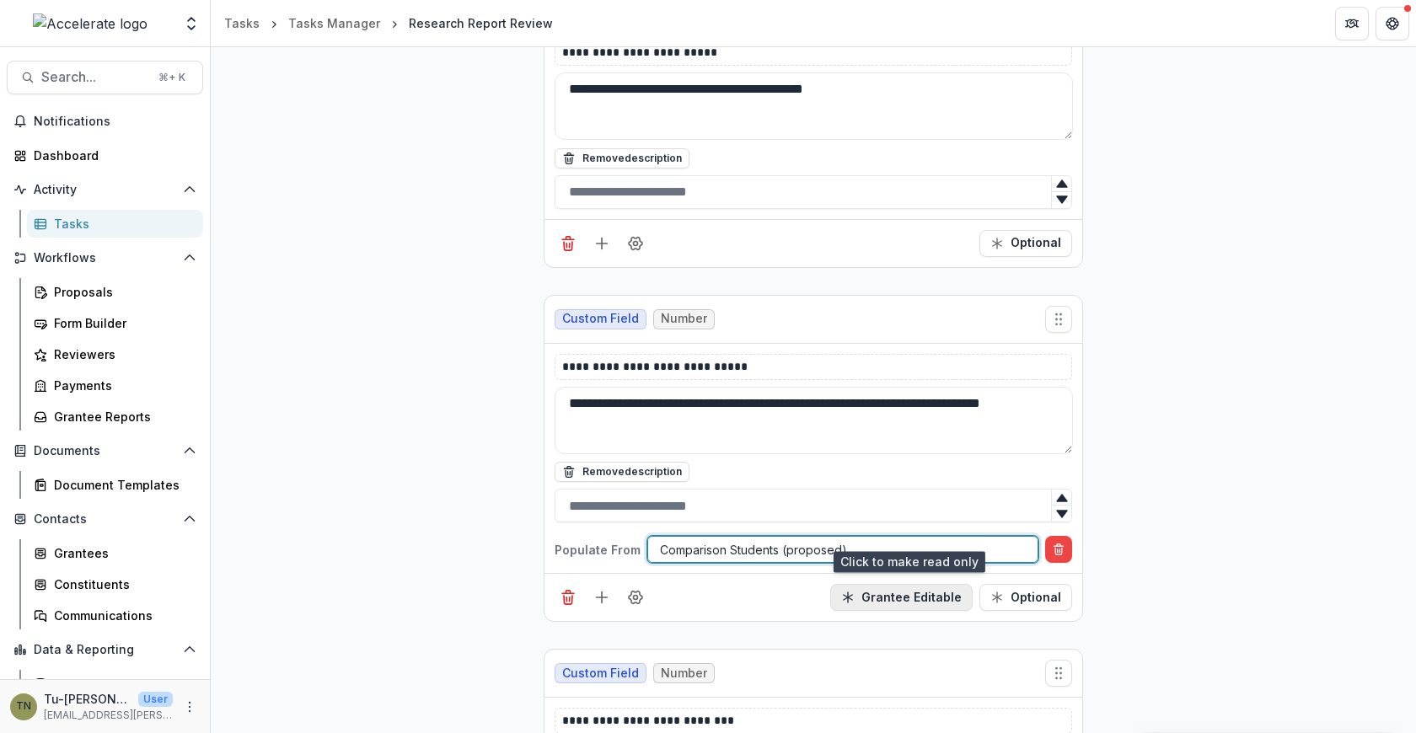
click at [906, 584] on button "Grantee Editable" at bounding box center [901, 597] width 142 height 27
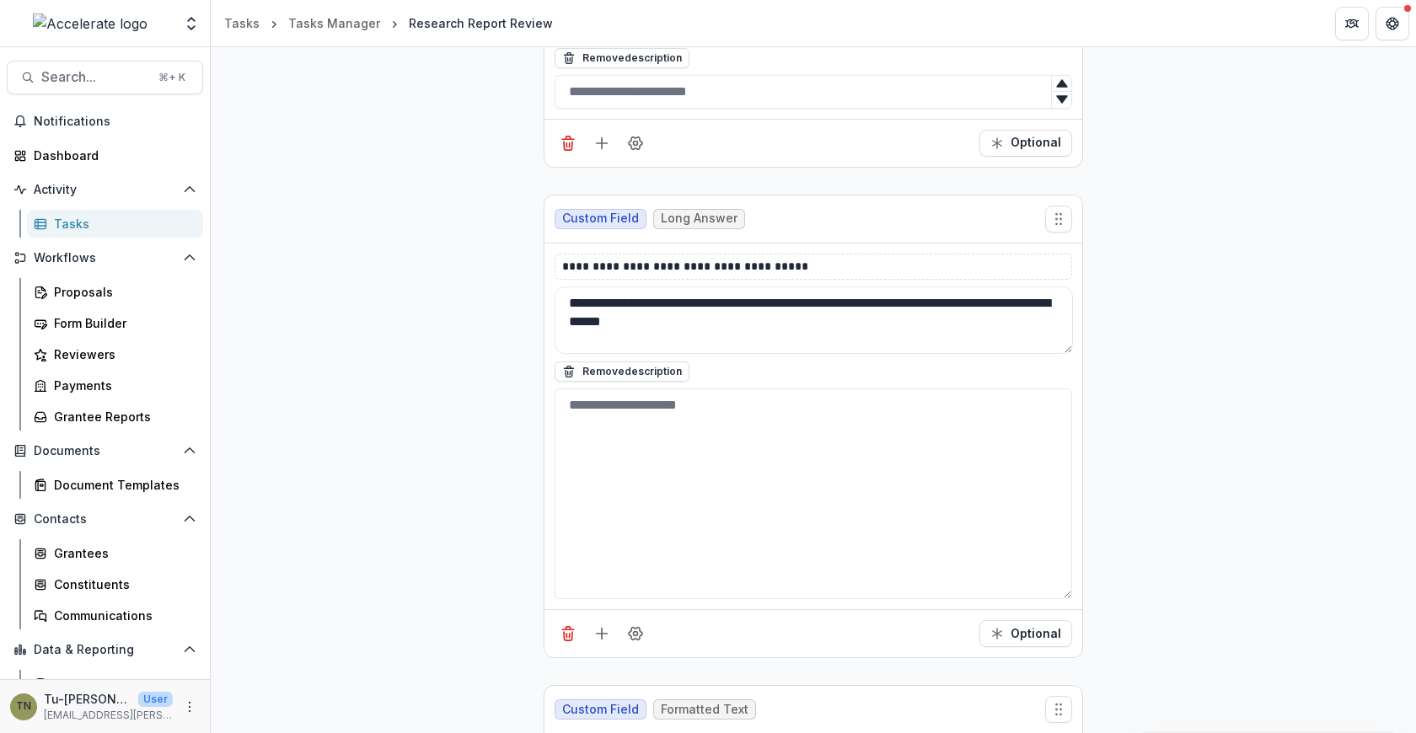
scroll to position [12621, 0]
click at [638, 625] on icon "Field Settings" at bounding box center [635, 633] width 17 height 17
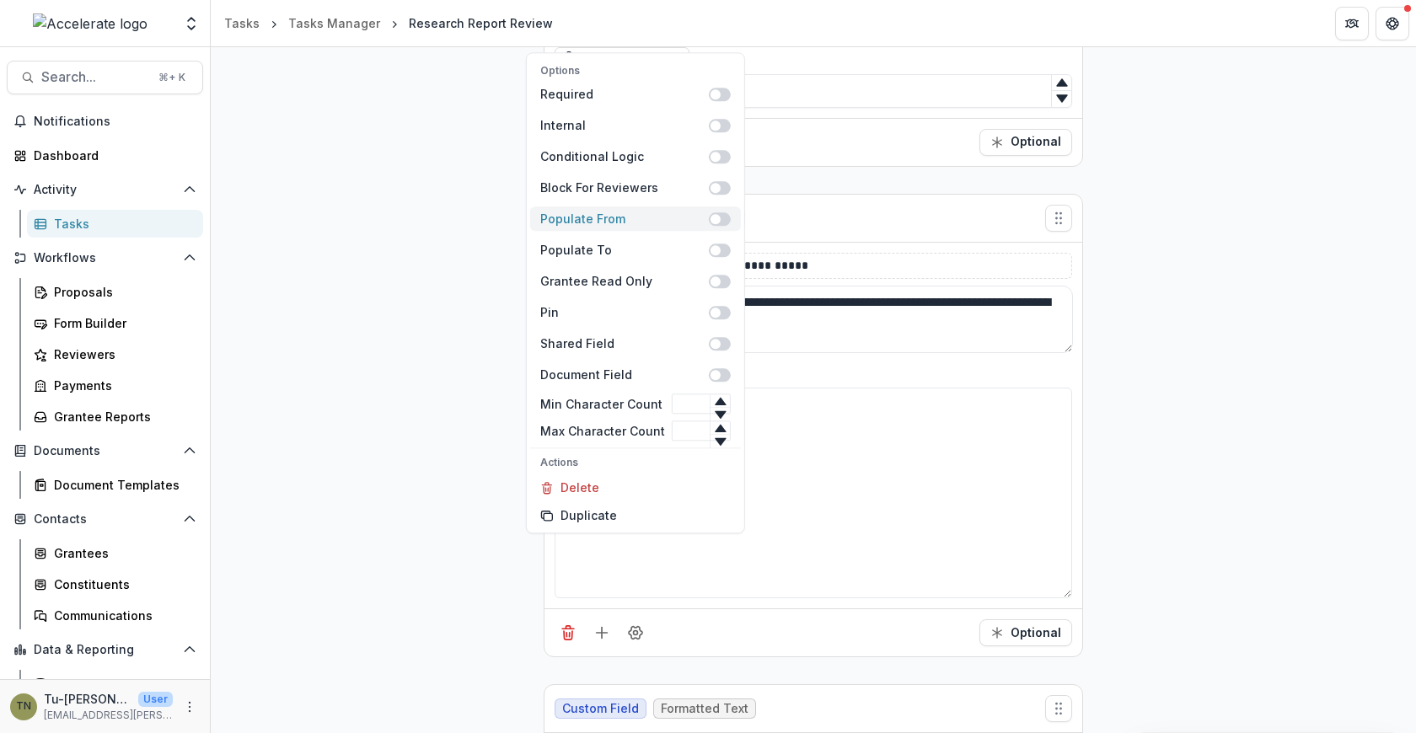
click at [717, 219] on span at bounding box center [720, 218] width 22 height 13
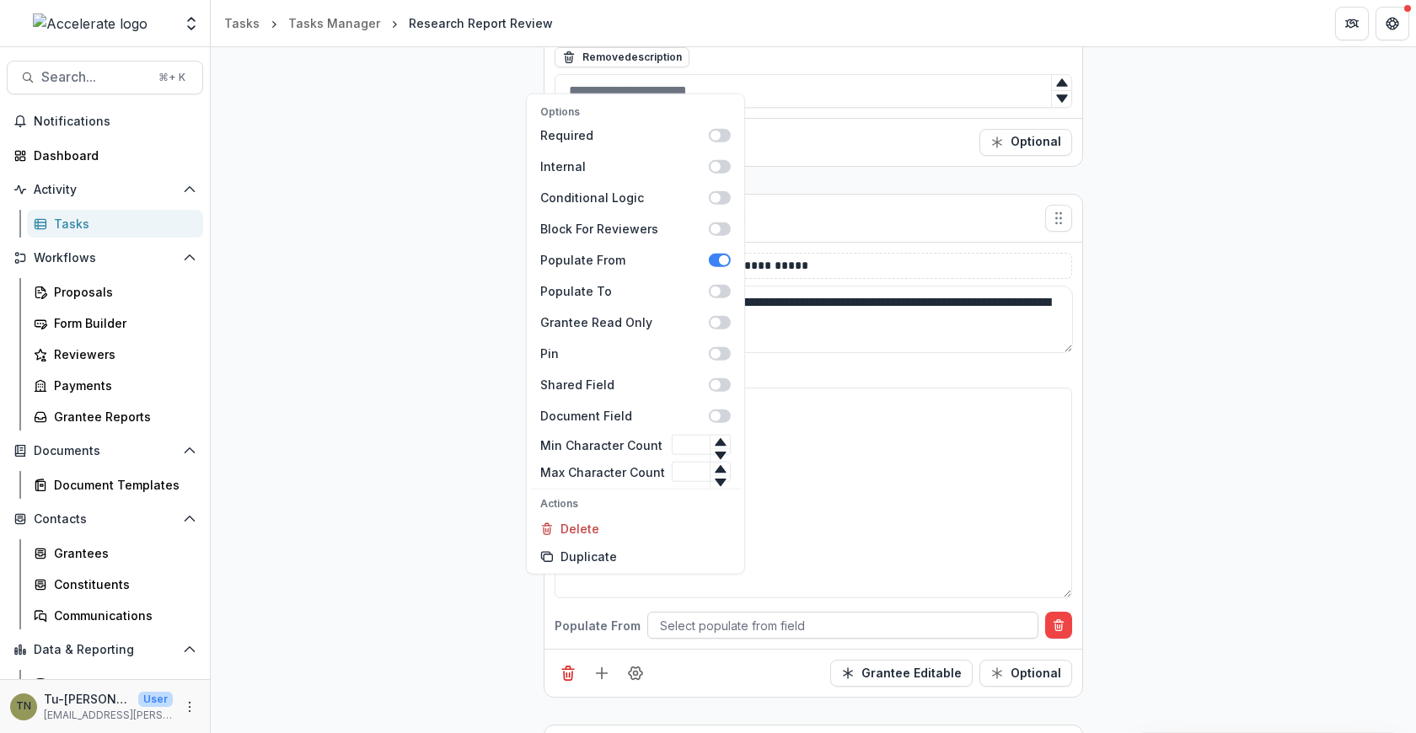
click at [791, 615] on div at bounding box center [843, 625] width 366 height 21
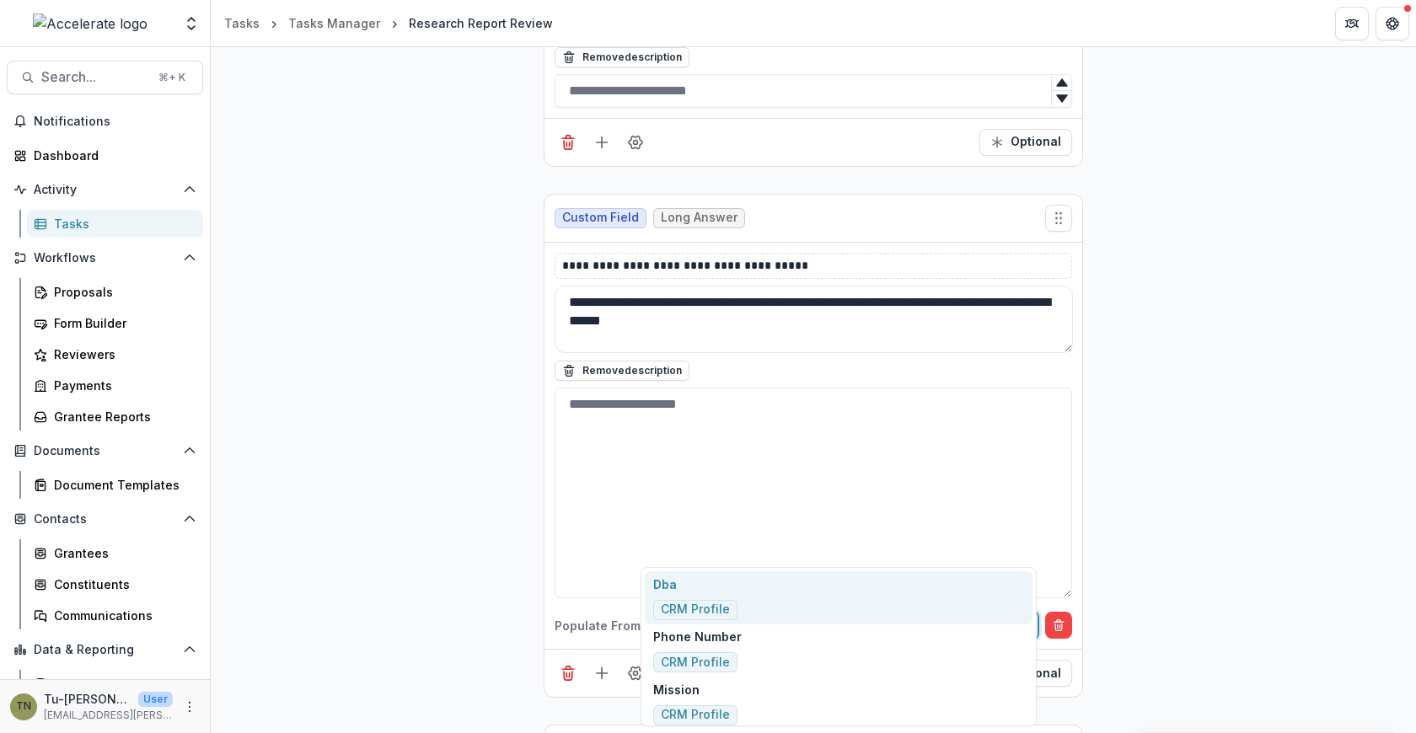
click at [791, 615] on div at bounding box center [843, 625] width 366 height 21
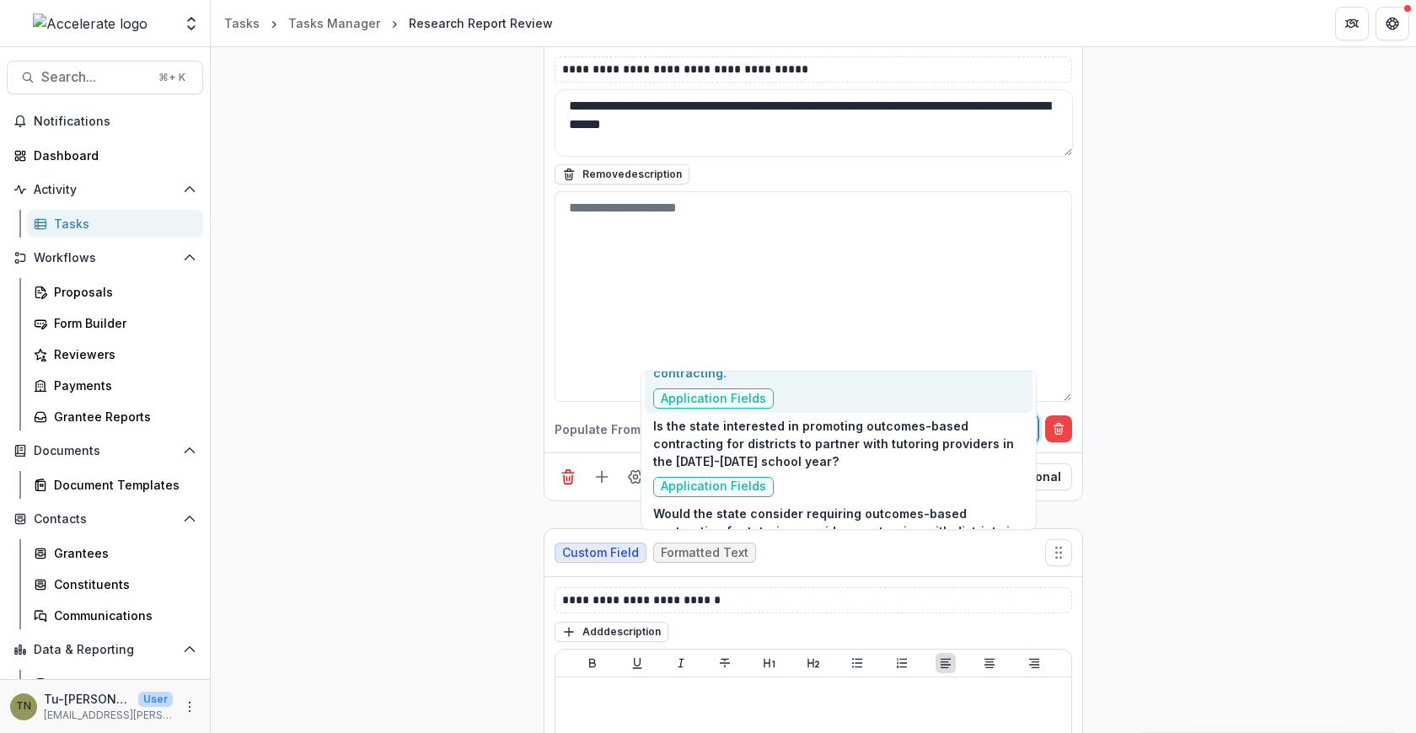
scroll to position [104, 0]
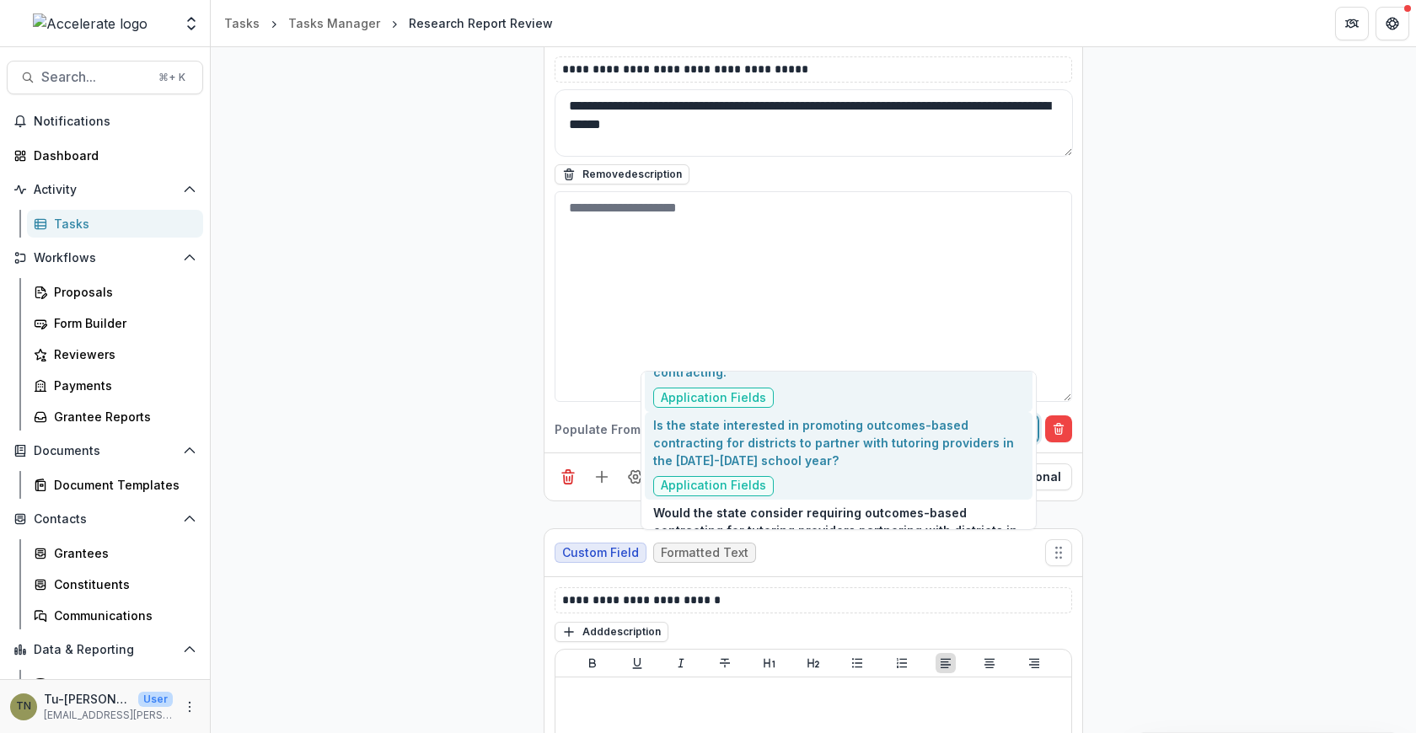
type input "*******"
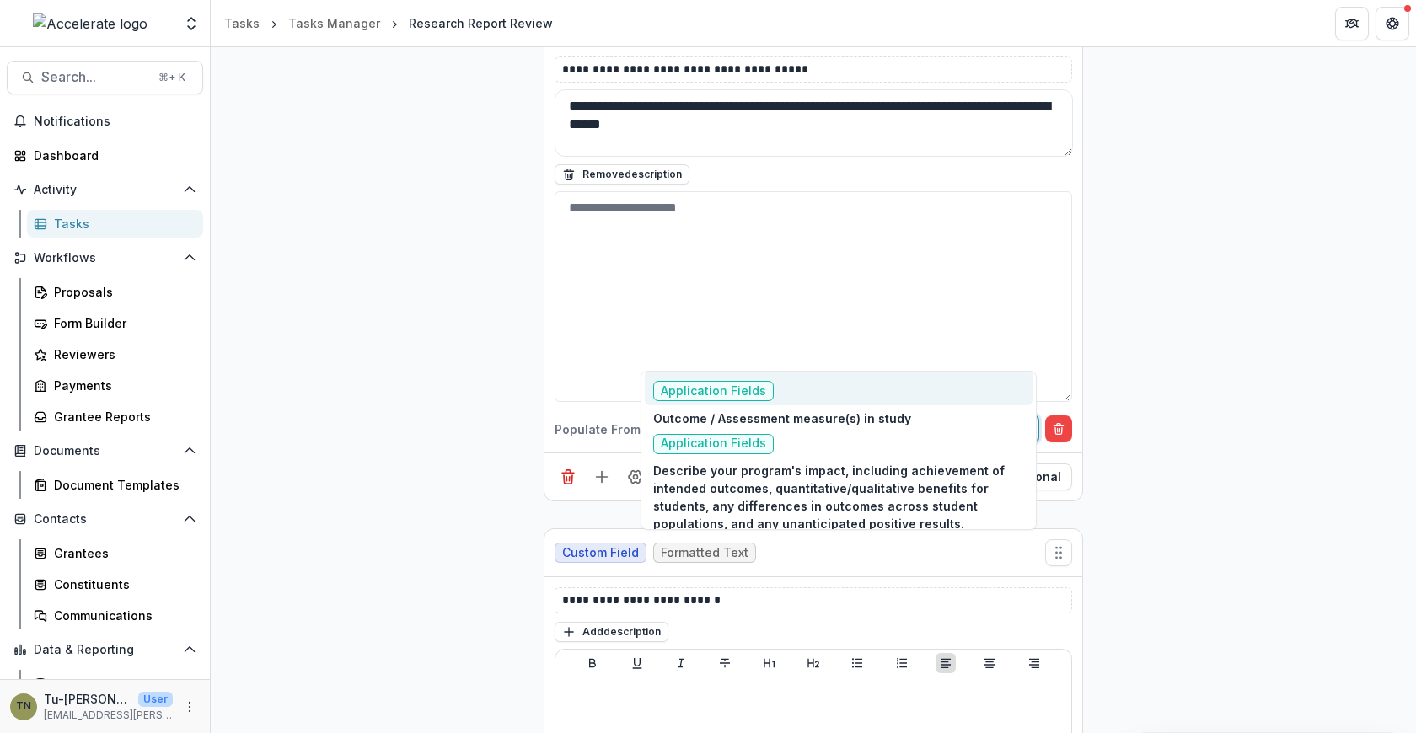
scroll to position [580, 0]
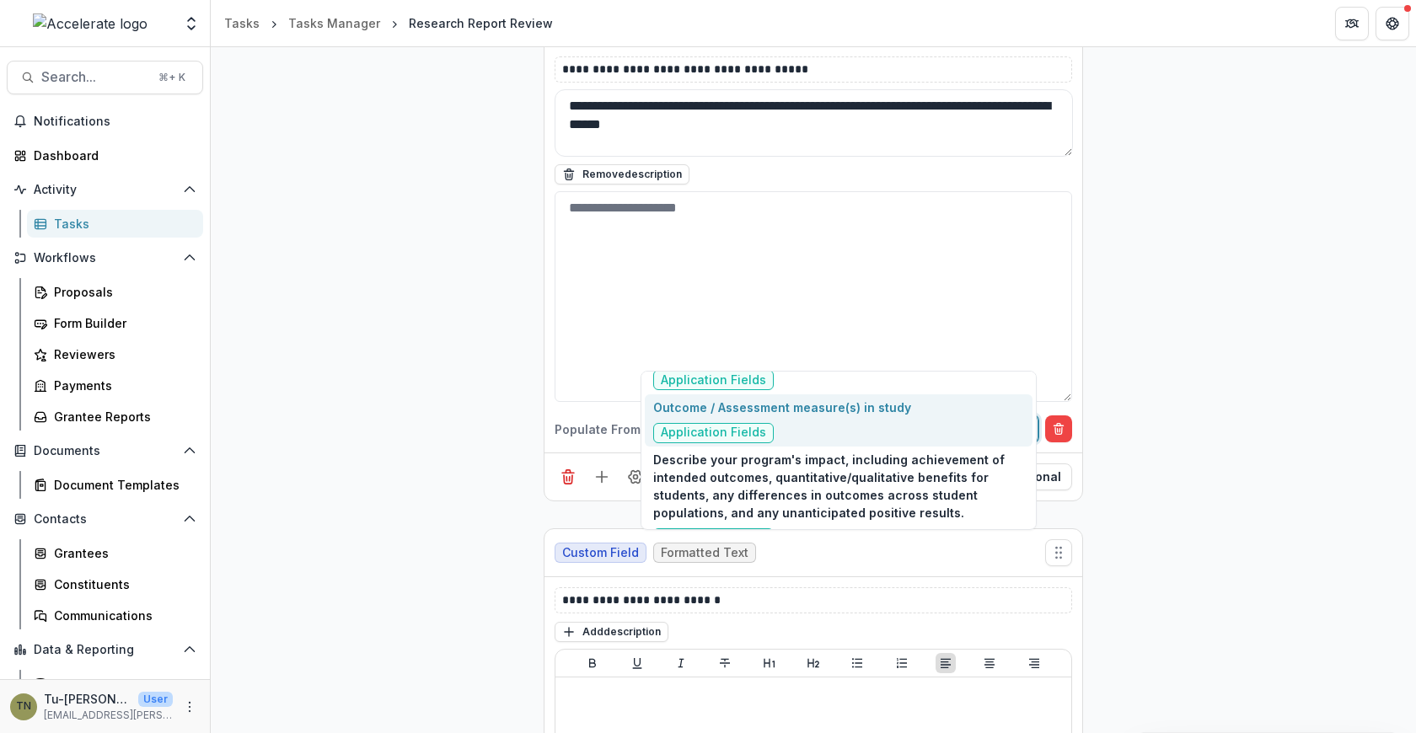
click at [913, 429] on div "Outcome / Assessment measure(s) in study Application Fields" at bounding box center [839, 420] width 388 height 53
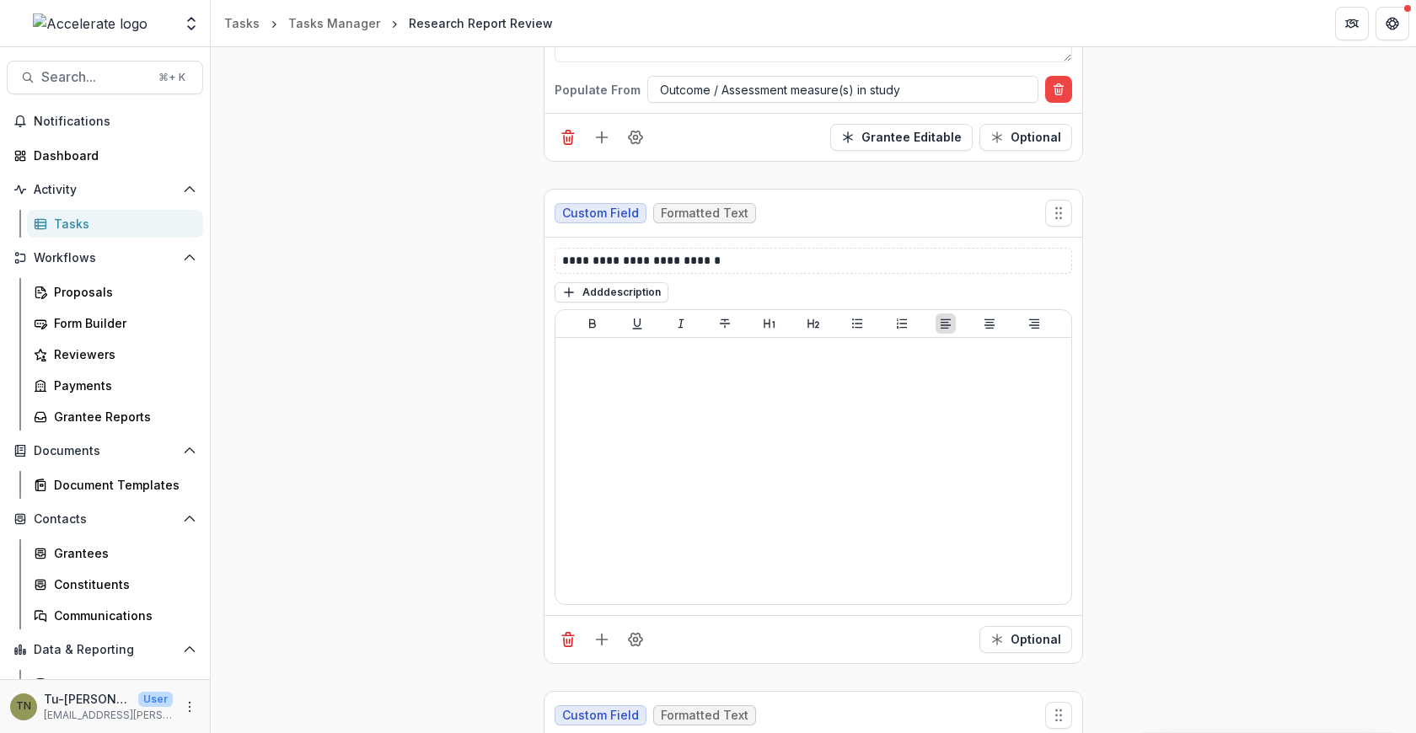
scroll to position [13168, 0]
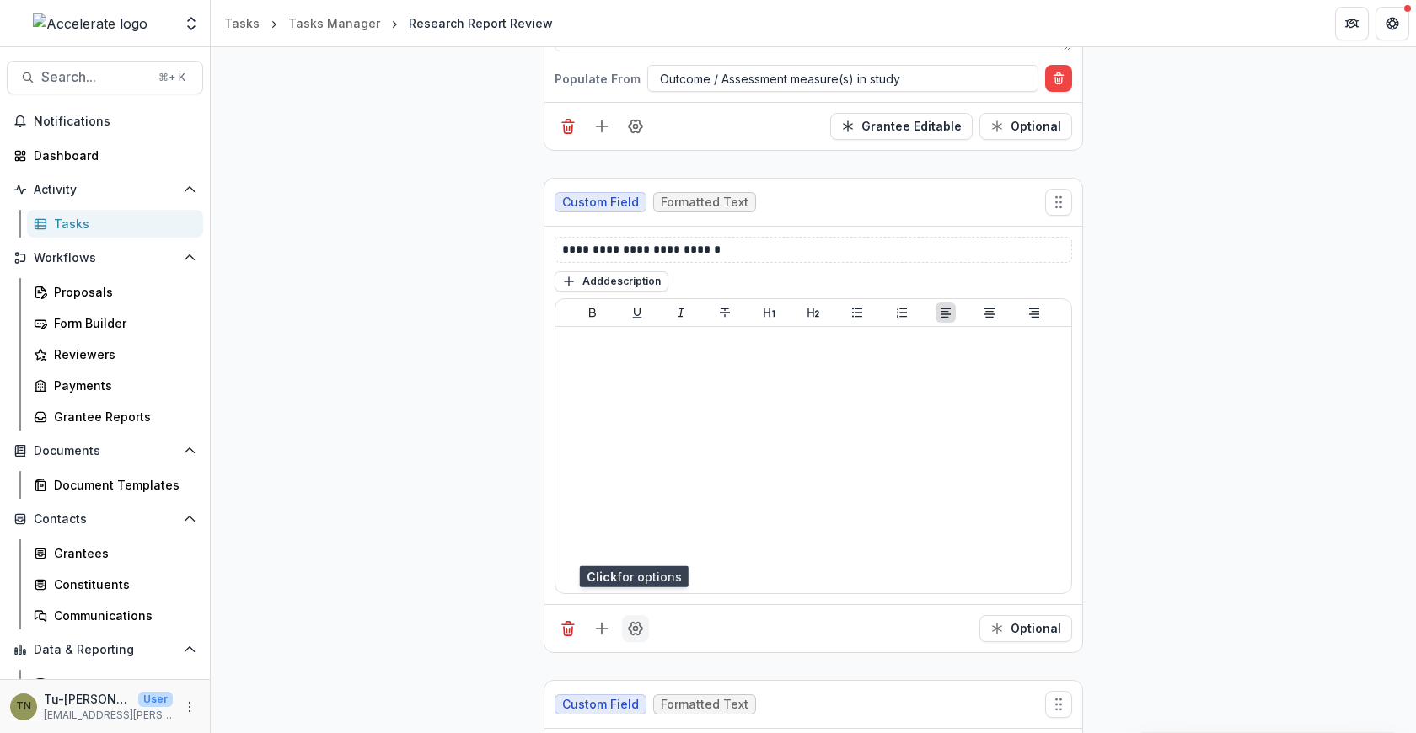
click at [635, 620] on icon "Field Settings" at bounding box center [635, 628] width 17 height 17
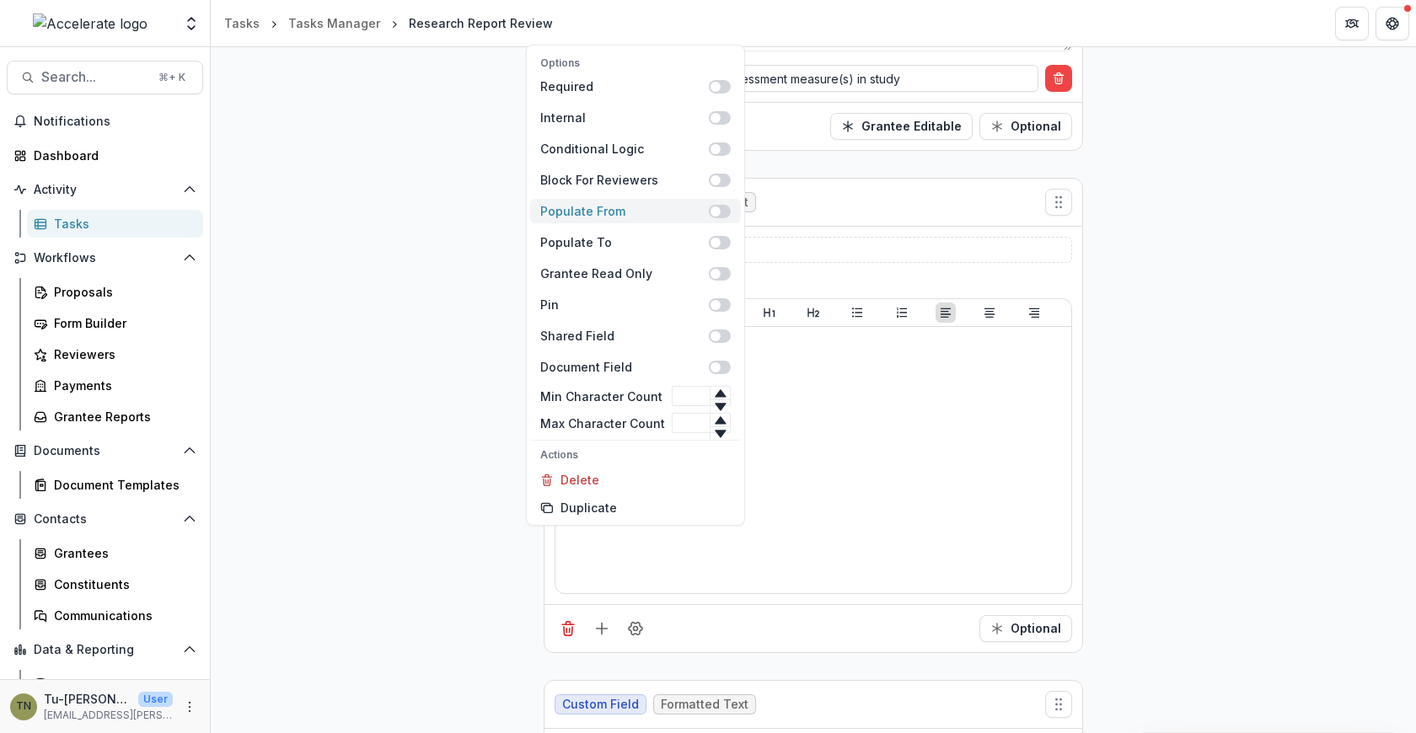
click at [718, 212] on span at bounding box center [720, 210] width 22 height 13
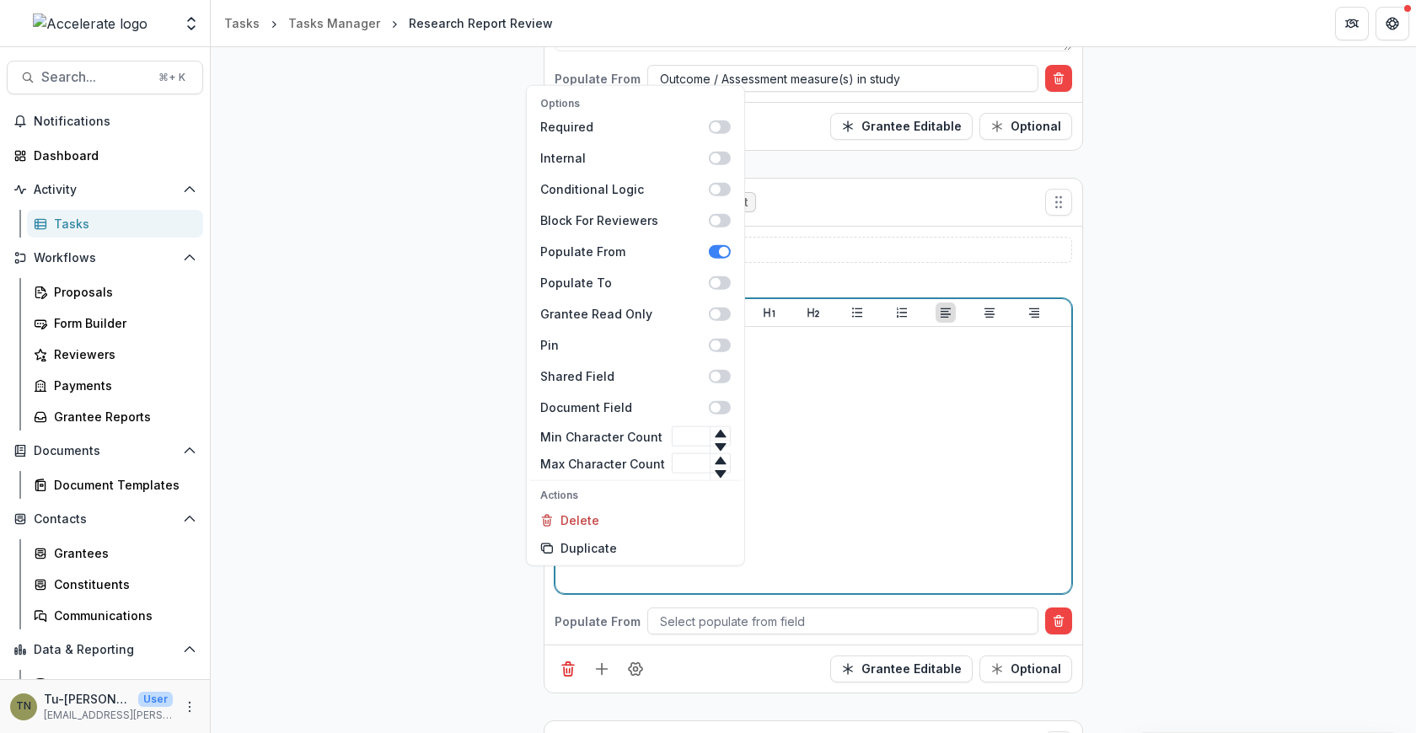
click at [841, 491] on div at bounding box center [813, 460] width 502 height 253
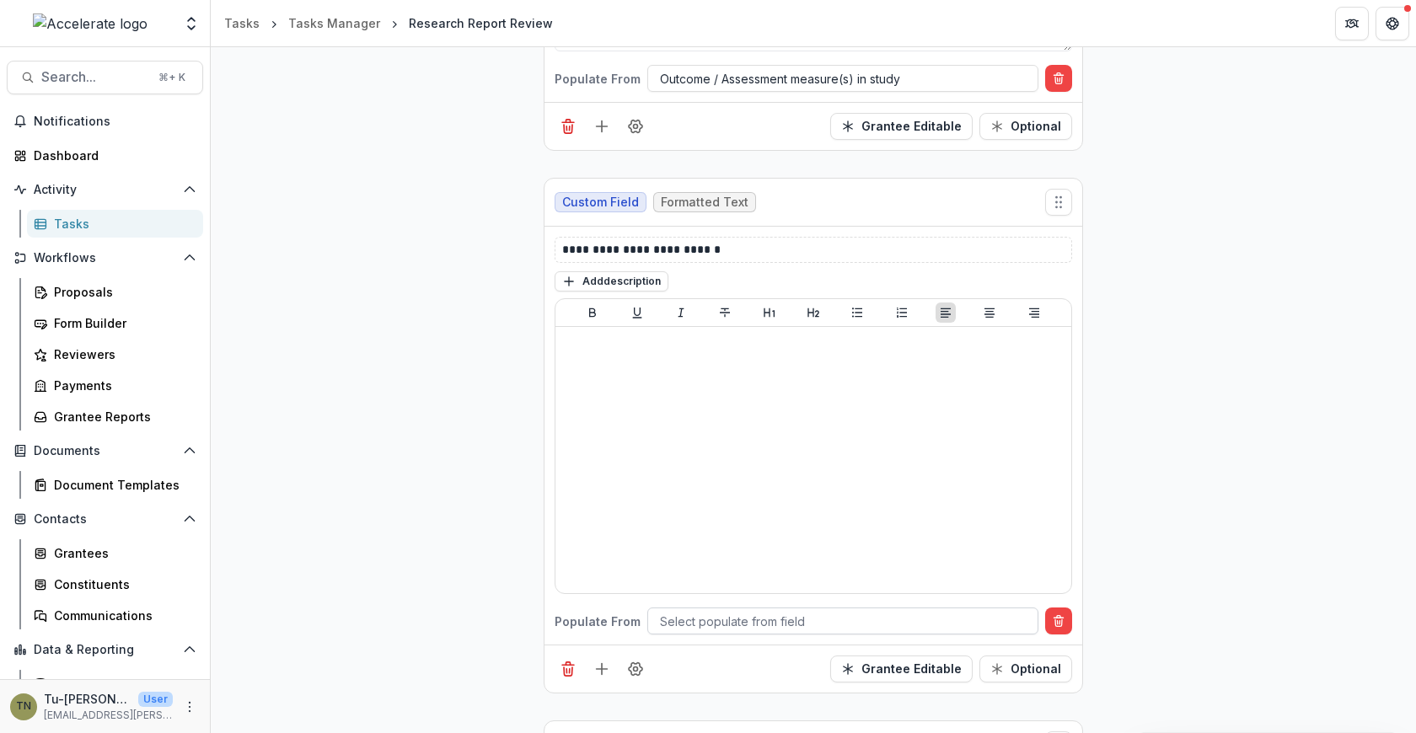
click at [830, 611] on div at bounding box center [843, 621] width 366 height 21
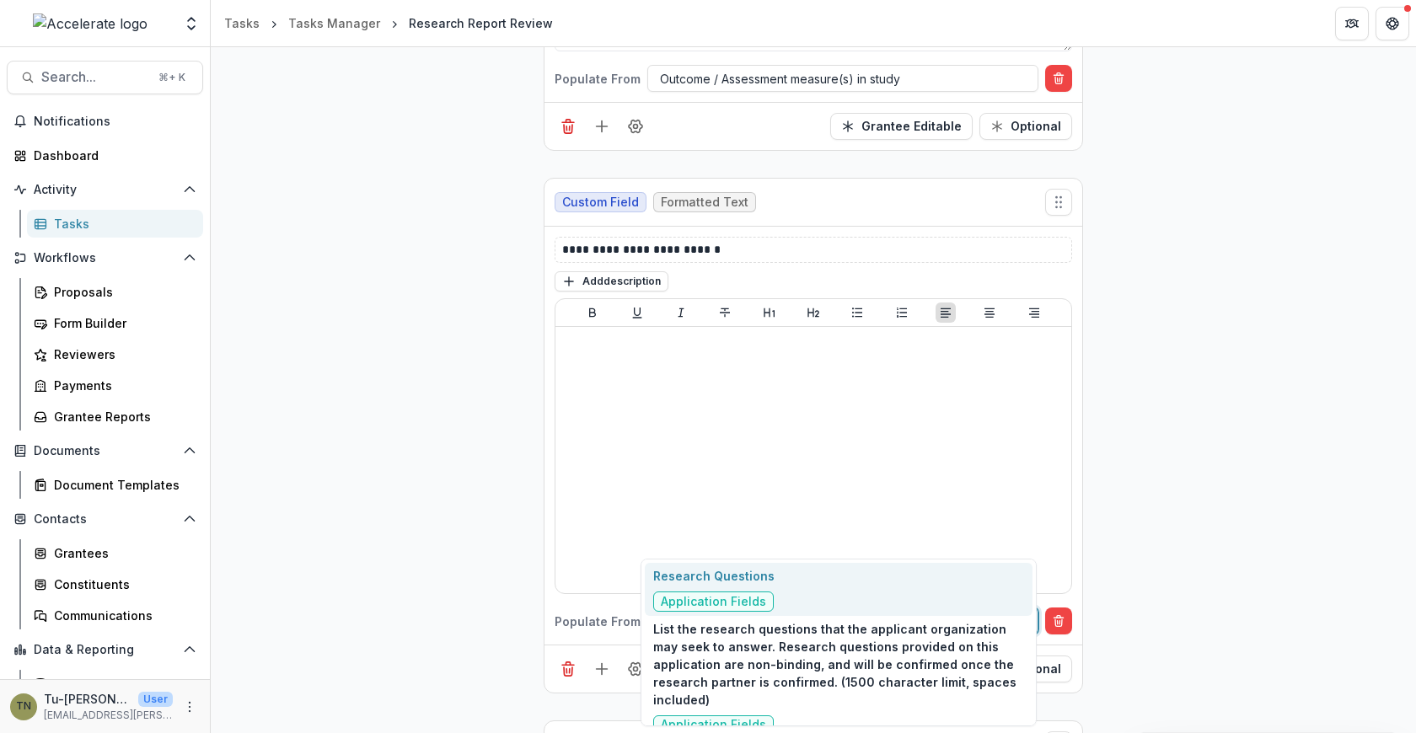
type input "**********"
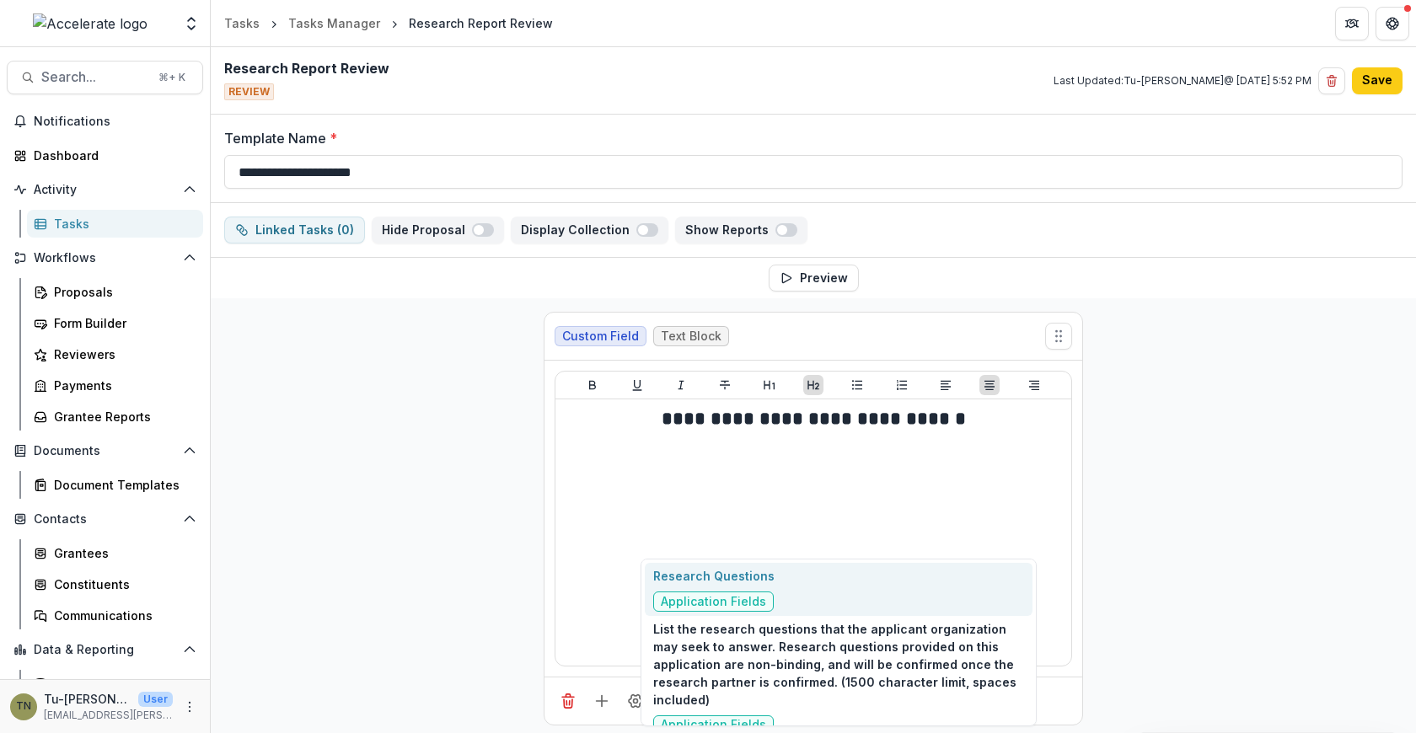
scroll to position [57, 0]
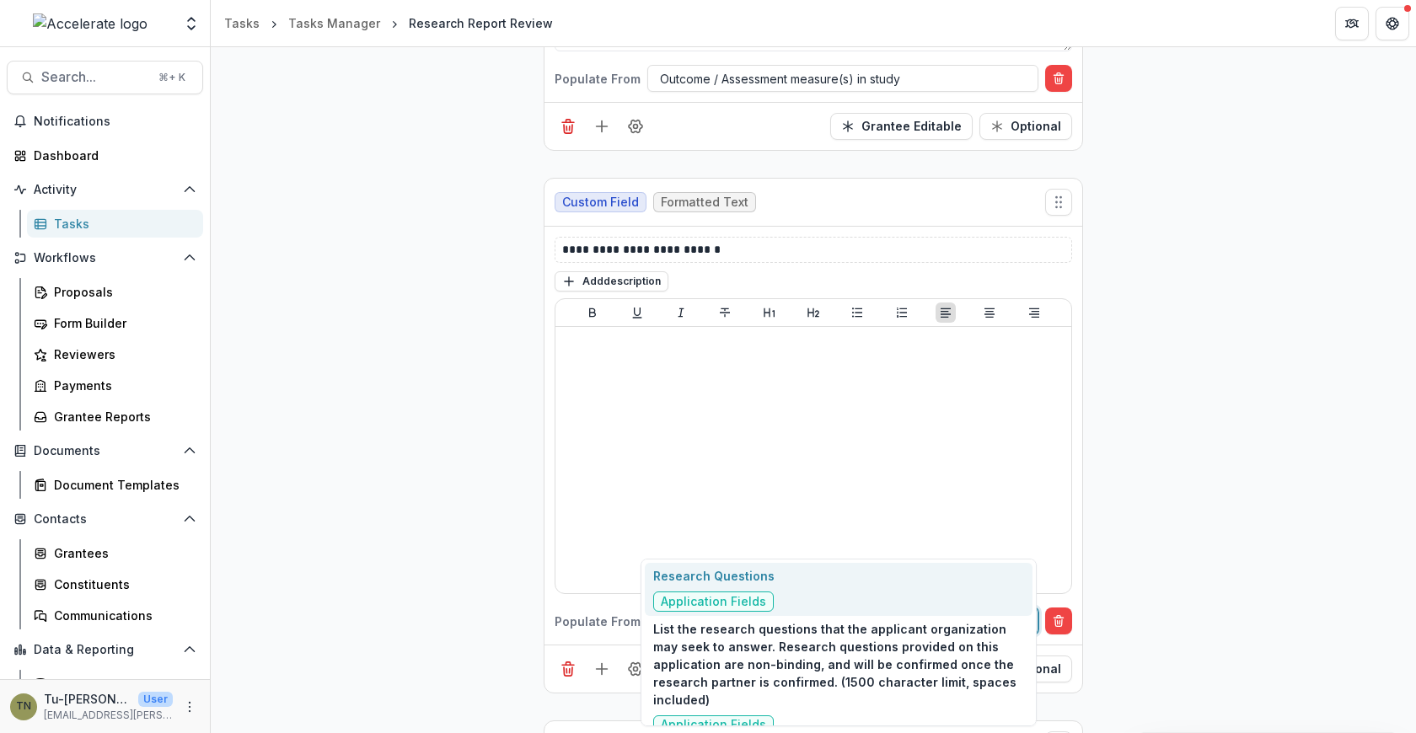
type input "**********"
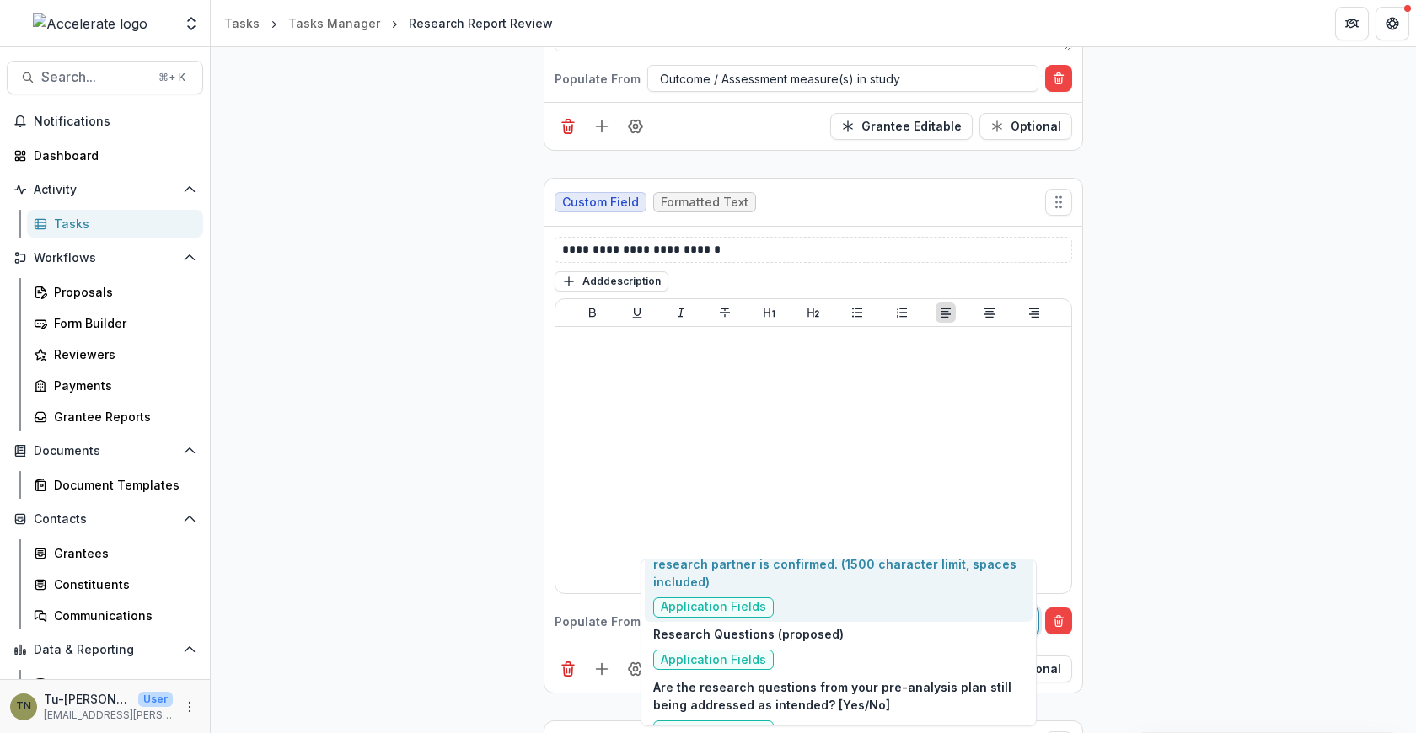
scroll to position [140, 0]
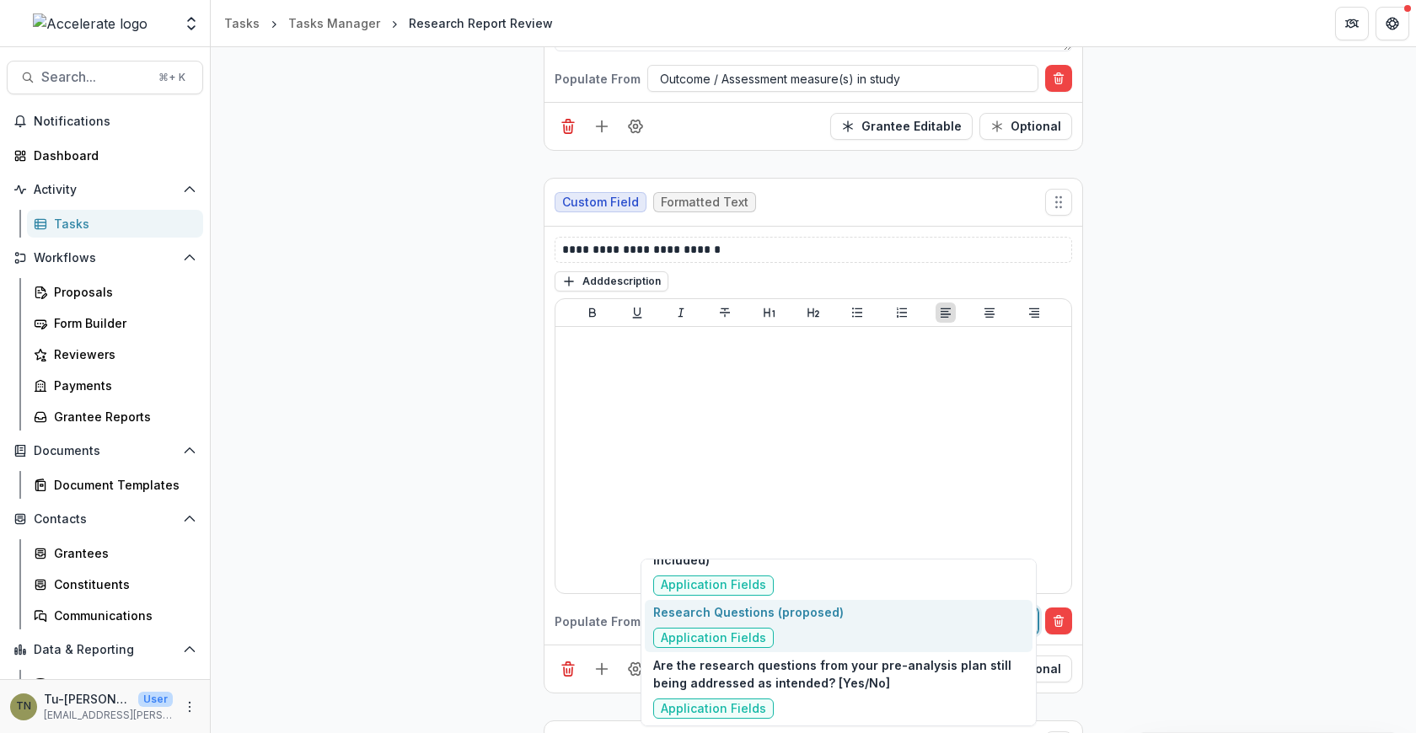
click at [859, 612] on div "Research Questions (proposed) Application Fields" at bounding box center [839, 626] width 388 height 53
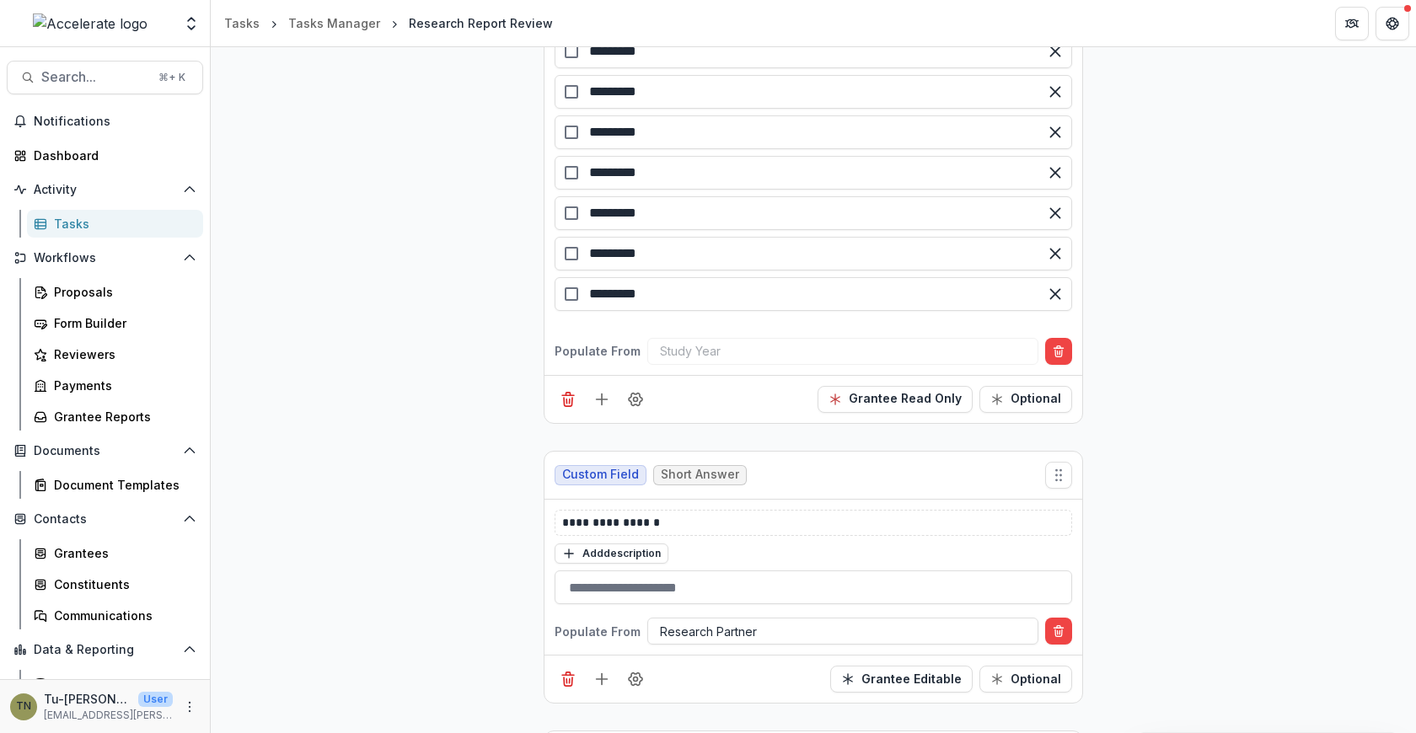
scroll to position [0, 0]
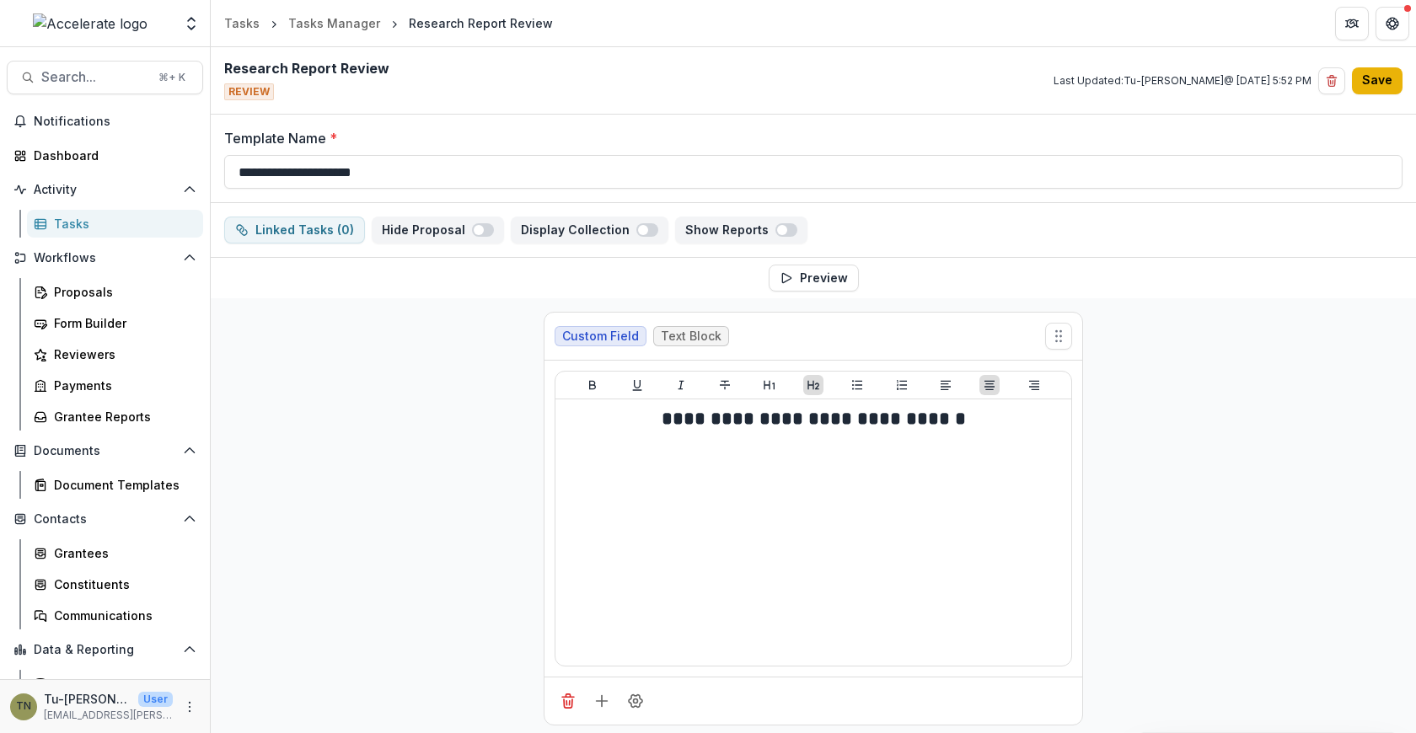
click at [1374, 88] on button "Save" at bounding box center [1377, 80] width 51 height 27
click at [110, 295] on div "Proposals" at bounding box center [122, 292] width 136 height 18
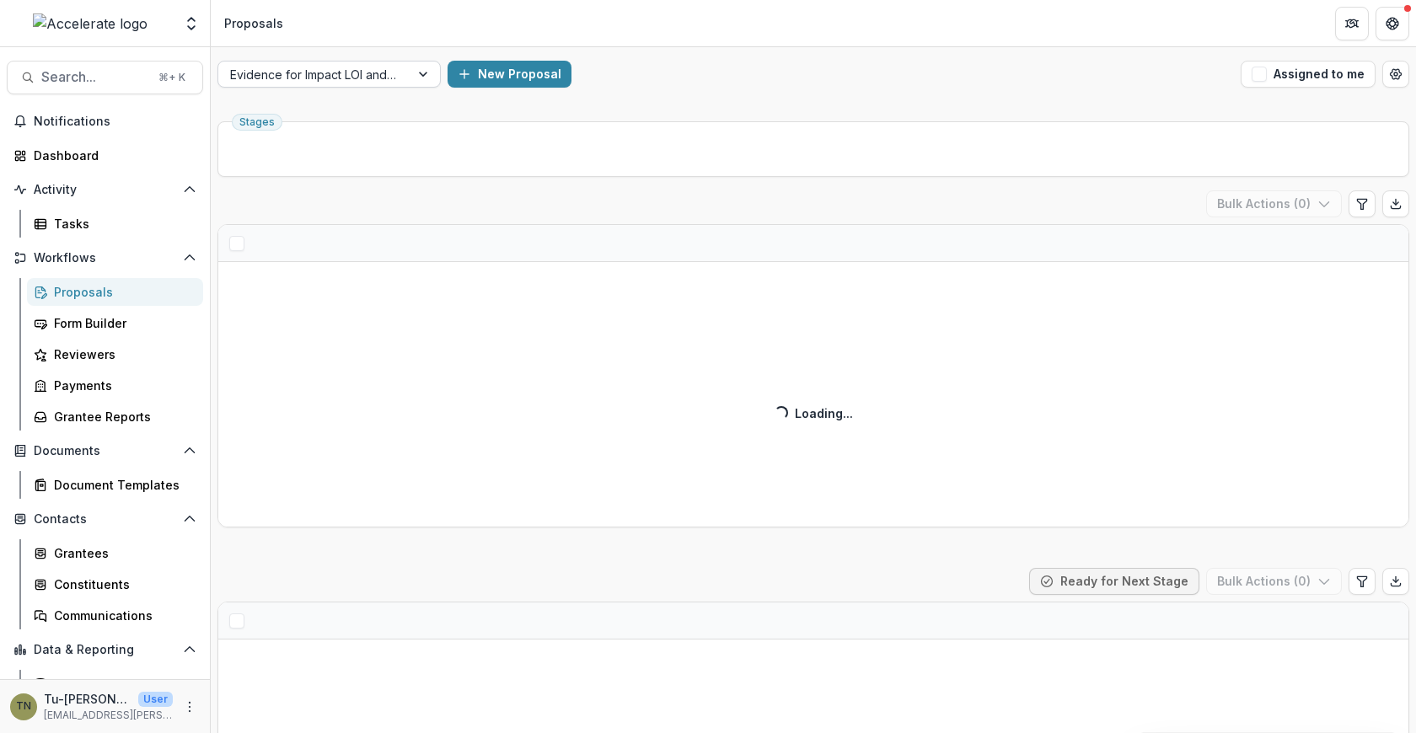
click at [421, 71] on div at bounding box center [425, 74] width 30 height 25
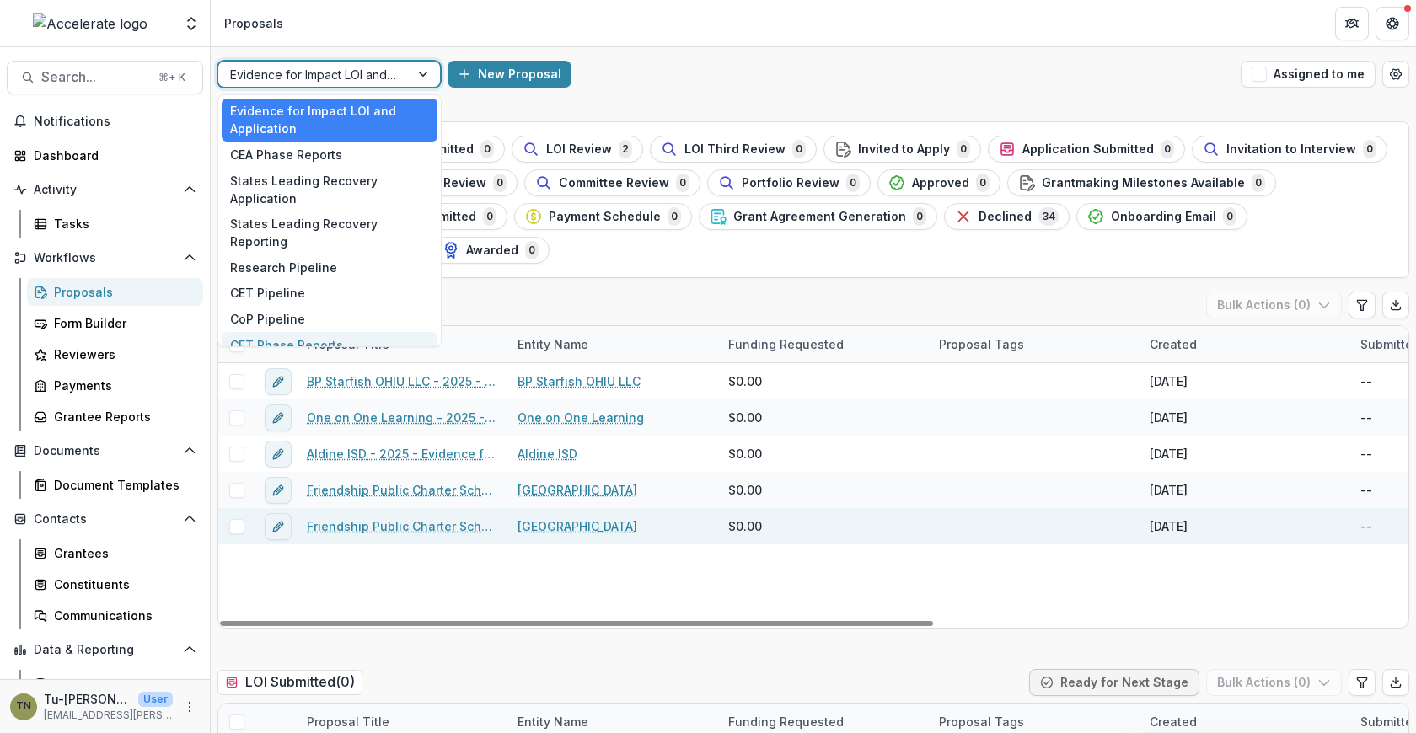
click at [233, 521] on span at bounding box center [236, 526] width 15 height 15
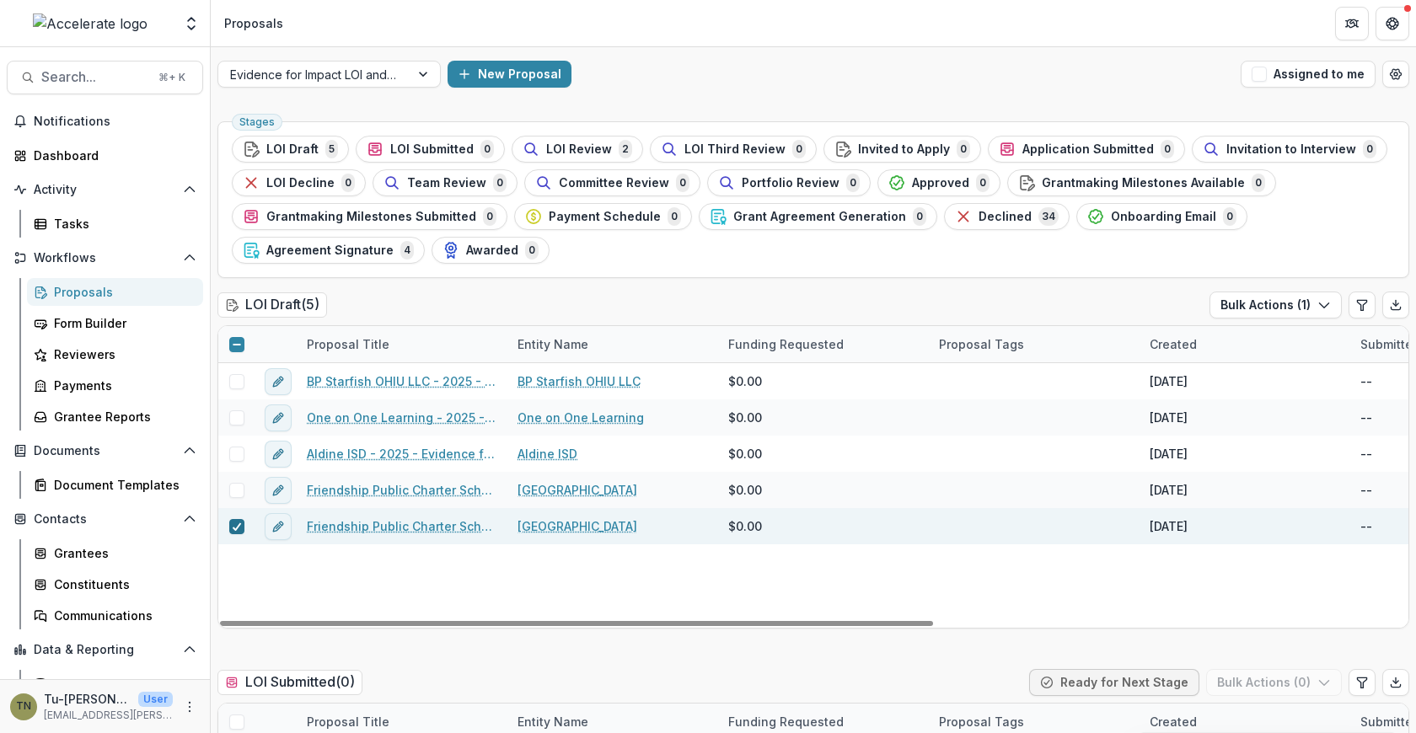
click at [233, 523] on icon at bounding box center [237, 527] width 10 height 8
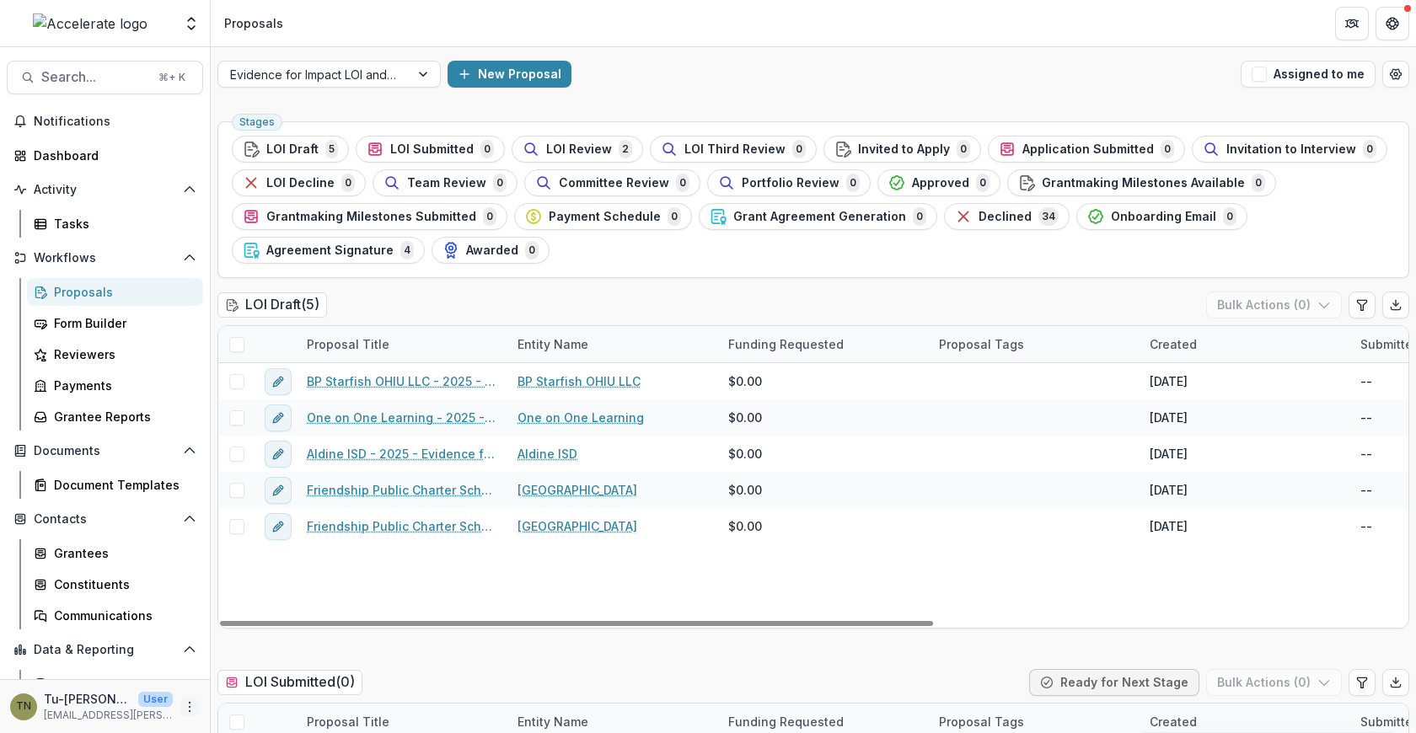
click at [186, 711] on icon "More" at bounding box center [189, 706] width 13 height 13
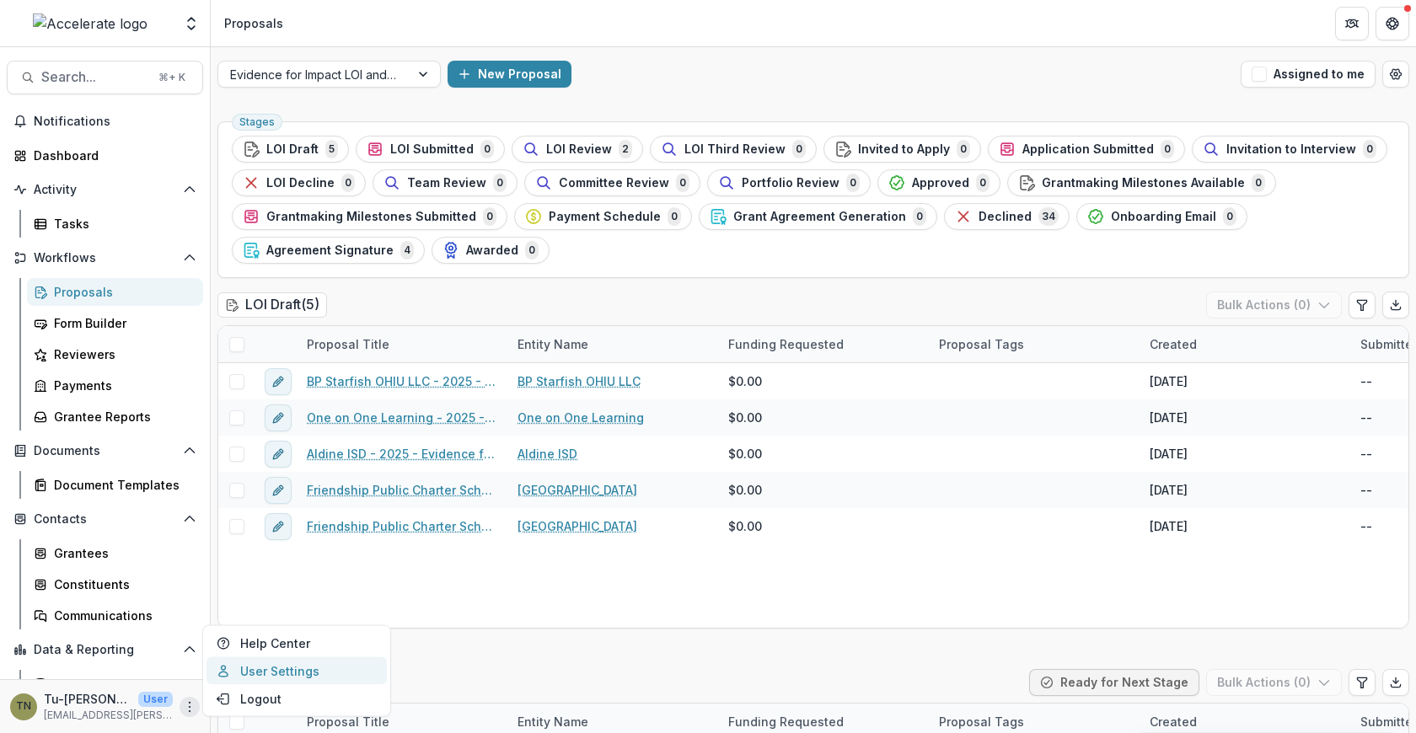
click at [247, 668] on link "User Settings" at bounding box center [297, 671] width 180 height 28
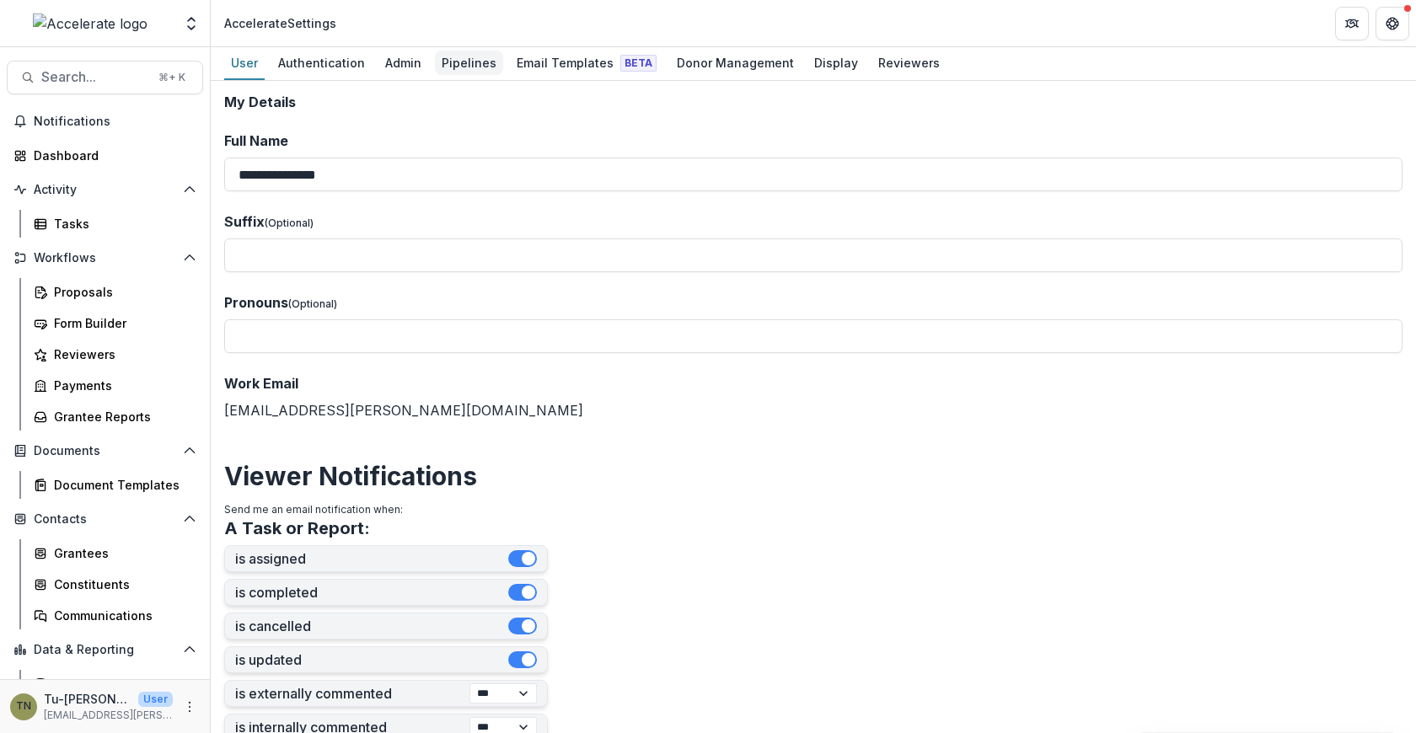
click at [470, 51] on div "Pipelines" at bounding box center [469, 63] width 68 height 24
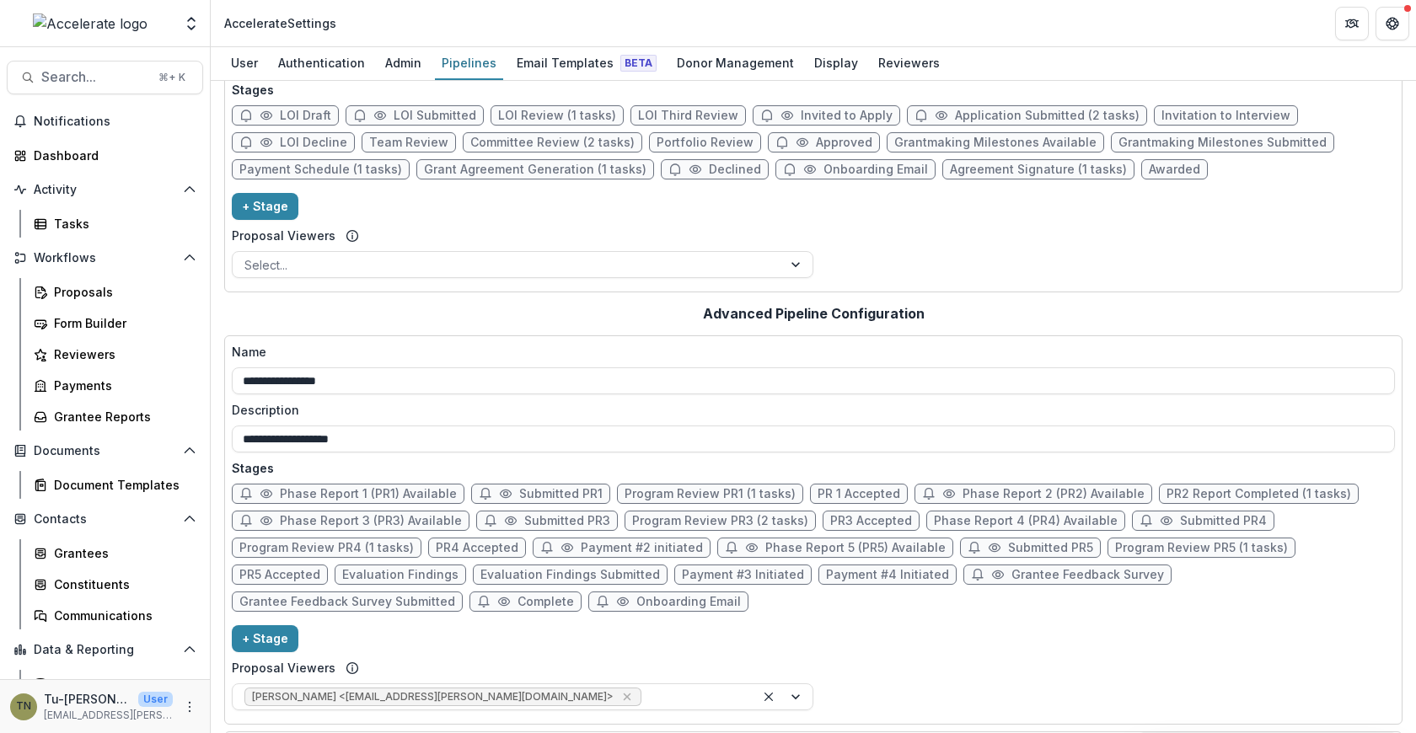
scroll to position [91, 0]
click at [480, 570] on span "Evaluation Findings Submitted" at bounding box center [570, 573] width 180 height 14
select select "*********"
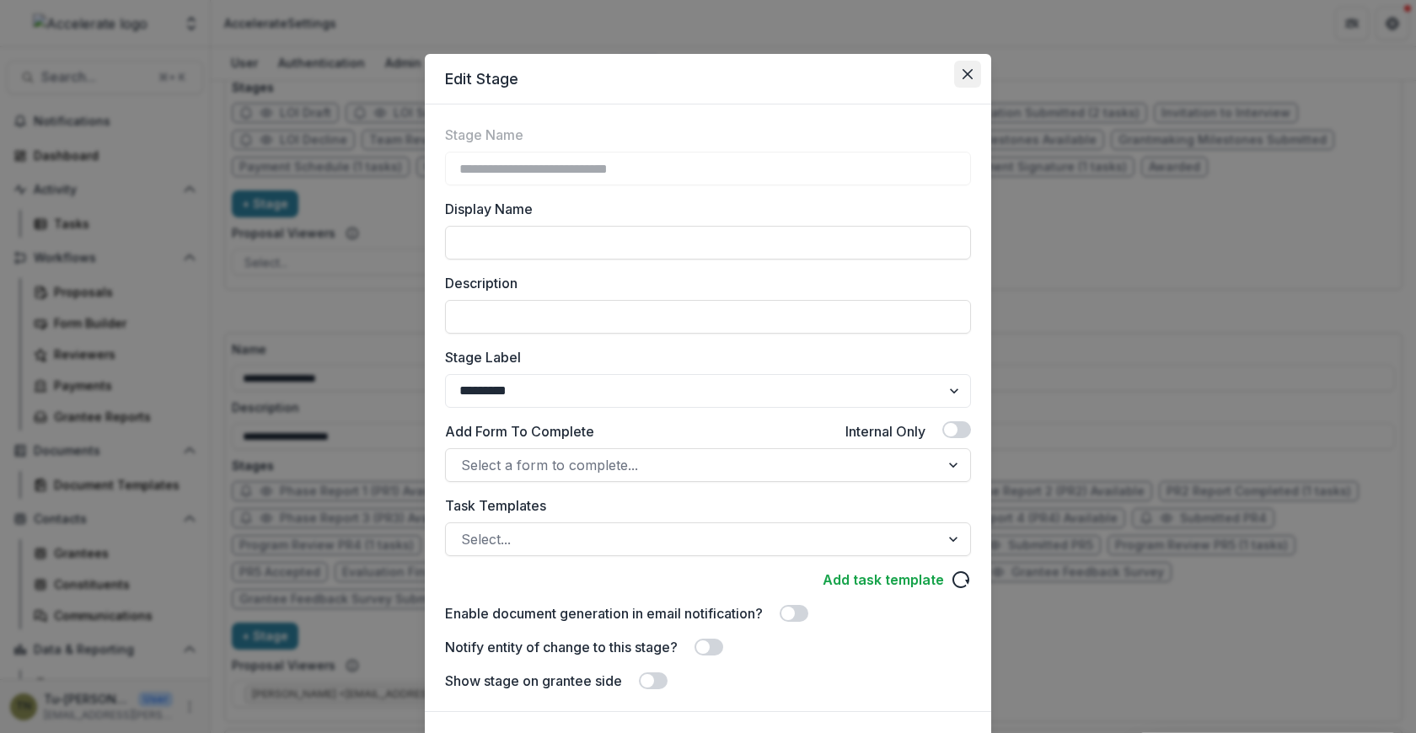
click at [963, 78] on icon "Close" at bounding box center [968, 74] width 10 height 10
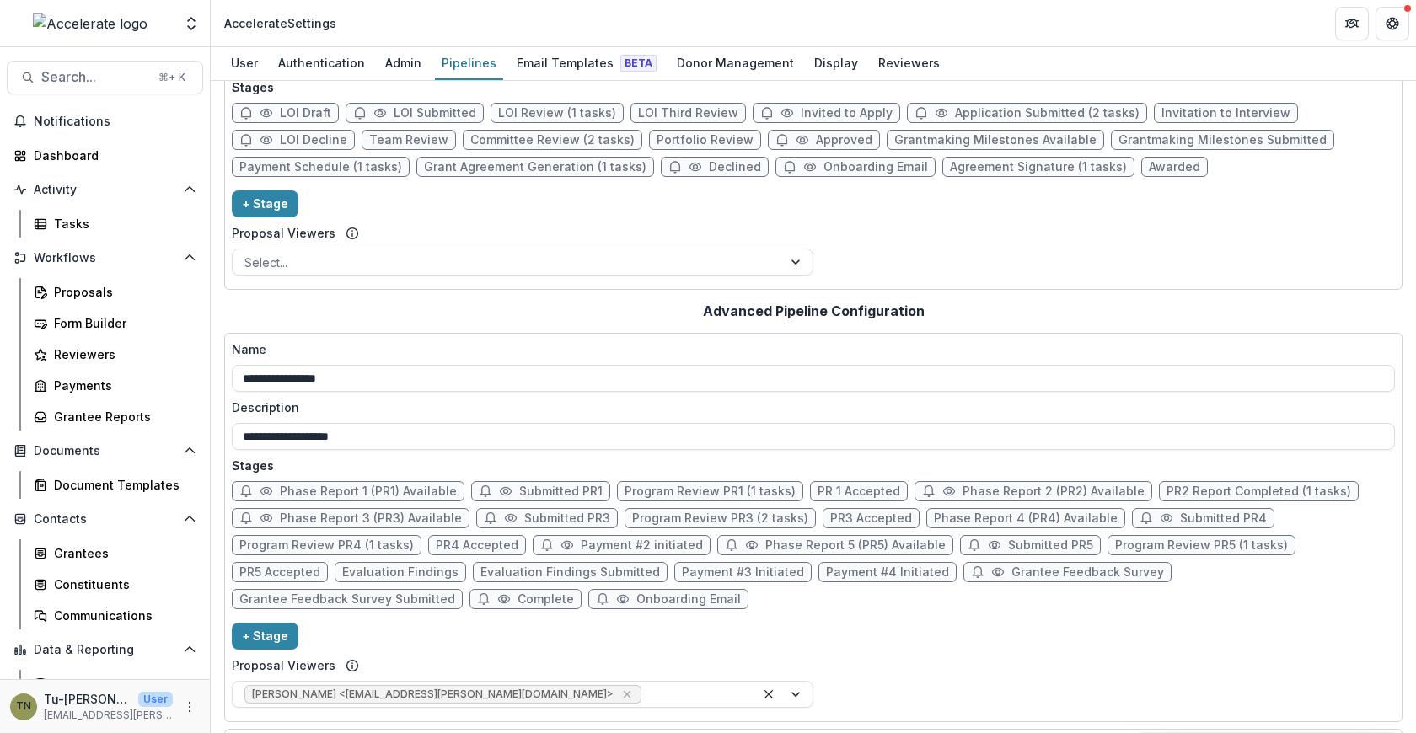
click at [342, 568] on span "Evaluation Findings" at bounding box center [400, 573] width 116 height 14
select select "*****"
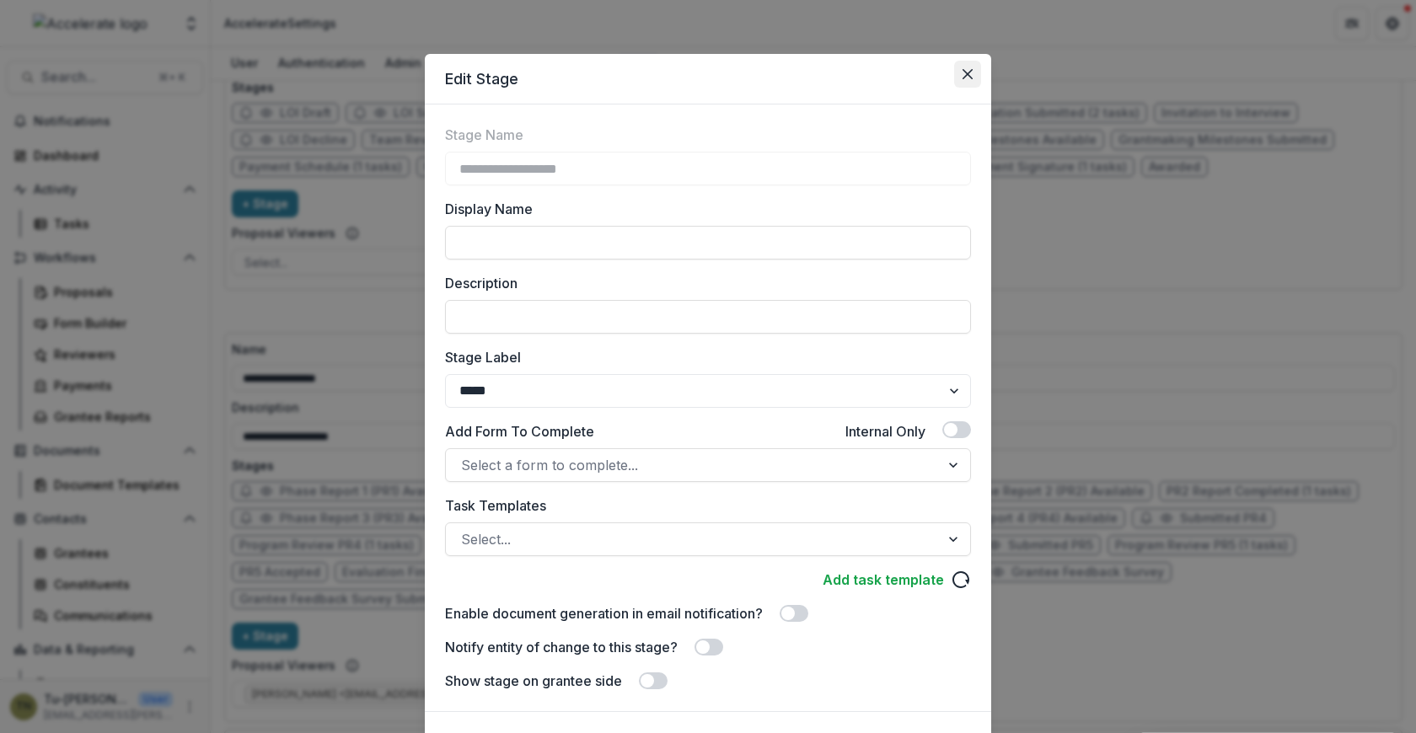
click at [968, 75] on icon "Close" at bounding box center [968, 74] width 10 height 10
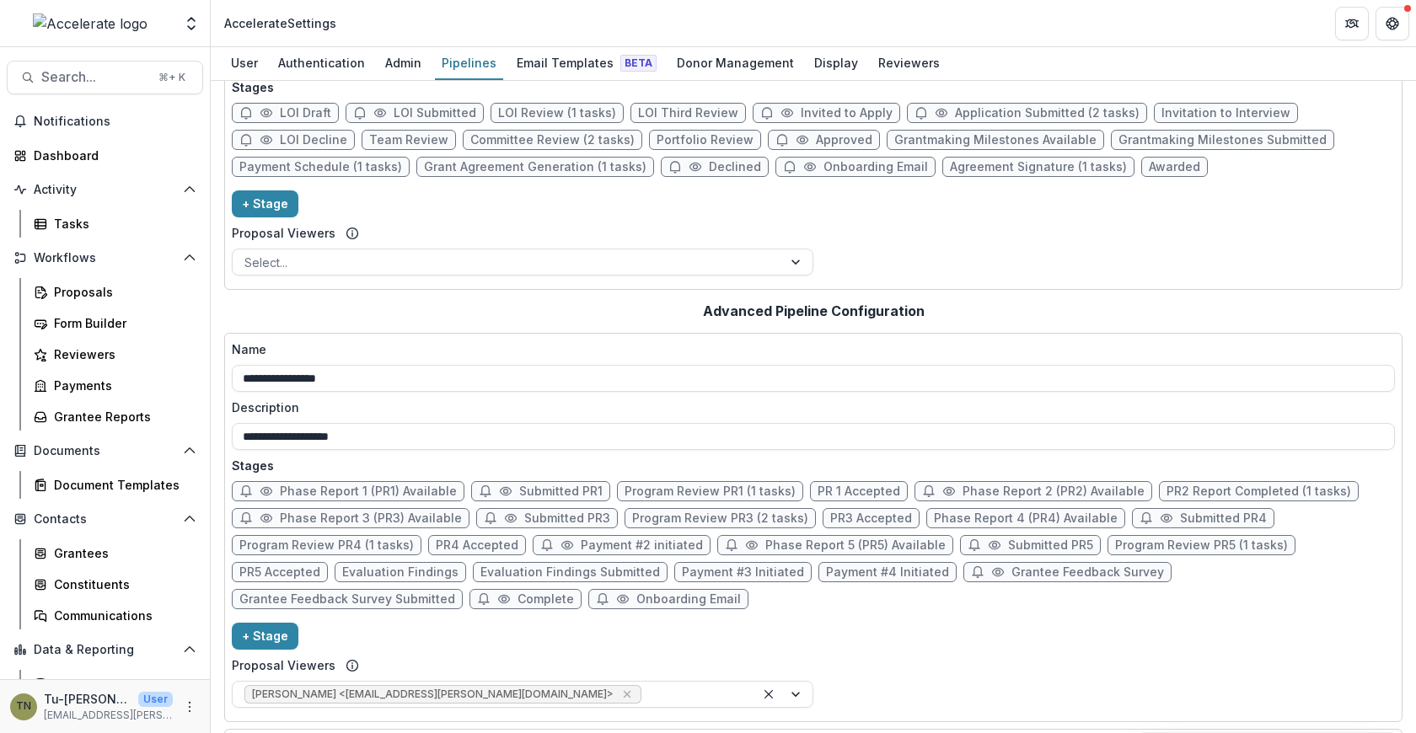
click at [480, 566] on span "Evaluation Findings Submitted" at bounding box center [570, 573] width 180 height 14
select select "*********"
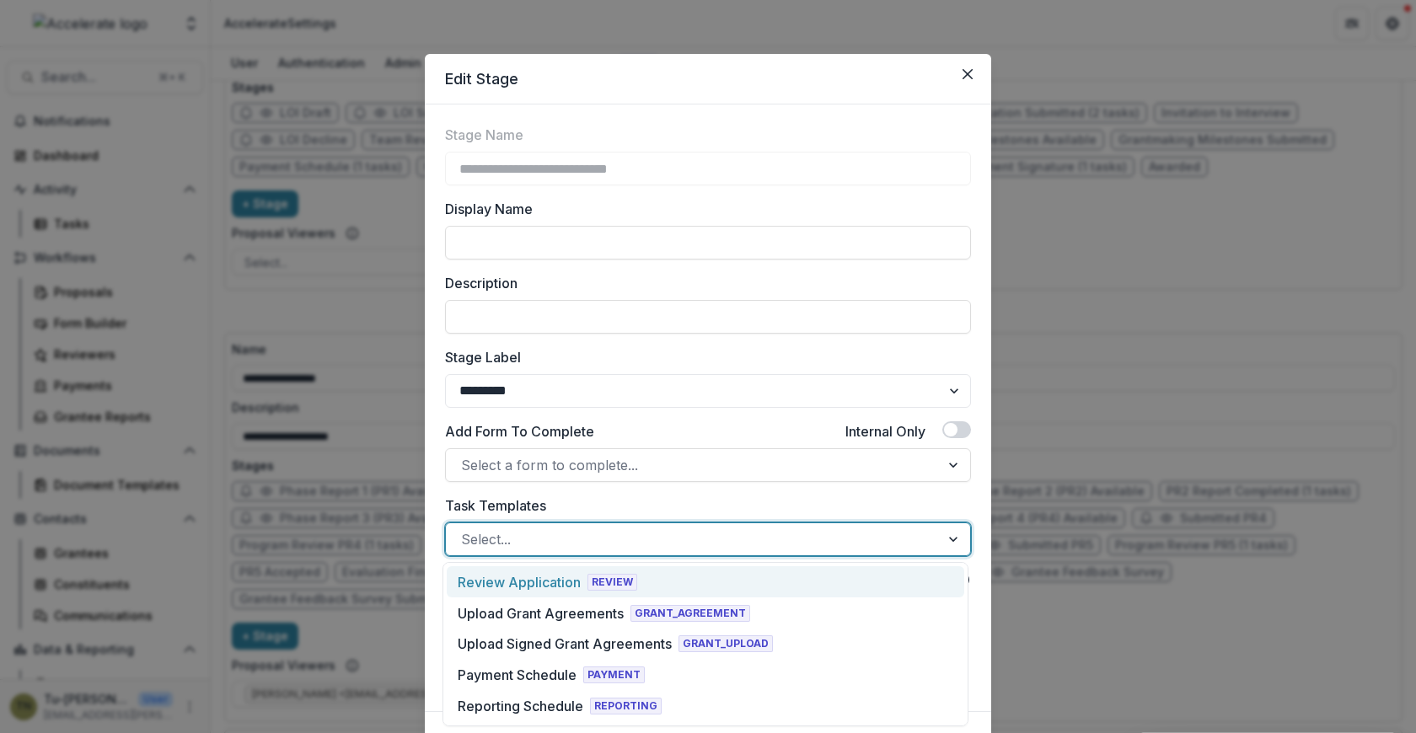
click at [828, 539] on div at bounding box center [693, 540] width 464 height 24
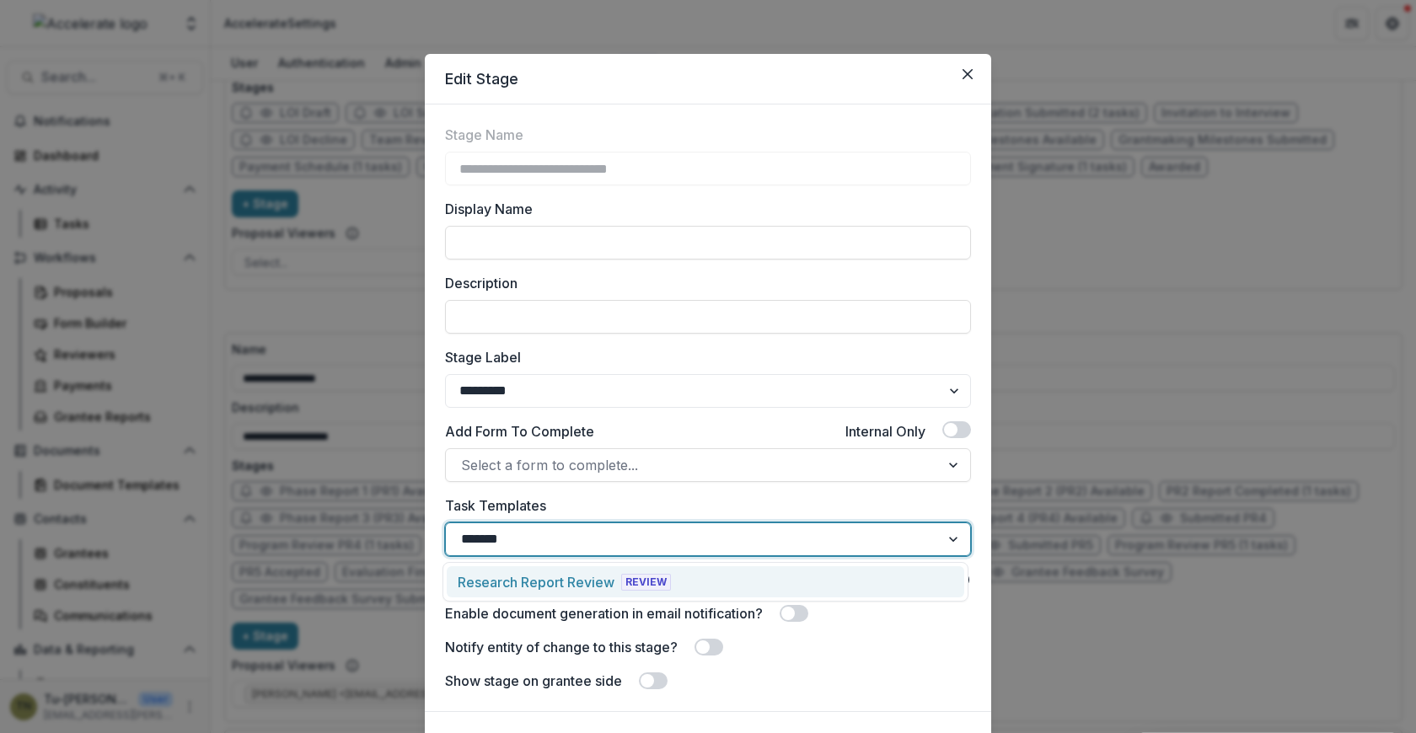
type input "********"
click at [722, 579] on div "Research Report Review REVIEW" at bounding box center [706, 581] width 518 height 31
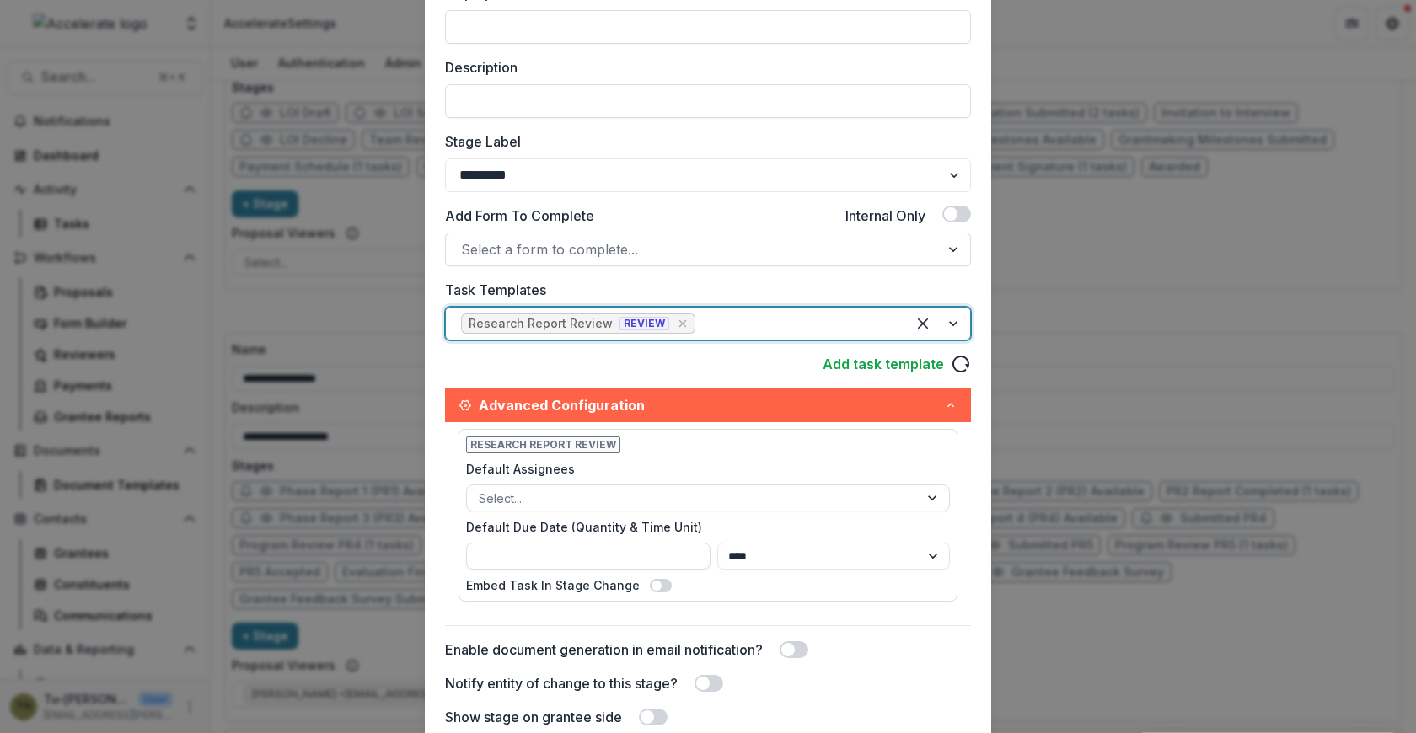
scroll to position [217, 0]
click at [682, 490] on div at bounding box center [693, 497] width 428 height 21
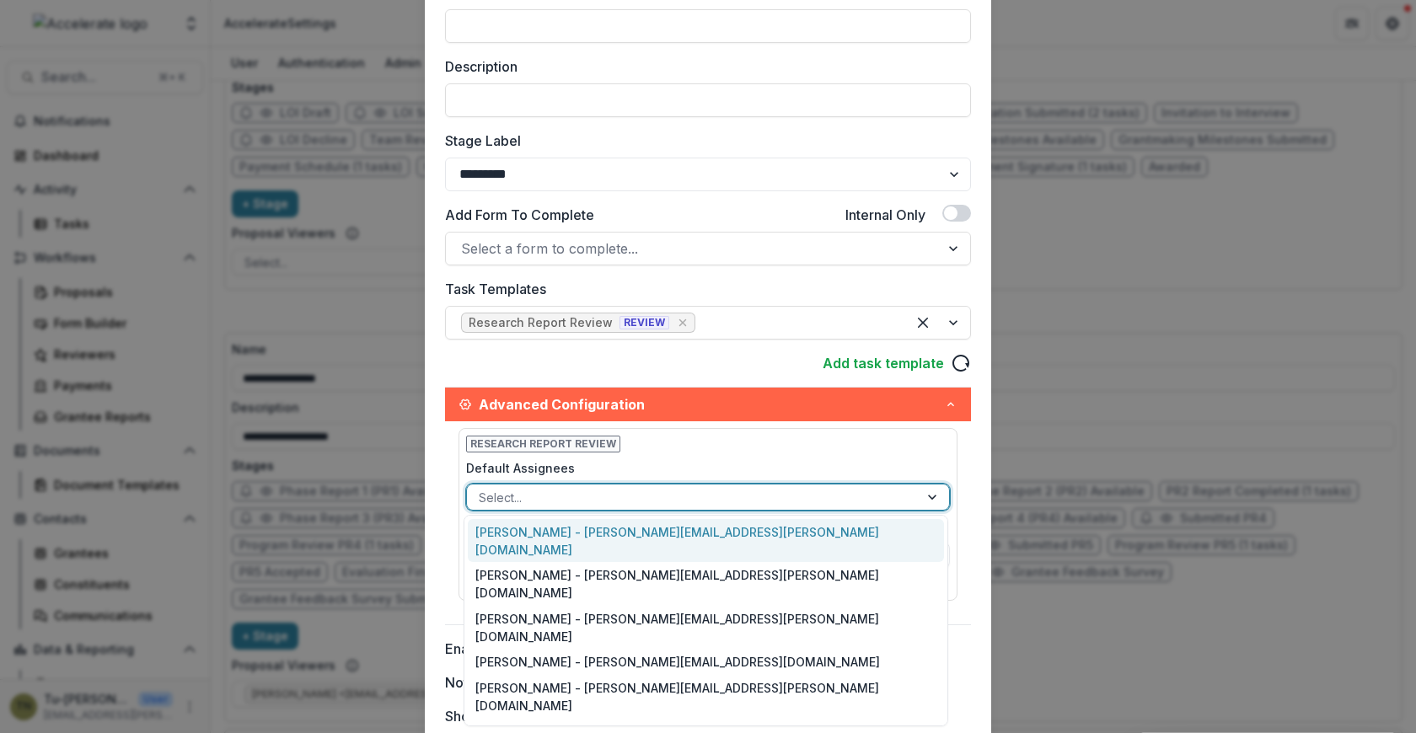
type input "*"
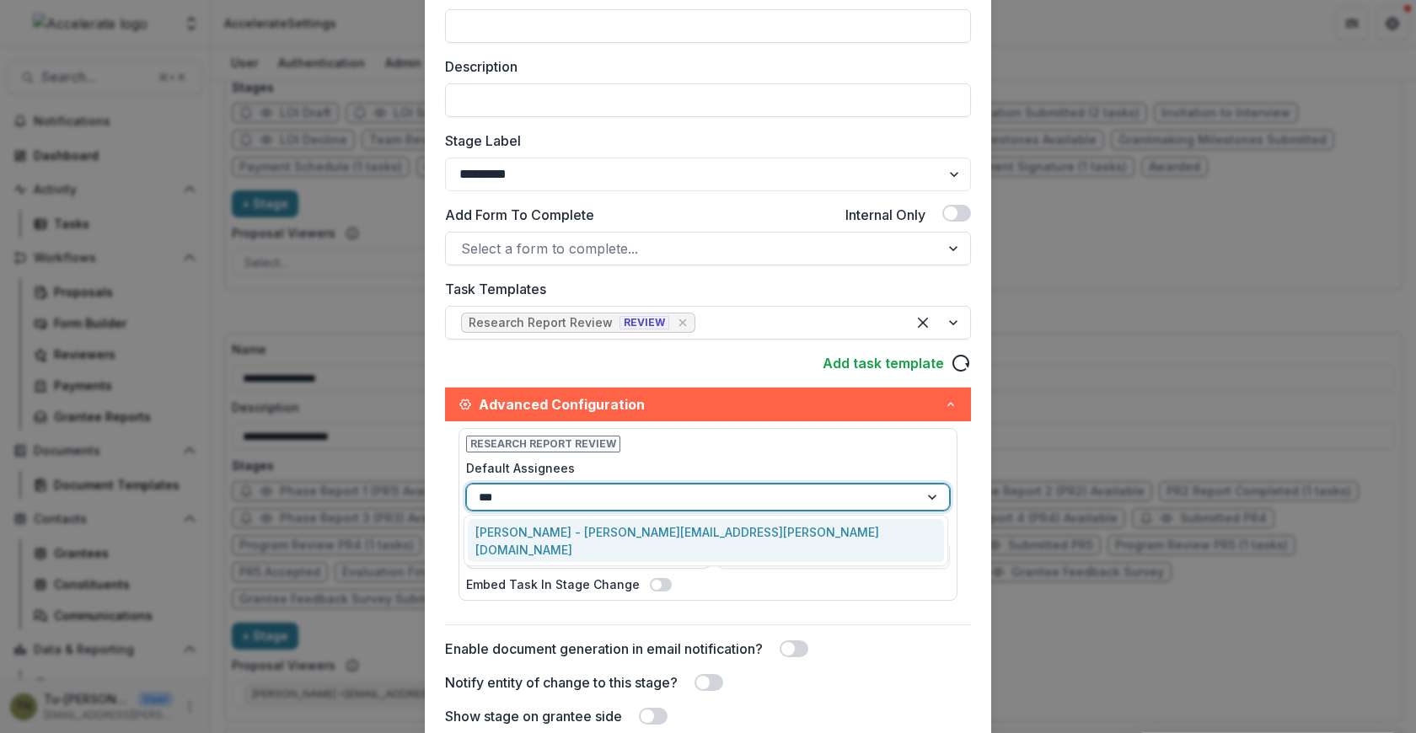
type input "****"
click at [671, 527] on div "Matthew Steinberg - matthew.steinberg@accelerate.us" at bounding box center [706, 541] width 476 height 44
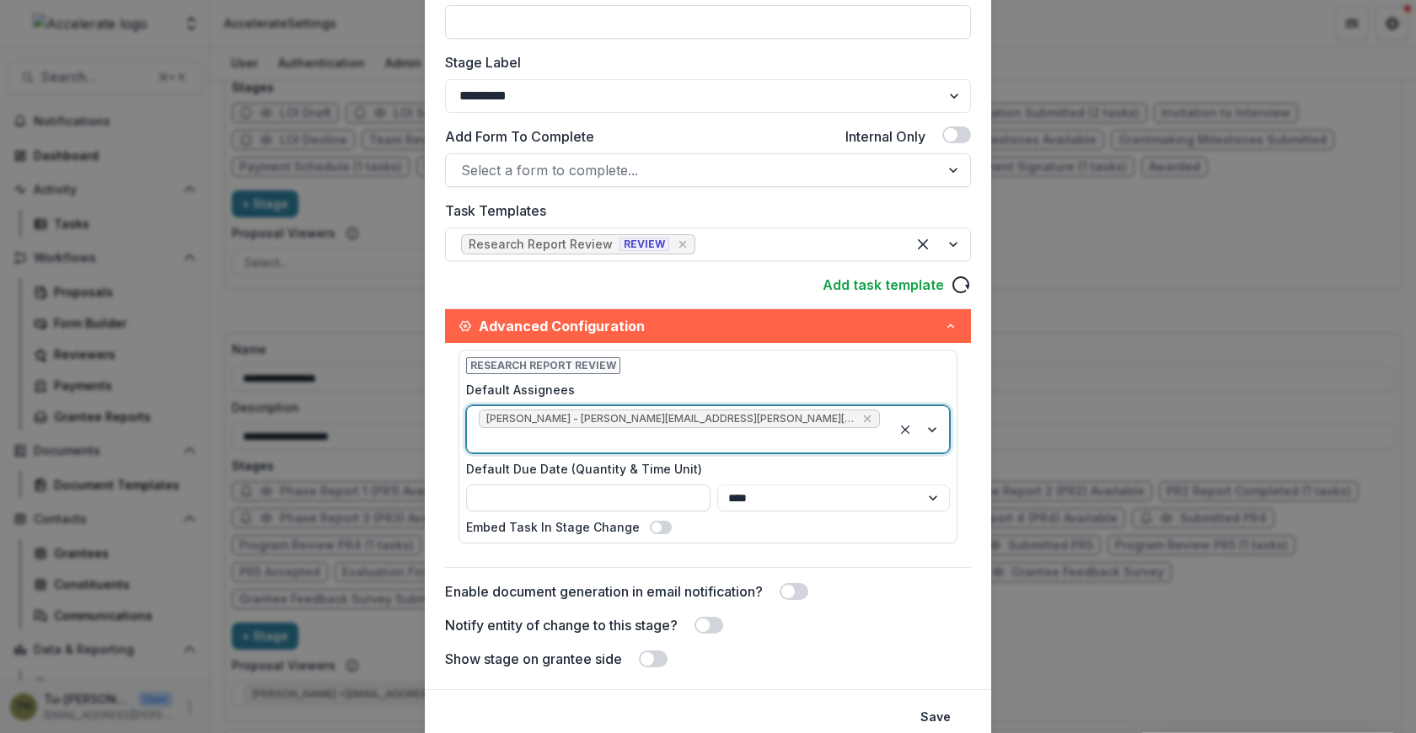
scroll to position [335, 0]
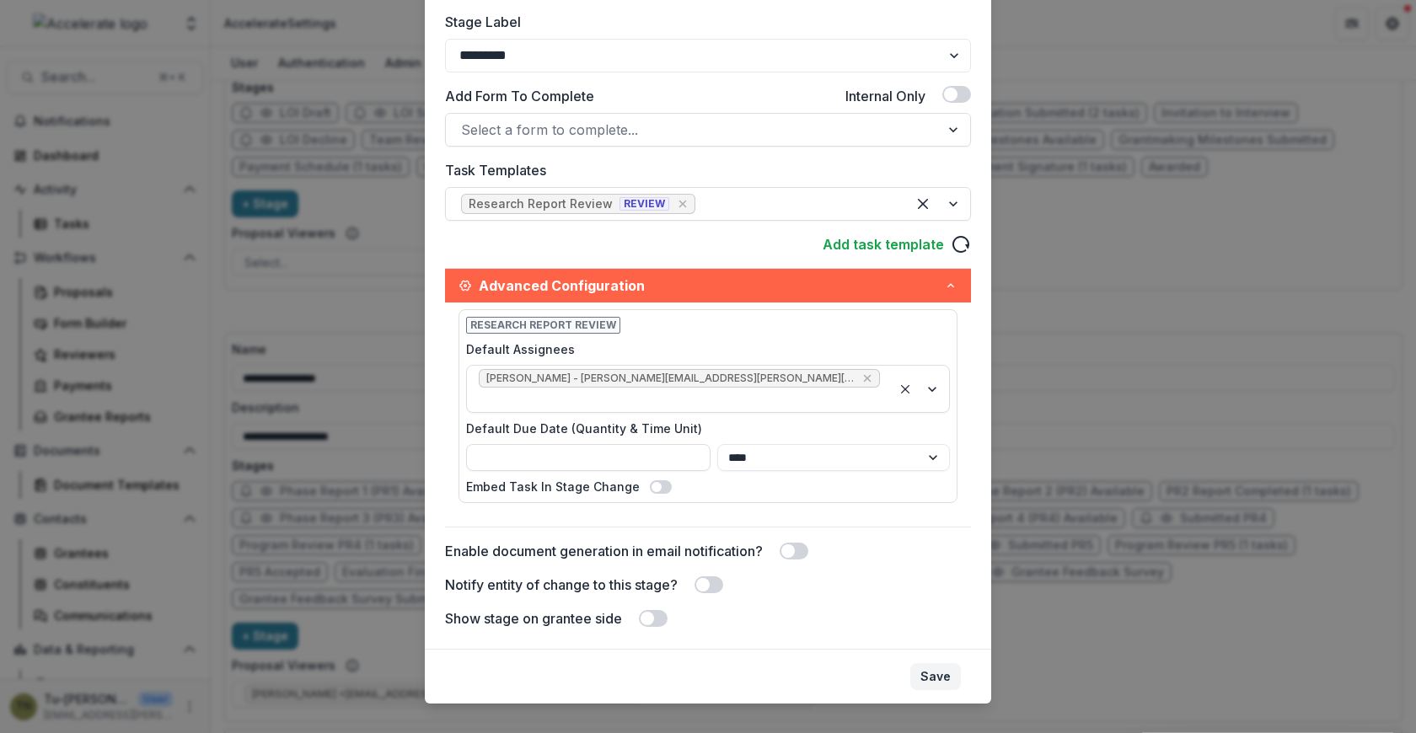
click at [931, 663] on button "Save" at bounding box center [935, 676] width 51 height 27
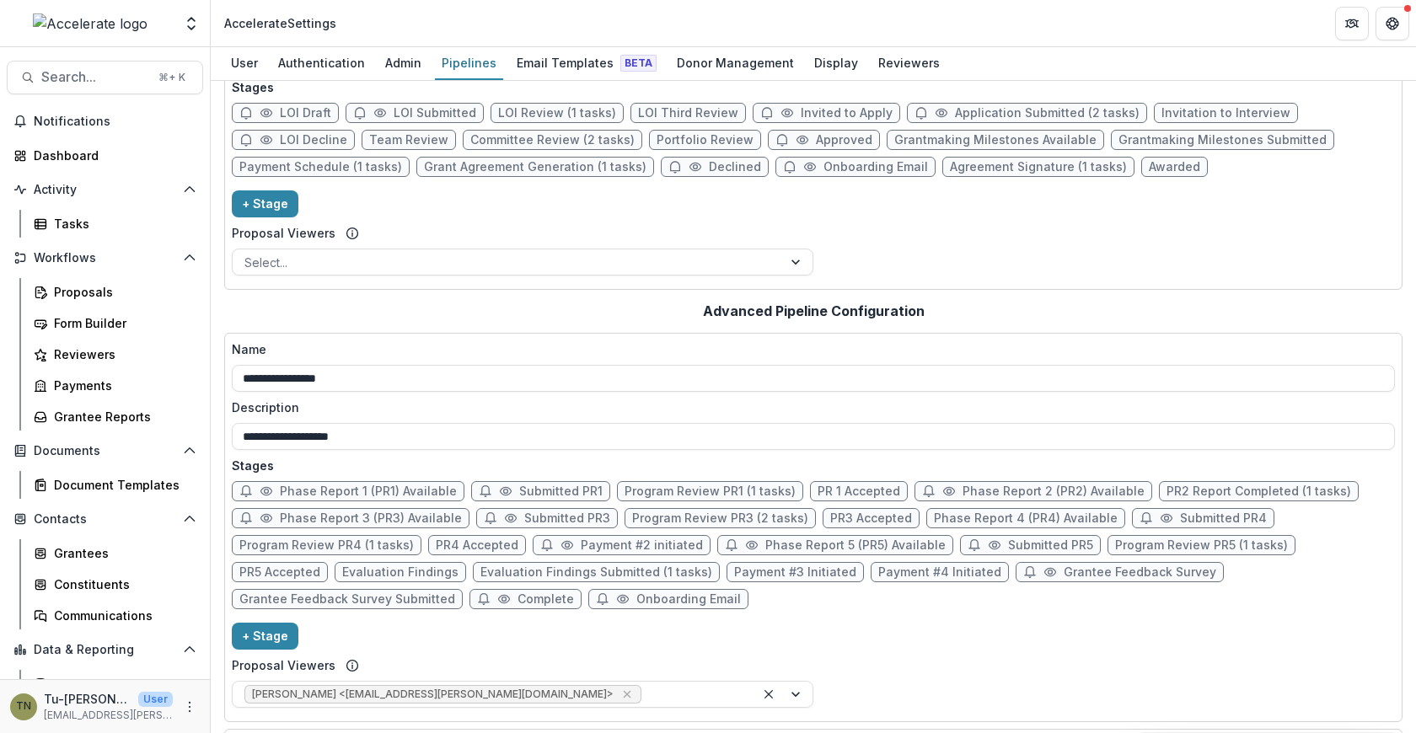
click at [631, 638] on div "**********" at bounding box center [813, 528] width 1163 height 374
click at [119, 290] on div "Proposals" at bounding box center [122, 292] width 136 height 18
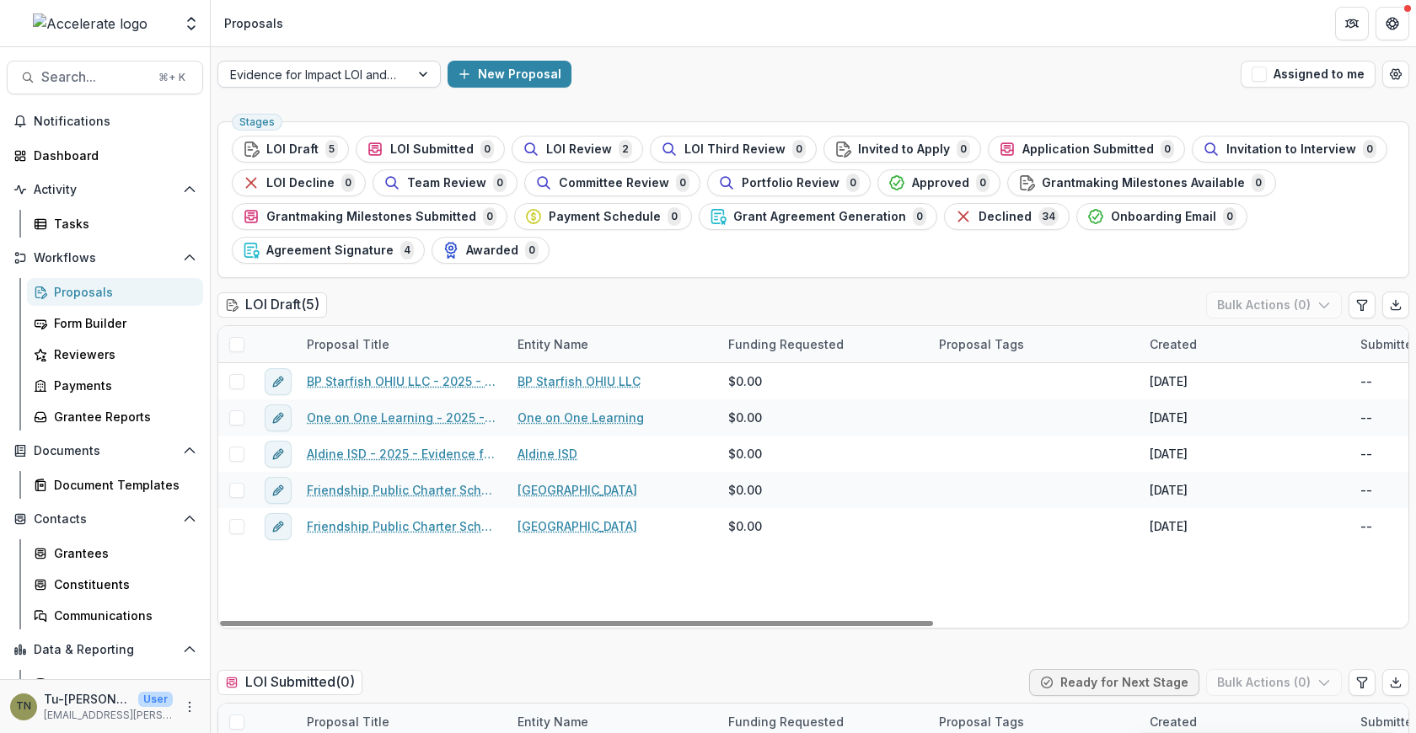
click at [404, 78] on div "Evidence for Impact LOI and Application" at bounding box center [313, 74] width 191 height 24
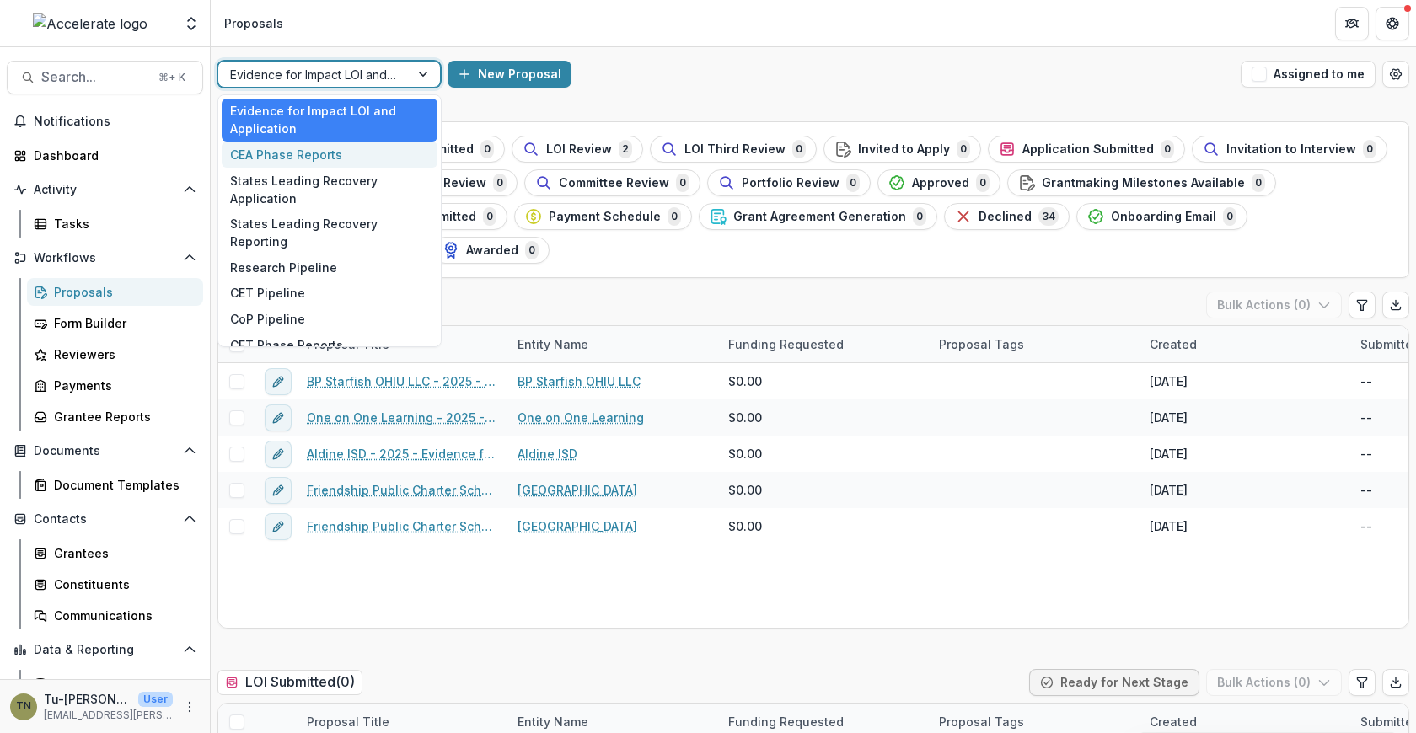
click at [349, 150] on div "CEA Phase Reports" at bounding box center [330, 155] width 216 height 26
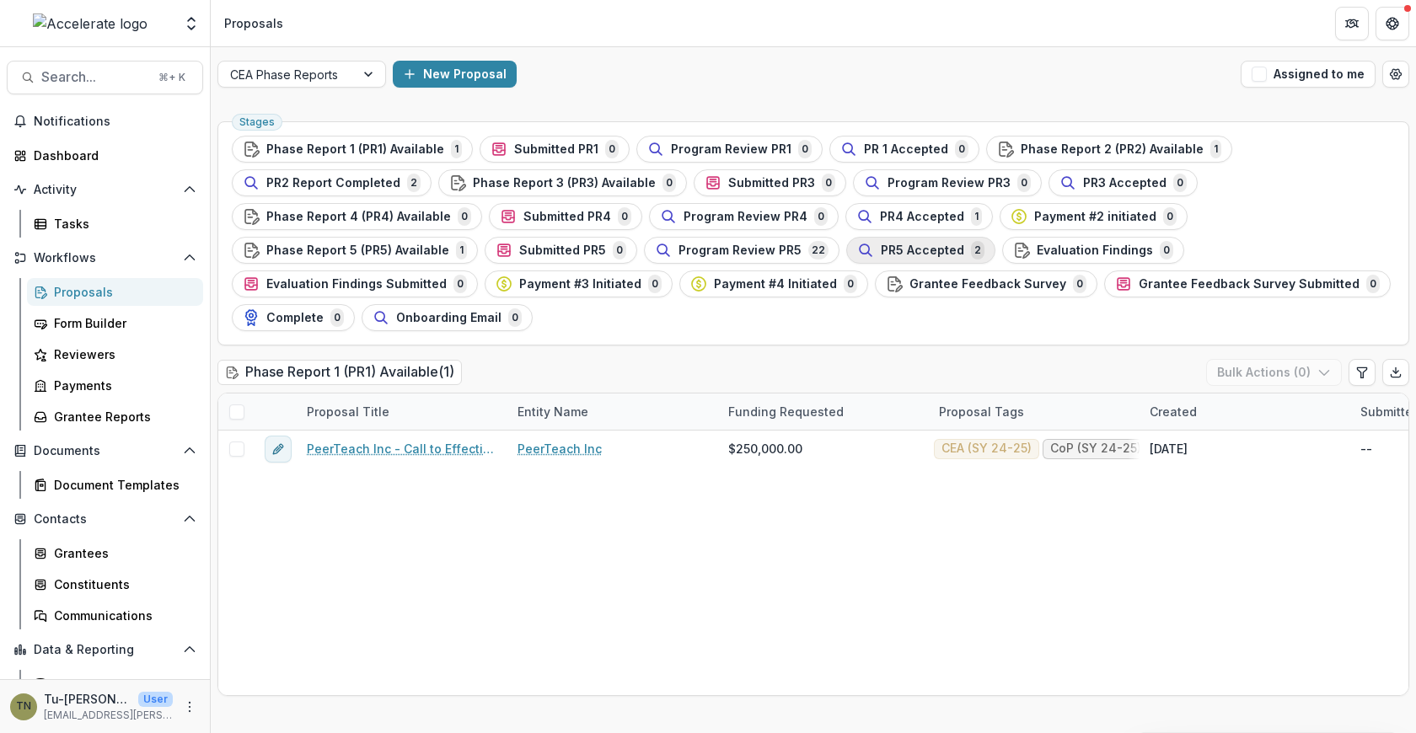
click at [881, 246] on span "PR5 Accepted" at bounding box center [922, 251] width 83 height 14
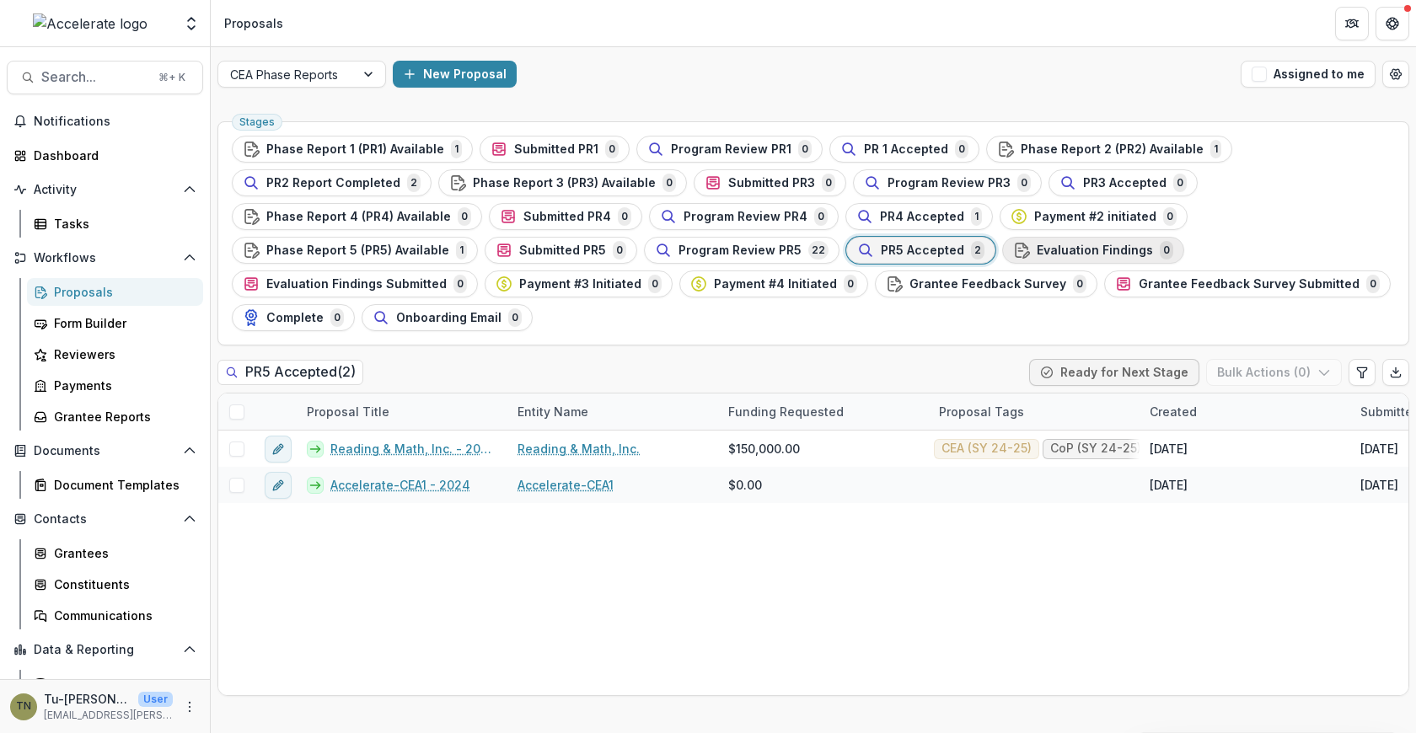
click at [1037, 249] on span "Evaluation Findings" at bounding box center [1095, 251] width 116 height 14
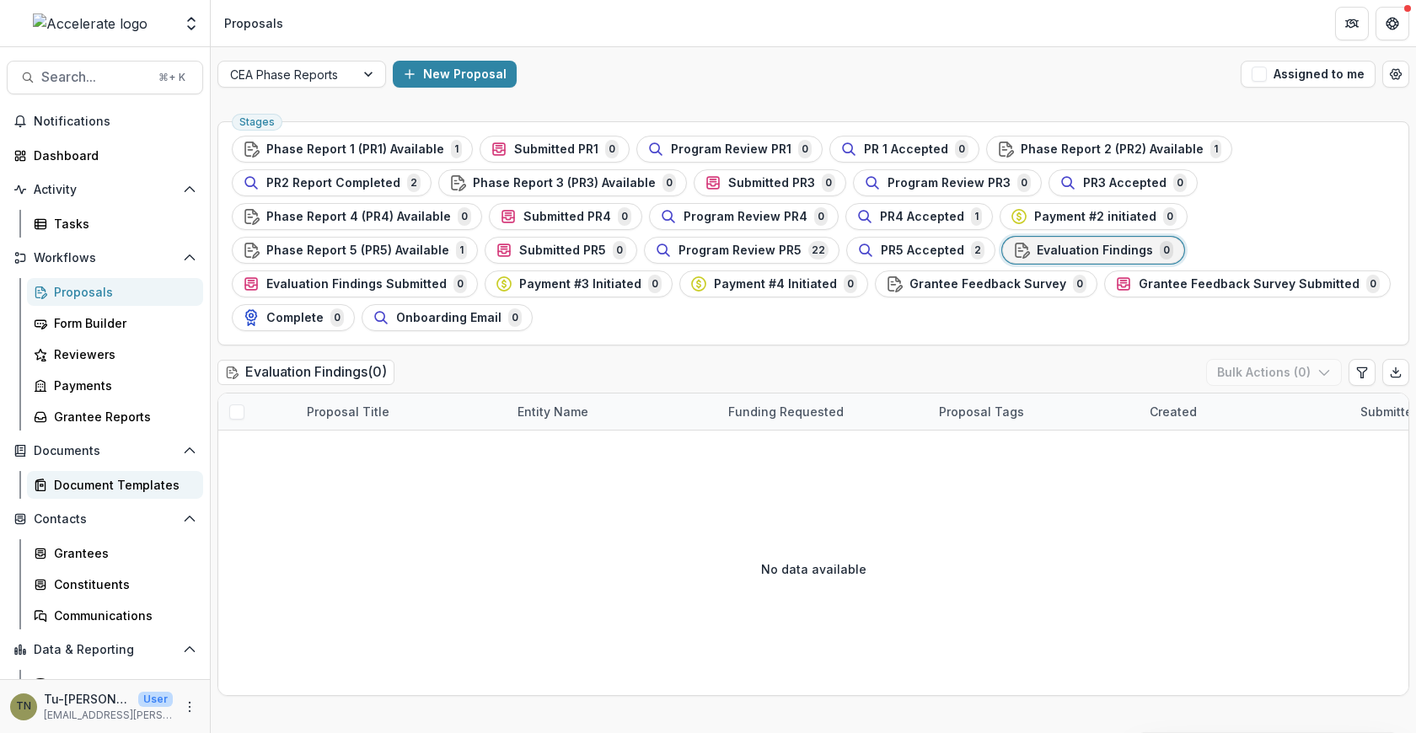
scroll to position [80, 0]
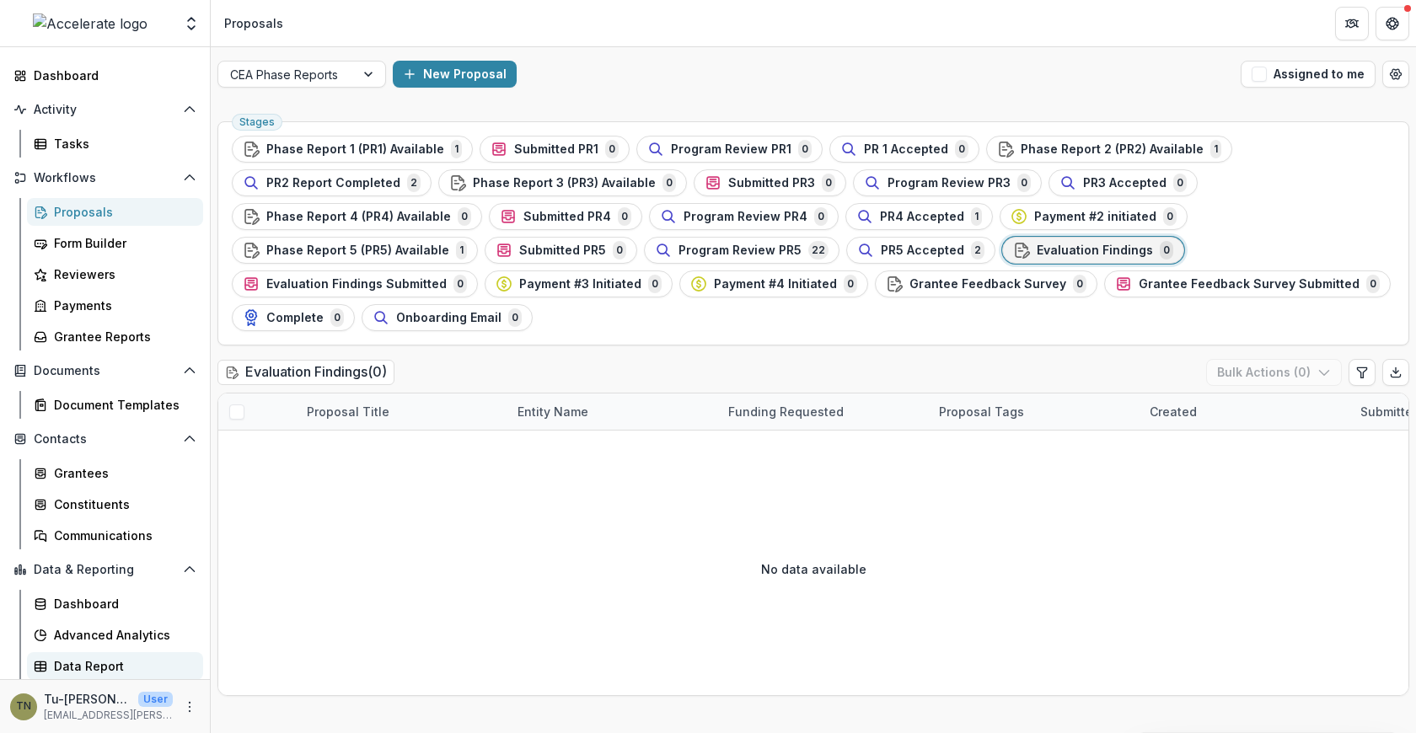
click at [110, 657] on div "Data Report" at bounding box center [122, 666] width 136 height 18
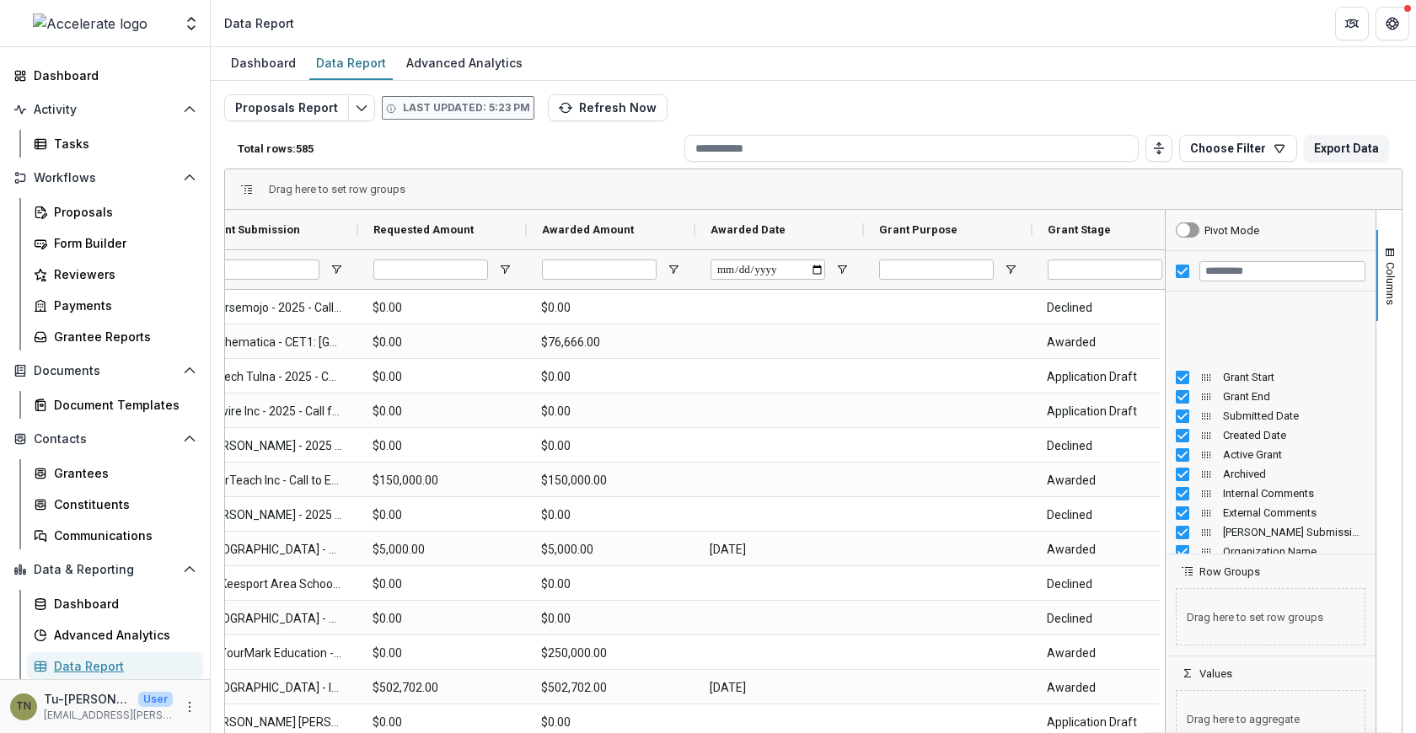
scroll to position [122, 0]
click at [186, 705] on icon "More" at bounding box center [189, 706] width 13 height 13
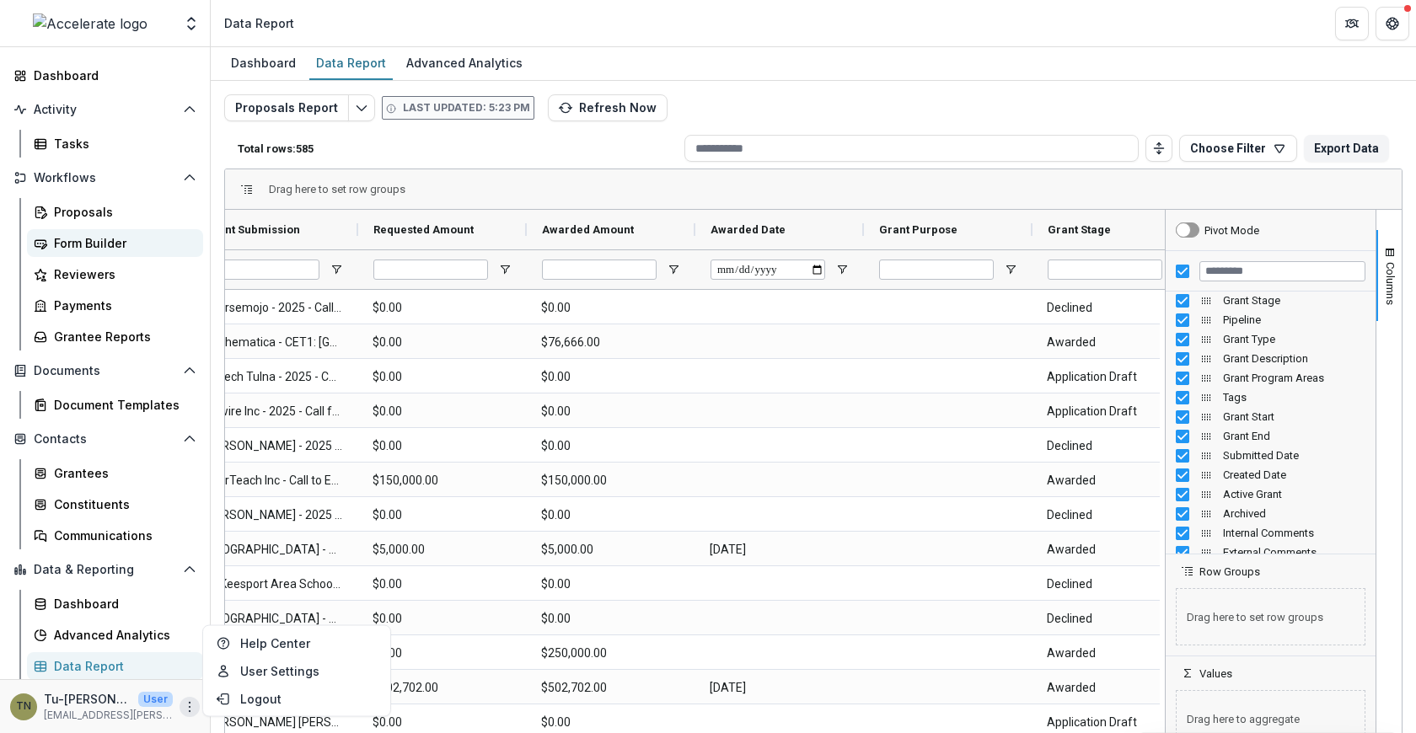
click at [97, 236] on div "Form Builder" at bounding box center [122, 243] width 136 height 18
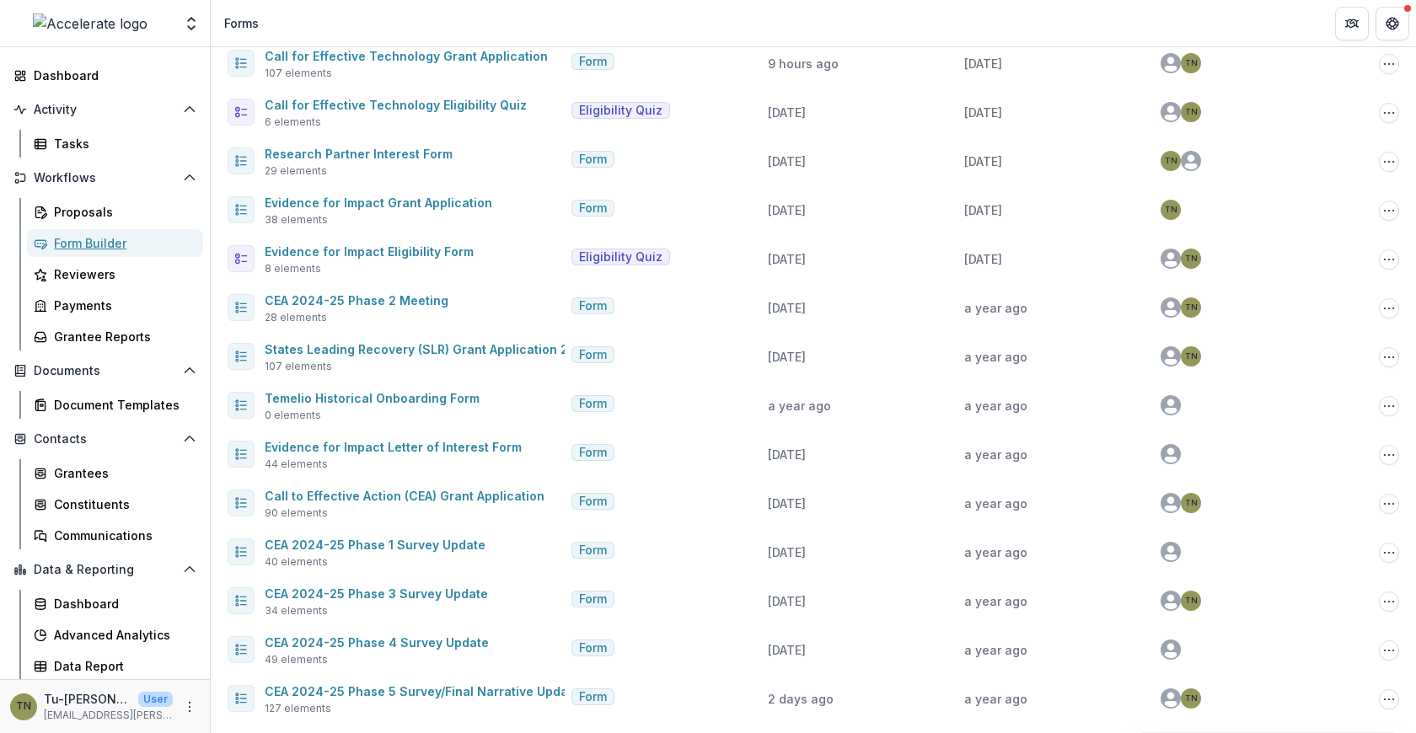
scroll to position [382, 0]
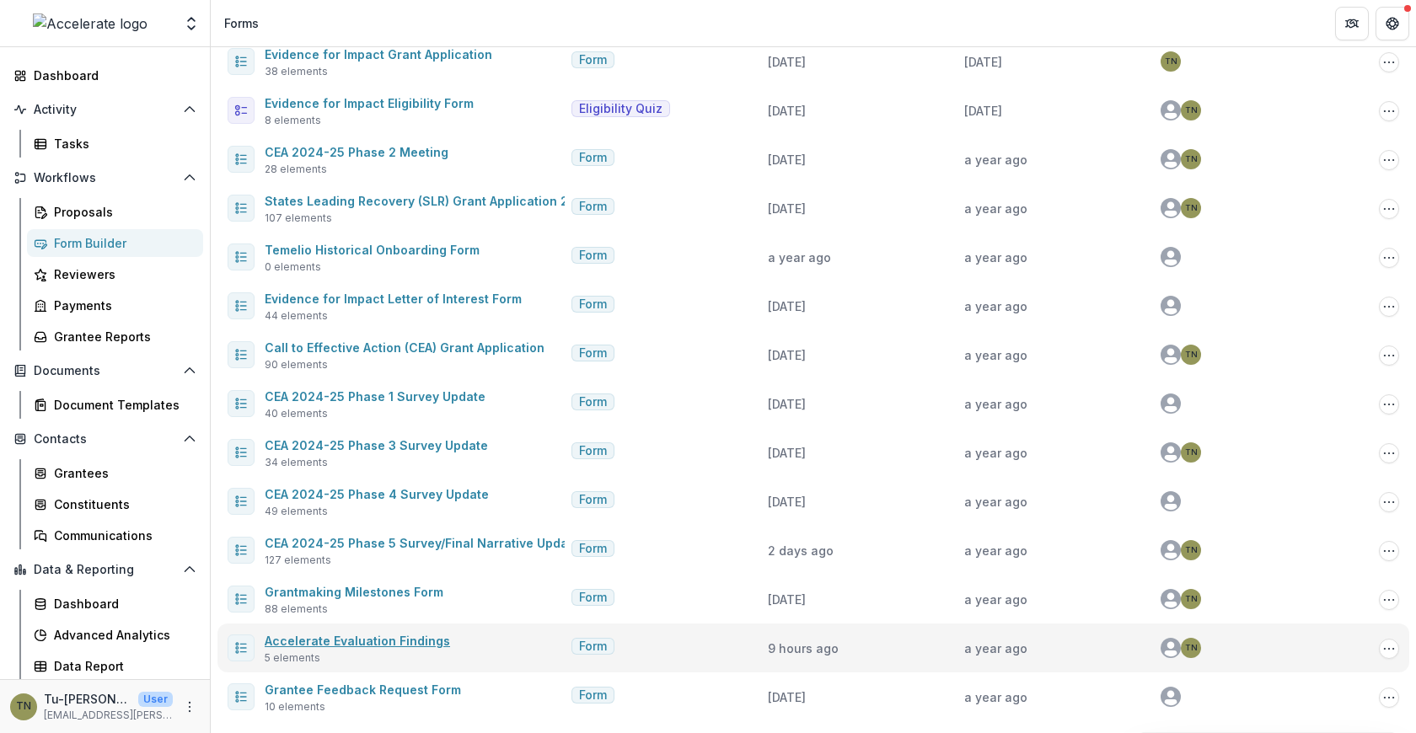
click at [394, 638] on link "Accelerate Evaluation Findings" at bounding box center [357, 641] width 185 height 14
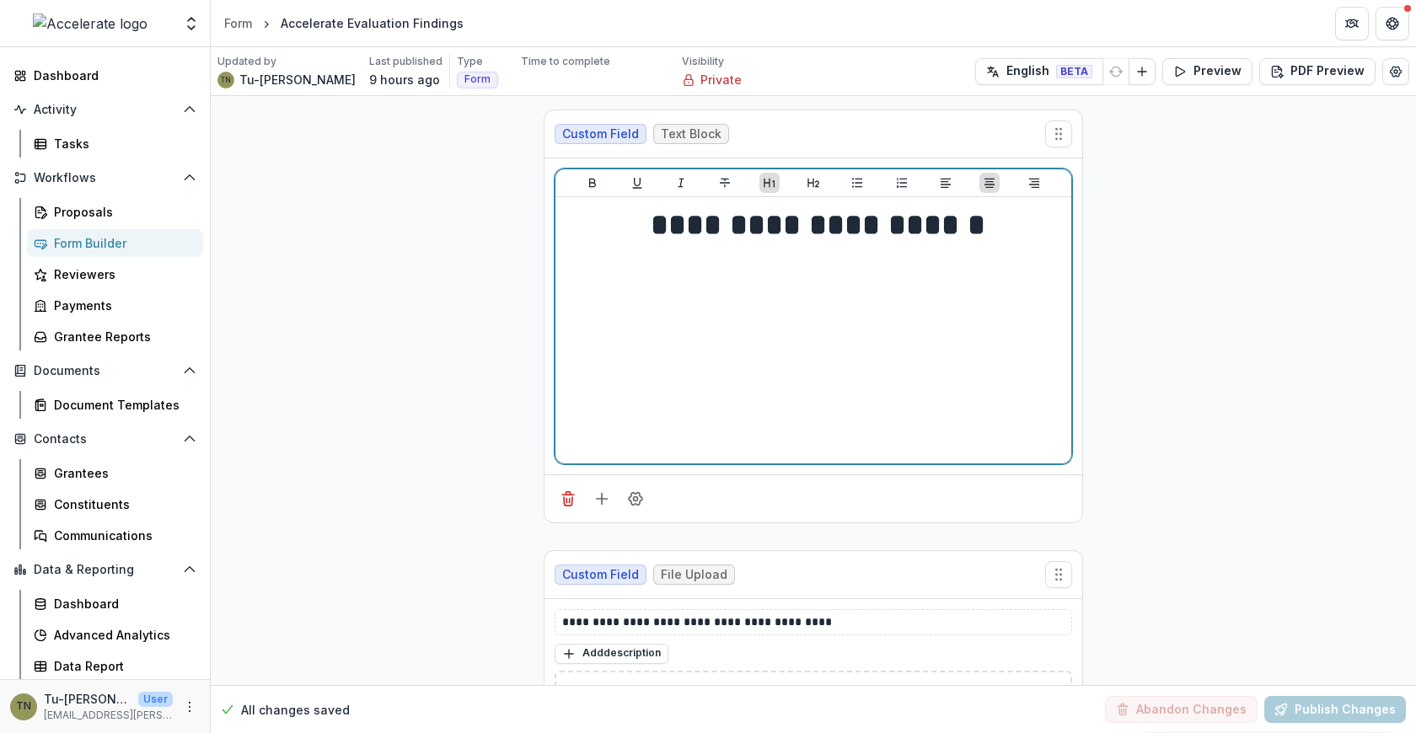
click at [763, 234] on h1 "**********" at bounding box center [814, 225] width 504 height 42
click at [784, 225] on h1 "**********" at bounding box center [814, 225] width 504 height 42
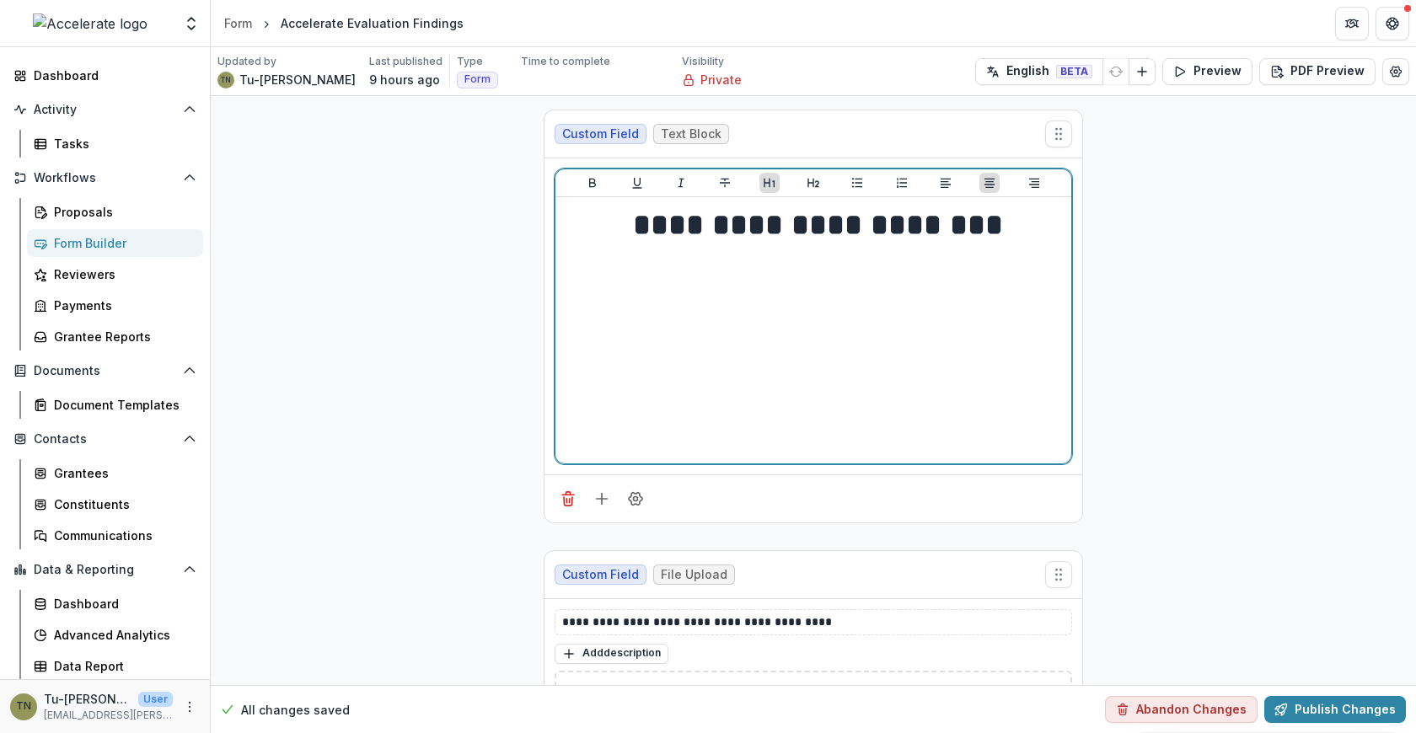
click at [708, 228] on h1 "**********" at bounding box center [814, 225] width 504 height 42
click at [736, 260] on div "**********" at bounding box center [813, 330] width 502 height 253
click at [696, 223] on h1 "**********" at bounding box center [814, 225] width 504 height 42
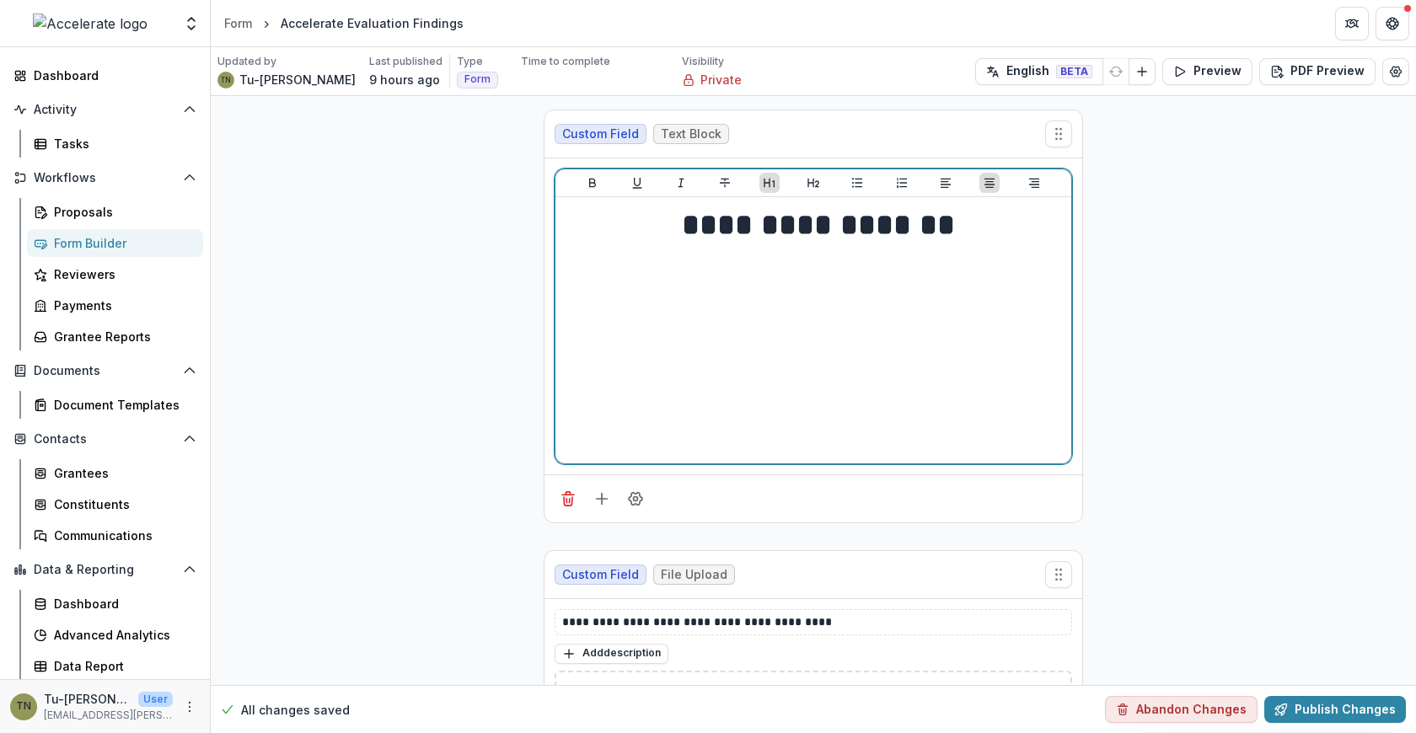
click at [724, 235] on h1 "**********" at bounding box center [814, 225] width 504 height 42
click at [692, 225] on h1 "**********" at bounding box center [814, 225] width 504 height 42
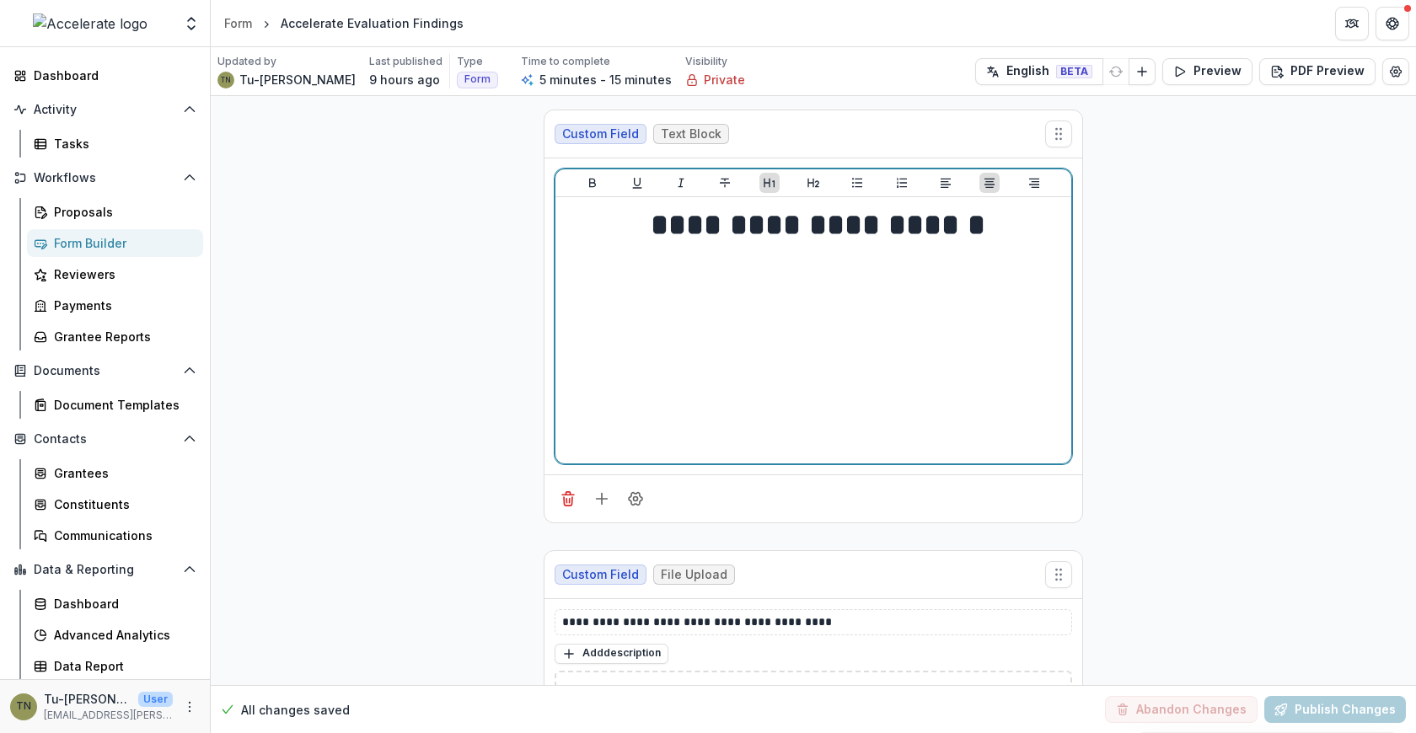
click at [753, 211] on h1 "**********" at bounding box center [814, 225] width 504 height 42
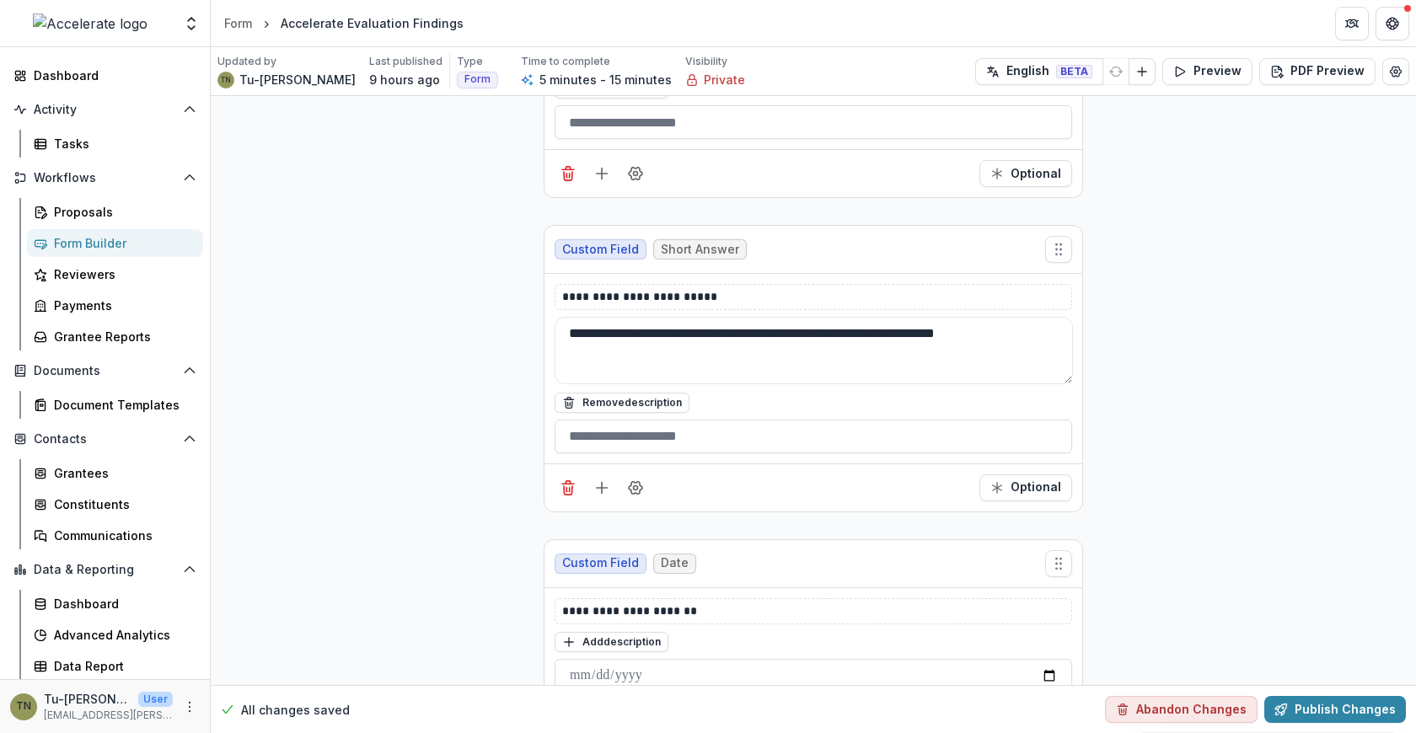
scroll to position [977, 0]
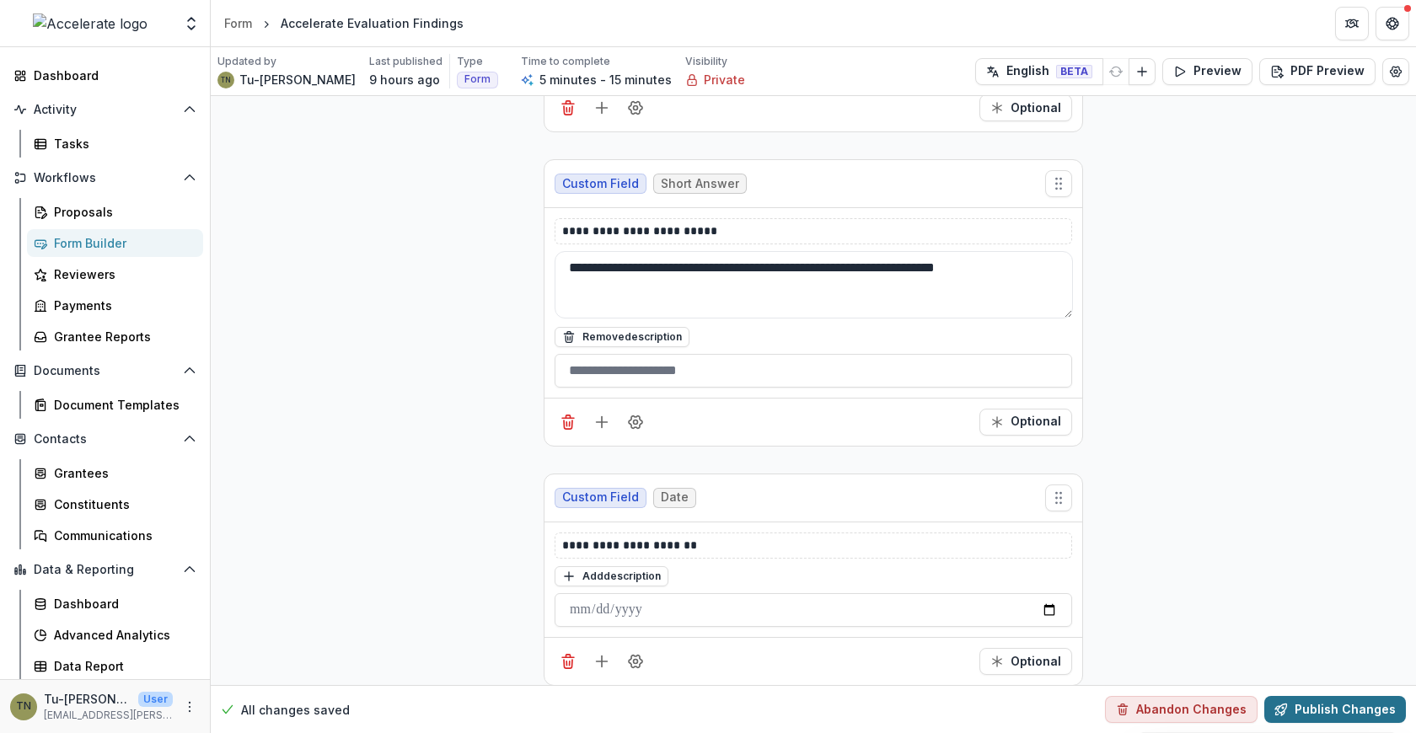
click at [1300, 711] on button "Publish Changes" at bounding box center [1335, 709] width 142 height 27
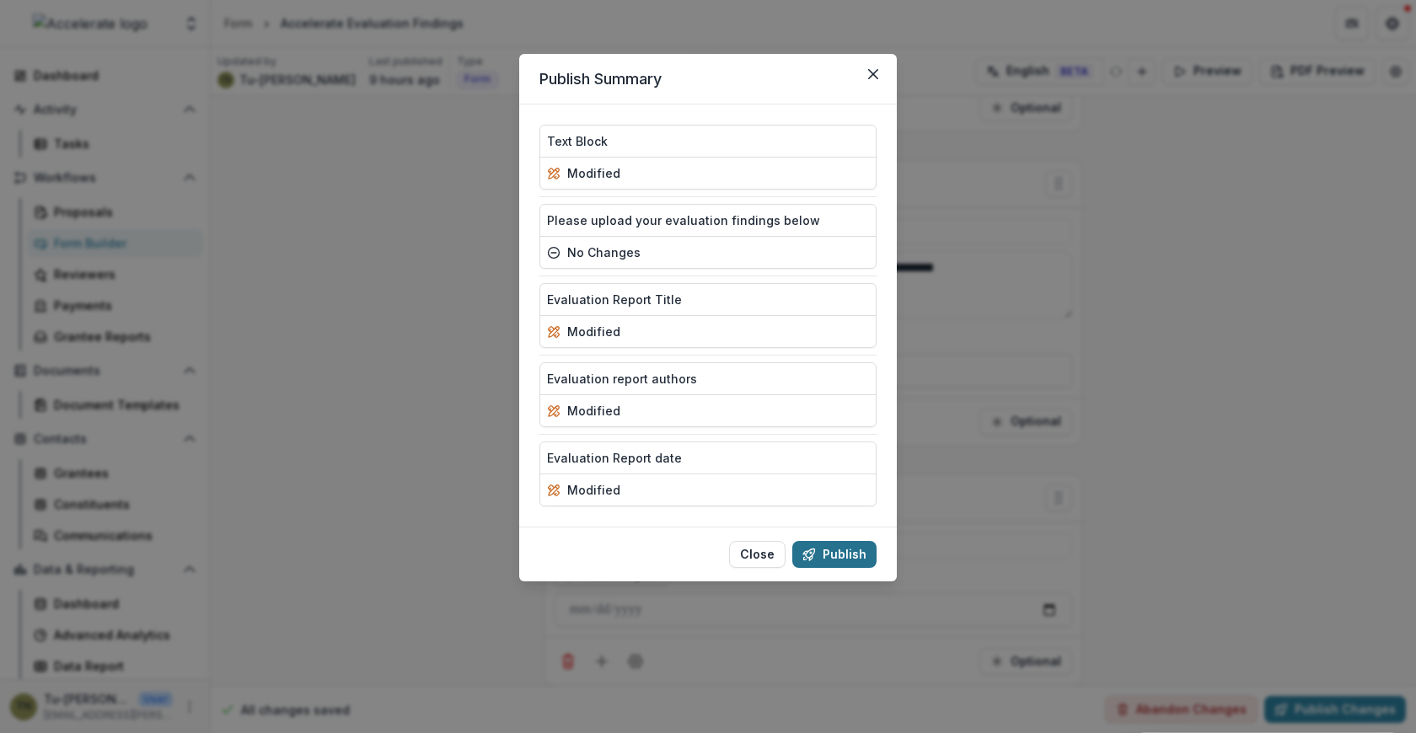
click at [861, 552] on button "Publish" at bounding box center [834, 554] width 84 height 27
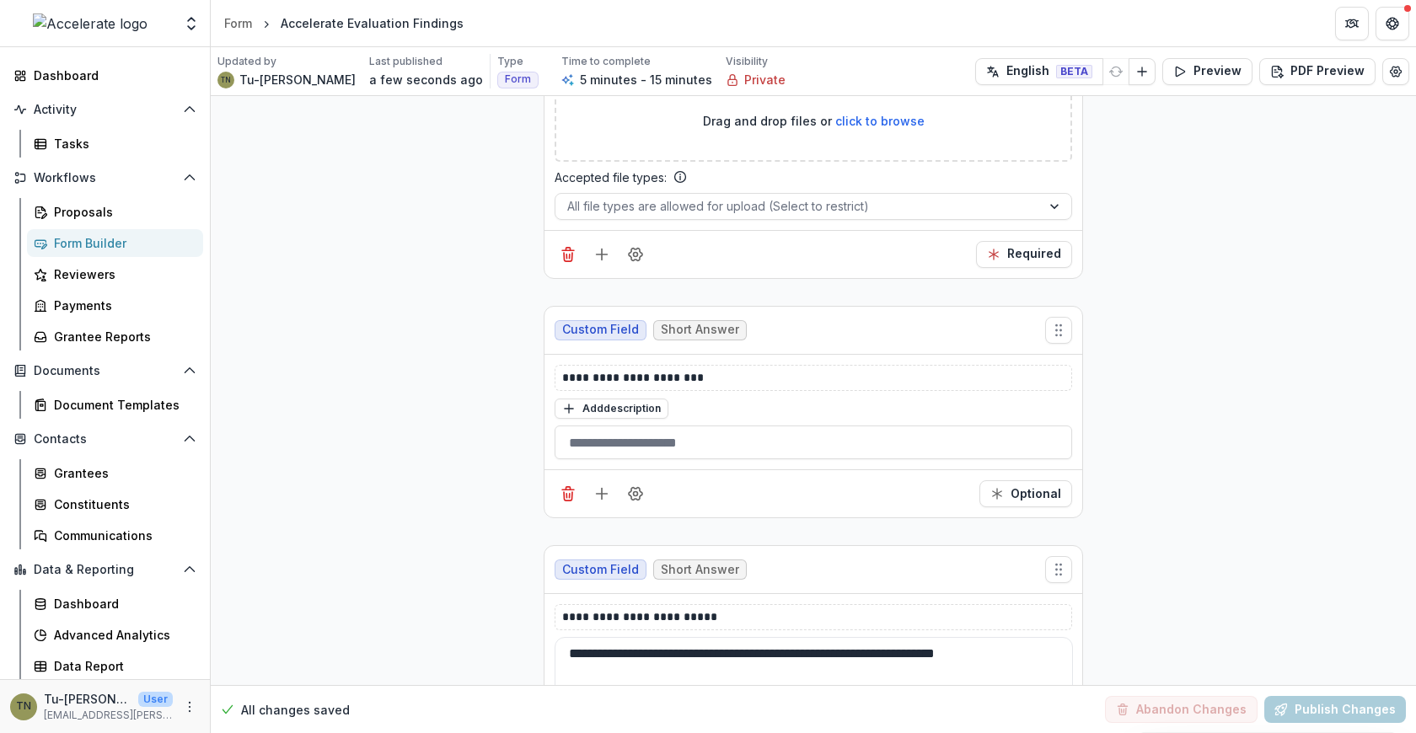
scroll to position [0, 0]
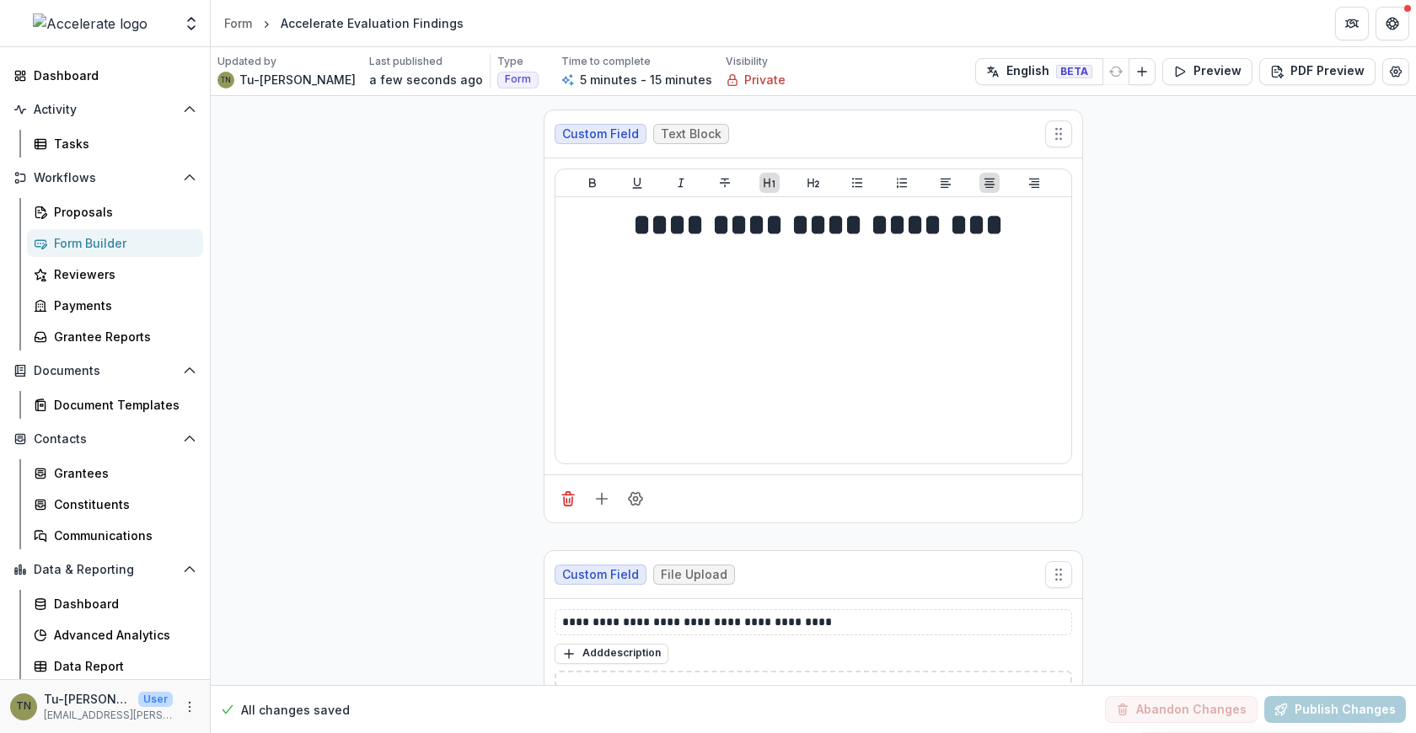
click at [186, 705] on icon "More" at bounding box center [189, 706] width 13 height 13
click at [252, 675] on link "User Settings" at bounding box center [297, 671] width 180 height 28
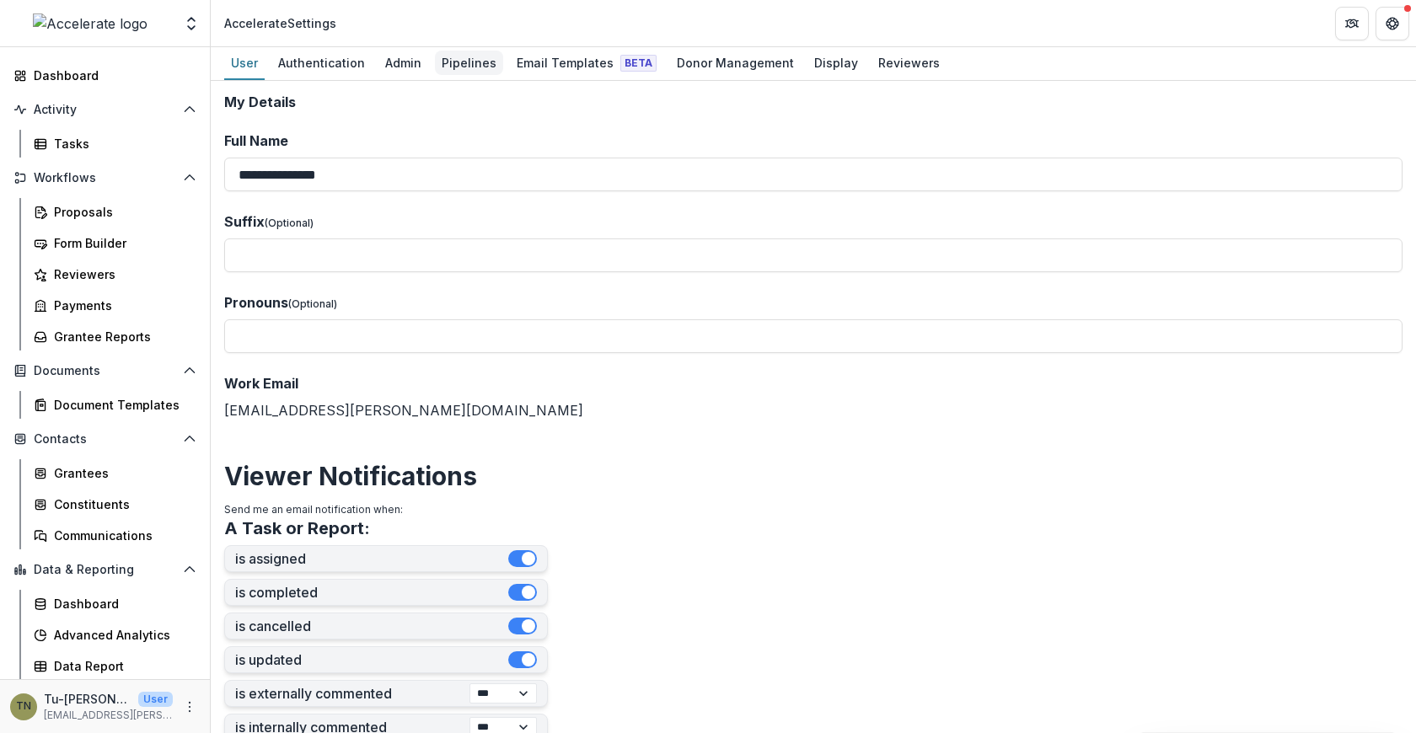
click at [477, 59] on div "Pipelines" at bounding box center [469, 63] width 68 height 24
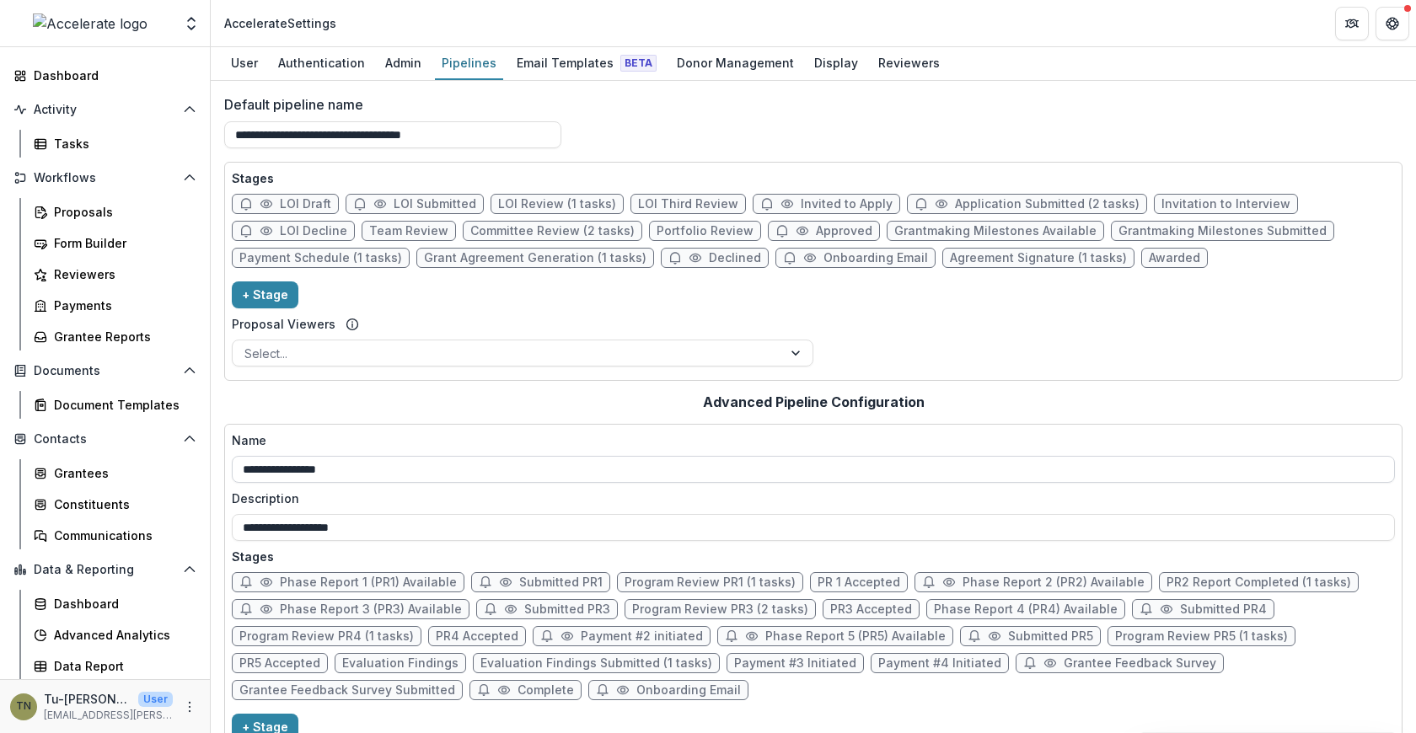
scroll to position [85, 0]
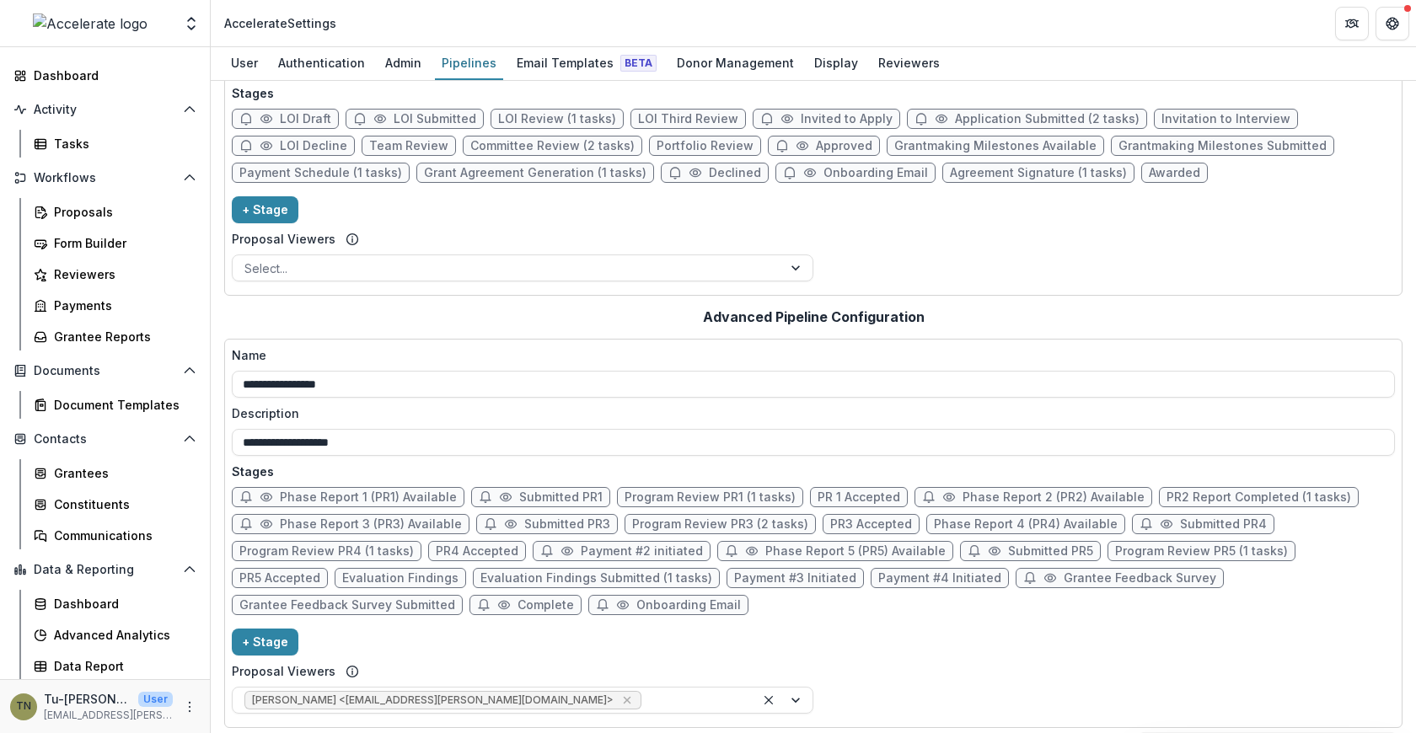
click at [342, 573] on span "Evaluation Findings" at bounding box center [400, 578] width 116 height 14
select select "*****"
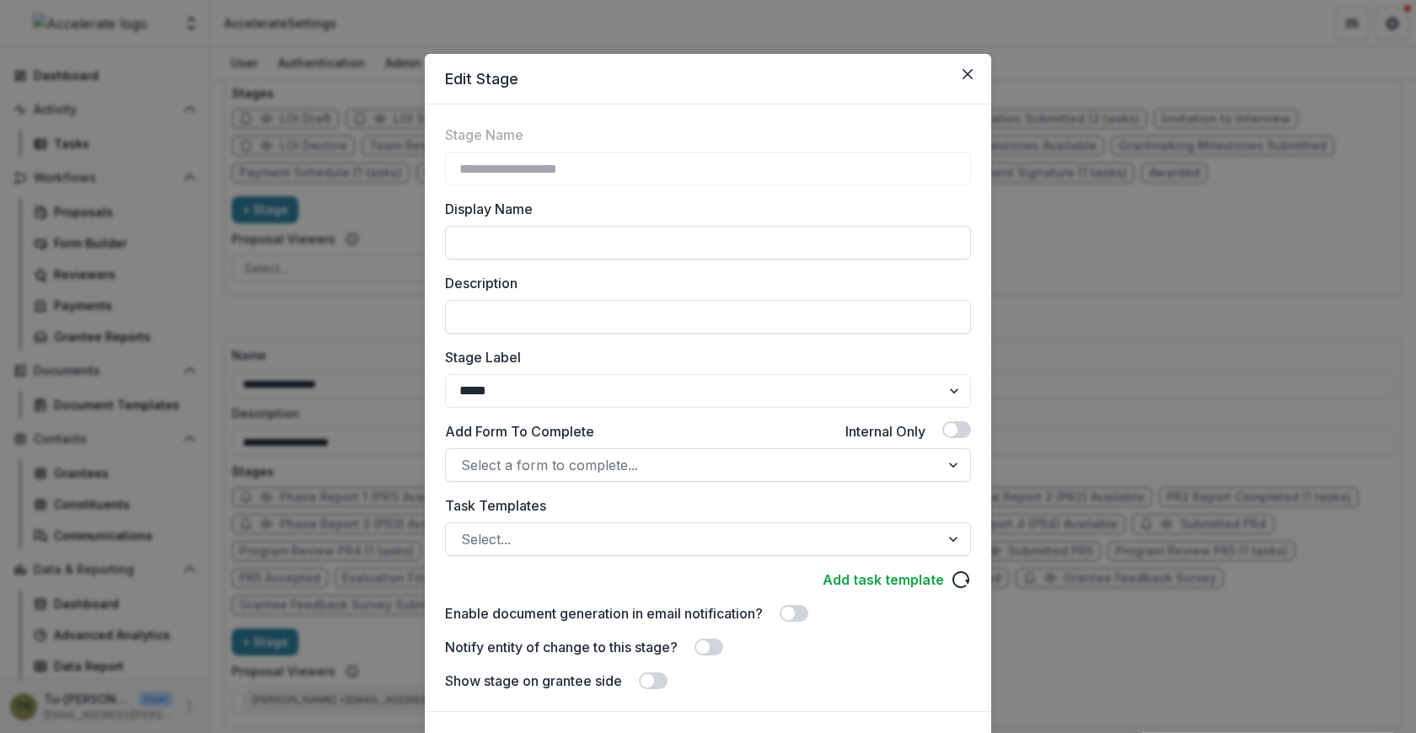
click at [954, 428] on span at bounding box center [950, 429] width 13 height 13
click at [893, 467] on div at bounding box center [693, 465] width 464 height 24
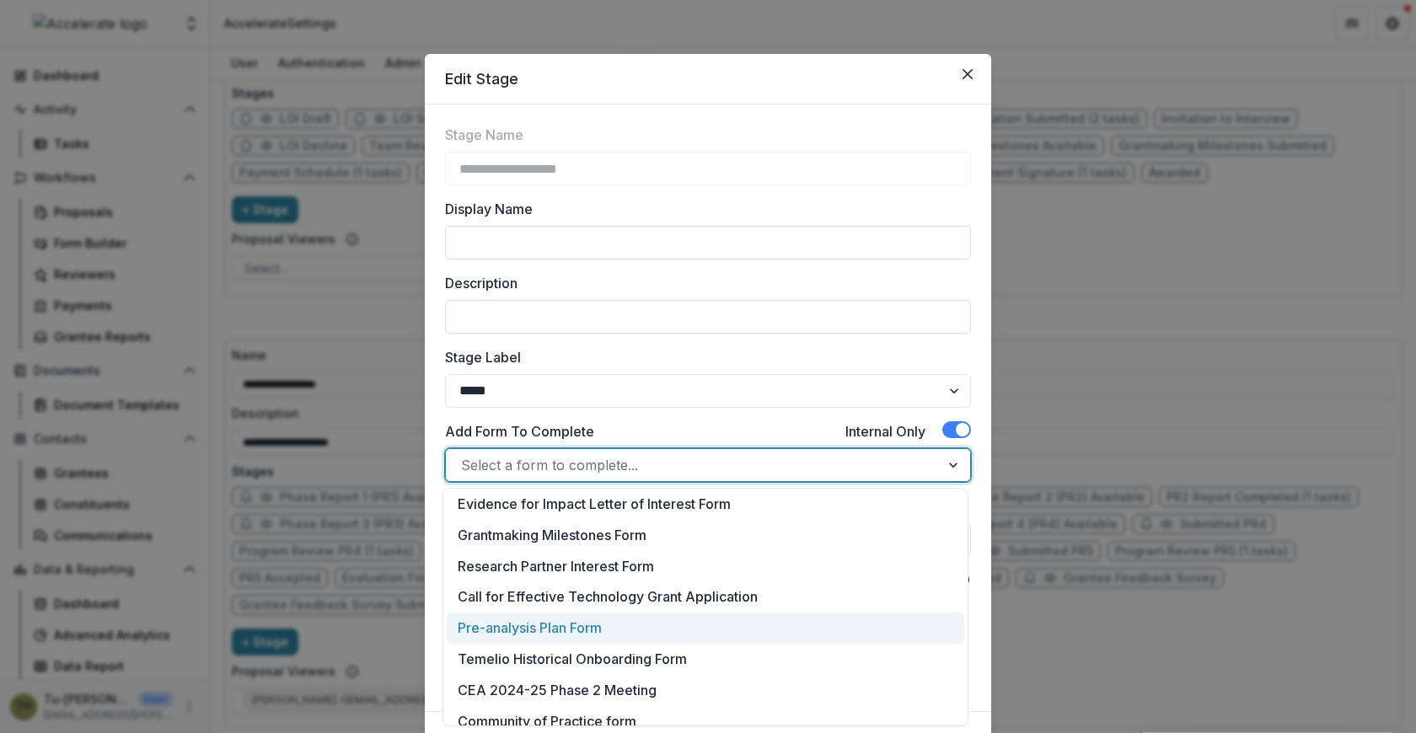
scroll to position [296, 0]
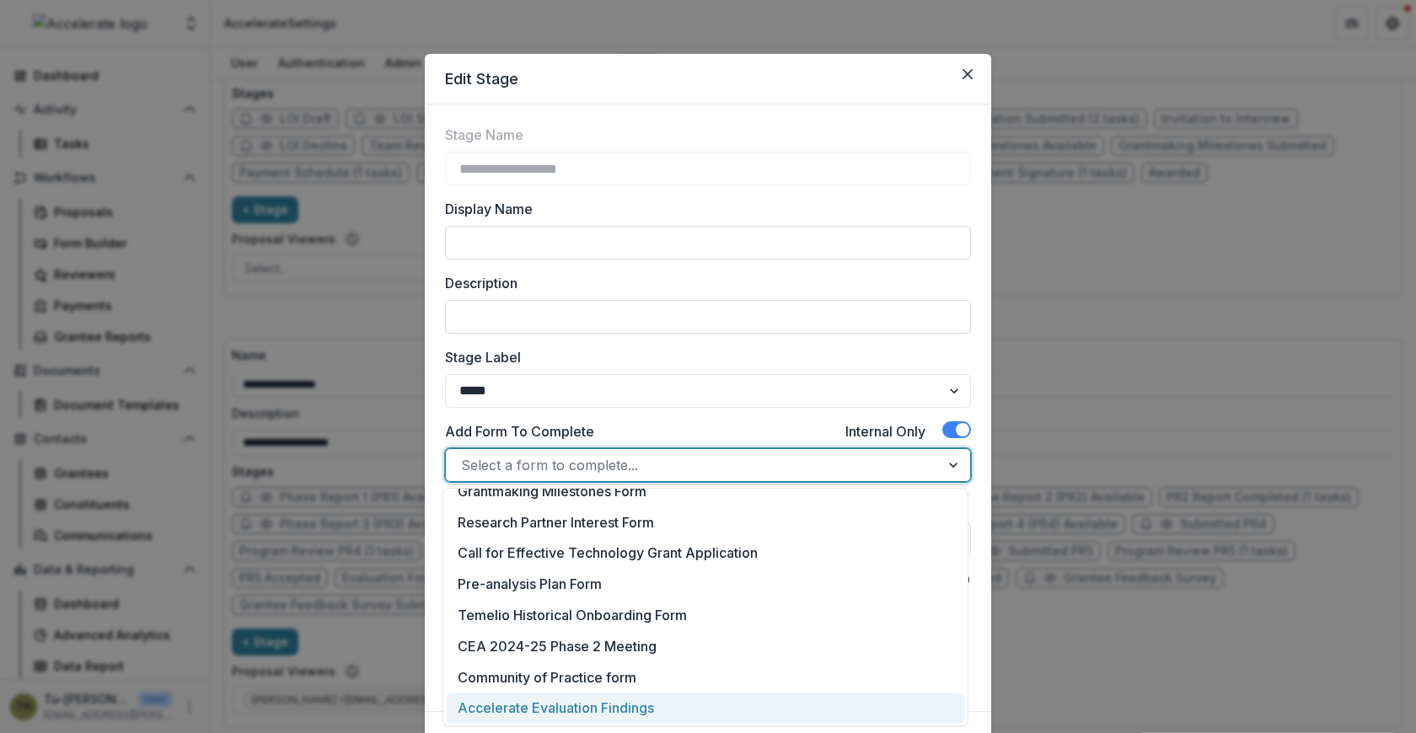
click at [761, 706] on div "Accelerate Evaluation Findings" at bounding box center [706, 708] width 518 height 31
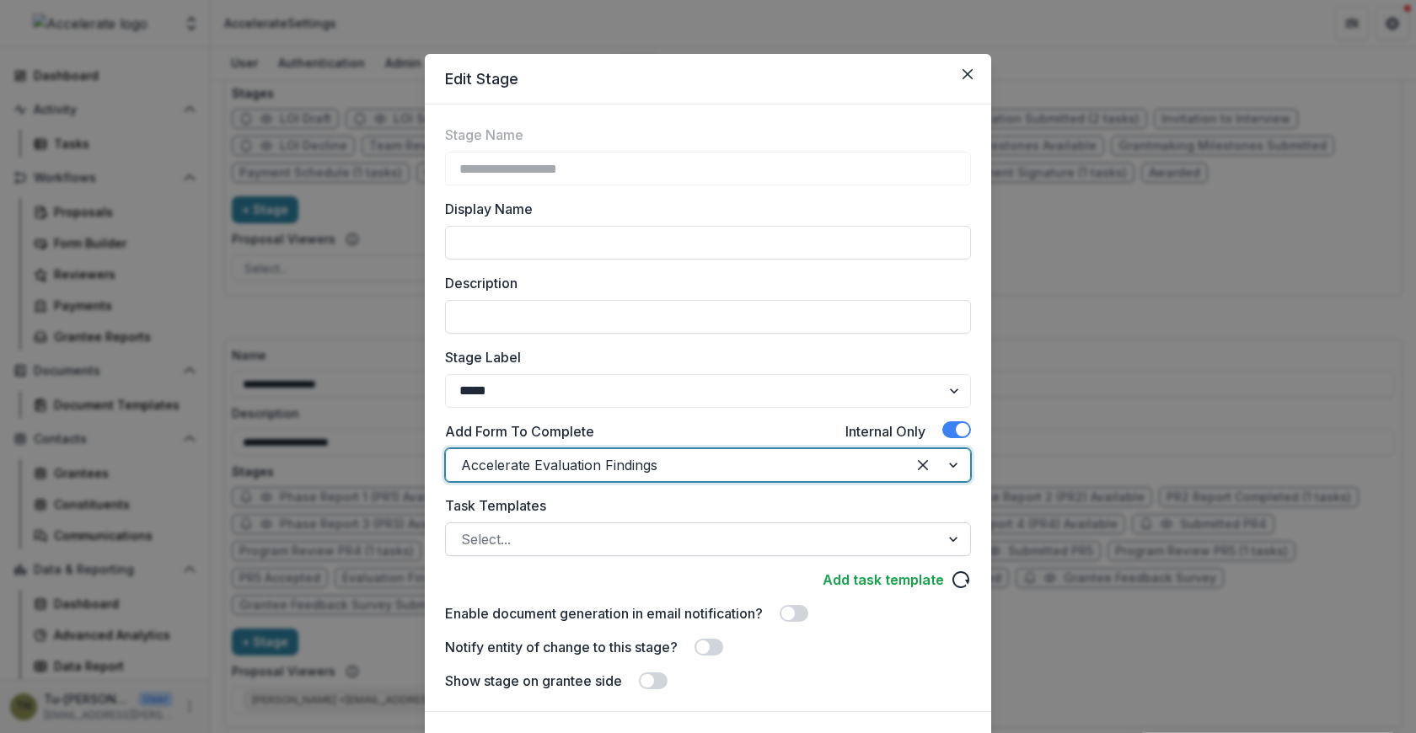
scroll to position [86, 0]
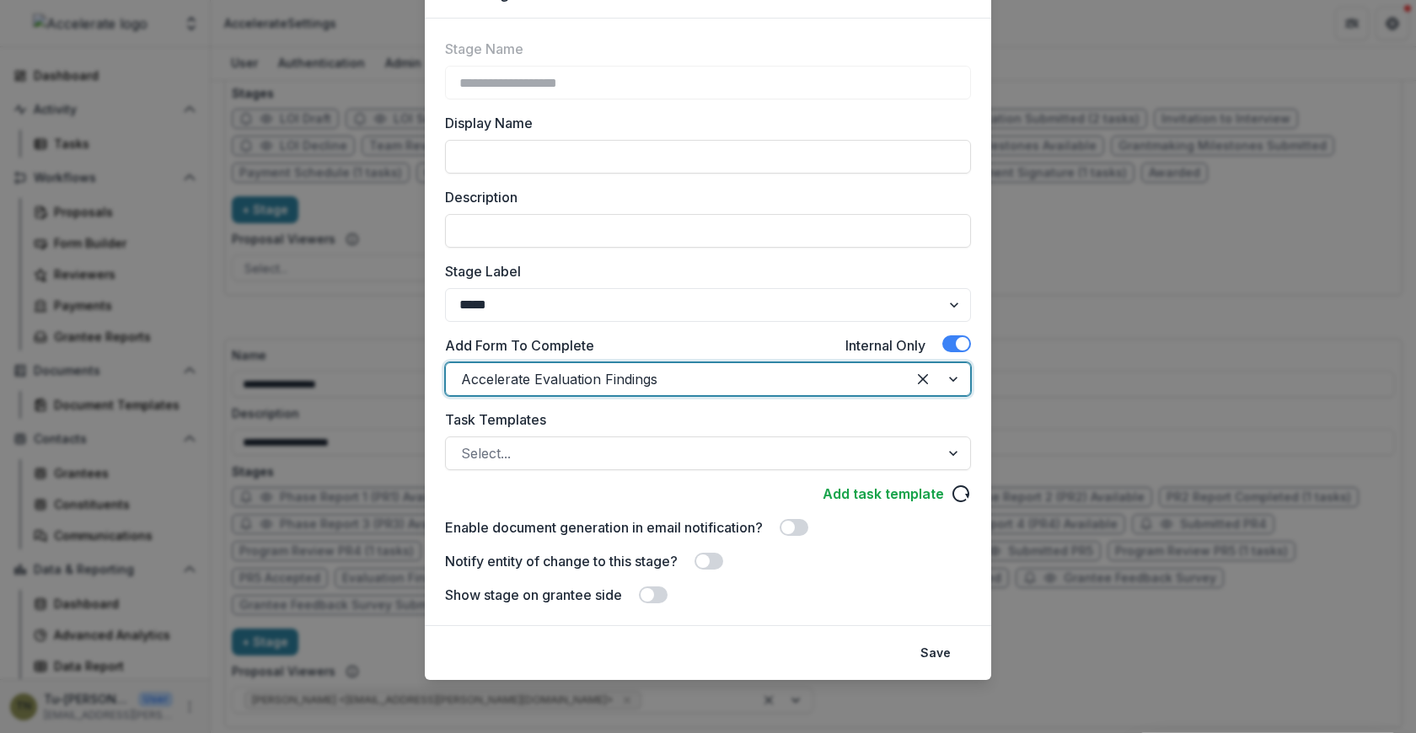
click at [952, 335] on span at bounding box center [956, 343] width 29 height 17
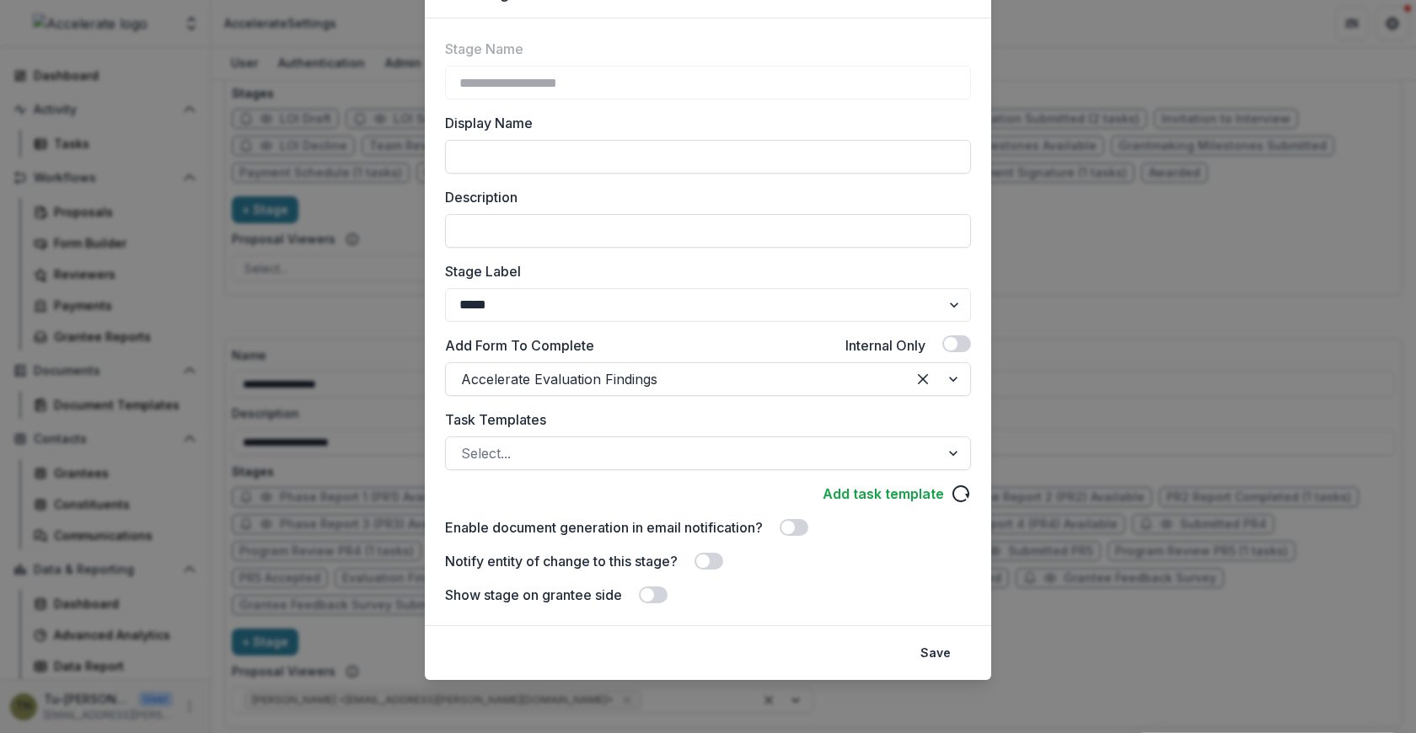
click at [953, 335] on span at bounding box center [956, 343] width 29 height 17
click at [928, 650] on button "Save" at bounding box center [935, 653] width 51 height 27
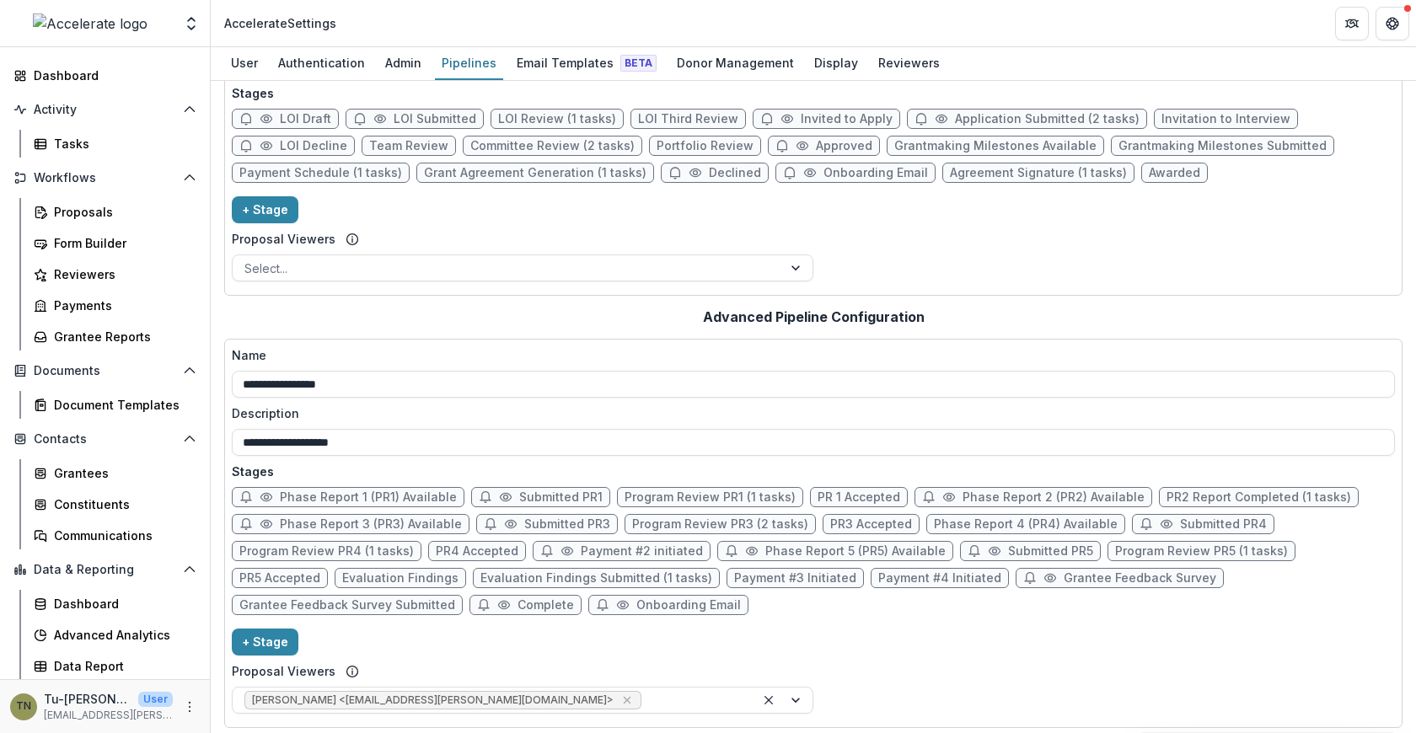
click at [342, 575] on span "Evaluation Findings" at bounding box center [400, 578] width 116 height 14
select select "*****"
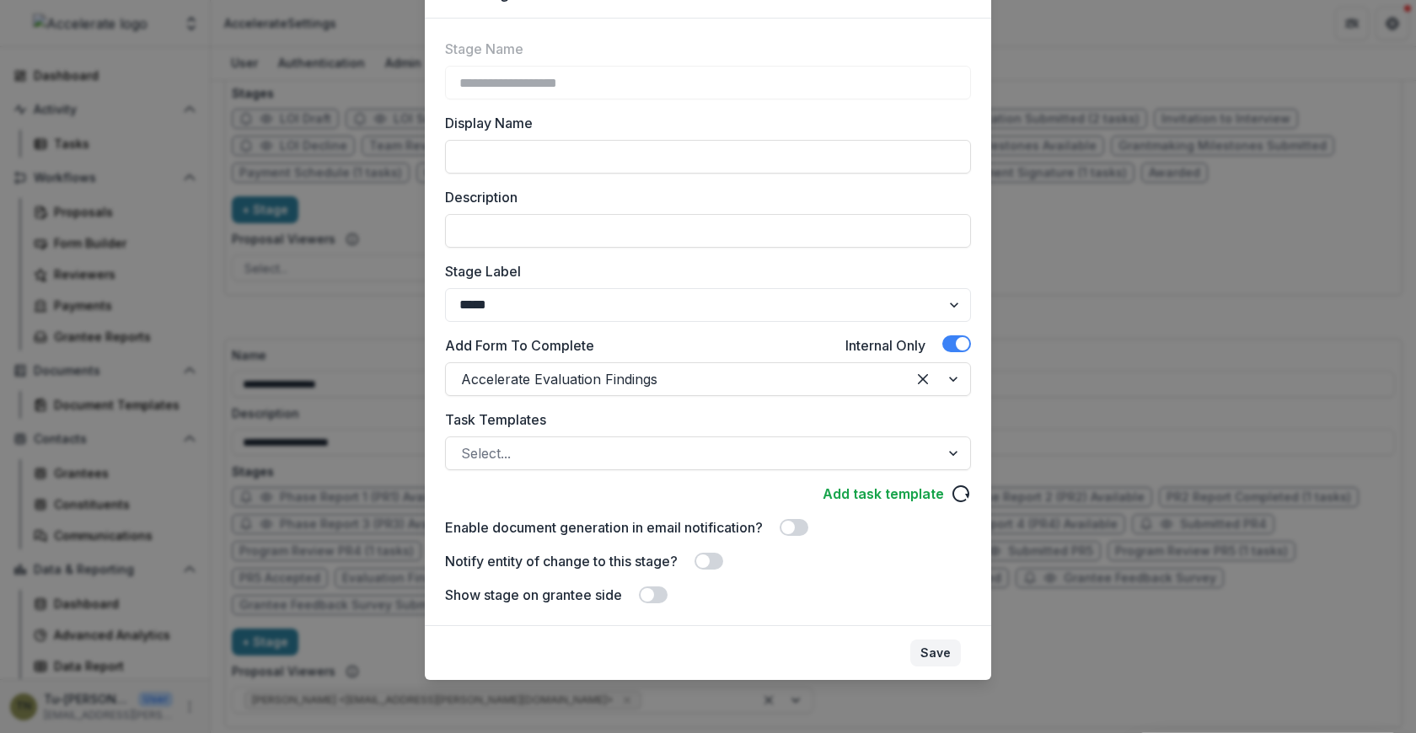
click at [937, 652] on button "Save" at bounding box center [935, 653] width 51 height 27
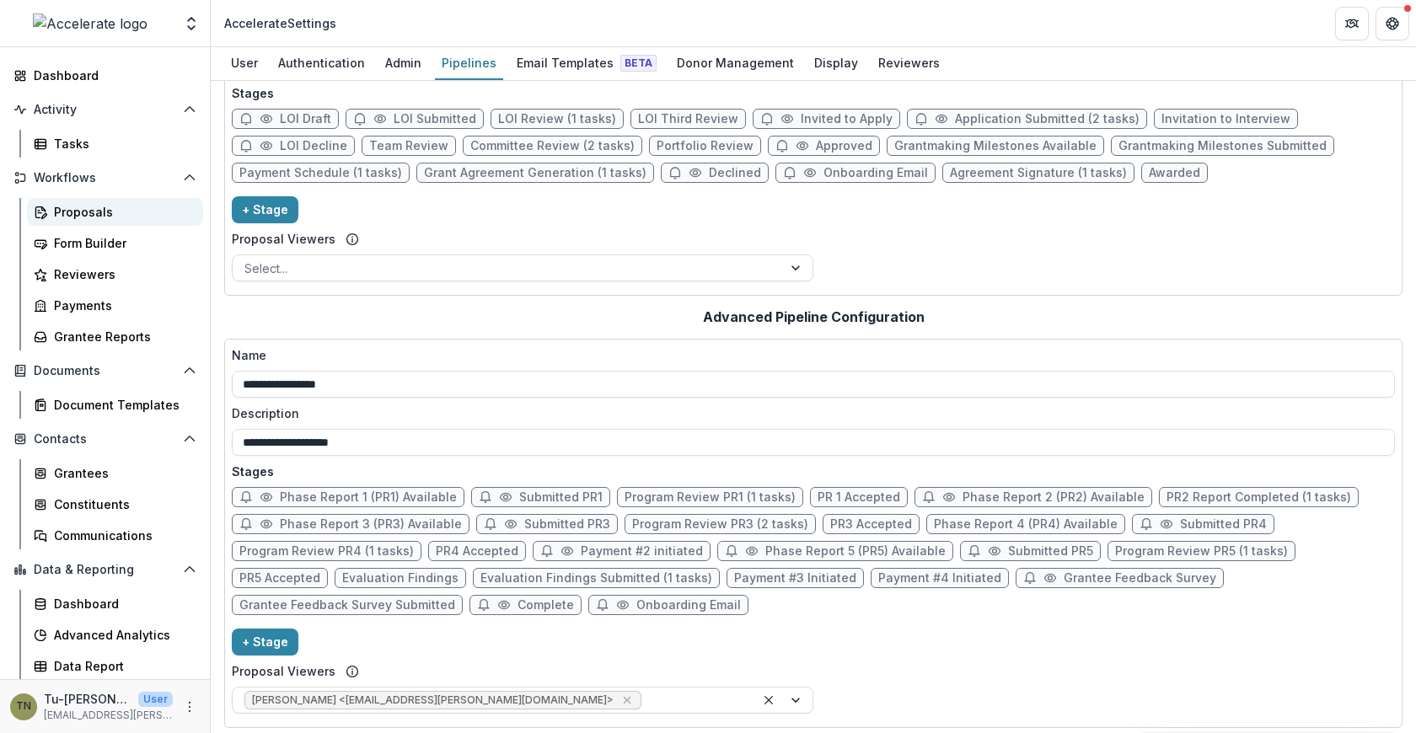
click at [126, 207] on div "Proposals" at bounding box center [122, 212] width 136 height 18
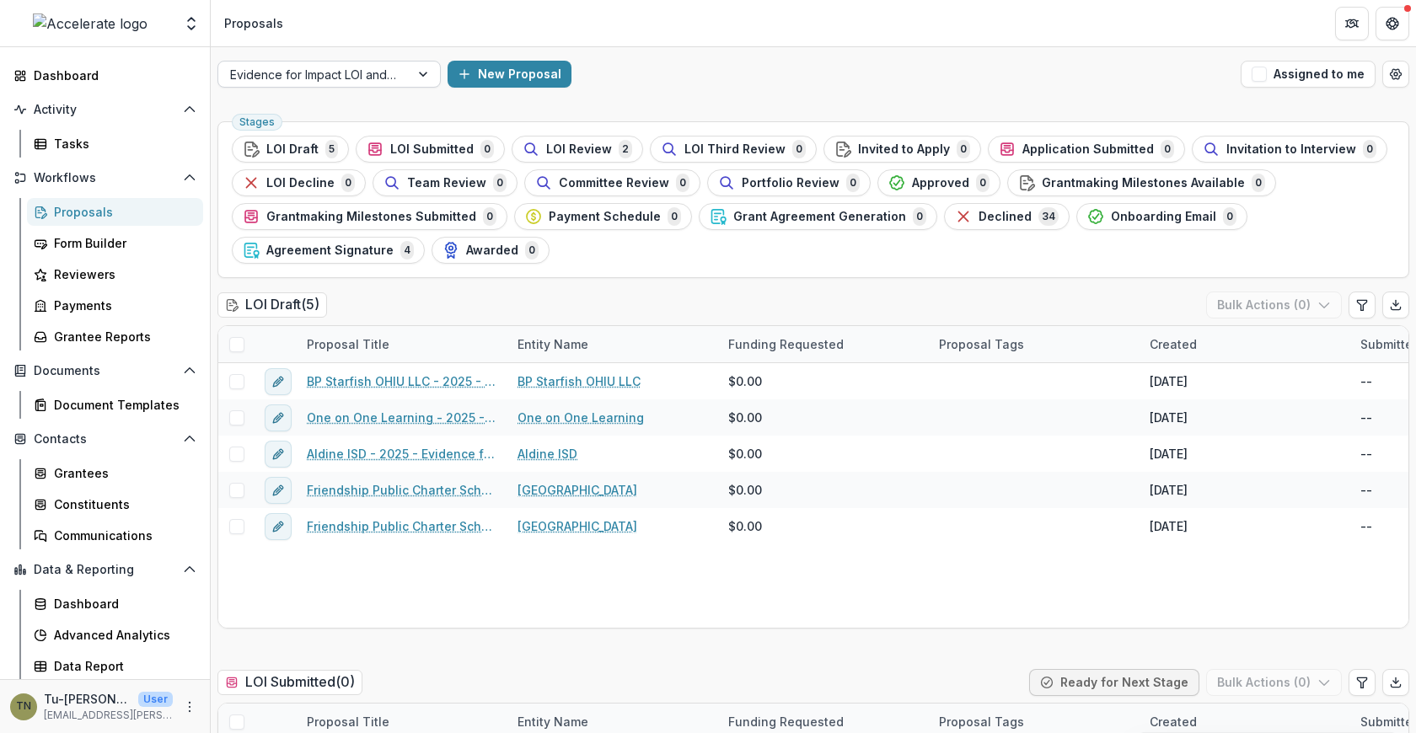
click at [367, 69] on div at bounding box center [314, 74] width 168 height 21
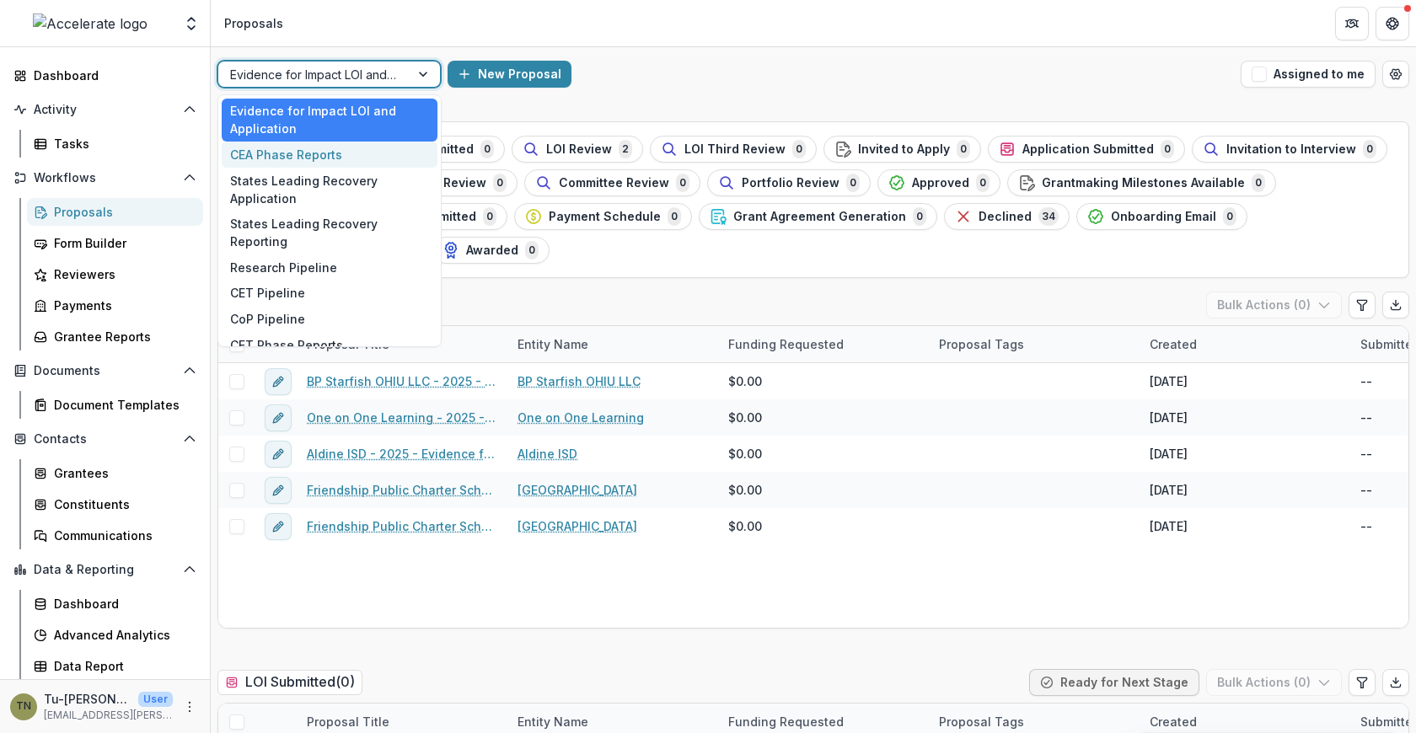
click at [355, 153] on div "CEA Phase Reports" at bounding box center [330, 155] width 216 height 26
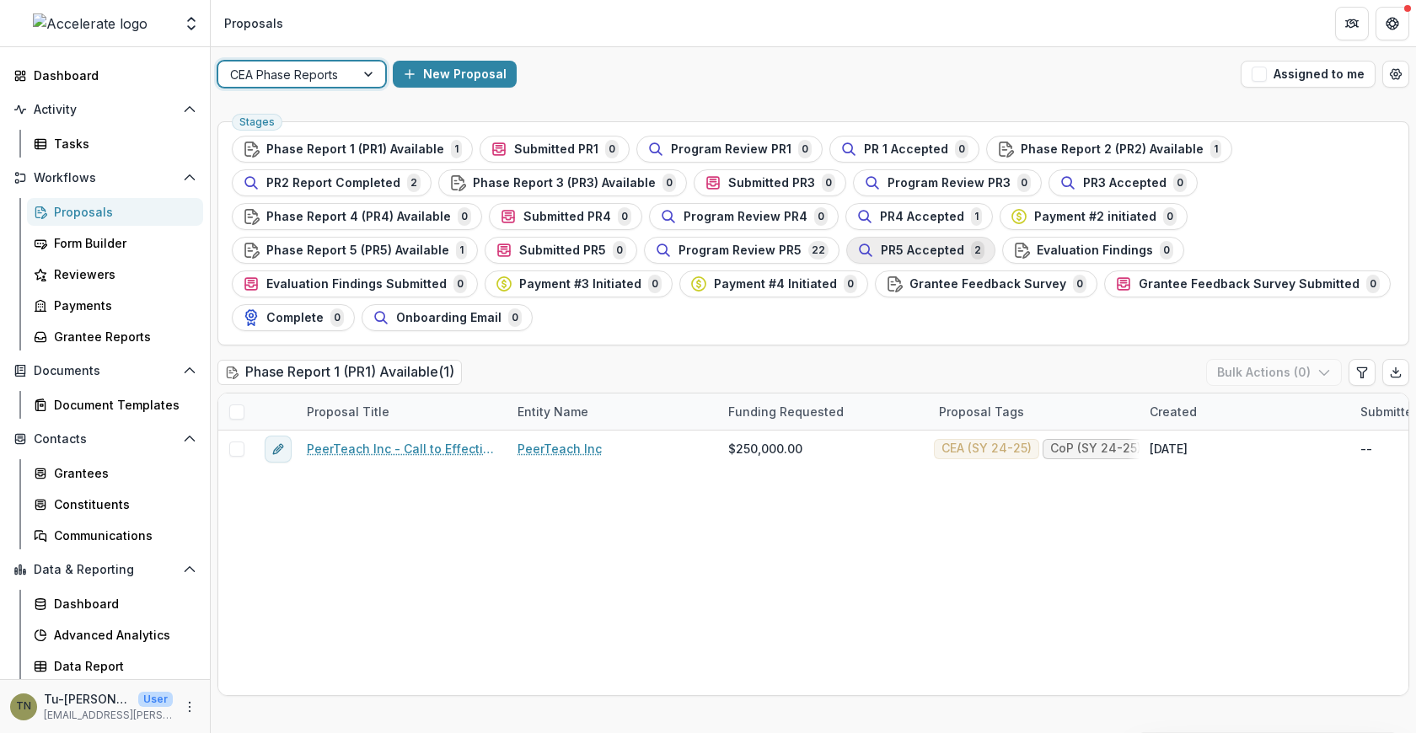
click at [895, 254] on span "PR5 Accepted" at bounding box center [922, 251] width 83 height 14
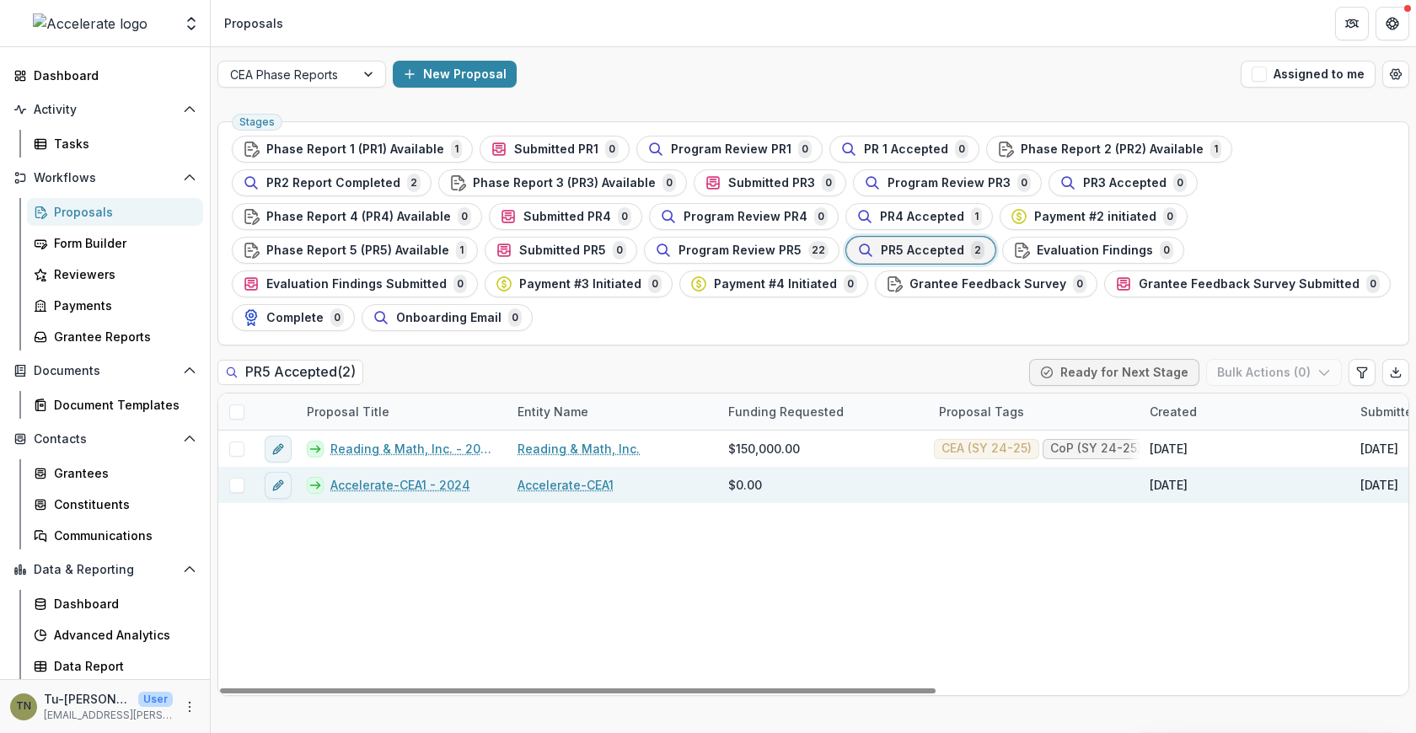
click at [238, 481] on span at bounding box center [236, 485] width 15 height 15
click at [391, 480] on link "Accelerate-CEA1 - 2024" at bounding box center [400, 485] width 140 height 18
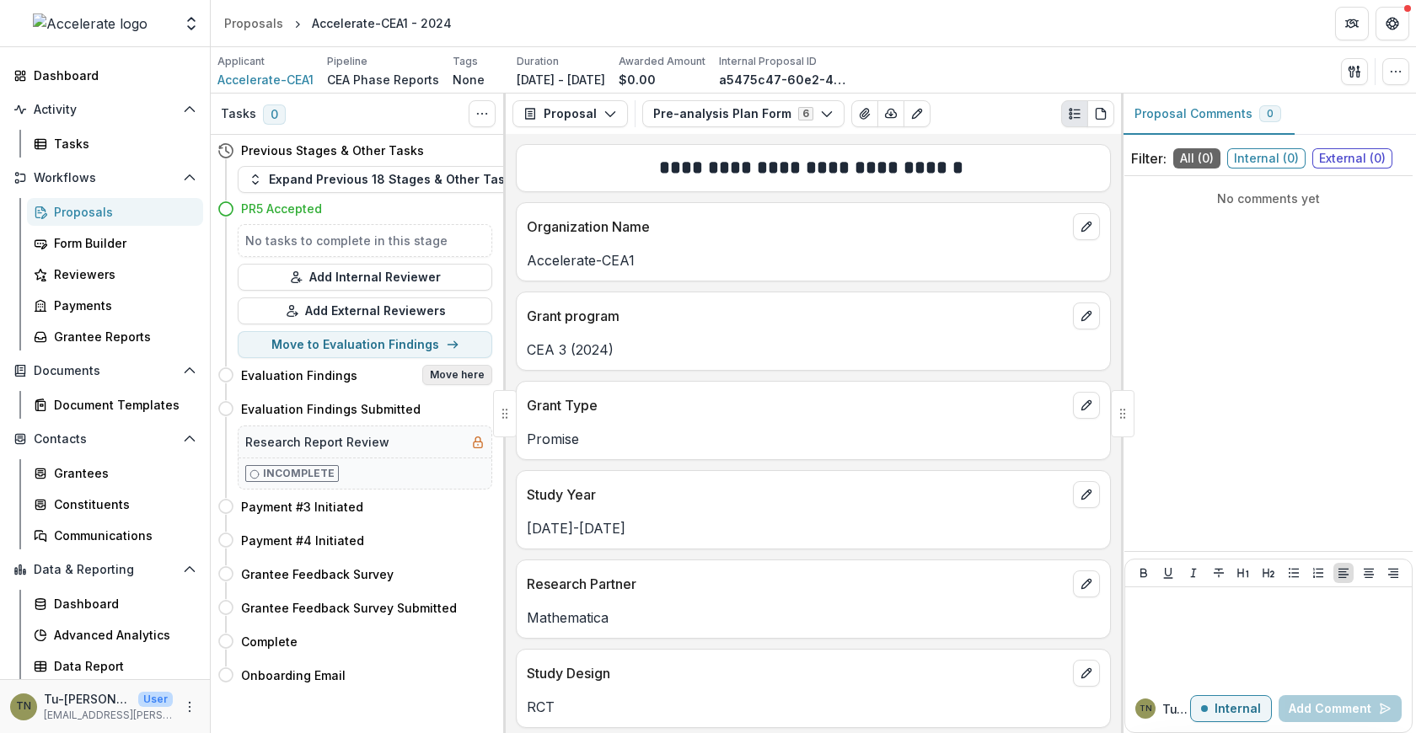
click at [466, 373] on button "Move here" at bounding box center [457, 375] width 70 height 20
select select "**********"
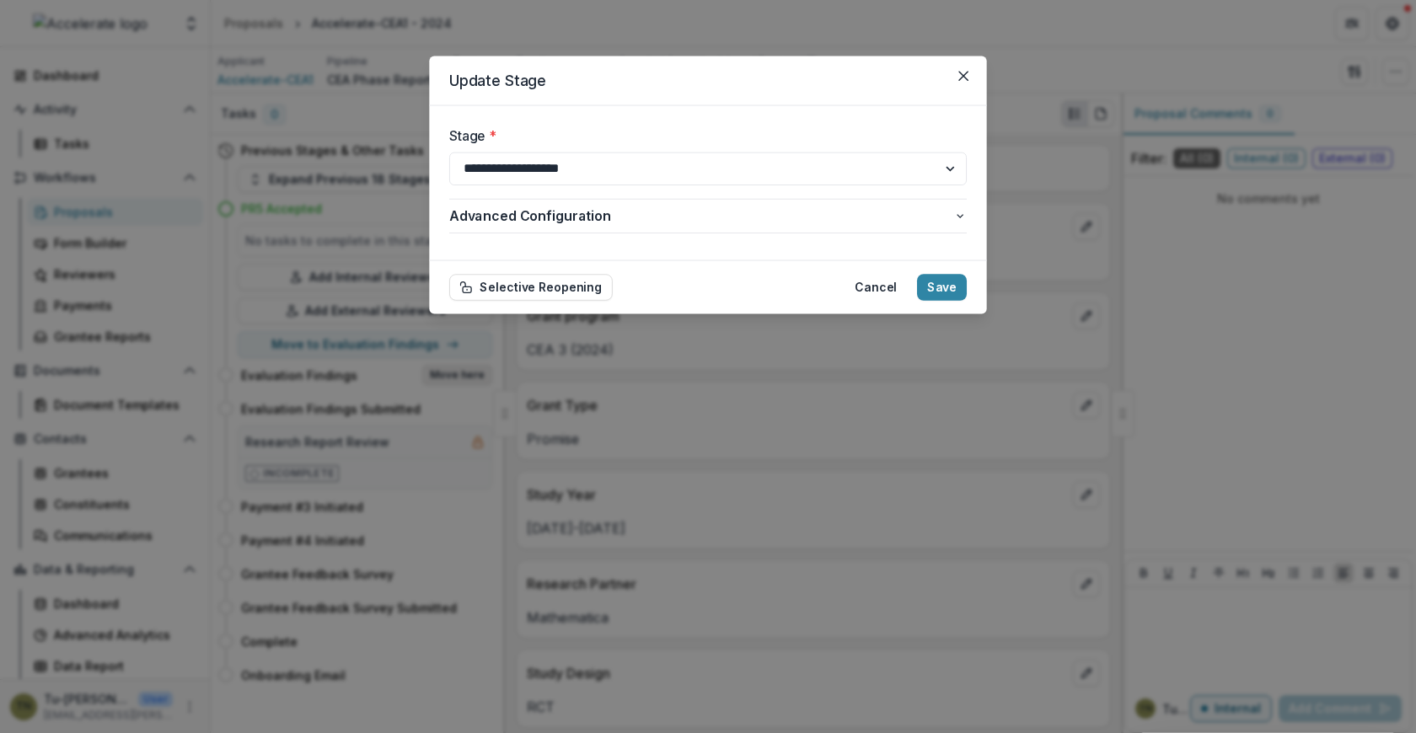
select select "**********"
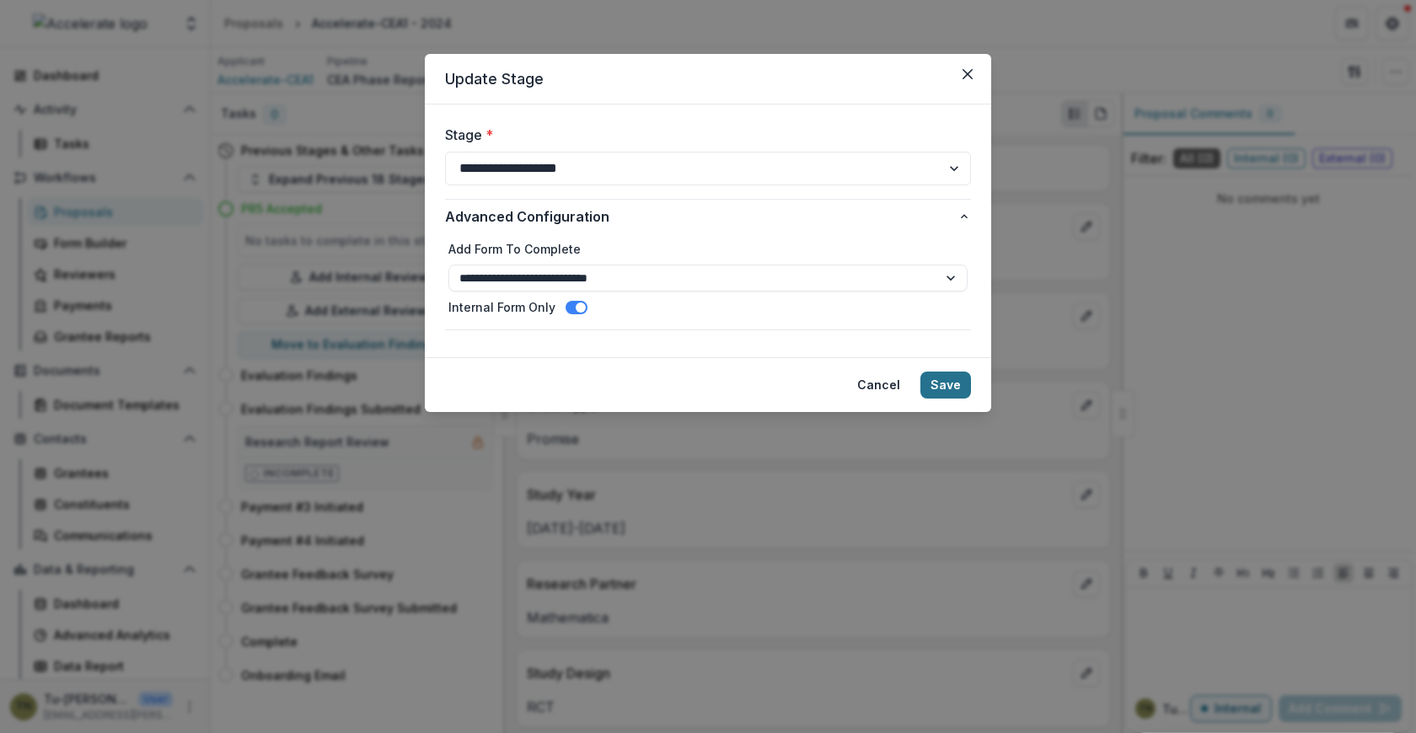
click at [941, 378] on button "Save" at bounding box center [945, 385] width 51 height 27
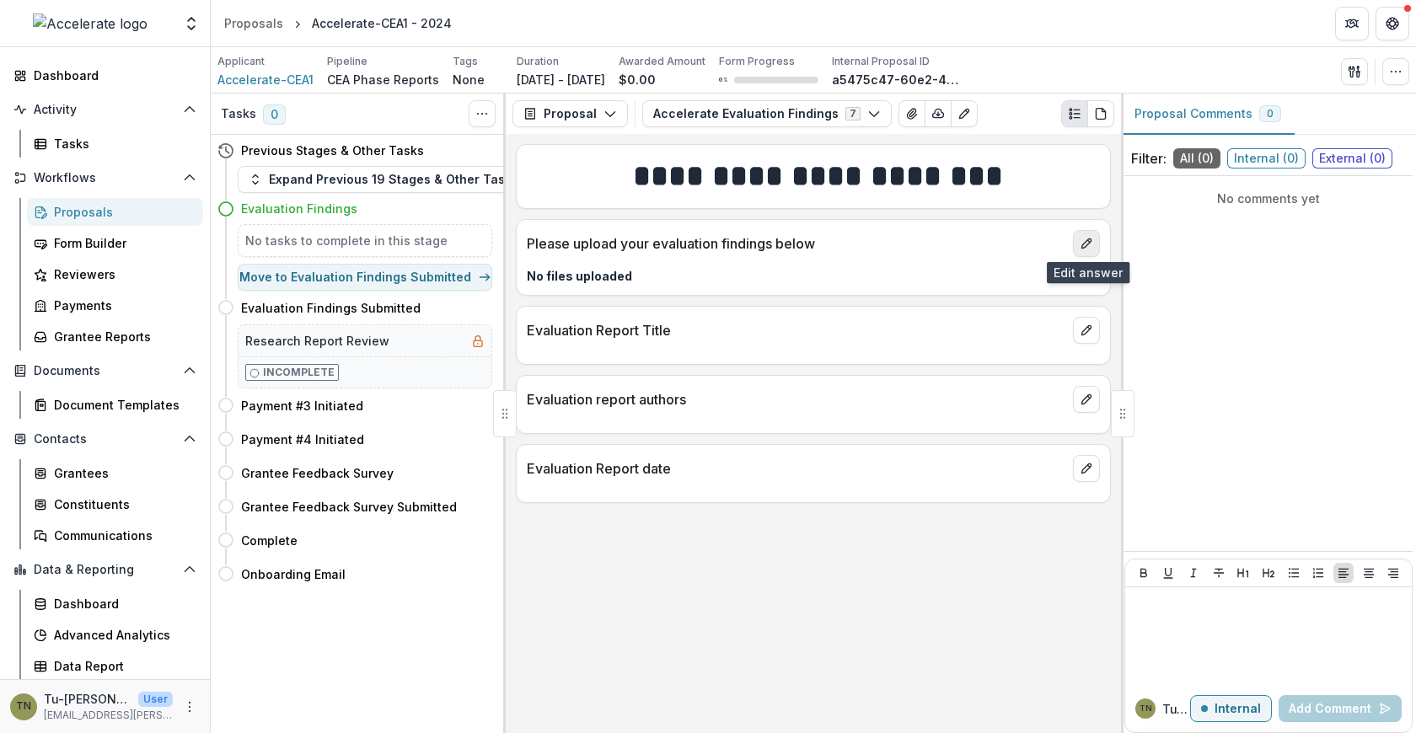
click at [1084, 243] on icon "edit" at bounding box center [1086, 243] width 13 height 13
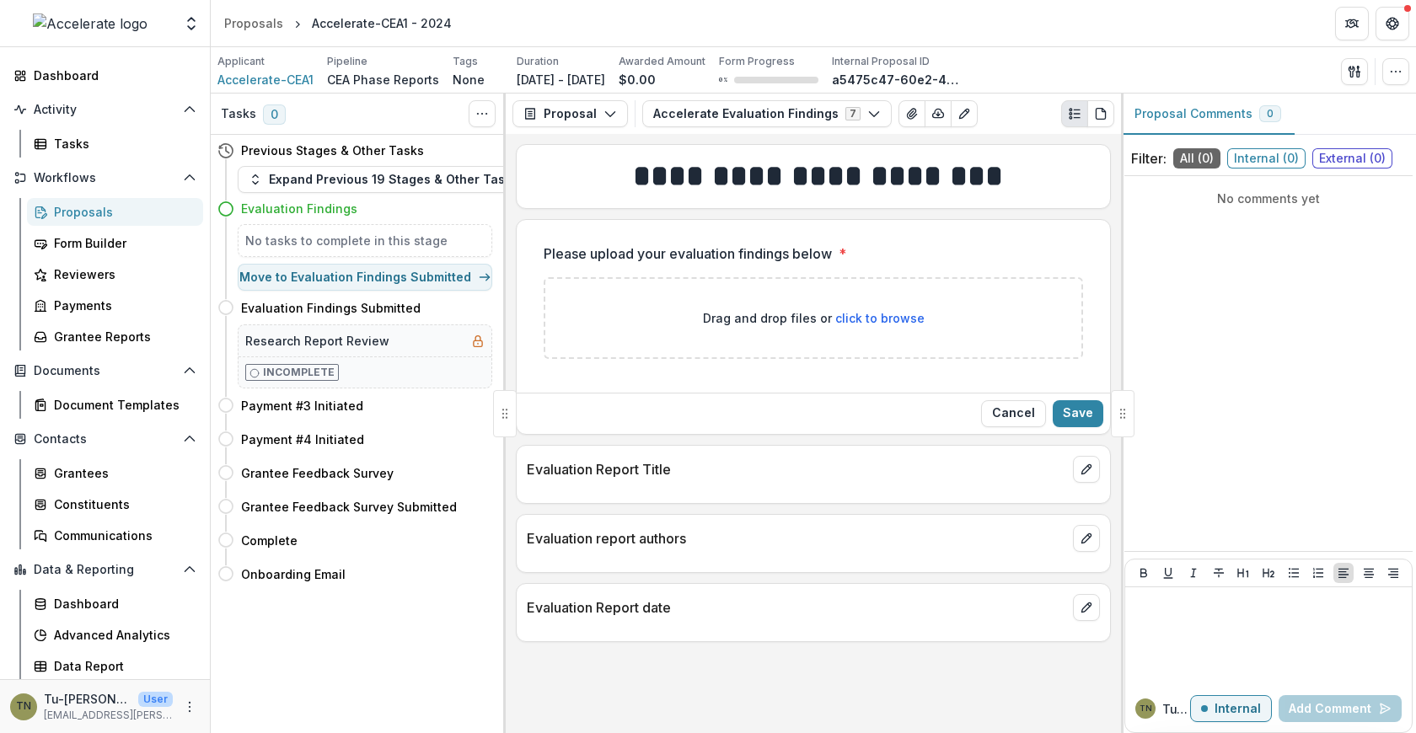
click at [872, 314] on span "click to browse" at bounding box center [879, 318] width 89 height 14
type input "**********"
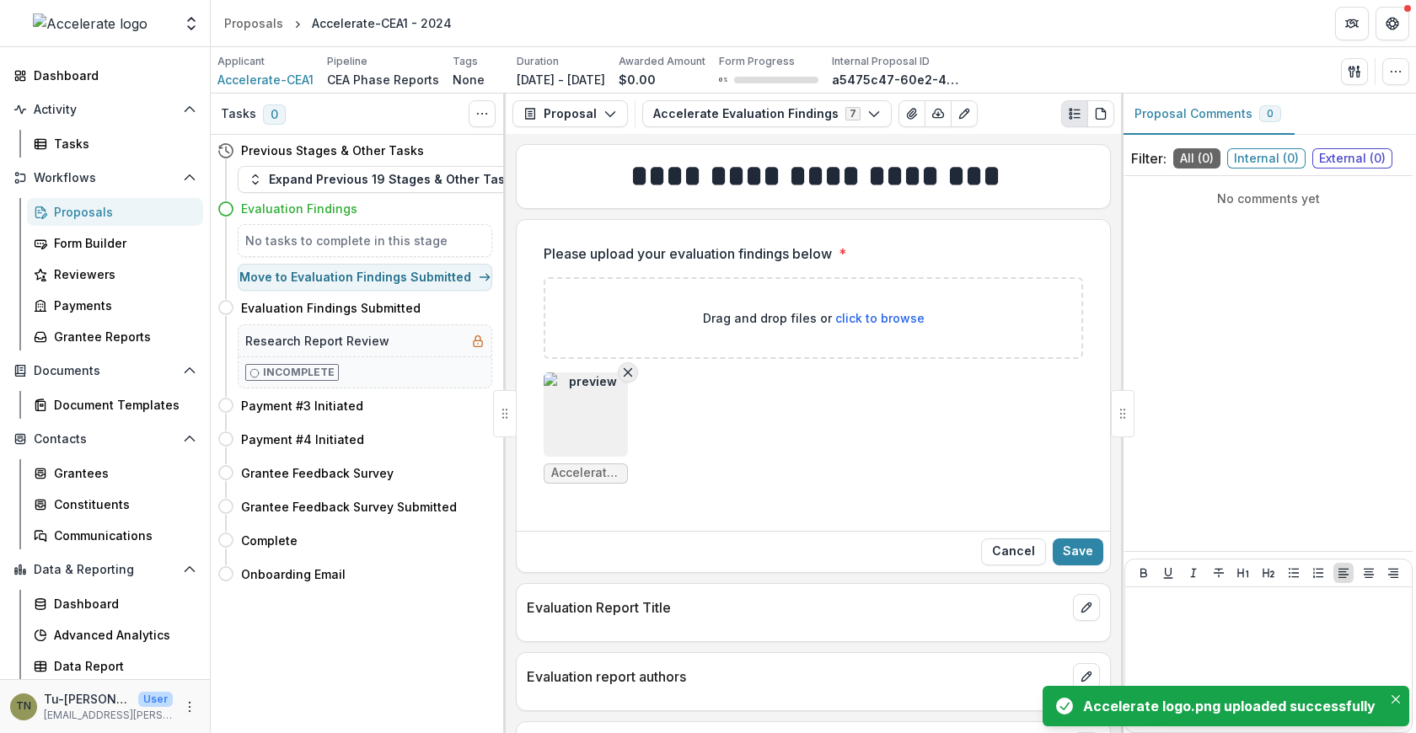
click at [625, 368] on line "Remove File" at bounding box center [629, 372] width 8 height 8
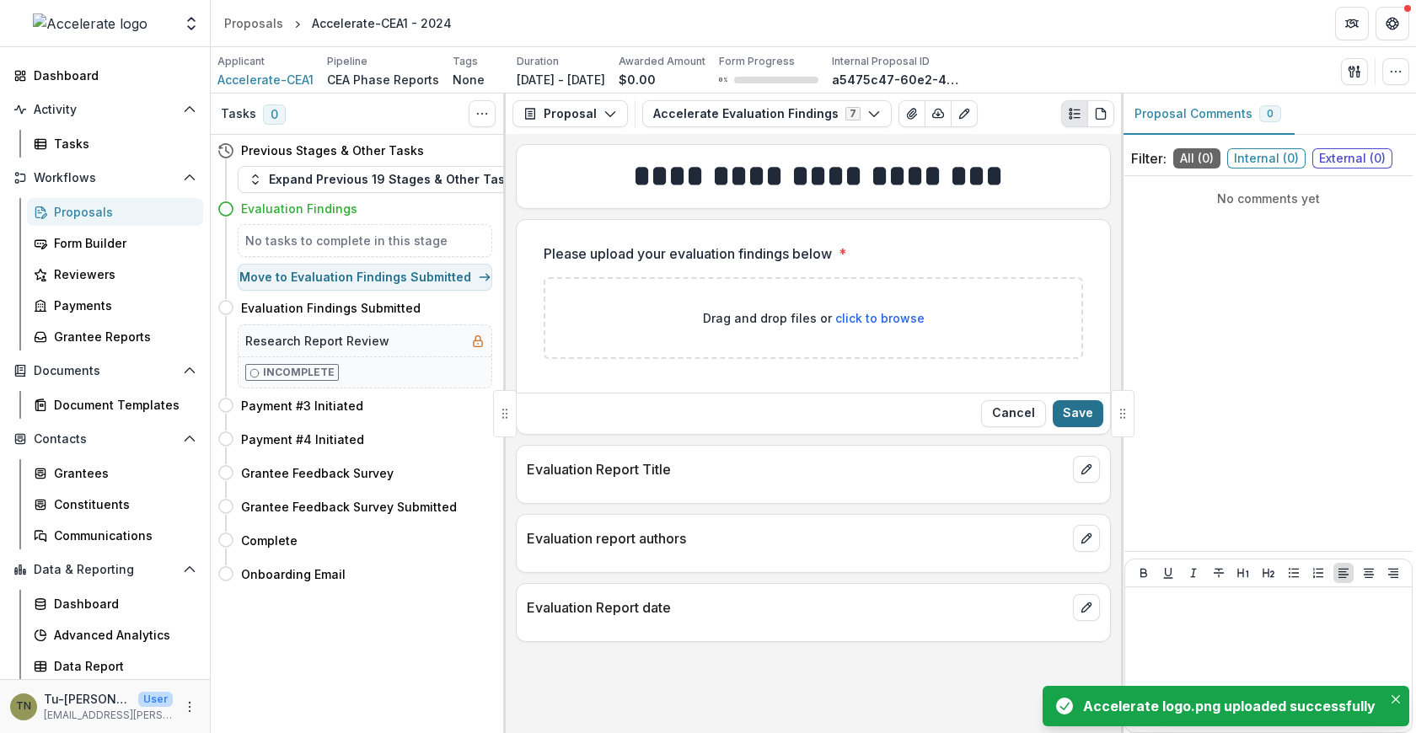
click at [1078, 403] on button "Save" at bounding box center [1078, 413] width 51 height 27
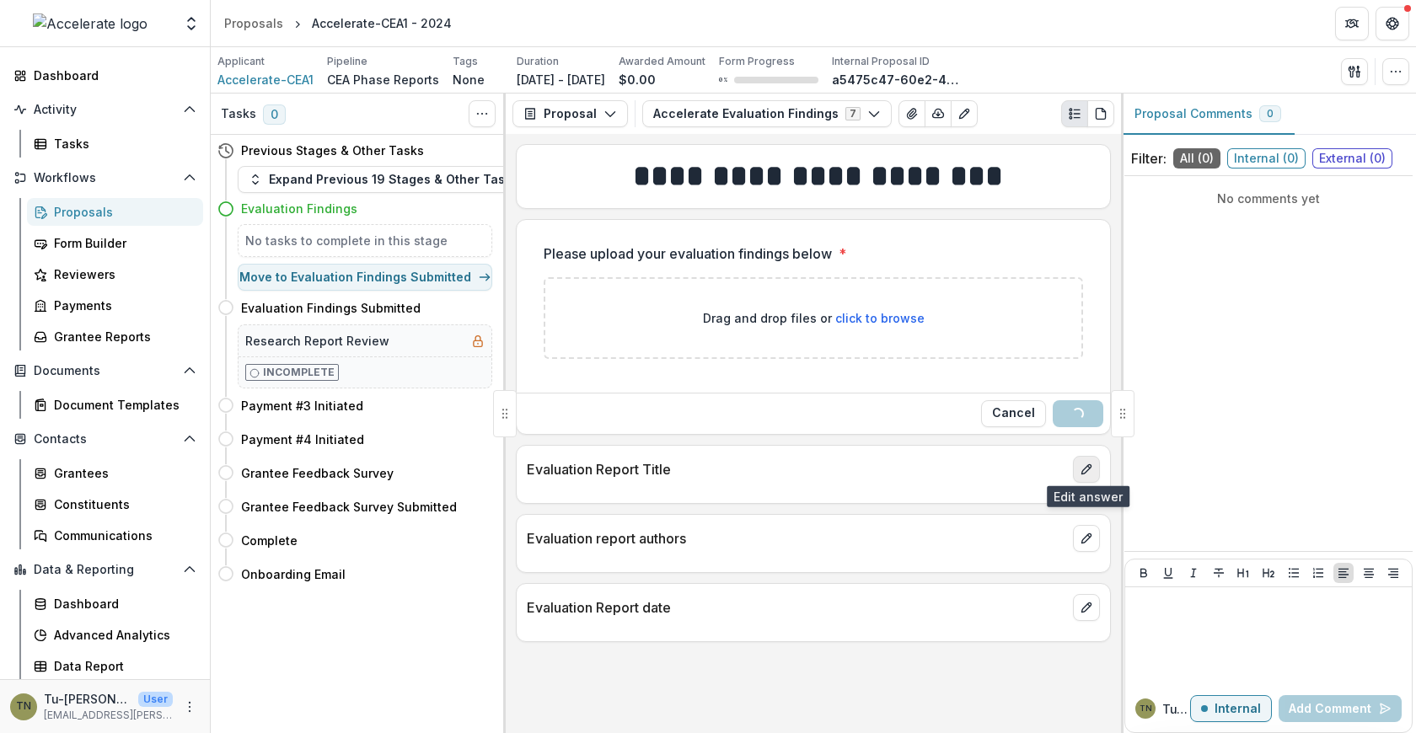
click at [1089, 466] on icon "edit" at bounding box center [1085, 468] width 9 height 9
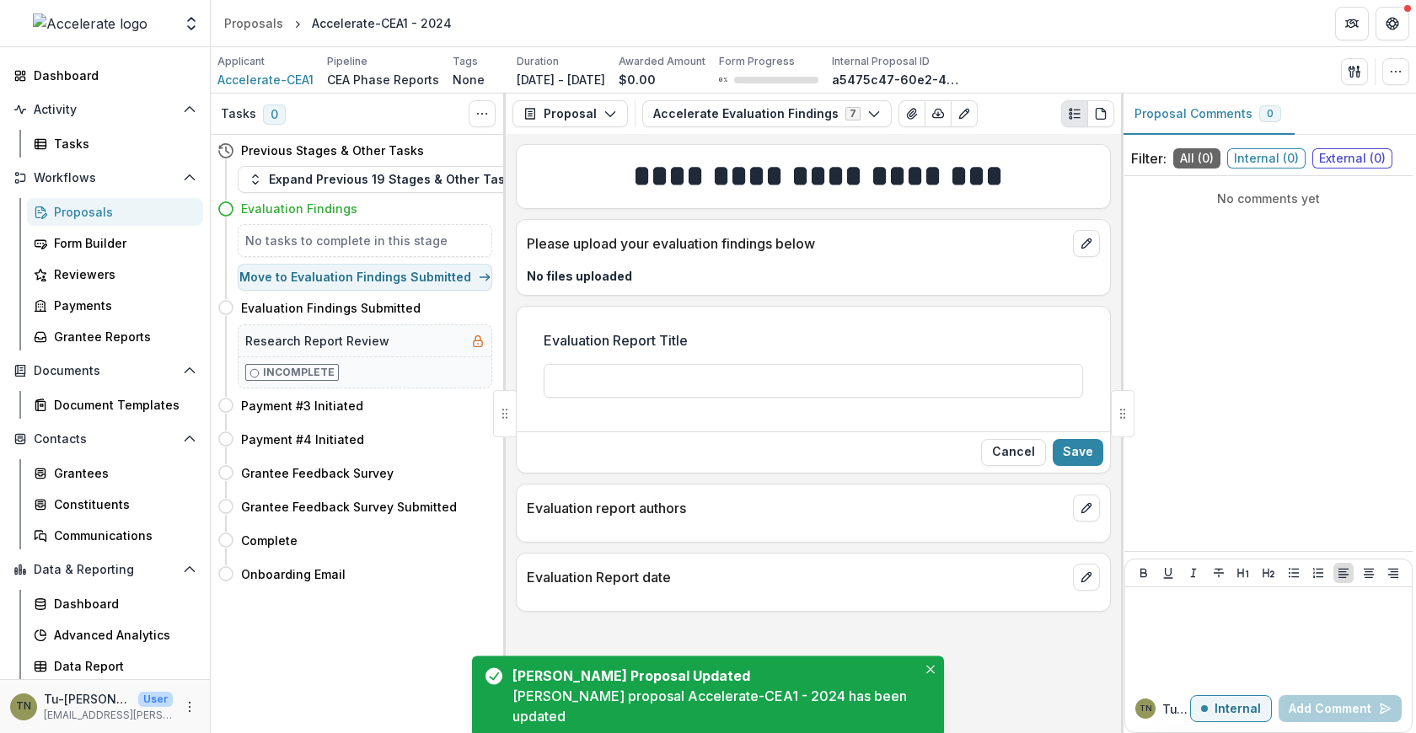
click at [831, 524] on div at bounding box center [813, 527] width 593 height 10
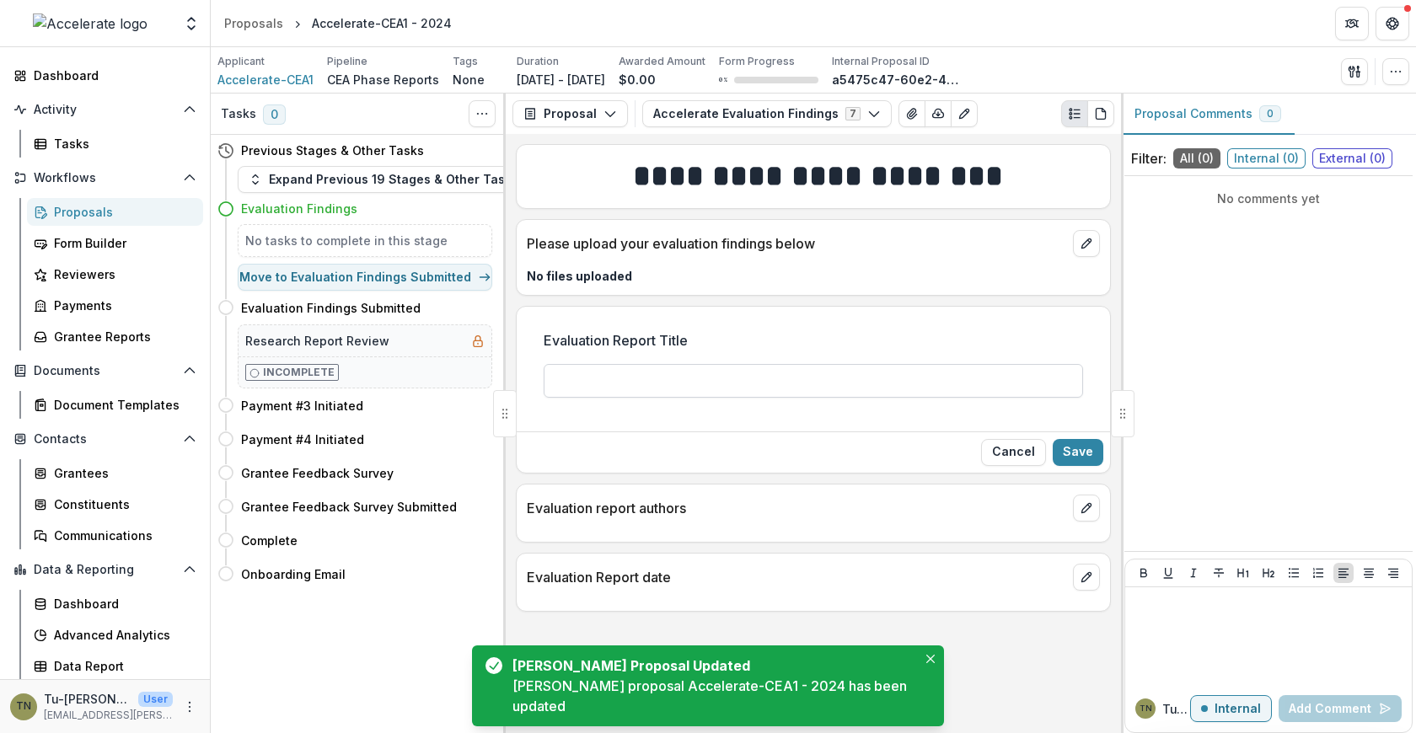
click at [828, 378] on input "Evaluation Report Title" at bounding box center [813, 381] width 539 height 34
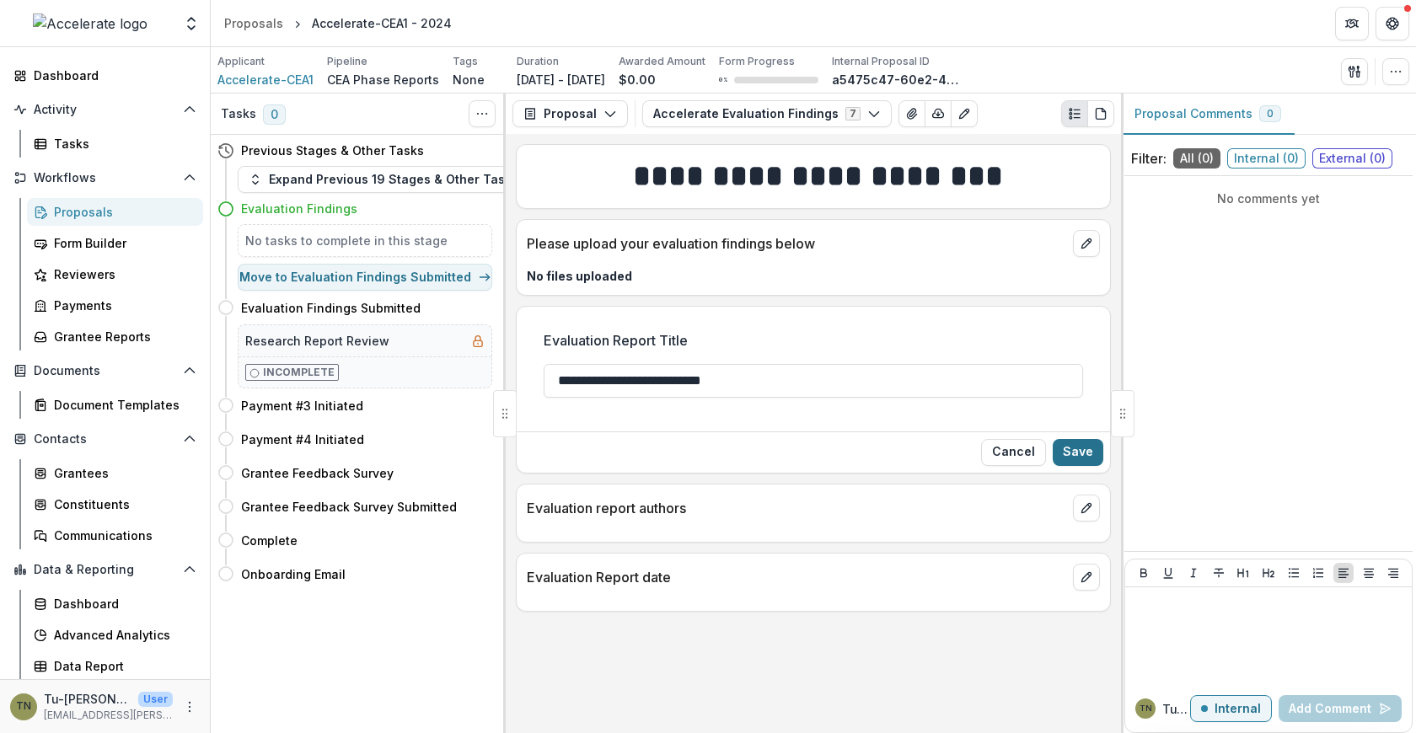
type input "**********"
click at [1077, 447] on button "Save" at bounding box center [1078, 452] width 51 height 27
click at [1087, 508] on icon "edit" at bounding box center [1086, 508] width 13 height 13
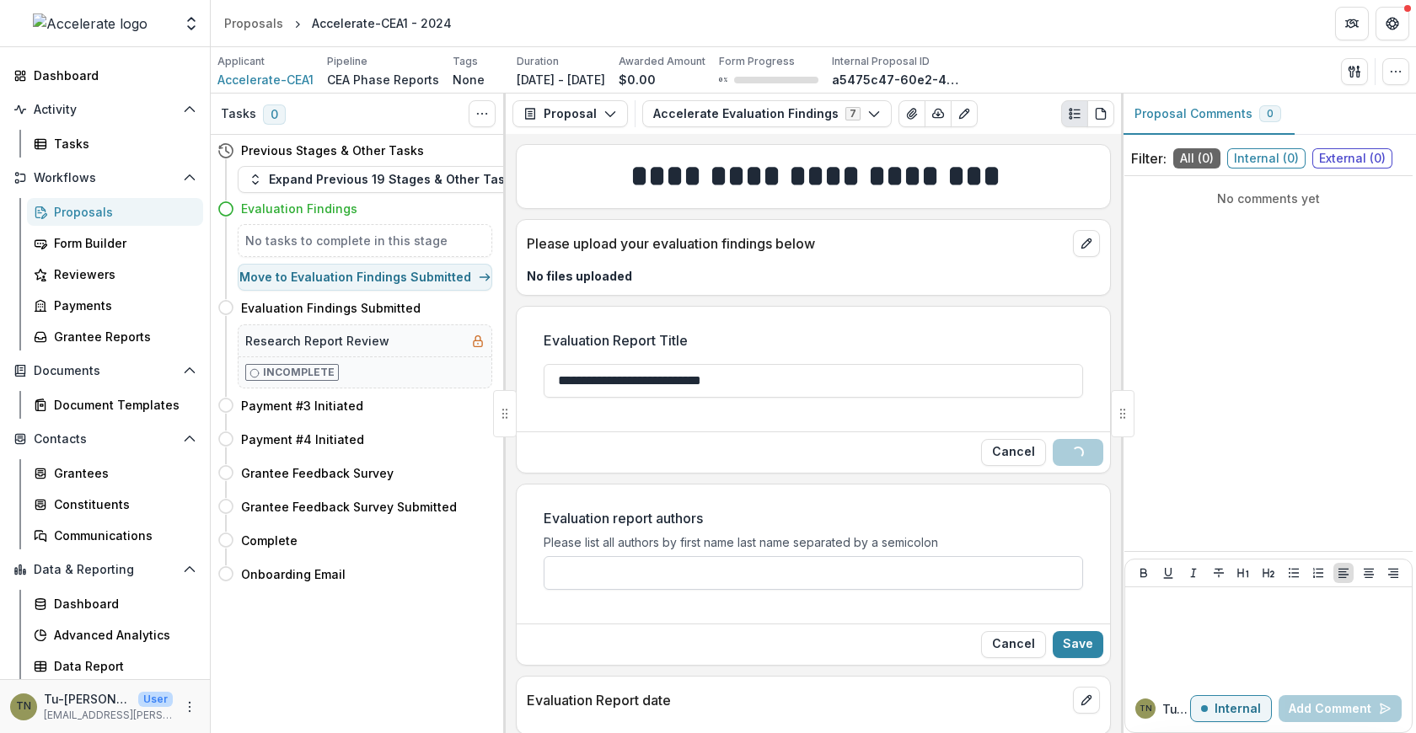
click at [925, 567] on input "Evaluation report authors" at bounding box center [813, 573] width 539 height 34
type input "****"
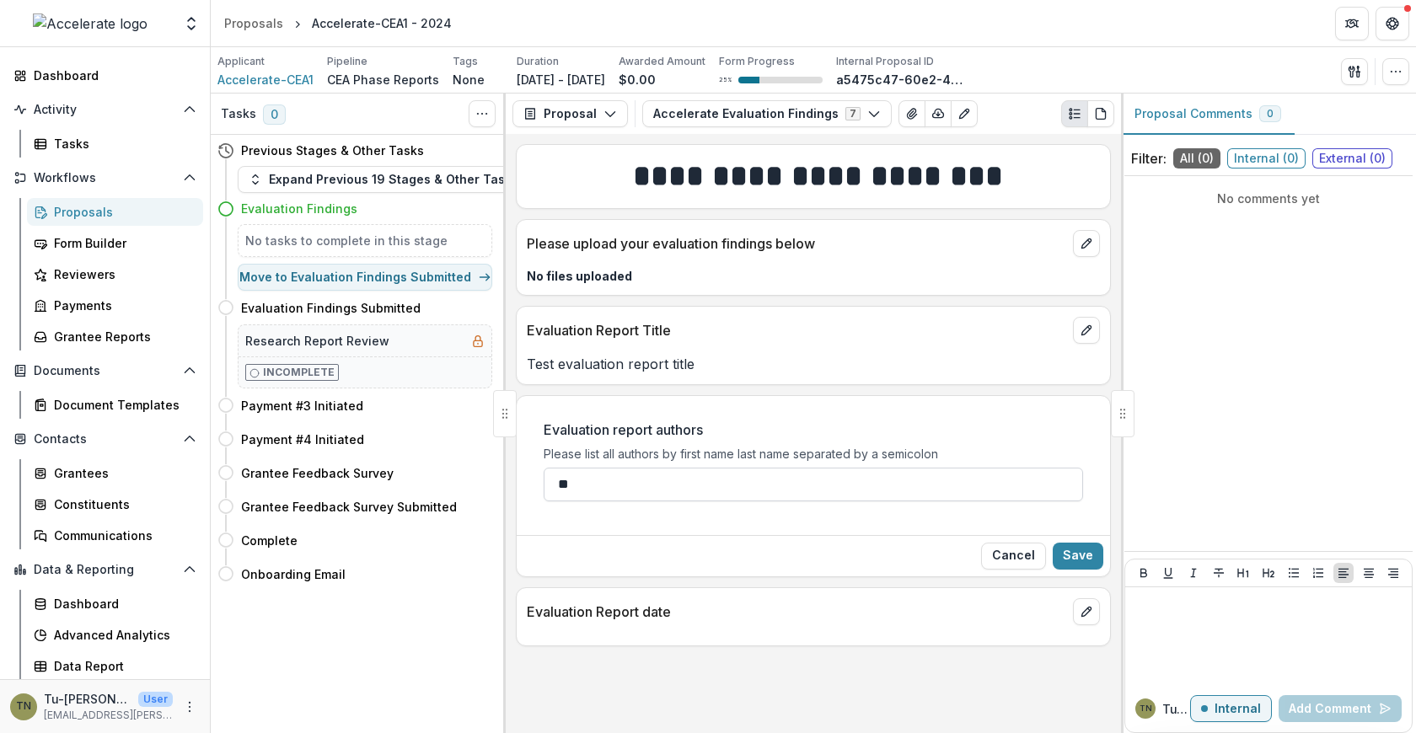
type input "*"
type input "**********"
click at [1089, 558] on button "Save" at bounding box center [1078, 556] width 51 height 27
click at [1090, 605] on icon "edit" at bounding box center [1086, 611] width 13 height 13
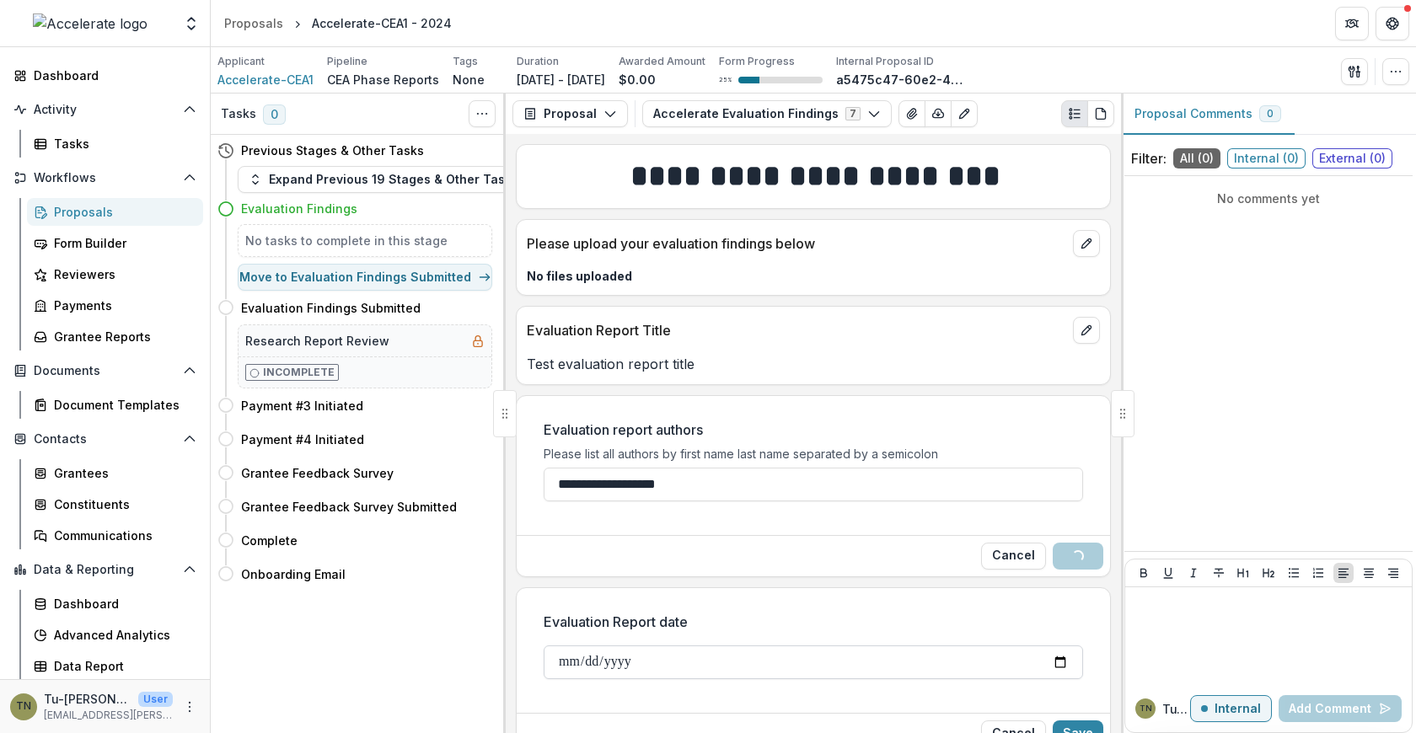
click at [791, 652] on input "Evaluation Report date" at bounding box center [813, 663] width 539 height 34
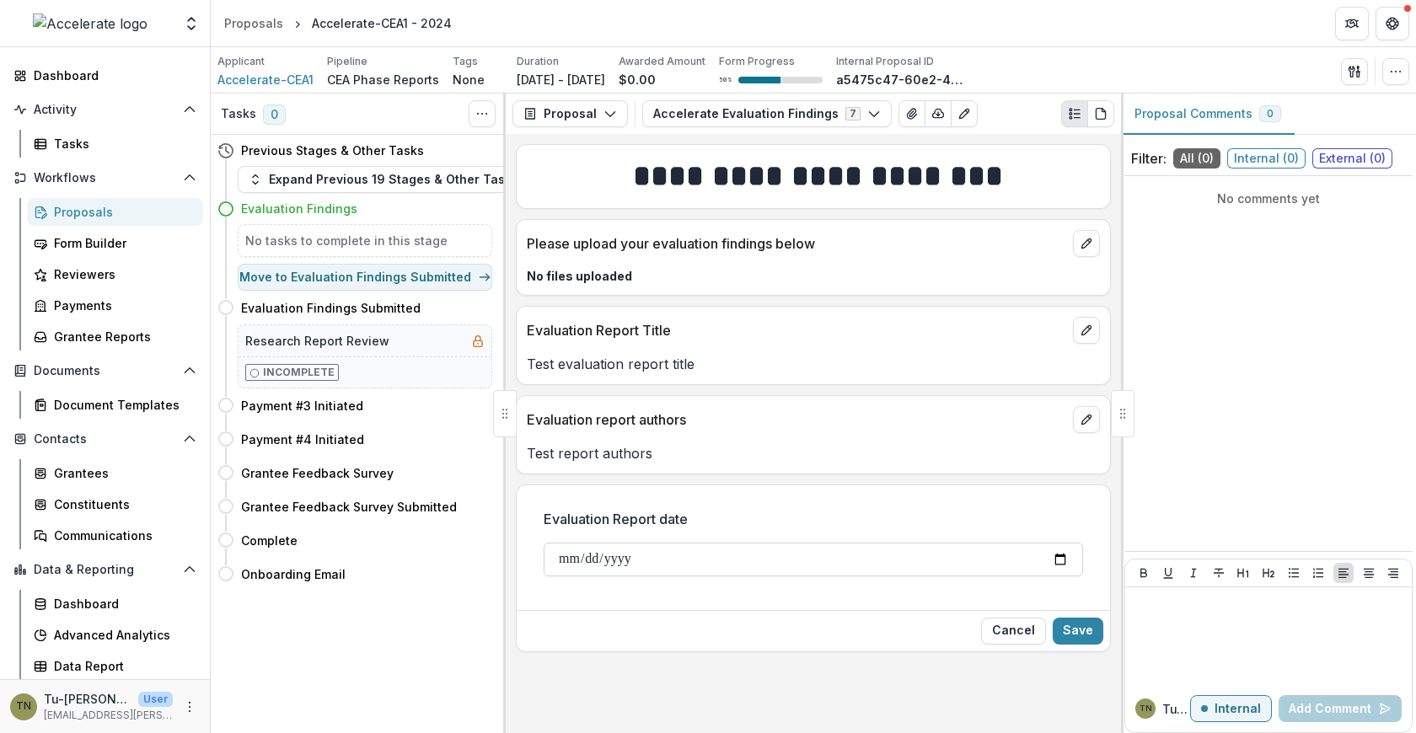
type input "**********"
click at [1070, 627] on button "Save" at bounding box center [1078, 631] width 51 height 27
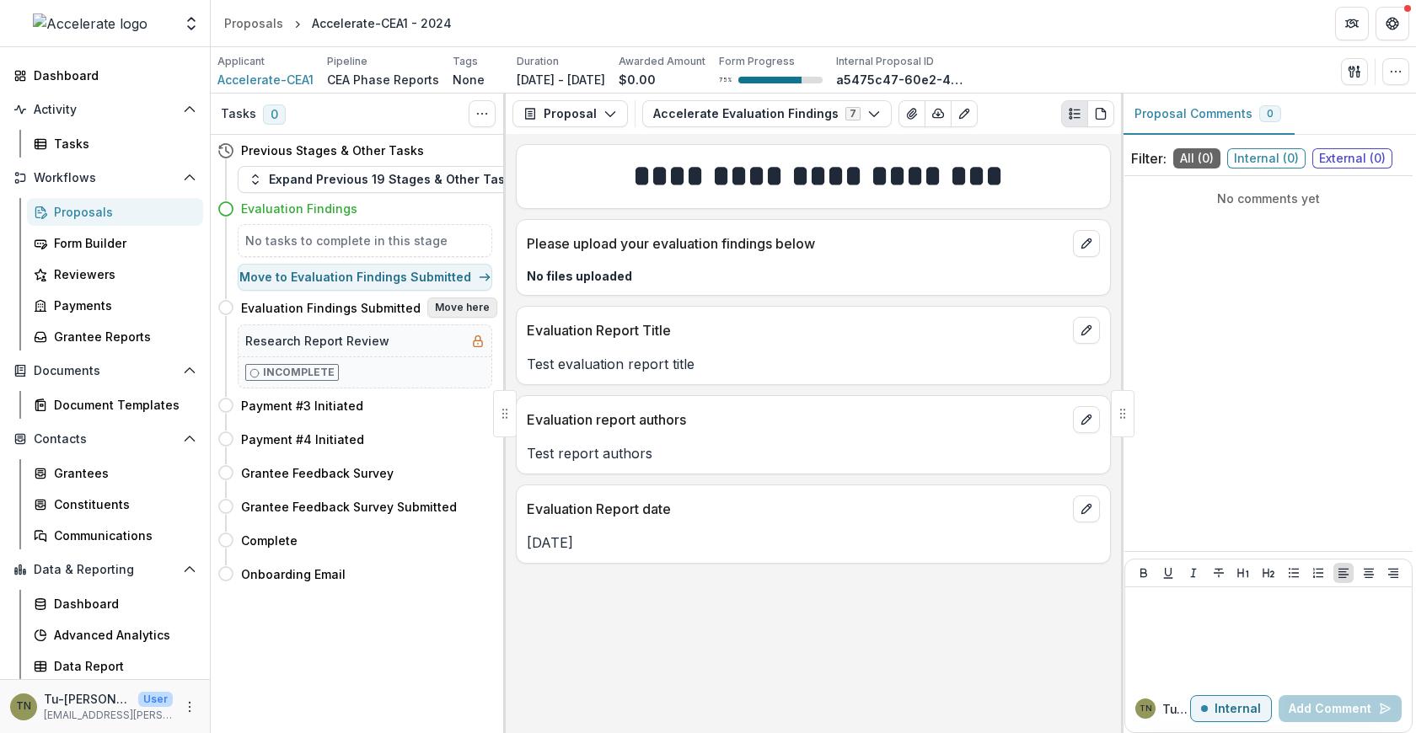
click at [459, 305] on button "Move here" at bounding box center [462, 308] width 70 height 20
select select "**********"
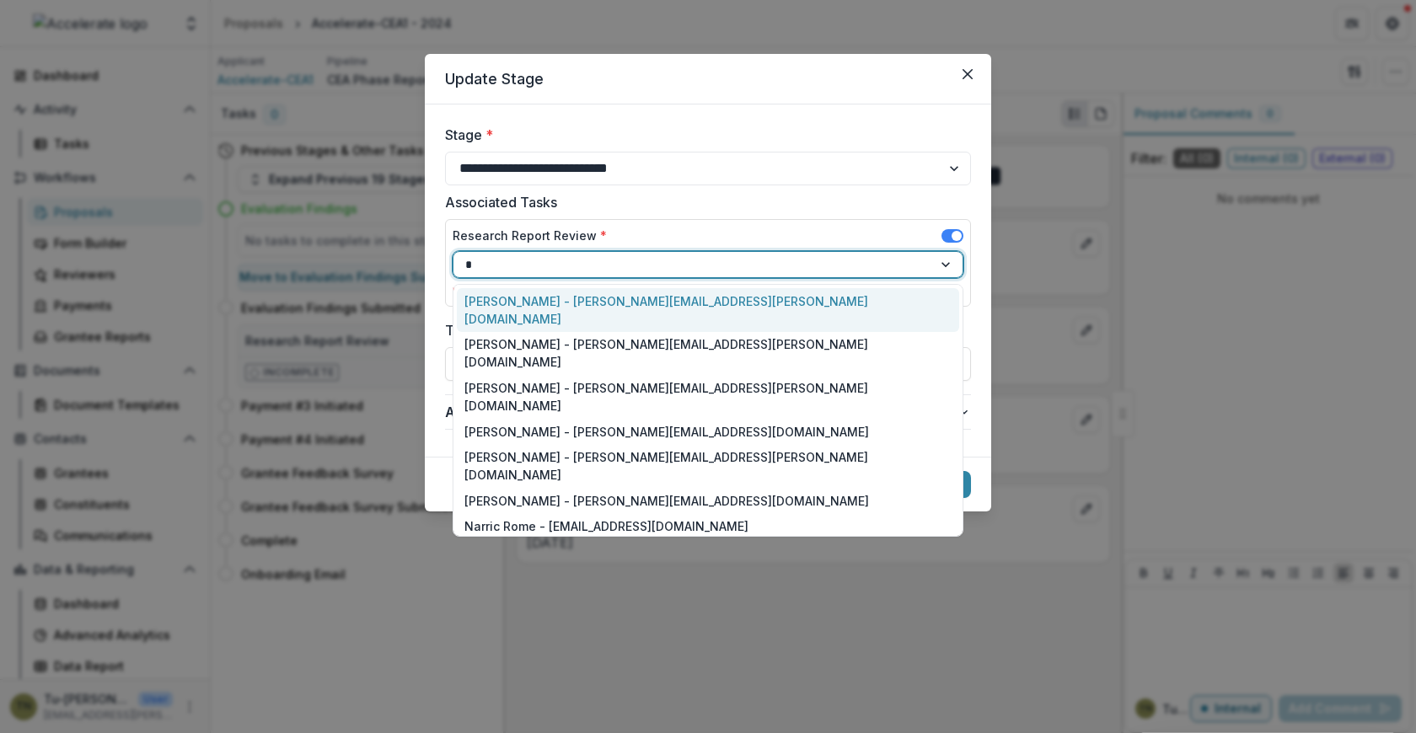
type input "**"
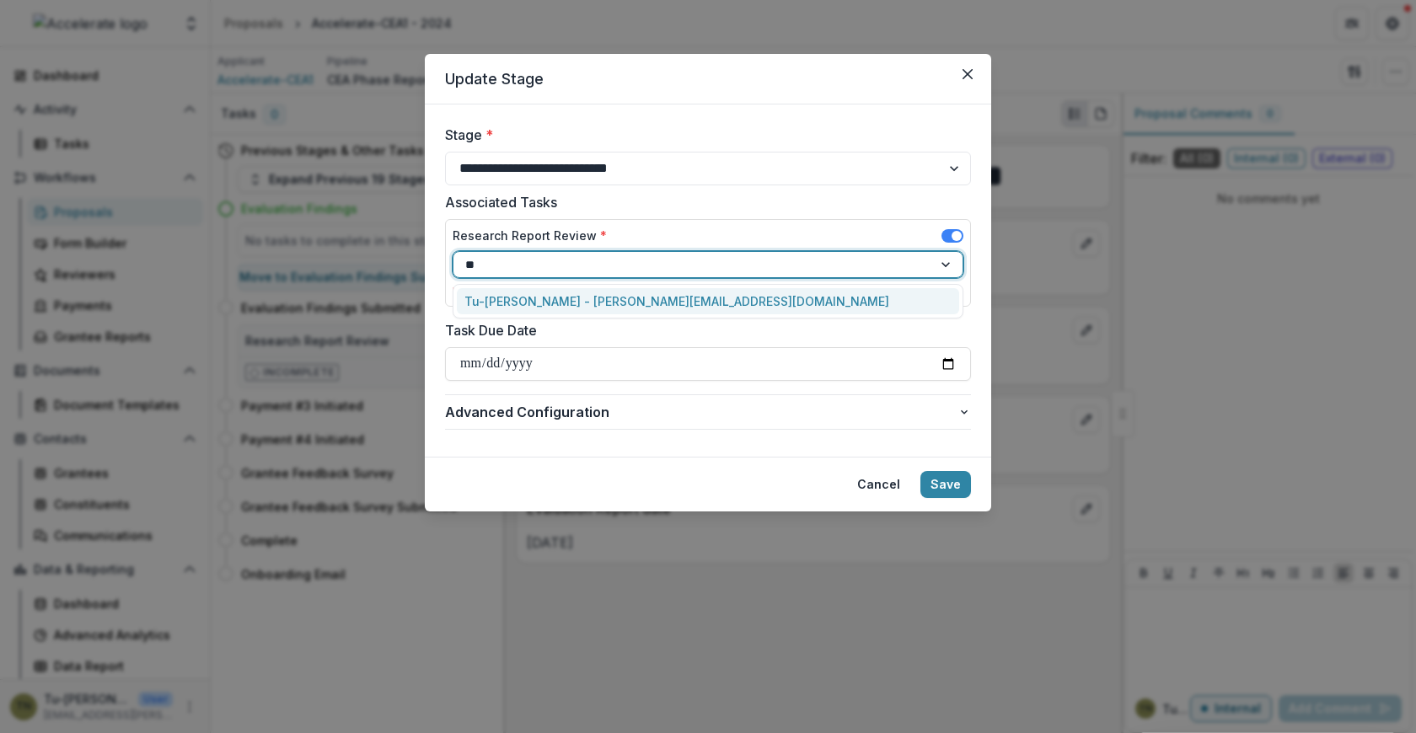
click at [781, 290] on div "Tu-Quyen Nguyen - tuquyen.nguyen@accelerate.us" at bounding box center [708, 301] width 503 height 26
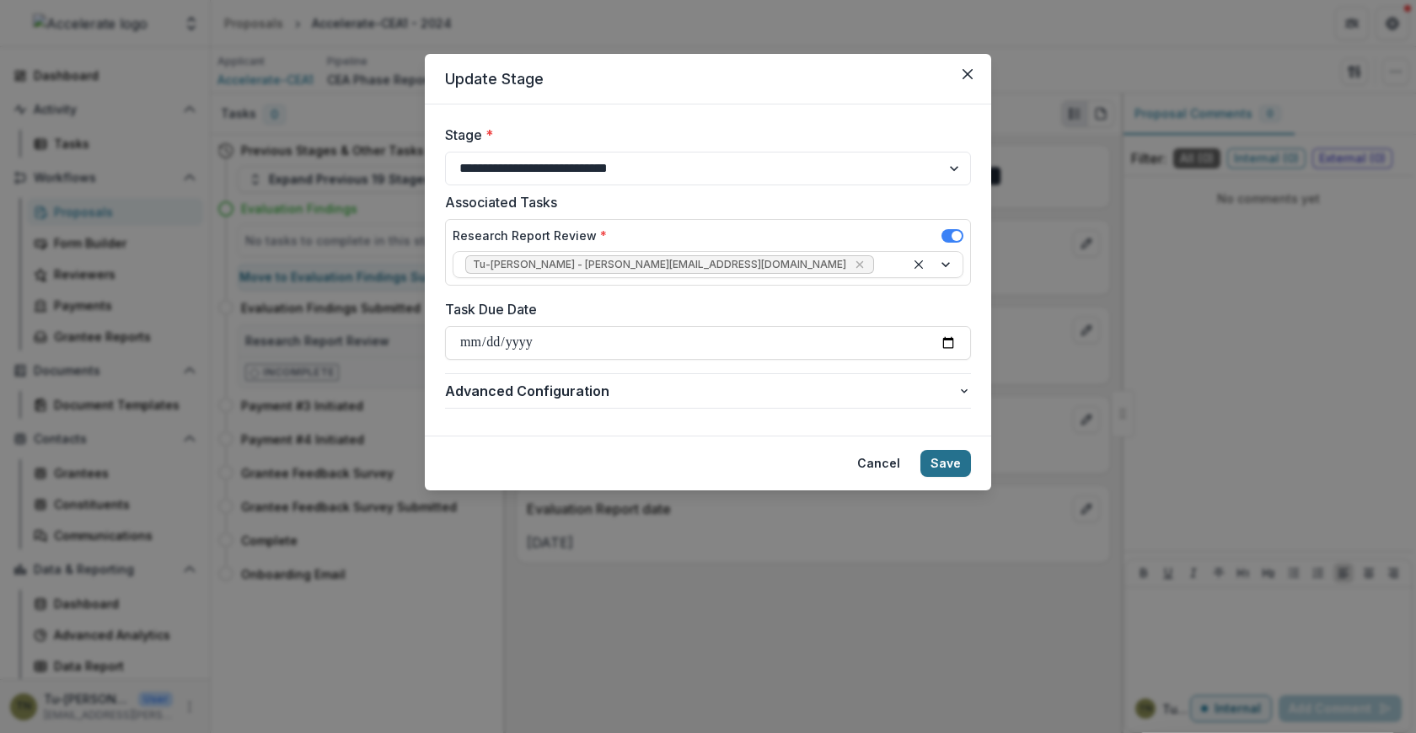
click at [946, 465] on button "Save" at bounding box center [945, 463] width 51 height 27
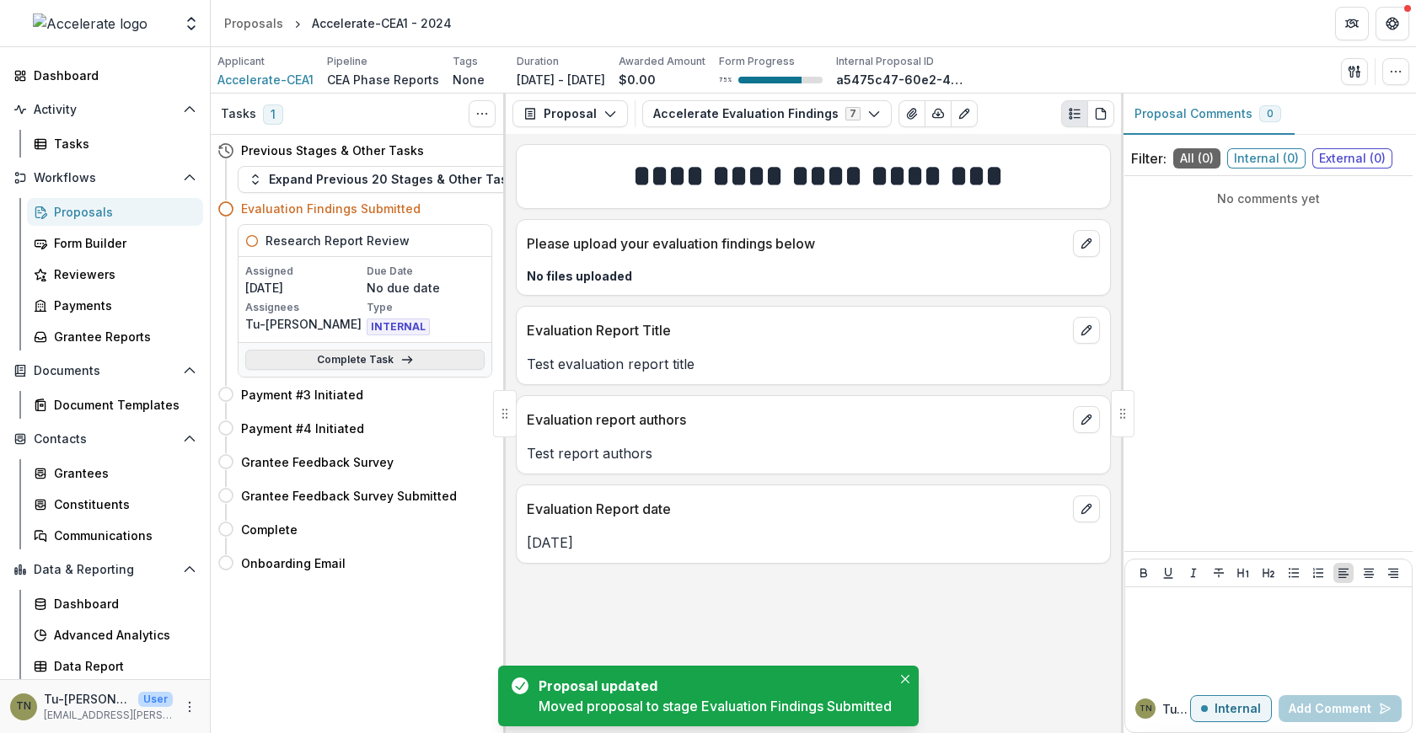
click at [433, 358] on link "Complete Task" at bounding box center [364, 360] width 239 height 20
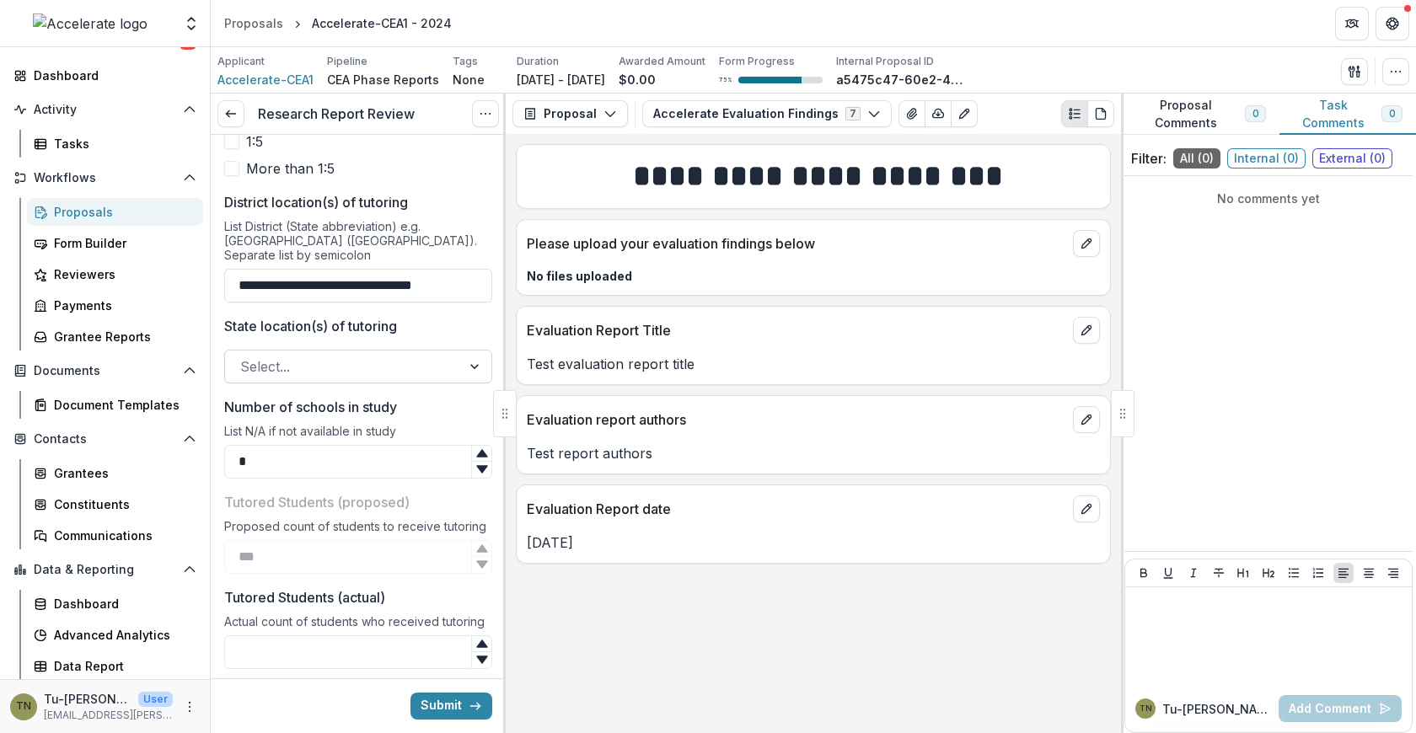
scroll to position [2926, 0]
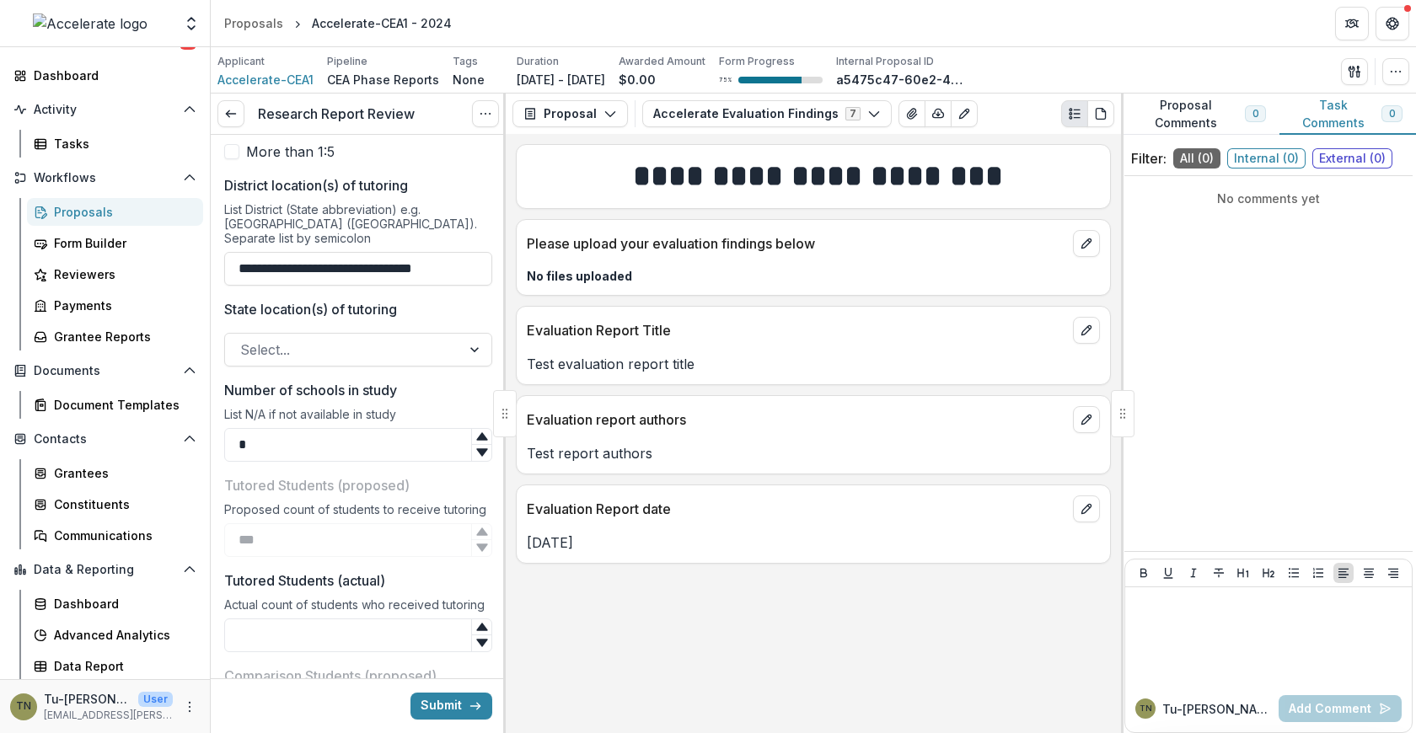
click at [394, 319] on p "State location(s) of tutoring" at bounding box center [310, 309] width 173 height 20
click at [244, 340] on input "State location(s) of tutoring" at bounding box center [242, 350] width 4 height 20
click at [412, 318] on label "State location(s) of tutoring" at bounding box center [353, 309] width 258 height 20
click at [244, 340] on input "State location(s) of tutoring" at bounding box center [242, 350] width 4 height 20
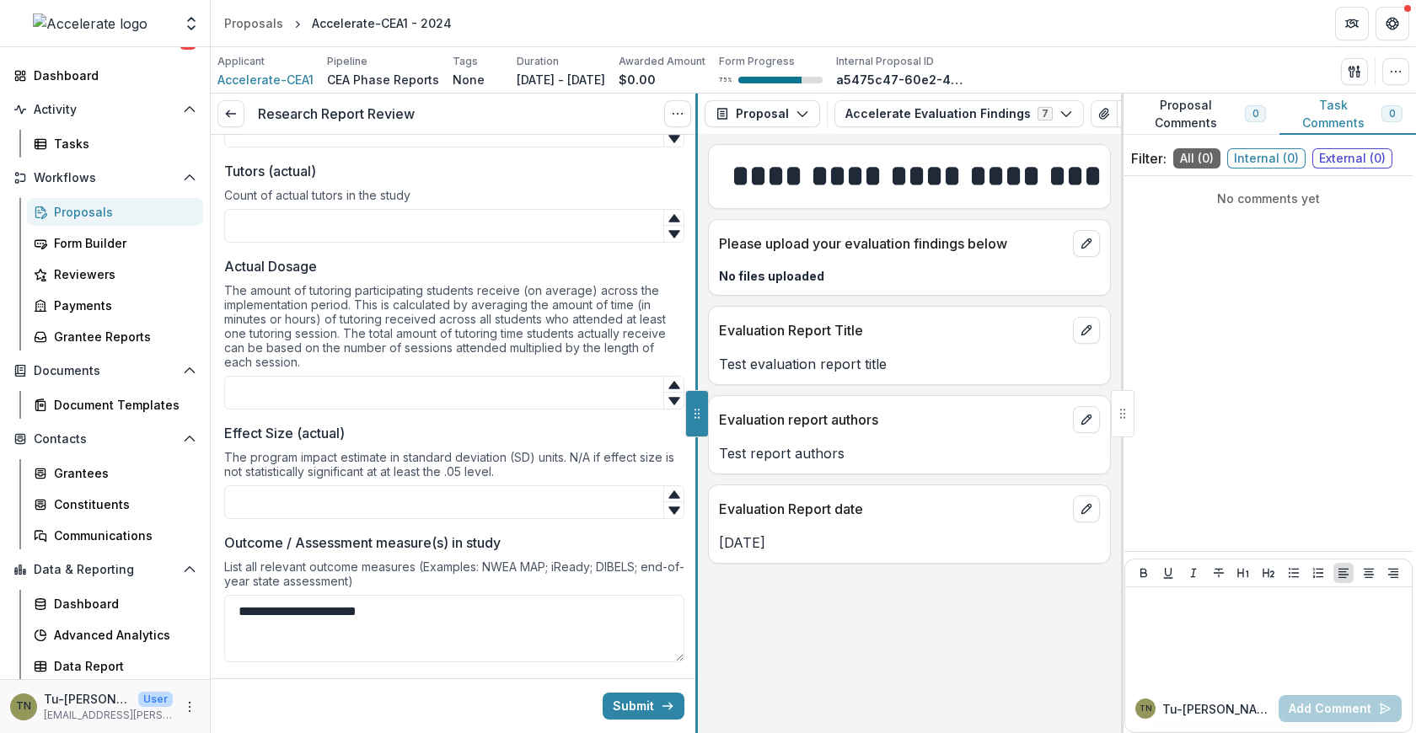
scroll to position [3509, 0]
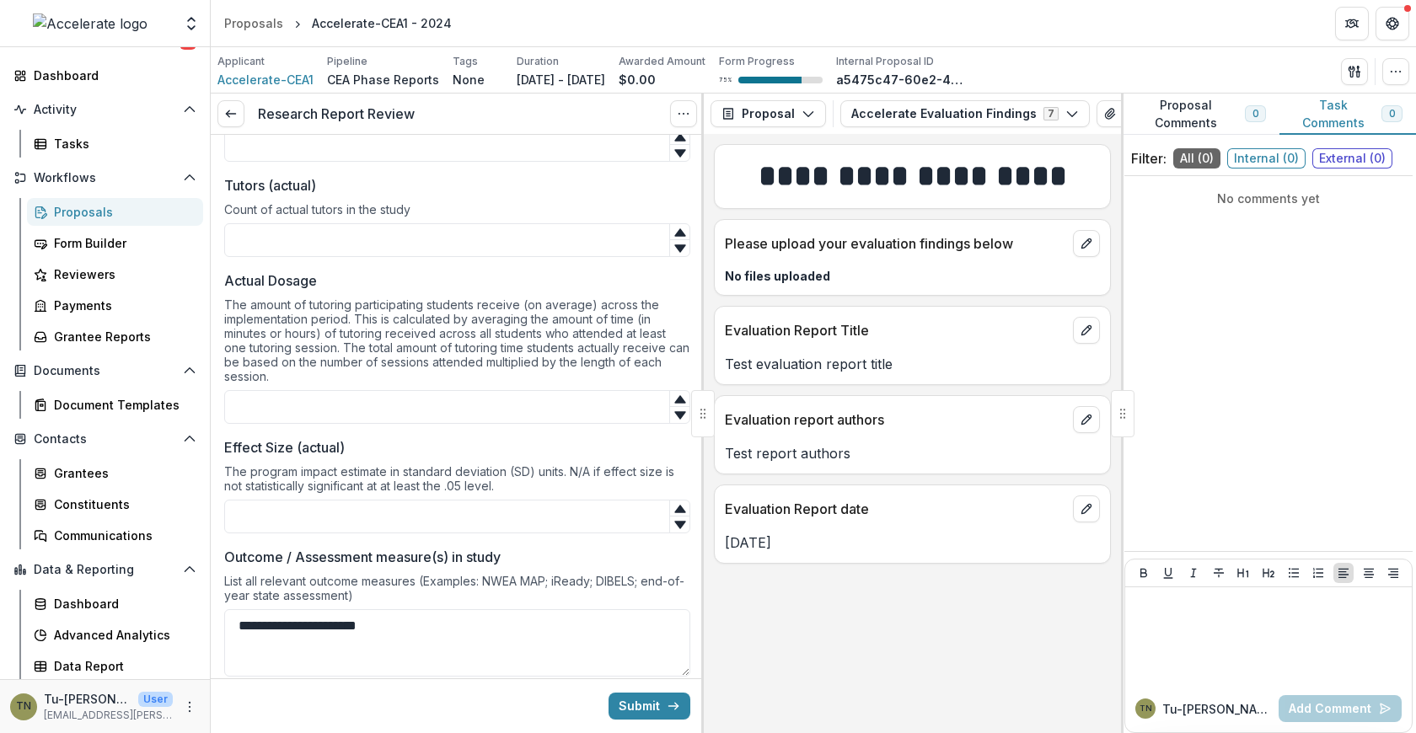
click at [802, 635] on div "**********" at bounding box center [912, 433] width 417 height 599
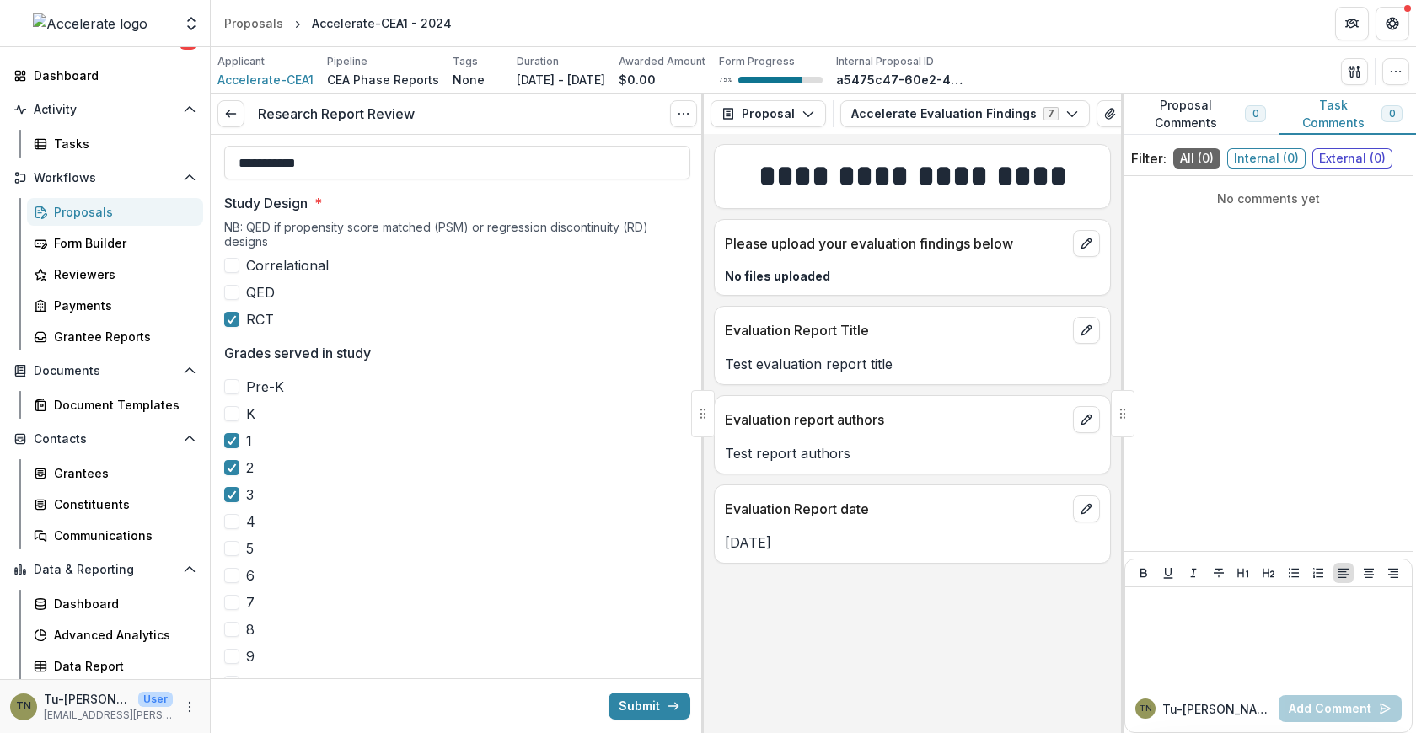
scroll to position [594, 0]
click at [263, 291] on span "QED" at bounding box center [260, 289] width 29 height 20
click at [261, 290] on span "QED" at bounding box center [260, 289] width 29 height 20
click at [261, 314] on span "RCT" at bounding box center [260, 316] width 28 height 20
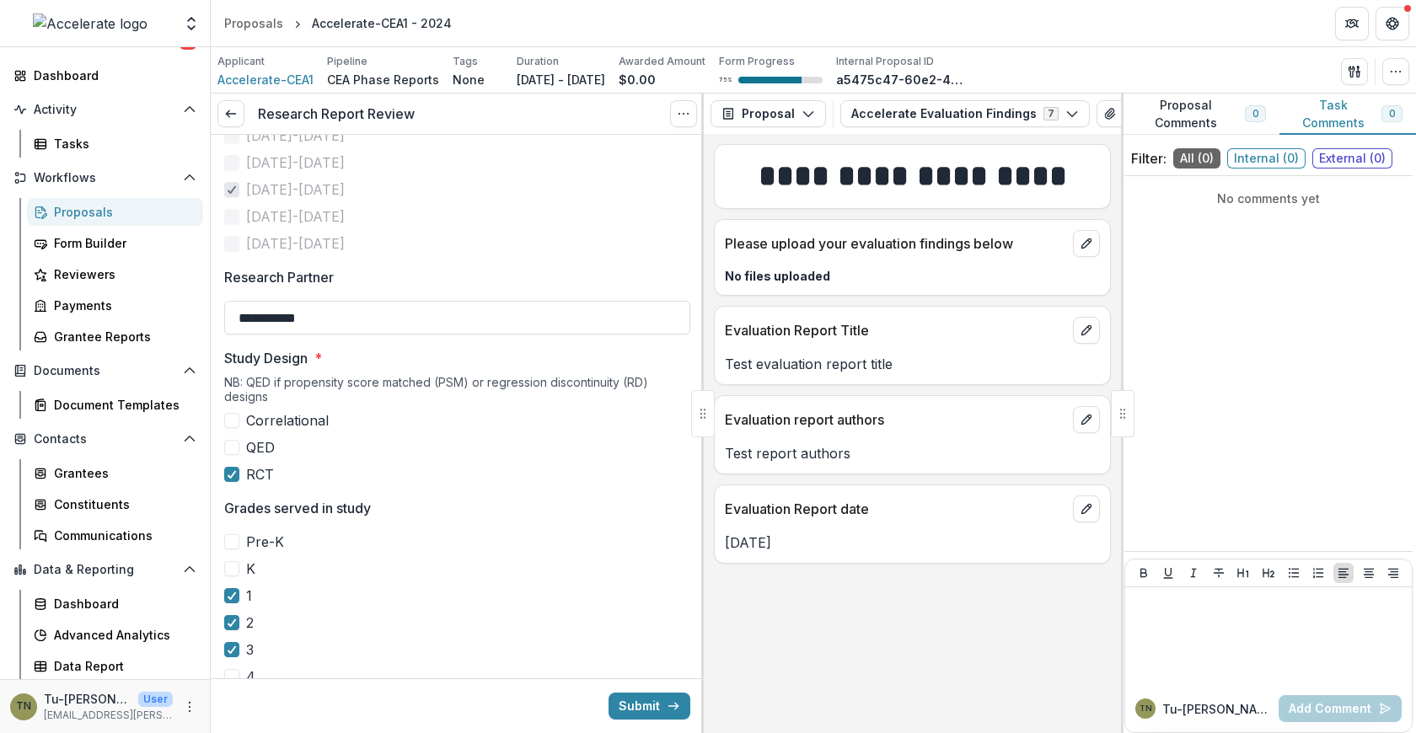
scroll to position [0, 0]
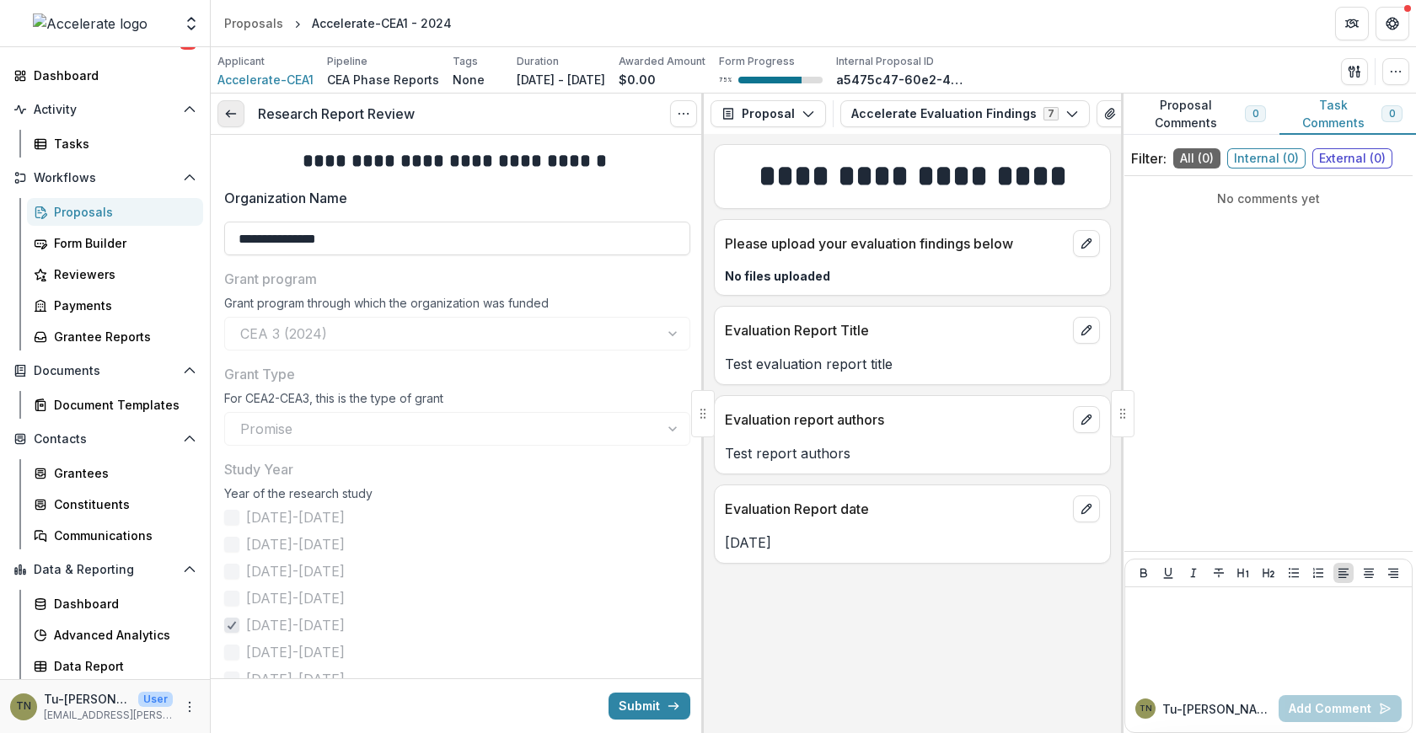
click at [232, 118] on icon at bounding box center [230, 113] width 13 height 13
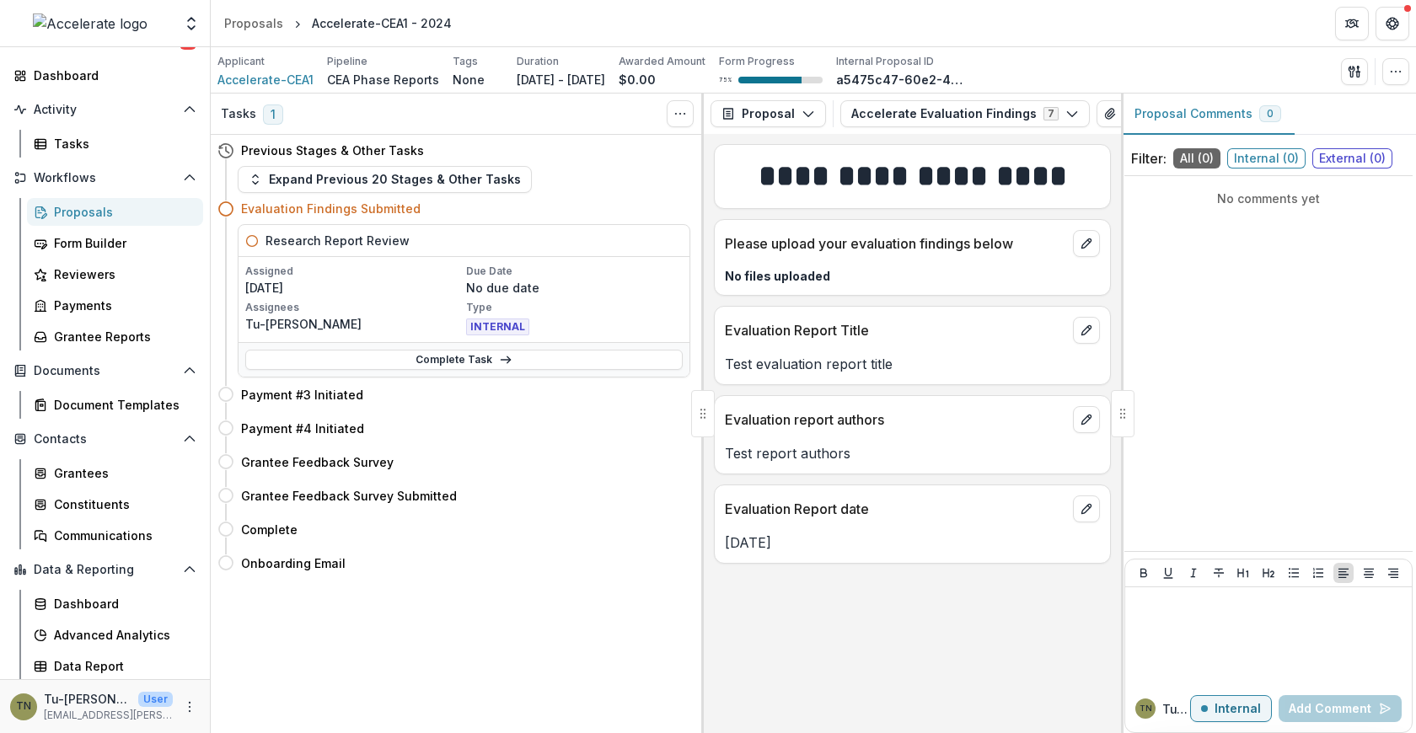
click at [574, 648] on div "Tasks 1 Show Cancelled Tasks Previous Stages & Other Tasks Expand Previous 20 S…" at bounding box center [457, 414] width 493 height 640
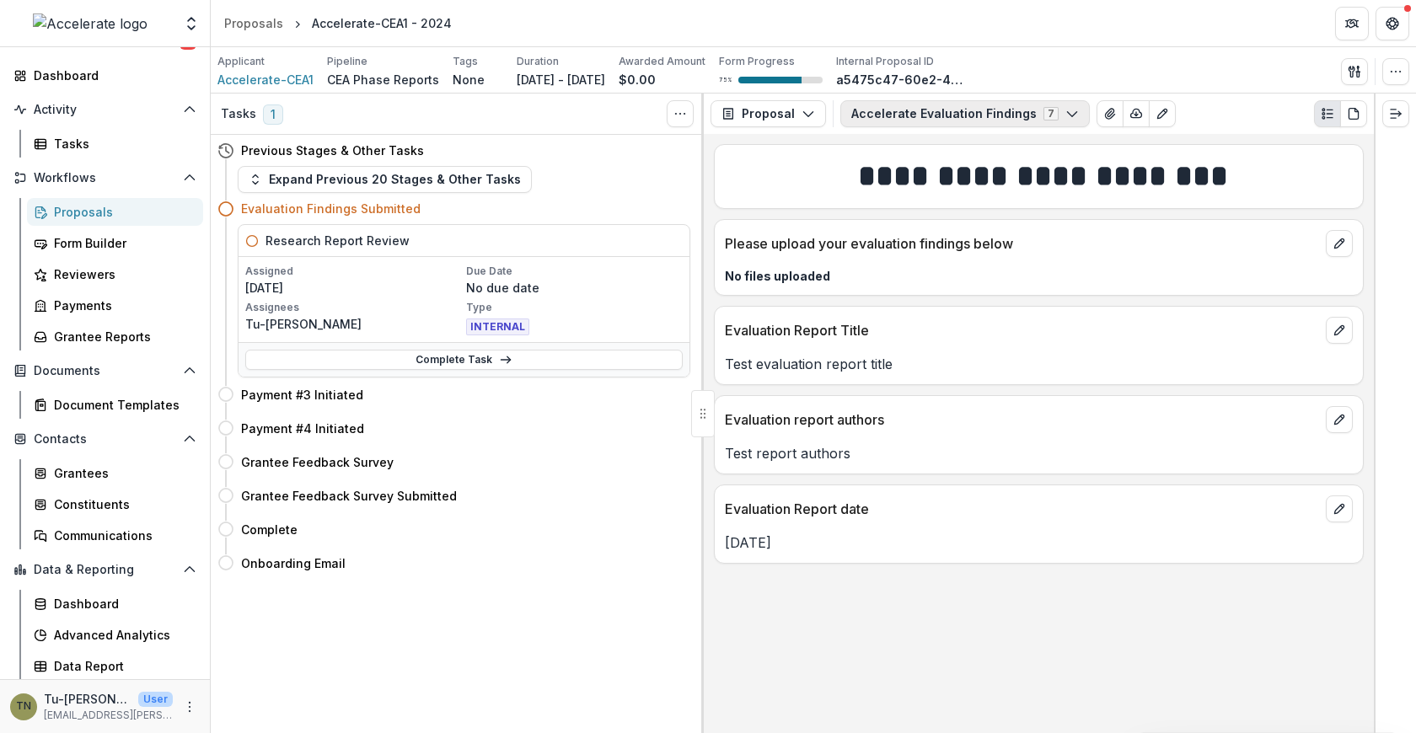
click at [1065, 114] on icon "button" at bounding box center [1071, 113] width 13 height 13
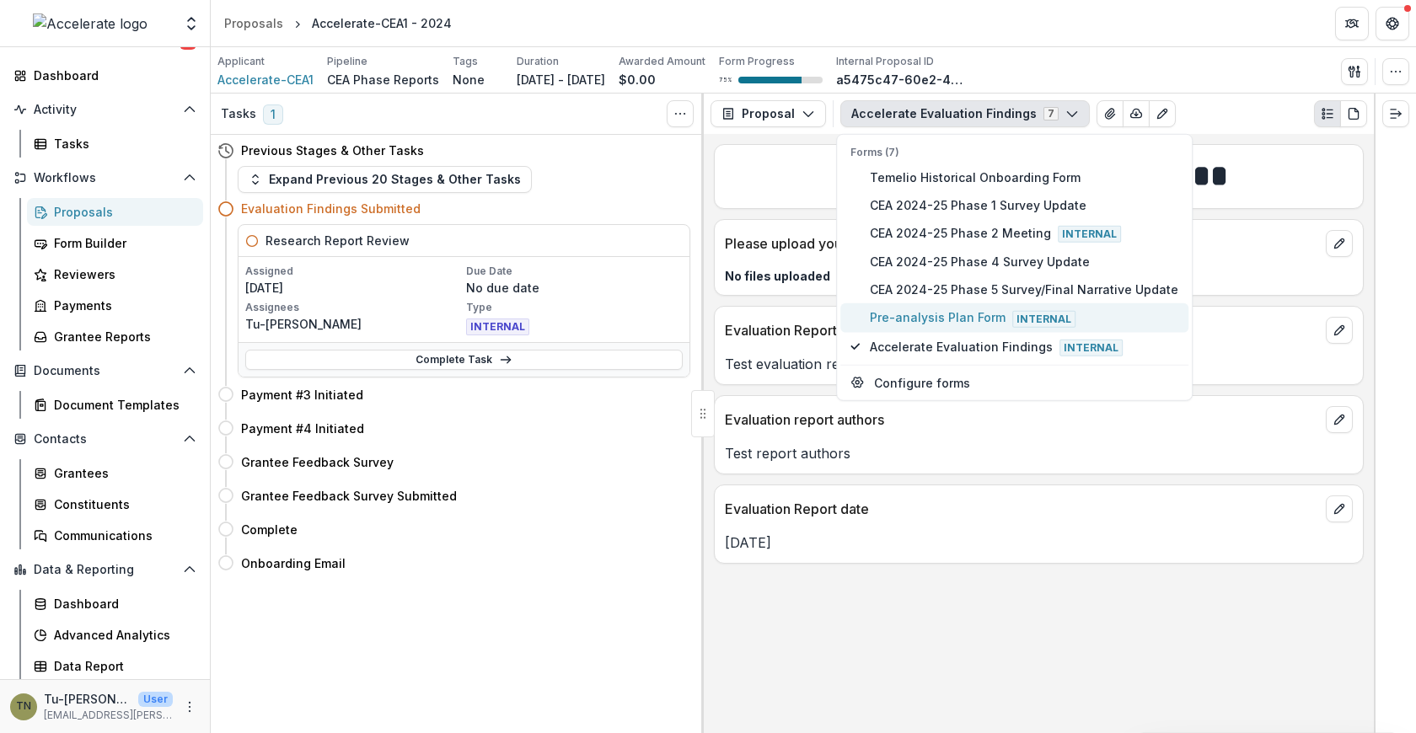
click at [990, 308] on span "Pre-analysis Plan Form Internal" at bounding box center [1024, 317] width 308 height 19
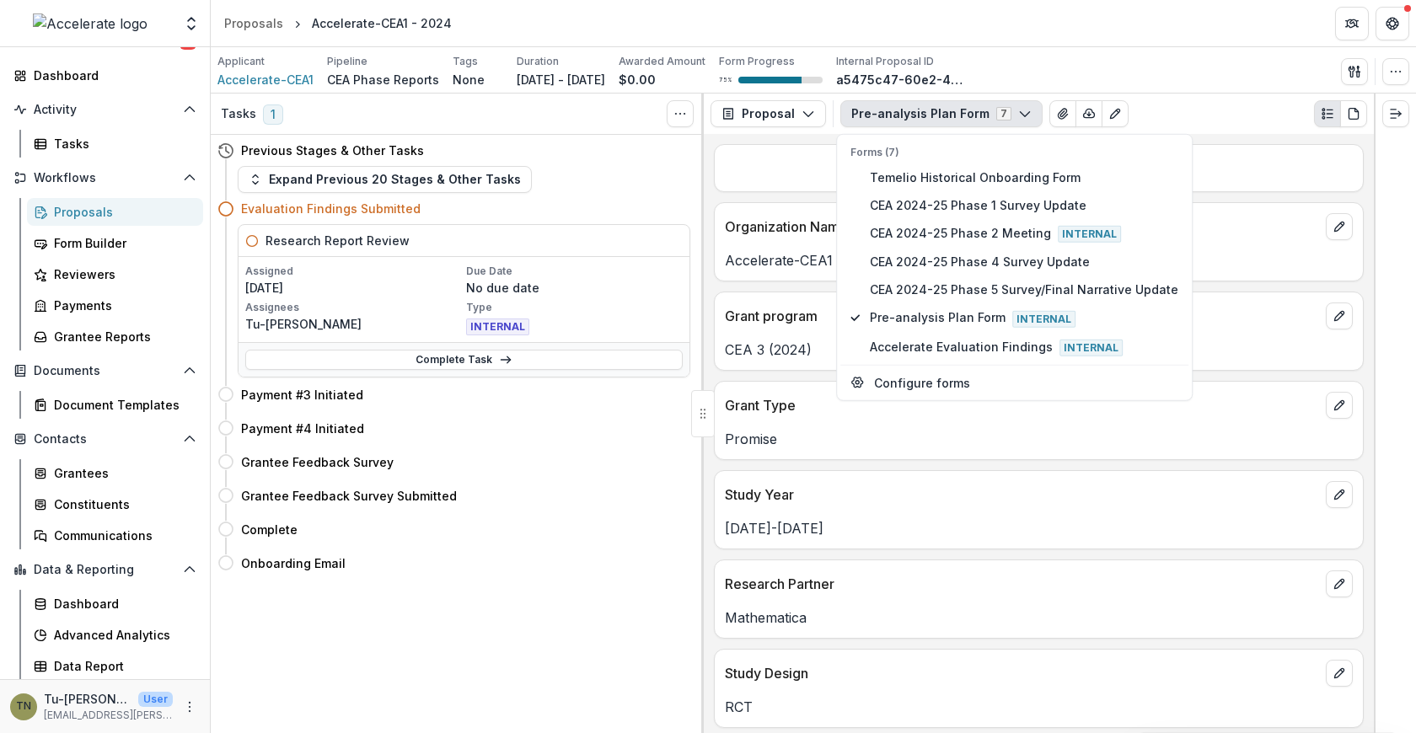
click at [1245, 130] on div "Proposal Proposal Payments Reports Grant Agreements Board Summaries Bank Detail…" at bounding box center [1039, 114] width 670 height 40
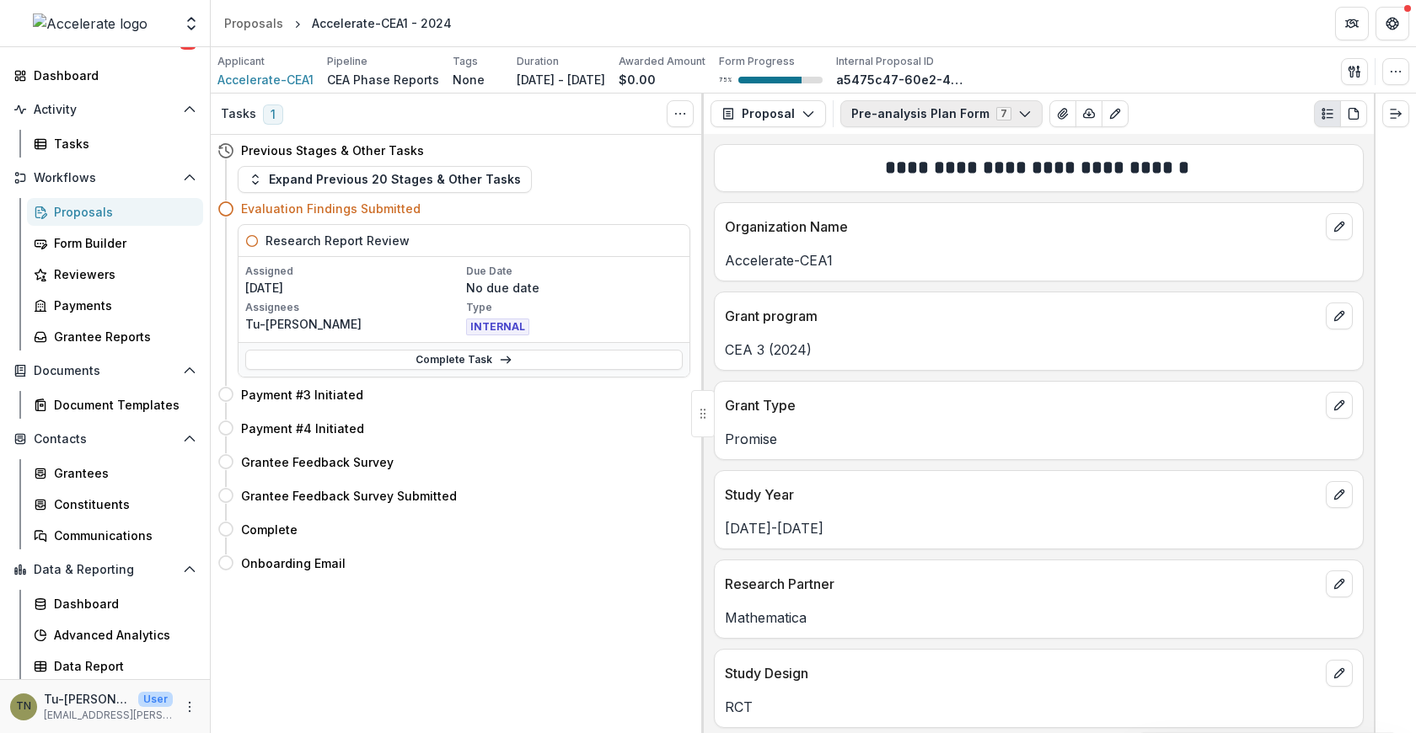
click at [1018, 113] on icon "button" at bounding box center [1024, 113] width 13 height 13
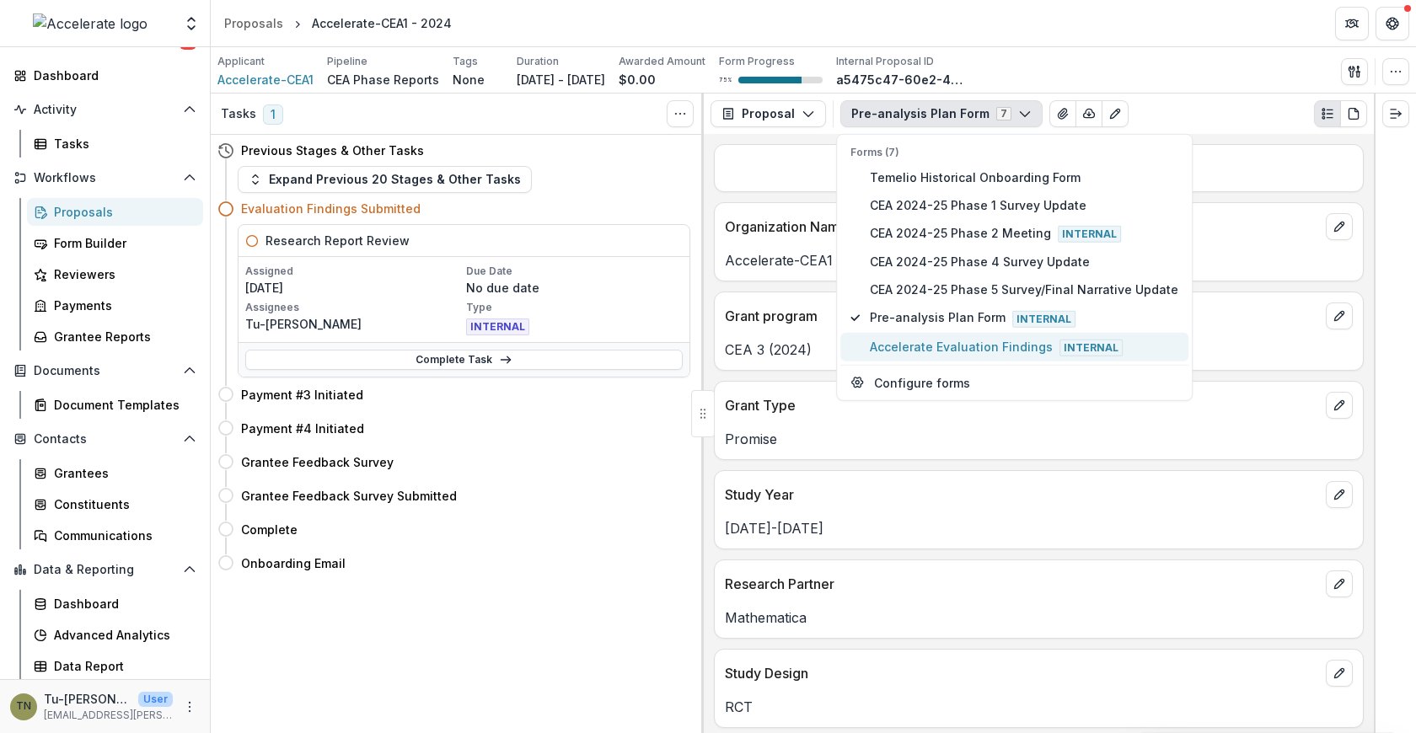
click at [992, 337] on span "Accelerate Evaluation Findings Internal" at bounding box center [1024, 346] width 308 height 19
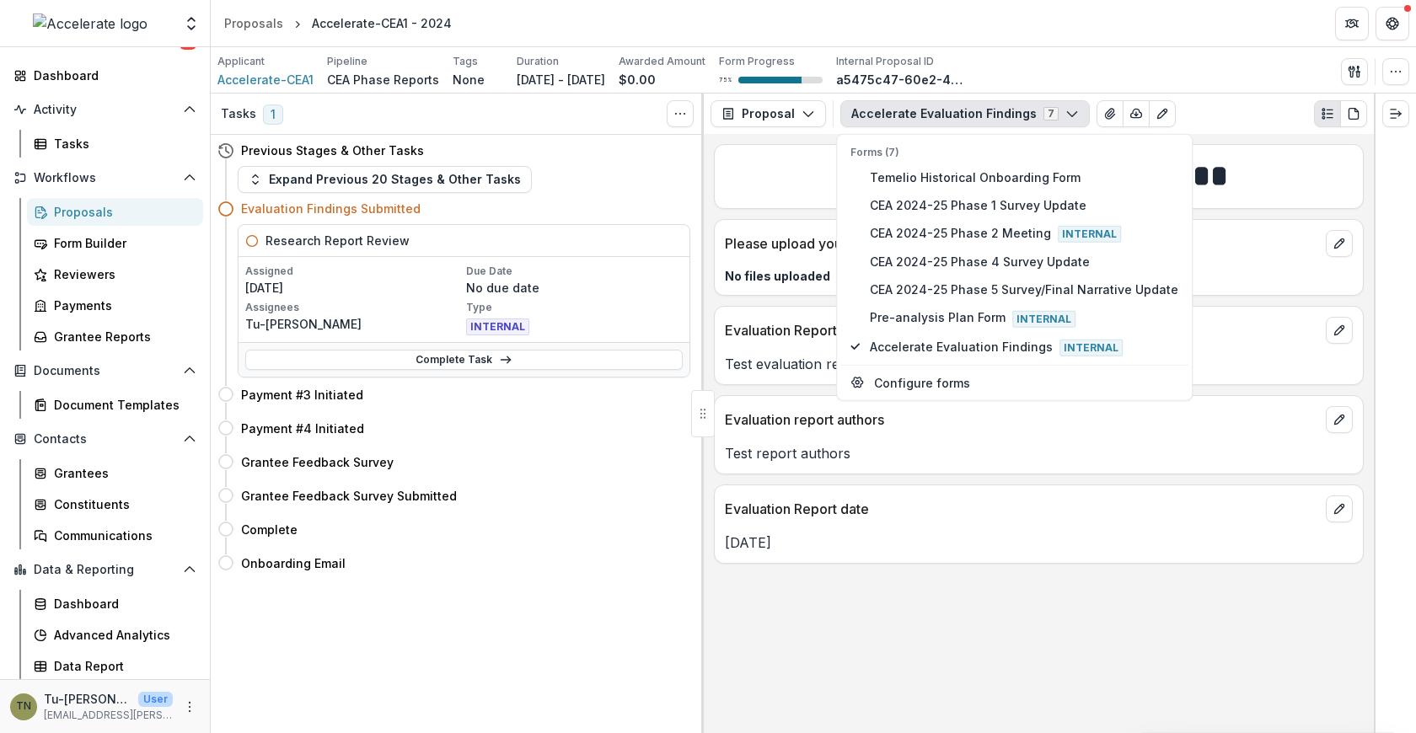
click at [1063, 650] on div "**********" at bounding box center [1039, 433] width 670 height 599
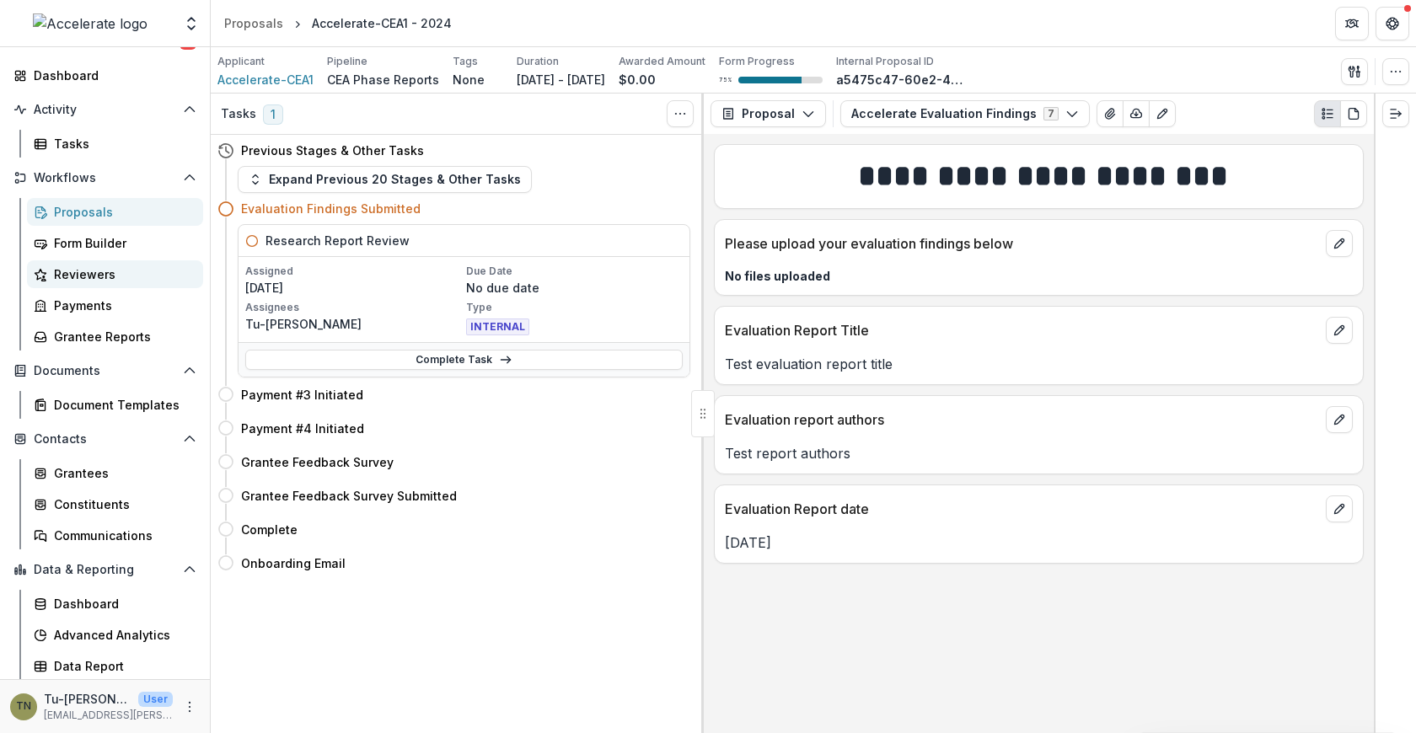
click at [135, 273] on div "Reviewers" at bounding box center [122, 275] width 136 height 18
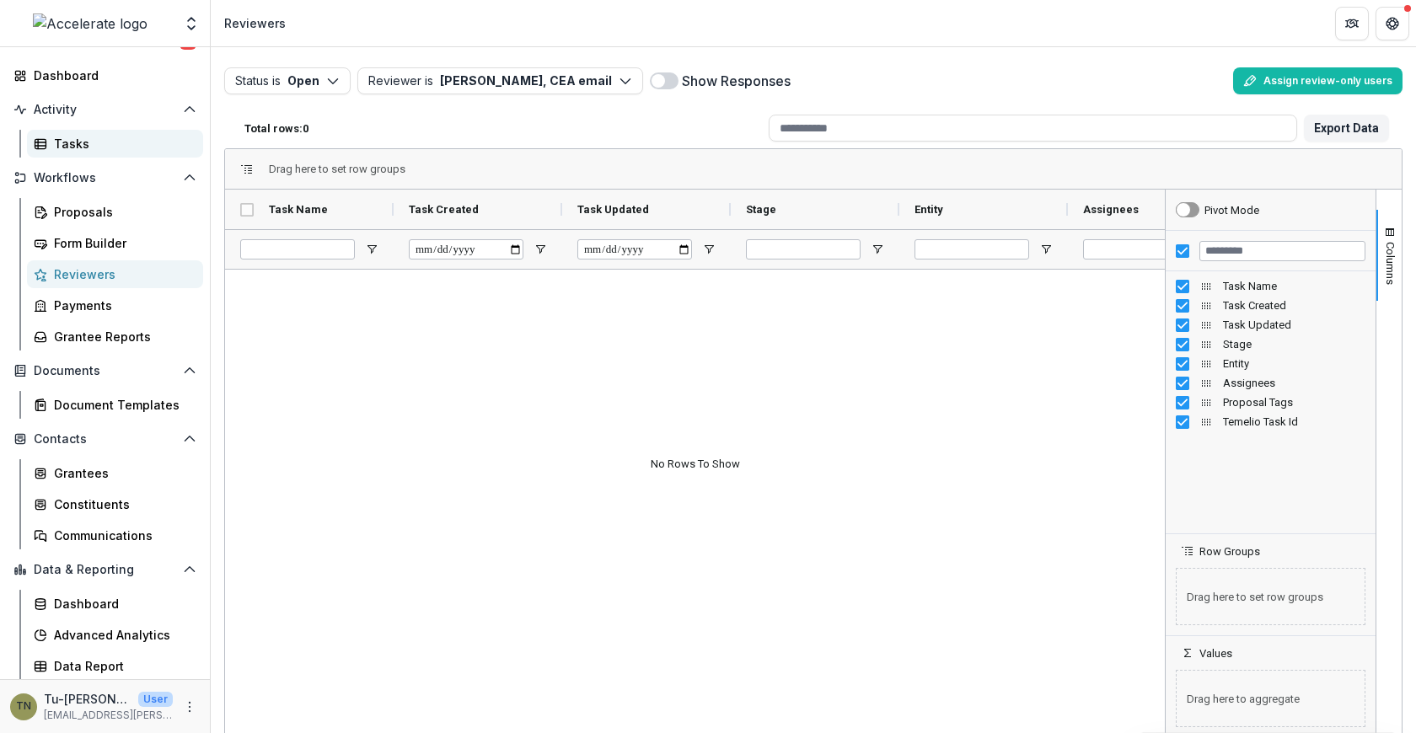
click at [128, 143] on div "Tasks" at bounding box center [122, 144] width 136 height 18
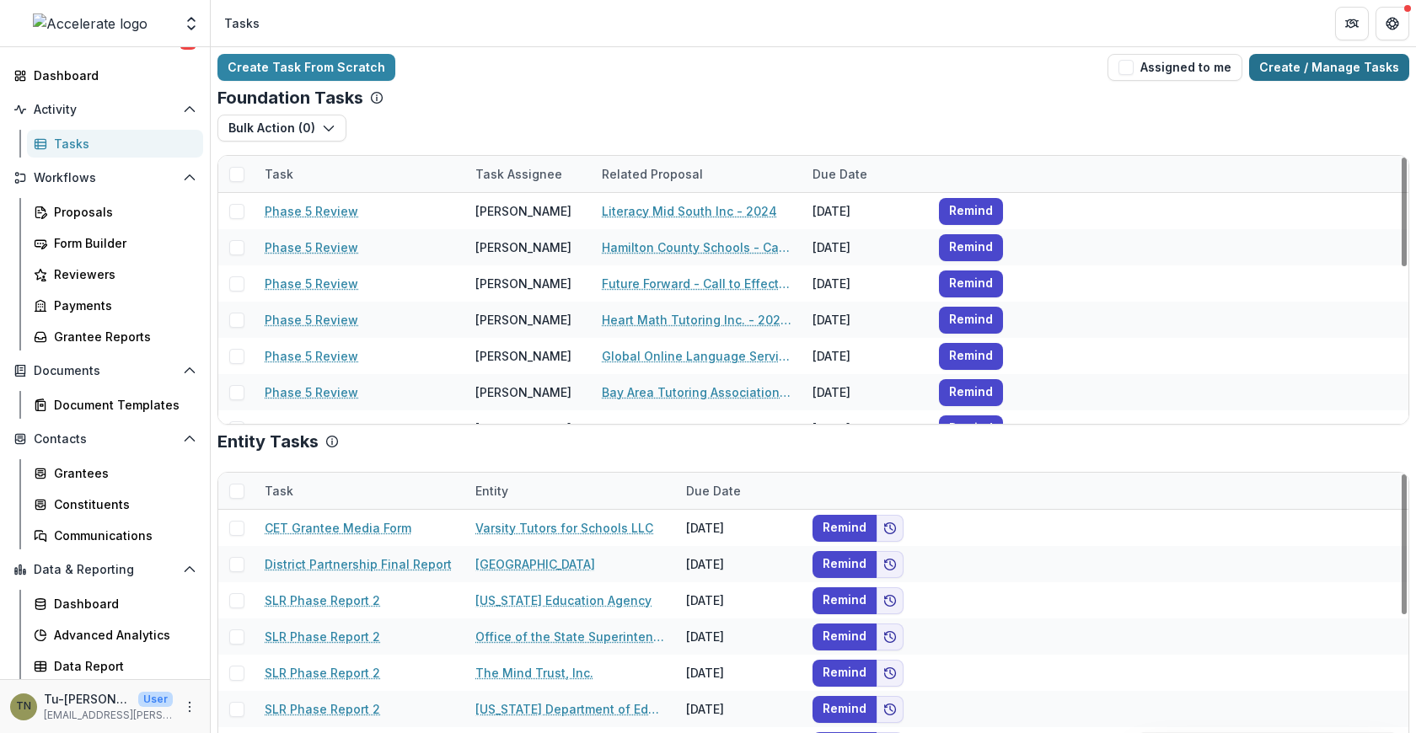
click at [1343, 67] on link "Create / Manage Tasks" at bounding box center [1329, 67] width 160 height 27
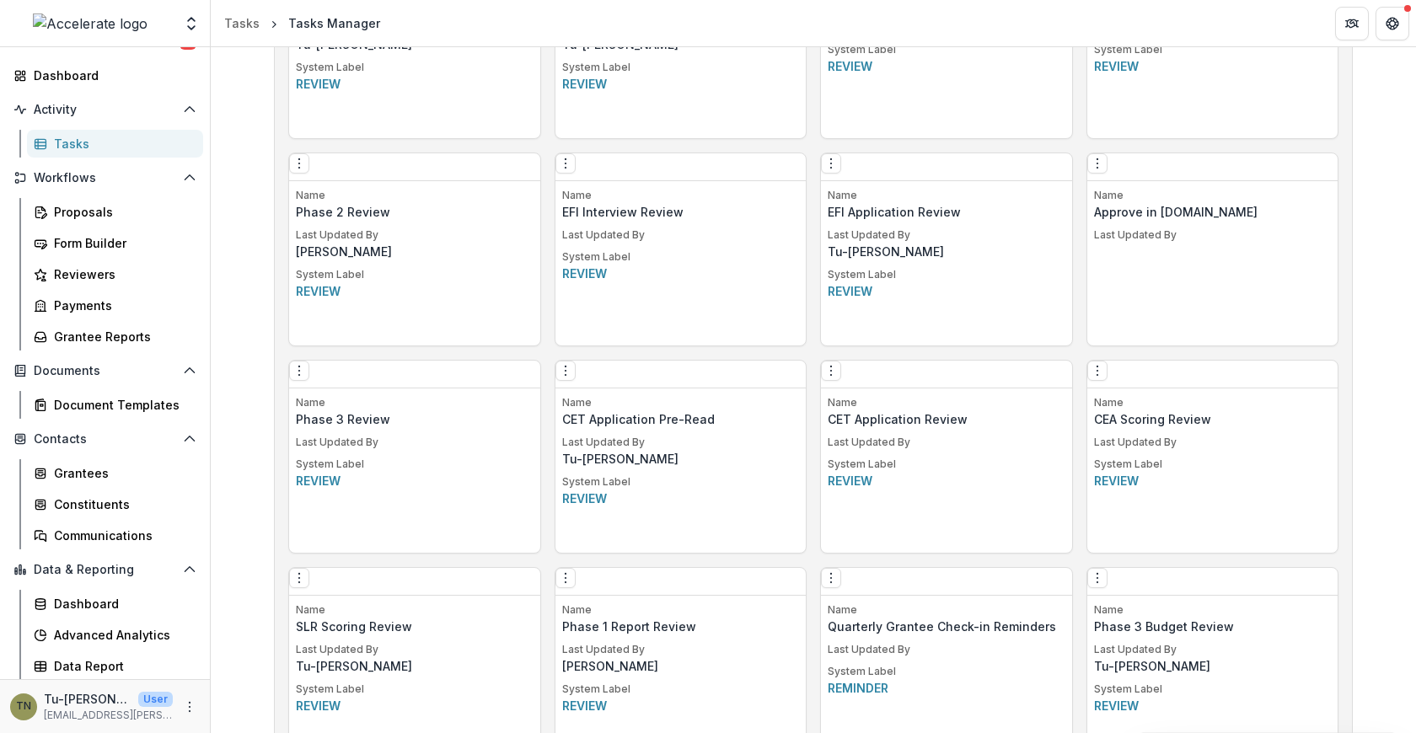
scroll to position [1507, 0]
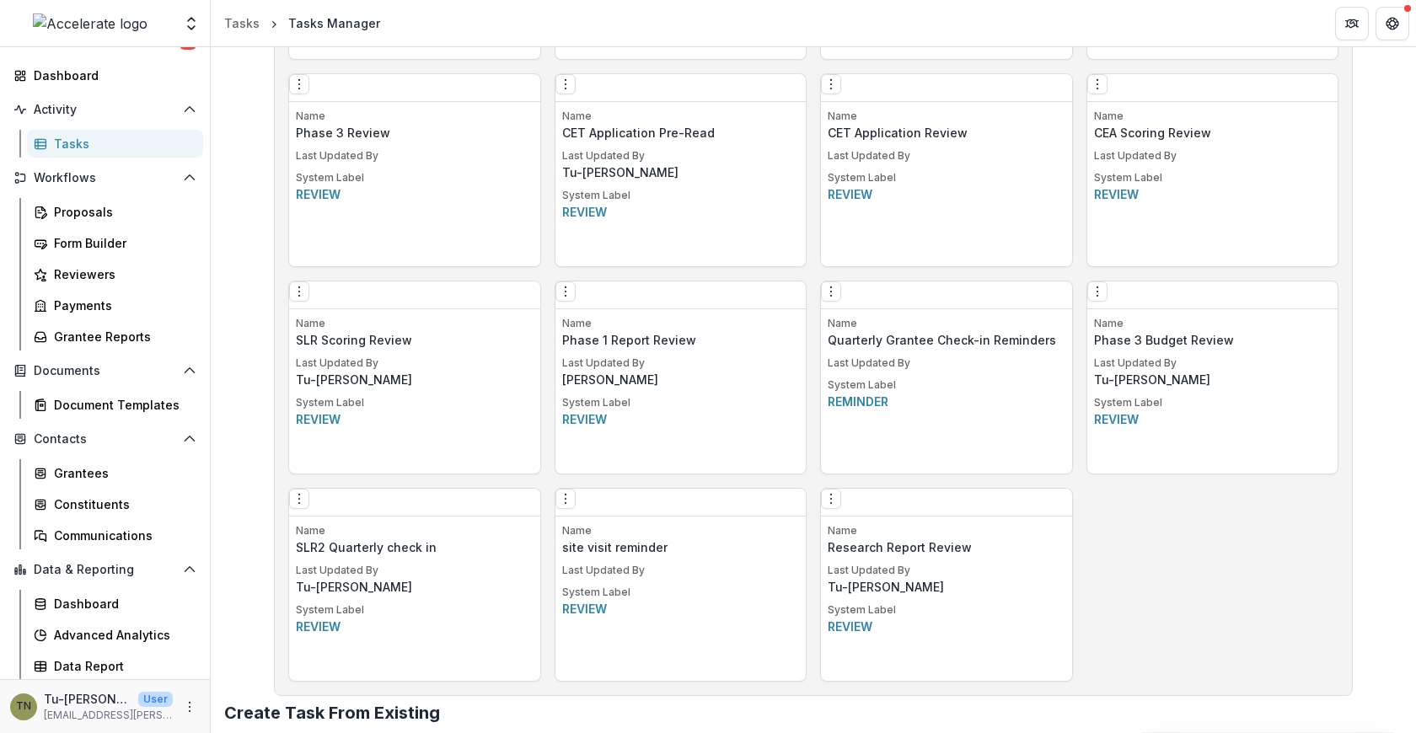
click at [837, 489] on div "Edit Make a Copy Create Task From Template Delete Task" at bounding box center [946, 503] width 251 height 28
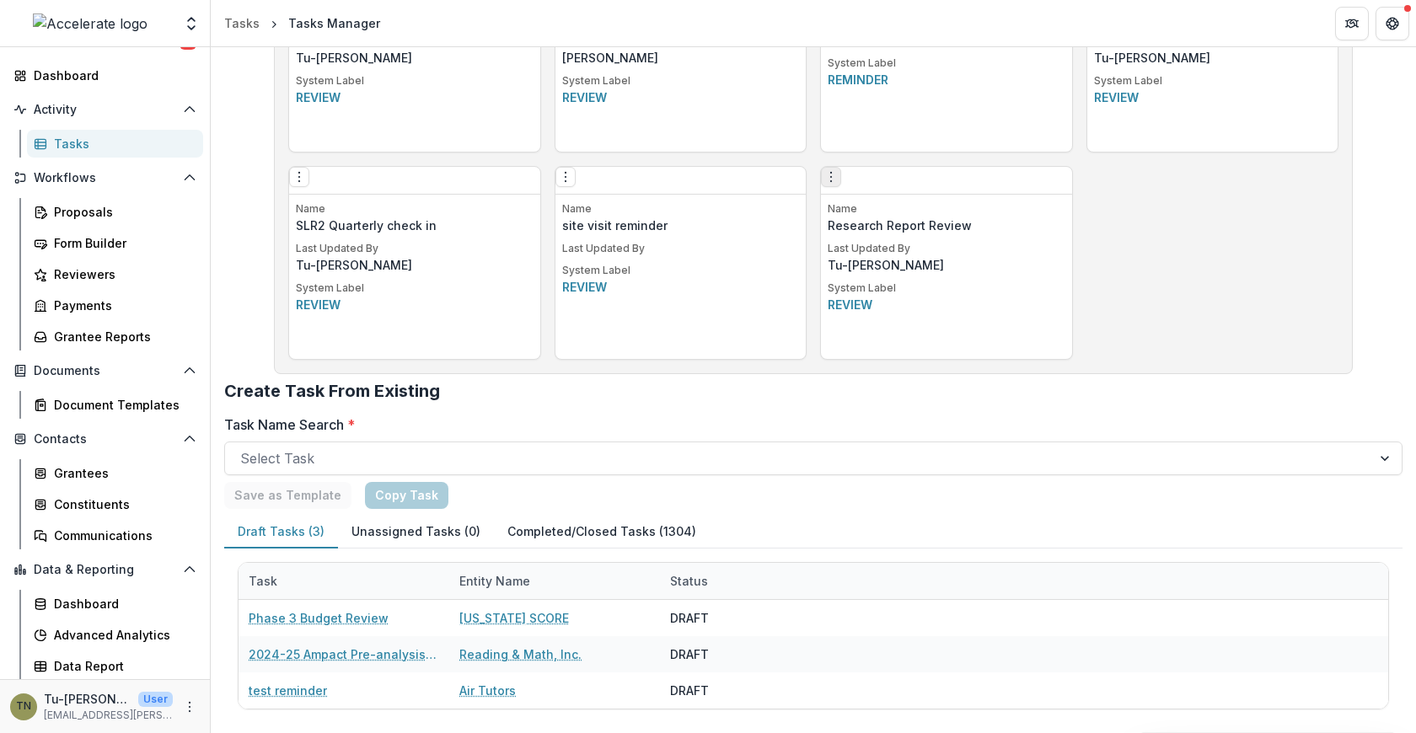
click at [837, 184] on icon "Options" at bounding box center [830, 176] width 13 height 13
click at [876, 215] on link "Edit" at bounding box center [932, 217] width 207 height 28
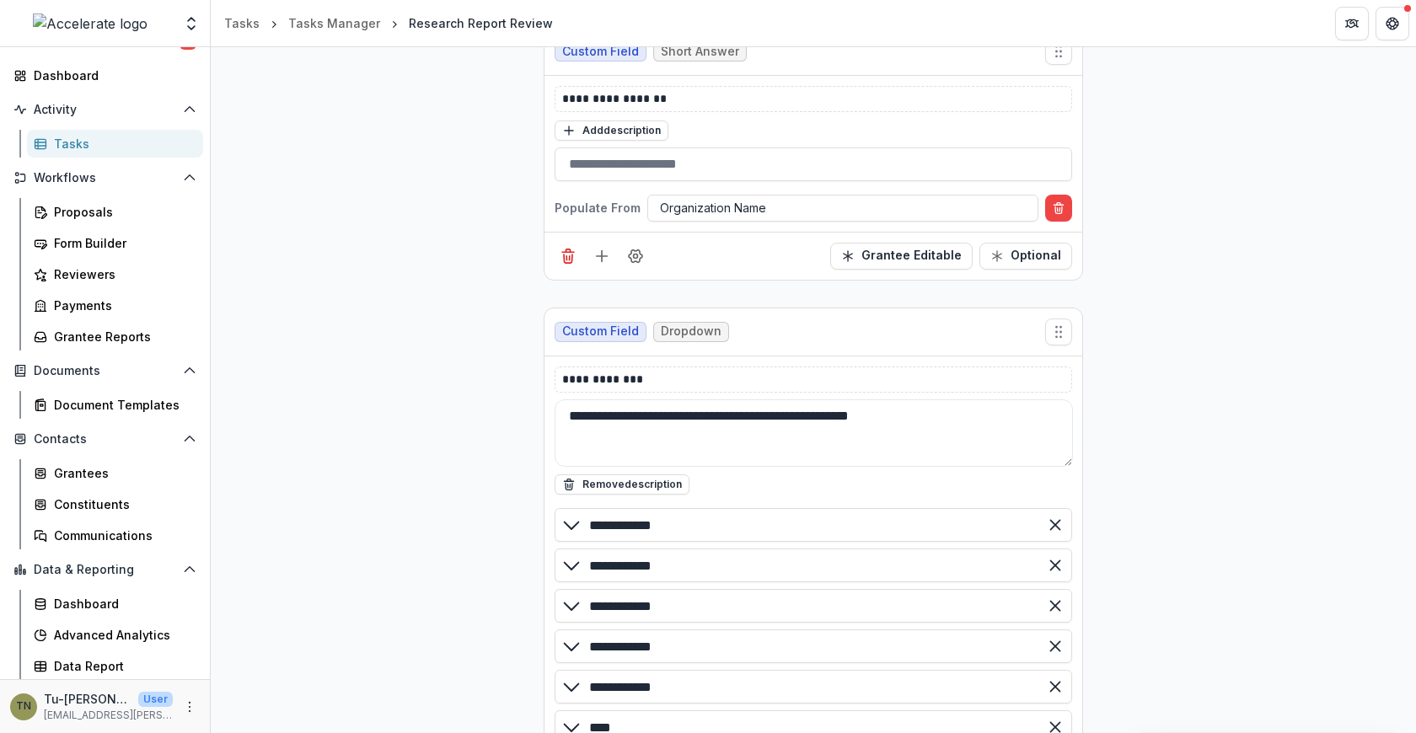
scroll to position [695, 0]
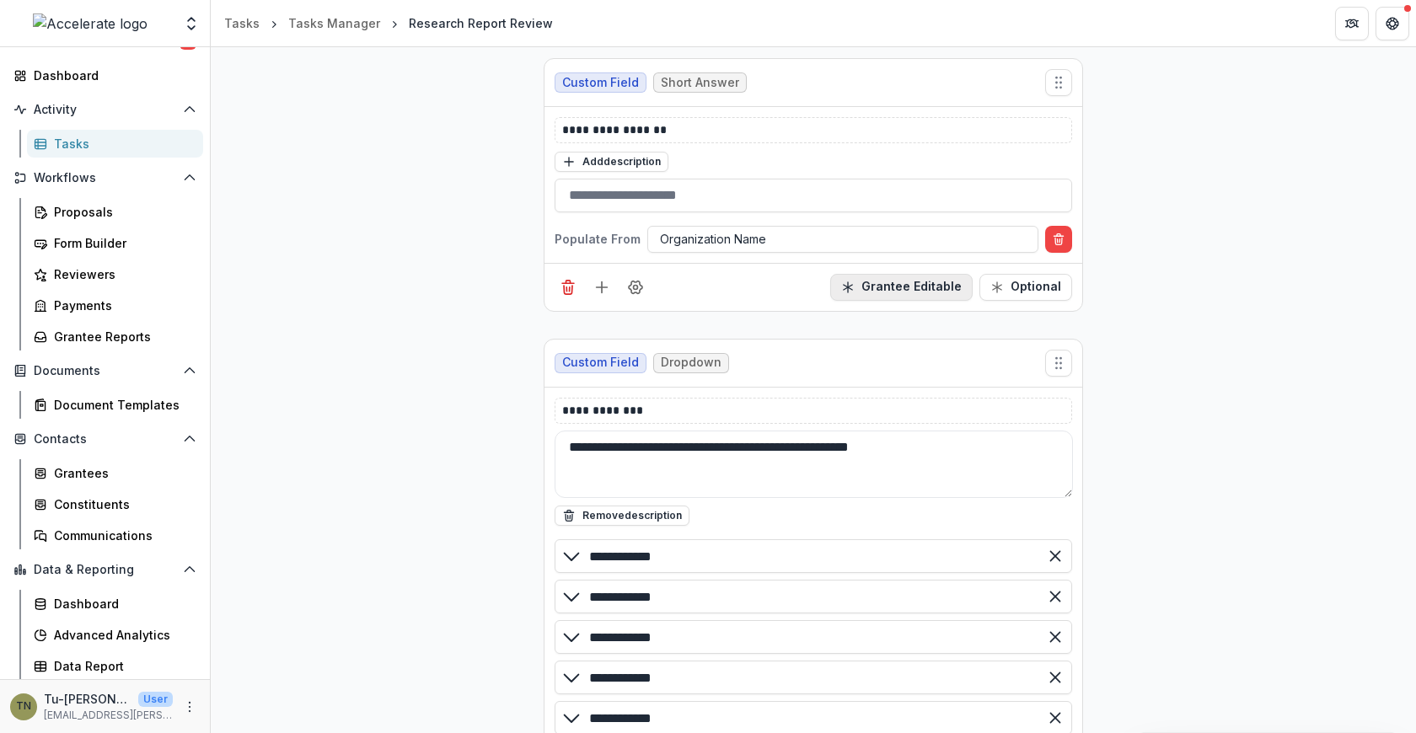
click at [914, 280] on button "Grantee Editable" at bounding box center [901, 287] width 142 height 27
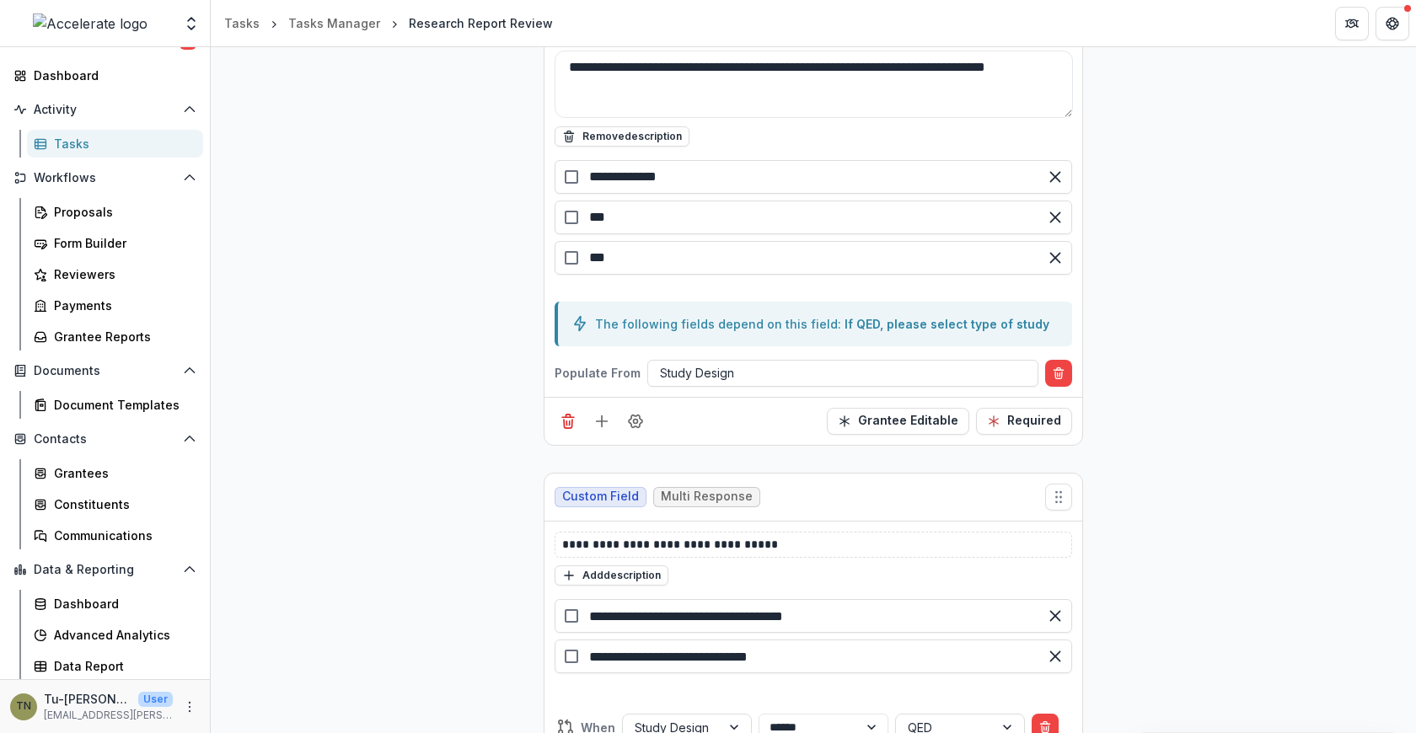
scroll to position [3083, 0]
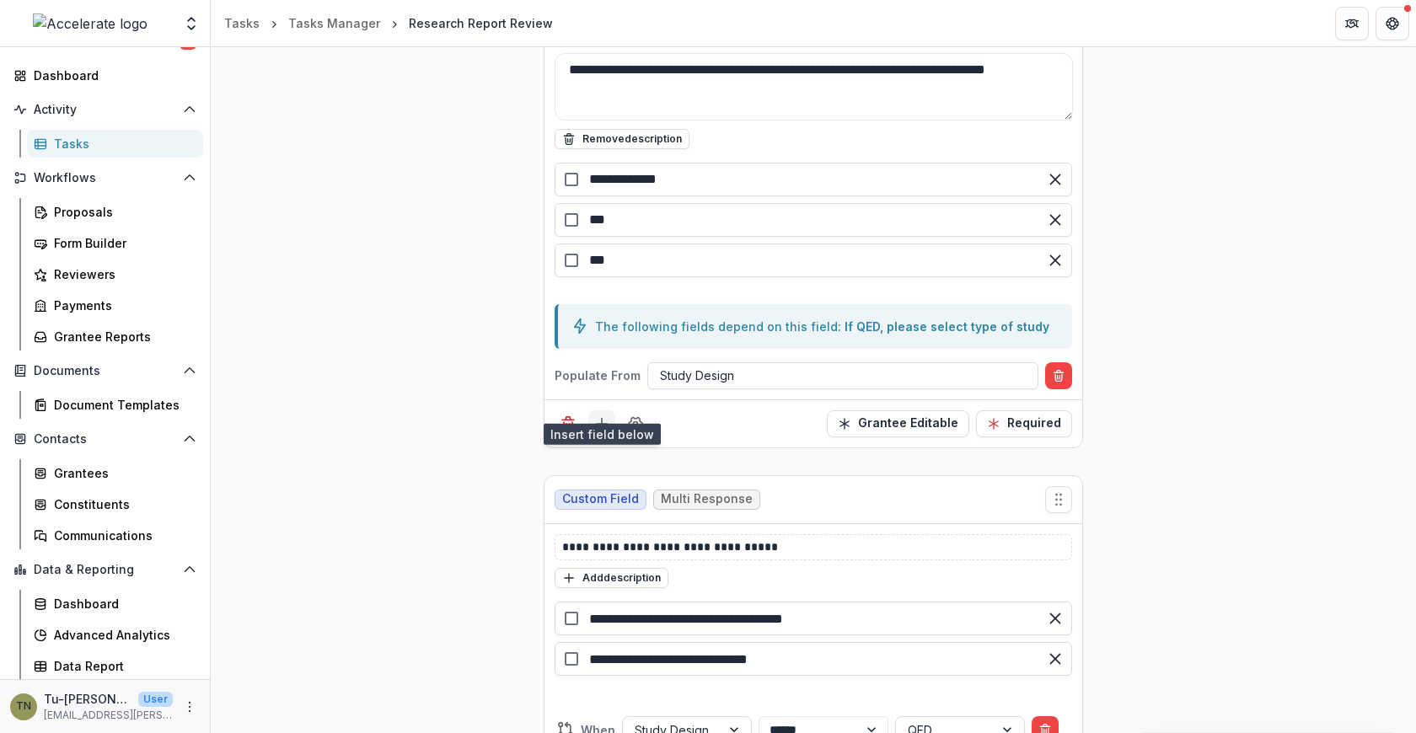
click at [596, 416] on icon "Add field" at bounding box center [601, 424] width 17 height 17
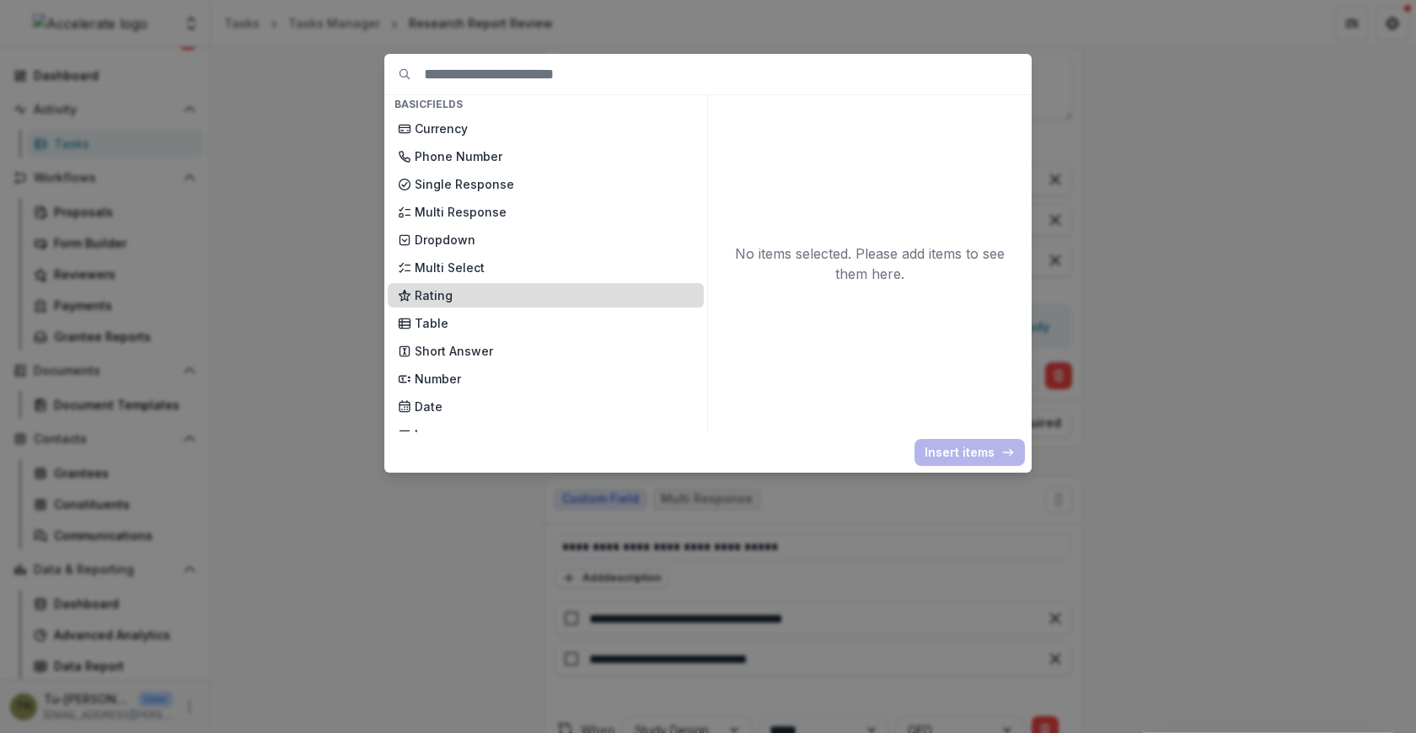
scroll to position [113, 0]
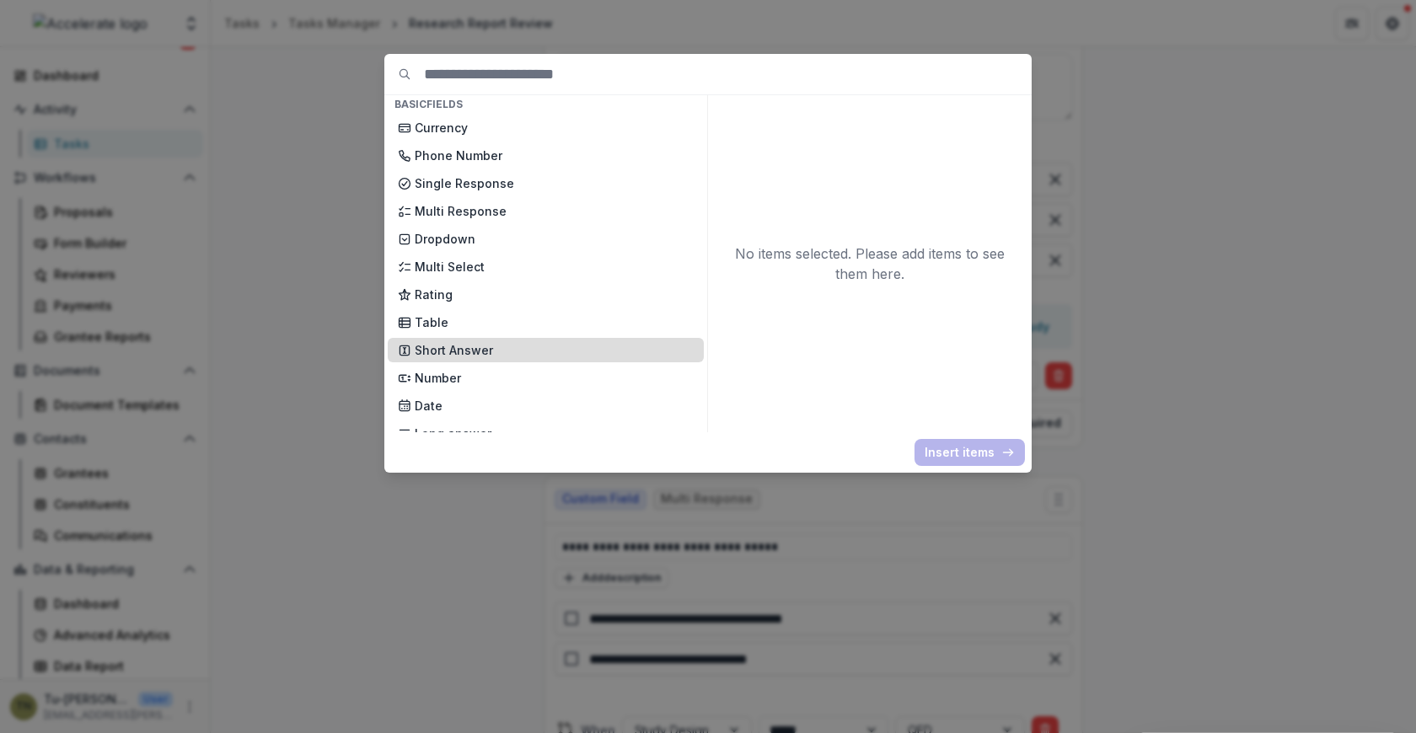
click at [577, 350] on p "Short Answer" at bounding box center [554, 350] width 279 height 18
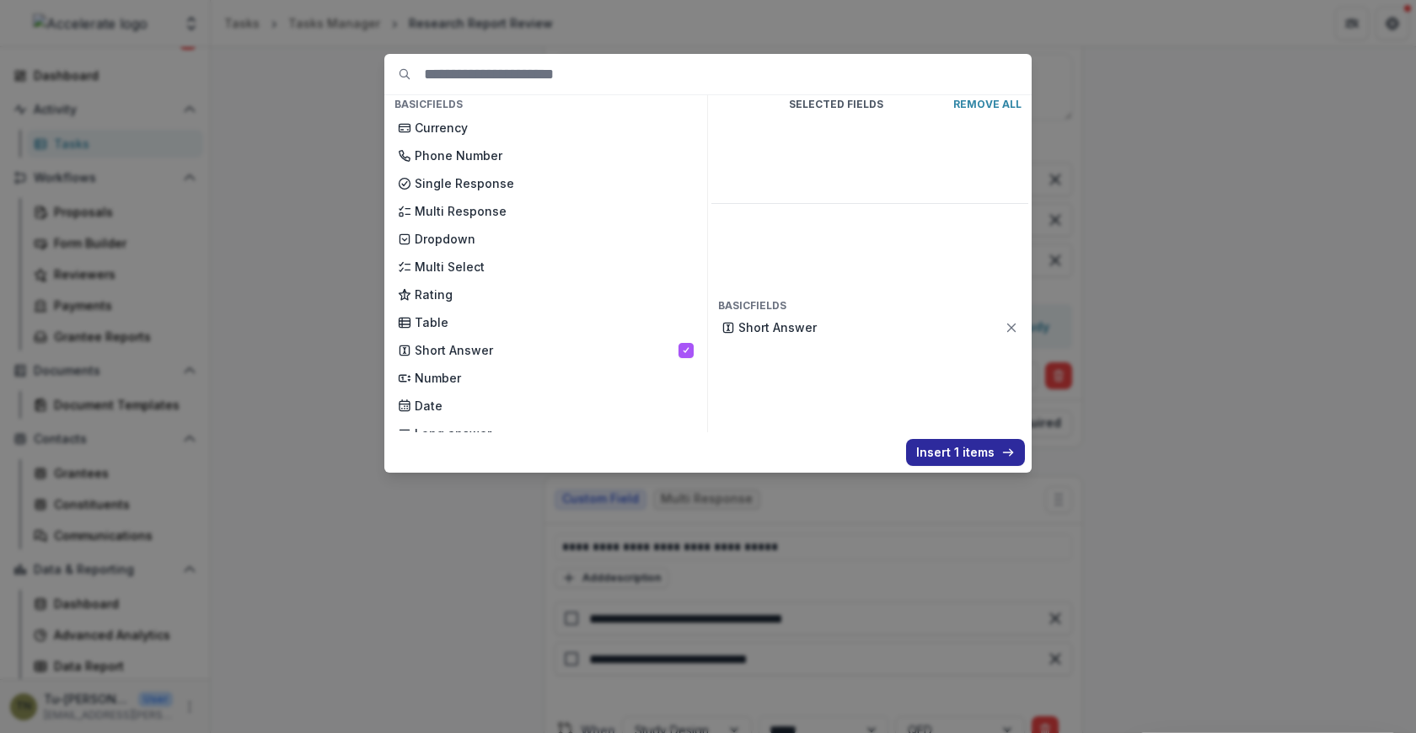
click at [966, 450] on button "Insert 1 items" at bounding box center [965, 452] width 119 height 27
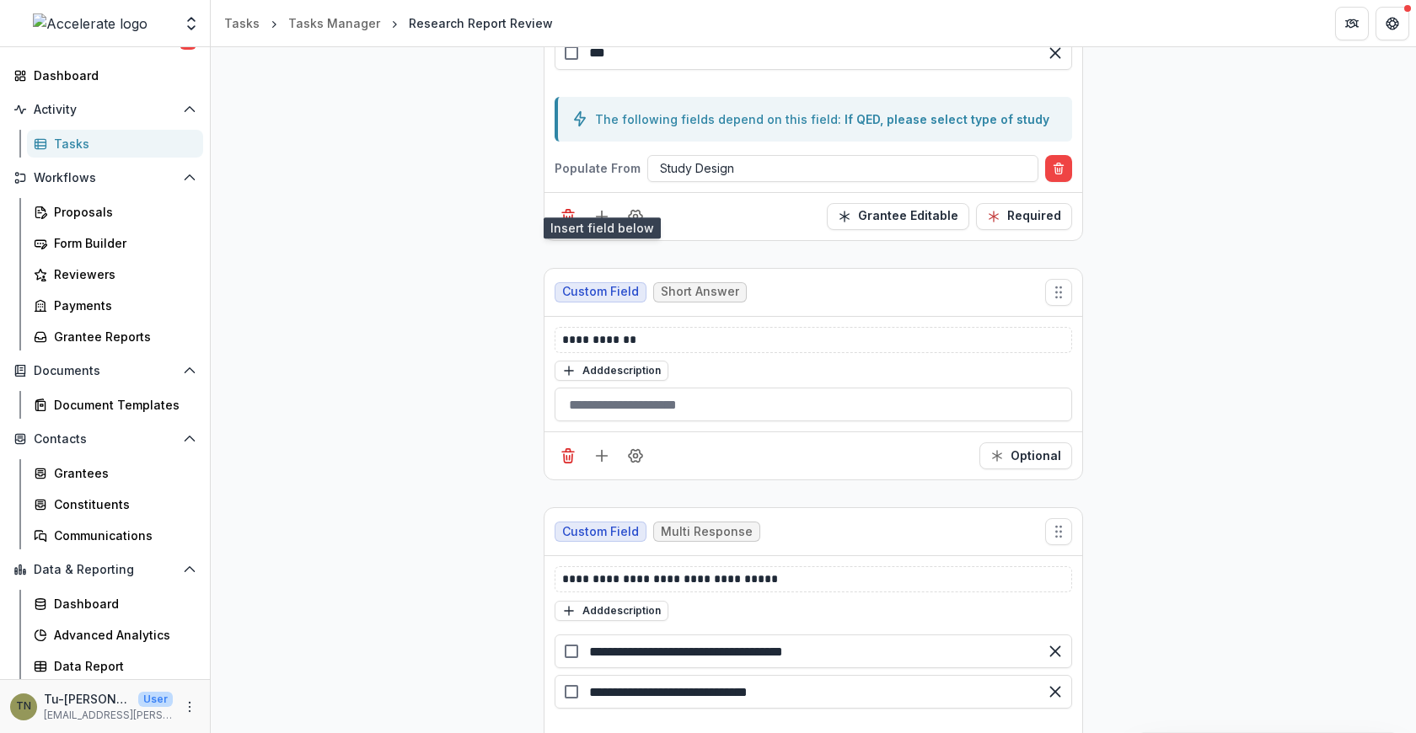
scroll to position [3290, 0]
click at [676, 332] on p "**********" at bounding box center [814, 341] width 504 height 18
click at [627, 448] on icon "Field Settings" at bounding box center [635, 456] width 17 height 17
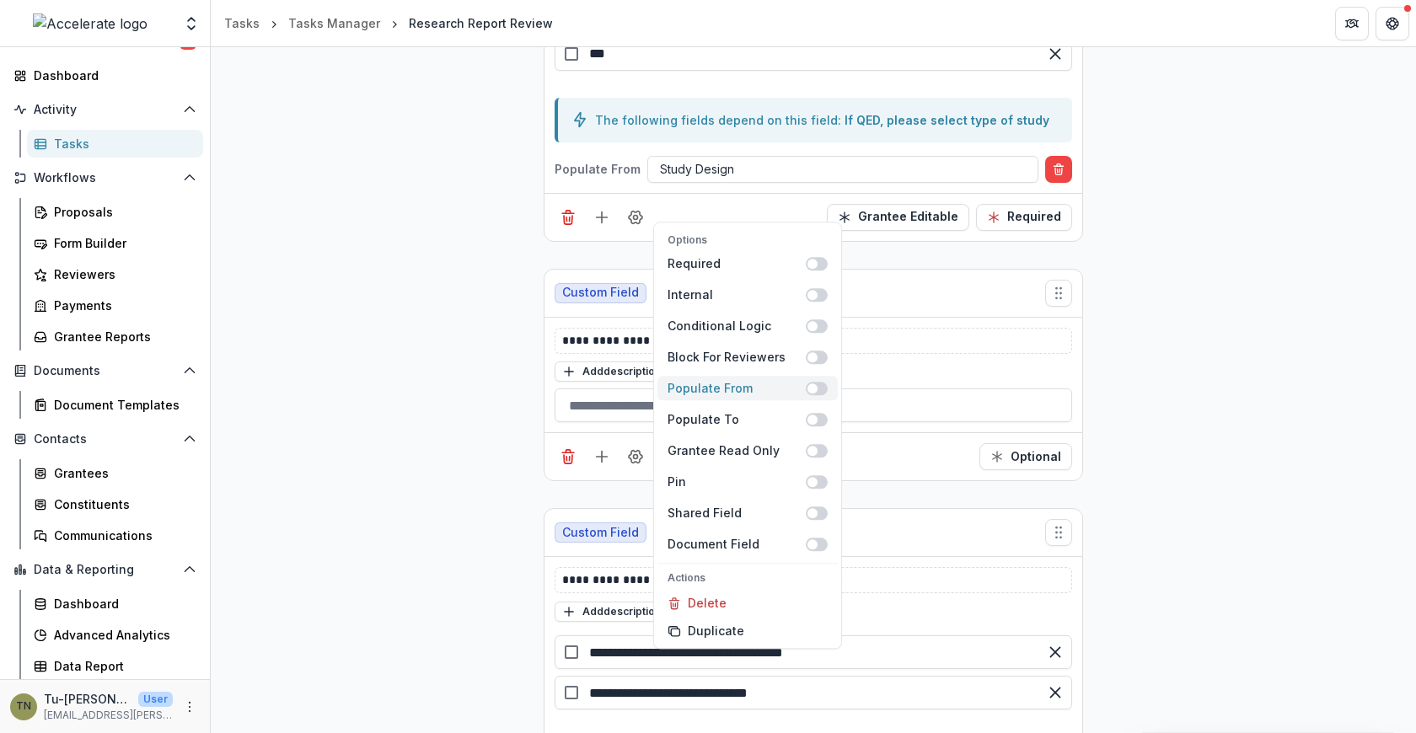
click at [821, 383] on span at bounding box center [817, 388] width 22 height 13
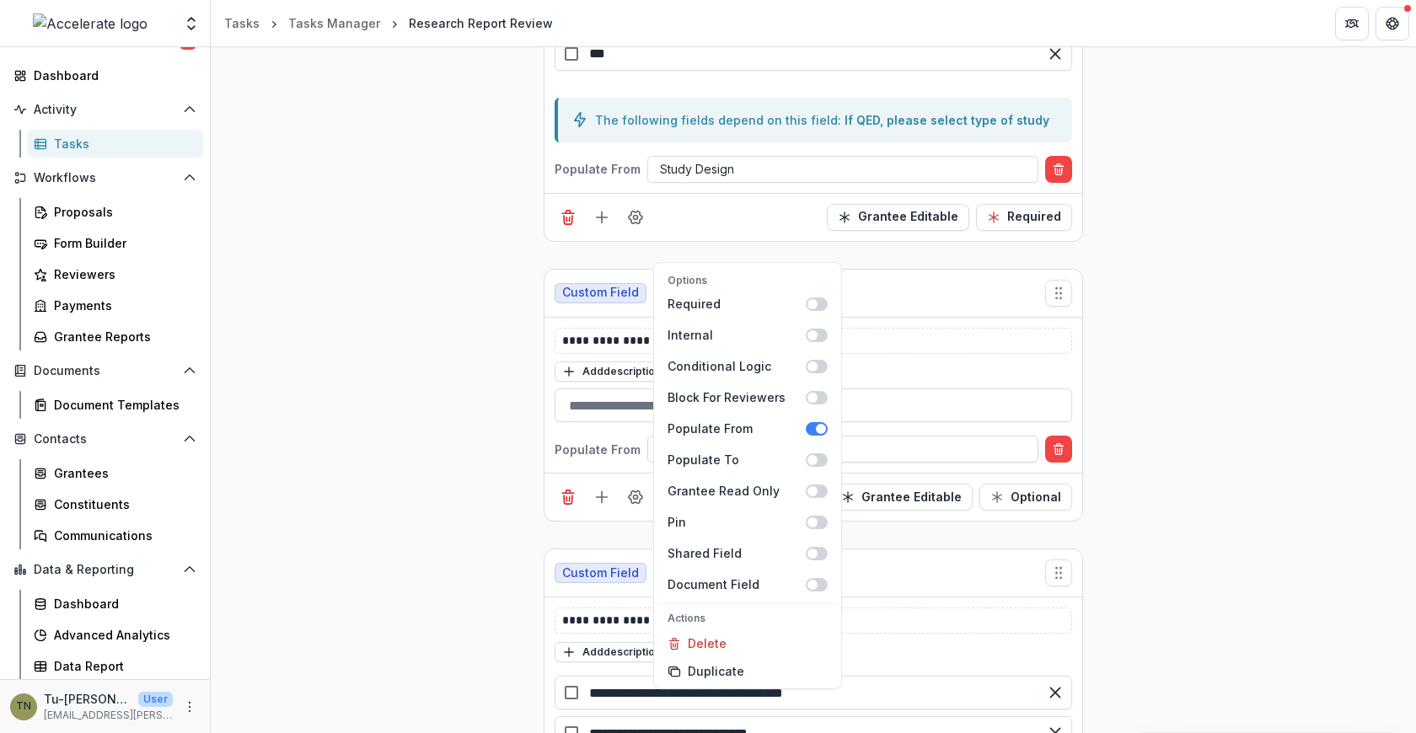
click at [869, 439] on div at bounding box center [843, 449] width 366 height 21
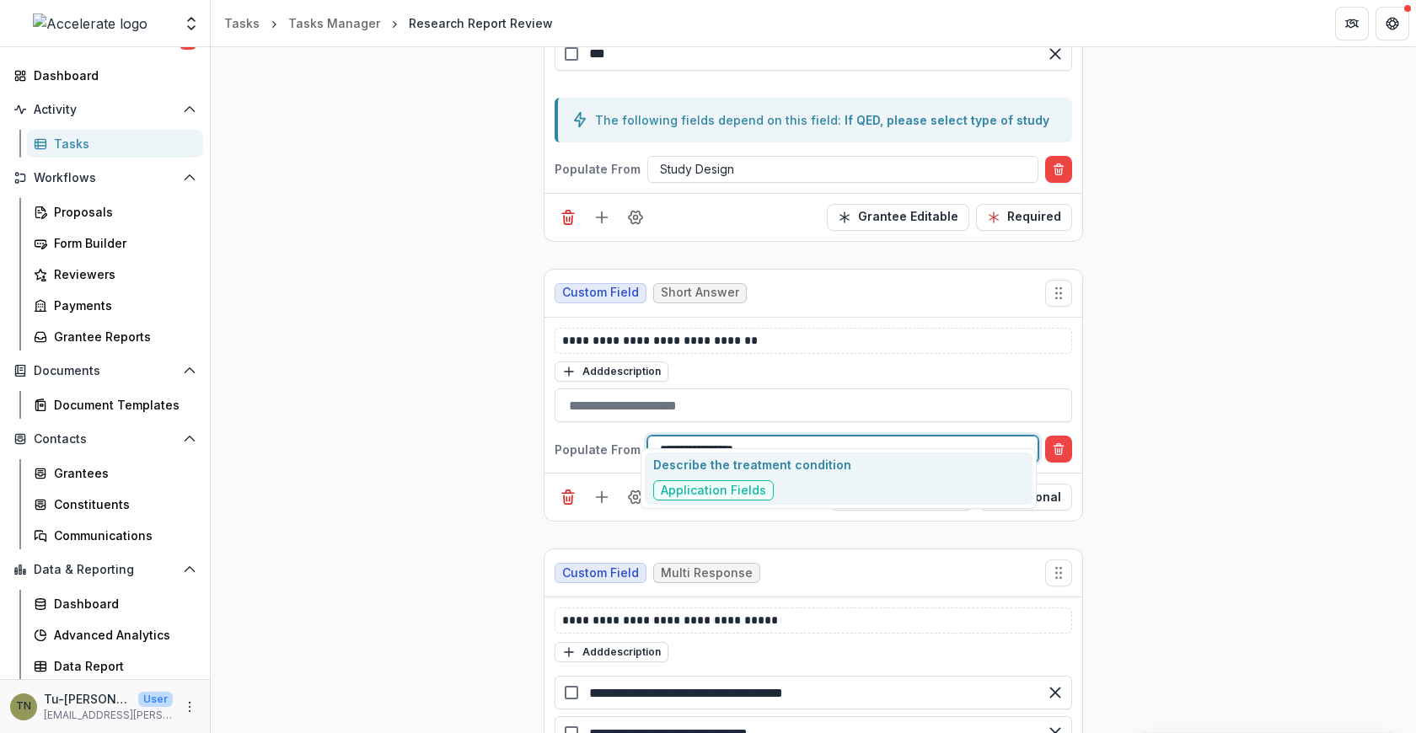
type input "**********"
click at [865, 477] on div "Describe the treatment condition Application Fields" at bounding box center [839, 479] width 388 height 53
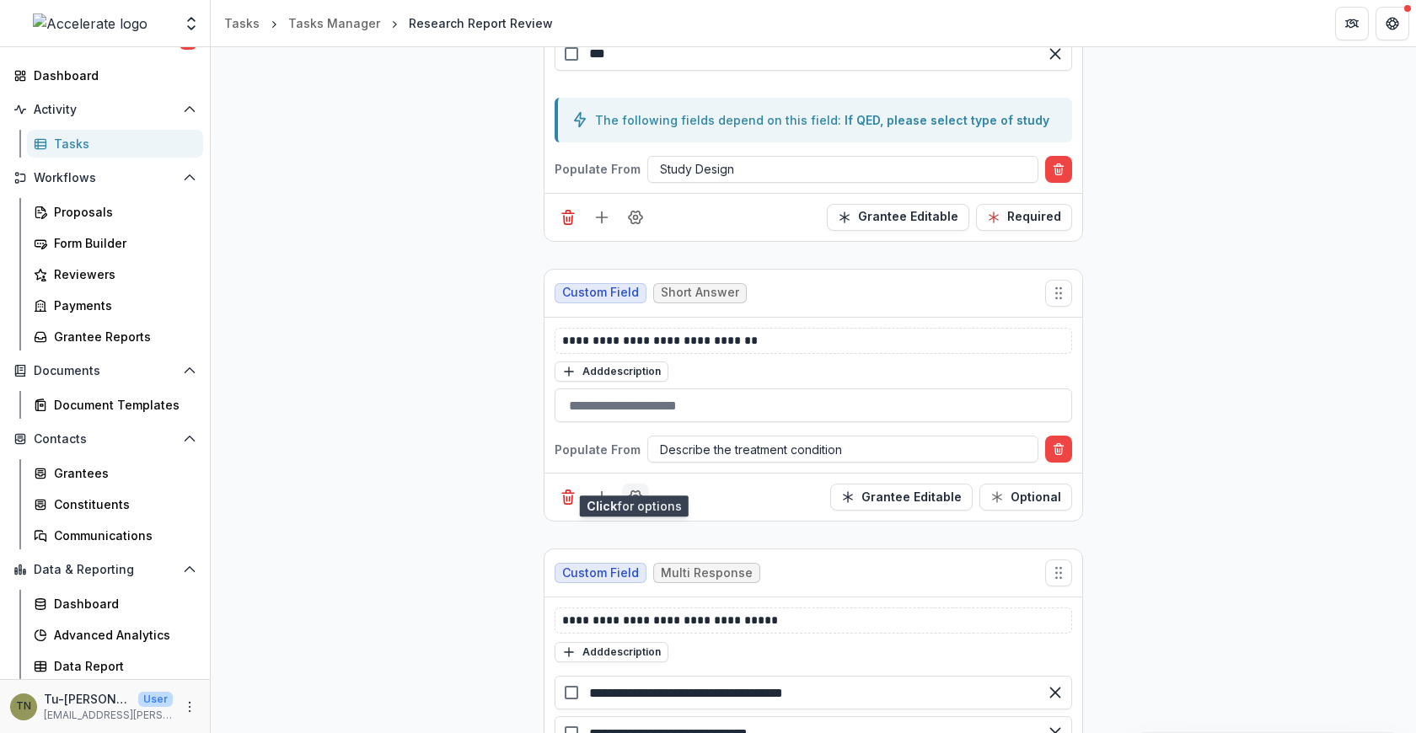
click at [632, 489] on icon "Field Settings" at bounding box center [635, 497] width 17 height 17
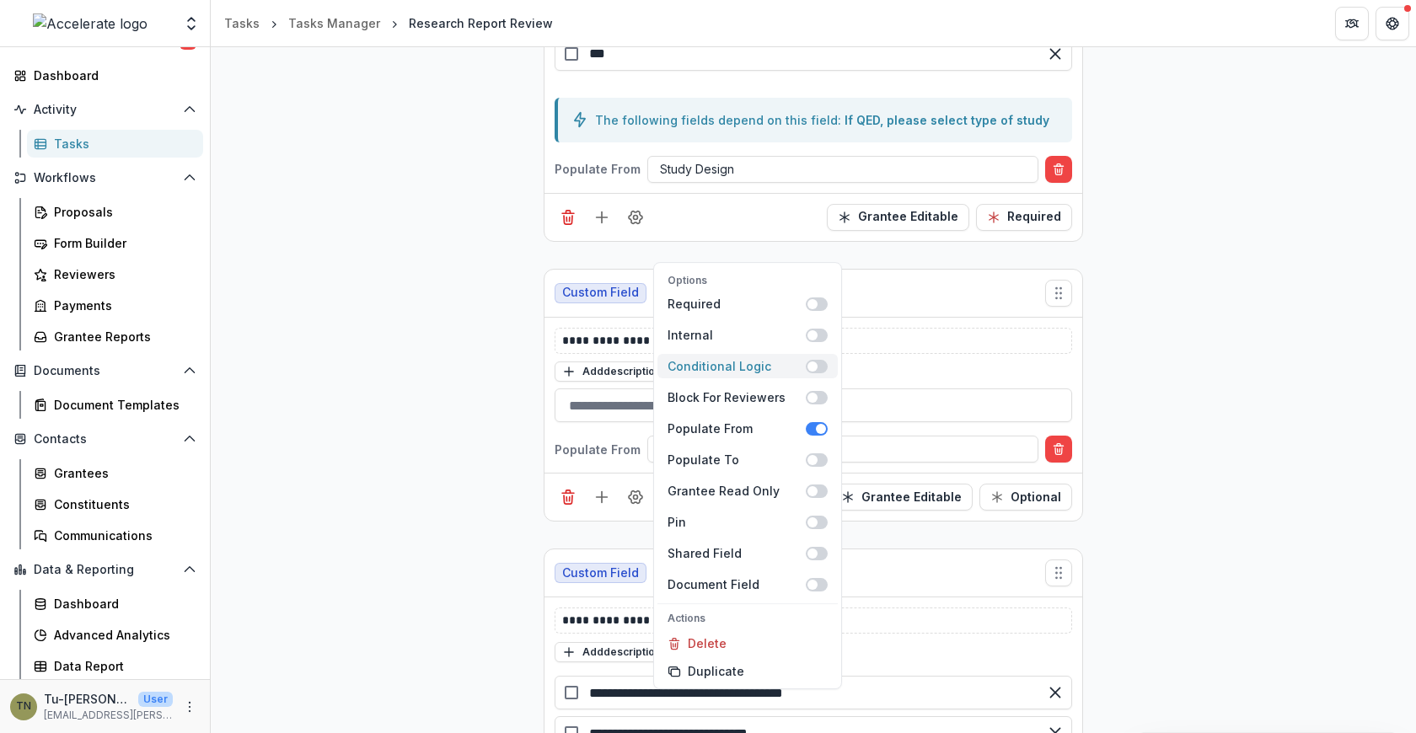
click at [823, 367] on span at bounding box center [817, 366] width 22 height 13
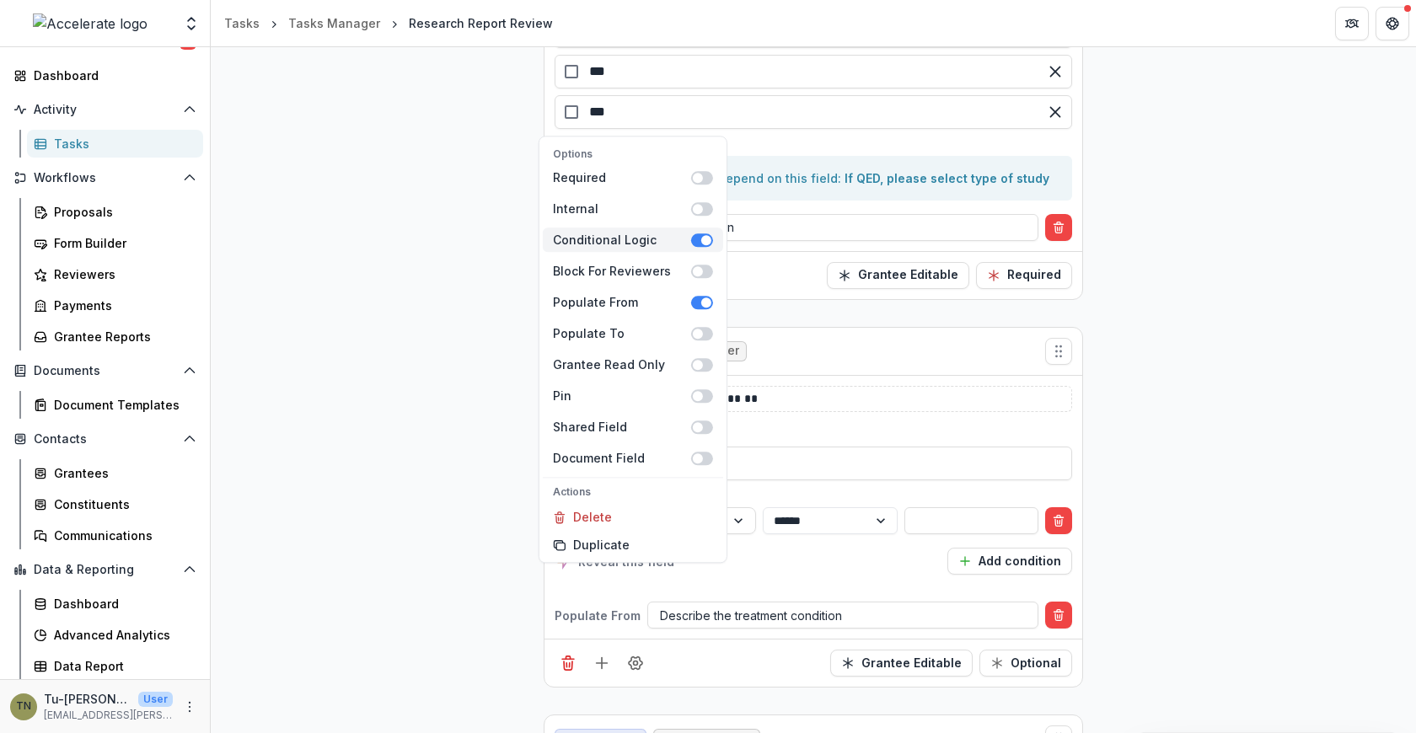
scroll to position [3348, 0]
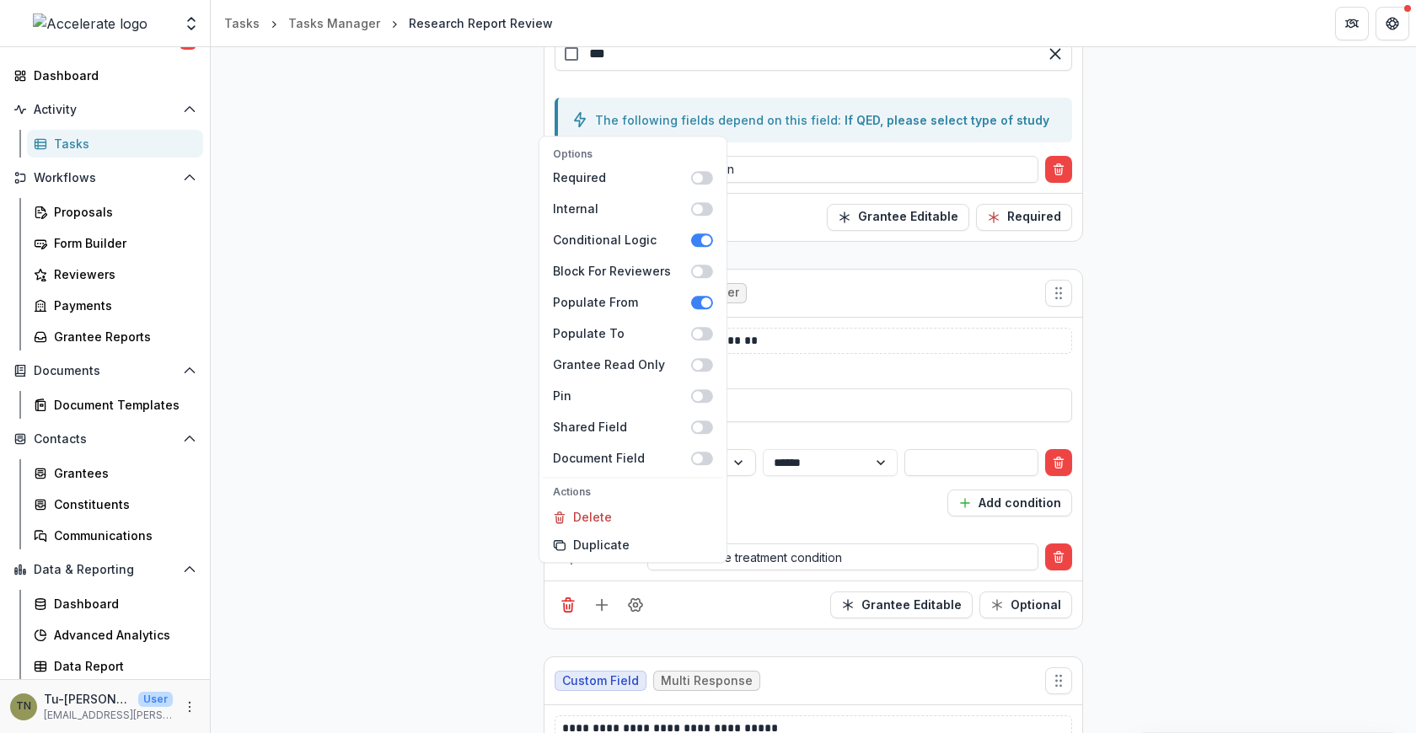
click at [782, 490] on div "Reveal this field Add condition" at bounding box center [814, 503] width 518 height 27
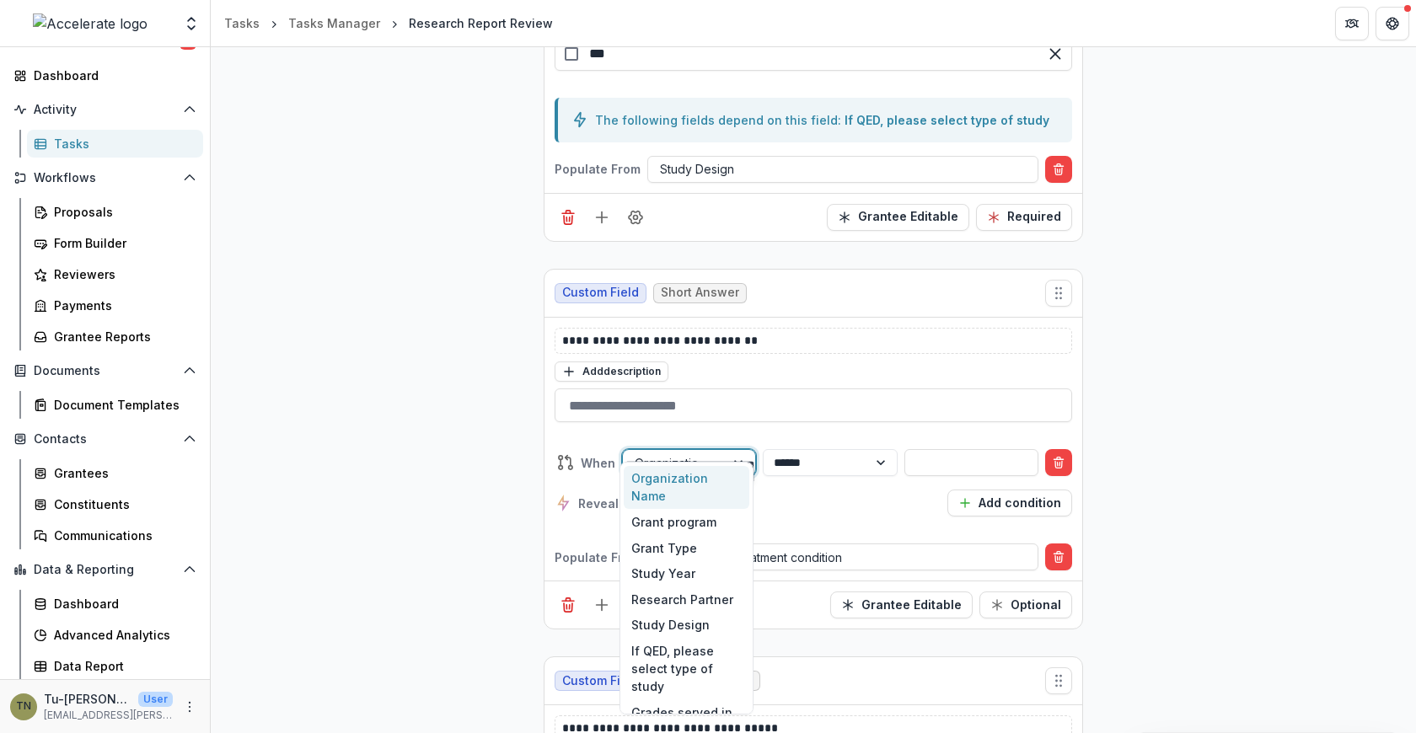
click at [729, 450] on div at bounding box center [740, 462] width 30 height 25
click at [705, 627] on div "Study Design" at bounding box center [687, 626] width 126 height 26
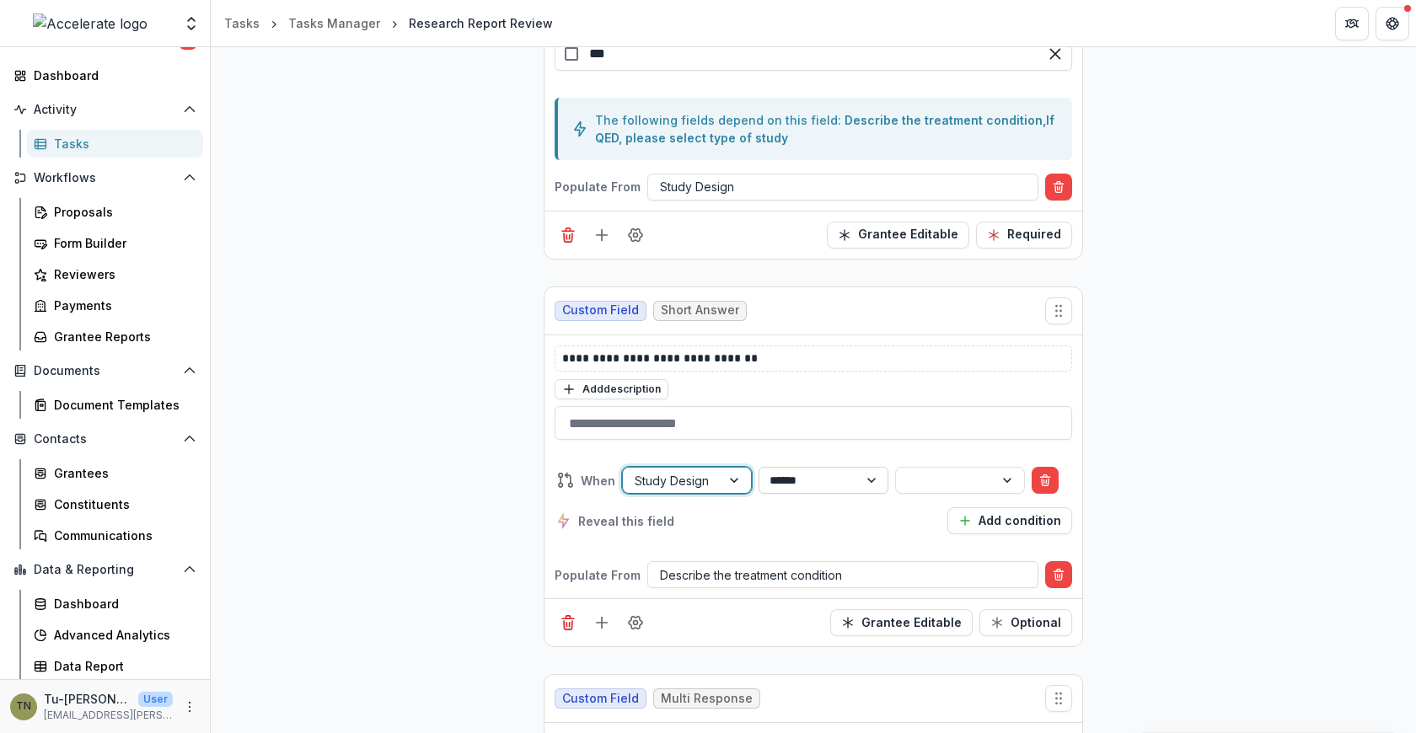
click at [840, 467] on select "**********" at bounding box center [824, 480] width 130 height 27
select select "********"
click at [760, 467] on select "**********" at bounding box center [824, 480] width 130 height 27
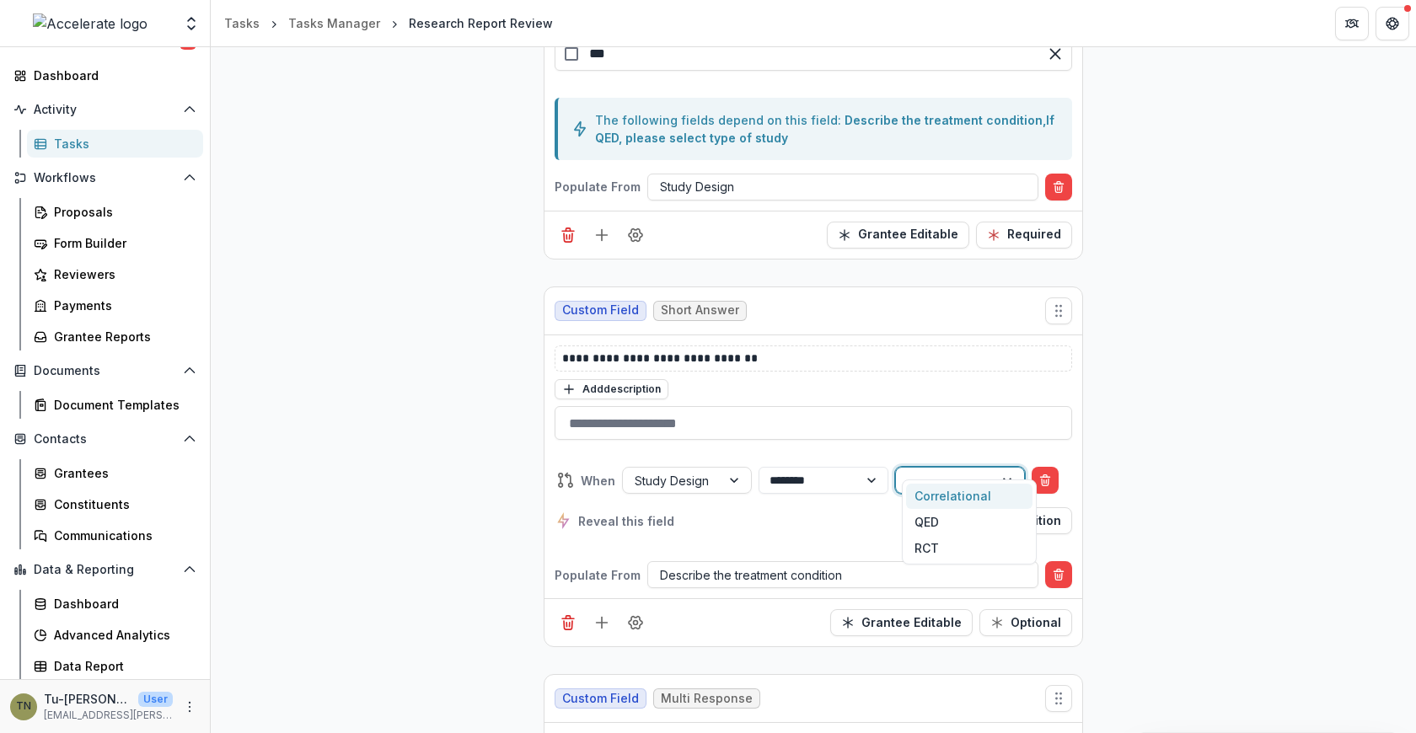
click at [931, 470] on div at bounding box center [945, 480] width 74 height 21
click at [925, 547] on div "RCT" at bounding box center [969, 548] width 126 height 26
click at [600, 614] on icon "Add field" at bounding box center [601, 622] width 17 height 17
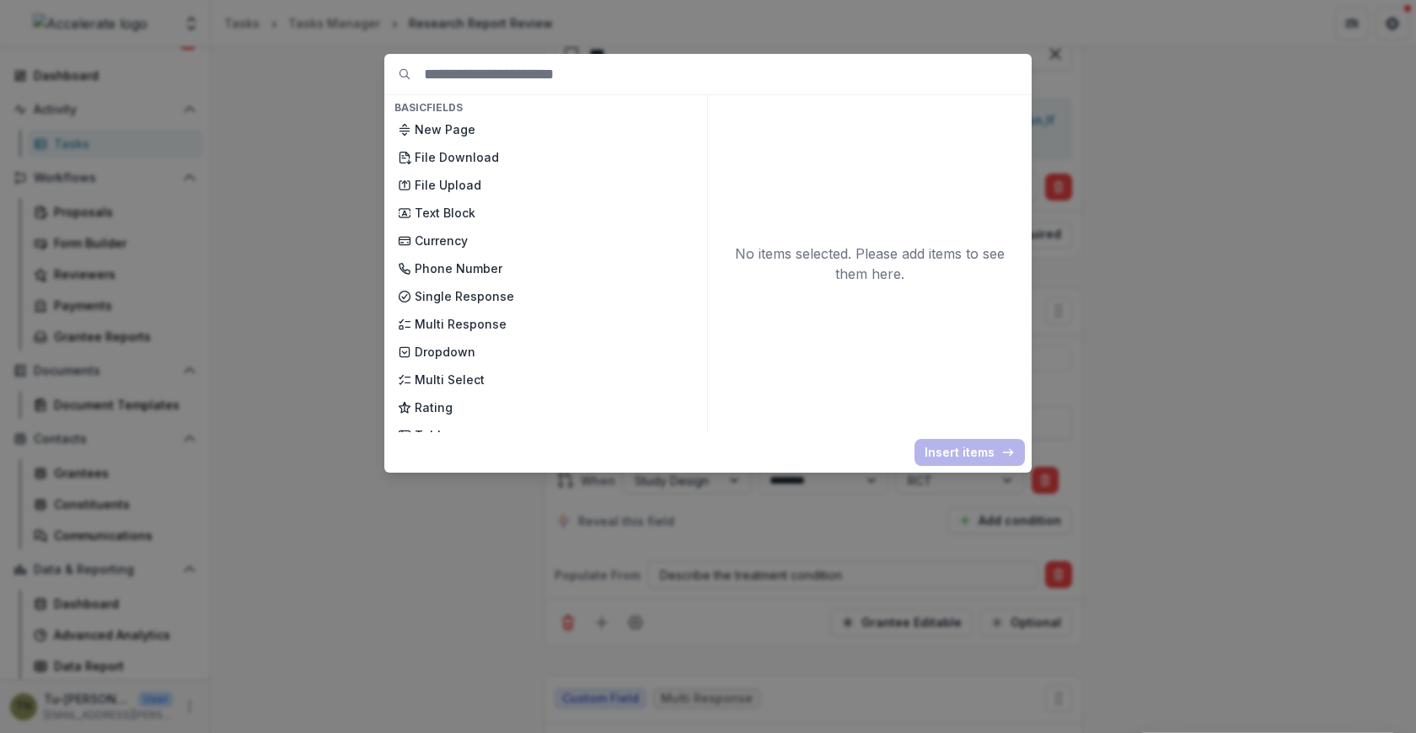
click at [515, 578] on div "Basic Fields New Page File Download File Upload Text Block Currency Phone Numbe…" at bounding box center [708, 366] width 1416 height 733
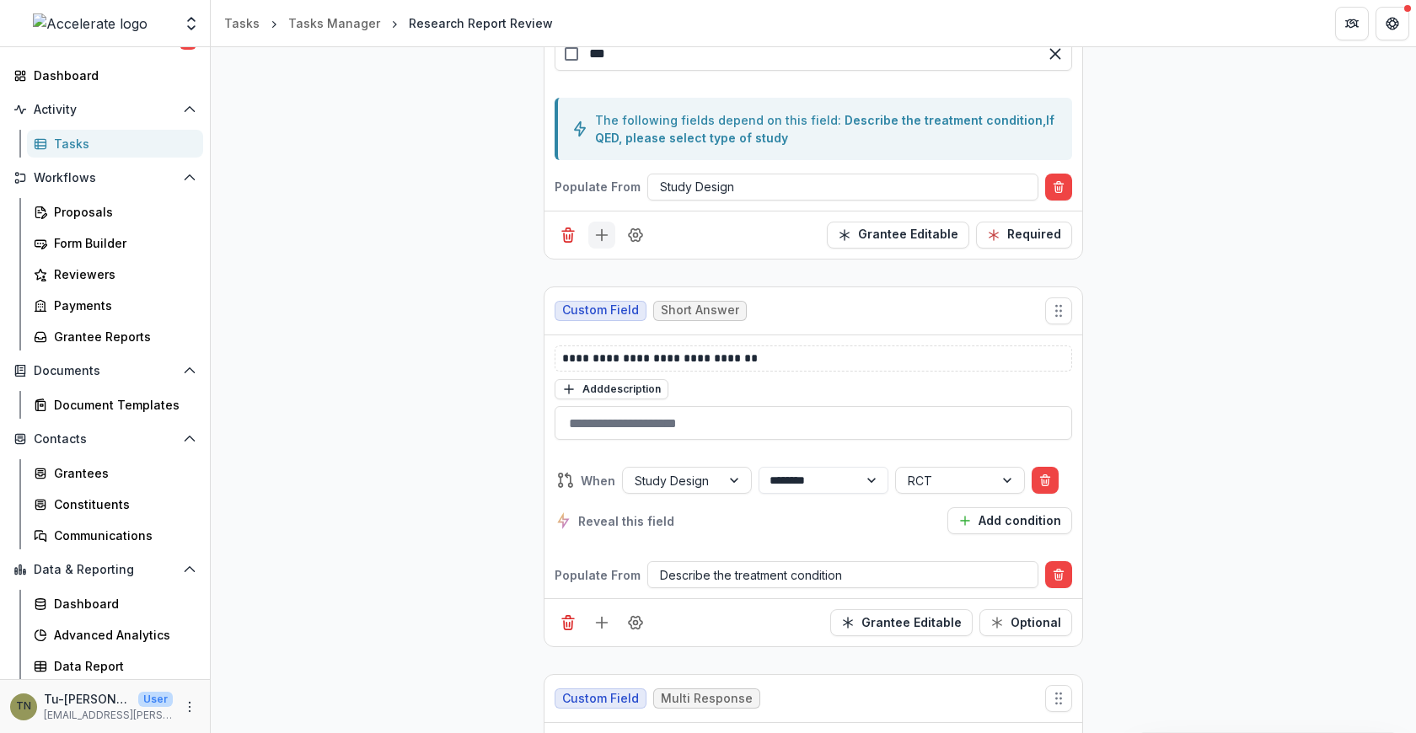
click at [598, 222] on button "Add field" at bounding box center [601, 235] width 27 height 27
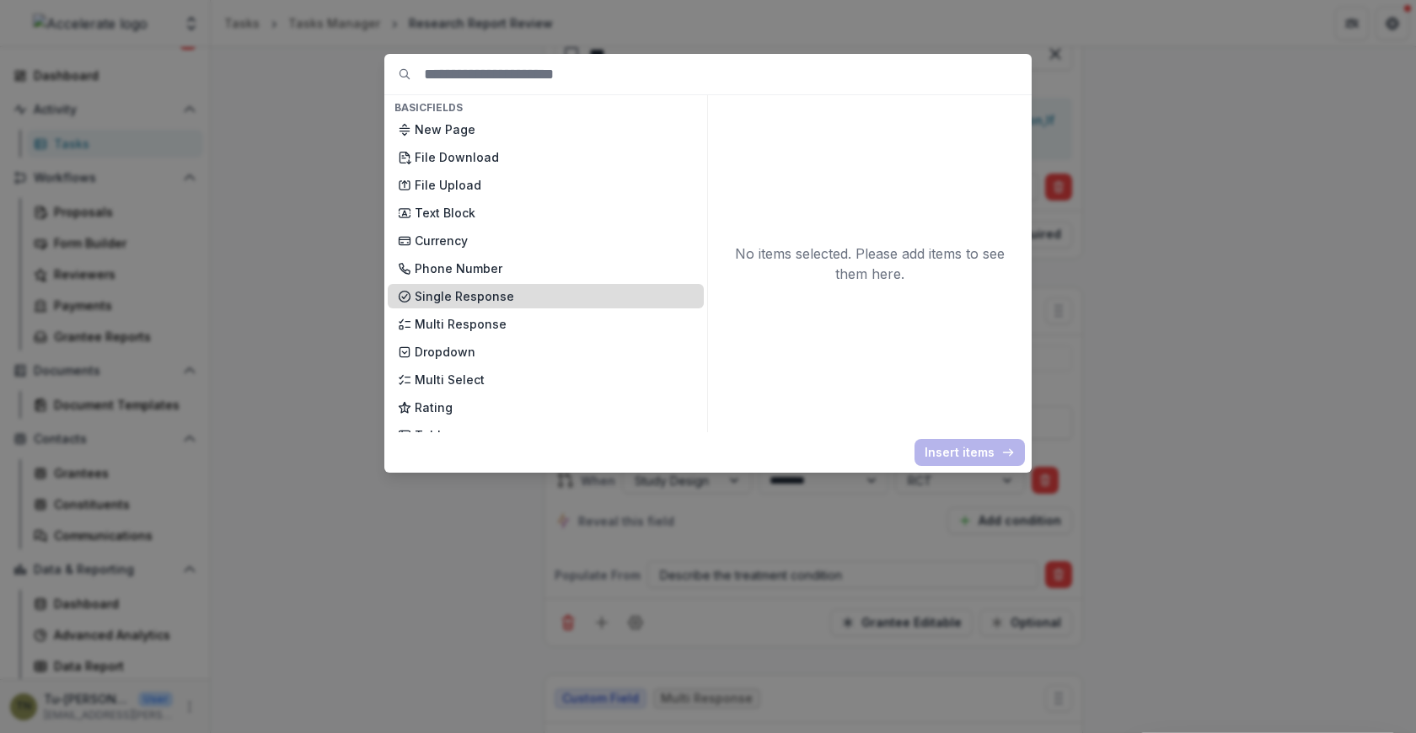
click at [575, 292] on p "Single Response" at bounding box center [554, 296] width 279 height 18
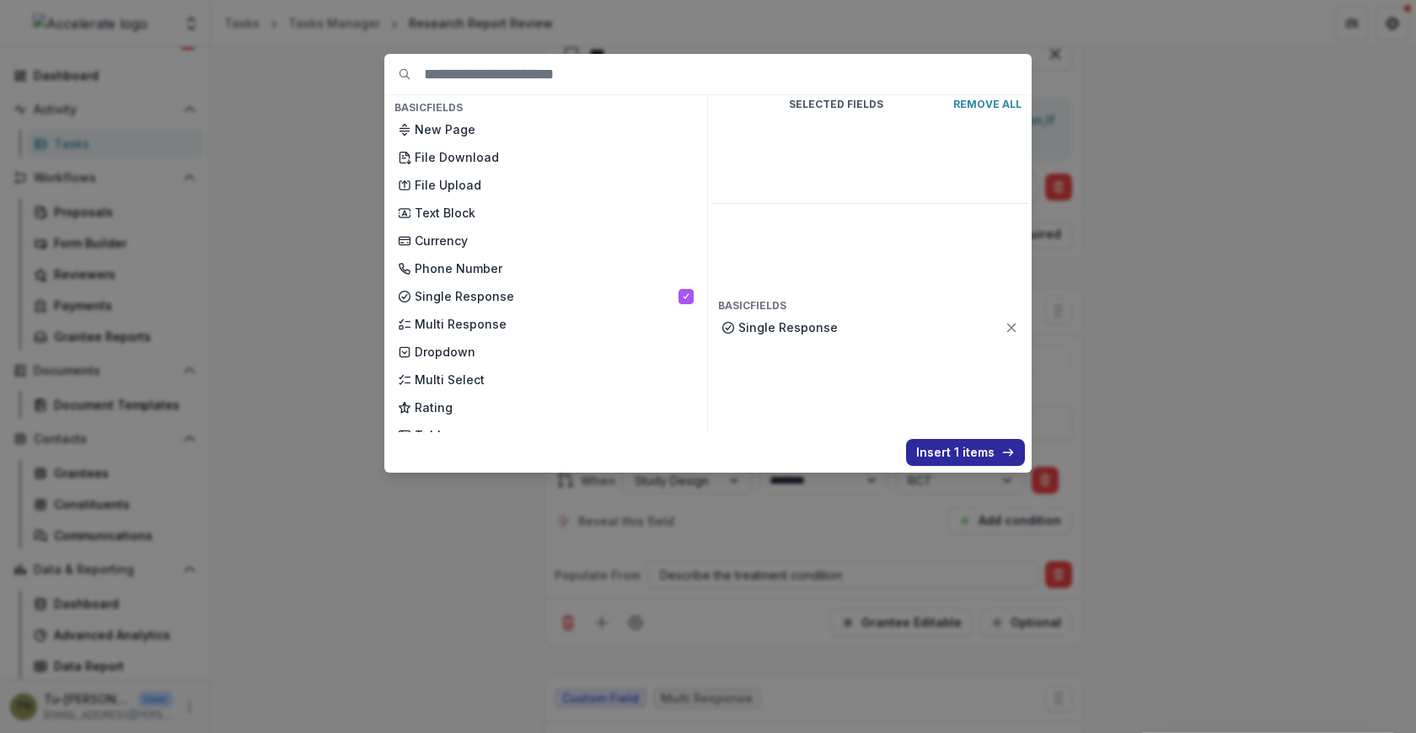
click at [940, 454] on button "Insert 1 items" at bounding box center [965, 452] width 119 height 27
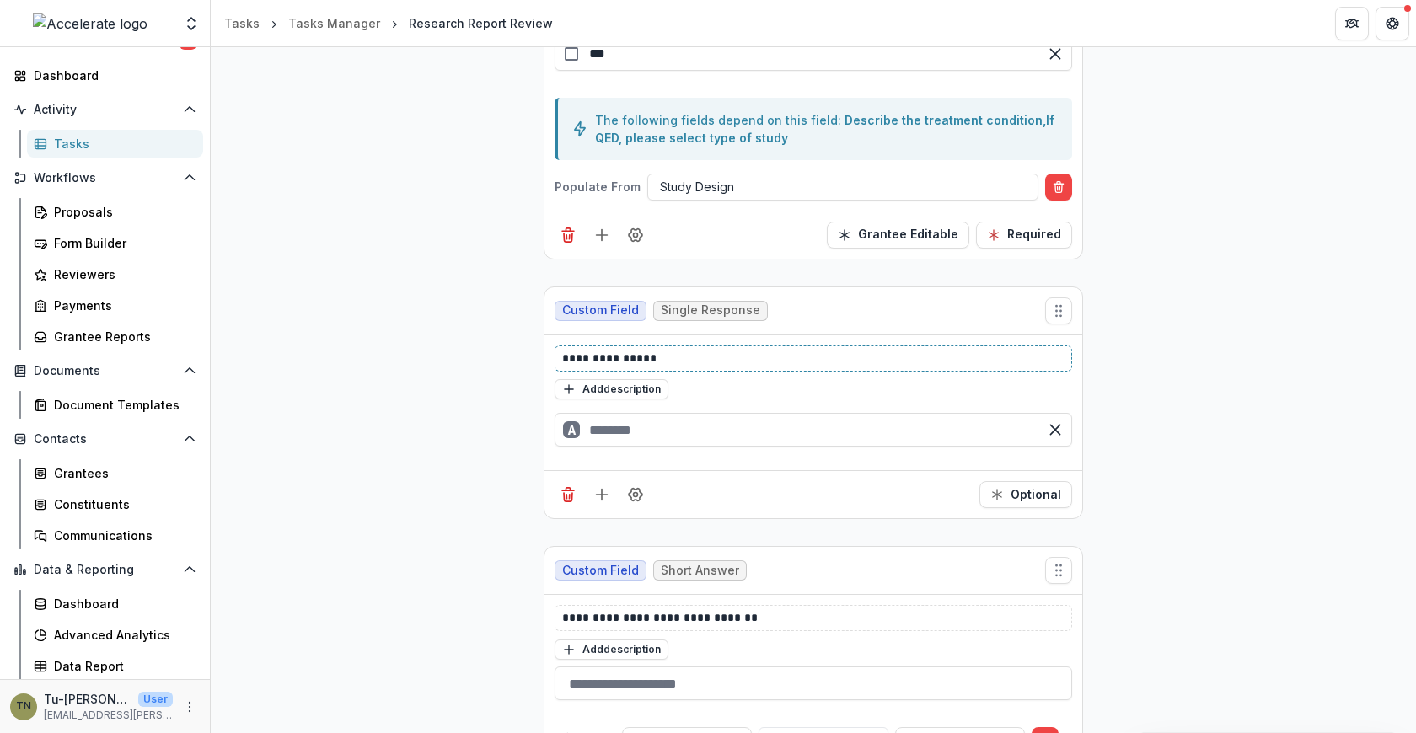
click at [616, 350] on p "**********" at bounding box center [814, 359] width 504 height 18
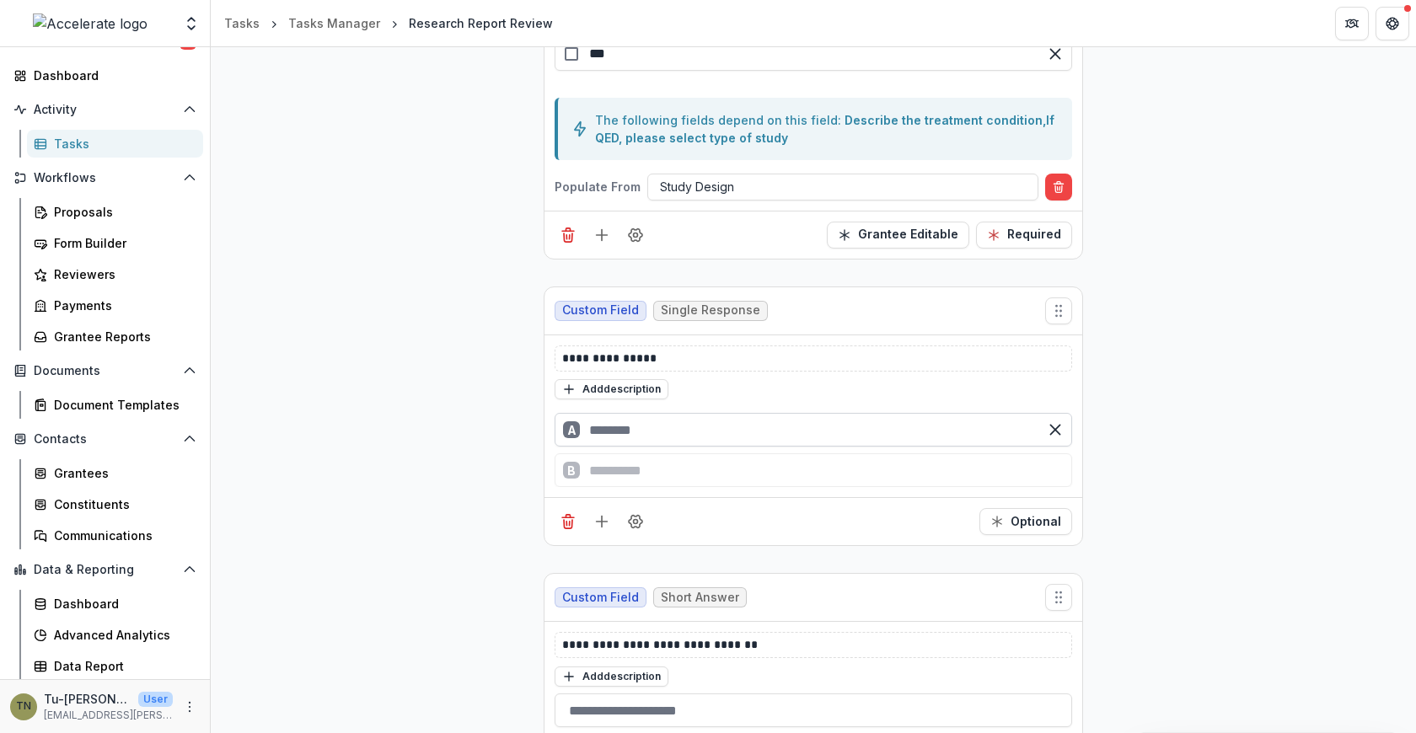
click at [657, 413] on input "text" at bounding box center [814, 430] width 518 height 34
type input "*"
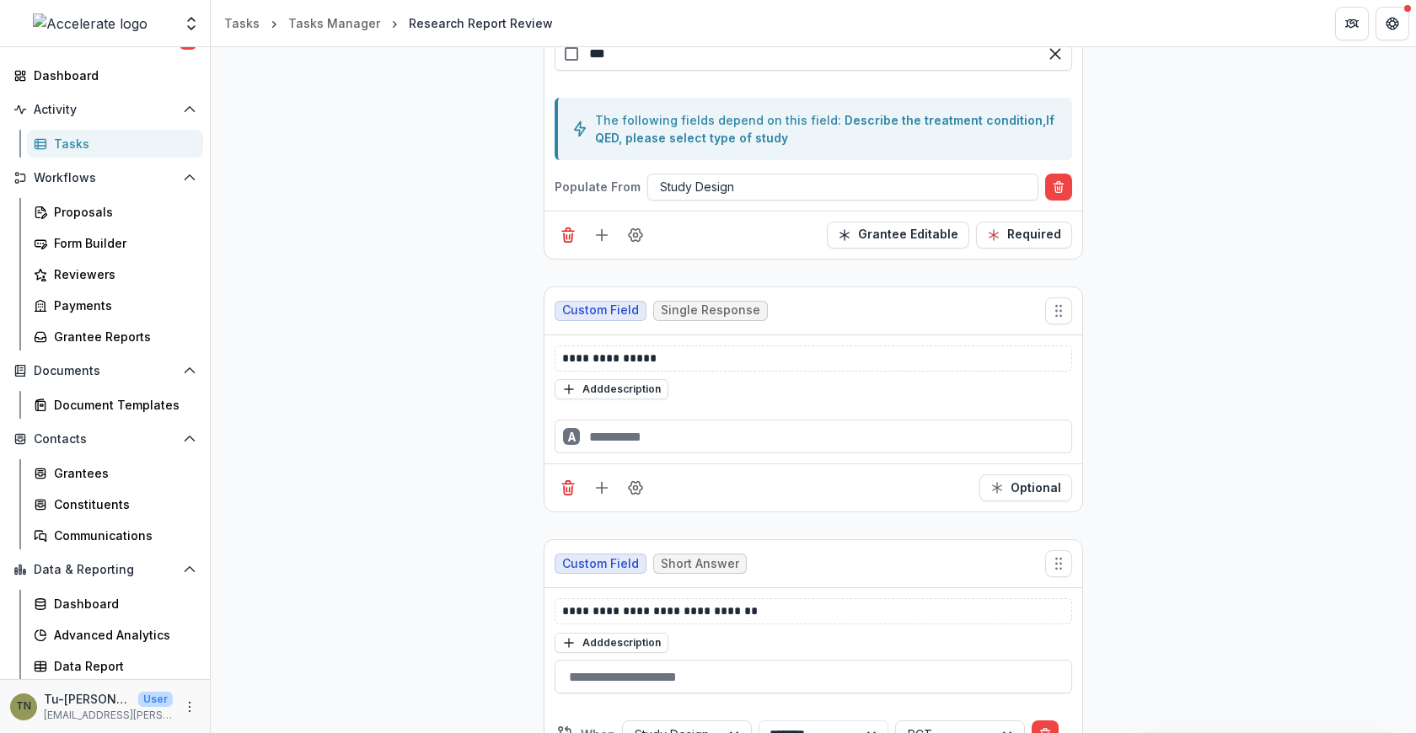
click at [663, 420] on div "A" at bounding box center [814, 437] width 518 height 34
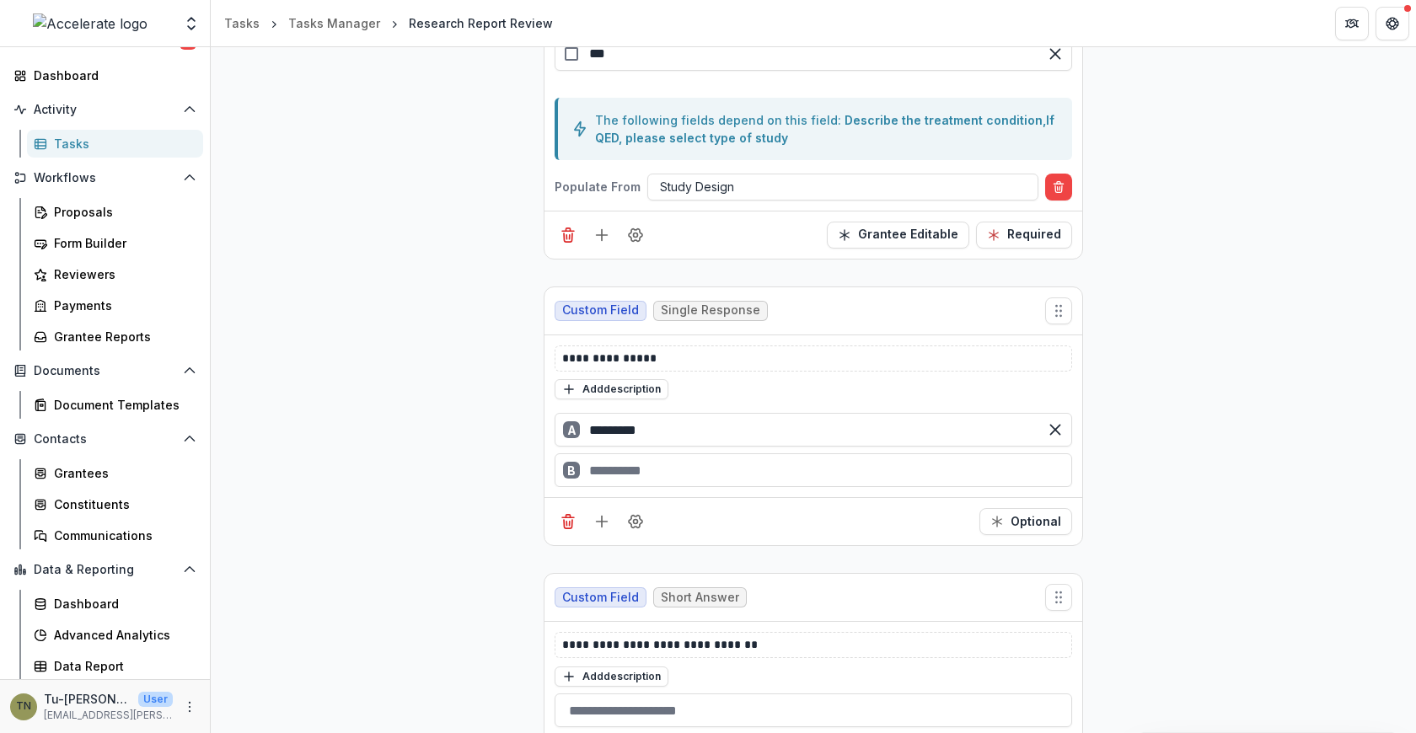
click at [657, 453] on div "B" at bounding box center [814, 470] width 518 height 34
type input "*********"
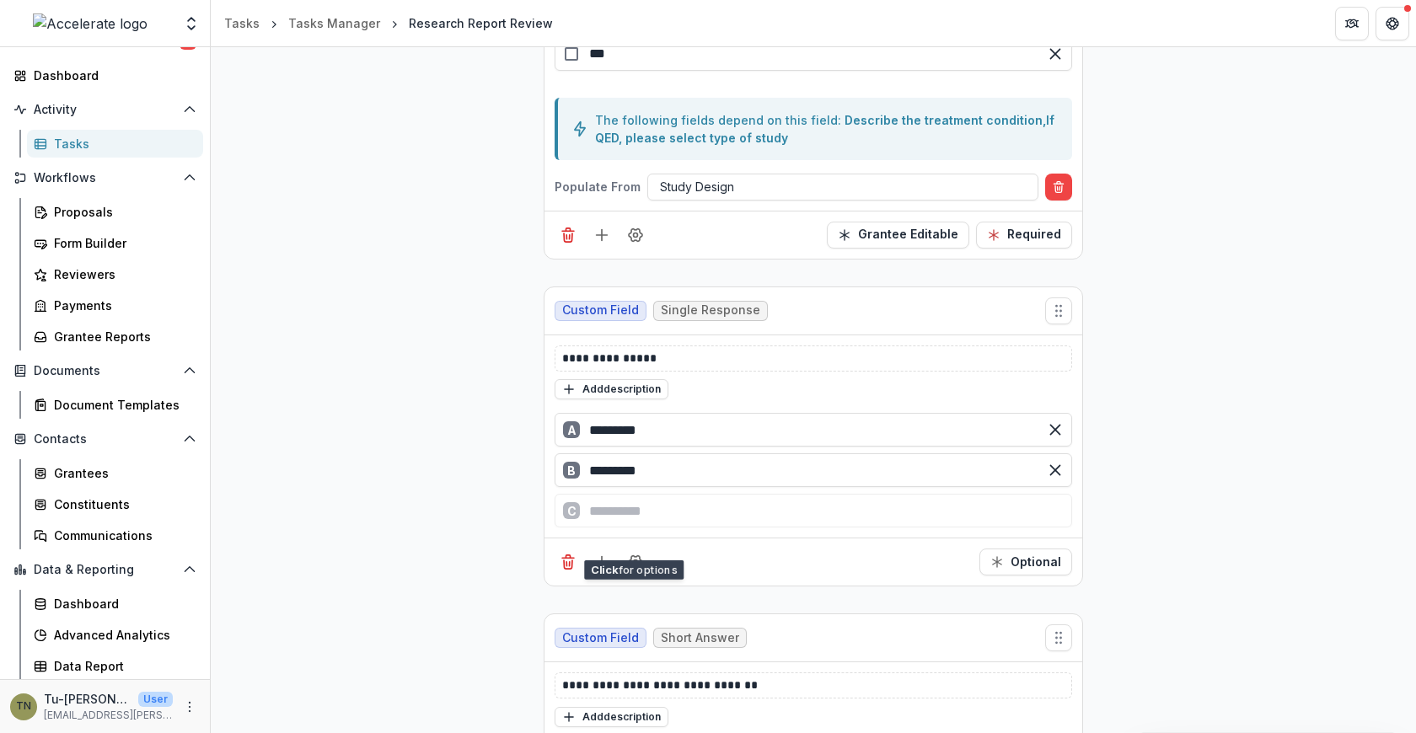
type input "*********"
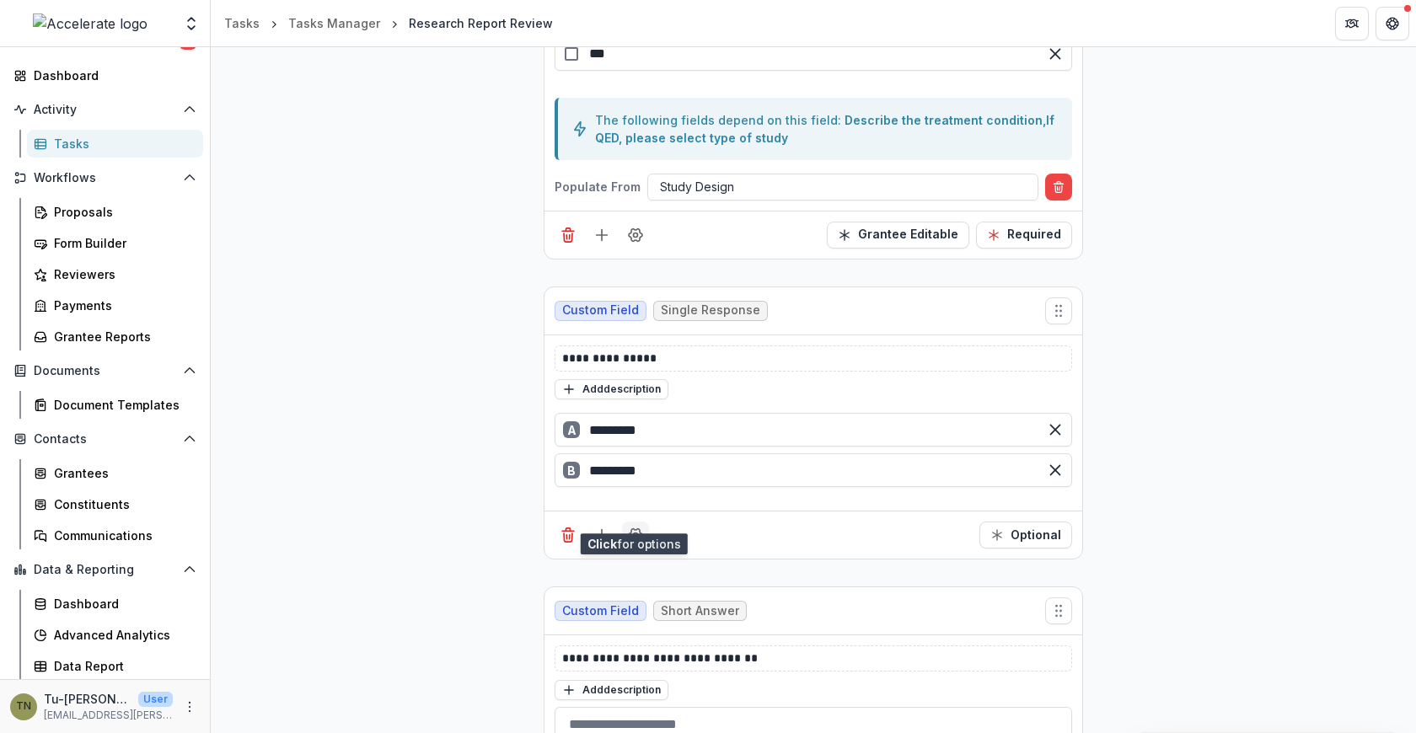
click at [629, 529] on icon "Field Settings" at bounding box center [635, 535] width 13 height 13
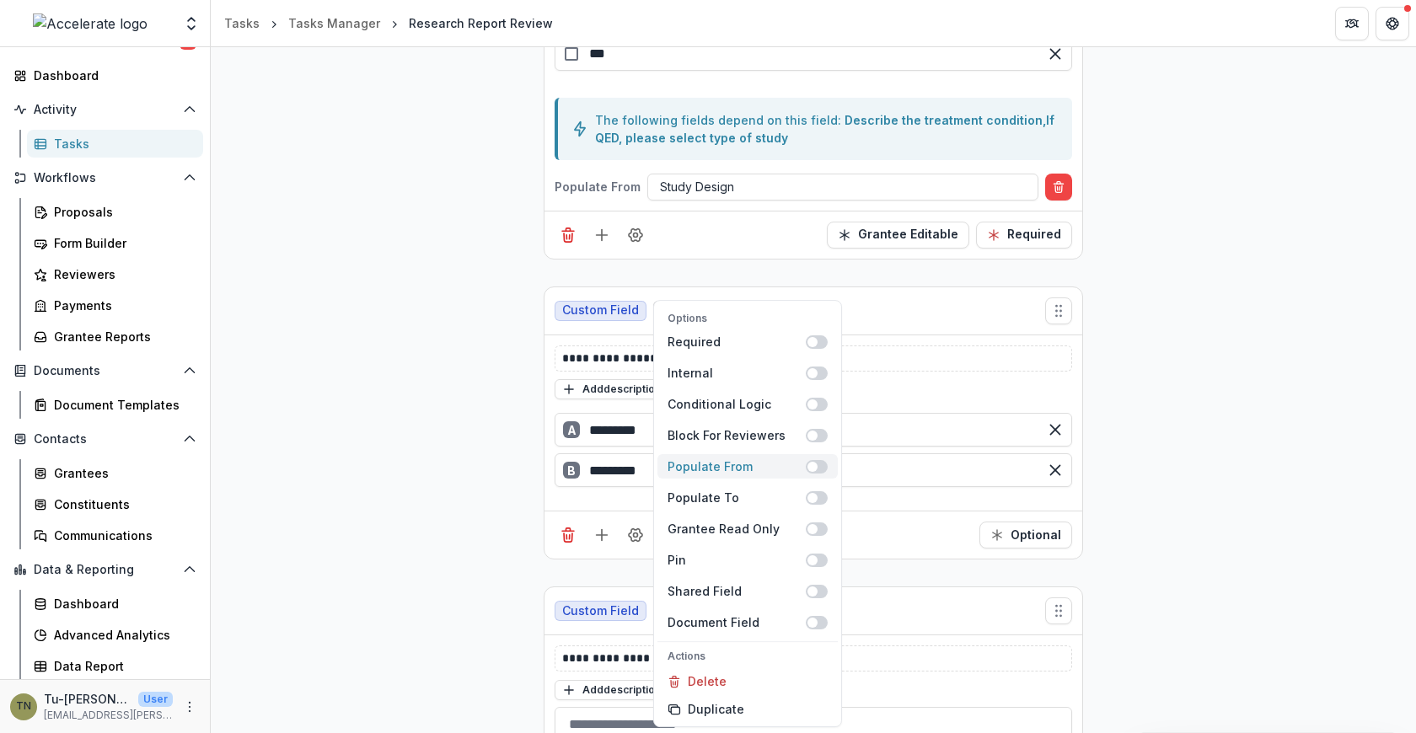
click at [819, 468] on span at bounding box center [817, 466] width 22 height 13
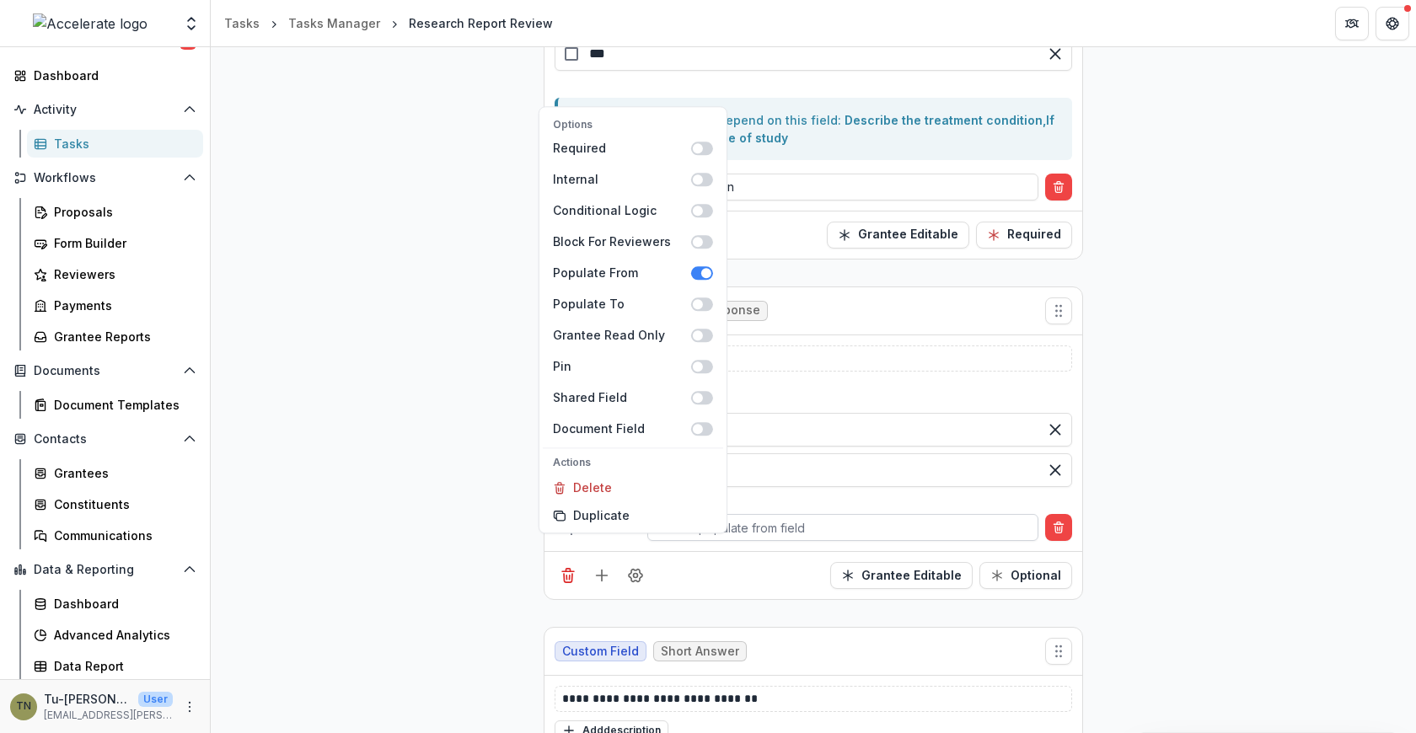
click at [829, 518] on div at bounding box center [843, 528] width 366 height 21
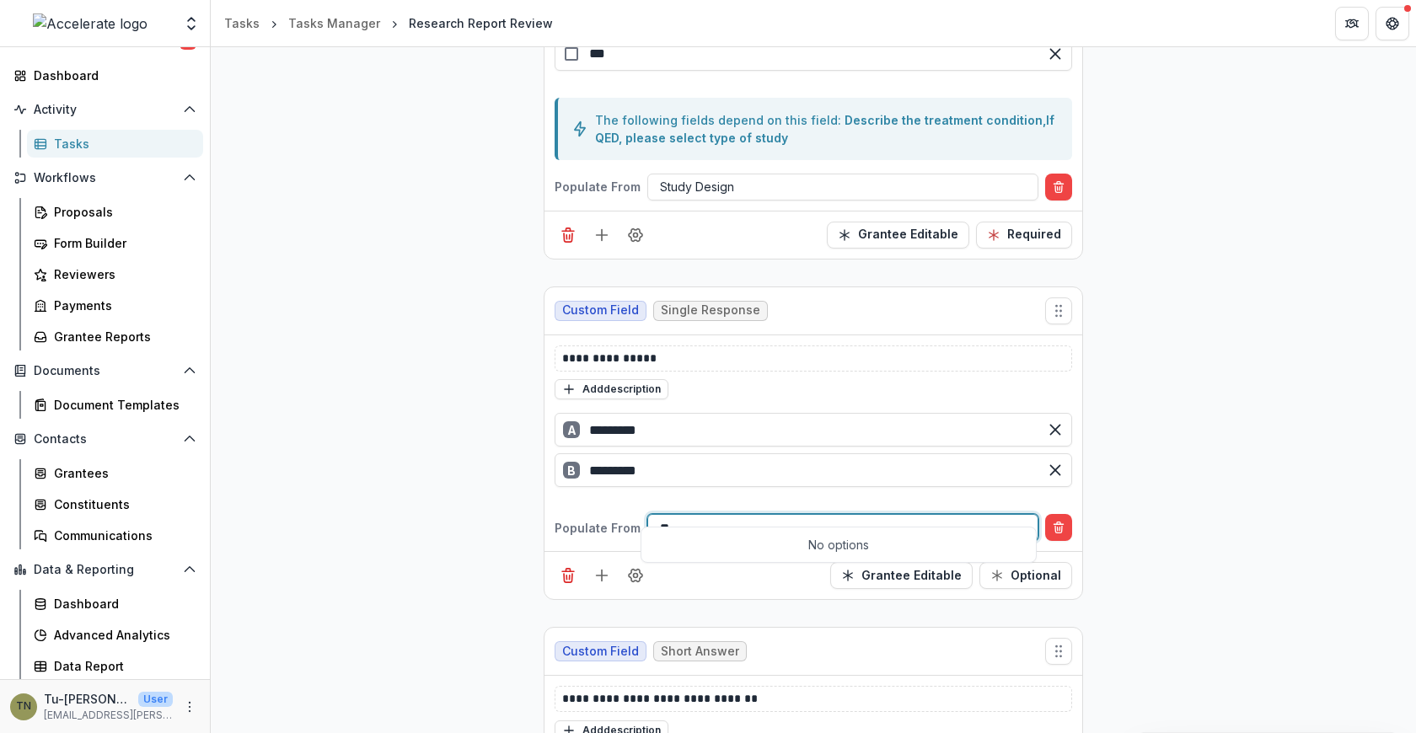
type input "*"
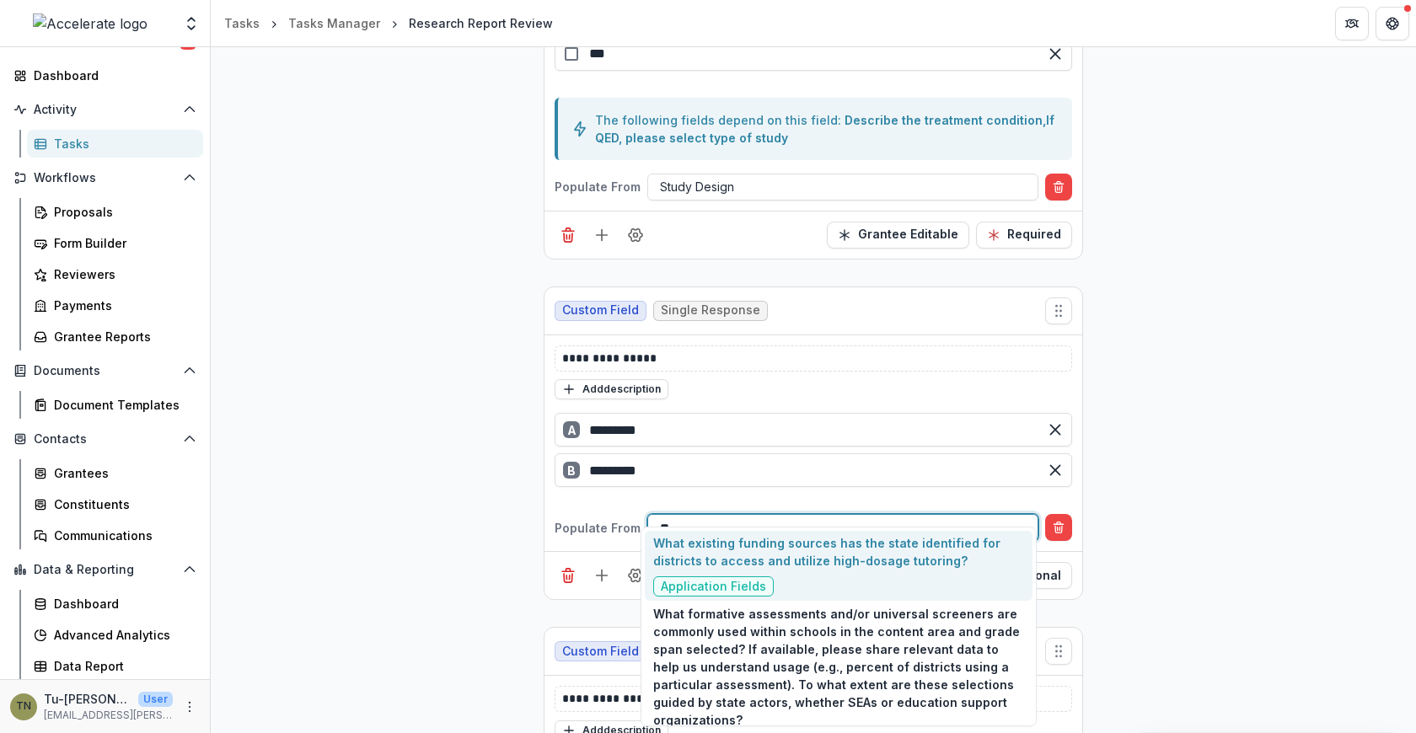
type input "***"
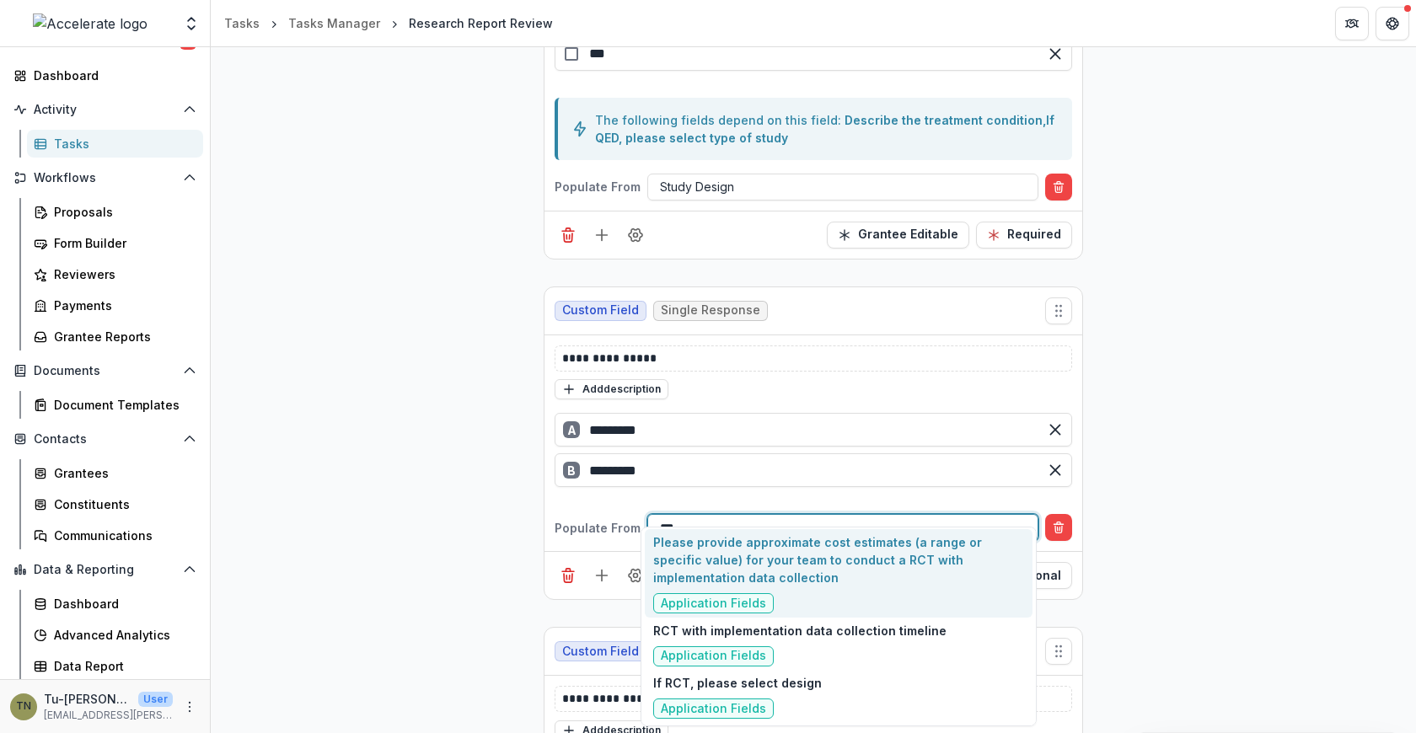
scroll to position [212, 0]
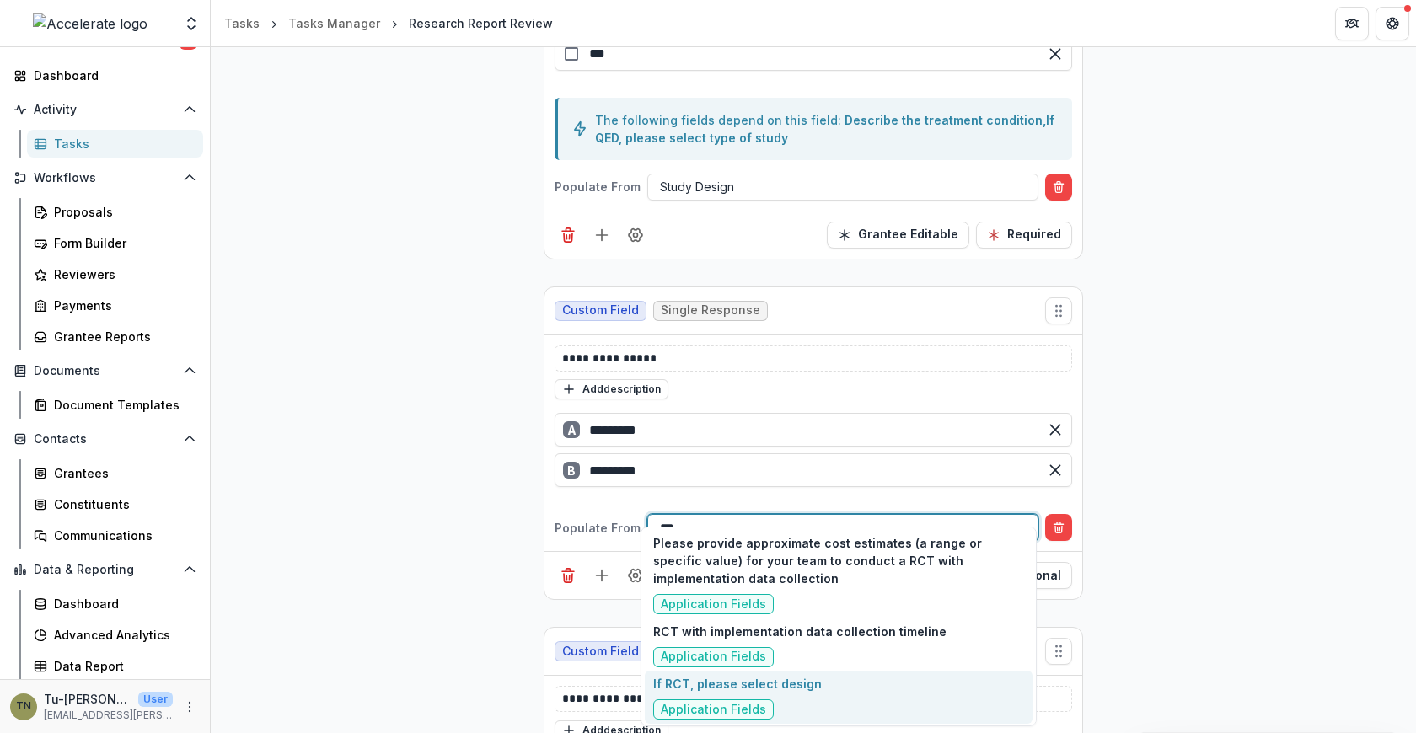
click at [878, 690] on div "If RCT, please select design Application Fields" at bounding box center [839, 697] width 388 height 53
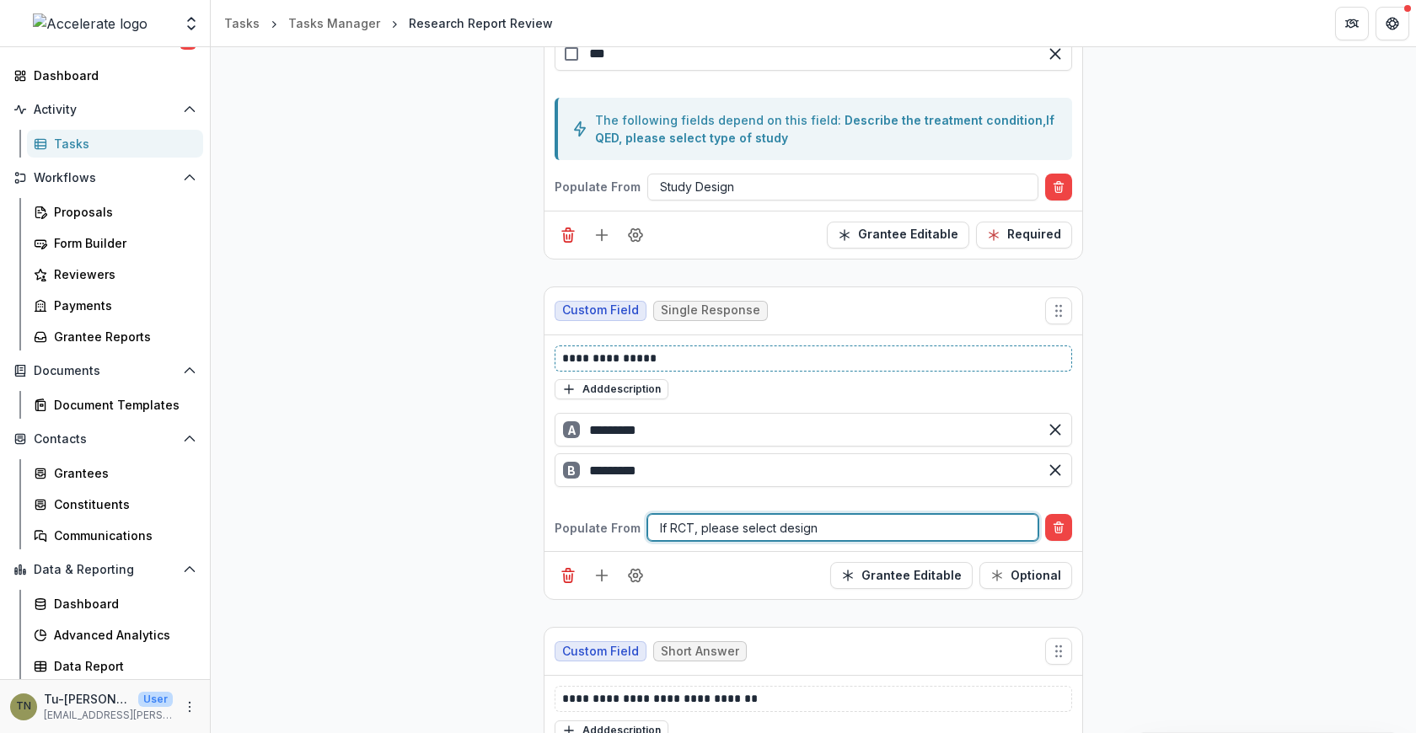
click at [618, 350] on p "**********" at bounding box center [814, 359] width 504 height 18
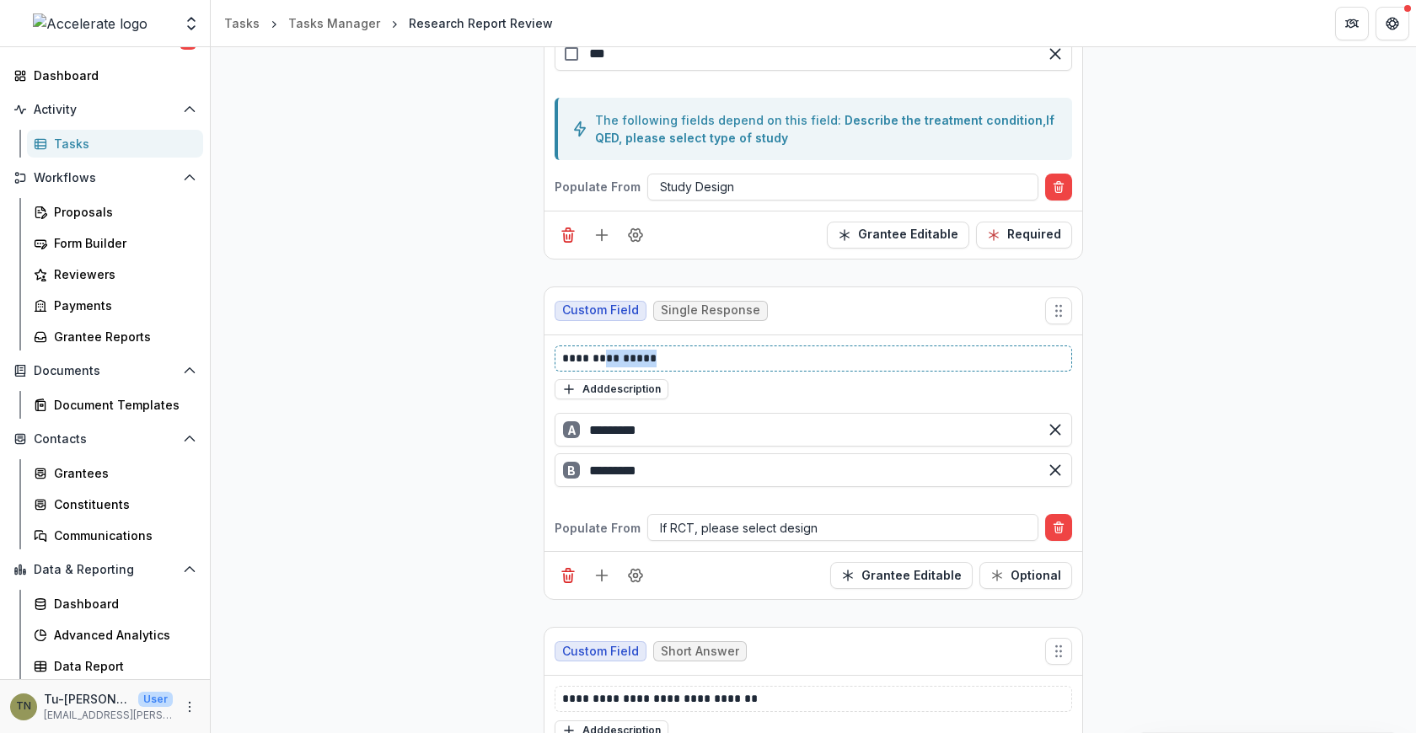
click at [618, 350] on p "**********" at bounding box center [814, 359] width 504 height 18
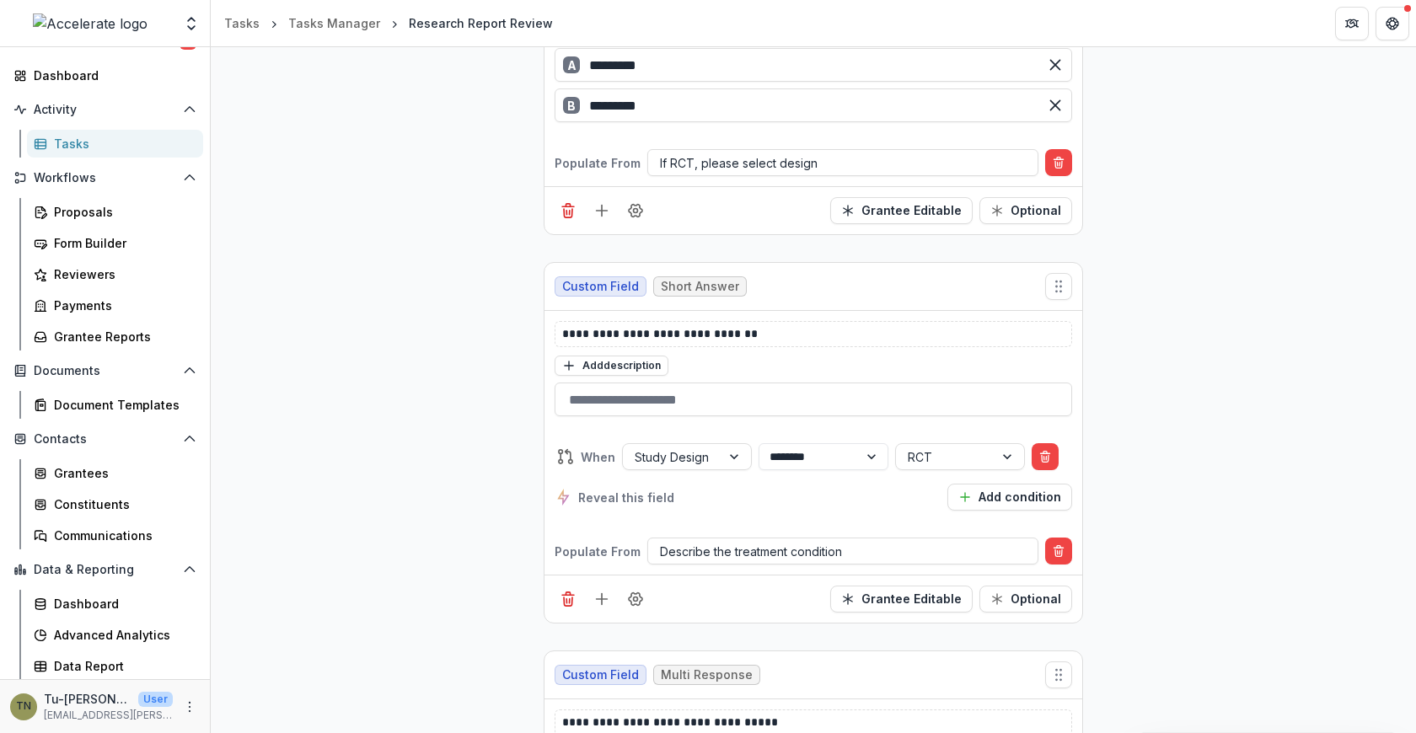
scroll to position [3658, 0]
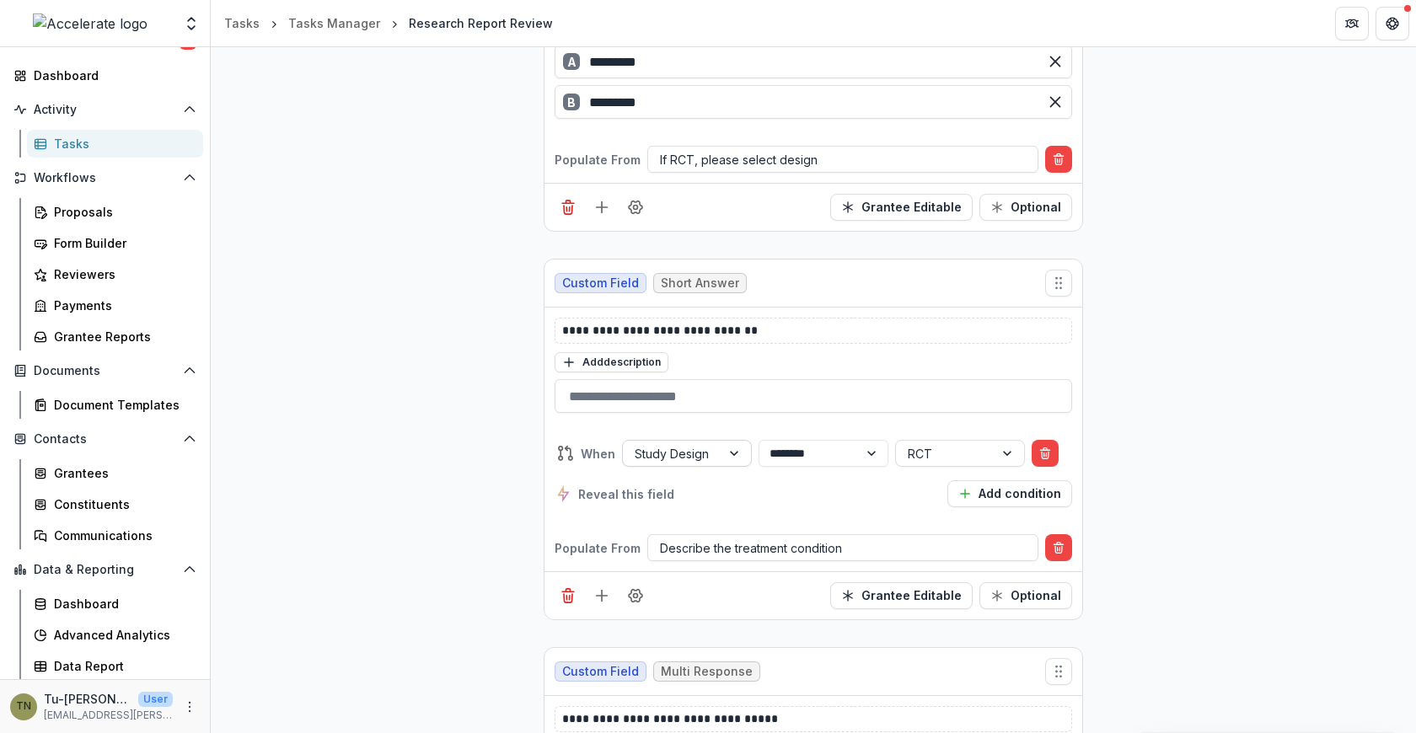
click at [724, 441] on div at bounding box center [736, 453] width 30 height 25
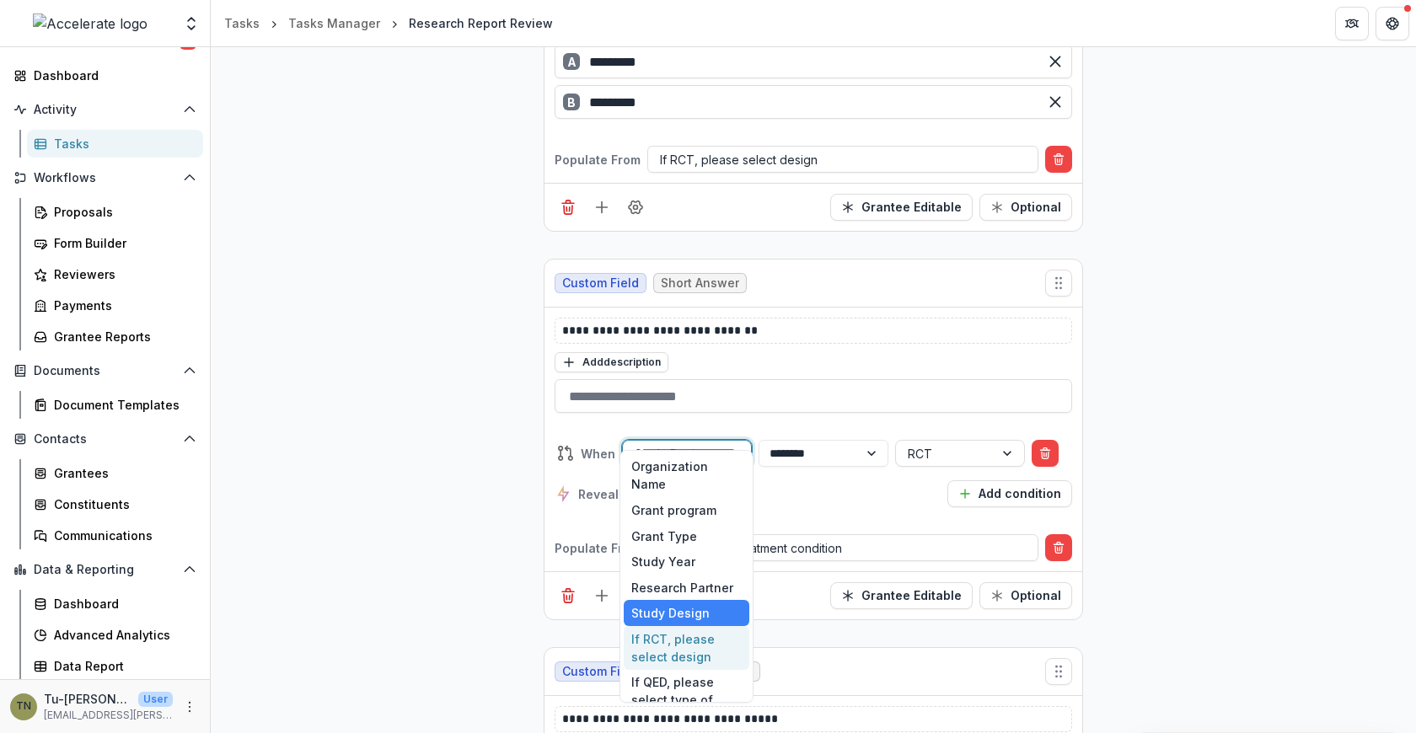
click at [689, 652] on div "If RCT, please select design" at bounding box center [687, 648] width 126 height 44
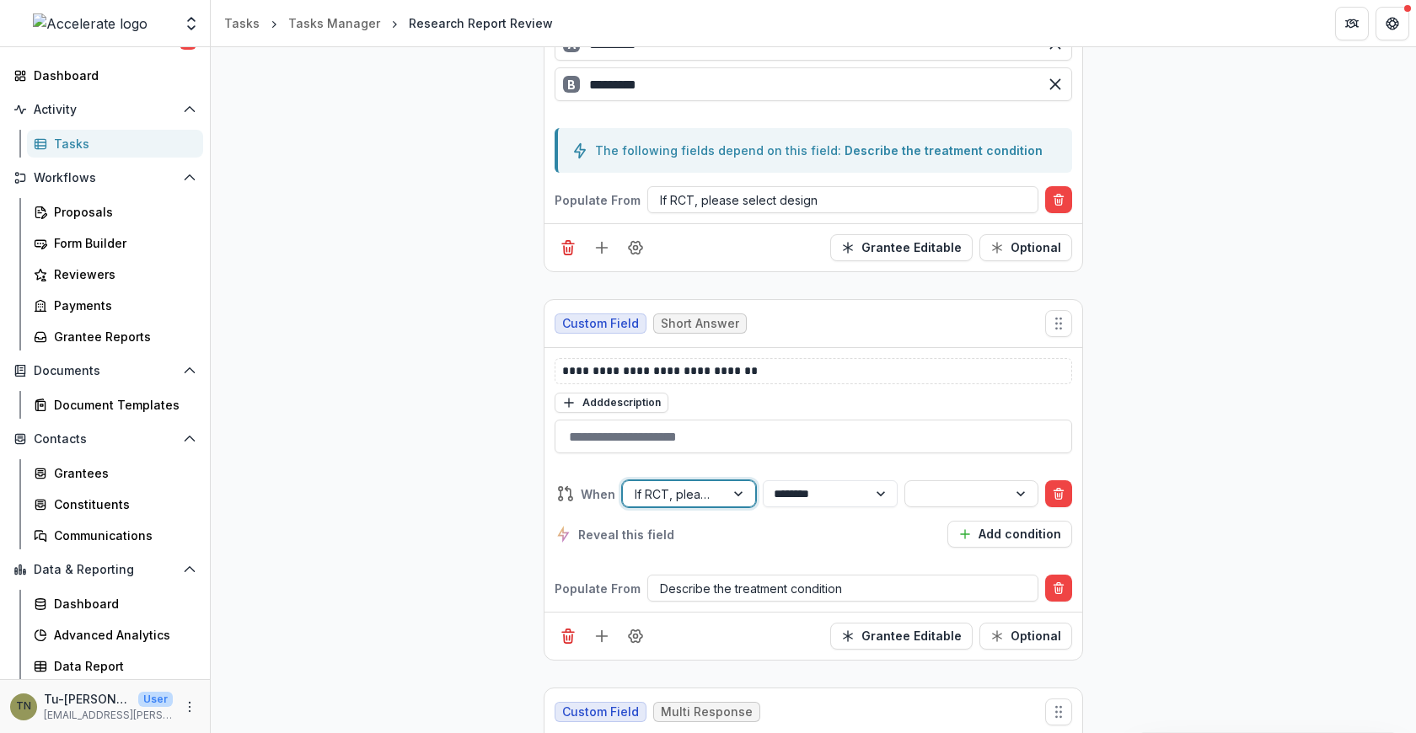
scroll to position [3640, 0]
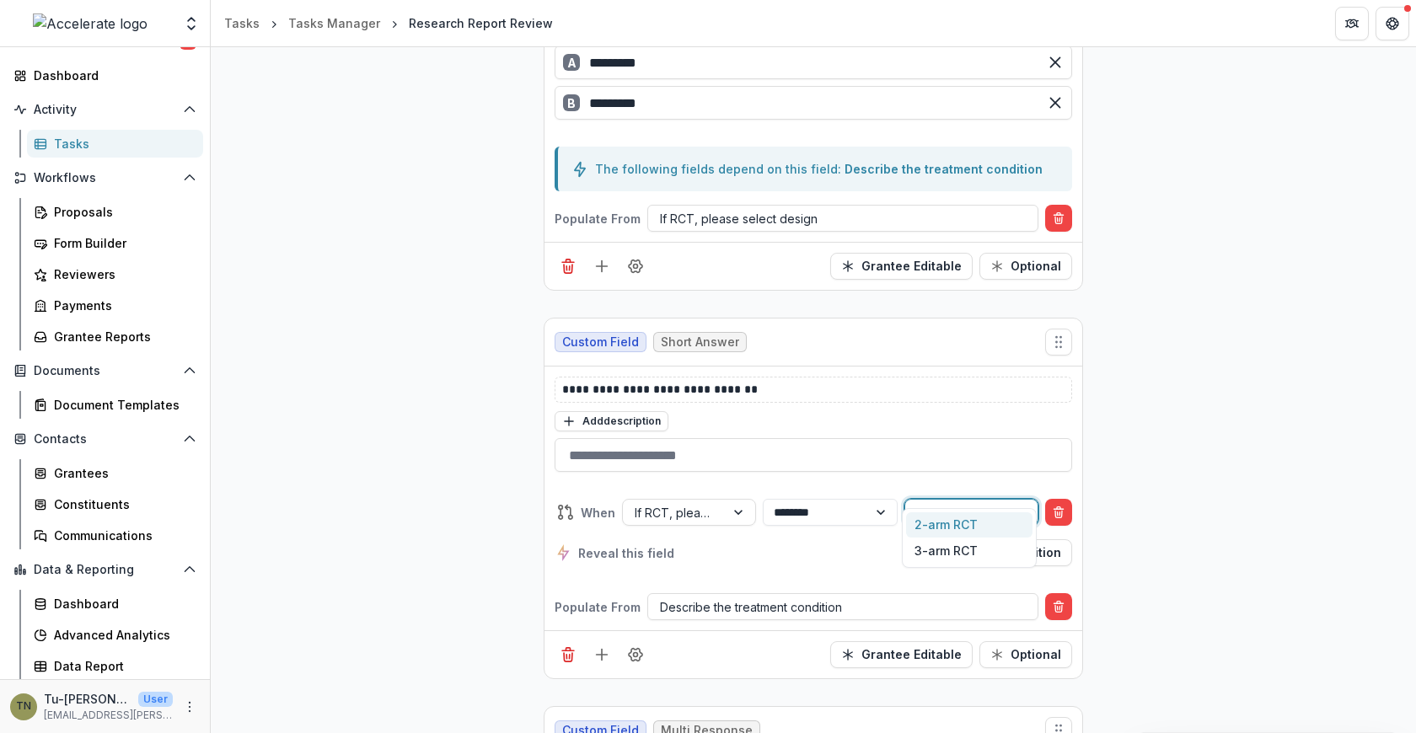
click at [918, 502] on div at bounding box center [956, 512] width 78 height 21
click at [926, 521] on div "2-arm RCT" at bounding box center [969, 525] width 126 height 26
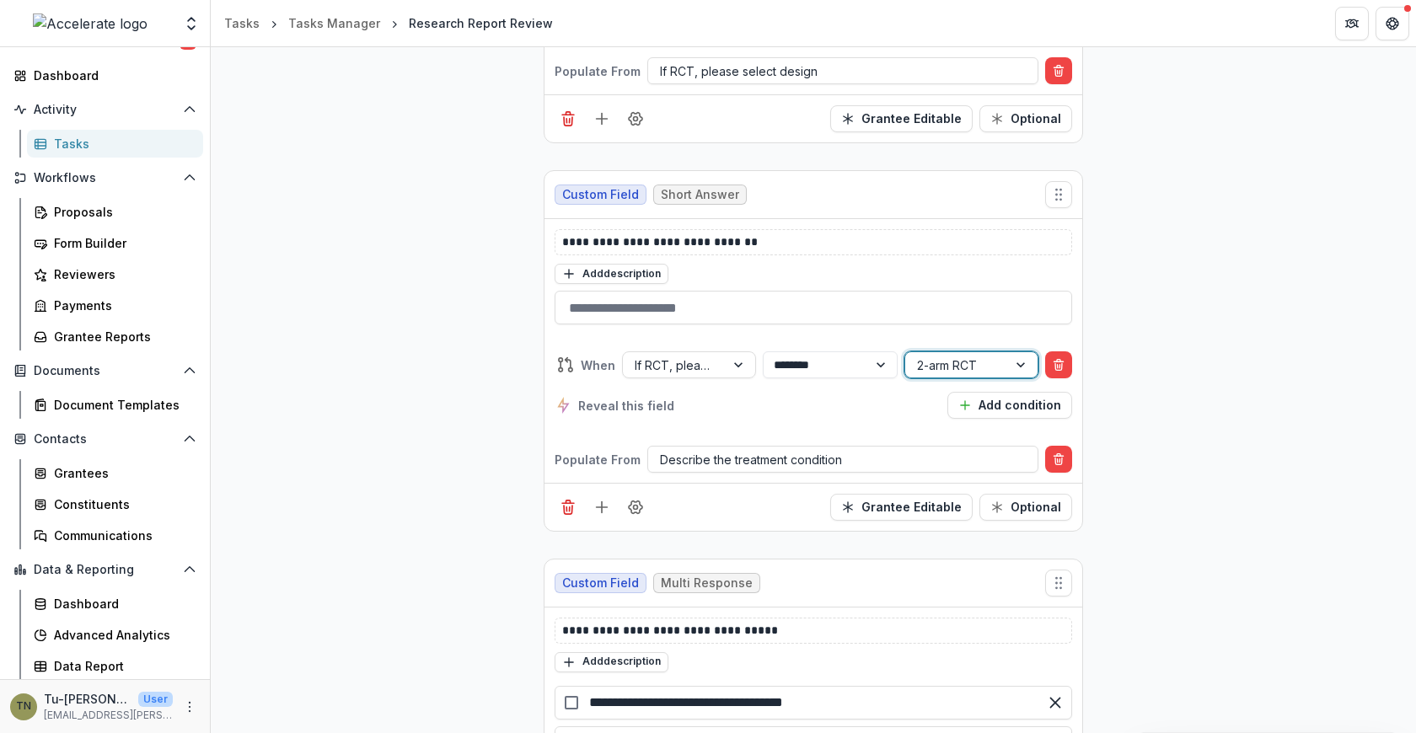
scroll to position [3788, 0]
click at [639, 493] on button "Field Settings" at bounding box center [635, 506] width 27 height 27
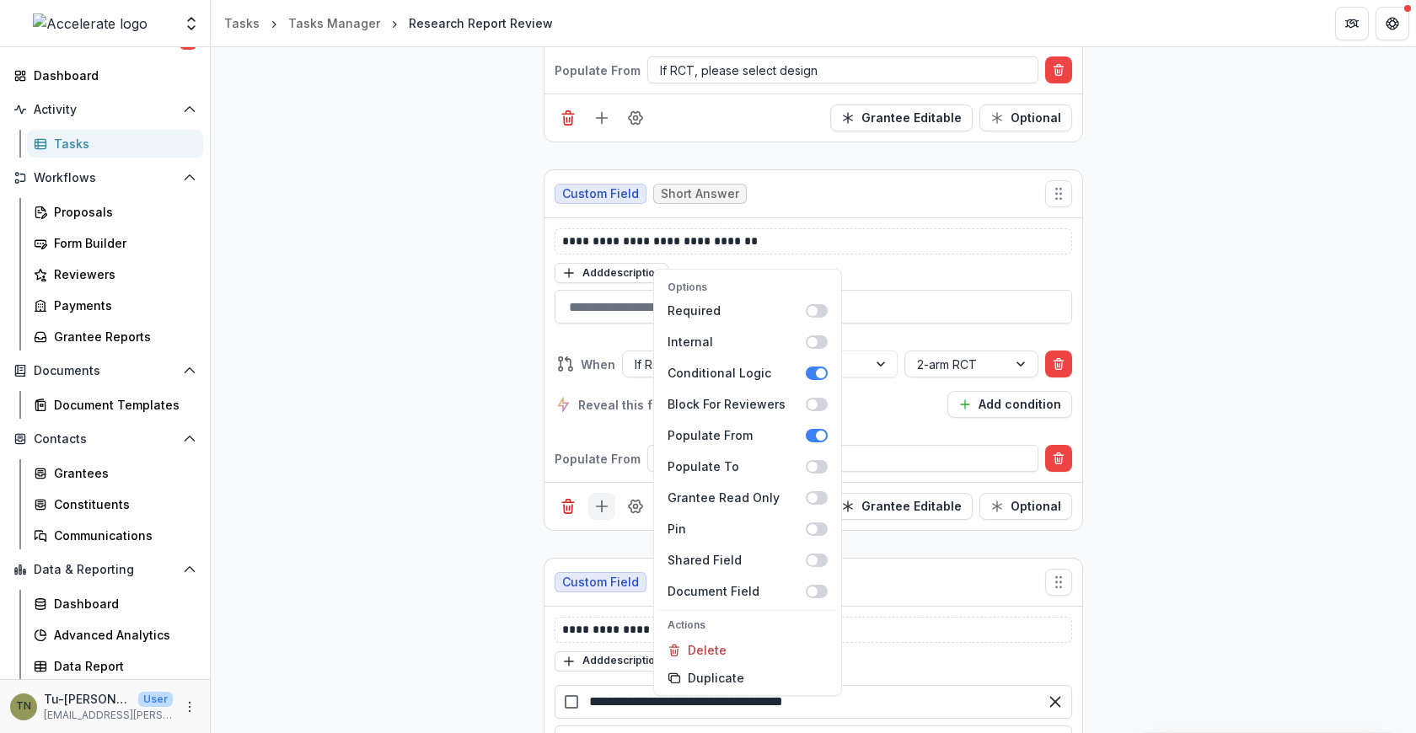
click at [602, 502] on line "Add field" at bounding box center [602, 507] width 0 height 11
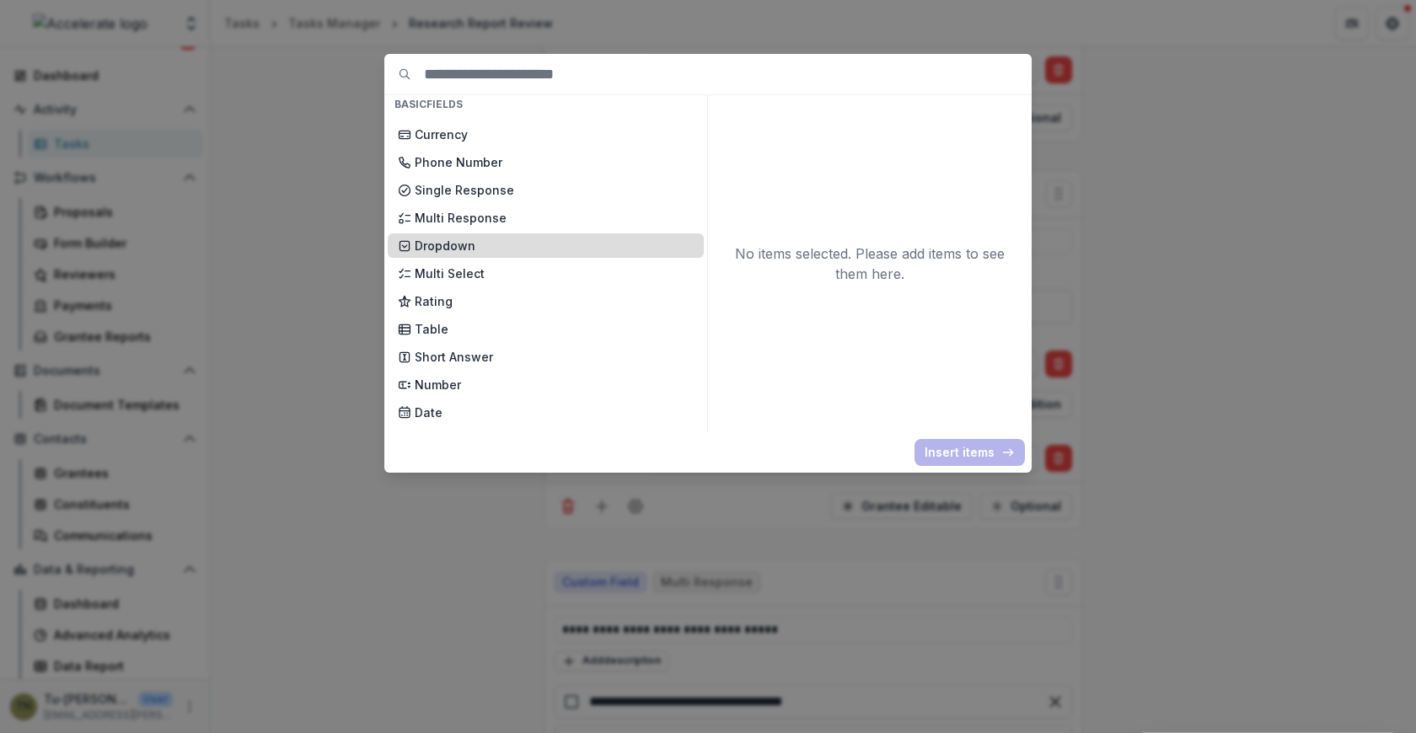
scroll to position [112, 0]
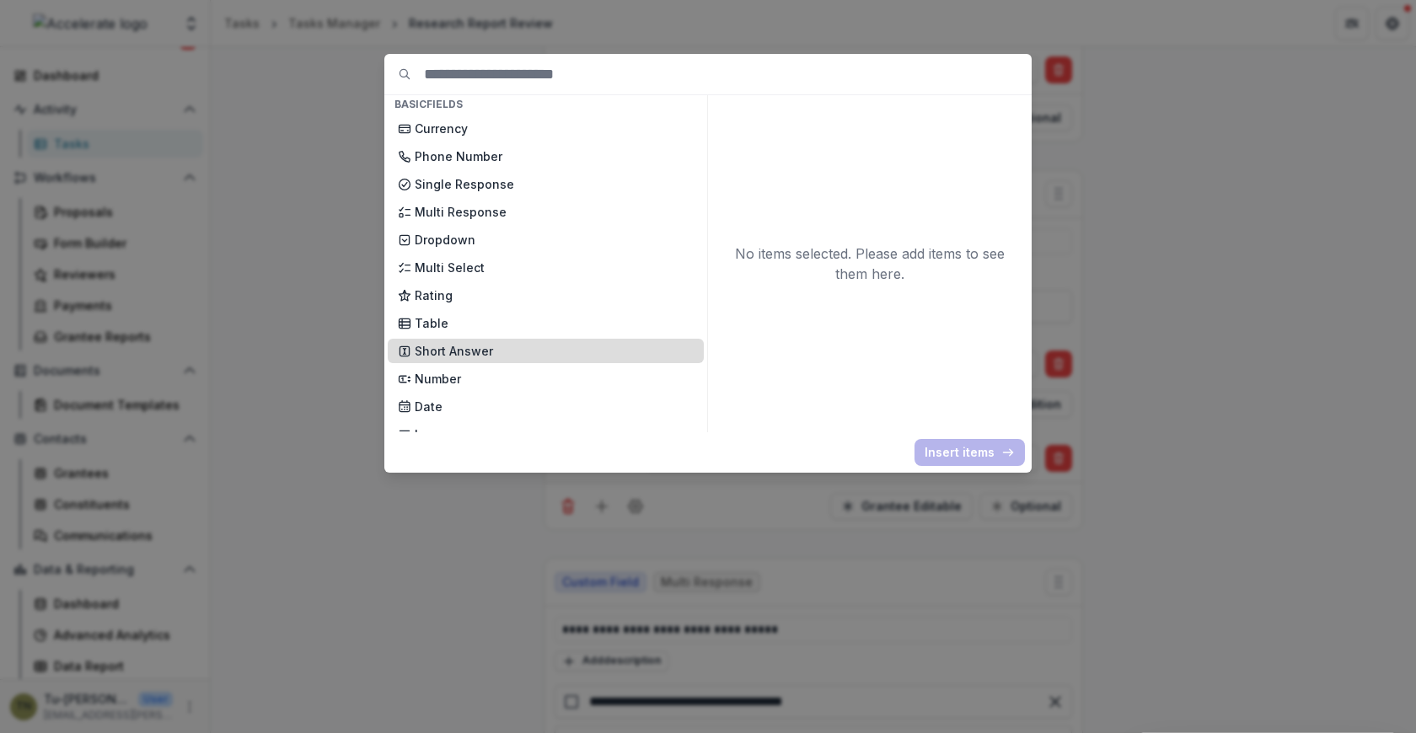
click at [603, 346] on p "Short Answer" at bounding box center [554, 351] width 279 height 18
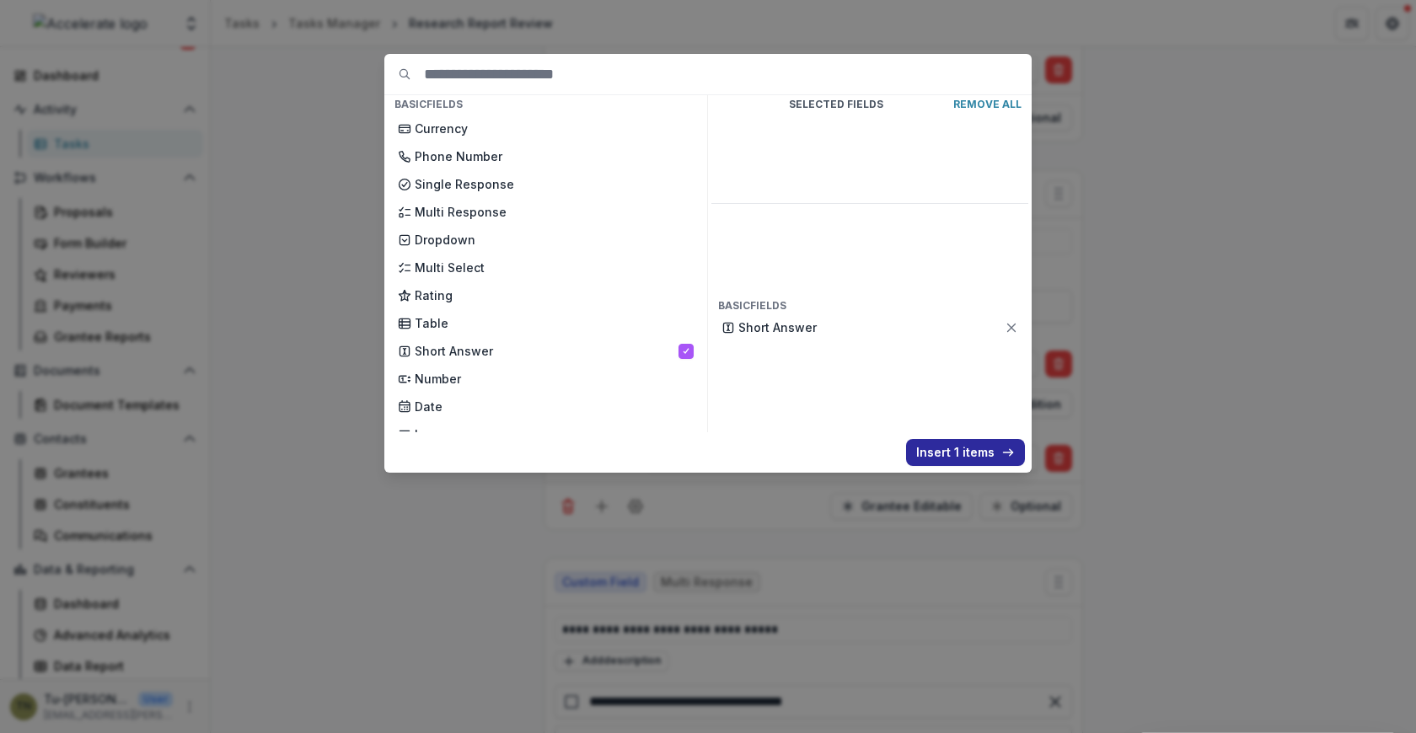
click at [937, 445] on button "Insert 1 items" at bounding box center [965, 452] width 119 height 27
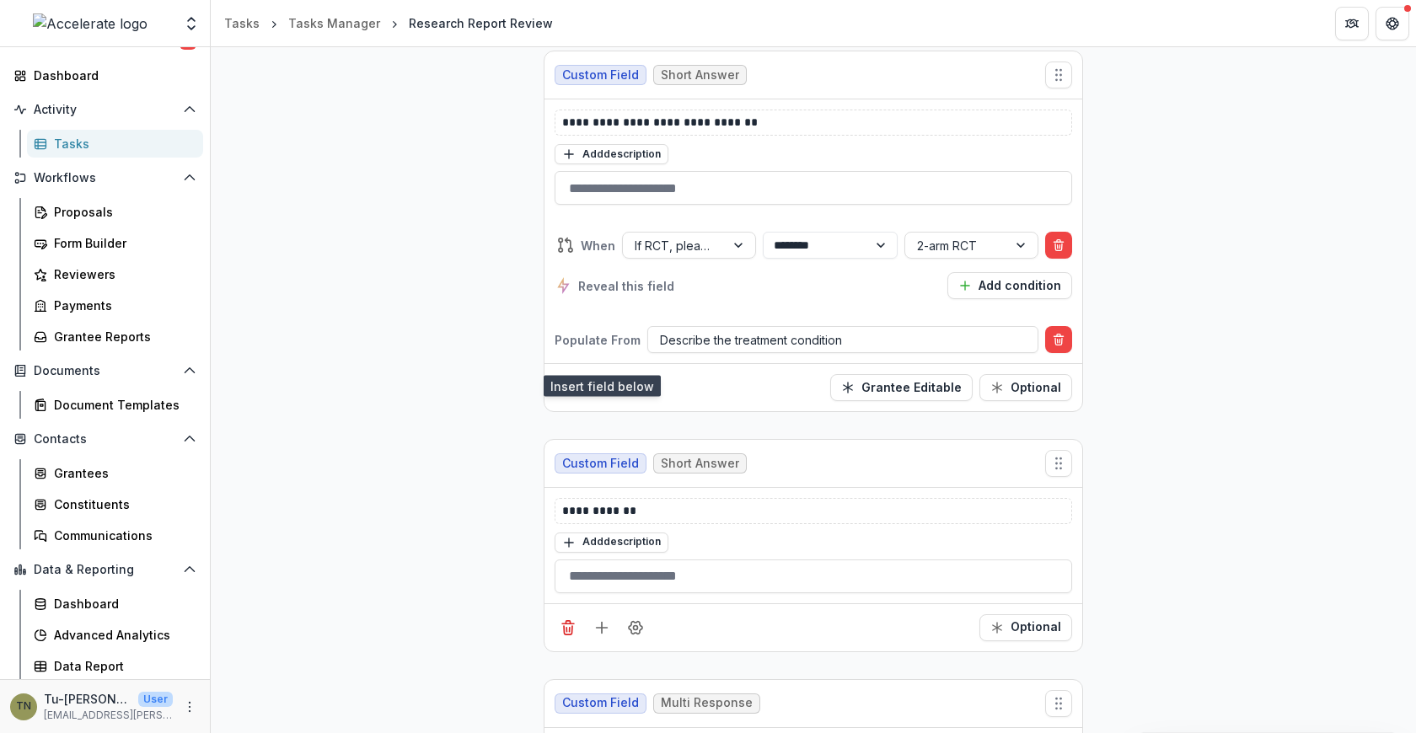
scroll to position [3914, 0]
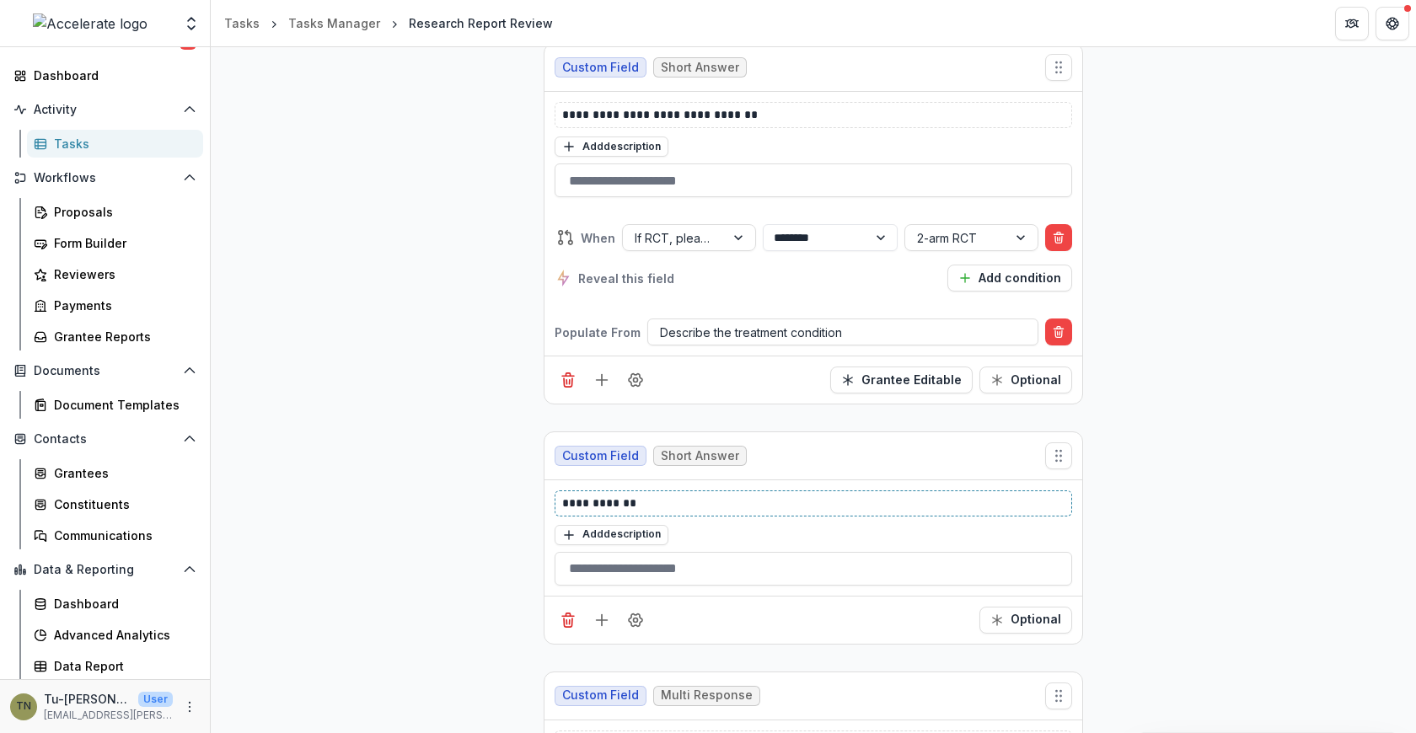
click at [620, 495] on p "**********" at bounding box center [814, 504] width 504 height 18
click at [635, 612] on icon "Field Settings" at bounding box center [635, 620] width 17 height 17
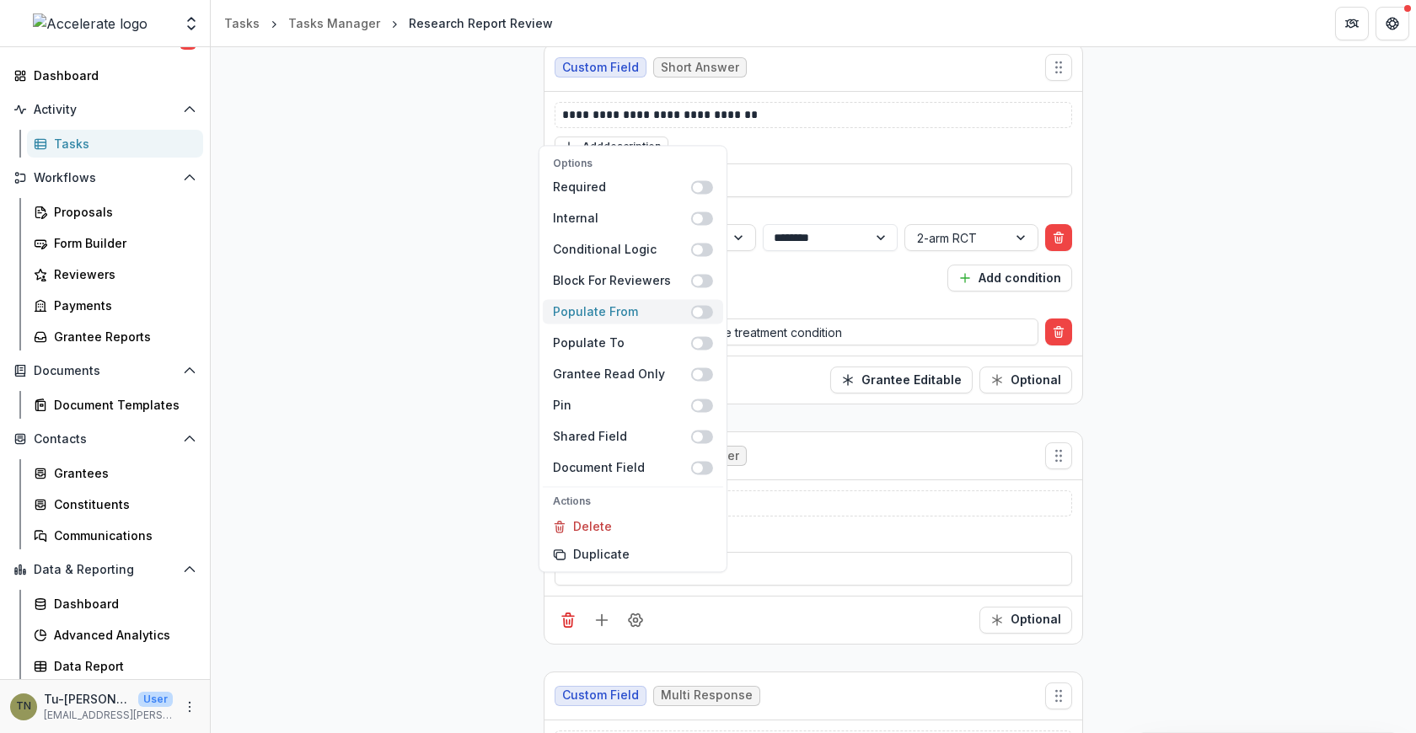
click at [707, 317] on span at bounding box center [702, 311] width 22 height 13
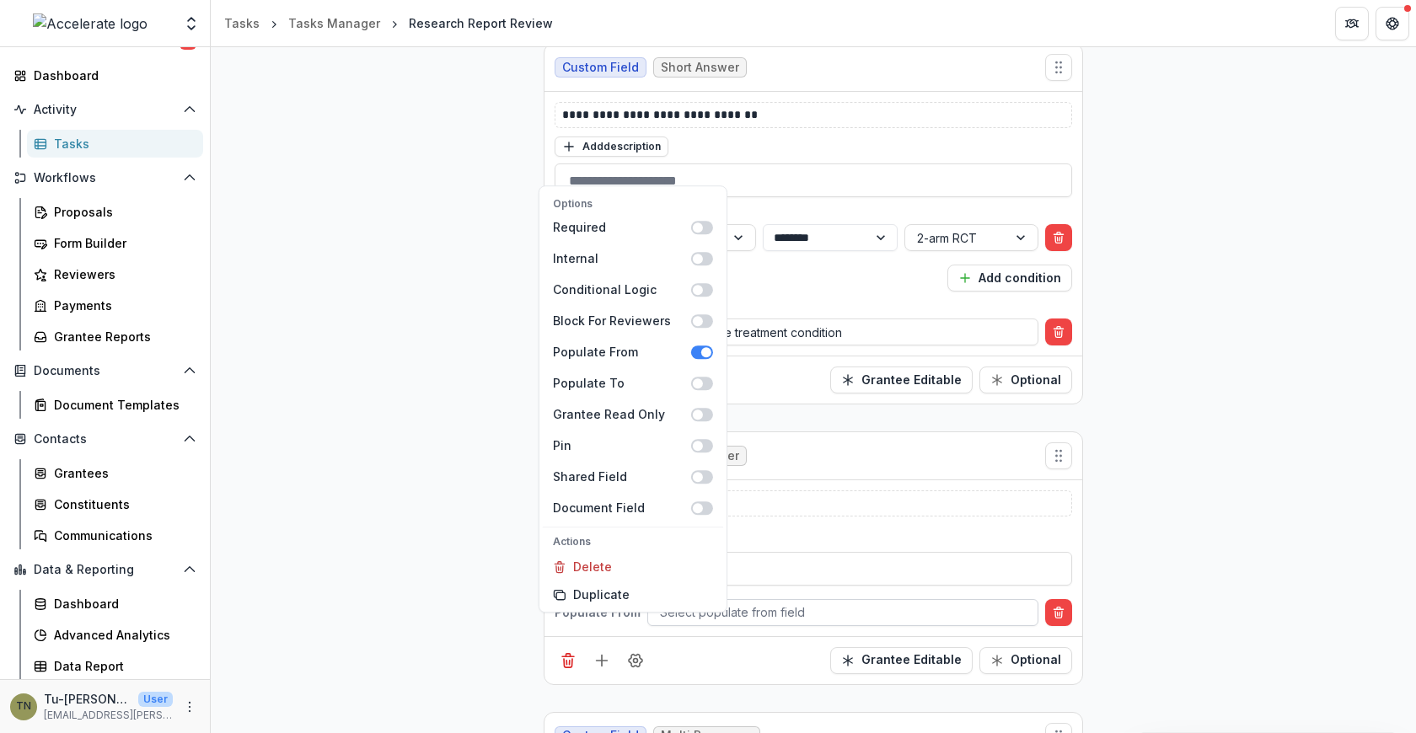
click at [764, 602] on div at bounding box center [843, 612] width 366 height 21
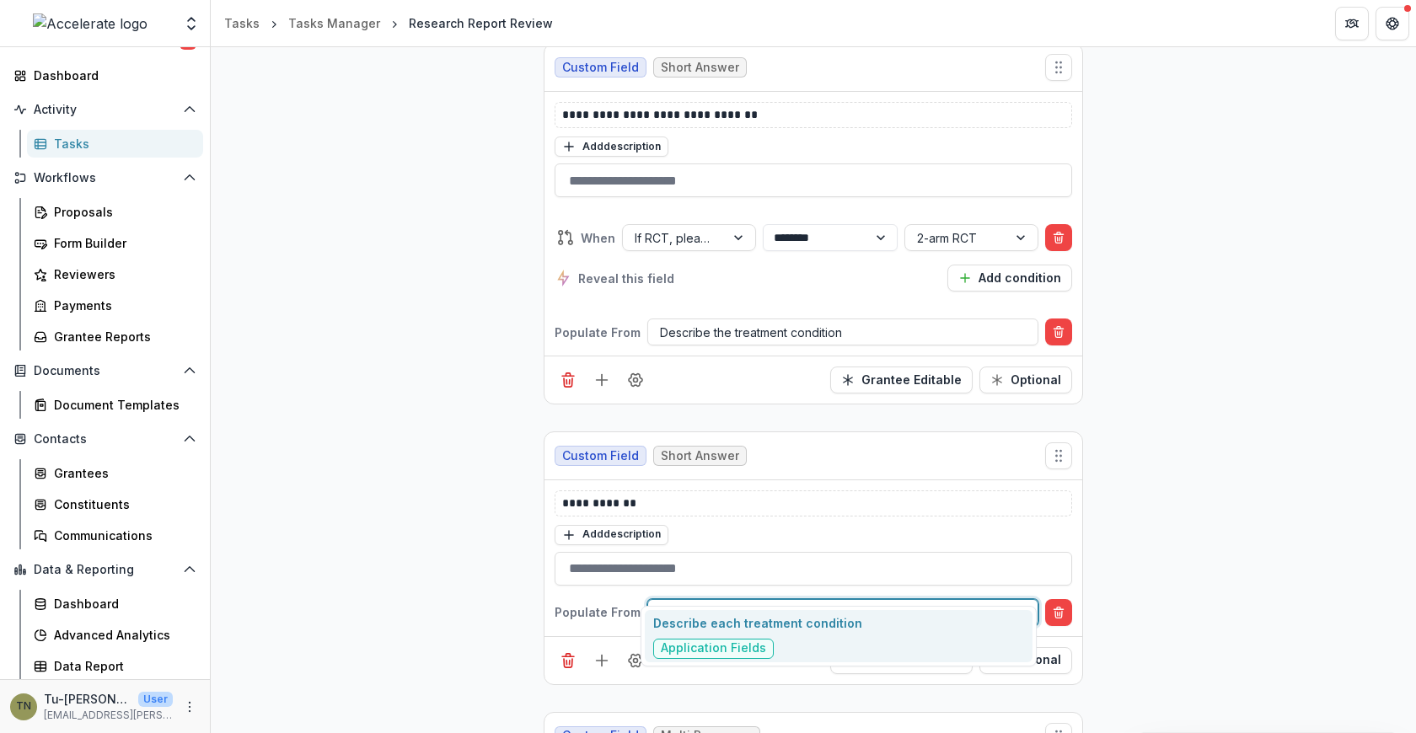
type input "**********"
click at [786, 635] on div "Describe each treatment condition Application Fields" at bounding box center [757, 636] width 209 height 45
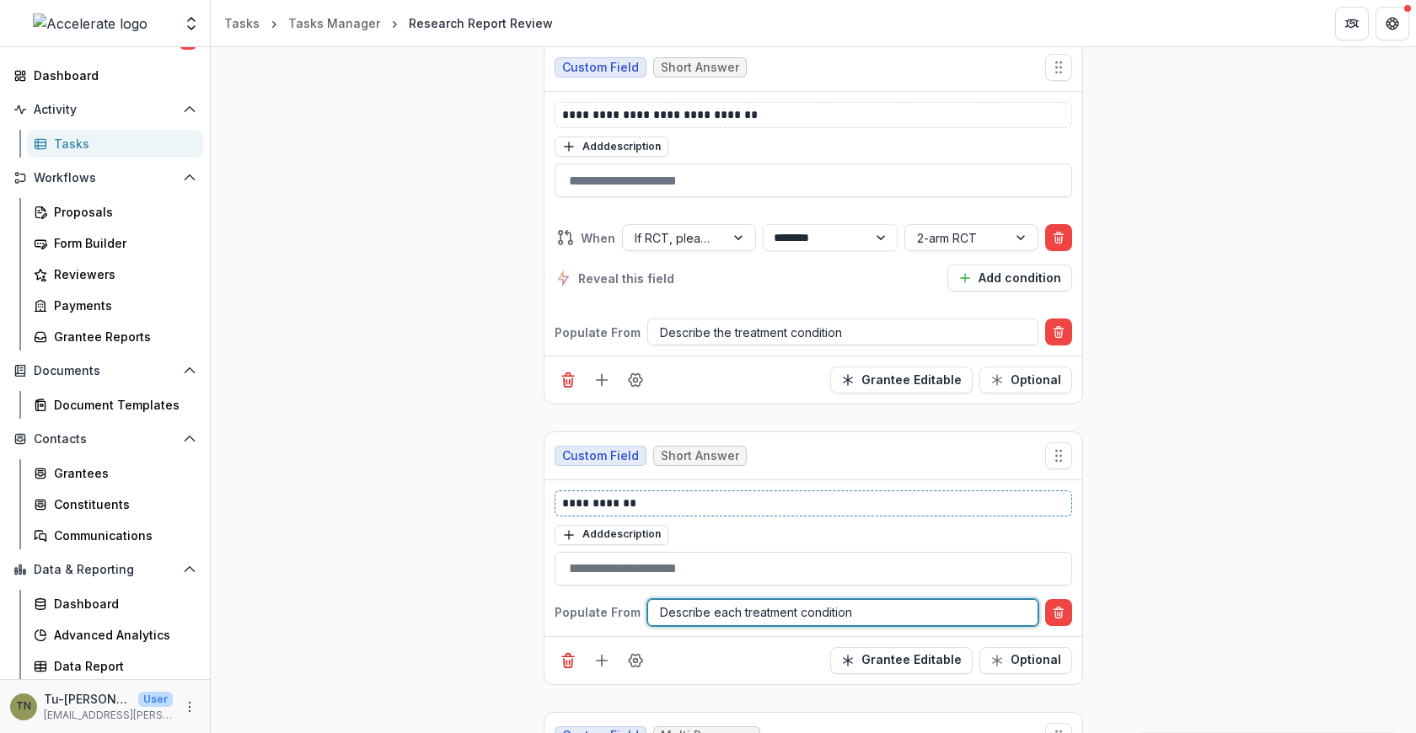
click at [643, 495] on p "**********" at bounding box center [814, 504] width 504 height 18
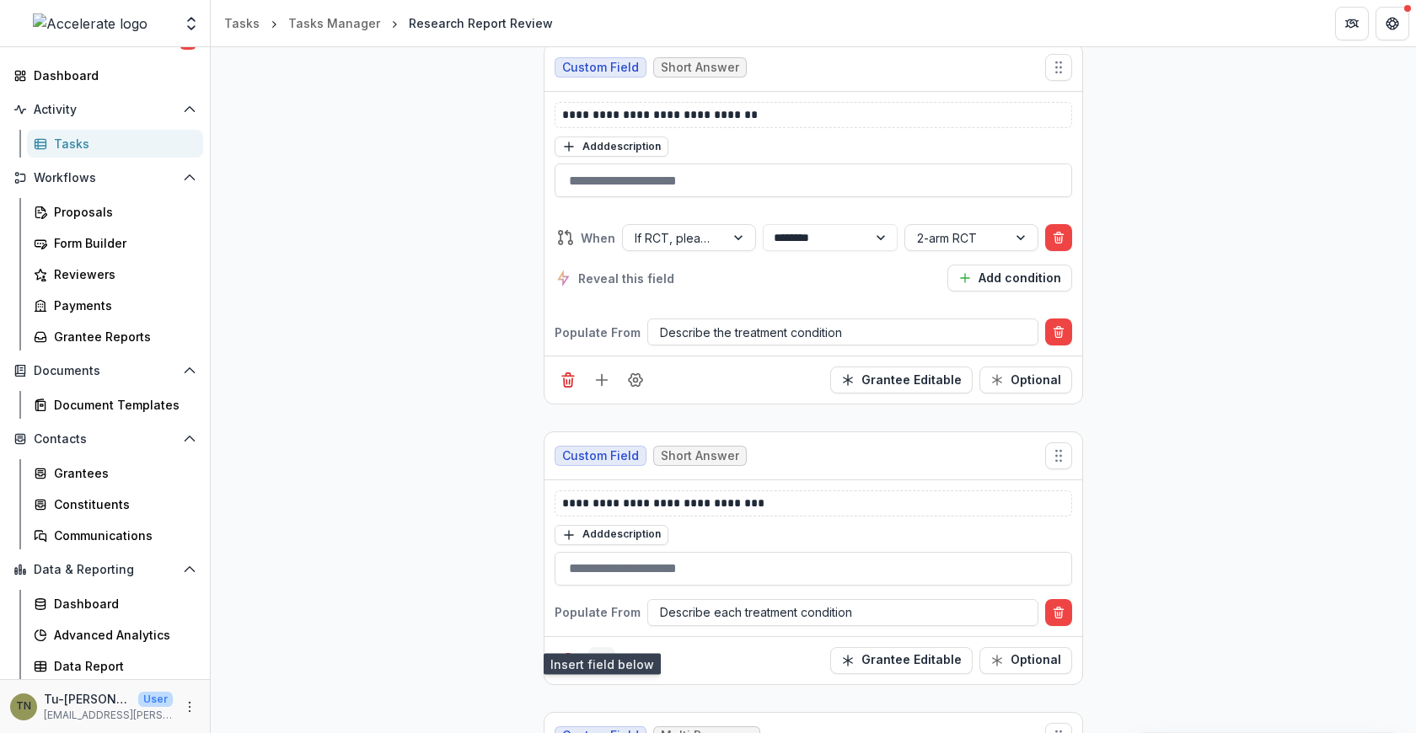
click at [602, 655] on line "Add field" at bounding box center [602, 660] width 0 height 11
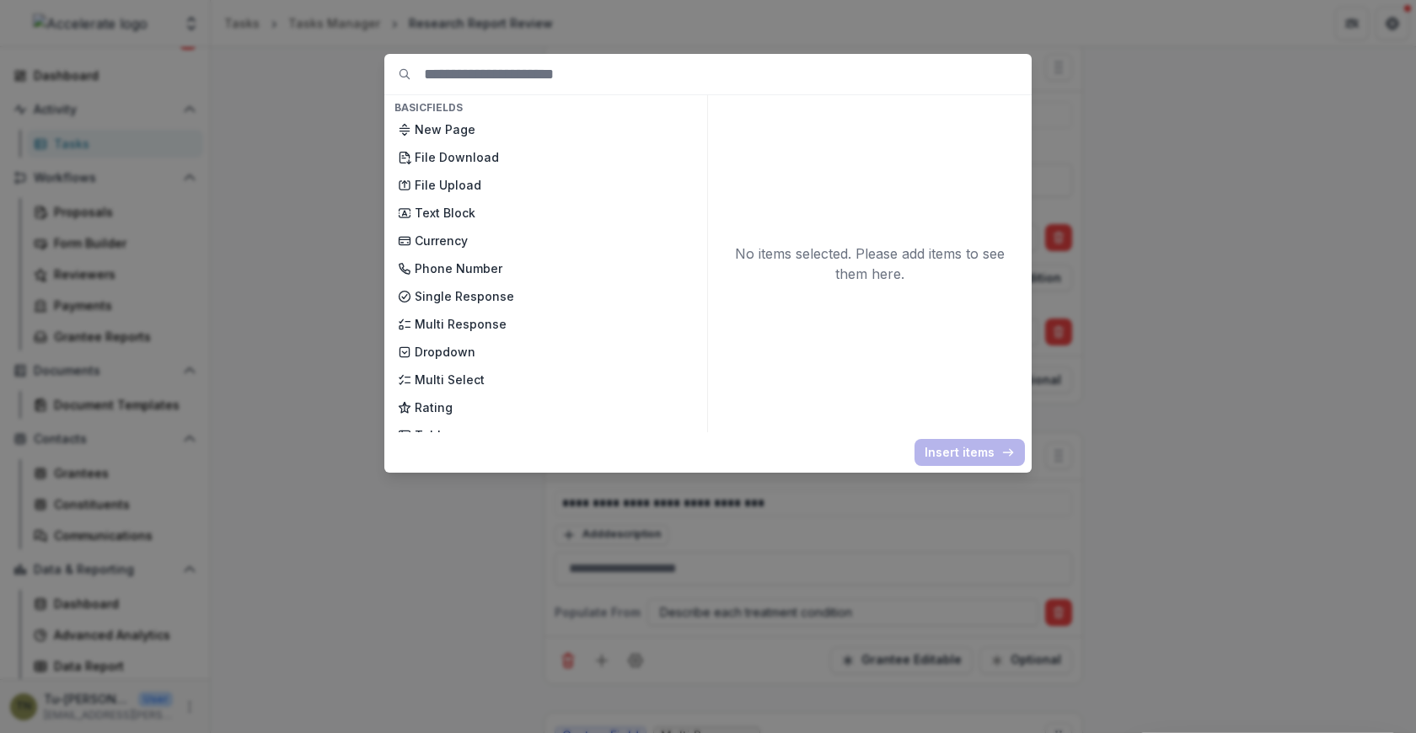
click at [466, 560] on div "Basic Fields New Page File Download File Upload Text Block Currency Phone Numbe…" at bounding box center [708, 366] width 1416 height 733
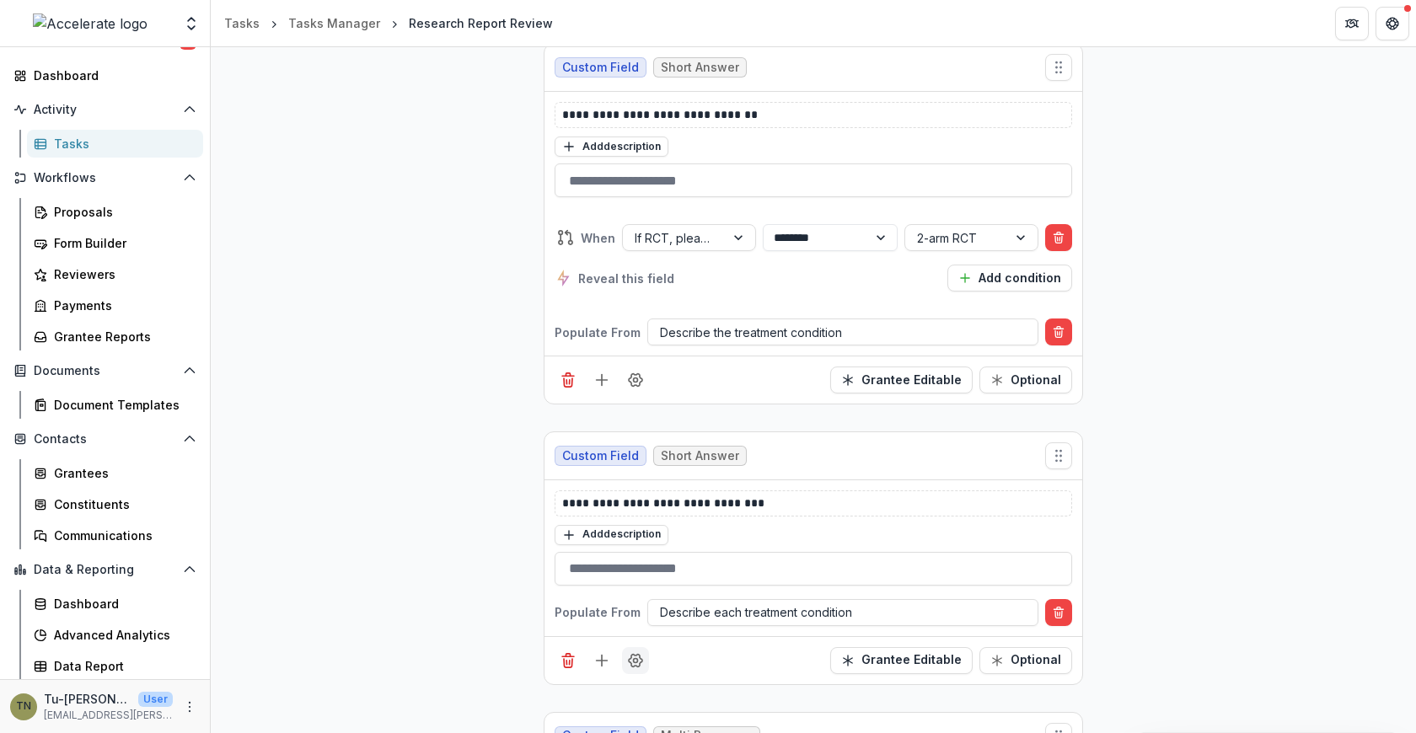
click at [634, 652] on icon "Field Settings" at bounding box center [635, 660] width 17 height 17
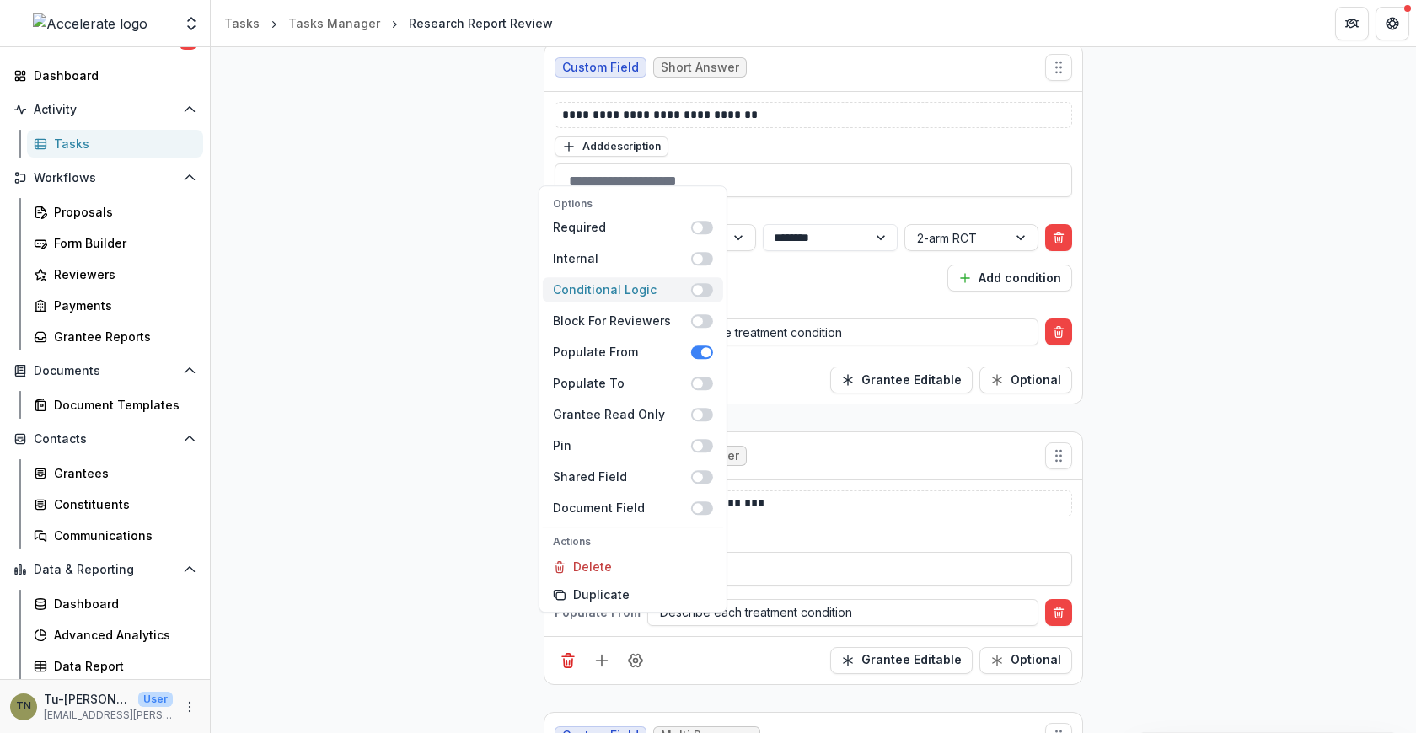
click at [707, 291] on span at bounding box center [702, 289] width 22 height 13
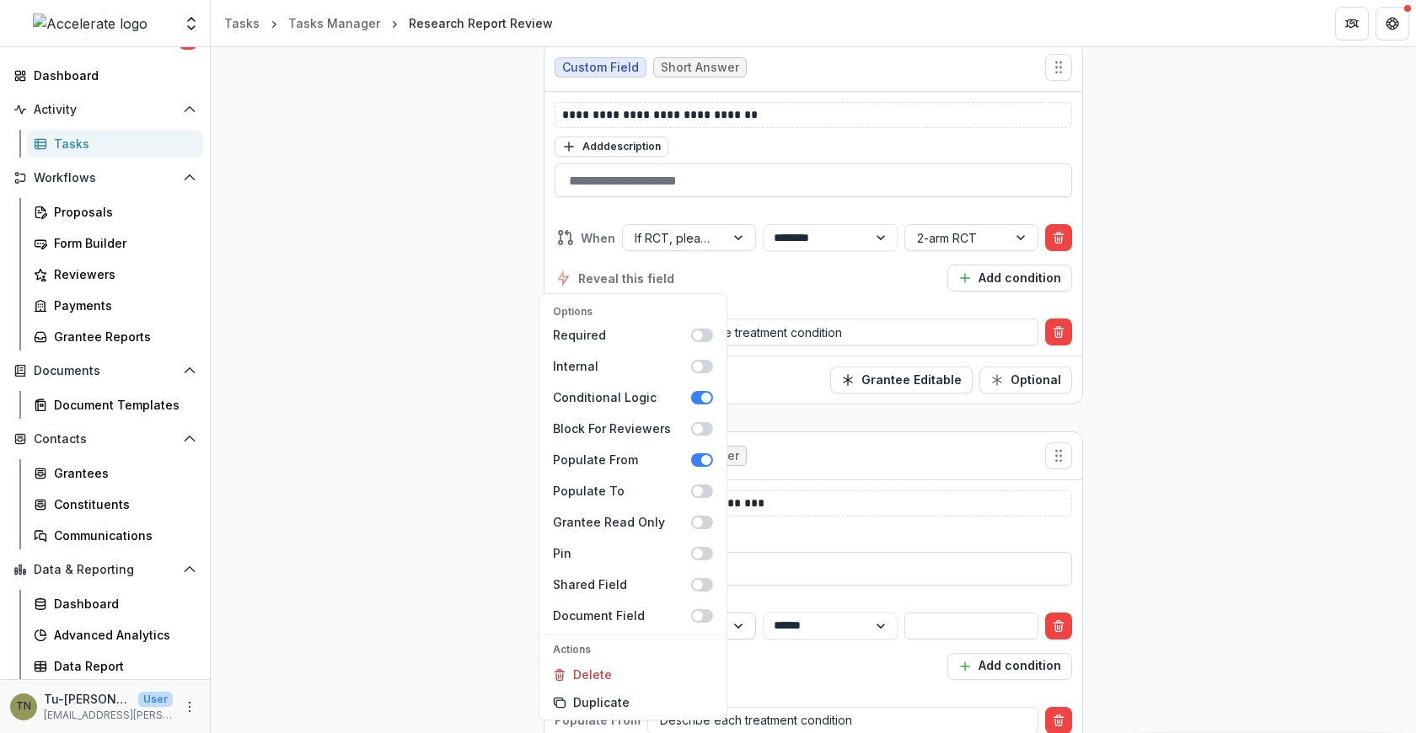
click at [748, 614] on div at bounding box center [740, 626] width 30 height 25
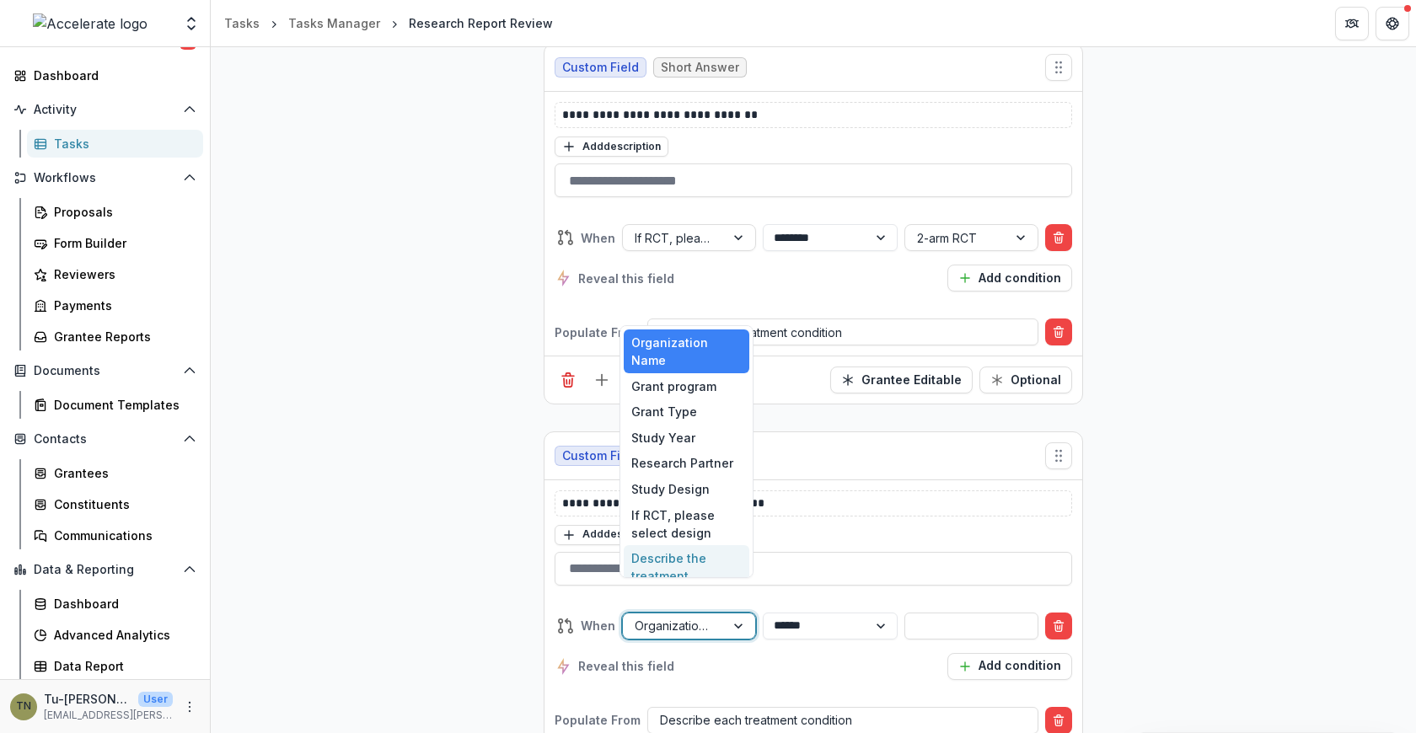
scroll to position [48, 0]
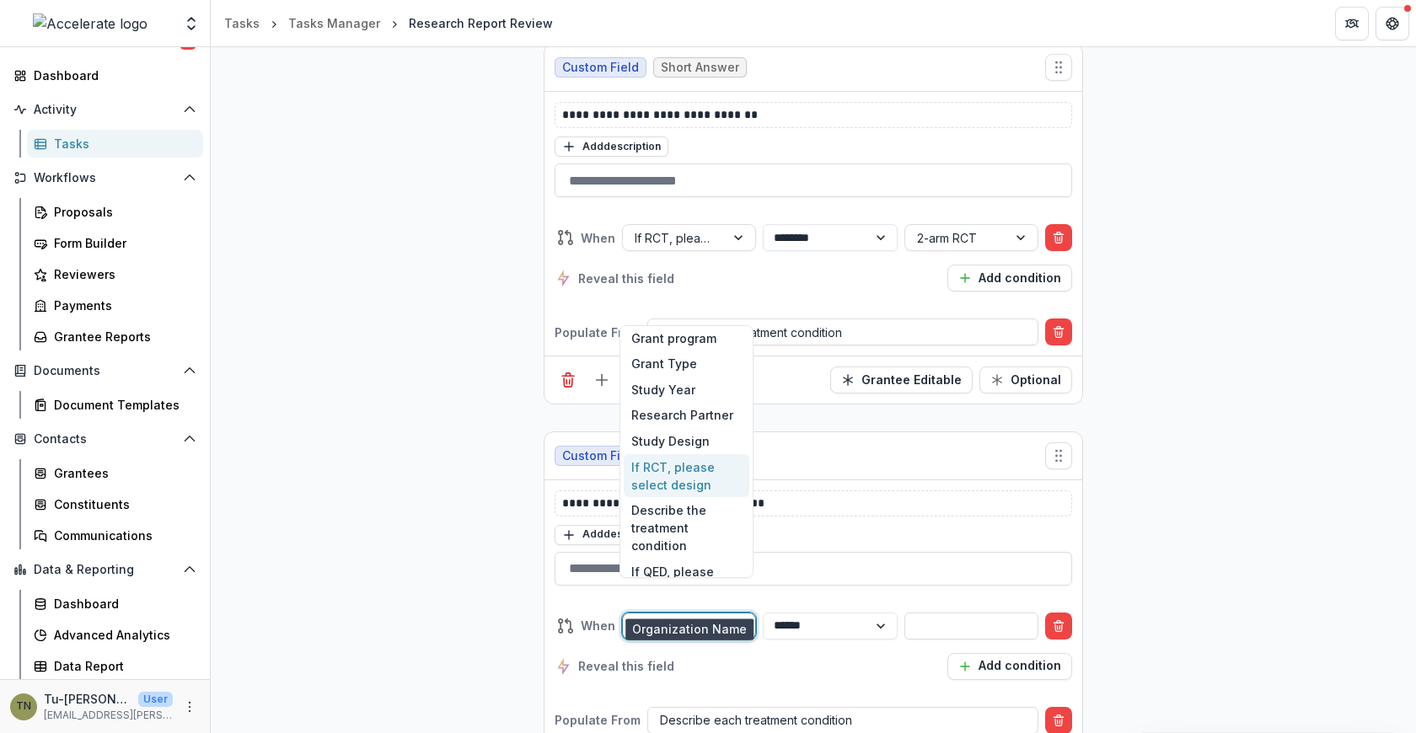
click at [710, 463] on div "If RCT, please select design" at bounding box center [687, 476] width 126 height 44
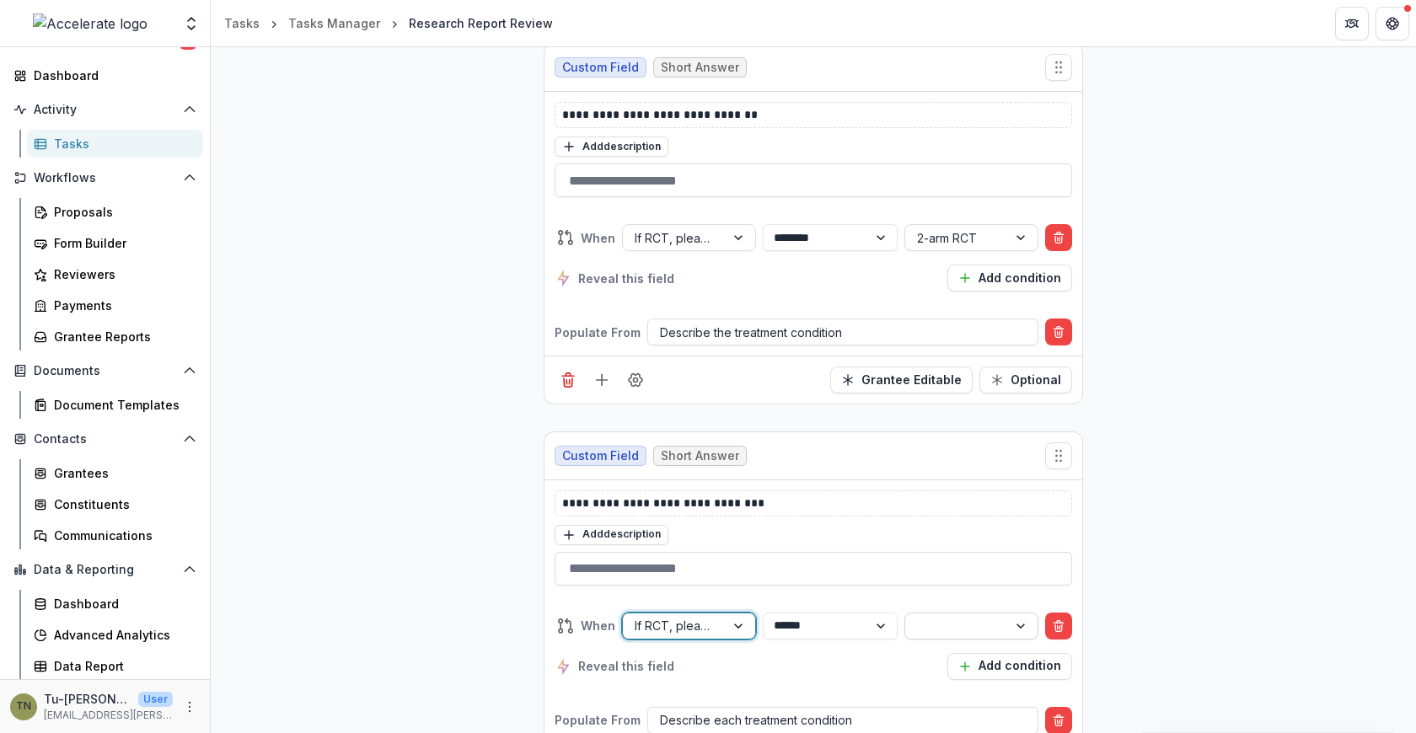
click at [928, 615] on div at bounding box center [956, 625] width 78 height 21
click at [938, 659] on div "3-arm RCT" at bounding box center [969, 662] width 126 height 26
click at [845, 613] on select "**********" at bounding box center [830, 626] width 134 height 27
select select "********"
click at [763, 613] on select "**********" at bounding box center [830, 626] width 134 height 27
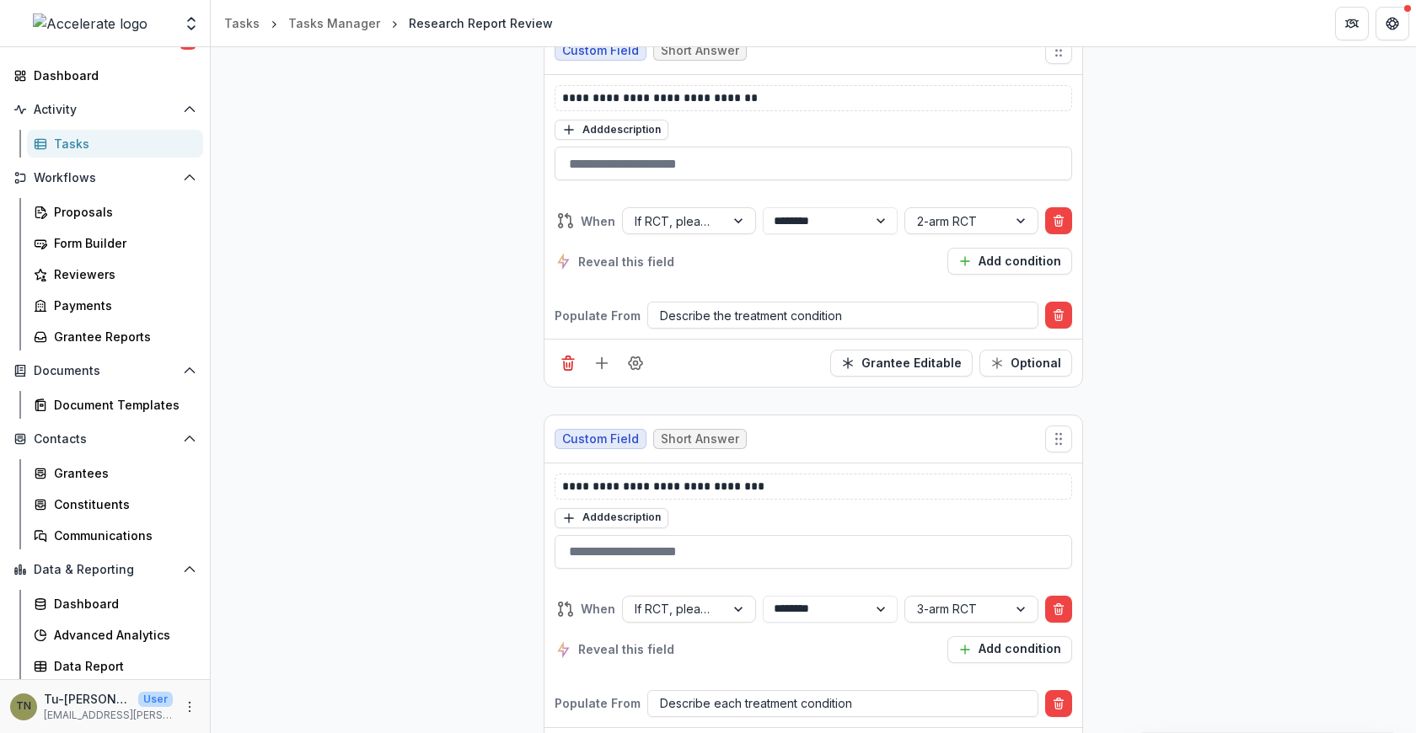
scroll to position [3850, 0]
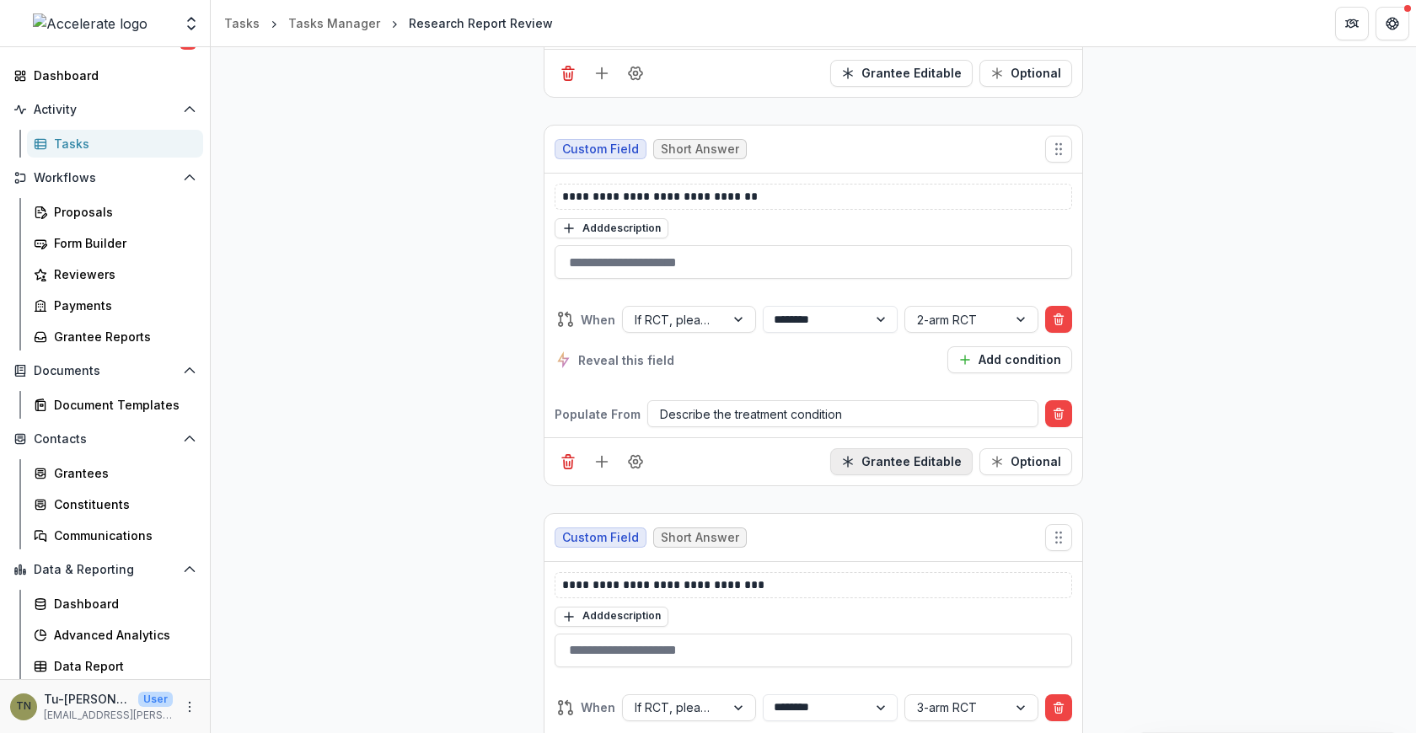
click at [936, 448] on button "Grantee Editable" at bounding box center [901, 461] width 142 height 27
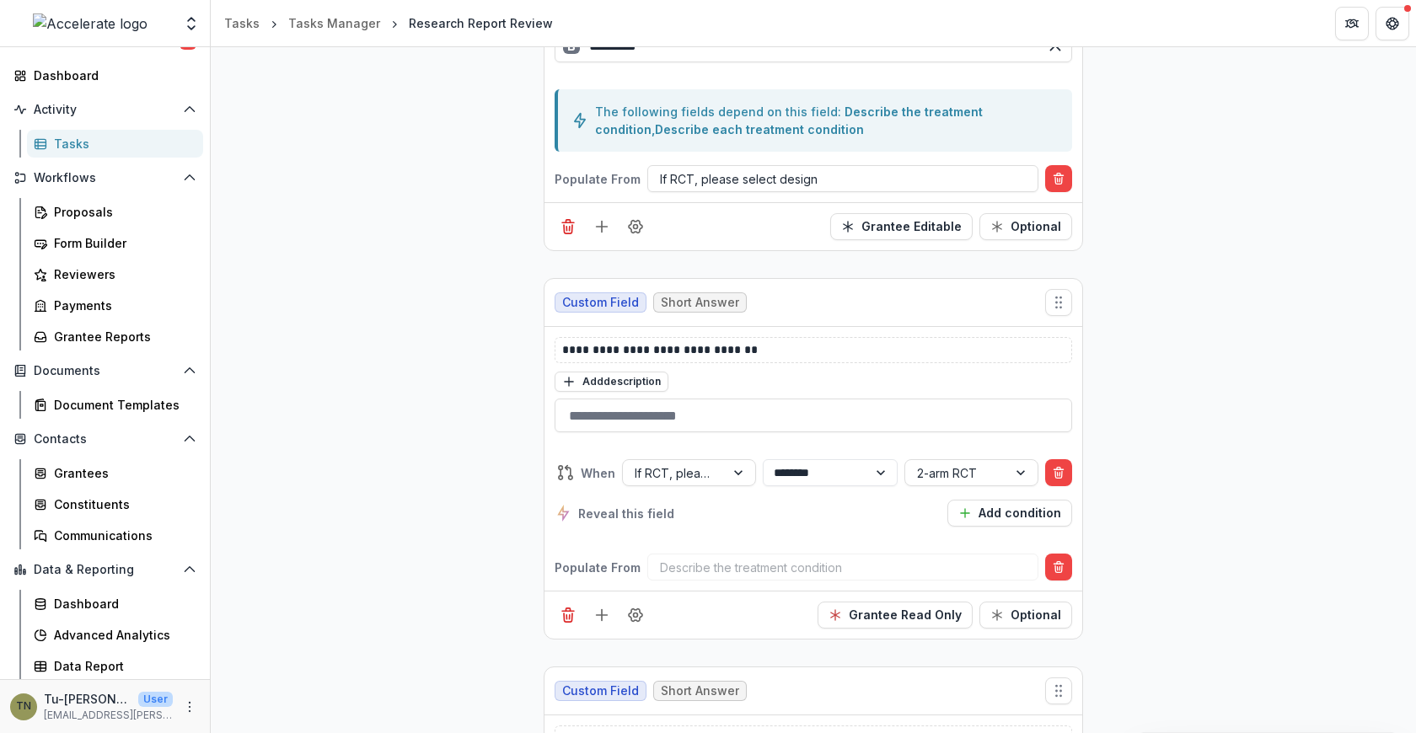
scroll to position [3705, 0]
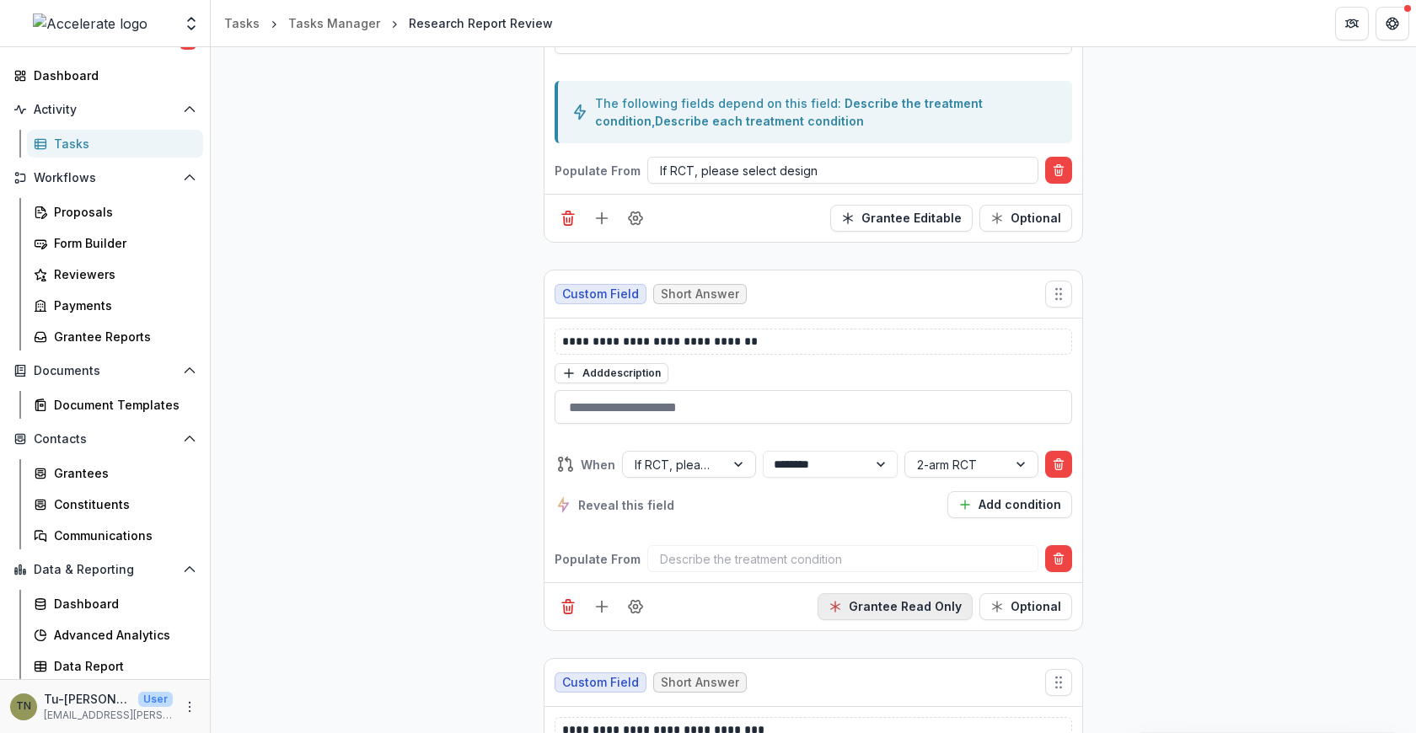
click at [940, 593] on button "Grantee Read Only" at bounding box center [895, 606] width 155 height 27
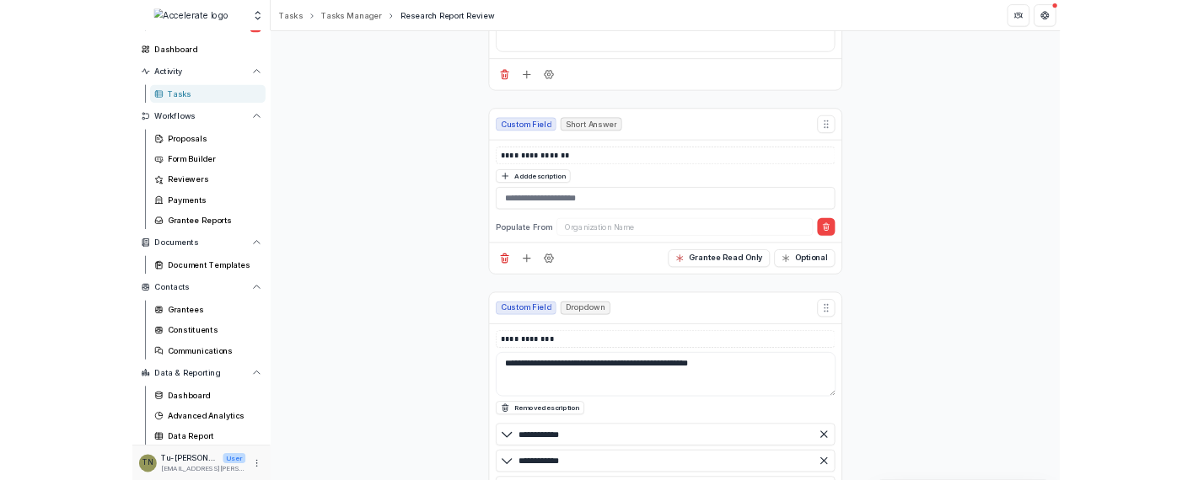
scroll to position [0, 0]
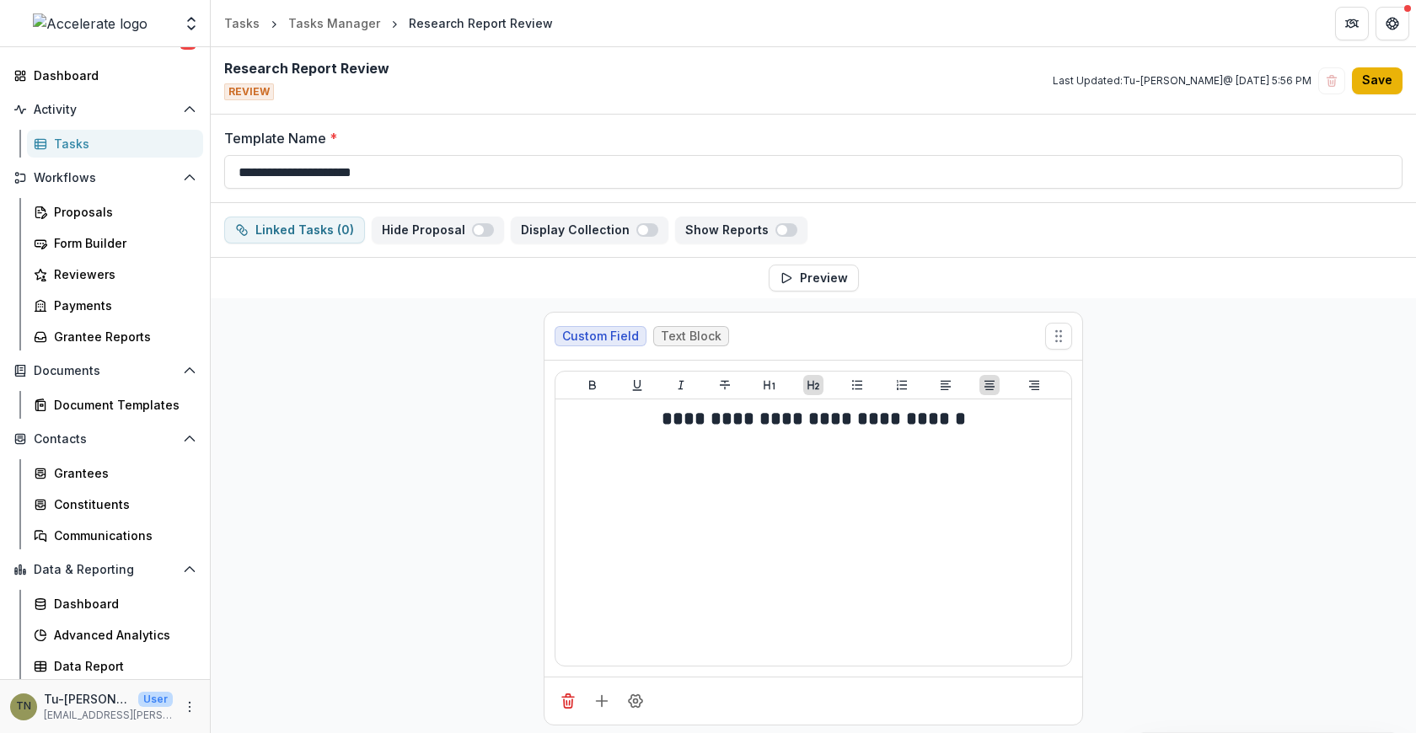
click at [1377, 83] on button "Save" at bounding box center [1377, 80] width 51 height 27
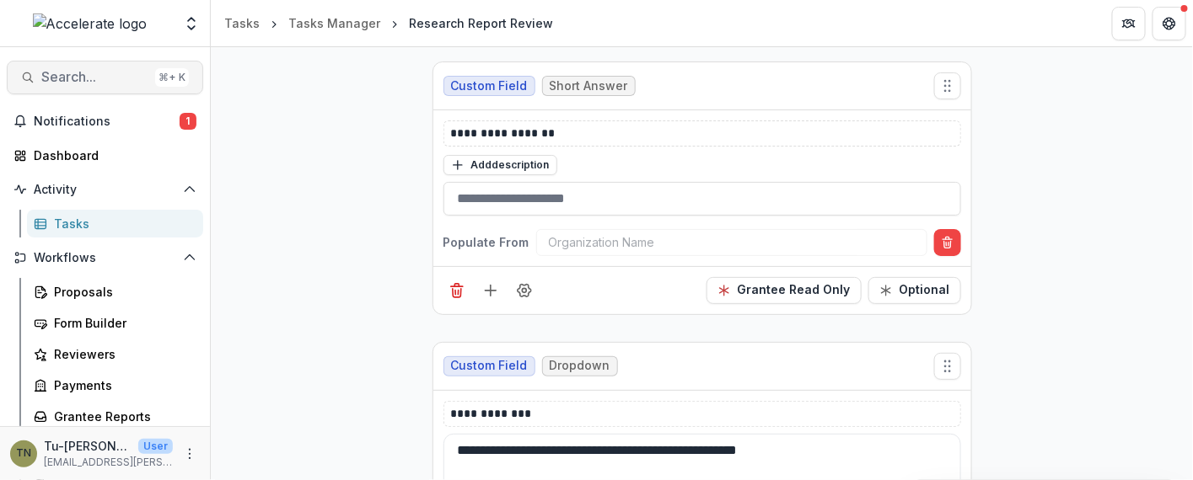
click at [84, 78] on span "Search..." at bounding box center [94, 77] width 107 height 16
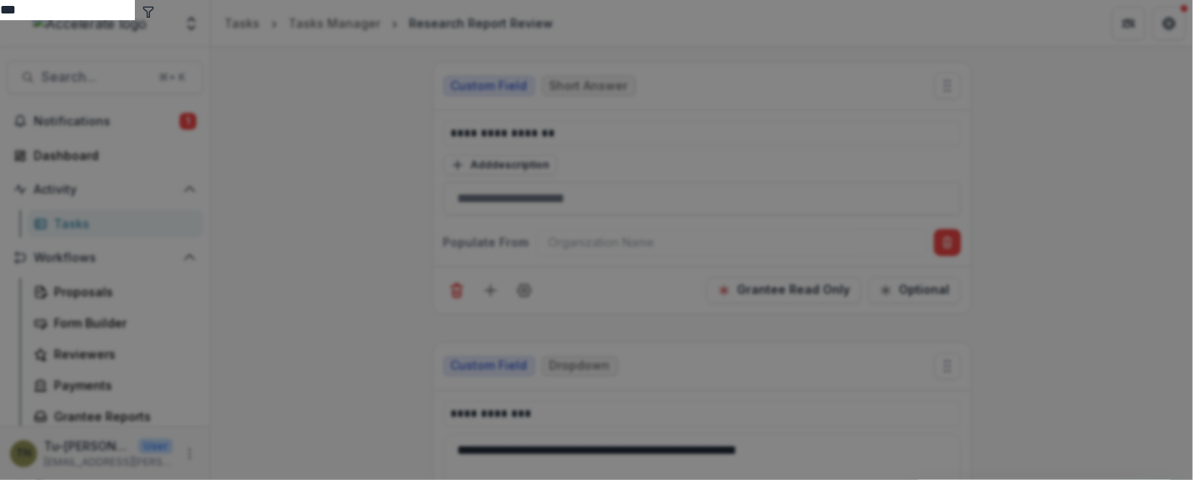
type input "***"
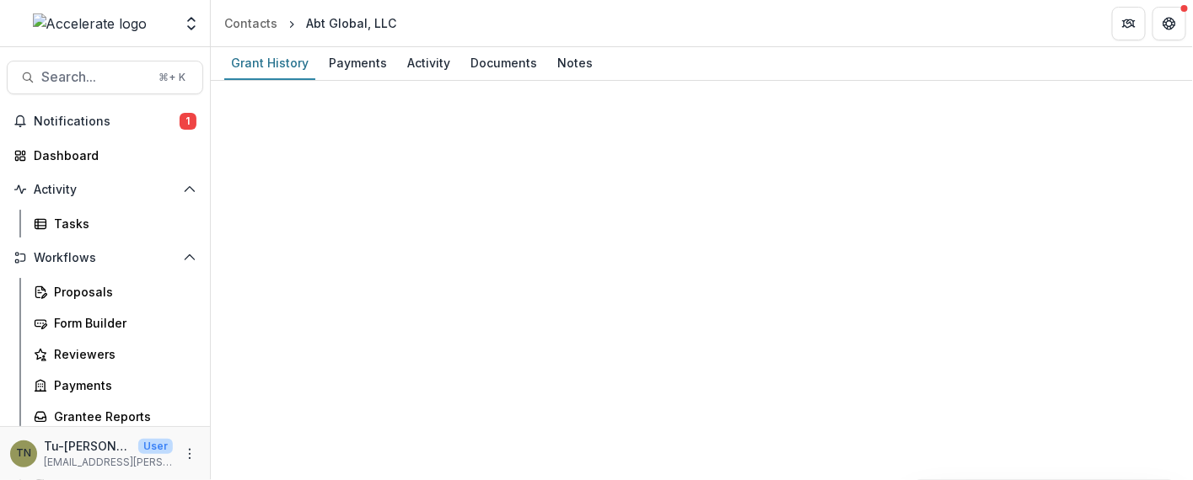
scroll to position [0, 334]
